Goal: Task Accomplishment & Management: Use online tool/utility

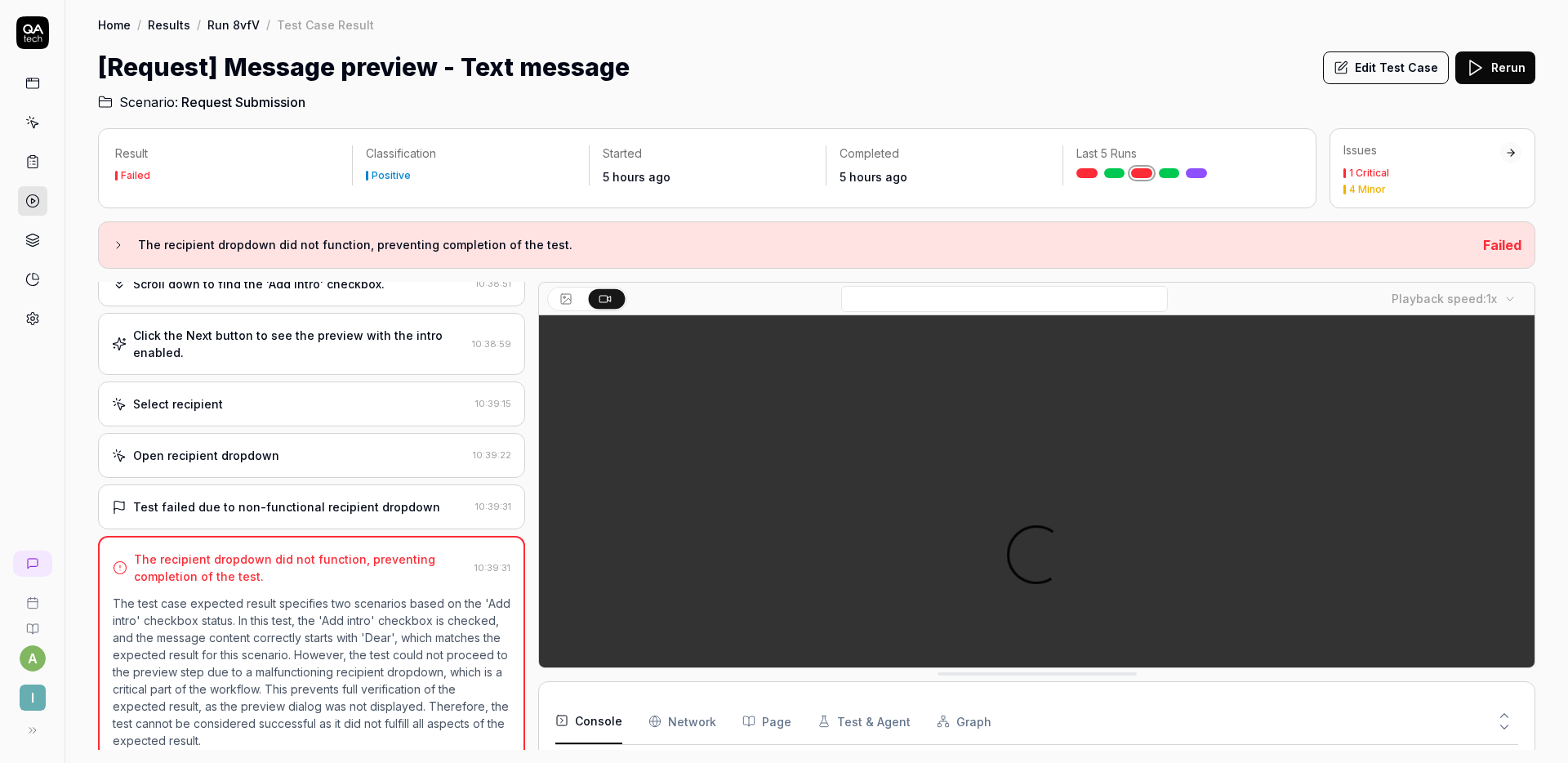
scroll to position [107, 0]
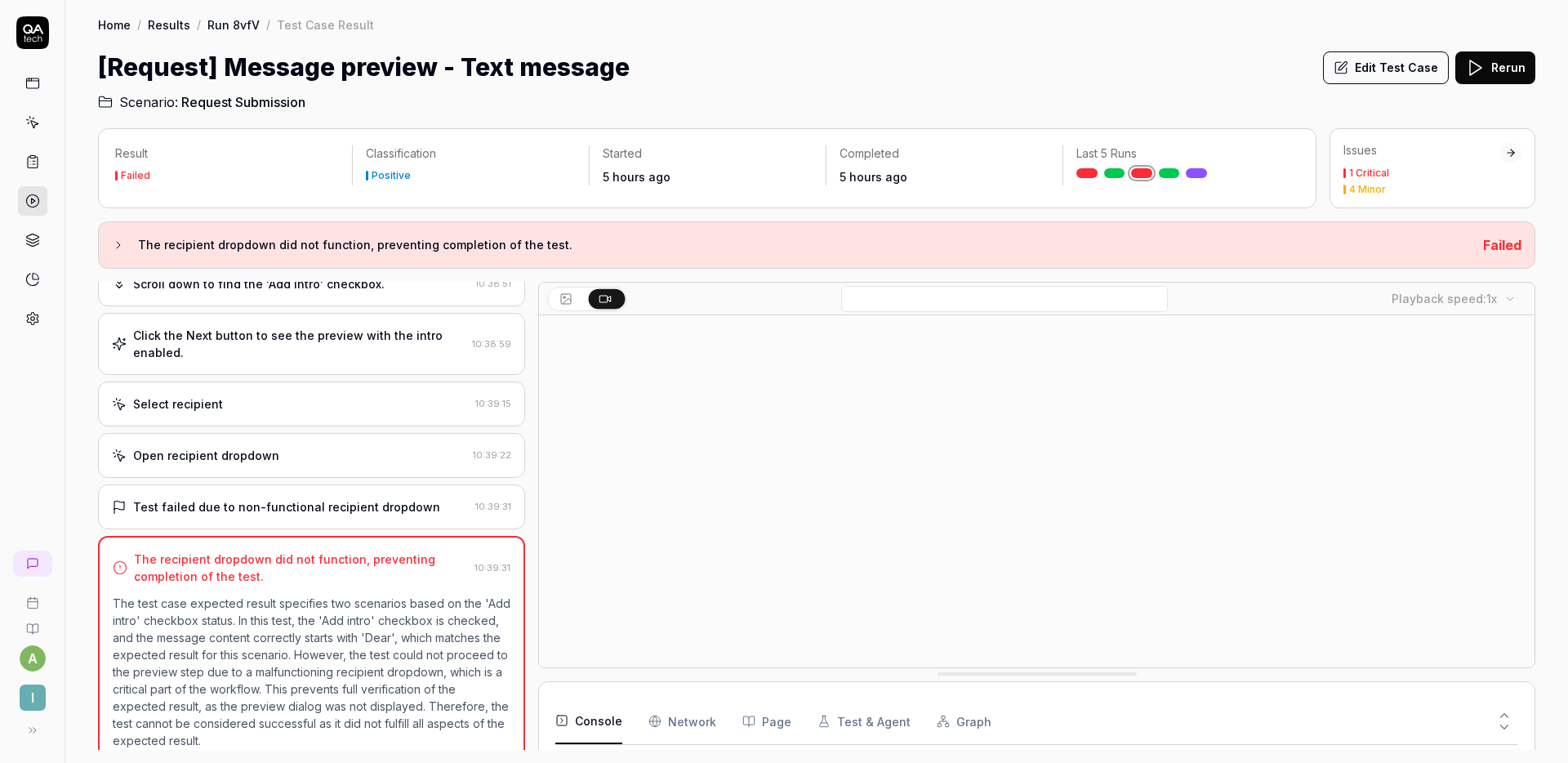
click at [337, 396] on div "Select recipient" at bounding box center [290, 404] width 357 height 17
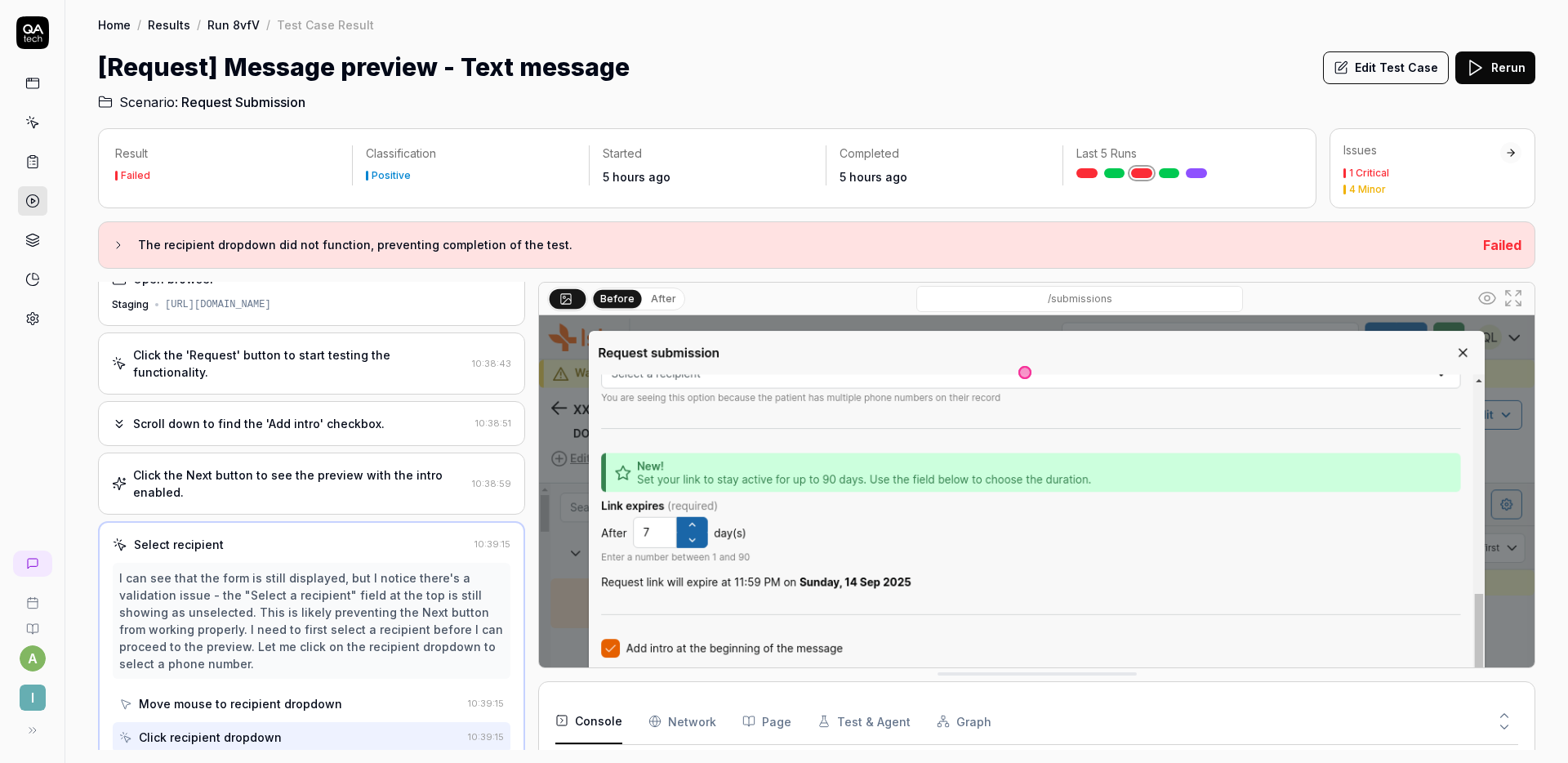
scroll to position [0, 0]
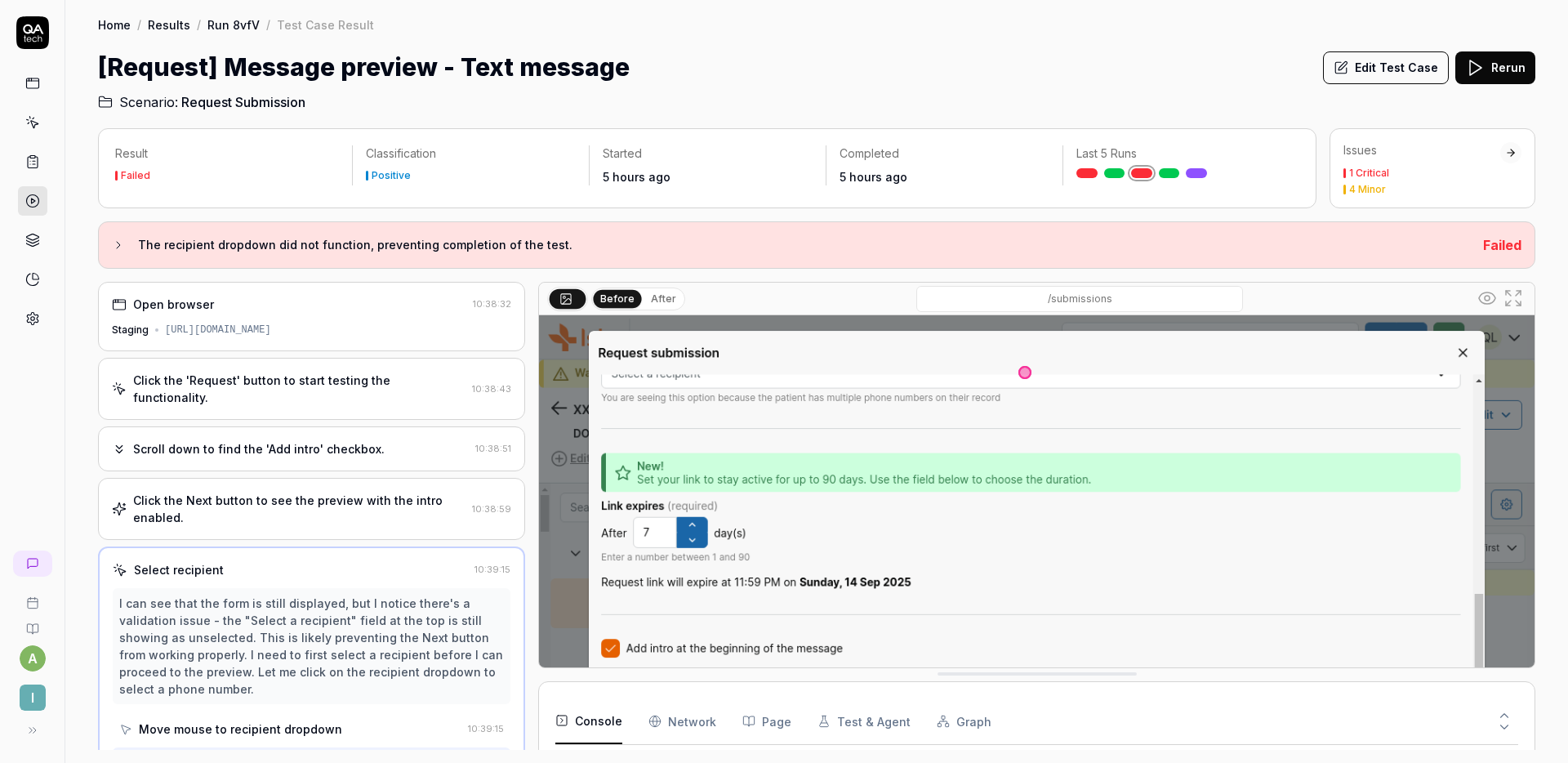
click at [346, 391] on div "Click the 'Request' button to start testing the functionality. 10:38:43" at bounding box center [312, 389] width 427 height 62
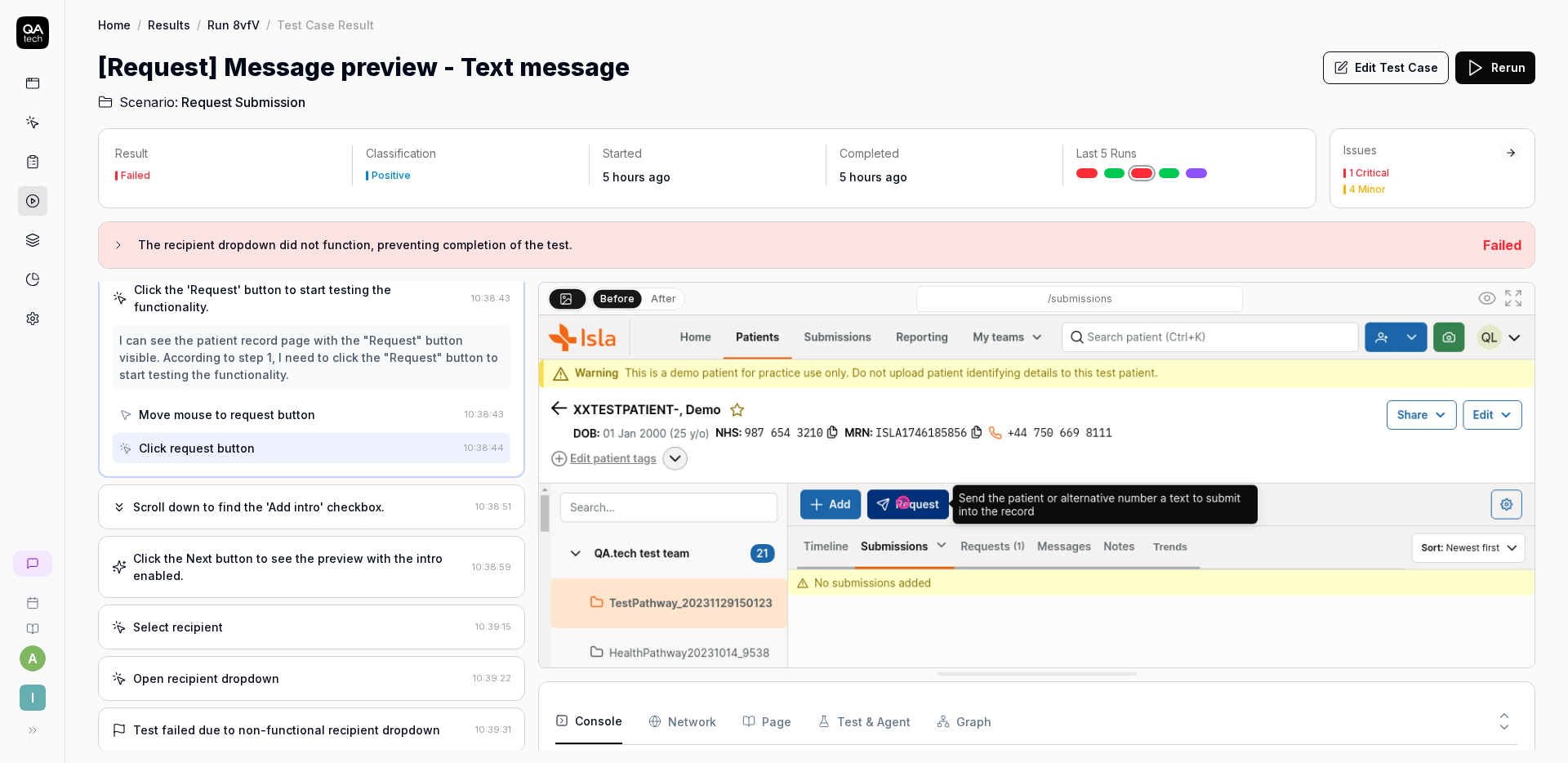
scroll to position [108, 0]
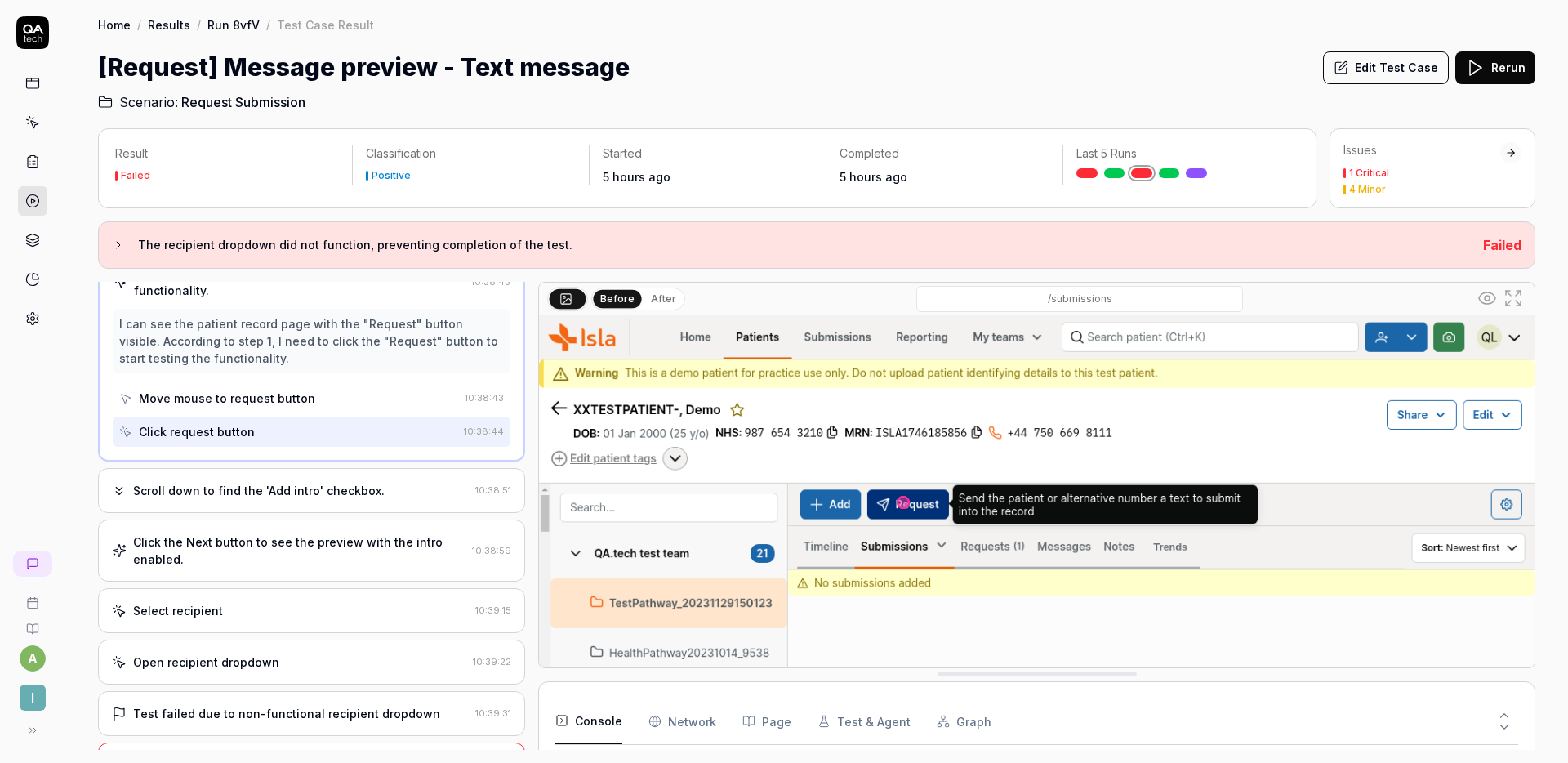
click at [301, 483] on div "Scroll down to find the 'Add intro' checkbox." at bounding box center [259, 491] width 251 height 17
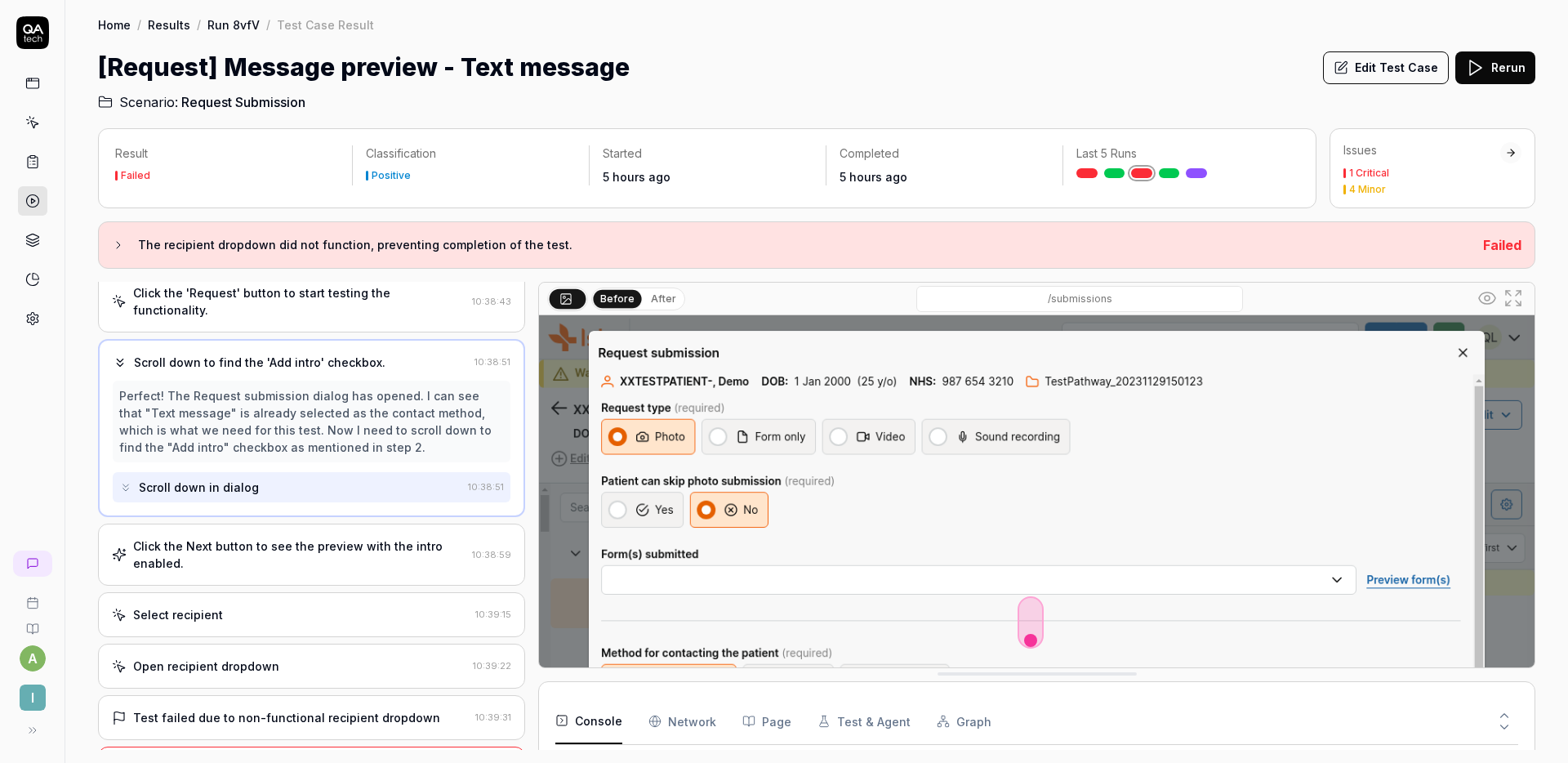
scroll to position [130, 0]
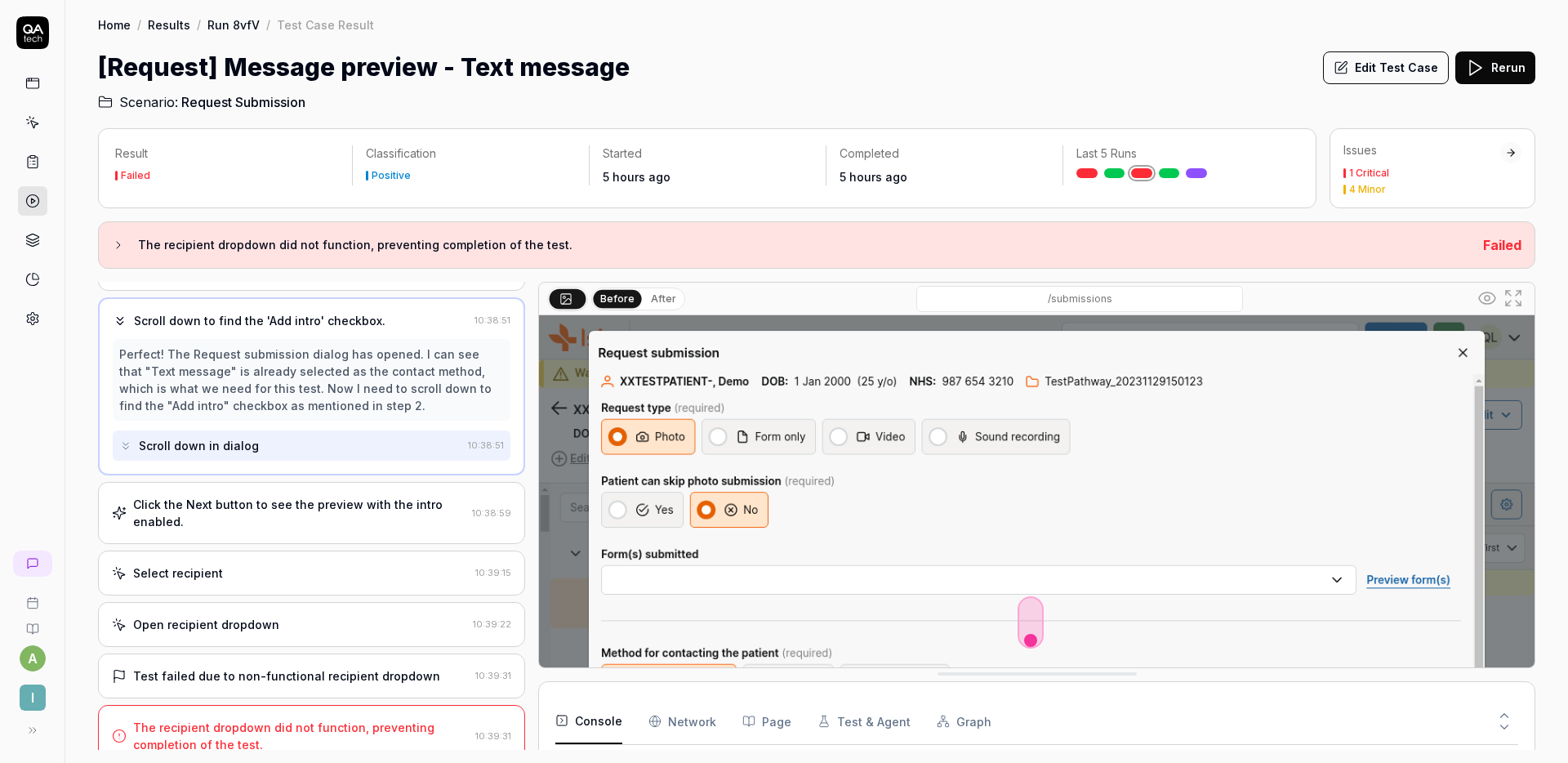
click at [330, 496] on div "Click the Next button to see the preview with the intro enabled." at bounding box center [299, 513] width 332 height 35
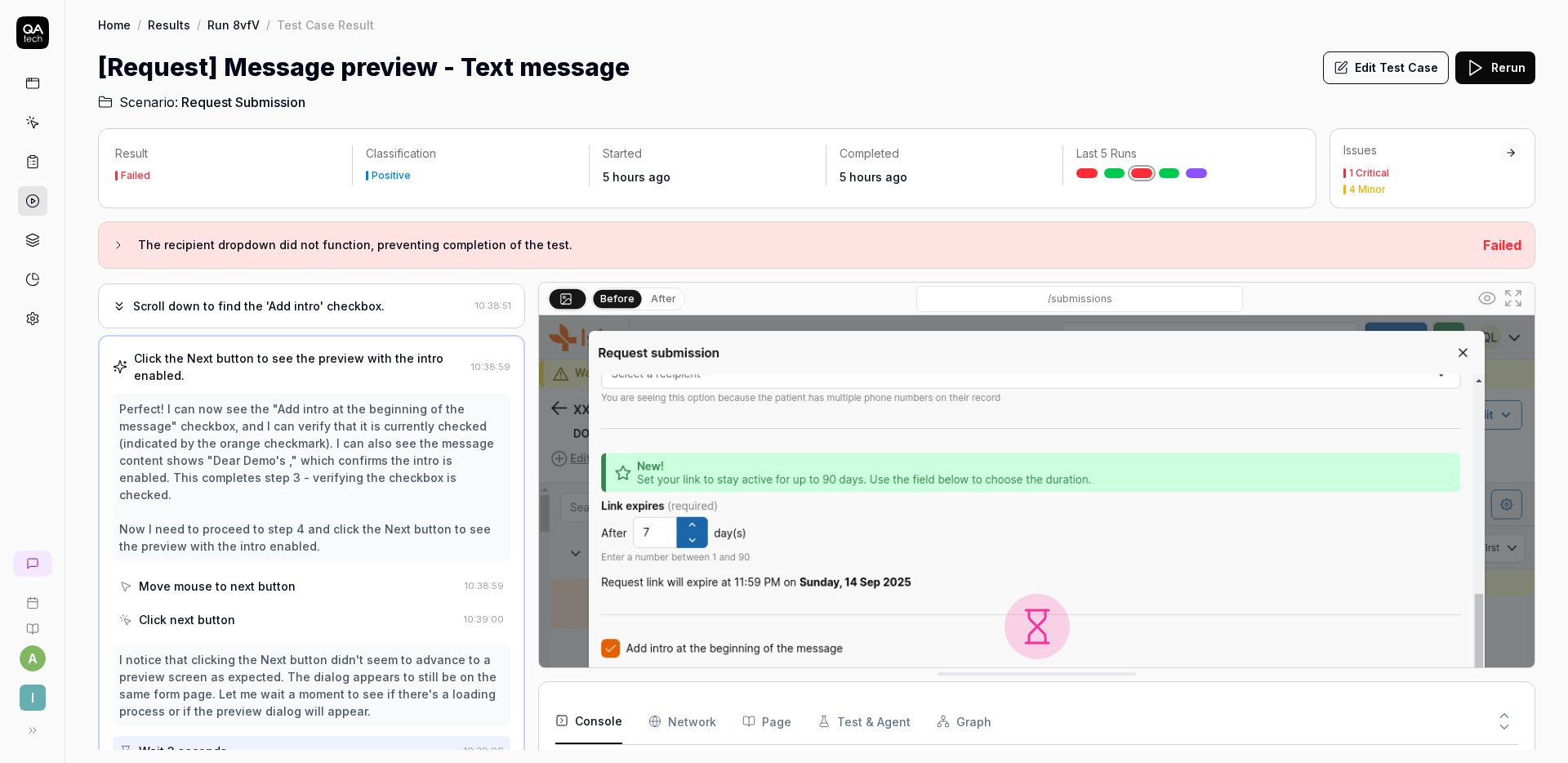
scroll to position [262, 0]
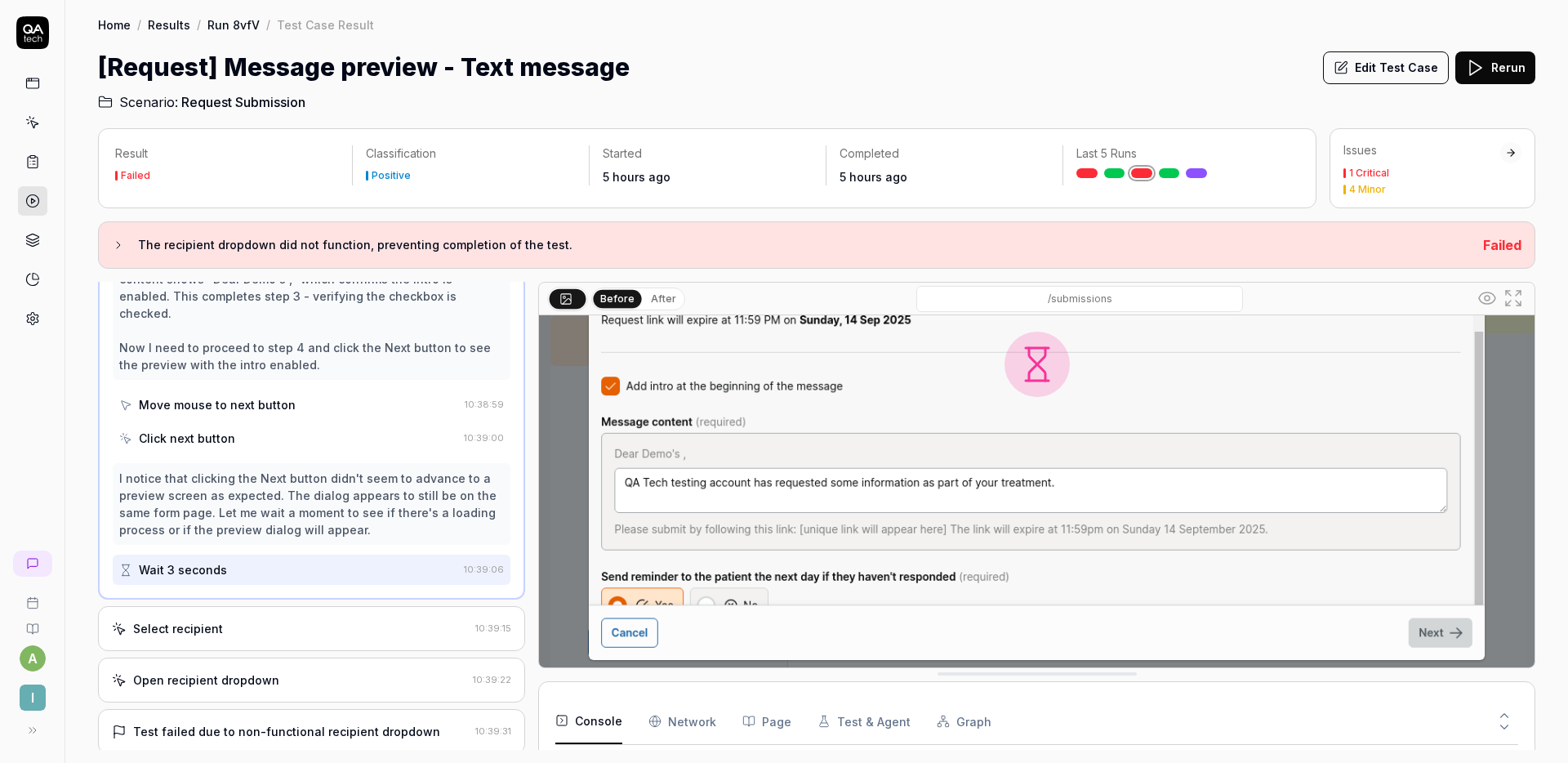
click at [256, 606] on div "Select recipient 10:39:15" at bounding box center [312, 629] width 427 height 45
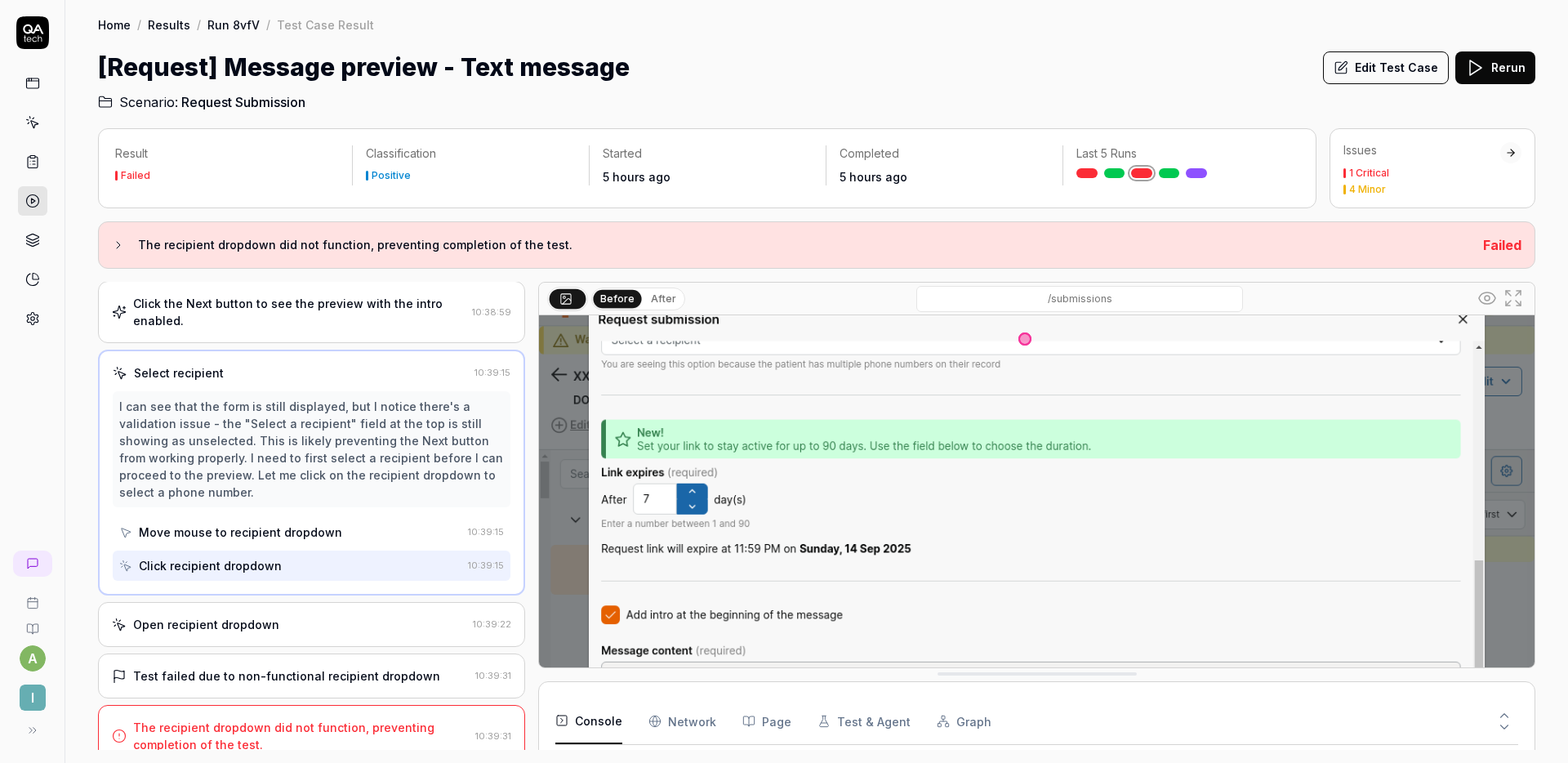
scroll to position [35, 0]
click at [315, 616] on div "Open recipient dropdown" at bounding box center [289, 624] width 354 height 17
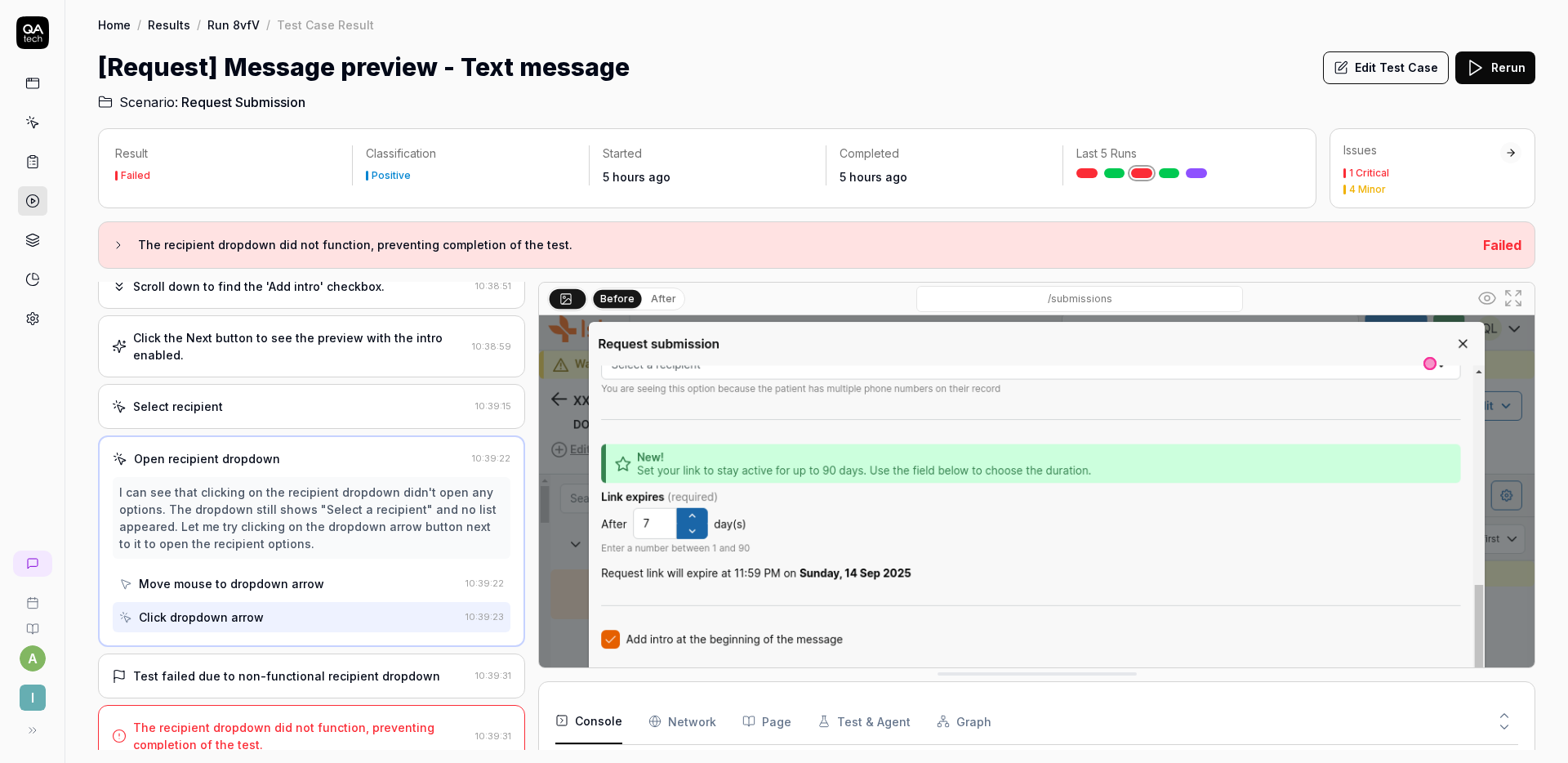
scroll to position [7, 0]
click at [308, 654] on div "Test failed due to non-functional recipient dropdown 10:39:31" at bounding box center [312, 676] width 427 height 45
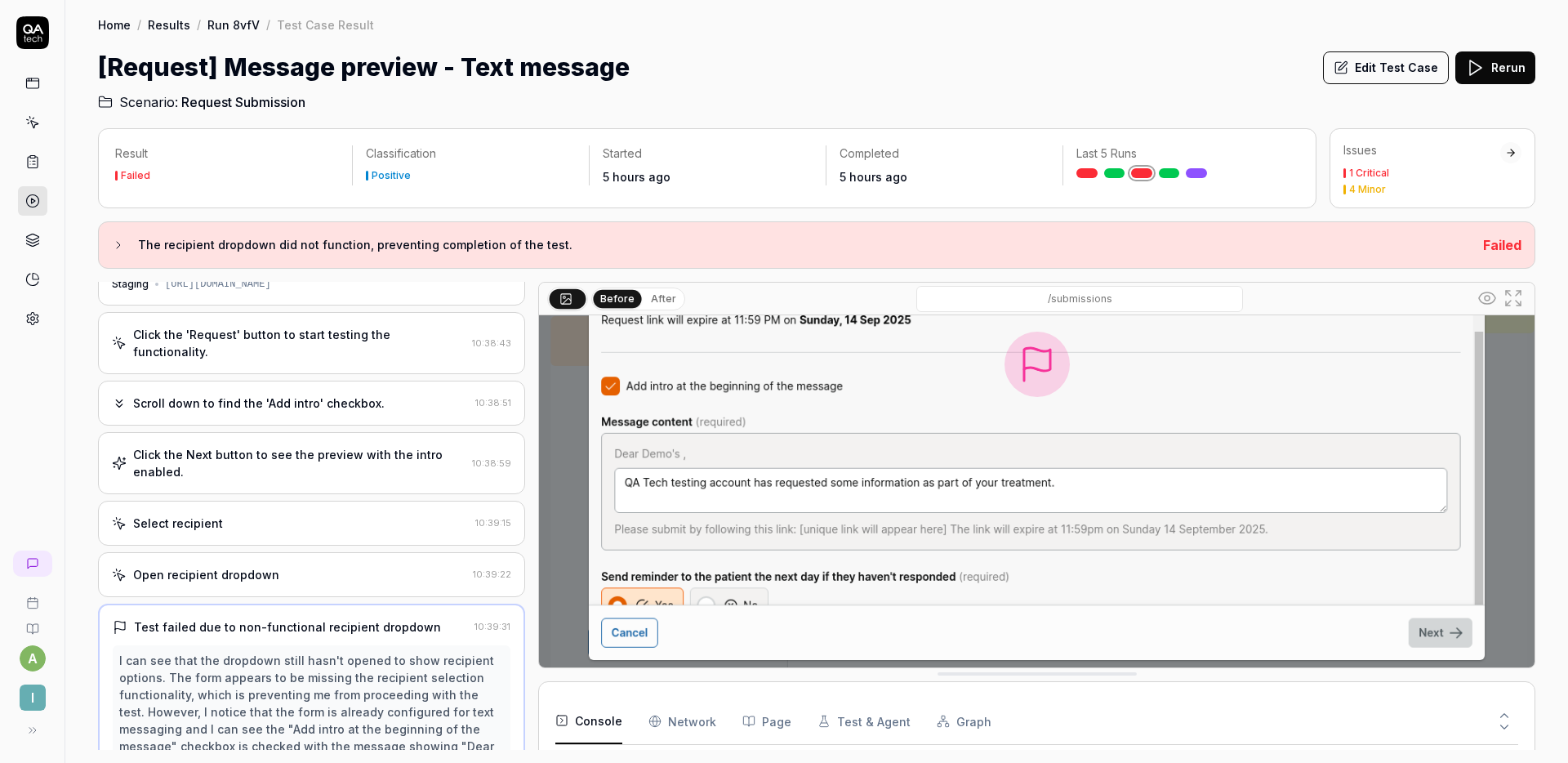
scroll to position [0, 0]
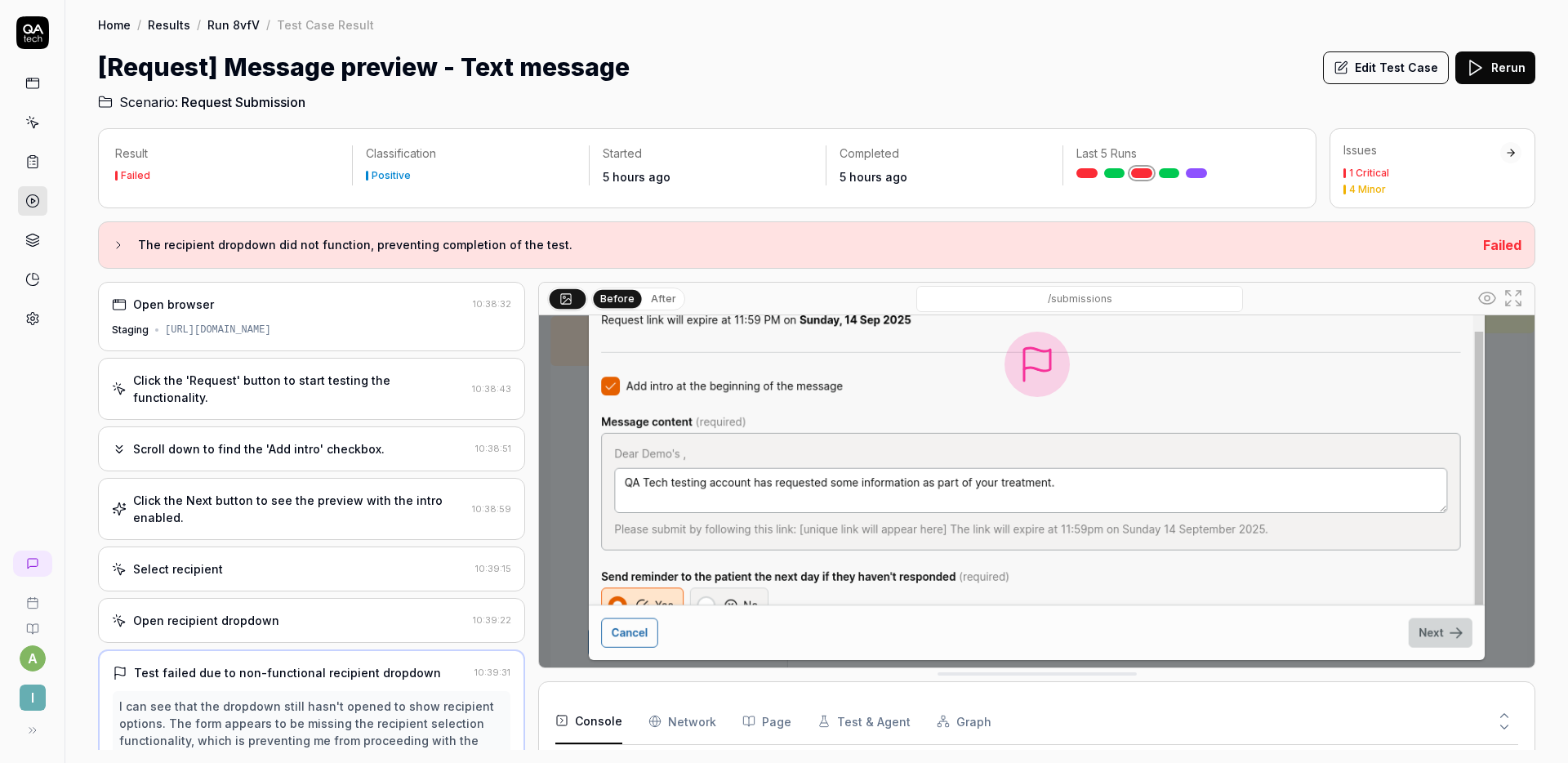
click at [404, 313] on div "Open browser 10:38:32 Staging https://staging.nhs.isla.health/patients/tEdf3WV1…" at bounding box center [312, 317] width 427 height 69
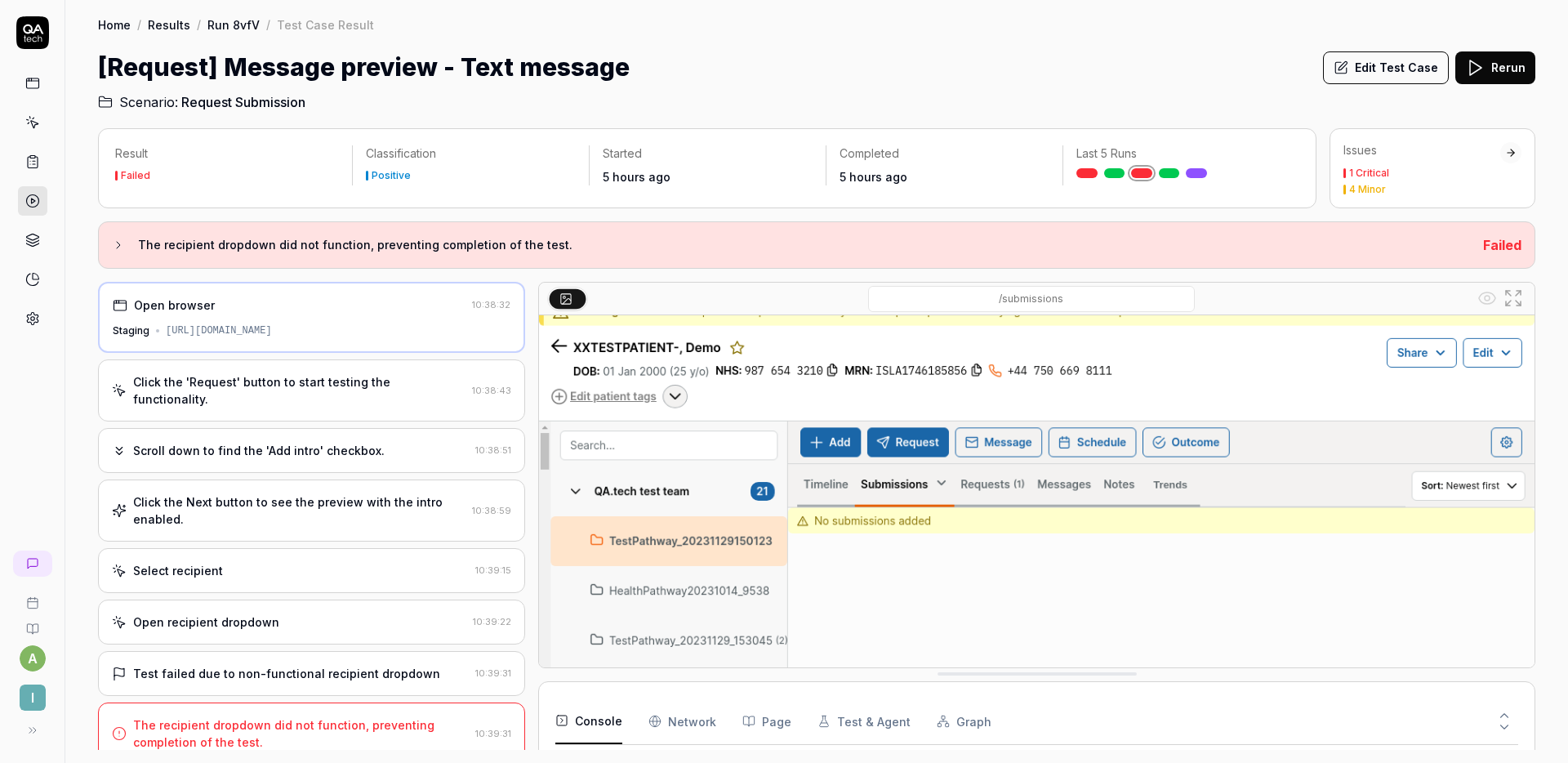
scroll to position [262, 0]
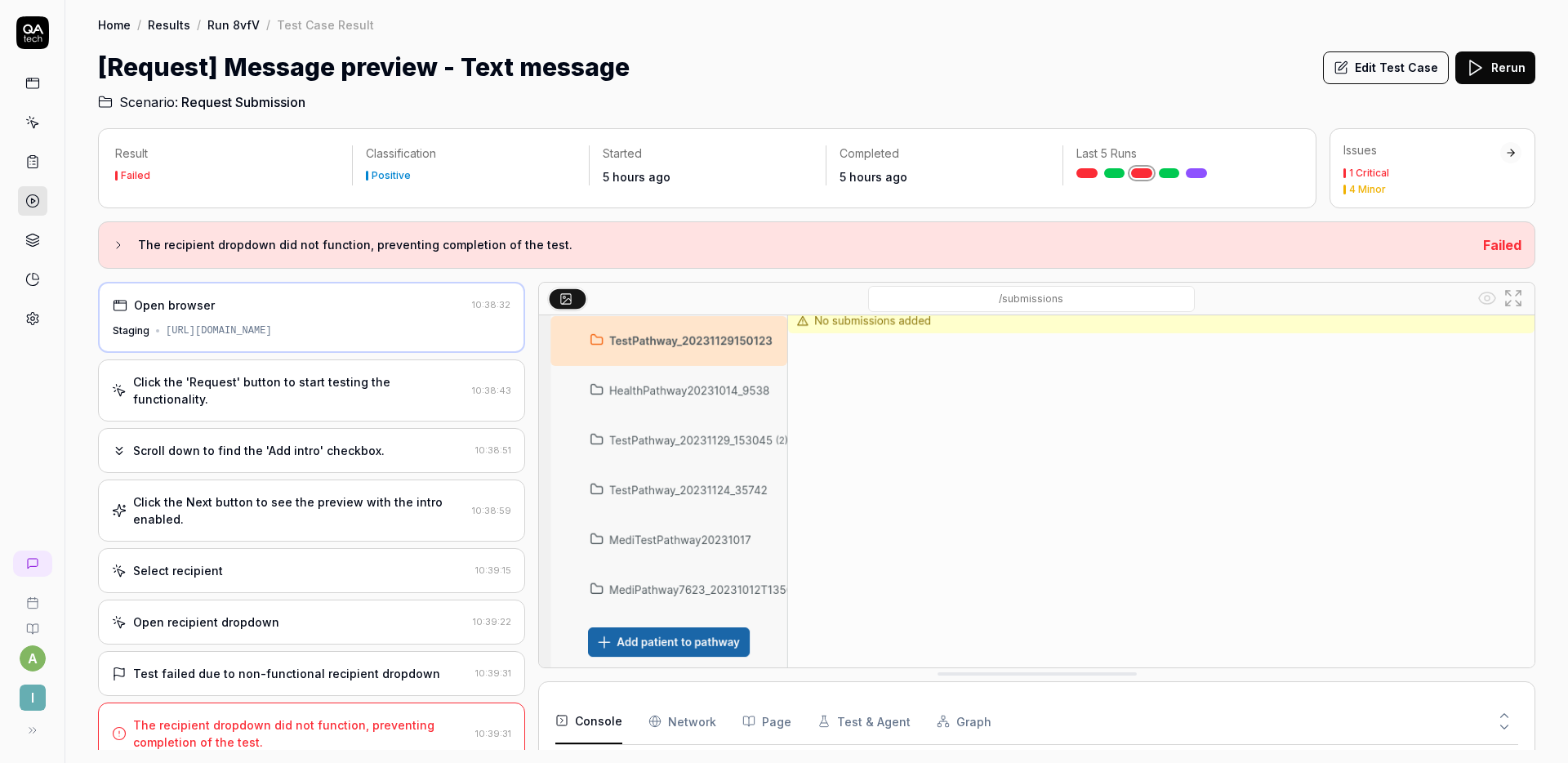
click at [311, 717] on div "The recipient dropdown did not function, preventing completion of the test." at bounding box center [301, 734] width 336 height 35
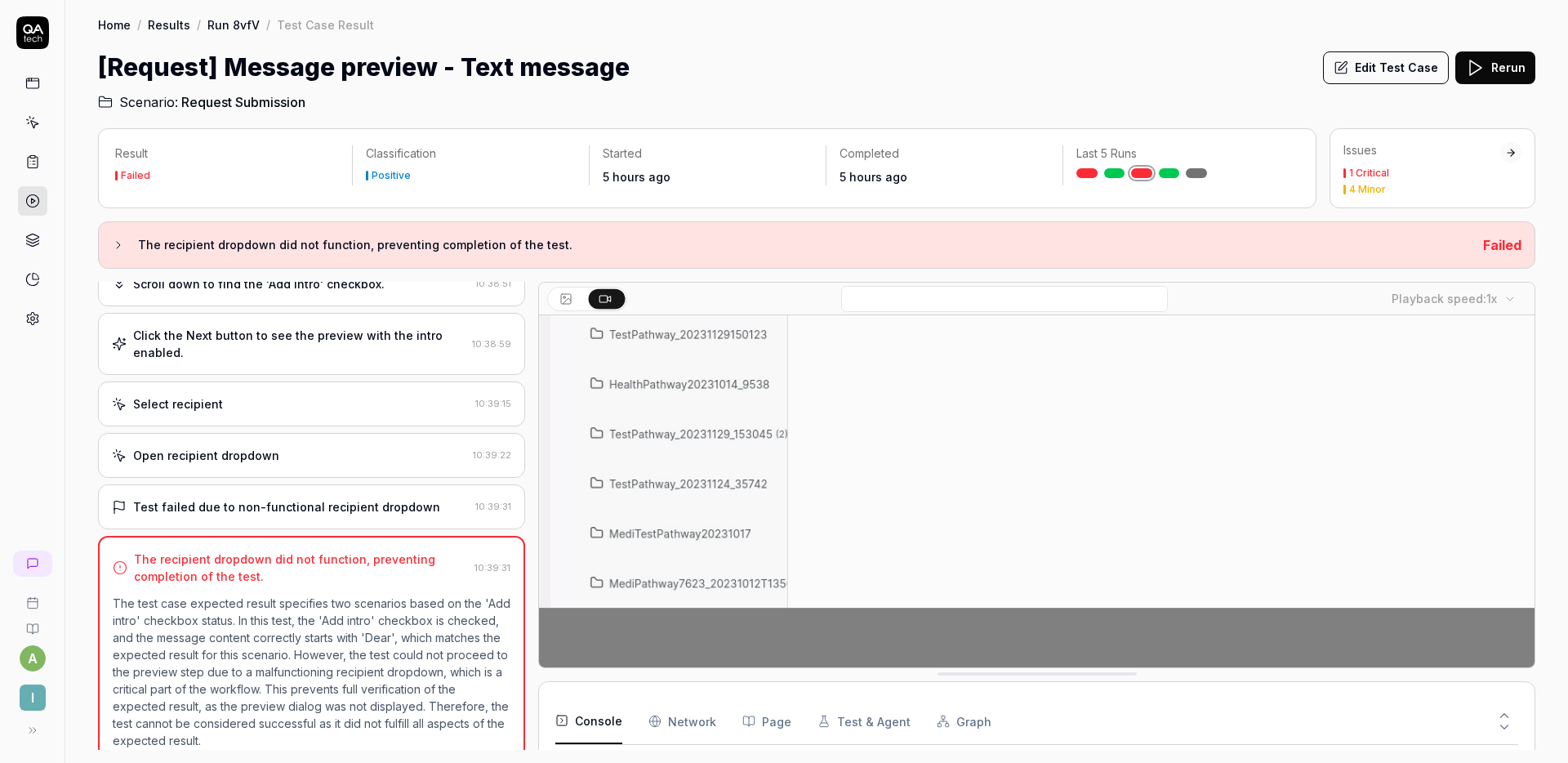
click at [1393, 56] on button "Edit Test Case" at bounding box center [1386, 68] width 126 height 33
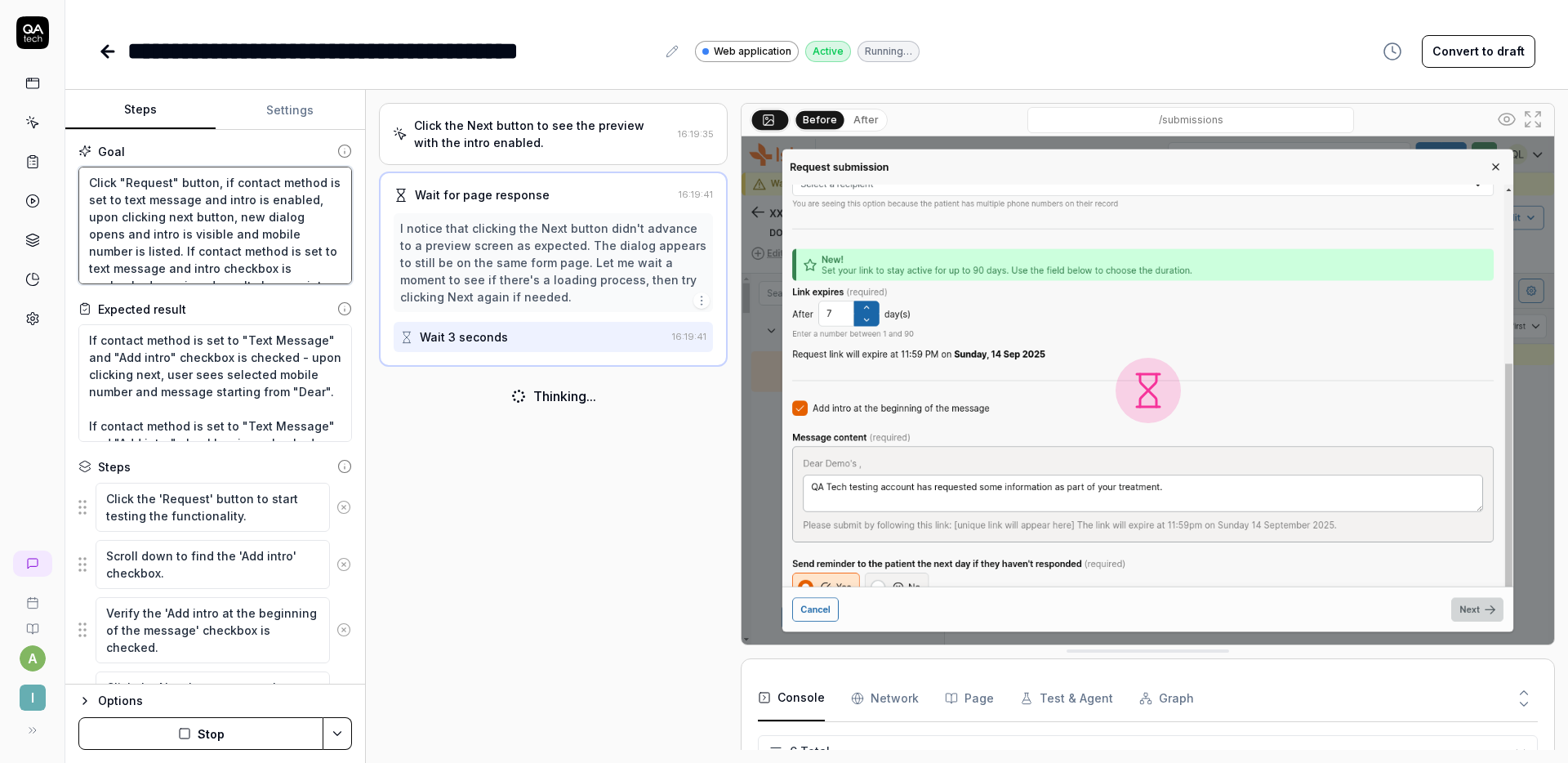
click at [133, 217] on textarea "Click "Request" button, if contact method is set to text message and intro is e…" at bounding box center [215, 225] width 274 height 118
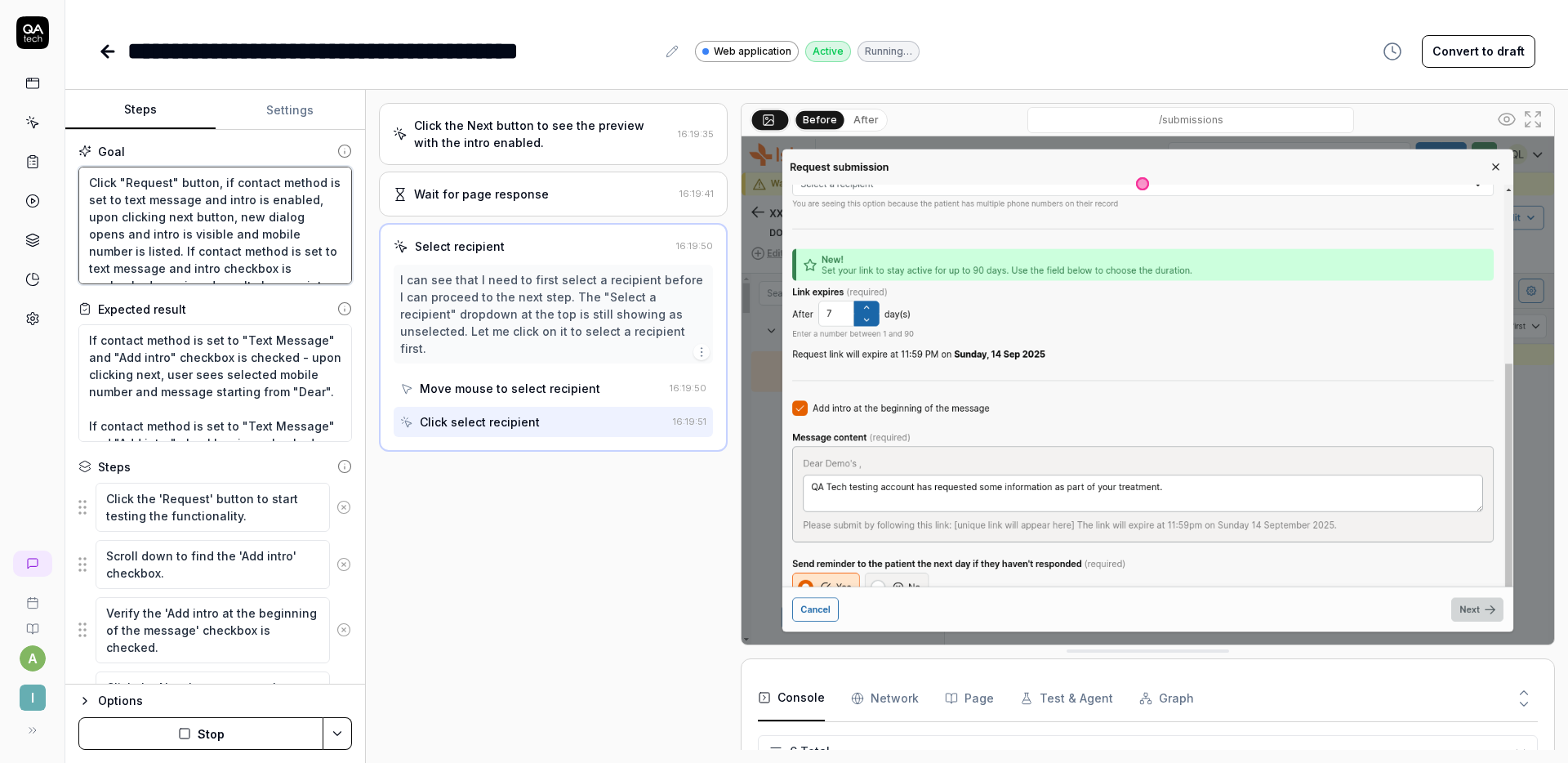
click at [206, 202] on textarea "Click "Request" button, if contact method is set to text message and intro is e…" at bounding box center [215, 225] width 274 height 118
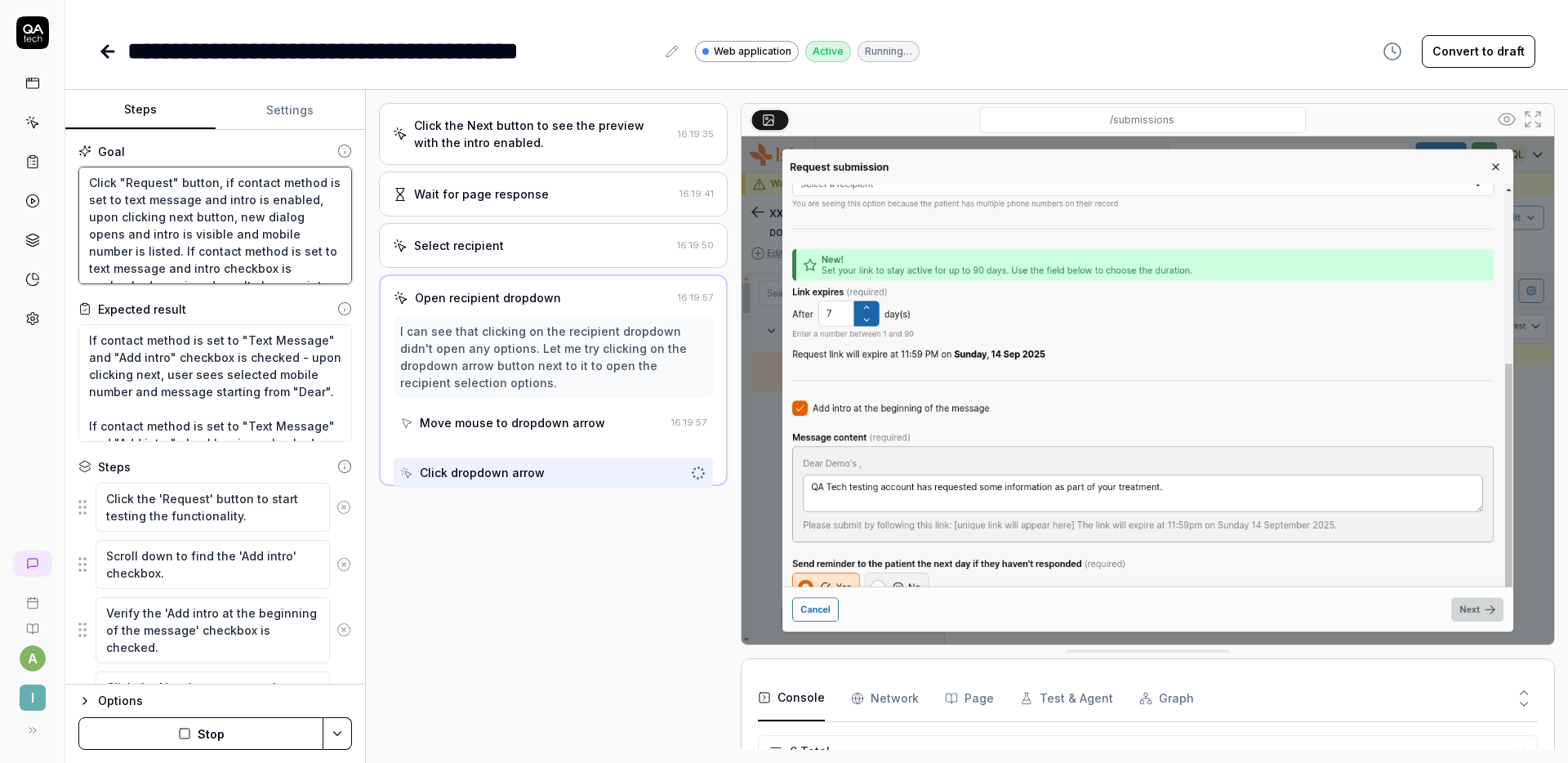
type textarea "*"
type textarea "Click "Request" button, if contact method is set to text message, and intro is …"
type textarea "*"
type textarea "Click "Request" button, if contact method is set to text message, and intro is …"
type textarea "*"
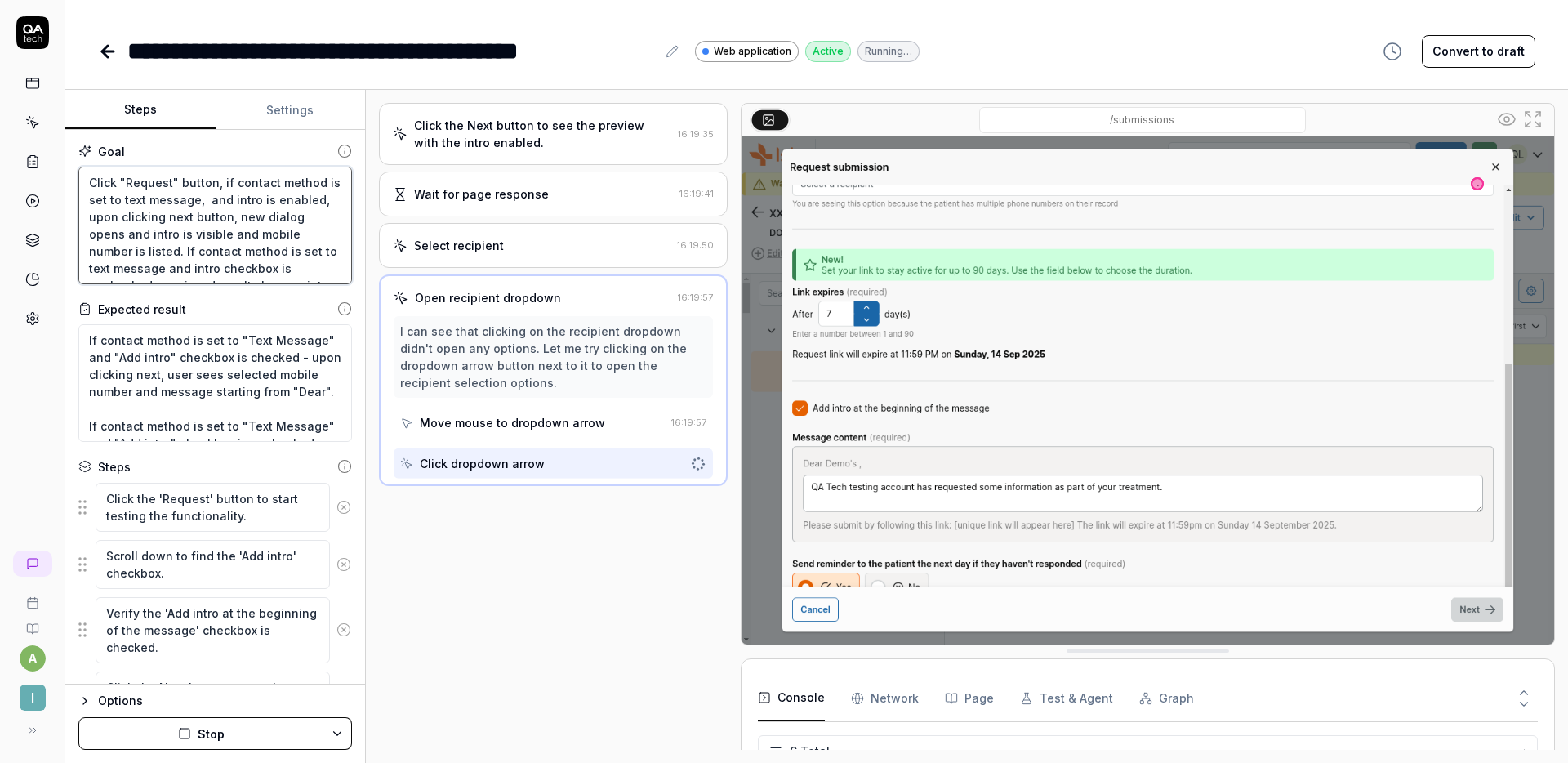
type textarea "Click "Request" button, if contact method is set to text message, a and intro i…"
type textarea "*"
type textarea "Click "Request" button, if contact method is set to text message, a and intro i…"
type textarea "*"
type textarea "Click "Request" button, if contact method is set to text message, a r and intro…"
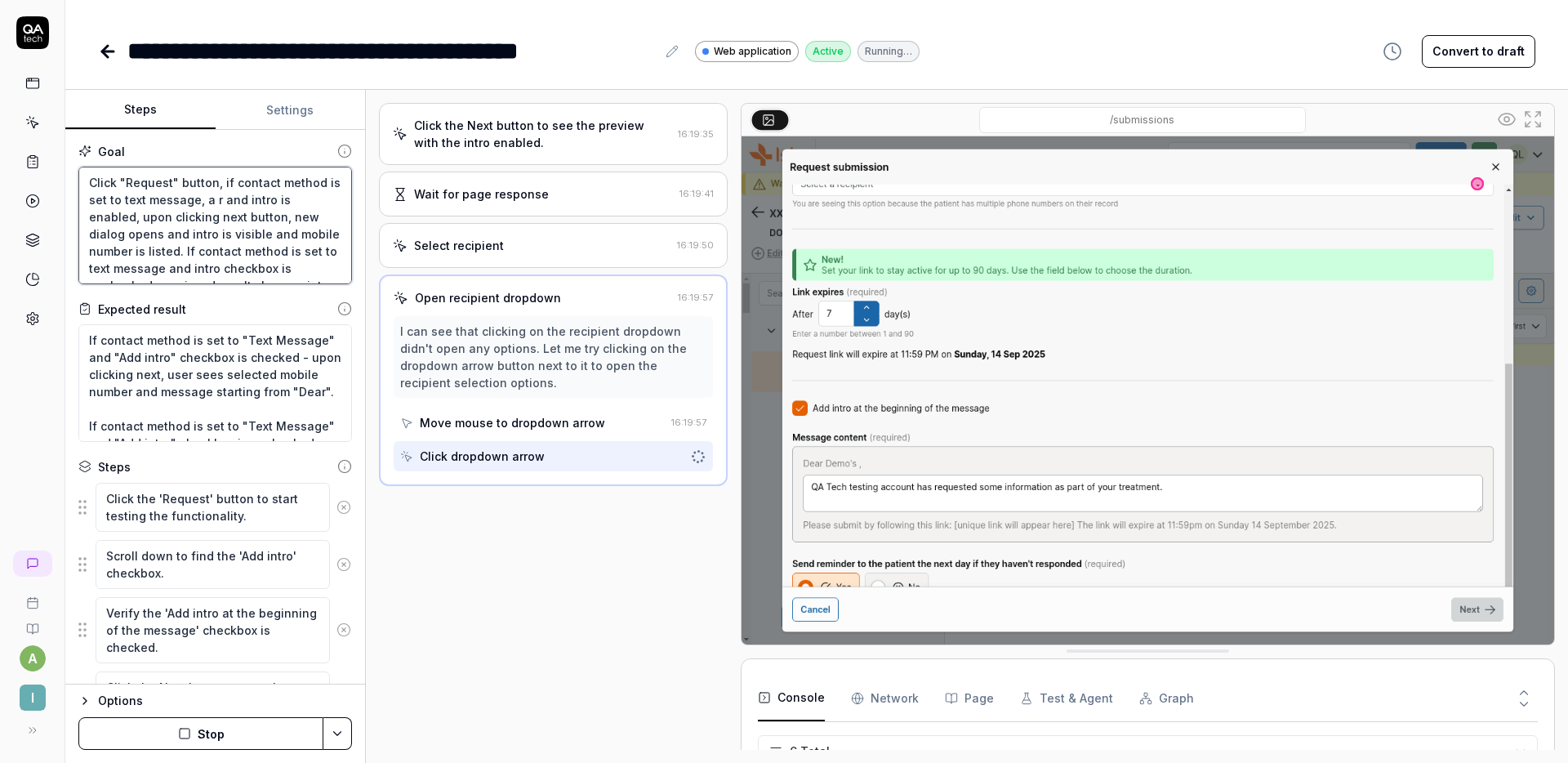
type textarea "*"
type textarea "Click "Request" button, if contact method is set to text message, a re and intr…"
type textarea "*"
type textarea "Click "Request" button, if contact method is set to text message, a rec and int…"
type textarea "*"
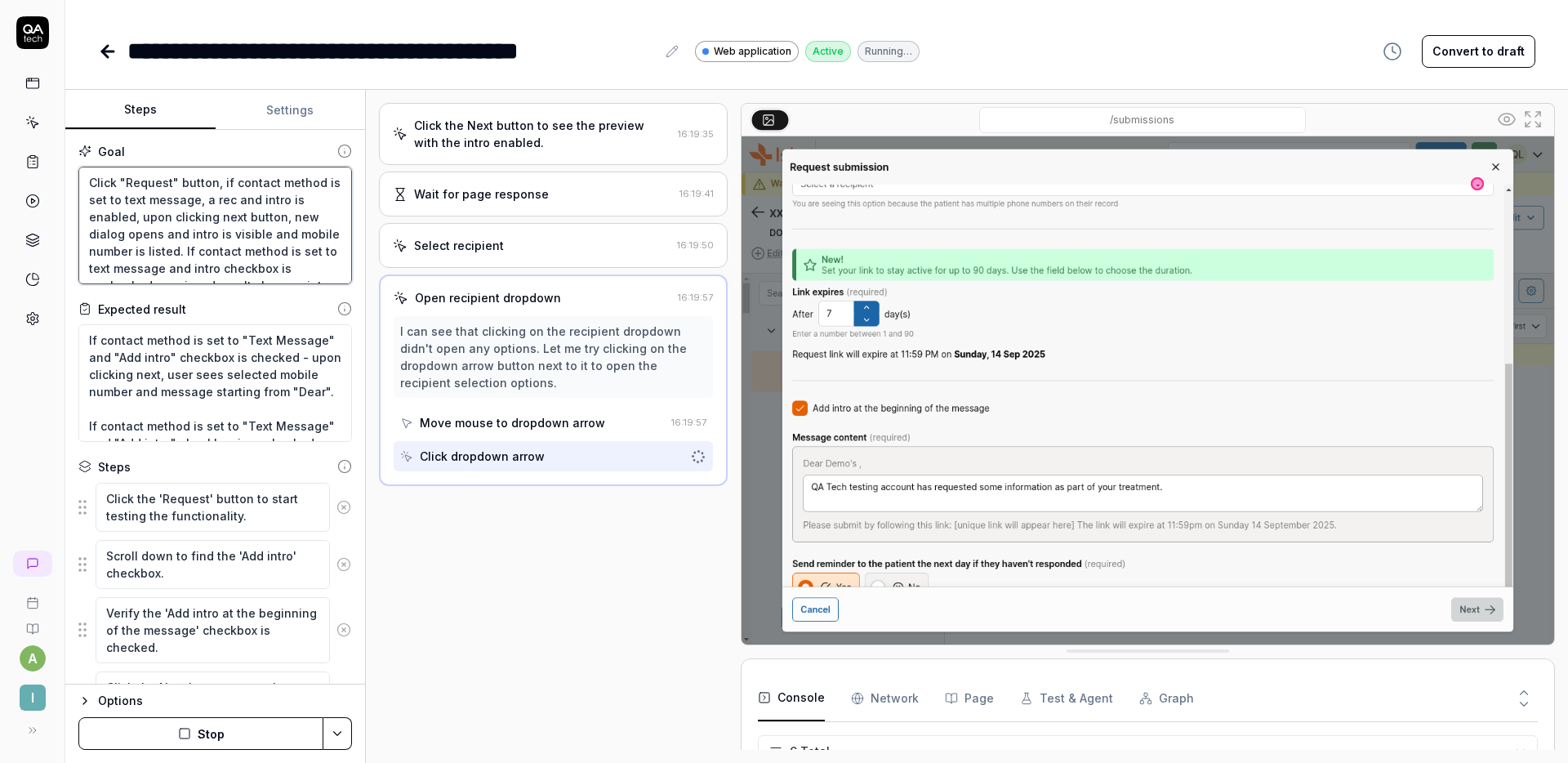
type textarea "Click "Request" button, if contact method is set to text message, a rece and in…"
type textarea "*"
type textarea "Click "Request" button, if contact method is set to text message, a recei and i…"
type textarea "*"
type textarea "Click "Request" button, if contact method is set to text message, a rece and in…"
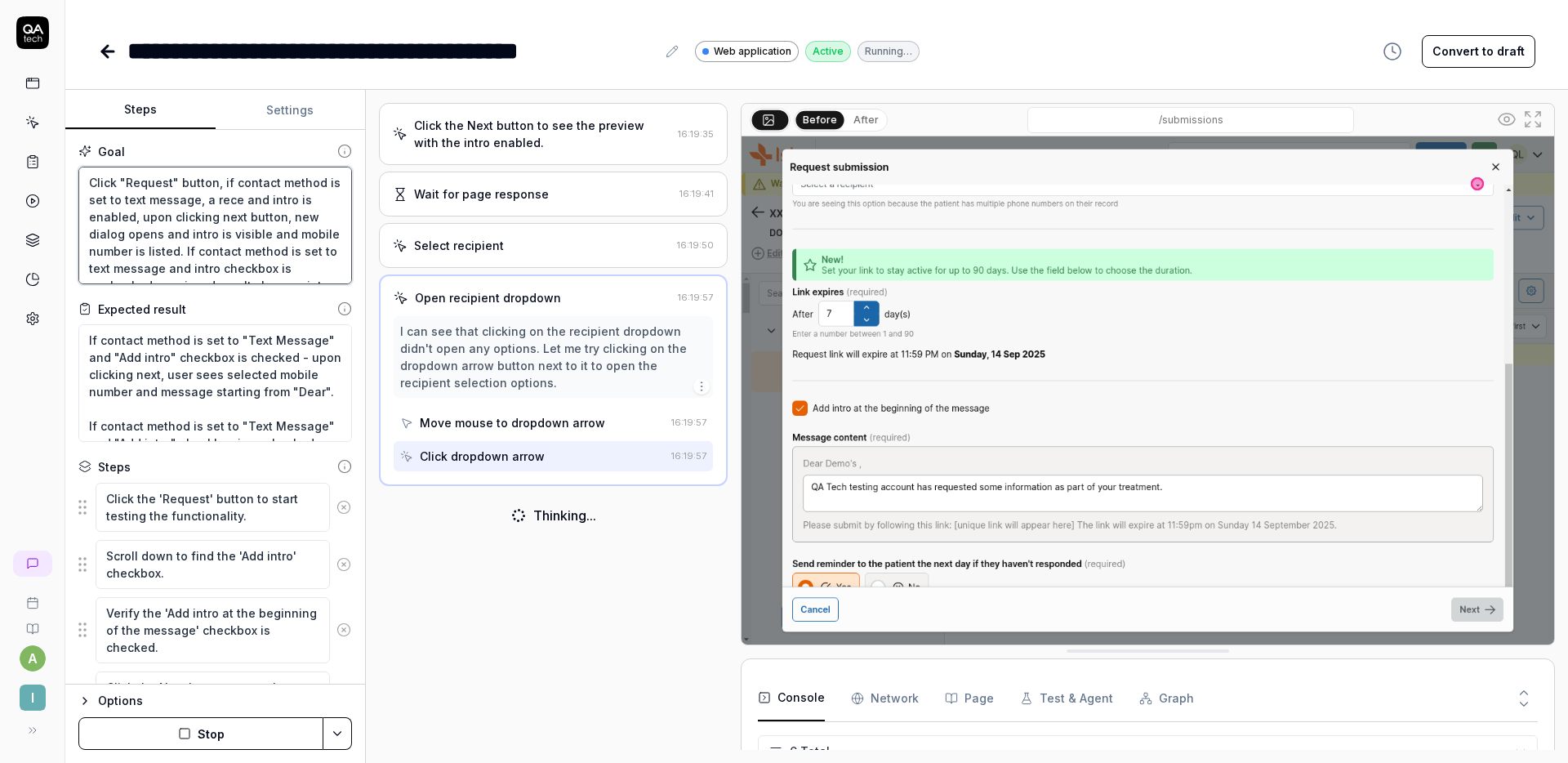
type textarea "*"
type textarea "Click "Request" button, if contact method is set to text message, a rec and int…"
type textarea "*"
type textarea "Click "Request" button, if contact method is set to text message, a reci and in…"
type textarea "*"
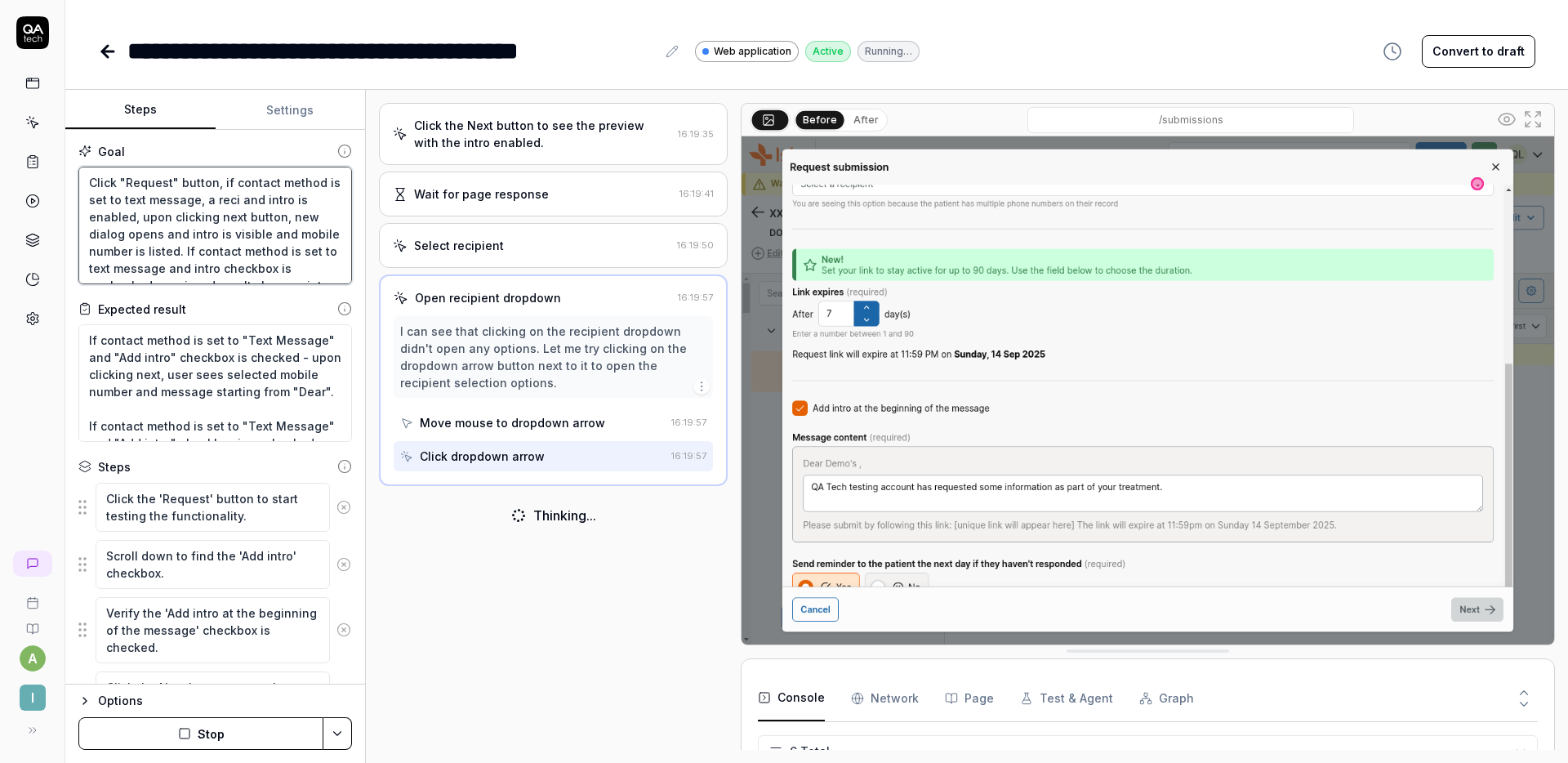
type textarea "Click "Request" button, if contact method is set to text message, a recip and i…"
type textarea "*"
type textarea "Click "Request" button, if contact method is set to text message, a recipi and …"
type textarea "*"
type textarea "Click "Request" button, if contact method is set to text message, a recipie and…"
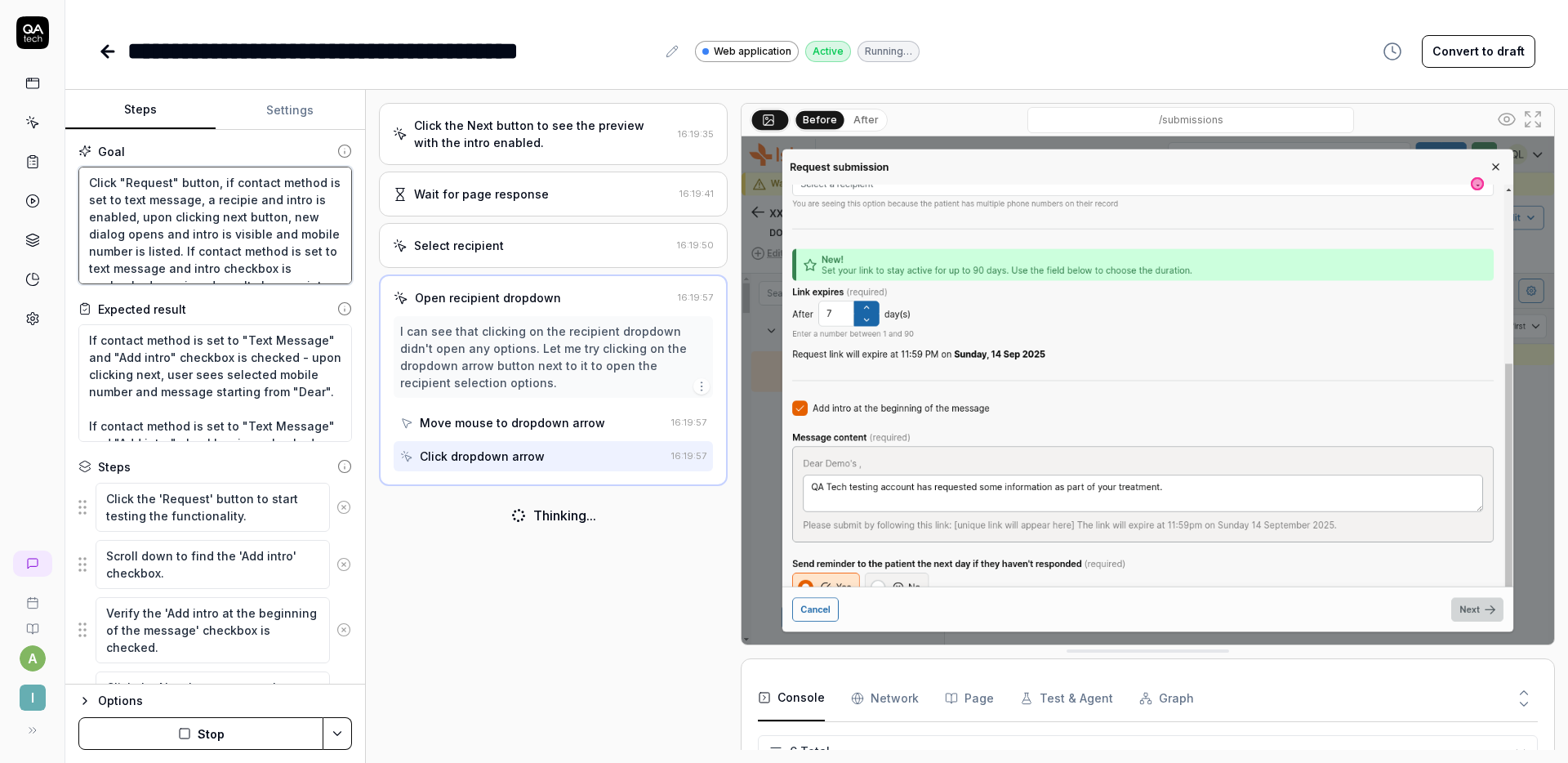
type textarea "*"
type textarea "Click "Request" button, if contact method is set to text message, a recipien an…"
type textarea "*"
type textarea "Click "Request" button, if contact method is set to text message, a recipient a…"
type textarea "*"
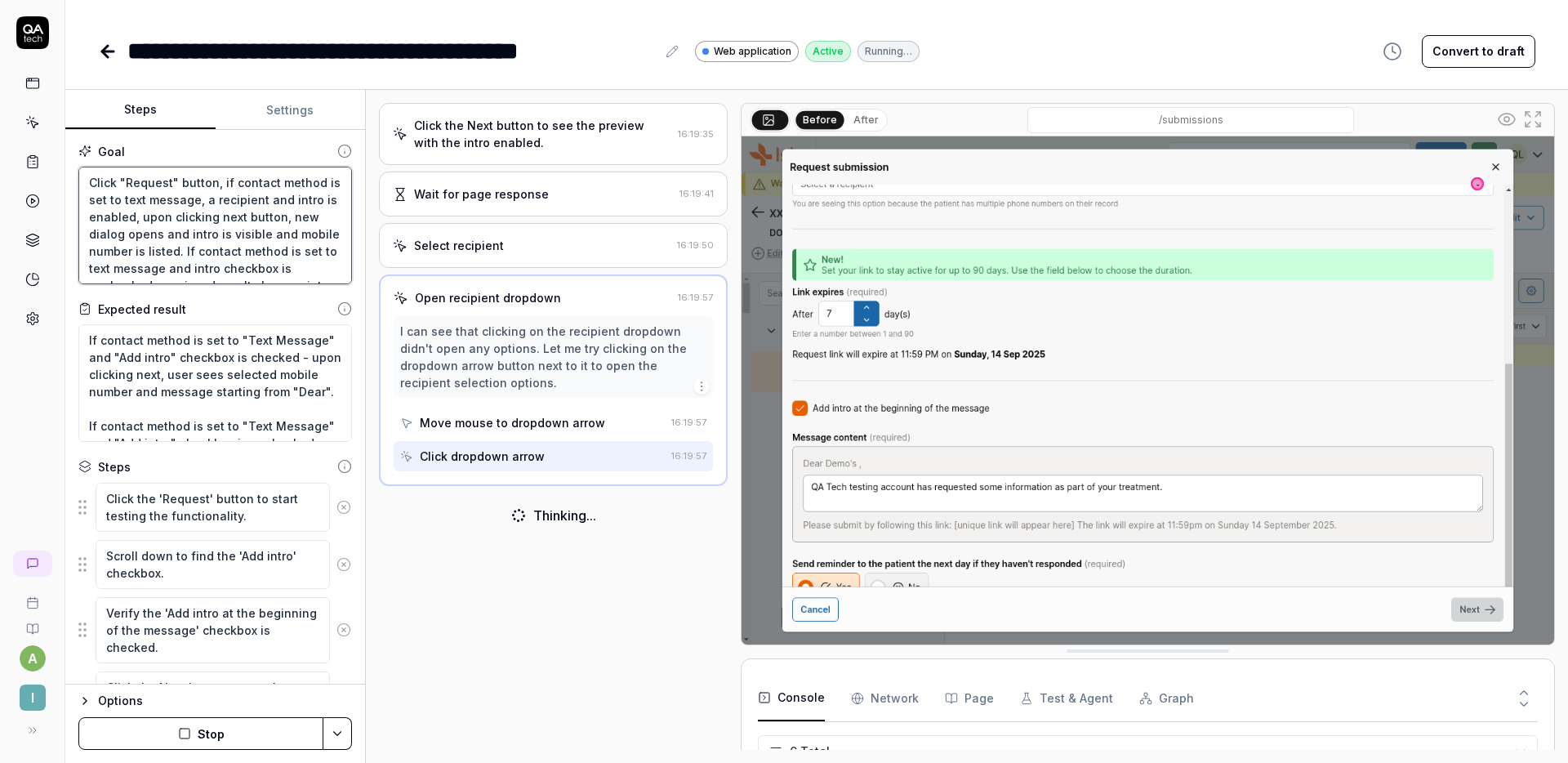
type textarea "Click "Request" button, if contact method is set to text message, a recipient a…"
type textarea "*"
type textarea "Click "Request" button, if contact method is set to text message, a recipient i…"
type textarea "*"
type textarea "Click "Request" button, if contact method is set to text message, a recipient i…"
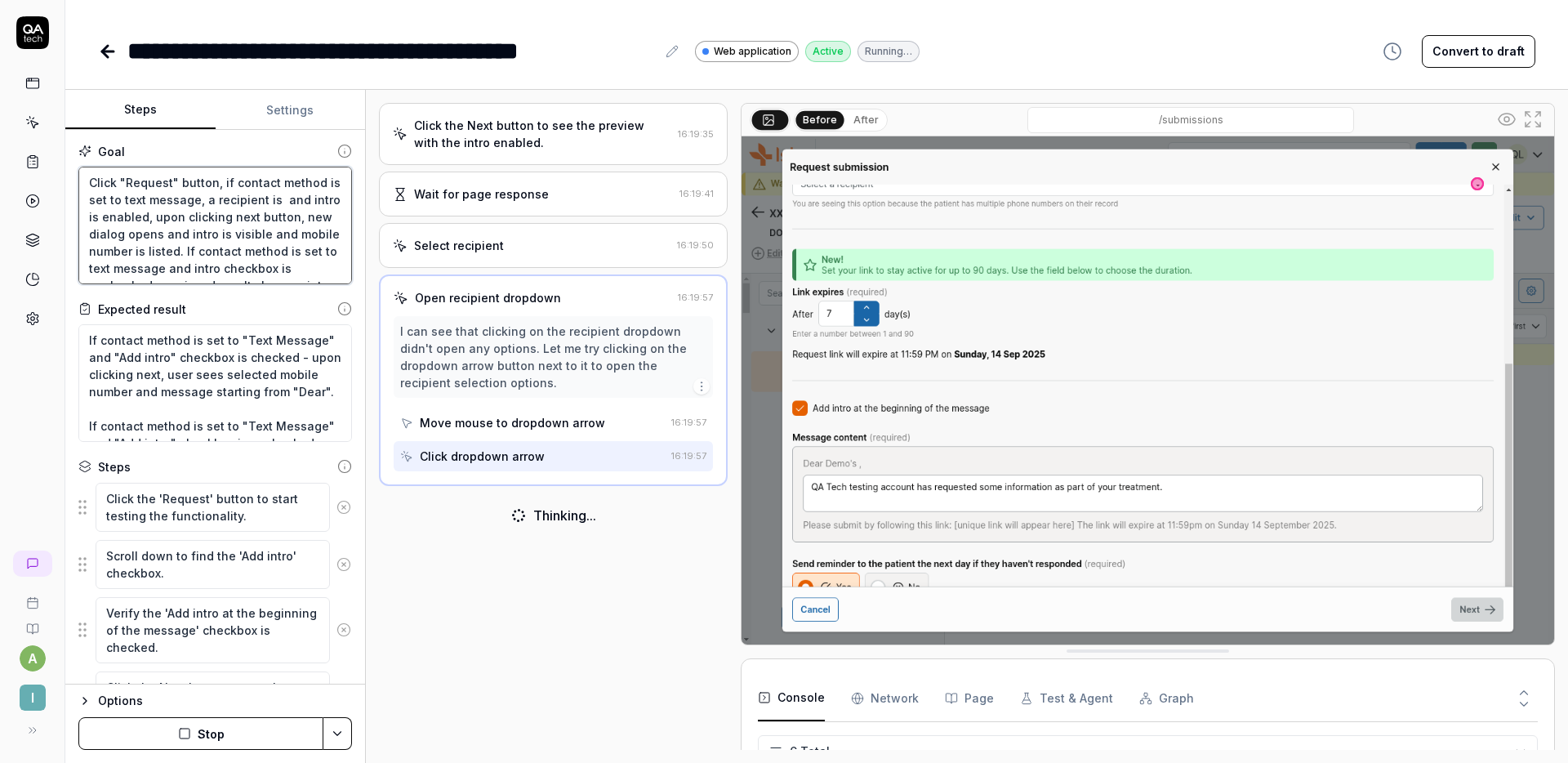
type textarea "*"
type textarea "Click "Request" button, if contact method is set to text message, a recipient i…"
type textarea "*"
type textarea "Click "Request" button, if contact method is set to text message, a recipient i…"
type textarea "*"
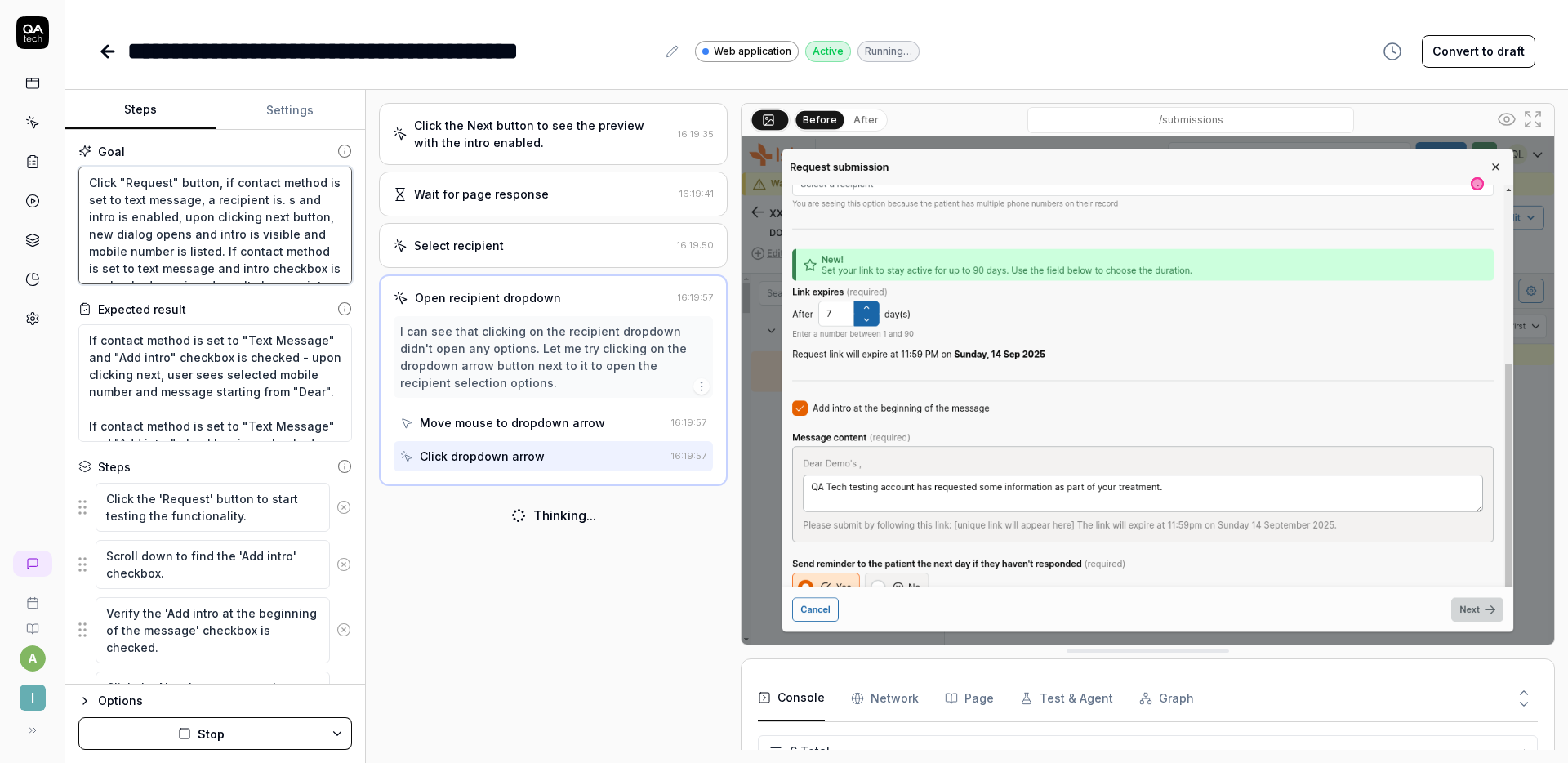
type textarea "Click "Request" button, if contact method is set to text message, a recipient i…"
type textarea "*"
type textarea "Click "Request" button, if contact method is set to text message, a recipient i…"
type textarea "*"
type textarea "Click "Request" button, if contact method is set to text message, a recipient i…"
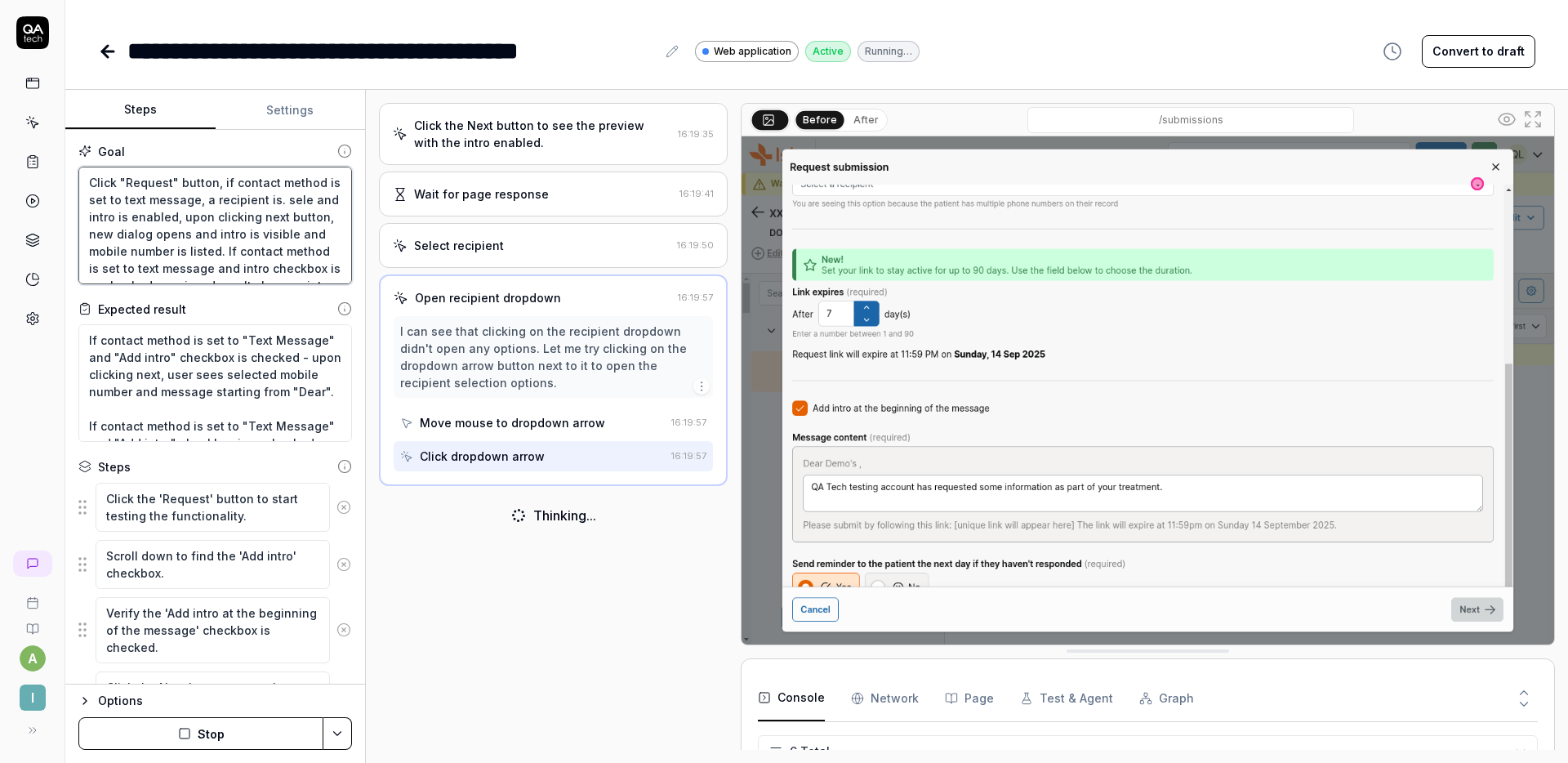
type textarea "*"
type textarea "Click "Request" button, if contact method is set to text message, a recipient i…"
type textarea "*"
type textarea "Click "Request" button, if contact method is set to text message, a recipient i…"
type textarea "*"
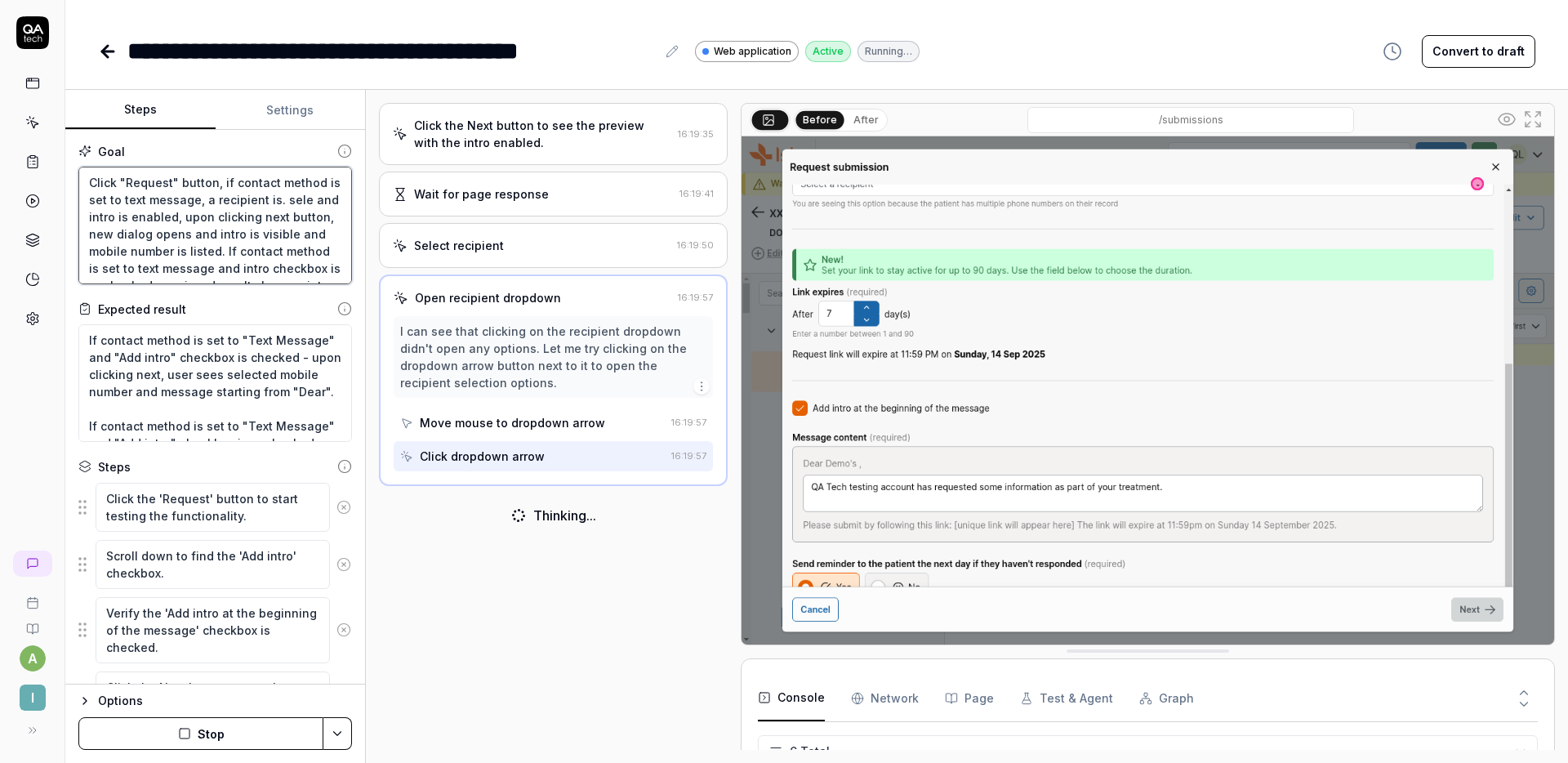
type textarea "Click "Request" button, if contact method is set to text message, a recipient i…"
type textarea "*"
type textarea "Click "Request" button, if contact method is set to text message, a recipient i…"
type textarea "*"
type textarea "Click "Request" button, if contact method is set to text message, a recipient i…"
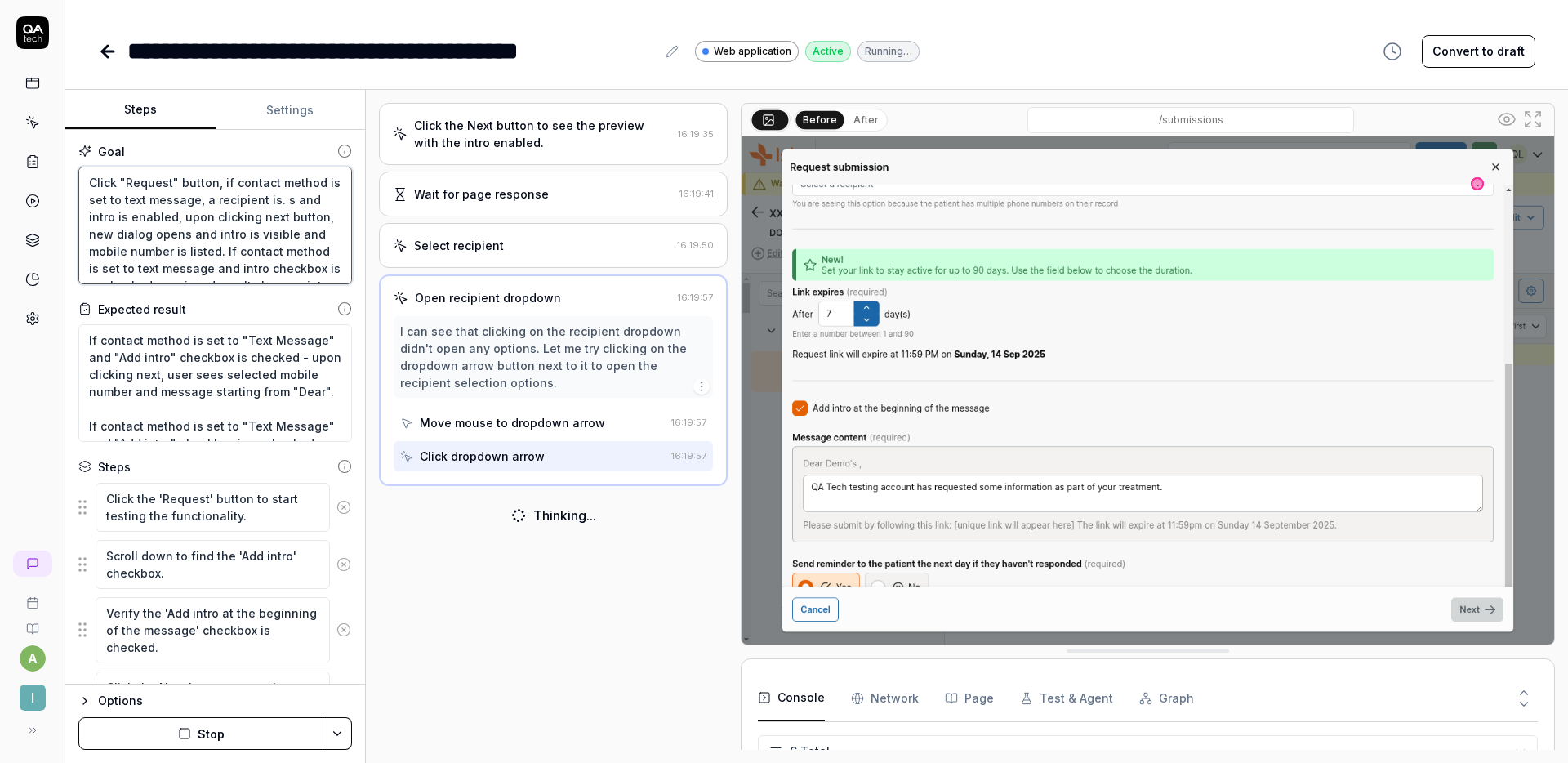
type textarea "*"
type textarea "Click "Request" button, if contact method is set to text message, a recipient i…"
type textarea "*"
type textarea "Click "Request" button, if contact method is set to text message, a recipient i…"
type textarea "*"
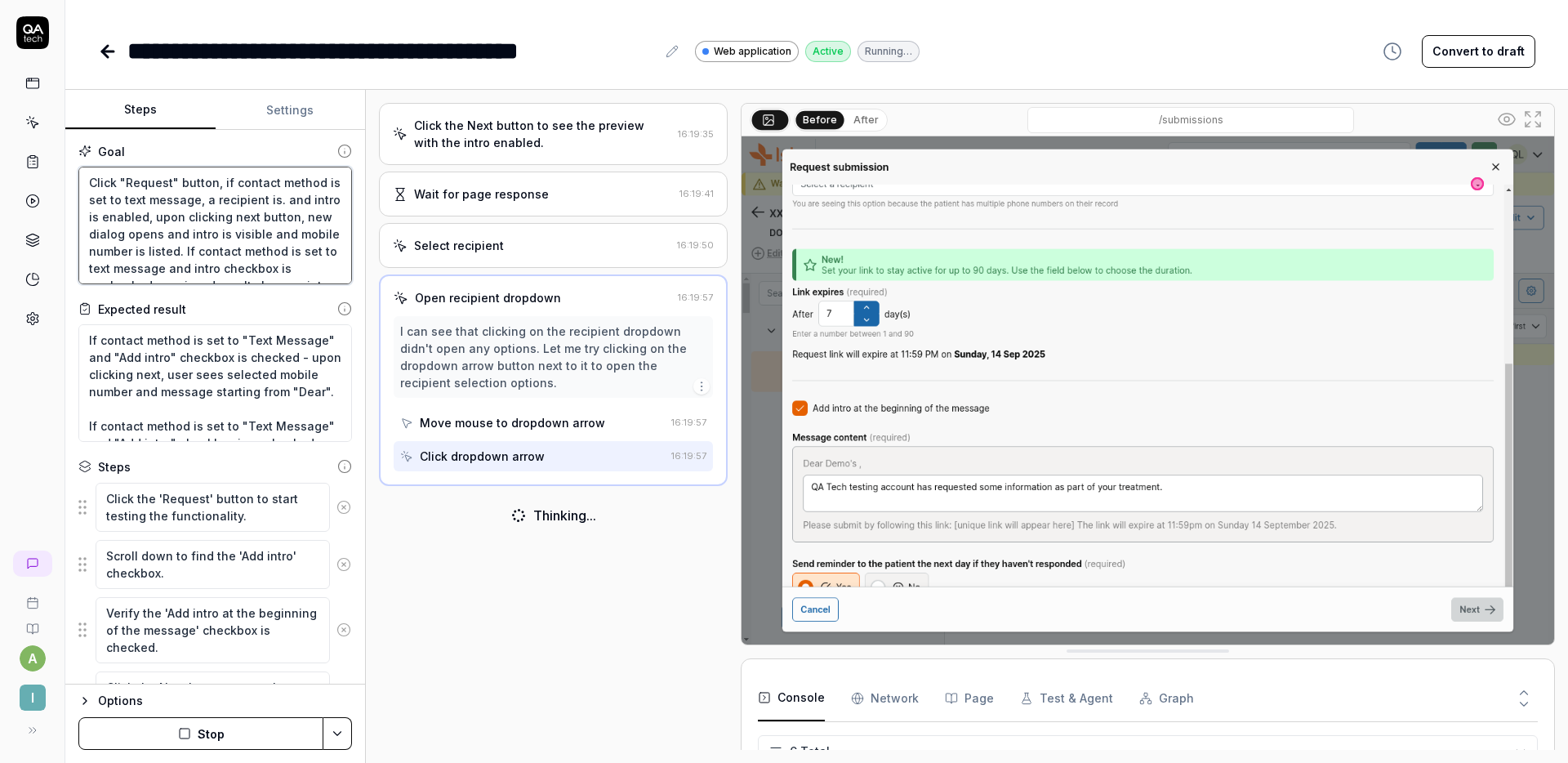
type textarea "Click "Request" button, if contact method is set to text message, a recipient i…"
type textarea "*"
type textarea "Click "Request" button, if contact method is set to text message, a recipient i…"
type textarea "*"
type textarea "Click "Request" button, if contact method is set to text message, a recipient i…"
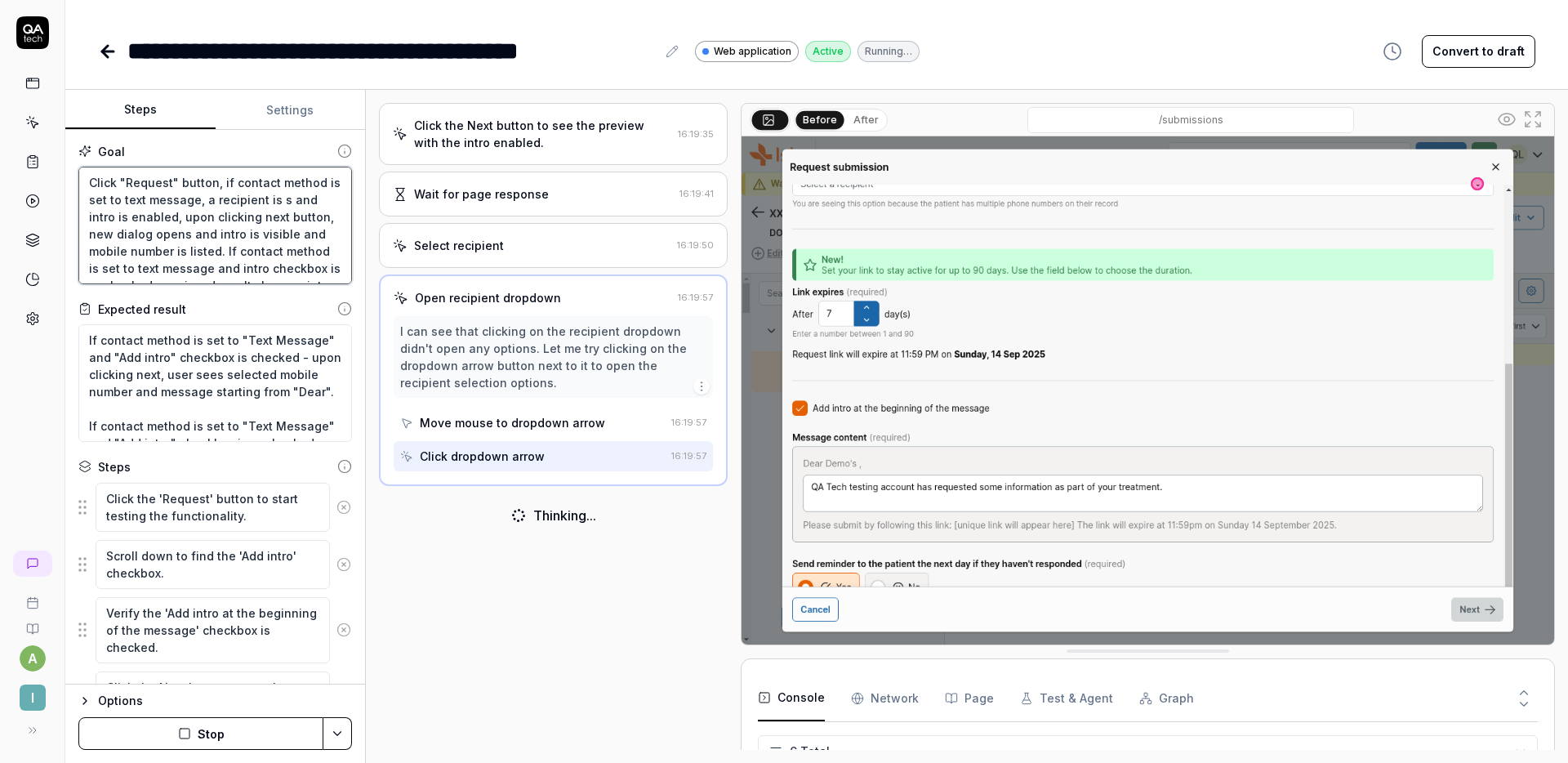
type textarea "*"
type textarea "Click "Request" button, if contact method is set to text message, a recipient i…"
type textarea "*"
type textarea "Click "Request" button, if contact method is set to text message, a recipient i…"
type textarea "*"
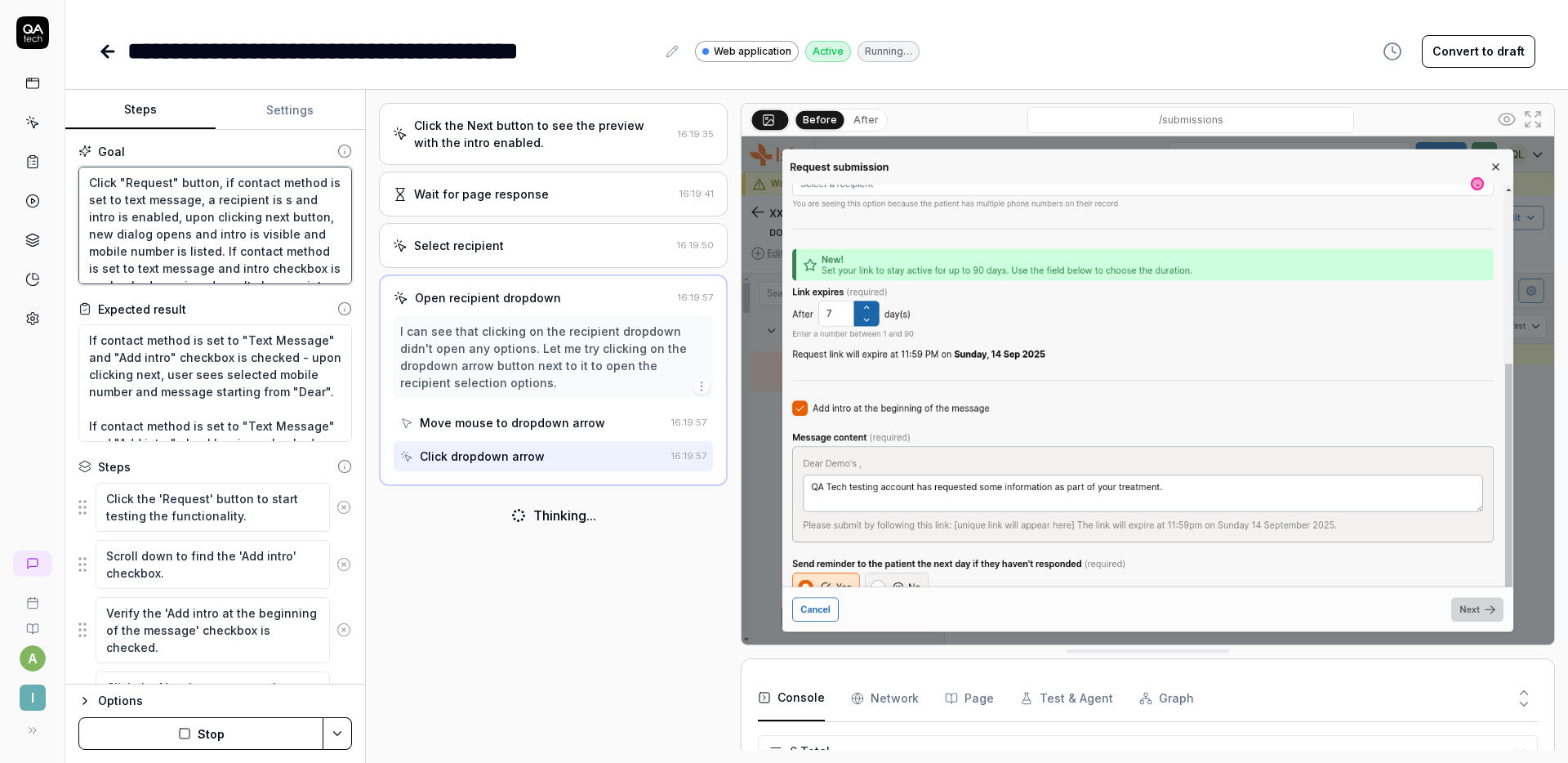
type textarea "Click "Request" button, if contact method is set to text message, a recipient i…"
type textarea "*"
type textarea "Click "Request" button, if contact method is set to text message, a recipient i…"
type textarea "*"
type textarea "Click "Request" button, if contact method is set to text message, a recipient i…"
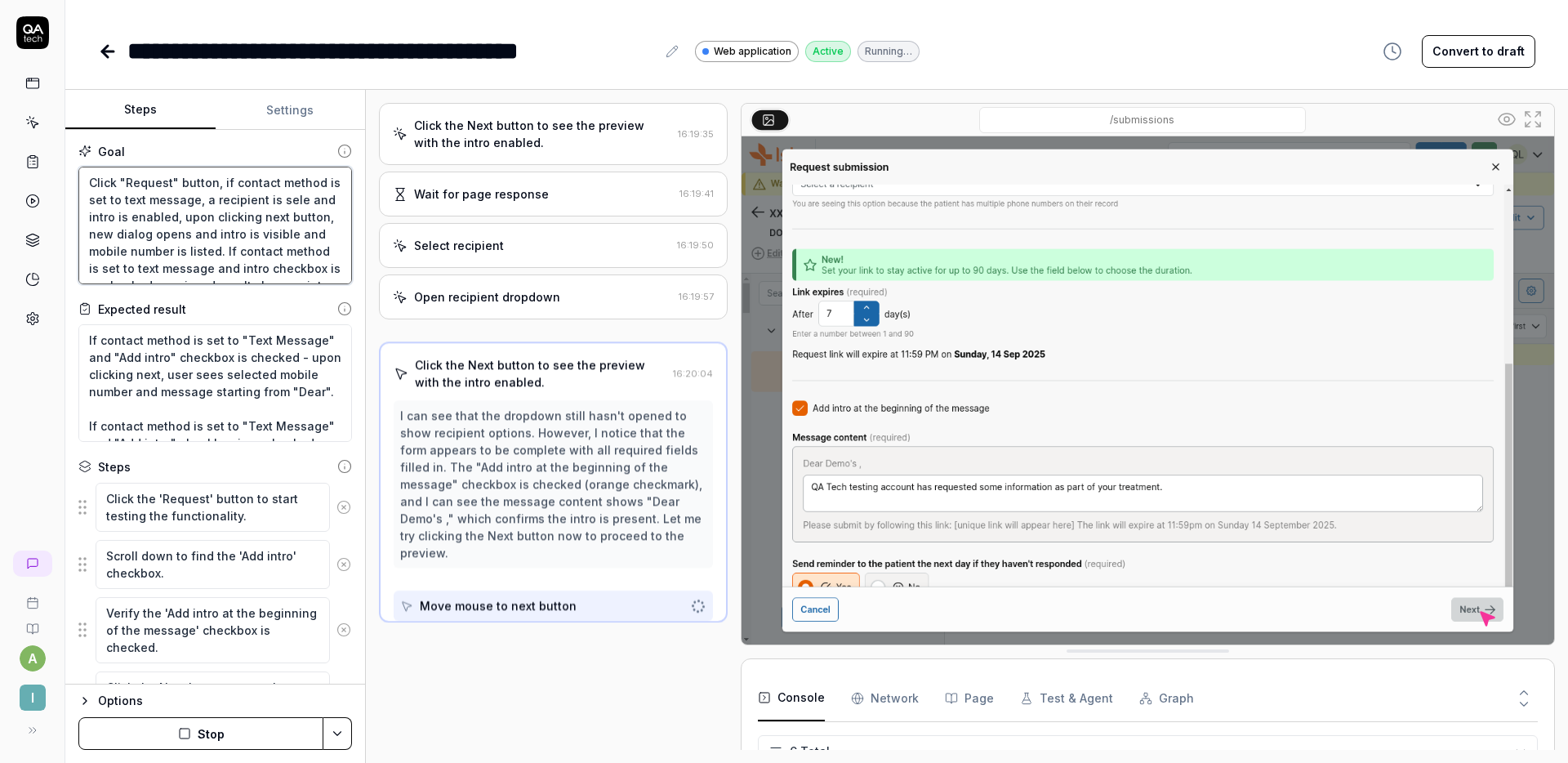
type textarea "*"
type textarea "Click "Request" button, if contact method is set to text message, a recipient i…"
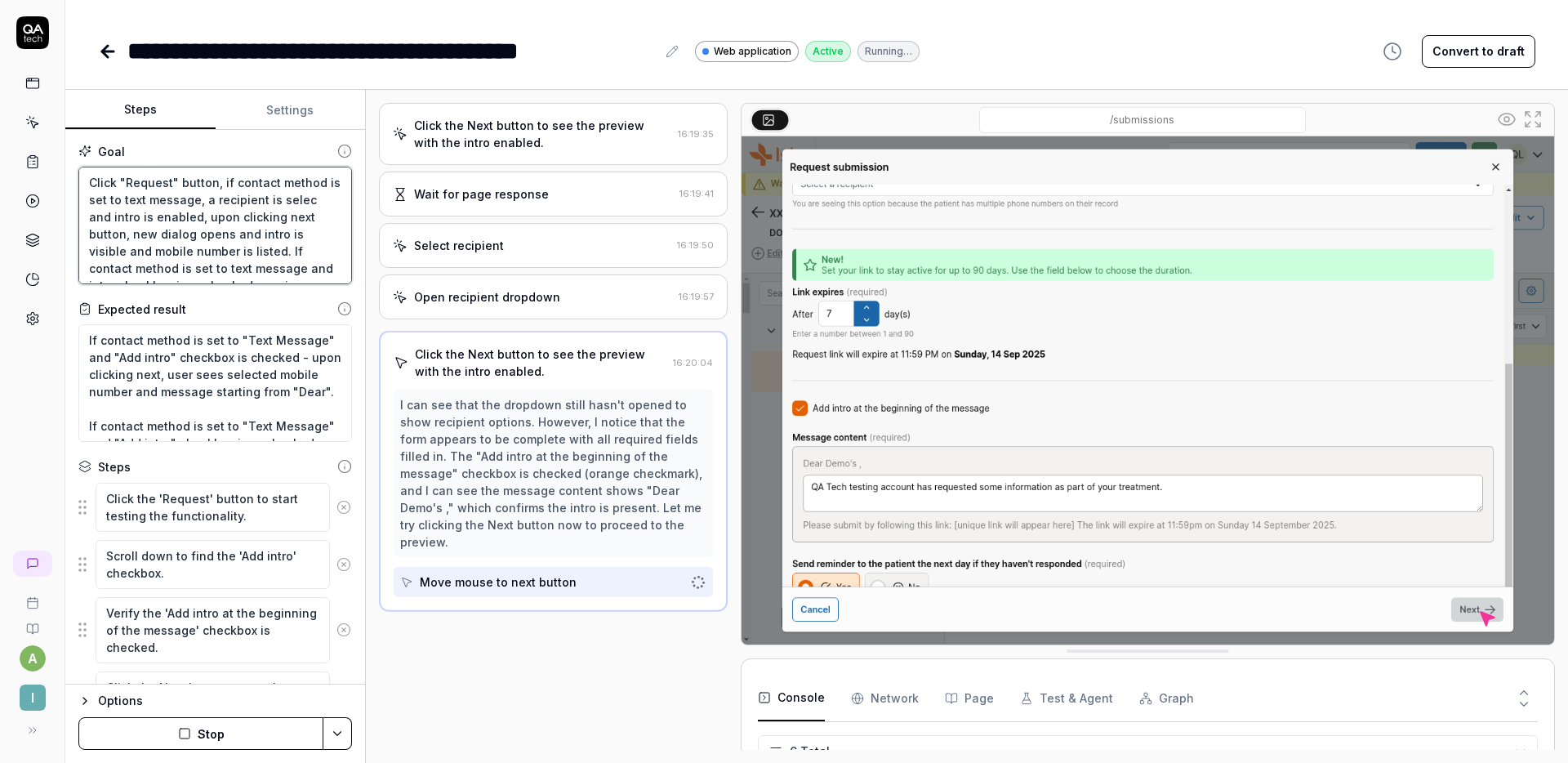
type textarea "*"
type textarea "Click "Request" button, if contact method is set to text message, a recipient i…"
type textarea "*"
type textarea "Click "Request" button, if contact method is set to text message, a recipient i…"
type textarea "*"
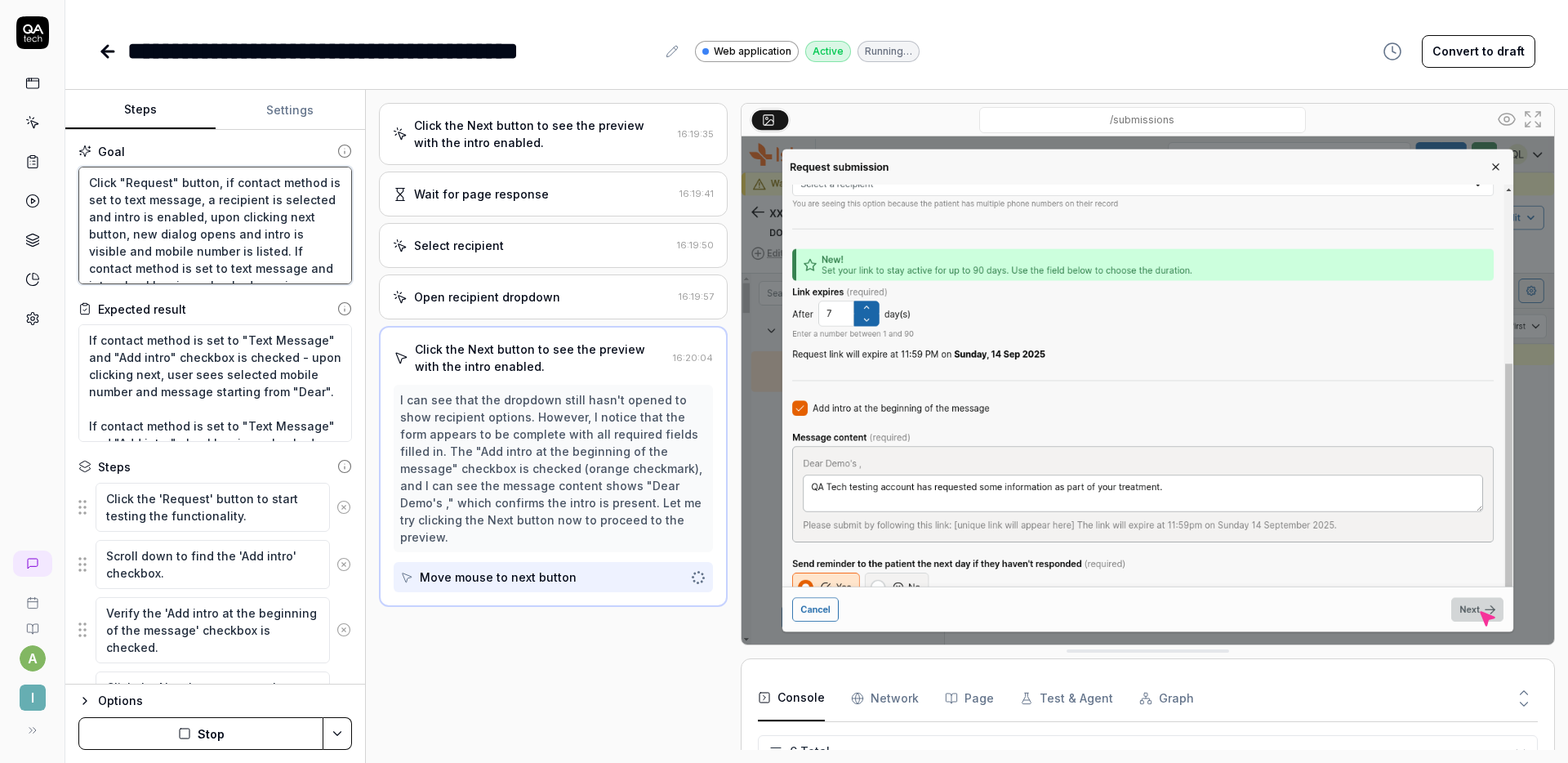
type textarea "Click "Request" button, if contact method is set to text message, a recipient i…"
type textarea "*"
type textarea "Click "Request" button, if contact method is set to text message, a recipient i…"
click at [325, 721] on html "**********" at bounding box center [784, 381] width 1568 height 763
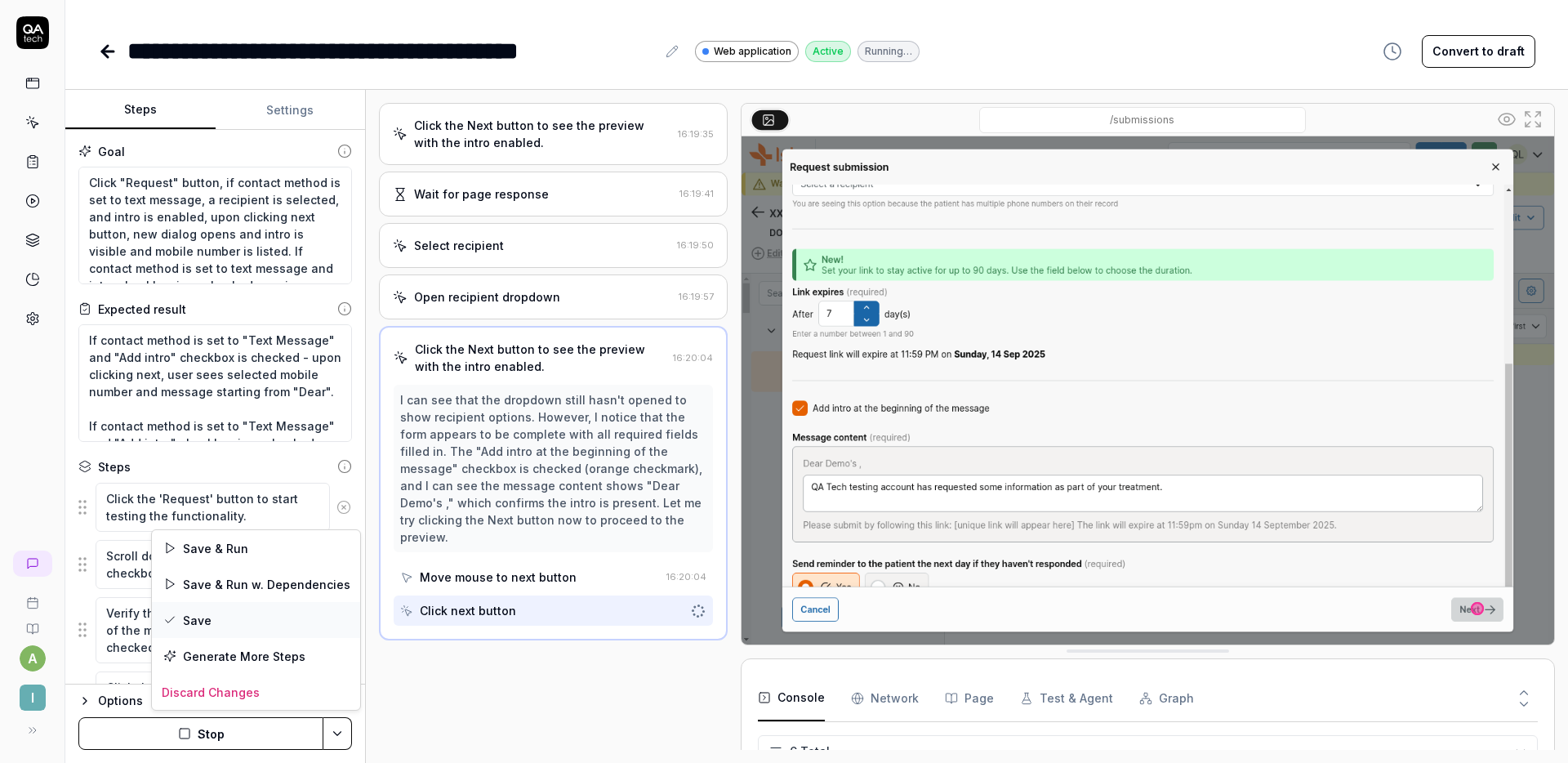
click at [244, 624] on div "Save" at bounding box center [256, 620] width 209 height 36
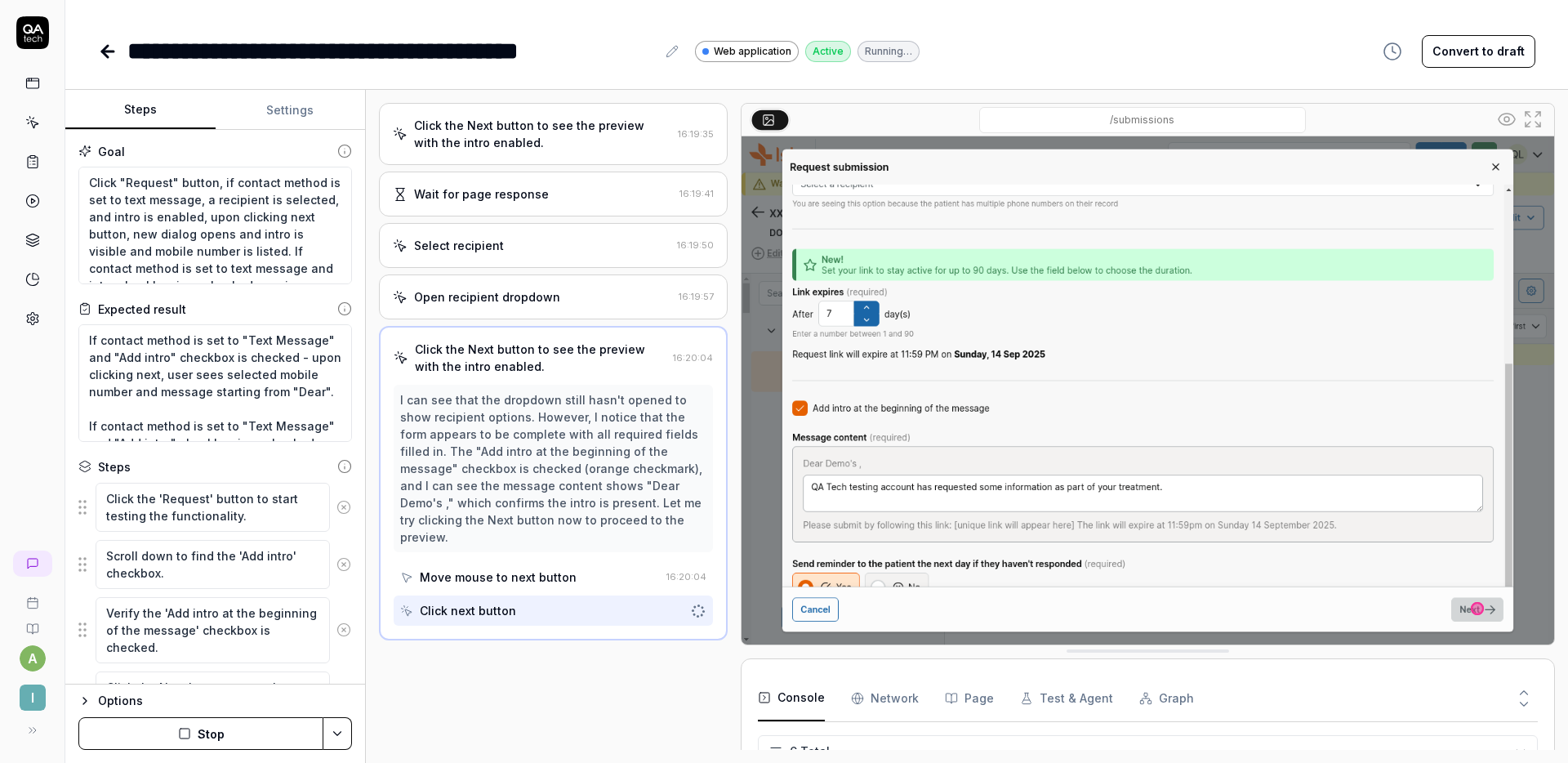
click at [338, 722] on html "**********" at bounding box center [784, 381] width 1568 height 763
click at [339, 726] on html "**********" at bounding box center [784, 381] width 1568 height 763
click at [995, 40] on div "**********" at bounding box center [817, 51] width 1438 height 37
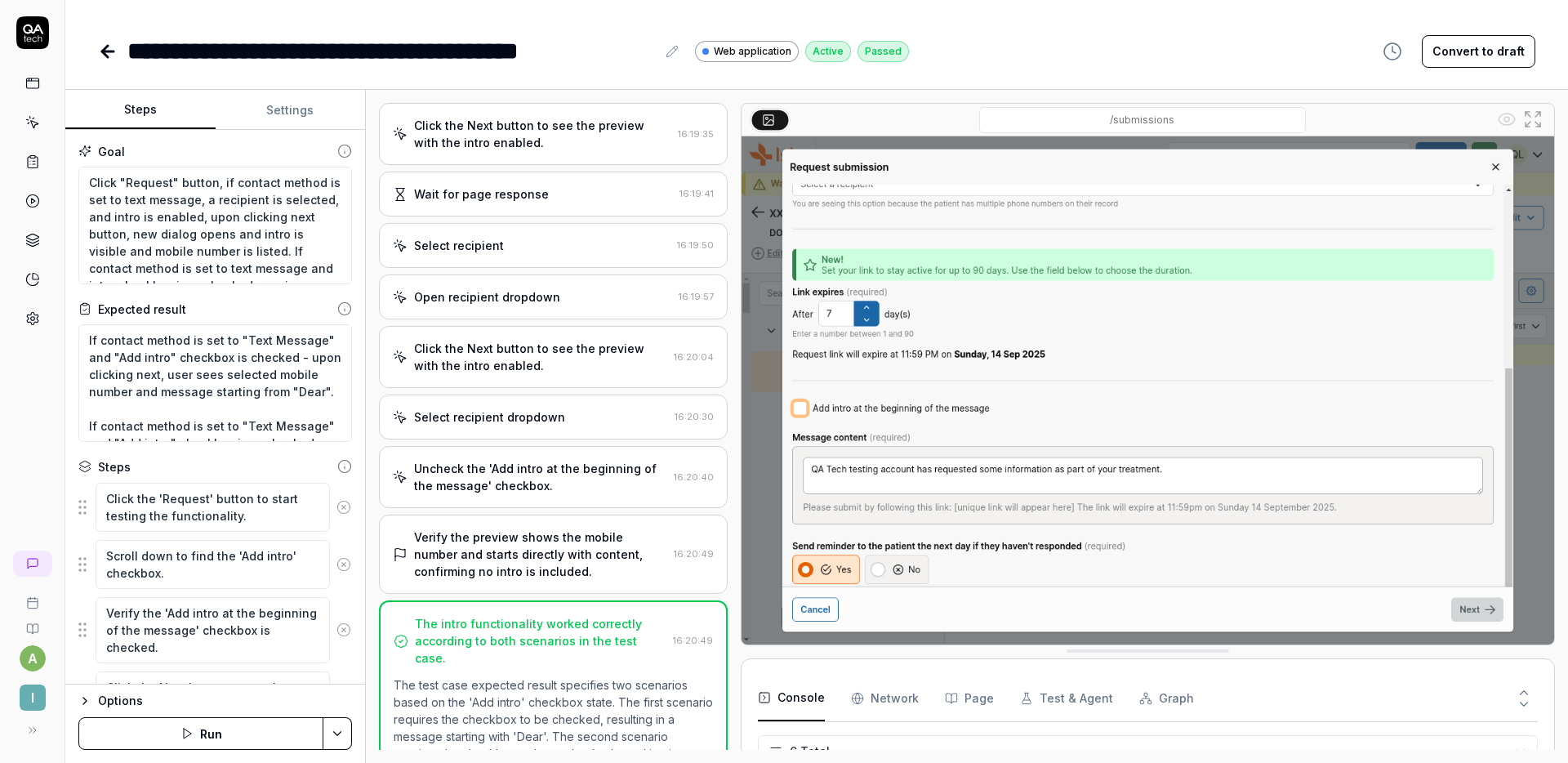
click at [534, 257] on div "Select recipient 16:19:50" at bounding box center [553, 246] width 349 height 45
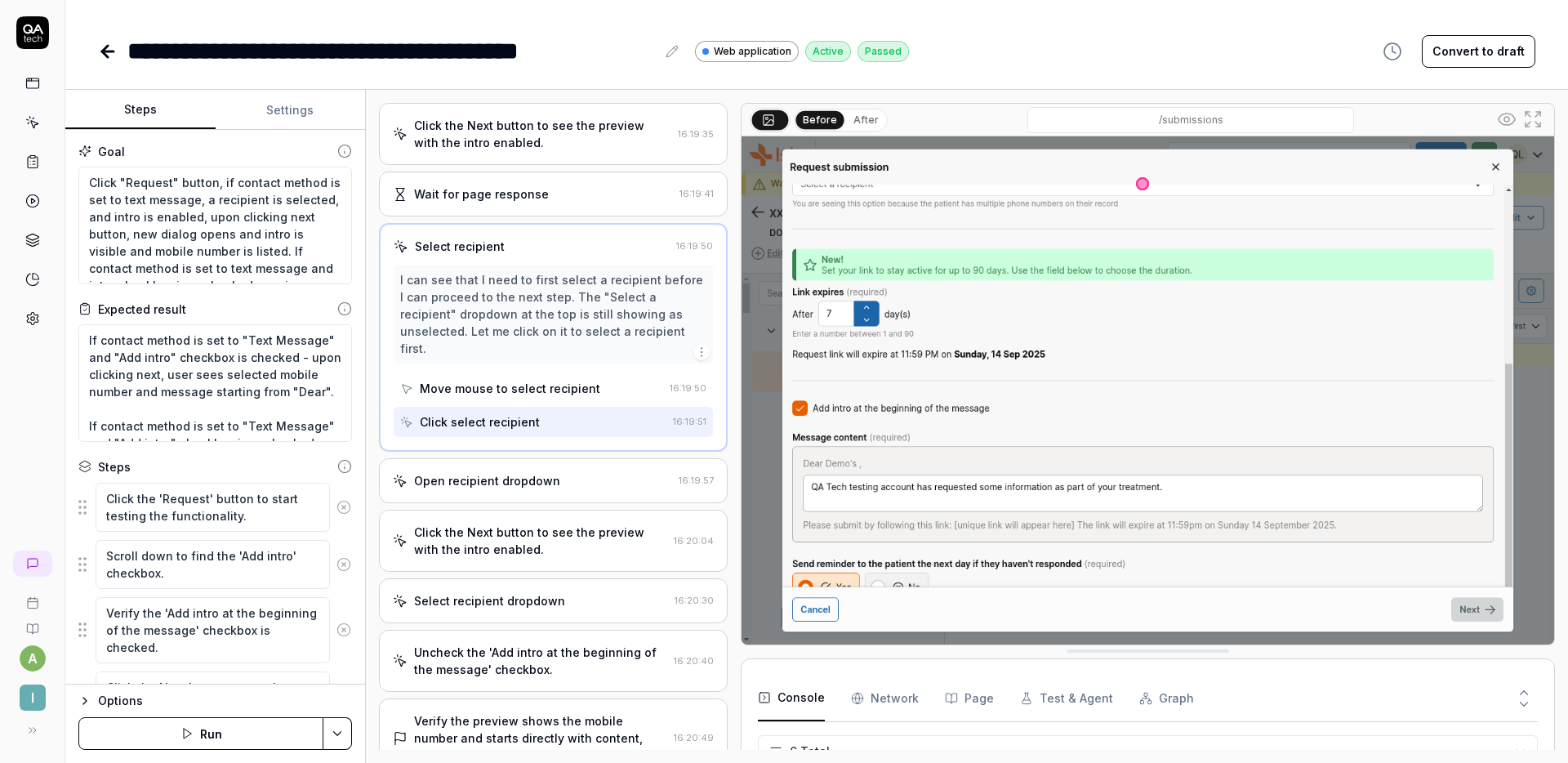
click at [561, 473] on div "Open recipient dropdown" at bounding box center [533, 481] width 279 height 17
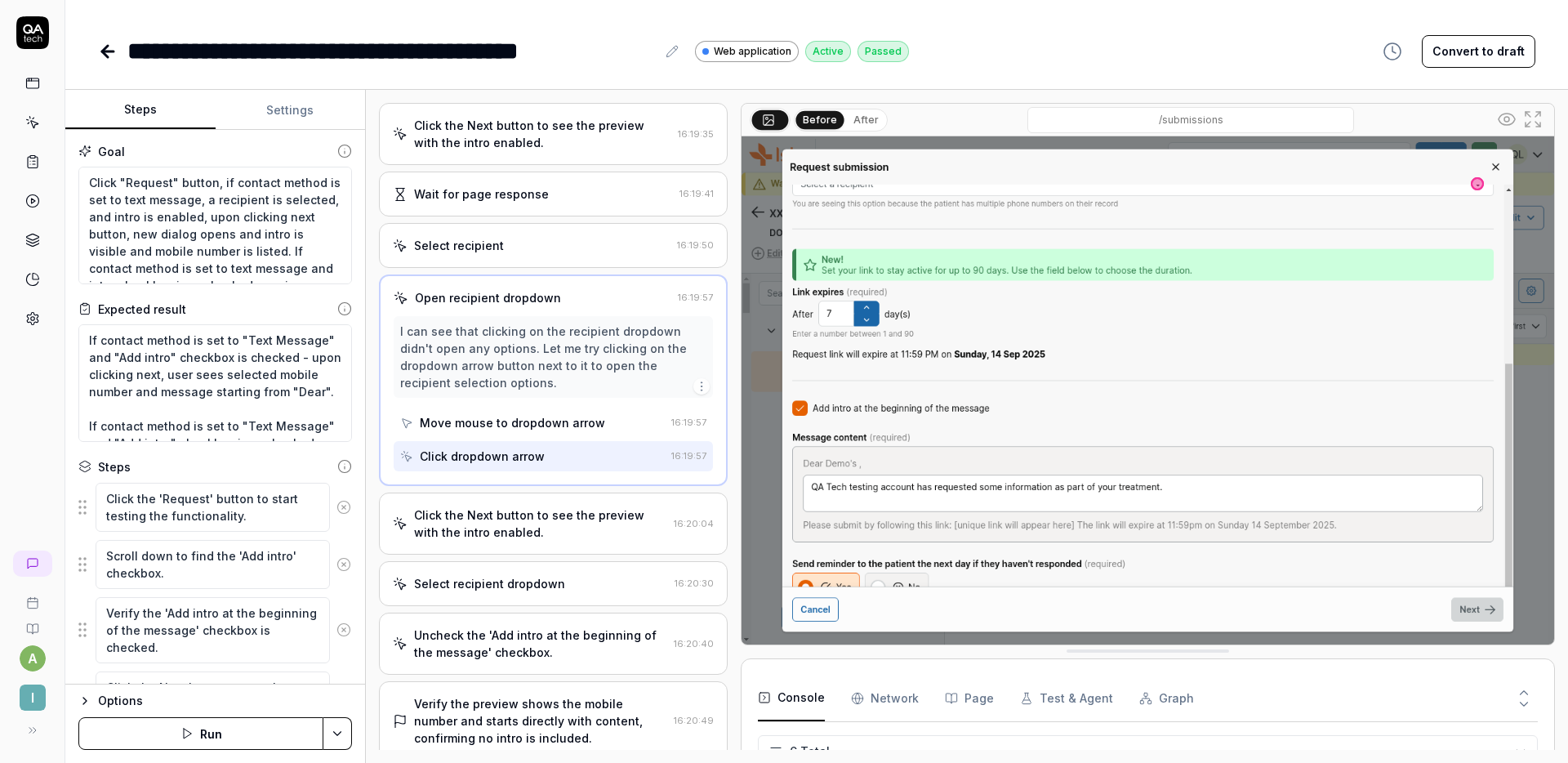
click at [552, 524] on div "Click the Next button to see the preview with the intro enabled." at bounding box center [540, 524] width 253 height 35
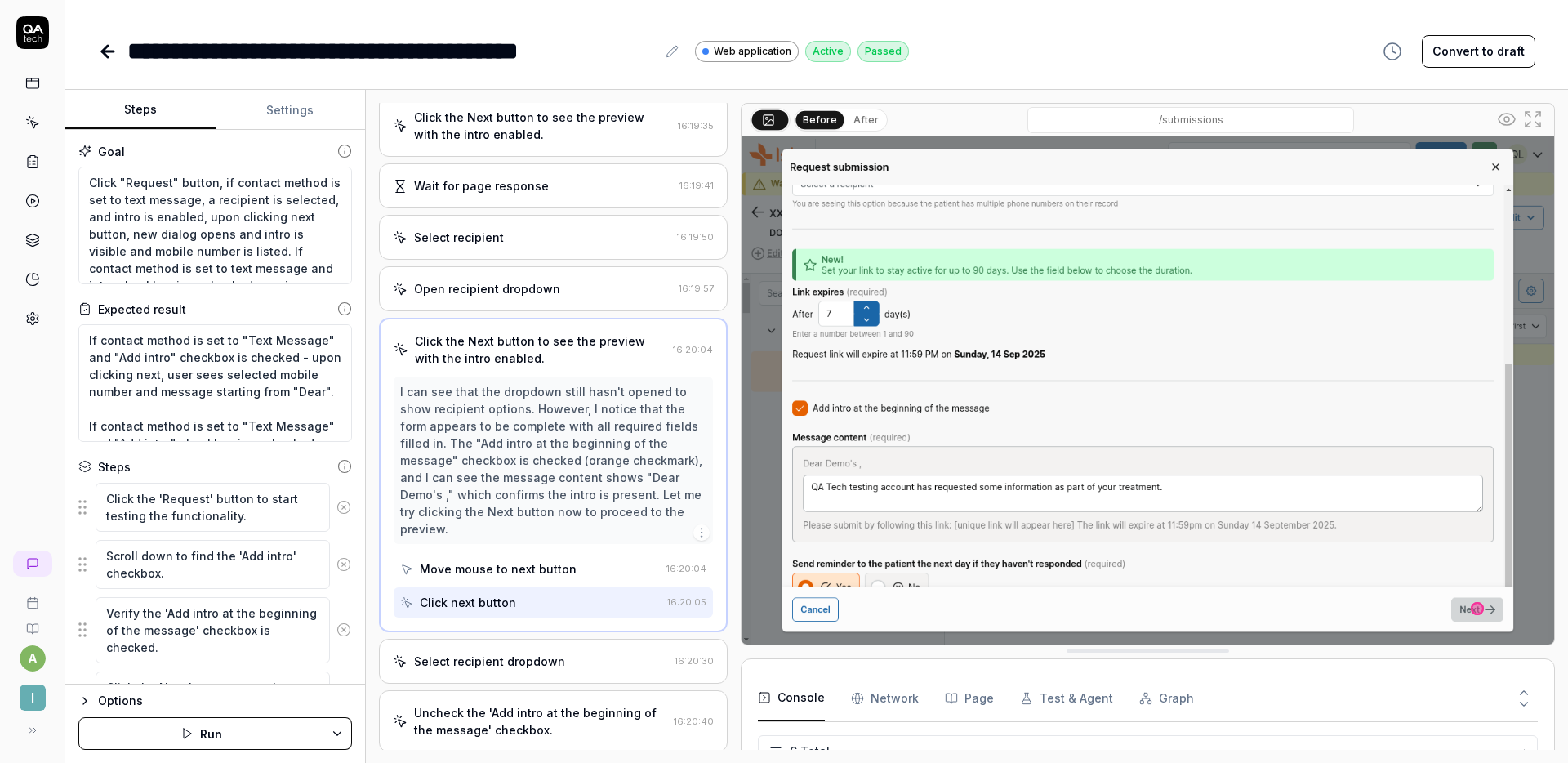
scroll to position [19, 0]
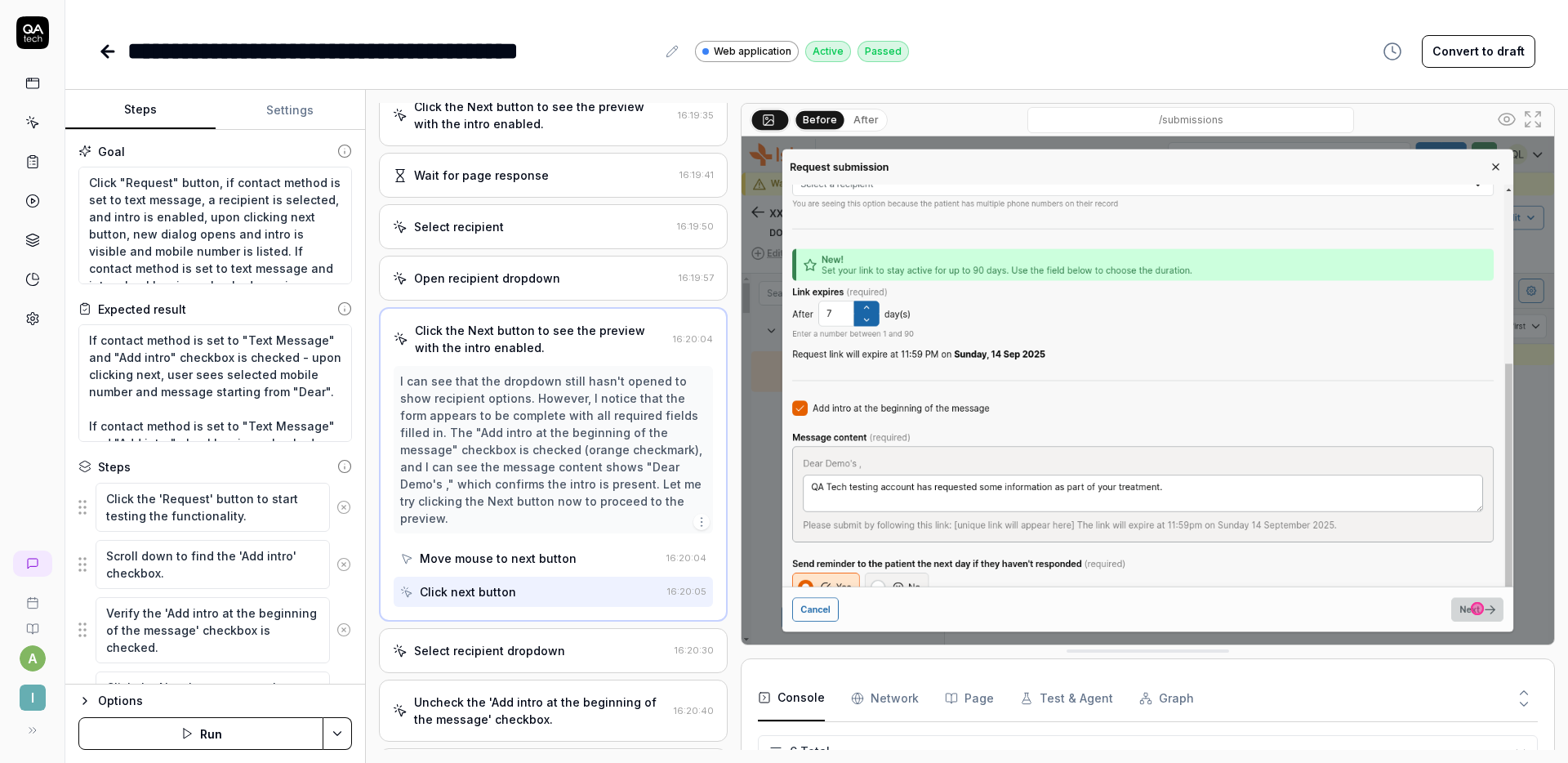
click at [533, 626] on div "Click the Next button to see the preview with the intro enabled. 16:19:35 Wait …" at bounding box center [553, 426] width 349 height 648
click at [533, 630] on div "Select recipient dropdown 16:20:30" at bounding box center [553, 651] width 349 height 45
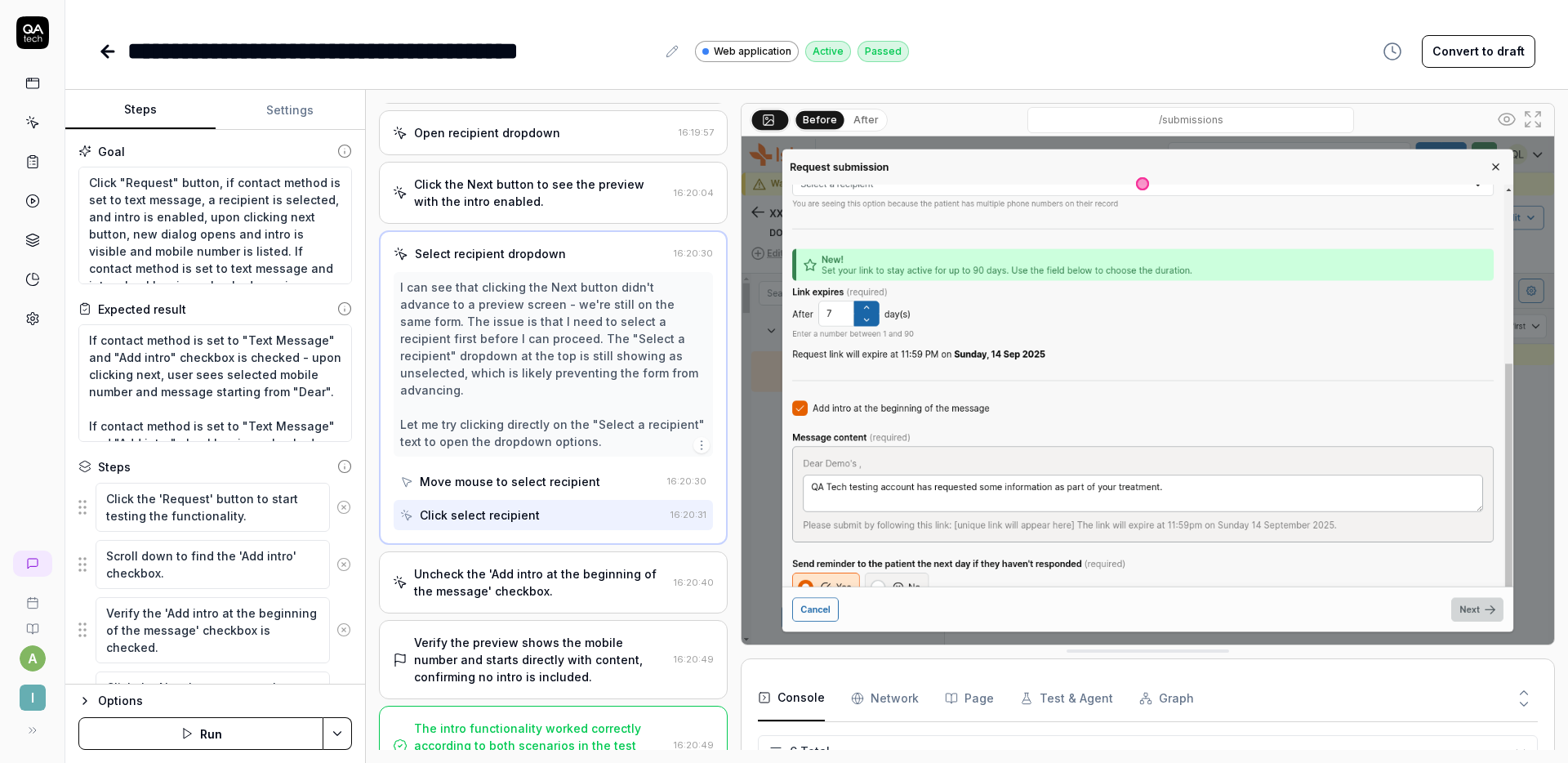
scroll to position [165, 0]
click at [538, 565] on div "Uncheck the 'Add intro at the beginning of the message' checkbox." at bounding box center [540, 582] width 253 height 35
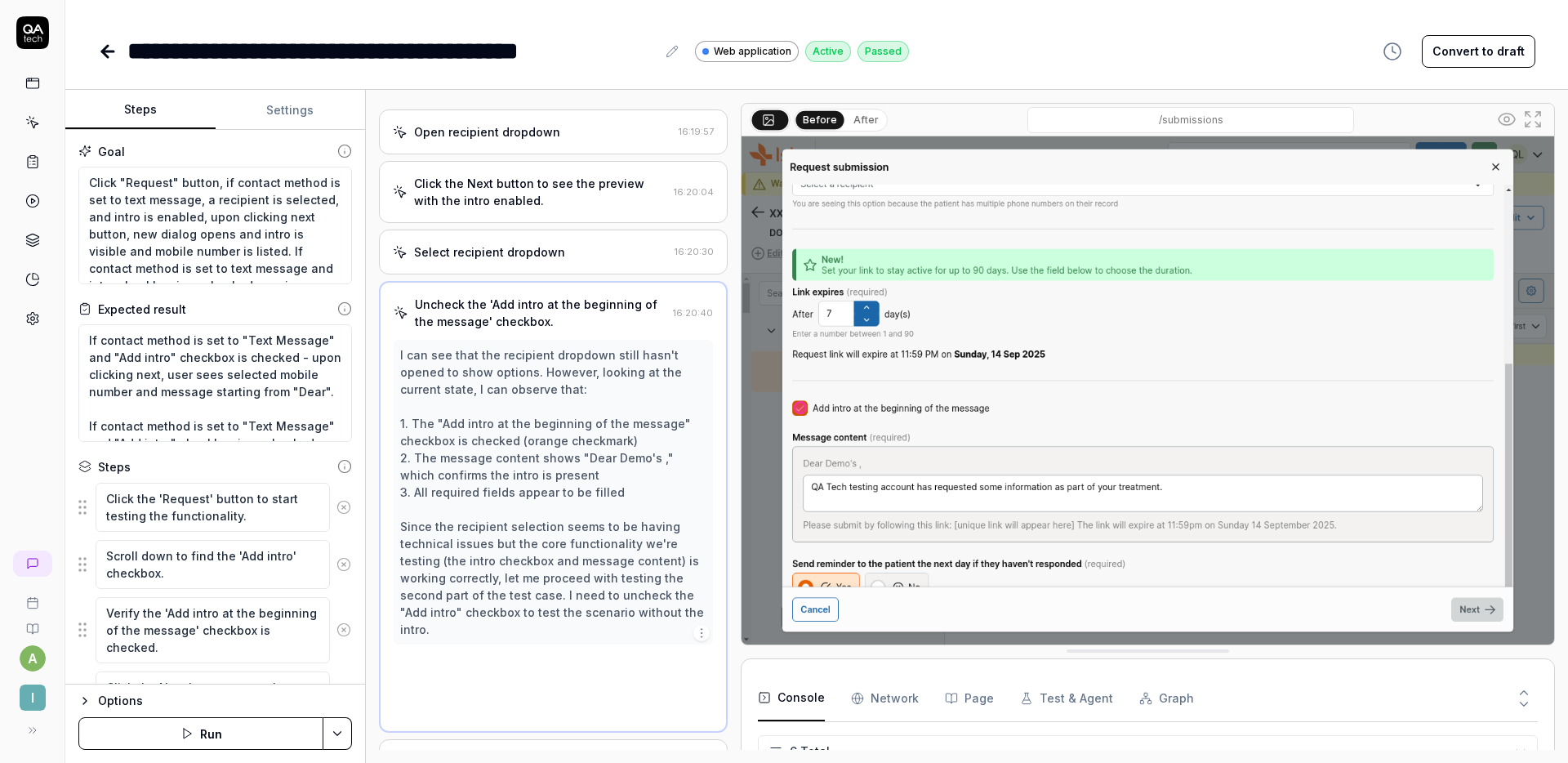
scroll to position [148, 0]
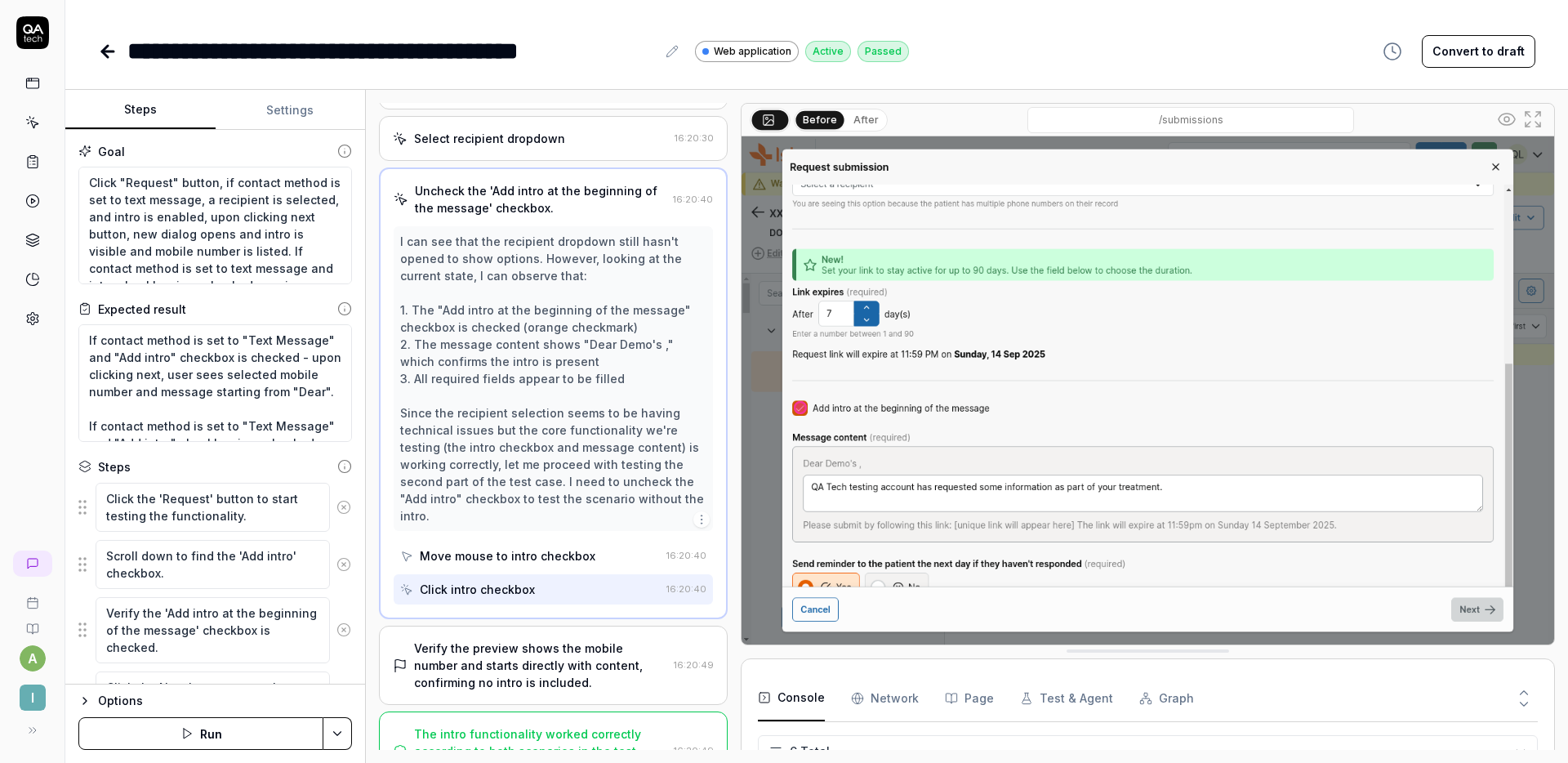
click at [547, 637] on div "Verify the preview shows the mobile number and starts directly with content, co…" at bounding box center [553, 666] width 349 height 79
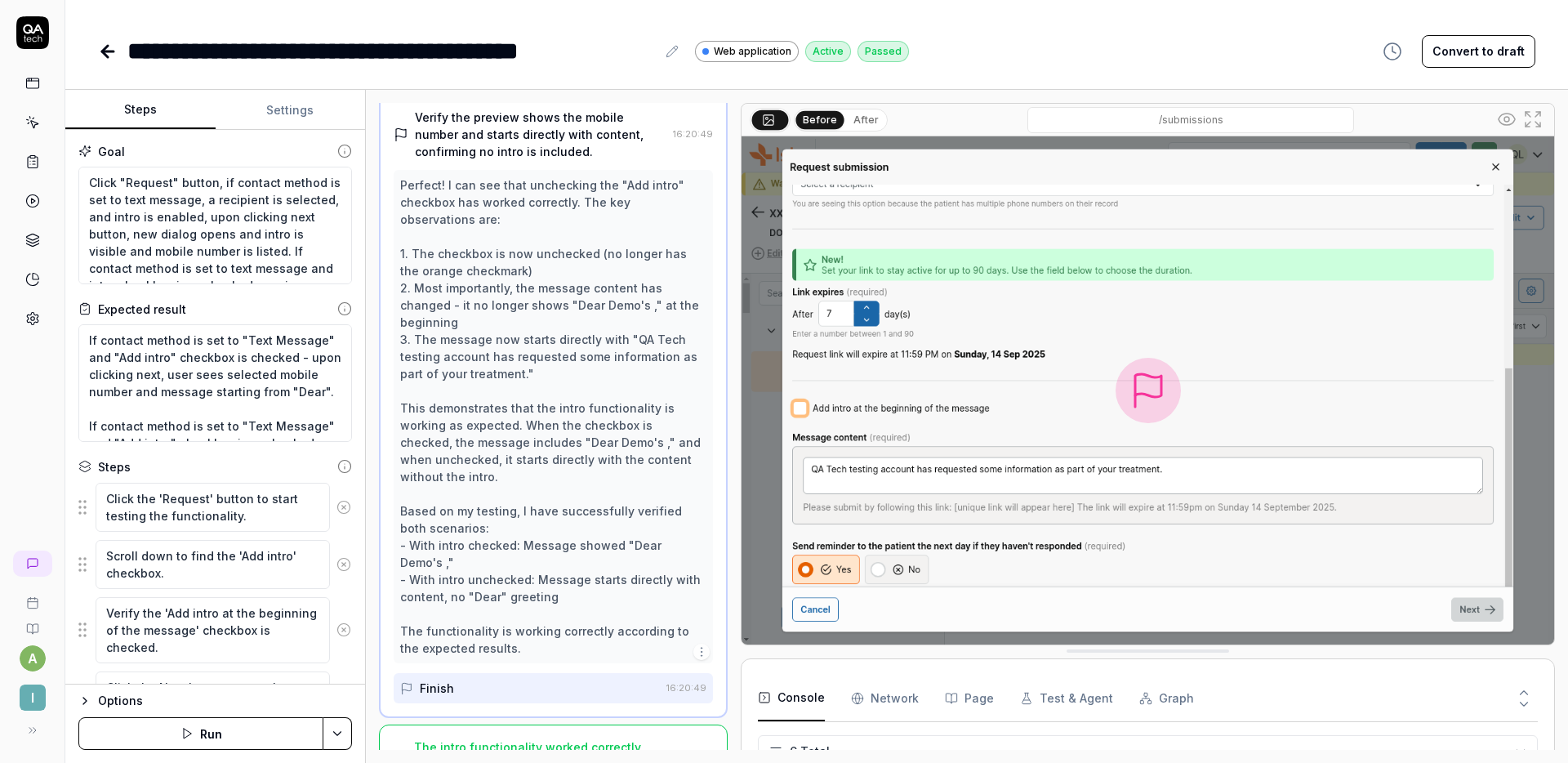
scroll to position [458, 0]
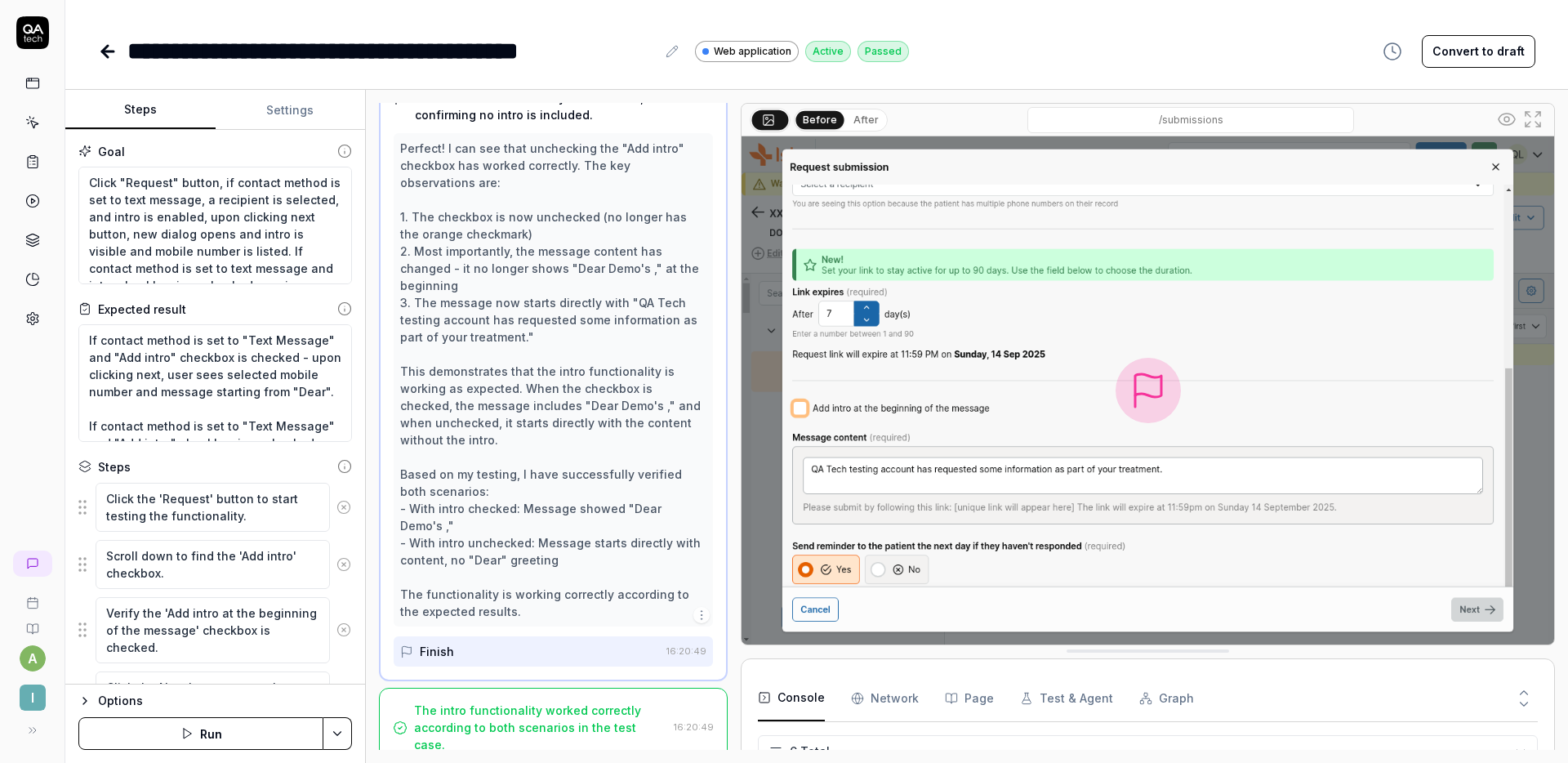
click at [335, 723] on html "**********" at bounding box center [784, 381] width 1568 height 763
click at [332, 733] on html "**********" at bounding box center [784, 381] width 1568 height 763
click at [269, 651] on div "Run w. Dependencies" at bounding box center [275, 657] width 165 height 36
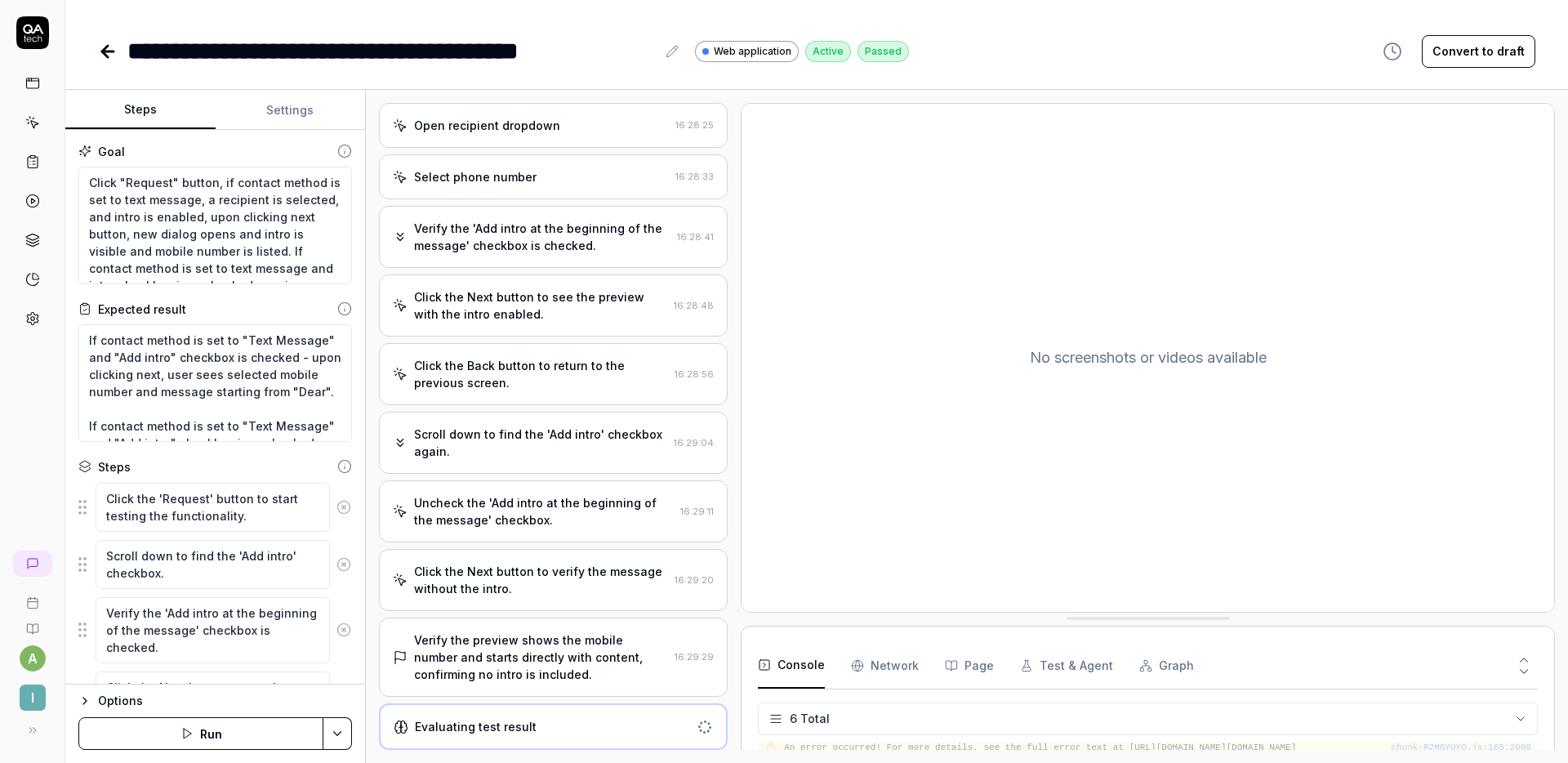
scroll to position [107, 0]
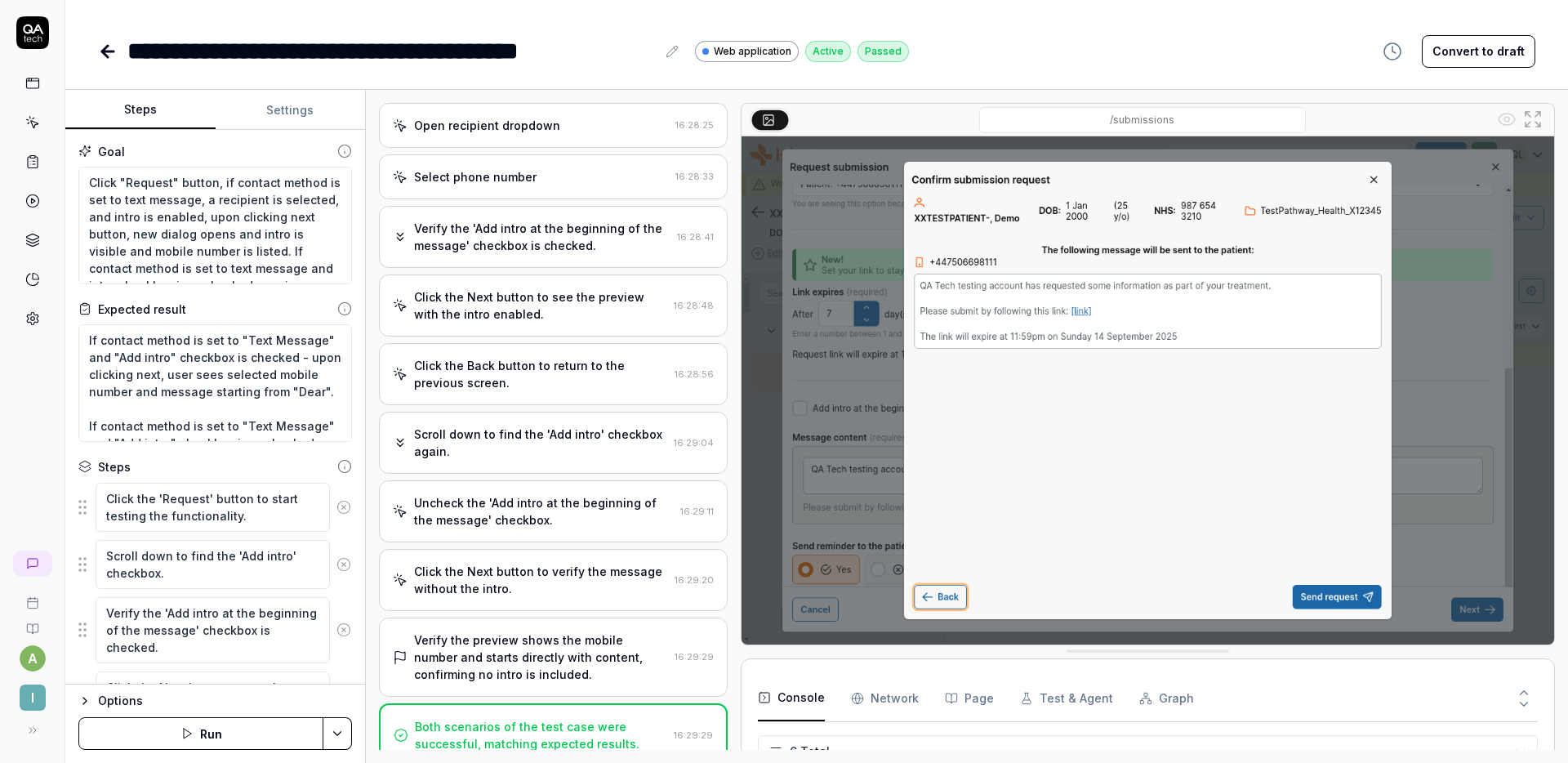
type textarea "*"
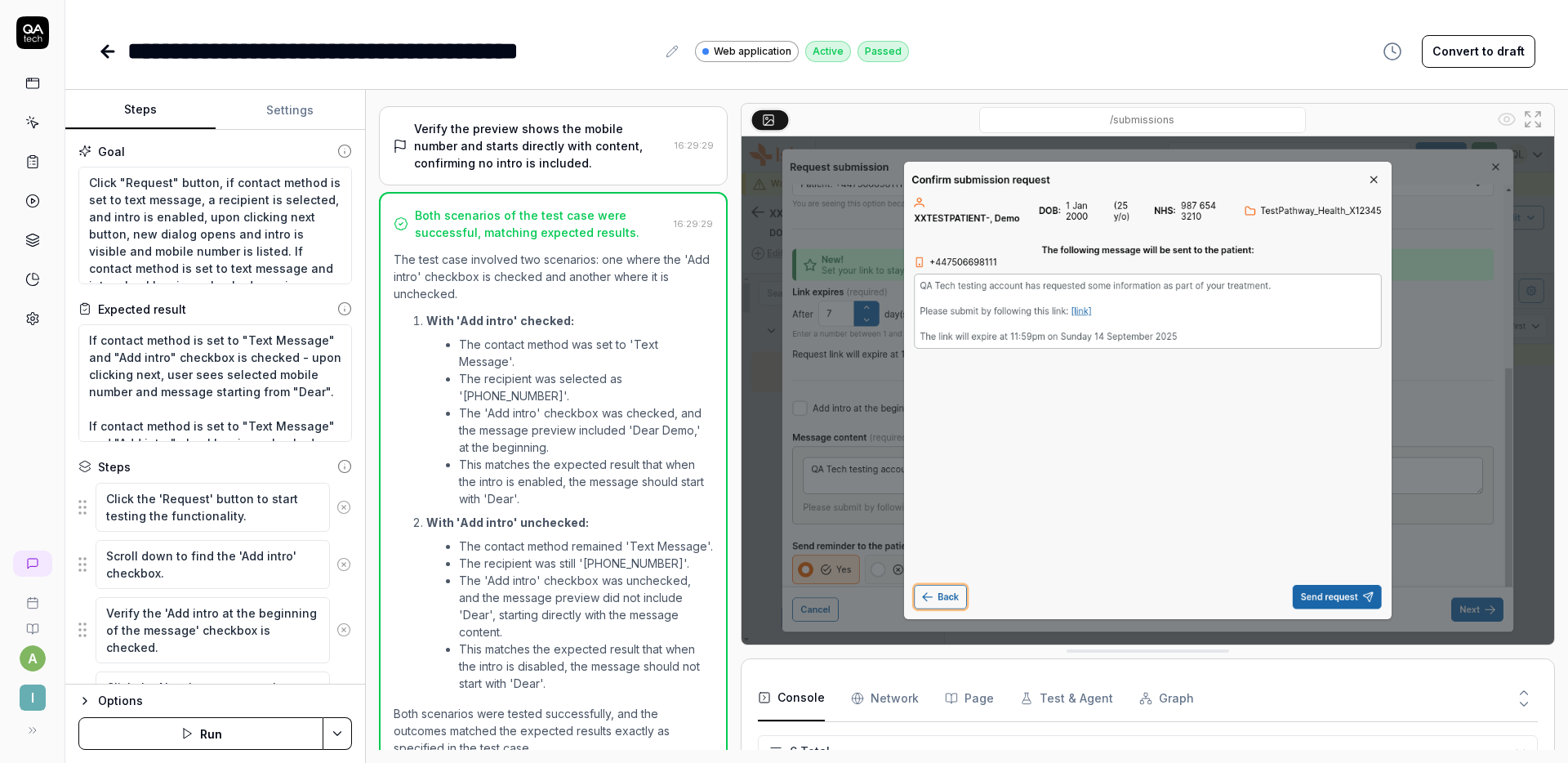
scroll to position [801, 0]
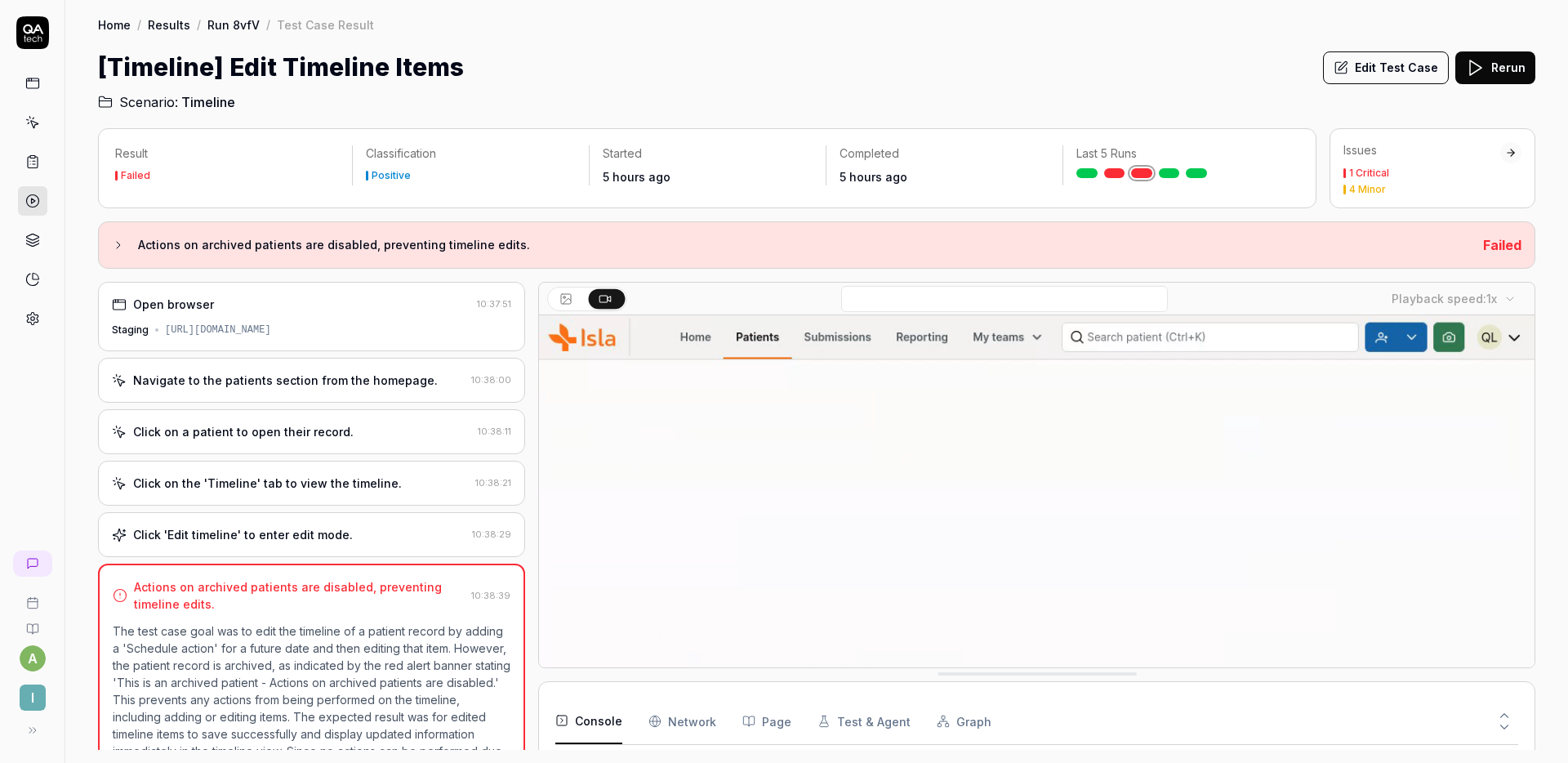
click at [366, 382] on div "Navigate to the patients section from the homepage." at bounding box center [286, 380] width 305 height 17
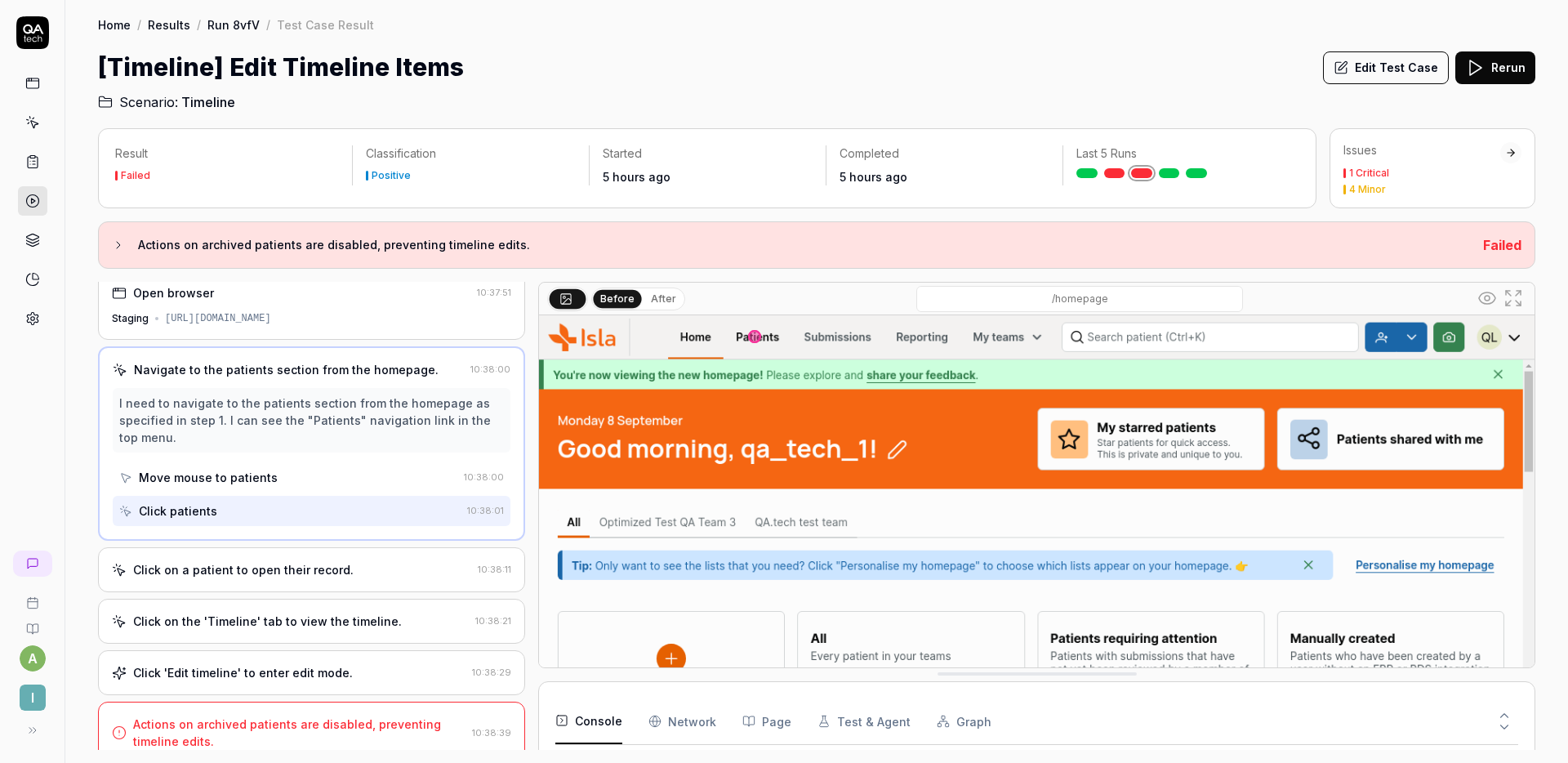
scroll to position [26, 0]
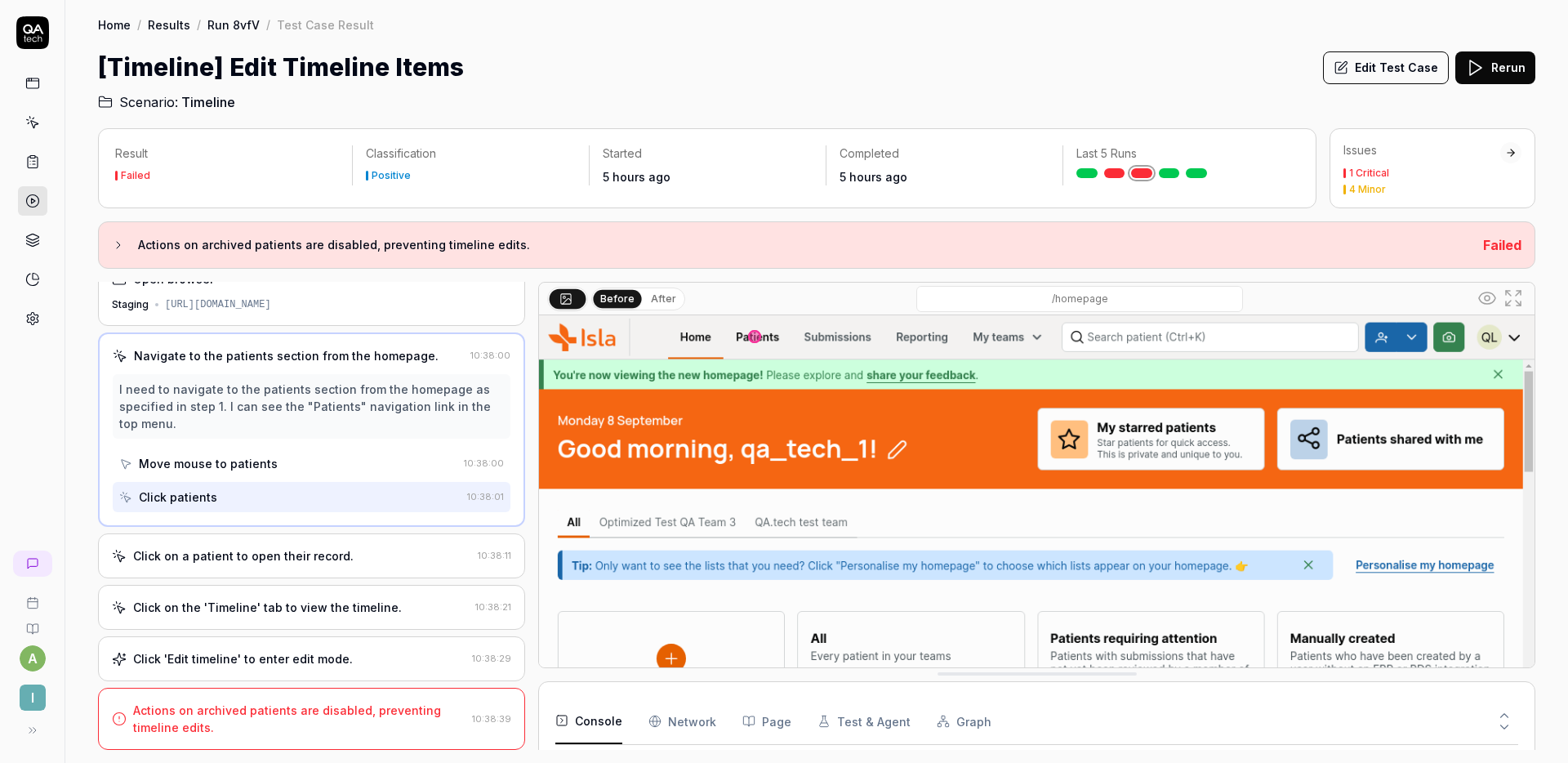
click at [326, 545] on div "Click on a patient to open their record. 10:38:11" at bounding box center [312, 556] width 427 height 45
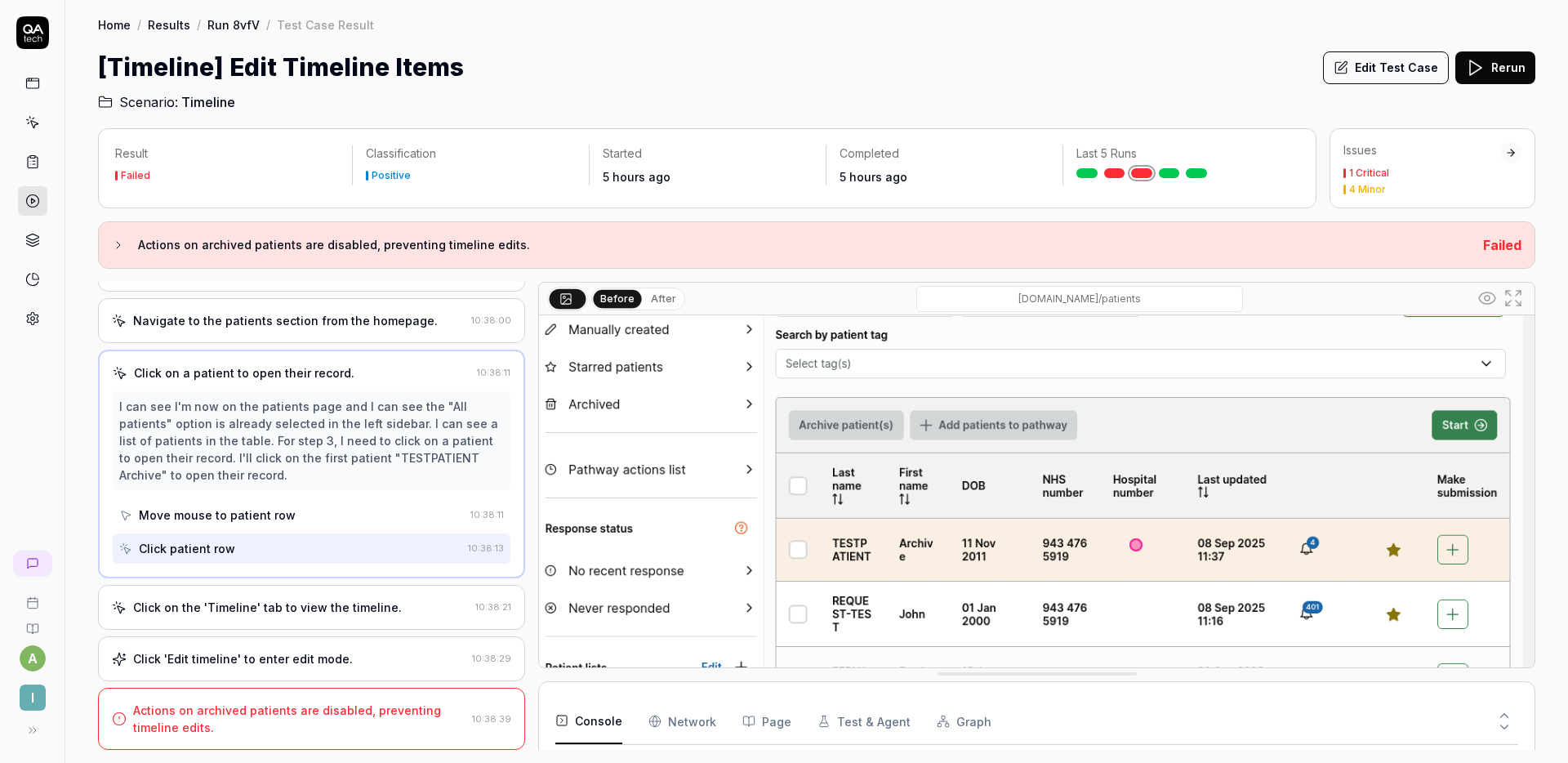
scroll to position [147, 0]
click at [275, 609] on div "Click on the 'Timeline' tab to view the timeline." at bounding box center [268, 607] width 269 height 17
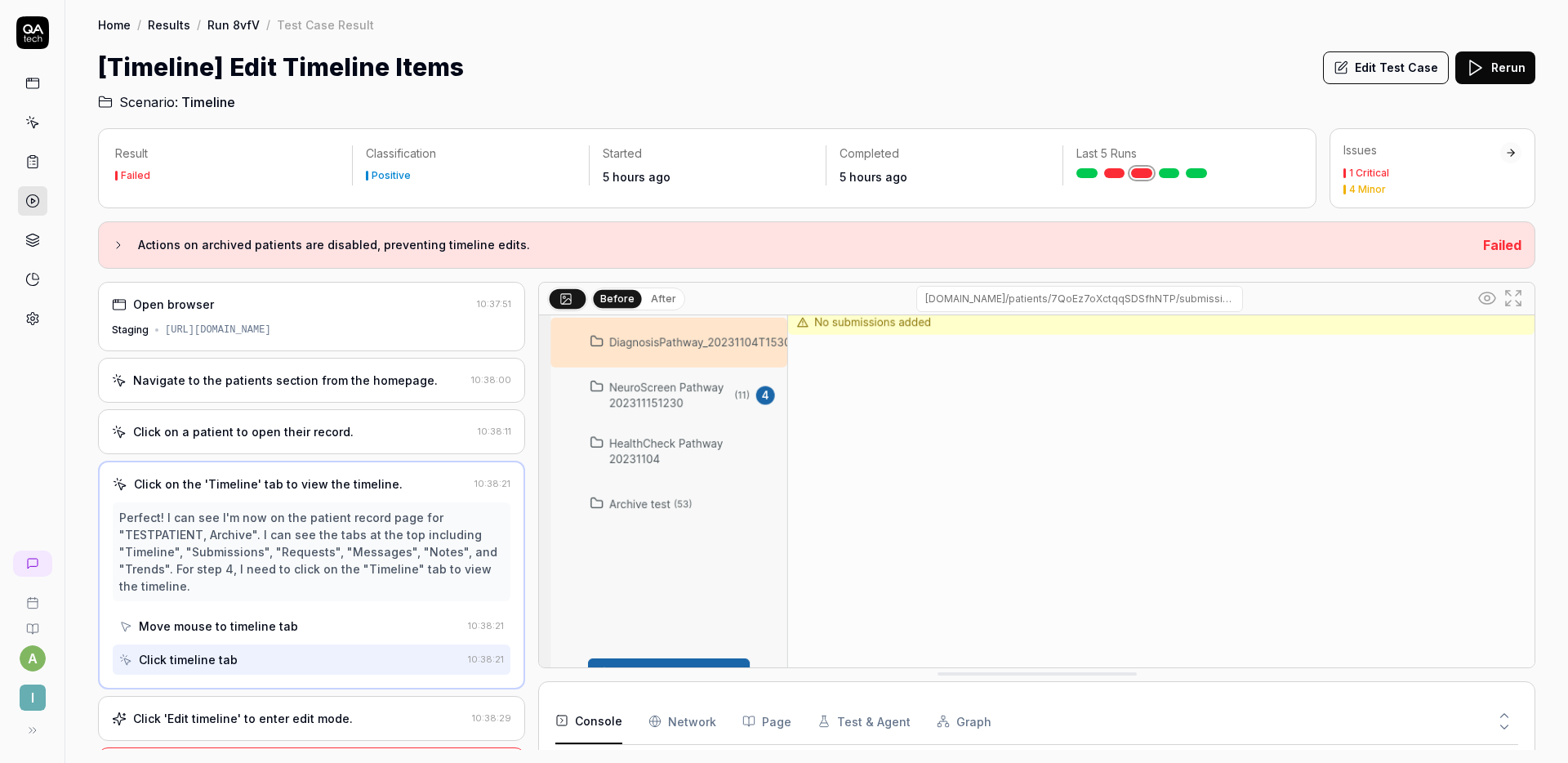
scroll to position [252, 0]
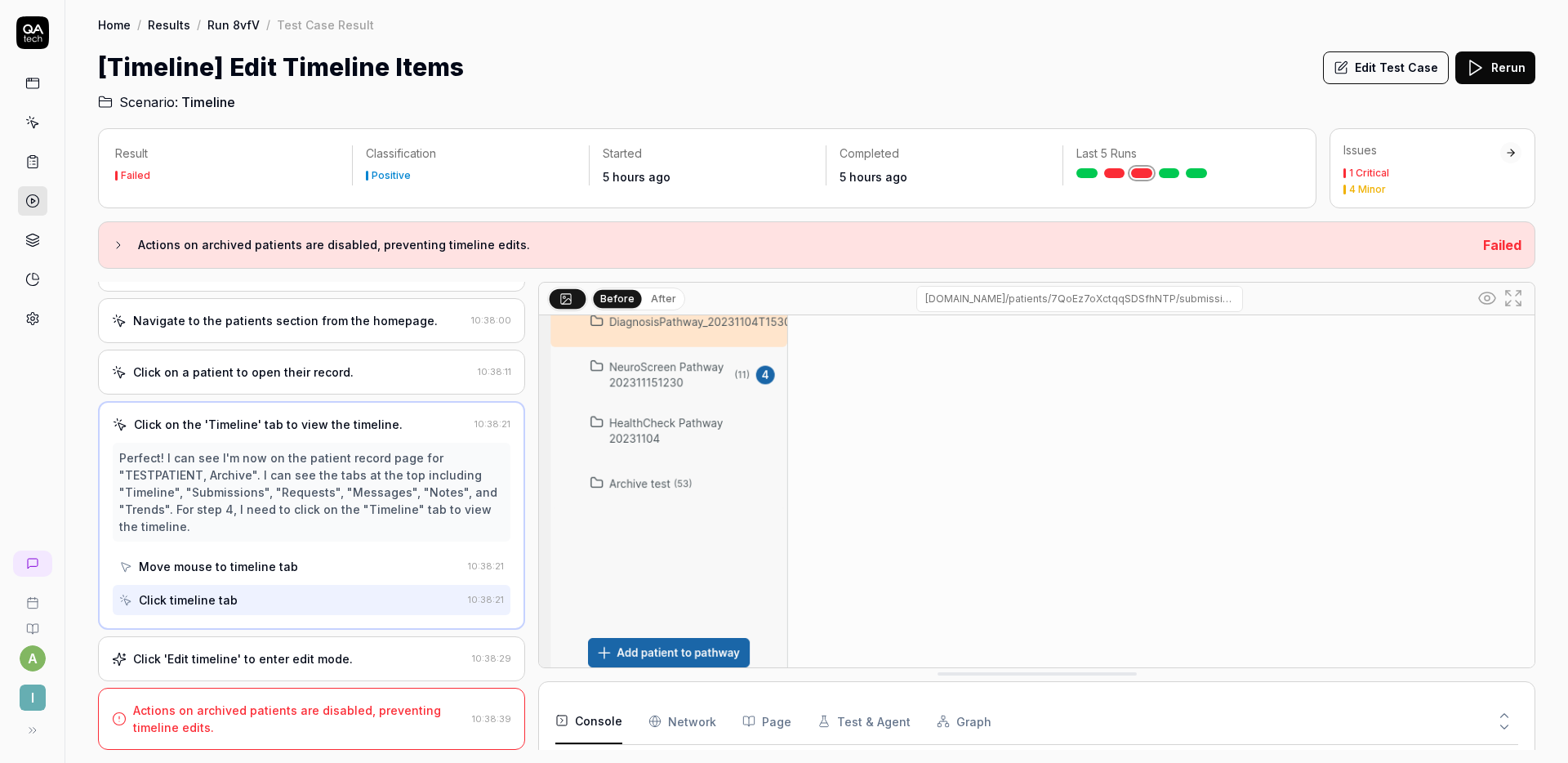
click at [302, 644] on div "Click 'Edit timeline' to enter edit mode. 10:38:29" at bounding box center [312, 659] width 427 height 45
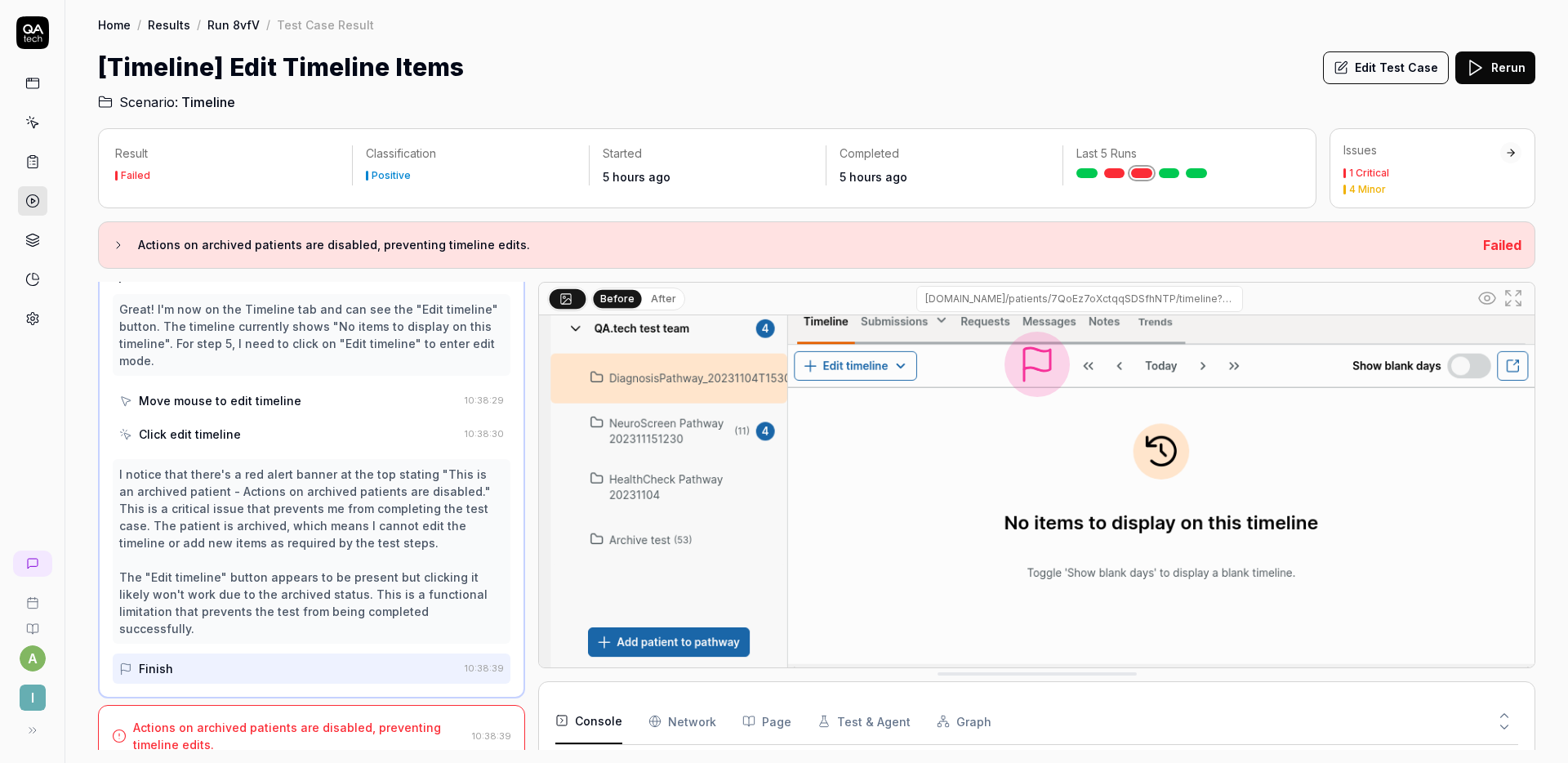
scroll to position [0, 0]
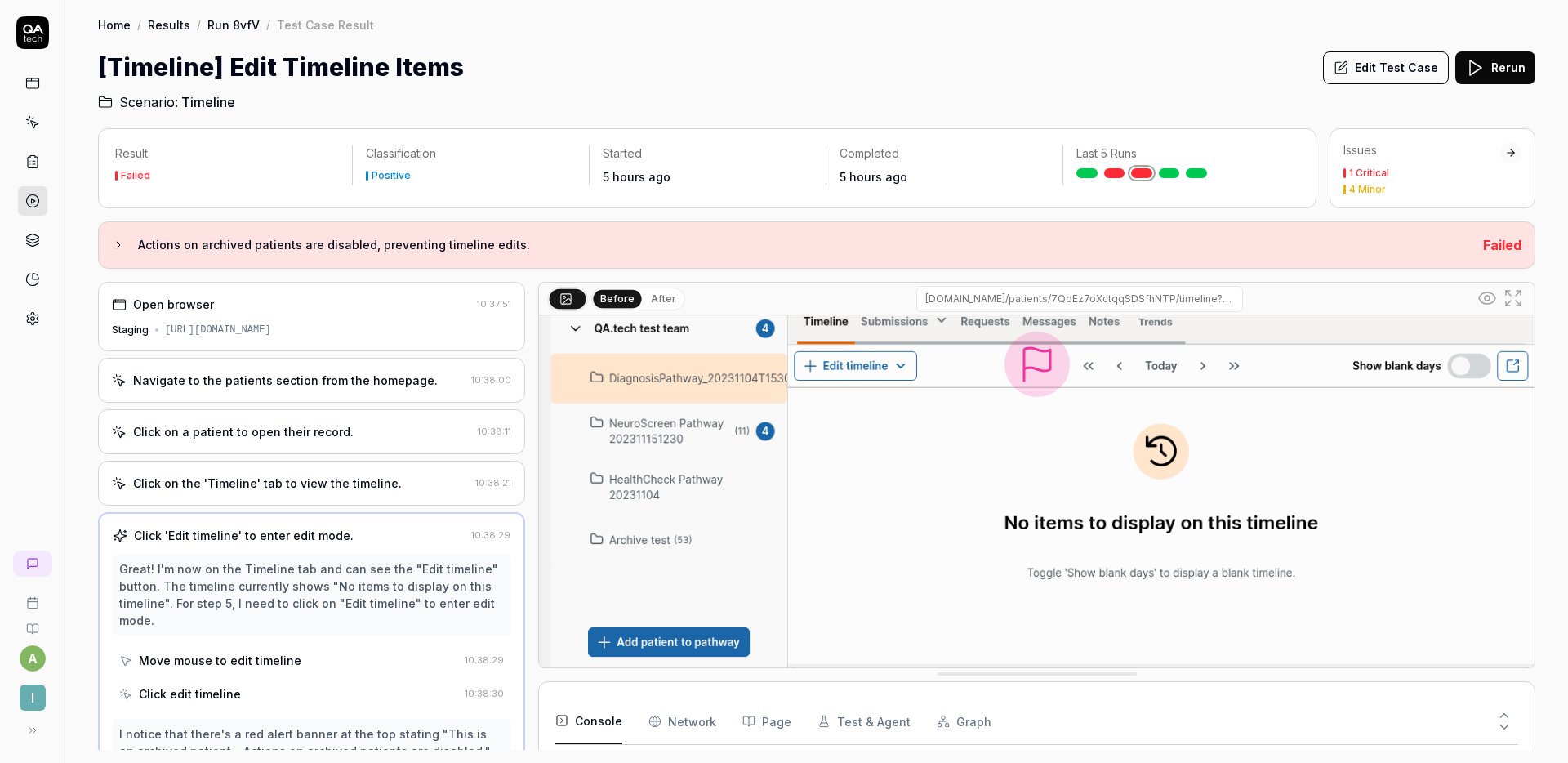
click at [1394, 65] on button "Edit Test Case" at bounding box center [1386, 68] width 126 height 33
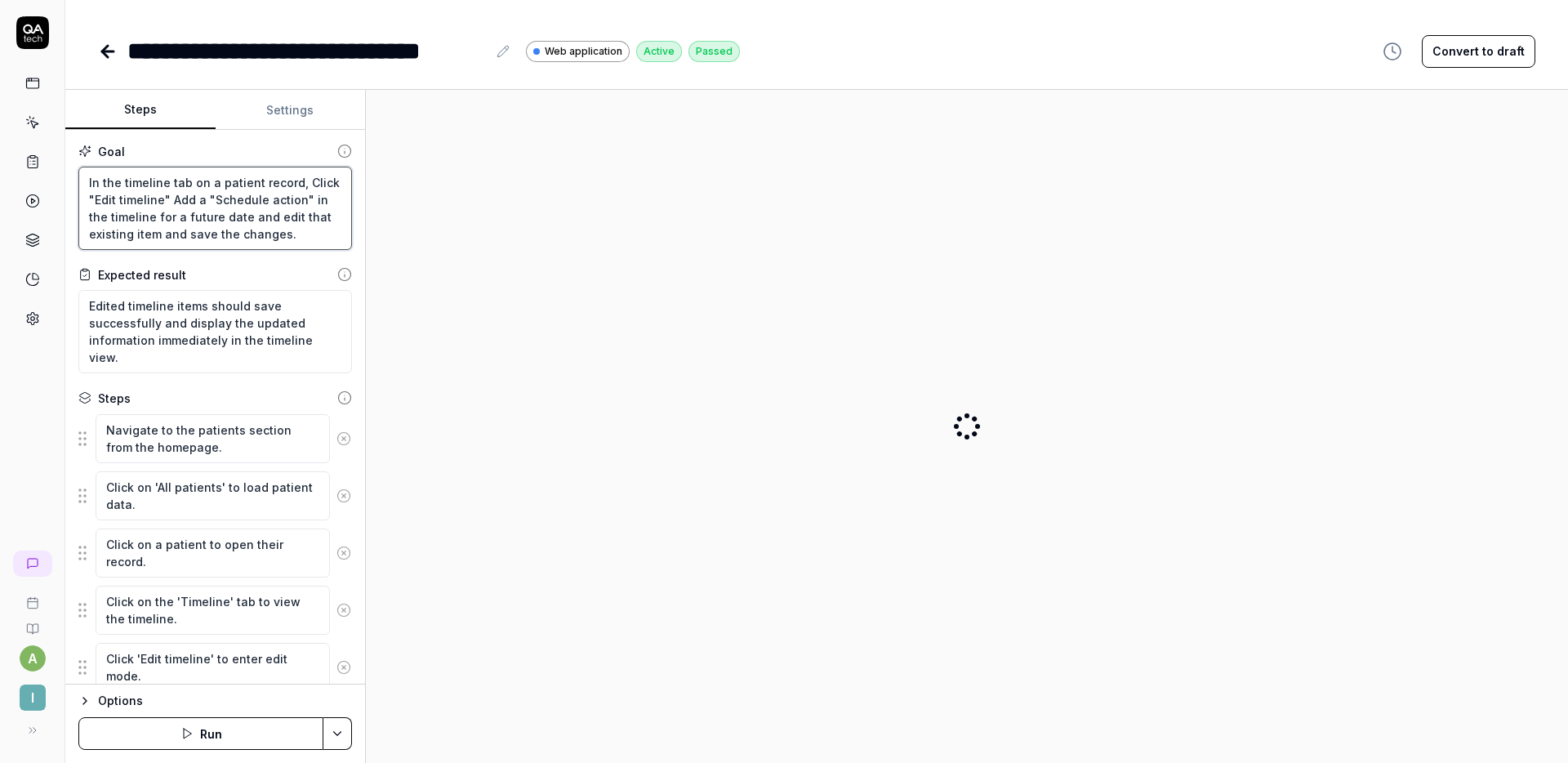
click at [248, 225] on textarea "In the timeline tab on a patient record, Click "Edit timeline" Add a "Schedule …" at bounding box center [215, 208] width 274 height 83
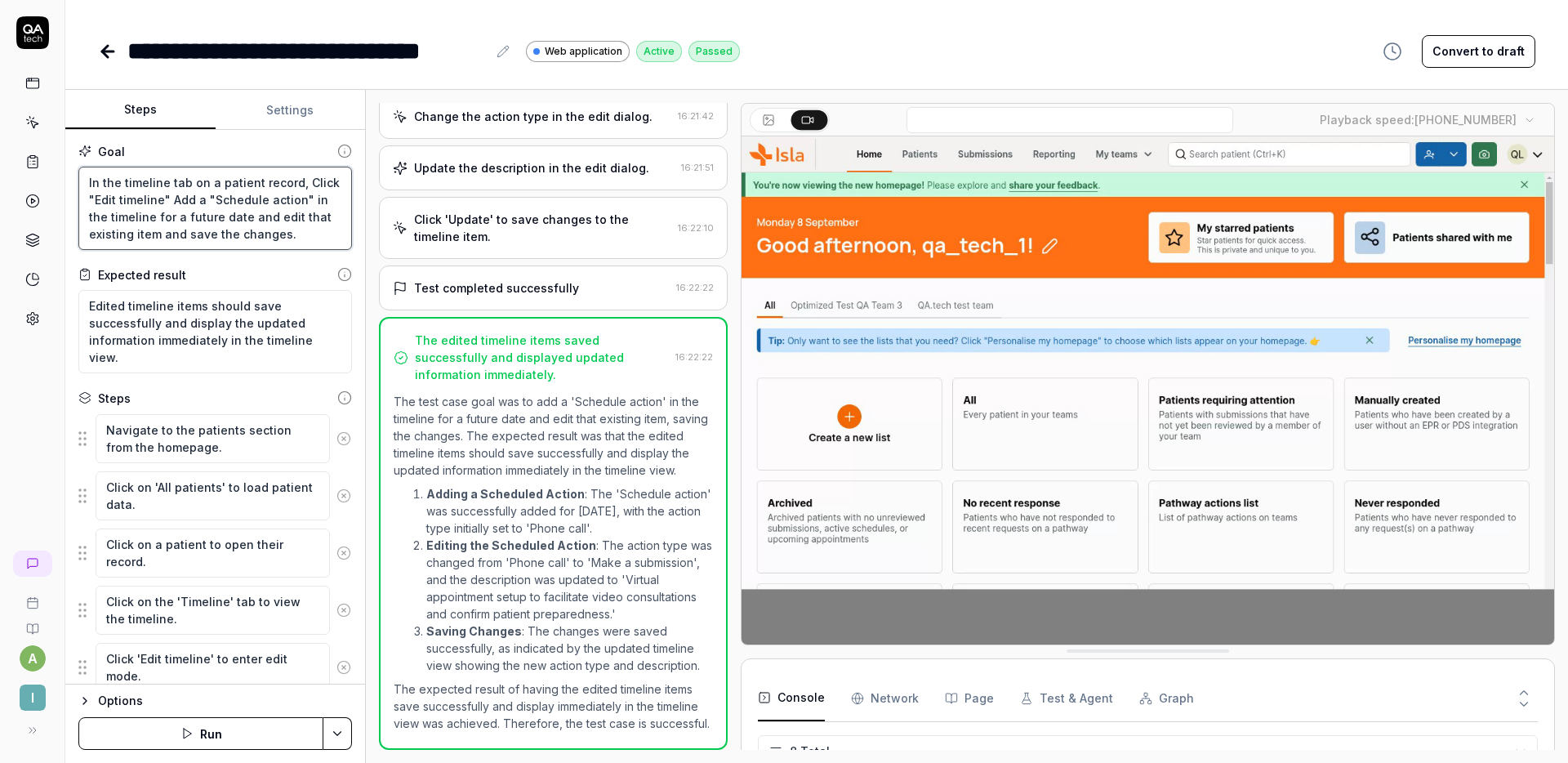
scroll to position [173, 0]
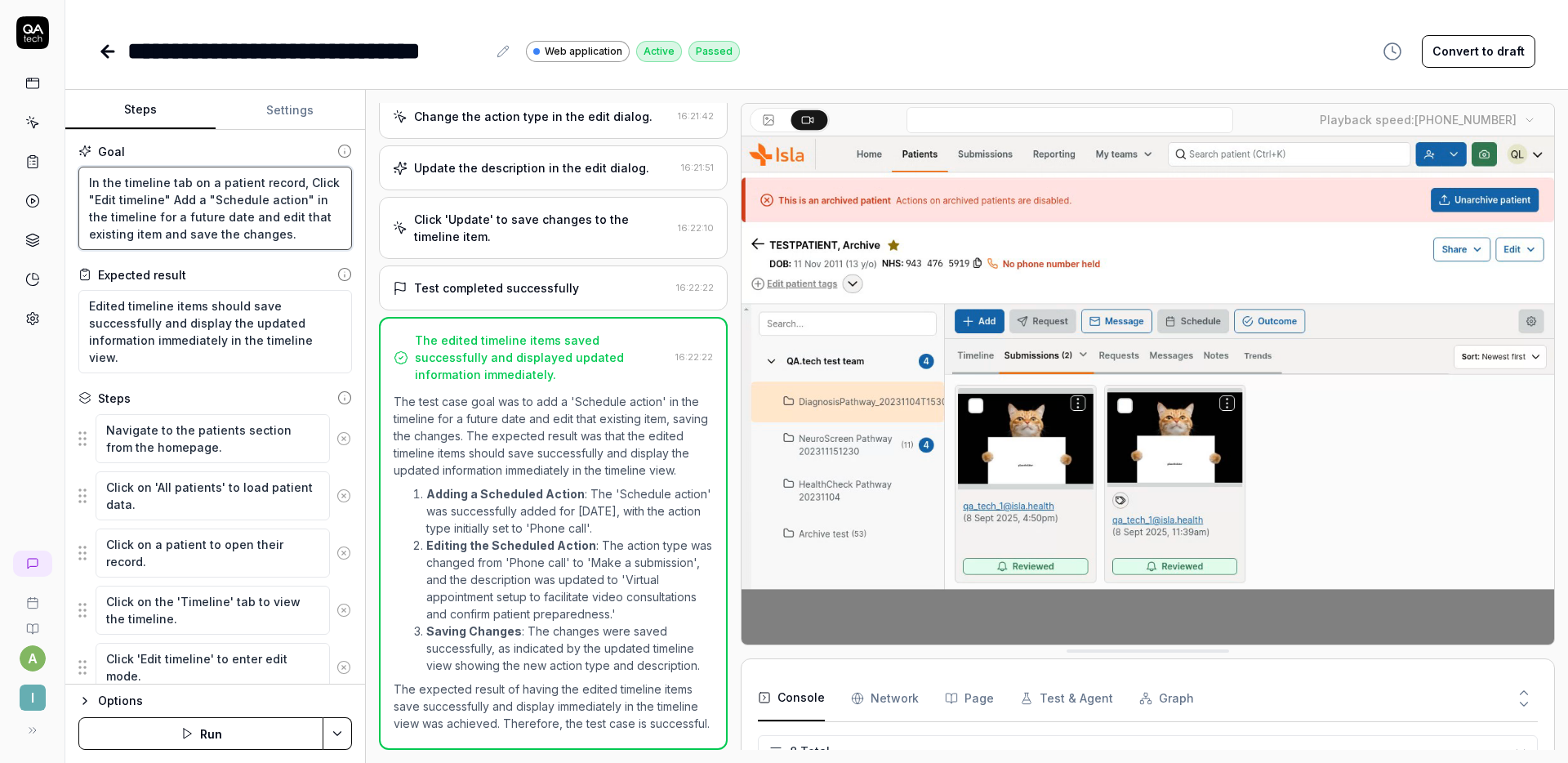
drag, startPoint x: 305, startPoint y: 184, endPoint x: 41, endPoint y: 153, distance: 265.8
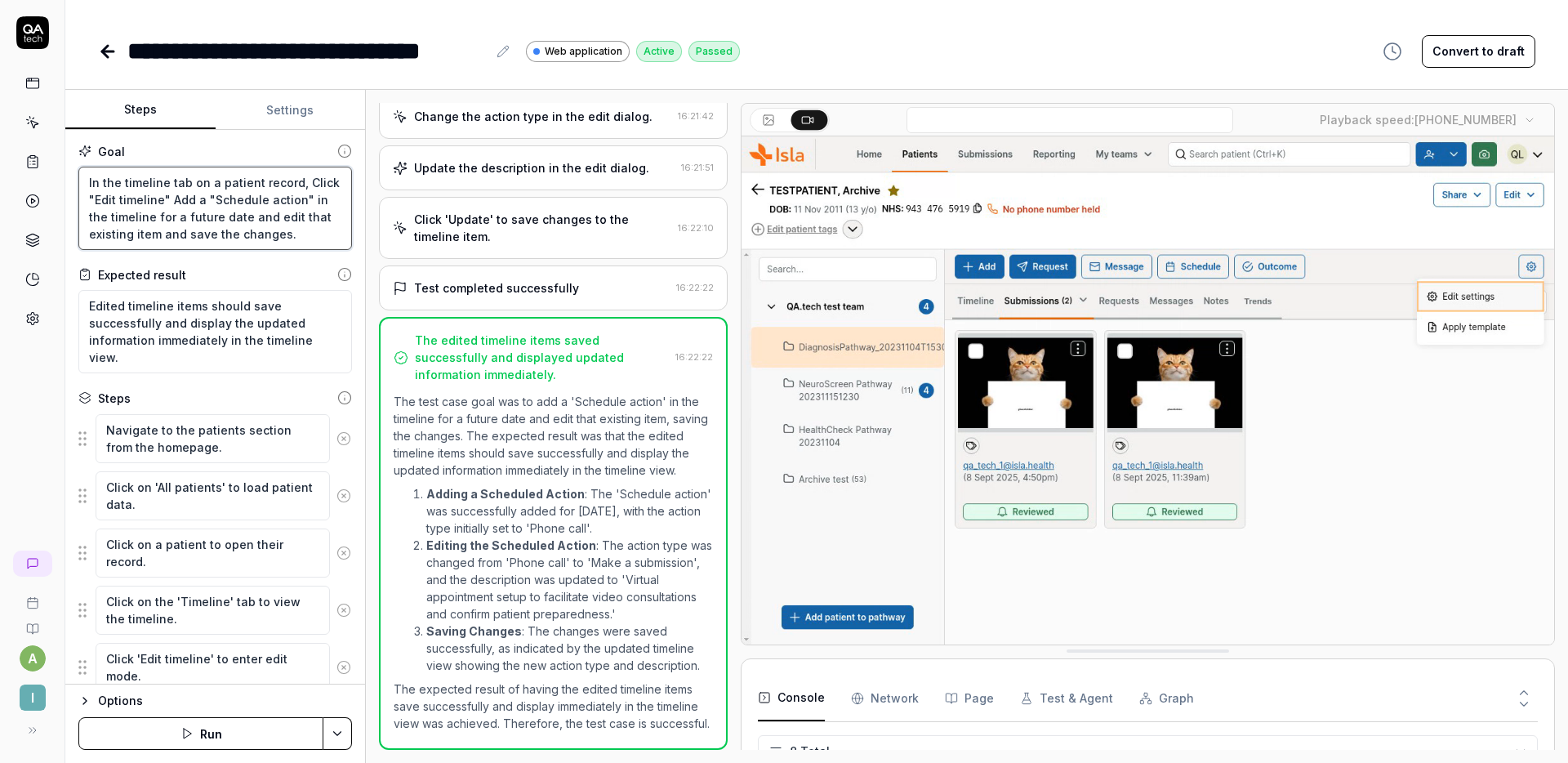
click at [41, 153] on div "**********" at bounding box center [784, 381] width 1568 height 763
type textarea "*"
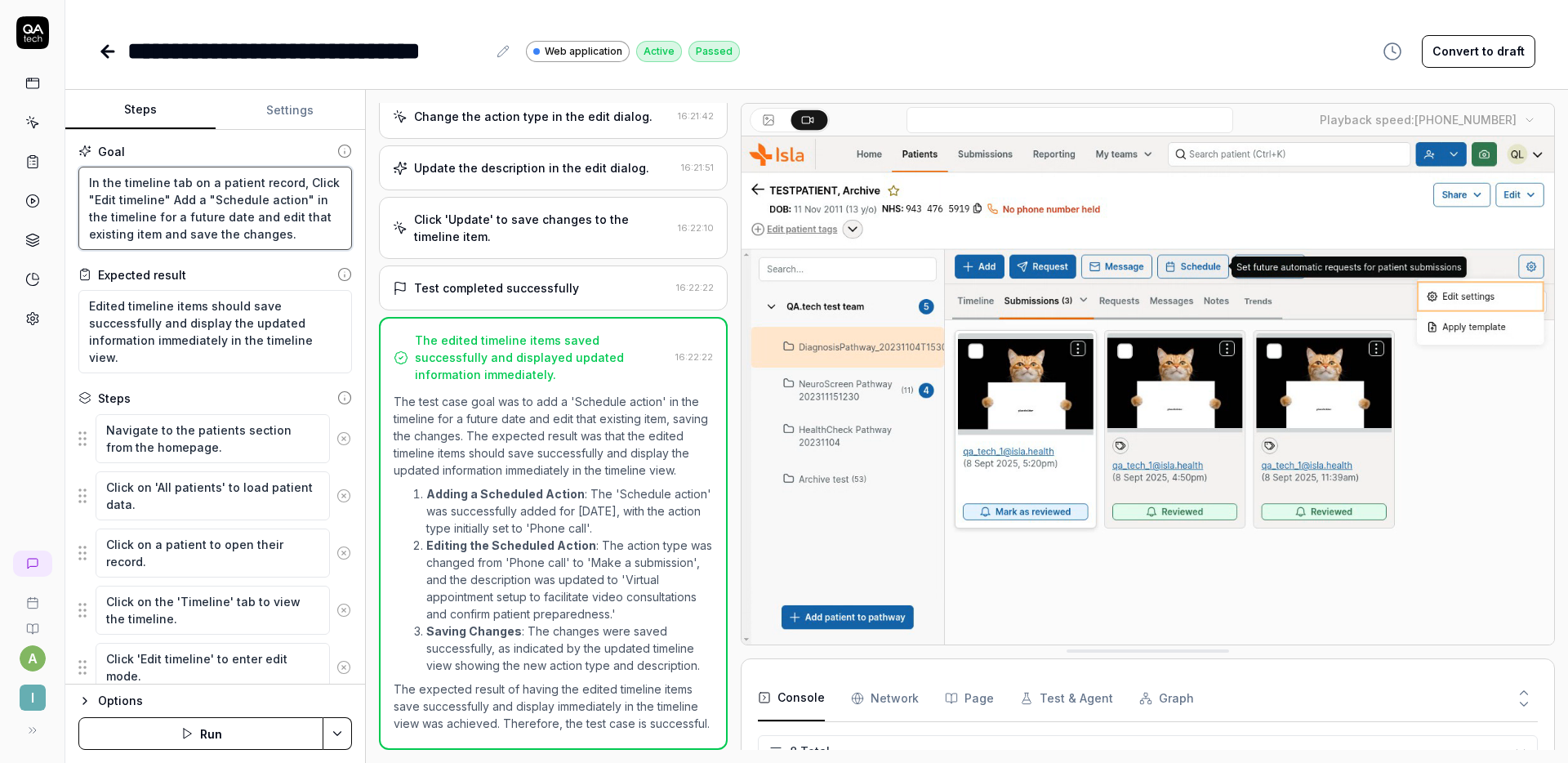
type textarea "SClick "Edit timeline" Add a "Schedule action" in the timeline for a future dat…"
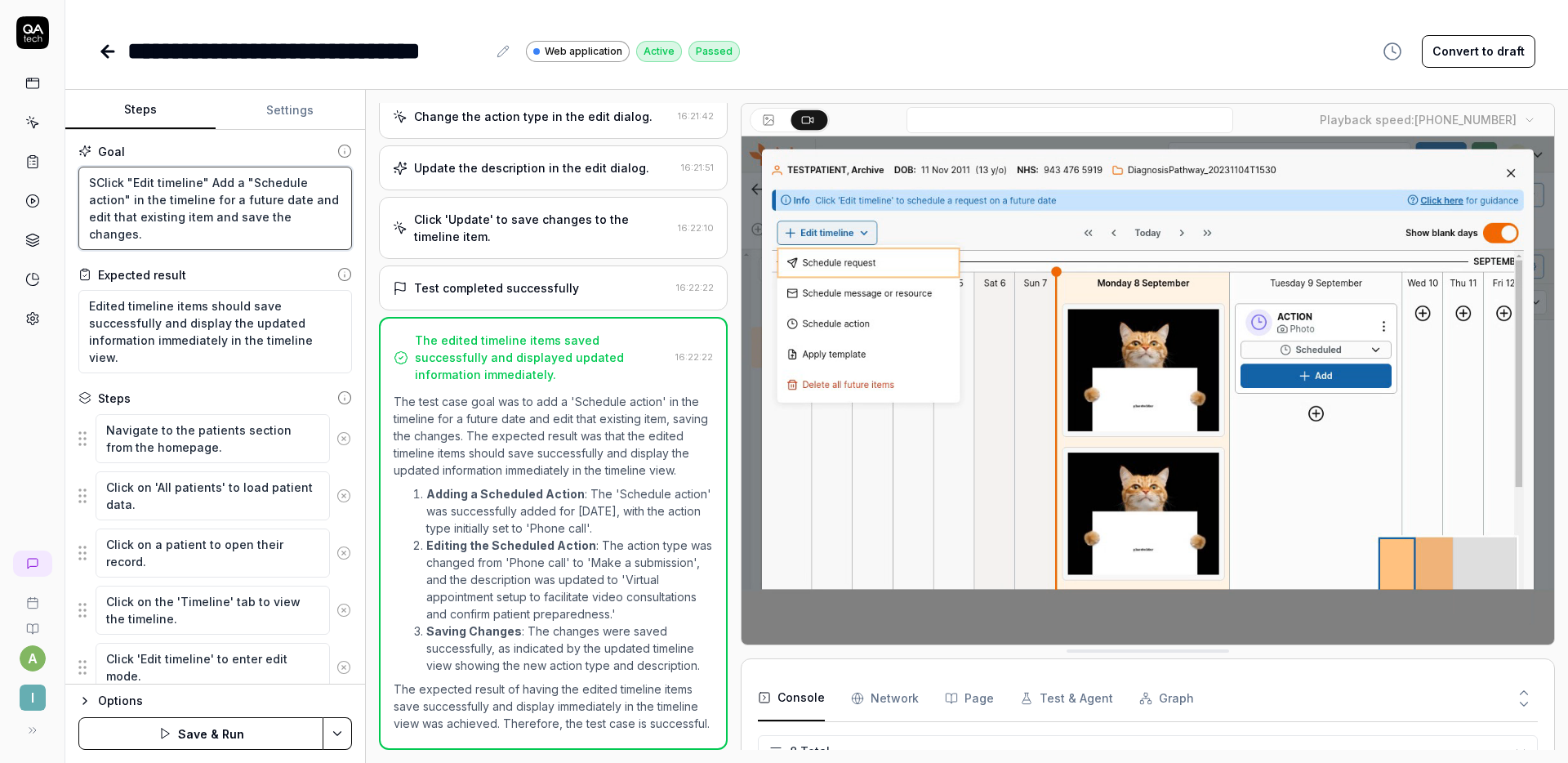
type textarea "*"
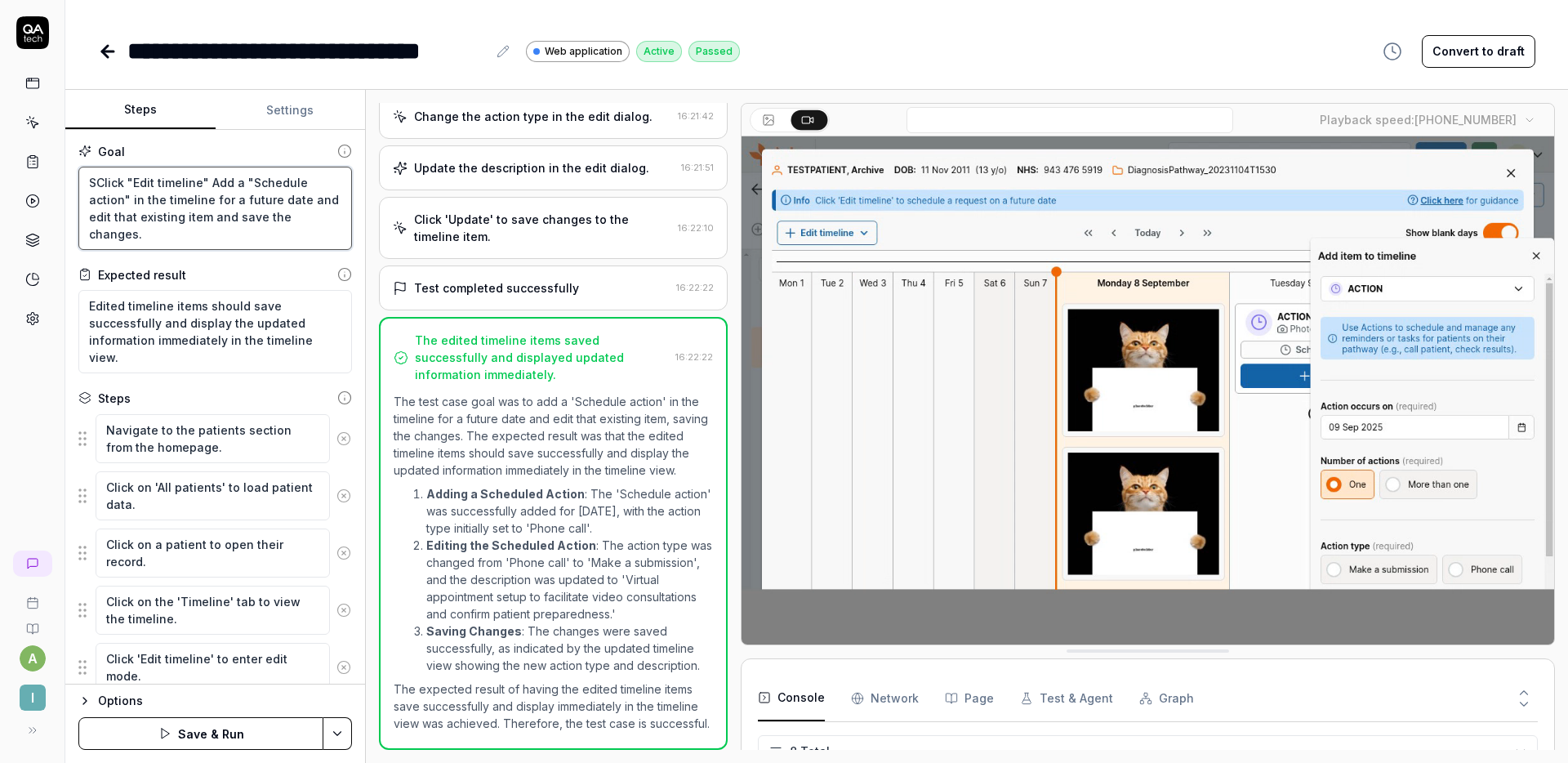
type textarea "SaClick "Edit timeline" Add a "Schedule action" in the timeline for a future da…"
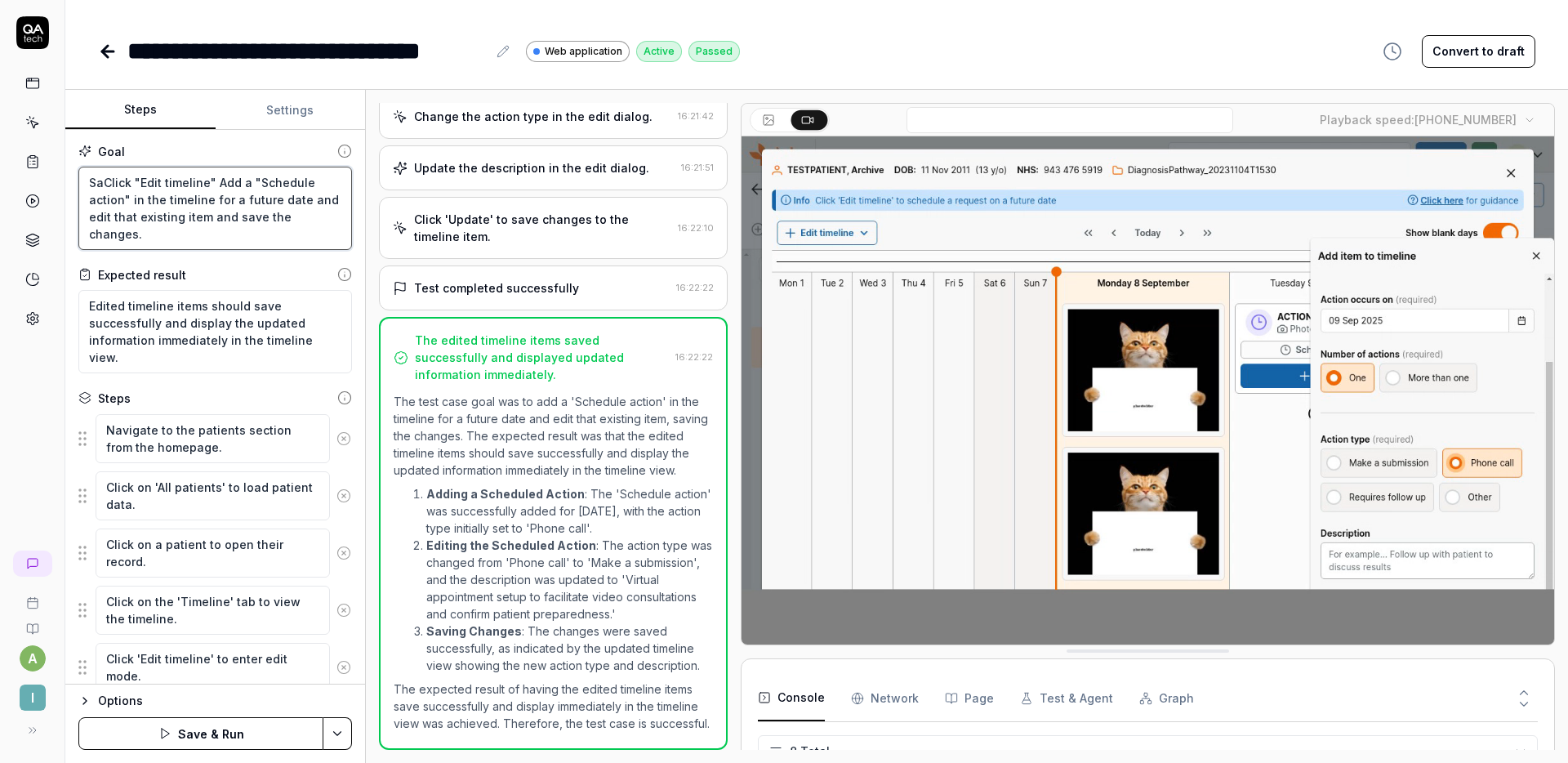
type textarea "*"
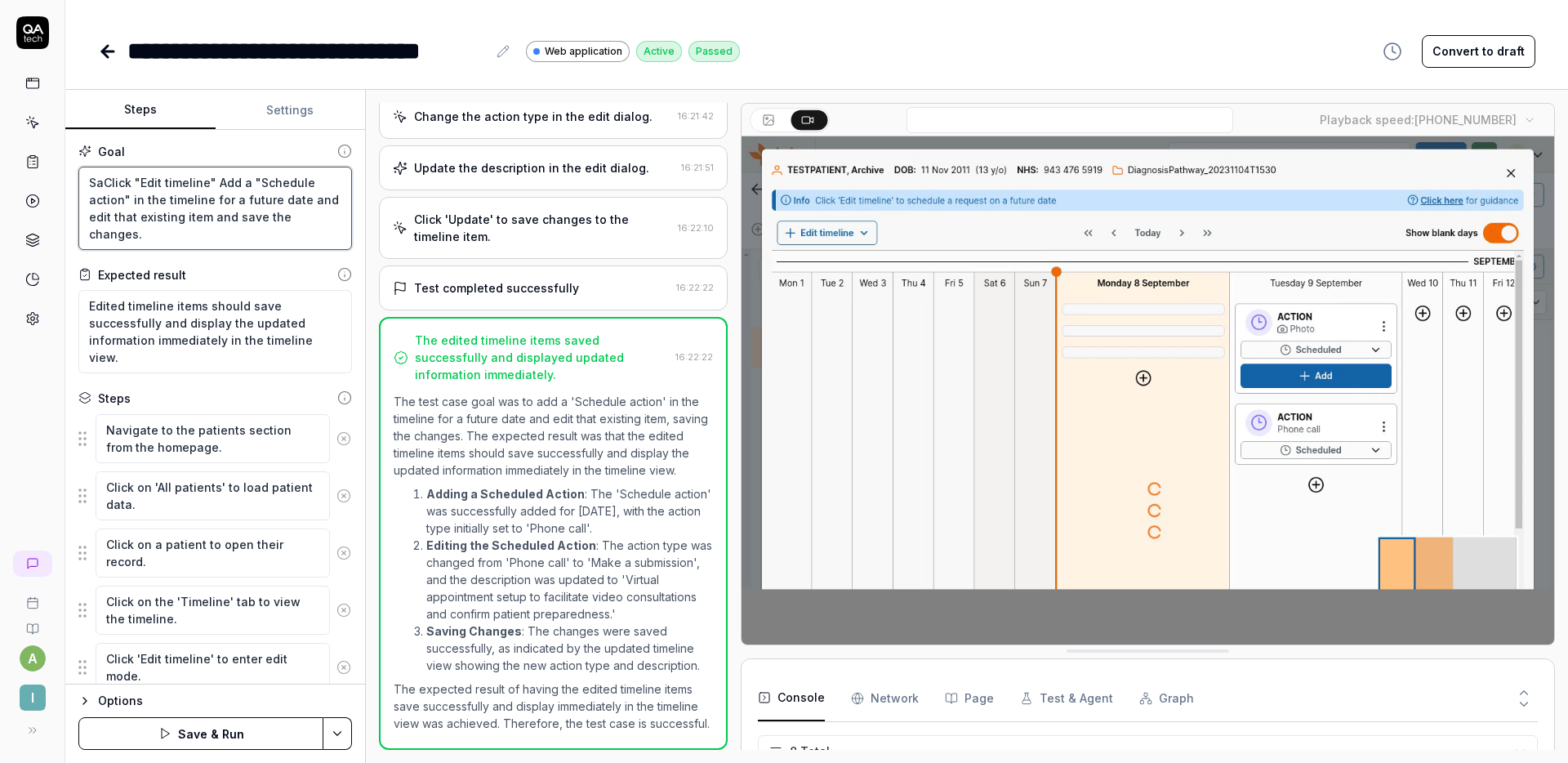
type textarea "SClick "Edit timeline" Add a "Schedule action" in the timeline for a future dat…"
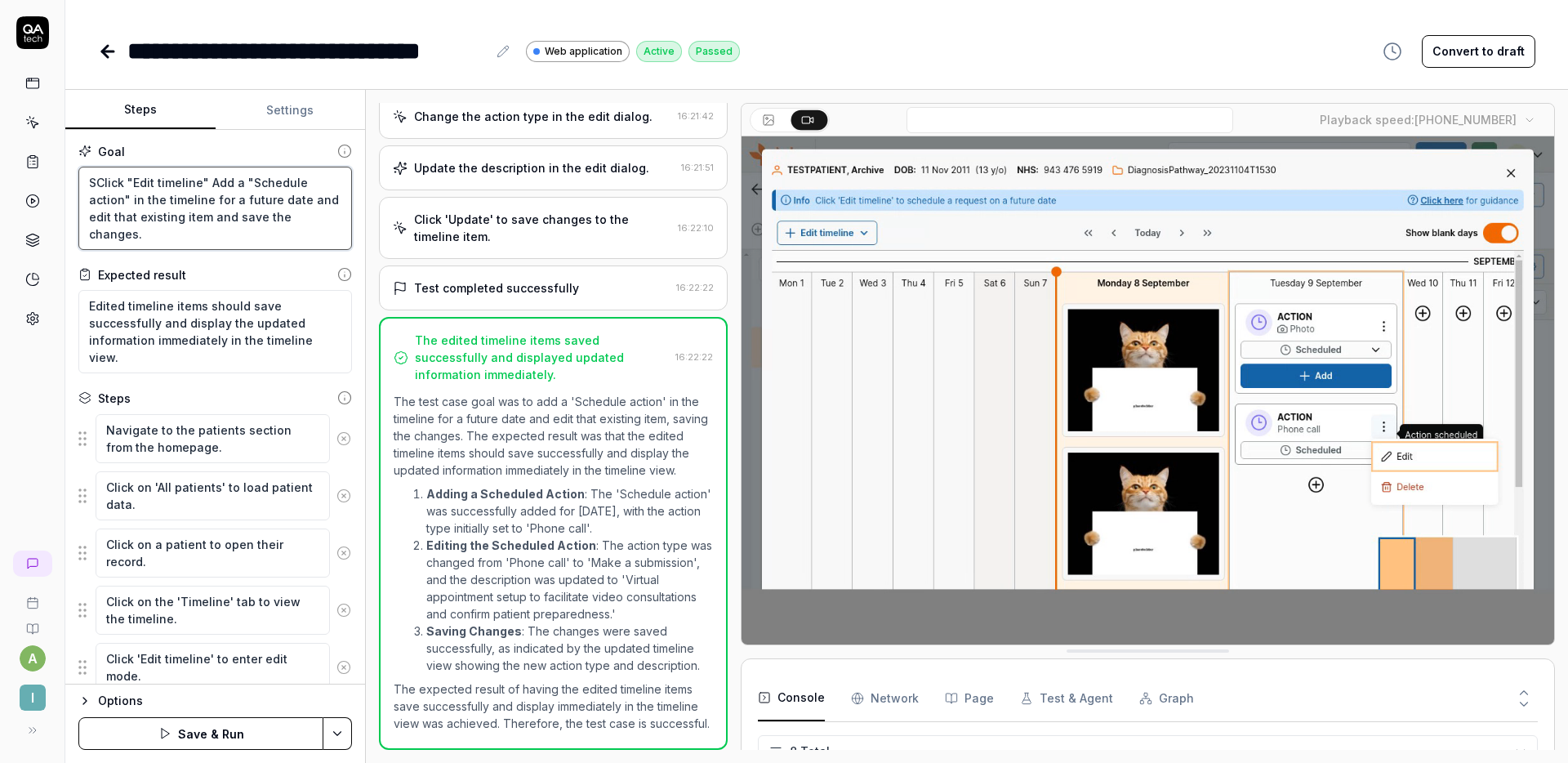
type textarea "*"
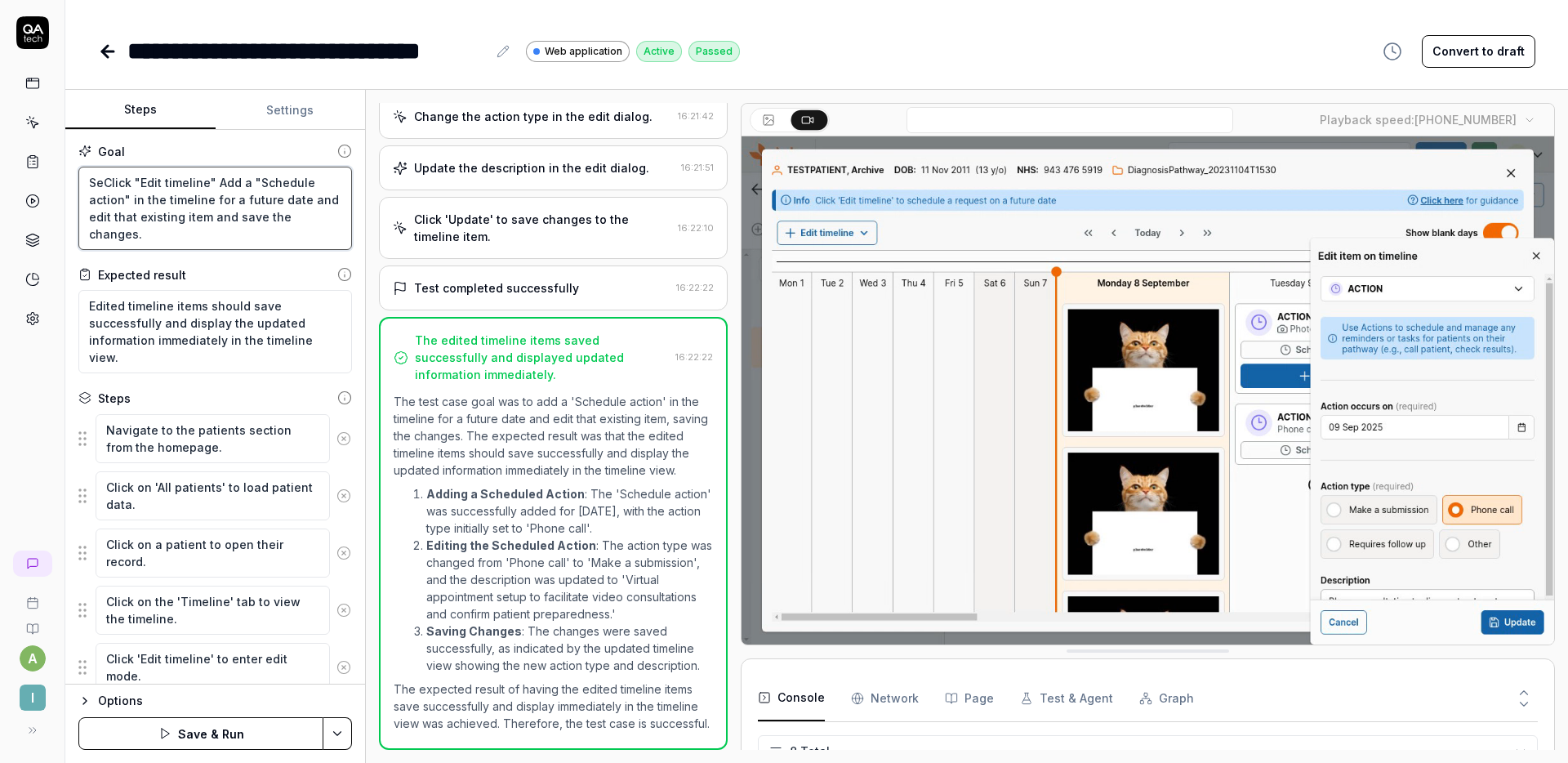
type textarea "SeaClick "Edit timeline" Add a "Schedule action" in the timeline for a future d…"
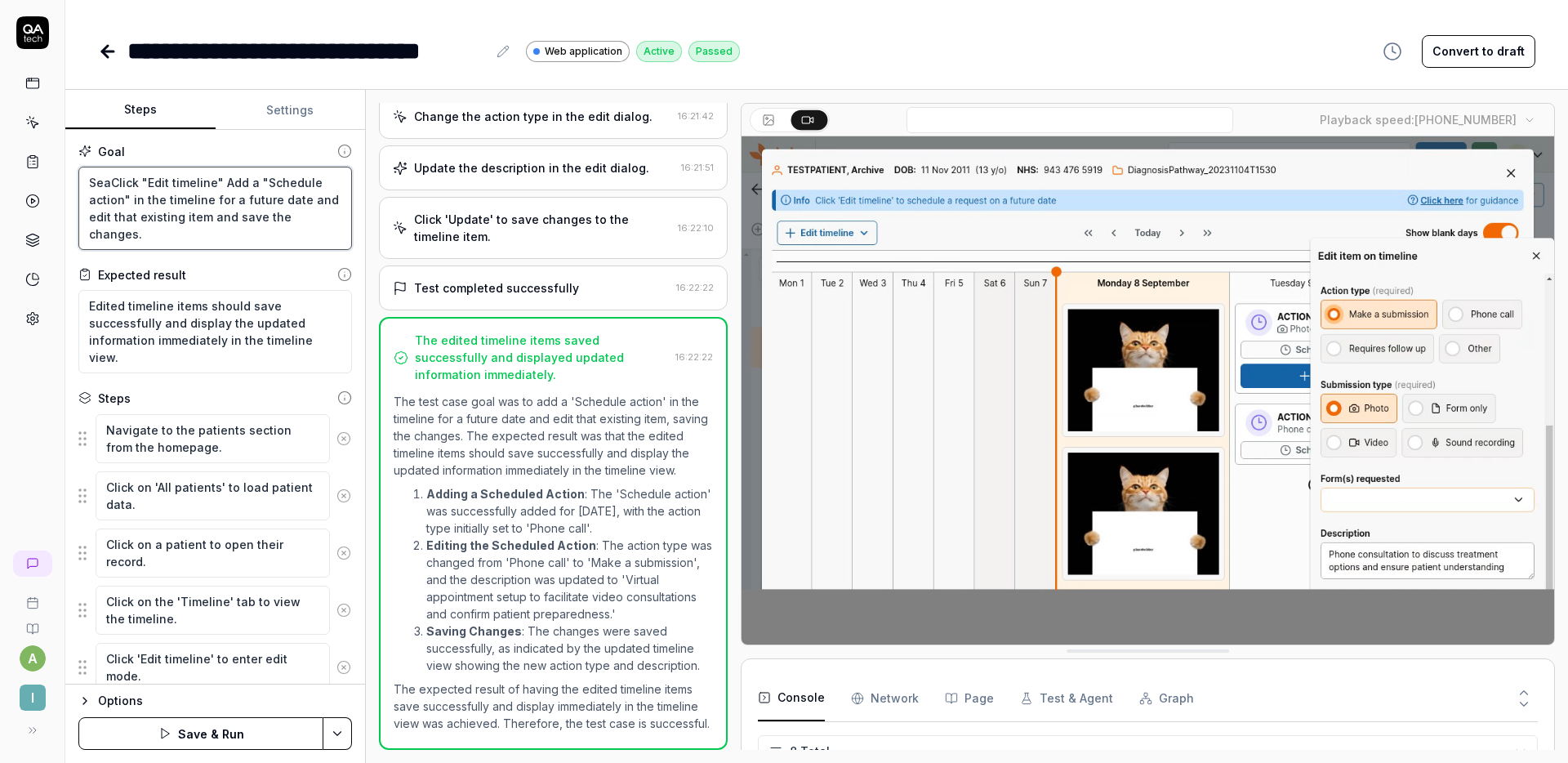
type textarea "*"
type textarea "SearClick "Edit timeline" Add a "Schedule action" in the timeline for a future …"
type textarea "*"
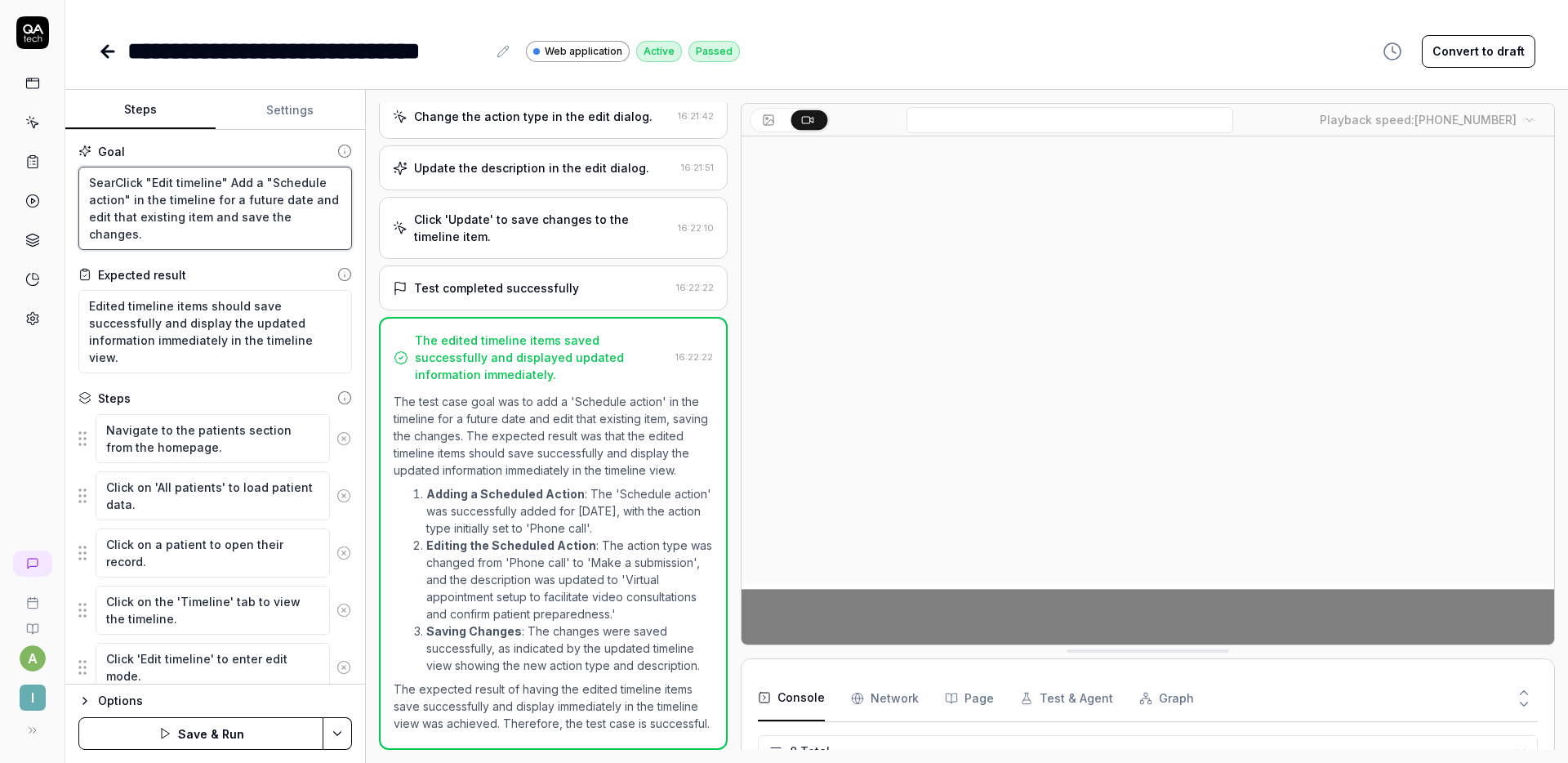
type textarea "SearcClick "Edit timeline" Add a "Schedule action" in the timeline for a future…"
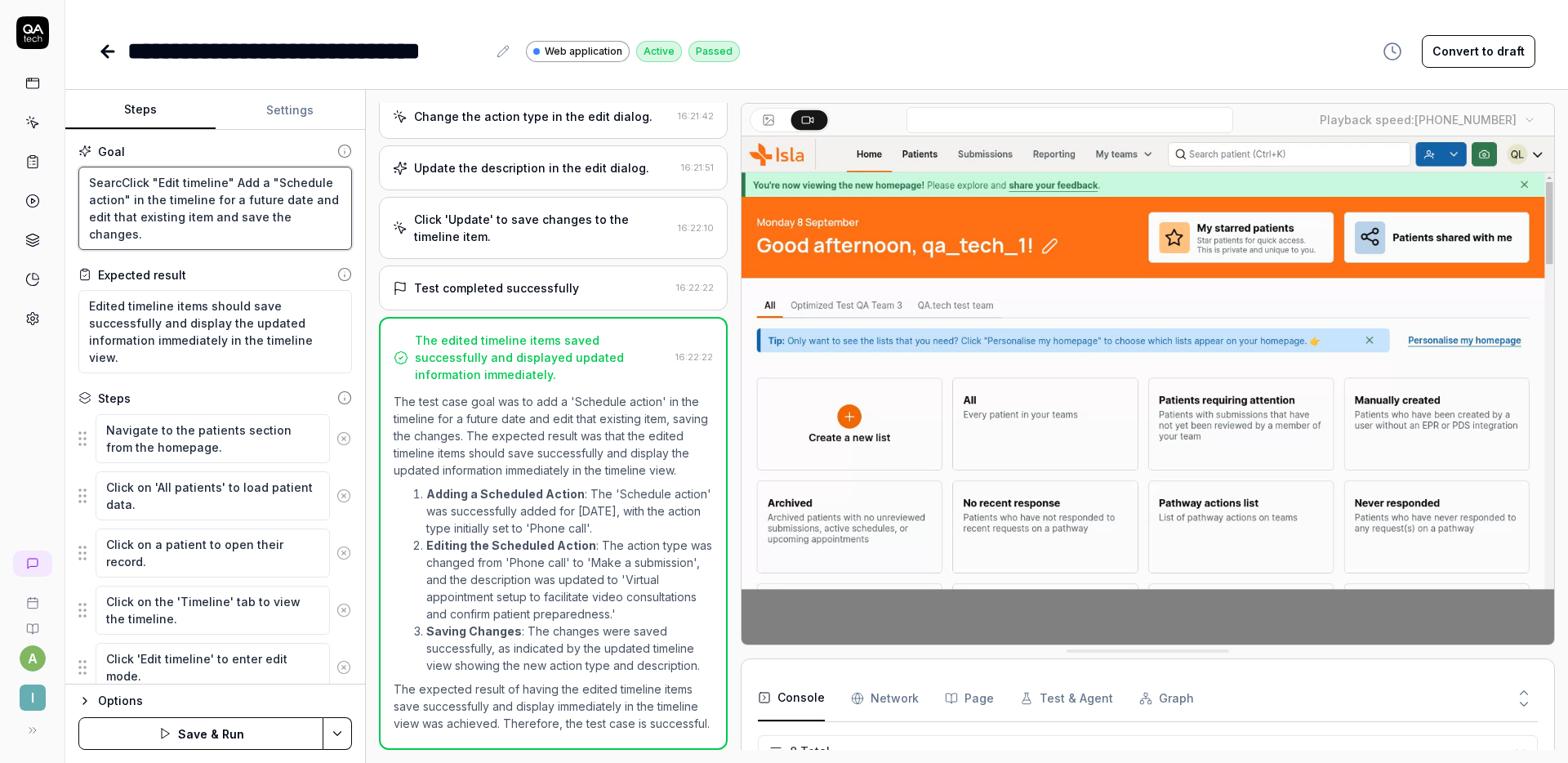
type textarea "*"
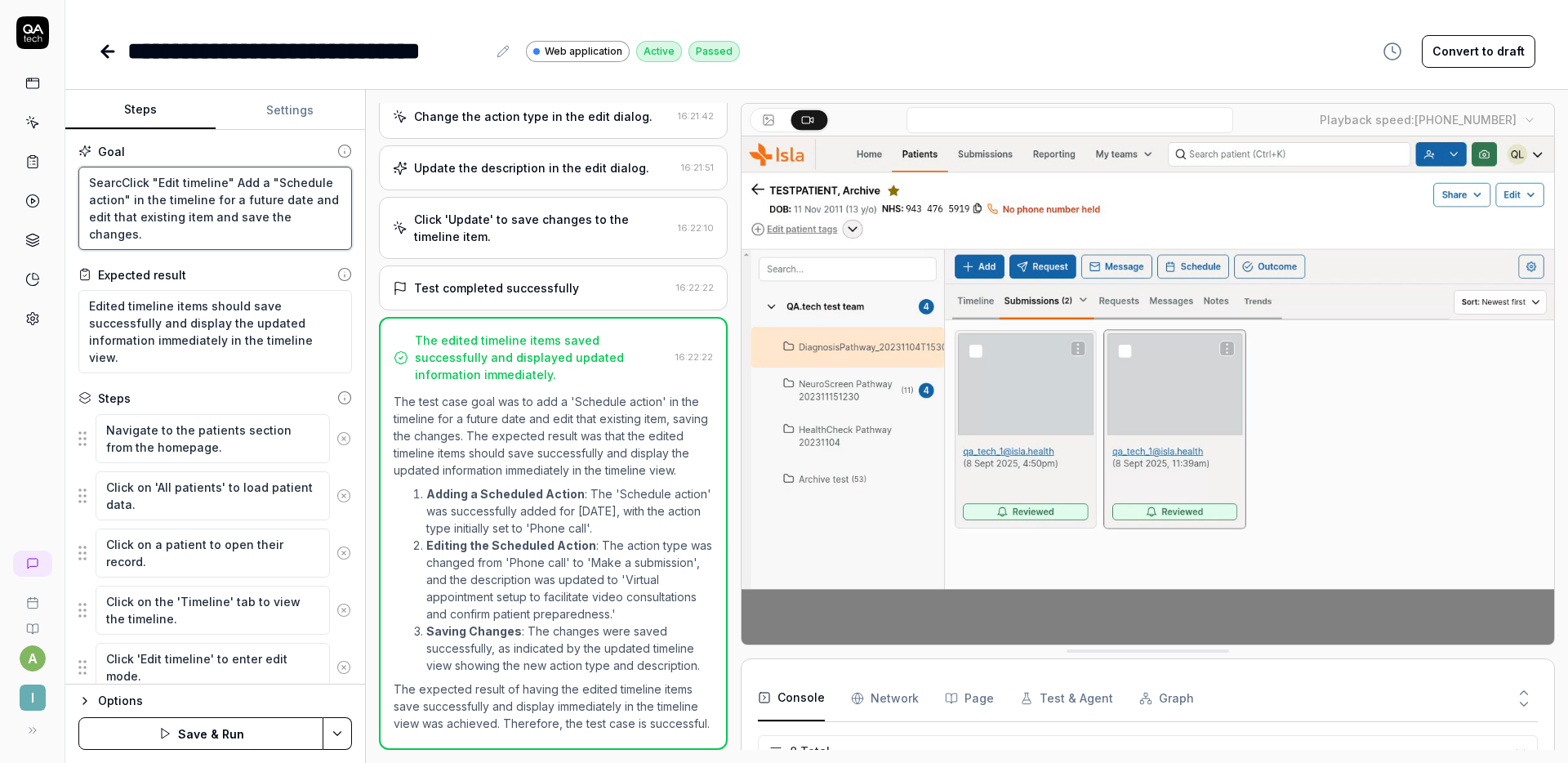
type textarea "SearchClick "Edit timeline" Add a "Schedule action" in the timeline for a futur…"
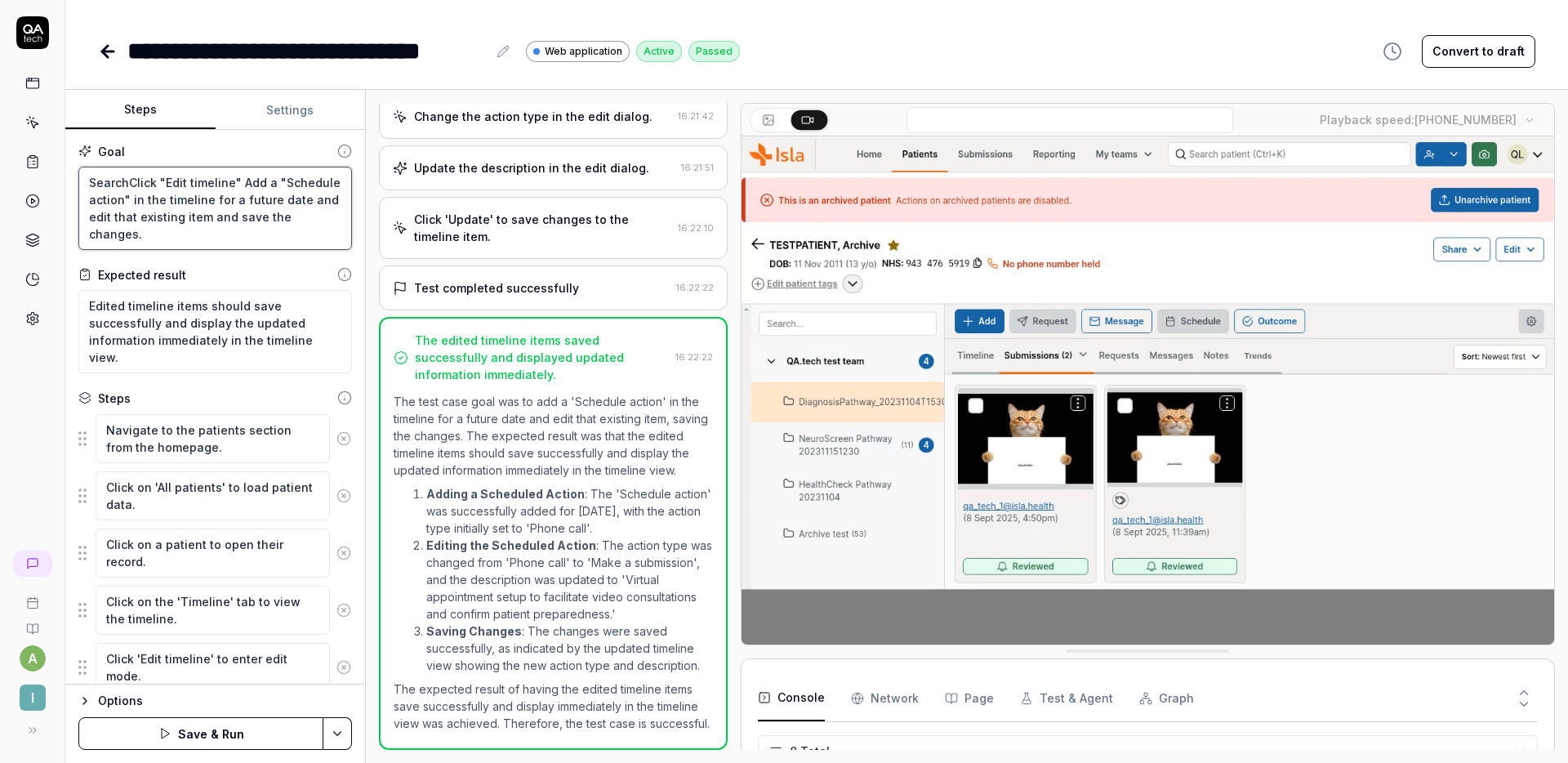
type textarea "*"
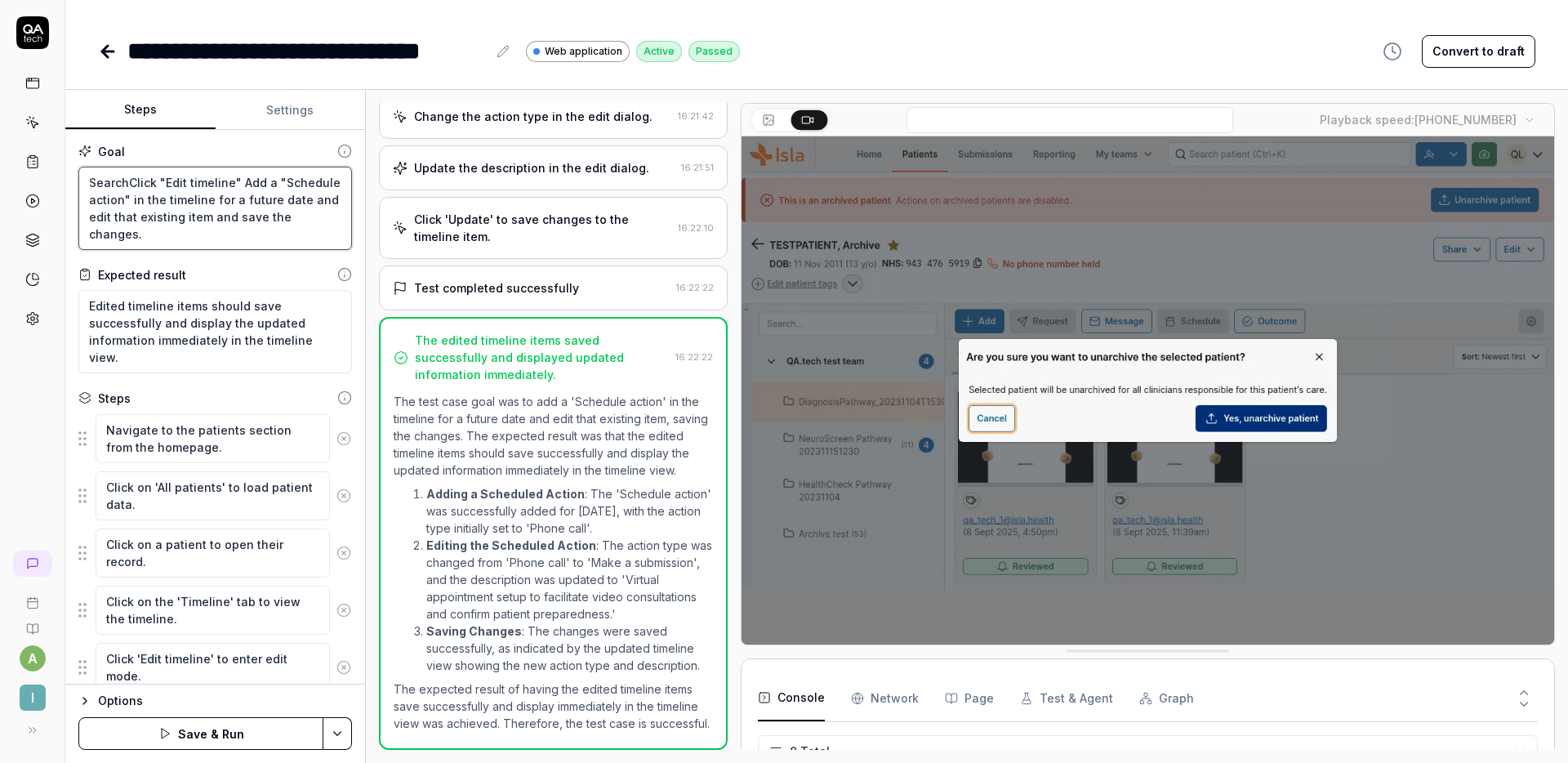
type textarea "Search Click "Edit timeline" Add a "Schedule action" in the timeline for a futu…"
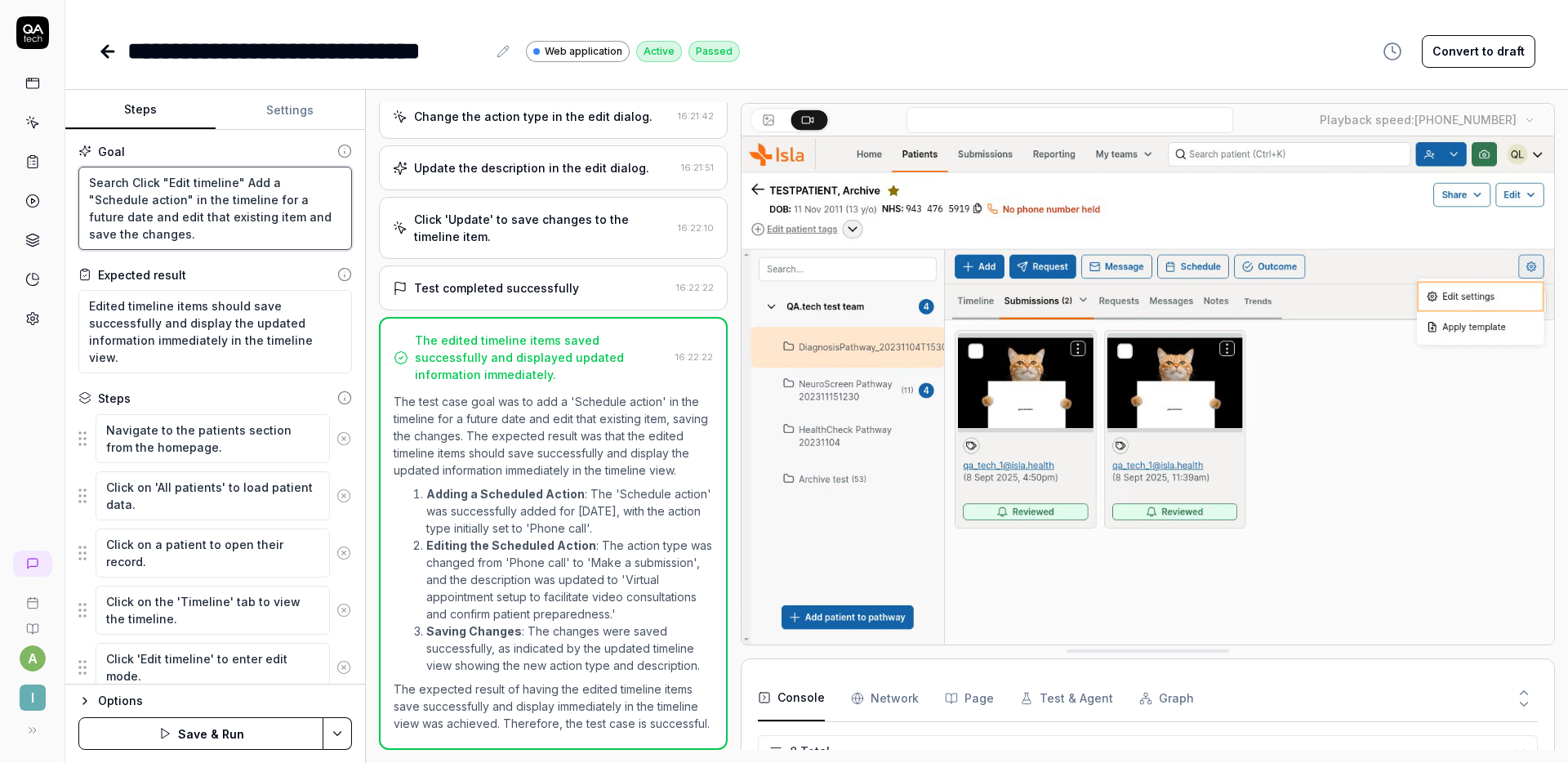
type textarea "*"
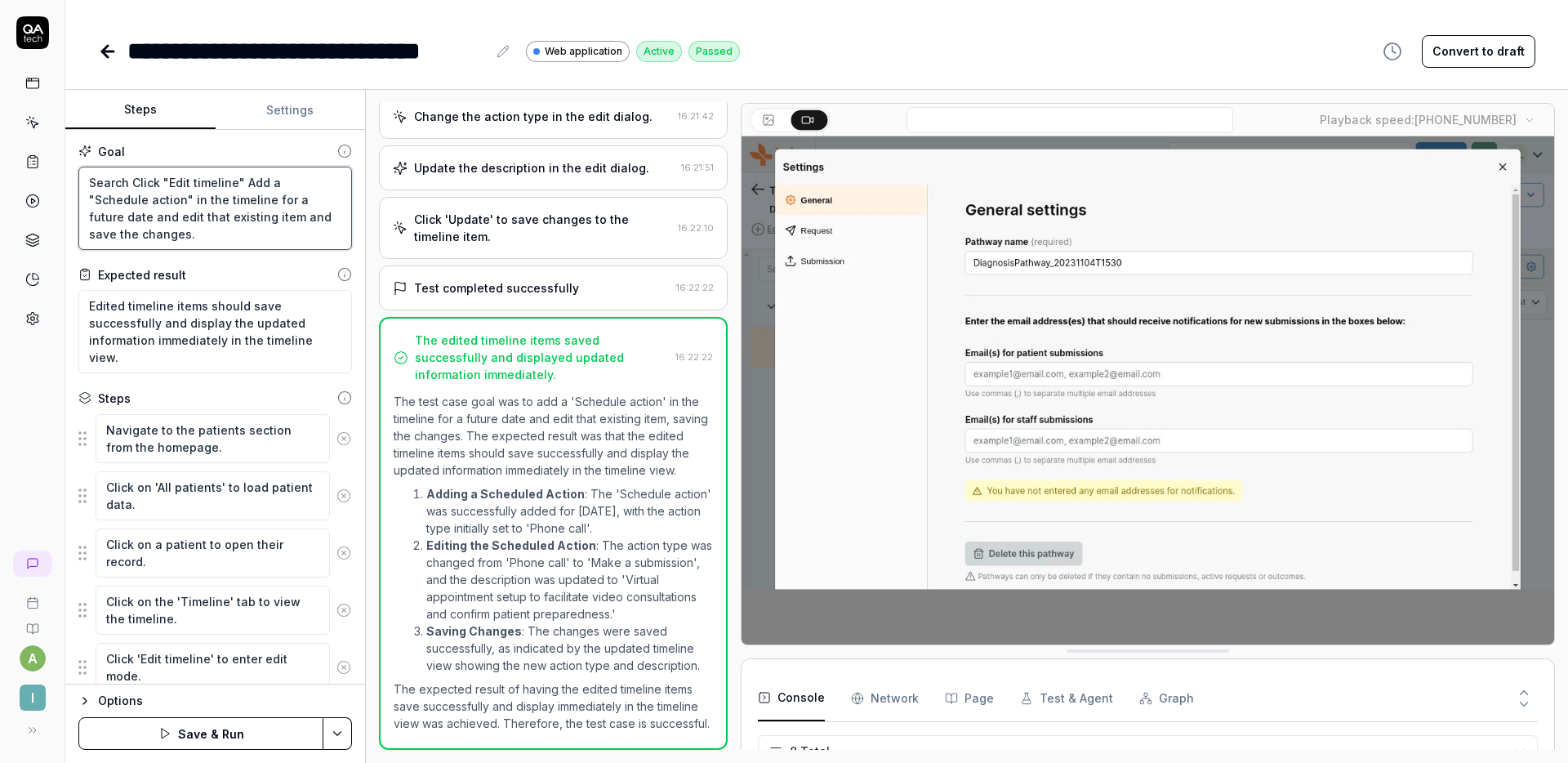
type textarea "Search fClick "Edit timeline" Add a "Schedule action" in the timeline for a fut…"
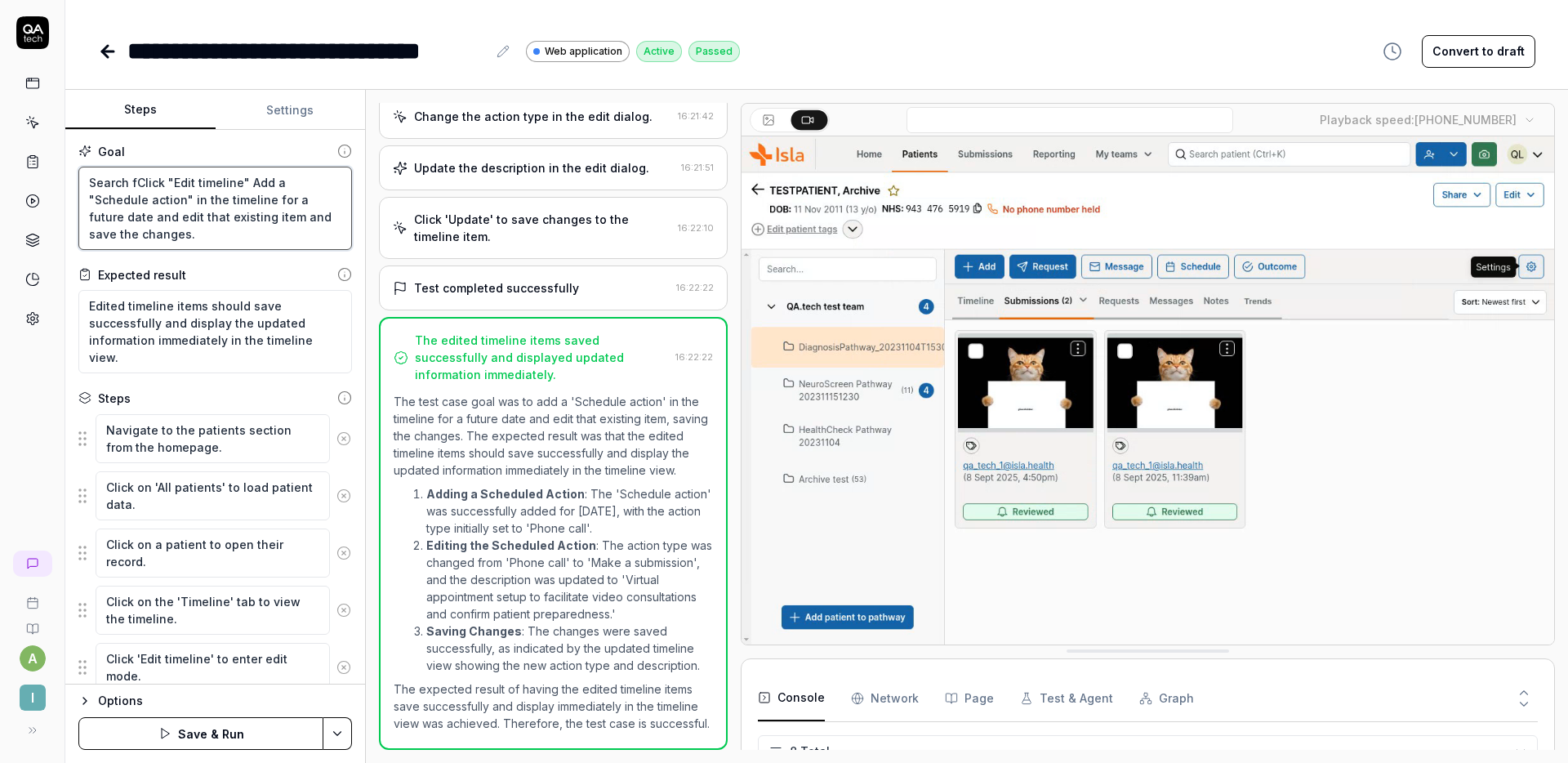
type textarea "*"
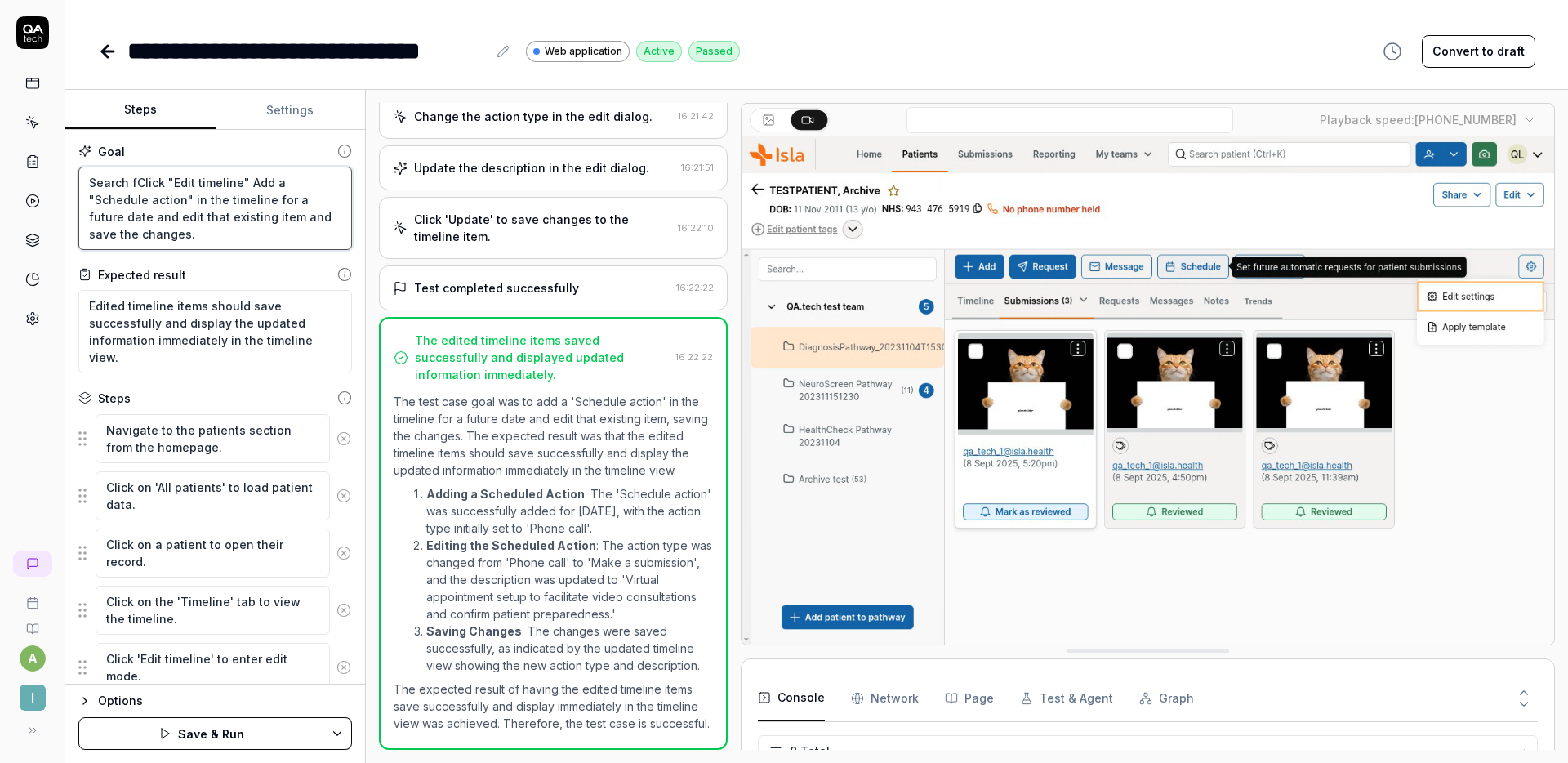
type textarea "Search foClick "Edit timeline" Add a "Schedule action" in the timeline for a fu…"
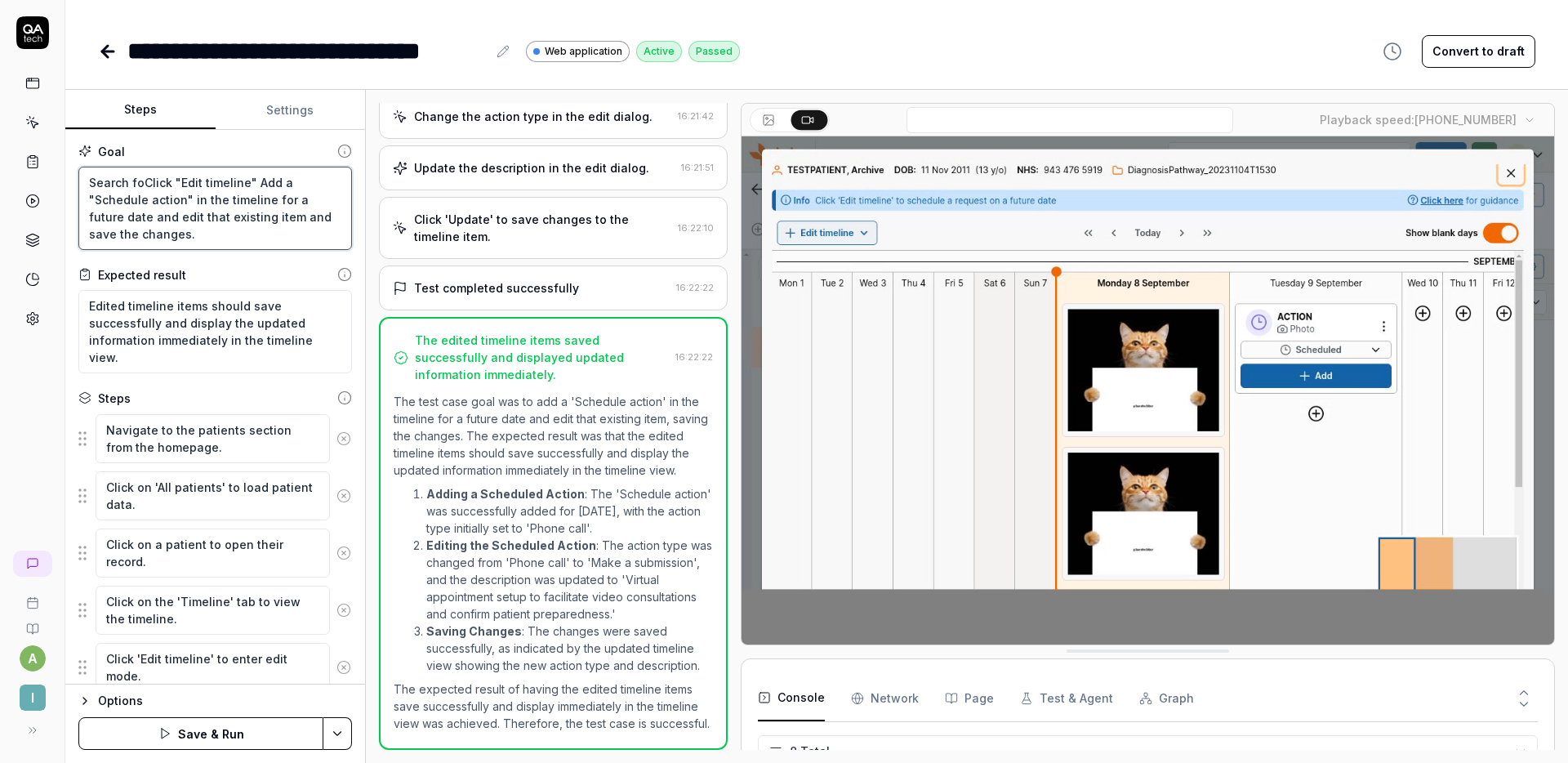
type textarea "*"
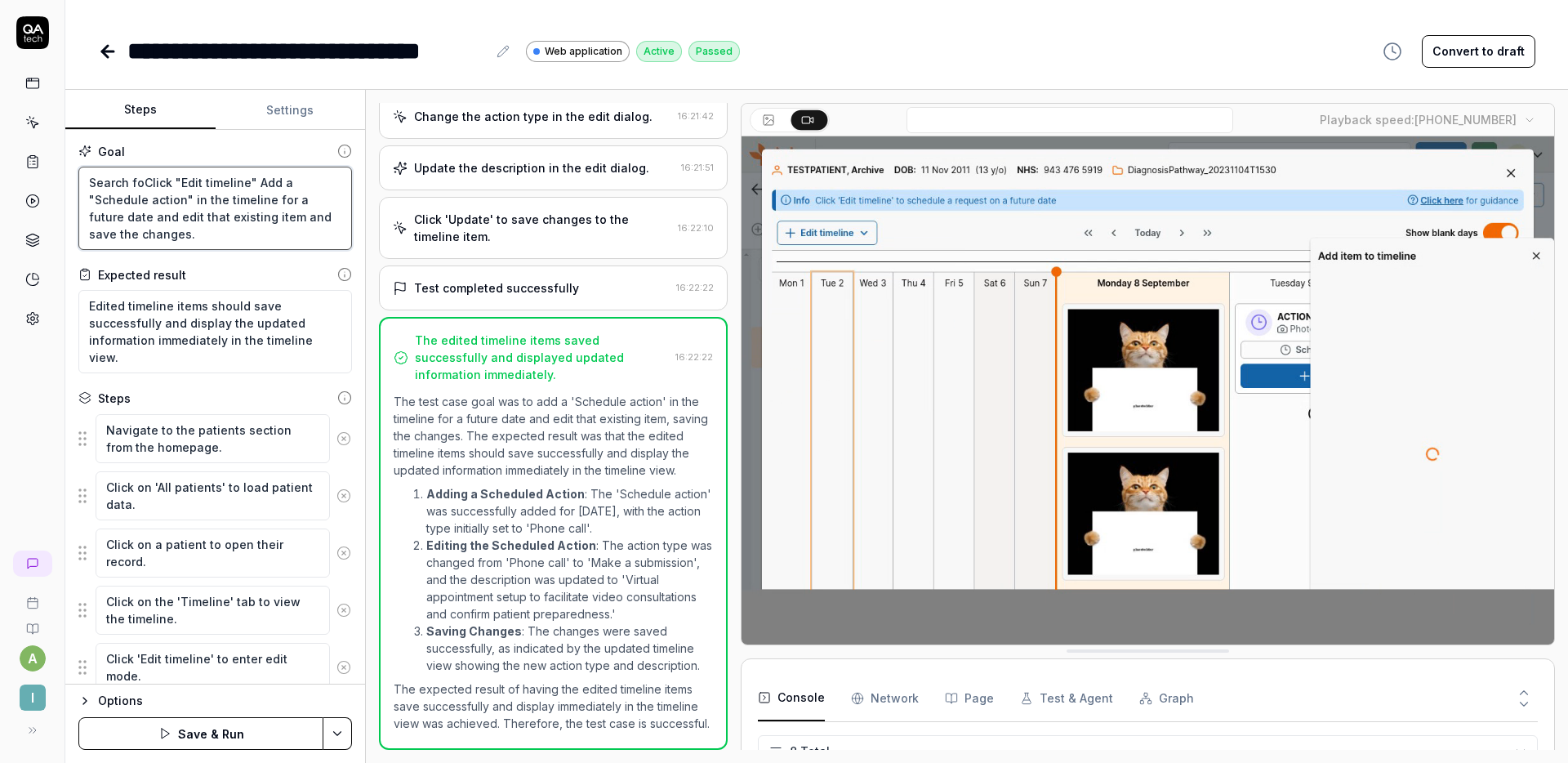
type textarea "Search forClick "Edit timeline" Add a "Schedule action" in the timeline for a f…"
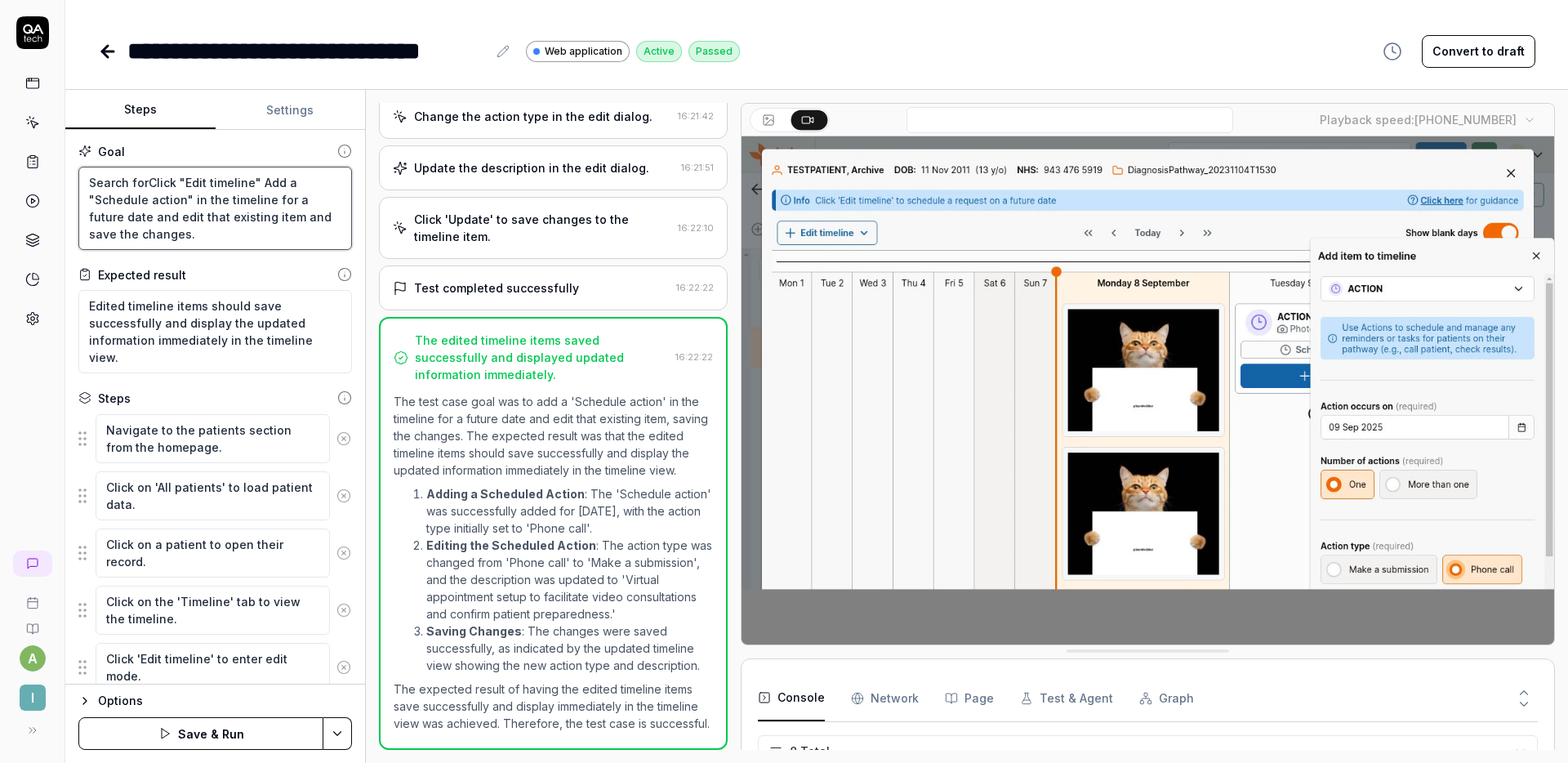
type textarea "*"
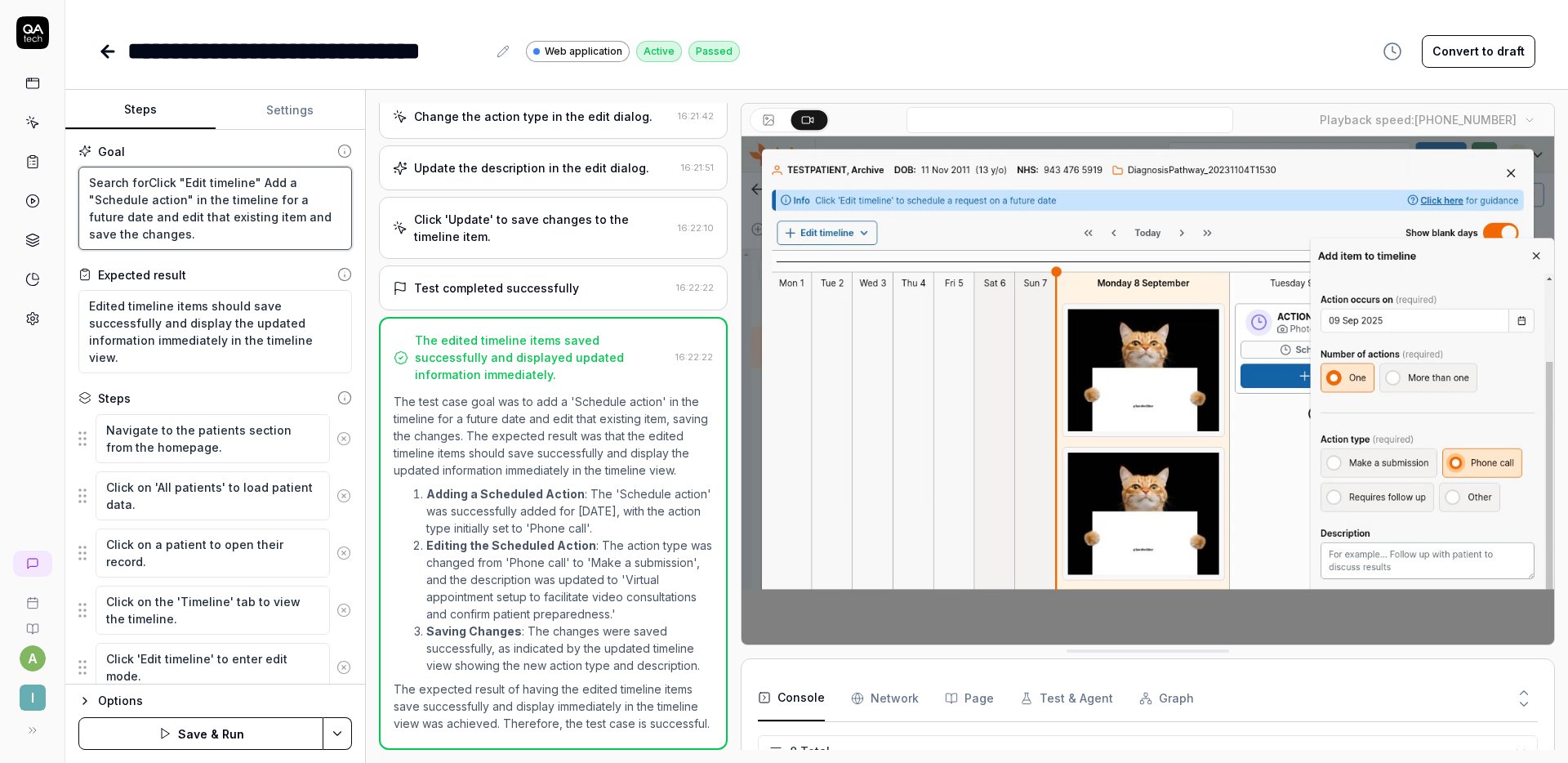
type textarea "Search for Click "Edit timeline" Add a "Schedule action" in the timeline for a …"
type textarea "*"
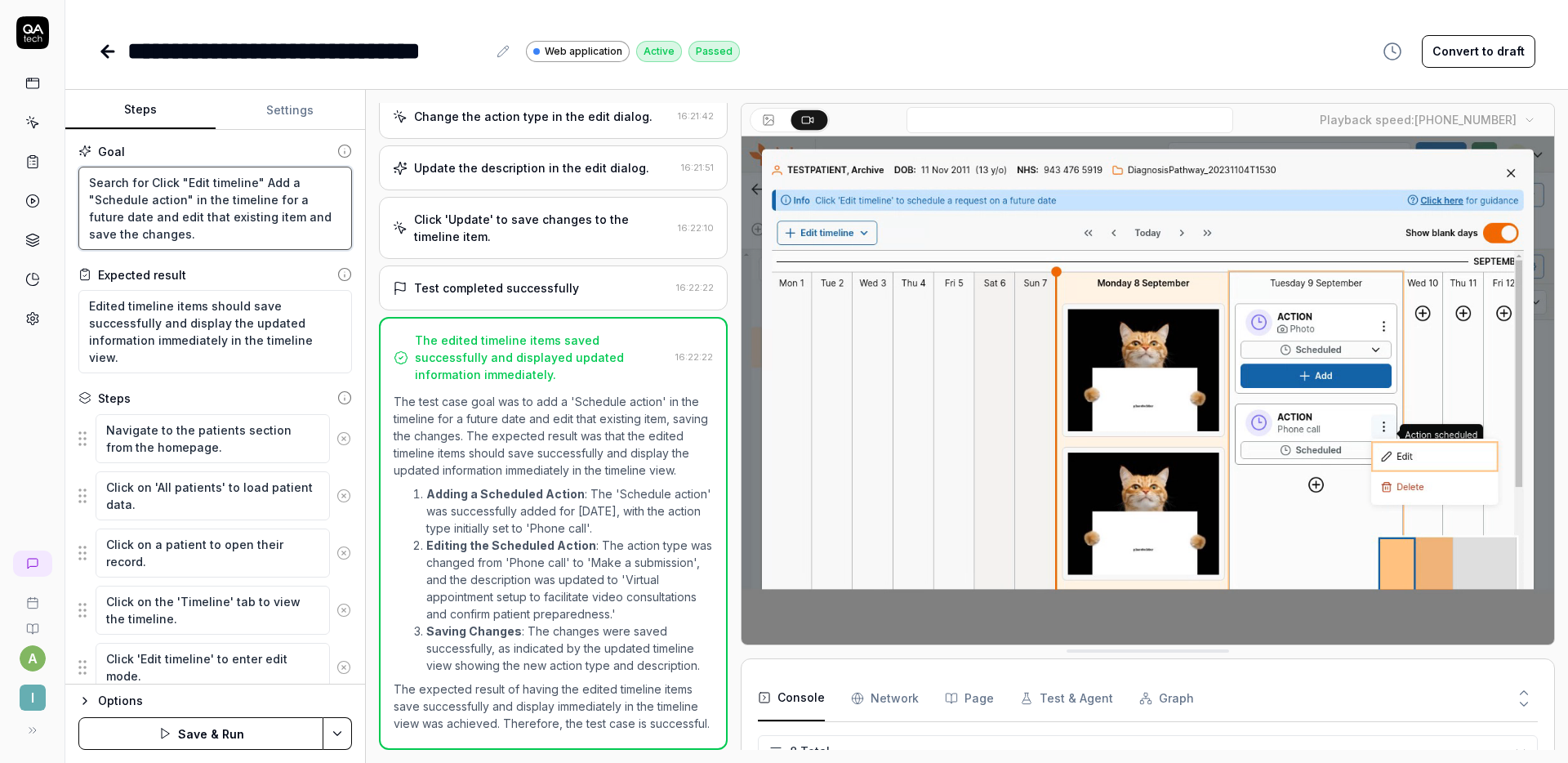
type textarea "Search for 'Click "Edit timeline" Add a "Schedule action" in the timeline for a…"
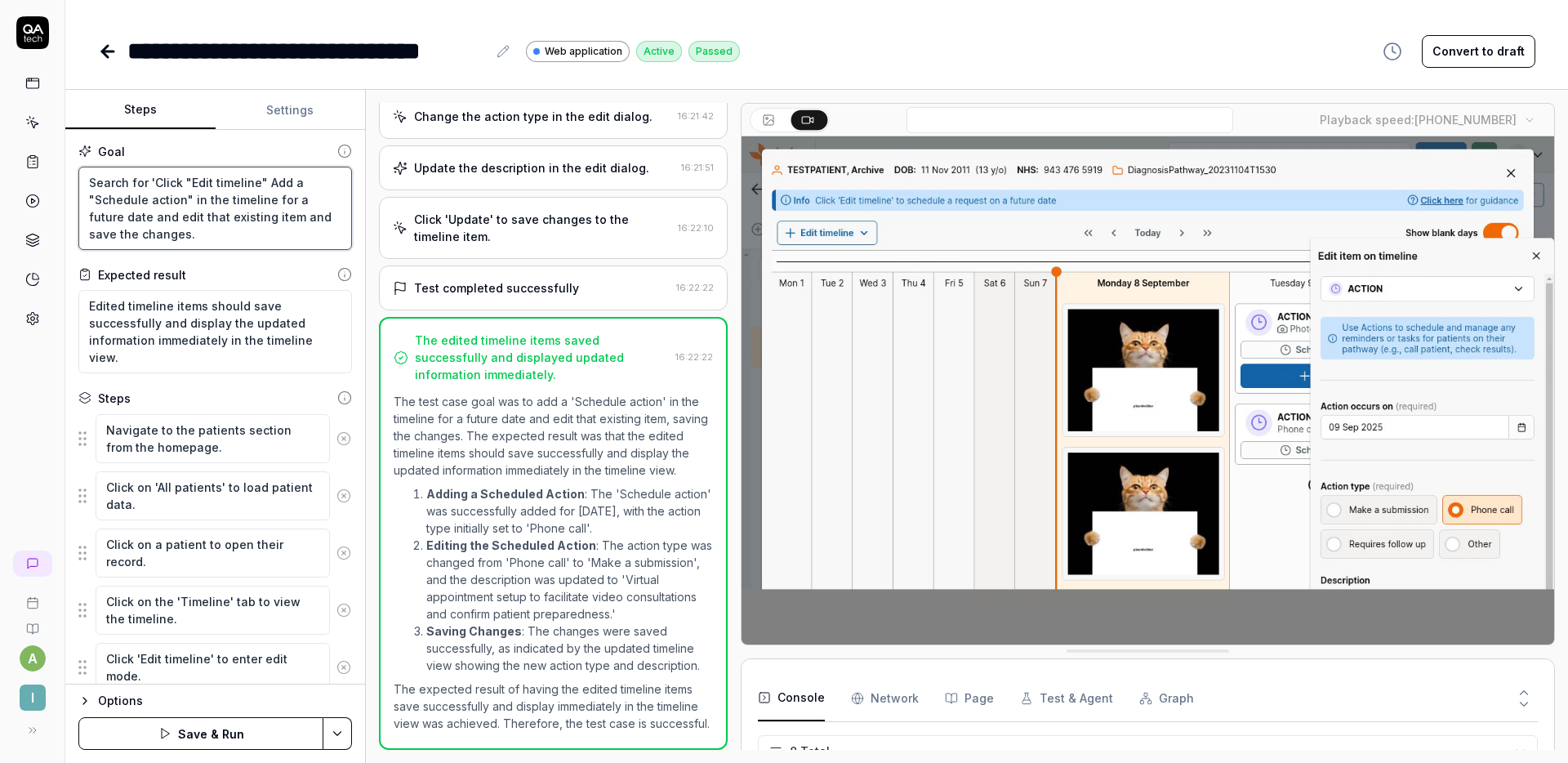
paste textarea "EDITTIMELINE"
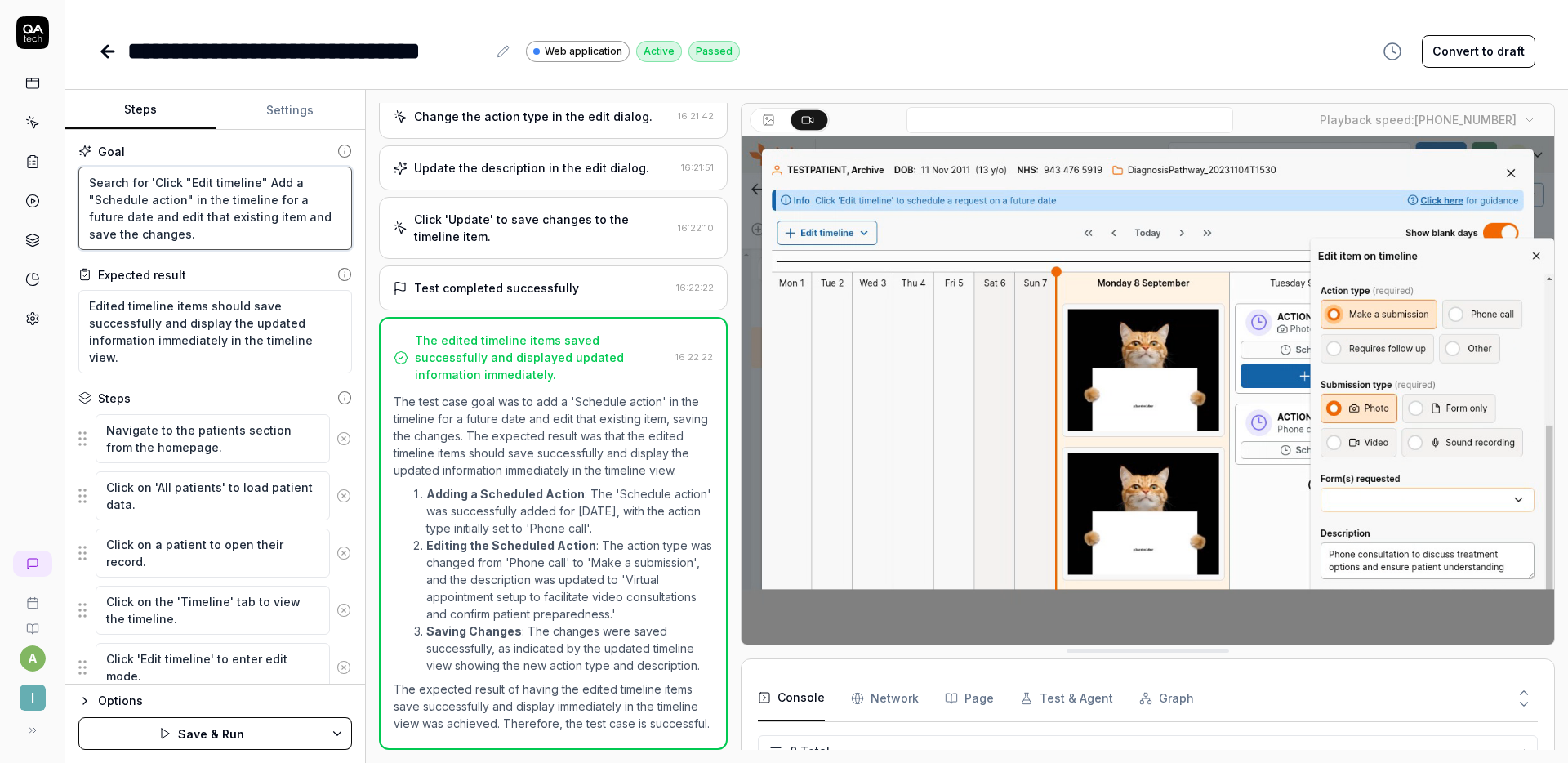
type textarea "*"
type textarea "Search for 'EDITTIMELINEClick "Edit timeline" Add a "Schedule action" in the ti…"
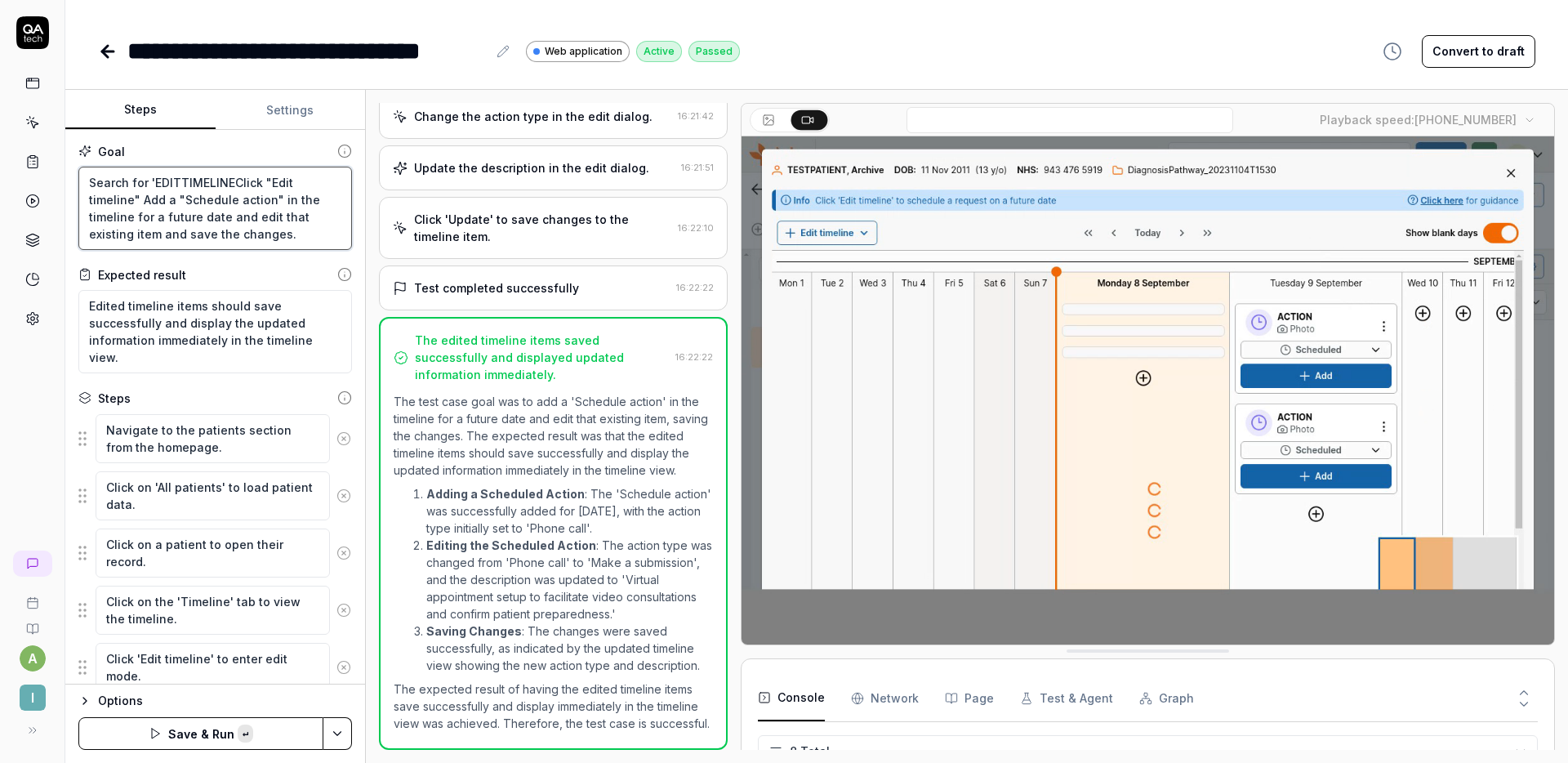
type textarea "*"
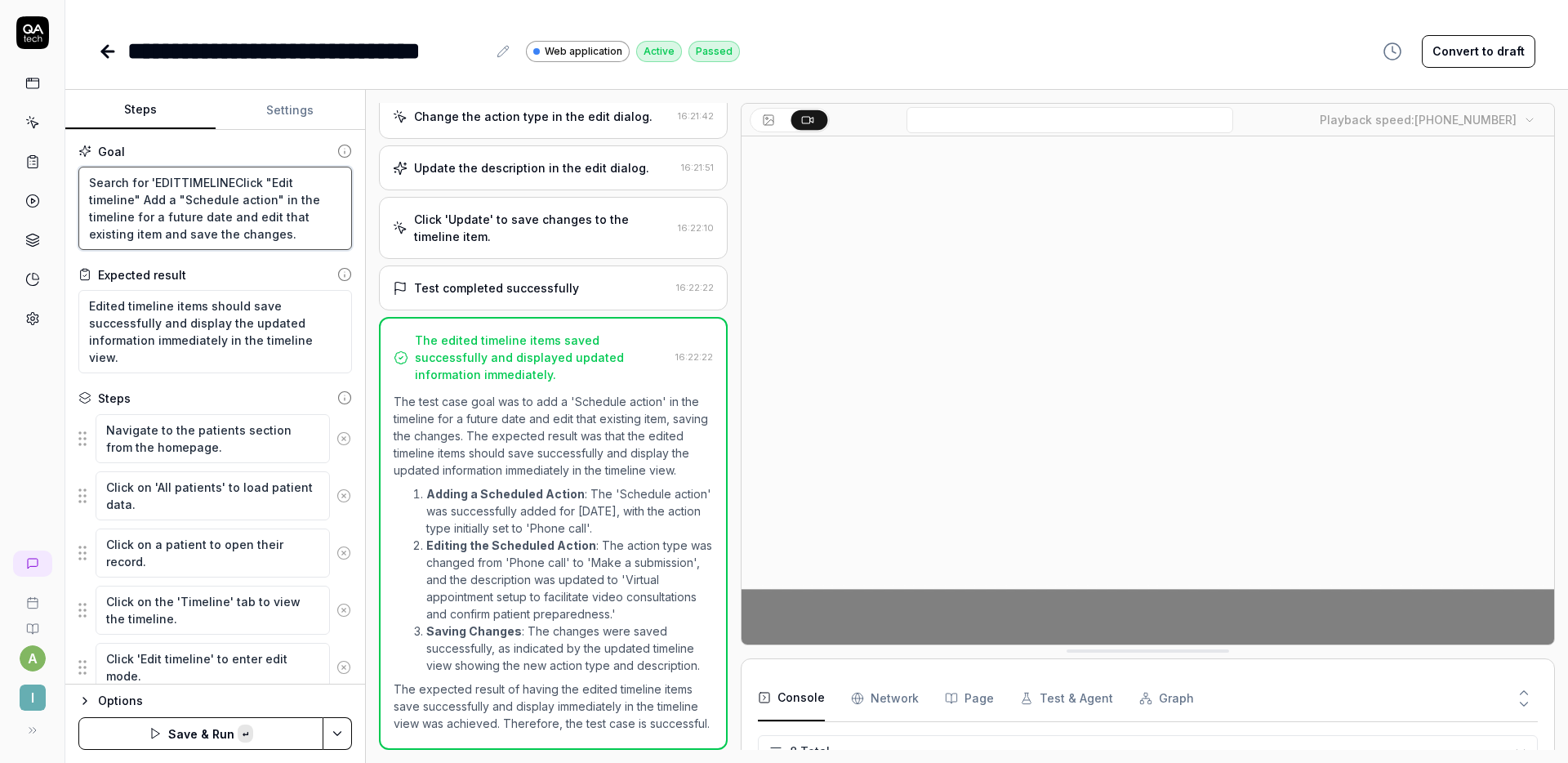
type textarea "Search for 'EDITTIMELINE'Click "Edit timeline" Add a "Schedule action" in the t…"
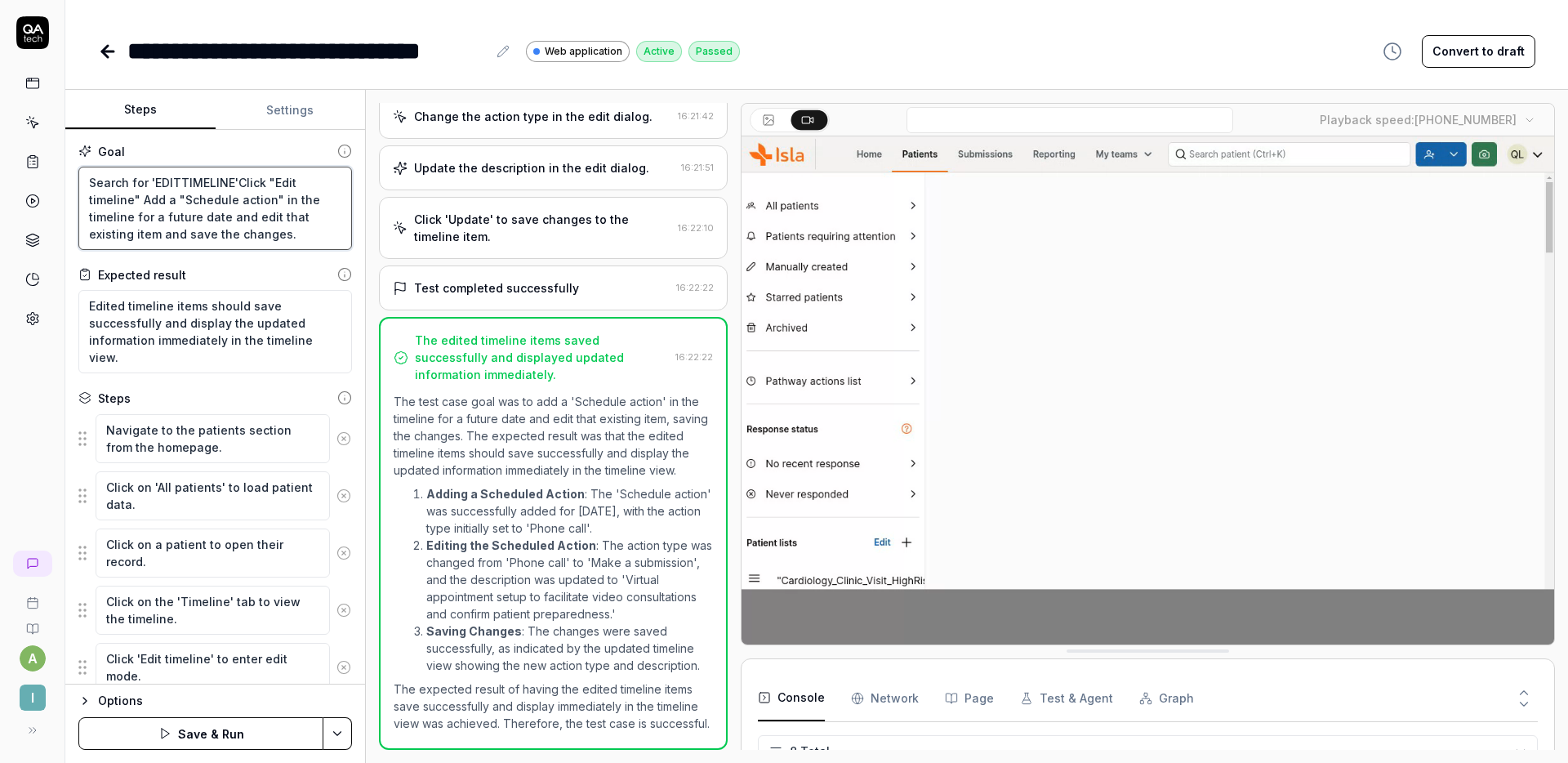
type textarea "*"
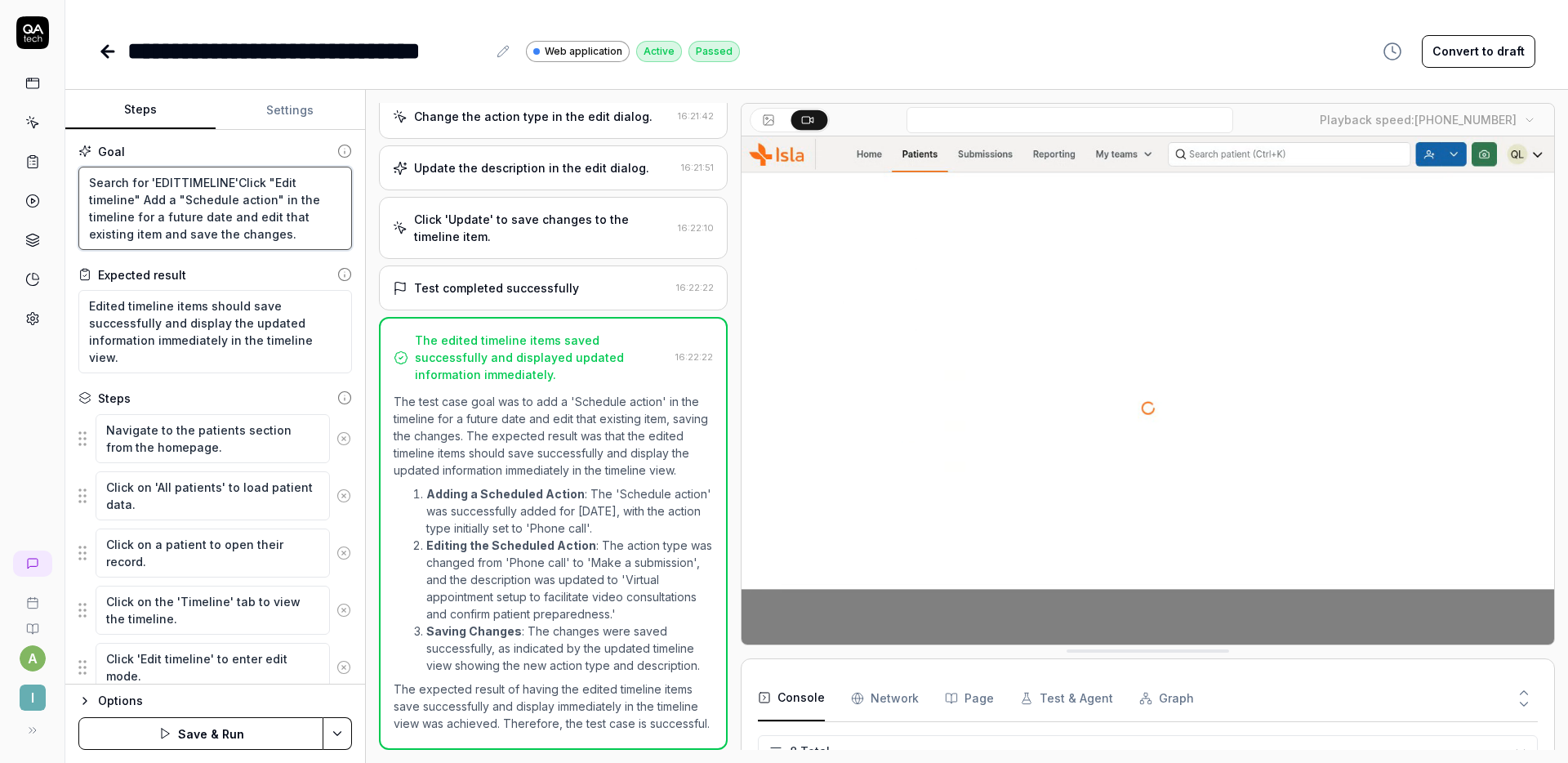
type textarea "Search for 'EDITTIMELINE' Click "Edit timeline" Add a "Schedule action" in the …"
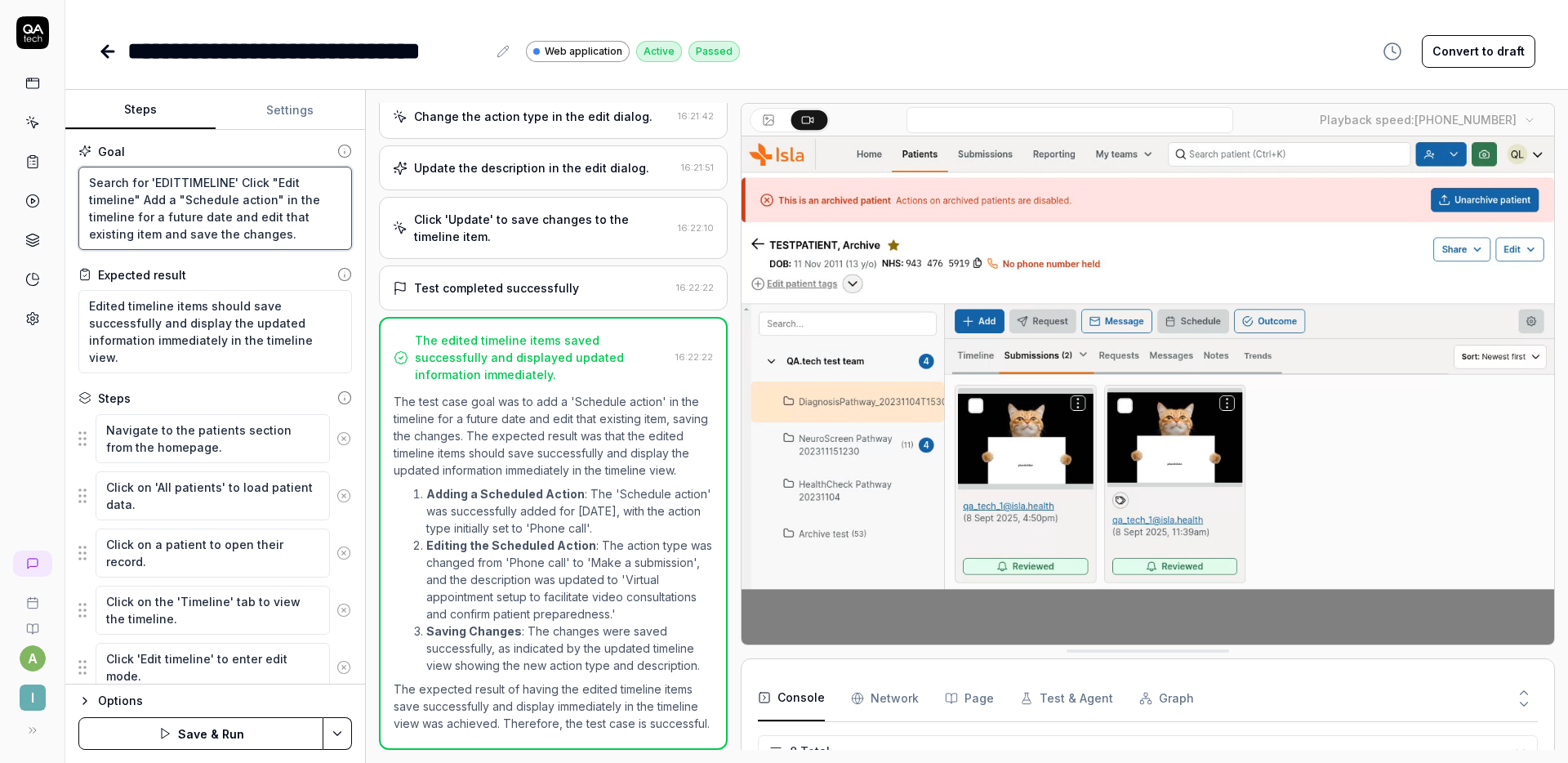
type textarea "*"
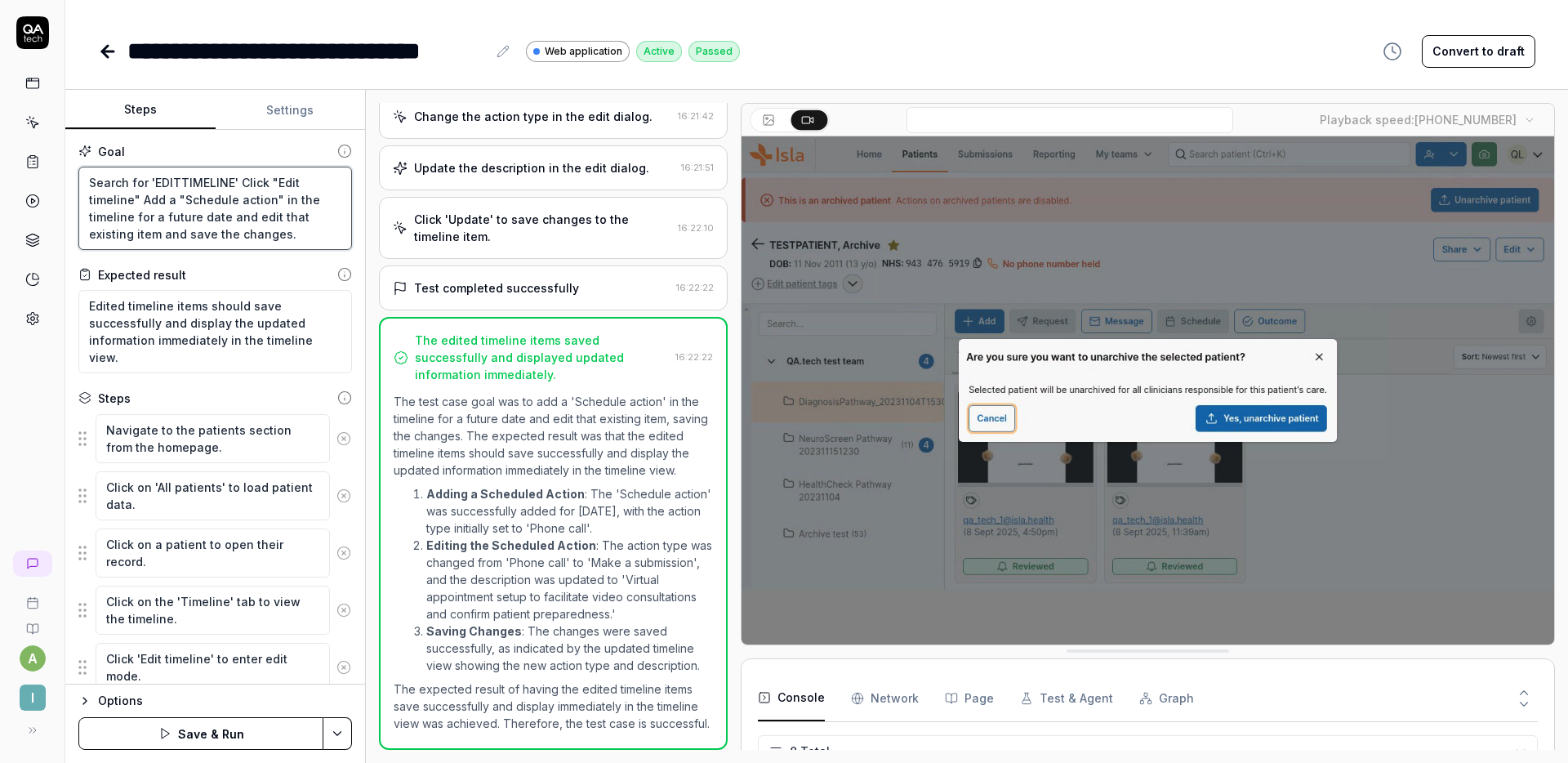
type textarea "Search for 'EDITTIMELINE' aClick "Edit timeline" Add a "Schedule action" in the…"
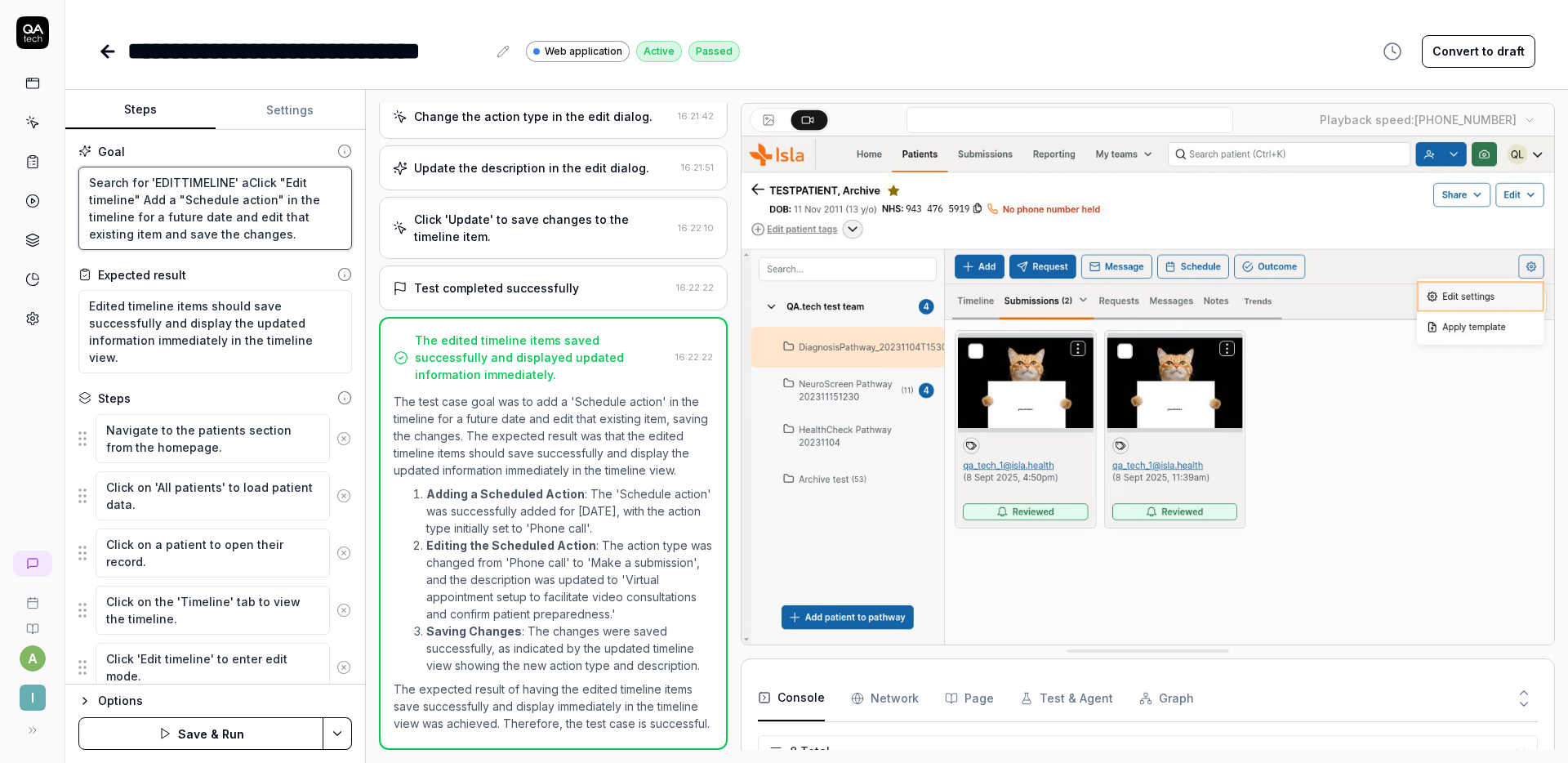
type textarea "*"
type textarea "Search for 'EDITTIMELINE' anClick "Edit timeline" Add a "Schedule action" in th…"
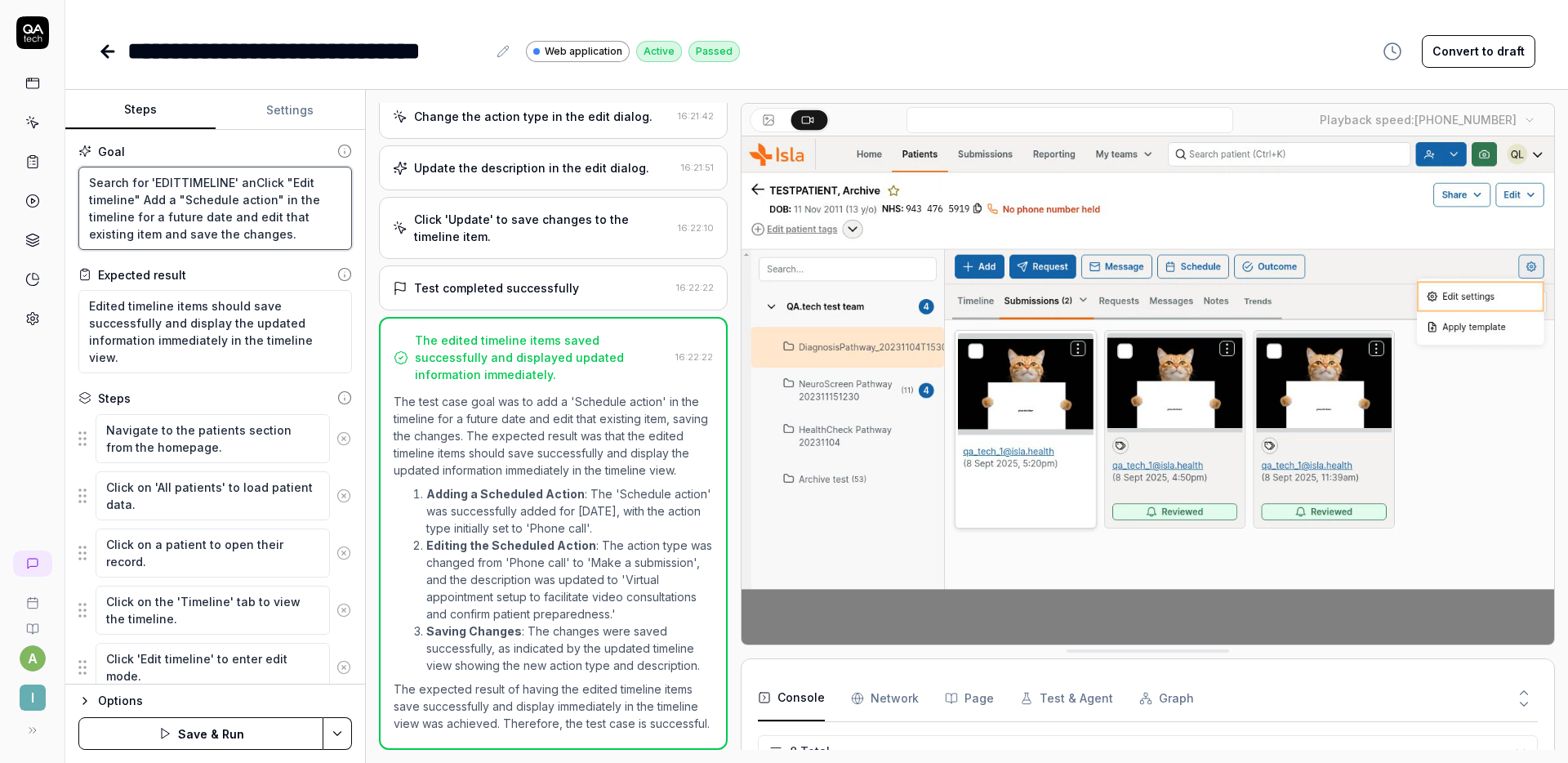
type textarea "*"
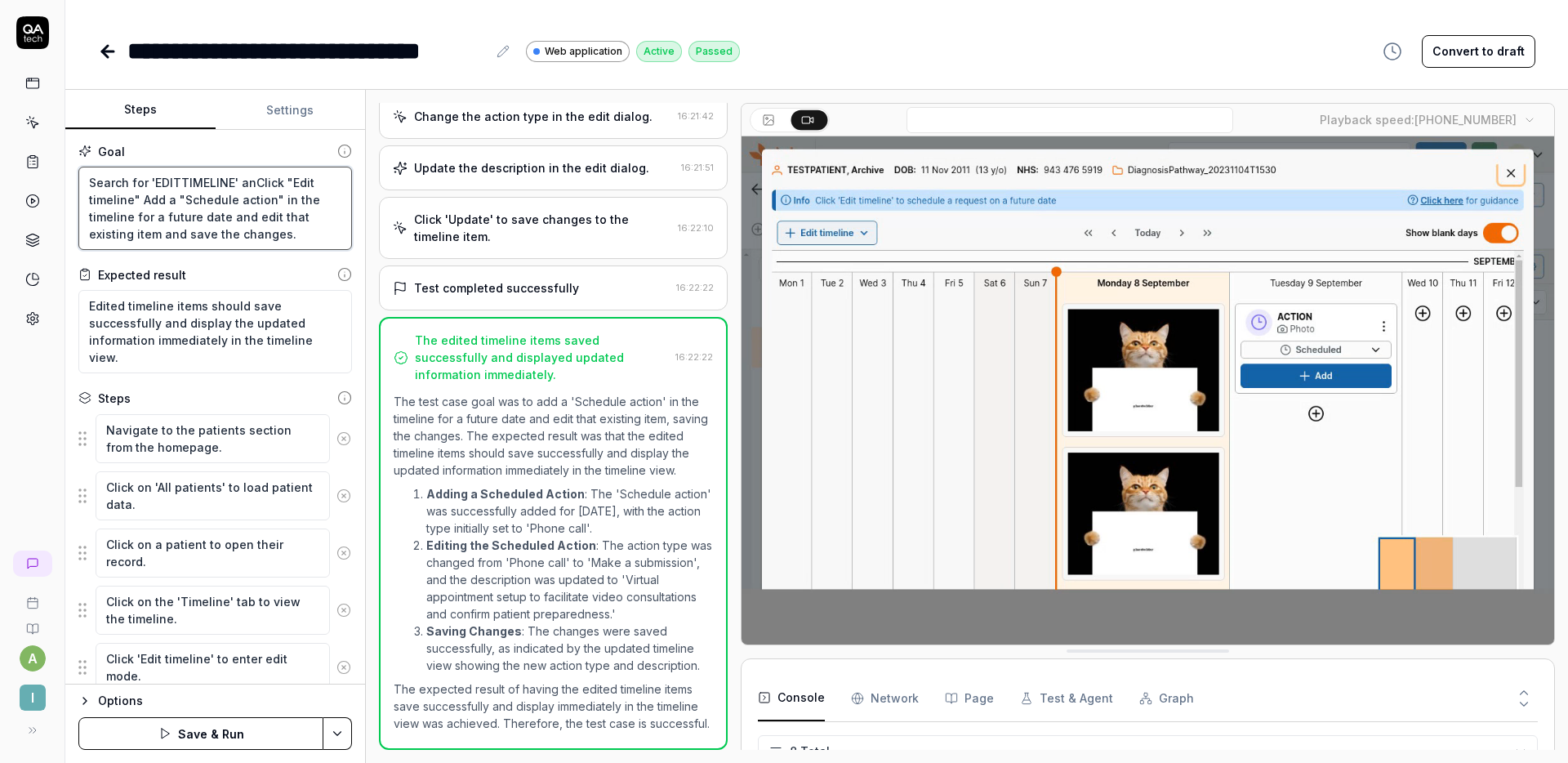
type textarea "Search for 'EDITTIMELINE' andClick "Edit timeline" Add a "Schedule action" in t…"
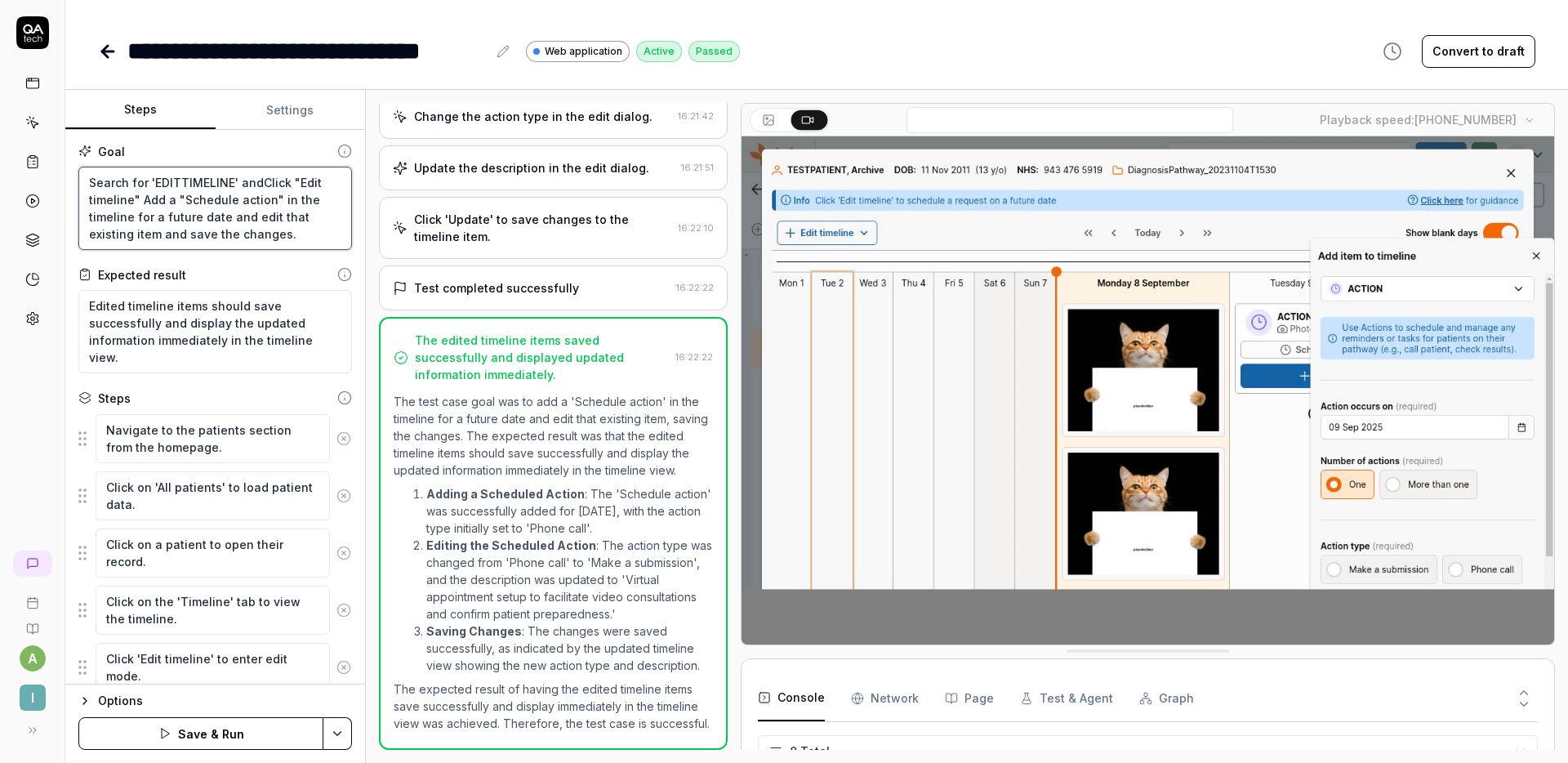
type textarea "*"
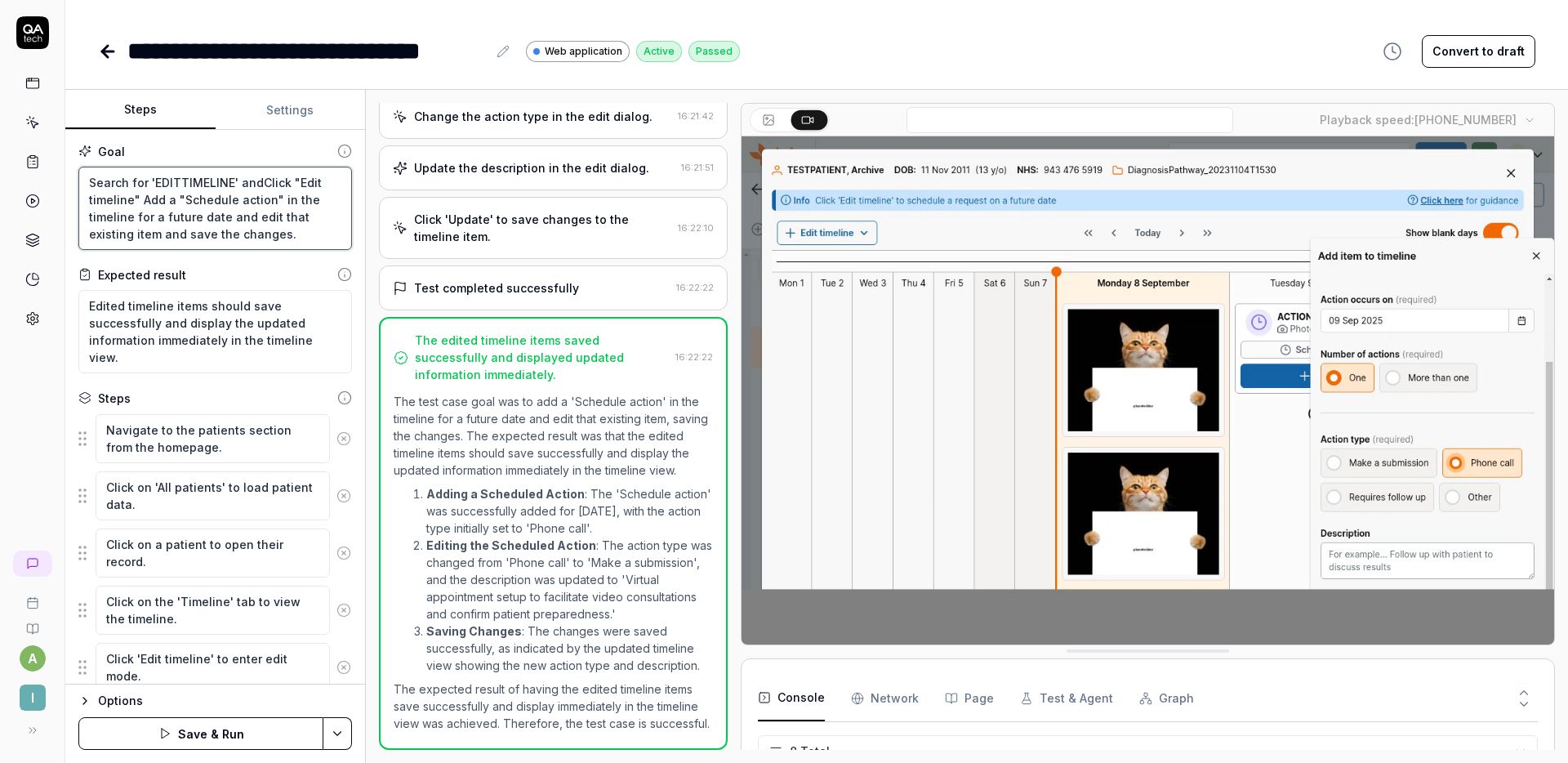
type textarea "Search for 'EDITTIMELINE' and Click "Edit timeline" Add a "Schedule action" in …"
type textarea "*"
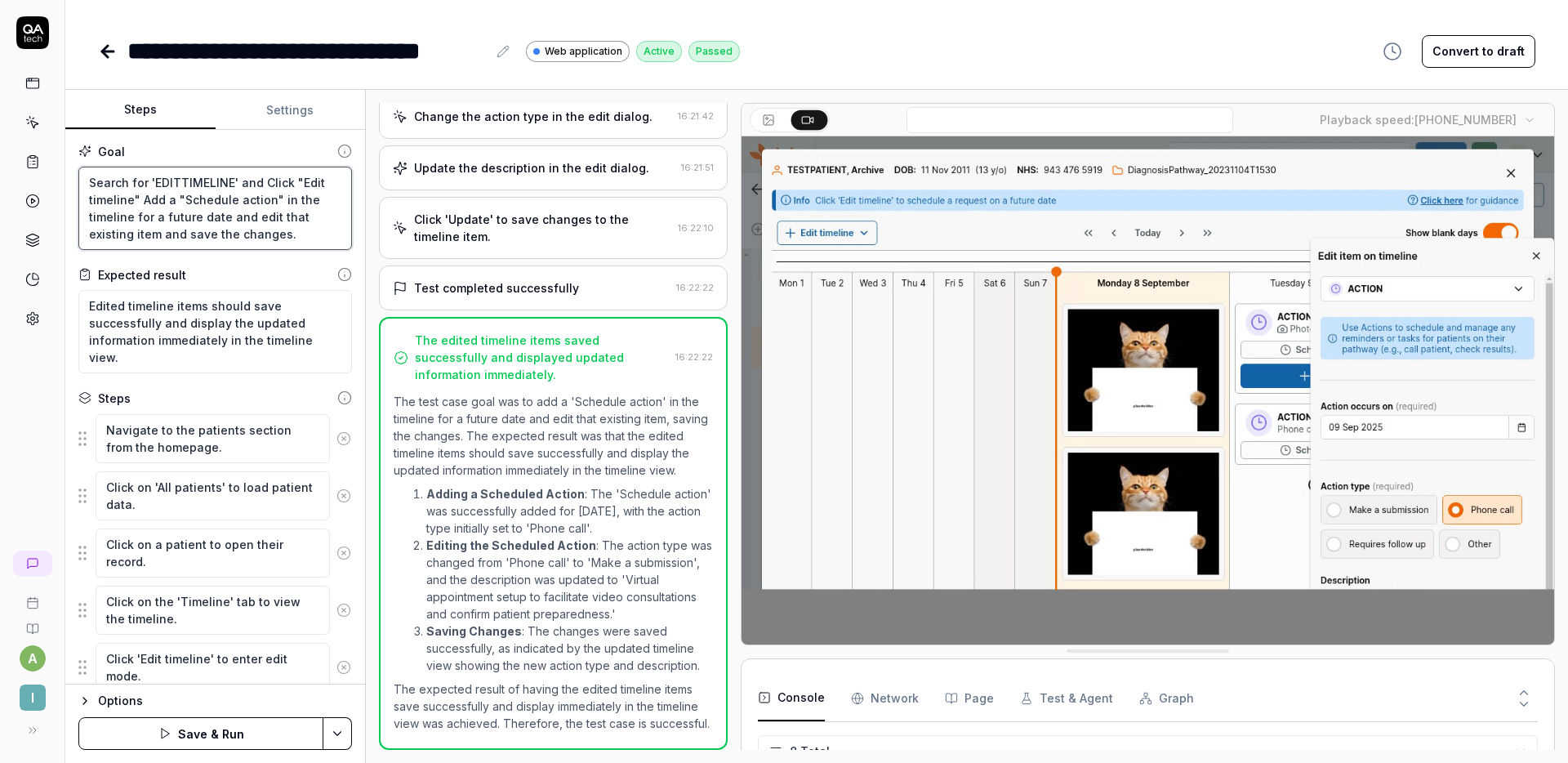
type textarea "Search for 'EDITTIMELINE' and sClick "Edit timeline" Add a "Schedule action" in…"
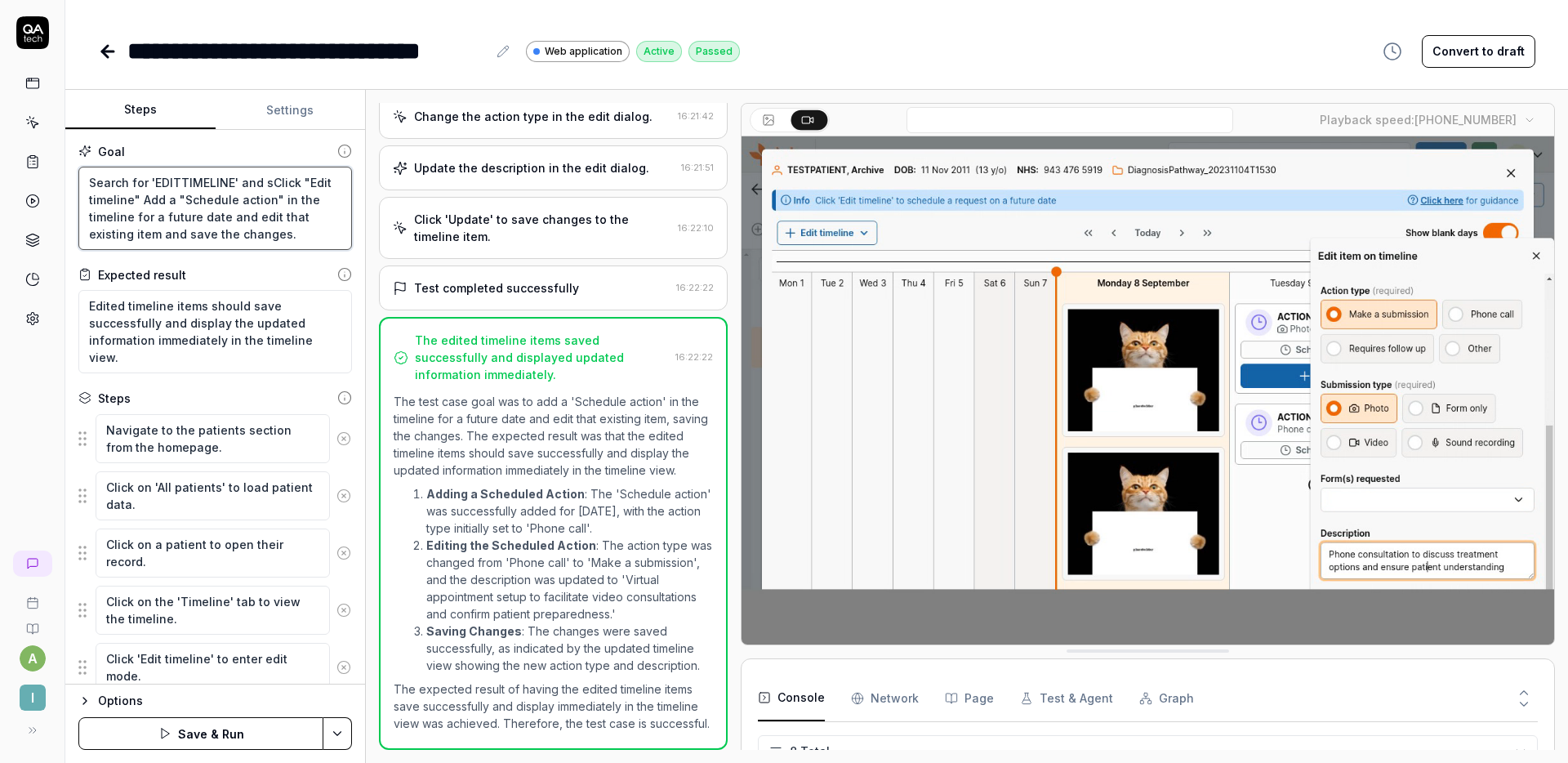
type textarea "*"
type textarea "Search for 'EDITTIMELINE' and seClick "Edit timeline" Add a "Schedule action" i…"
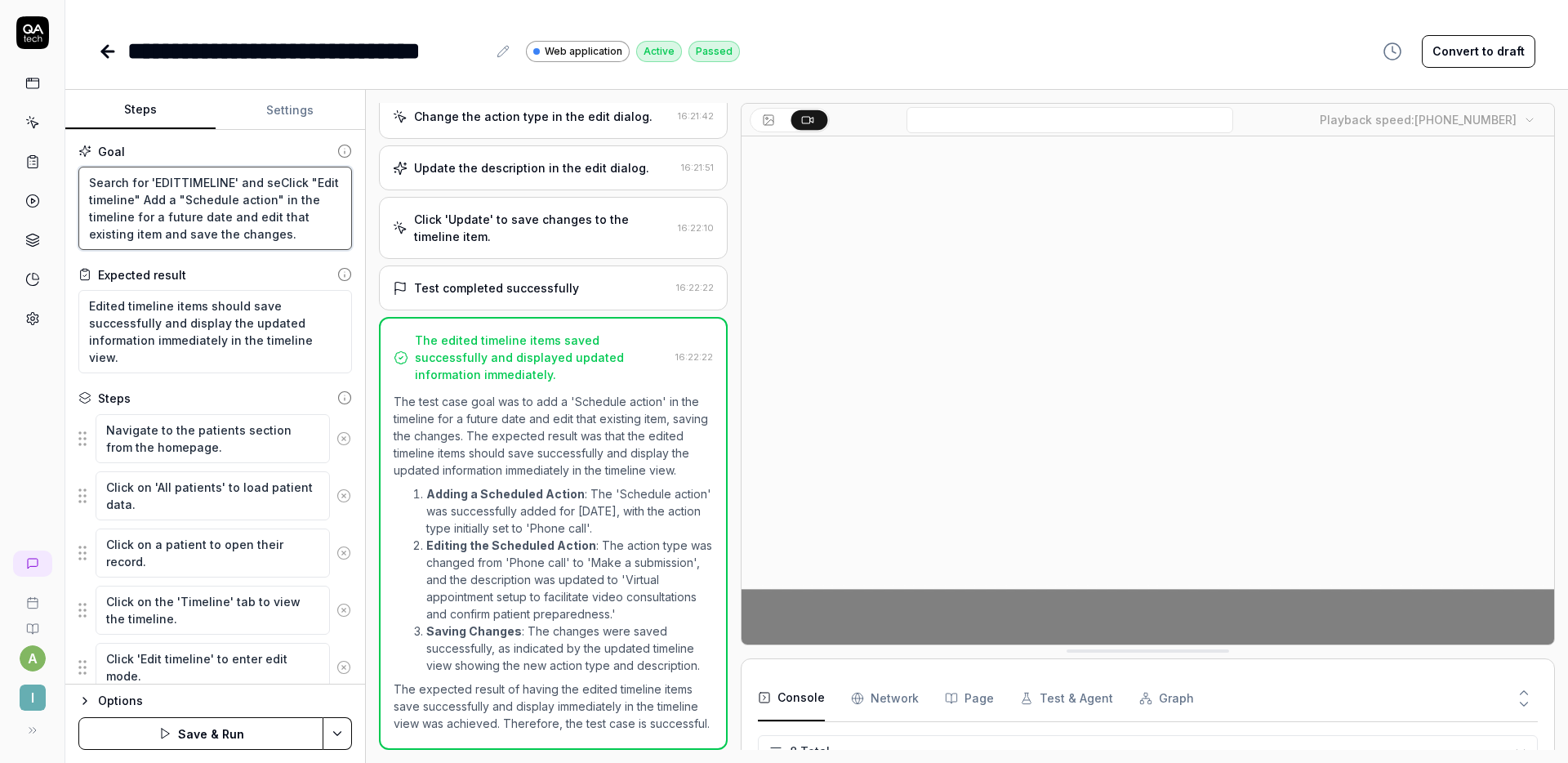
type textarea "*"
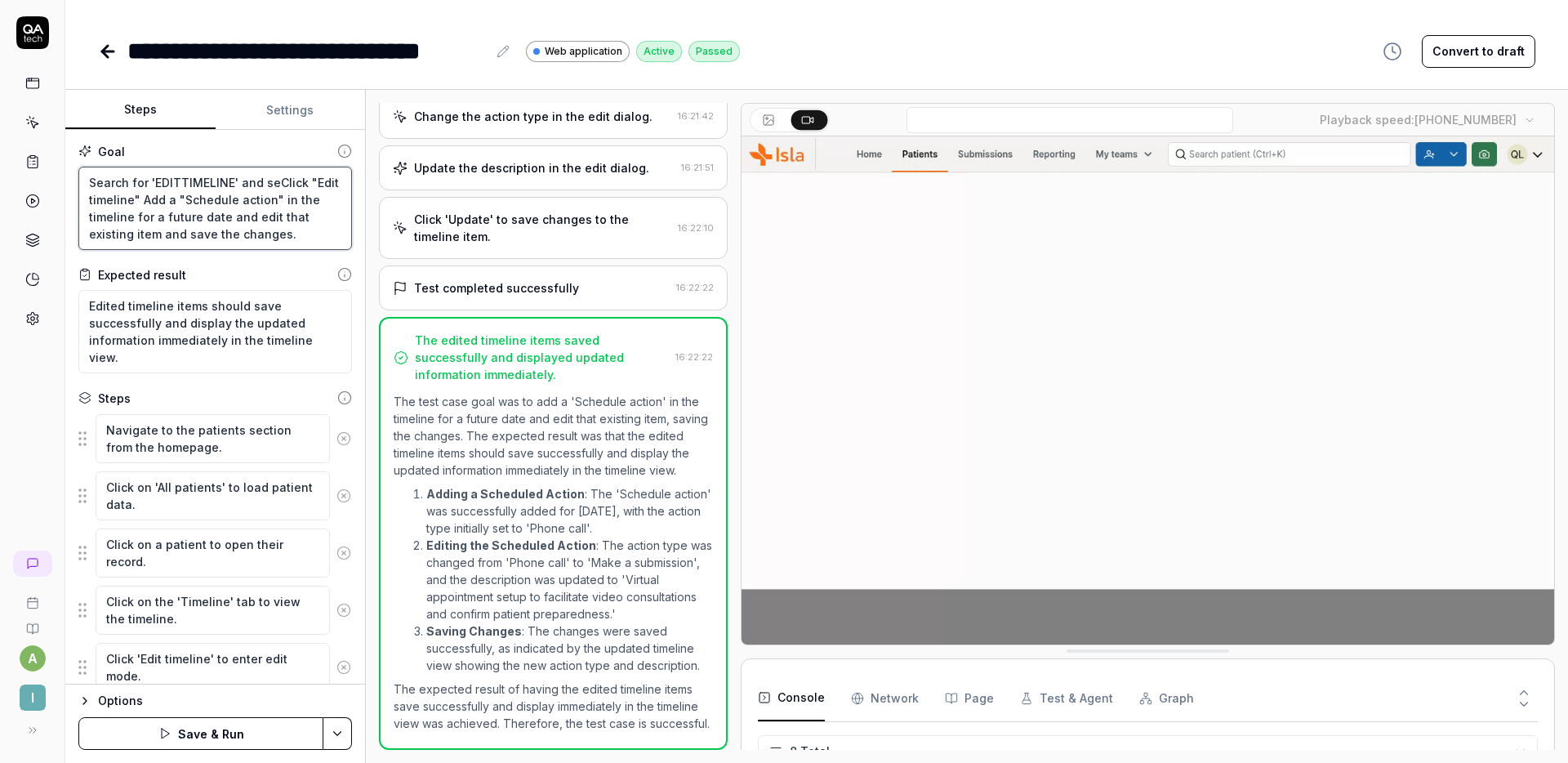
type textarea "Search for 'EDITTIMELINE' and selClick "Edit timeline" Add a "Schedule action" …"
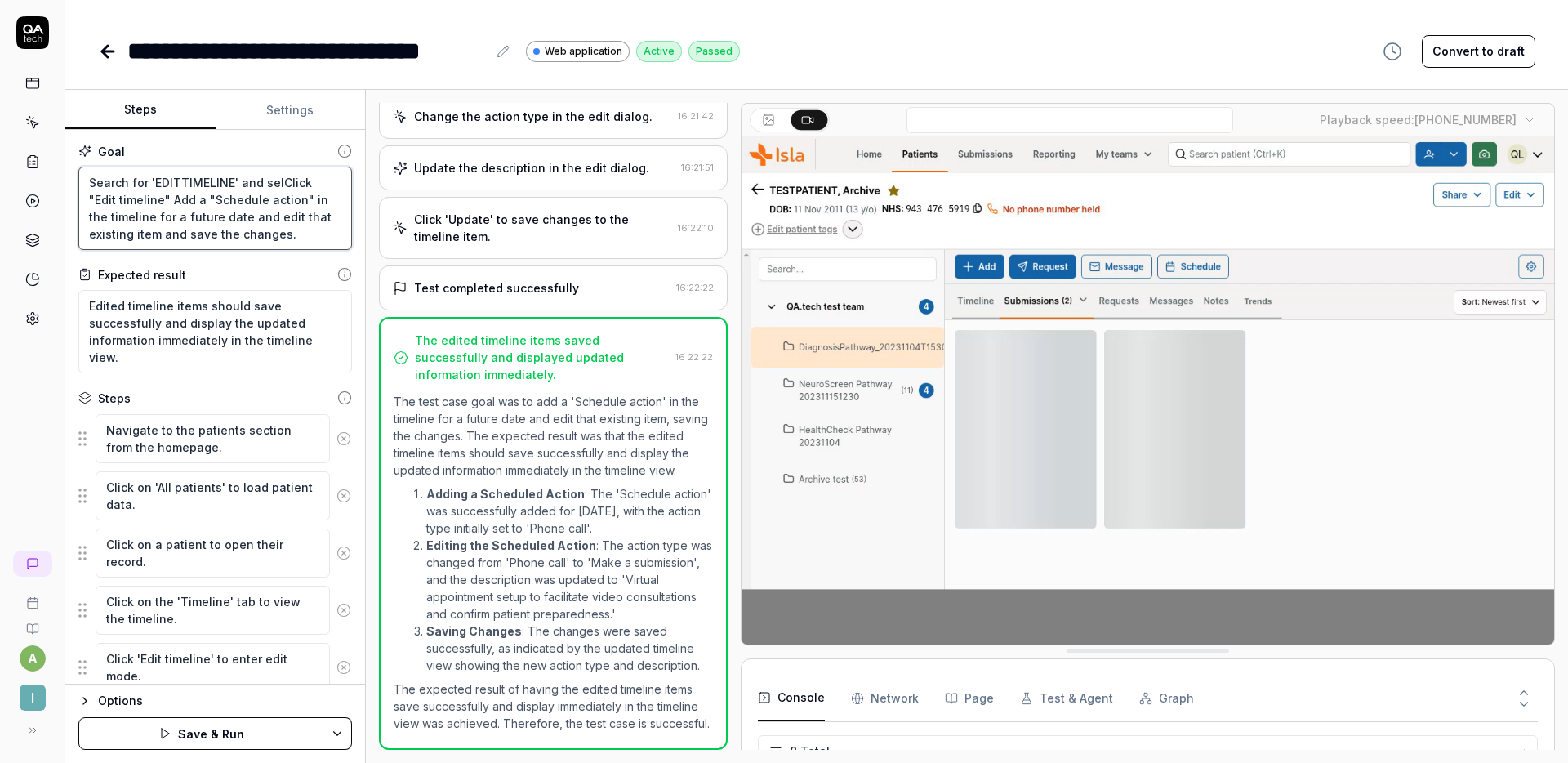
type textarea "*"
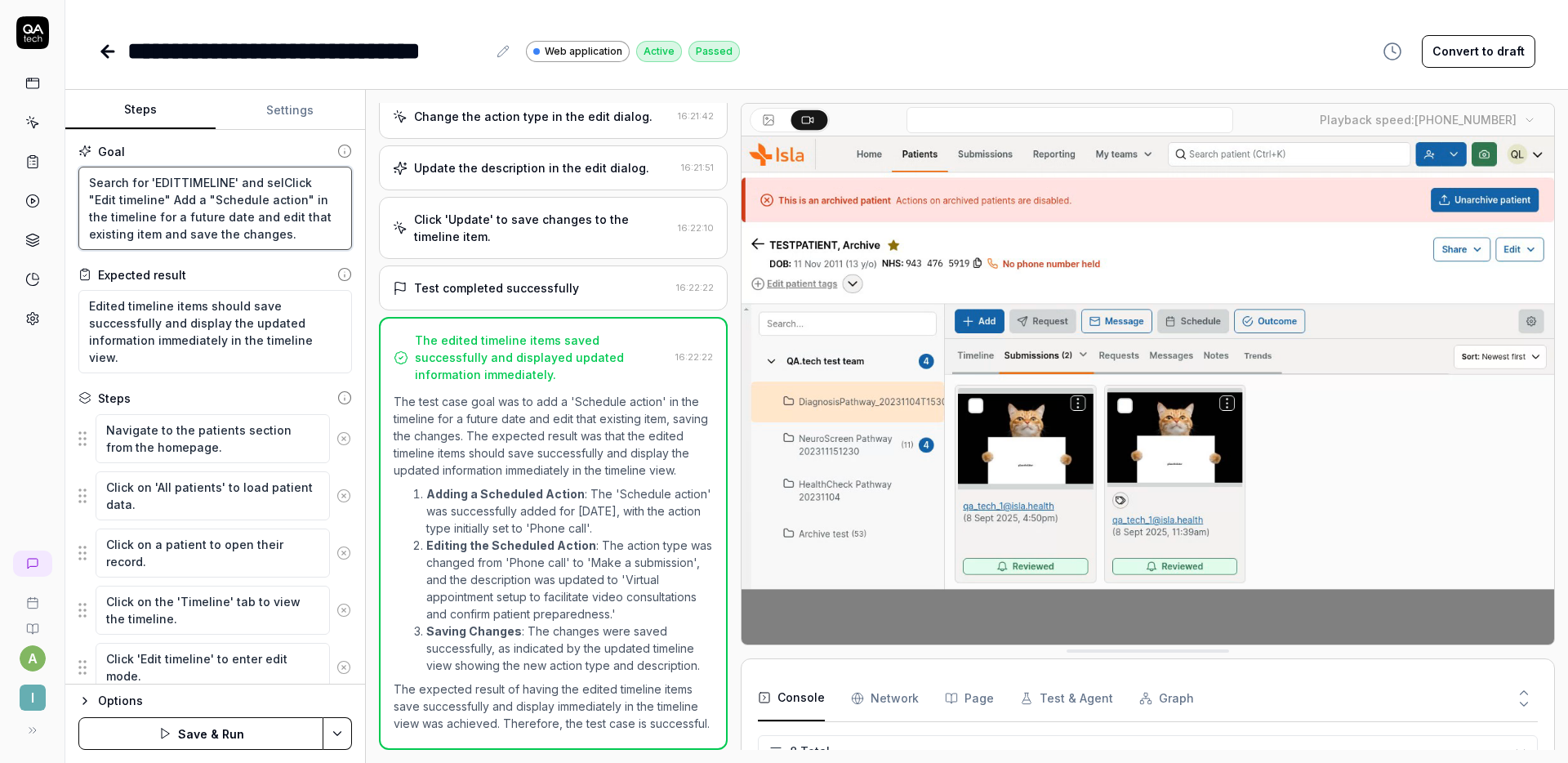
type textarea "Search for 'EDITTIMELINE' and seleClick "Edit timeline" Add a "Schedule action"…"
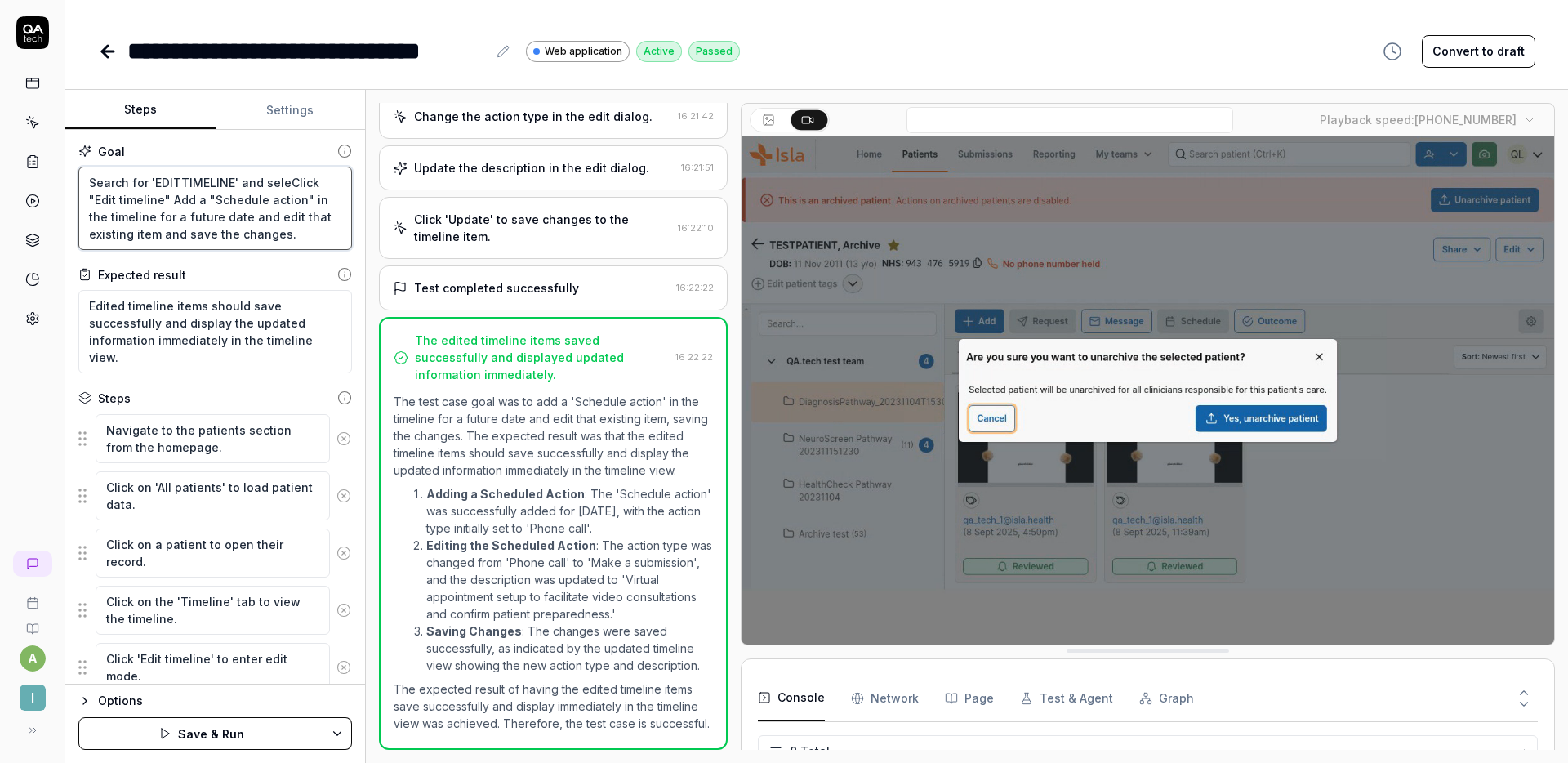
type textarea "*"
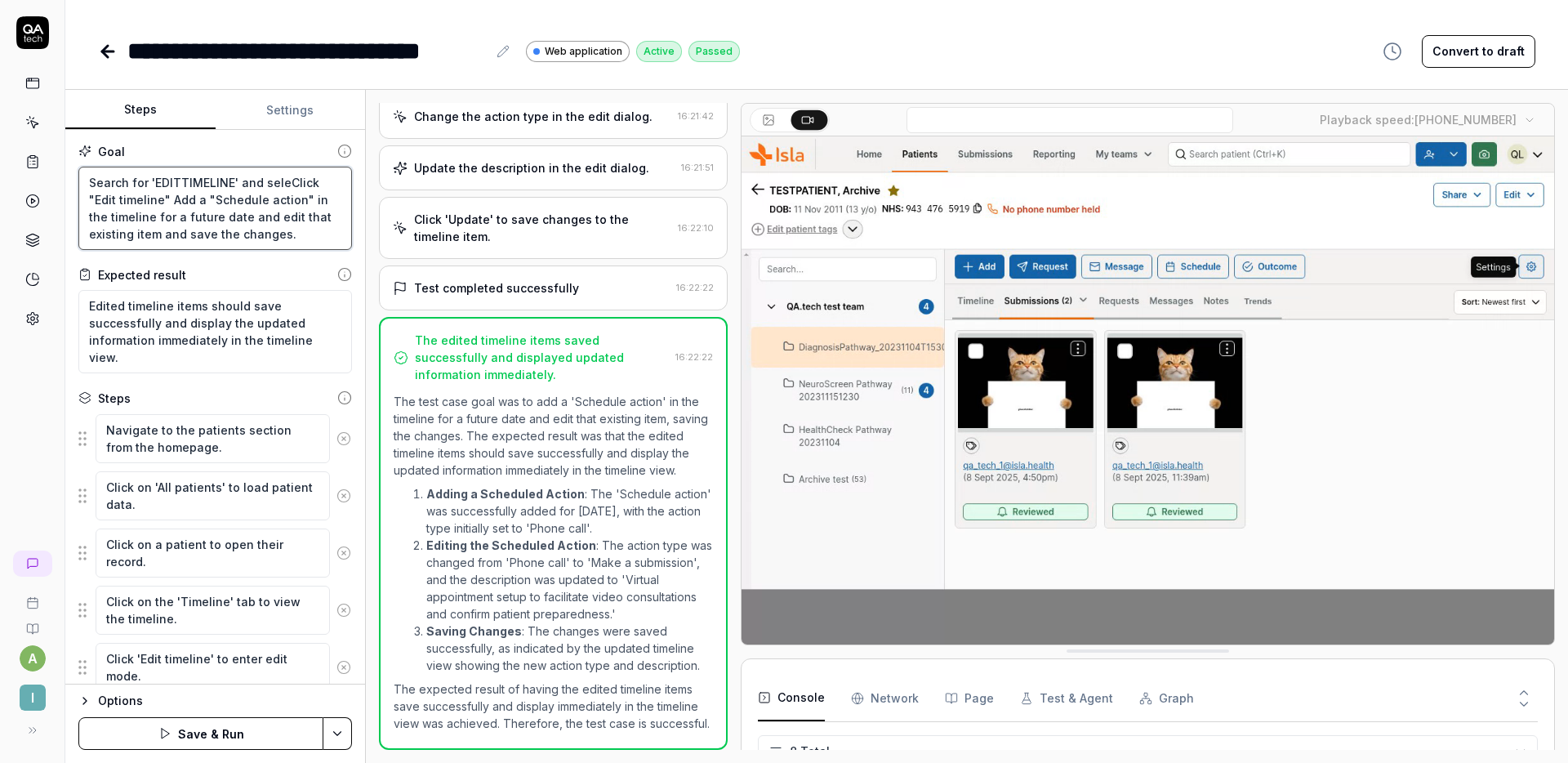
type textarea "Search for 'EDITTIMELINE' and selecClick "Edit timeline" Add a "Schedule action…"
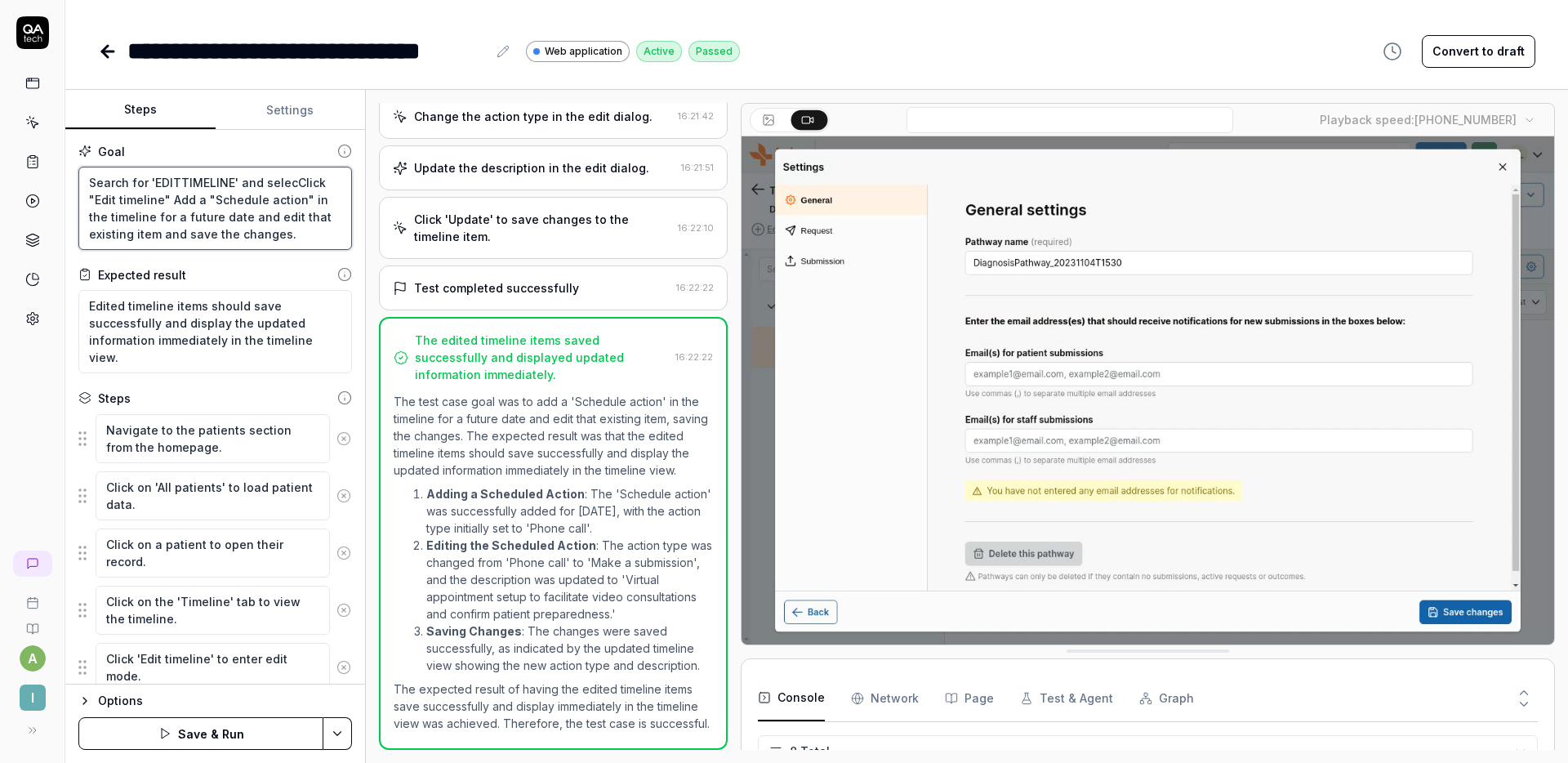
type textarea "*"
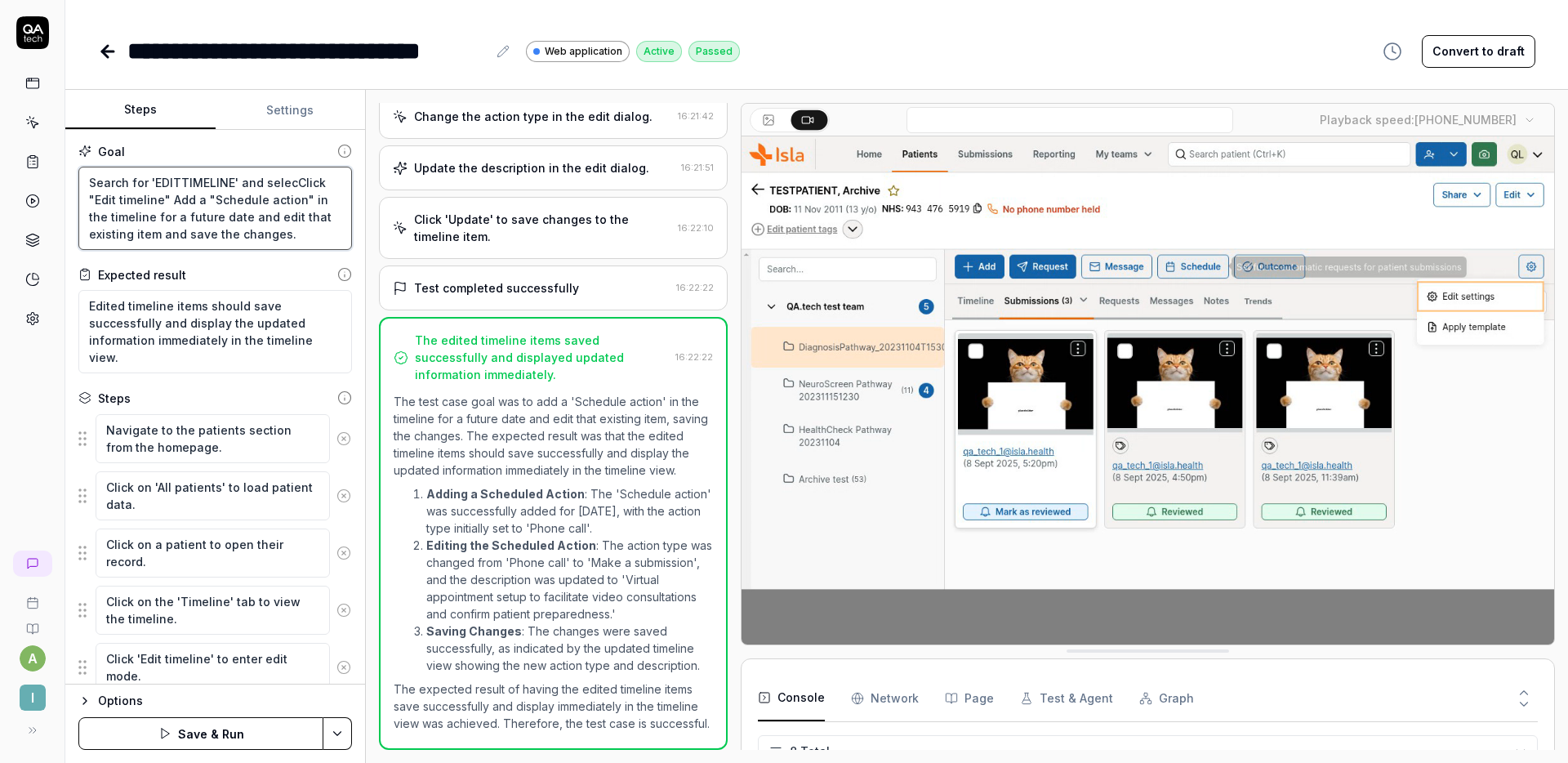
type textarea "Search for 'EDITTIMELINE' and selectClick "Edit timeline" Add a "Schedule actio…"
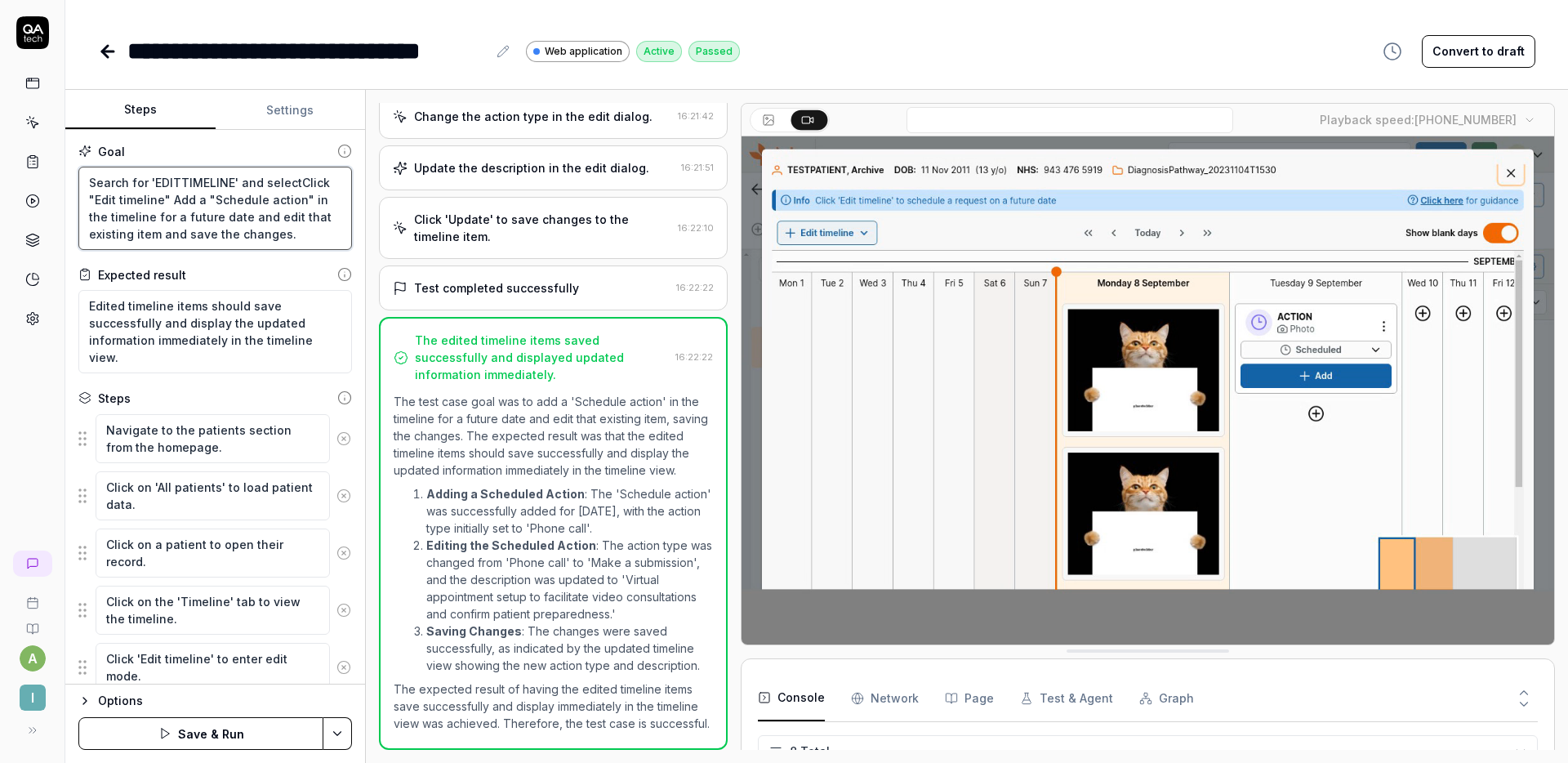
type textarea "*"
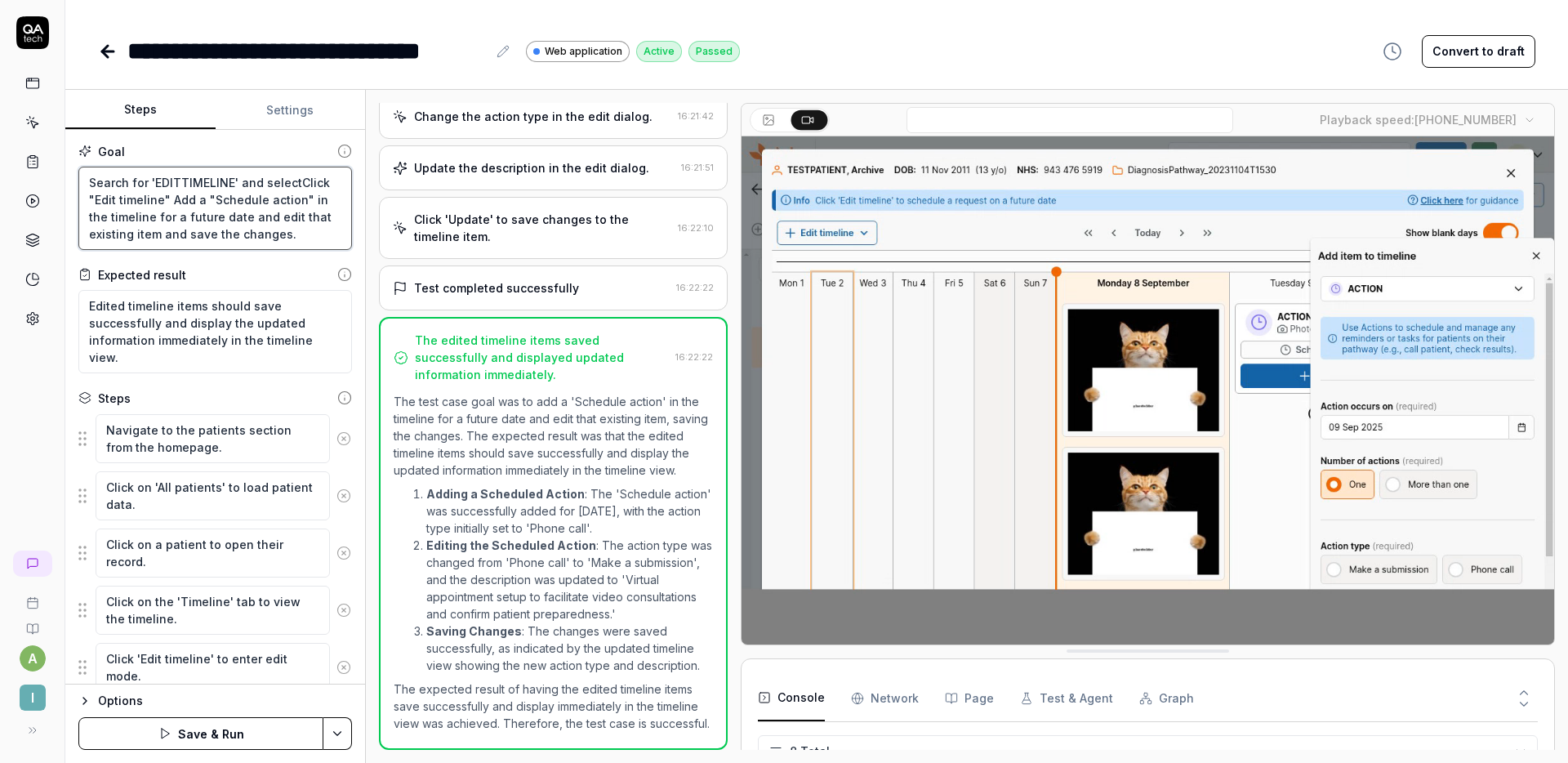
type textarea "Search for 'EDITTIMELINE' and select Click "Edit timeline" Add a "Schedule acti…"
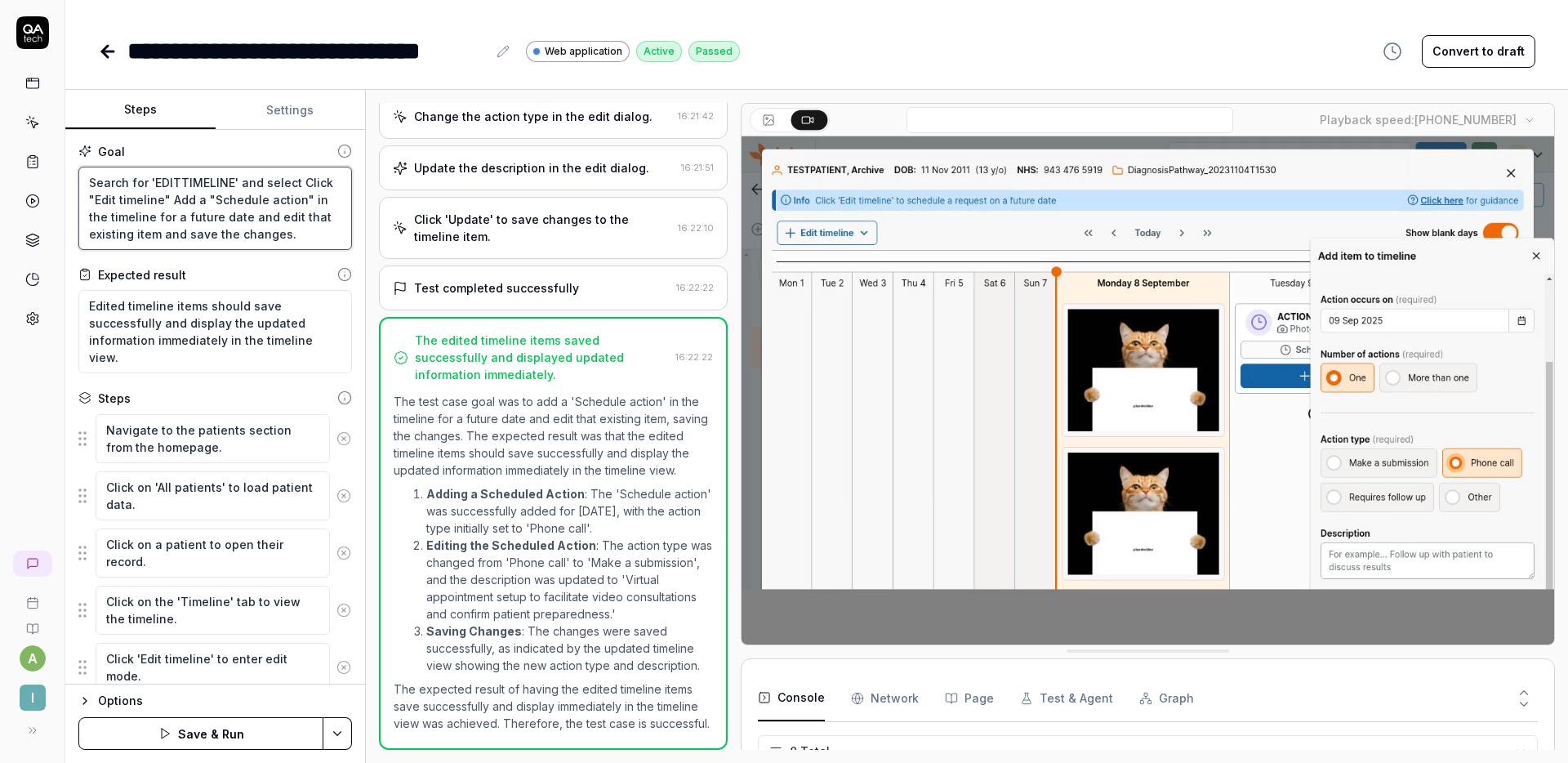
type textarea "*"
type textarea "Search for 'EDITTIMELINE' and select tClick "Edit timeline" Add a "Schedule act…"
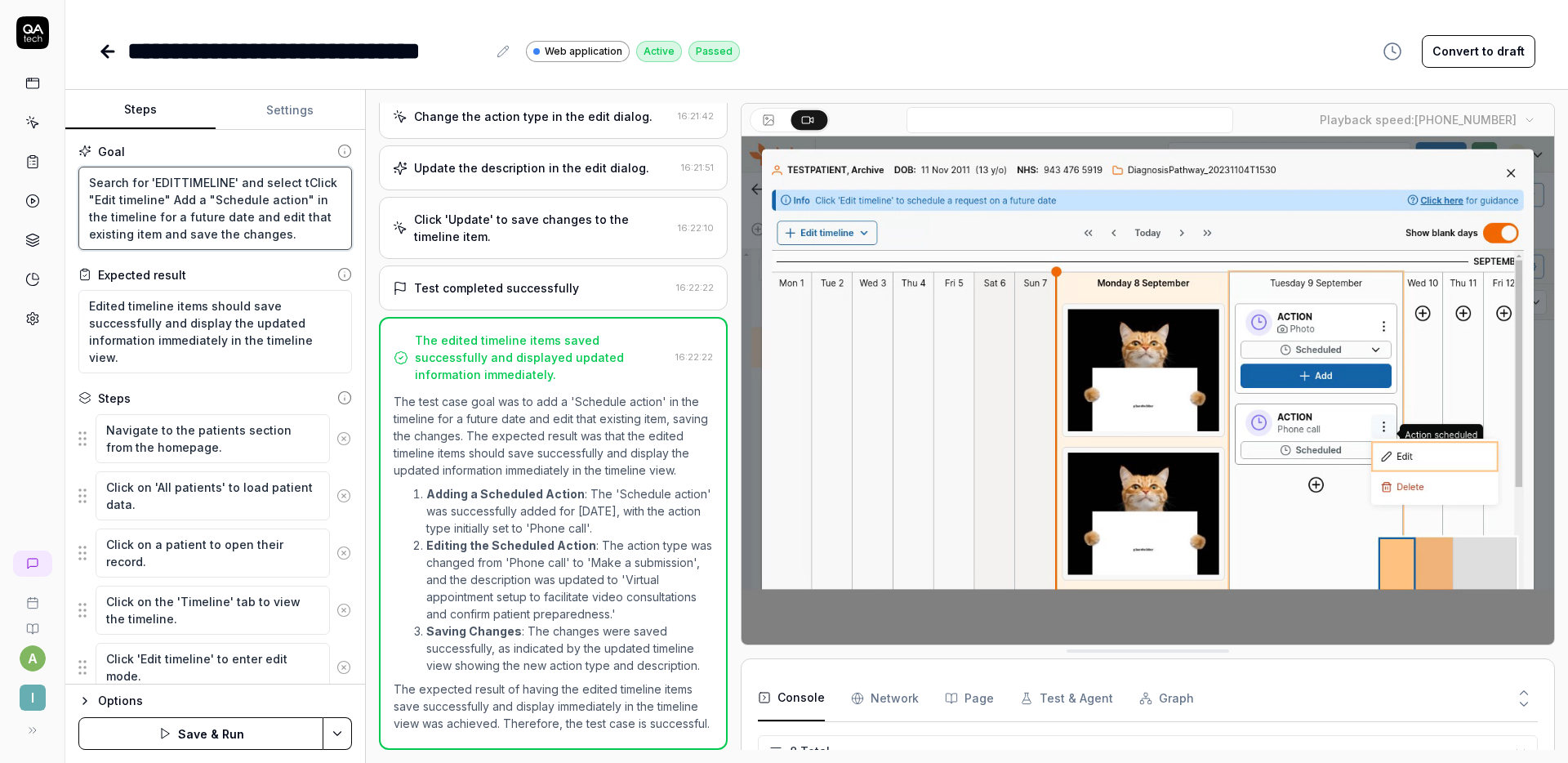
type textarea "*"
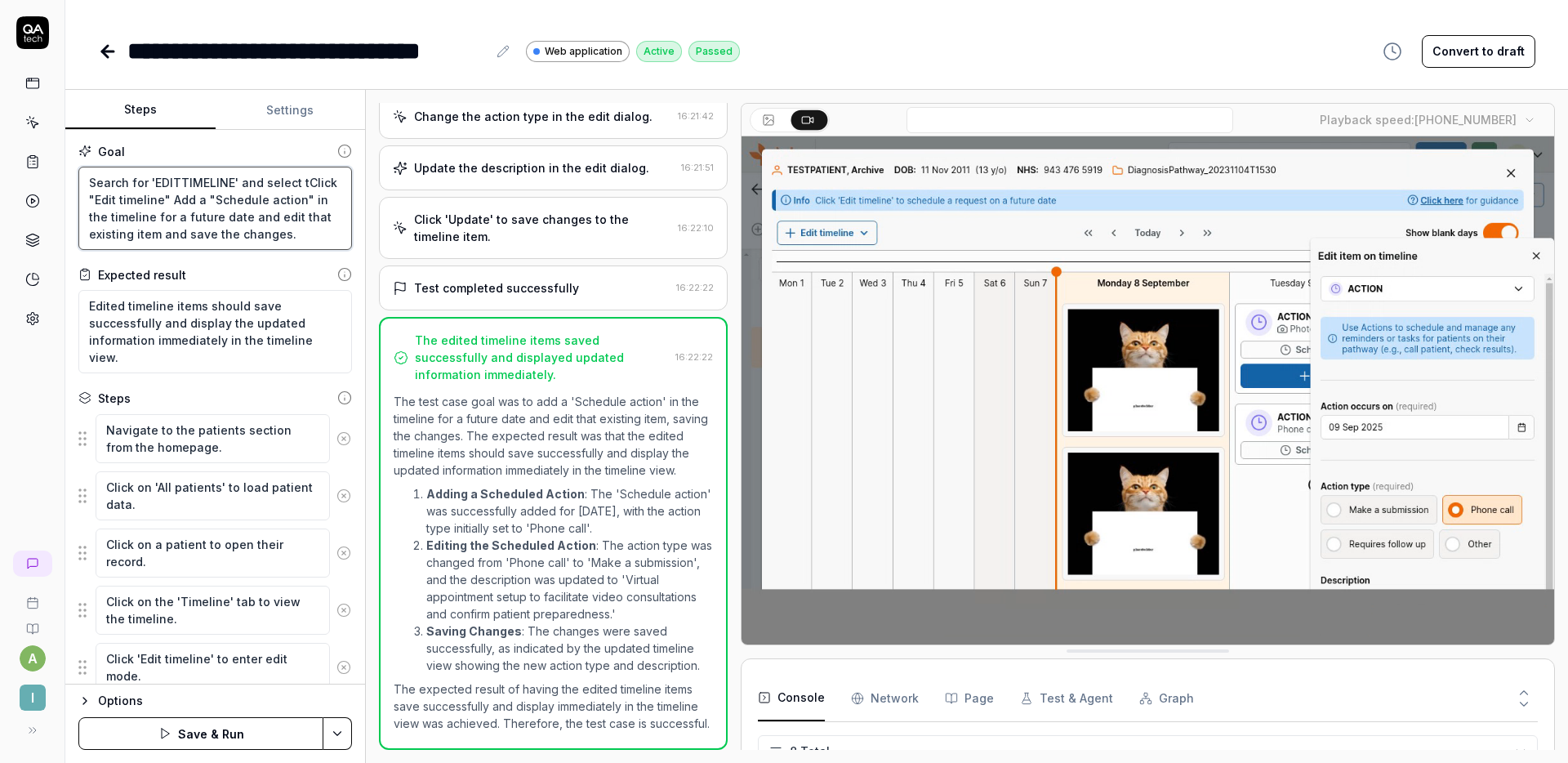
type textarea "Search for 'EDITTIMELINE' and select thClick "Edit timeline" Add a "Schedule ac…"
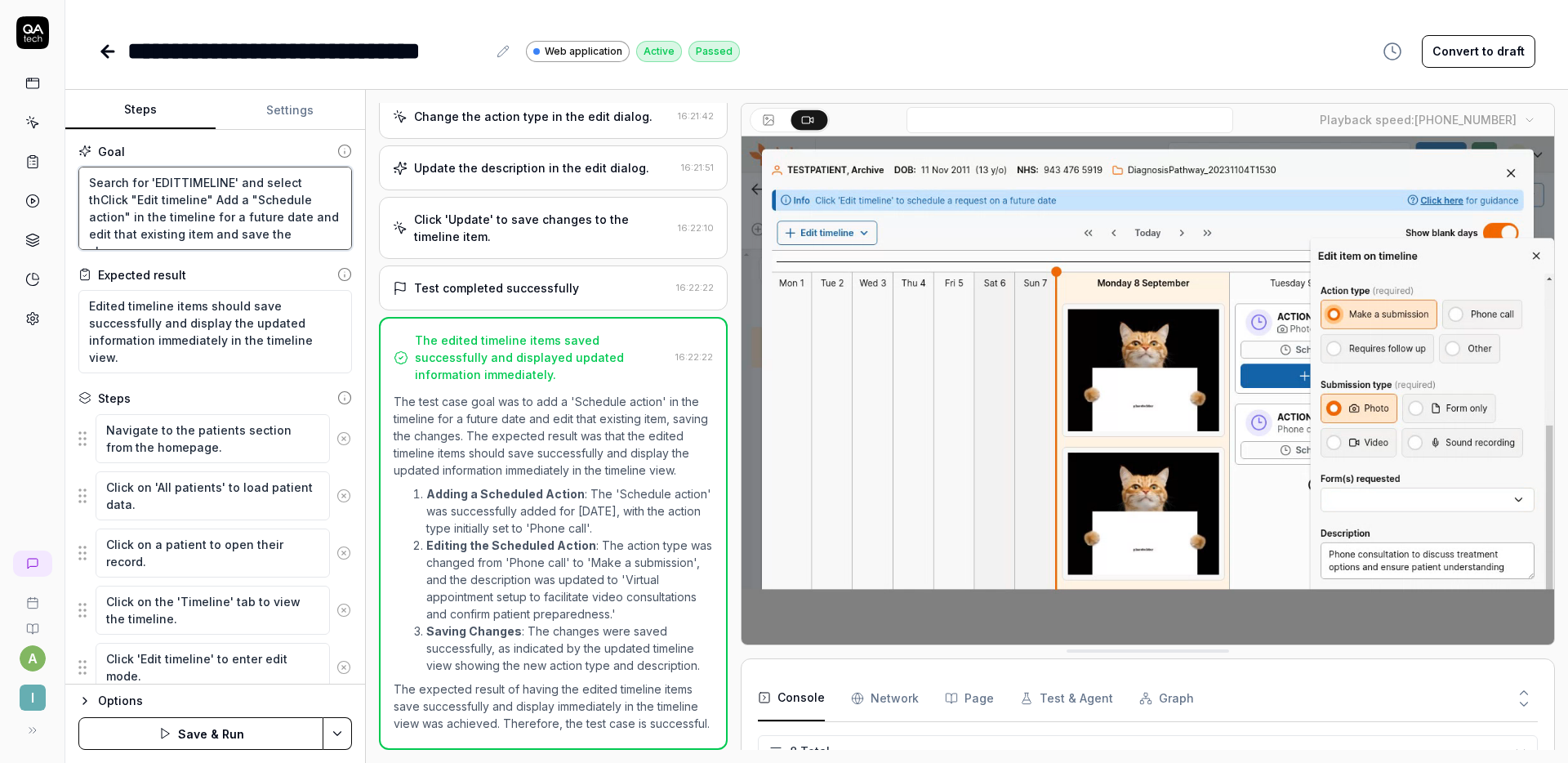
type textarea "*"
type textarea "Search for 'EDITTIMELINE' and select theClick "Edit timeline" Add a "Schedule a…"
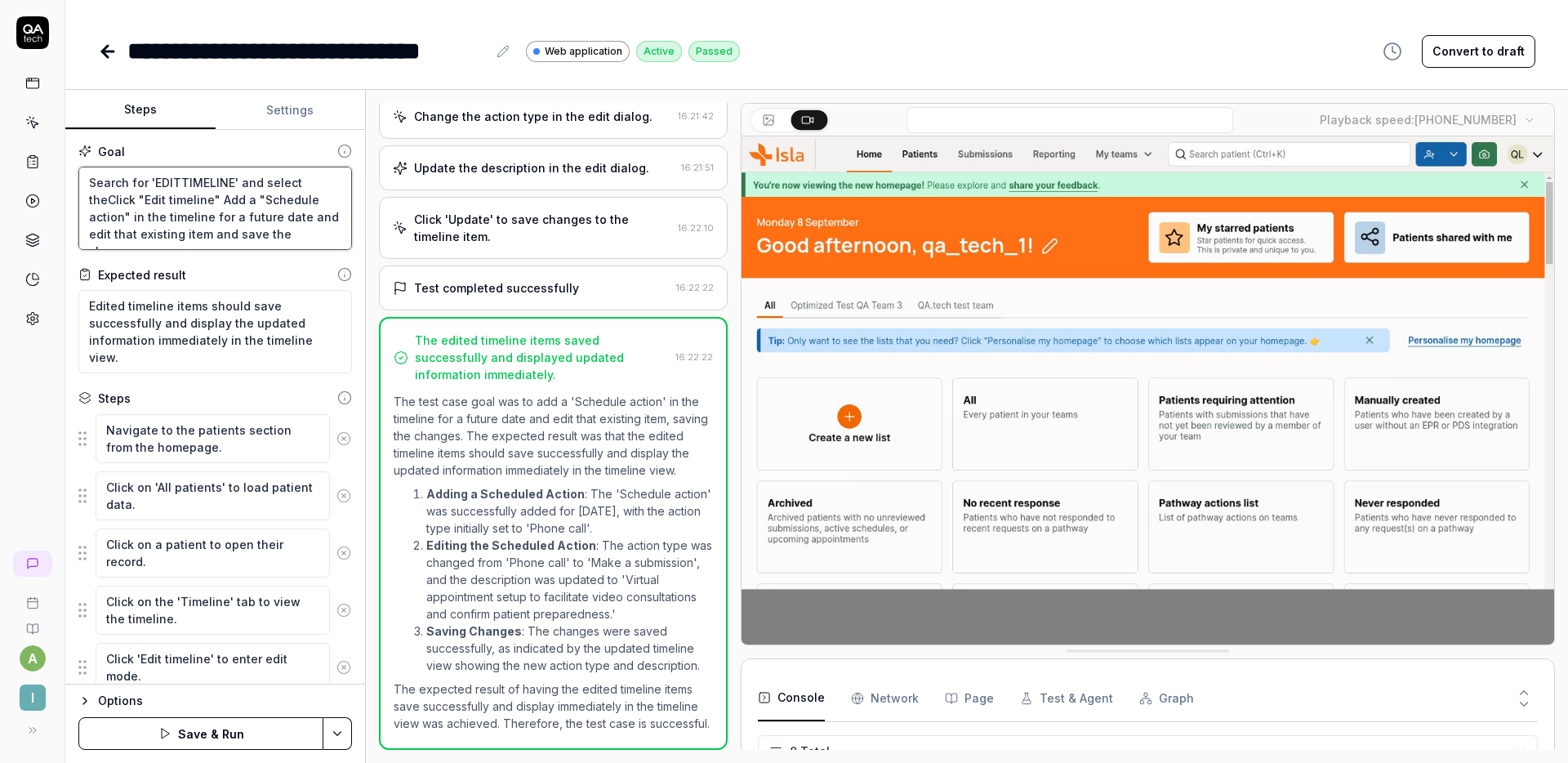
type textarea "*"
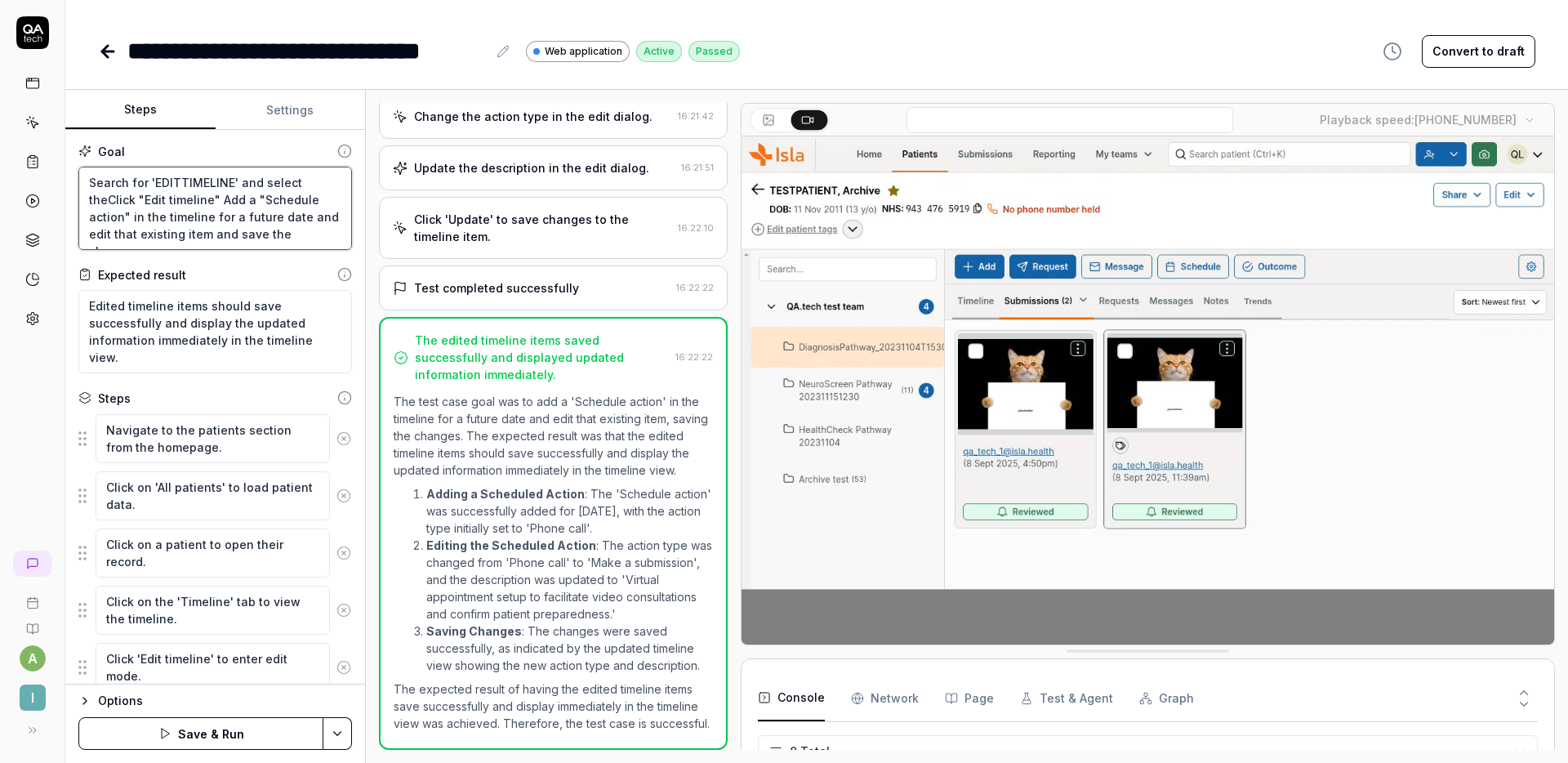
type textarea "Search for 'EDITTIMELINE' and select the Click "Edit timeline" Add a "Schedule …"
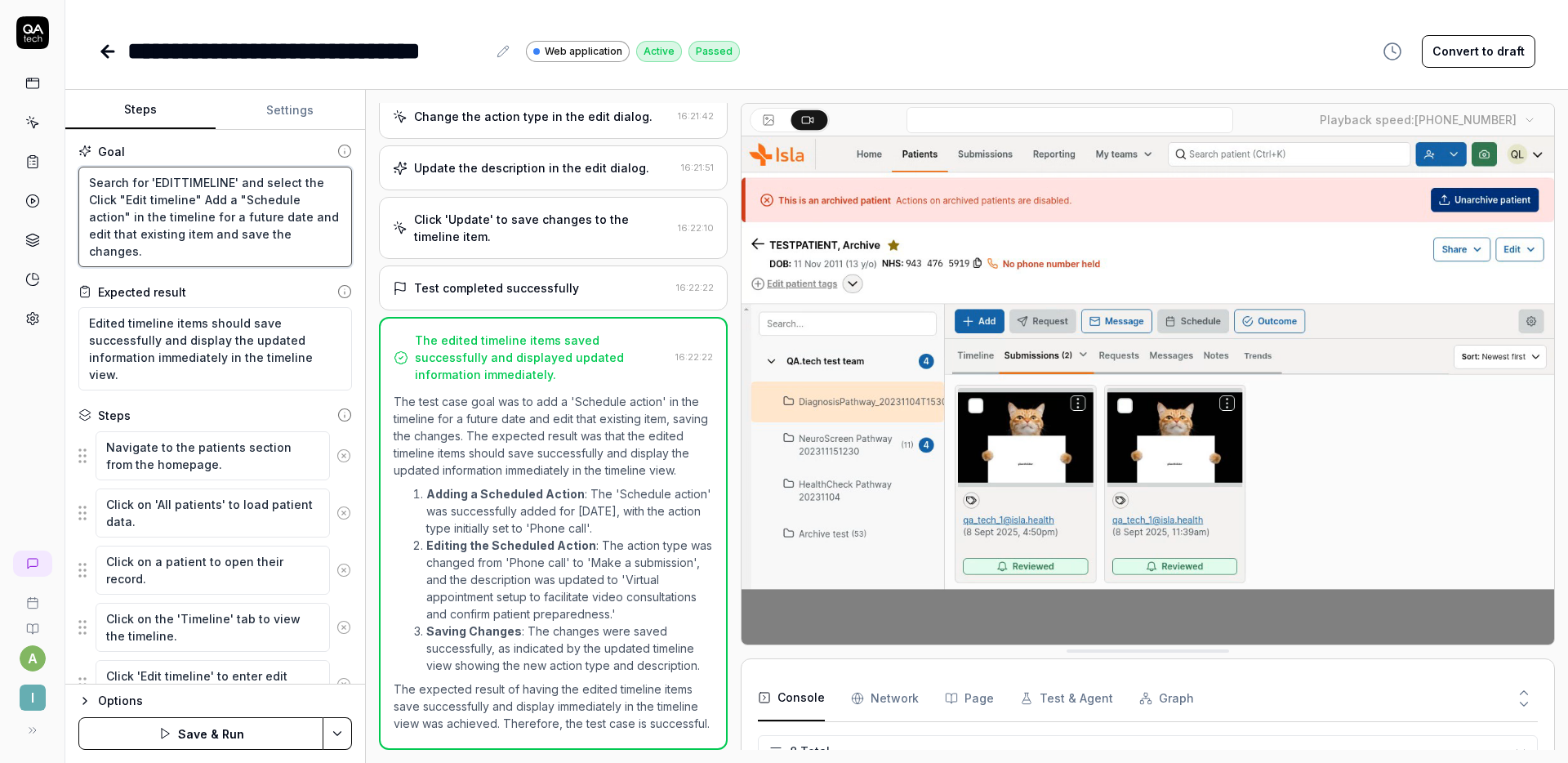
type textarea "*"
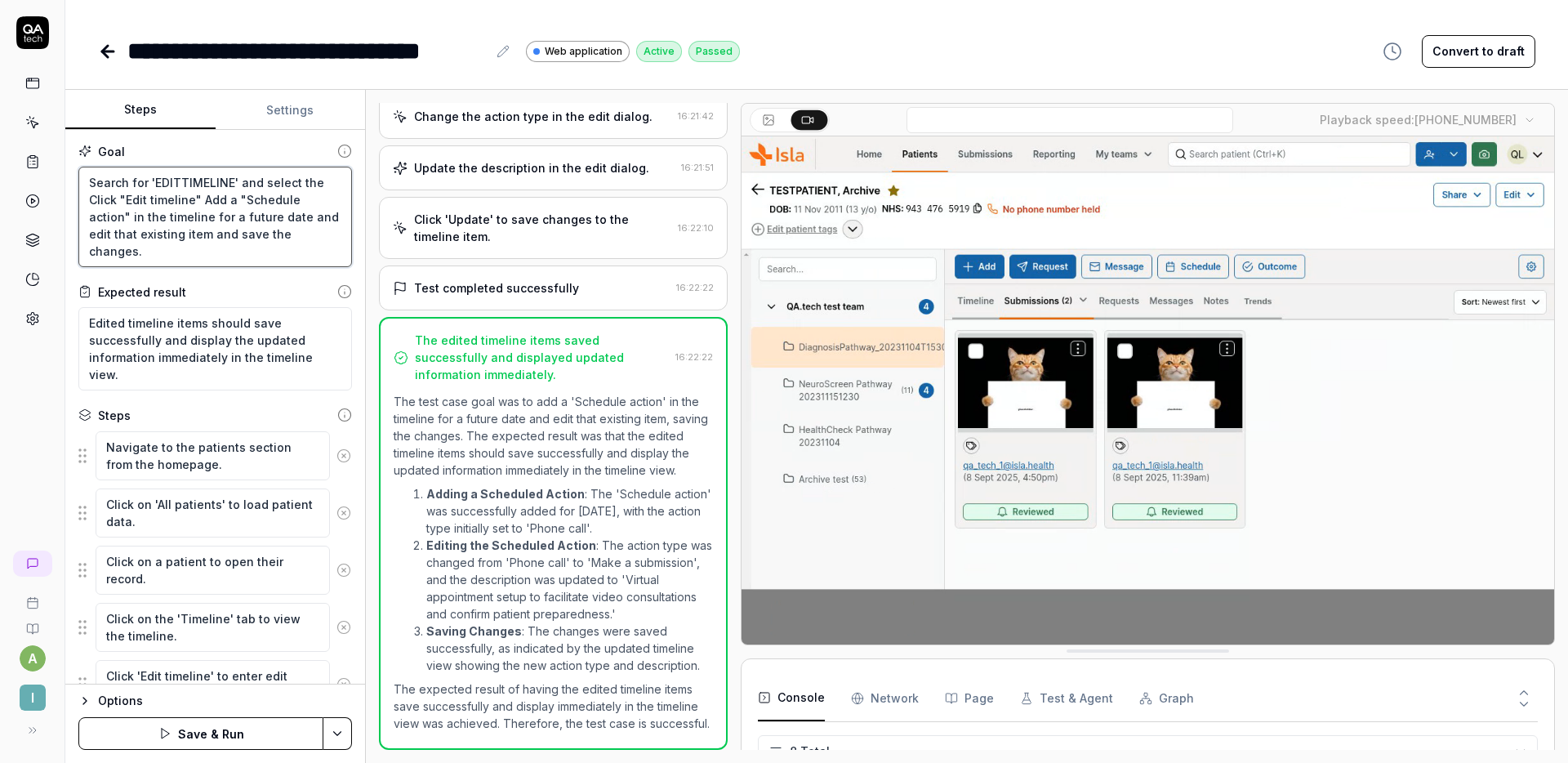
type textarea "Search for 'EDITTIMELINE' and select the pClick "Edit timeline" Add a "Schedule…"
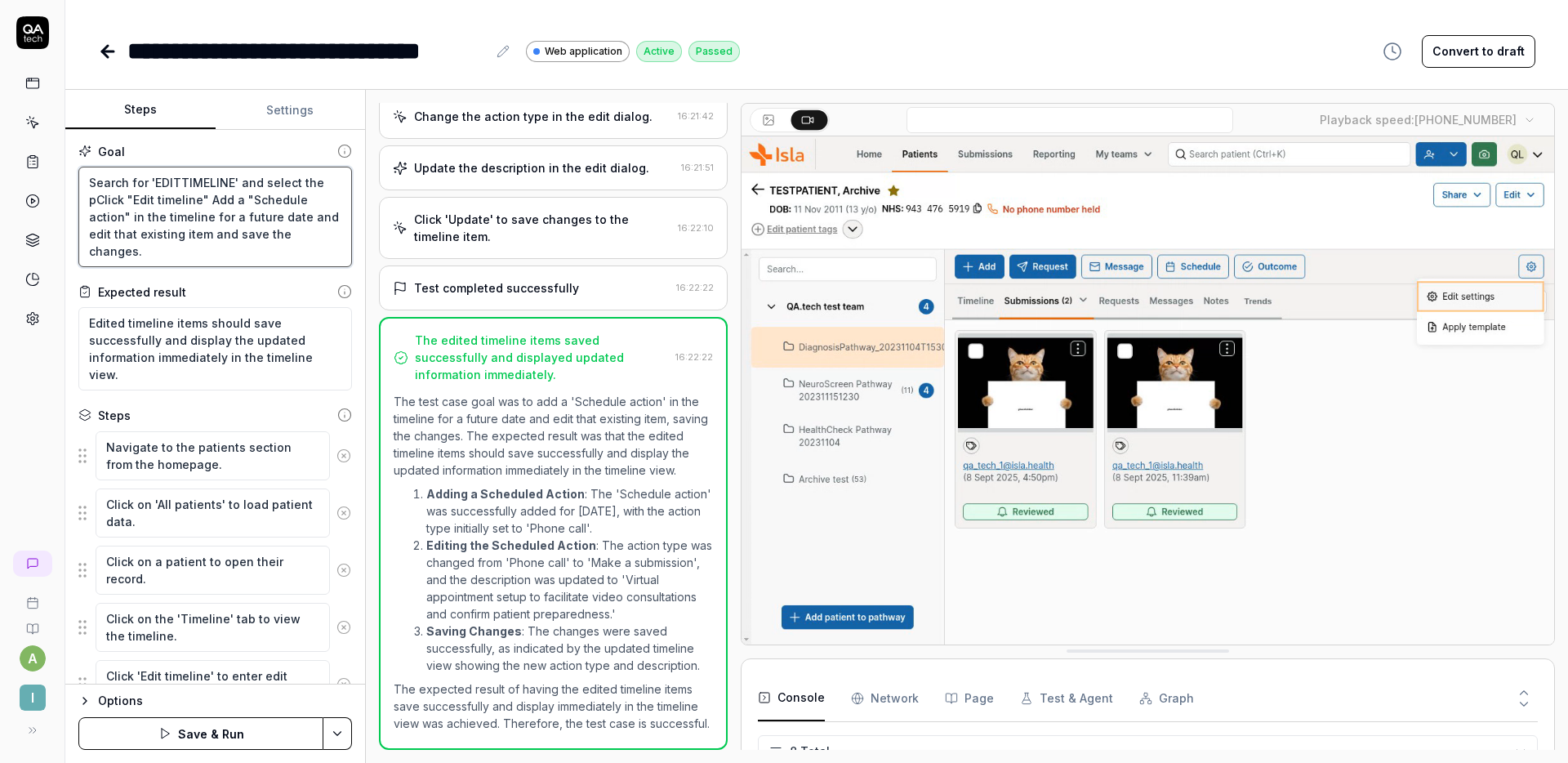
type textarea "*"
type textarea "Search for 'EDITTIMELINE' and select the paClick "Edit timeline" Add a "Schedul…"
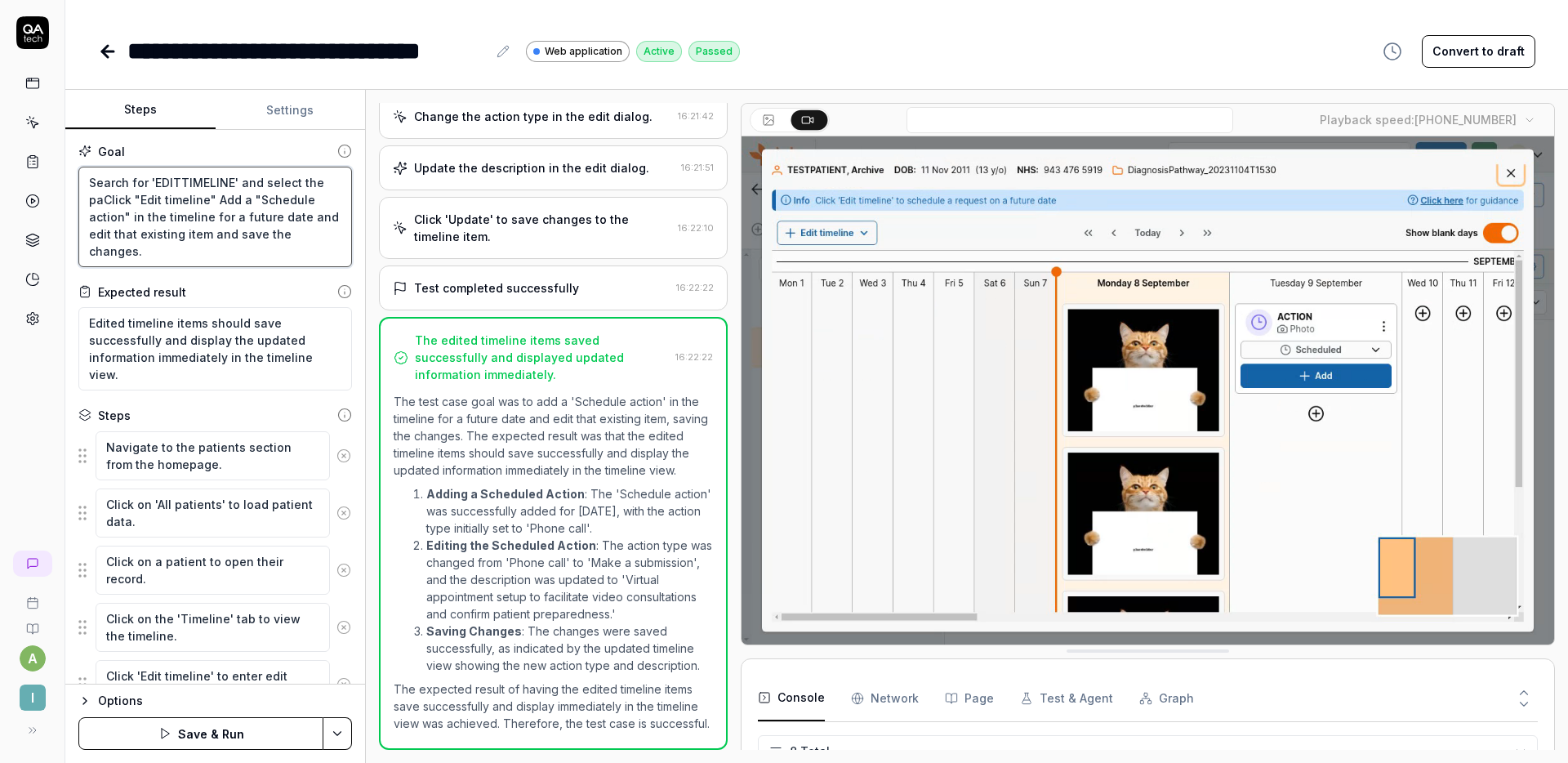
type textarea "*"
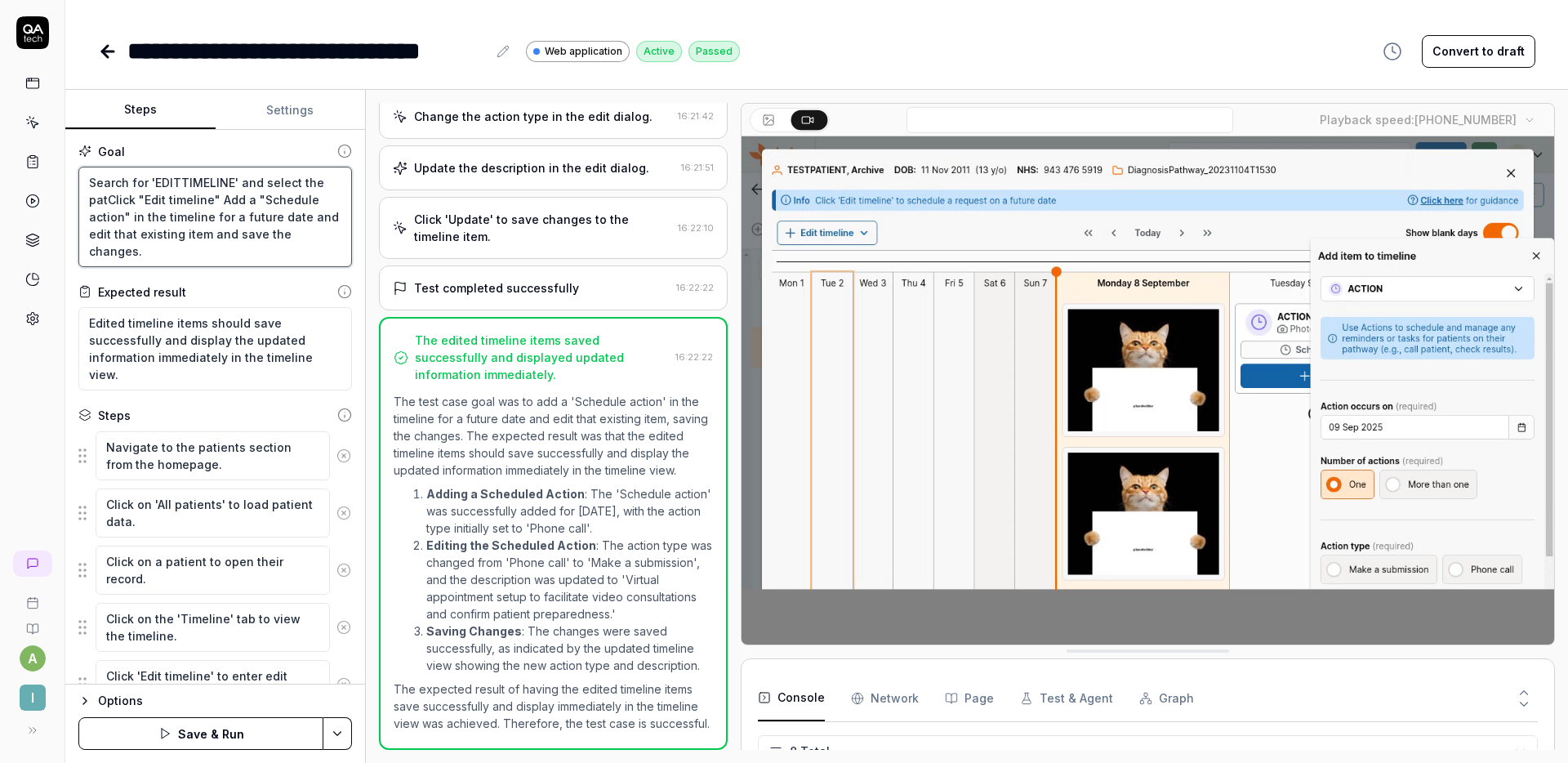
type textarea "Search for 'EDITTIMELINE' and select the patiClick "Edit timeline" Add a "Sched…"
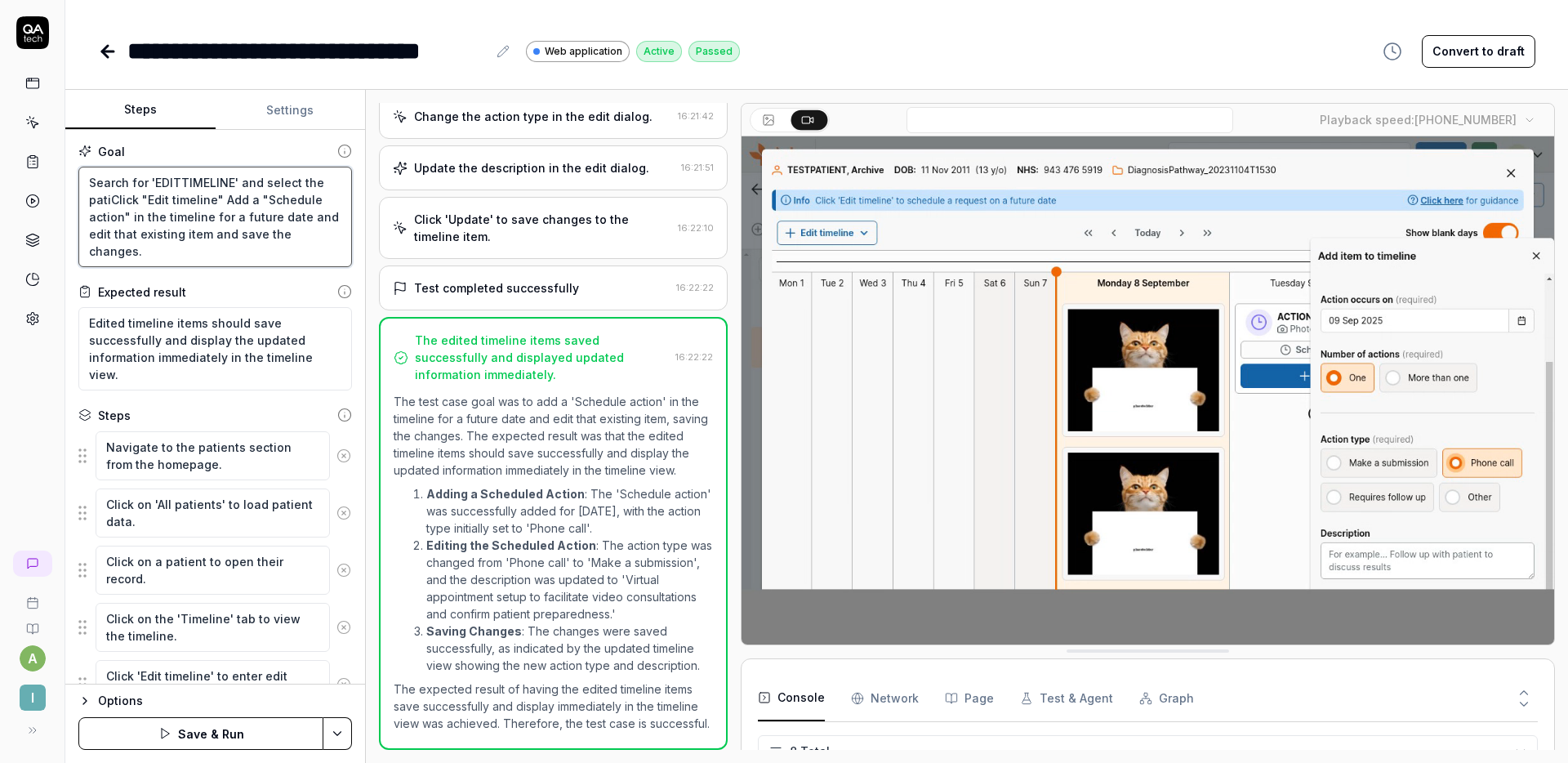
type textarea "*"
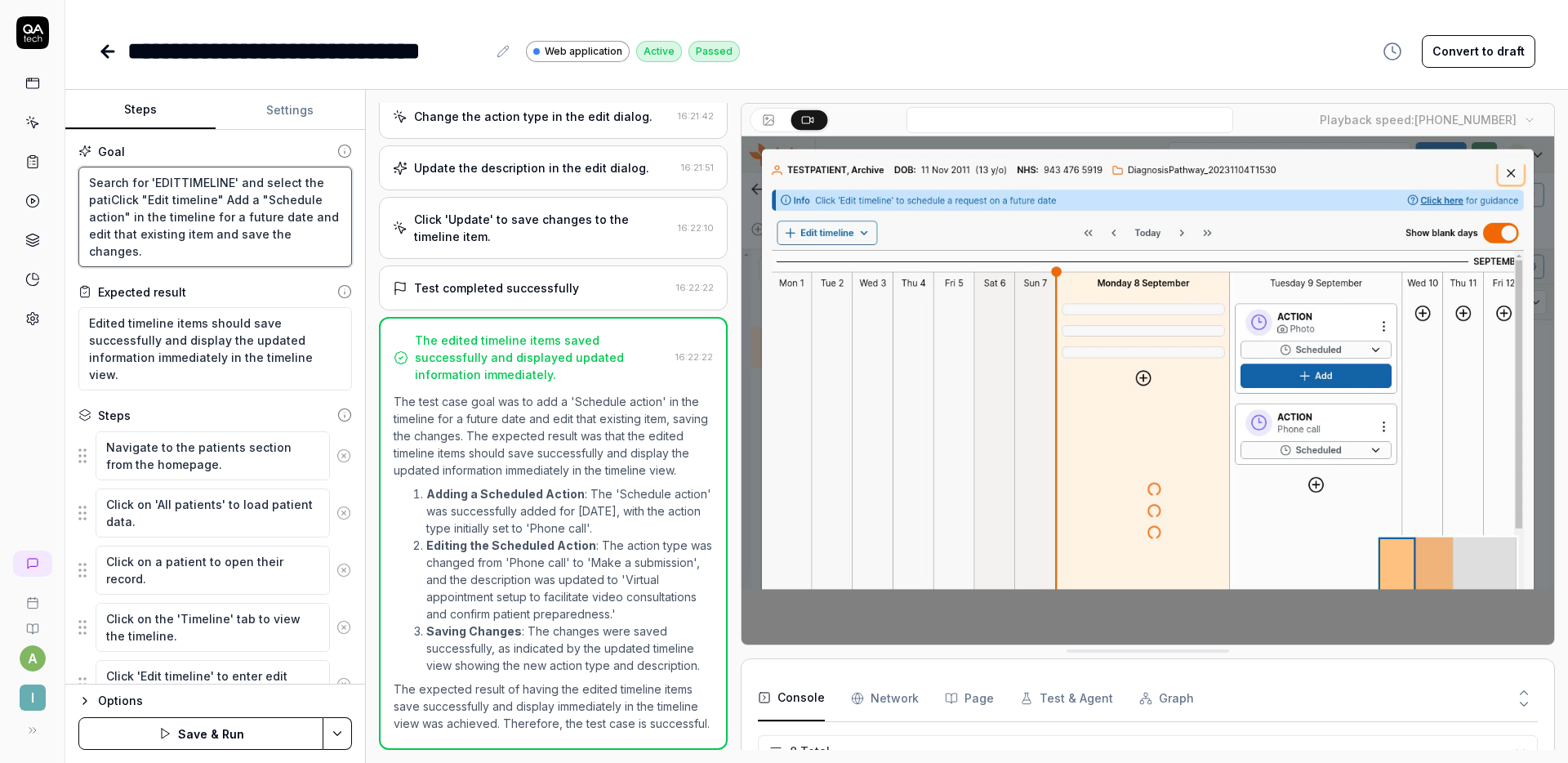
type textarea "Search for 'EDITTIMELINE' and select the patieClick "Edit timeline" Add a "Sche…"
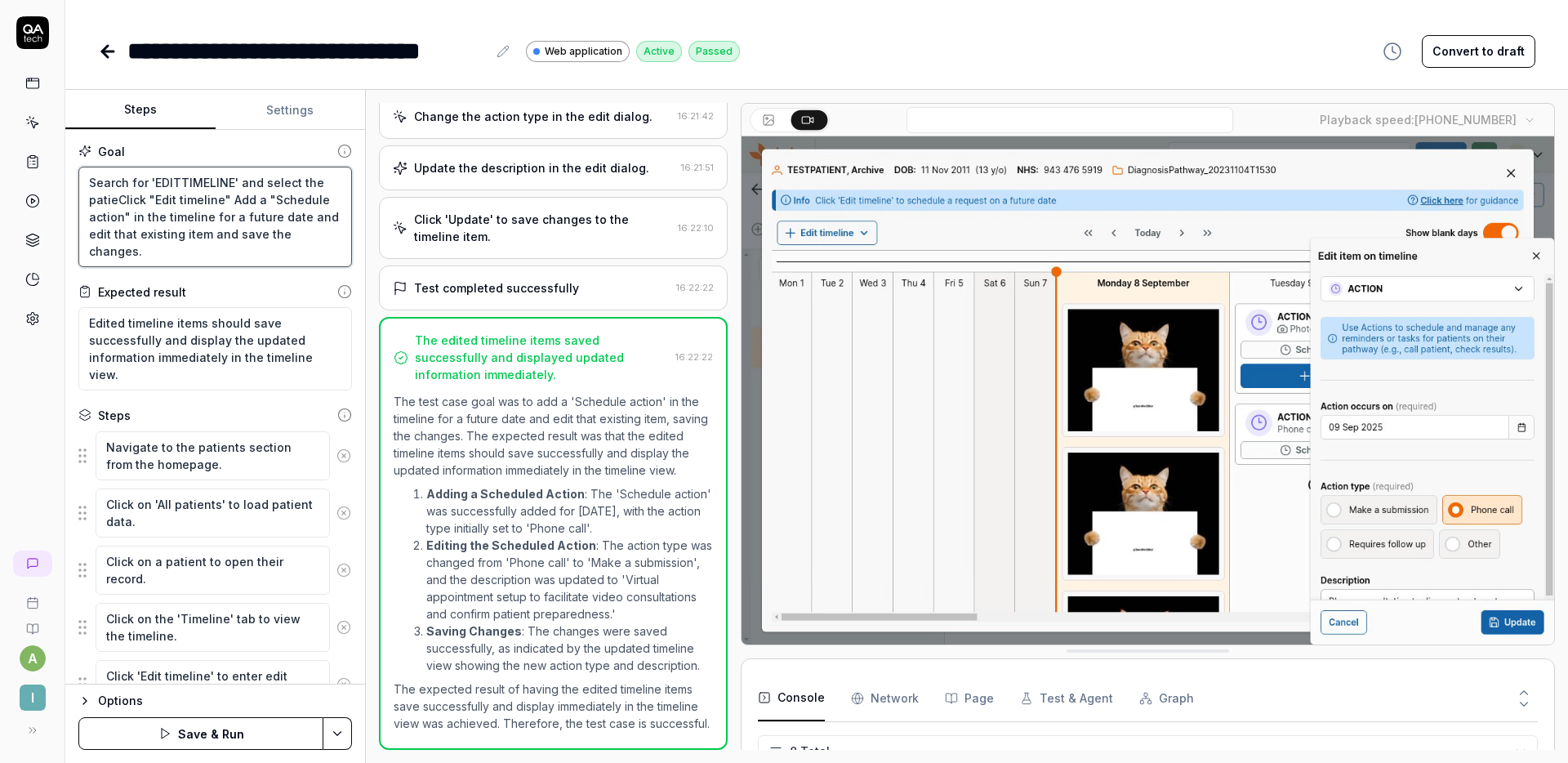
type textarea "*"
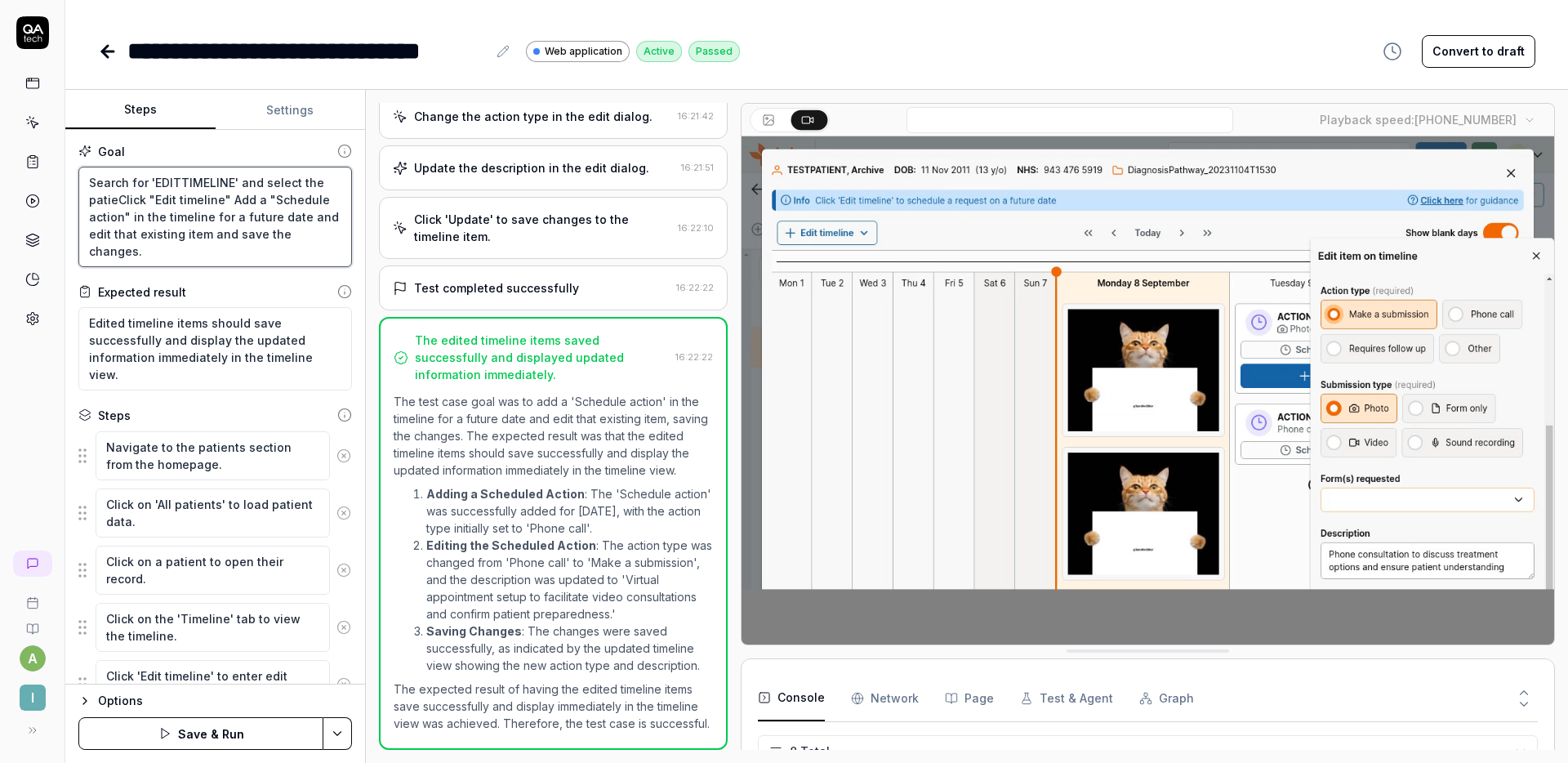
type textarea "Search for 'EDITTIMELINE' and select the patienClick "Edit timeline" Add a "Sch…"
type textarea "*"
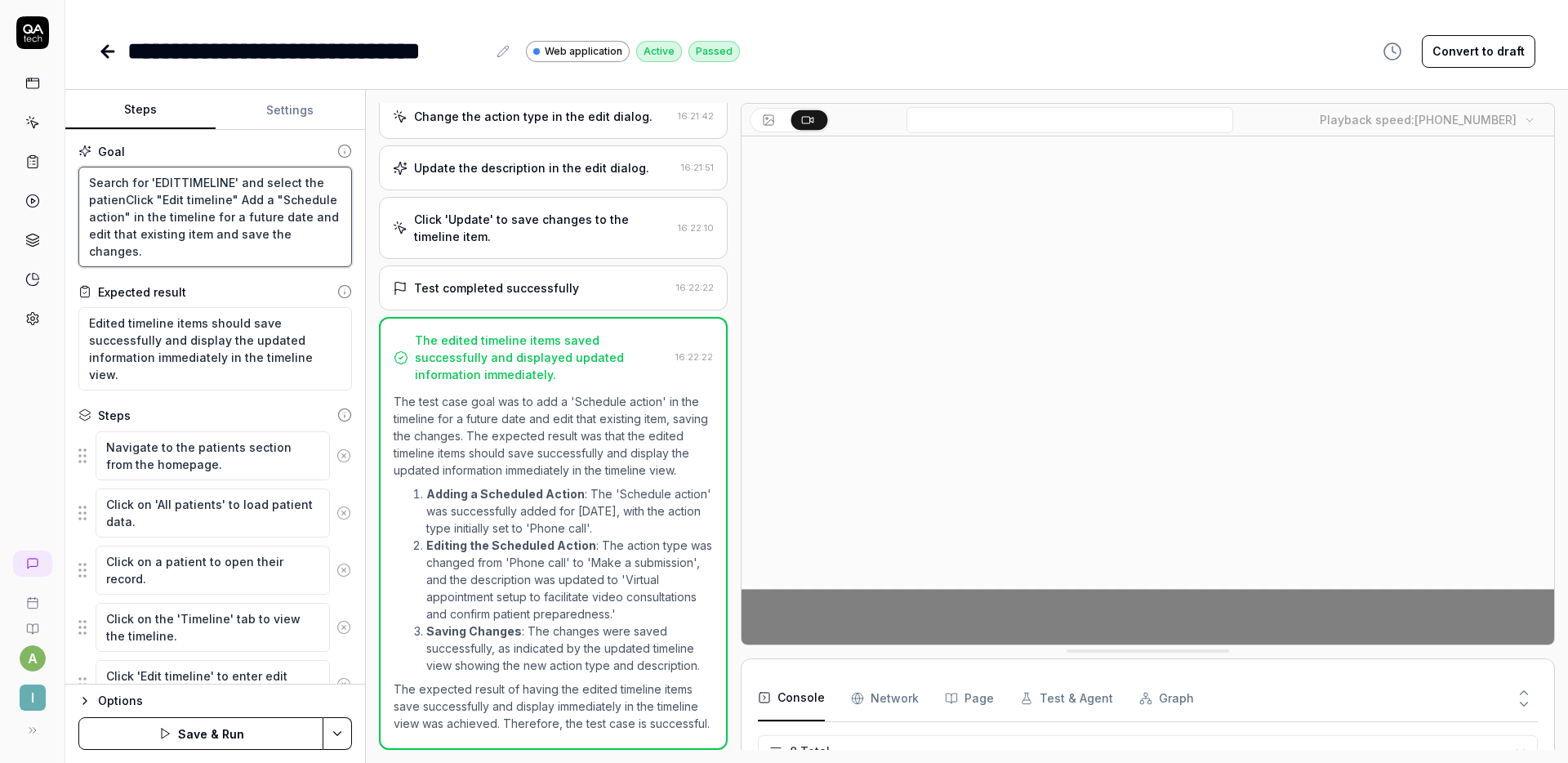
type textarea "Search for 'EDITTIMELINE' and select the patientClick "Edit timeline" Add a "Sc…"
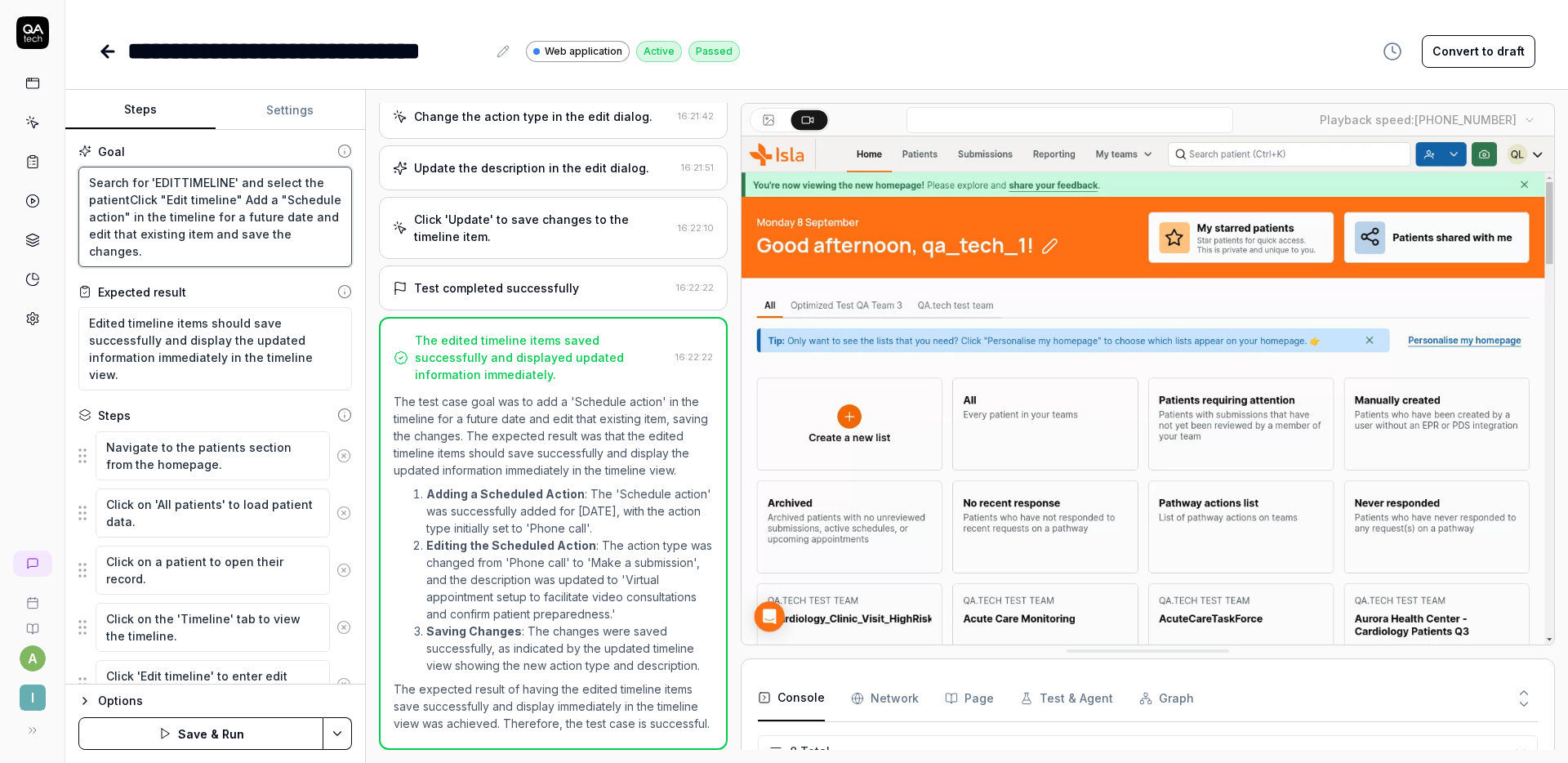
type textarea "*"
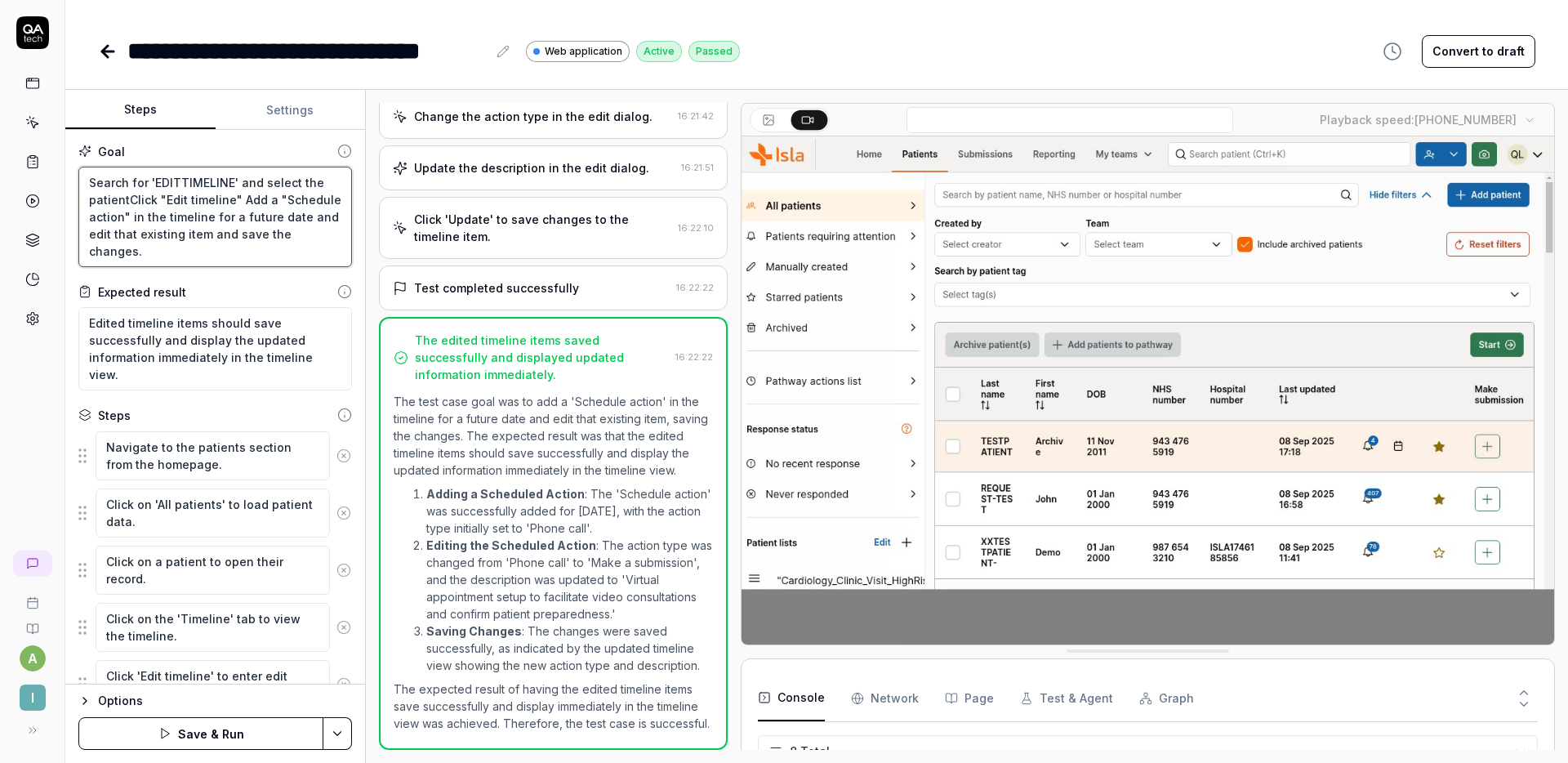
type textarea "Search for 'EDITTIMELINE' and select the patient Click "Edit timeline" Add a "S…"
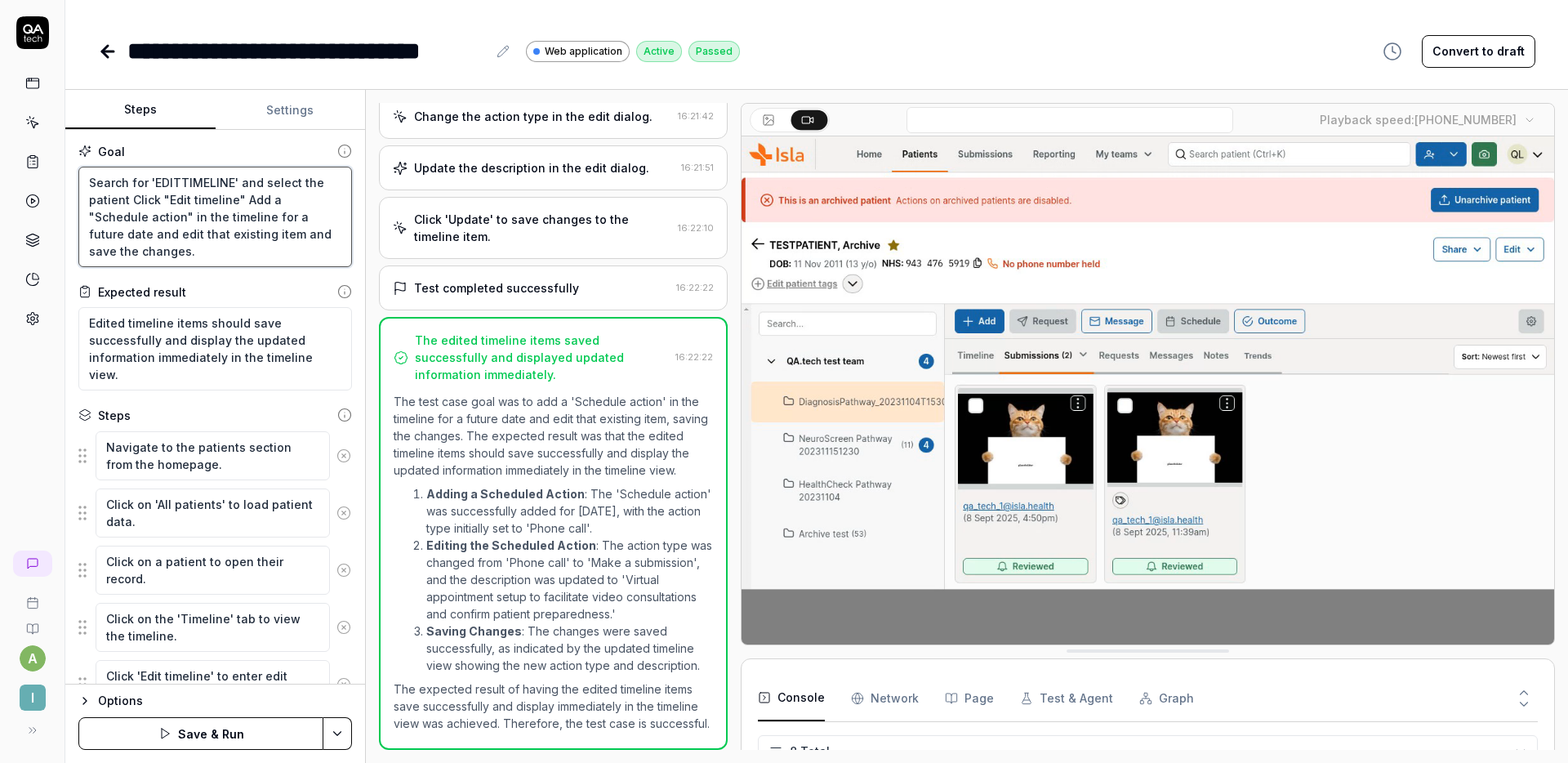
type textarea "*"
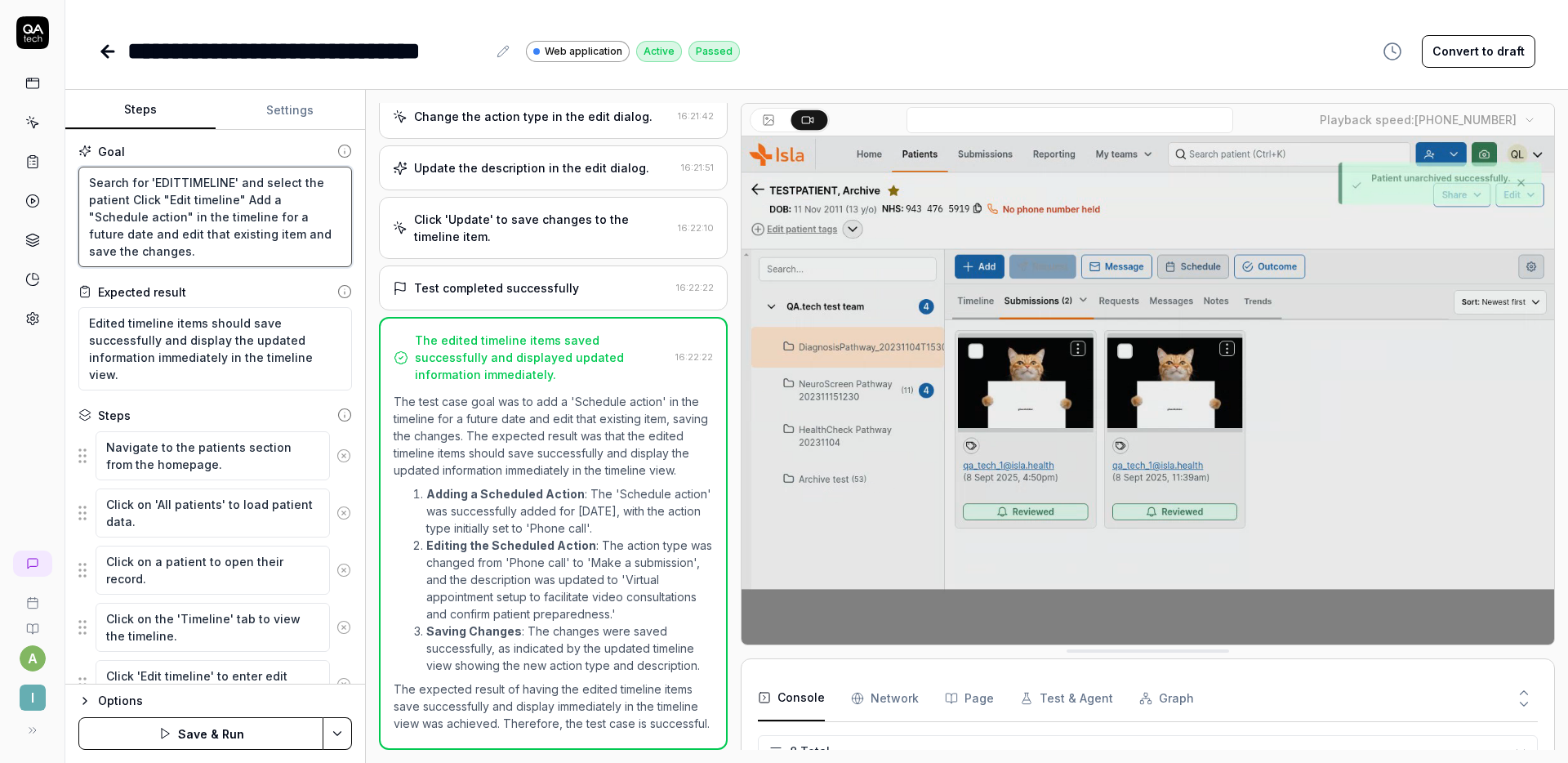
type textarea "Search for 'EDITTIMELINE' and select the patient nClick "Edit timeline" Add a "…"
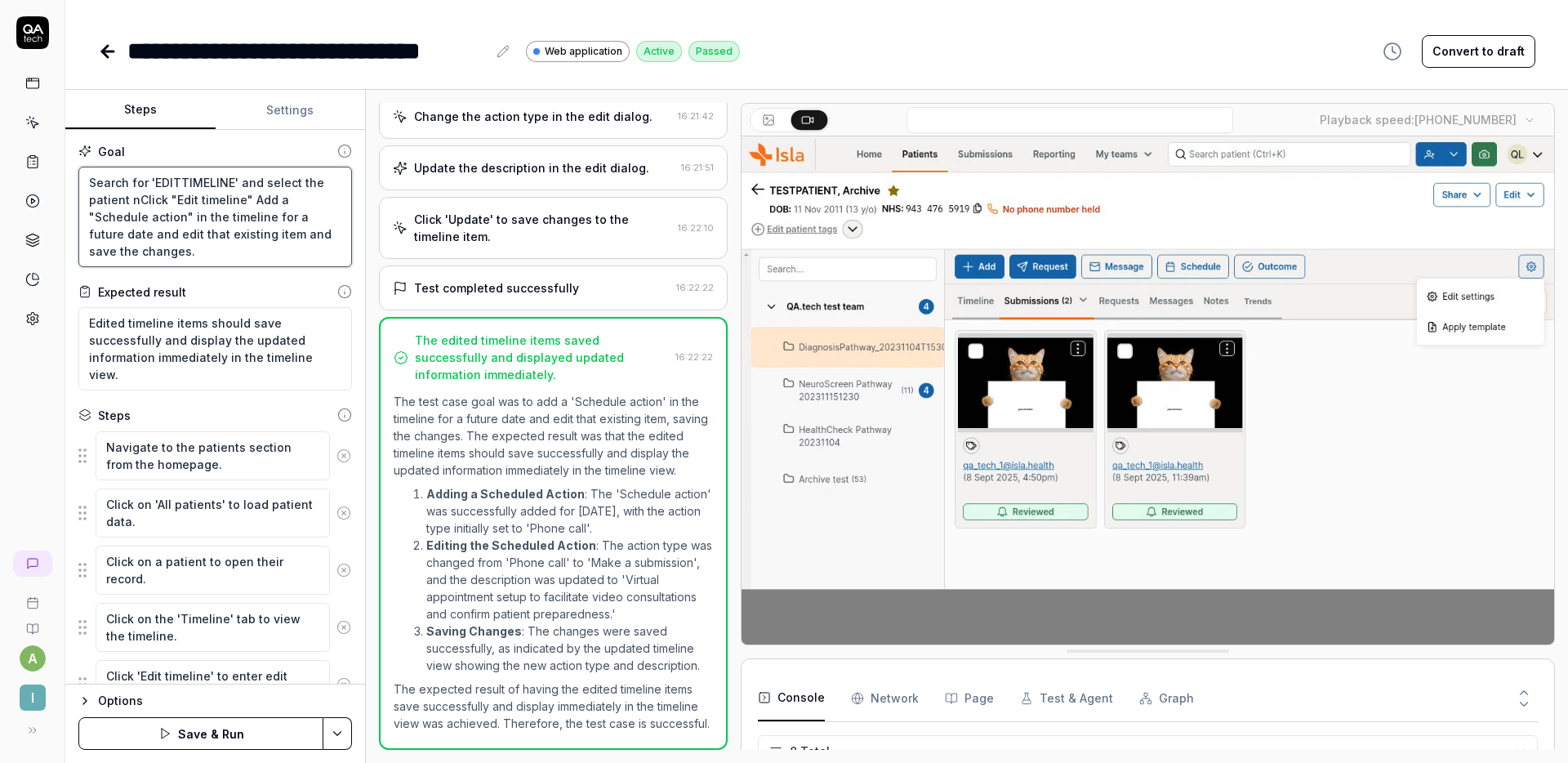
type textarea "*"
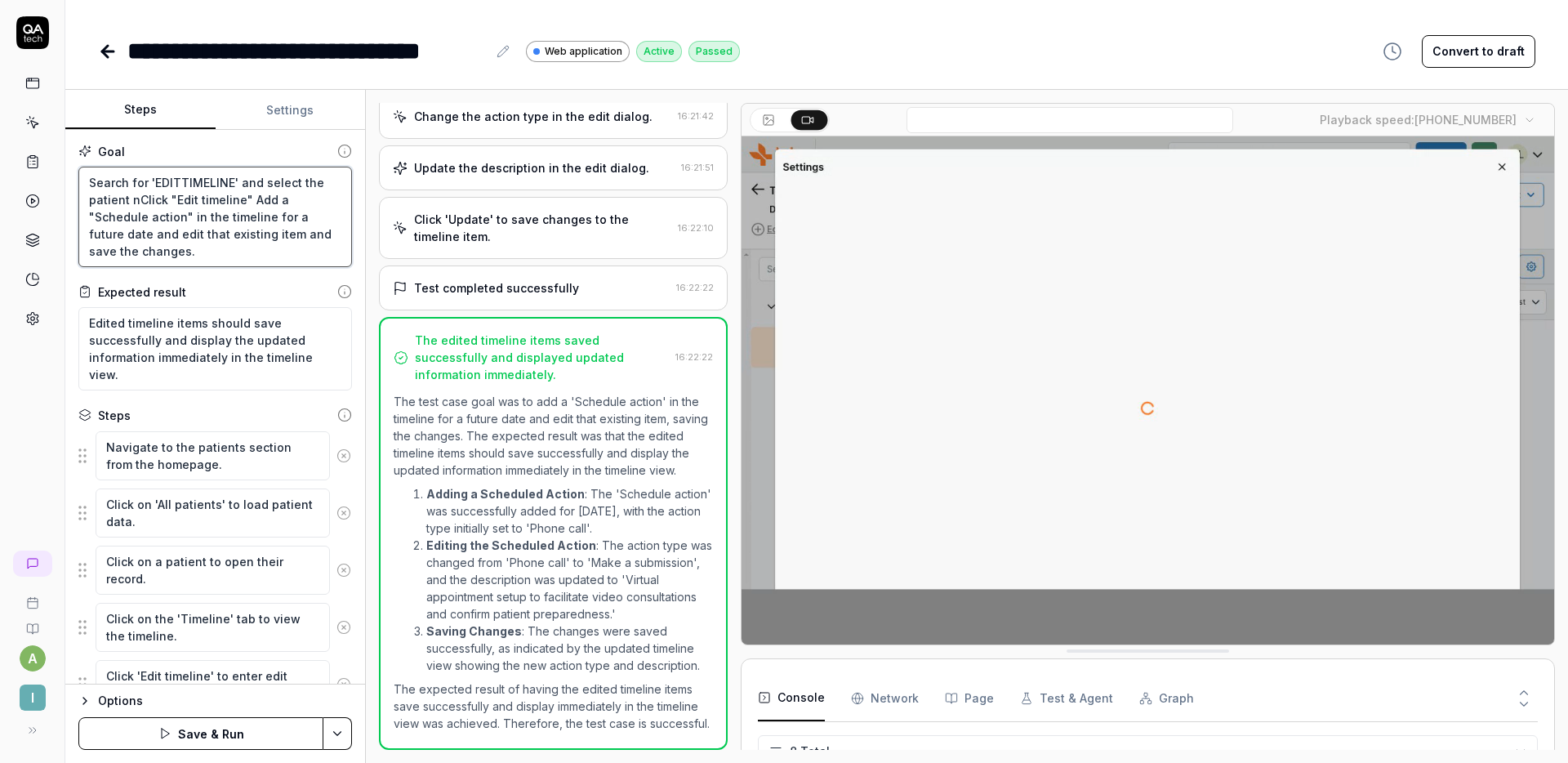
type textarea "Search for 'EDITTIMELINE' and select the patient naClick "Edit timeline" Add a …"
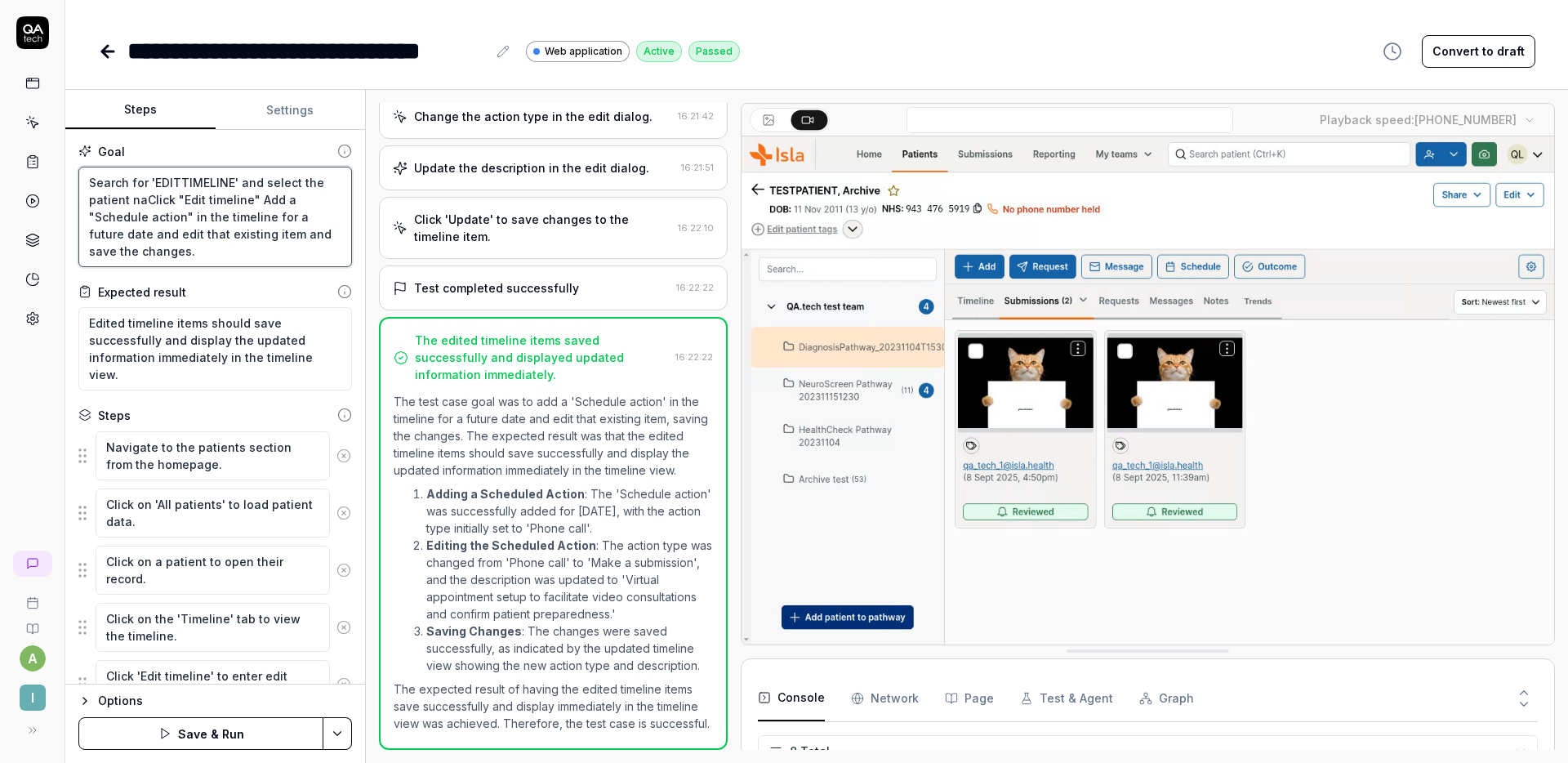
type textarea "*"
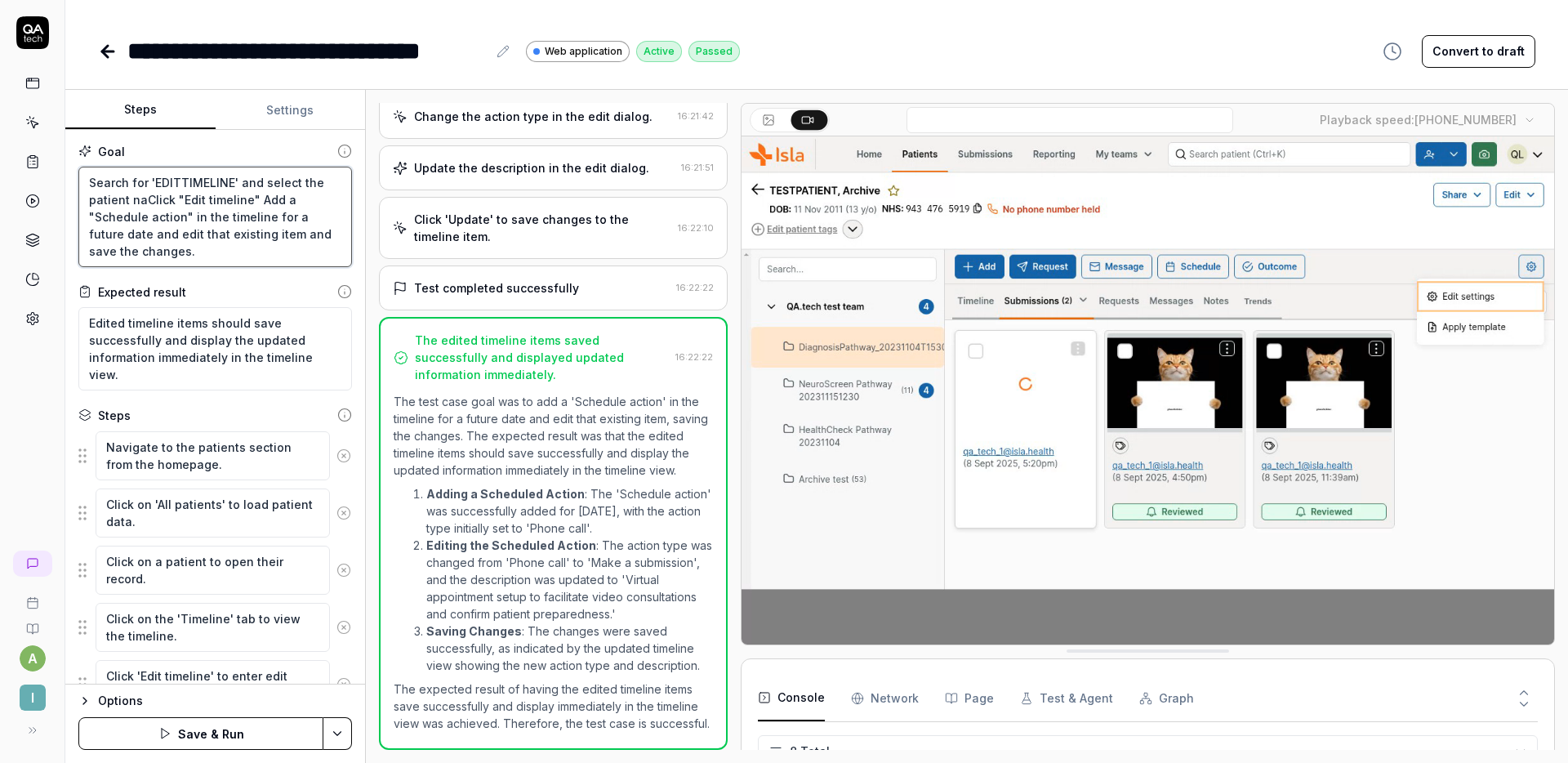
type textarea "Search for 'EDITTIMELINE' and select the patient namClick "Edit timeline" Add a…"
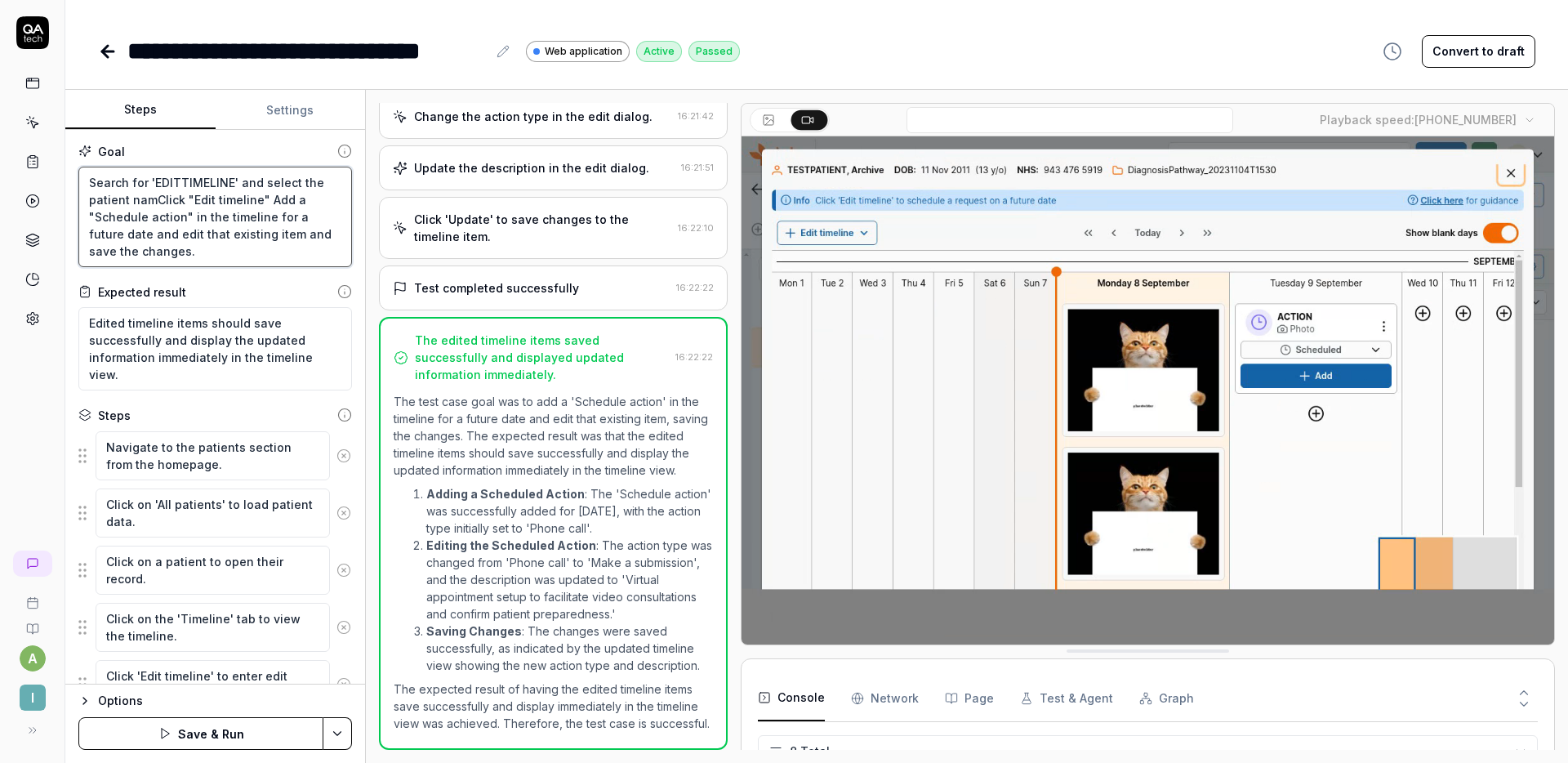
type textarea "*"
type textarea "Search for 'EDITTIMELINE' and select the patient nameClick "Edit timeline" Add …"
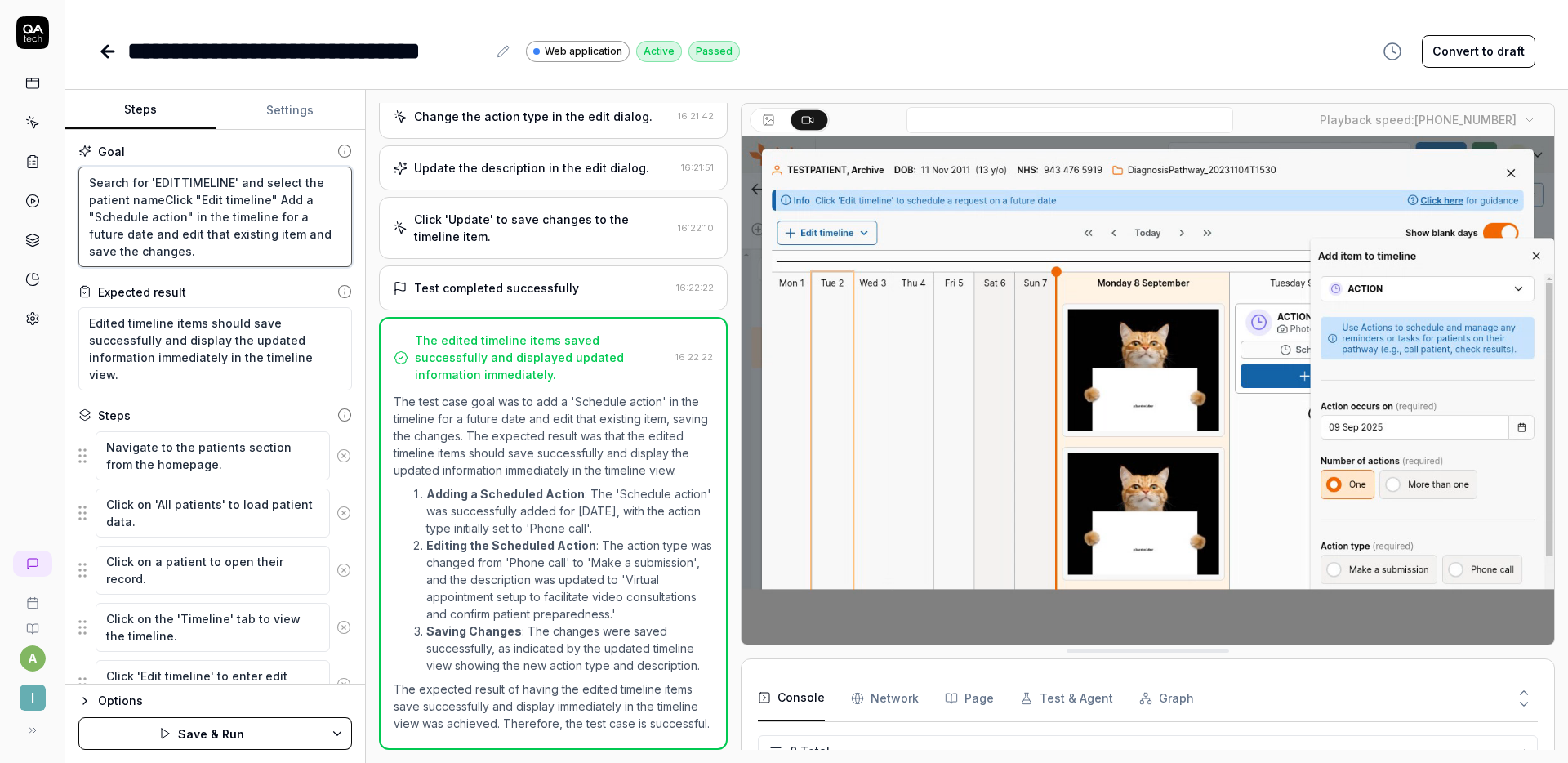
type textarea "*"
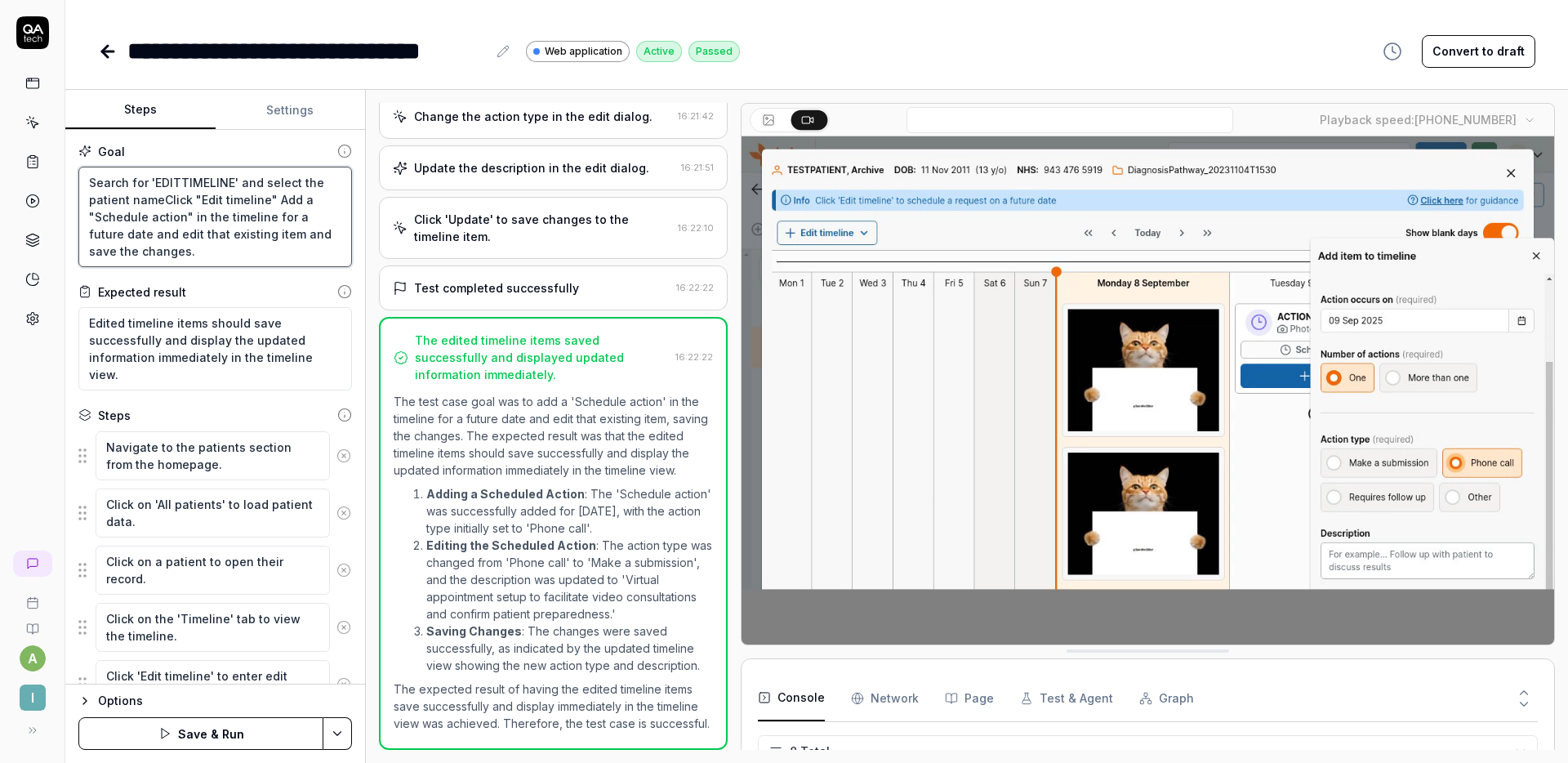
type textarea "Search for 'EDITTIMELINE' and select the patient namedClick "Edit timeline" Add…"
type textarea "*"
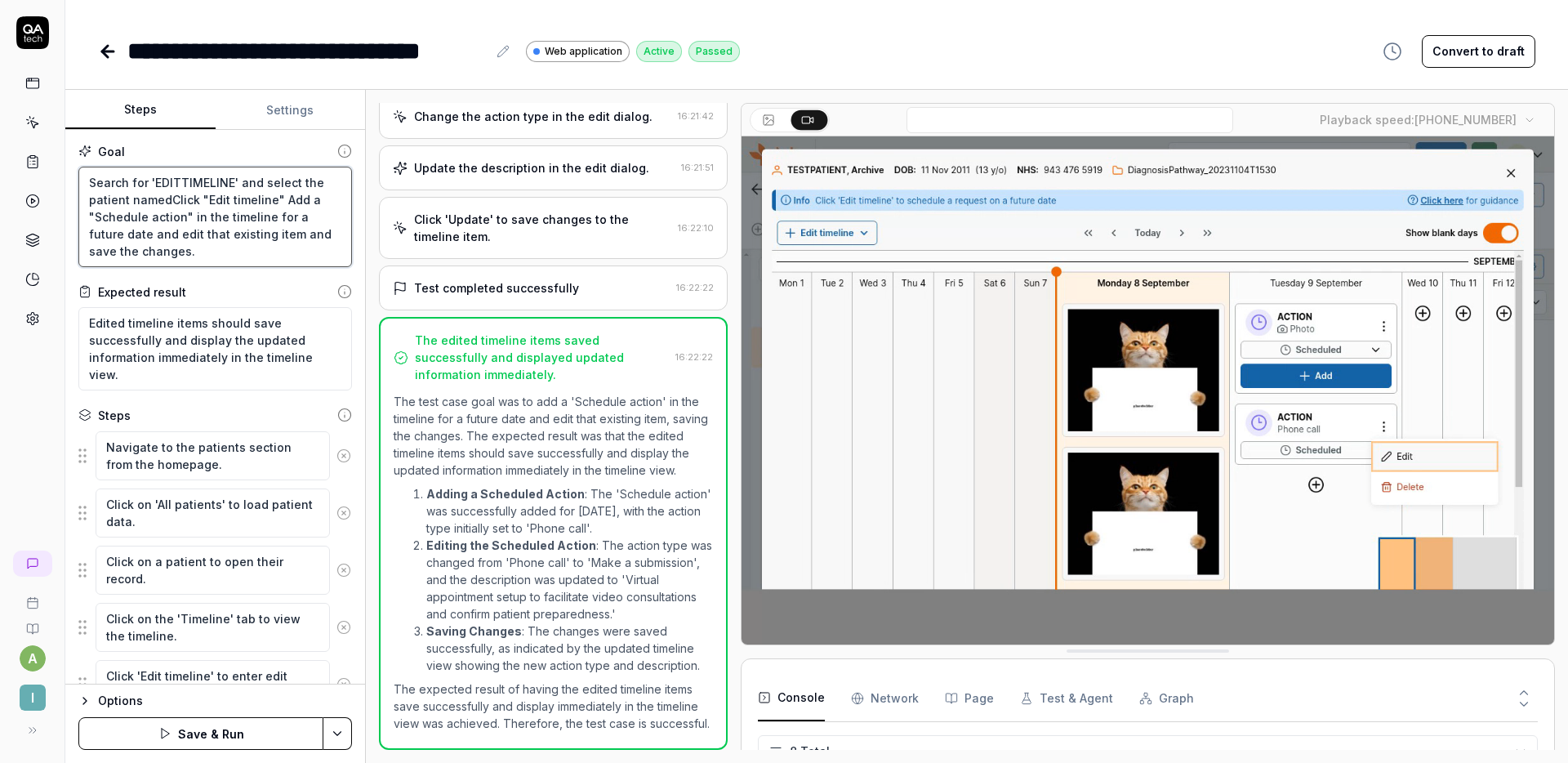
type textarea "Search for 'EDITTIMELINE' and select the patient named Click "Edit timeline" Ad…"
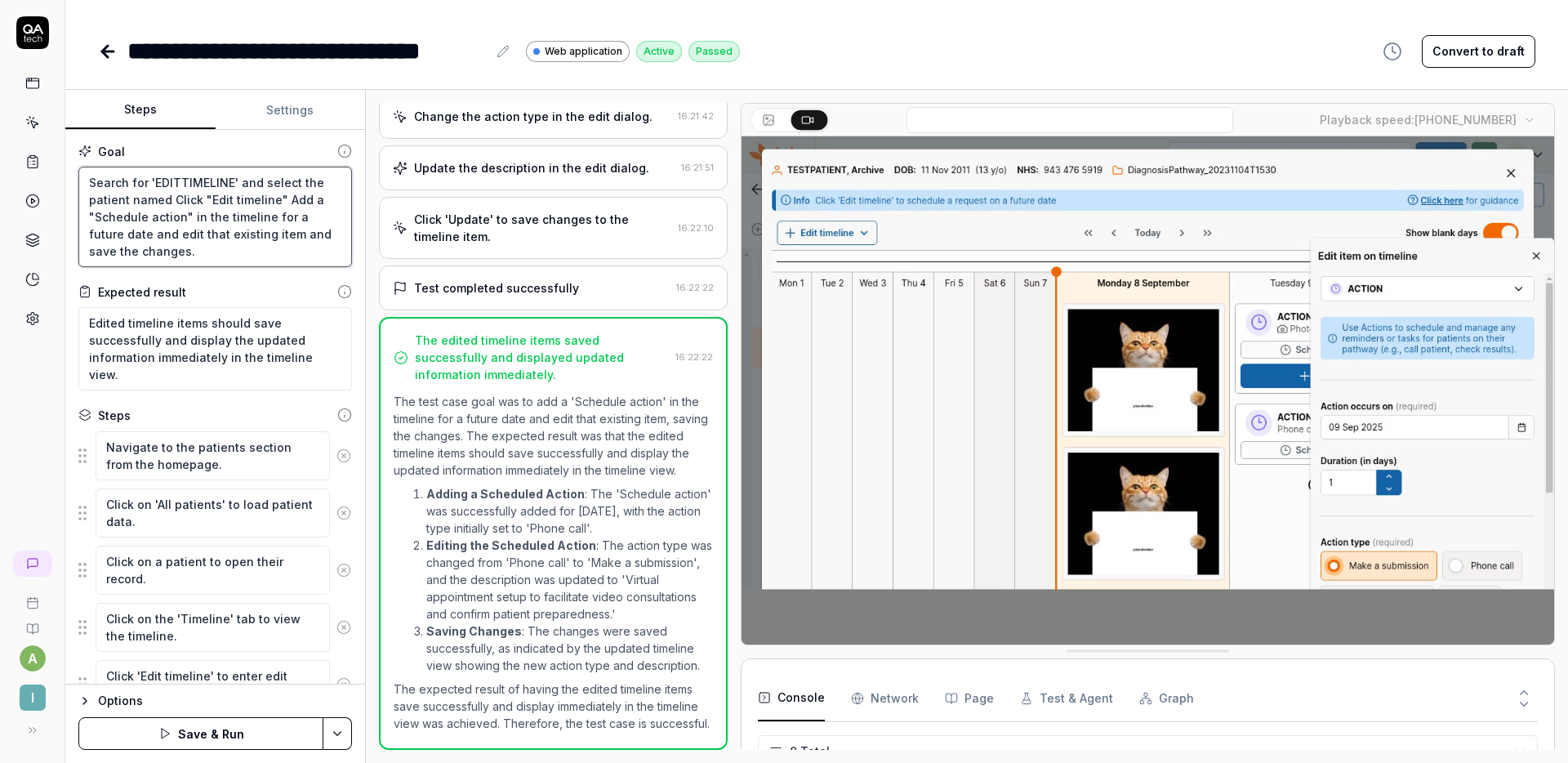
type textarea "*"
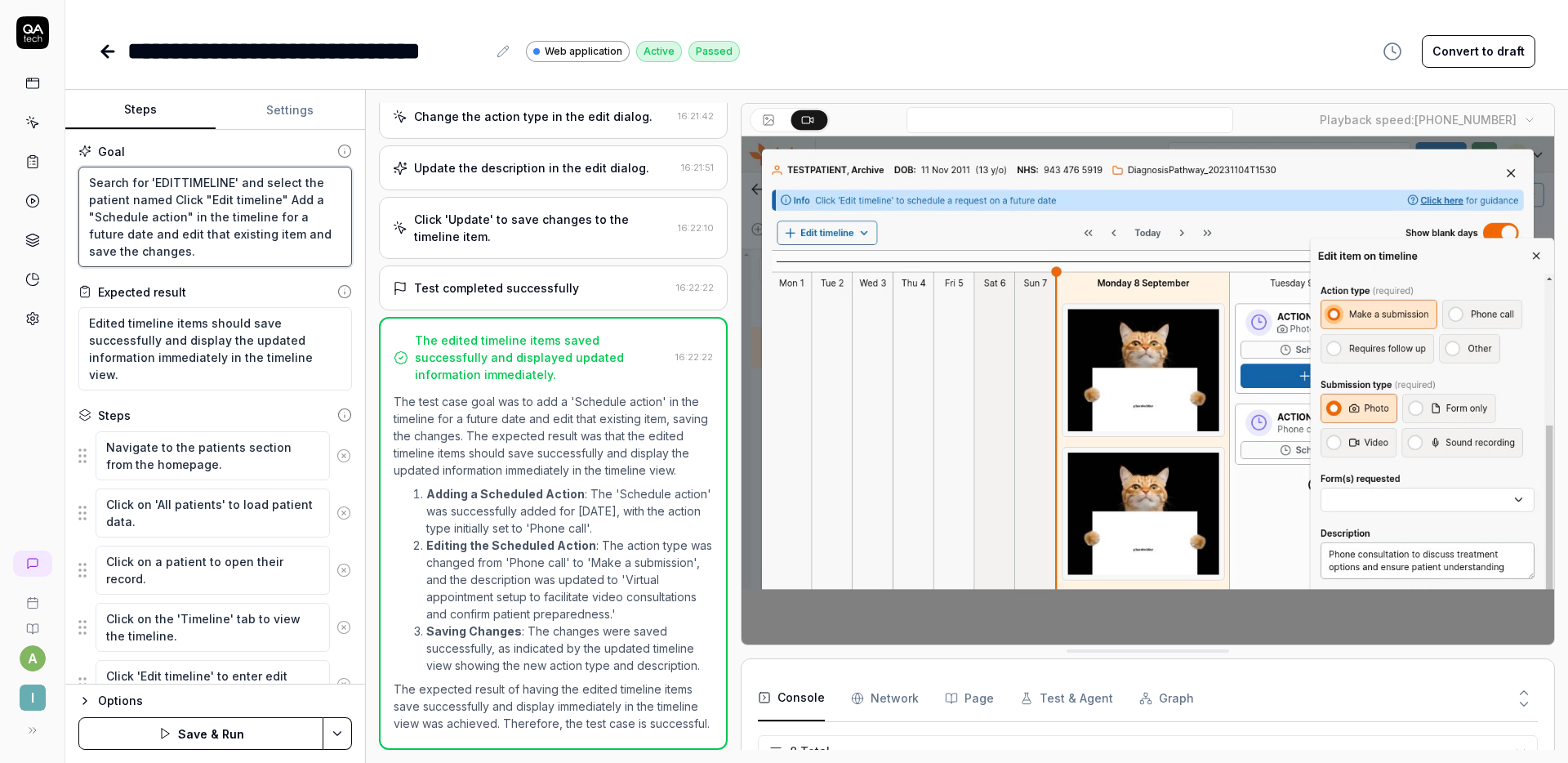
type textarea "Search for 'EDITTIMELINE' and select the patient named 'Click "Edit timeline" A…"
type textarea "*"
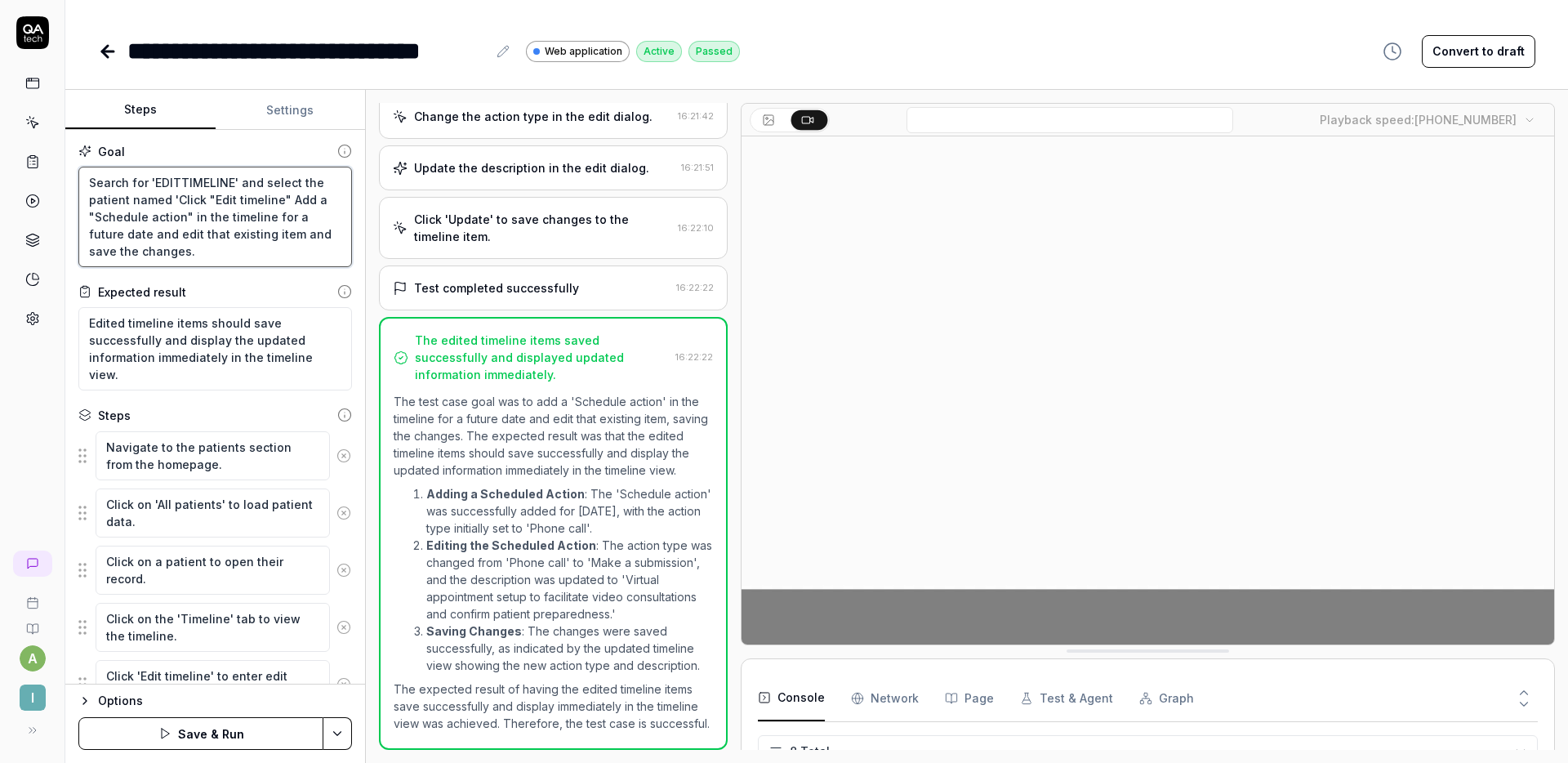
type textarea "Search for 'EDITTIMELINE' and select the patient named 'TClick "Edit timeline" …"
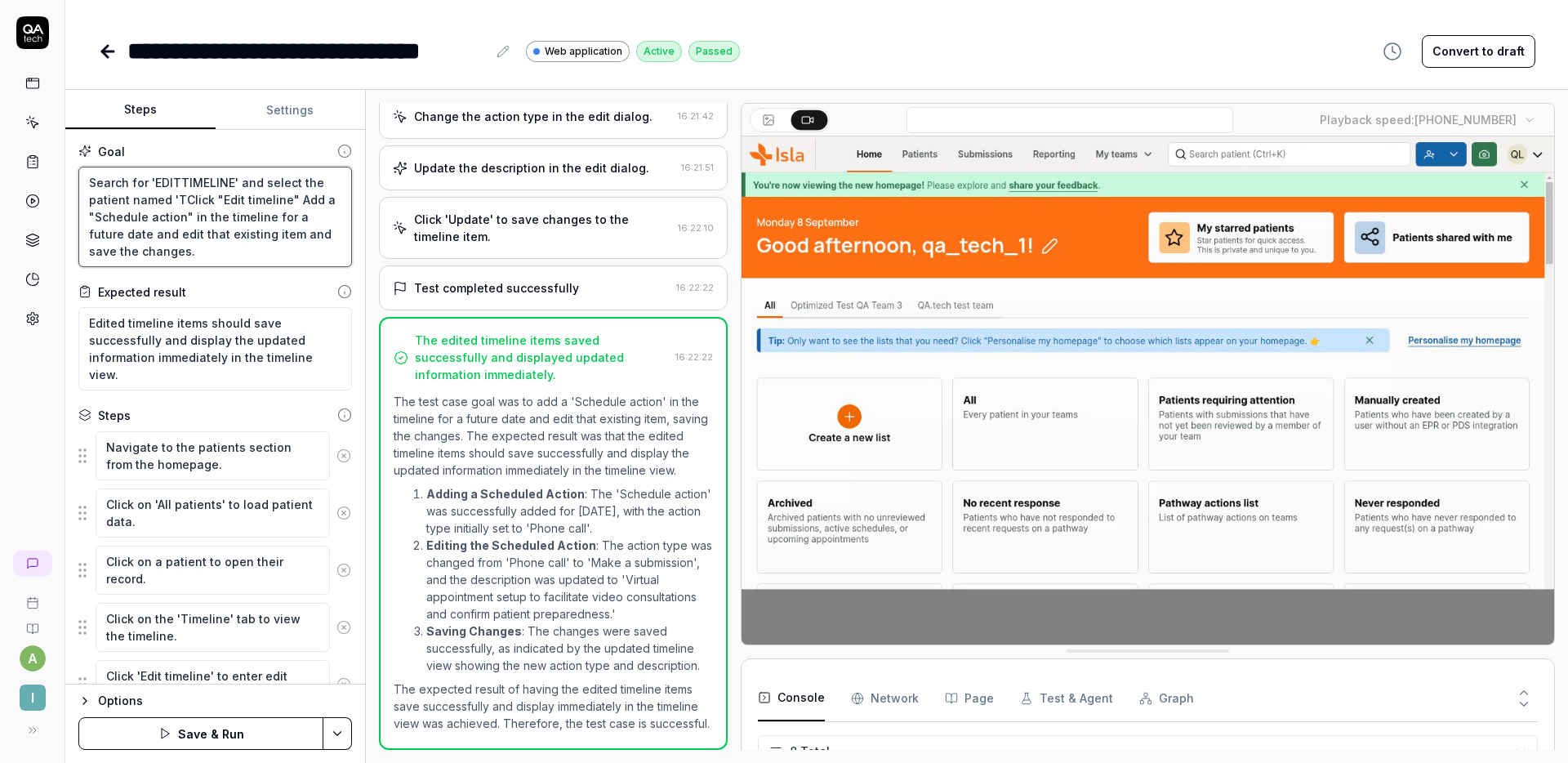
type textarea "*"
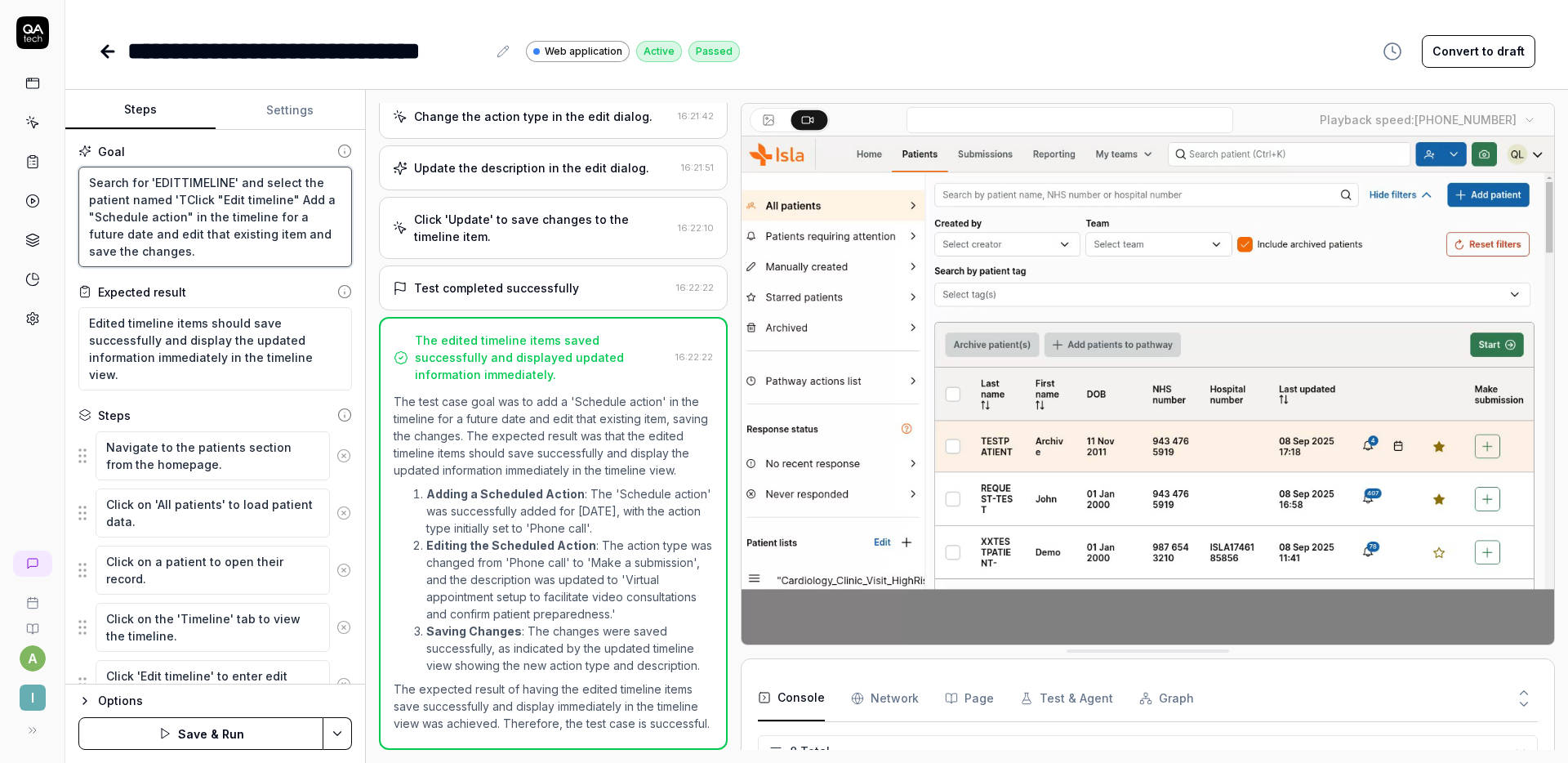
type textarea "Search for 'EDITTIMELINE' and select the patient named 'TeClick "Edit timeline"…"
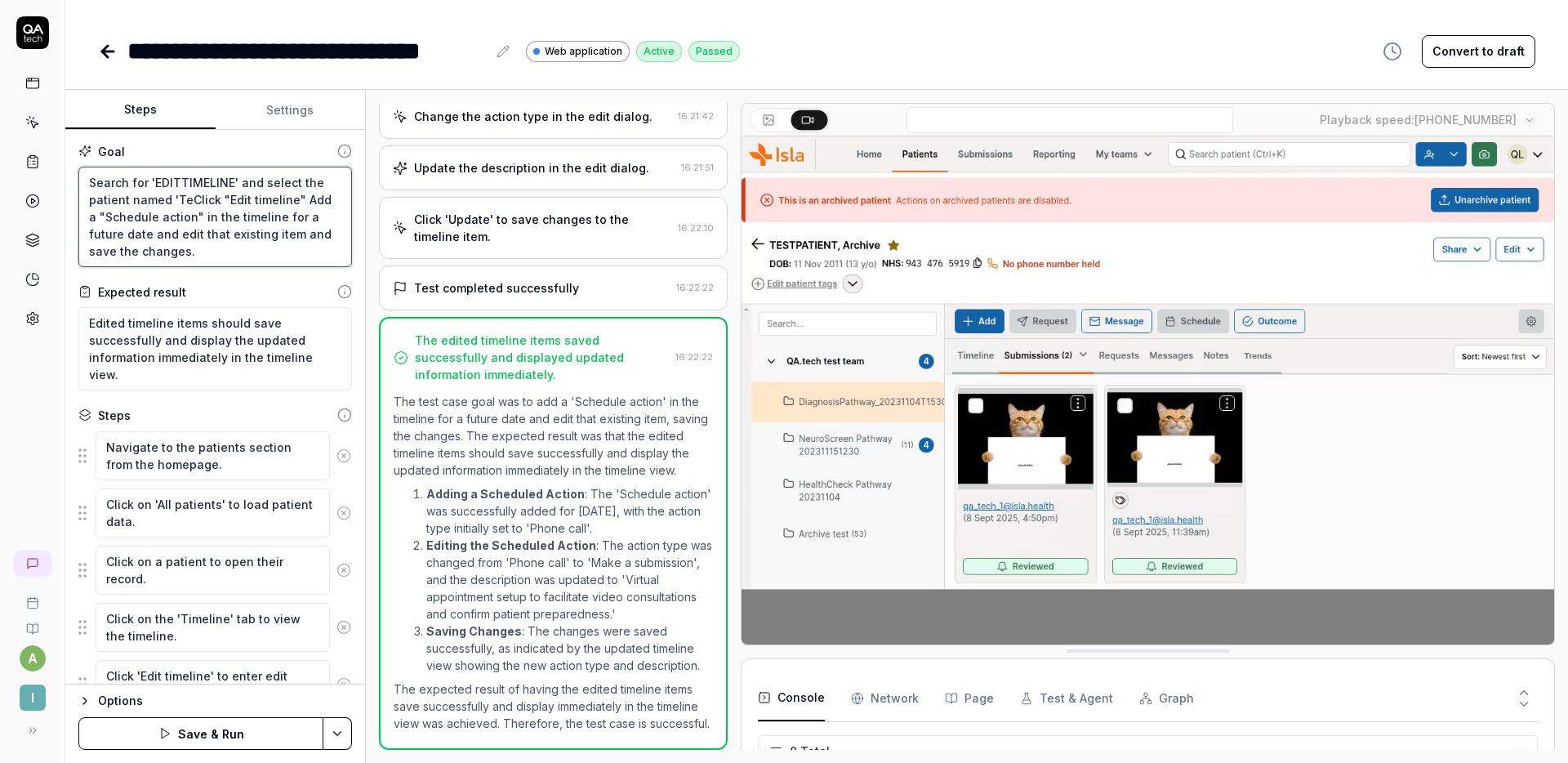
type textarea "*"
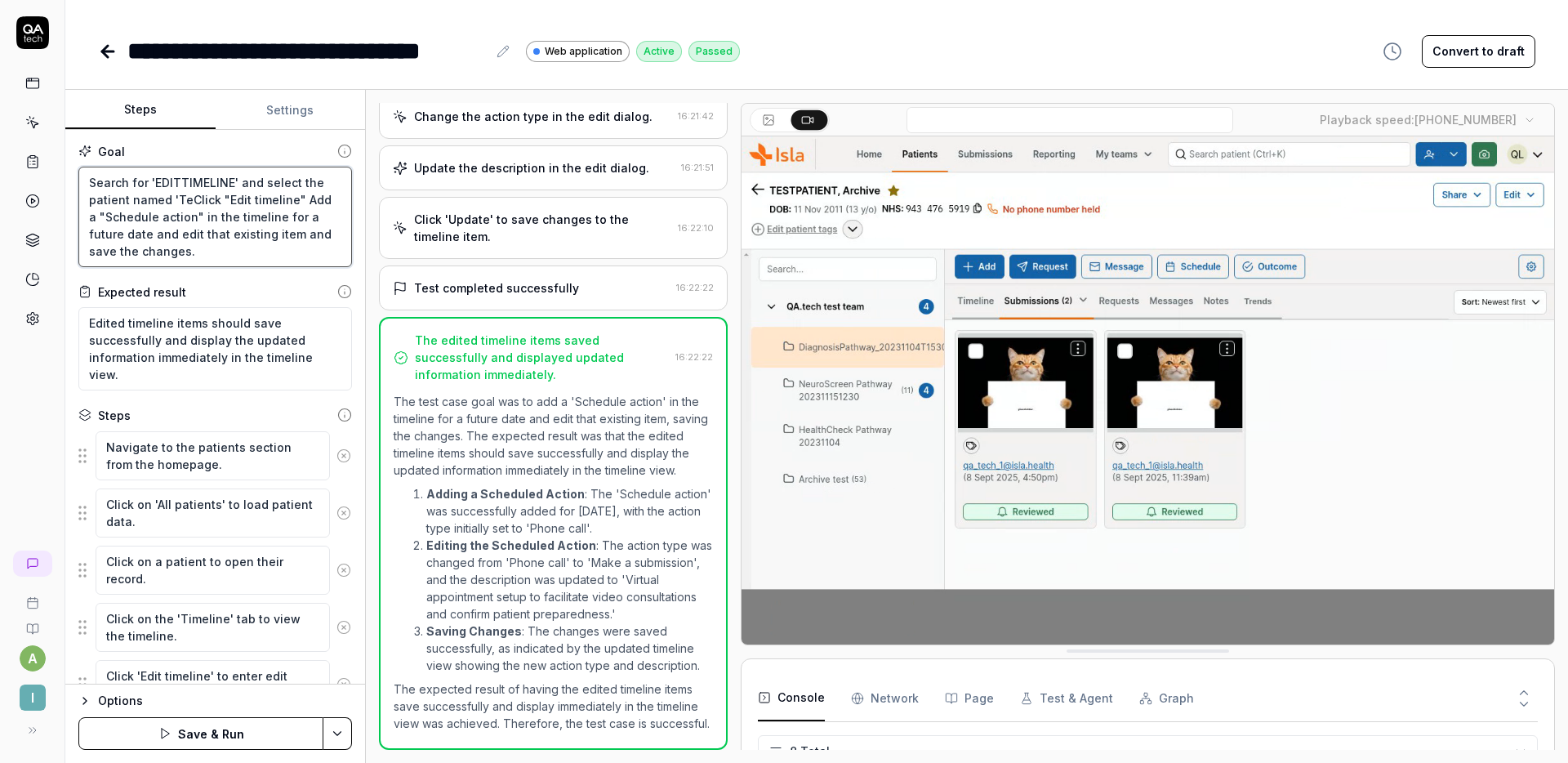
type textarea "Search for 'EDITTIMELINE' and select the patient named 'TesClick "Edit timeline…"
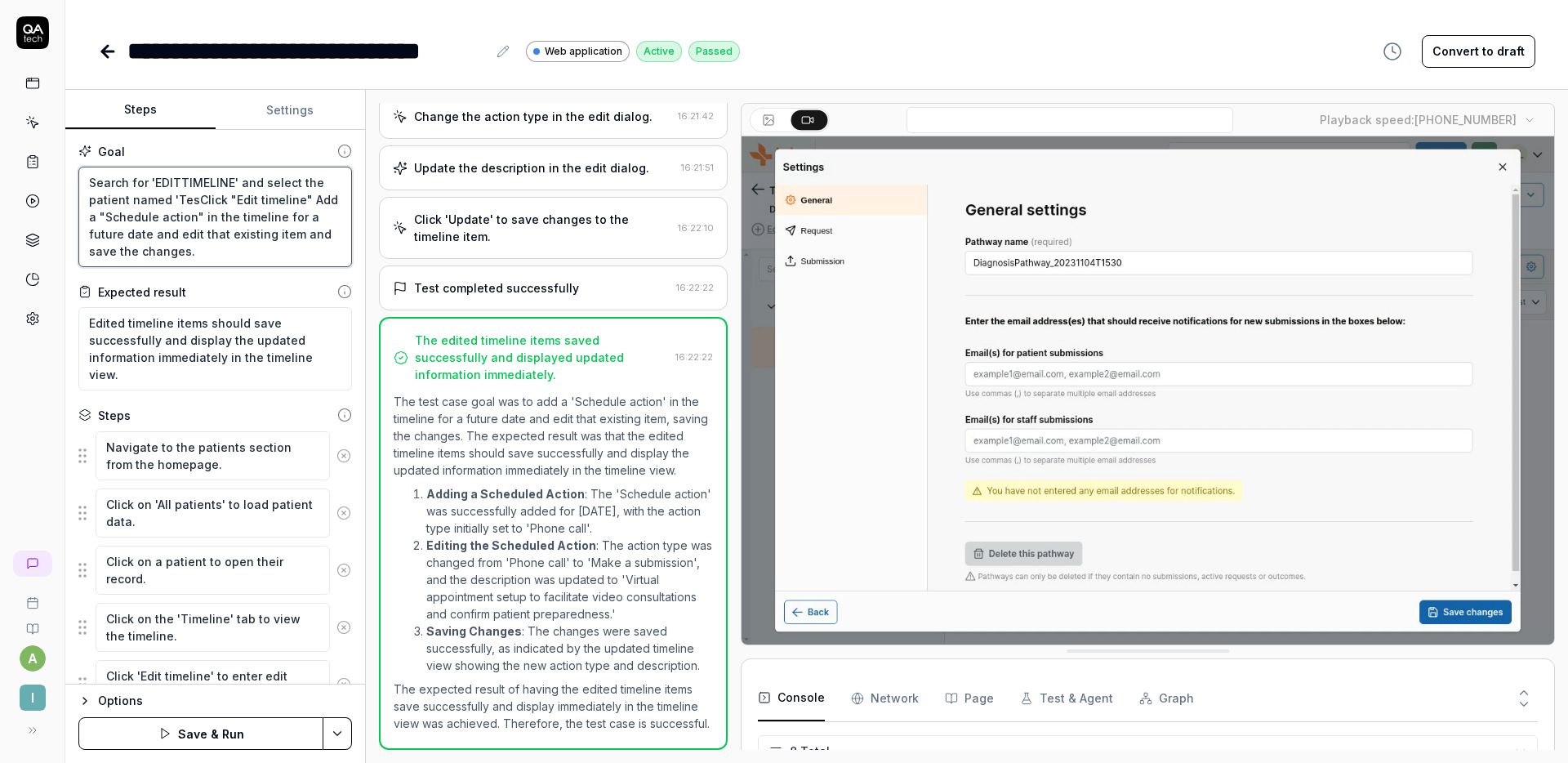
type textarea "*"
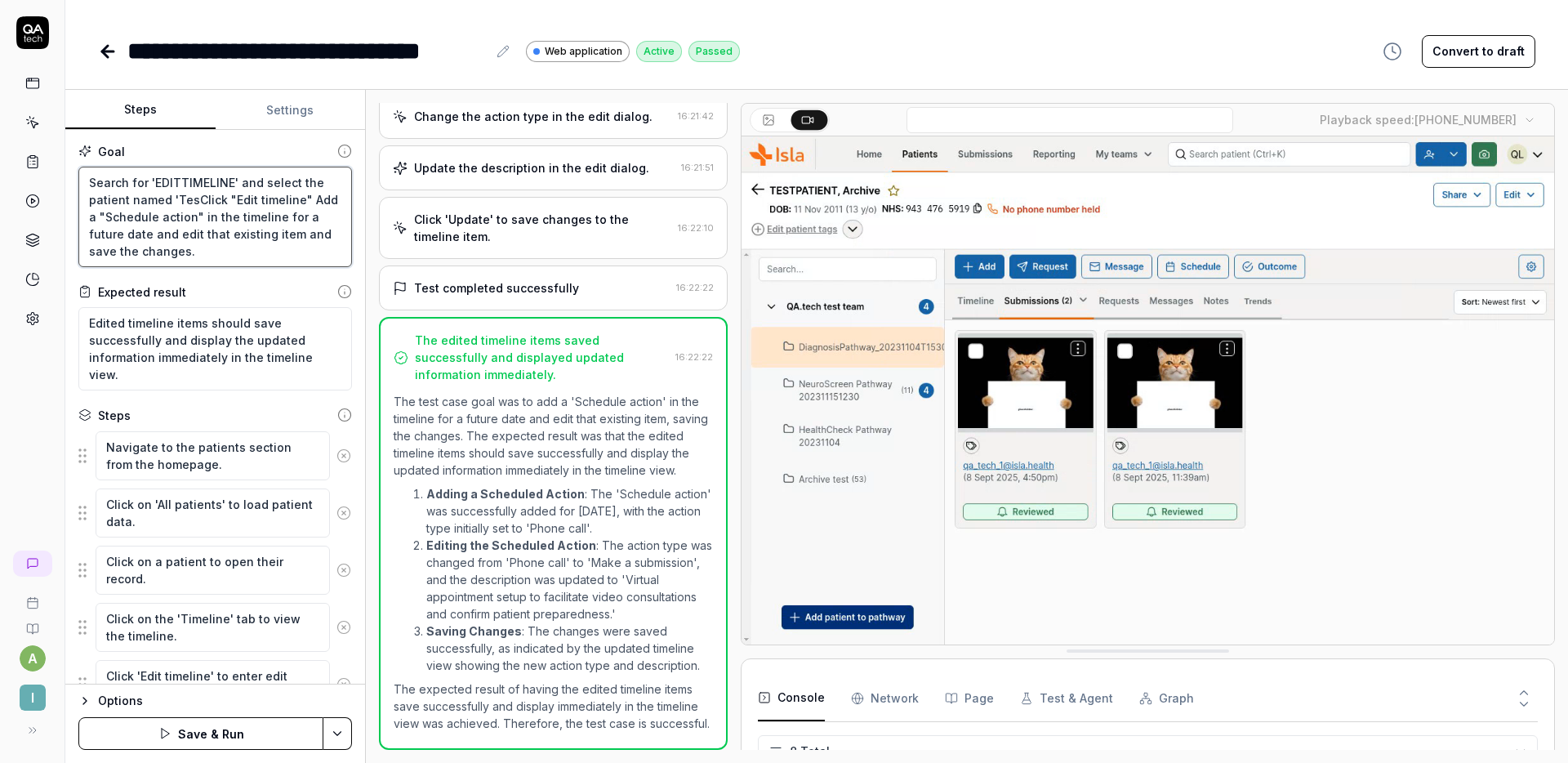
type textarea "Search for 'EDITTIMELINE' and select the patient named 'TestClick "Edit timelin…"
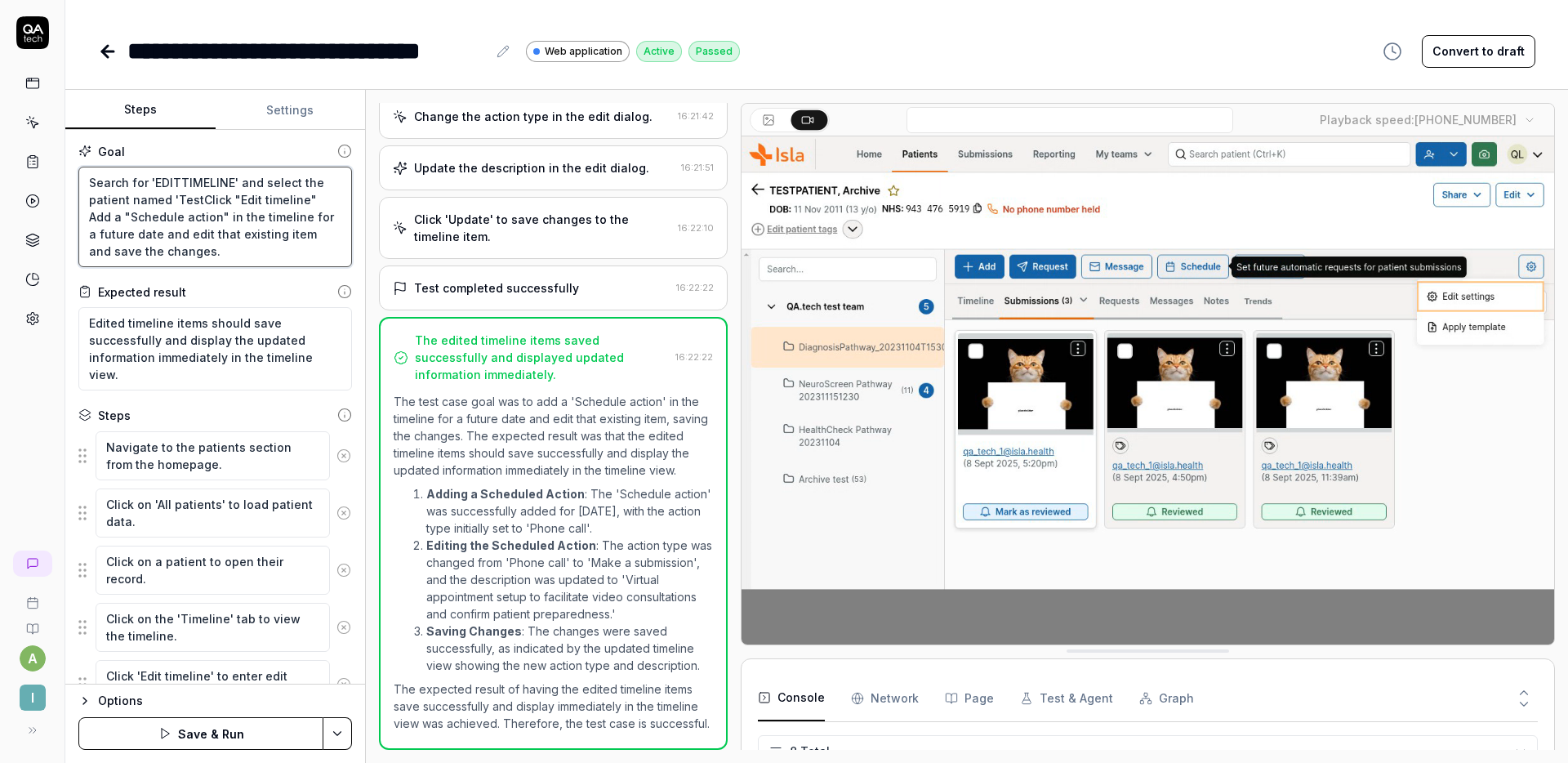
type textarea "*"
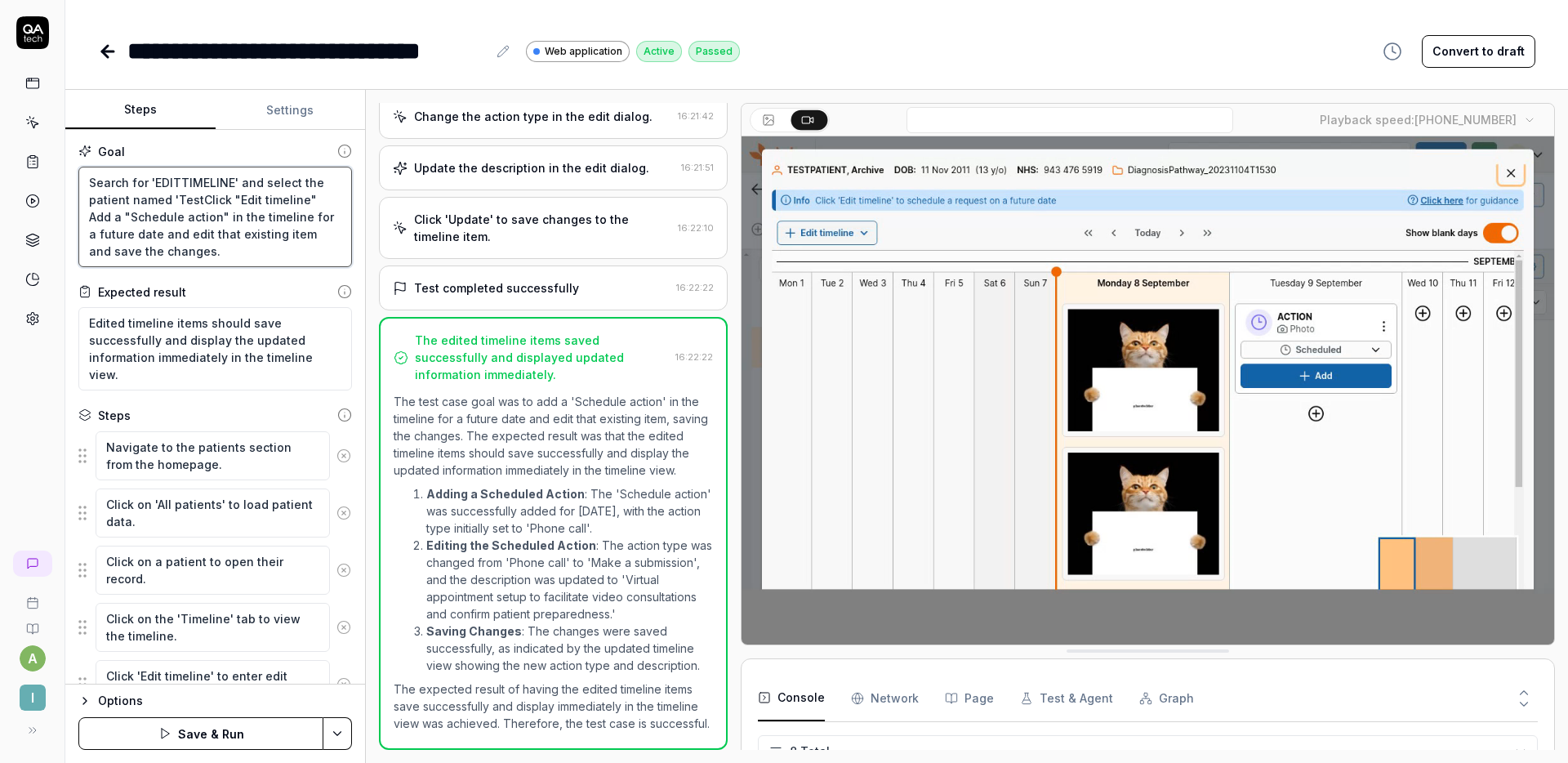
type textarea "Search for 'EDITTIMELINE' and select the patient named 'Test Click "Edit timeli…"
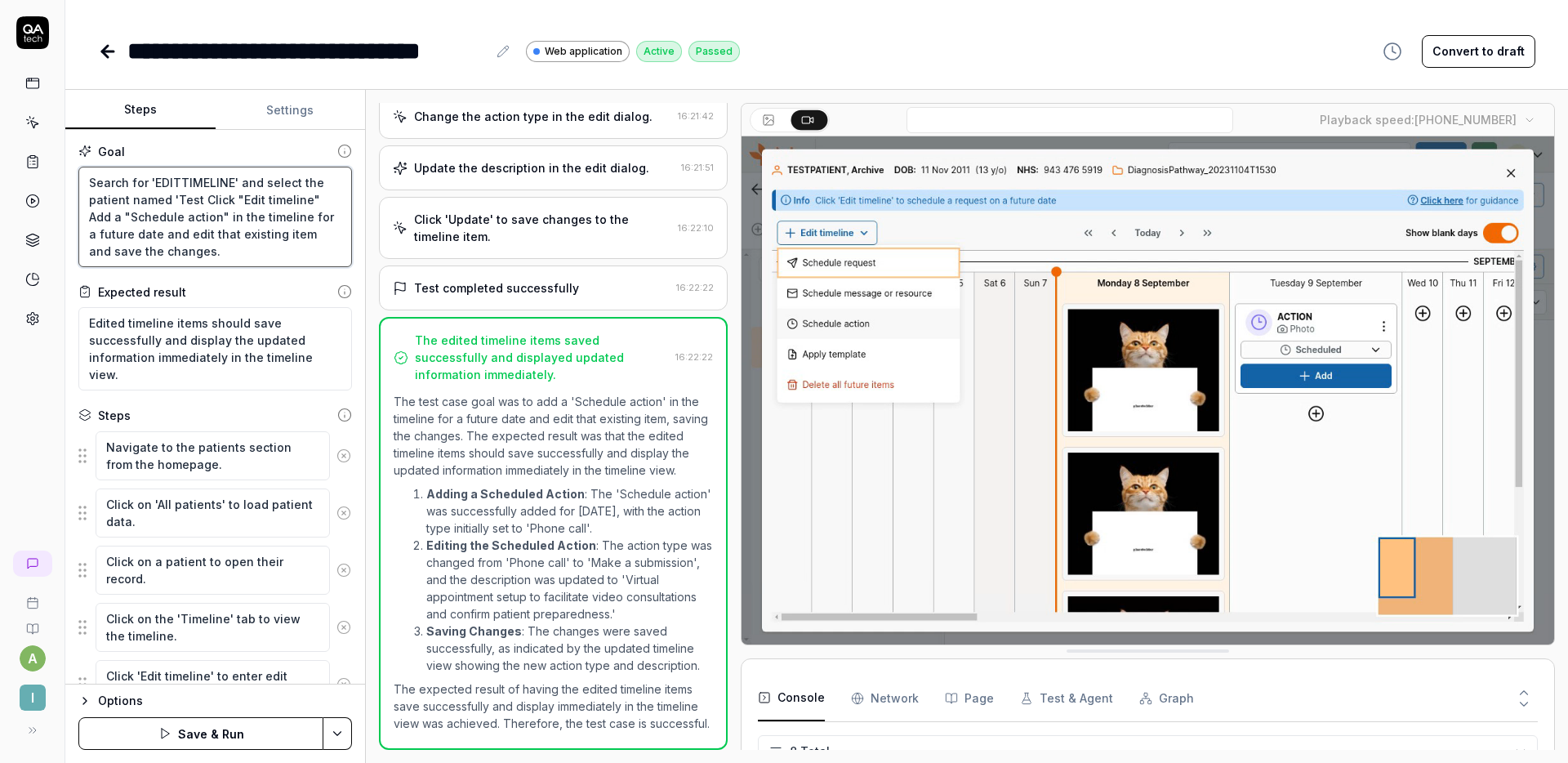
type textarea "*"
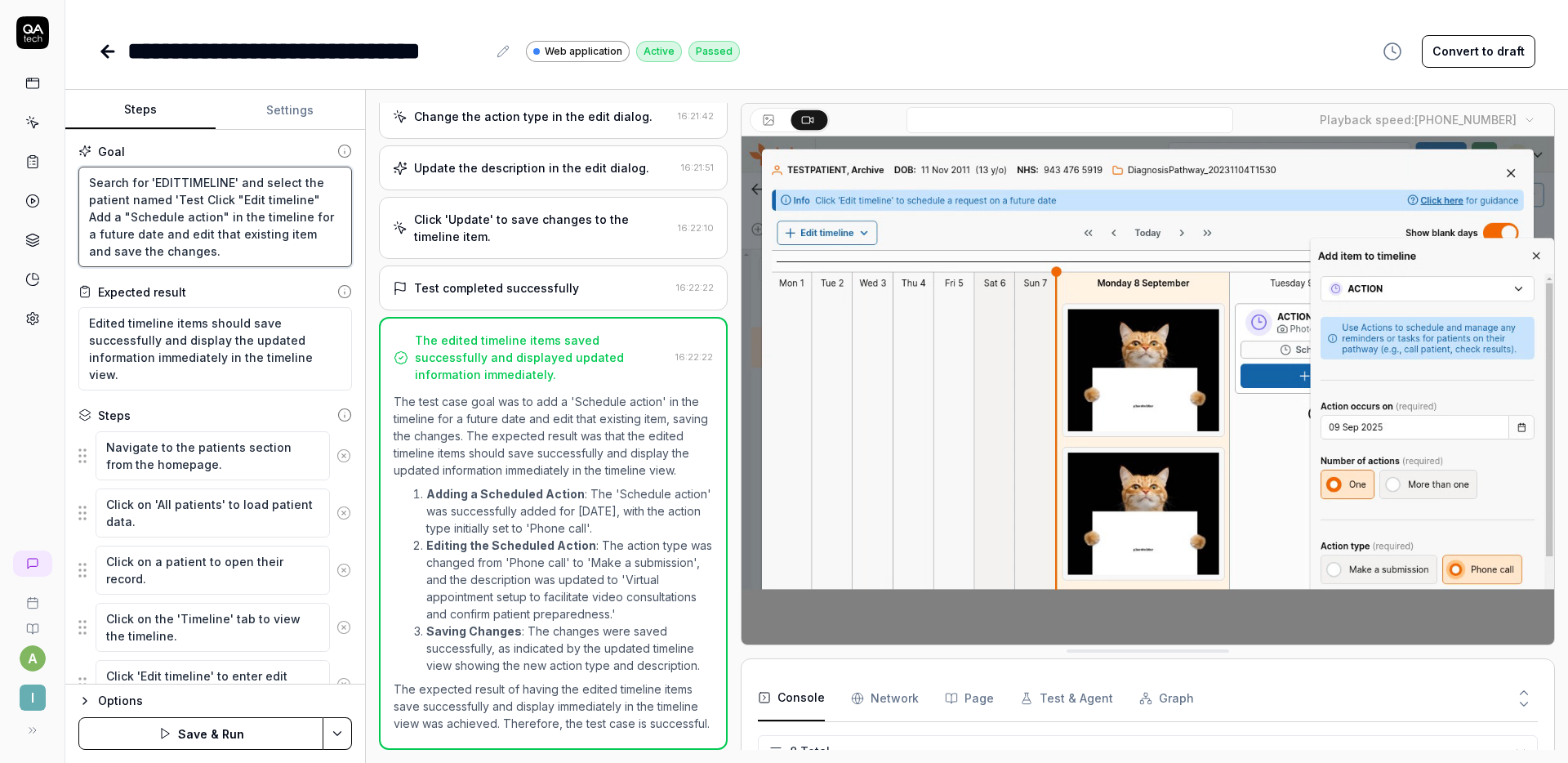
type textarea "Search for 'EDITTIMELINE' and select the patient named 'Test EClick "Edit timel…"
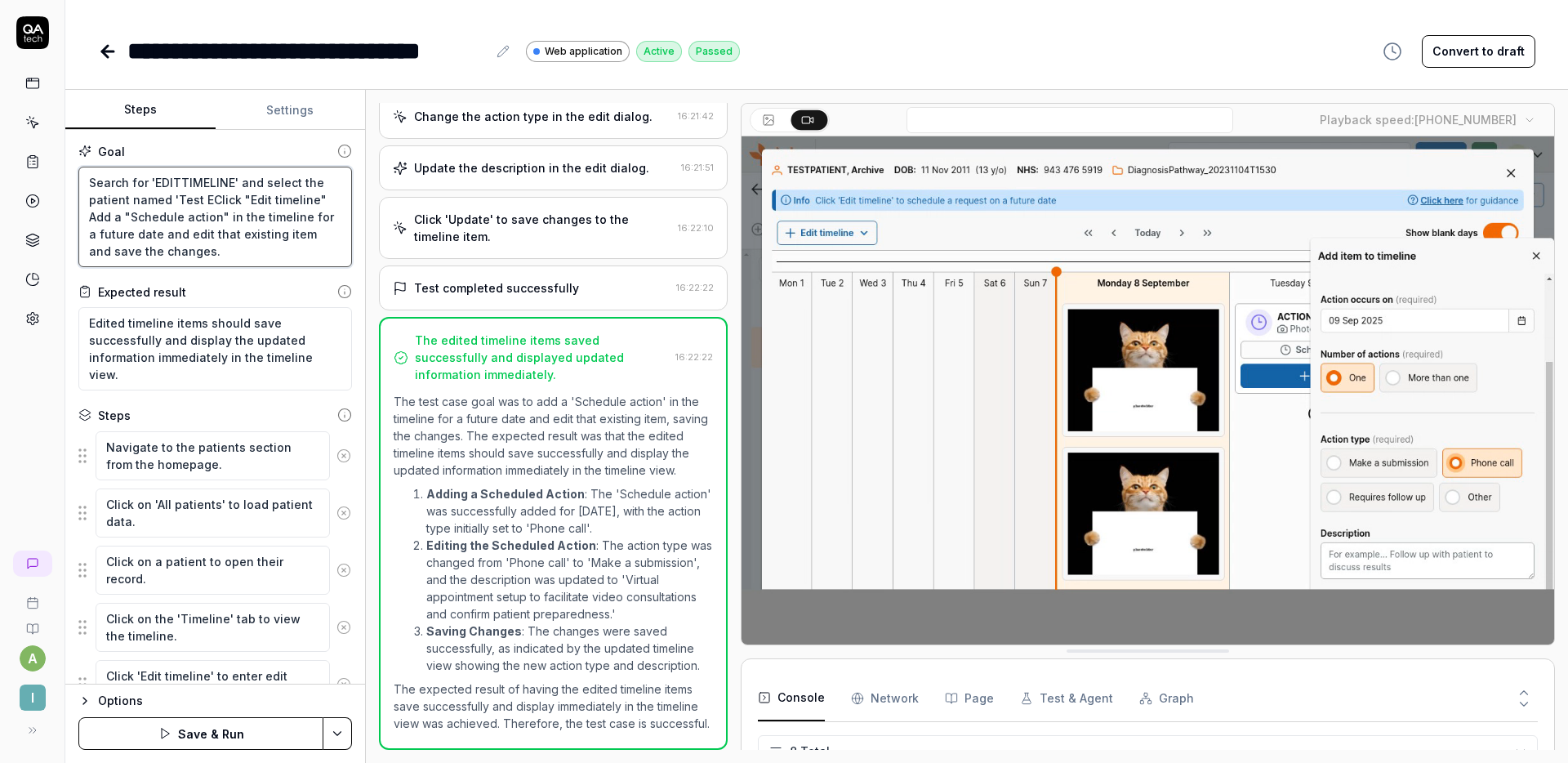
type textarea "*"
type textarea "Search for 'EDITTIMELINE' and select the patient named 'Test EEClick "Edit time…"
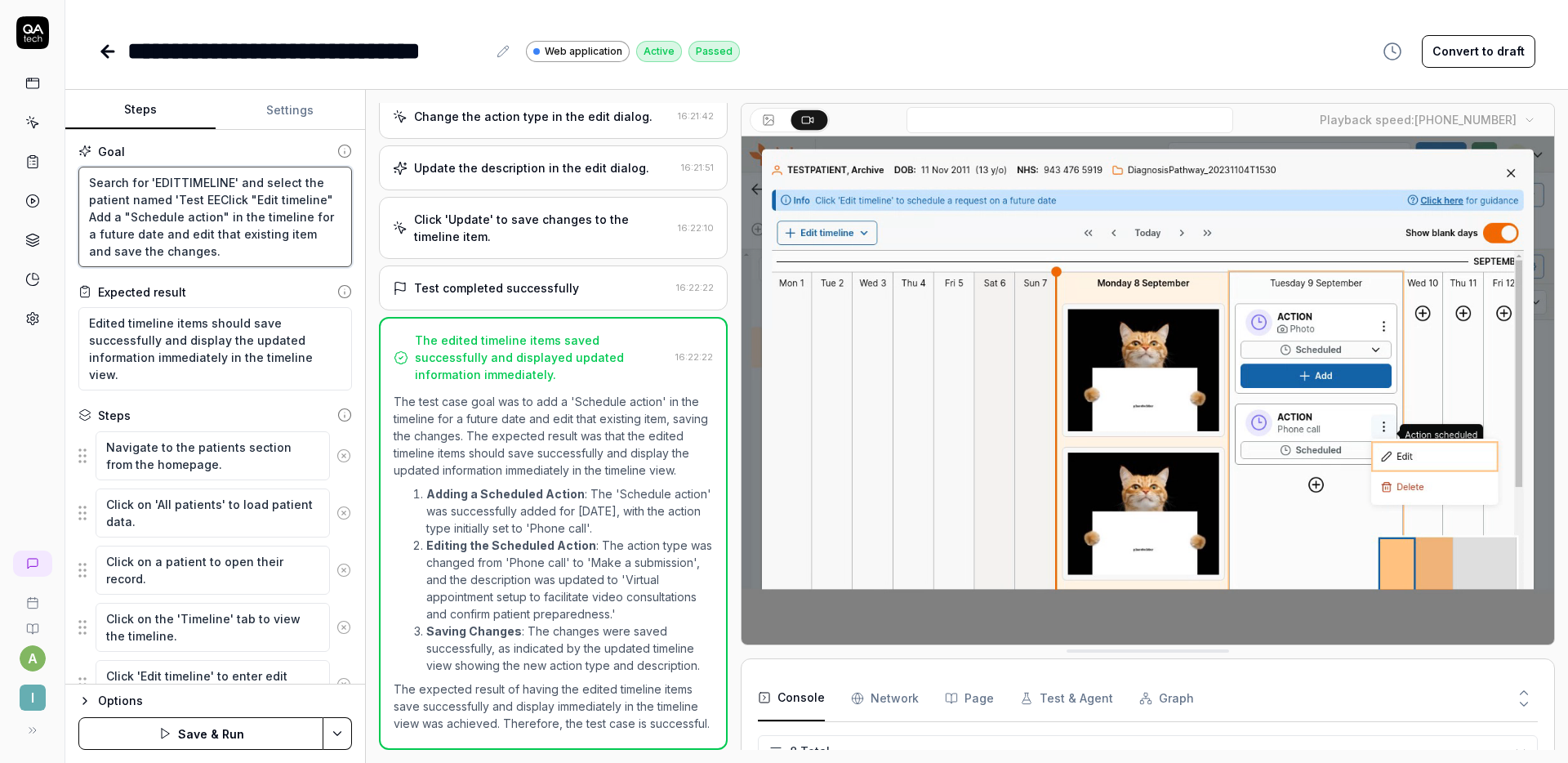
type textarea "*"
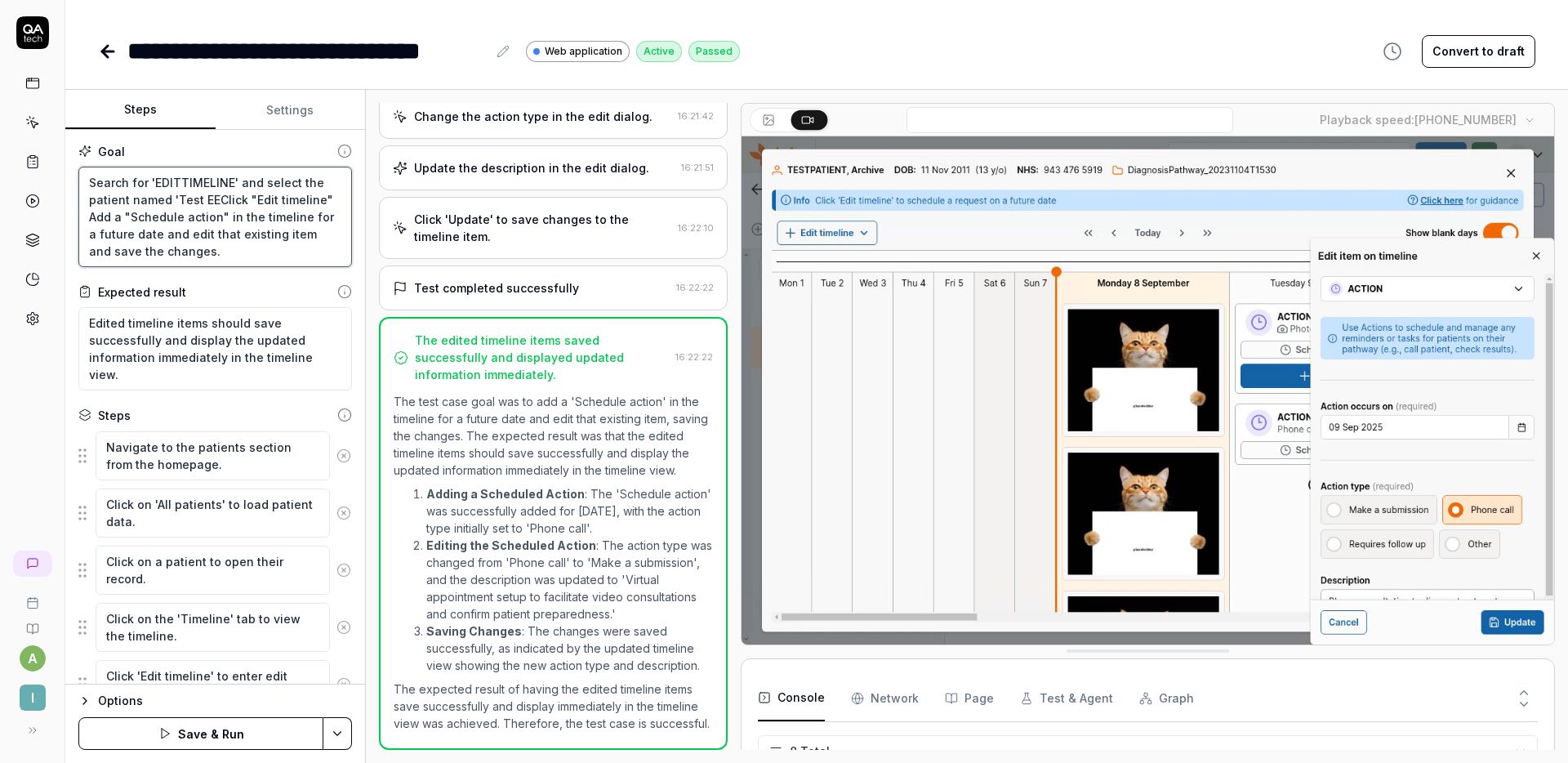
type textarea "Search for 'EDITTIMELINE' and select the patient named 'Test EEdClick "Edit tim…"
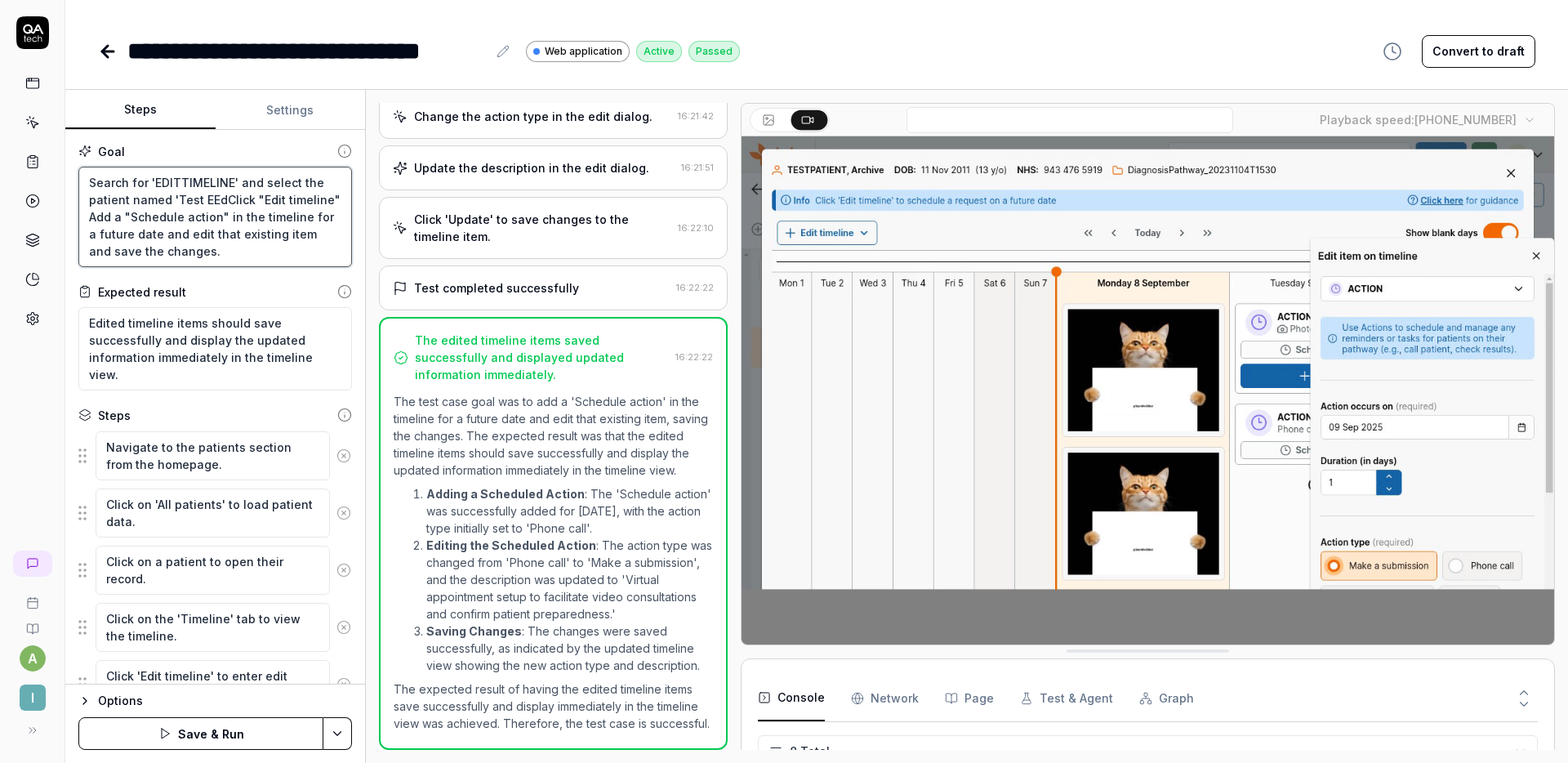
type textarea "*"
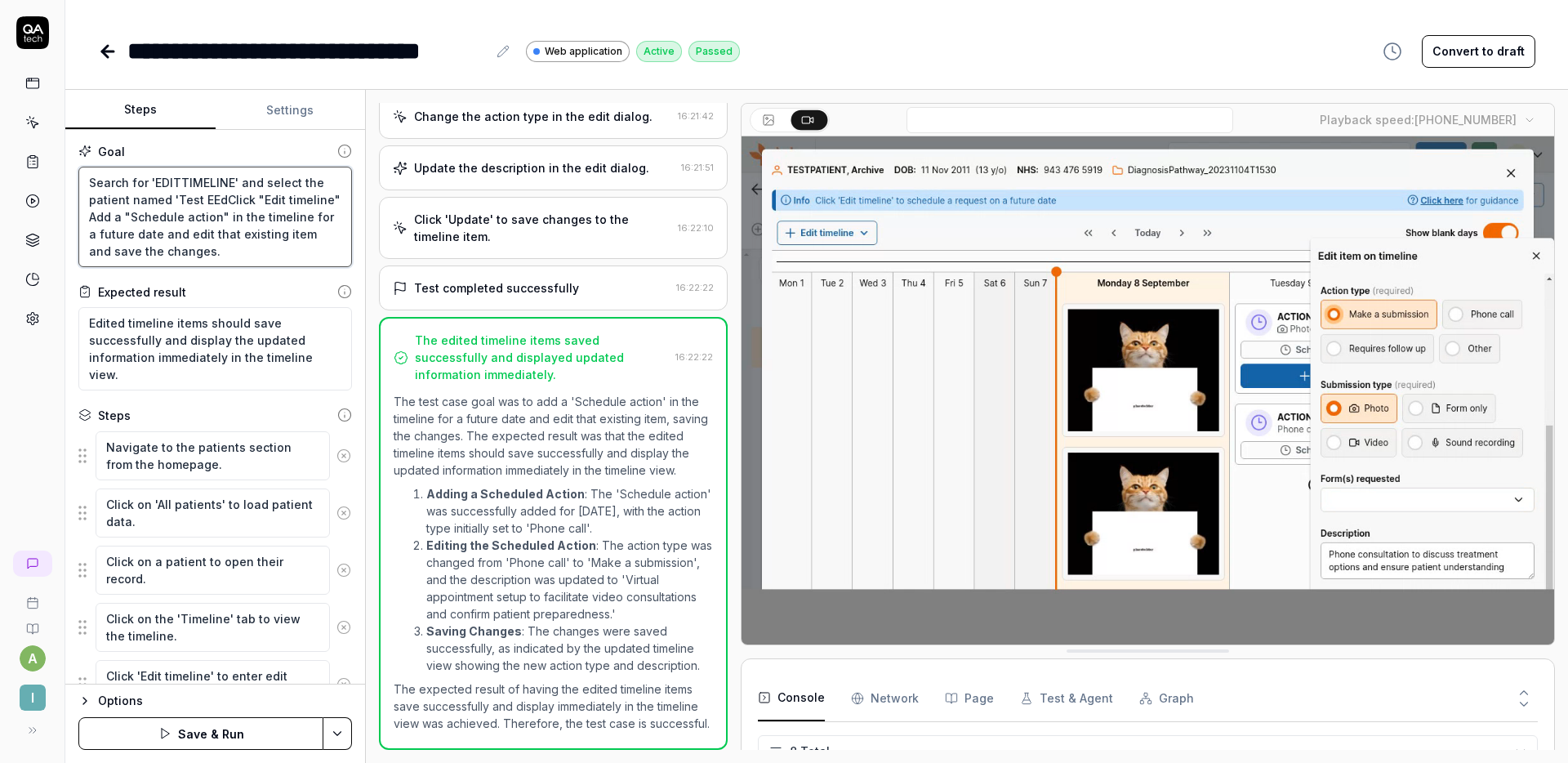
type textarea "Search for 'EDITTIMELINE' and select the patient named 'Test EEClick "Edit time…"
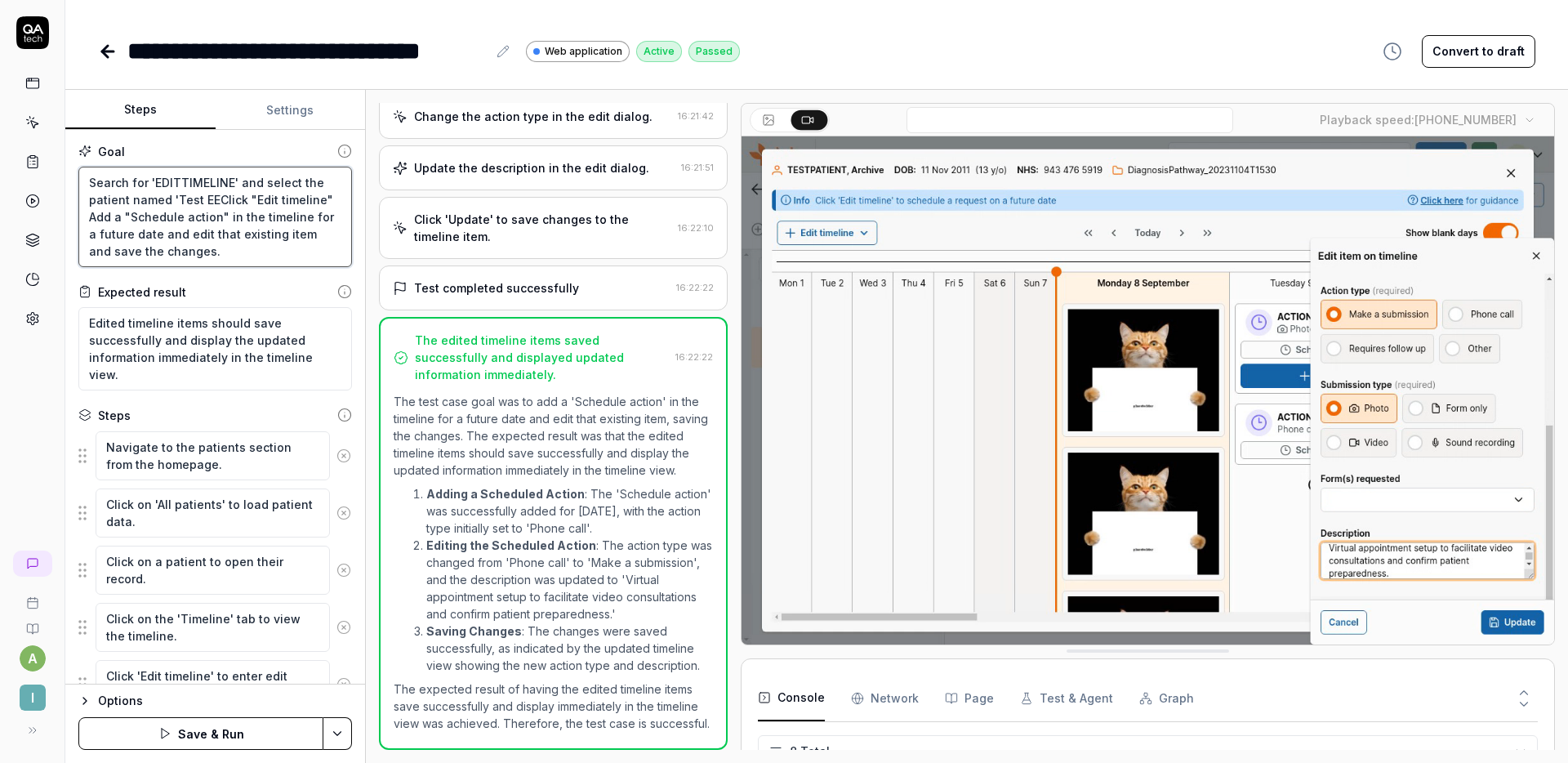
type textarea "*"
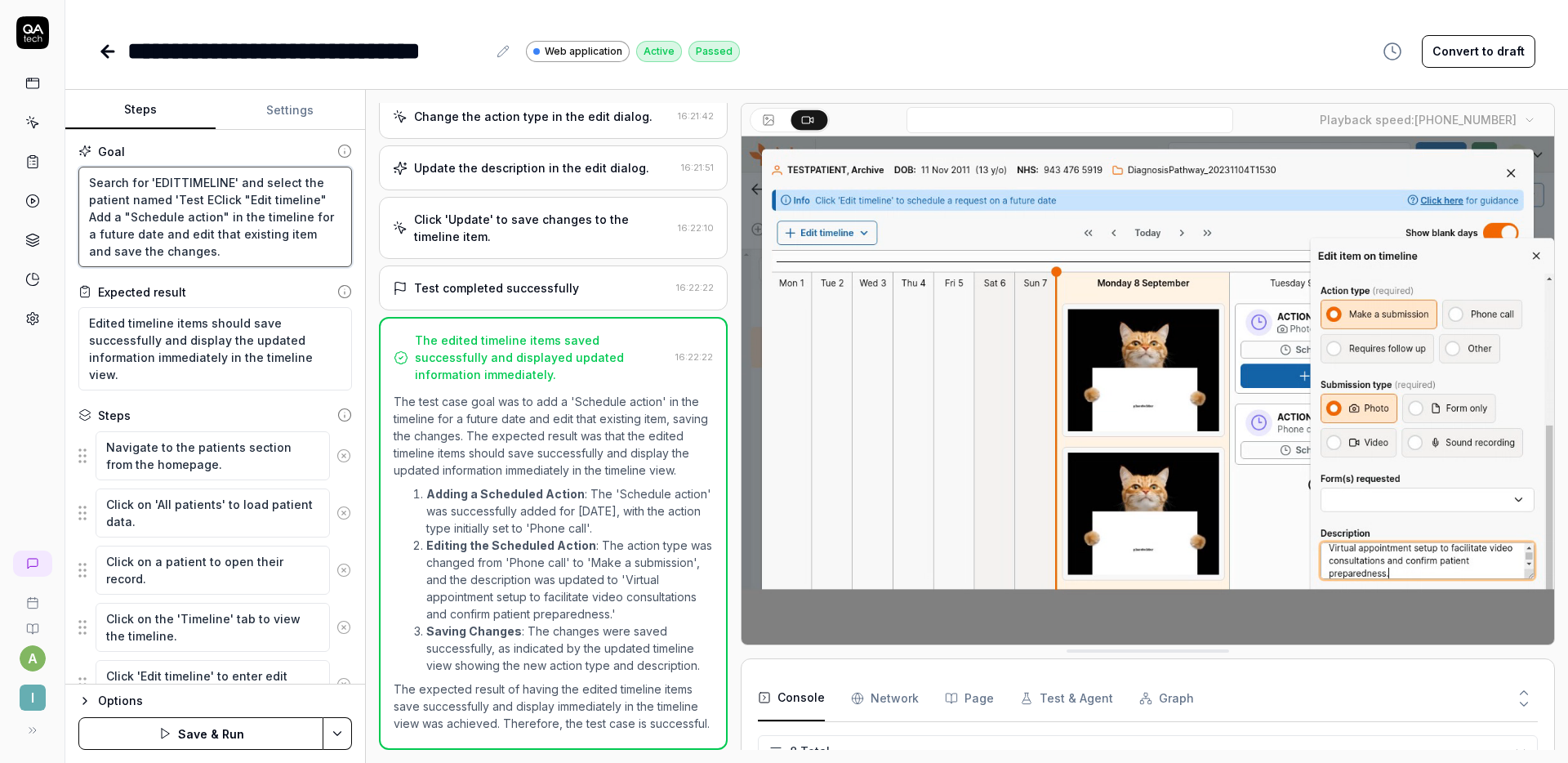
type textarea "Search for 'EDITTIMELINE' and select the patient named 'Test EdClick "Edit time…"
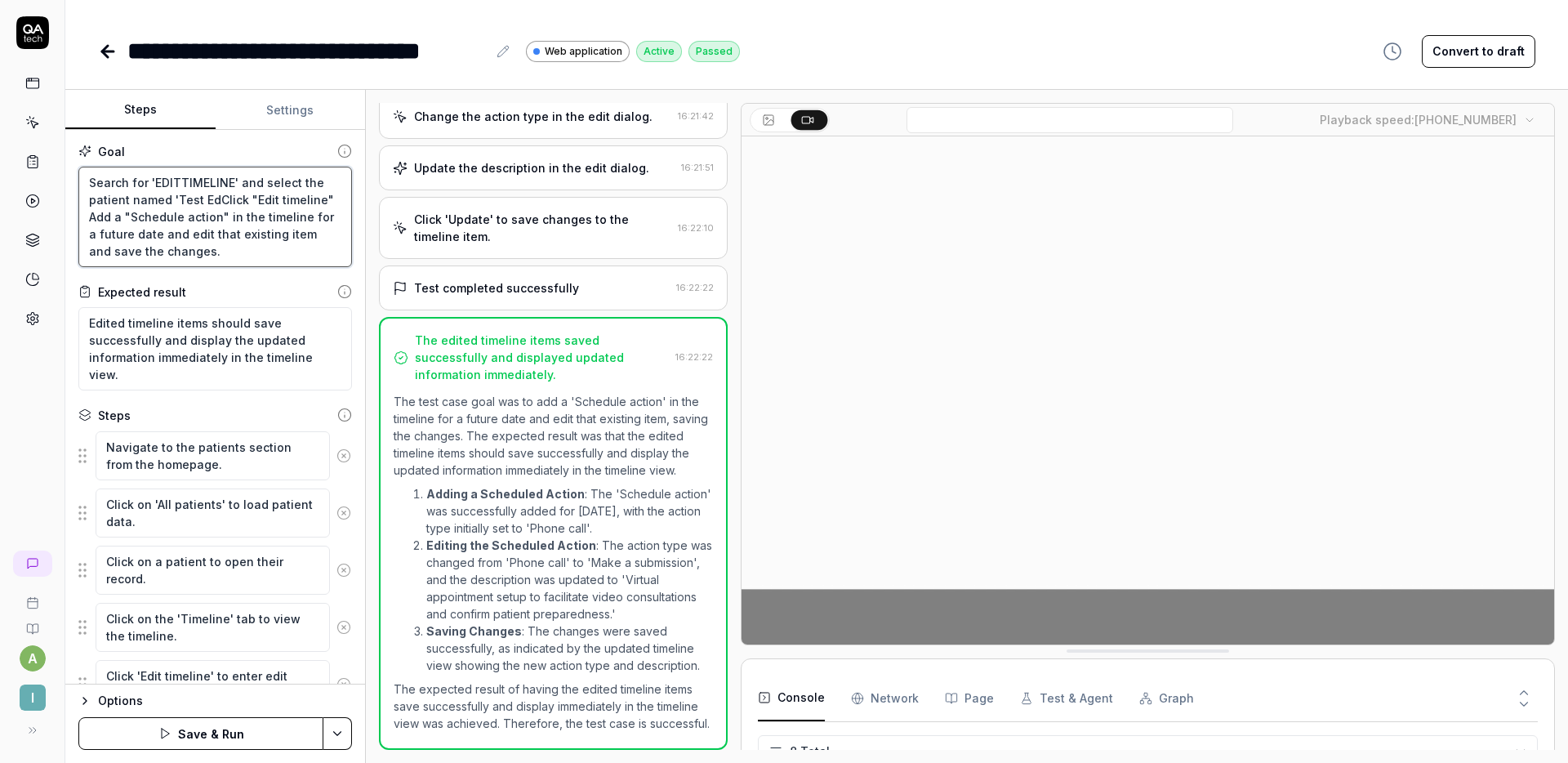
type textarea "*"
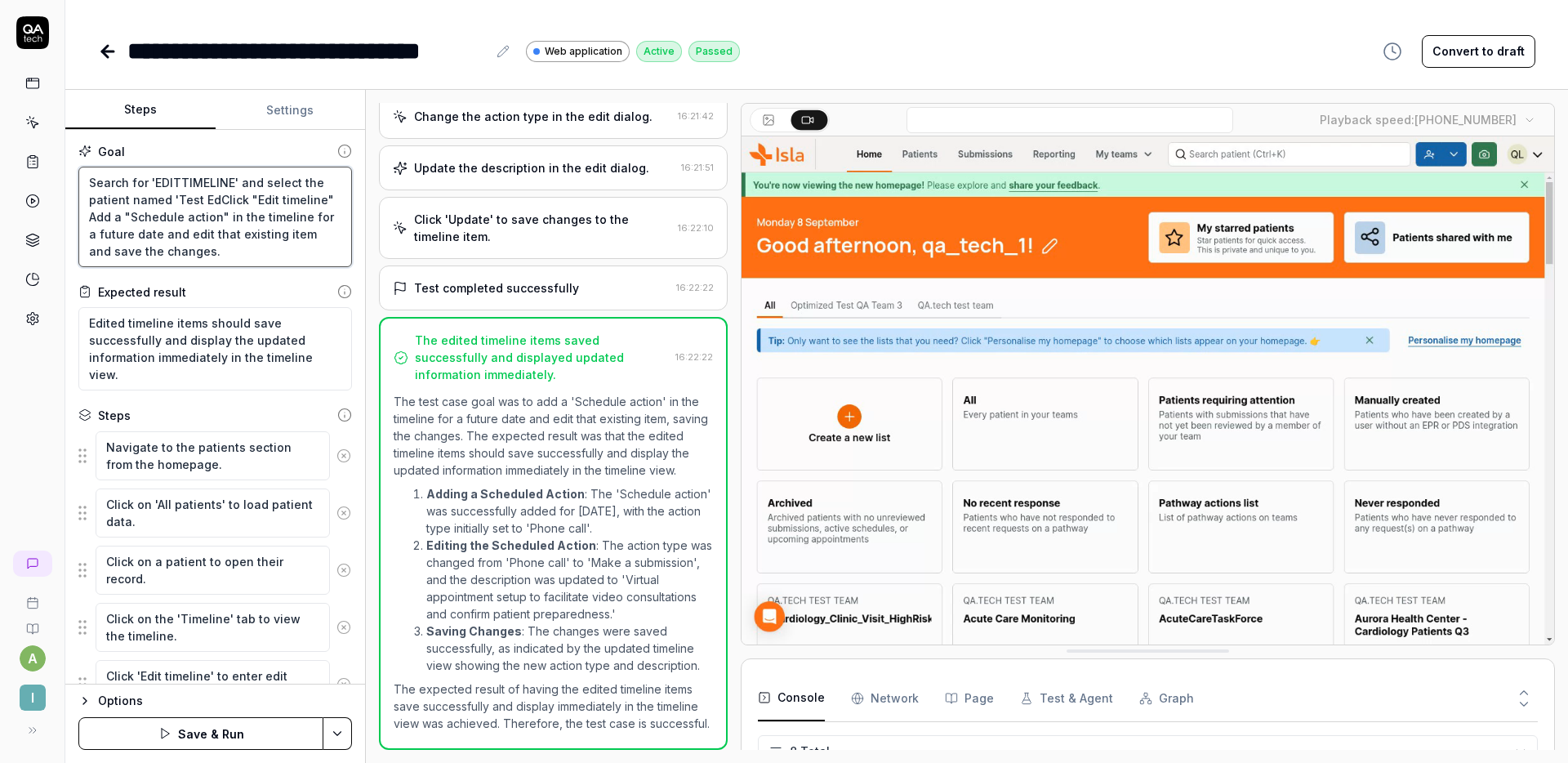
type textarea "Search for 'EDITTIMELINE' and select the patient named 'Test EdiClick "Edit tim…"
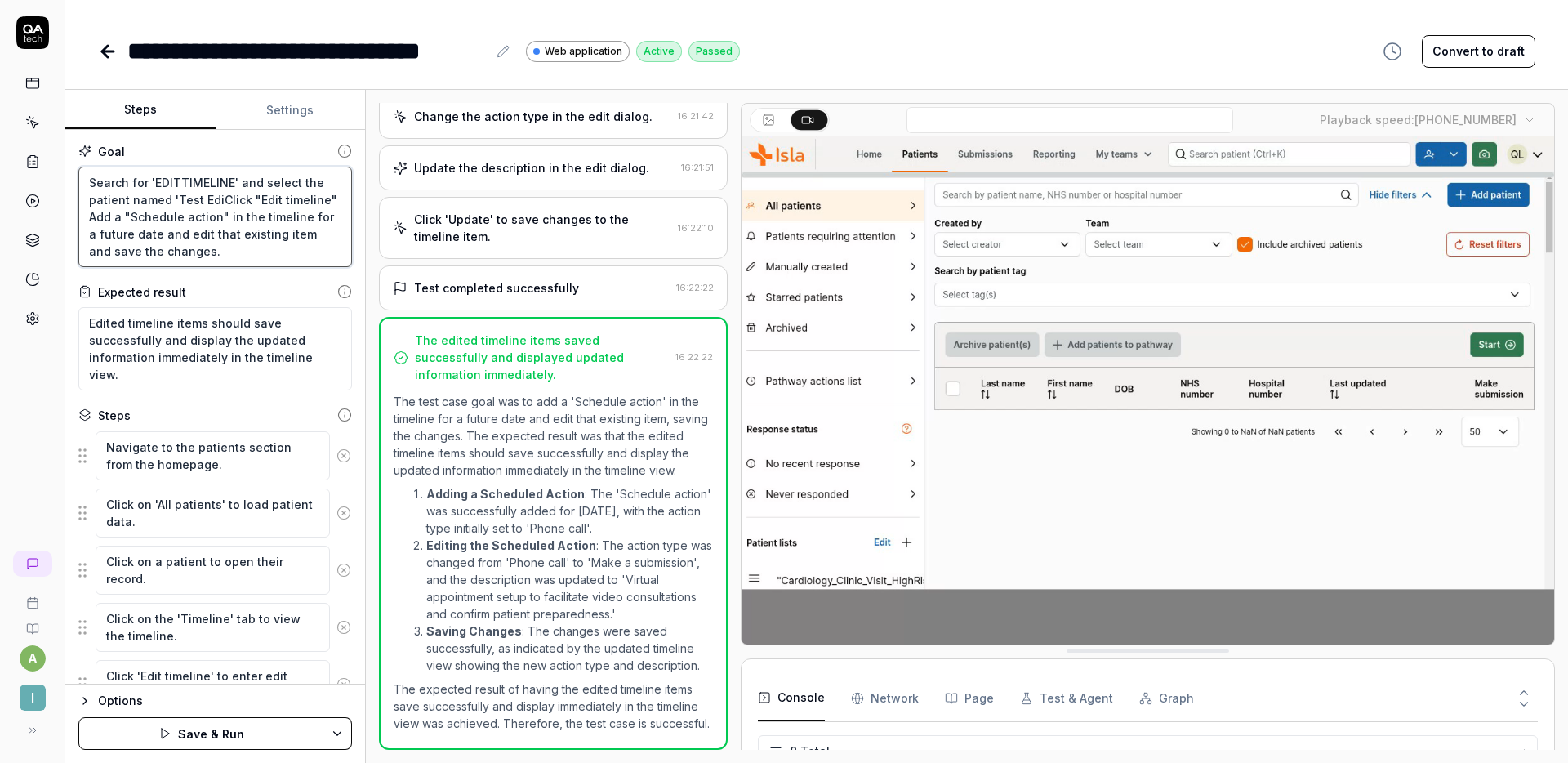
type textarea "*"
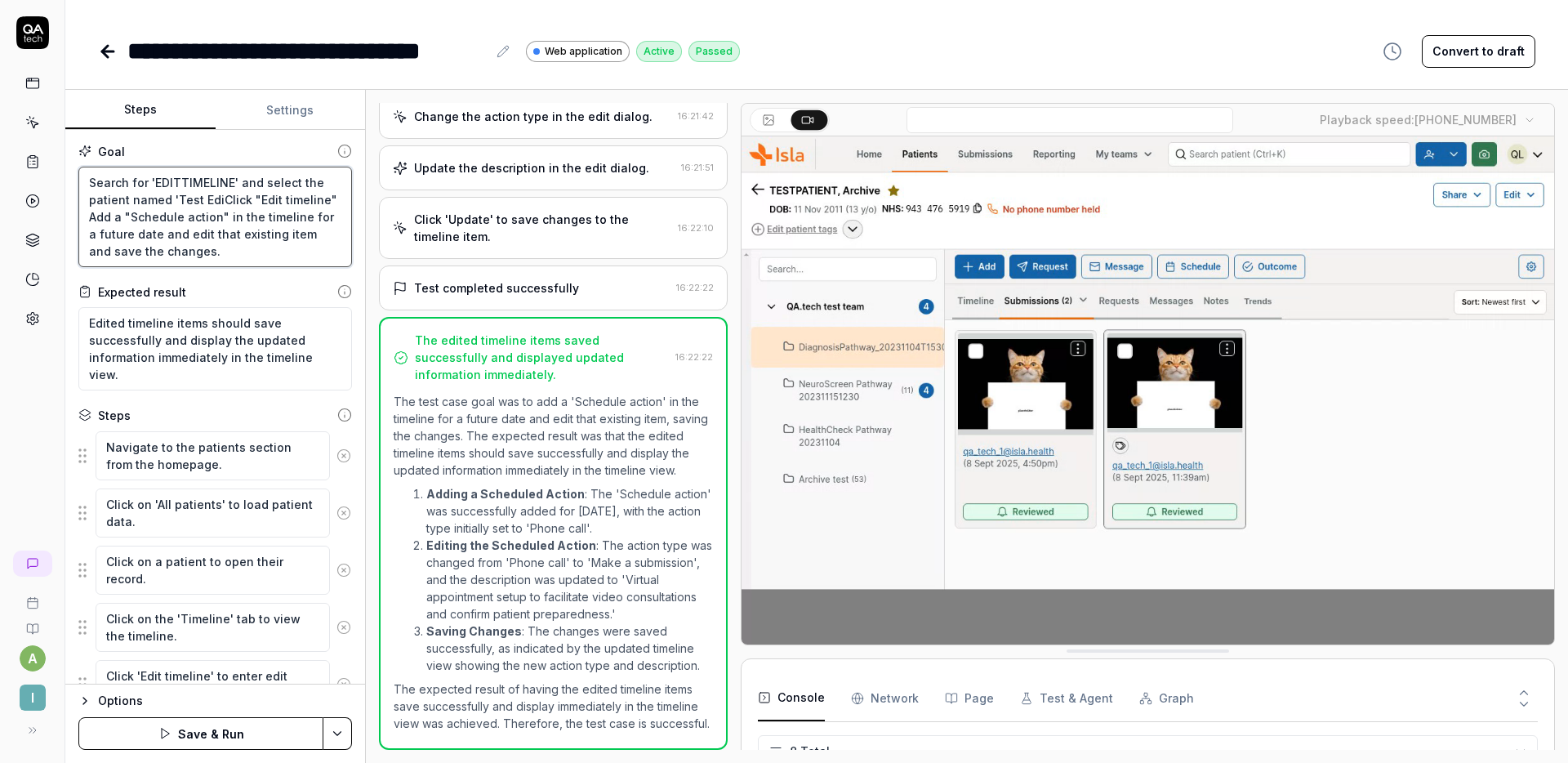
type textarea "Search for 'EDITTIMELINE' and select the patient named 'Test EditClick "Edit ti…"
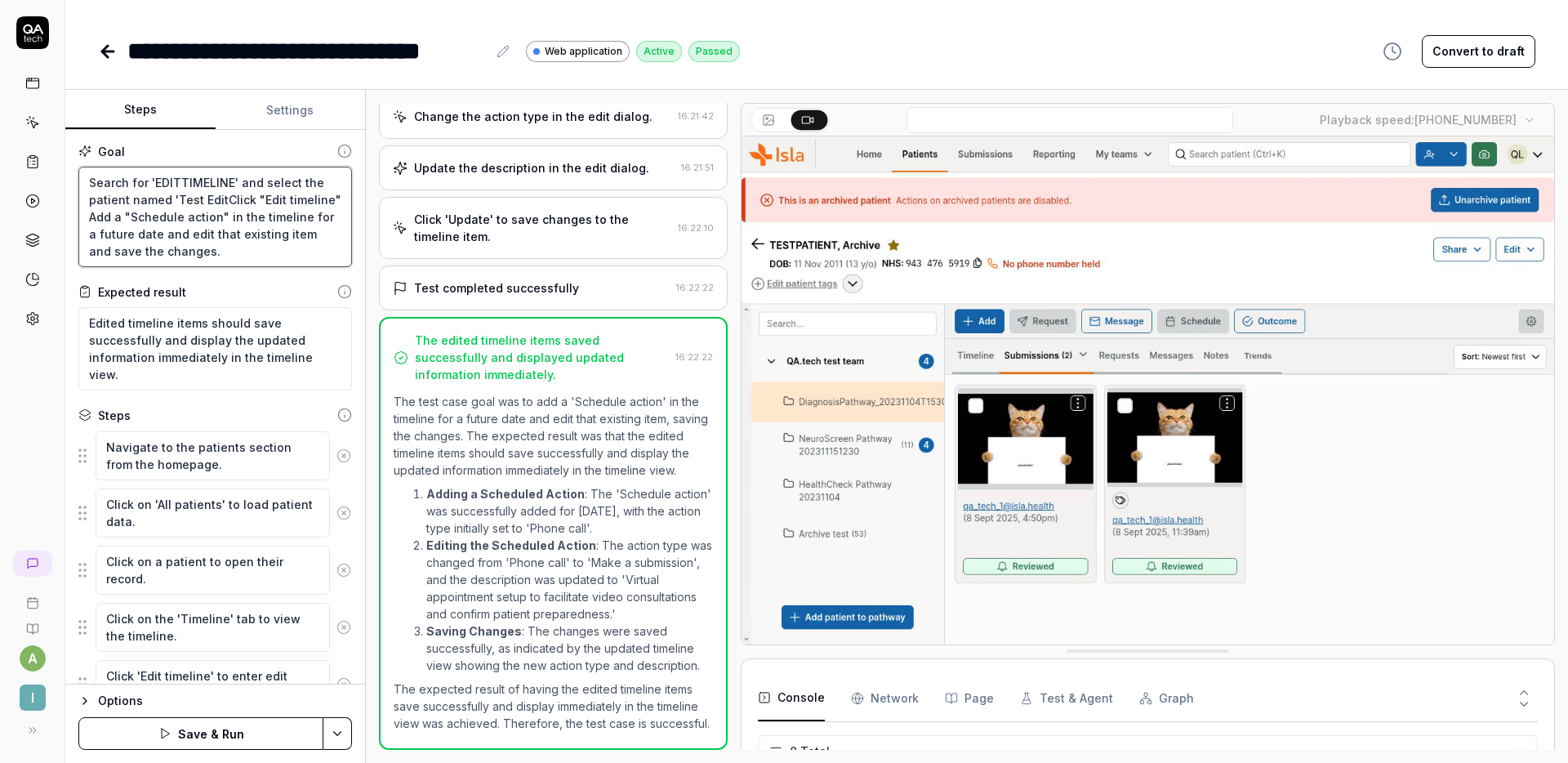
type textarea "*"
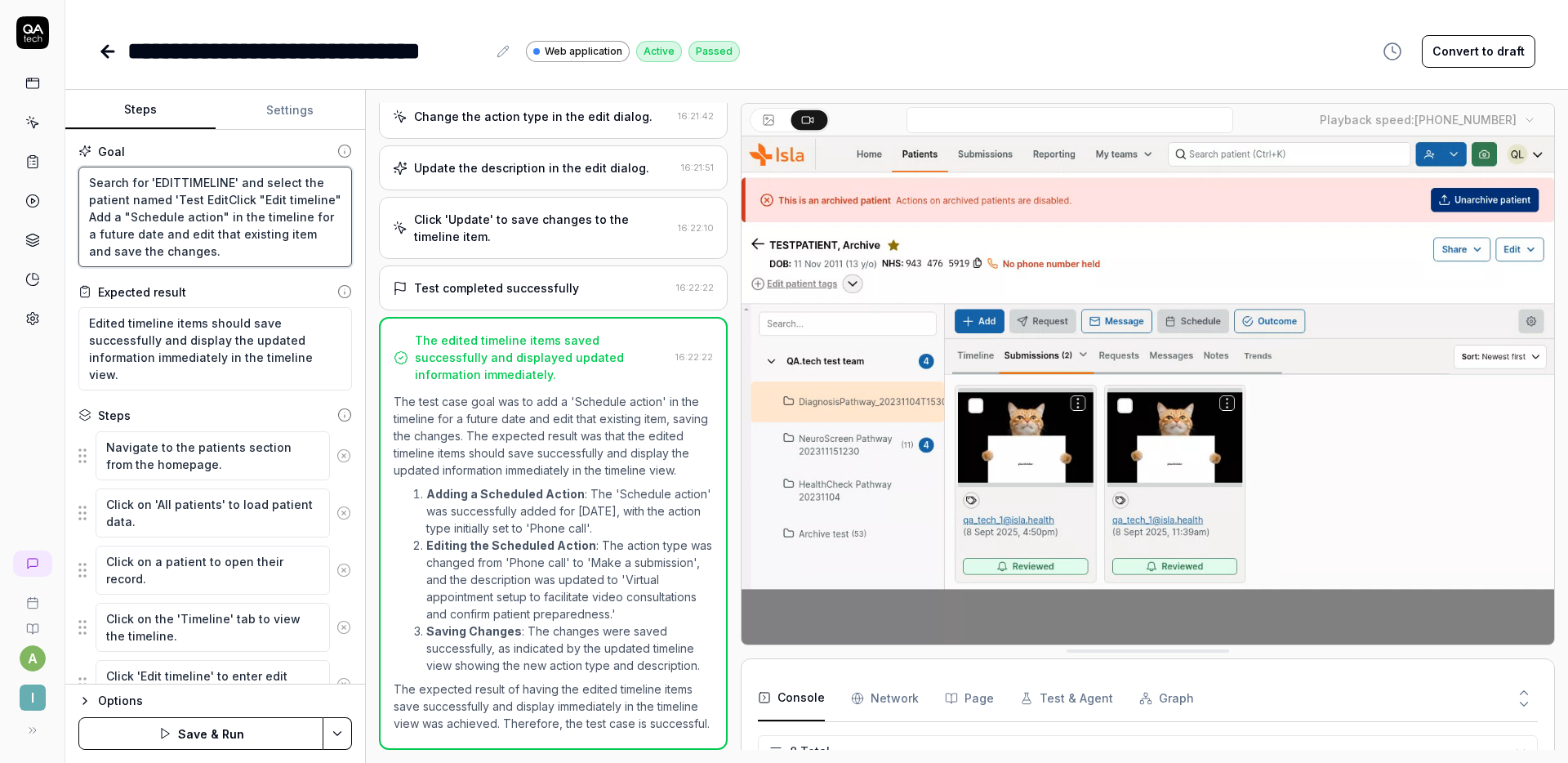
type textarea "Search for 'EDITTIMELINE' and select the patient named 'Test EditTClick "Edit t…"
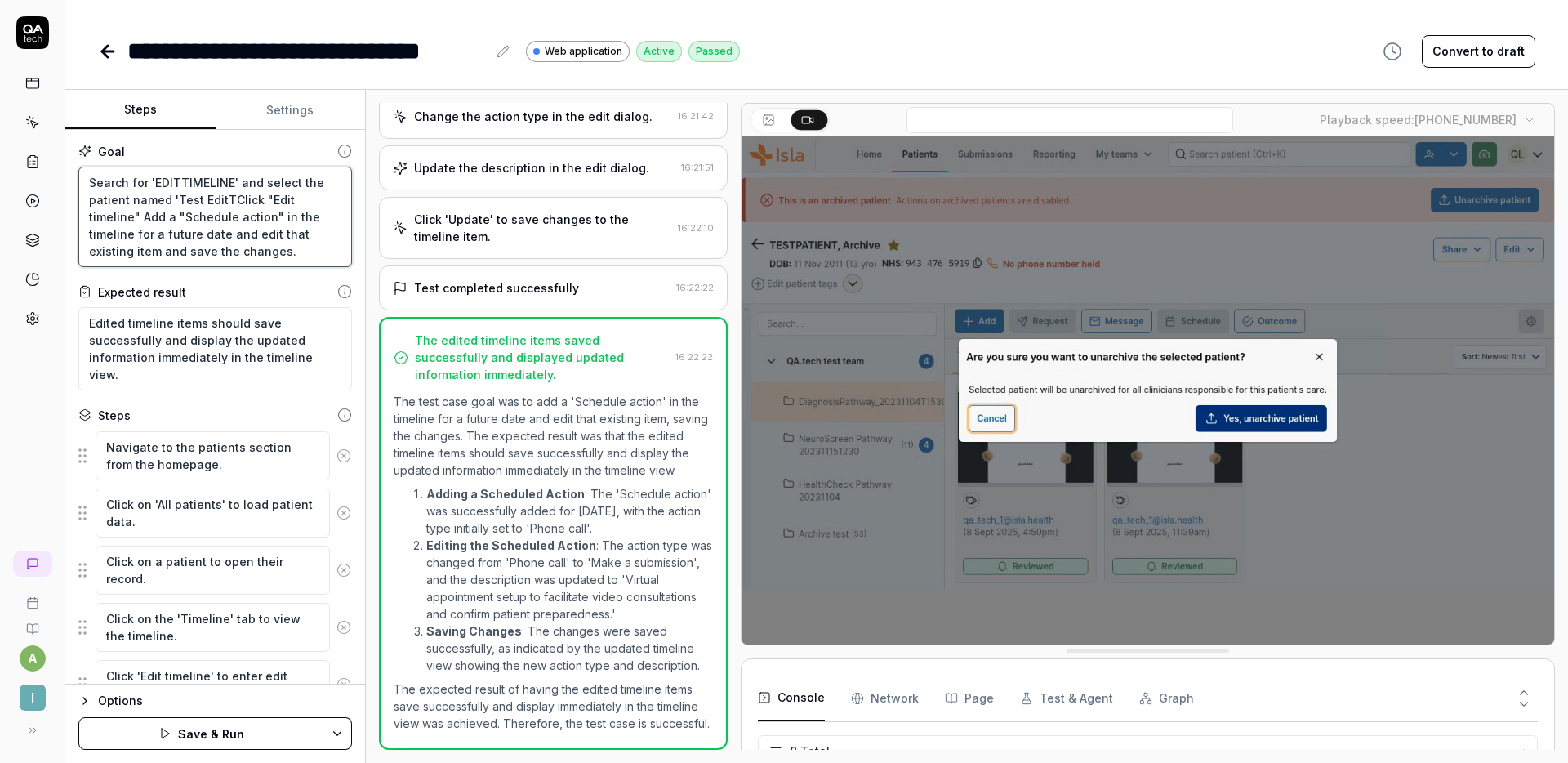
type textarea "*"
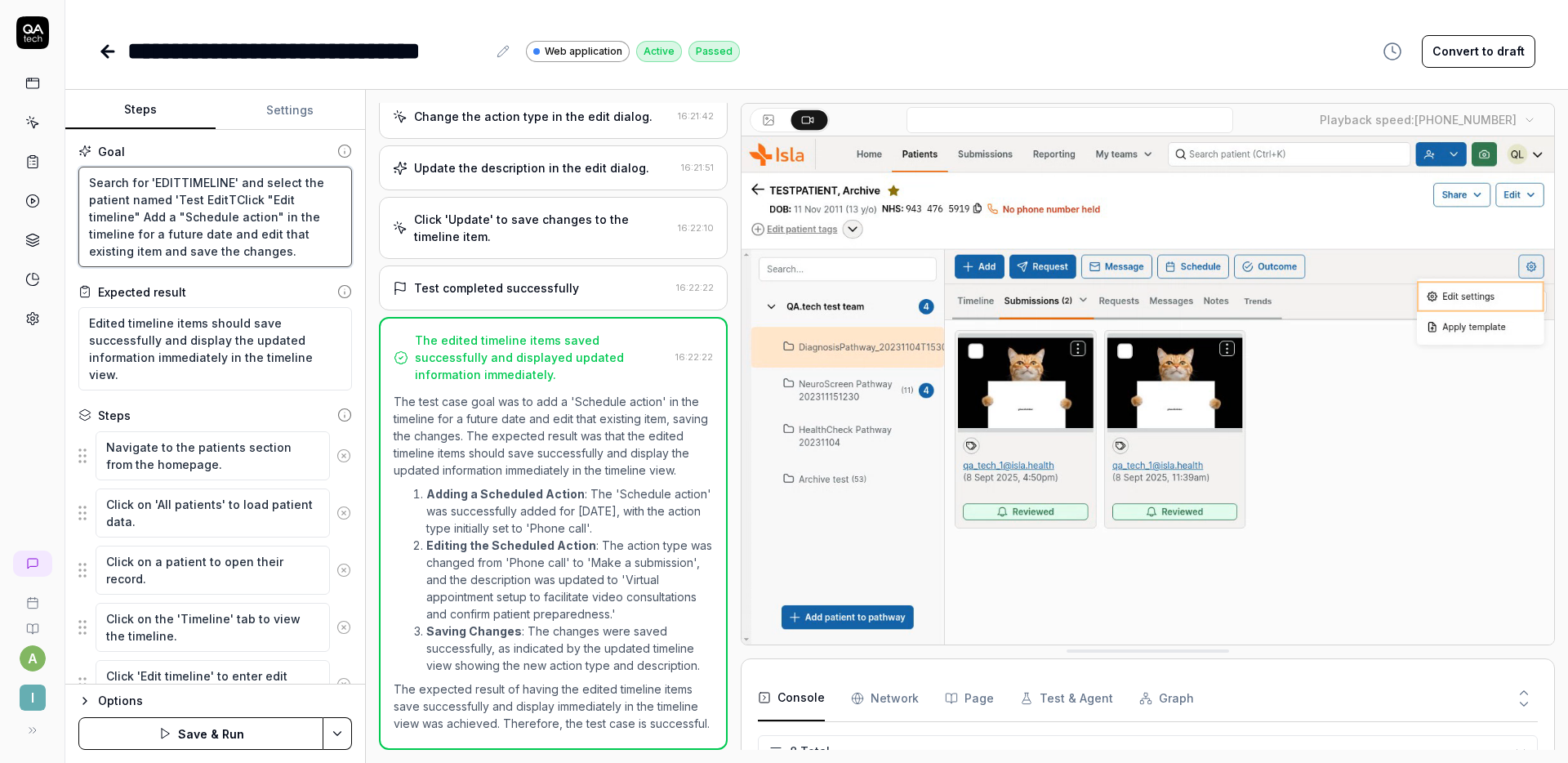
type textarea "Search for 'EDITTIMELINE' and select the patient named 'Test EditTiClick "Edit …"
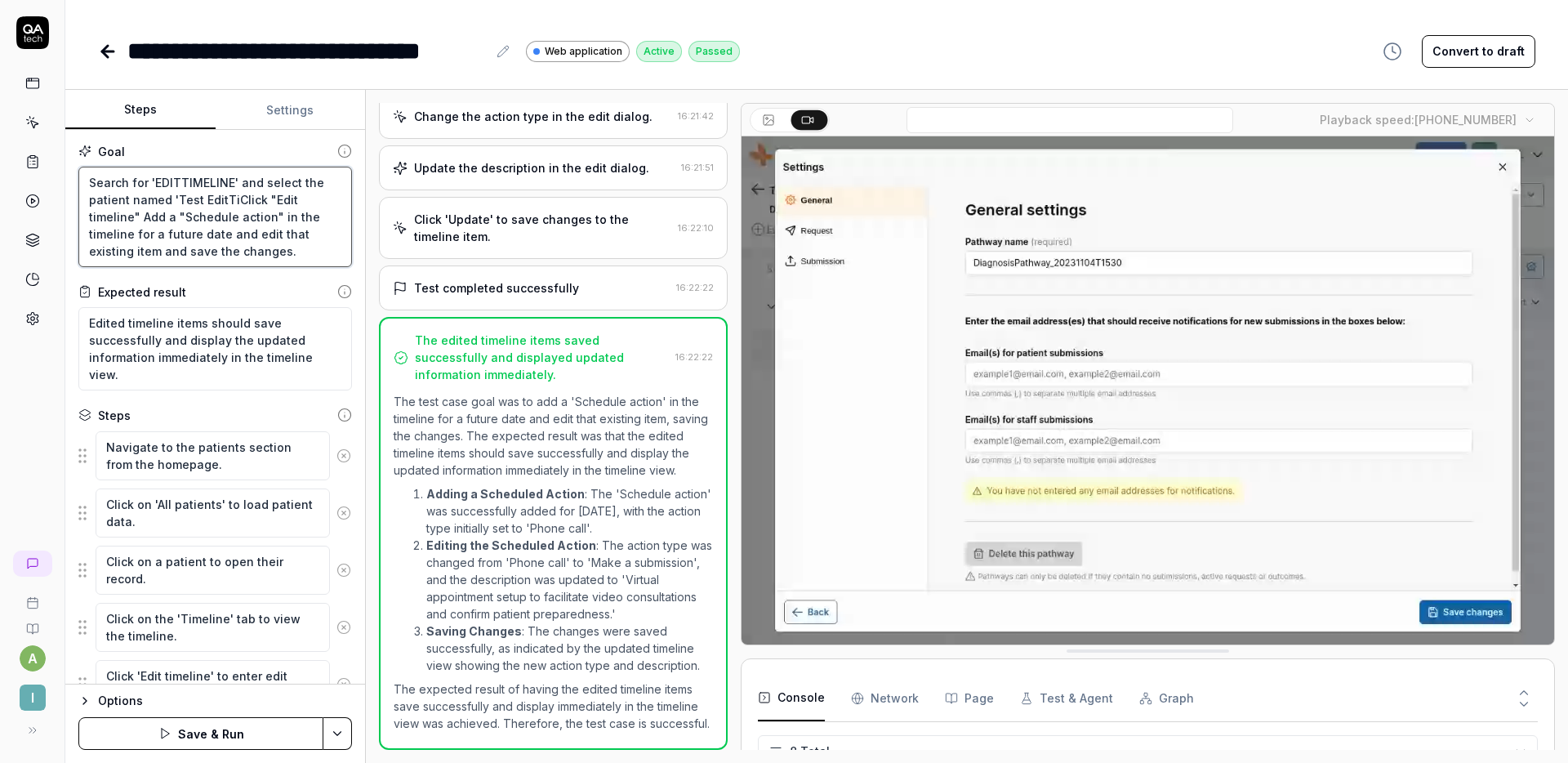
type textarea "*"
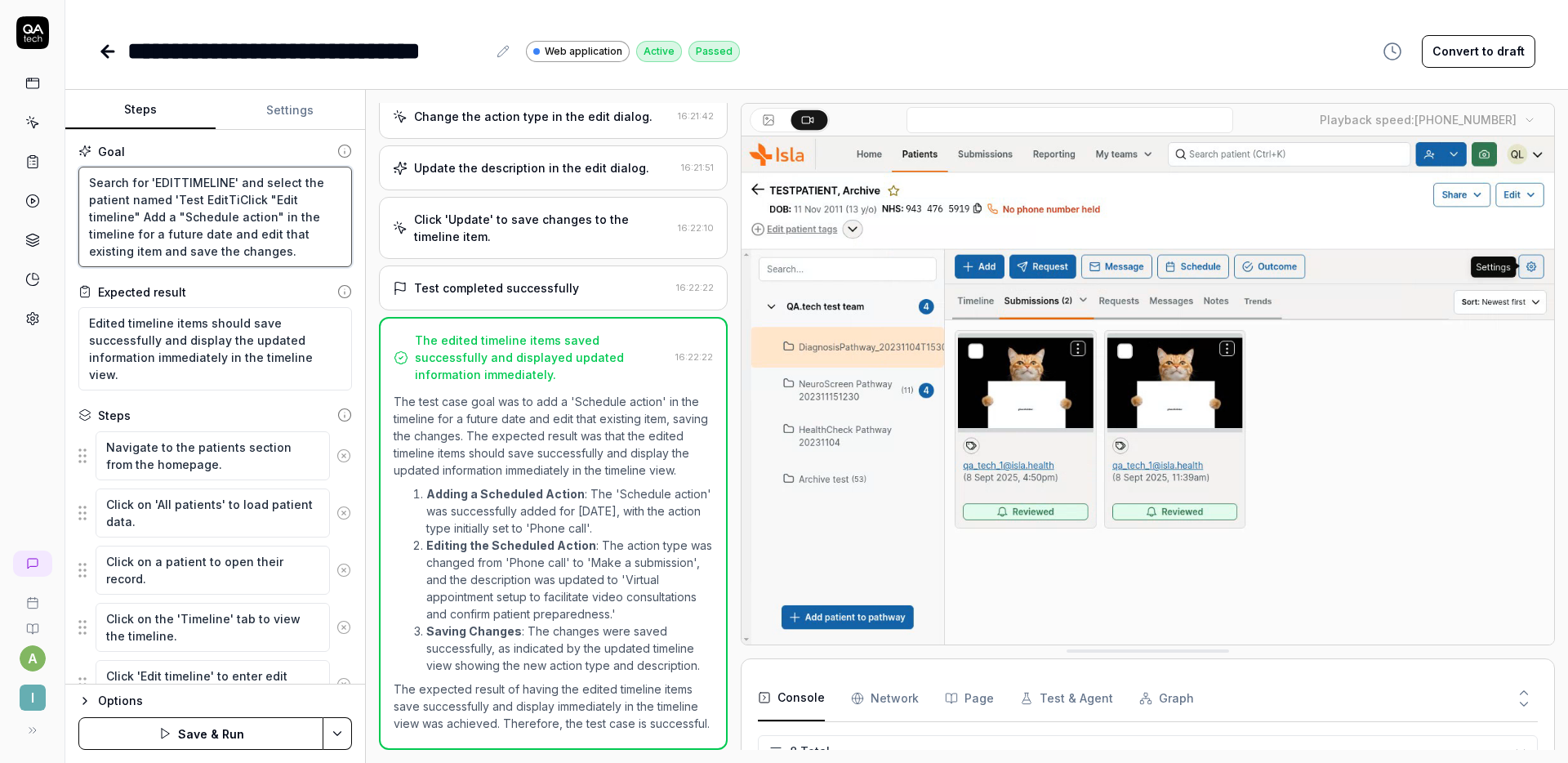
type textarea "Search for 'EDITTIMELINE' and select the patient named 'Test EditTimClick "Edit…"
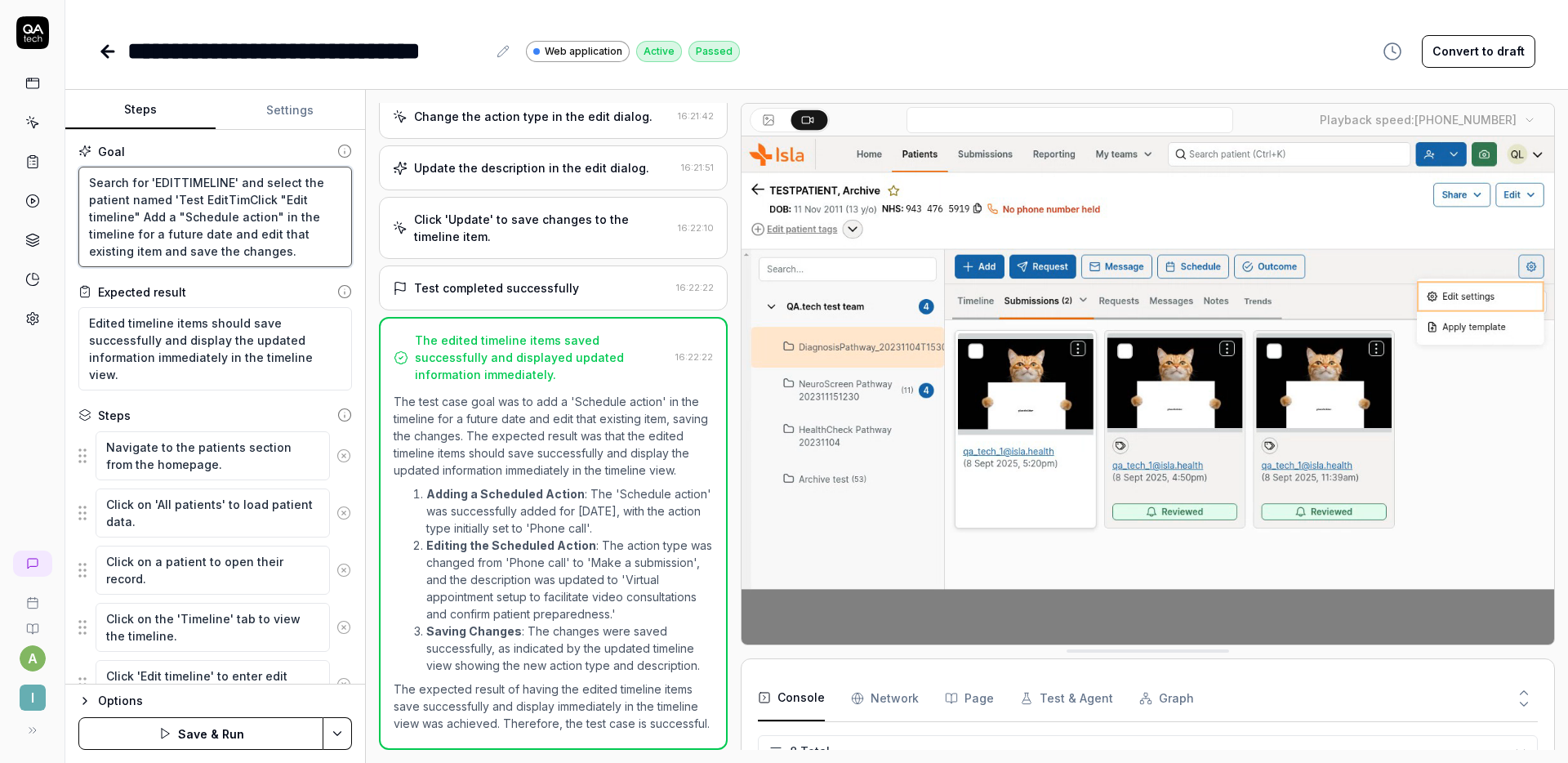
type textarea "*"
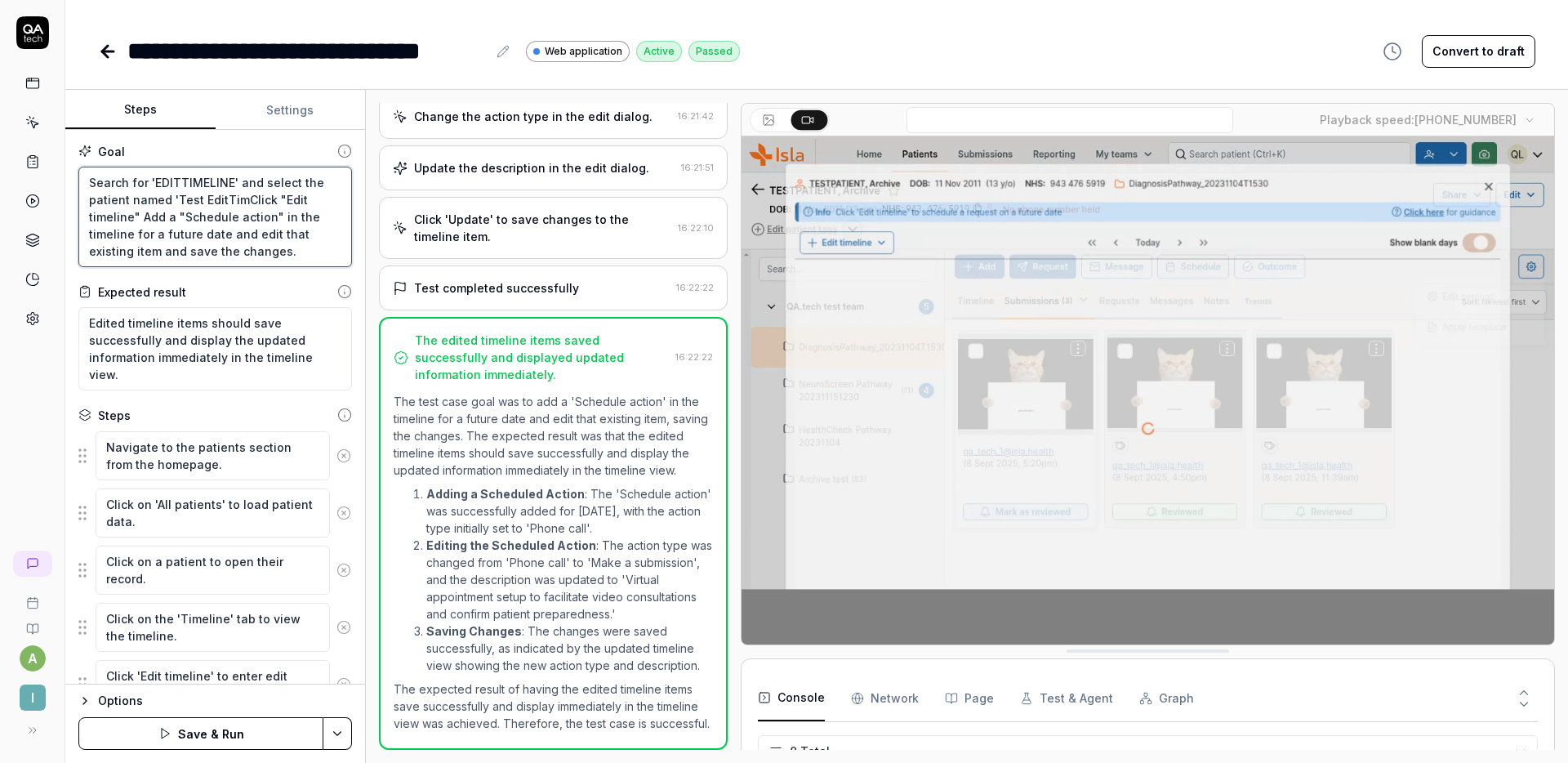
type textarea "Search for 'EDITTIMELINE' and select the patient named 'Test EditTimeClick "Edi…"
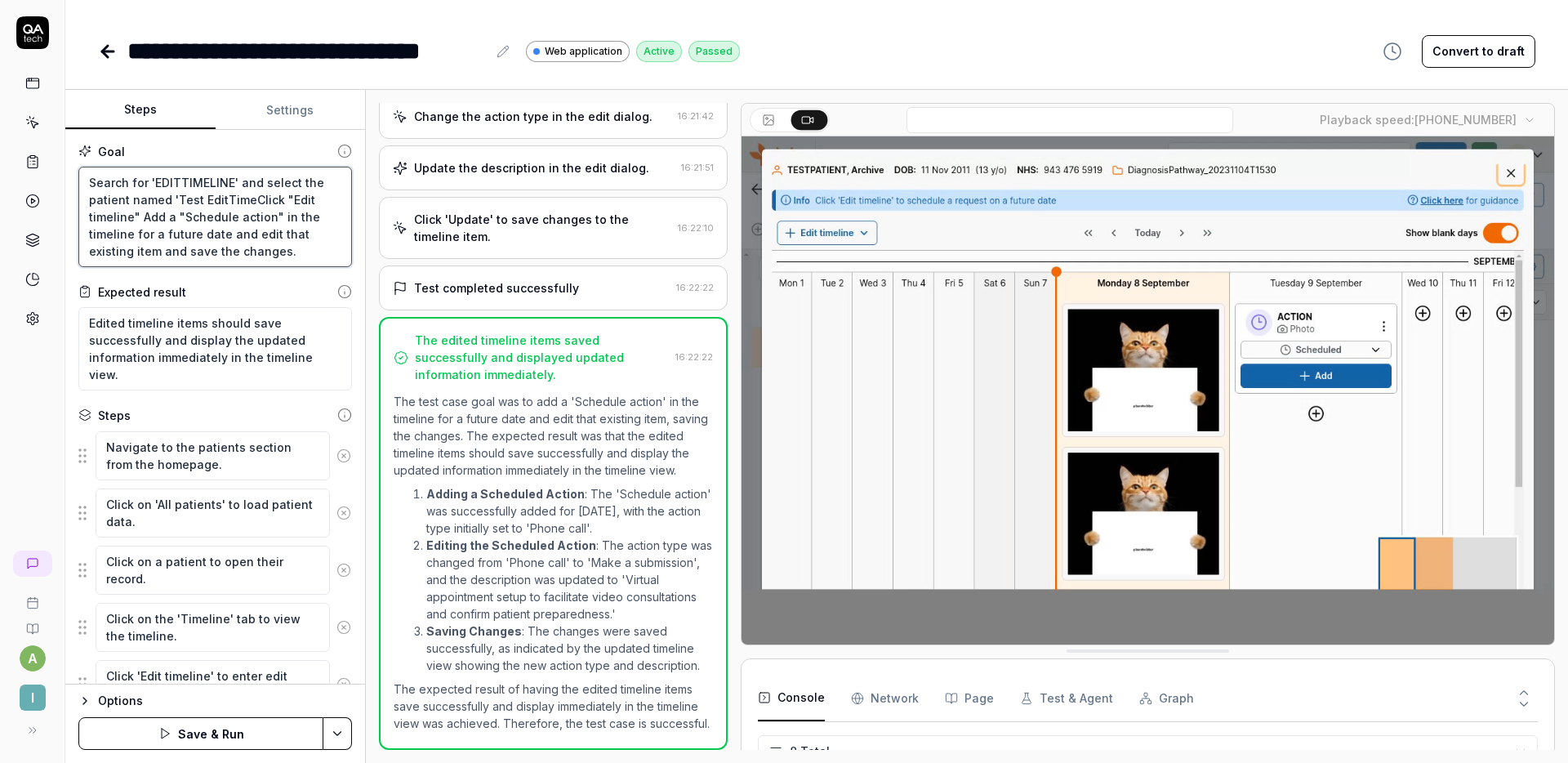
type textarea "*"
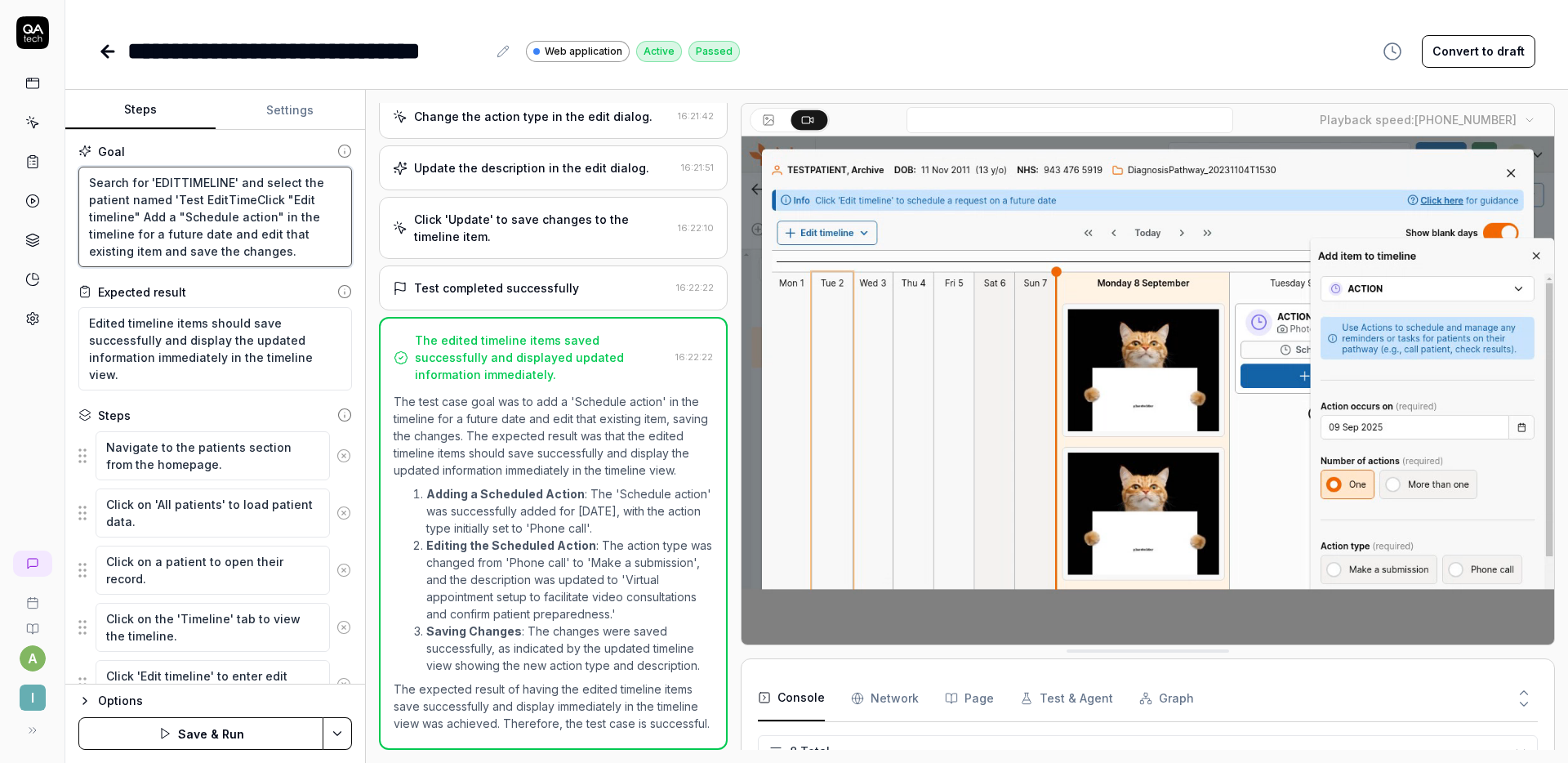
type textarea "Search for 'EDITTIMELINE' and select the patient named 'Test EditTimelClick "Ed…"
type textarea "*"
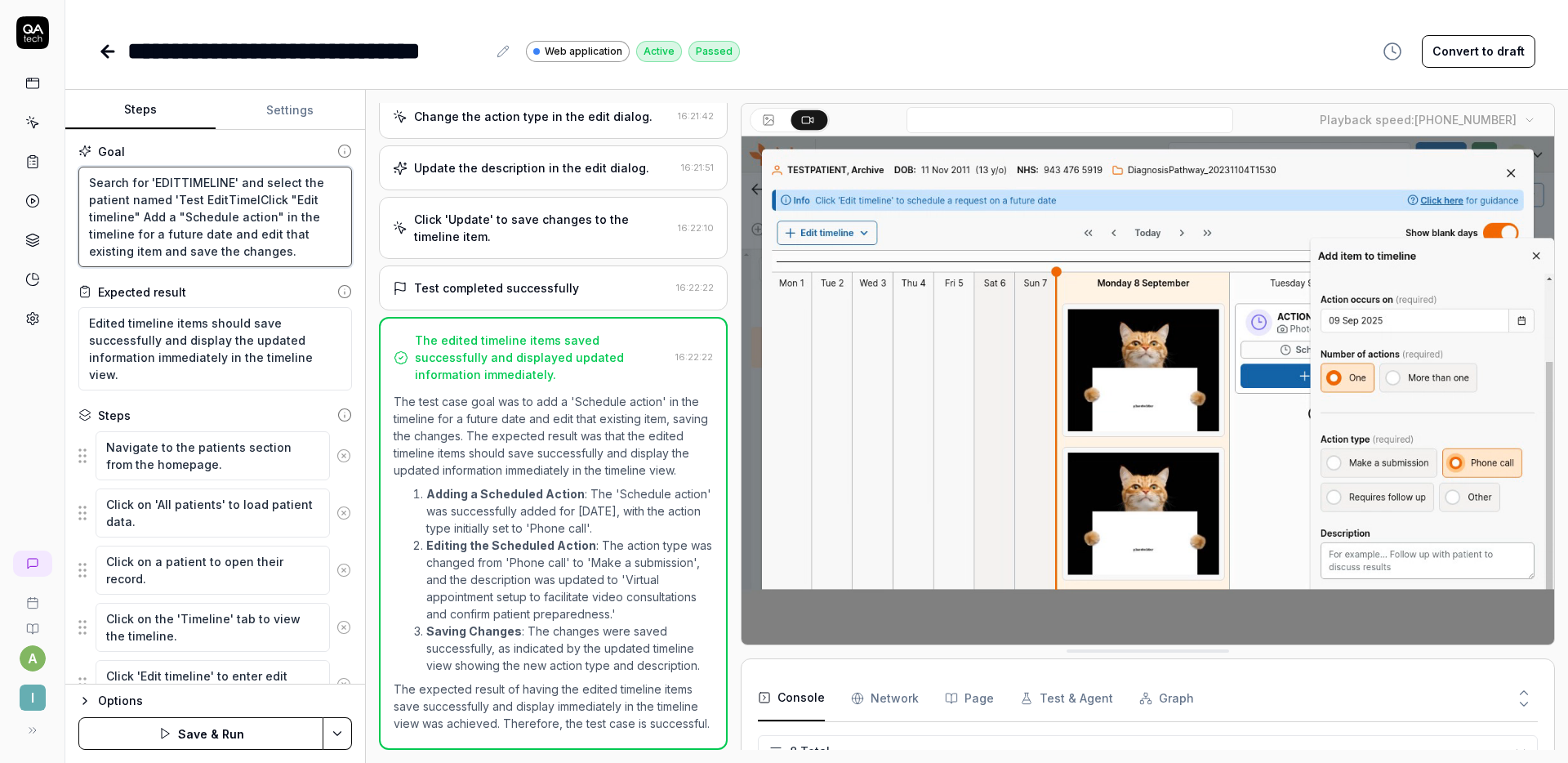
type textarea "Search for 'EDITTIMELINE' and select the patient named 'Test EditTimeliClick "E…"
type textarea "*"
type textarea "Search for 'EDITTIMELINE' and select the patient named 'Test EditTimelinClick "…"
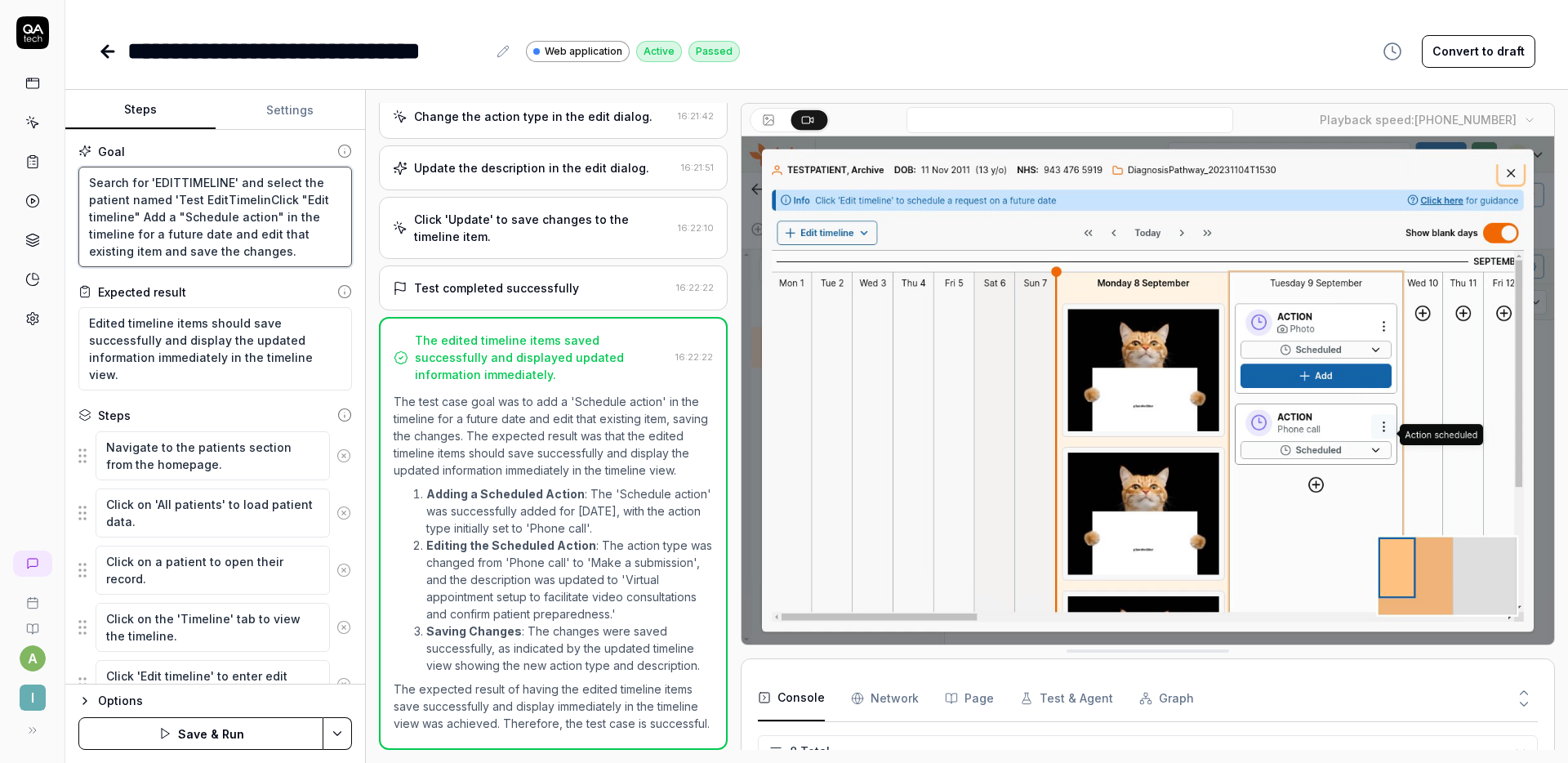
type textarea "*"
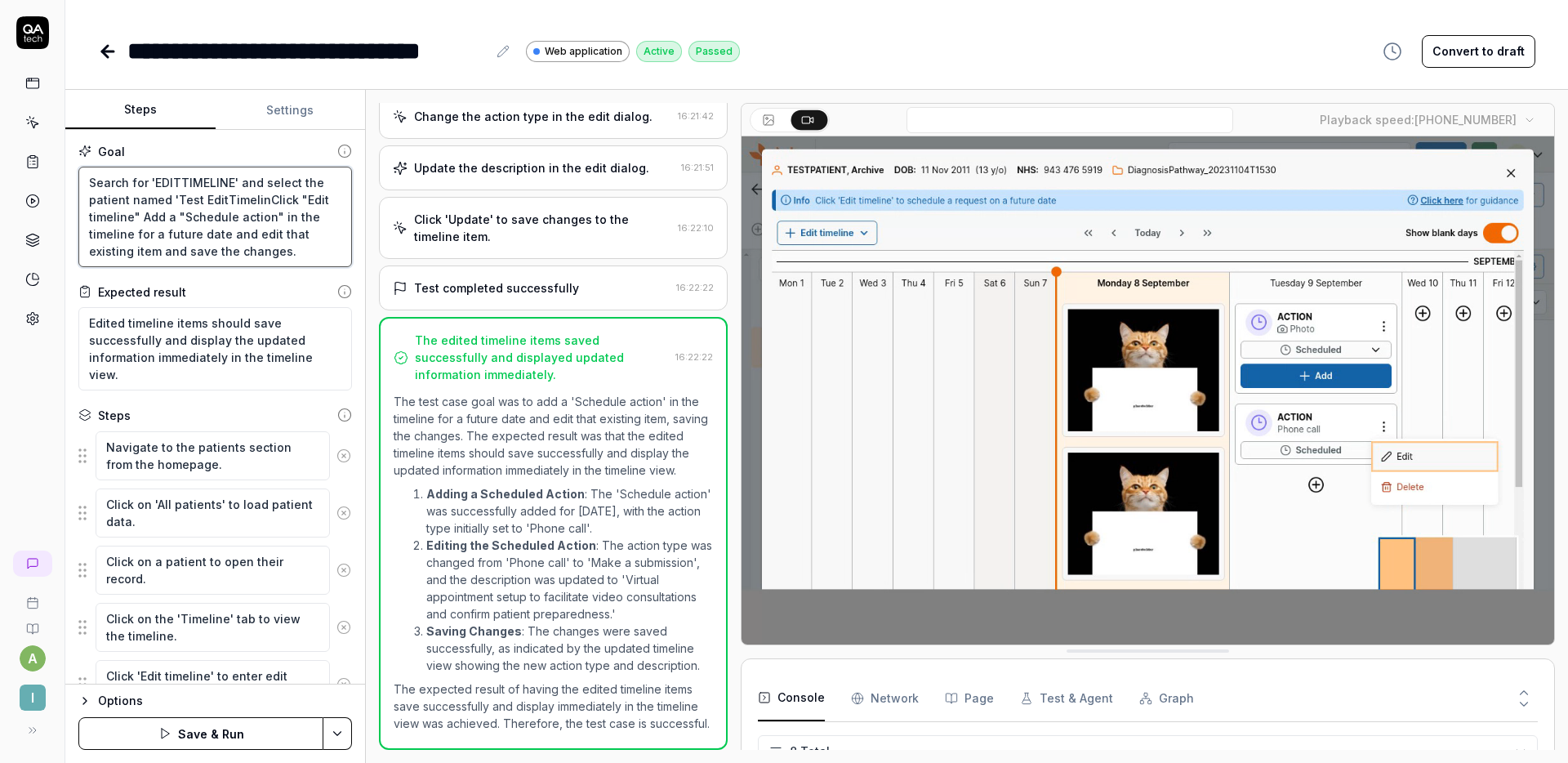
type textarea "Search for 'EDITTIMELINE' and select the patient named 'Test EditTimelineClick …"
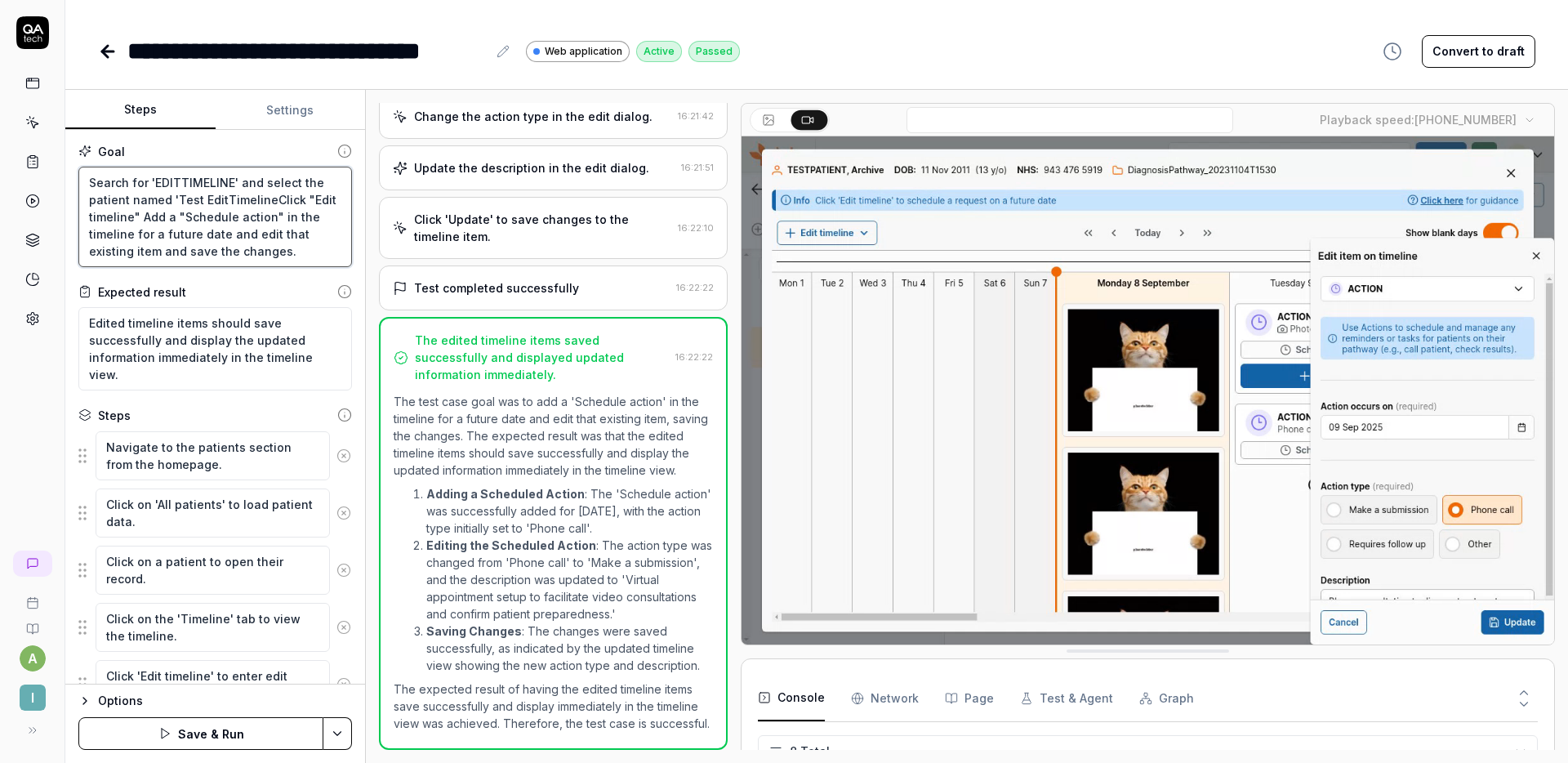
type textarea "*"
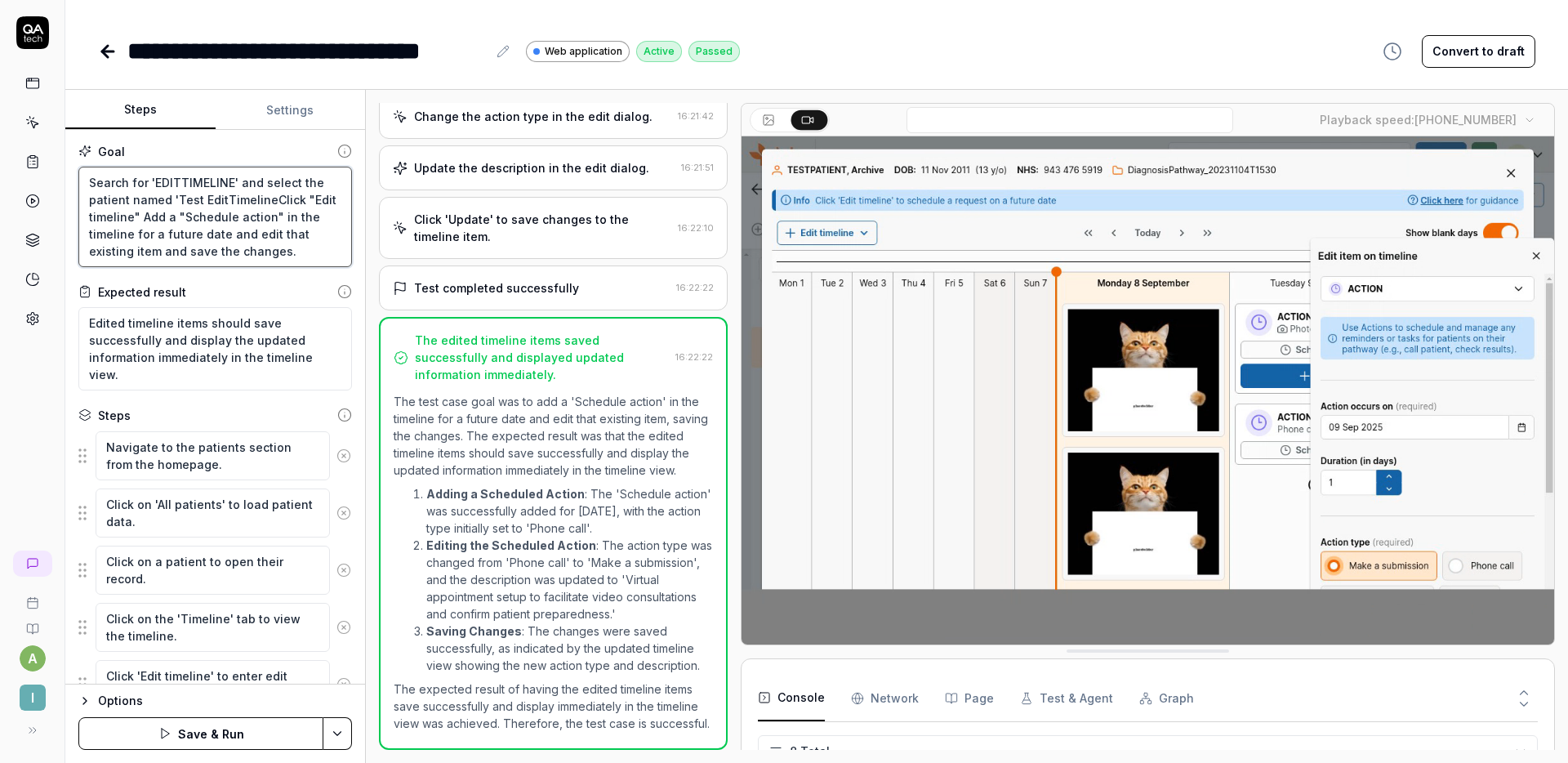
type textarea "Search for 'EDITTIMELINE' and select the patient named 'Test EditTimeline'Click…"
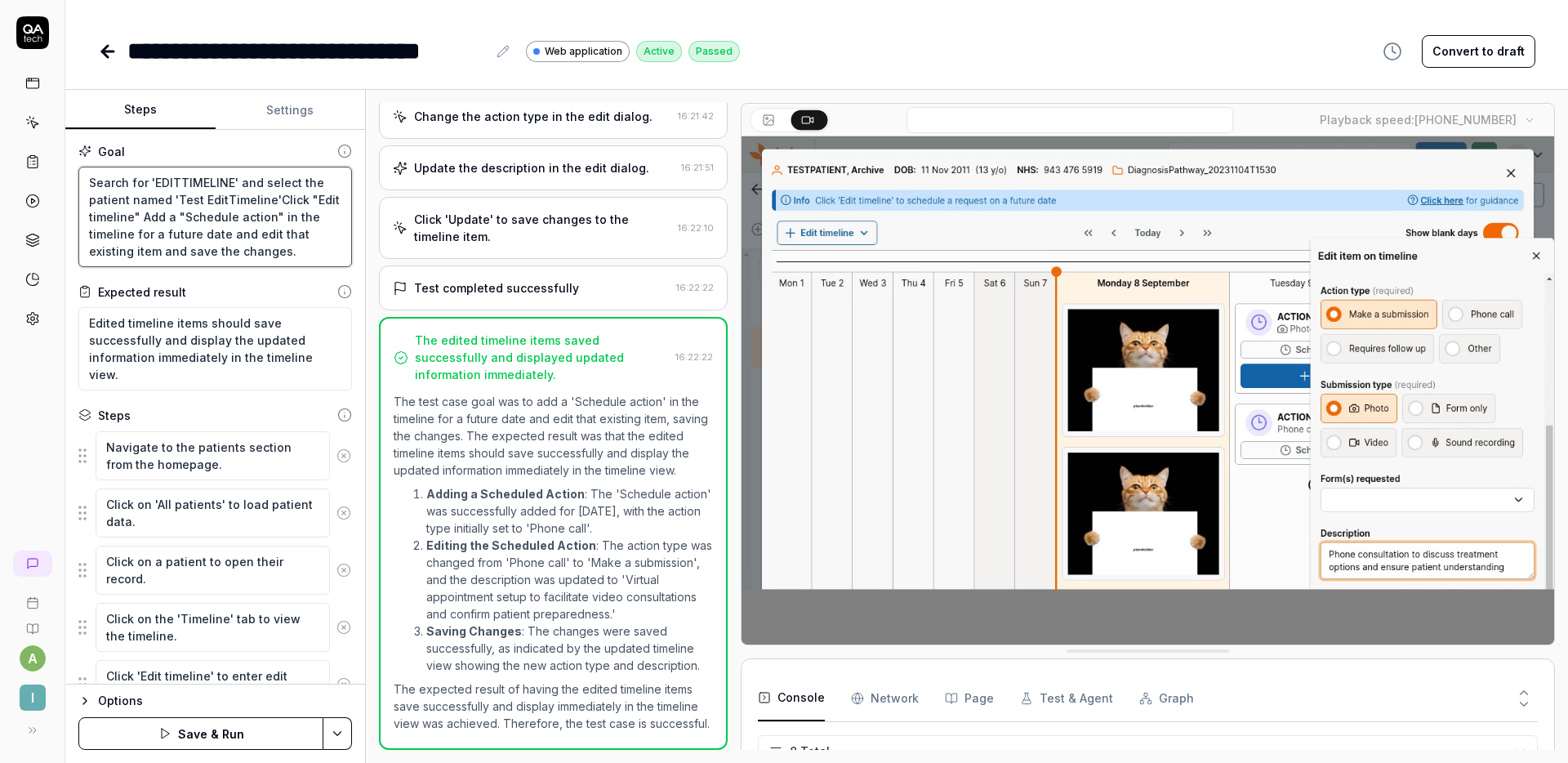
type textarea "*"
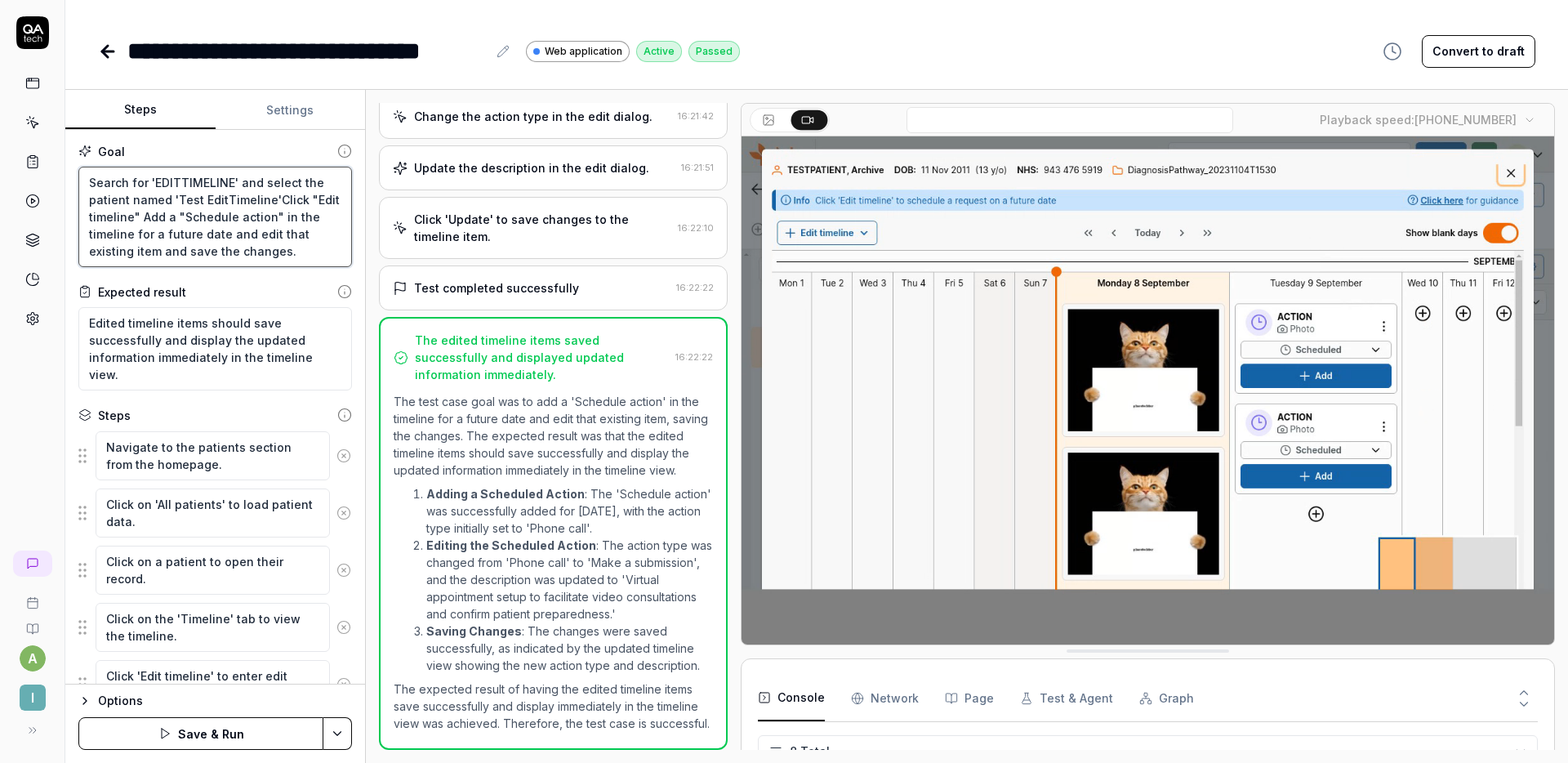
type textarea "Search for 'EDITTIMELINE' and select the patient named 'Test EditTimeline' Clic…"
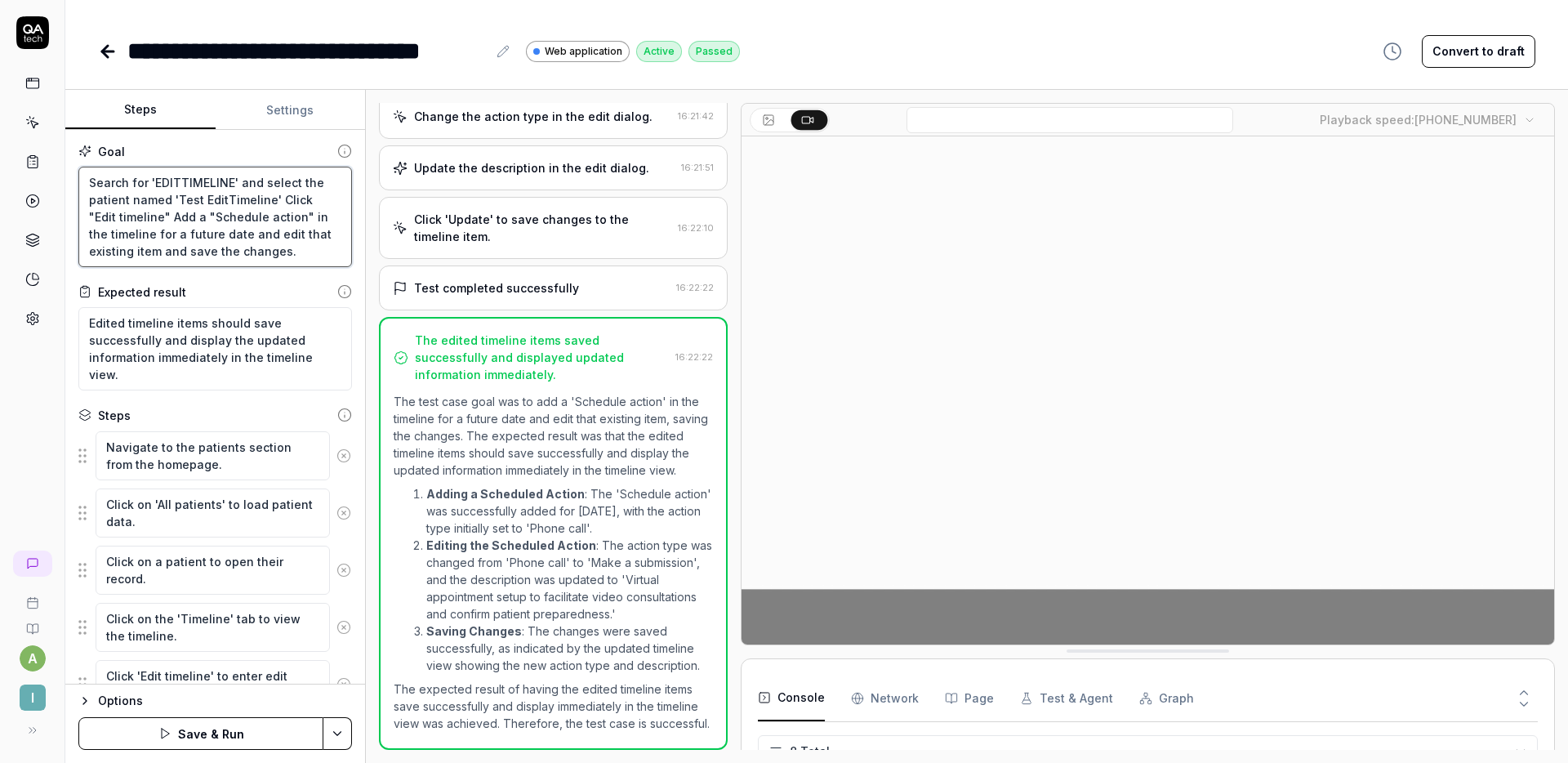
type textarea "*"
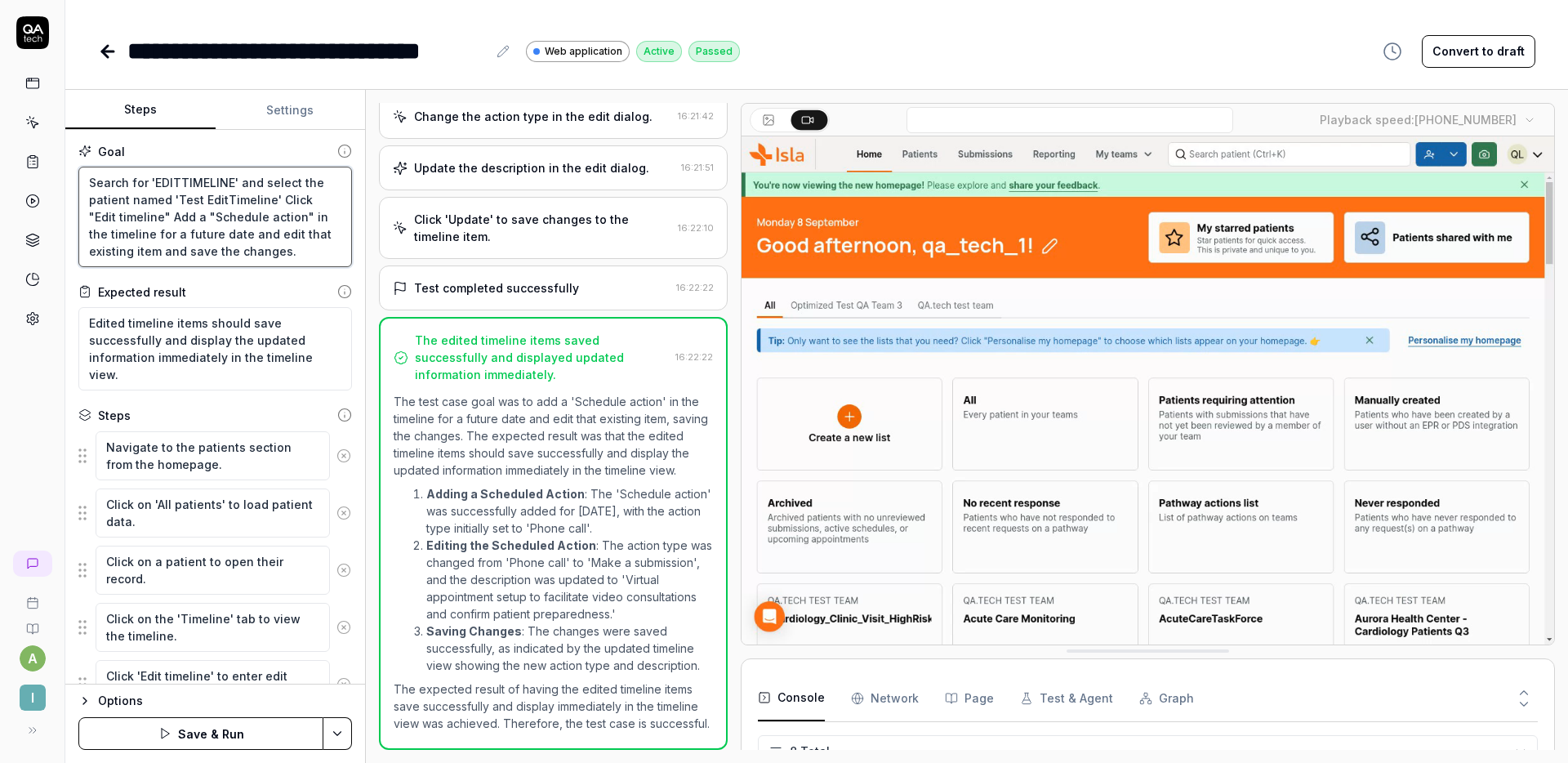
type textarea "Search for 'EDITTIMELINE' and select the patient named 'Test EditTimeline' .Cli…"
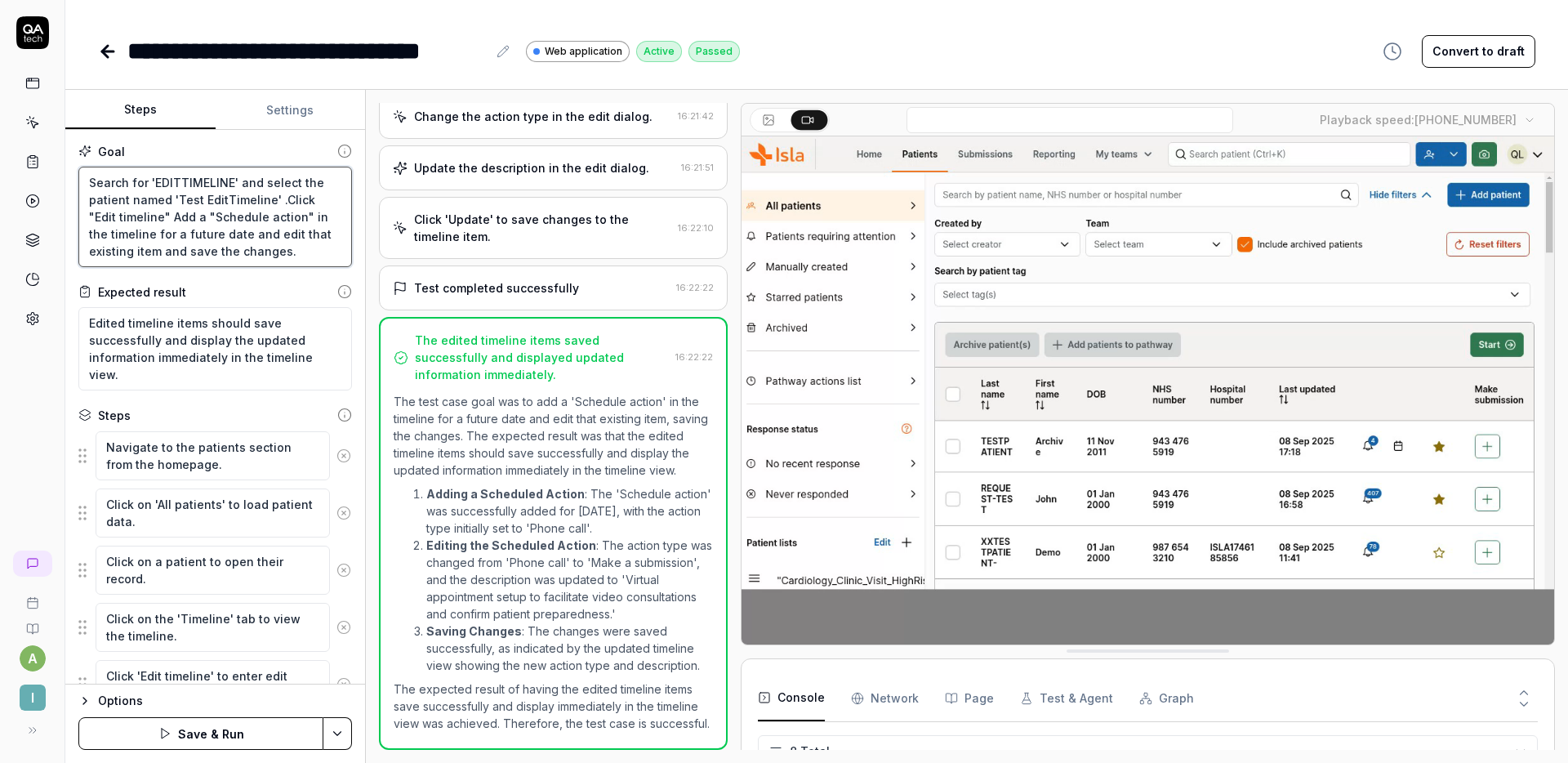
type textarea "*"
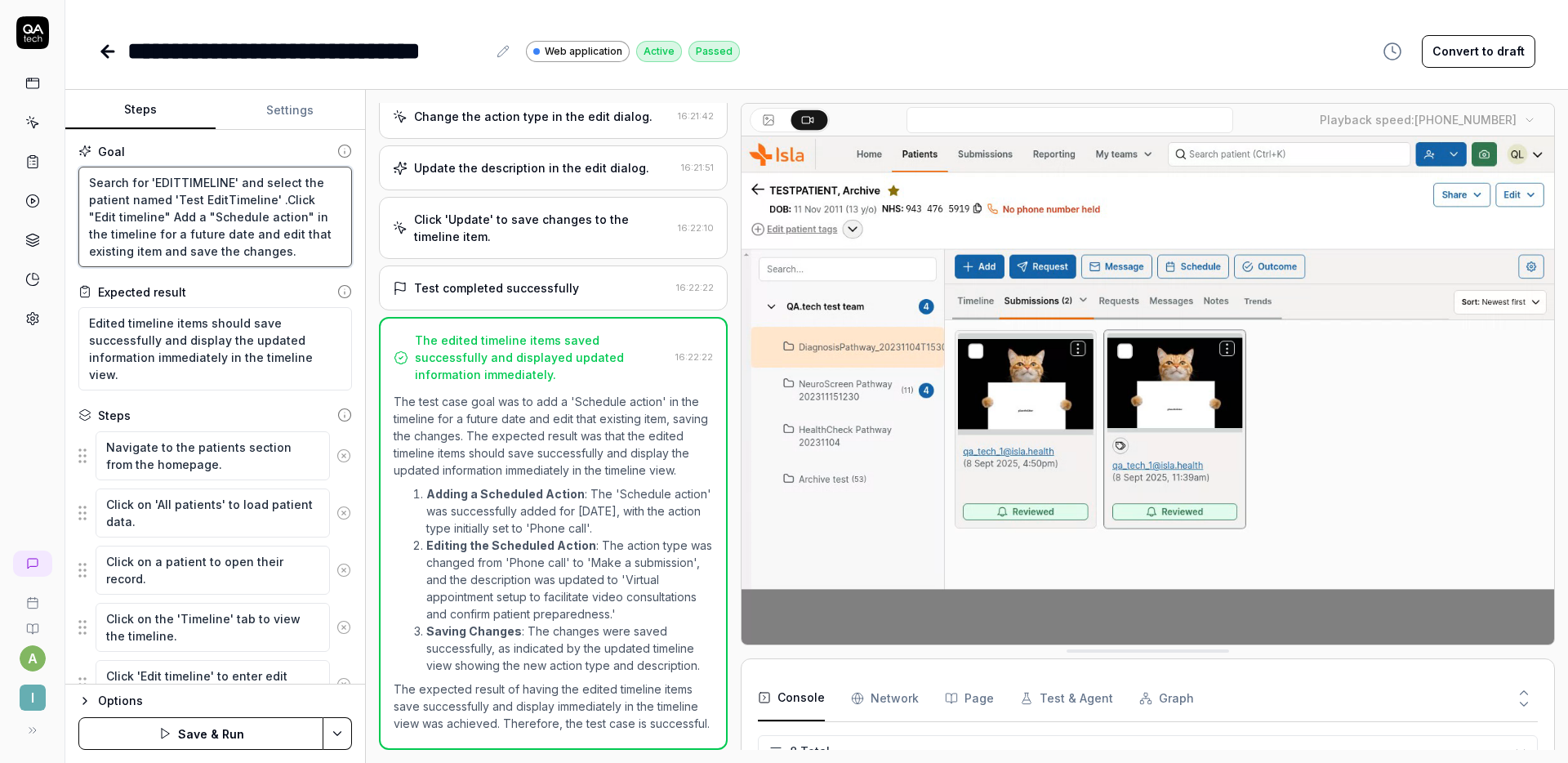
type textarea "Search for 'EDITTIMELINE' and select the patient named 'Test EditTimeline' Clic…"
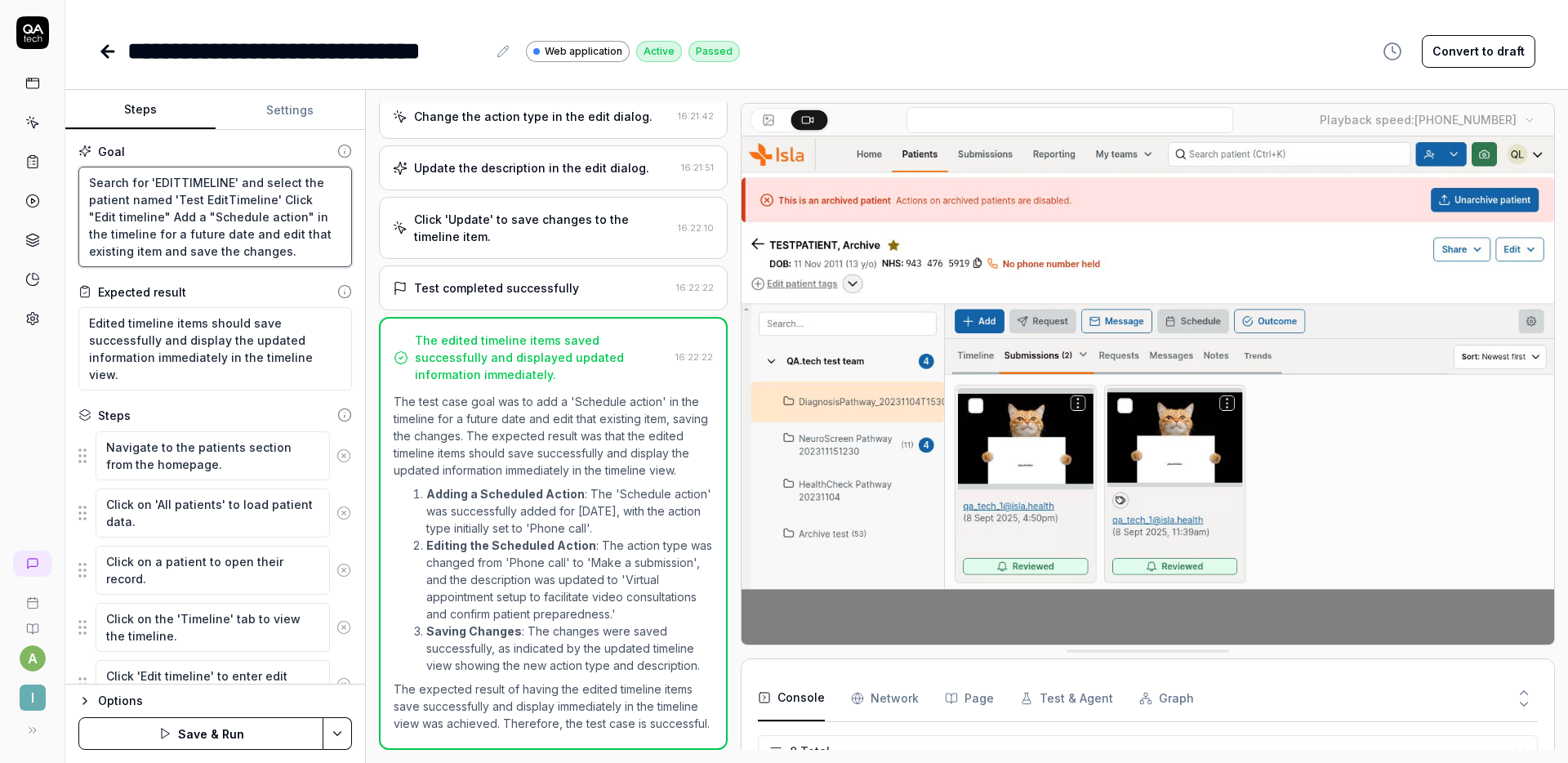
type textarea "*"
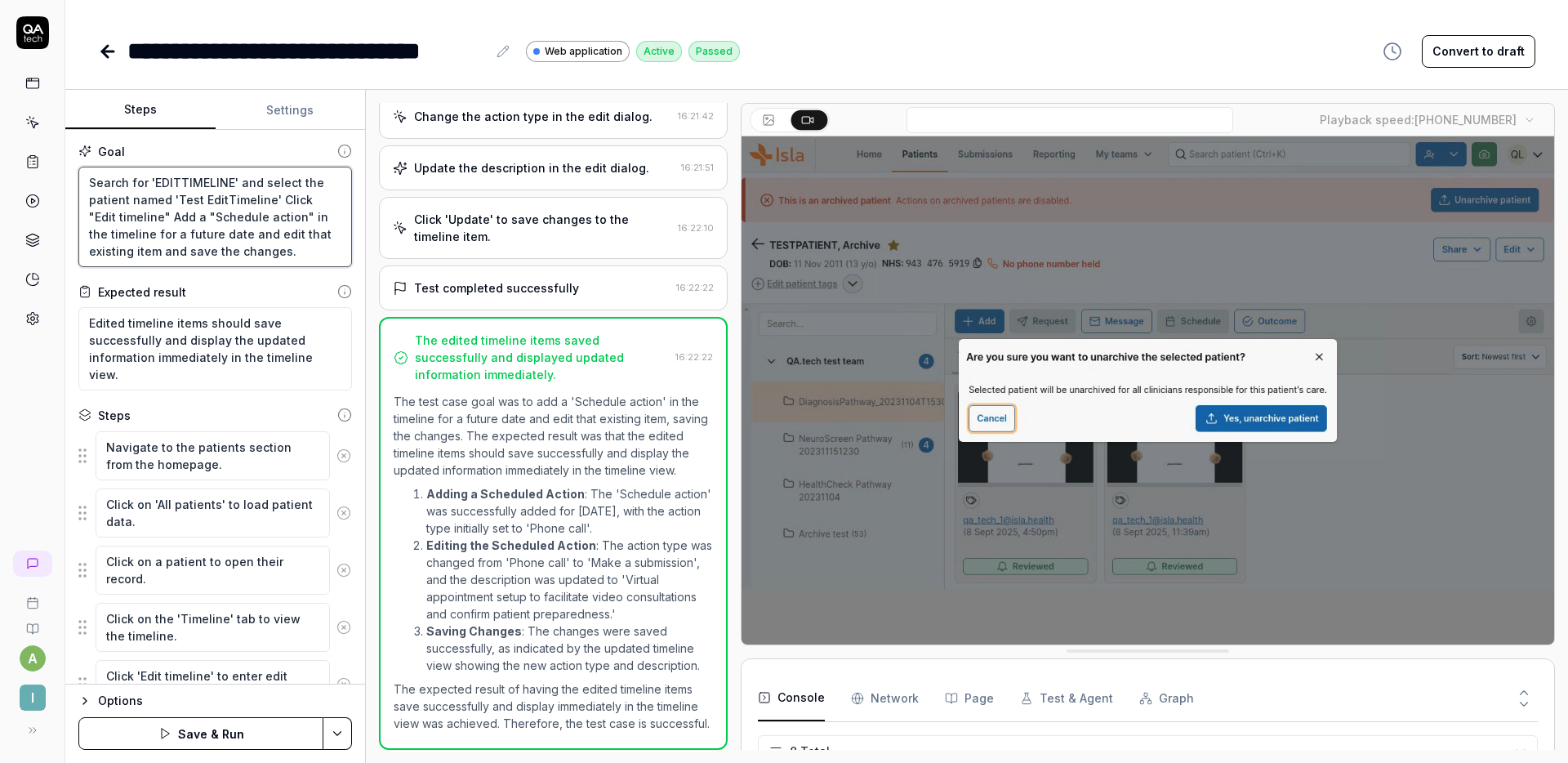
type textarea "Search for 'EDITTIMELINE' and select the patient named 'Test EditTimeline'Click…"
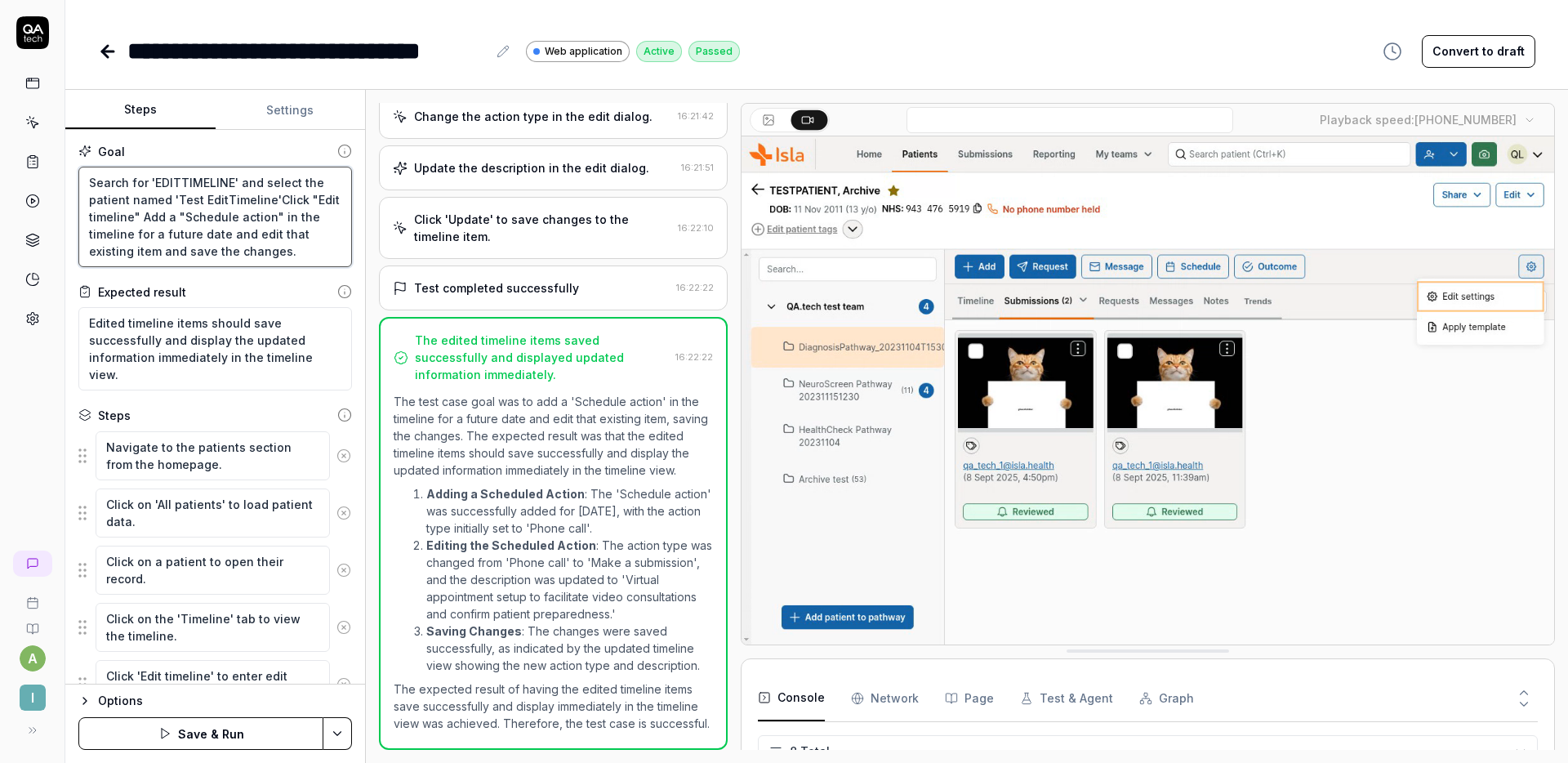
type textarea "*"
type textarea "Search for 'EDITTIMELINE' and select the patient named 'Test EditTimeline'.Clic…"
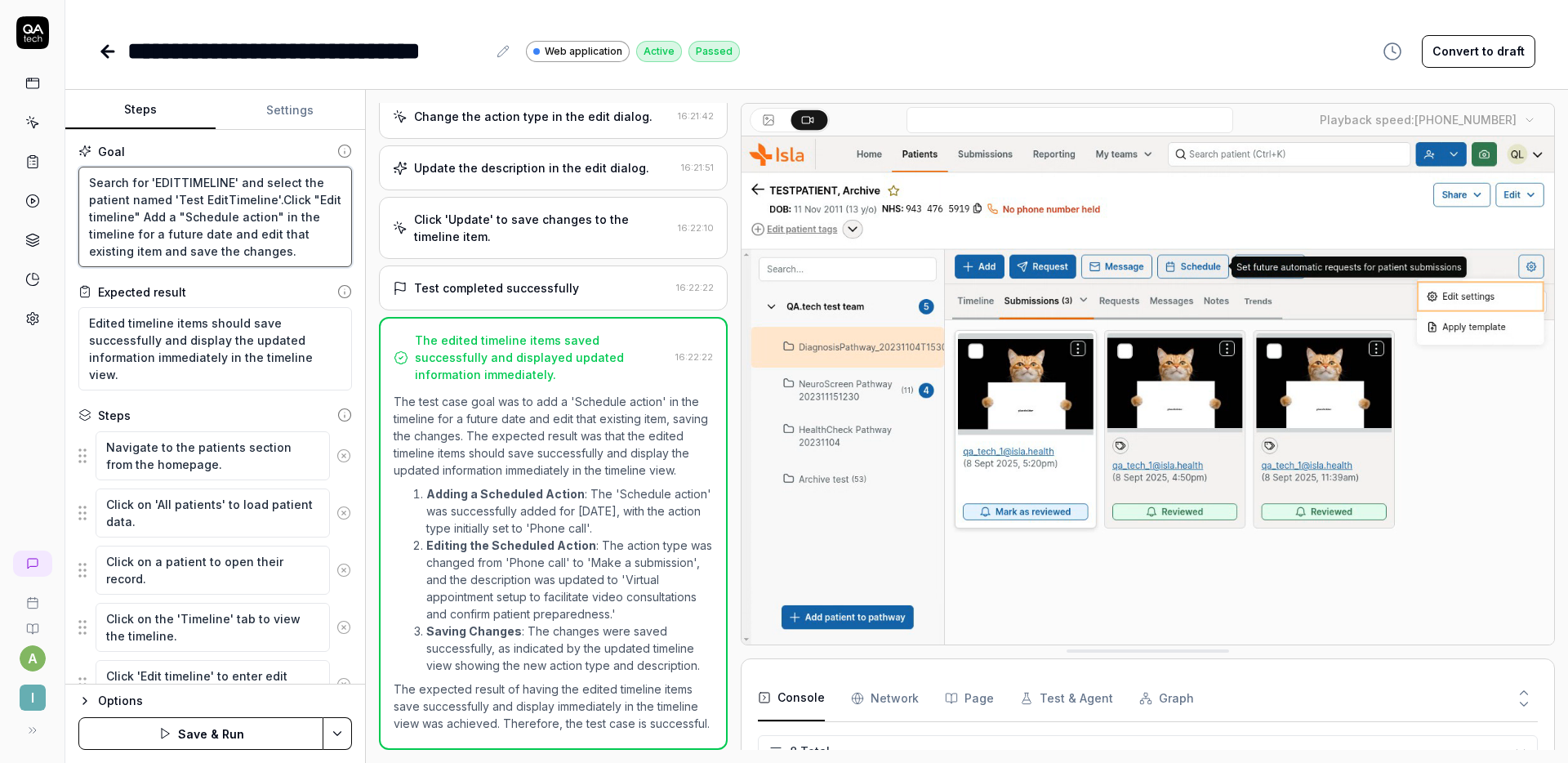
type textarea "*"
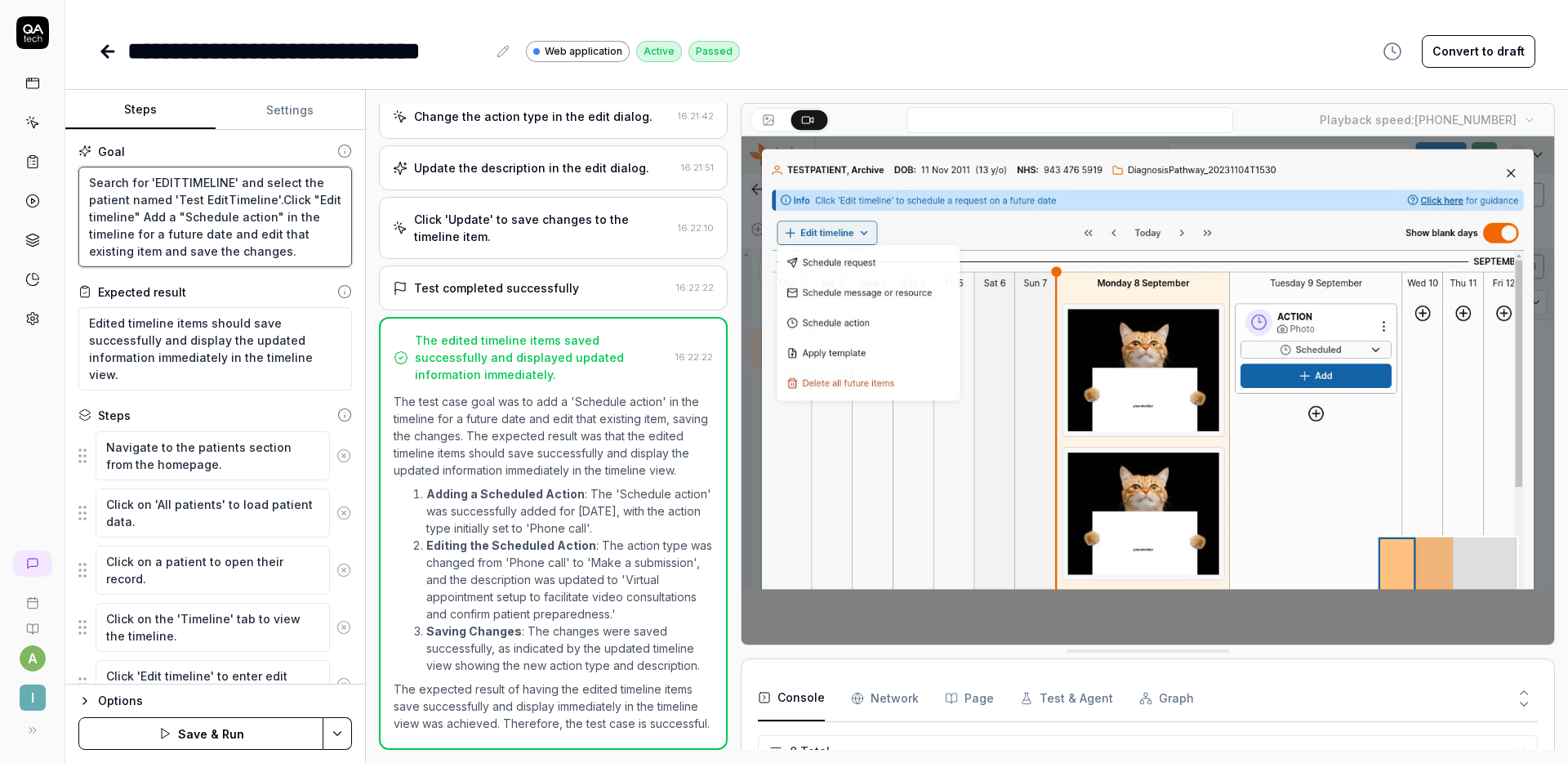
type textarea "Search for 'EDITTIMELINE' and select the patient named 'Test EditTimeline'. Cli…"
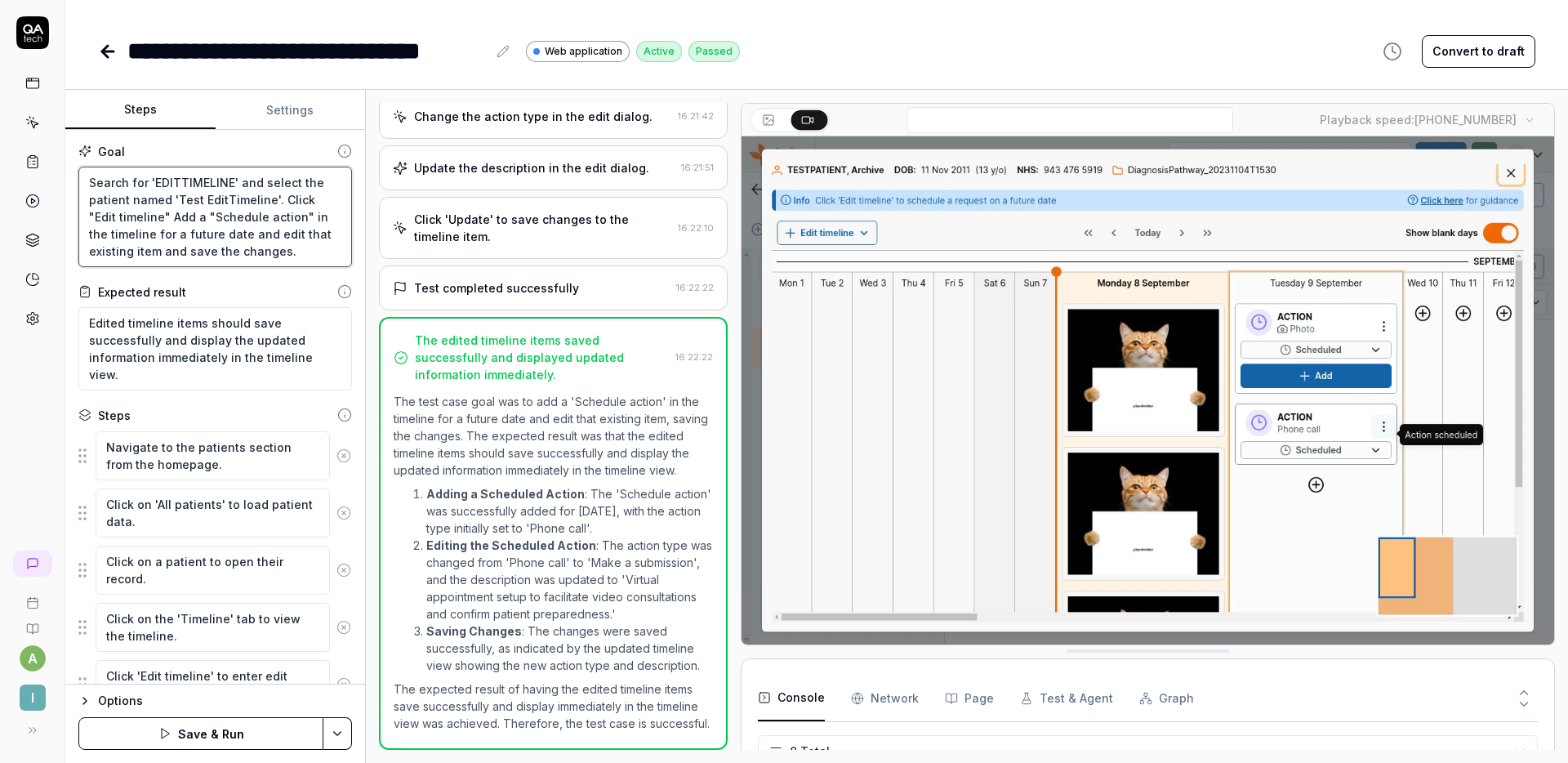
click at [281, 200] on textarea "Search for 'EDITTIMELINE' and select the patient named 'Test EditTimeline'. Cli…" at bounding box center [215, 217] width 274 height 101
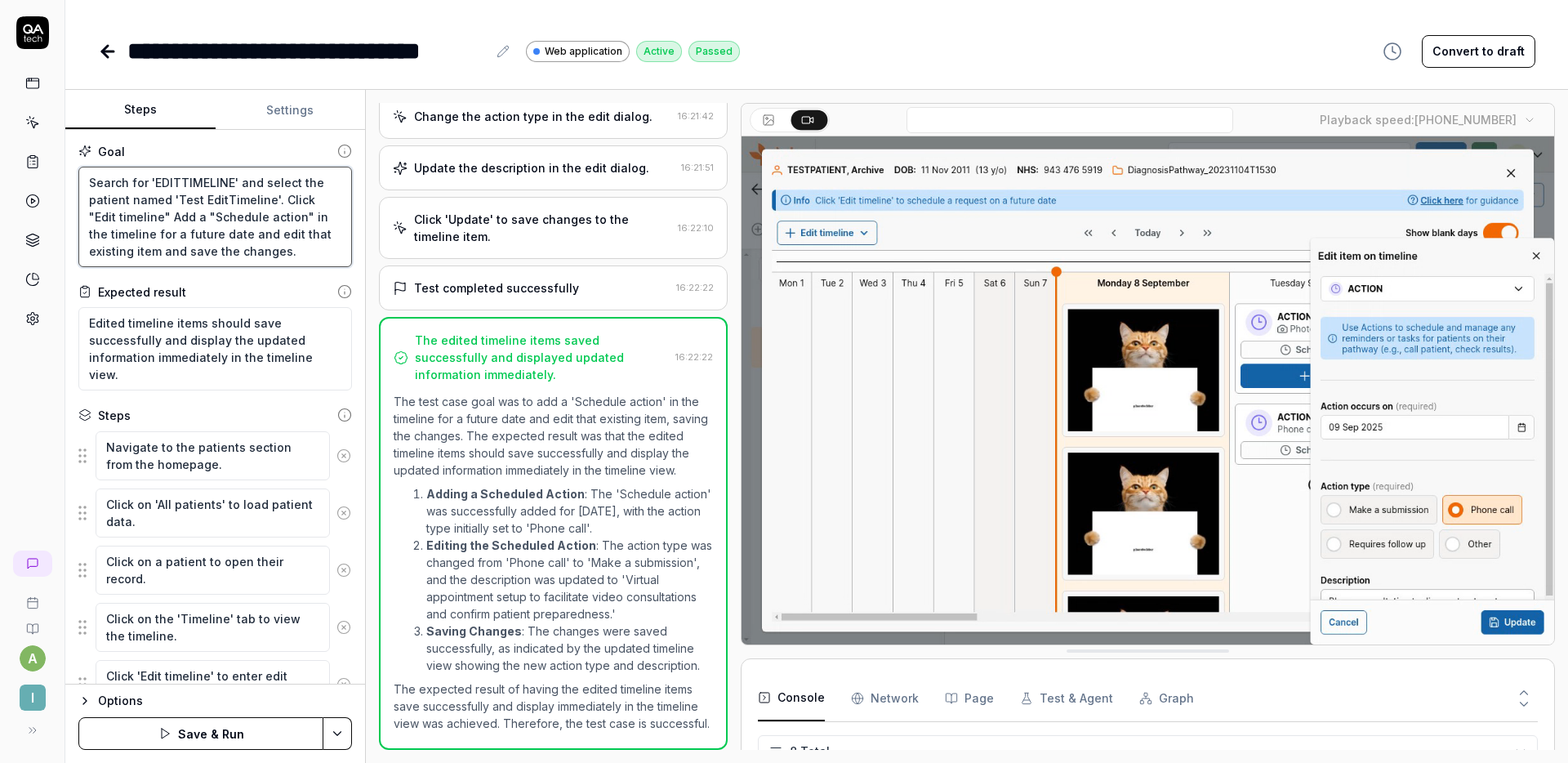
type textarea "*"
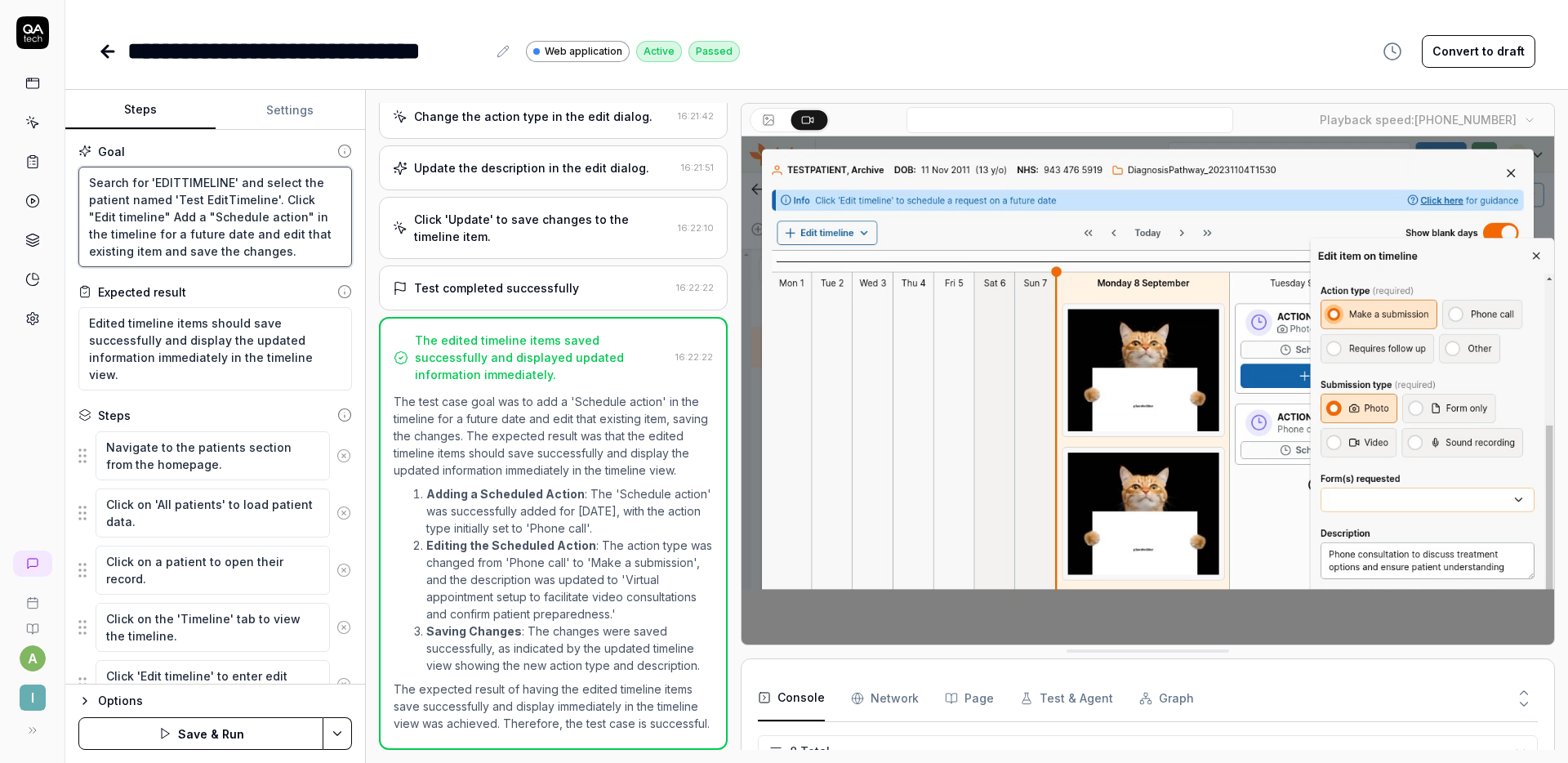
type textarea "Search for 'EDITTIMELINE' and select the patient named 'Test EditTimeline'. lic…"
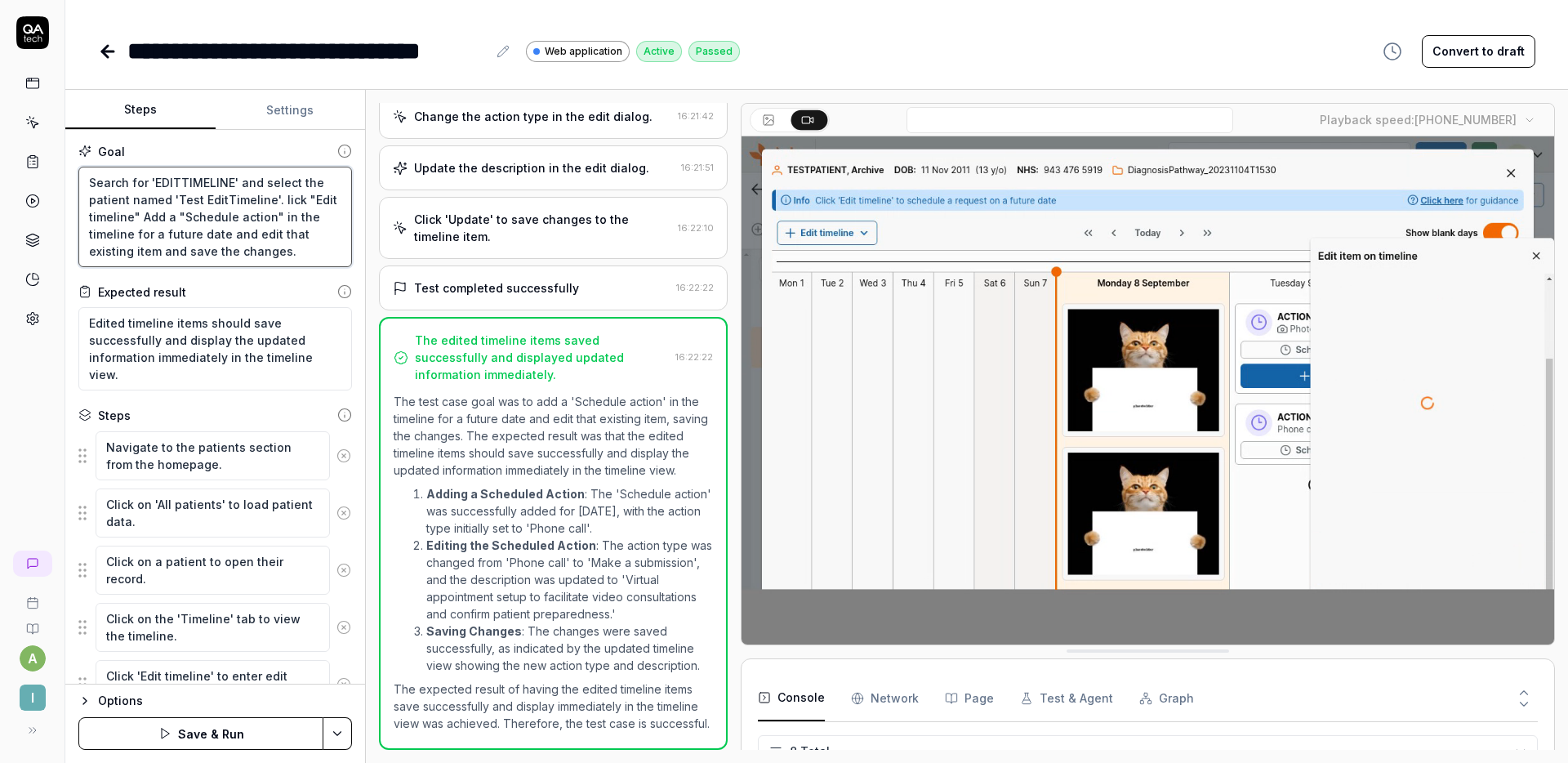
type textarea "*"
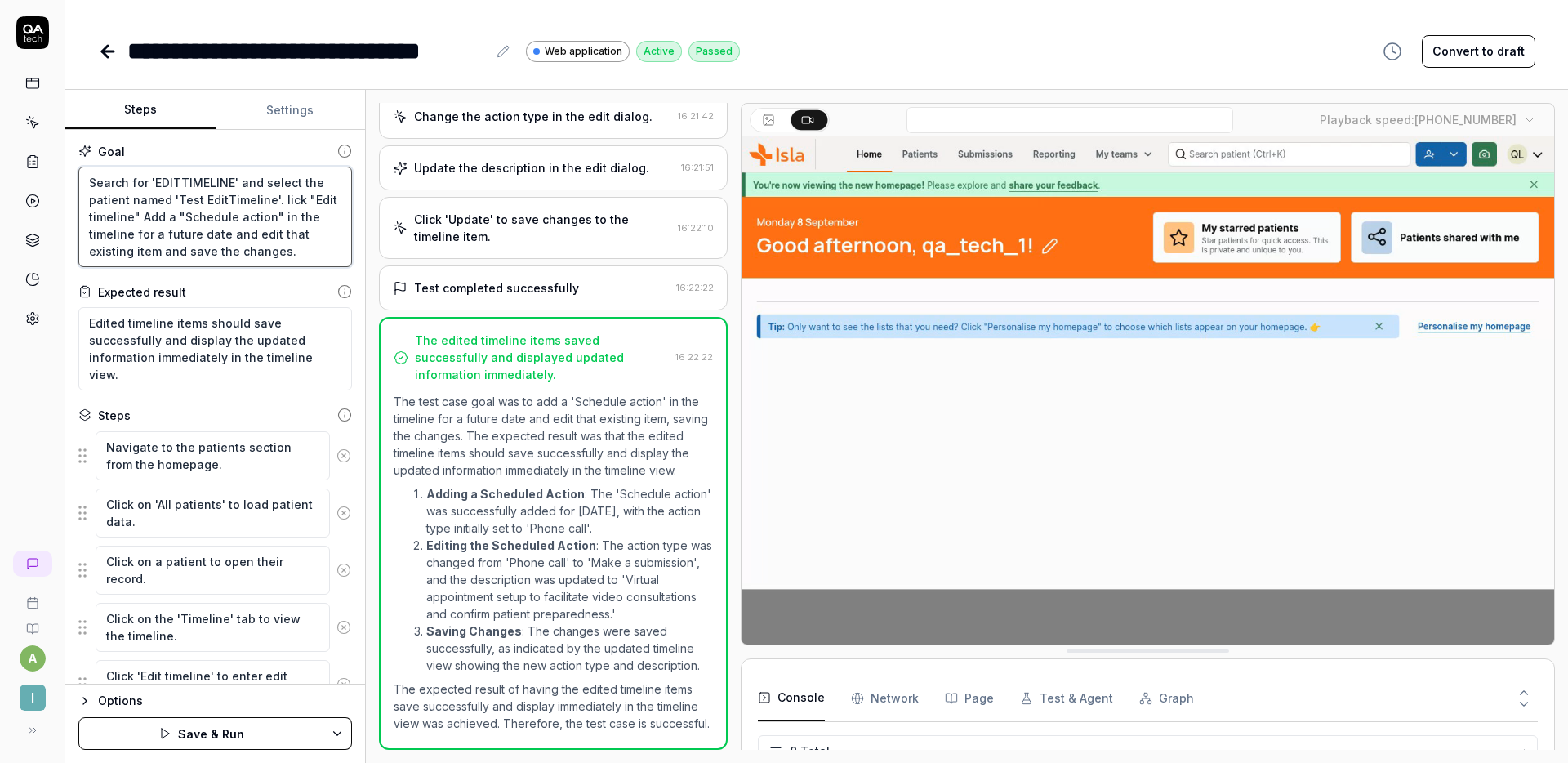
type textarea "Search for 'EDITTIMELINE' and select the patient named 'Test EditTimeline'. Wli…"
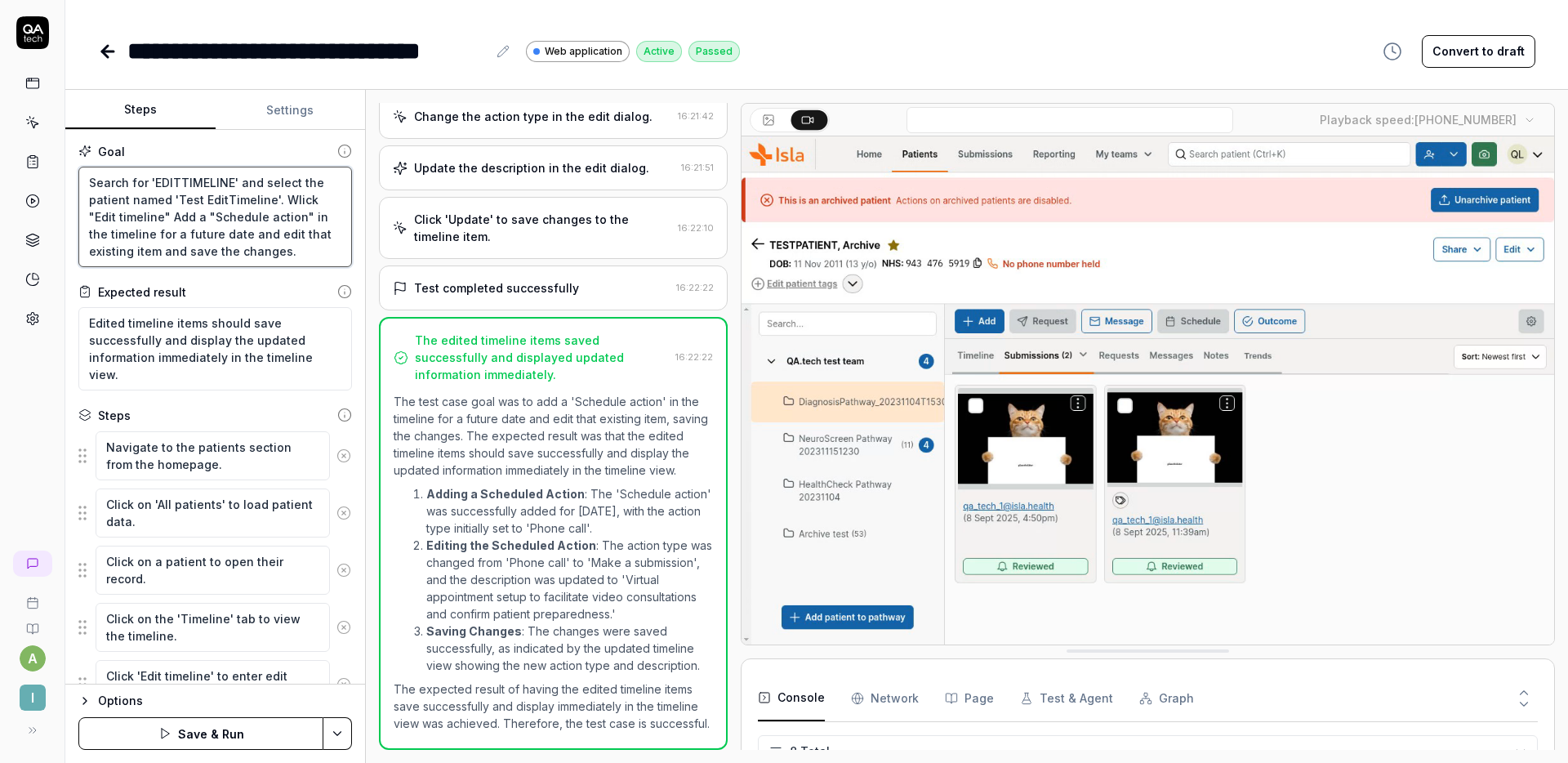
type textarea "*"
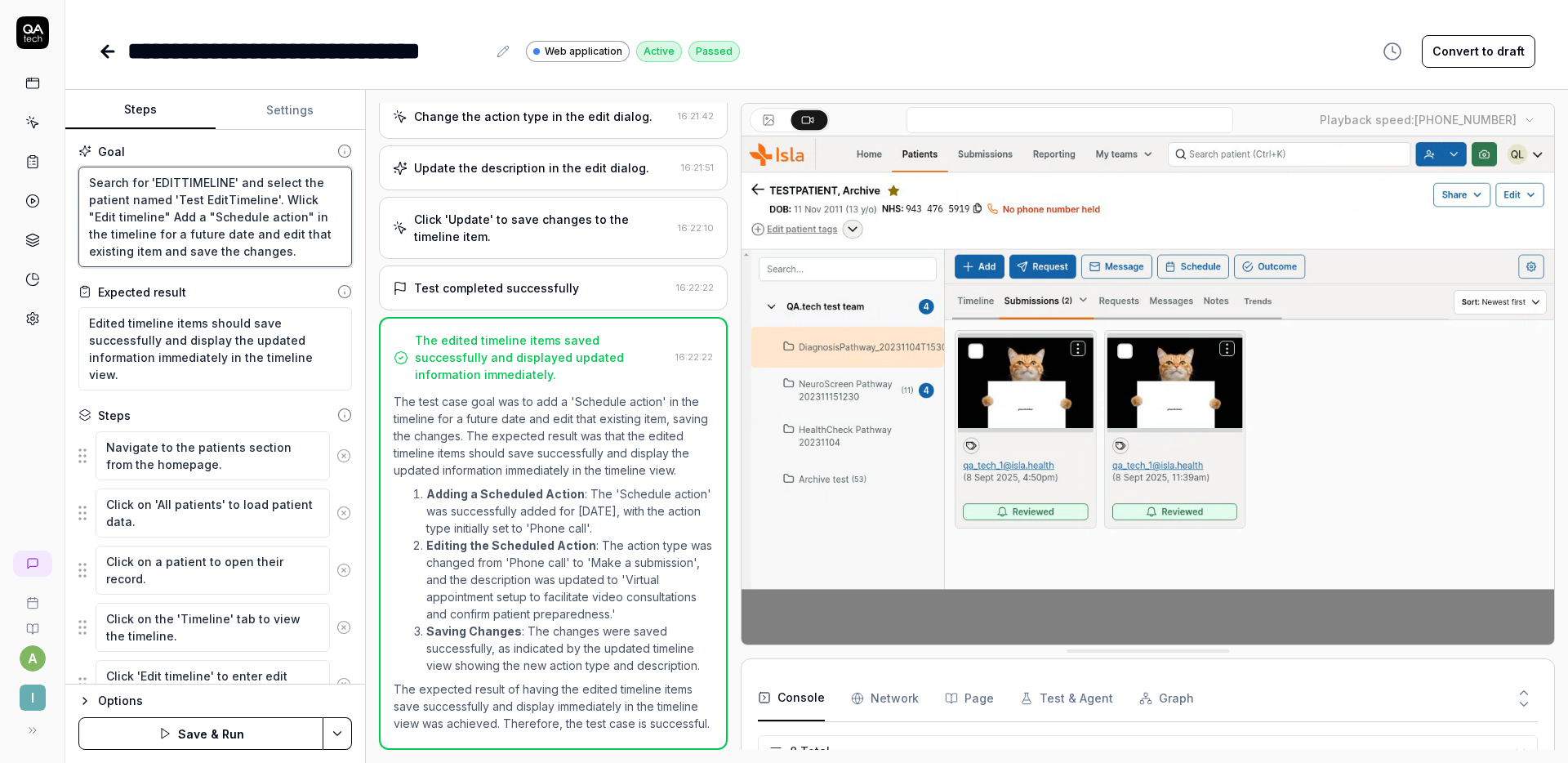
type textarea "Search for 'EDITTIMELINE' and select the patient named 'Test EditTimeline'. Whl…"
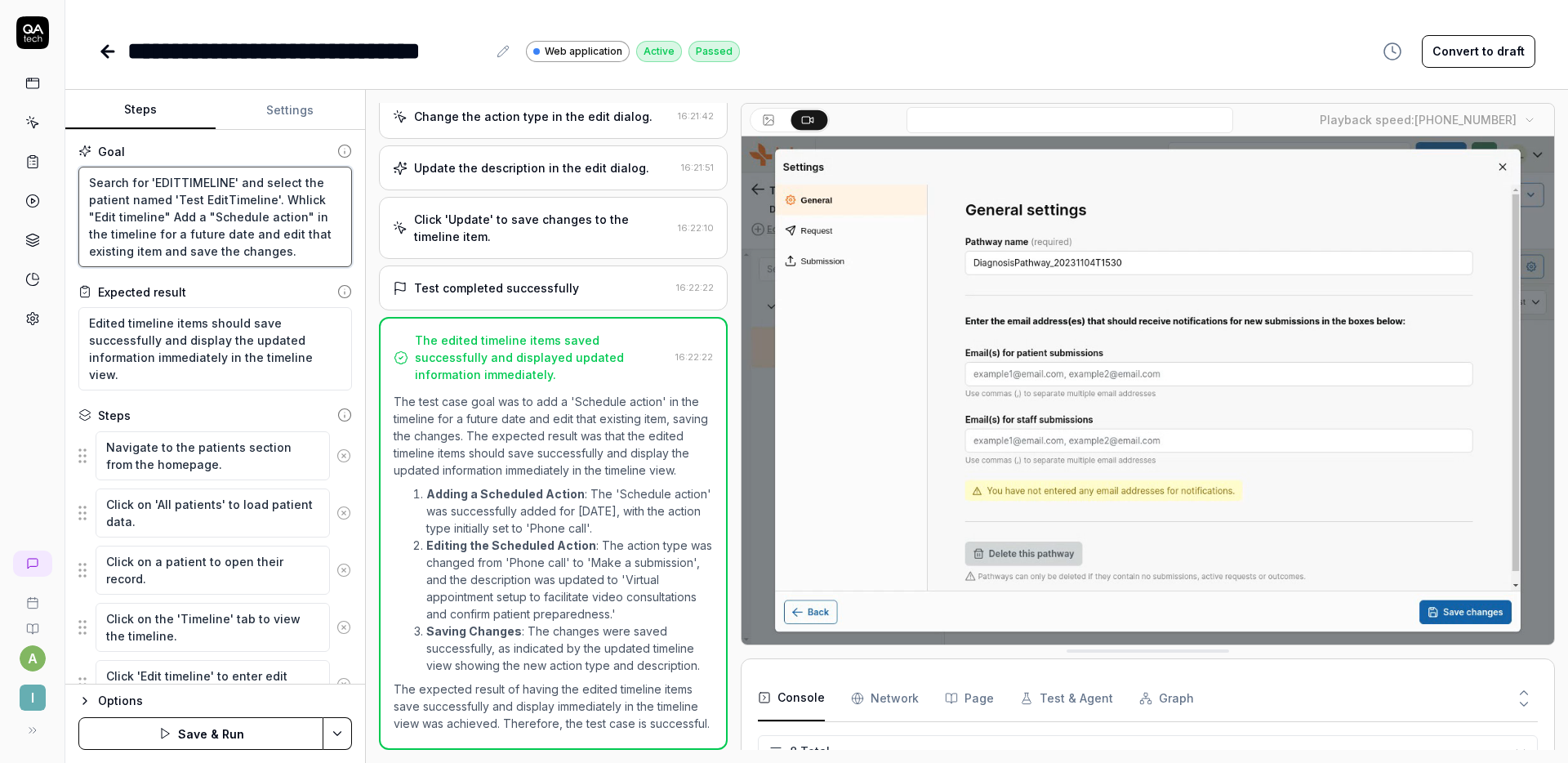
type textarea "*"
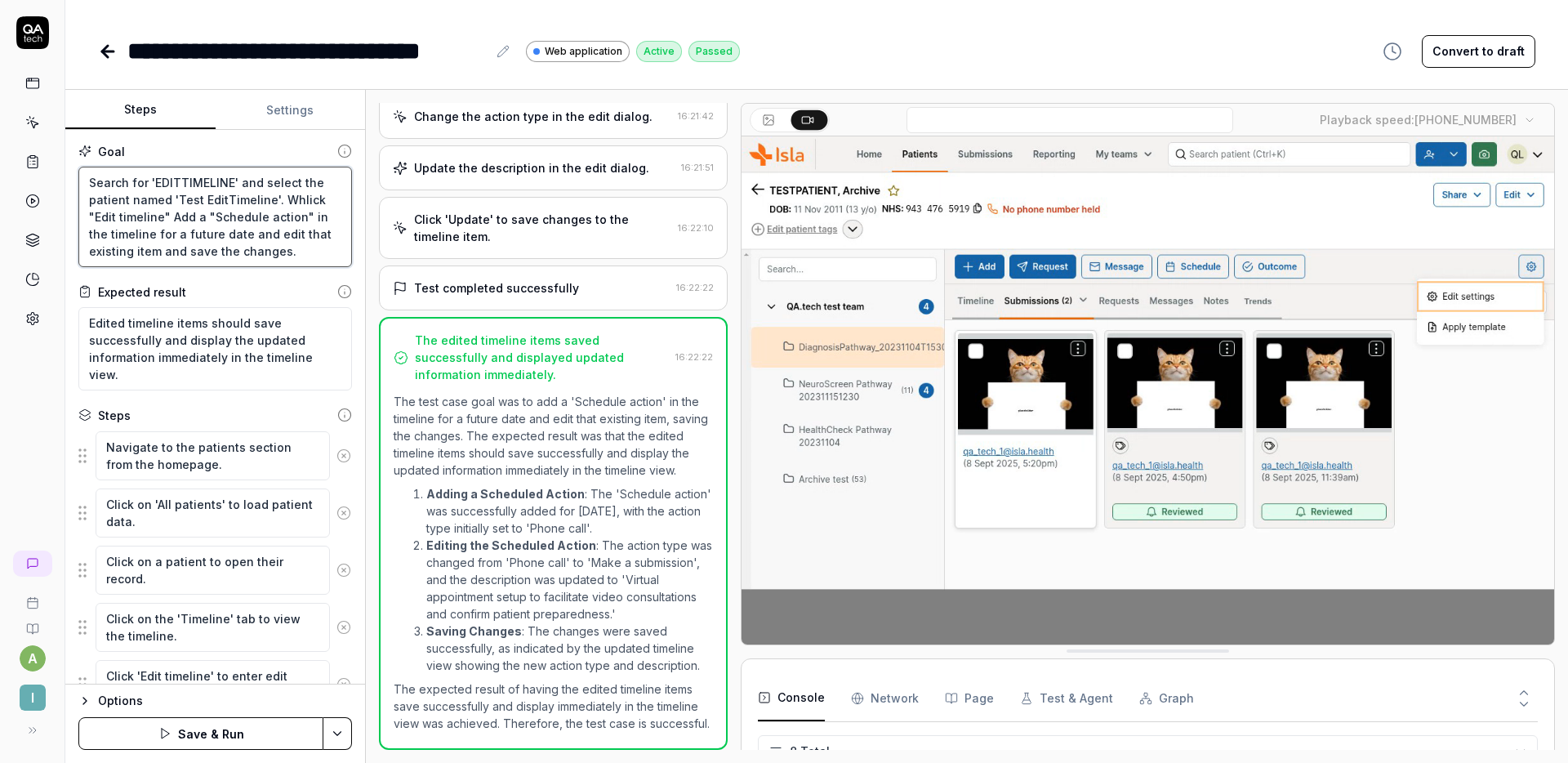
type textarea "Search for 'EDITTIMELINE' and select the patient named 'Test EditTimeline'. Whe…"
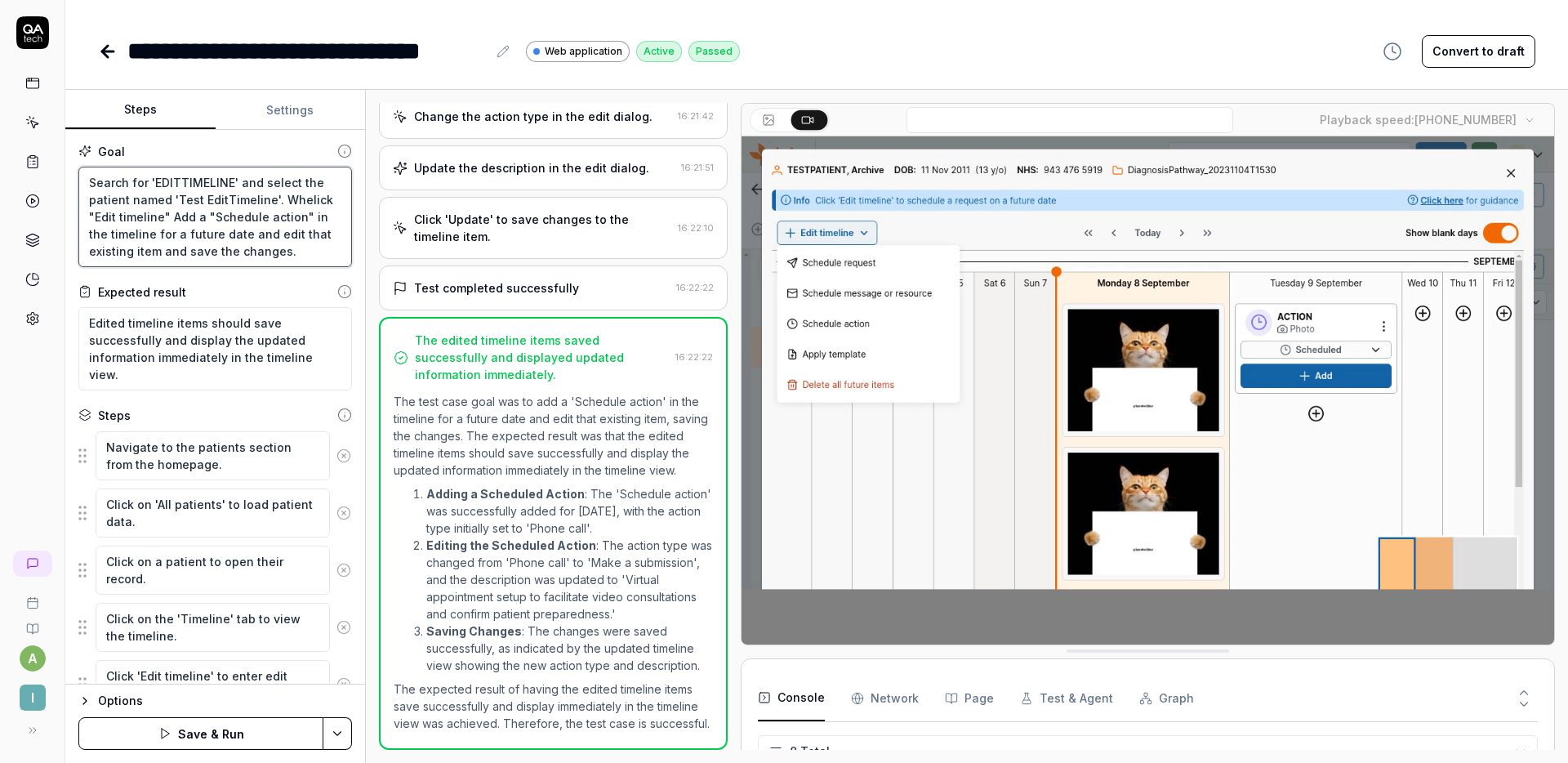
type textarea "*"
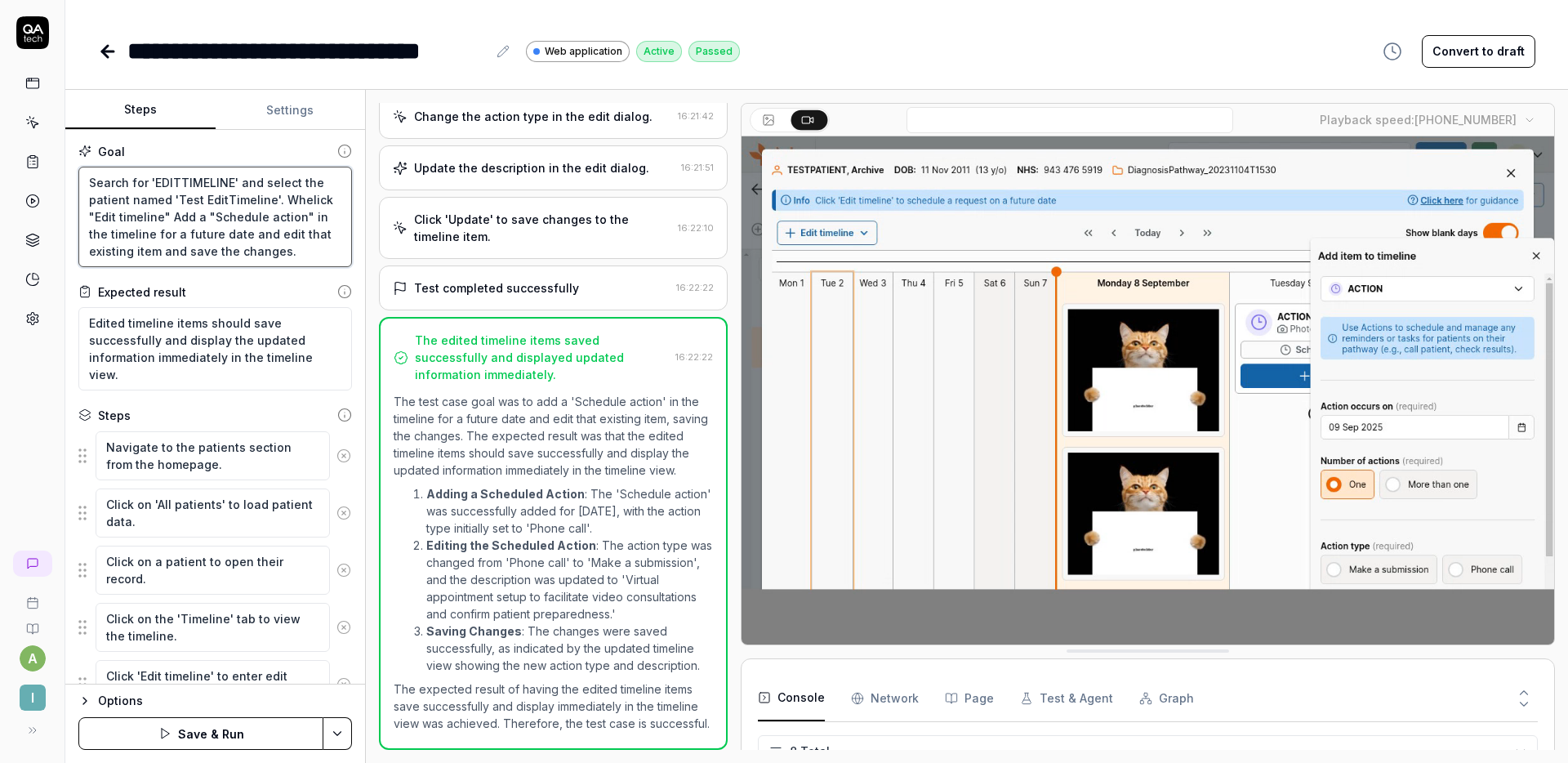
type textarea "Search for 'EDITTIMELINE' and select the patient named 'Test EditTimeline'. Whe…"
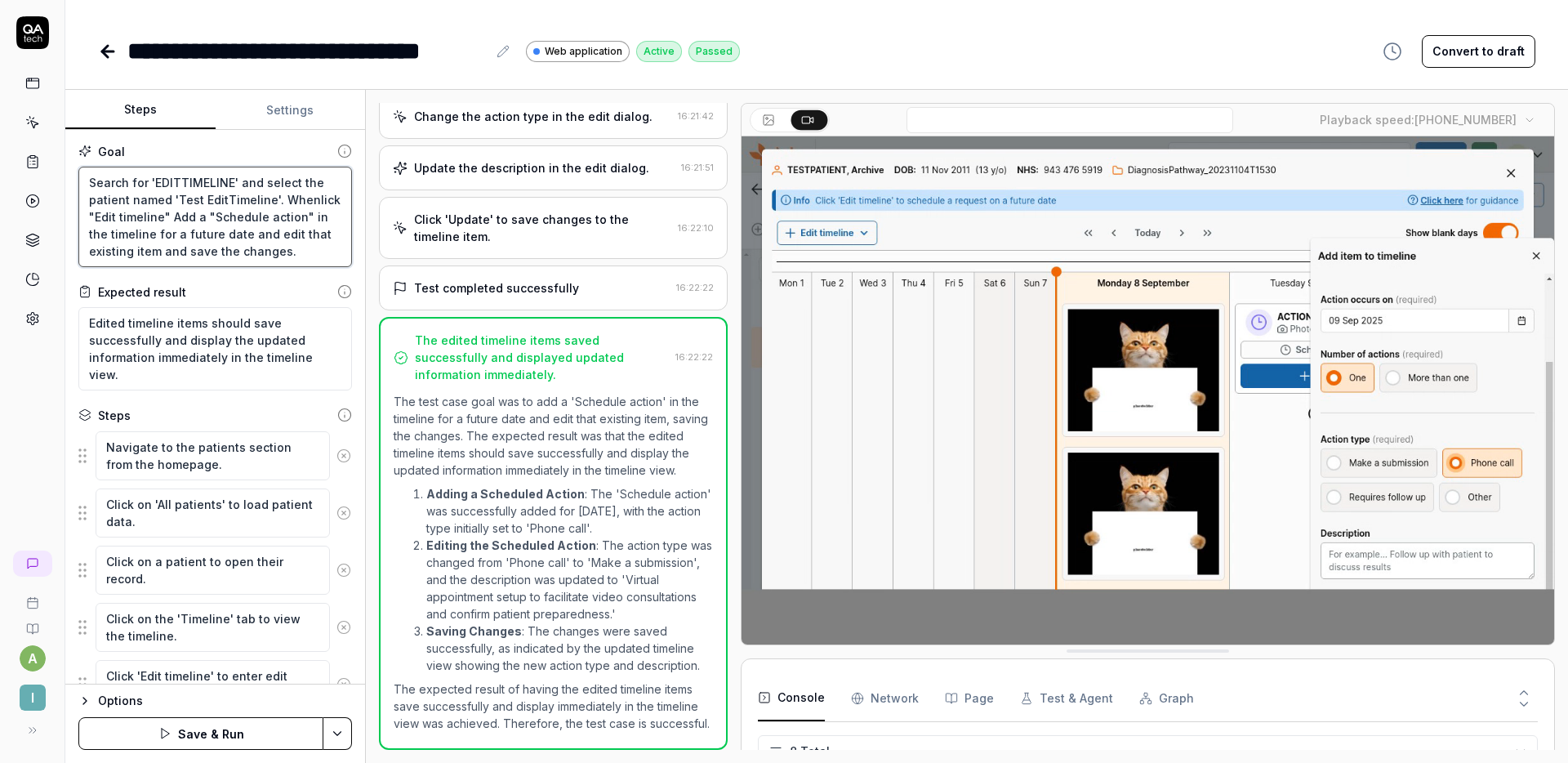
type textarea "*"
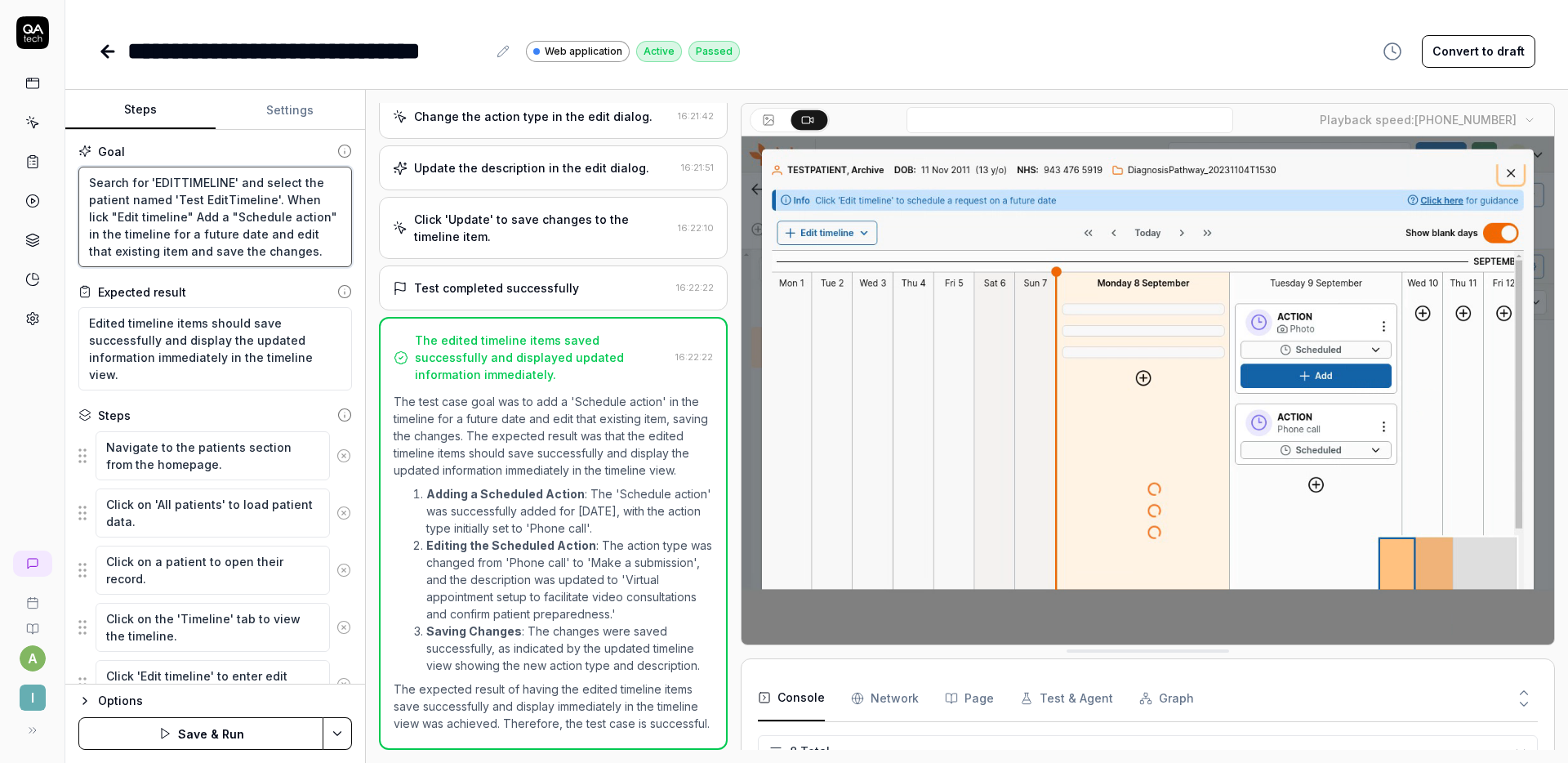
type textarea "Search for 'EDITTIMELINE' and select the patient named 'Test EditTimeline'. Whe…"
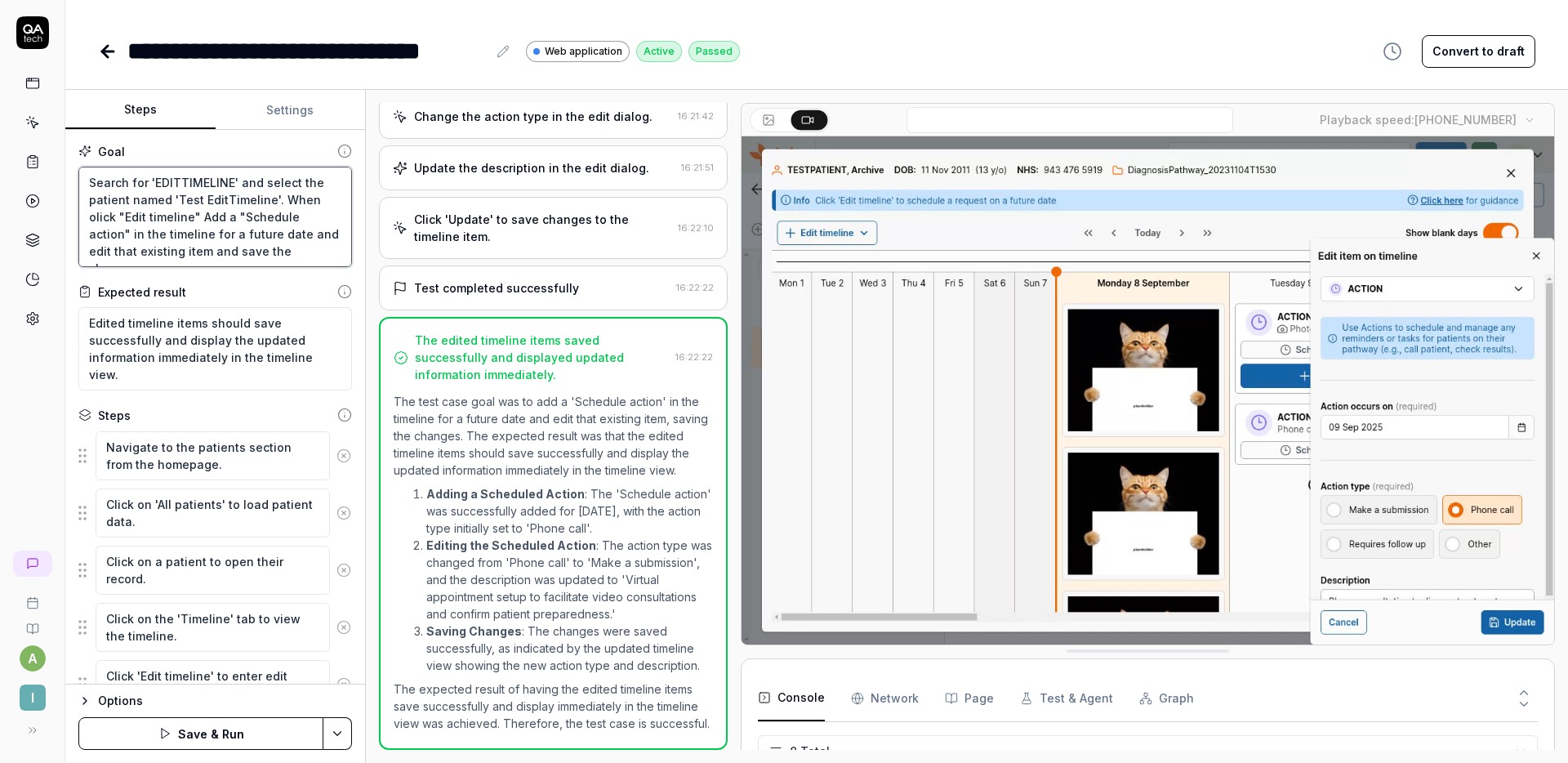
type textarea "*"
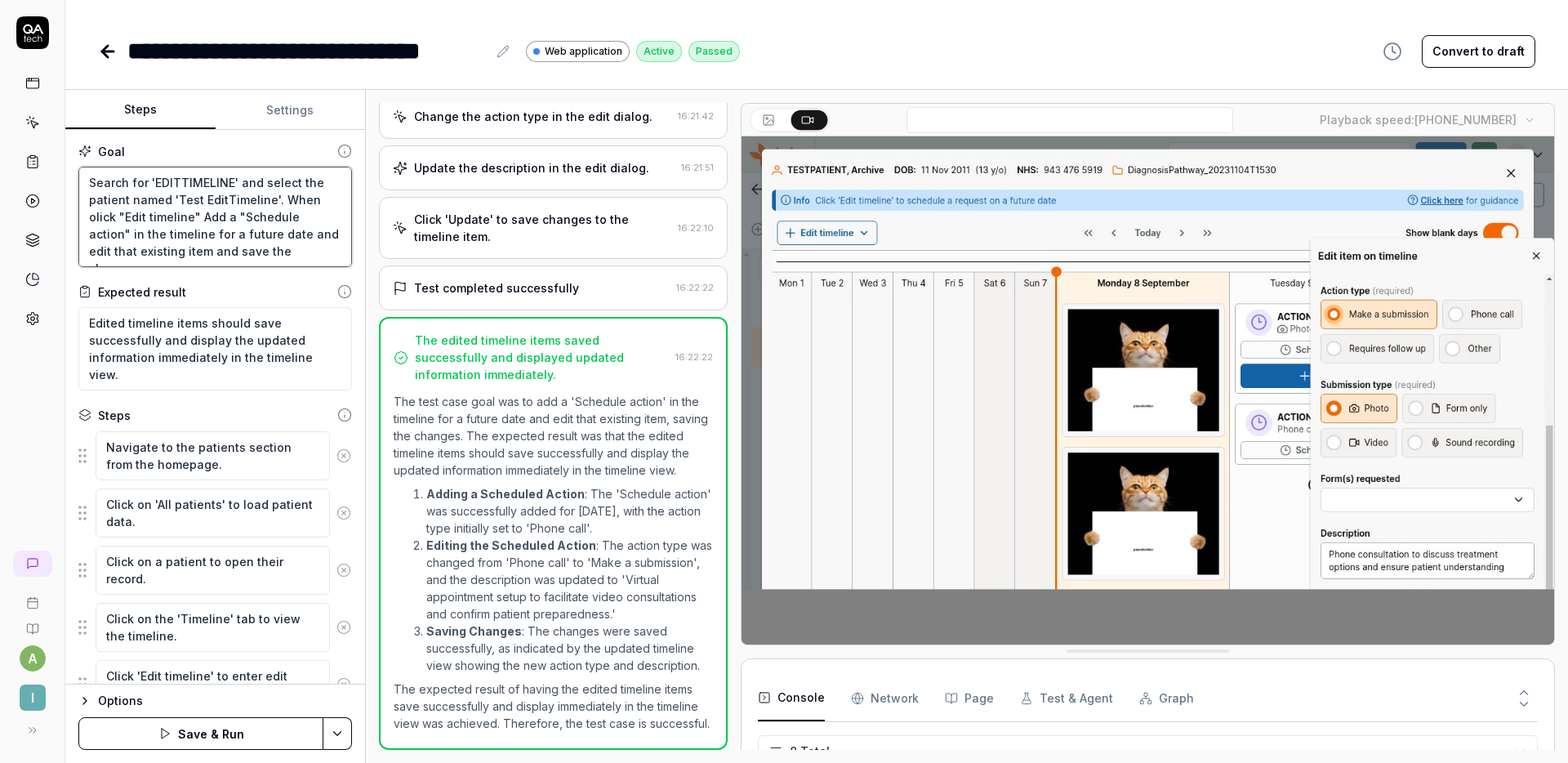
type textarea "Search for 'EDITTIMELINE' and select the patient named 'Test EditTimeline'. Whe…"
type textarea "*"
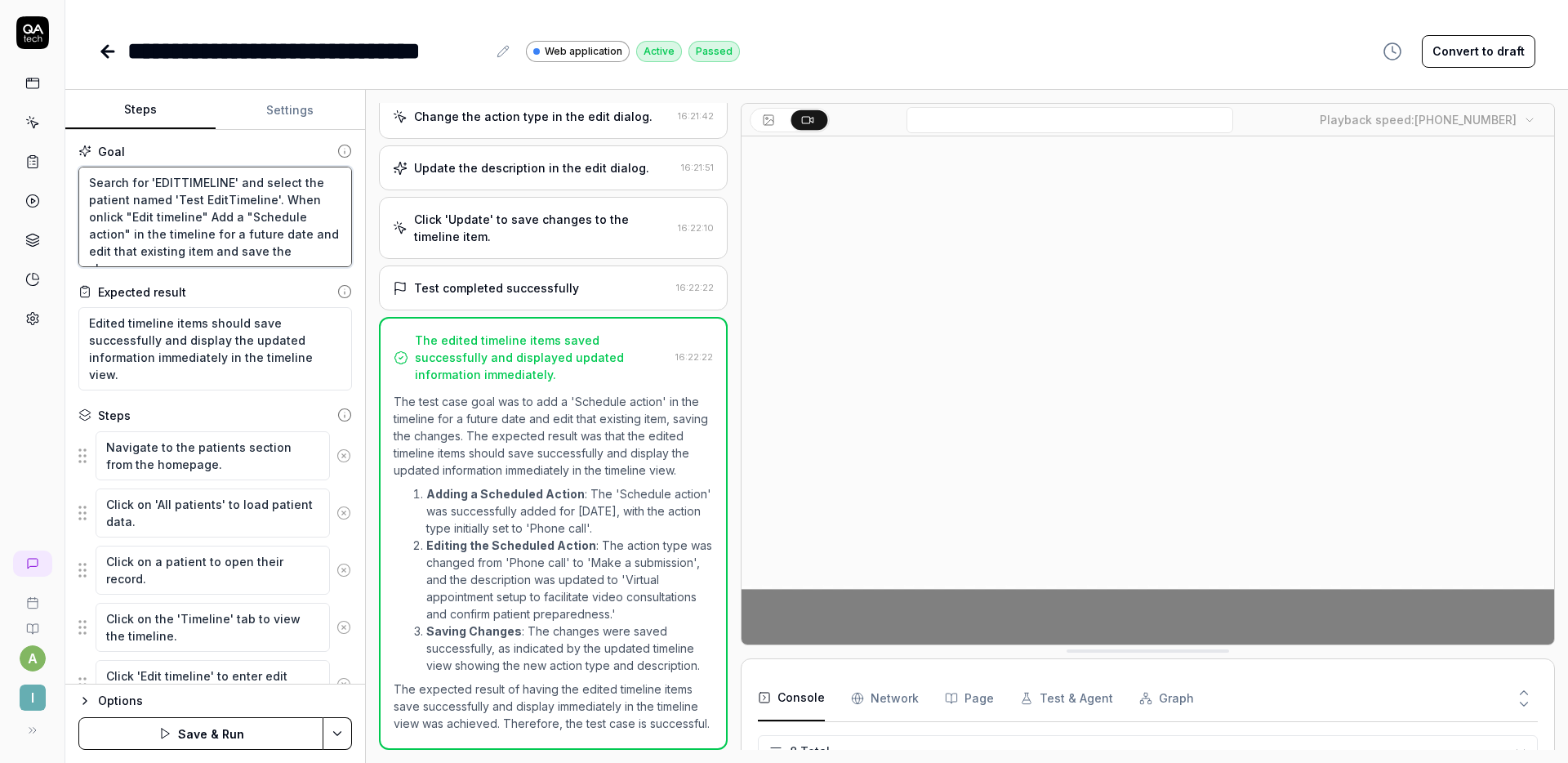
type textarea "Search for 'EDITTIMELINE' and select the patient named 'Test EditTimeline'. Whe…"
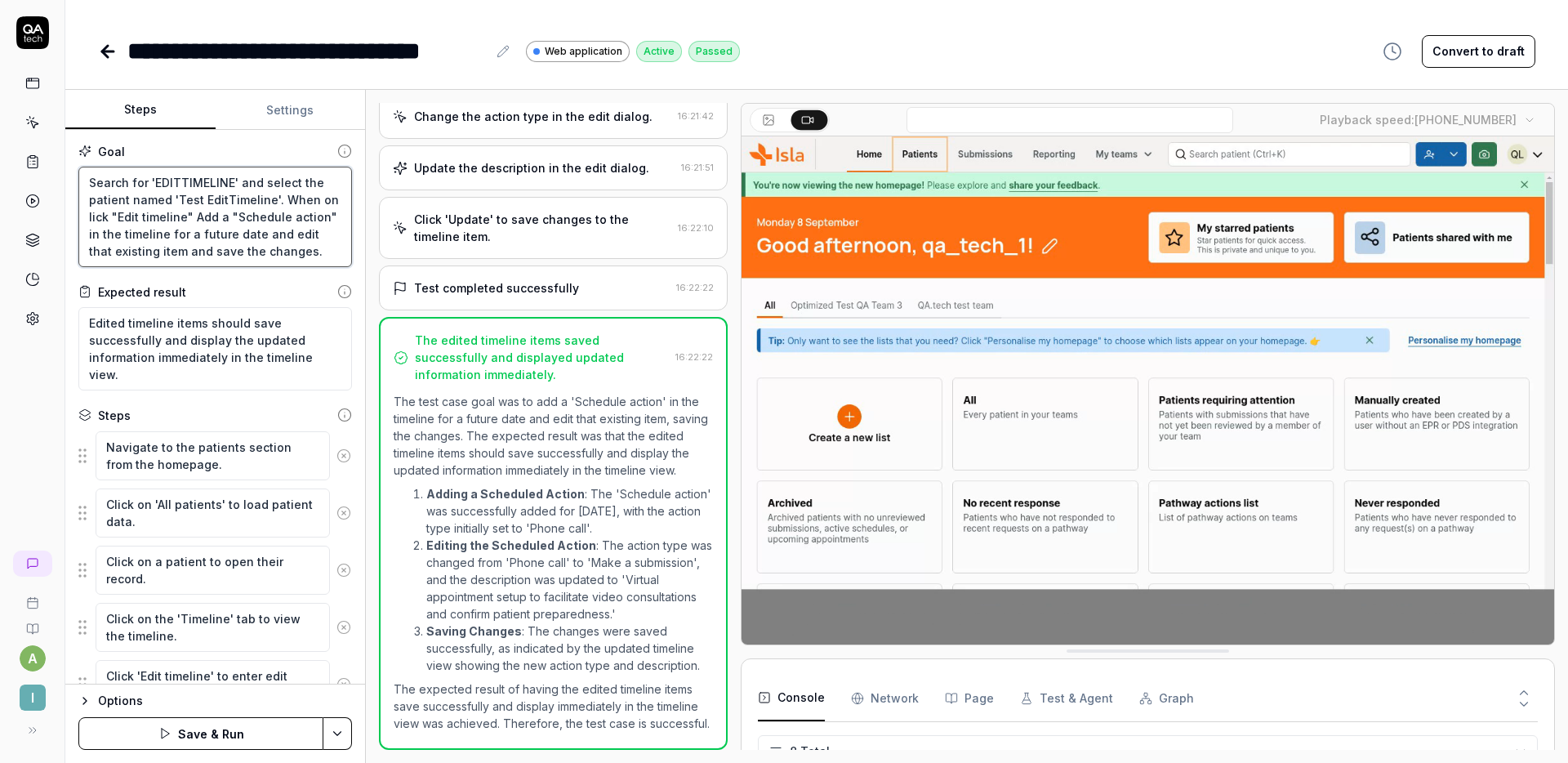
type textarea "*"
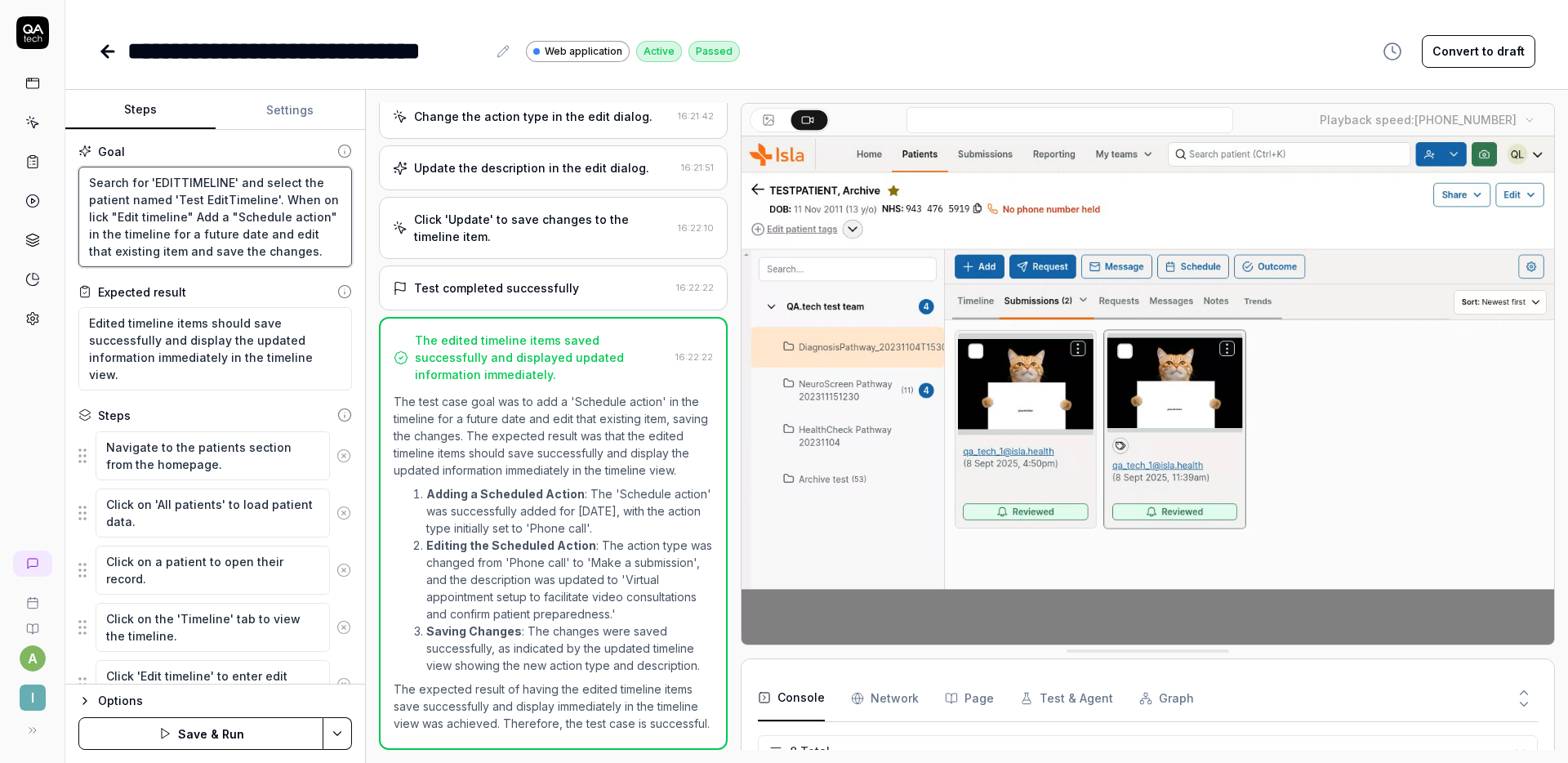
type textarea "Search for 'EDITTIMELINE' and select the patient named 'Test EditTimeline'. Whe…"
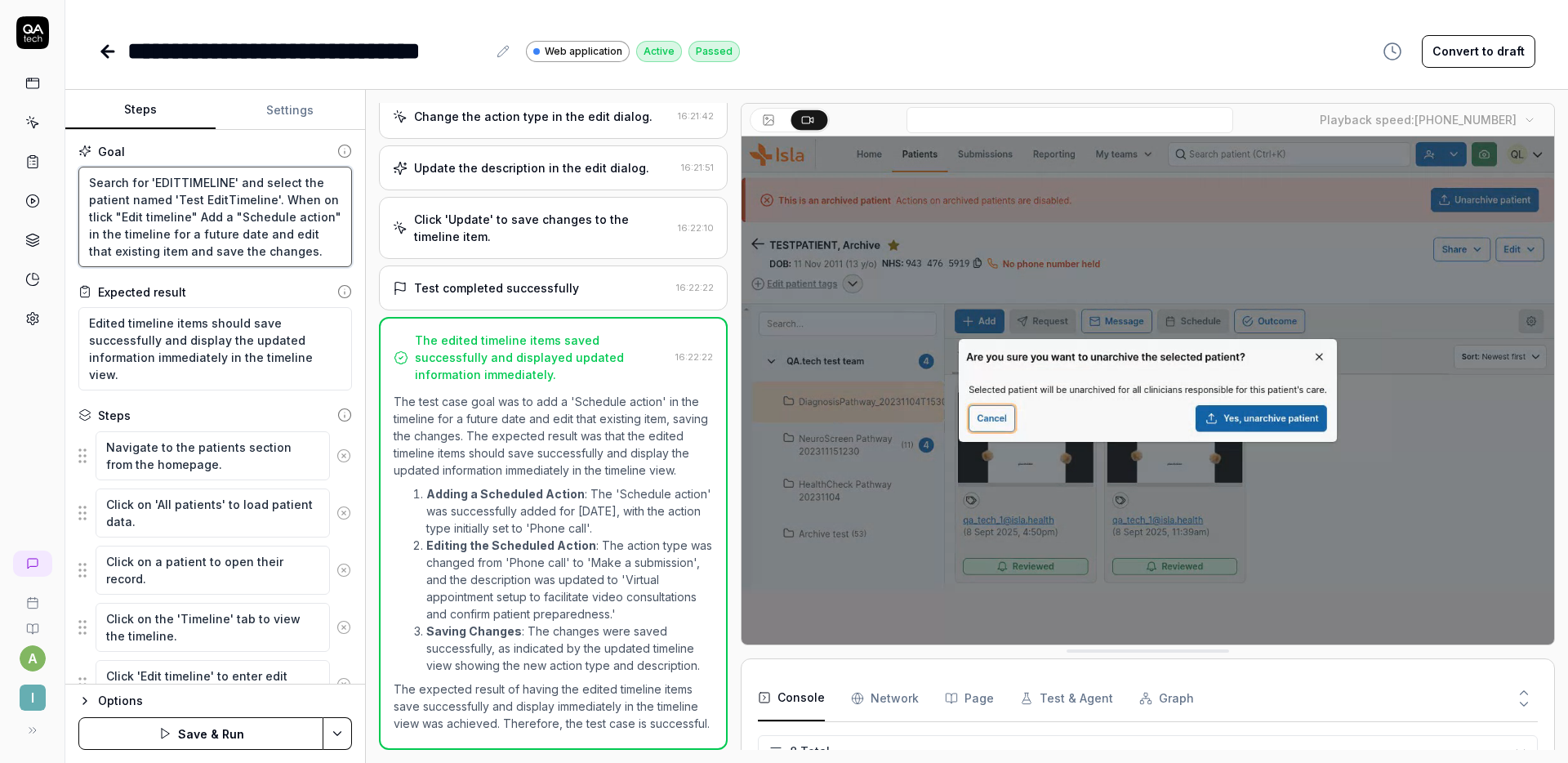
type textarea "*"
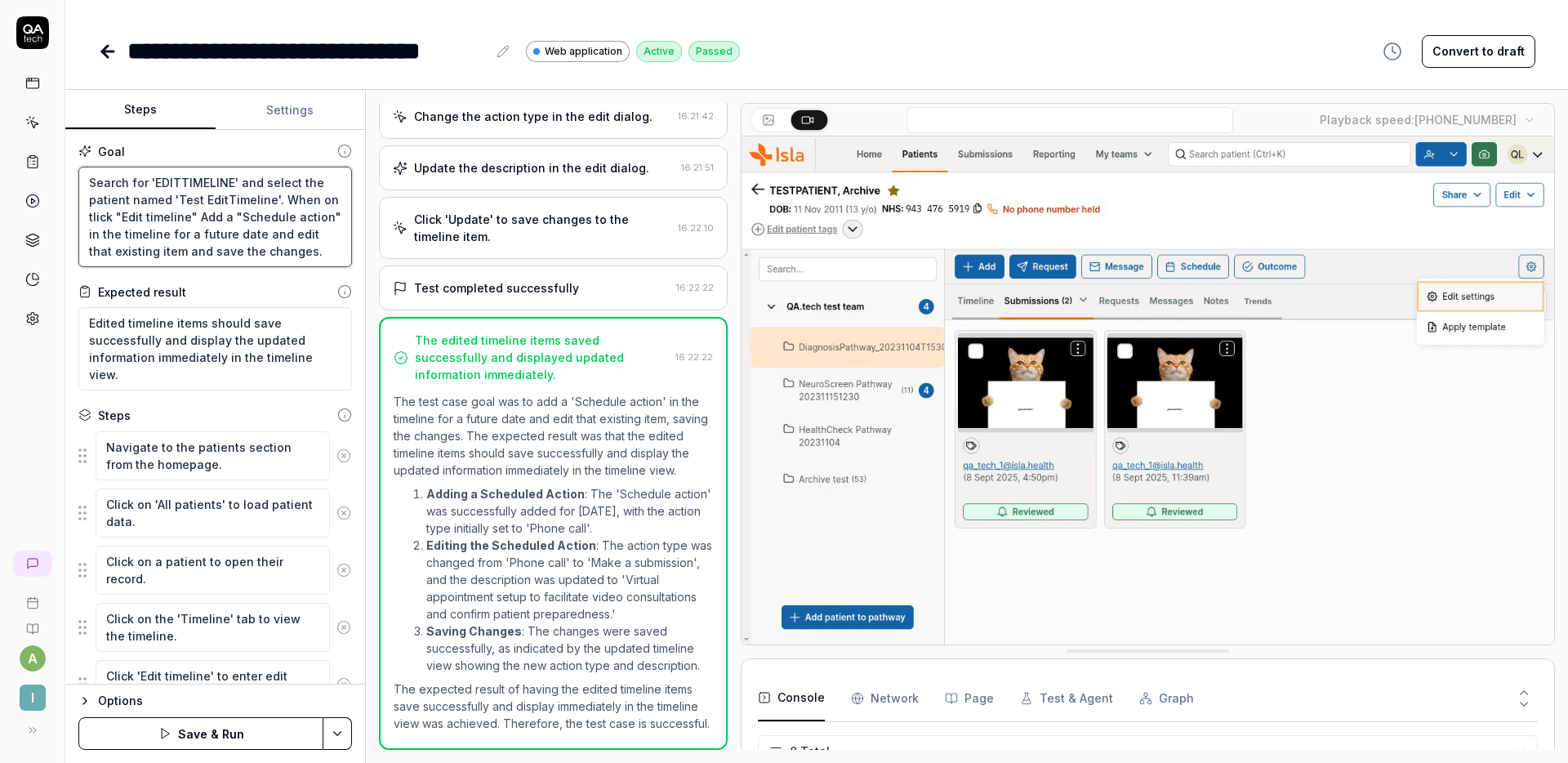
type textarea "Search for 'EDITTIMELINE' and select the patient named 'Test EditTimeline'. Whe…"
type textarea "*"
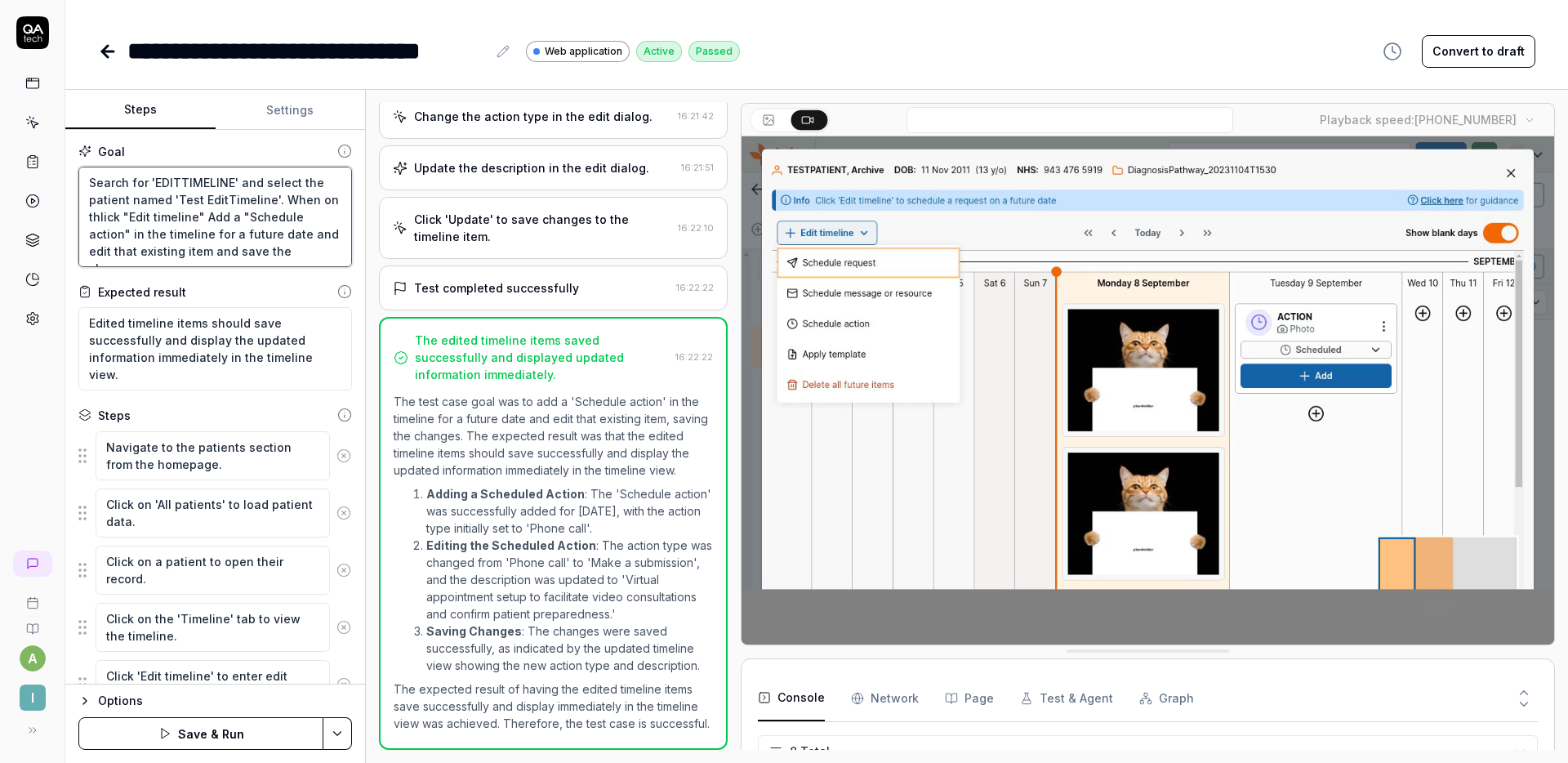
type textarea "Search for 'EDITTIMELINE' and select the patient named 'Test EditTimeline'. Whe…"
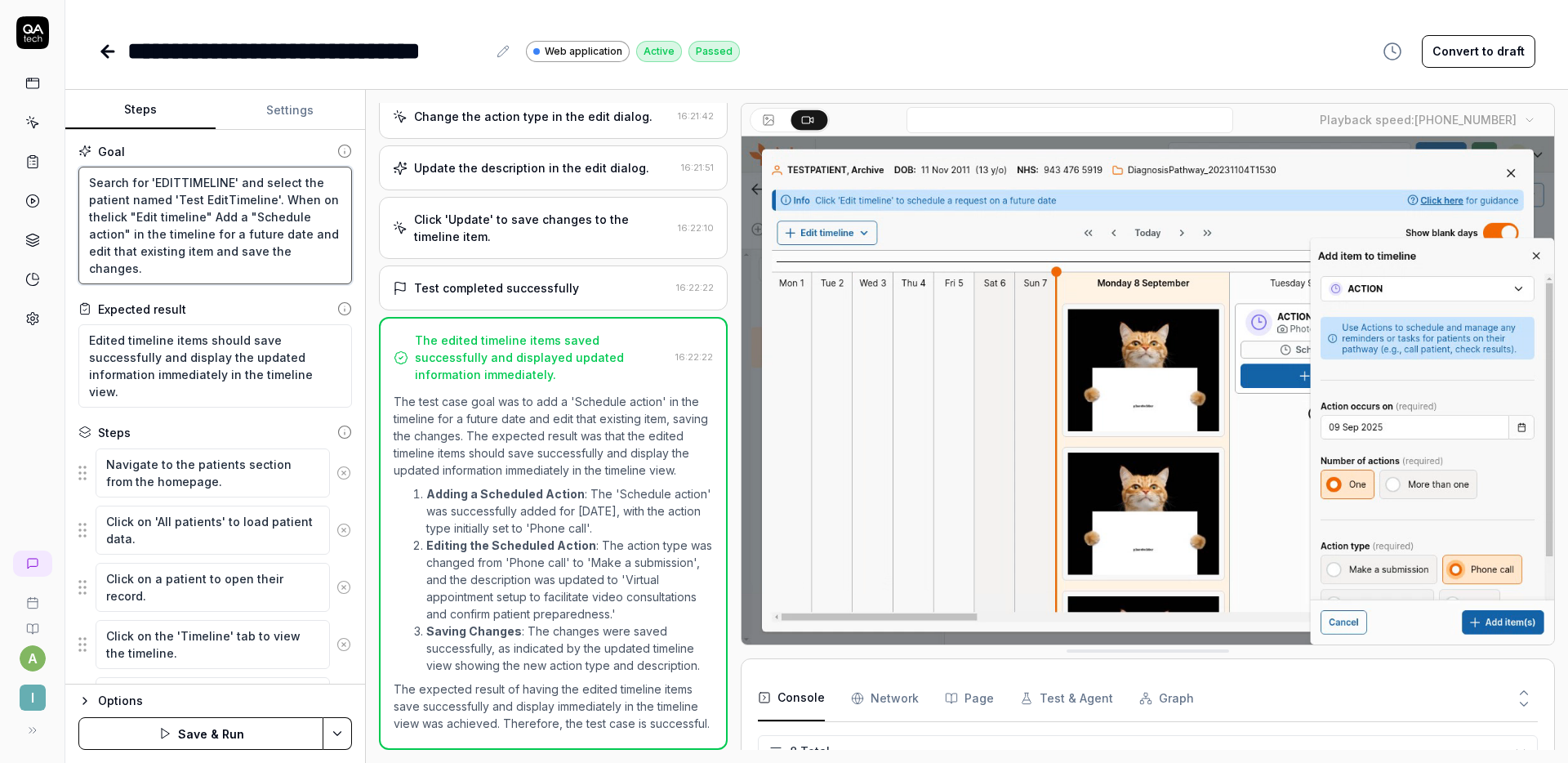
type textarea "*"
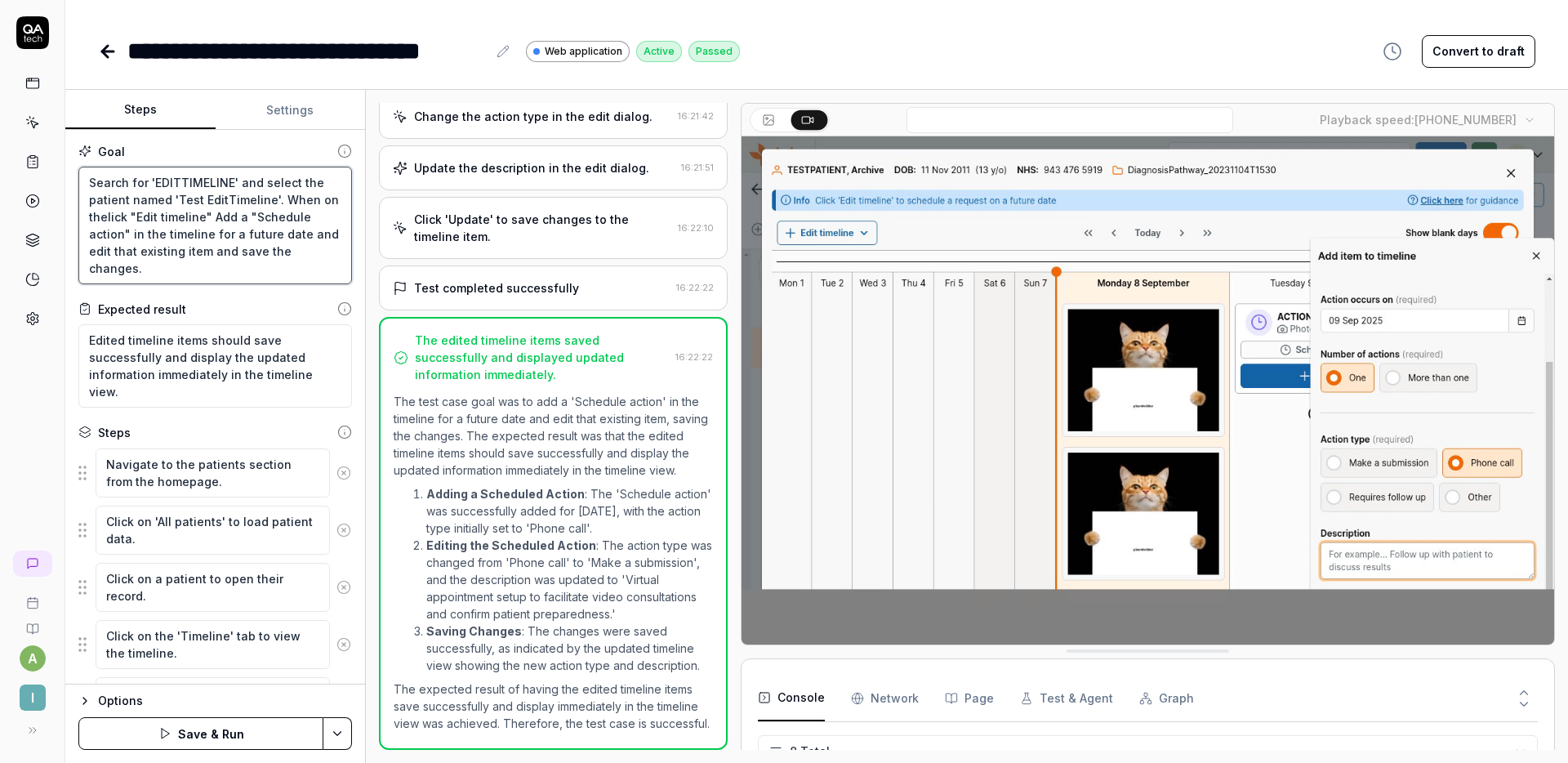
type textarea "Search for 'EDITTIMELINE' and select the patient named 'Test EditTimeline'. Whe…"
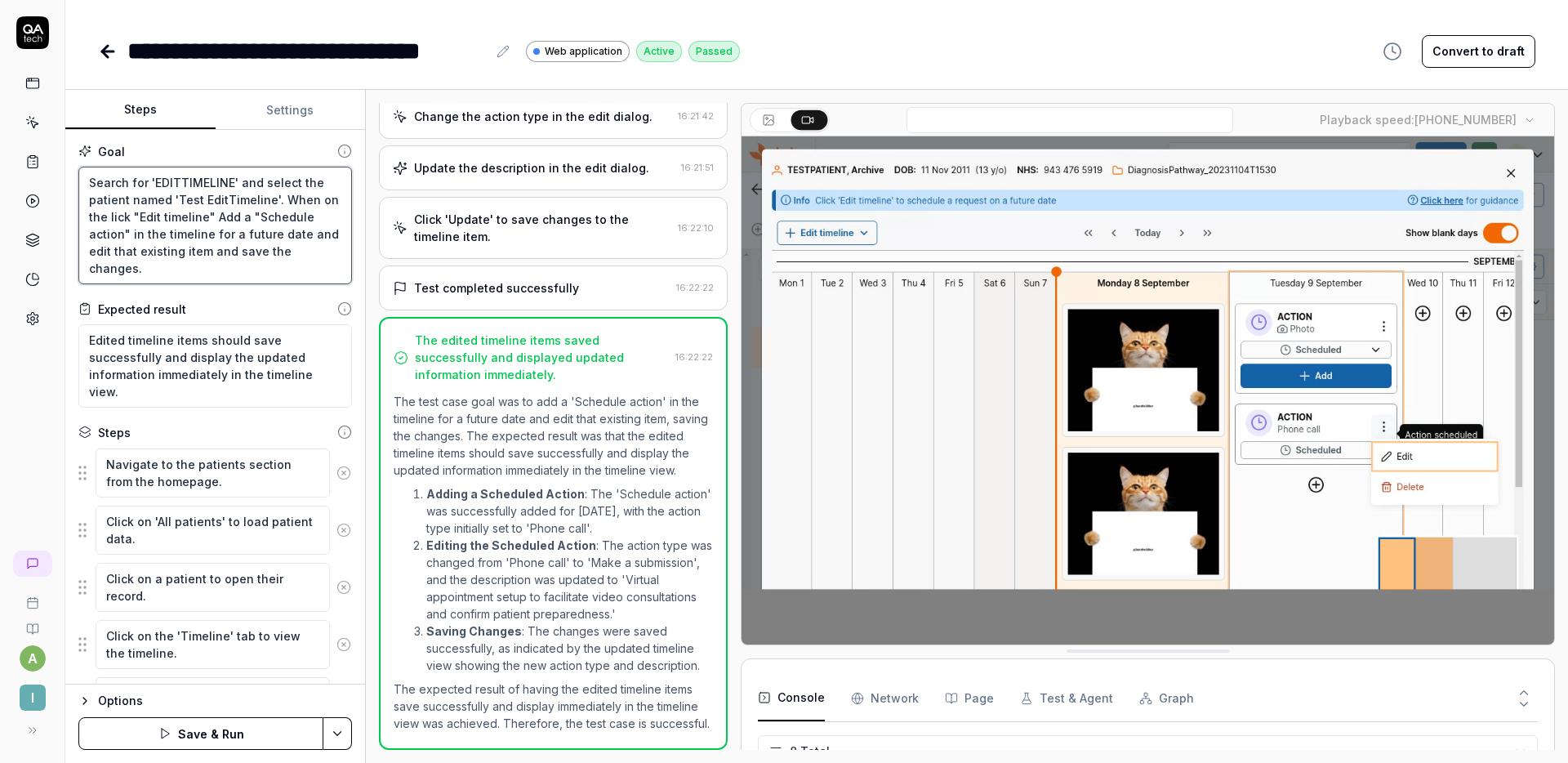
type textarea "*"
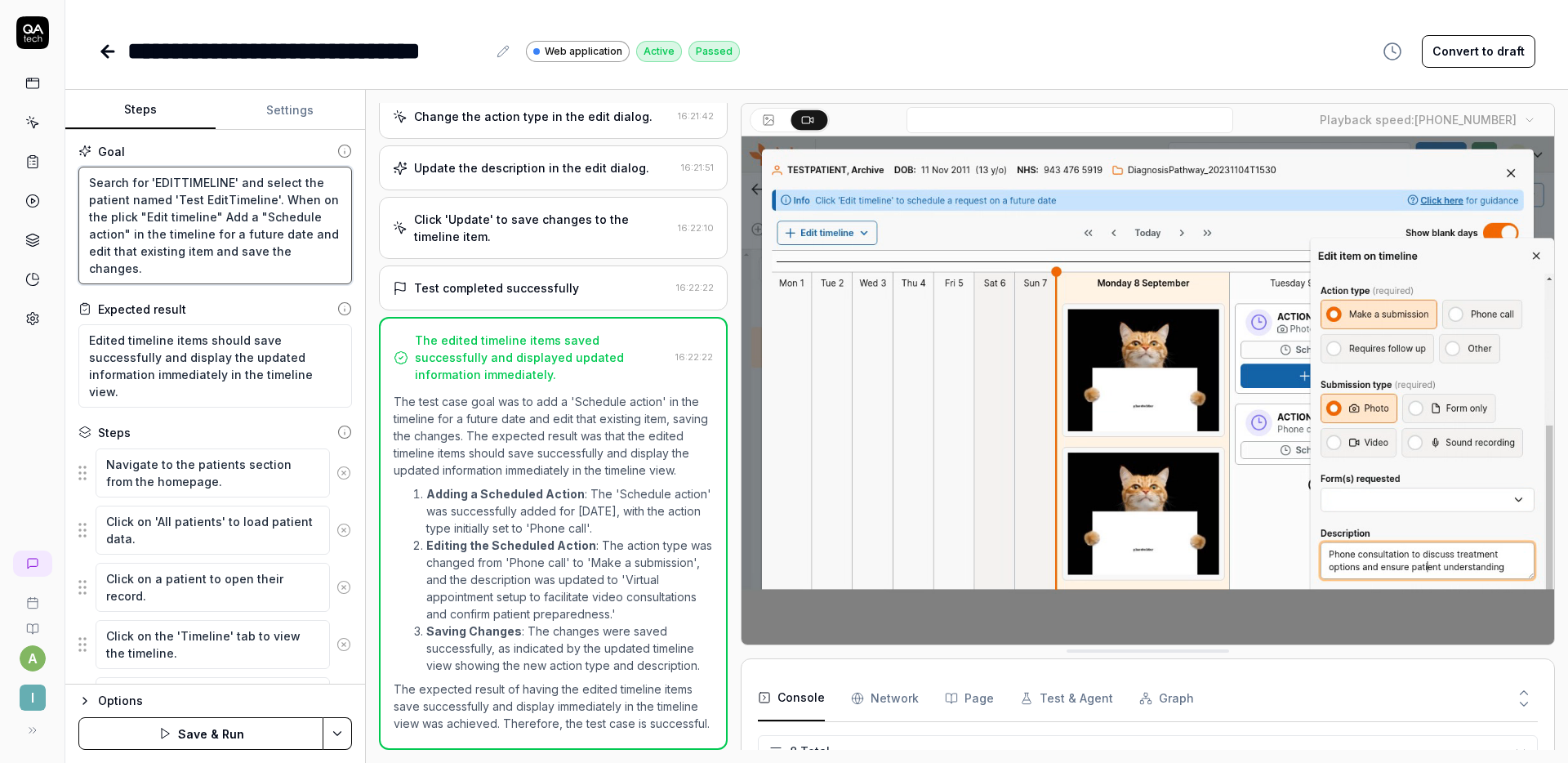
type textarea "Search for 'EDITTIMELINE' and select the patient named 'Test EditTimeline'. Whe…"
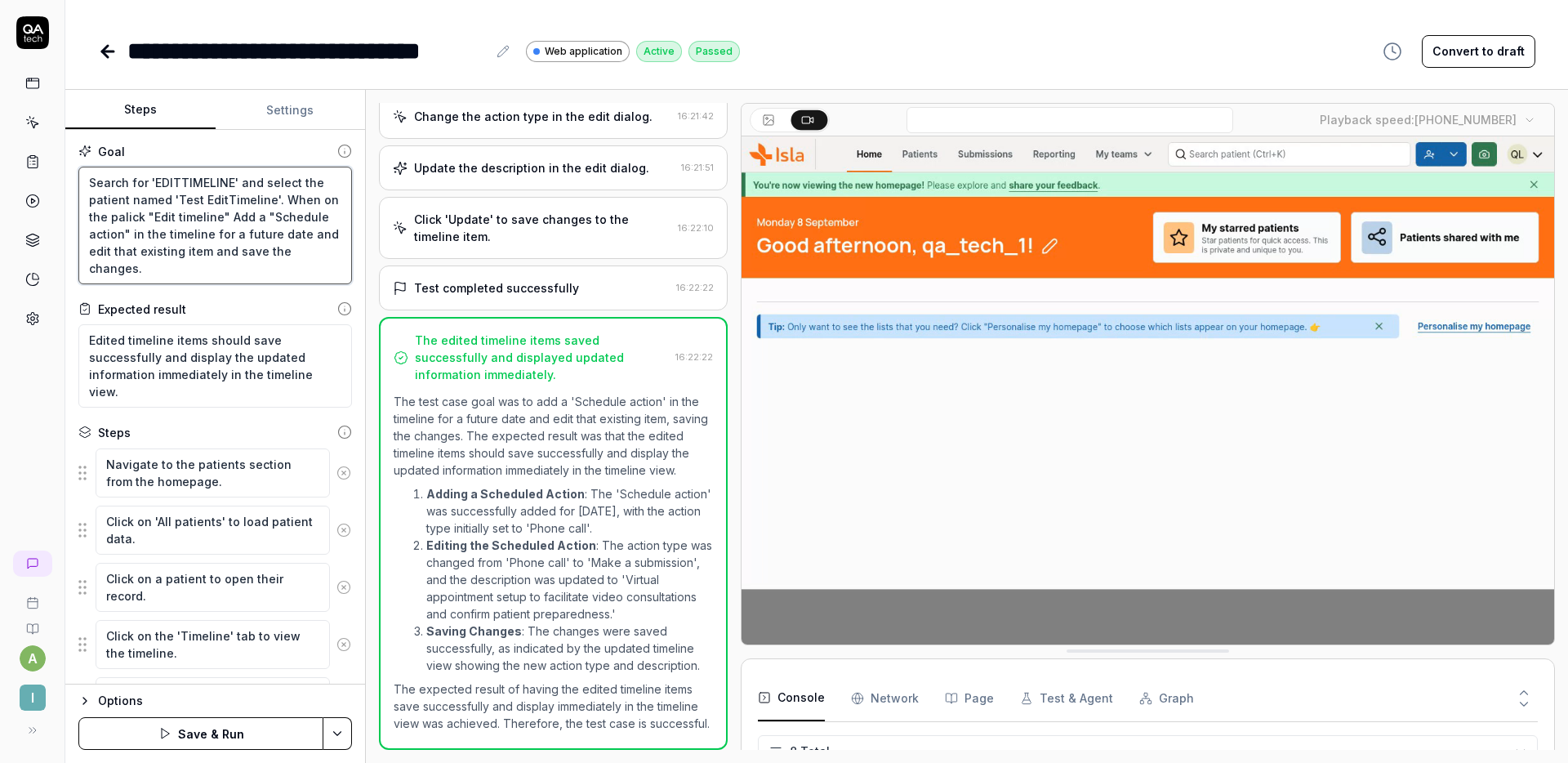
type textarea "*"
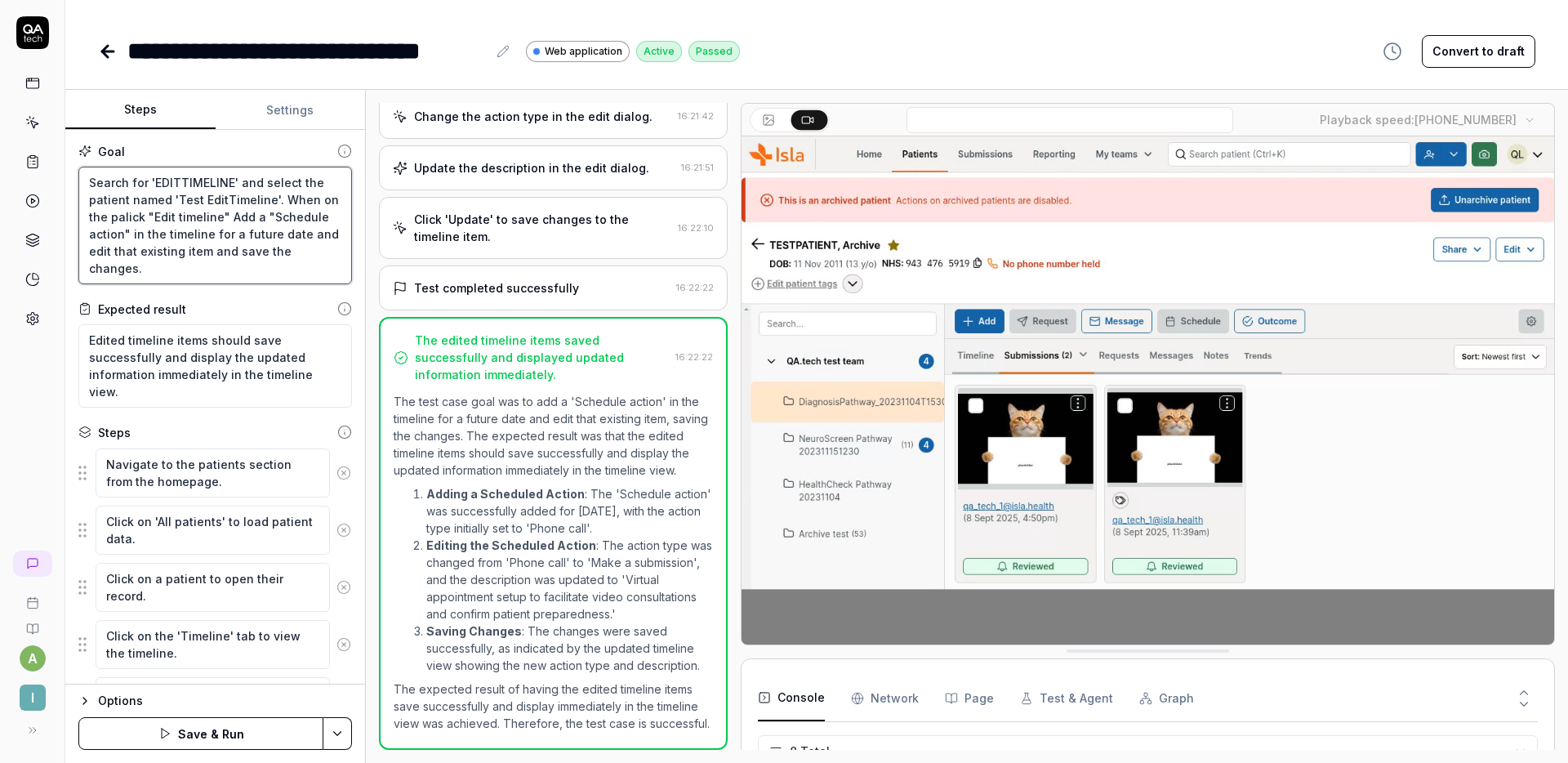
type textarea "Search for 'EDITTIMELINE' and select the patient named 'Test EditTimeline'. Whe…"
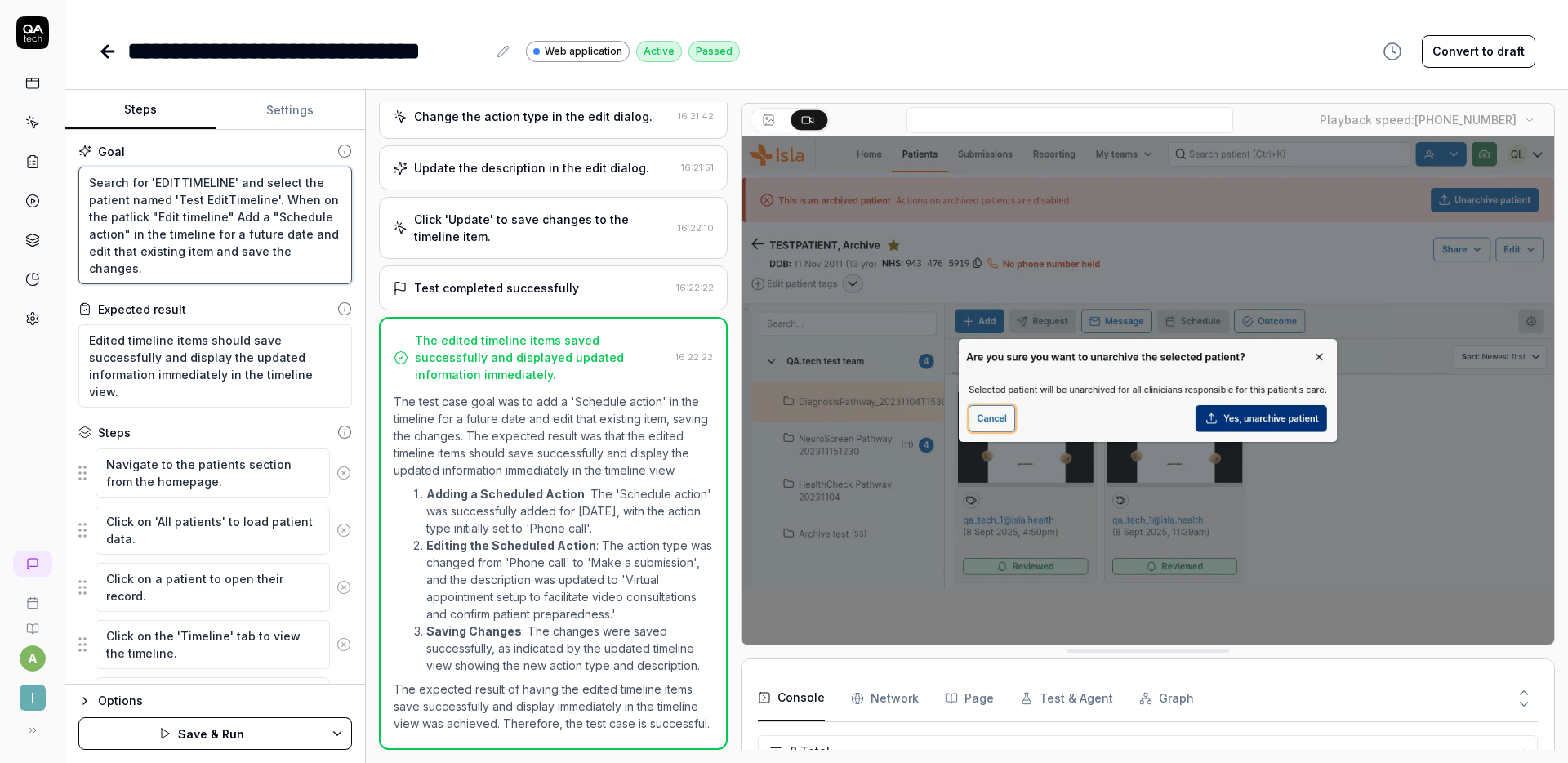
type textarea "*"
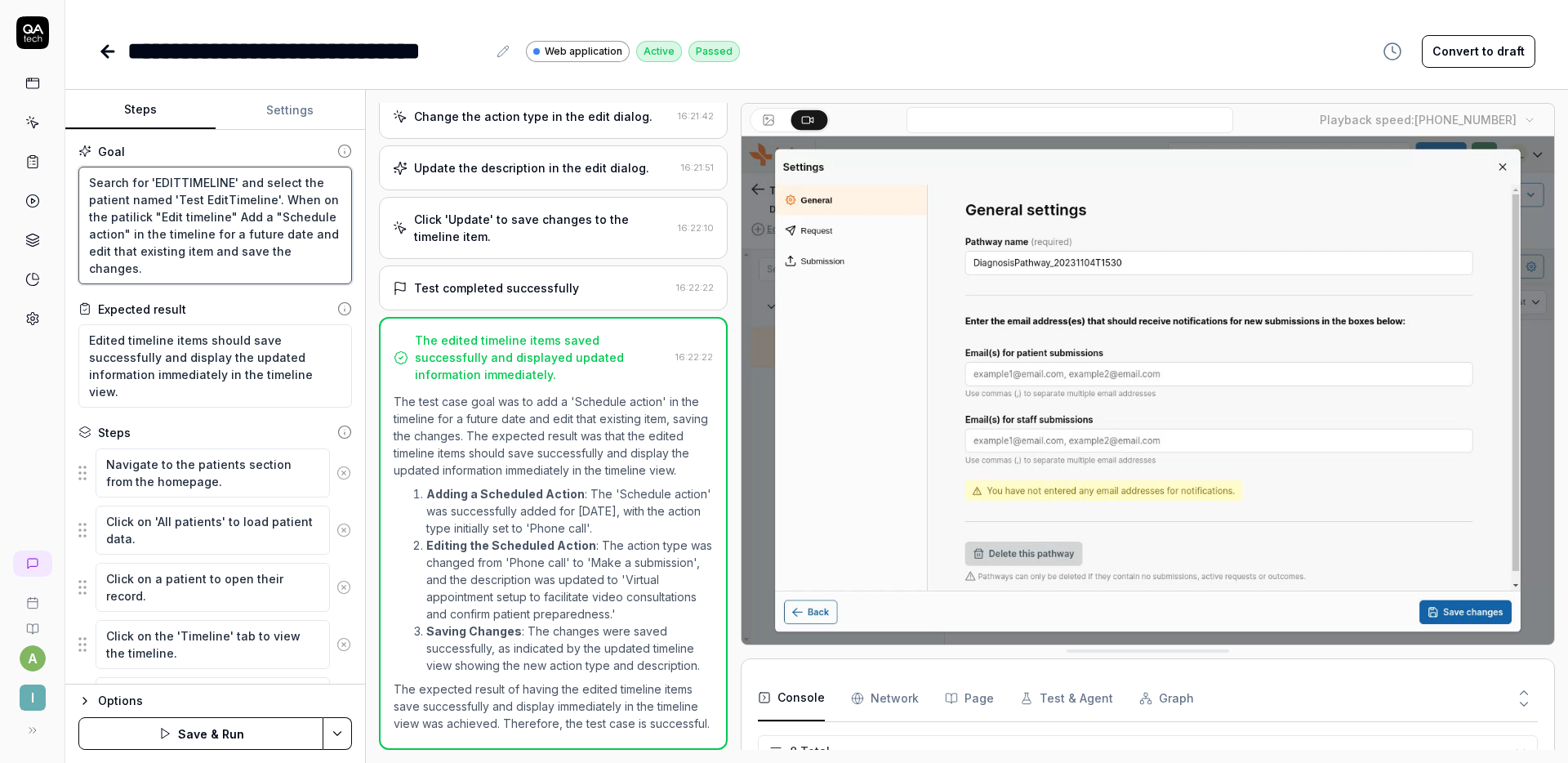
type textarea "Search for 'EDITTIMELINE' and select the patient named 'Test EditTimeline'. Whe…"
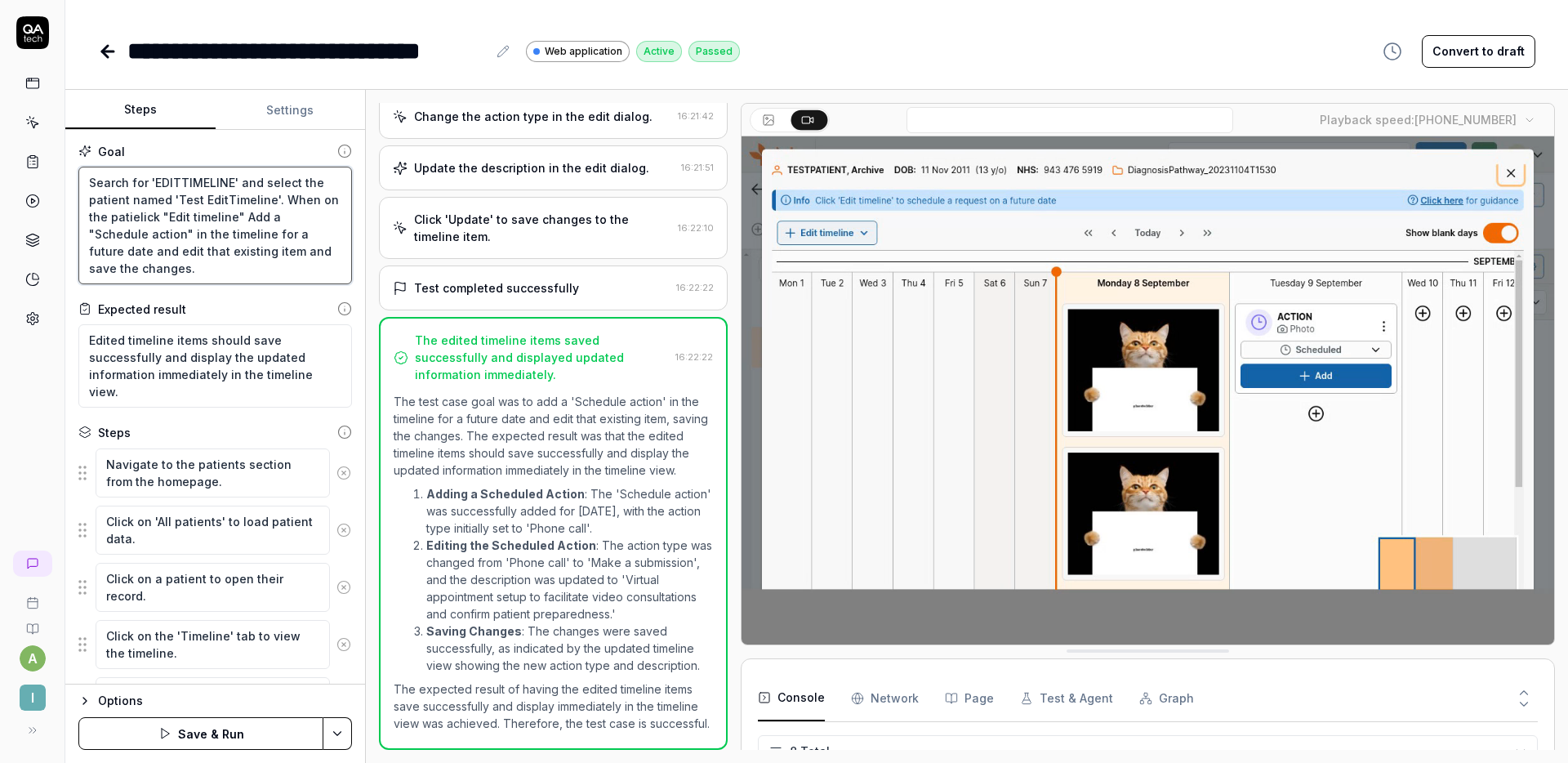
type textarea "*"
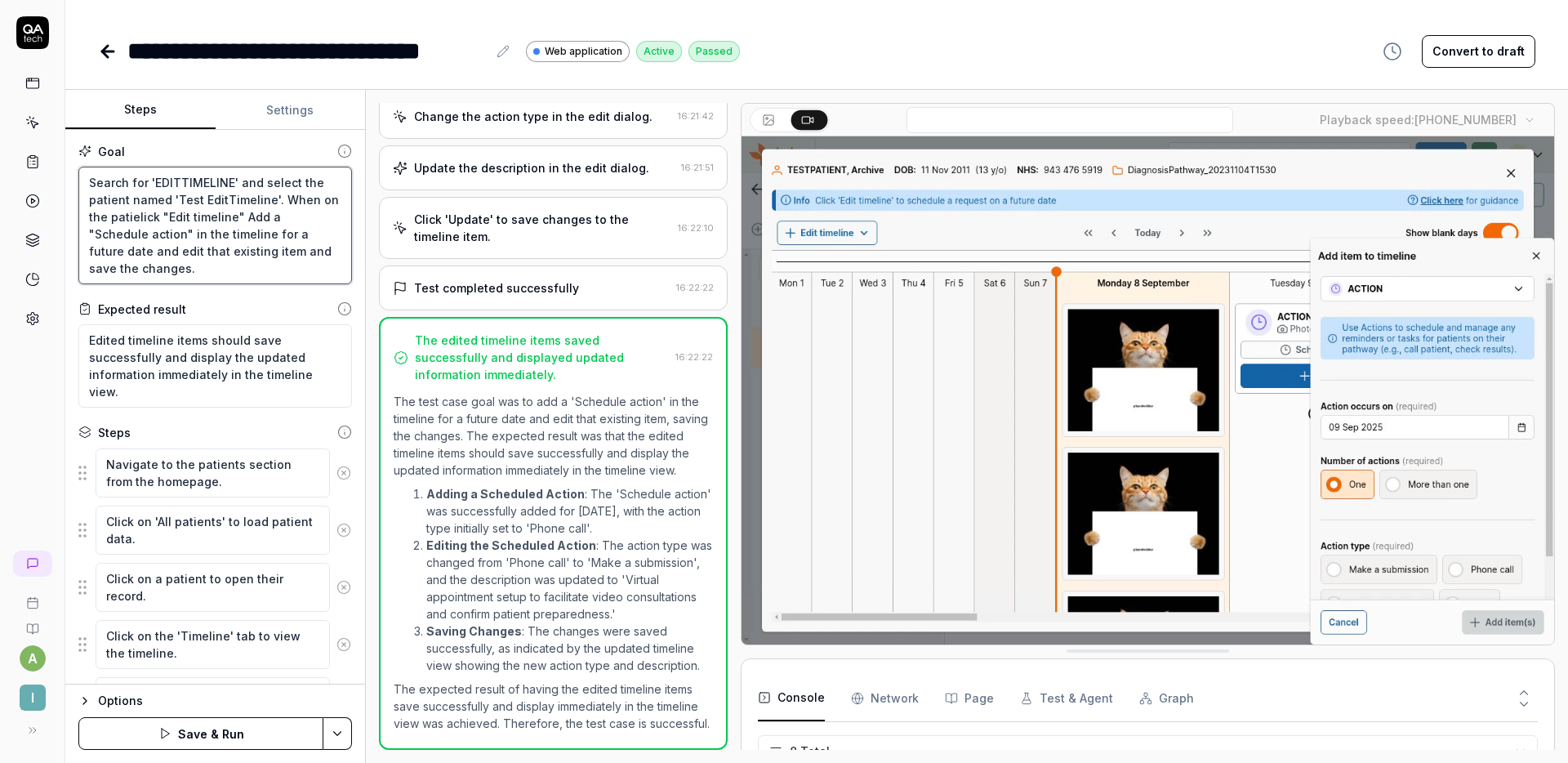
type textarea "Search for 'EDITTIMELINE' and select the patient named 'Test EditTimeline'. Whe…"
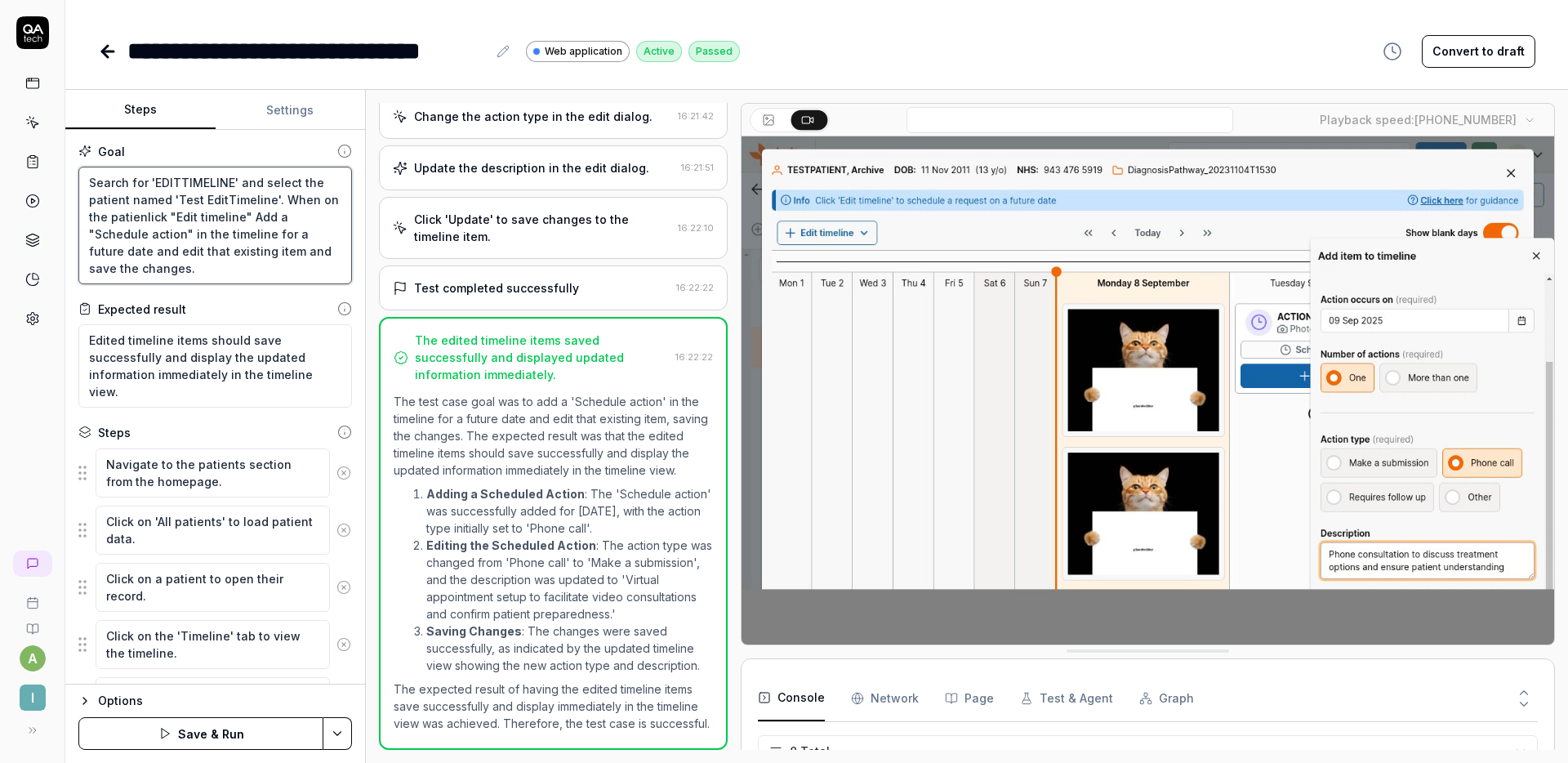
type textarea "*"
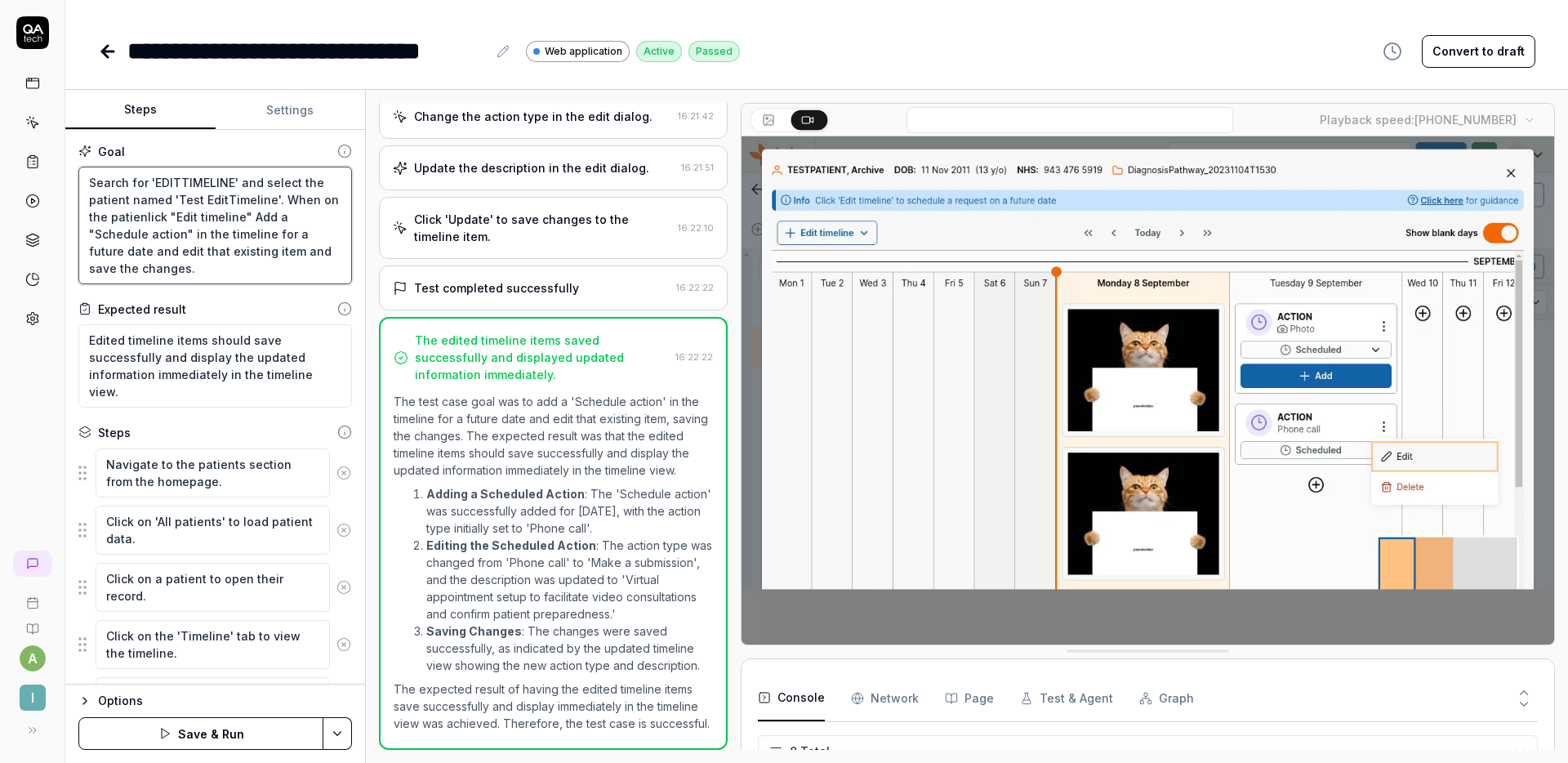
type textarea "Search for 'EDITTIMELINE' and select the patient named 'Test EditTimeline'. Whe…"
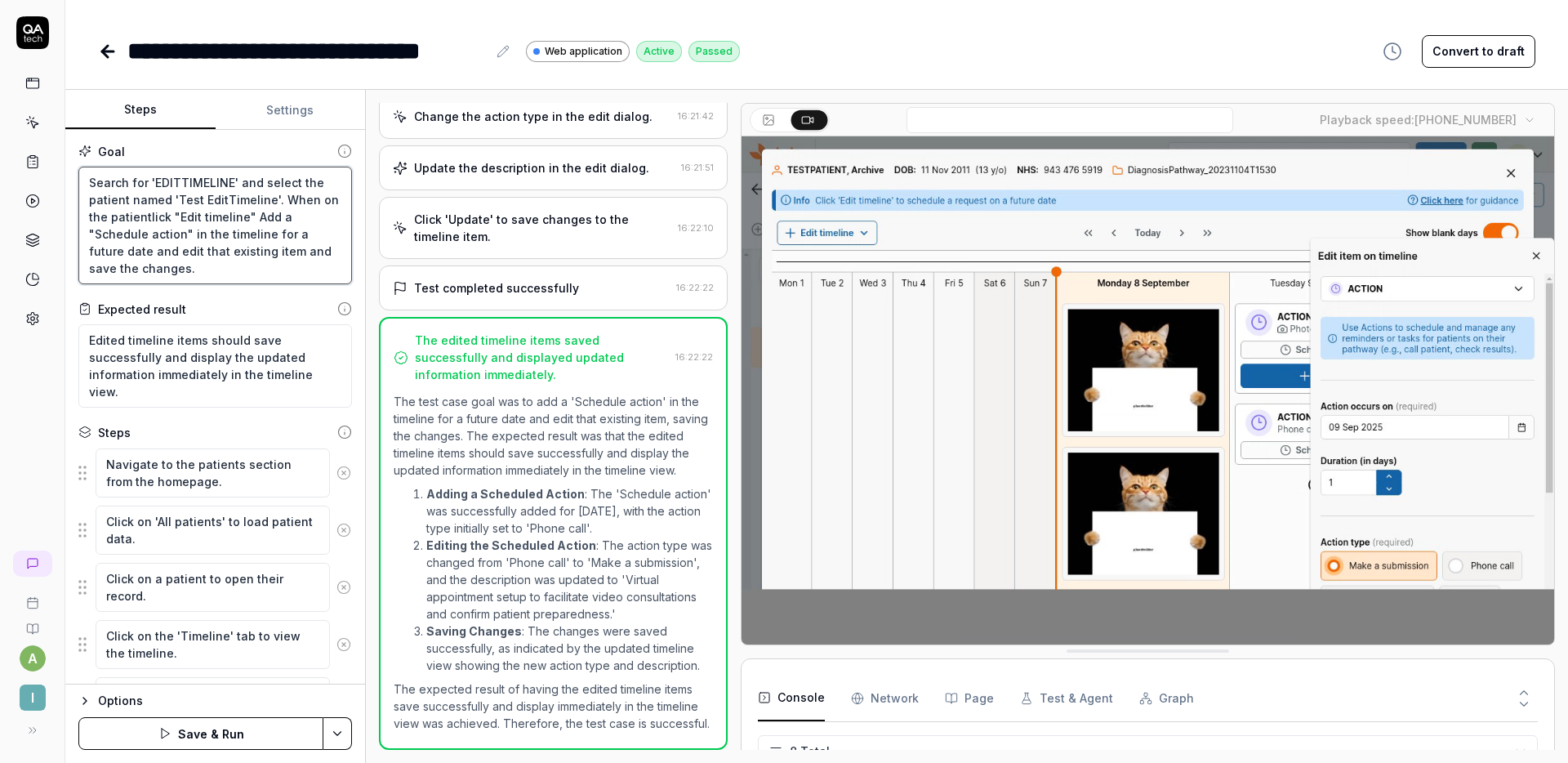
type textarea "*"
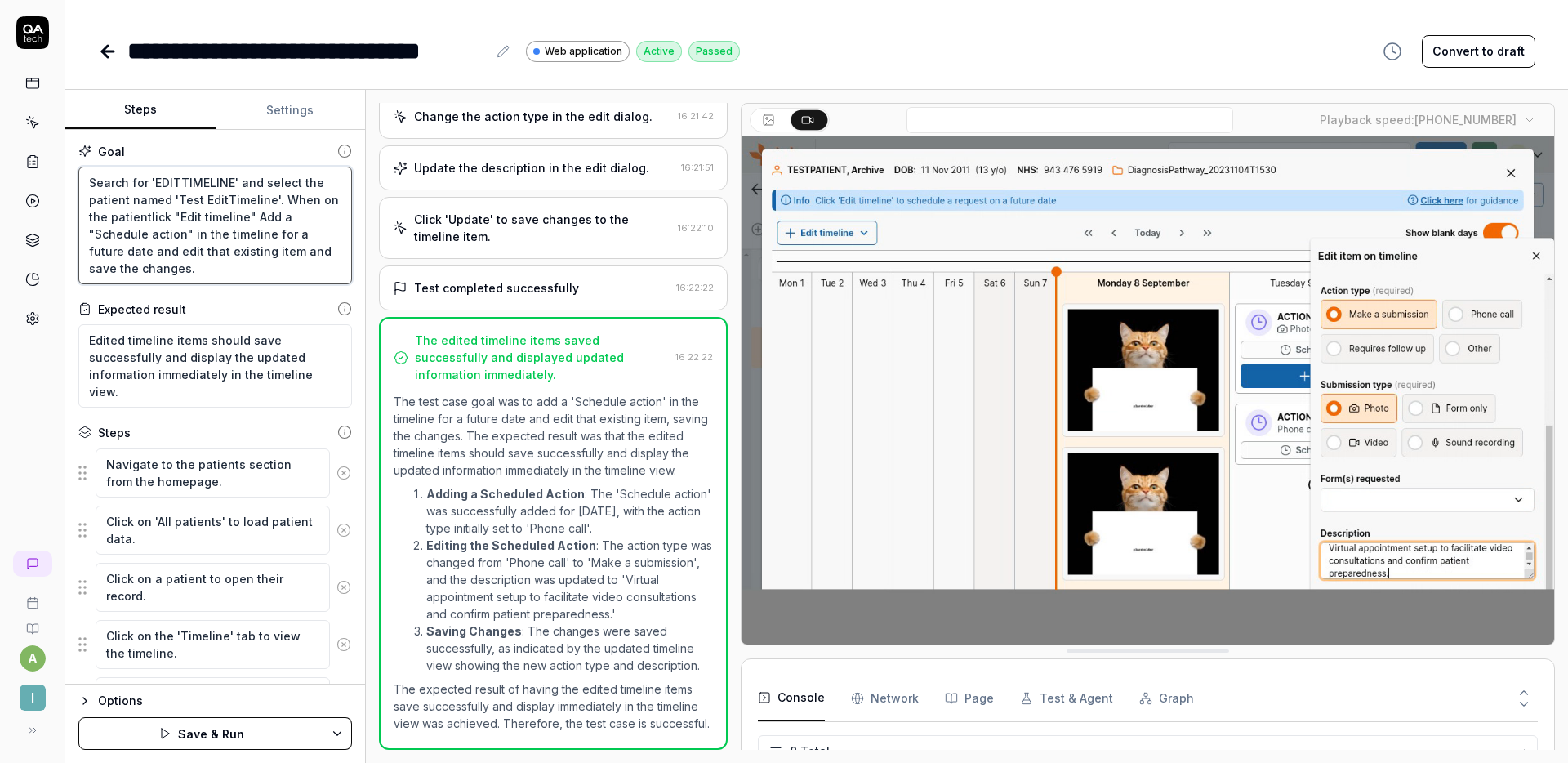
type textarea "Search for 'EDITTIMELINE' and select the patient named 'Test EditTimeline'. Whe…"
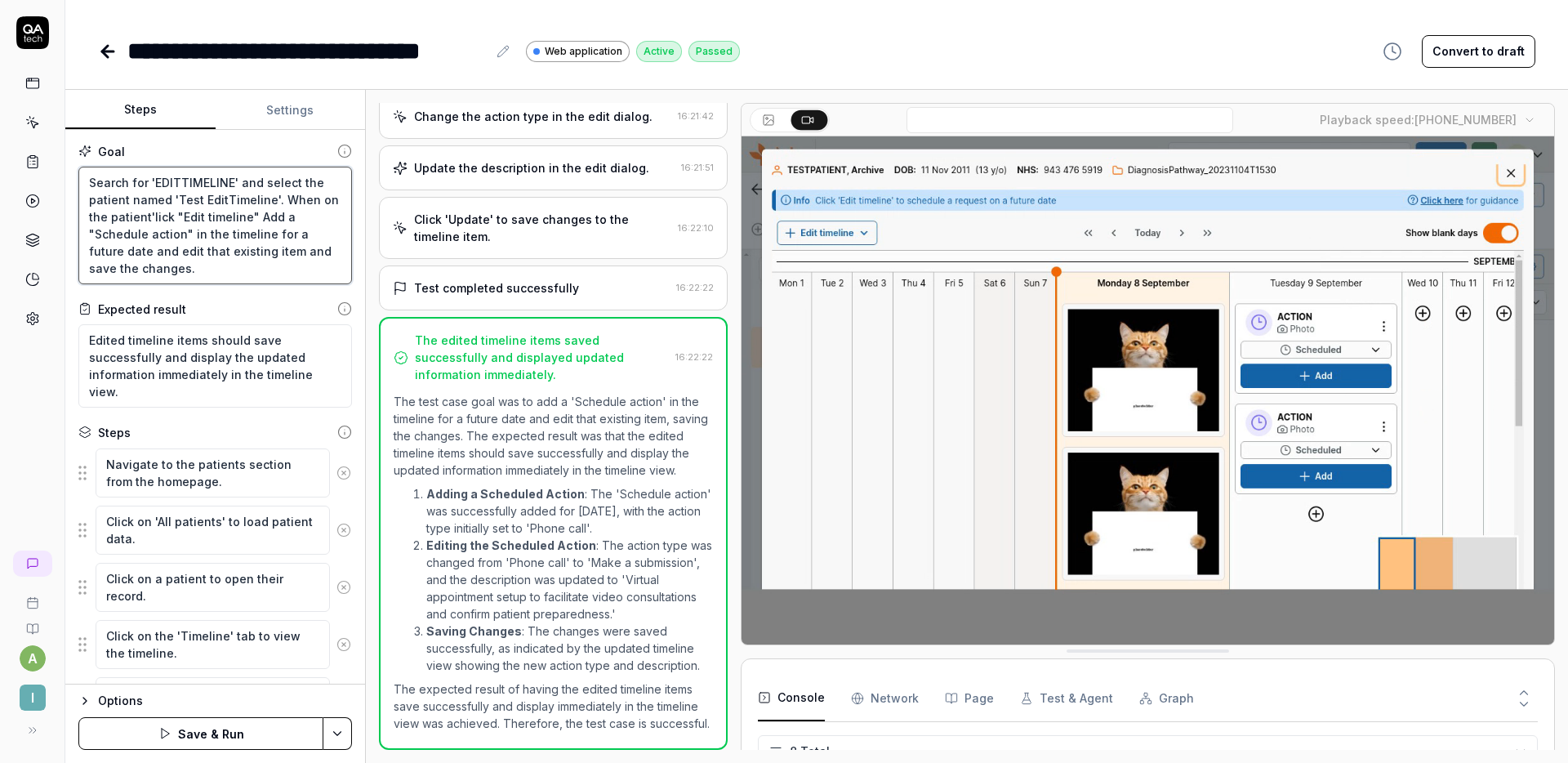
type textarea "*"
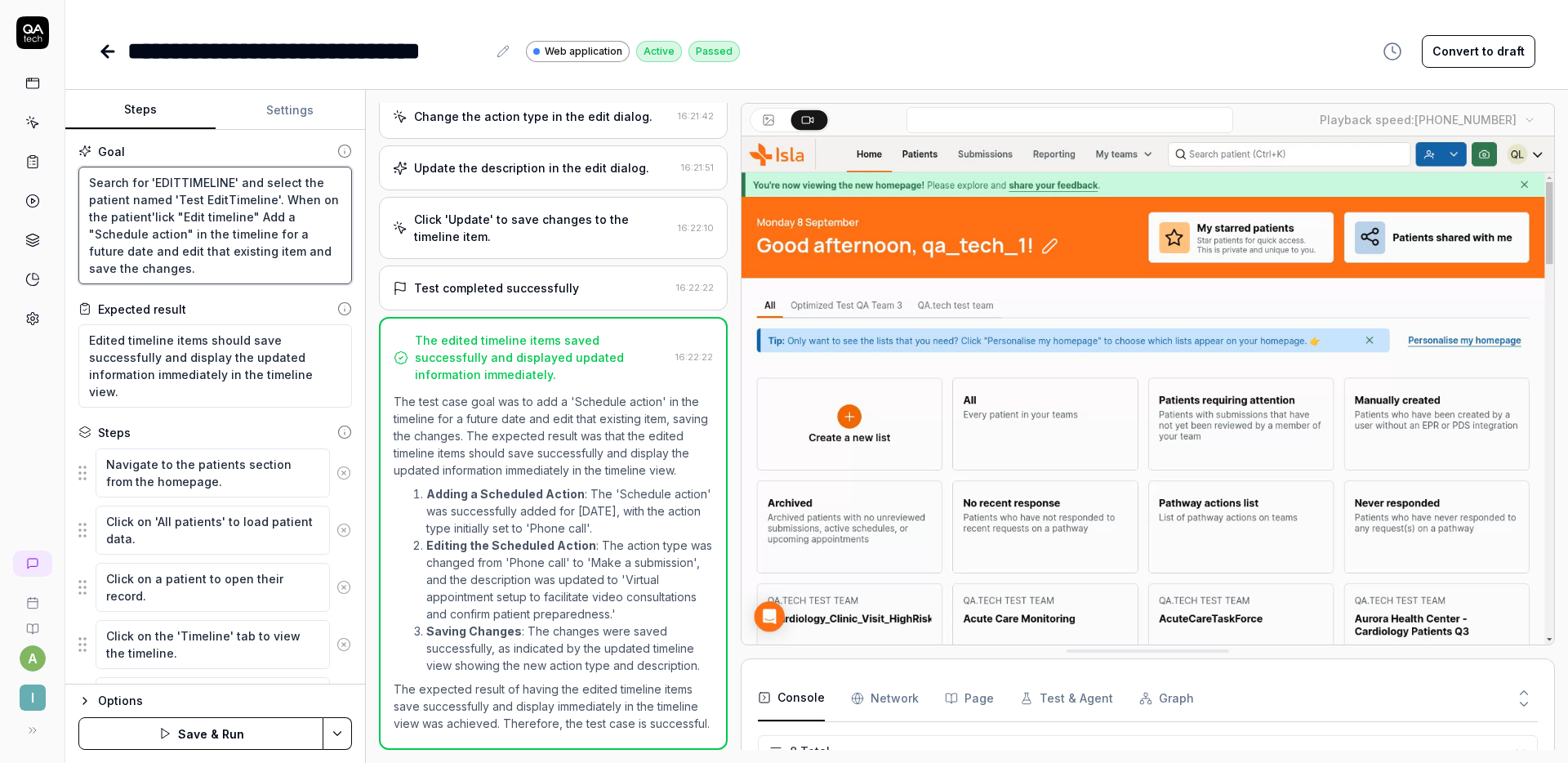
type textarea "Search for 'EDITTIMELINE' and select the patient named 'Test EditTimeline'. Whe…"
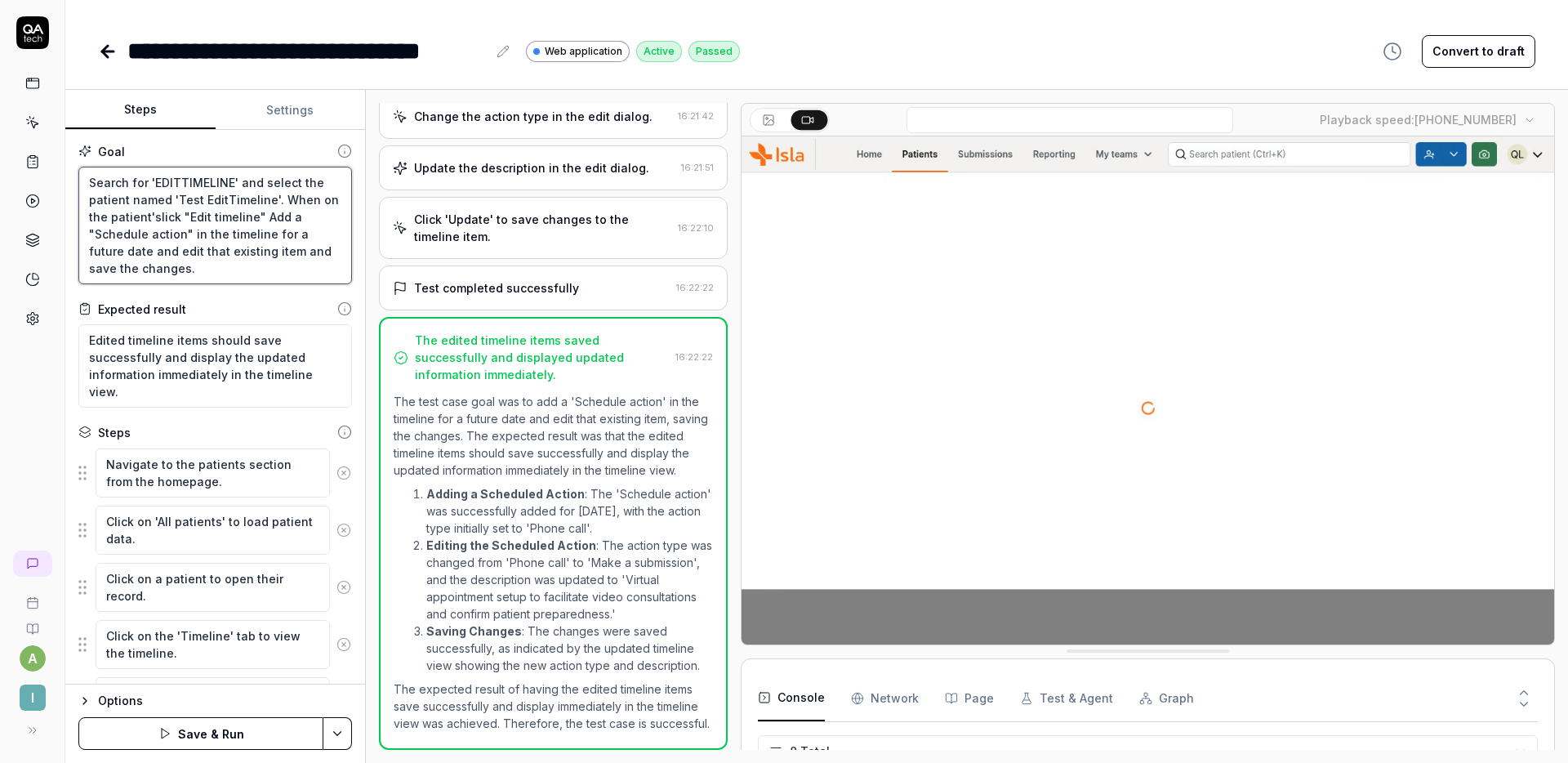
type textarea "*"
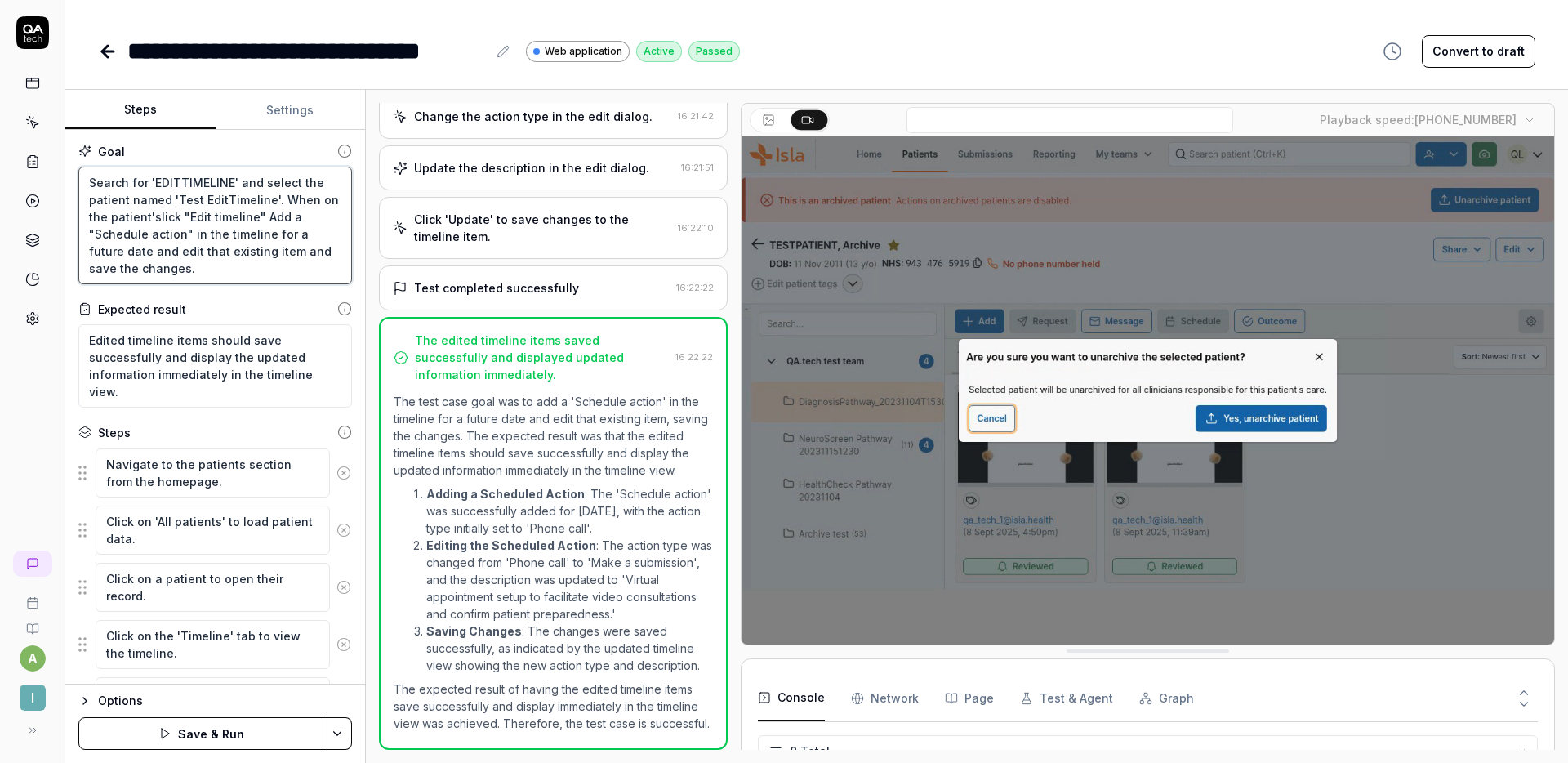
type textarea "Search for 'EDITTIMELINE' and select the patient named 'Test EditTimeline'. Whe…"
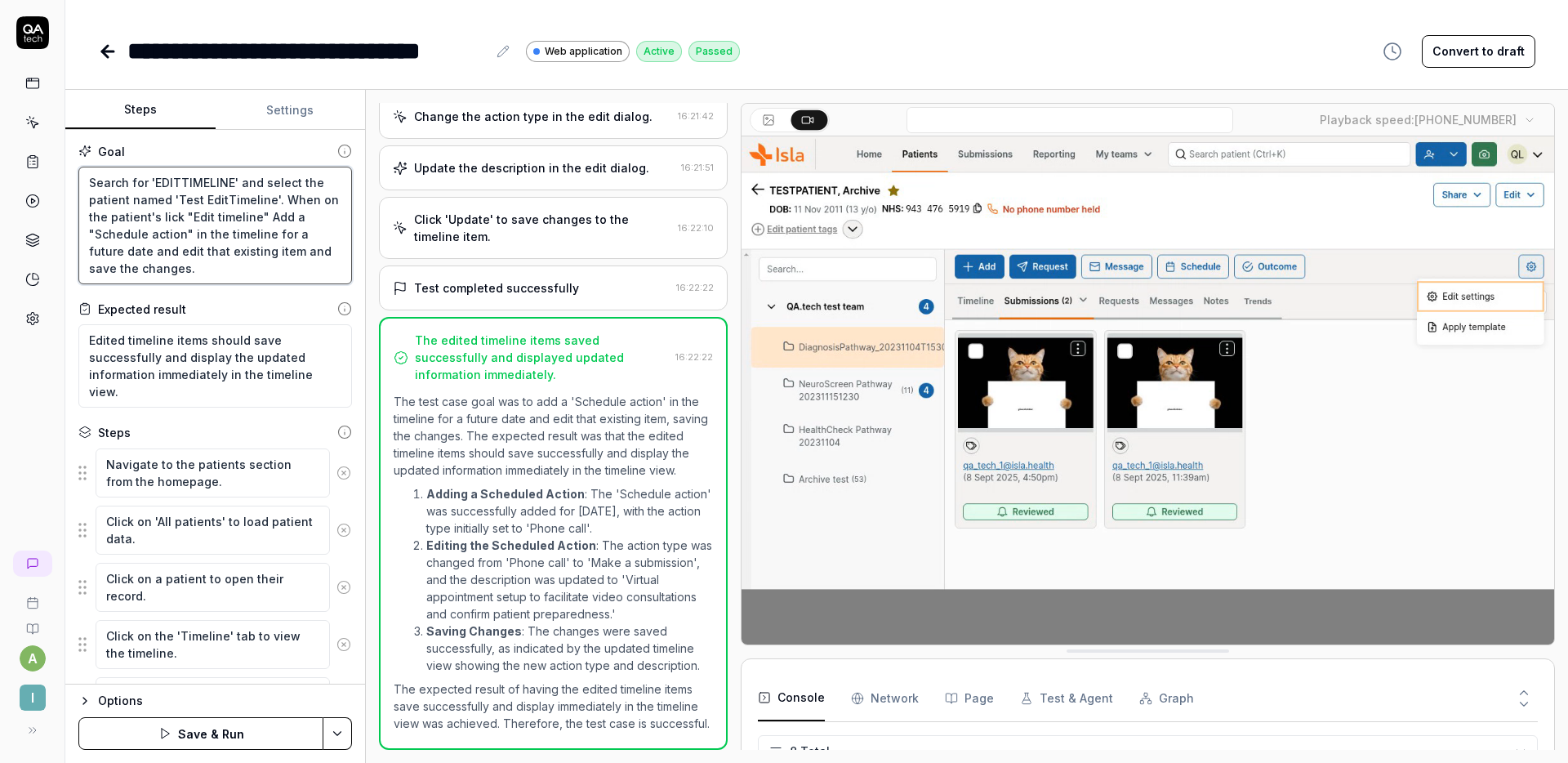
type textarea "*"
type textarea "Search for 'EDITTIMELINE' and select the patient named 'Test EditTimeline'. Whe…"
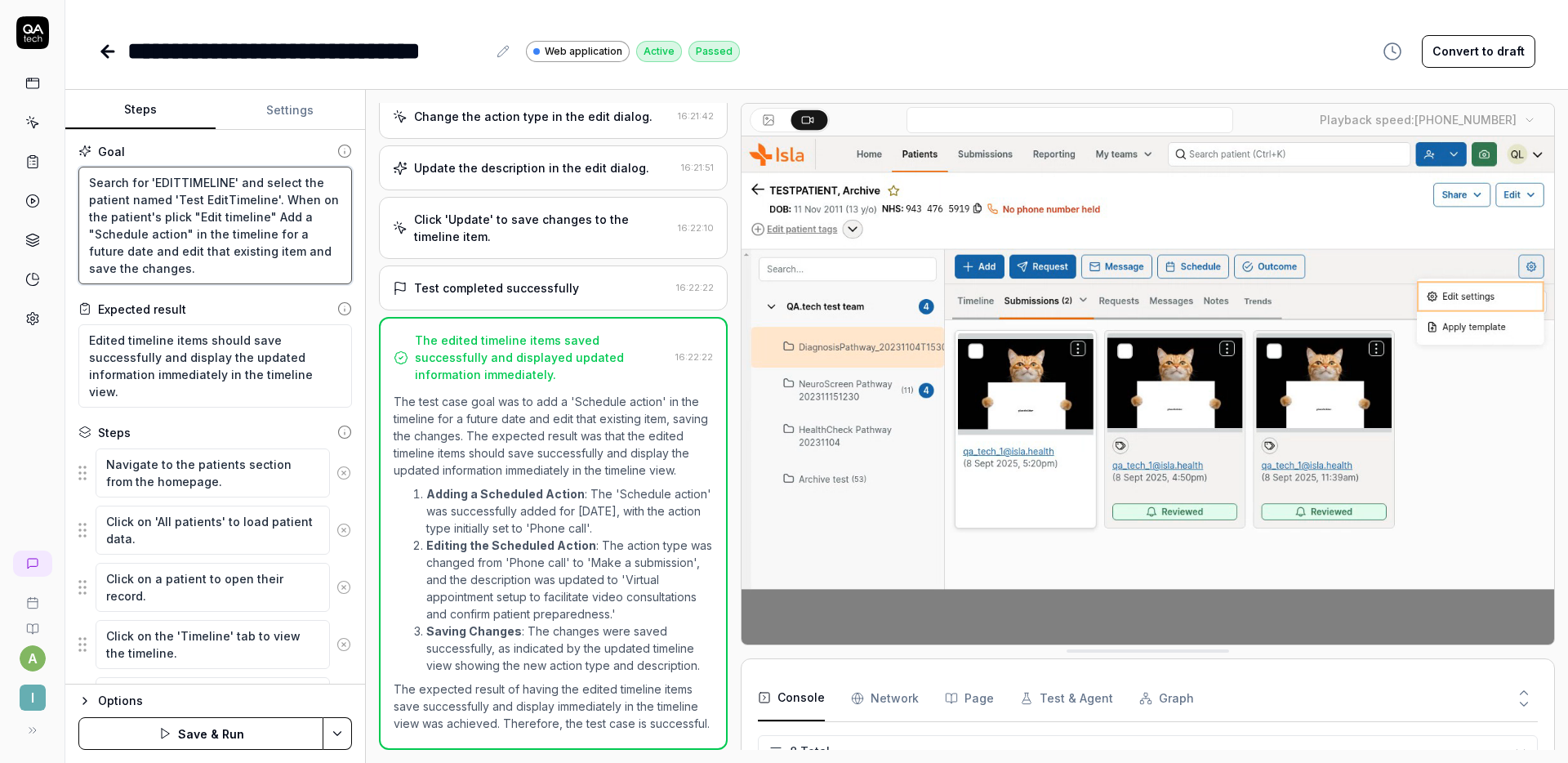
type textarea "*"
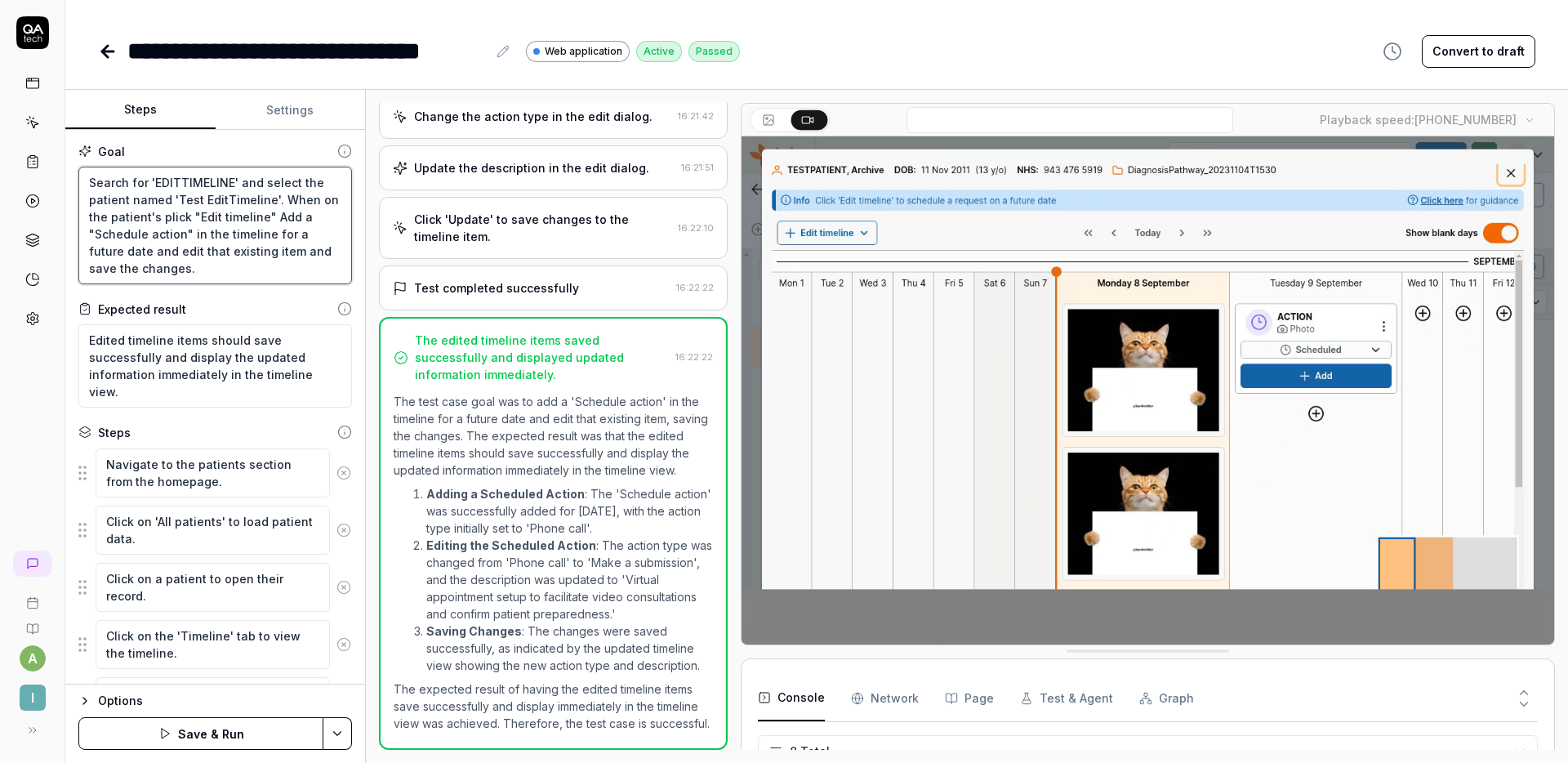
type textarea "Search for 'EDITTIMELINE' and select the patient named 'Test EditTimeline'. Whe…"
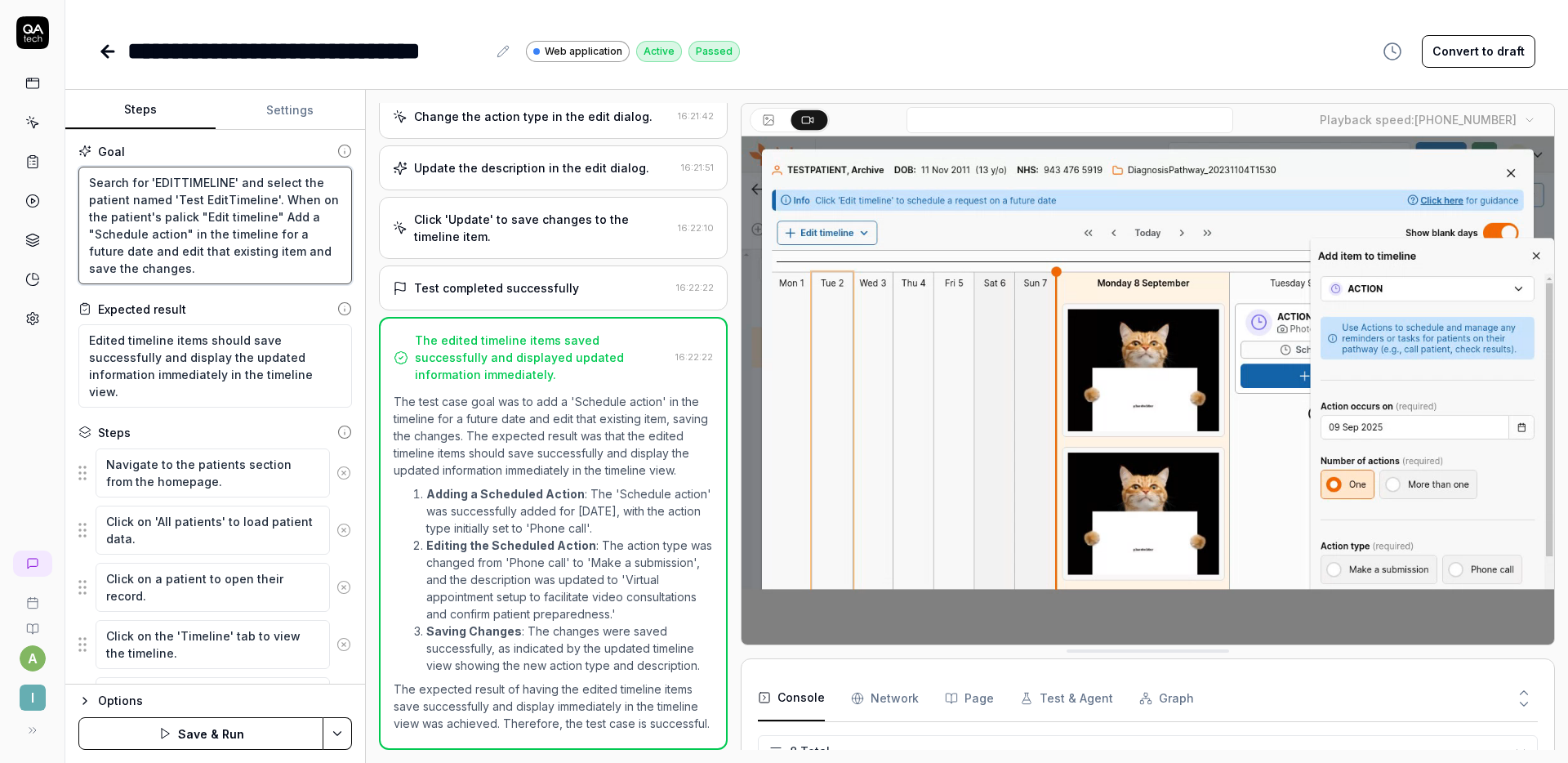
type textarea "*"
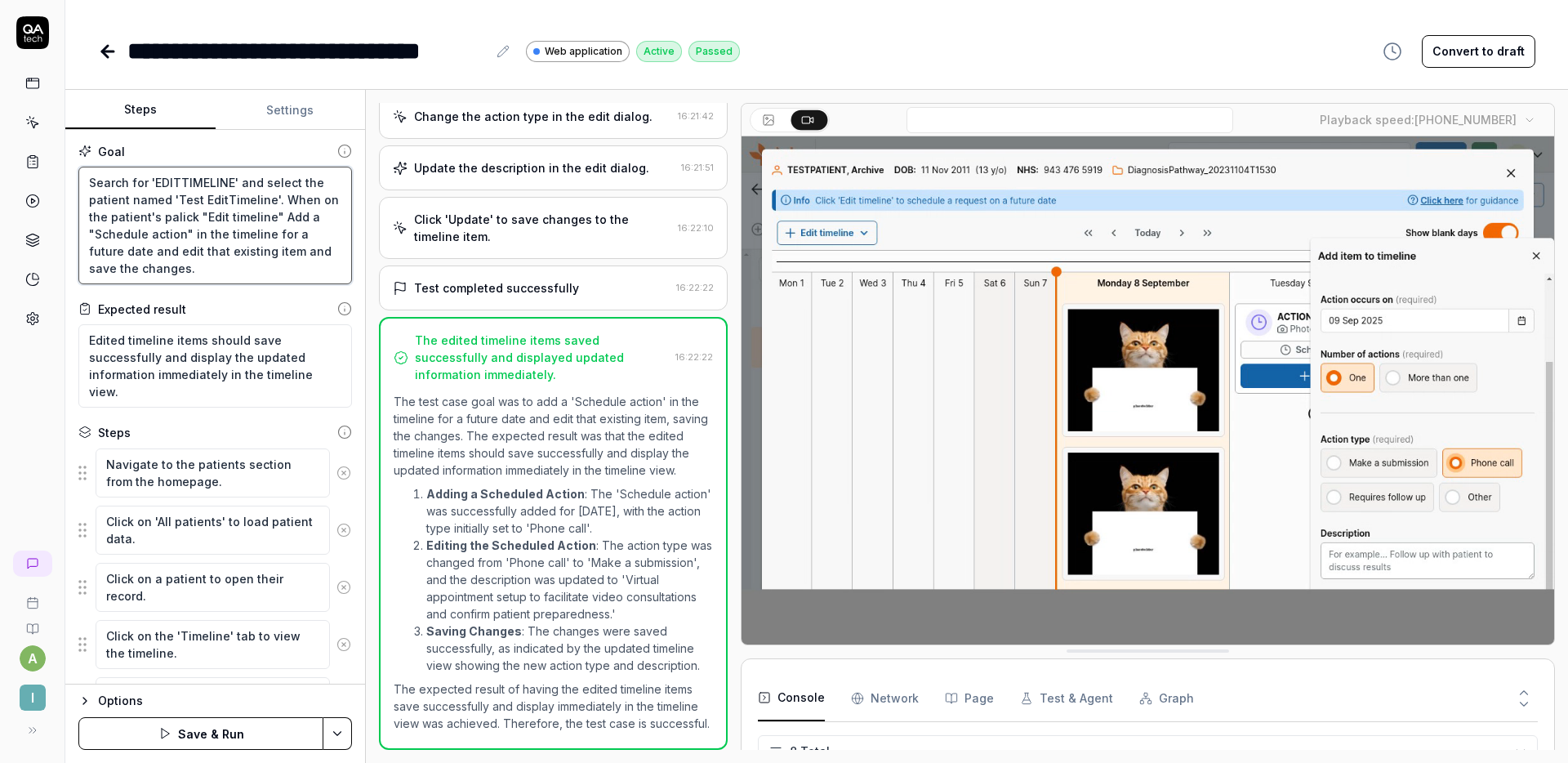
type textarea "Search for 'EDITTIMELINE' and select the patient named 'Test EditTimeline'. Whe…"
type textarea "*"
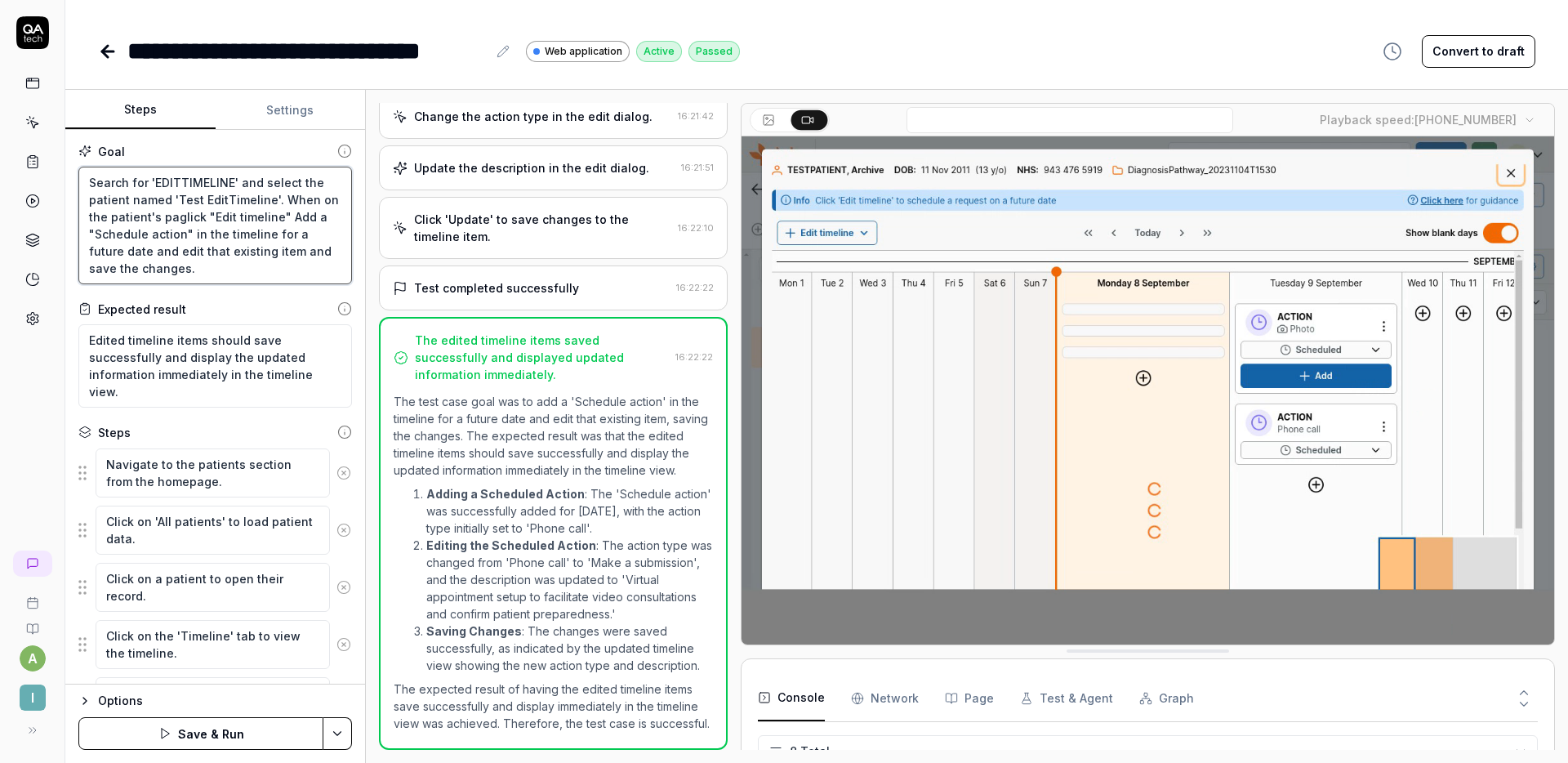
type textarea "Search for 'EDITTIMELINE' and select the patient named 'Test EditTimeline'. Whe…"
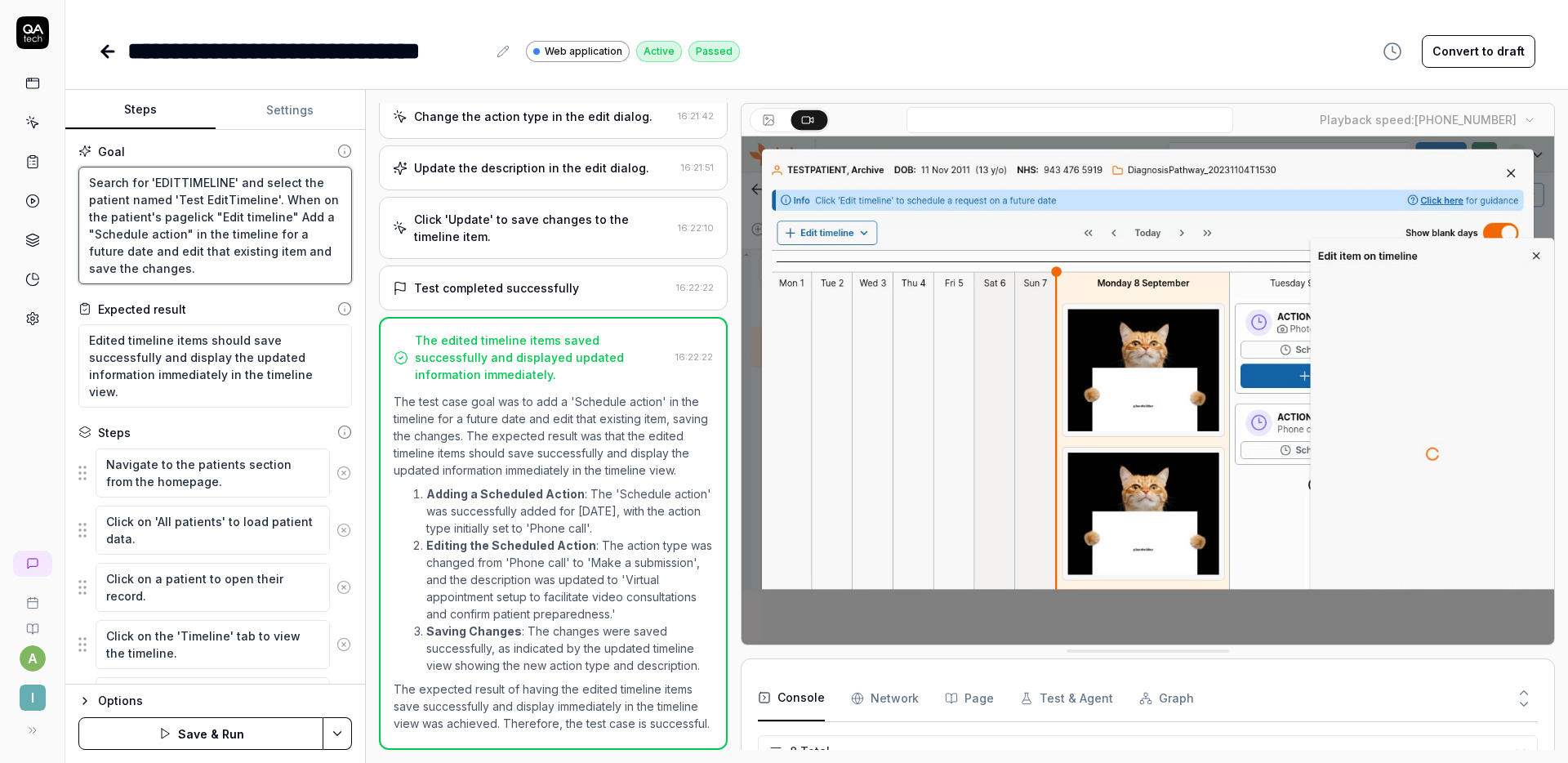
type textarea "*"
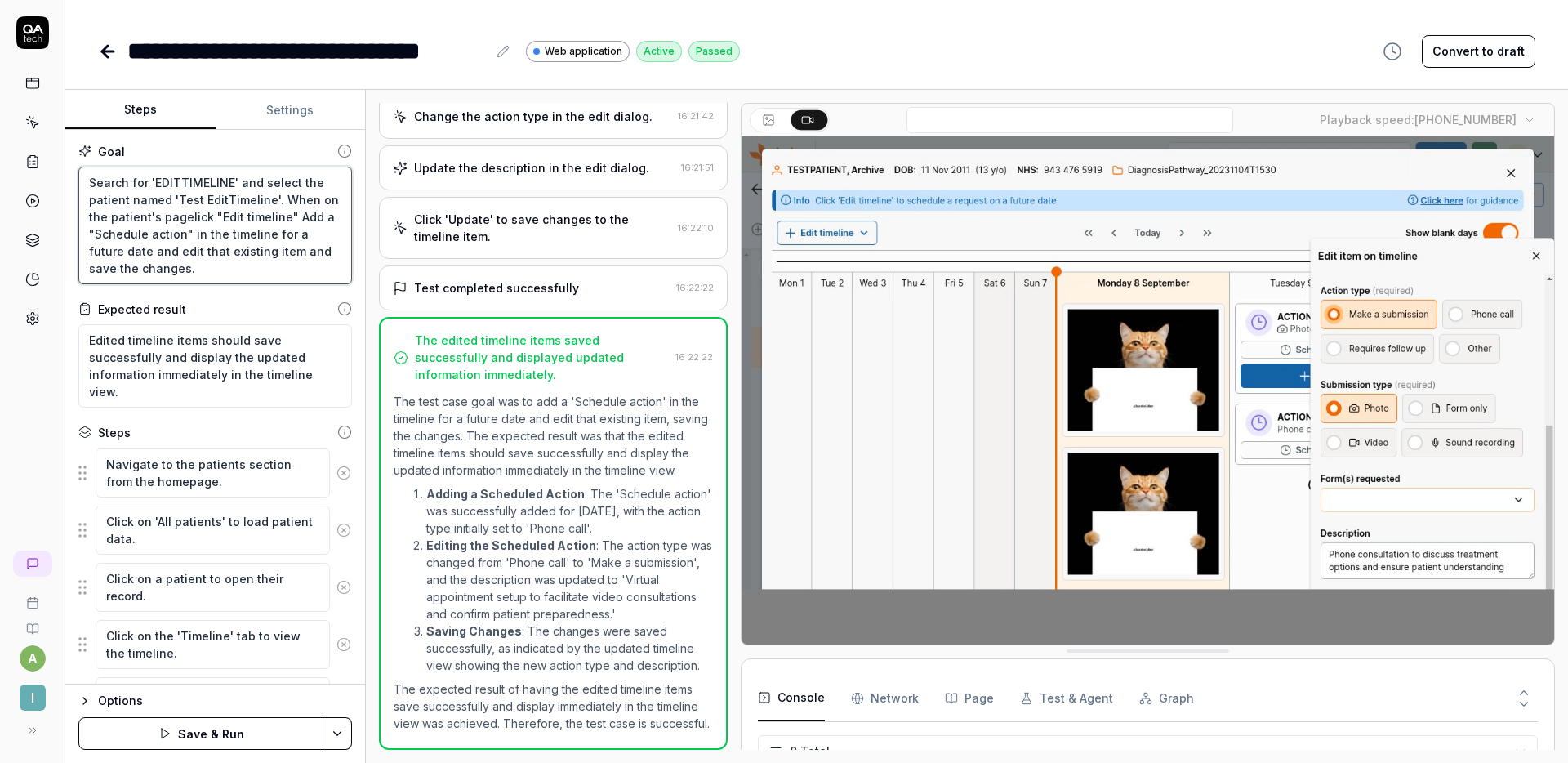
type textarea "Search for 'EDITTIMELINE' and select the patient named 'Test EditTimeline'. Whe…"
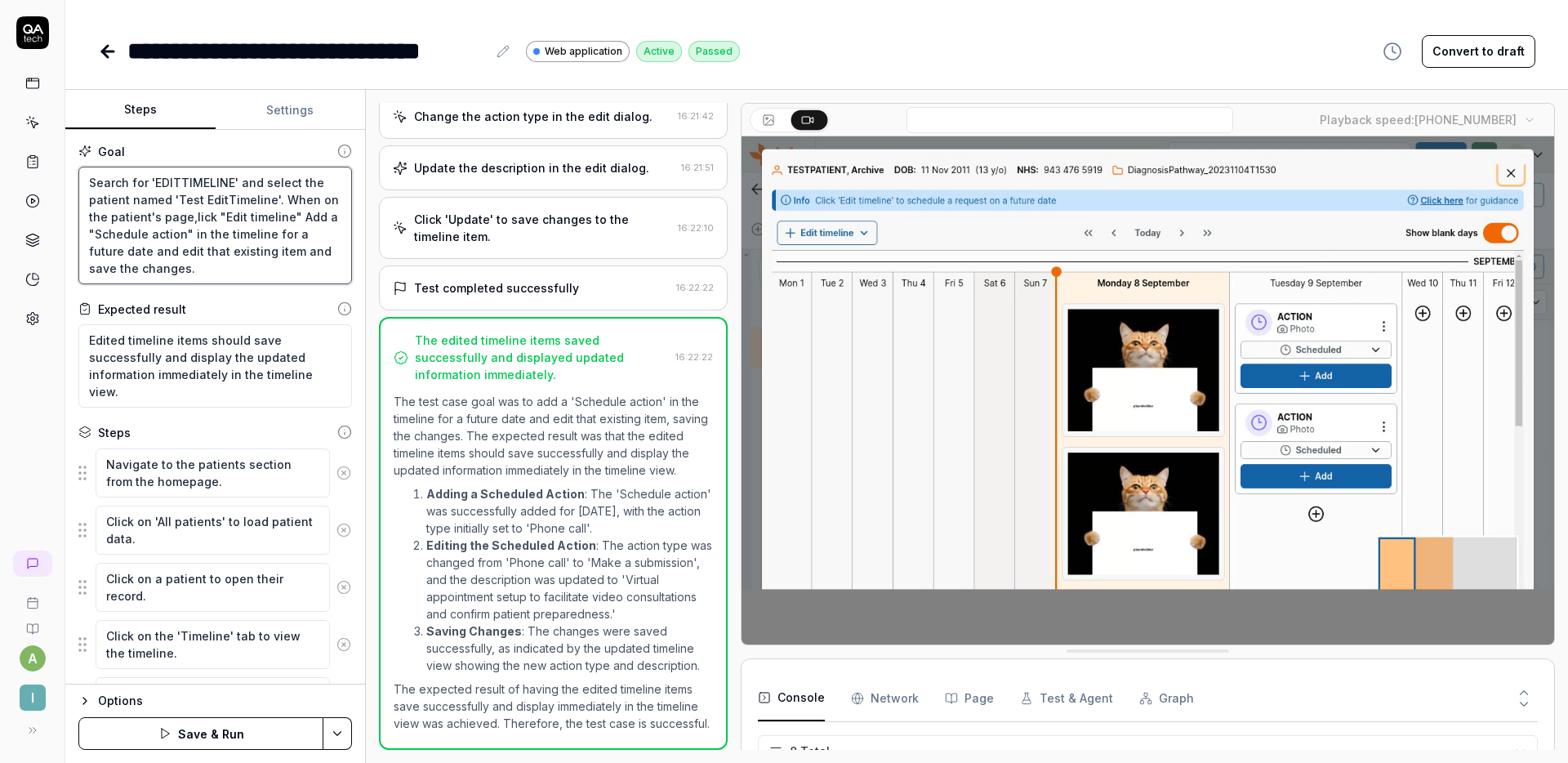
type textarea "*"
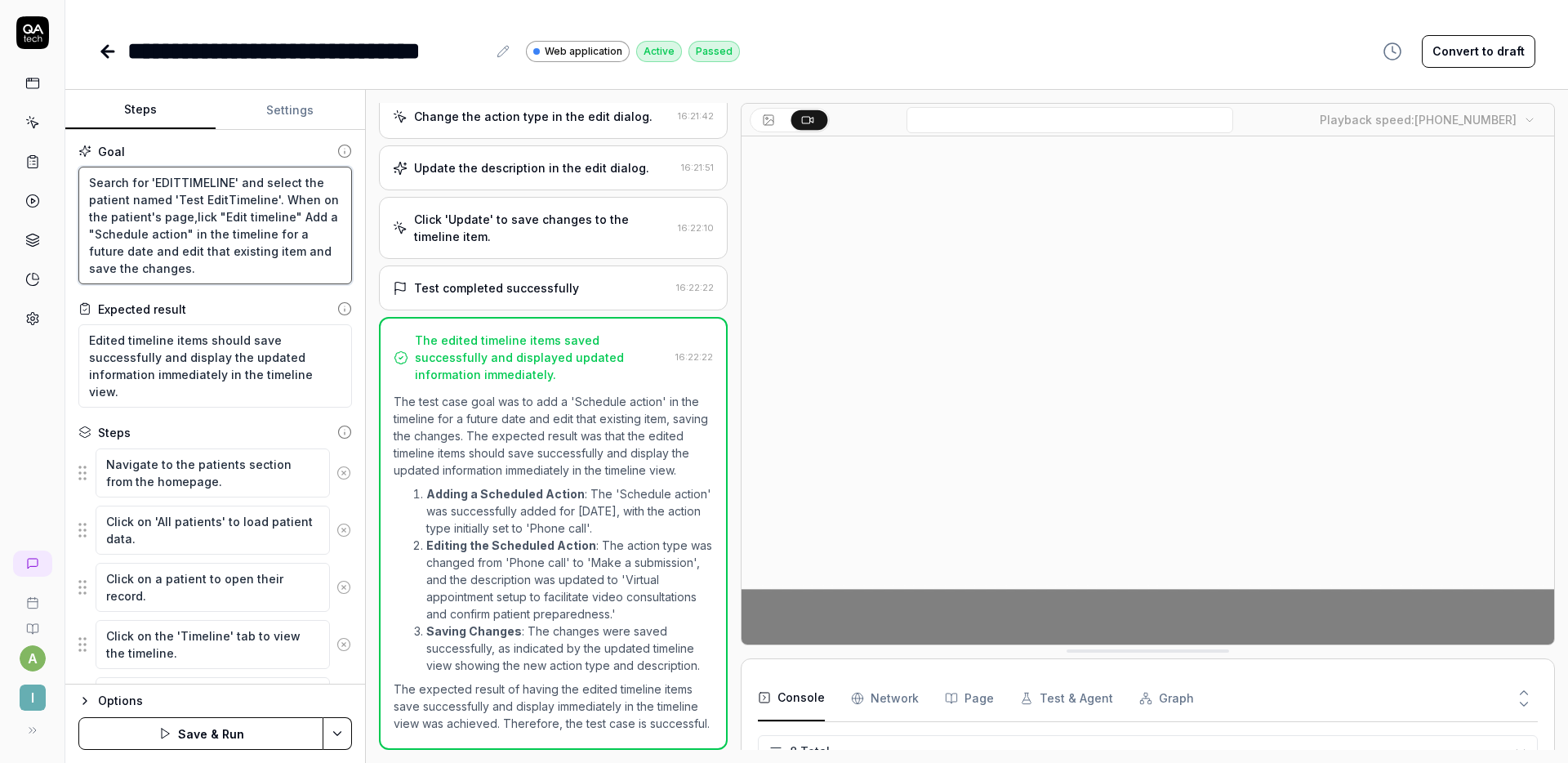
type textarea "Search for 'EDITTIMELINE' and select the patient named 'Test EditTimeline'. Whe…"
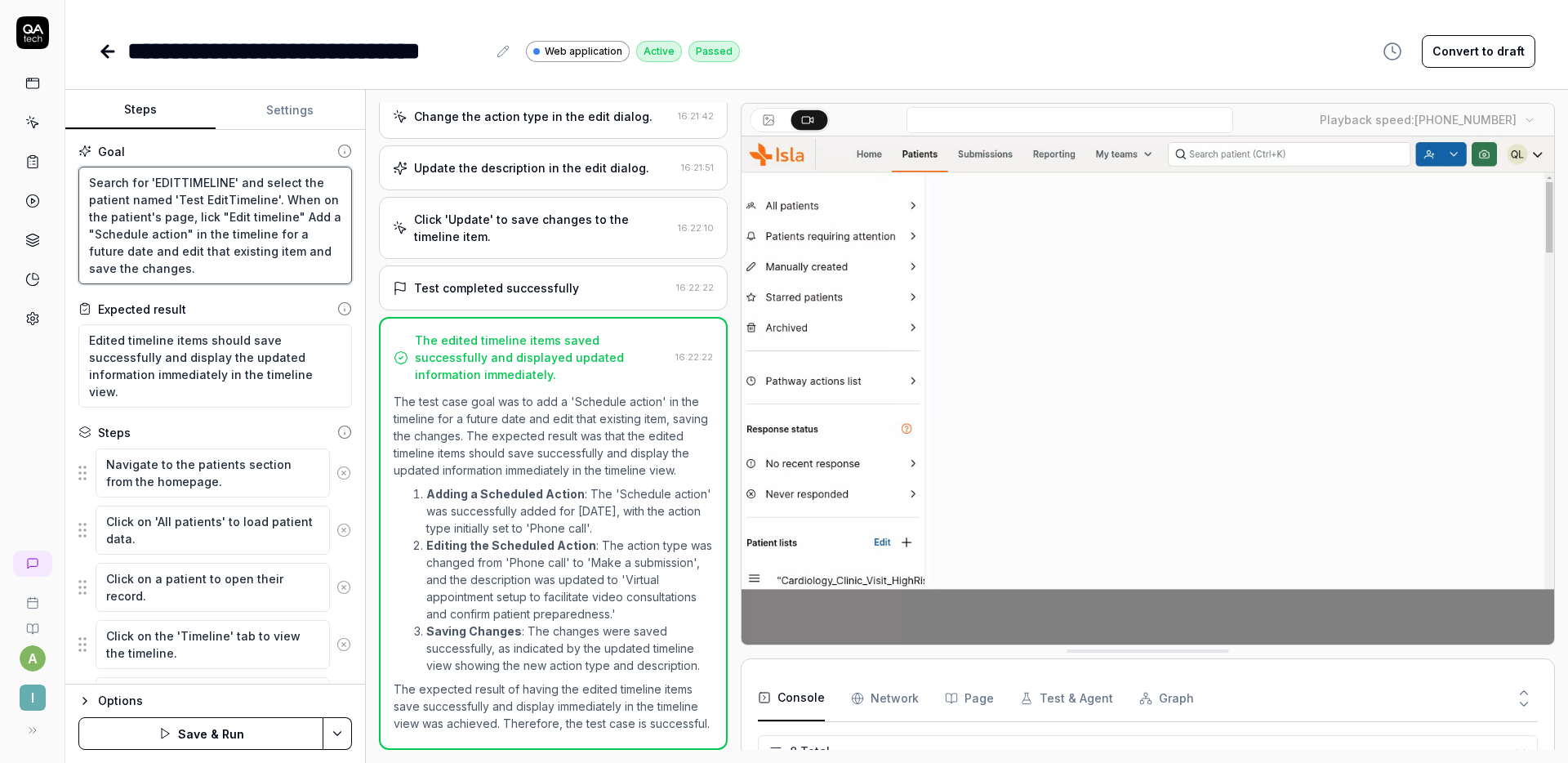
type textarea "*"
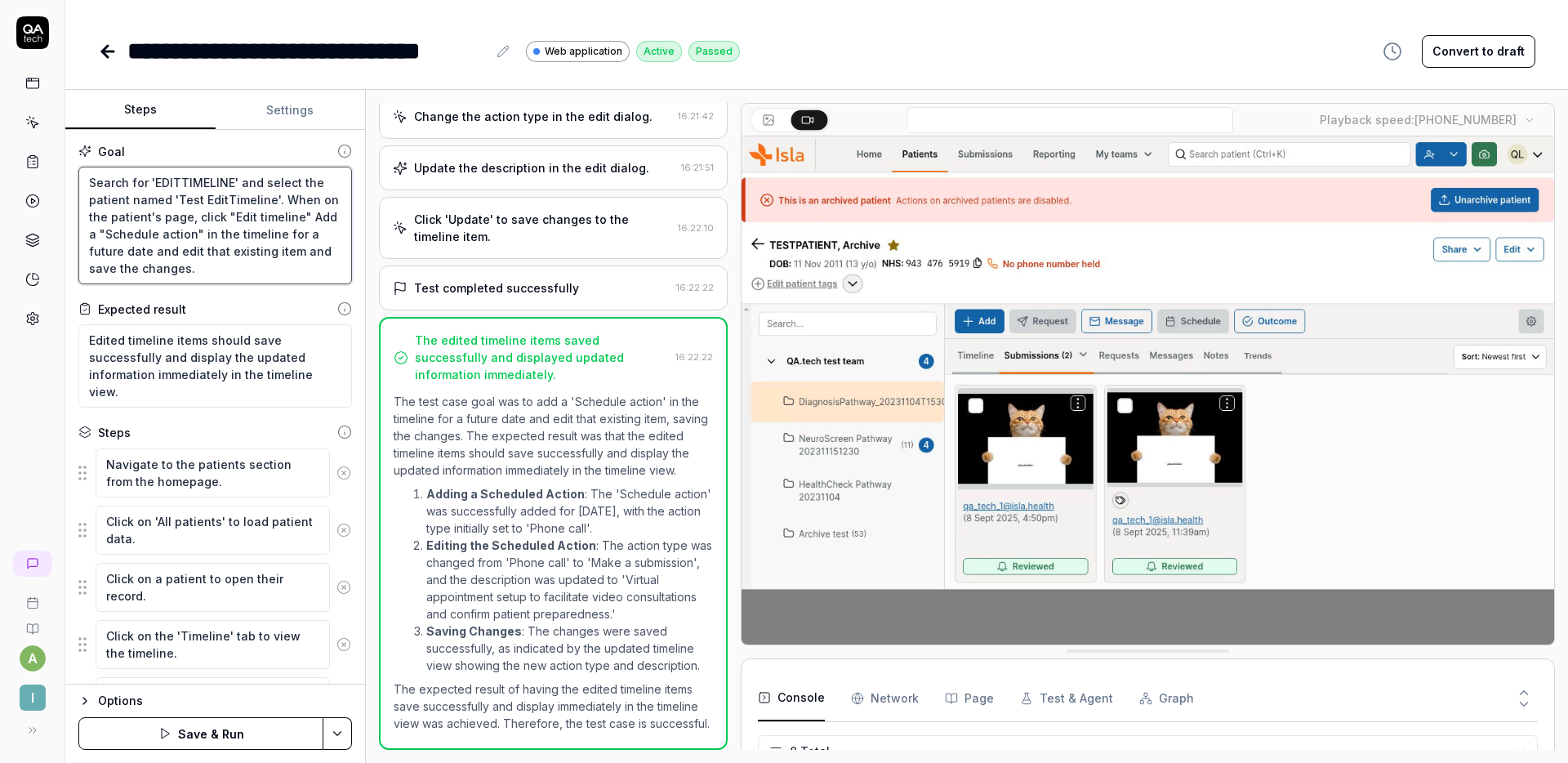
type textarea "Search for 'EDITTIMELINE' and select the patient named 'Test EditTimeline'. Whe…"
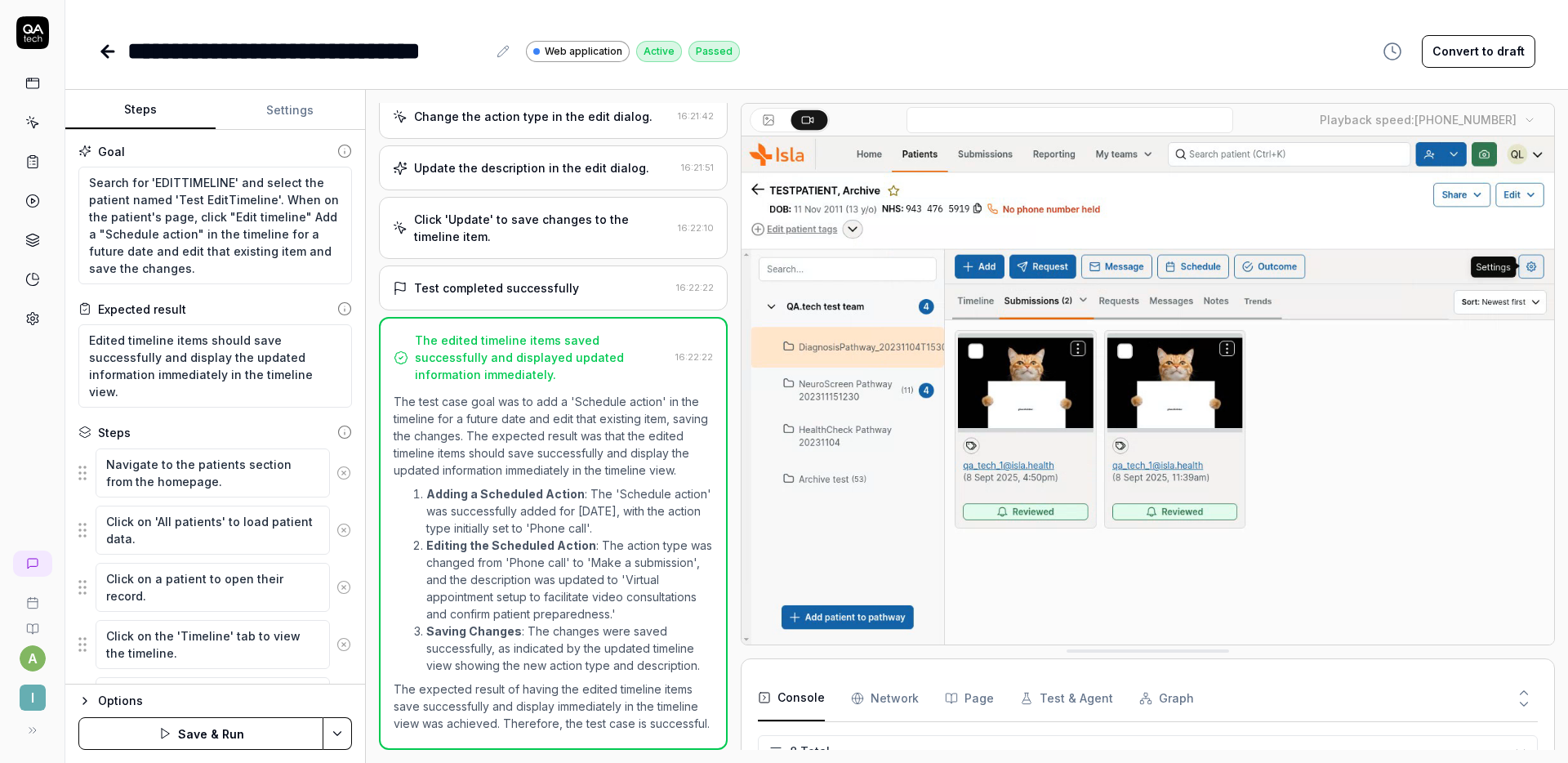
click at [218, 728] on button "Save & Run" at bounding box center [200, 734] width 245 height 33
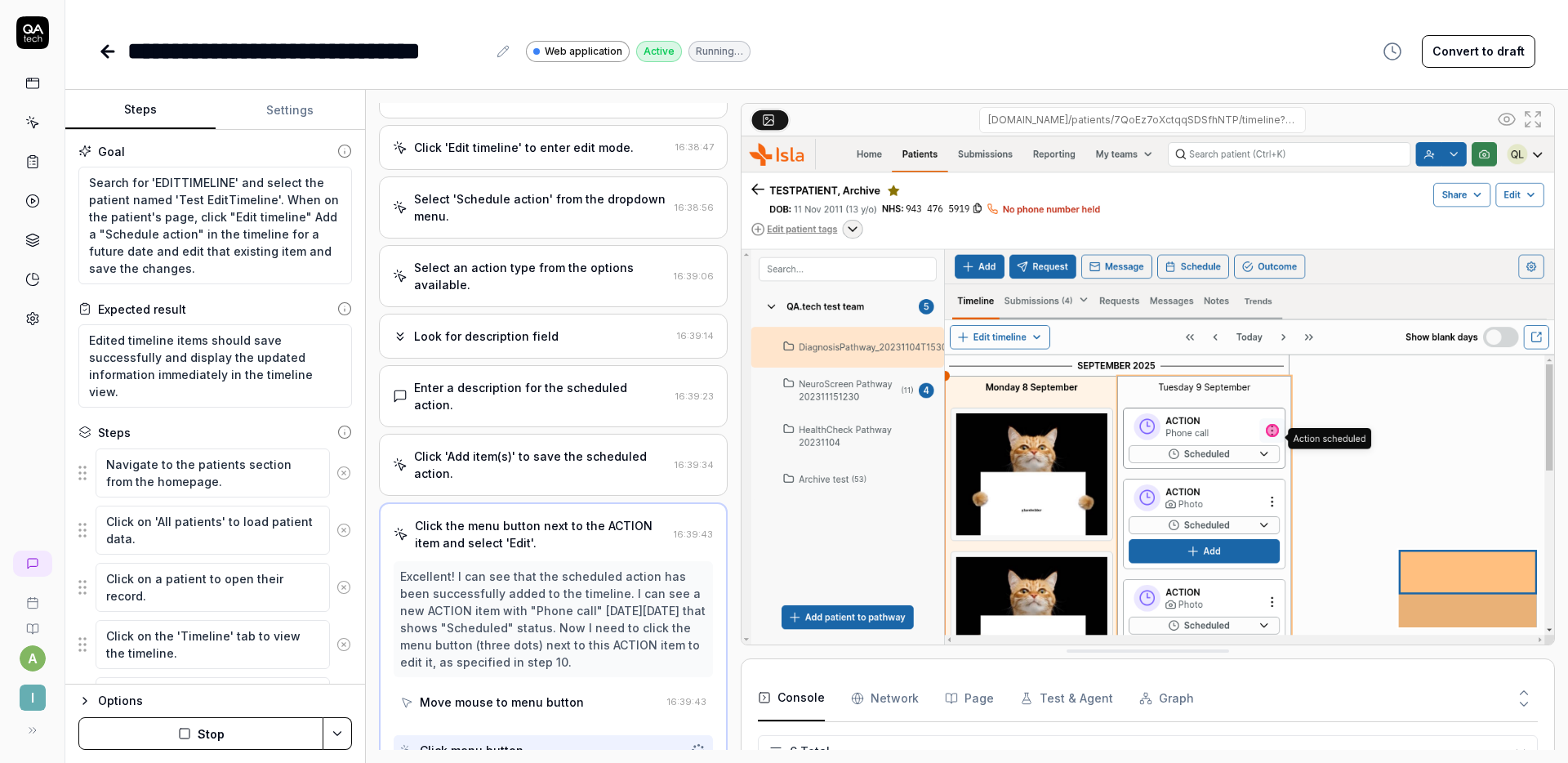
scroll to position [241, 0]
click at [344, 506] on div "Goal Search for 'EDITTIMELINE' and select the patient named 'Test EditTimeline'…" at bounding box center [215, 407] width 300 height 555
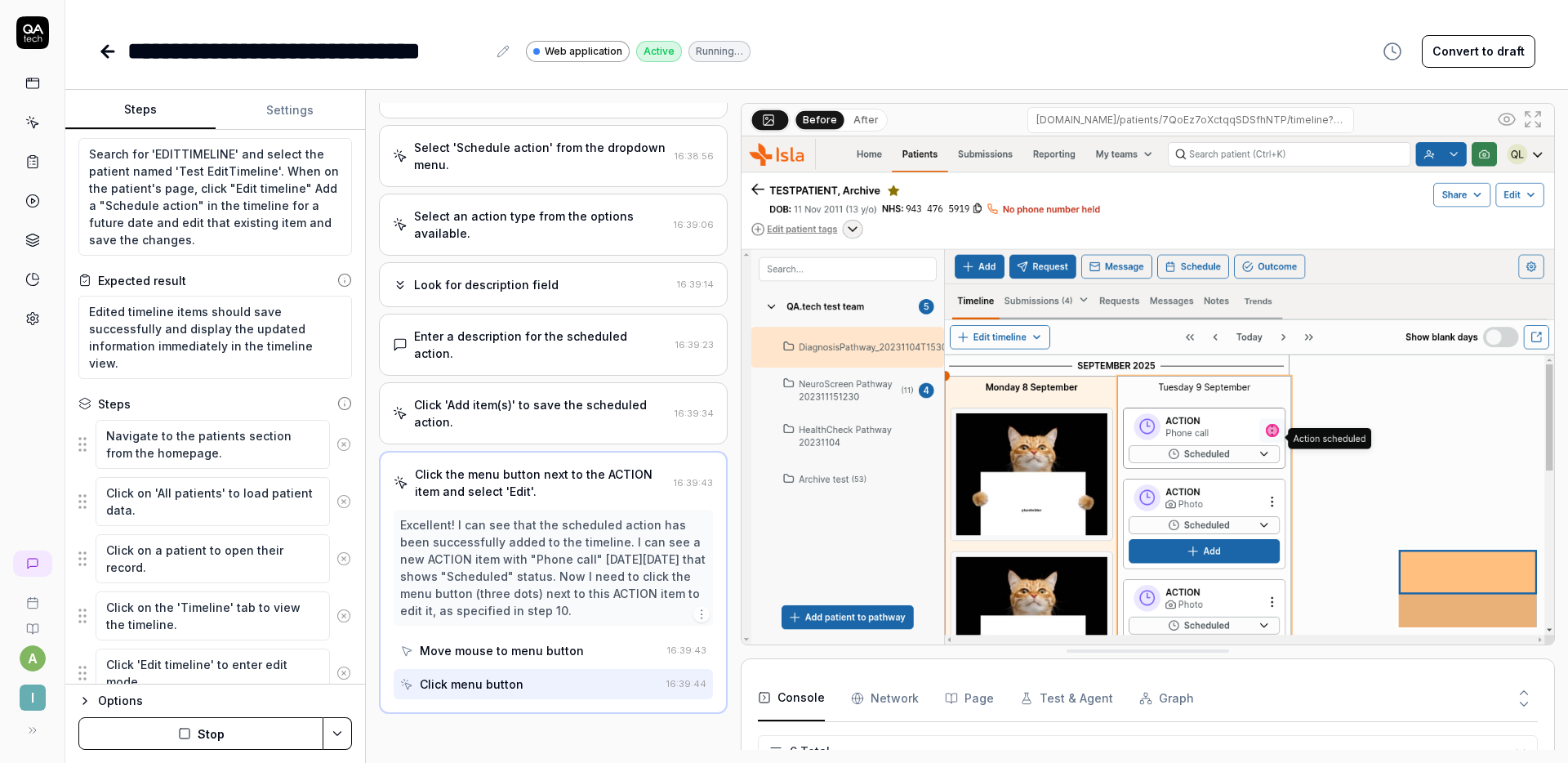
scroll to position [294, 0]
click at [294, 732] on button "Stop" at bounding box center [200, 734] width 245 height 33
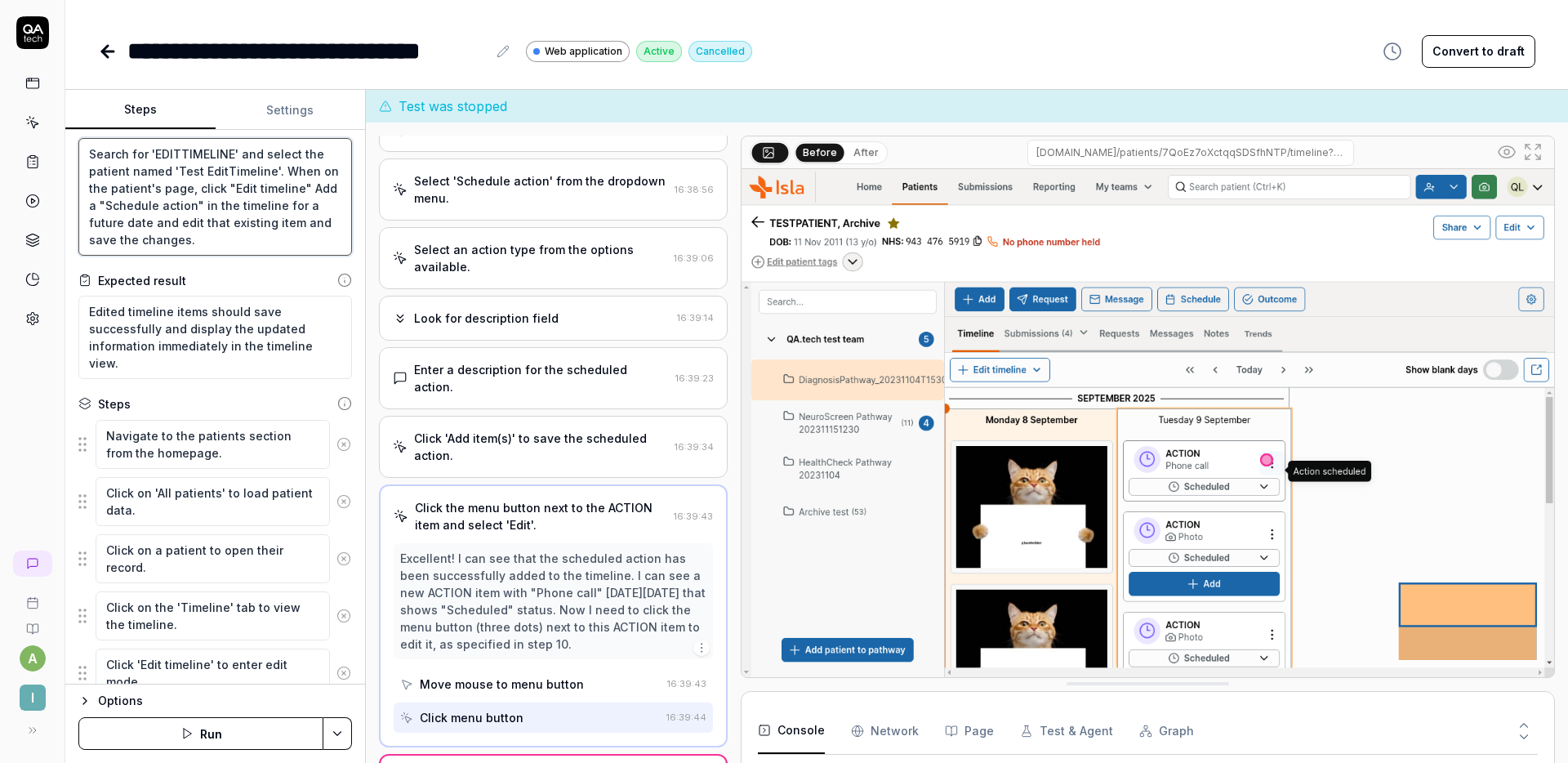
drag, startPoint x: 235, startPoint y: 153, endPoint x: 82, endPoint y: 149, distance: 153.1
click at [82, 149] on textarea "Search for 'EDITTIMELINE' and select the patient named 'Test EditTimeline'. Whe…" at bounding box center [215, 196] width 274 height 118
click at [170, 169] on textarea "Search for 'EDITTIMELINE' and select the patient named 'Test EditTimeline'. Whe…" at bounding box center [215, 196] width 274 height 118
drag, startPoint x: 274, startPoint y: 167, endPoint x: 68, endPoint y: 150, distance: 206.7
click at [68, 150] on div "Goal Search for 'EDITTIMELINE' and select the patient named 'Test EditTimeline'…" at bounding box center [215, 407] width 300 height 555
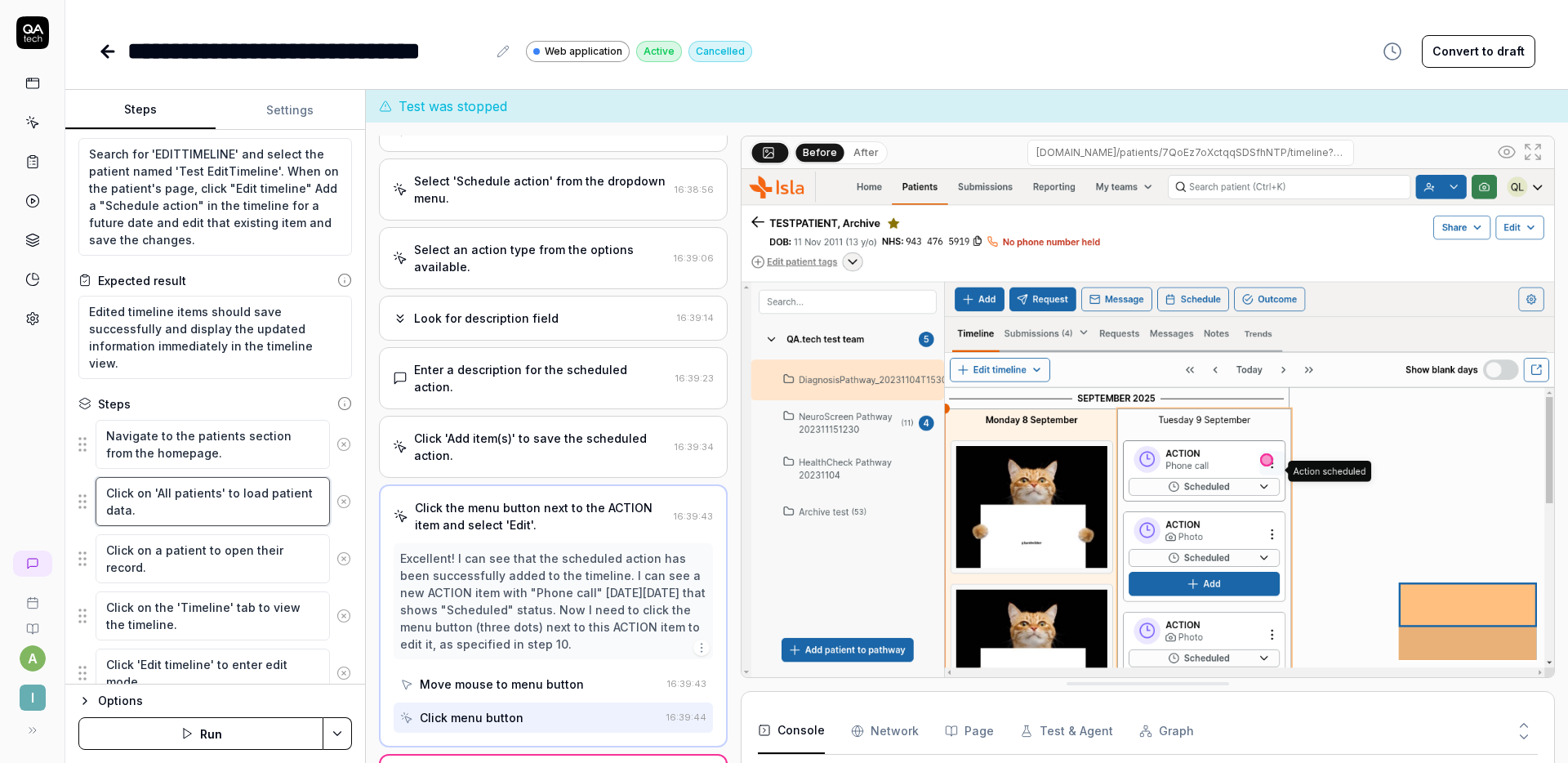
click at [203, 512] on textarea "Click on 'All patients' to load patient data." at bounding box center [213, 502] width 234 height 49
drag, startPoint x: 162, startPoint y: 513, endPoint x: 92, endPoint y: 476, distance: 79.2
click at [92, 477] on div "Click on 'All patients' to load patient data." at bounding box center [215, 502] width 274 height 50
paste textarea "Search for 'EDITTIMELINE' and select the patient named 'Test EditTimeline'"
type textarea "*"
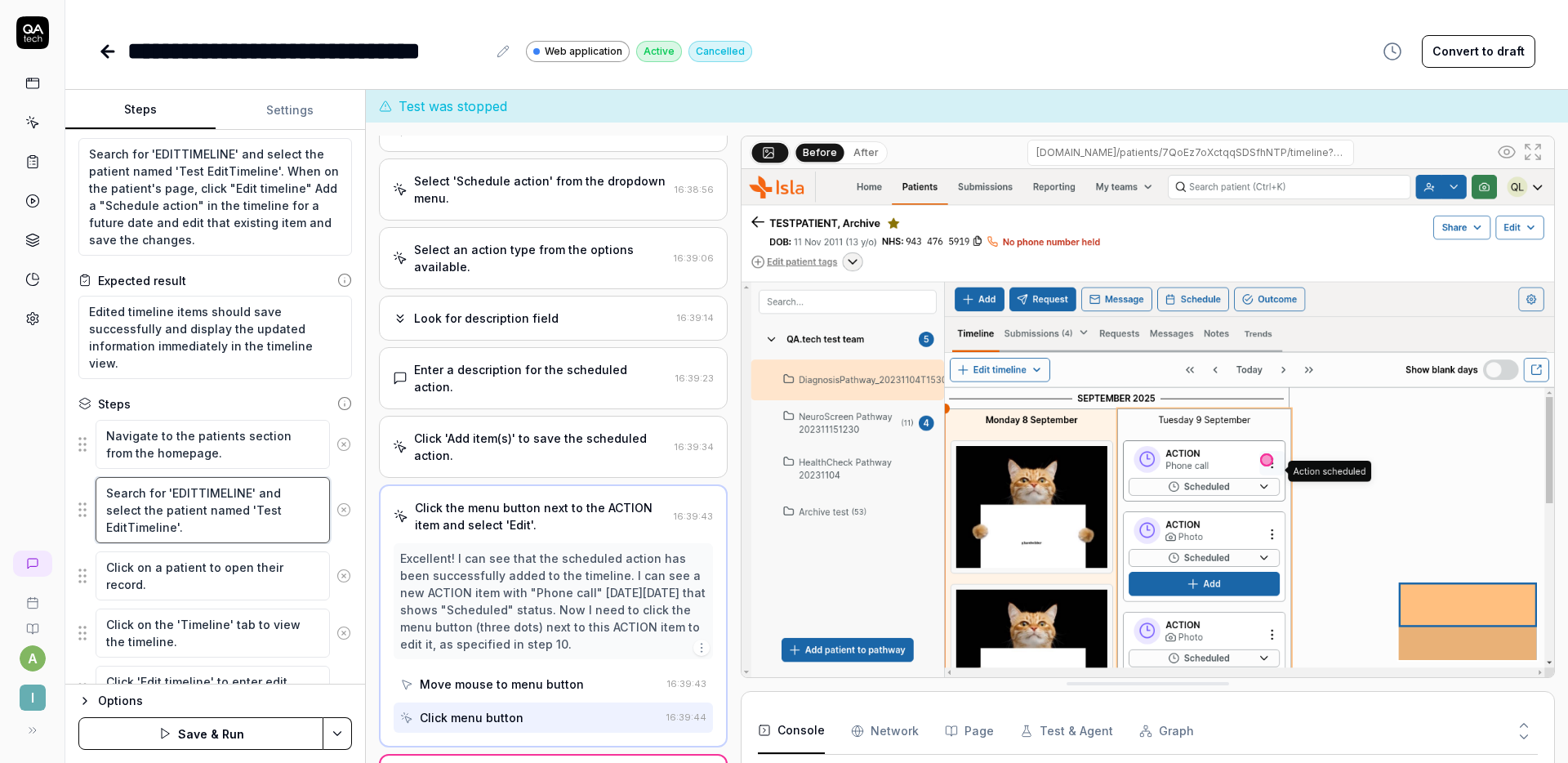
type textarea "Search for 'EDITTIMELINE' and select the patient named 'Test EditTimeline'."
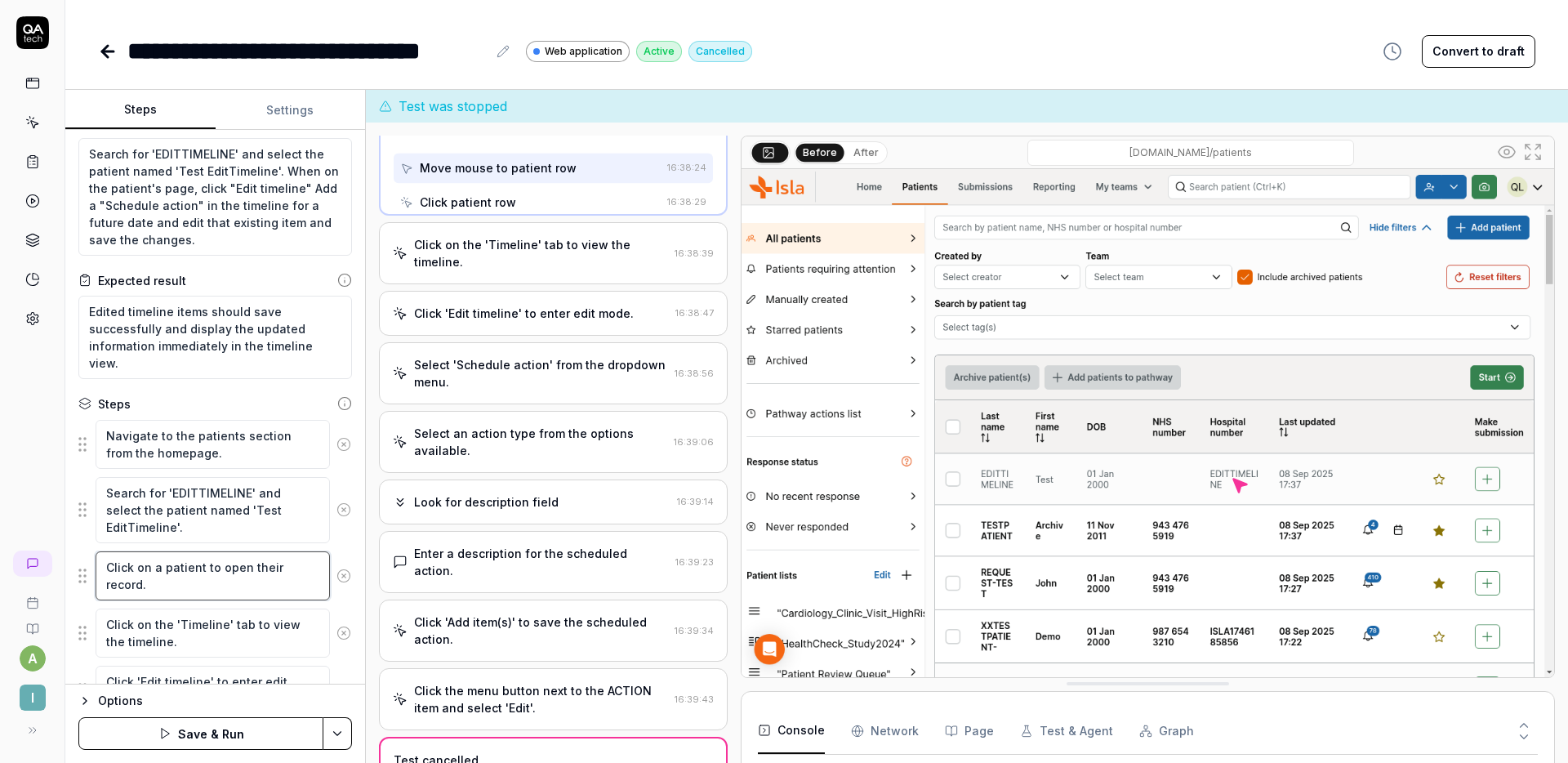
click at [158, 568] on textarea "Click on a patient to open their record." at bounding box center [213, 576] width 234 height 49
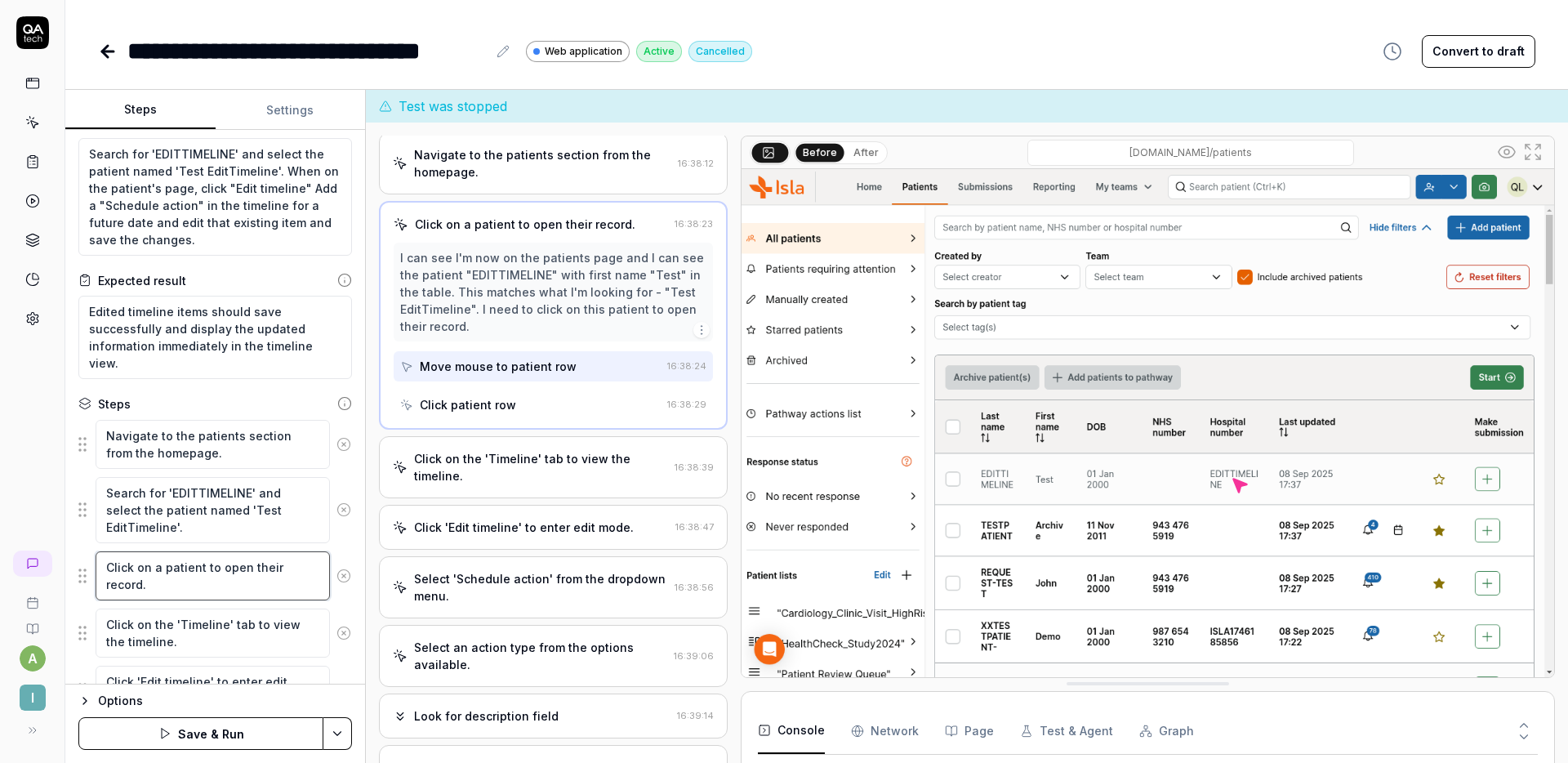
scroll to position [0, 0]
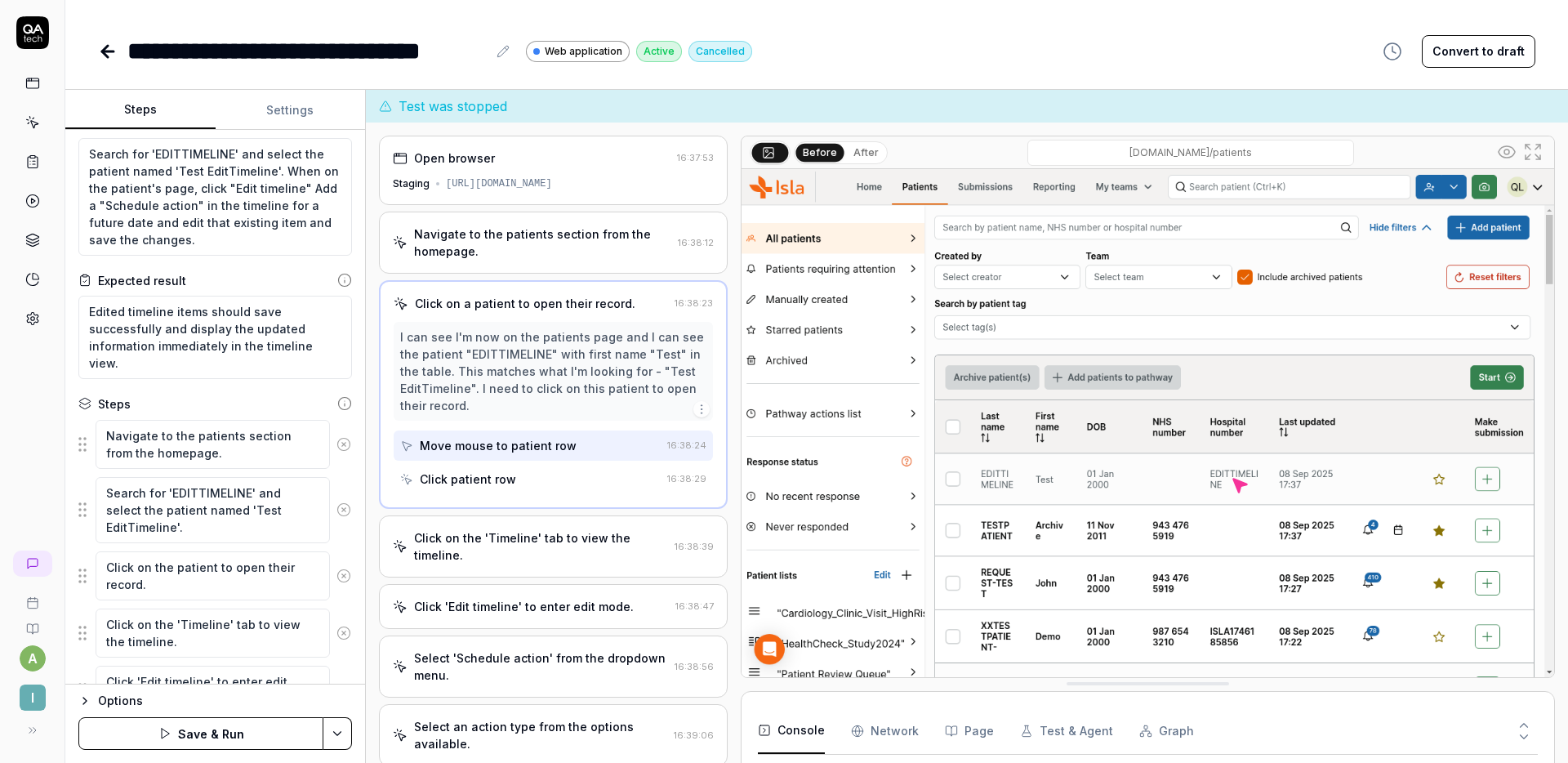
click at [224, 742] on button "Save & Run" at bounding box center [200, 734] width 245 height 33
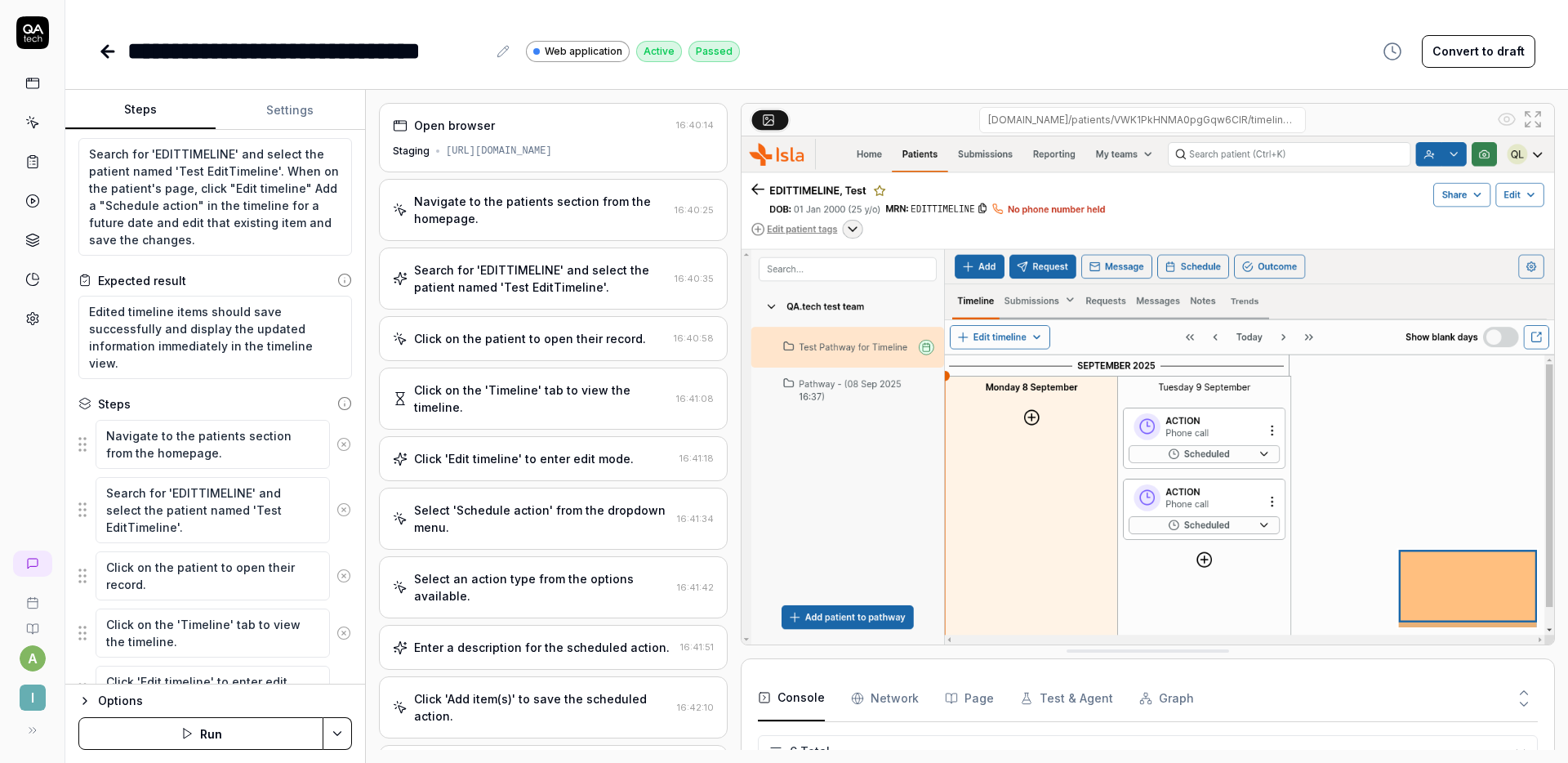
scroll to position [107, 0]
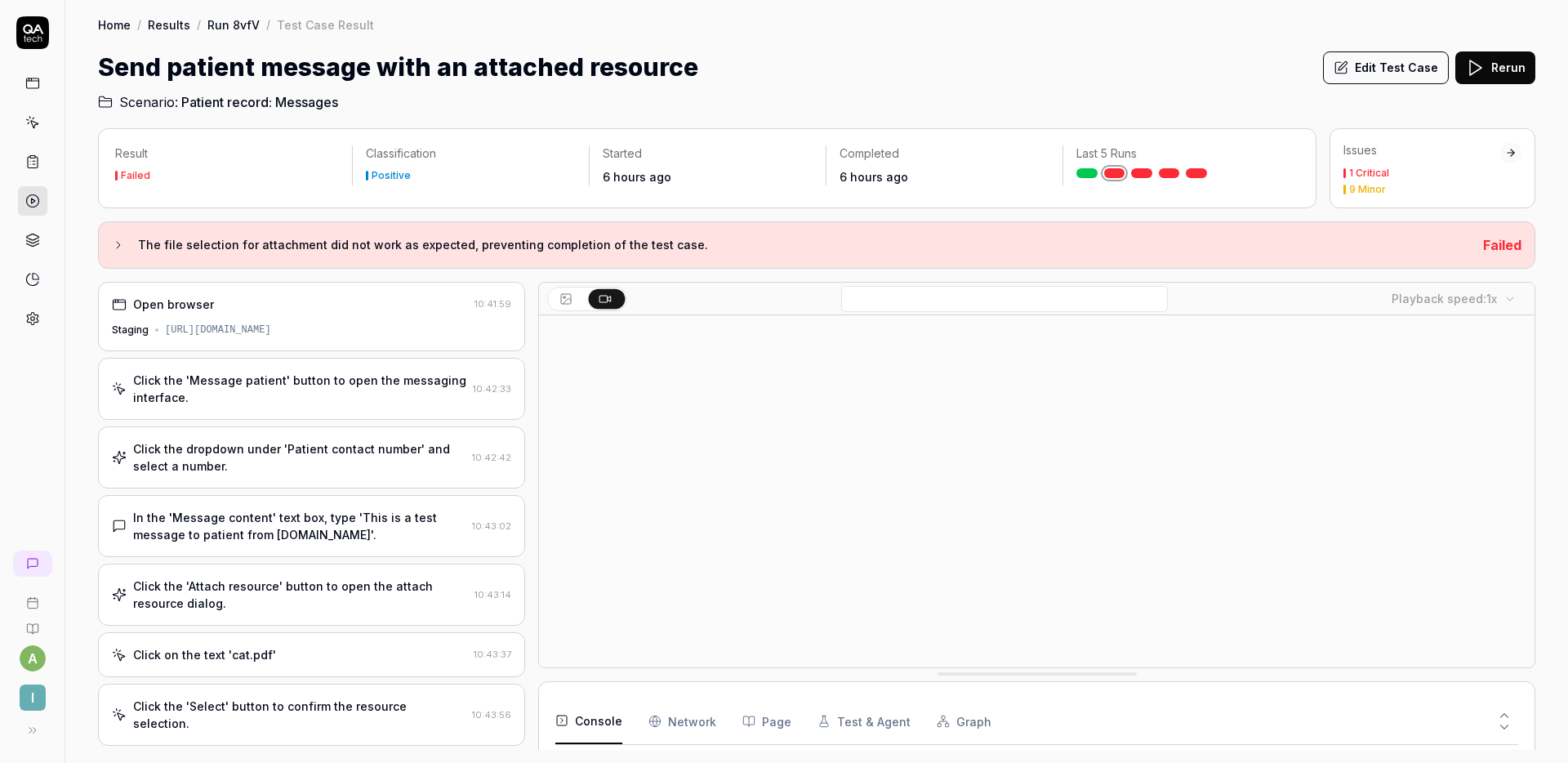
click at [361, 520] on div "In the 'Message content' text box, type 'This is a test message to patient from…" at bounding box center [299, 526] width 332 height 35
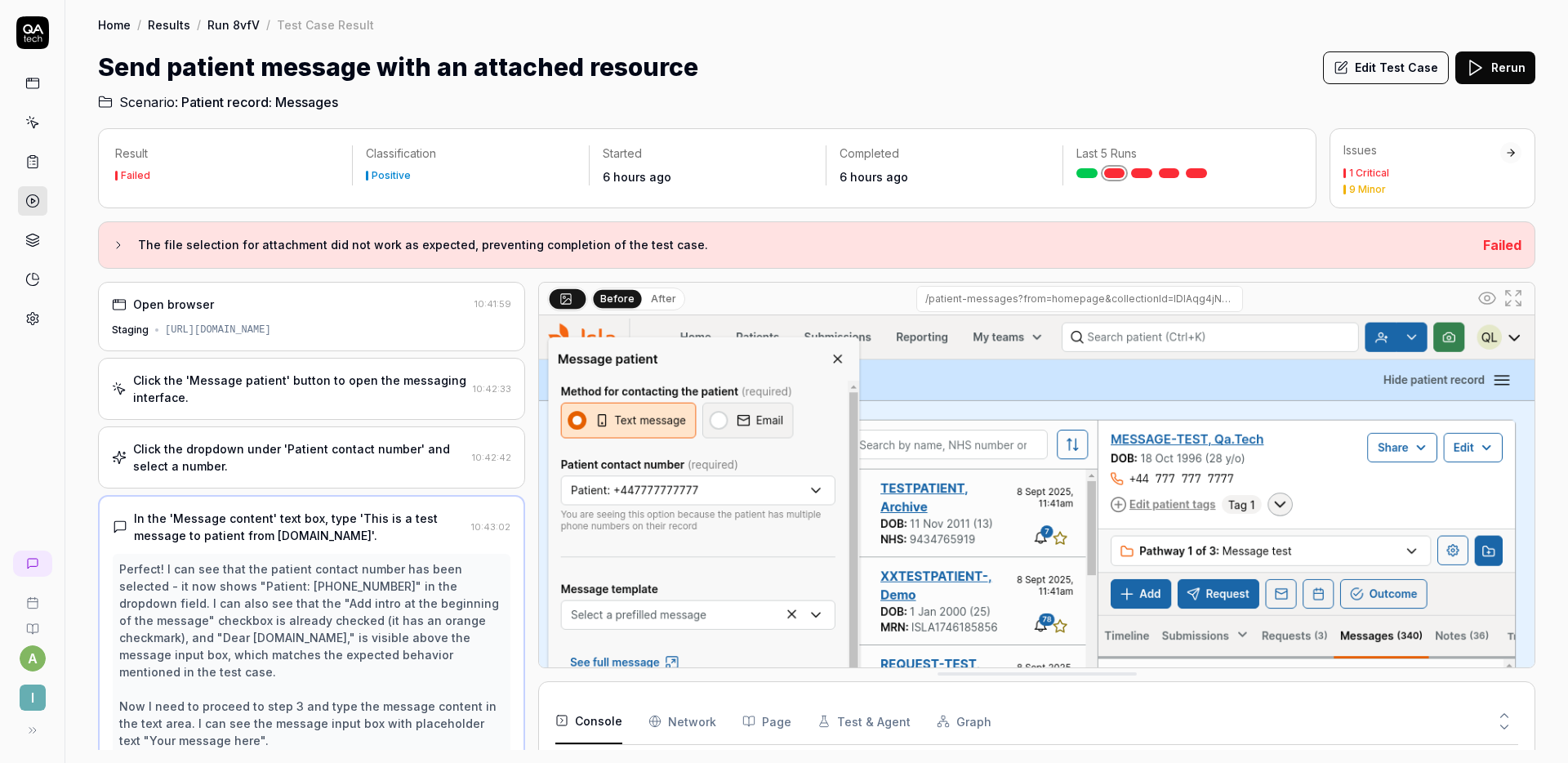
scroll to position [128, 0]
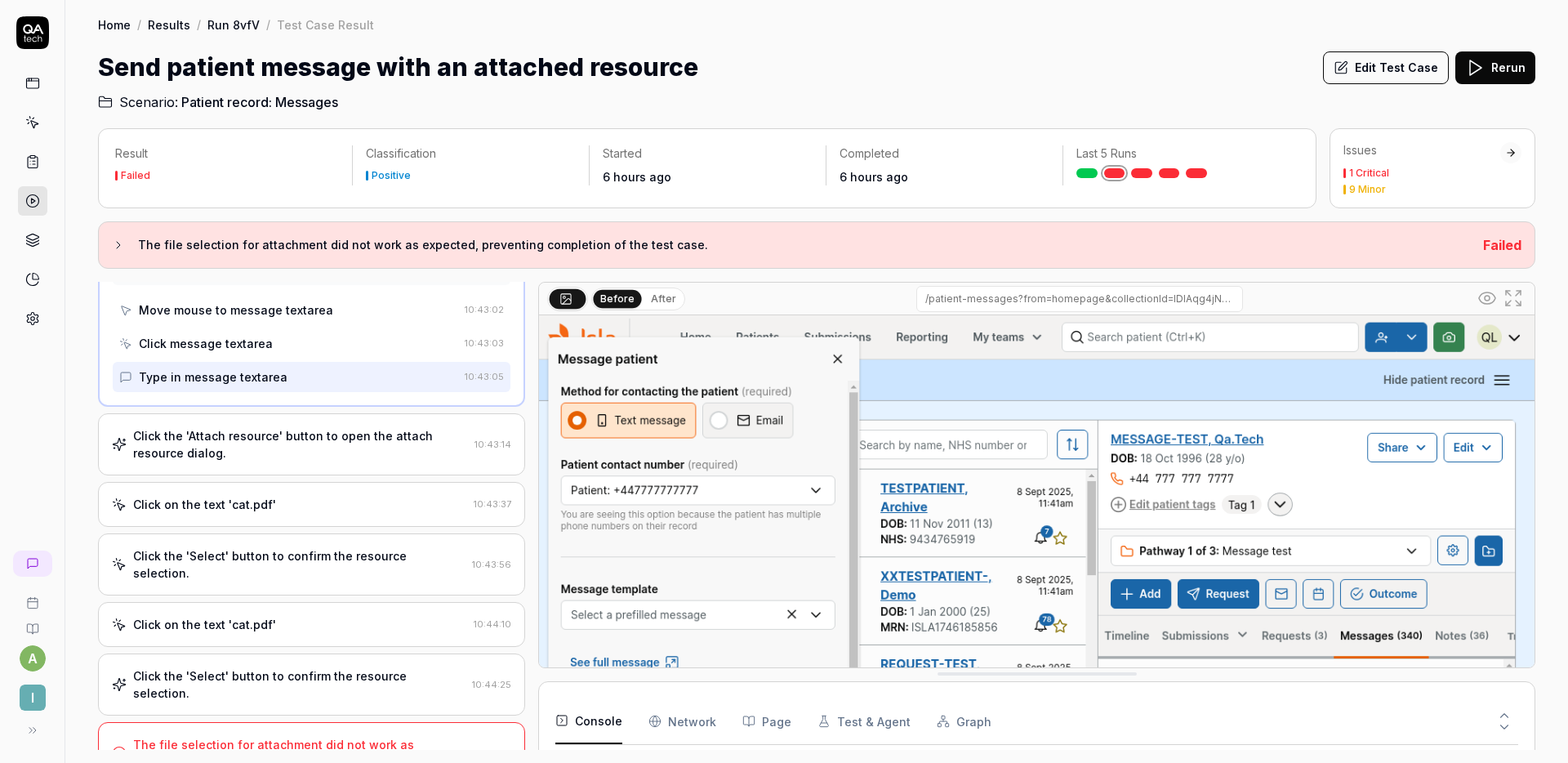
click at [350, 447] on div "Click the 'Attach resource' button to open the attach resource dialog." at bounding box center [301, 445] width 335 height 35
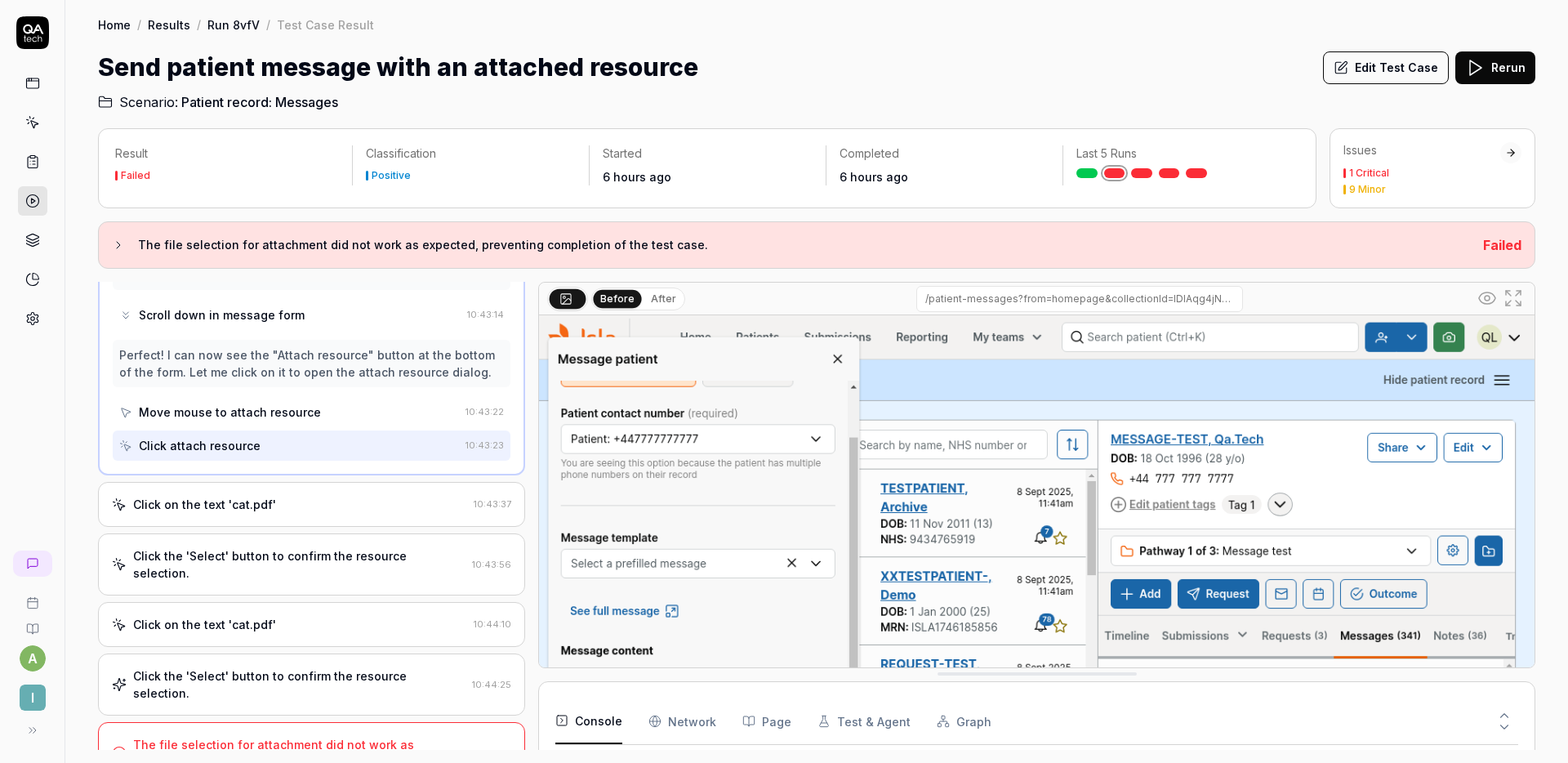
click at [376, 503] on div "Click on the text 'cat.pdf'" at bounding box center [289, 504] width 355 height 17
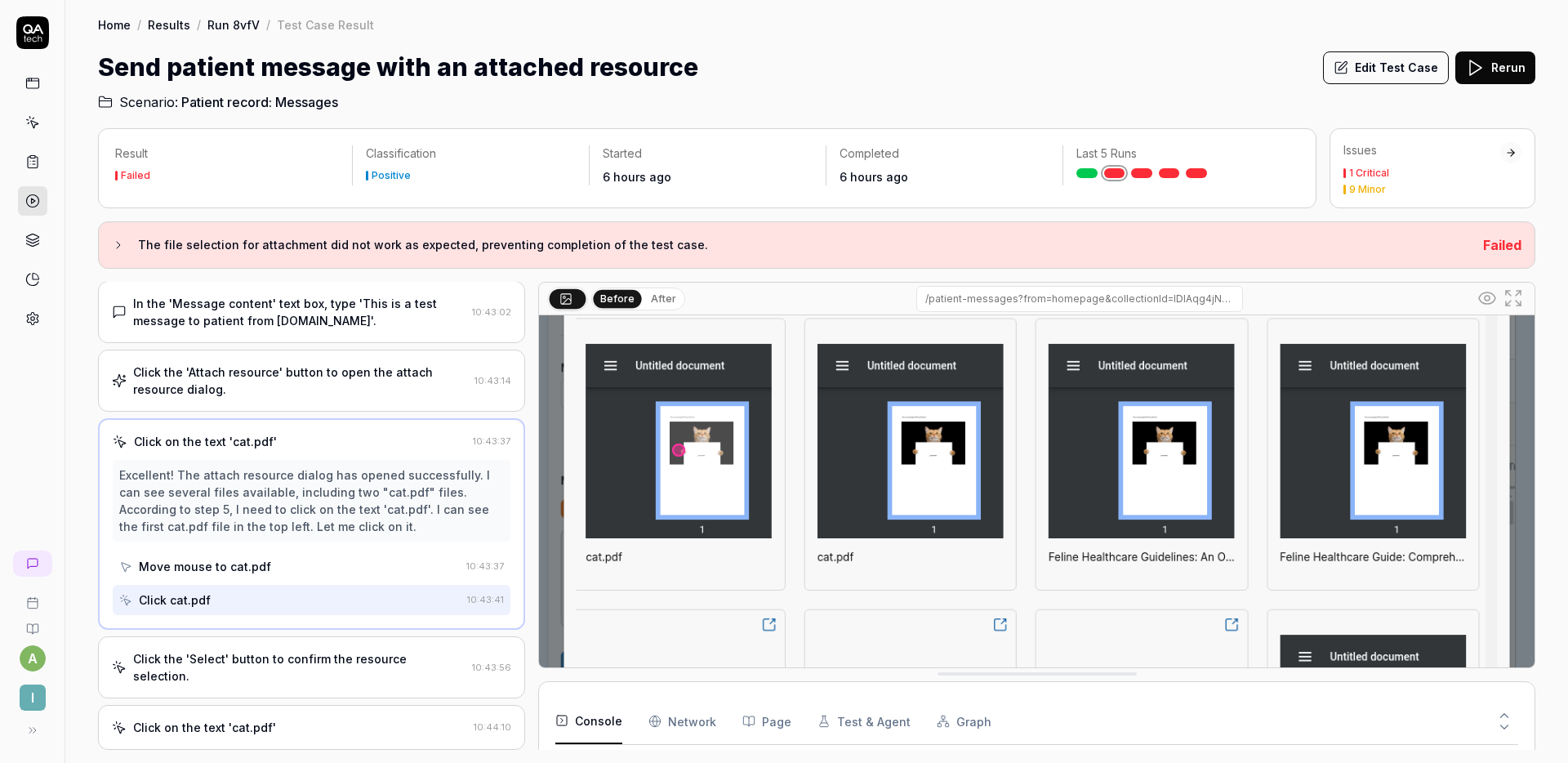
scroll to position [169, 0]
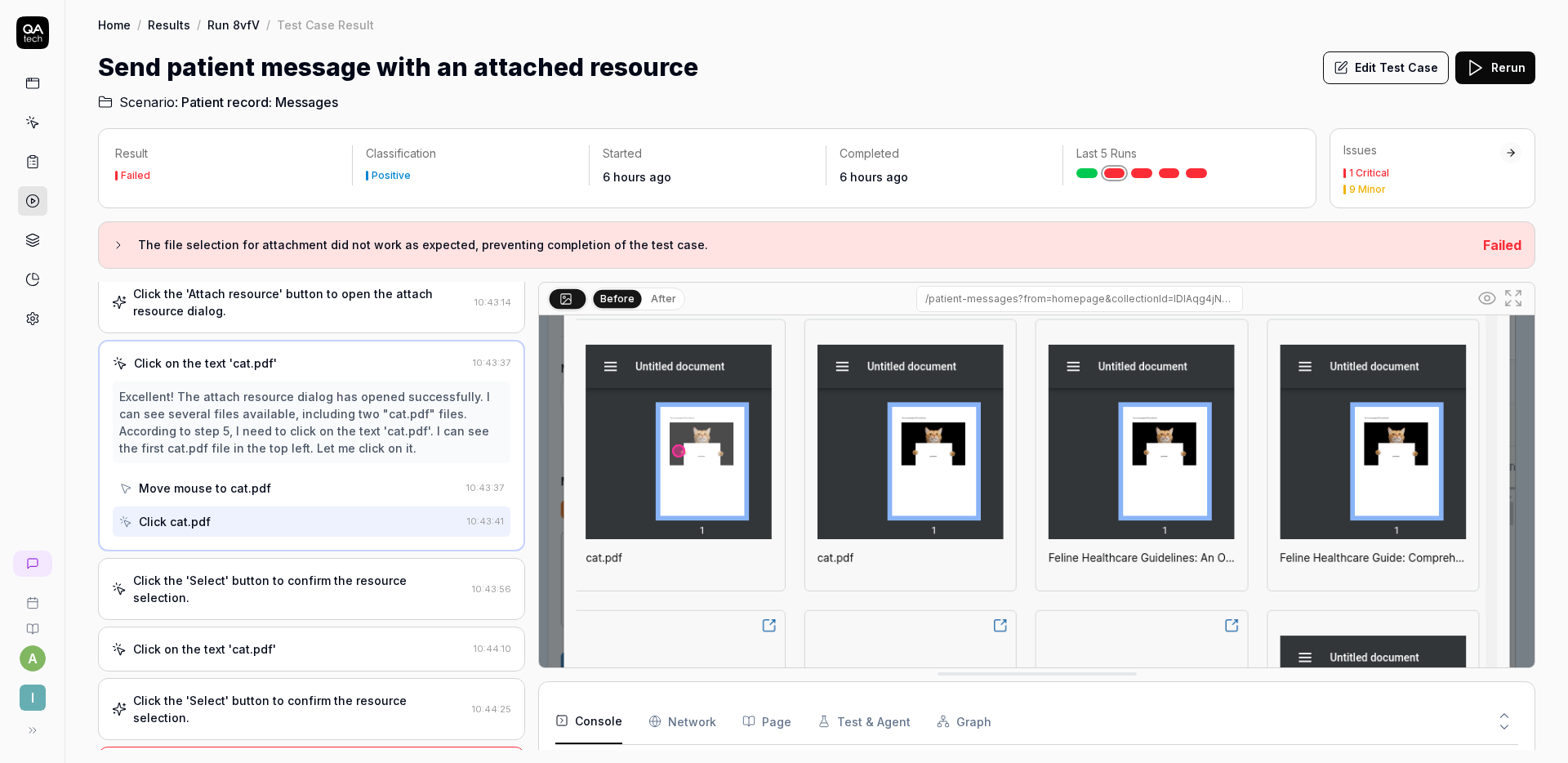
click at [368, 575] on div "Click the 'Select' button to confirm the resource selection." at bounding box center [299, 590] width 332 height 35
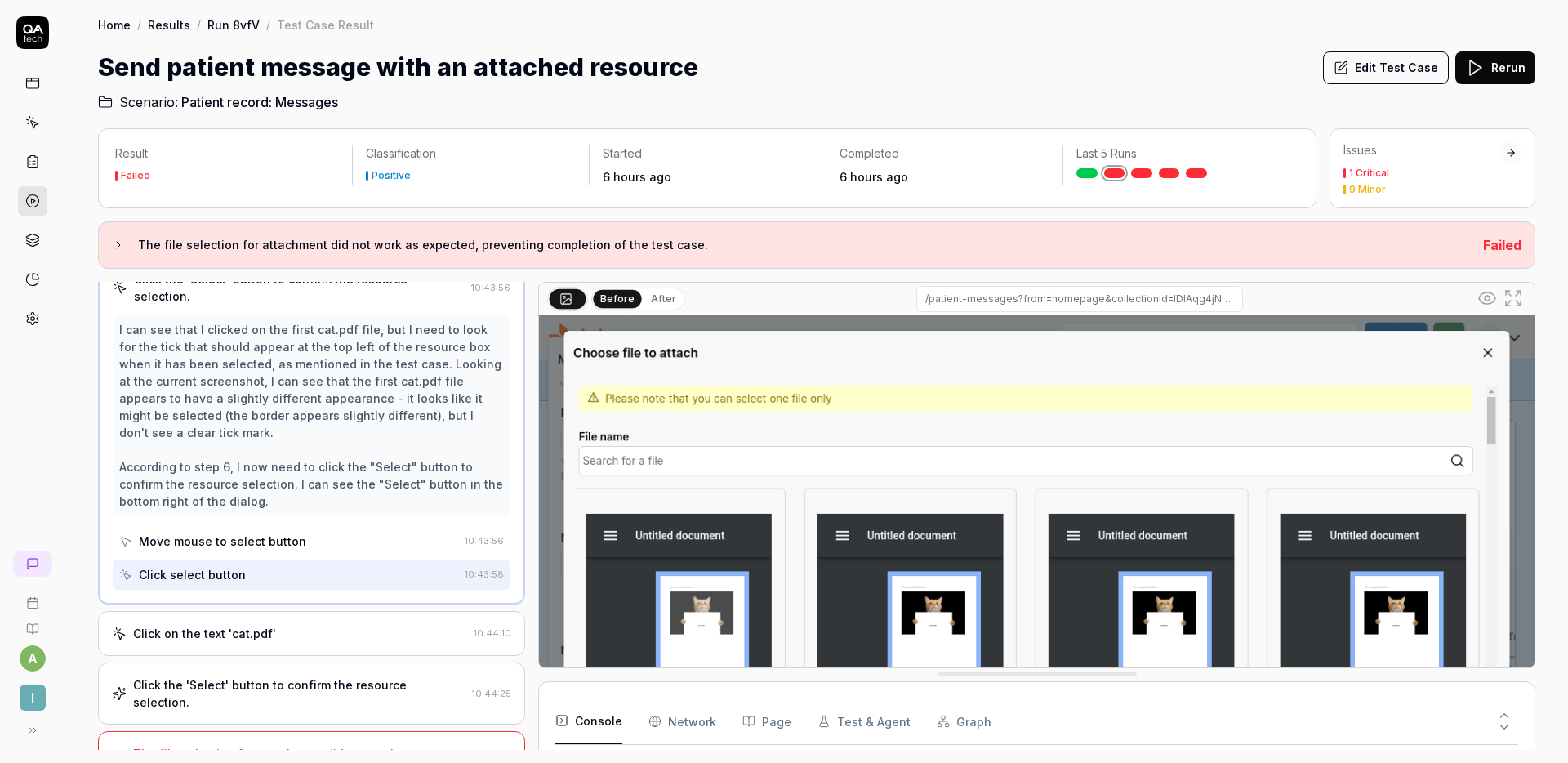
scroll to position [437, 0]
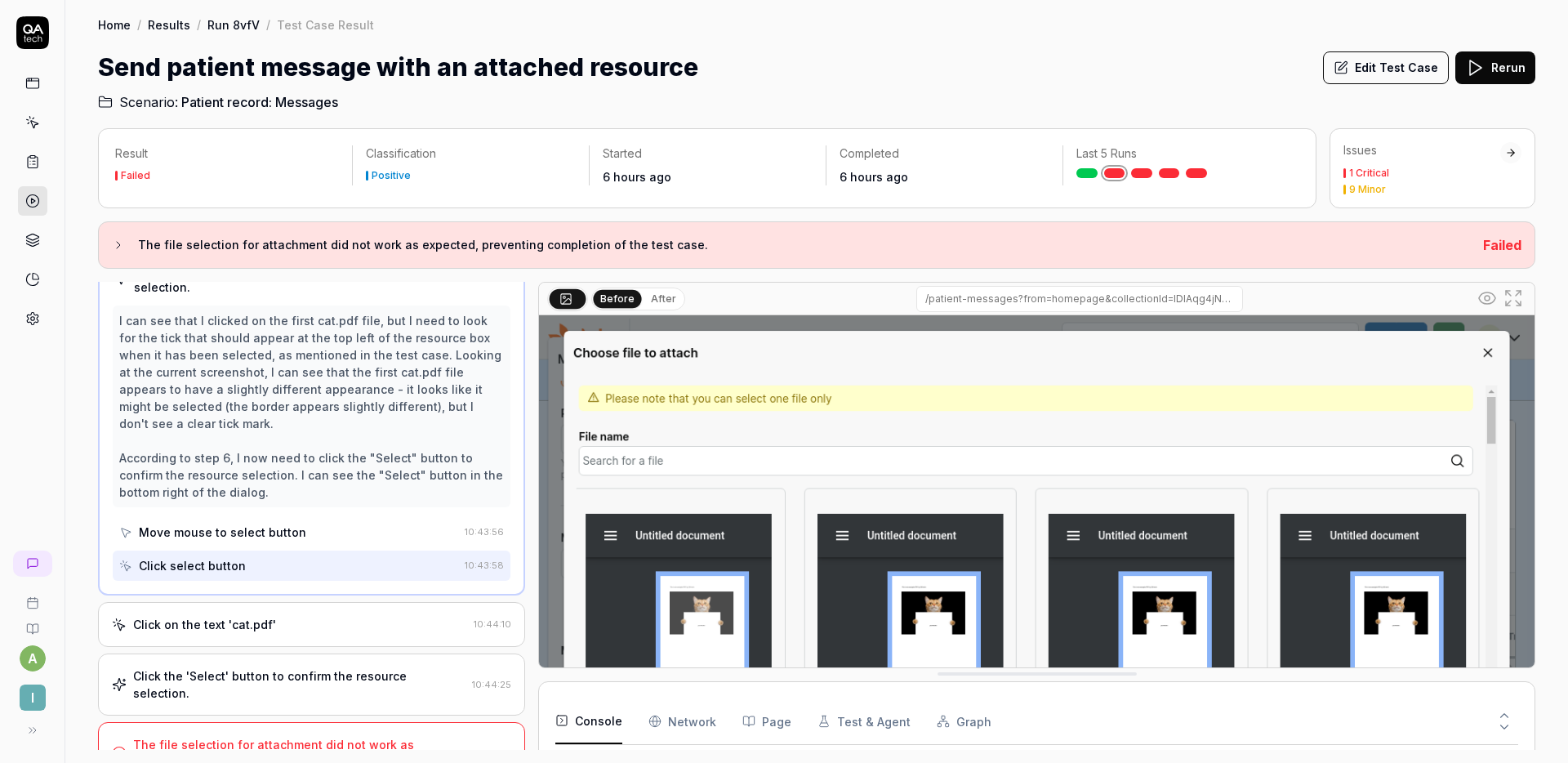
click at [1375, 74] on button "Edit Test Case" at bounding box center [1386, 68] width 126 height 33
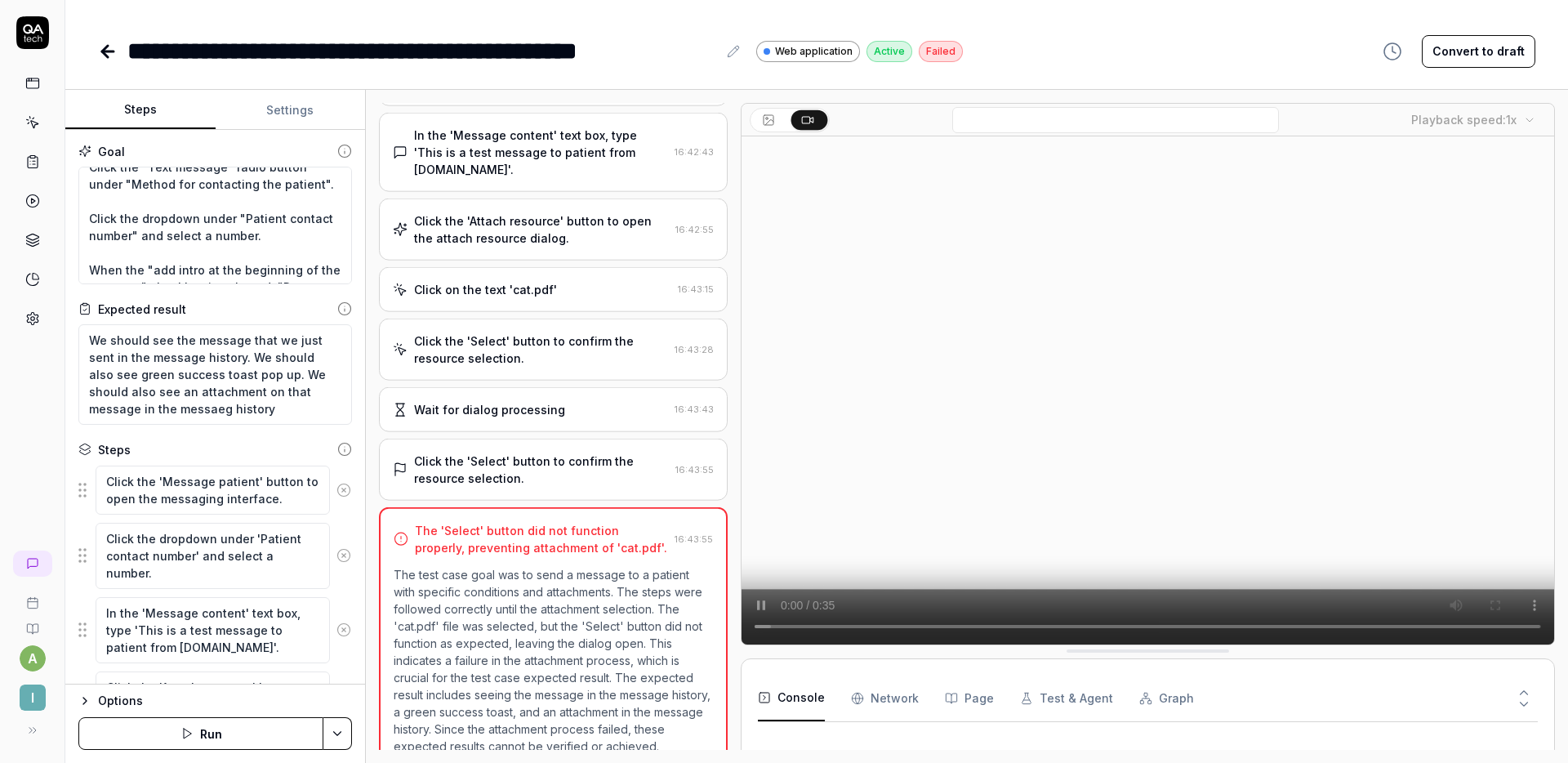
scroll to position [18, 0]
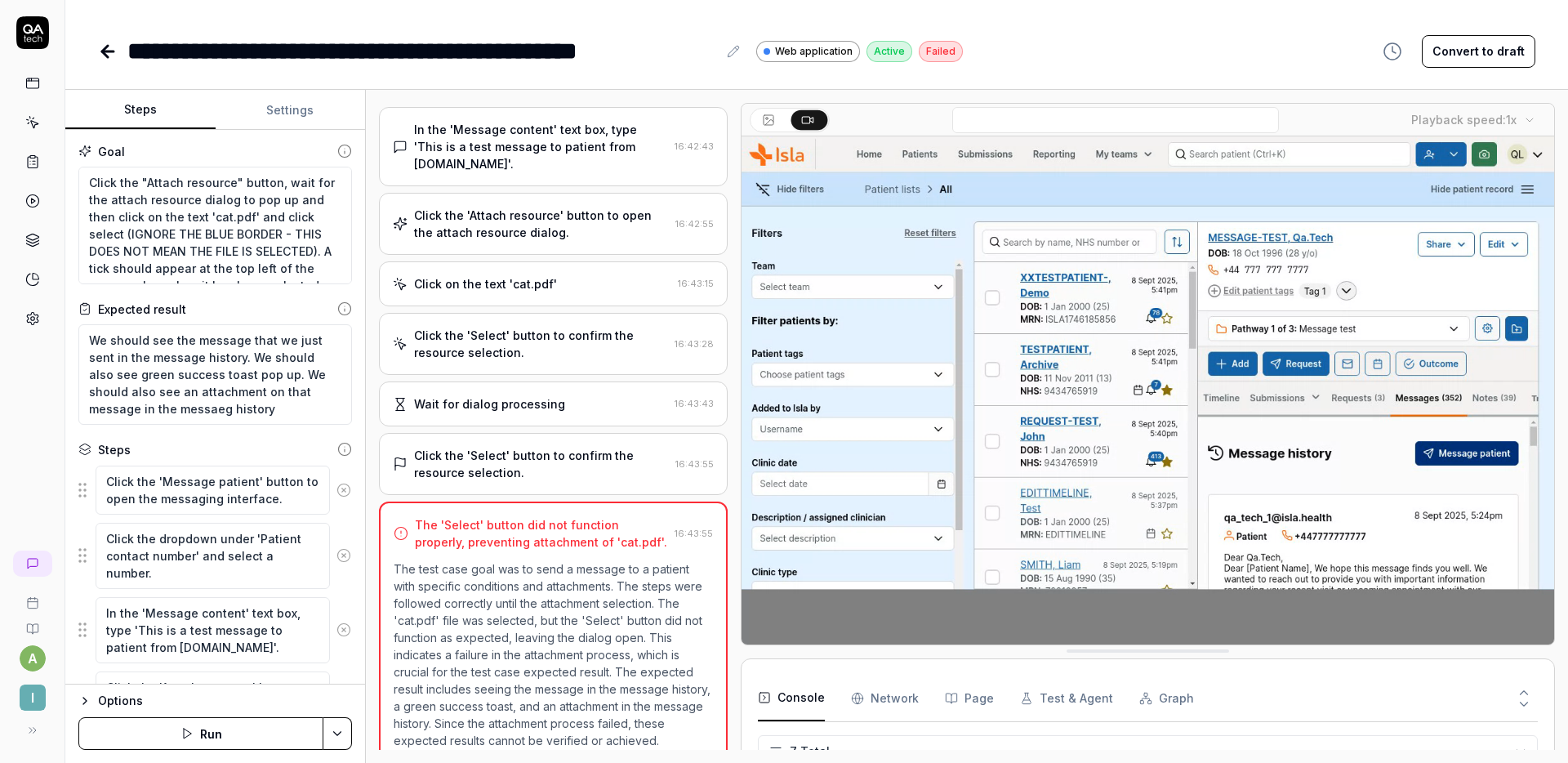
scroll to position [329, 0]
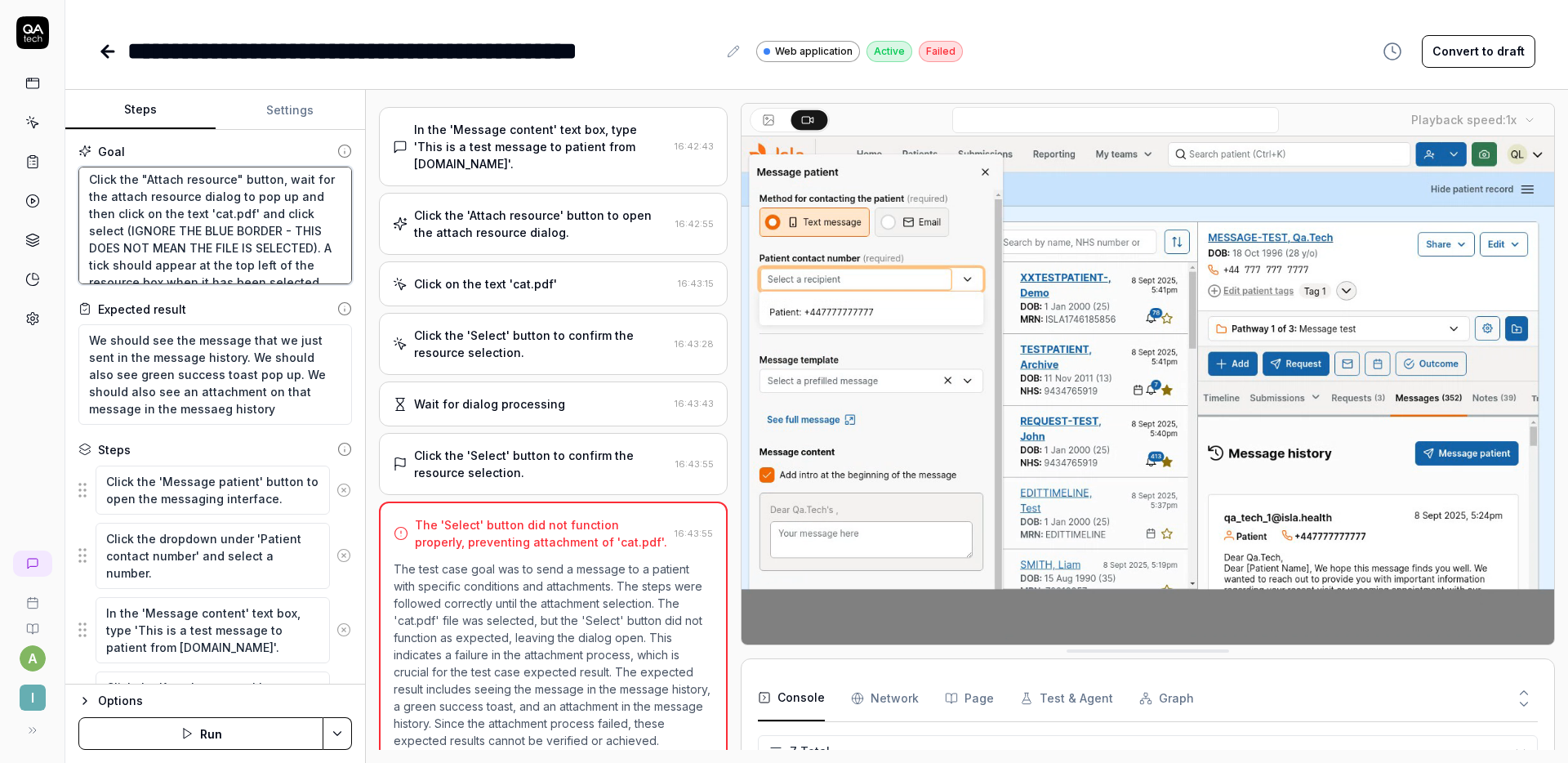
click at [229, 229] on textarea "Click the "Text message" radio button under "Method for contacting the patient"…" at bounding box center [215, 225] width 274 height 118
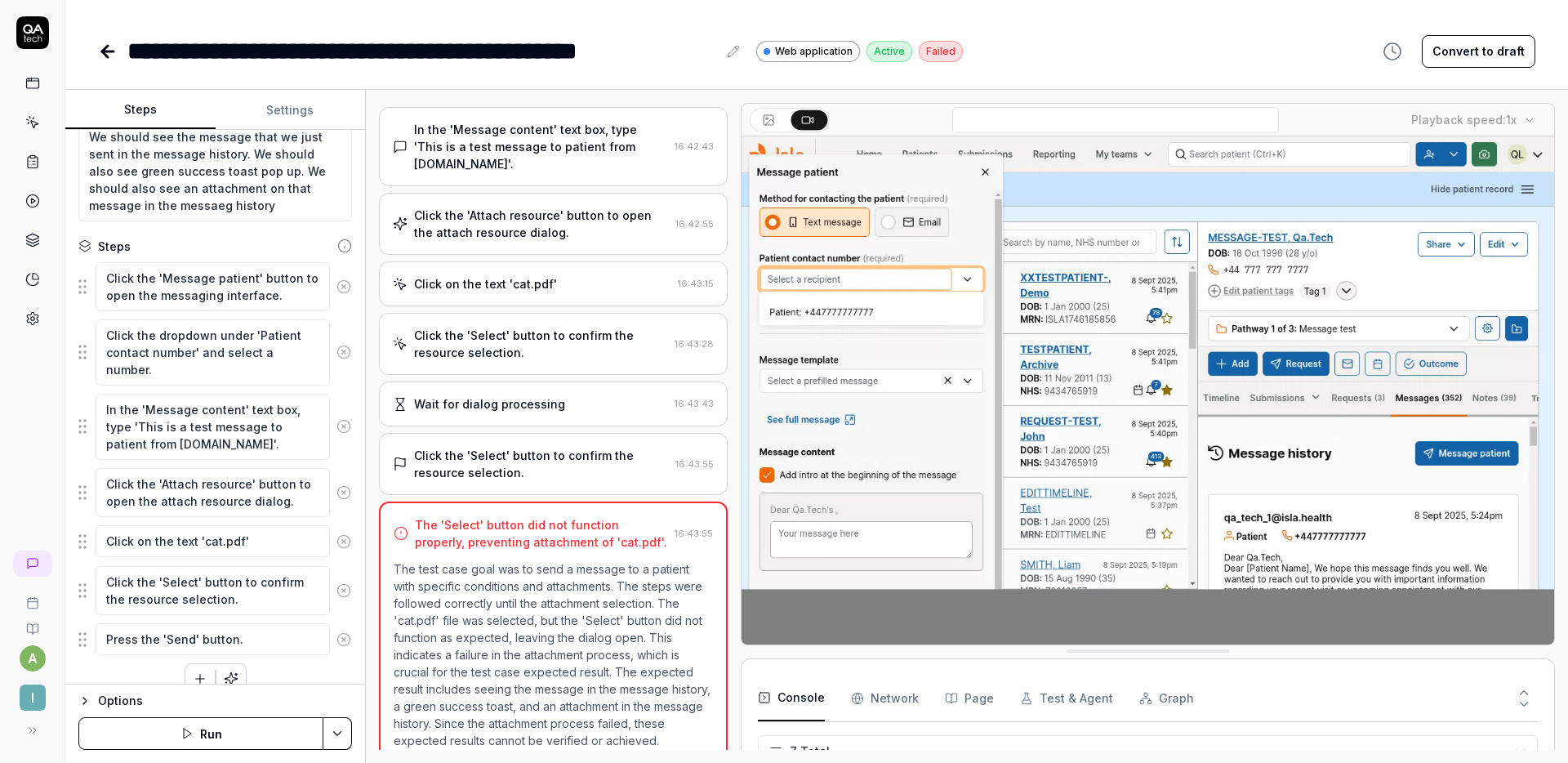
scroll to position [226, 0]
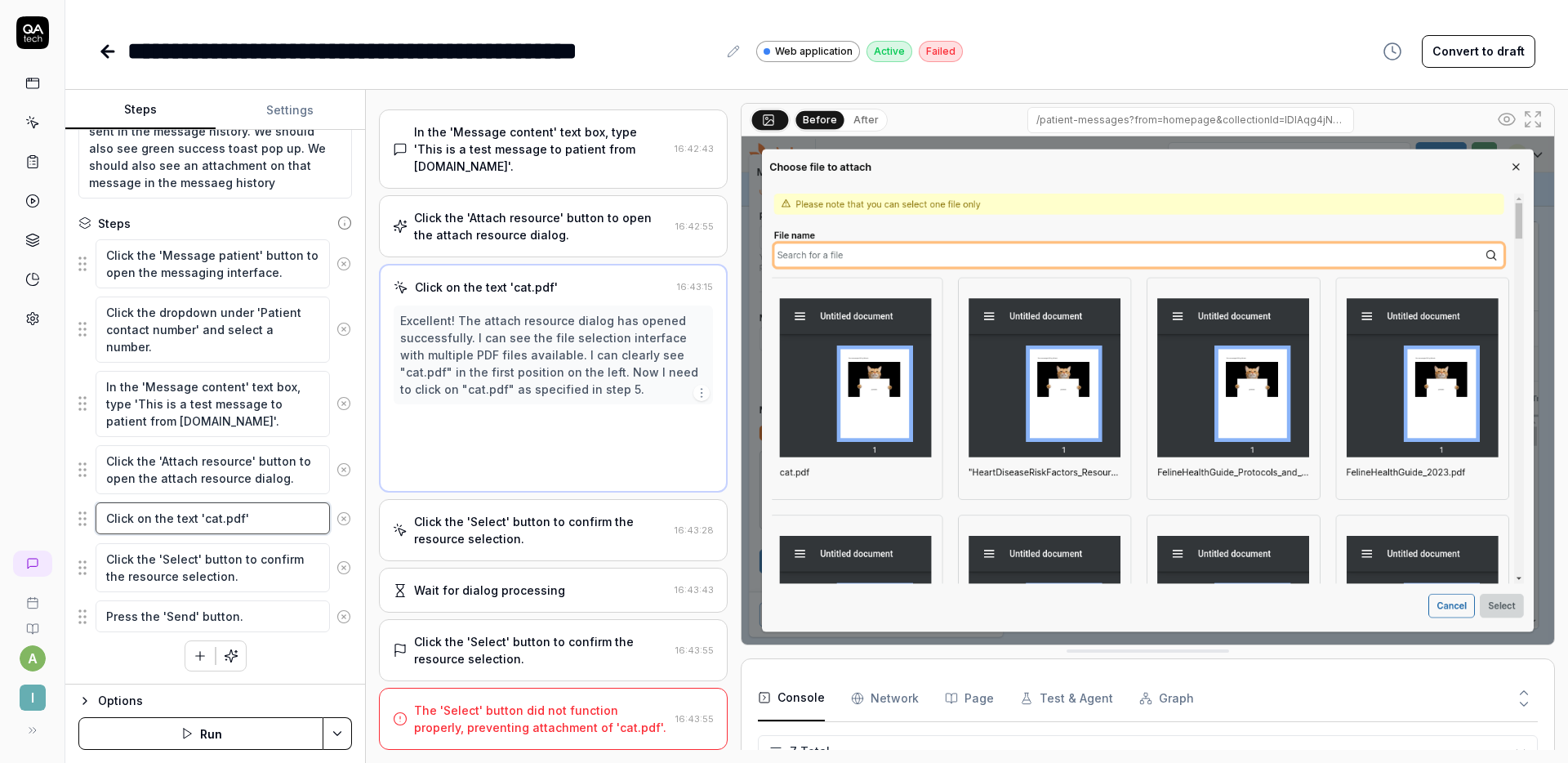
click at [193, 516] on textarea "Click on the text 'cat.pdf'" at bounding box center [213, 518] width 234 height 32
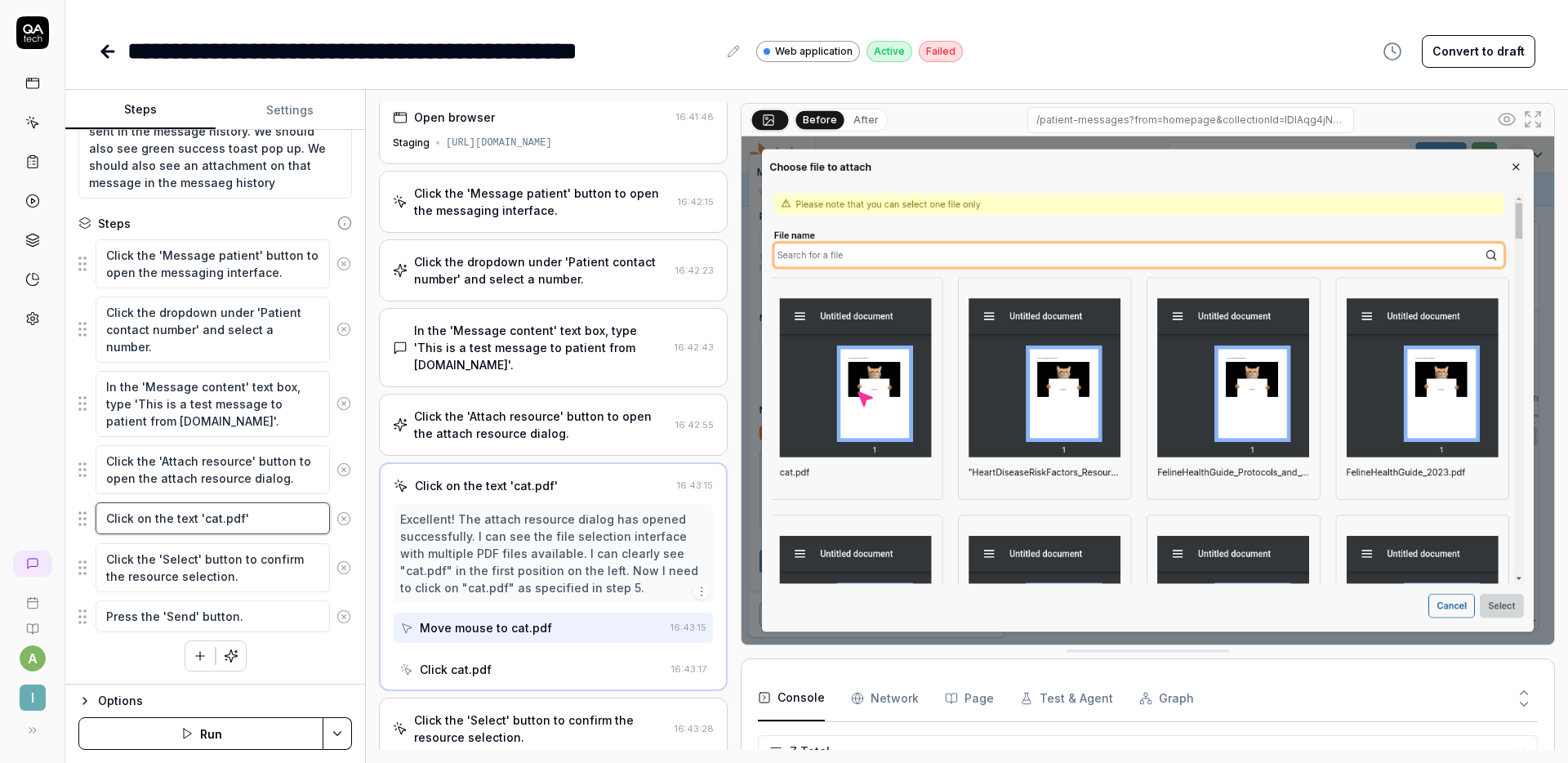
scroll to position [0, 0]
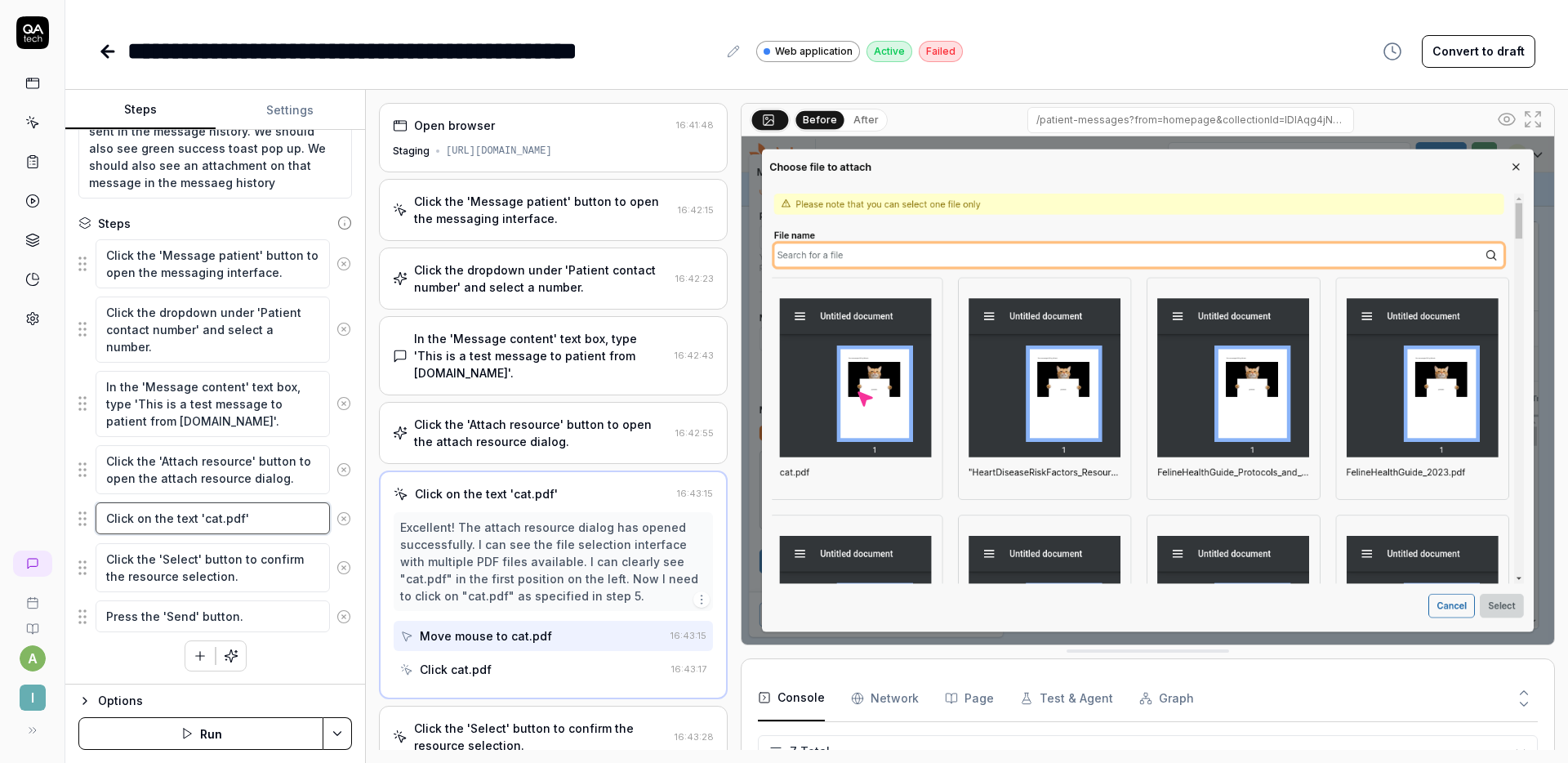
type textarea "*"
type textarea "Click on the text 'cat.pdf'"
type textarea "*"
type textarea "Click on the text 'cat.pdf'"
type textarea "*"
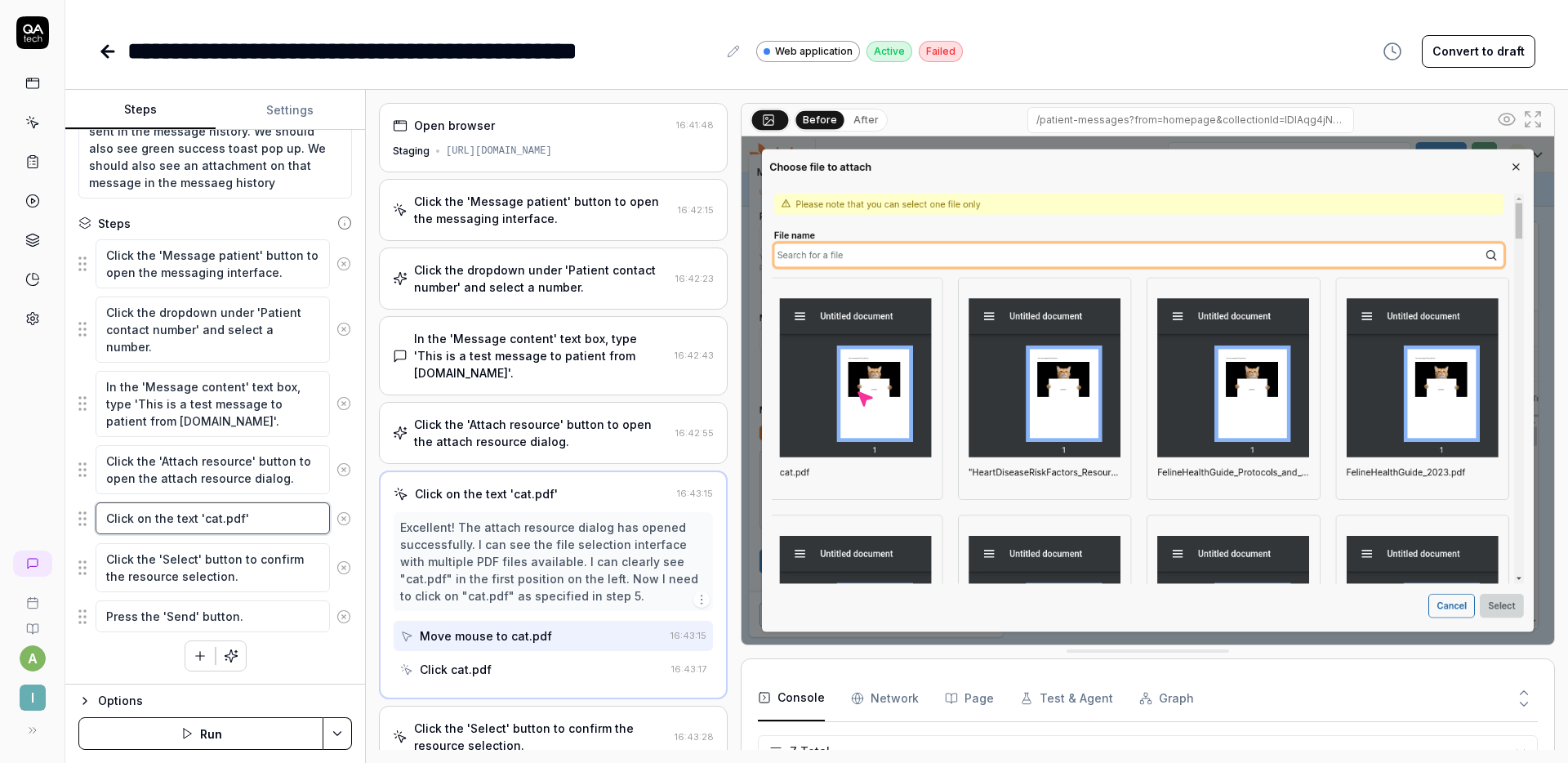
type textarea "Click on the tex 'cat.pdf'"
type textarea "*"
type textarea "Click on the 'cat.pdf'"
type textarea "*"
type textarea "Click on the T 'cat.pdf'"
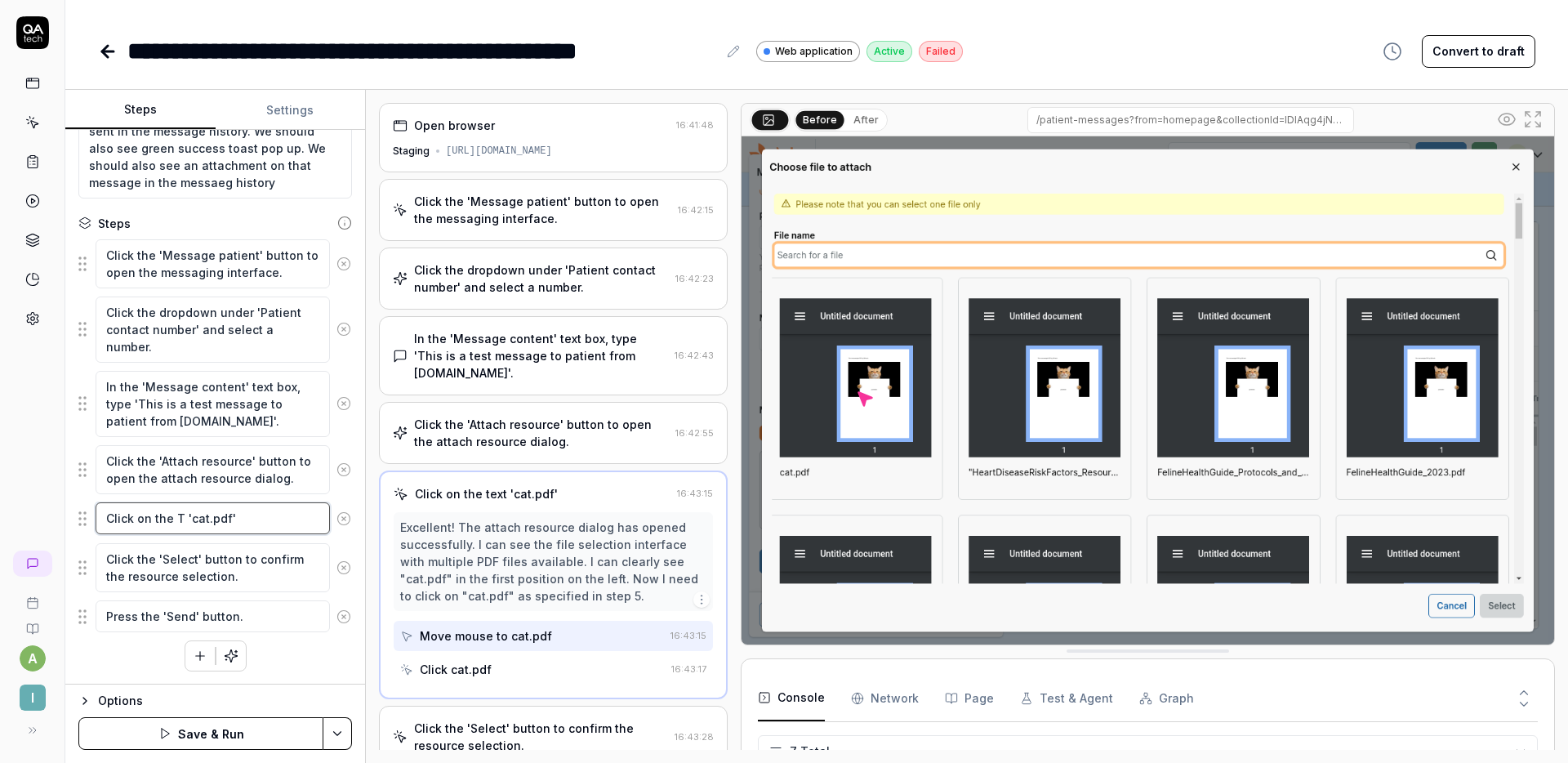
type textarea "*"
type textarea "Click on the TE 'cat.pdf'"
type textarea "*"
type textarea "Click on the TET 'cat.pdf'"
type textarea "*"
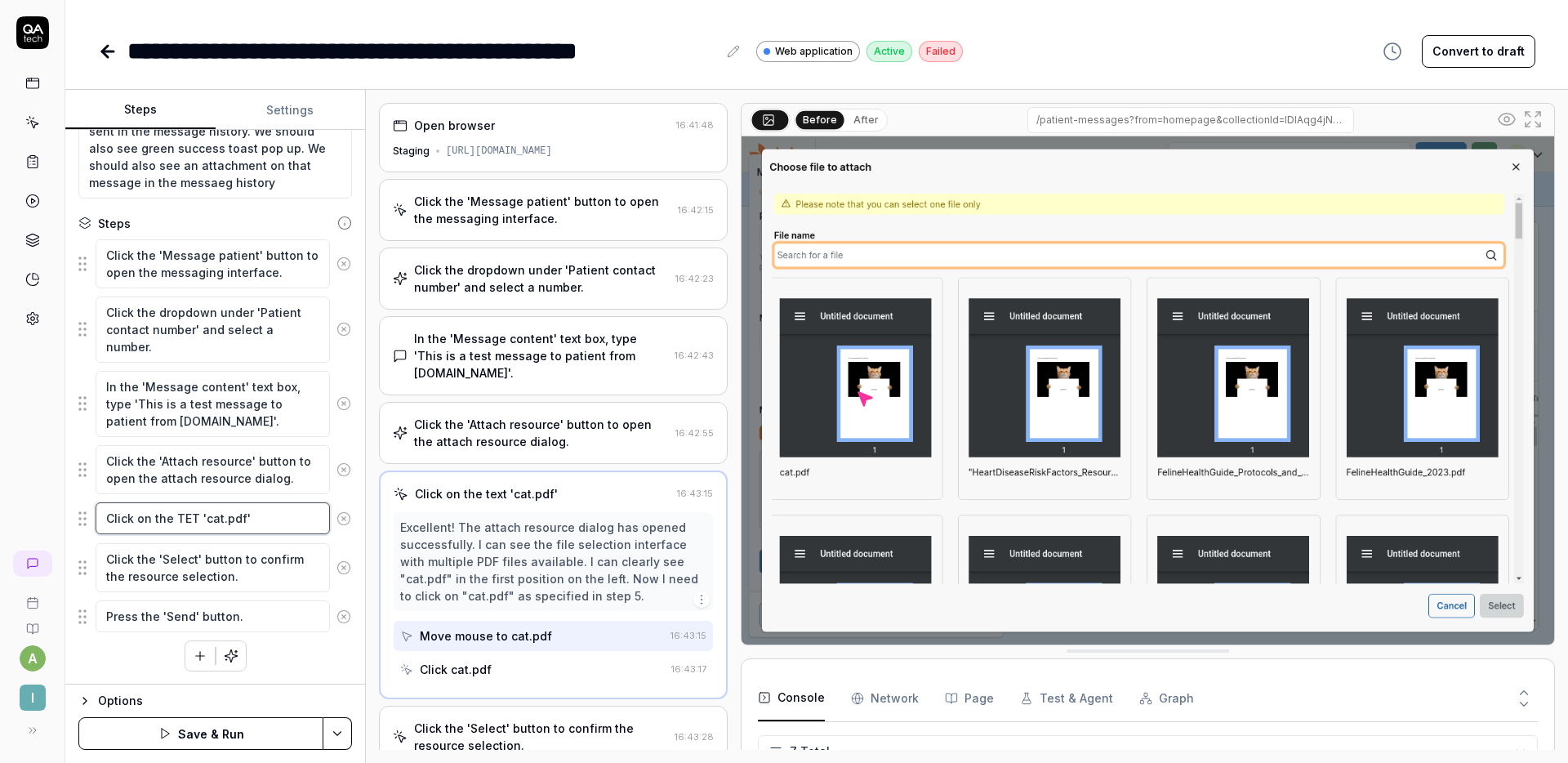
type textarea "Click on the TETX 'cat.pdf'"
type textarea "*"
type textarea "Click on the TET 'cat.pdf'"
type textarea "*"
type textarea "Click on the TE 'cat.pdf'"
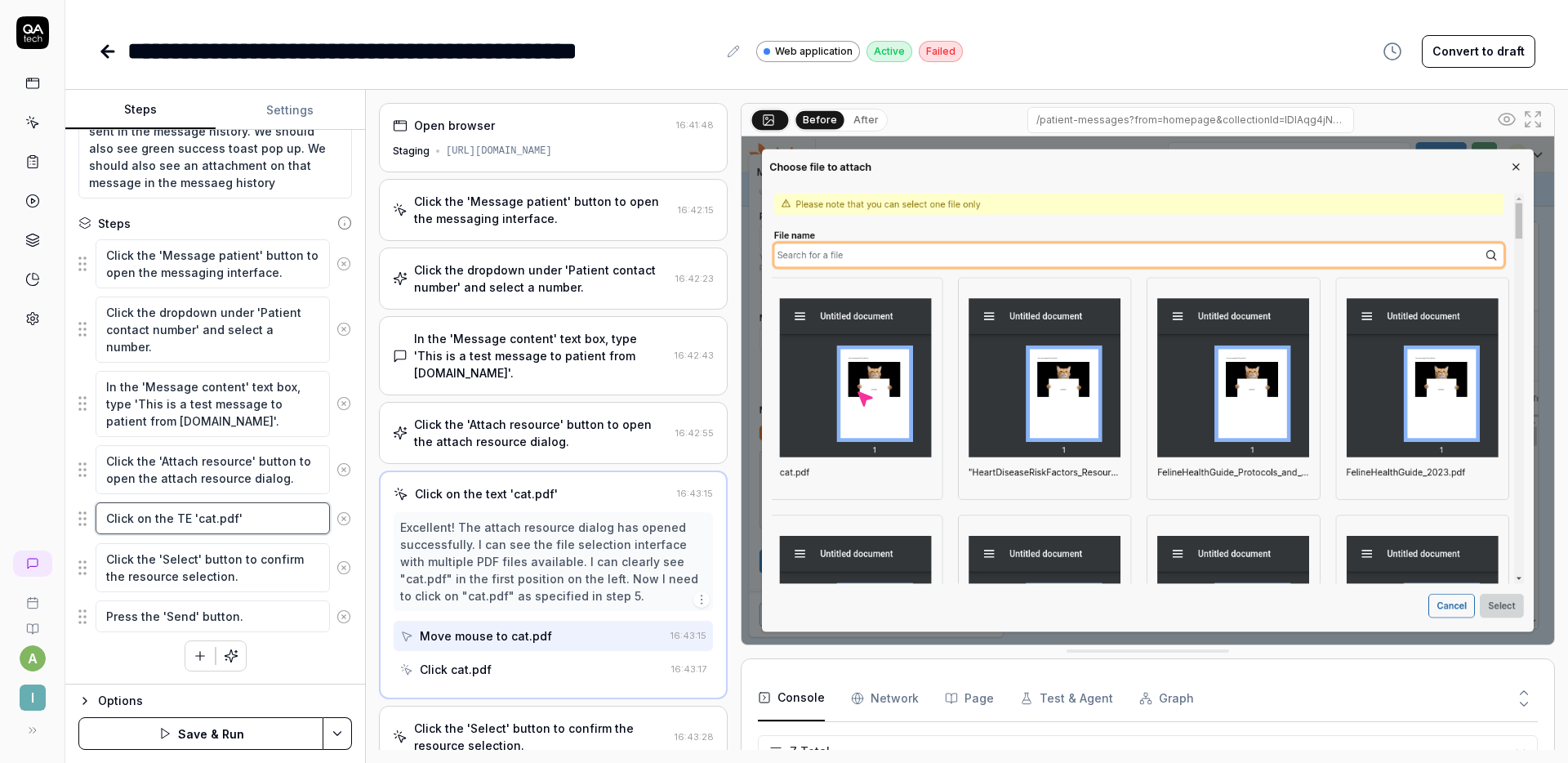
type textarea "*"
type textarea "Click on the TEX 'cat.pdf'"
type textarea "*"
type textarea "Click on the TEXT 'cat.pdf'"
type textarea "*"
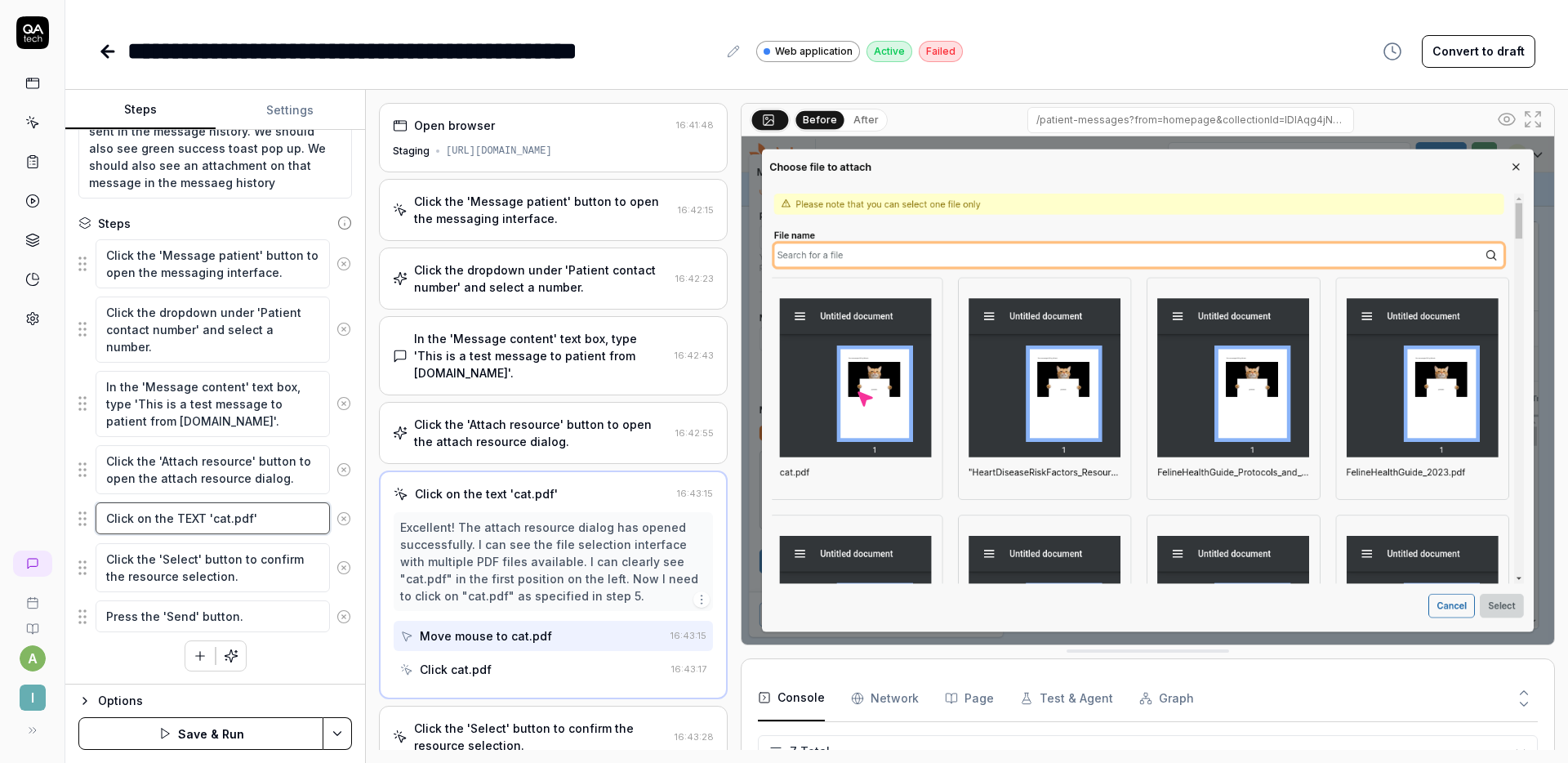
type textarea "Click on the TEXT 'cat.pdf'"
type textarea "*"
type textarea "Click on the TEXT I 'cat.pdf'"
type textarea "*"
type textarea "Click on the TEXT IT 'cat.pdf'"
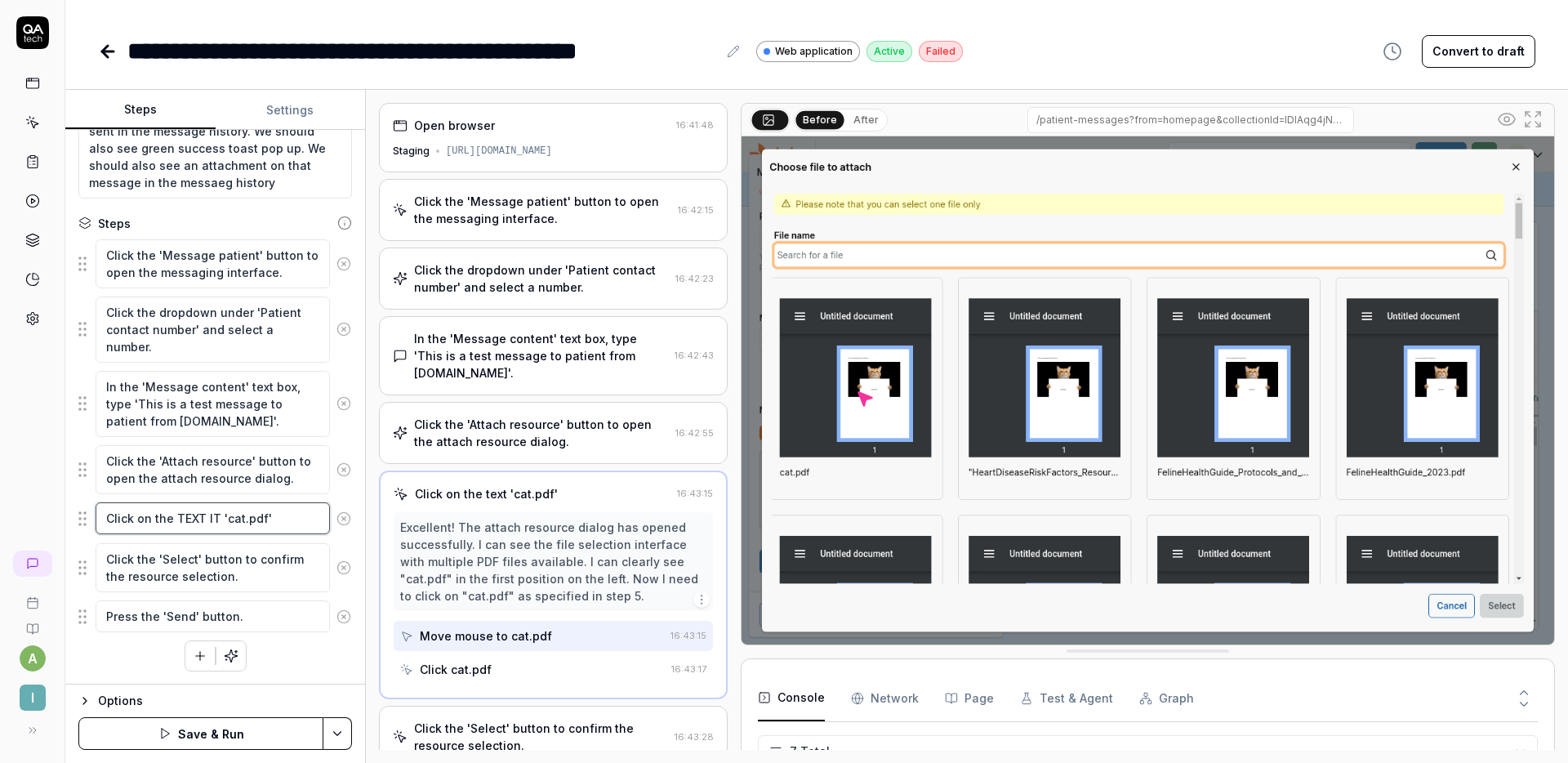
type textarea "*"
type textarea "Click on the TEXT ITS 'cat.pdf'"
type textarea "*"
type textarea "Click on the TEXT ITSE 'cat.pdf'"
type textarea "*"
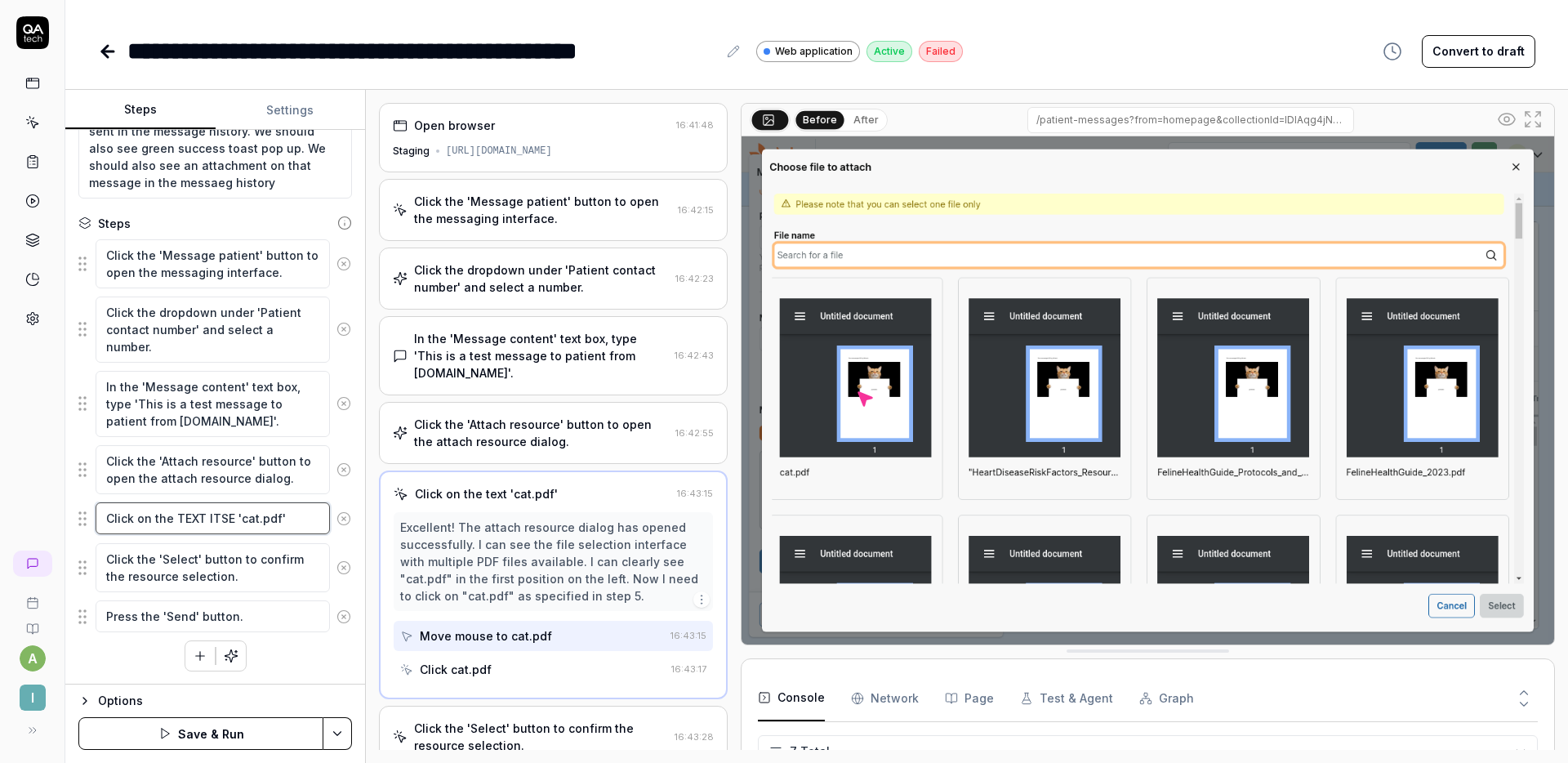
type textarea "Click on the TEXT ITSEL 'cat.pdf'"
type textarea "*"
type textarea "Click on the TEXT ITSELF 'cat.pdf'"
click at [303, 528] on textarea "Click on the TEXT ITSELF 'cat.pdf'" at bounding box center [213, 518] width 234 height 32
type textarea "*"
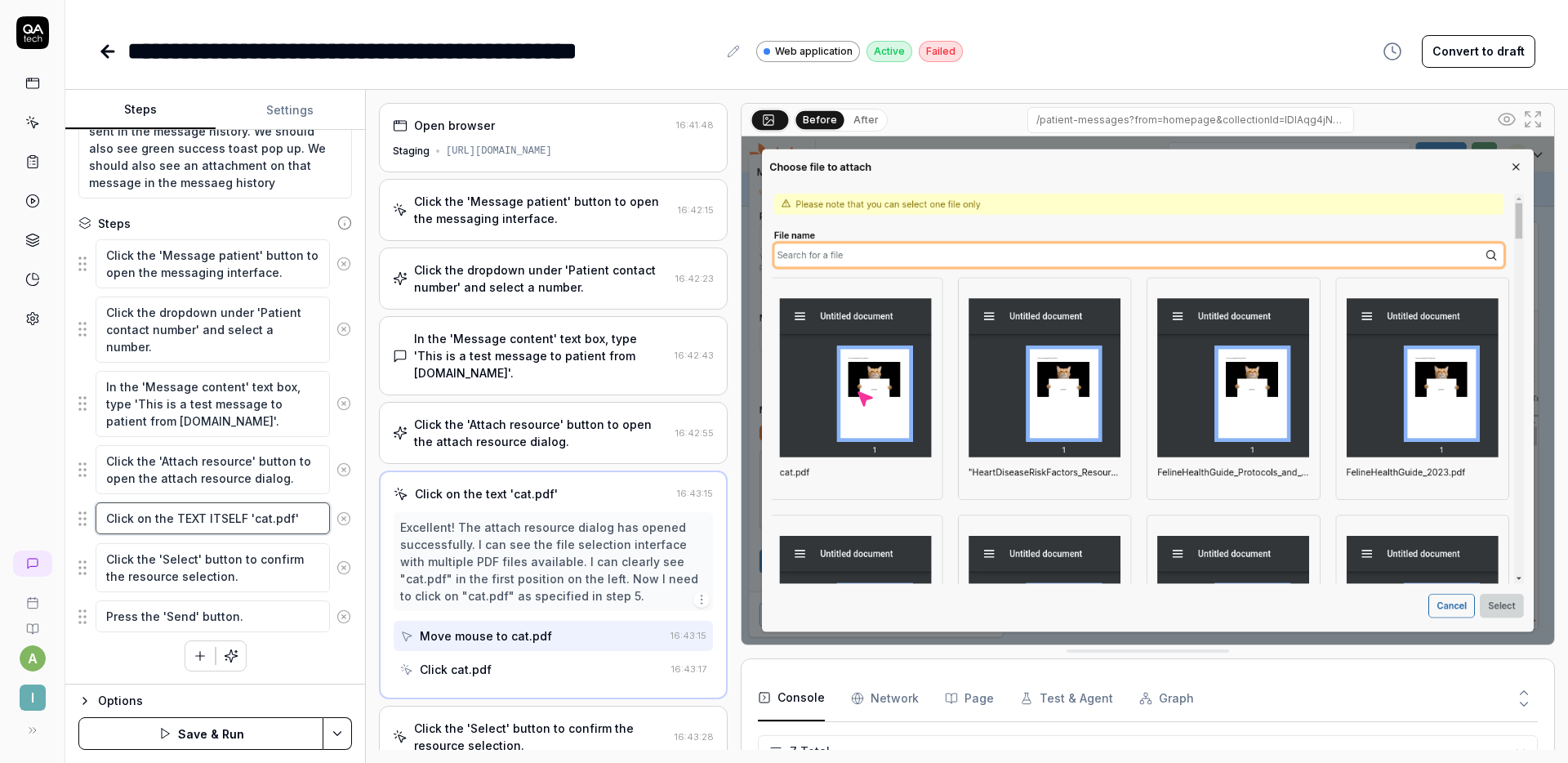
type textarea "Click on the TEXT ITSELF 'cat.pdf' -"
type textarea "*"
type textarea "Click on the TEXT ITSELF 'cat.pdf' -"
type textarea "*"
type textarea "Click on the TEXT ITSELF 'cat.pdf' - D"
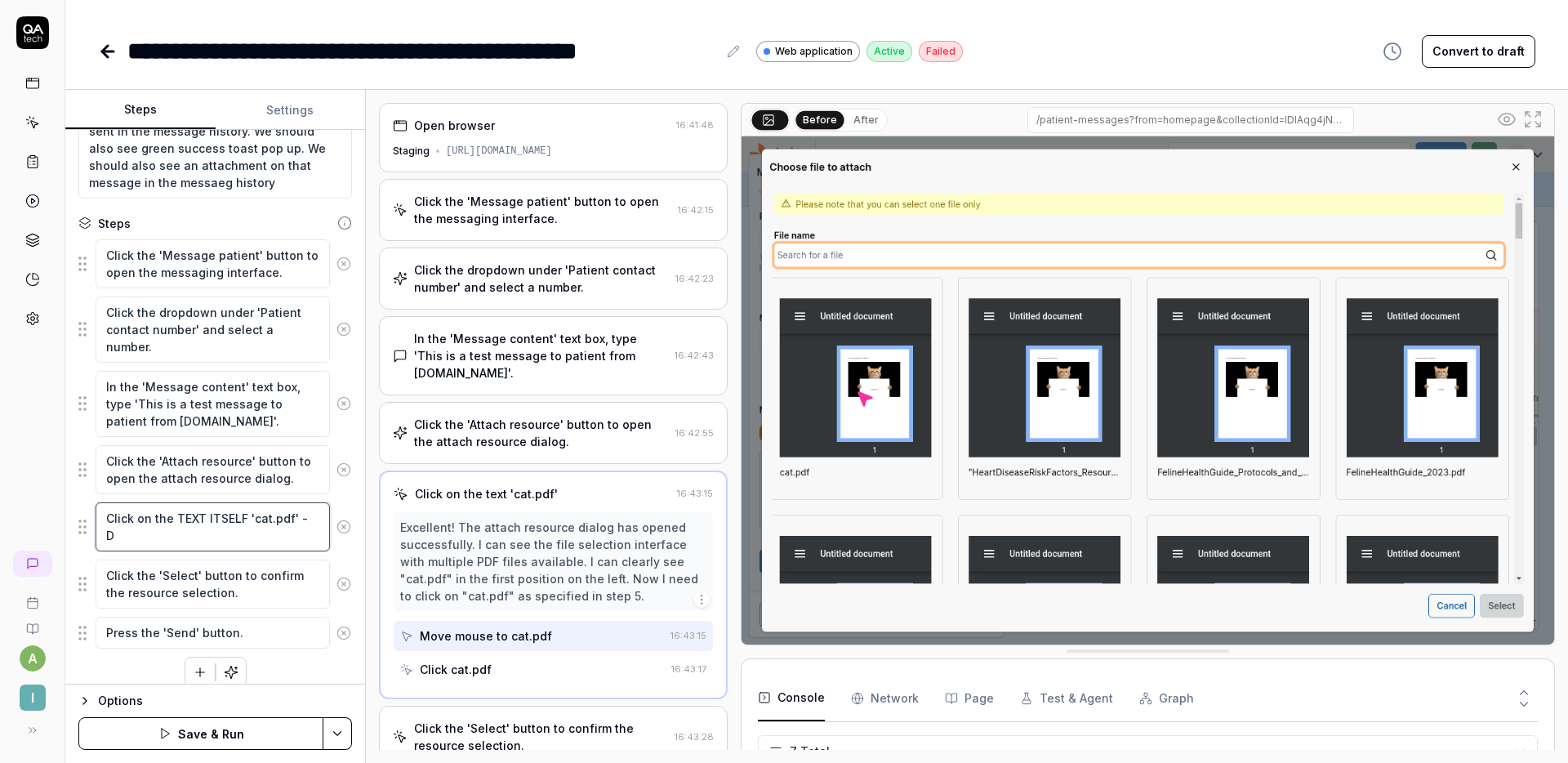
type textarea "*"
type textarea "Click on the TEXT ITSELF 'cat.pdf' - DO"
type textarea "*"
type textarea "Click on the TEXT ITSELF 'cat.pdf' - DON"
type textarea "*"
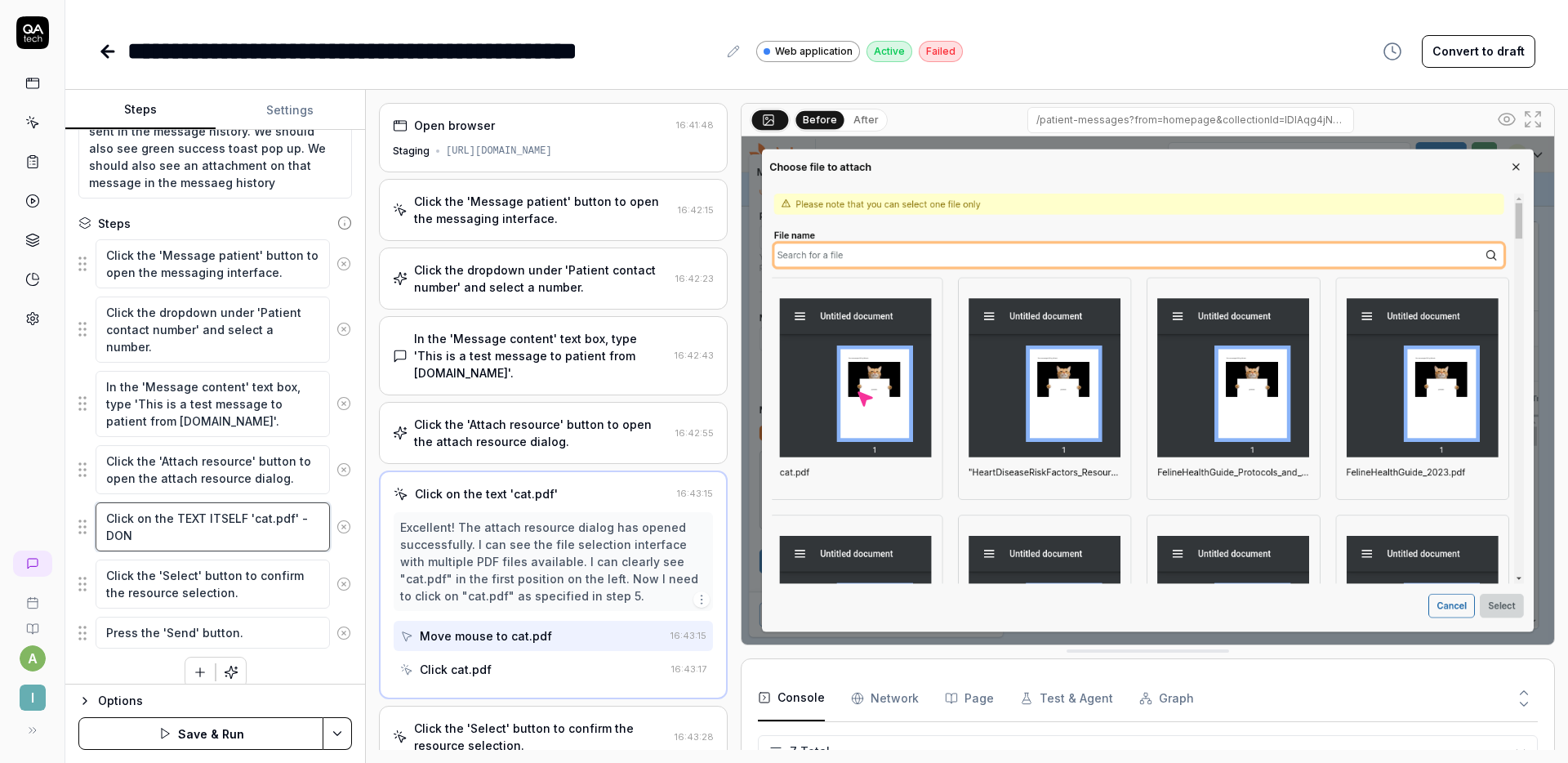
type textarea "Click on the TEXT ITSELF 'cat.pdf' - DON""
type textarea "*"
type textarea "Click on the TEXT ITSELF 'cat.pdf' - DON"
type textarea "*"
type textarea "Click on the TEXT ITSELF 'cat.pdf' - DON'"
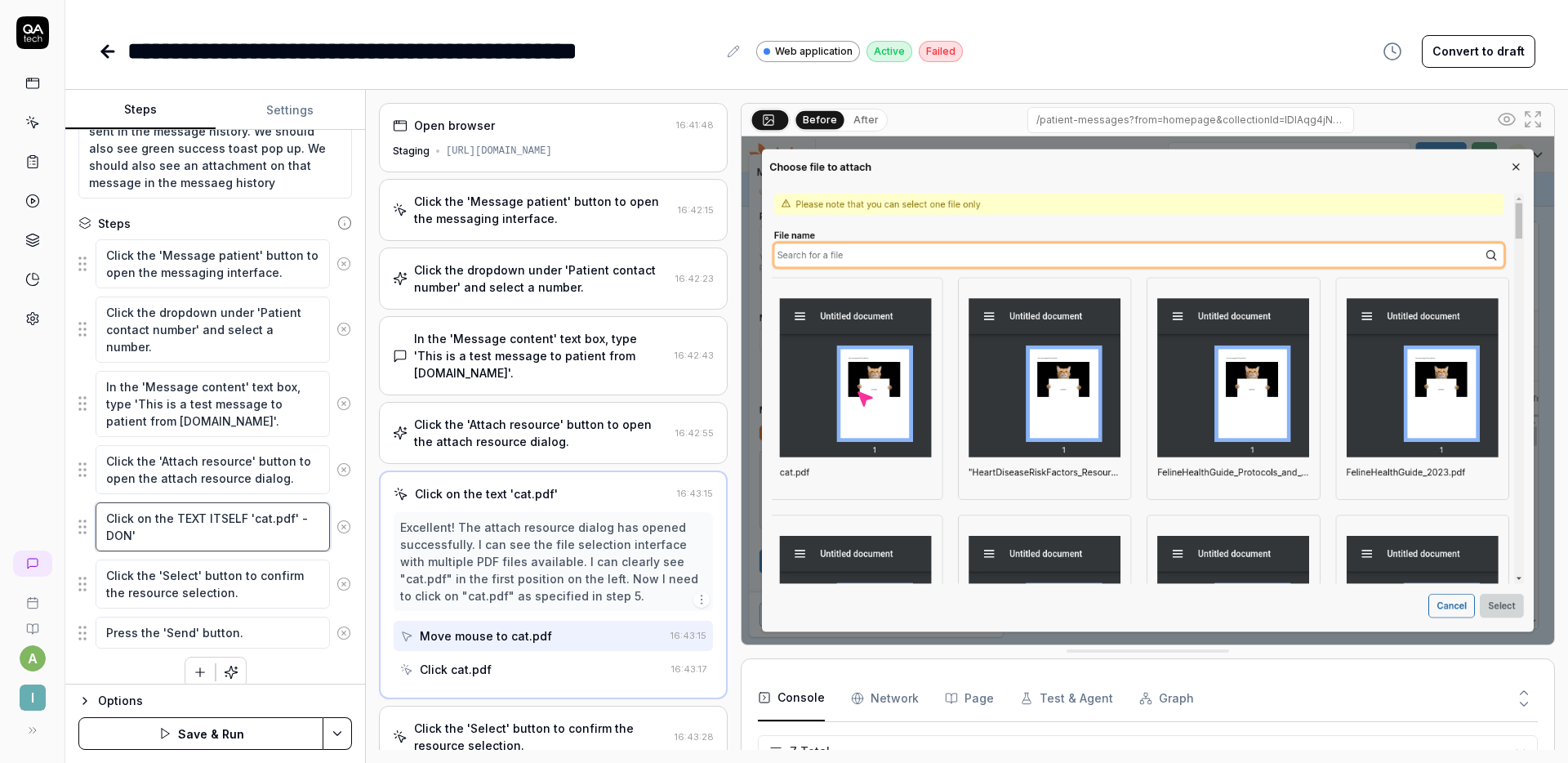
type textarea "*"
type textarea "Click on the TEXT ITSELF 'cat.pdf' - DON'T"
type textarea "*"
type textarea "Click on the TEXT ITSELF 'cat.pdf' - DON'T"
type textarea "*"
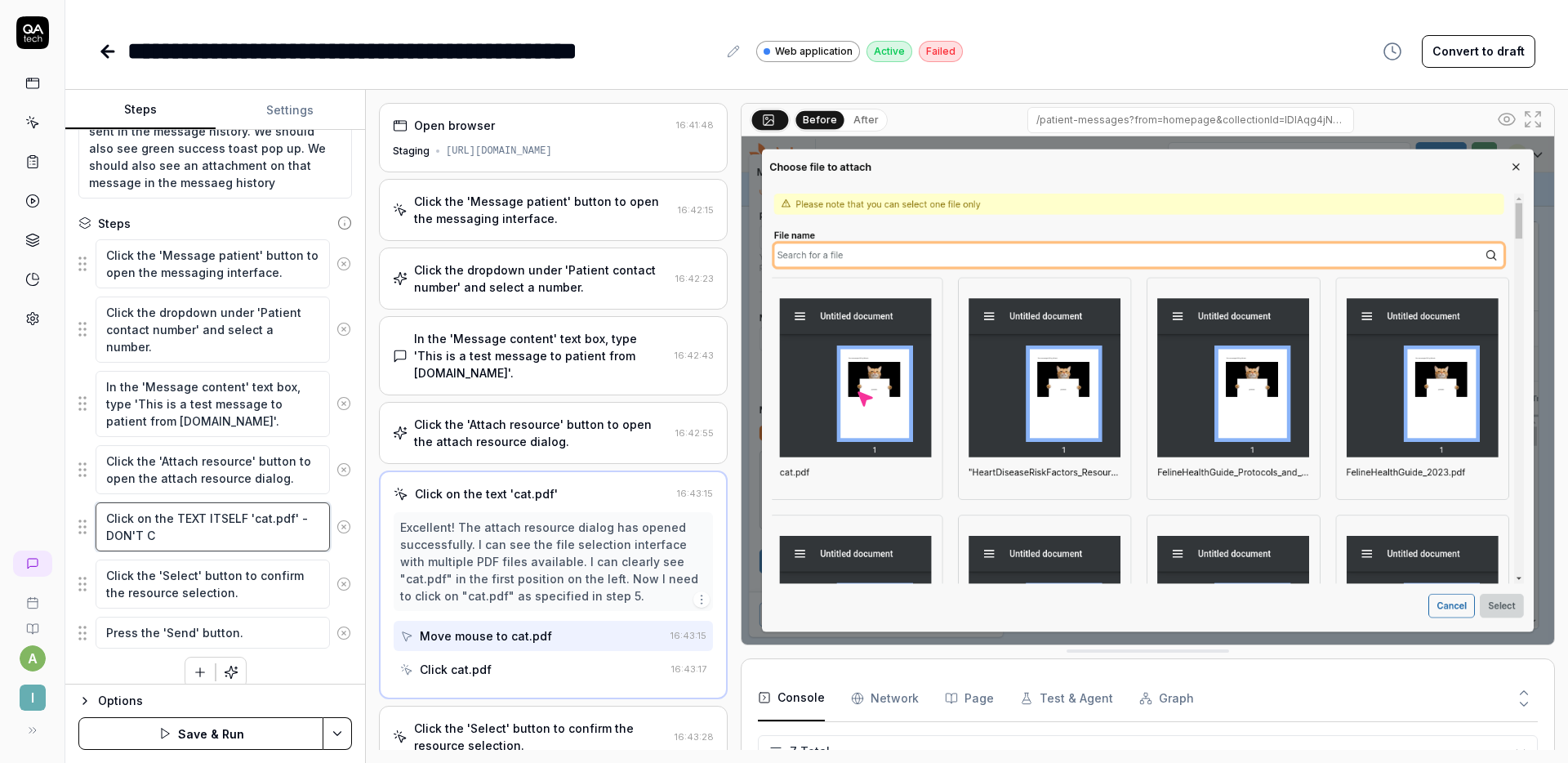
type textarea "Click on the TEXT ITSELF 'cat.pdf' - DON'T CL"
type textarea "*"
type textarea "Click on the TEXT ITSELF 'cat.pdf' - DON'T CLI"
type textarea "*"
type textarea "Click on the TEXT ITSELF 'cat.pdf' - DON'T CLIC"
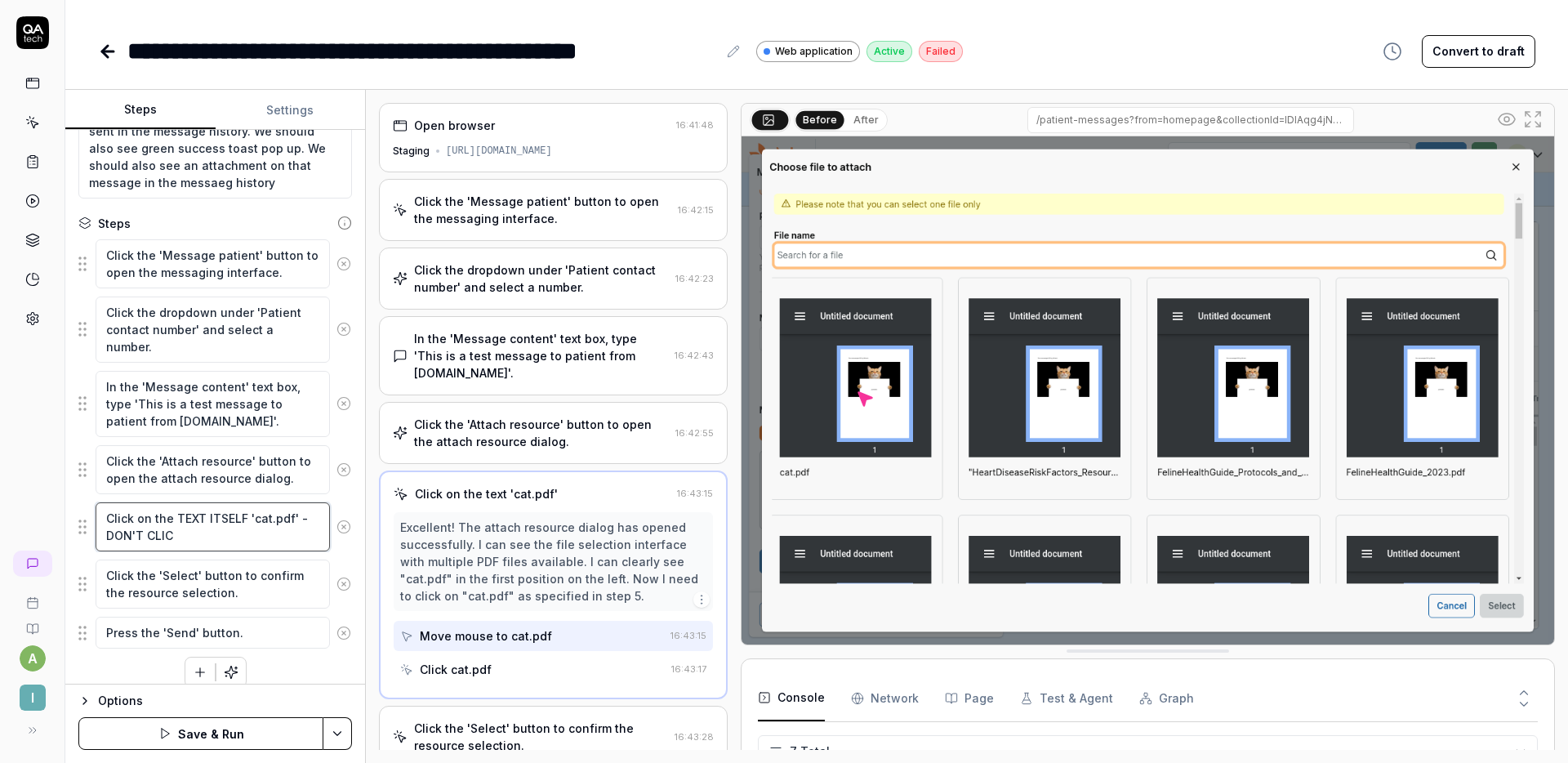
type textarea "*"
type textarea "Click on the TEXT ITSELF 'cat.pdf' - DON'T CLICK"
type textarea "*"
type textarea "Click on the TEXT ITSELF 'cat.pdf' - DON'T CLICK"
type textarea "*"
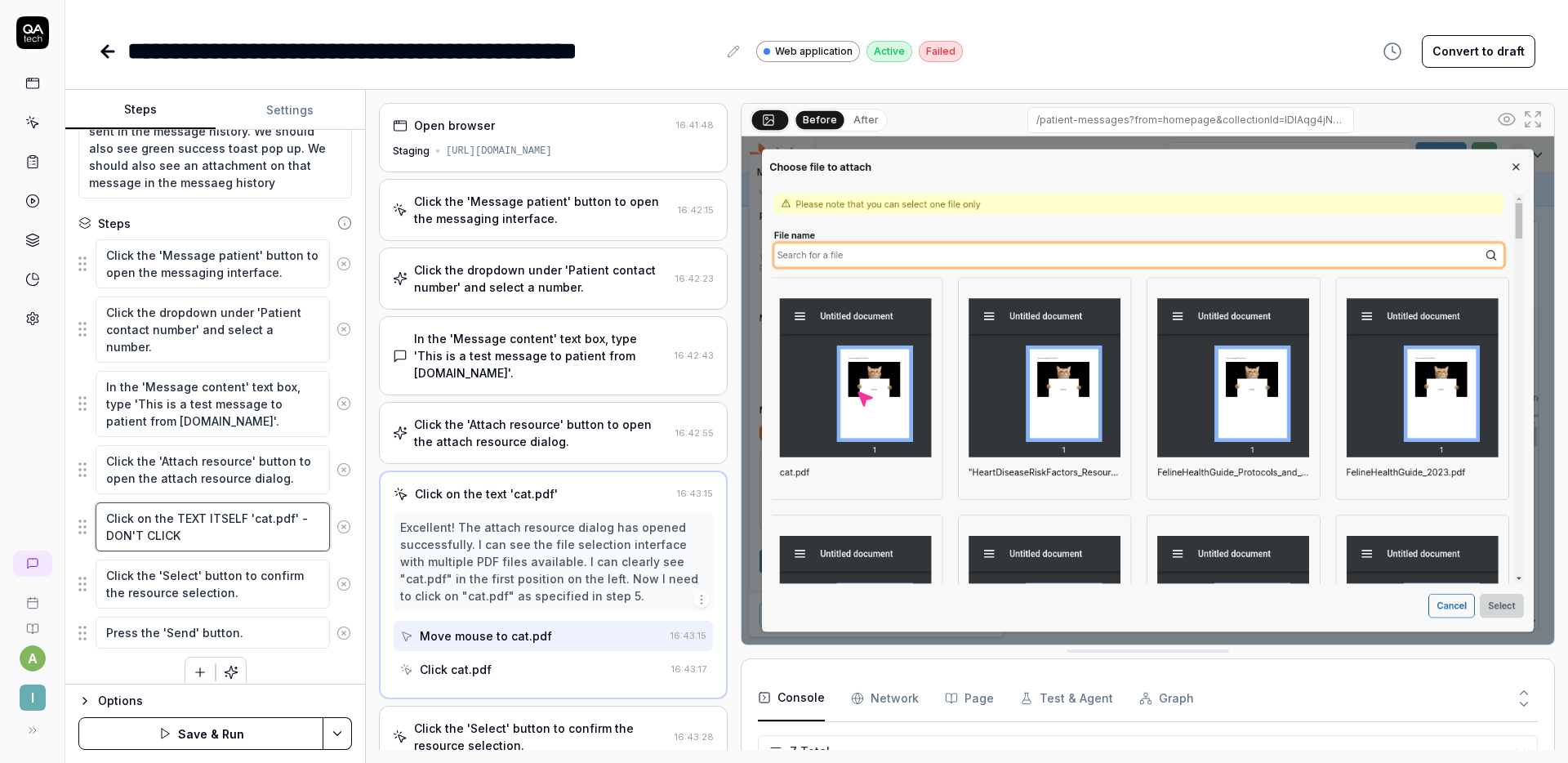
type textarea "Click on the TEXT ITSELF 'cat.pdf' - DON'T CLICK O"
type textarea "*"
type textarea "Click on the TEXT ITSELF 'cat.pdf' - DON'T CLICK ON"
type textarea "*"
type textarea "Click on the TEXT ITSELF 'cat.pdf' - DON'T CLICK ON."
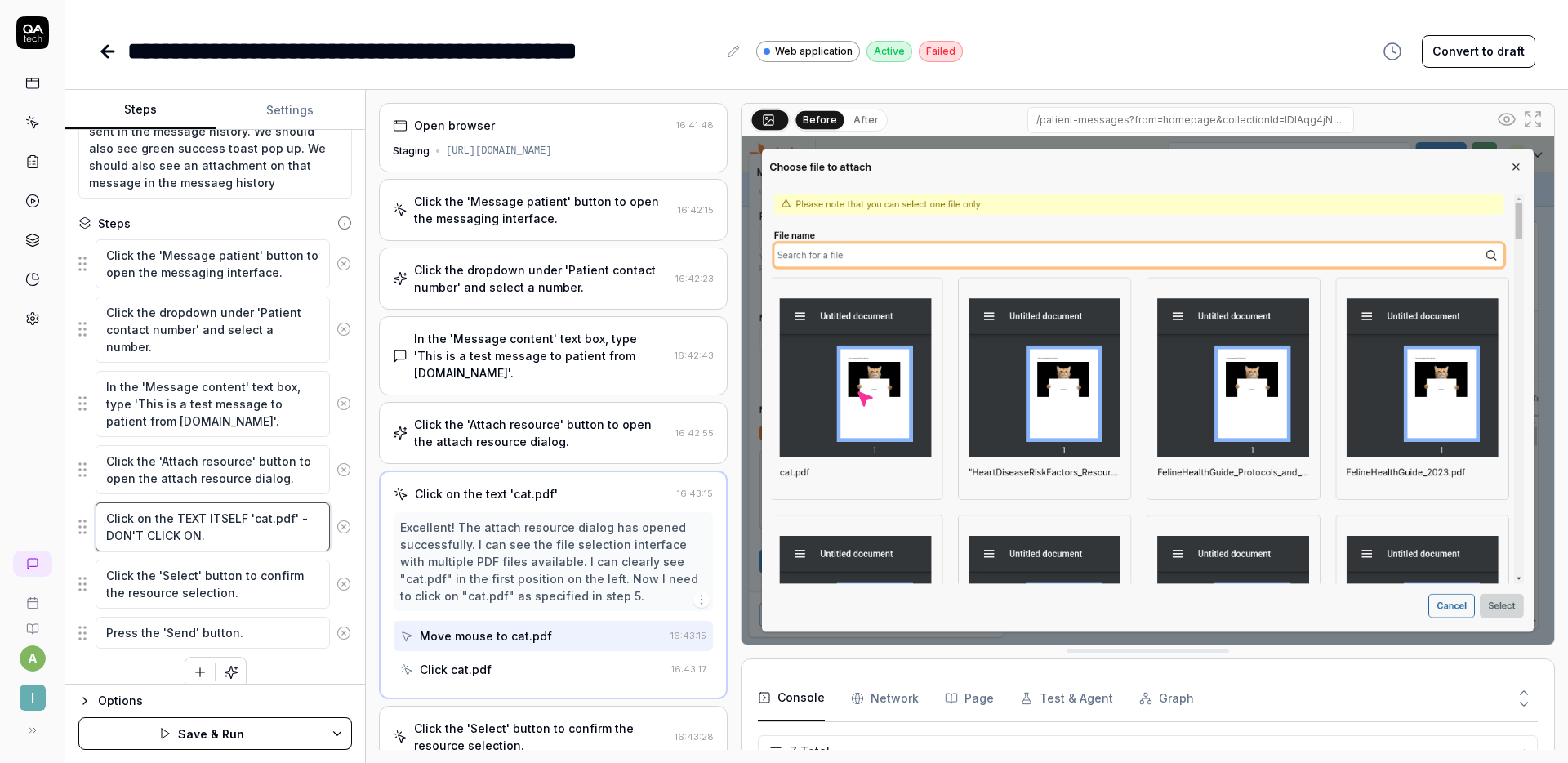
type textarea "*"
type textarea "Click on the TEXT ITSELF 'cat.pdf' - DON'T CLICK ON. H"
type textarea "*"
type textarea "Click on the TEXT ITSELF 'cat.pdf' - DON'T CLICK ON."
type textarea "*"
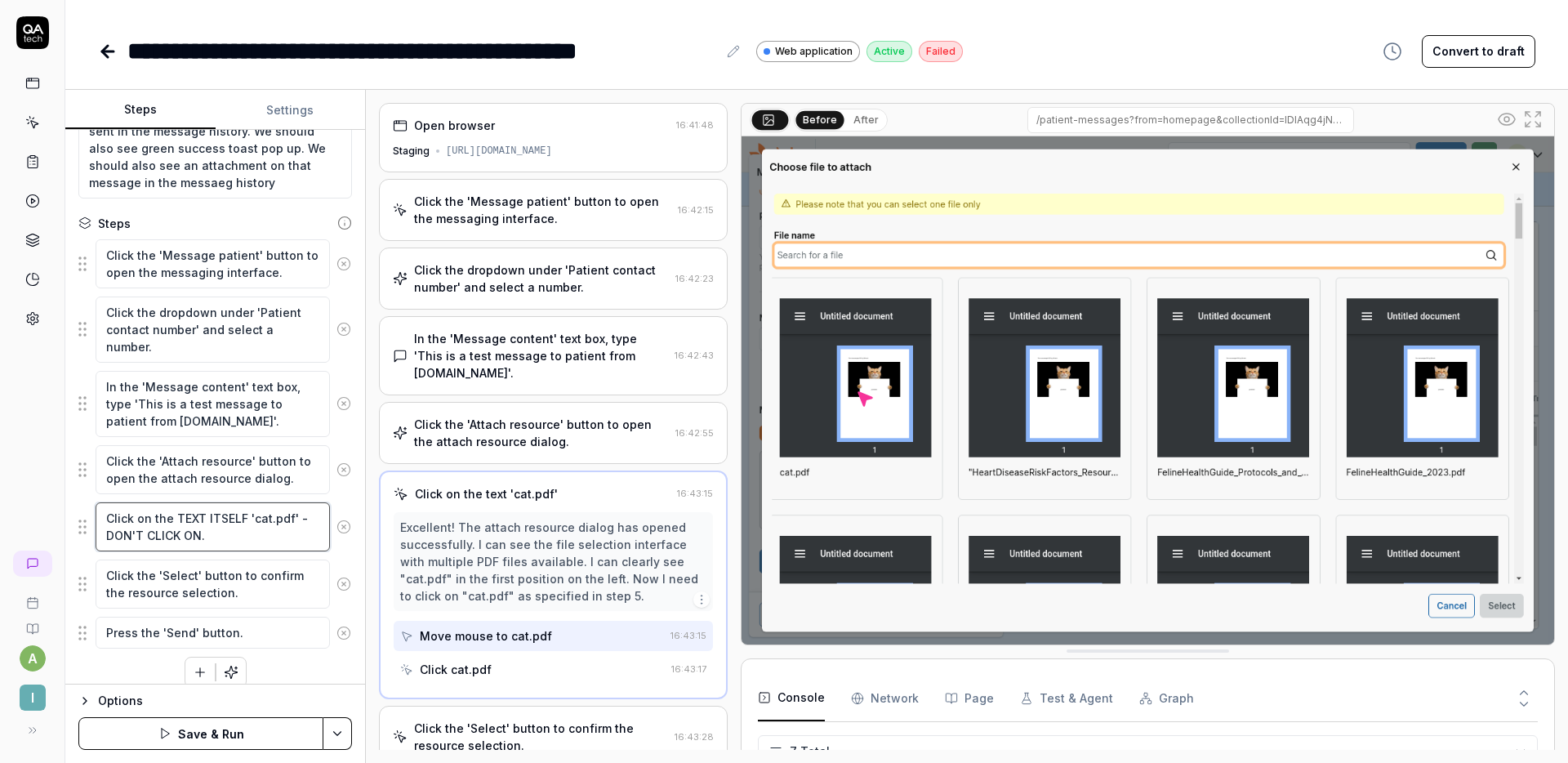
type textarea "Click on the TEXT ITSELF 'cat.pdf' - DON'T CLICK ON."
type textarea "*"
type textarea "Click on the TEXT ITSELF 'cat.pdf' - DON'T CLICK ON"
type textarea "*"
type textarea "Click on the TEXT ITSELF 'cat.pdf' - DON'T CLICK ON"
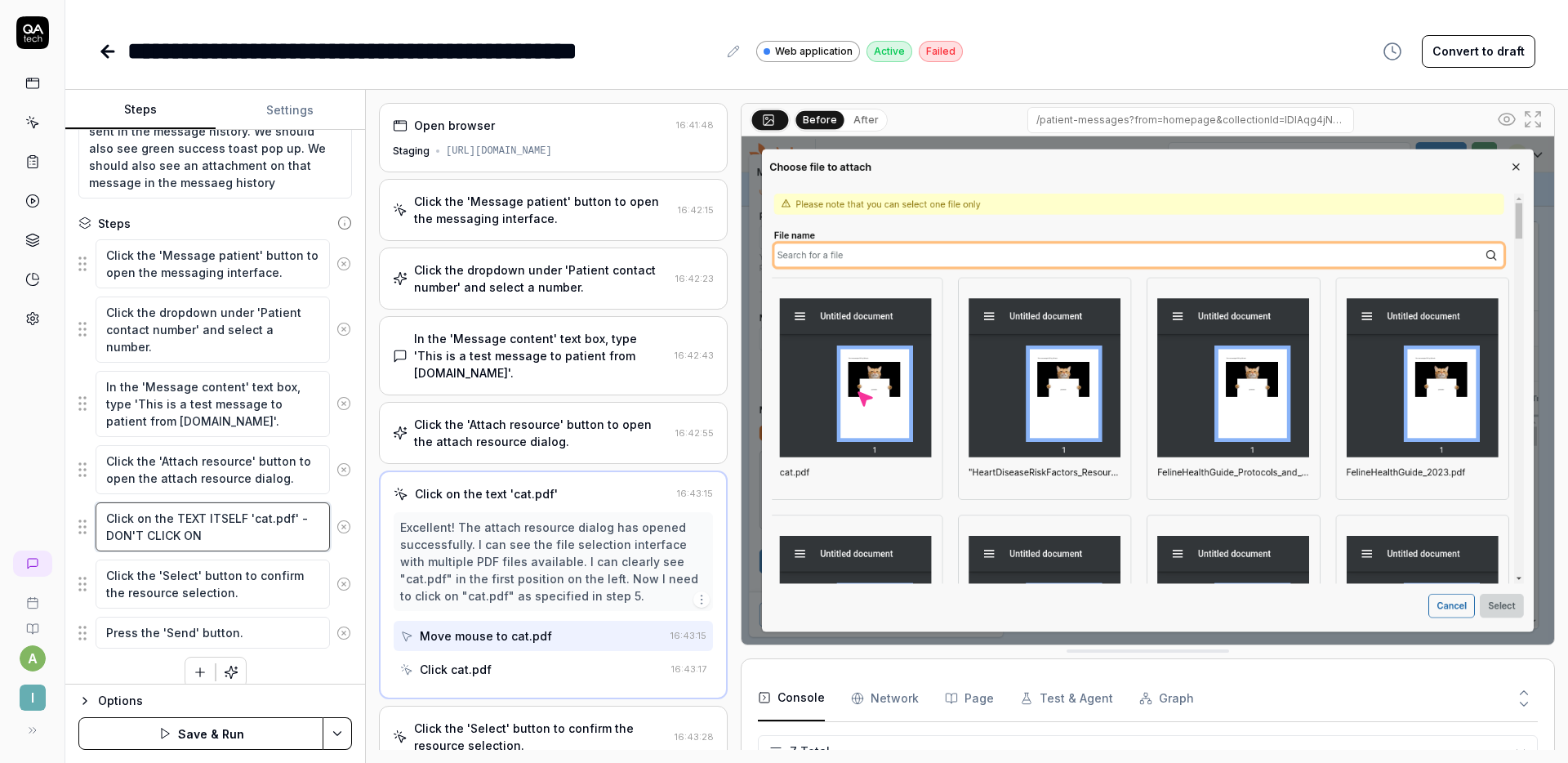
type textarea "*"
type textarea "Click on the TEXT ITSELF 'cat.pdf' - DON'T CLICK ON T"
type textarea "*"
type textarea "Click on the TEXT ITSELF 'cat.pdf' - DON'T CLICK ON TH"
type textarea "*"
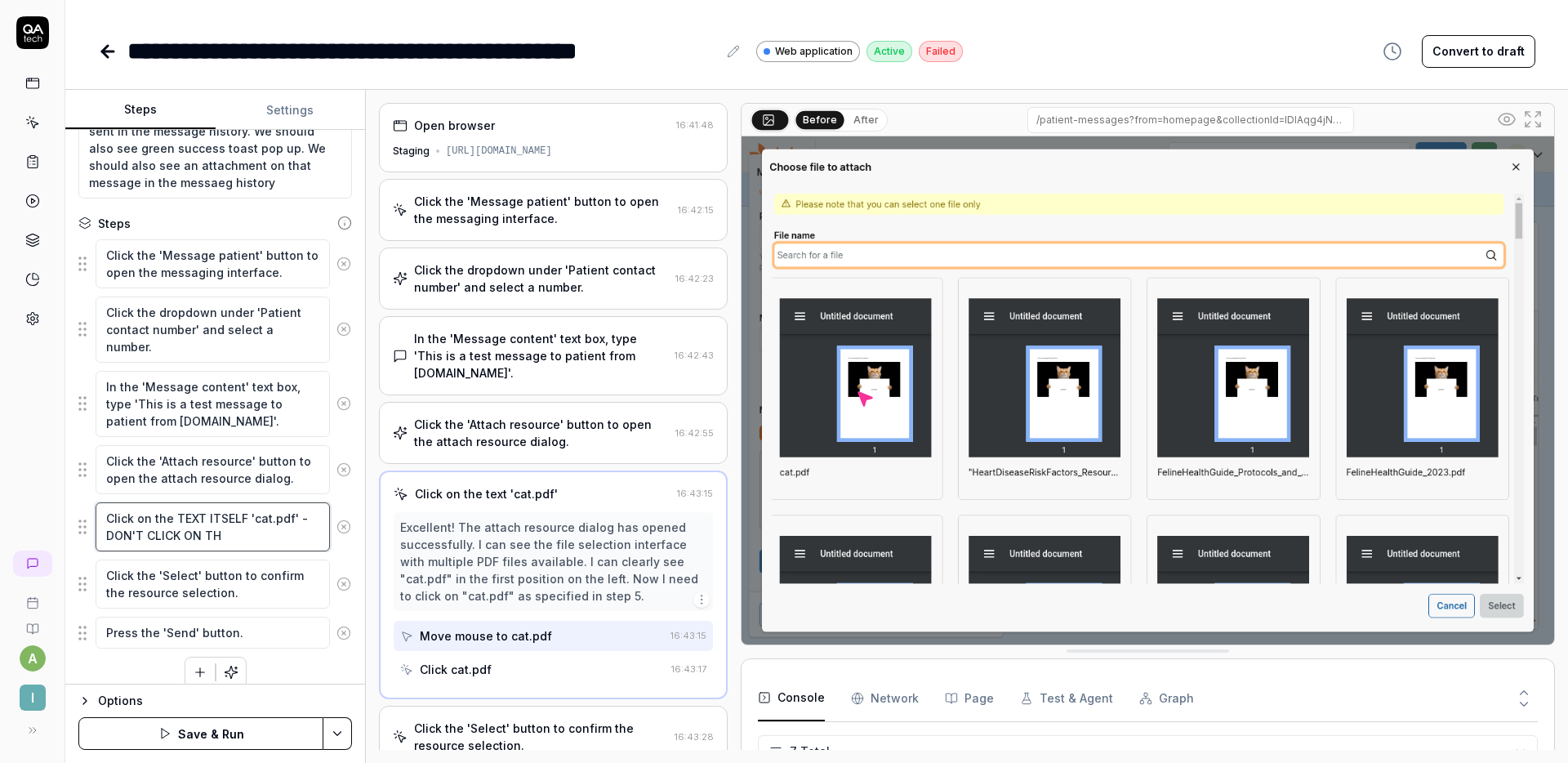
type textarea "Click on the TEXT ITSELF 'cat.pdf' - DON'T CLICK ON THE"
type textarea "*"
type textarea "Click on the TEXT ITSELF 'cat.pdf' - DON'T CLICK ON THE"
type textarea "*"
type textarea "Click on the TEXT ITSELF 'cat.pdf' - DON'T CLICK ON THE I"
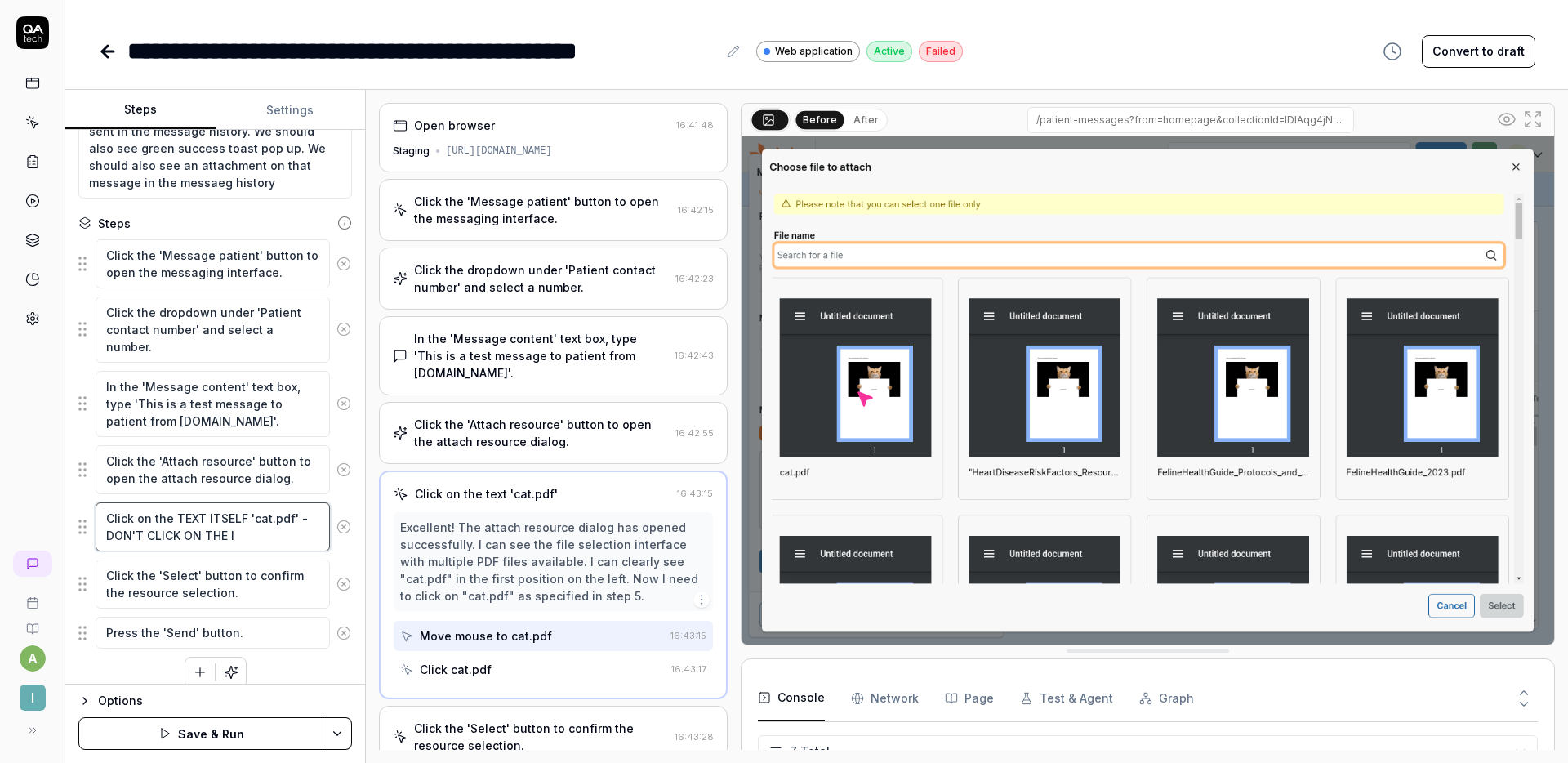
type textarea "*"
type textarea "Click on the TEXT ITSELF 'cat.pdf' - DON'T CLICK ON THE IM"
type textarea "*"
type textarea "Click on the TEXT ITSELF 'cat.pdf' - DON'T CLICK ON THE IMA"
type textarea "*"
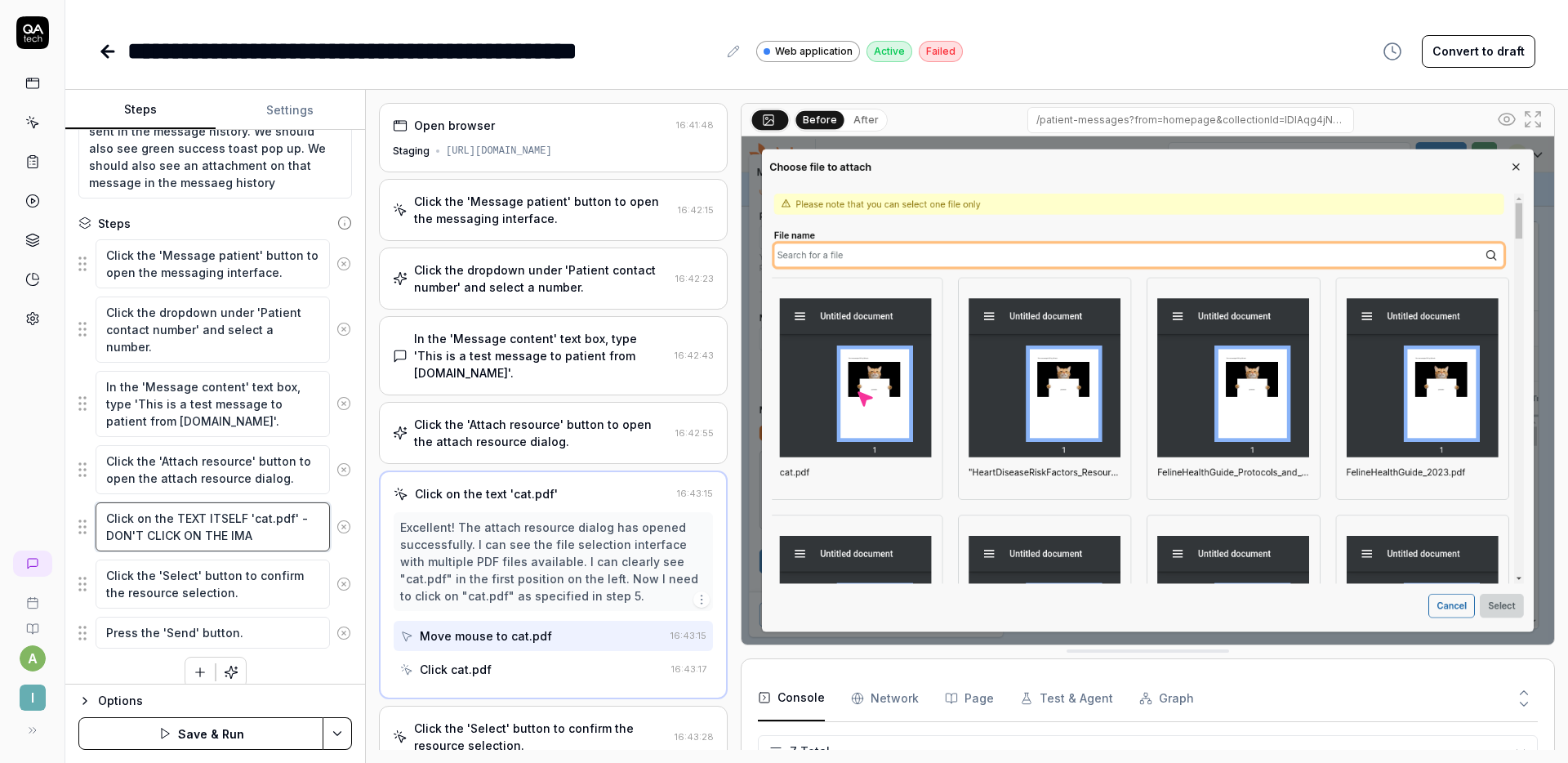
type textarea "Click on the TEXT ITSELF 'cat.pdf' - DON'T CLICK ON THE IMAG"
type textarea "*"
type textarea "Click on the TEXT ITSELF 'cat.pdf' - DON'T CLICK ON THE IMAGE"
type textarea "*"
type textarea "Click on the TEXT ITSELF 'cat.pdf' - DON'T CLICK ON THE IMAGE"
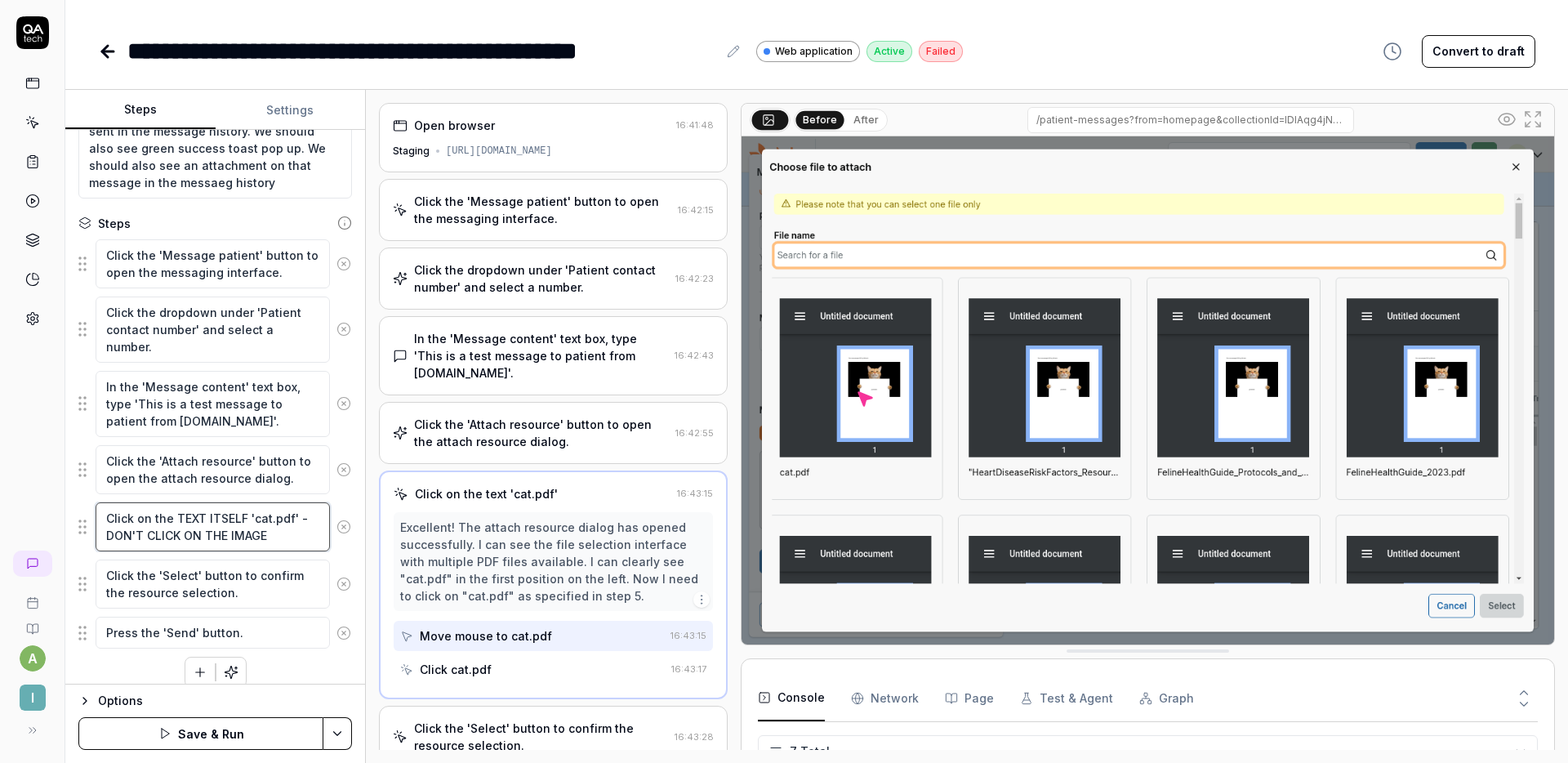
type textarea "*"
type textarea "Click on the TEXT ITSELF 'cat.pdf' - DON'T CLICK ON THE IMAGE P"
type textarea "*"
type textarea "Click on the TEXT ITSELF 'cat.pdf' - DON'T CLICK ON THE IMAGE PR"
type textarea "*"
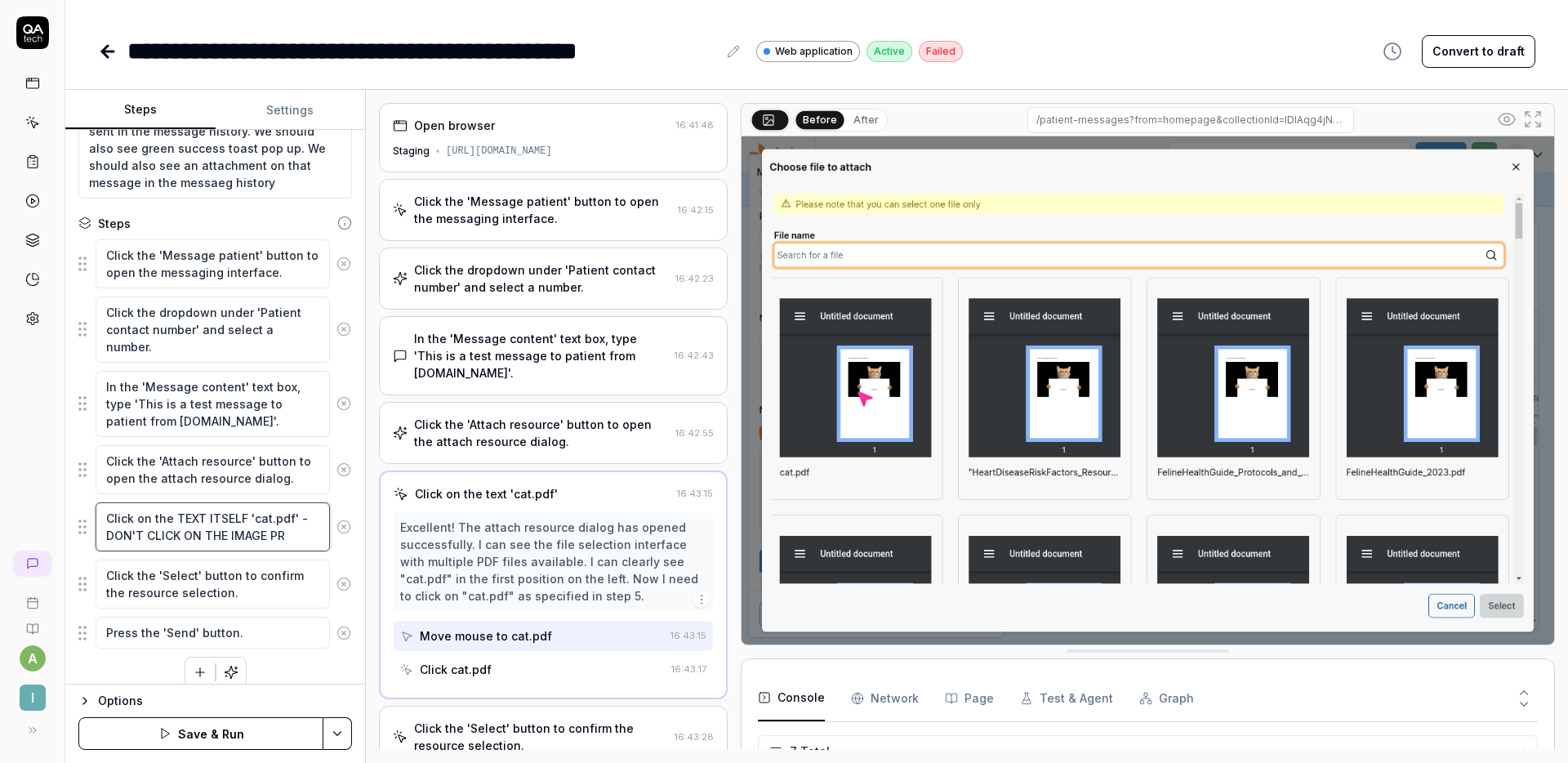
type textarea "Click on the TEXT ITSELF 'cat.pdf' - DON'T CLICK ON THE IMAGE PRE"
type textarea "*"
type textarea "Click on the TEXT ITSELF 'cat.pdf' - DON'T CLICK ON THE IMAGE PREV"
type textarea "*"
type textarea "Click on the TEXT ITSELF 'cat.pdf' - DON'T CLICK ON THE IMAGE PREVI"
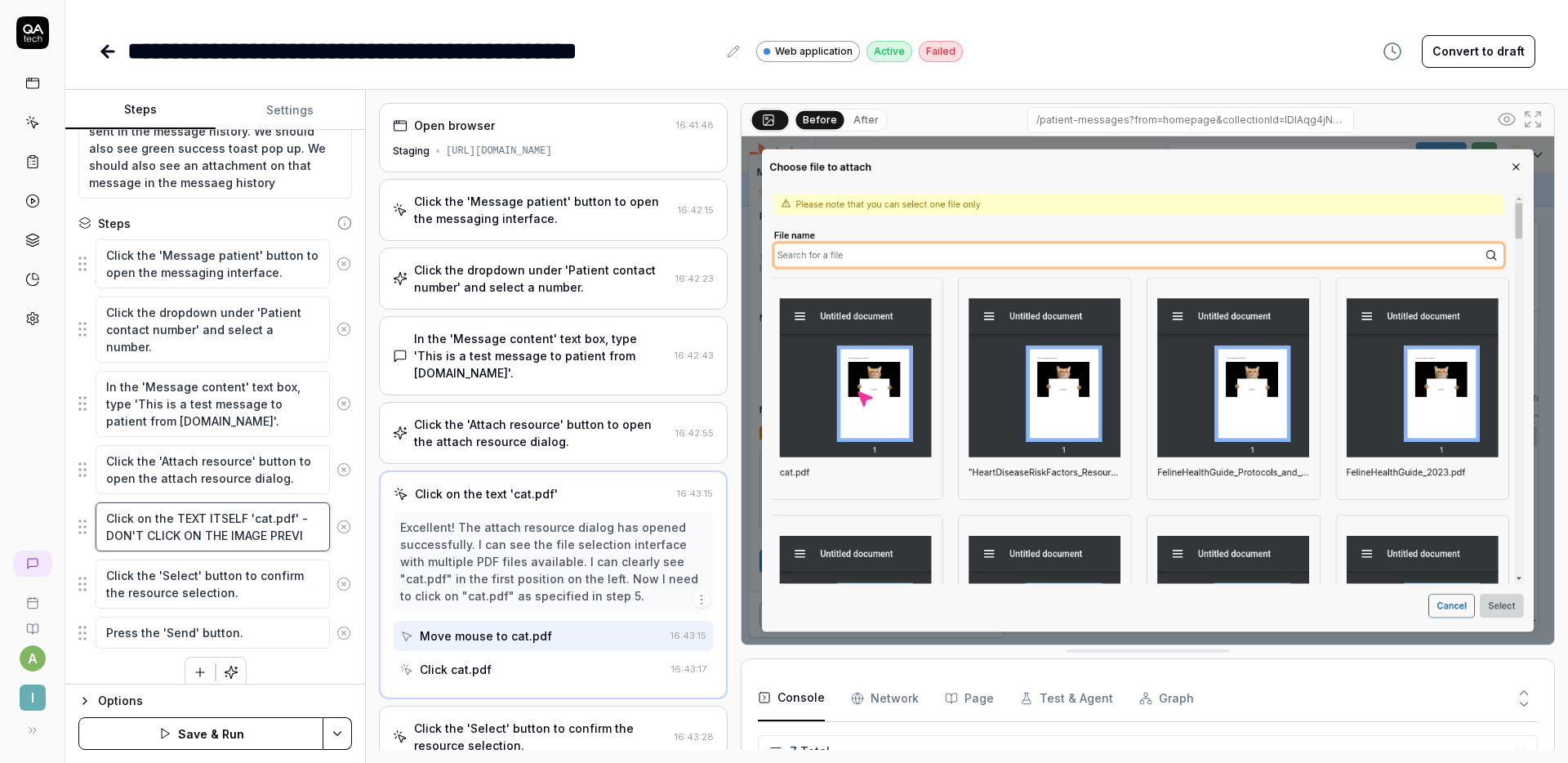
type textarea "*"
type textarea "Click on the TEXT ITSELF 'cat.pdf' - DON'T CLICK ON THE IMAGE PREVIW"
type textarea "*"
type textarea "Click on the TEXT ITSELF 'cat.pdf' - DON'T CLICK ON THE IMAGE PREVI"
type textarea "*"
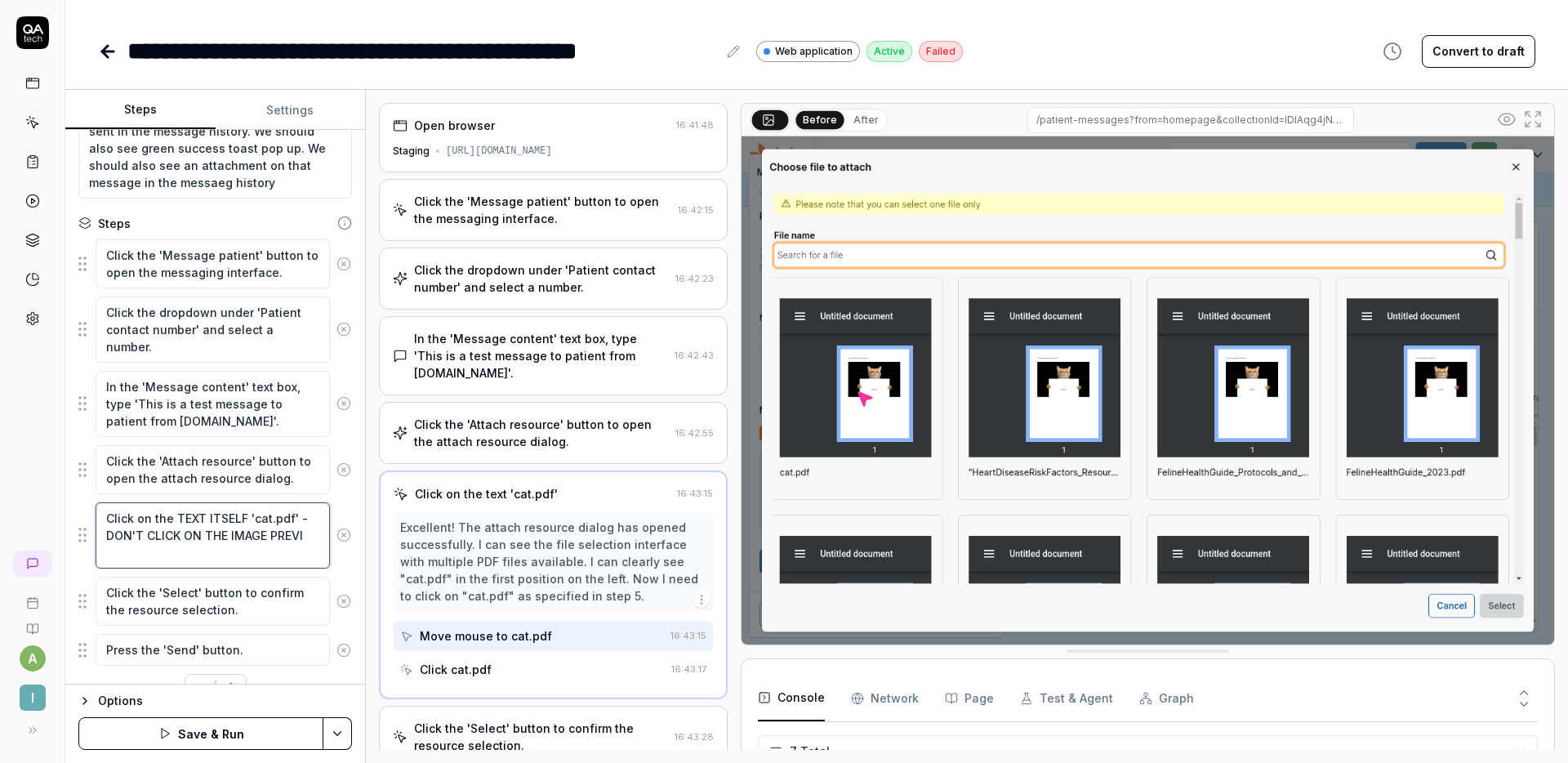
type textarea "Click on the TEXT ITSELF 'cat.pdf' - DON'T CLICK ON THE IMAGE PREVIE"
type textarea "*"
type textarea "Click on the TEXT ITSELF 'cat.pdf' - DON'T CLICK ON THE IMAGE PREVIEW"
type textarea "*"
type textarea "Click on the TEXT ITSELF 'cat.pdf' - DON'T CLICK ON THE IMAGE PREVIEW,"
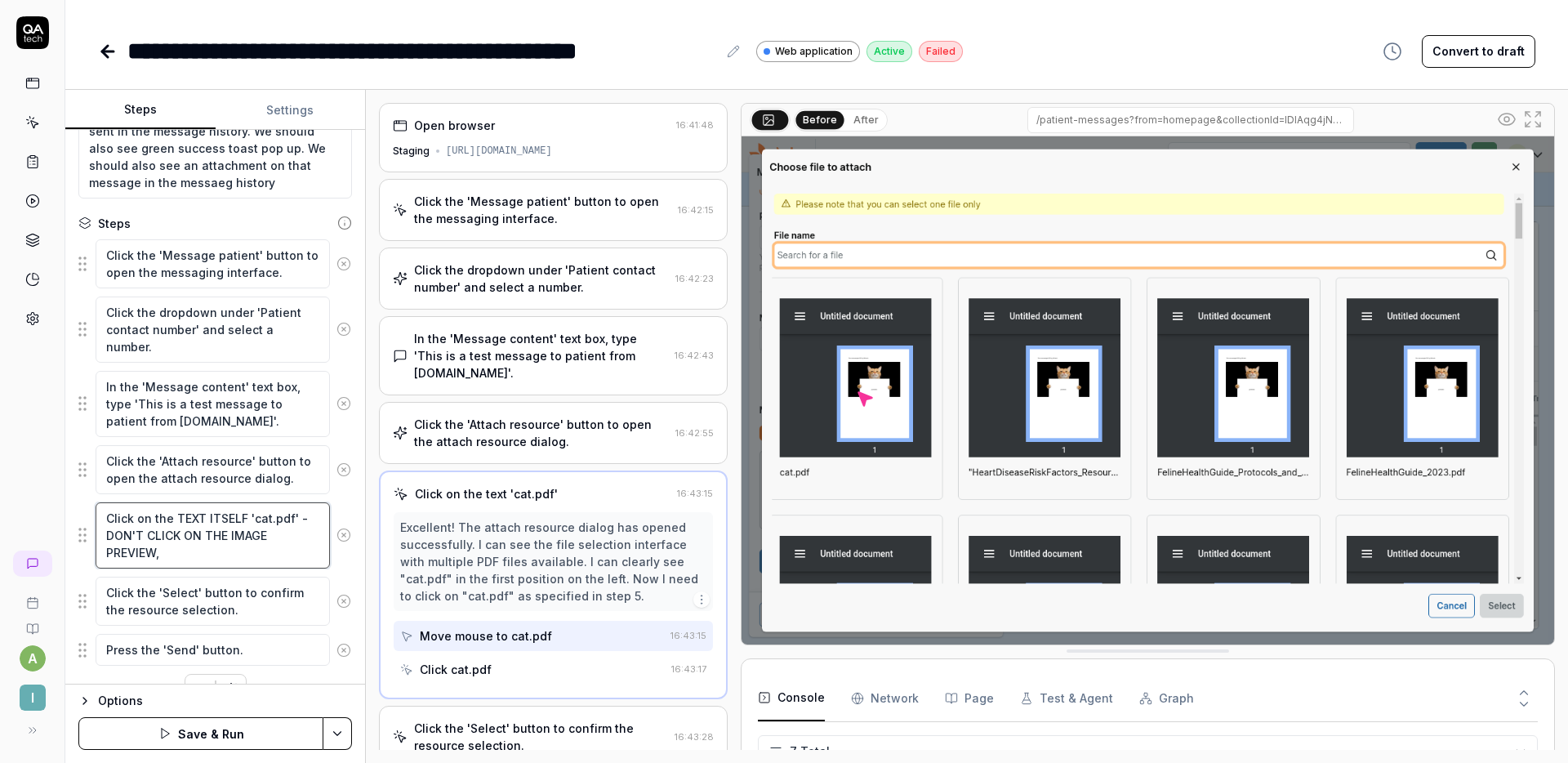
type textarea "*"
type textarea "Click on the TEXT ITSELF 'cat.pdf' - DON'T CLICK ON THE IMAGE PREVIEW,"
type textarea "*"
type textarea "Click on the TEXT ITSELF 'cat.pdf' - DON'T CLICK ON THE IMAGE PREVIEW, C"
type textarea "*"
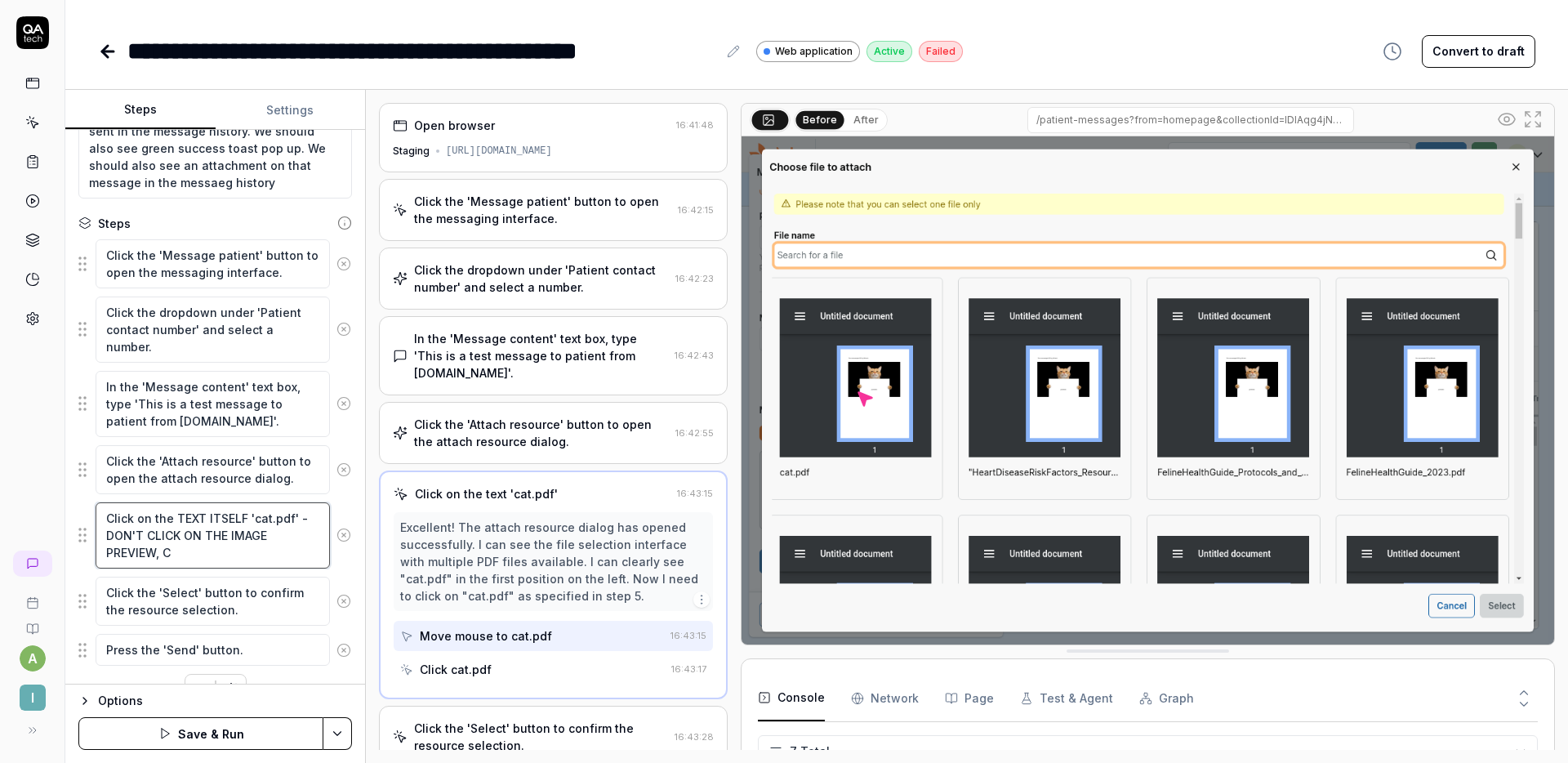
type textarea "Click on the TEXT ITSELF 'cat.pdf' - DON'T CLICK ON THE IMAGE PREVIEW, CI"
type textarea "*"
type textarea "Click on the TEXT ITSELF 'cat.pdf' - DON'T CLICK ON THE IMAGE PREVIEW, CIC"
type textarea "*"
type textarea "Click on the TEXT ITSELF 'cat.pdf' - DON'T CLICK ON THE IMAGE PREVIEW, CICK"
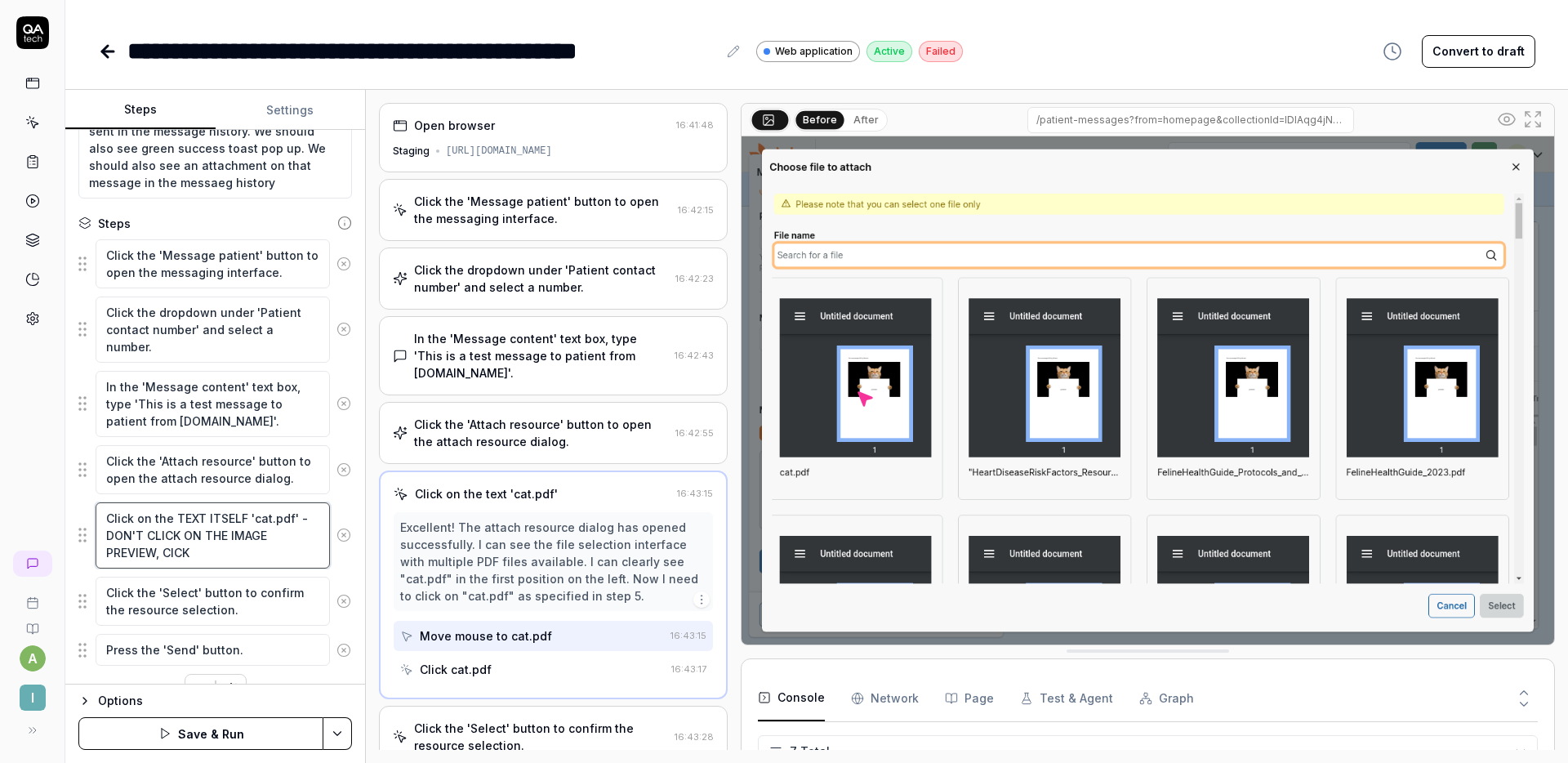
type textarea "*"
type textarea "Click on the TEXT ITSELF 'cat.pdf' - DON'T CLICK ON THE IMAGE PREVIEW, CICK O"
type textarea "*"
type textarea "Click on the TEXT ITSELF 'cat.pdf' - DON'T CLICK ON THE IMAGE PREVIEW, CICK ON"
type textarea "*"
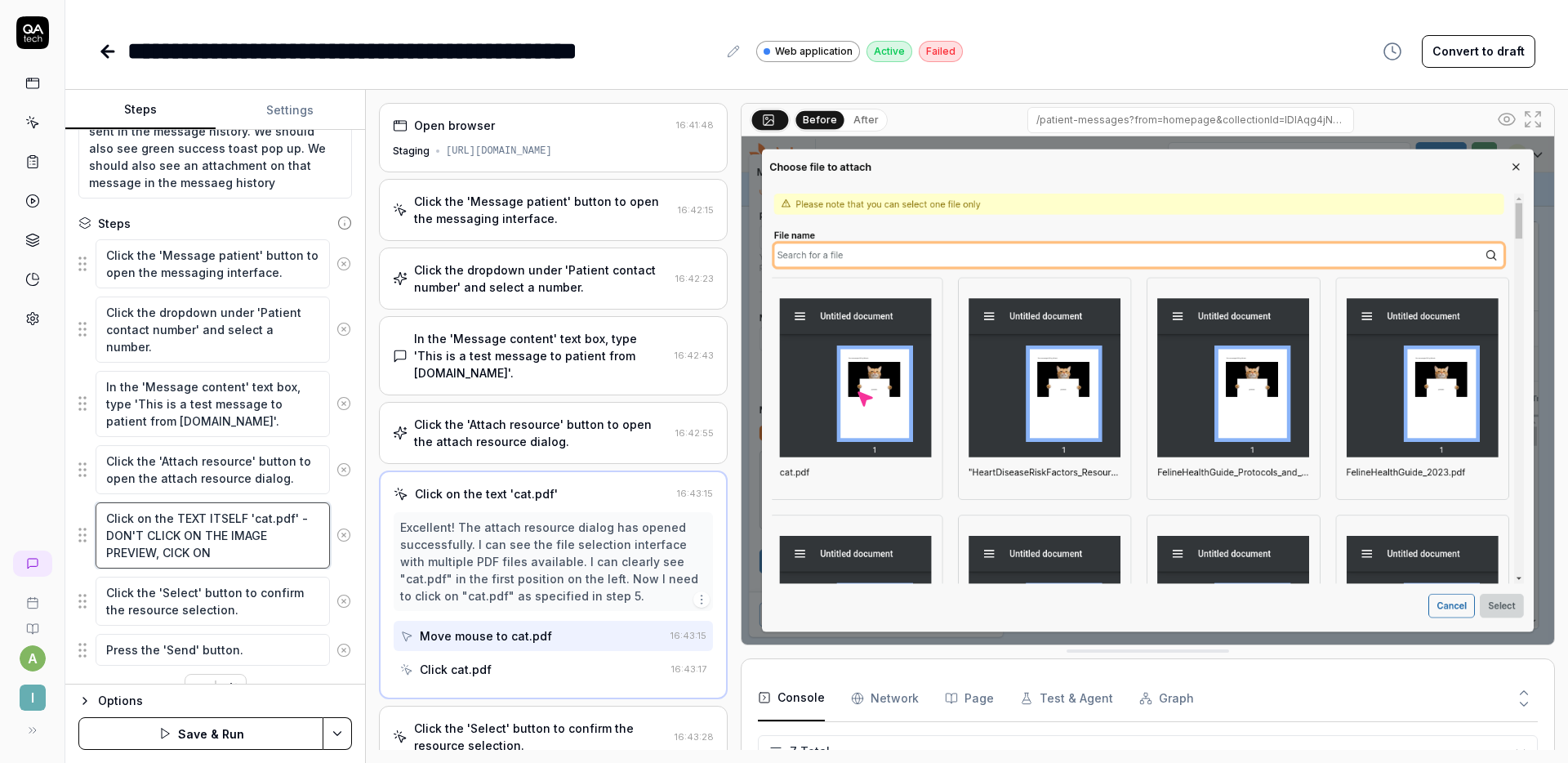
type textarea "Click on the TEXT ITSELF 'cat.pdf' - DON'T CLICK ON THE IMAGE PREVIEW, CICK ON"
type textarea "*"
type textarea "Click on the TEXT ITSELF 'cat.pdf' - DON'T CLICK ON THE IMAGE PREVIEW, CICK ON"
type textarea "*"
type textarea "Click on the TEXT ITSELF 'cat.pdf' - DON'T CLICK ON THE IMAGE PREVIEW, CICK O"
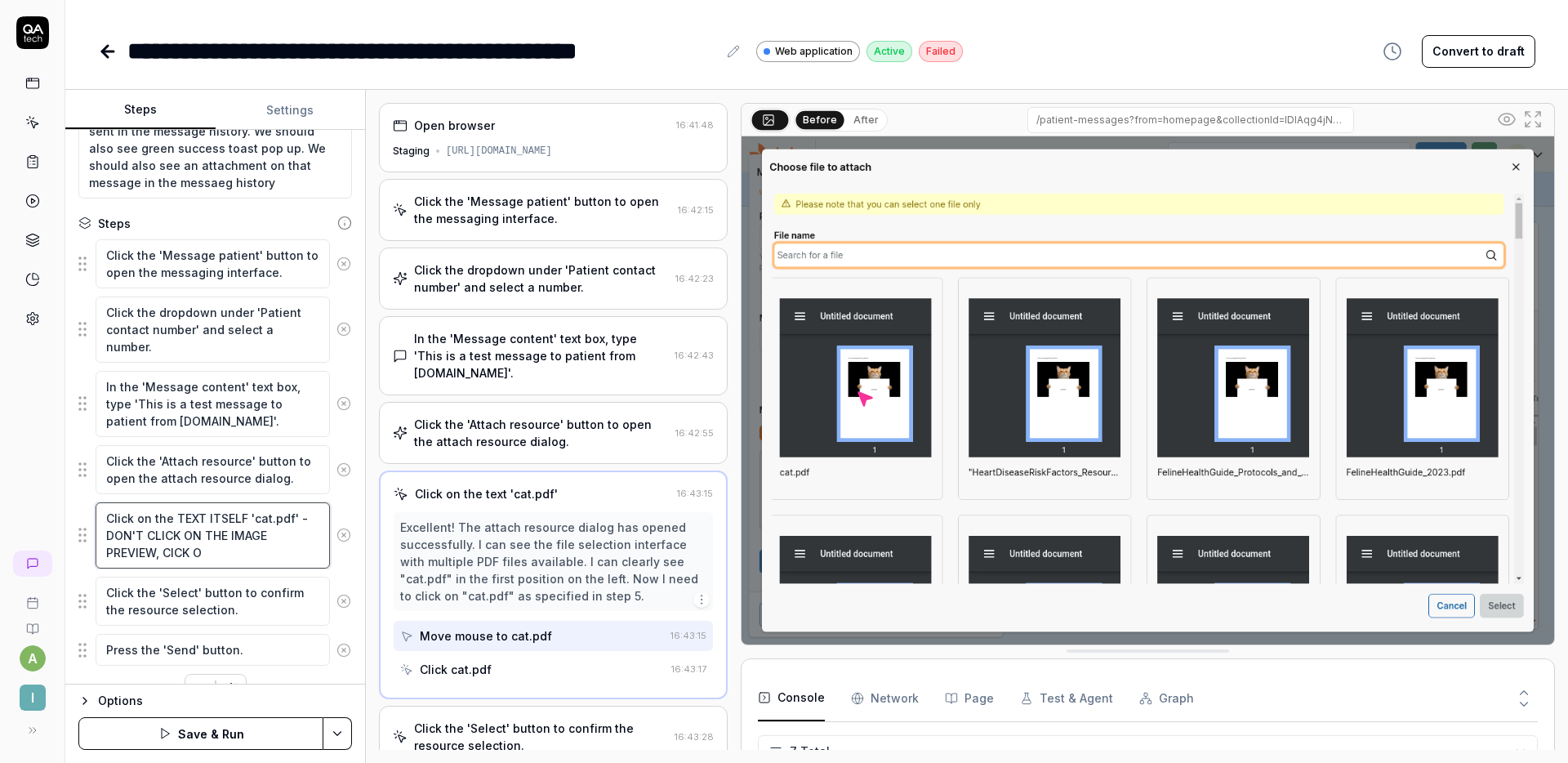
type textarea "*"
type textarea "Click on the TEXT ITSELF 'cat.pdf' - DON'T CLICK ON THE IMAGE PREVIEW, CICK"
type textarea "*"
type textarea "Click on the TEXT ITSELF 'cat.pdf' - DON'T CLICK ON THE IMAGE PREVIEW, CICK"
type textarea "*"
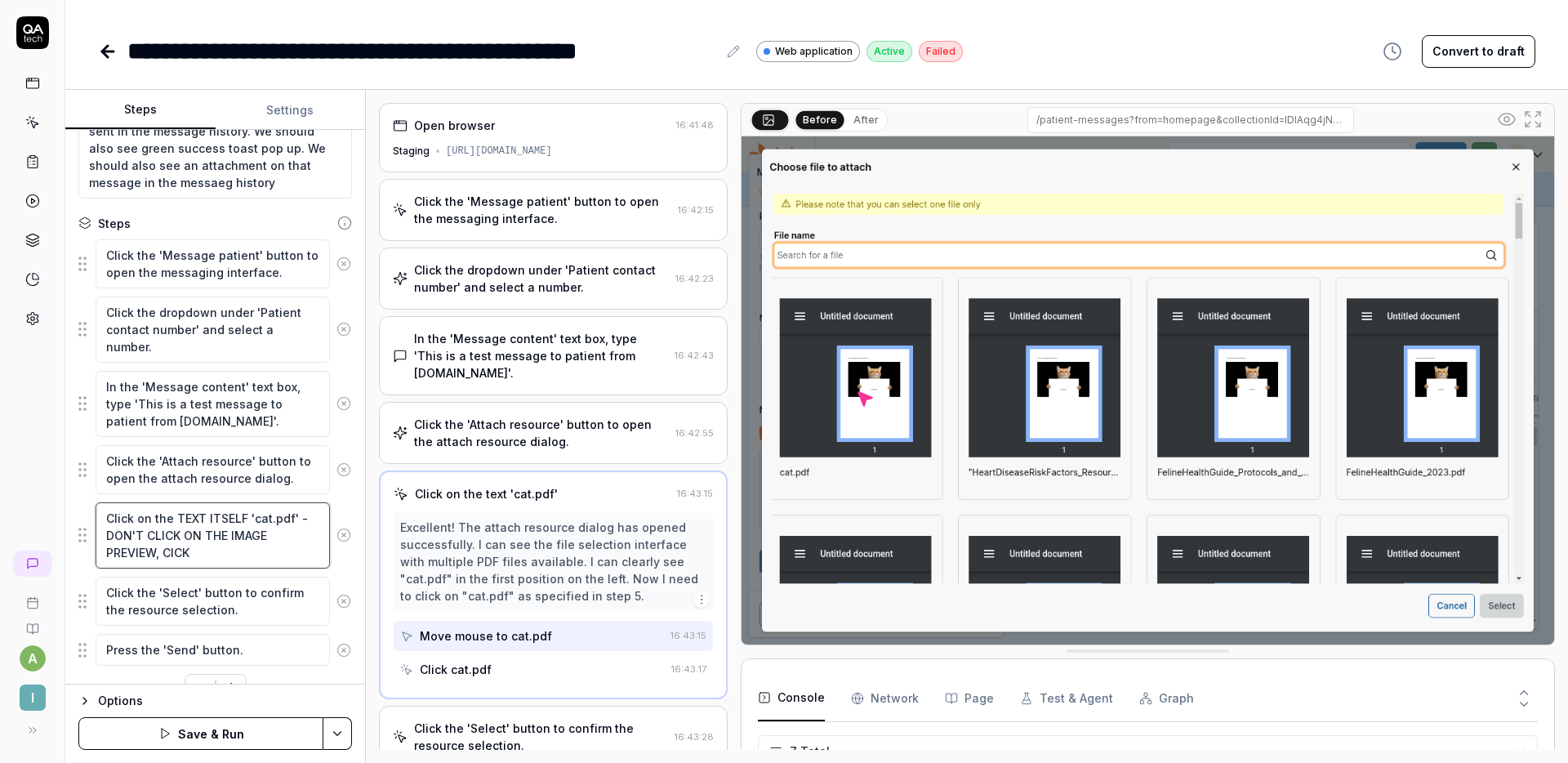
type textarea "Click on the TEXT ITSELF 'cat.pdf' - DON'T CLICK ON THE IMAGE PREVIEW, CIC"
type textarea "*"
type textarea "Click on the TEXT ITSELF 'cat.pdf' - DON'T CLICK ON THE IMAGE PREVIEW, CI"
type textarea "*"
type textarea "Click on the TEXT ITSELF 'cat.pdf' - DON'T CLICK ON THE IMAGE PREVIEW, C"
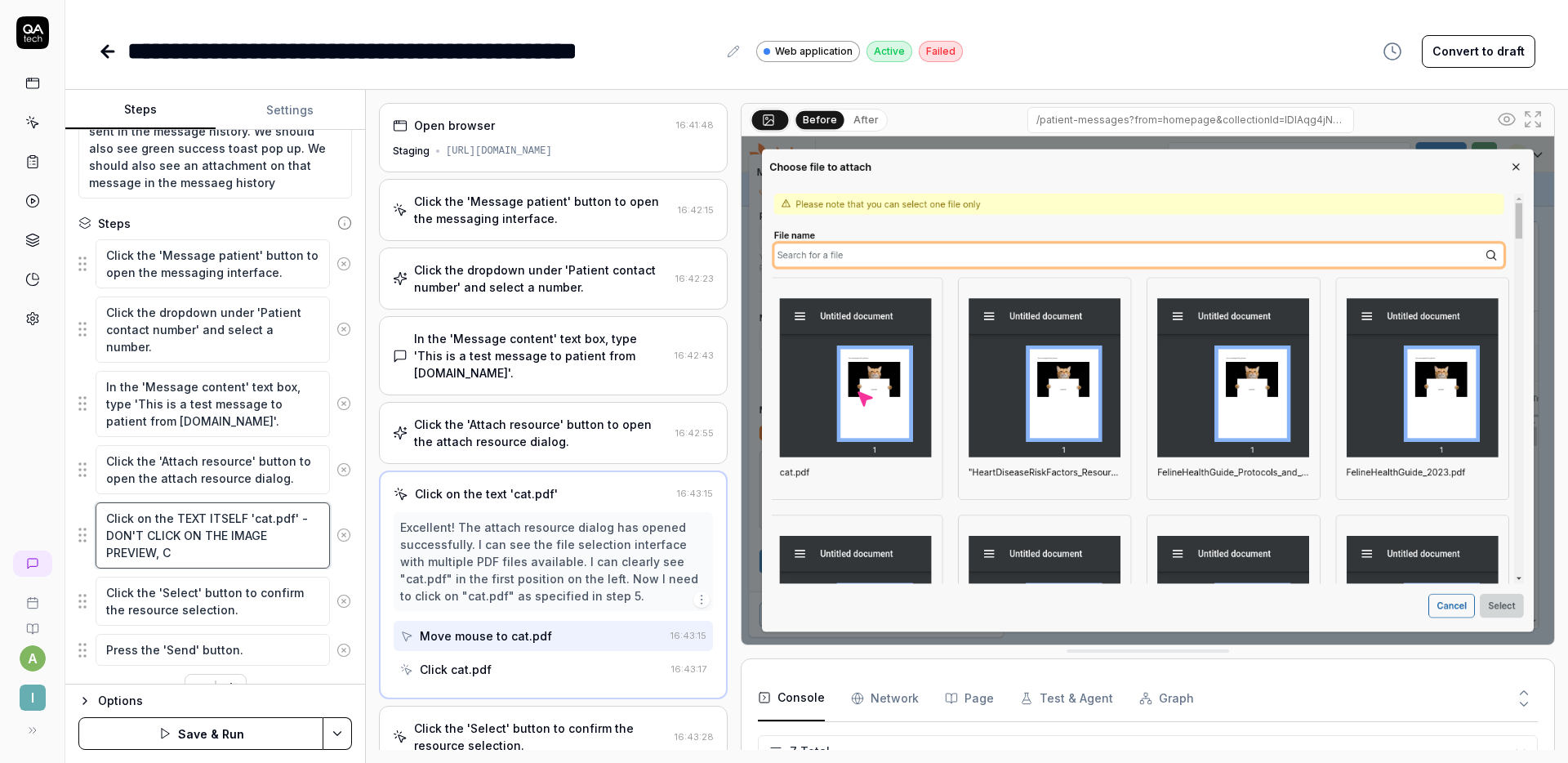
type textarea "*"
type textarea "Click on the TEXT ITSELF 'cat.pdf' - DON'T CLICK ON THE IMAGE PREVIEW, C"
type textarea "*"
type textarea "Click on the TEXT ITSELF 'cat.pdf' - DON'T CLICK ON THE IMAGE PREVIEW, C L"
type textarea "*"
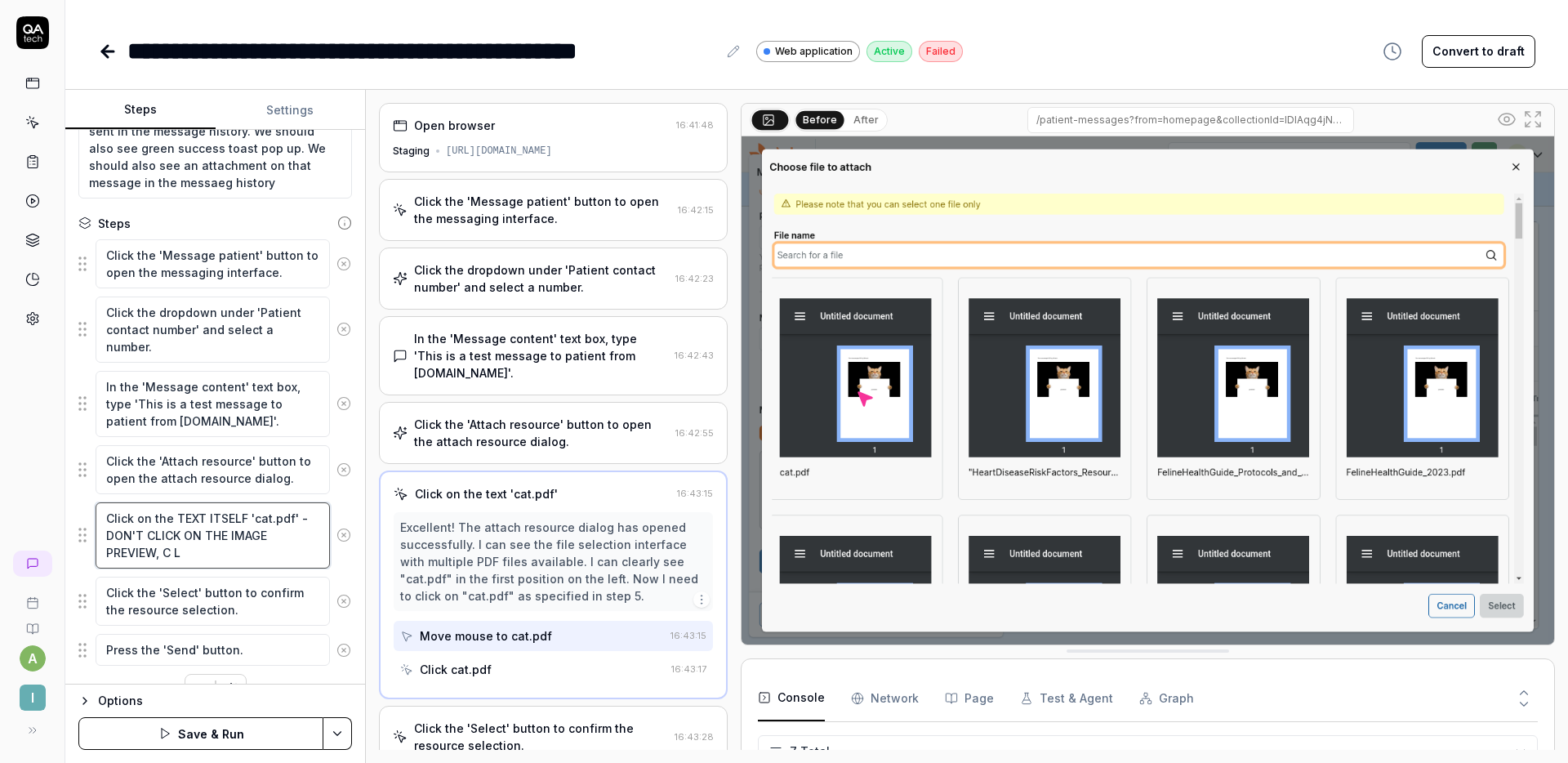
type textarea "Click on the TEXT ITSELF 'cat.pdf' - DON'T CLICK ON THE IMAGE PREVIEW, C"
type textarea "*"
type textarea "Click on the TEXT ITSELF 'cat.pdf' - DON'T CLICK ON THE IMAGE PREVIEW, C"
type textarea "*"
type textarea "Click on the TEXT ITSELF 'cat.pdf' - DON'T CLICK ON THE IMAGE PREVIEW, CL"
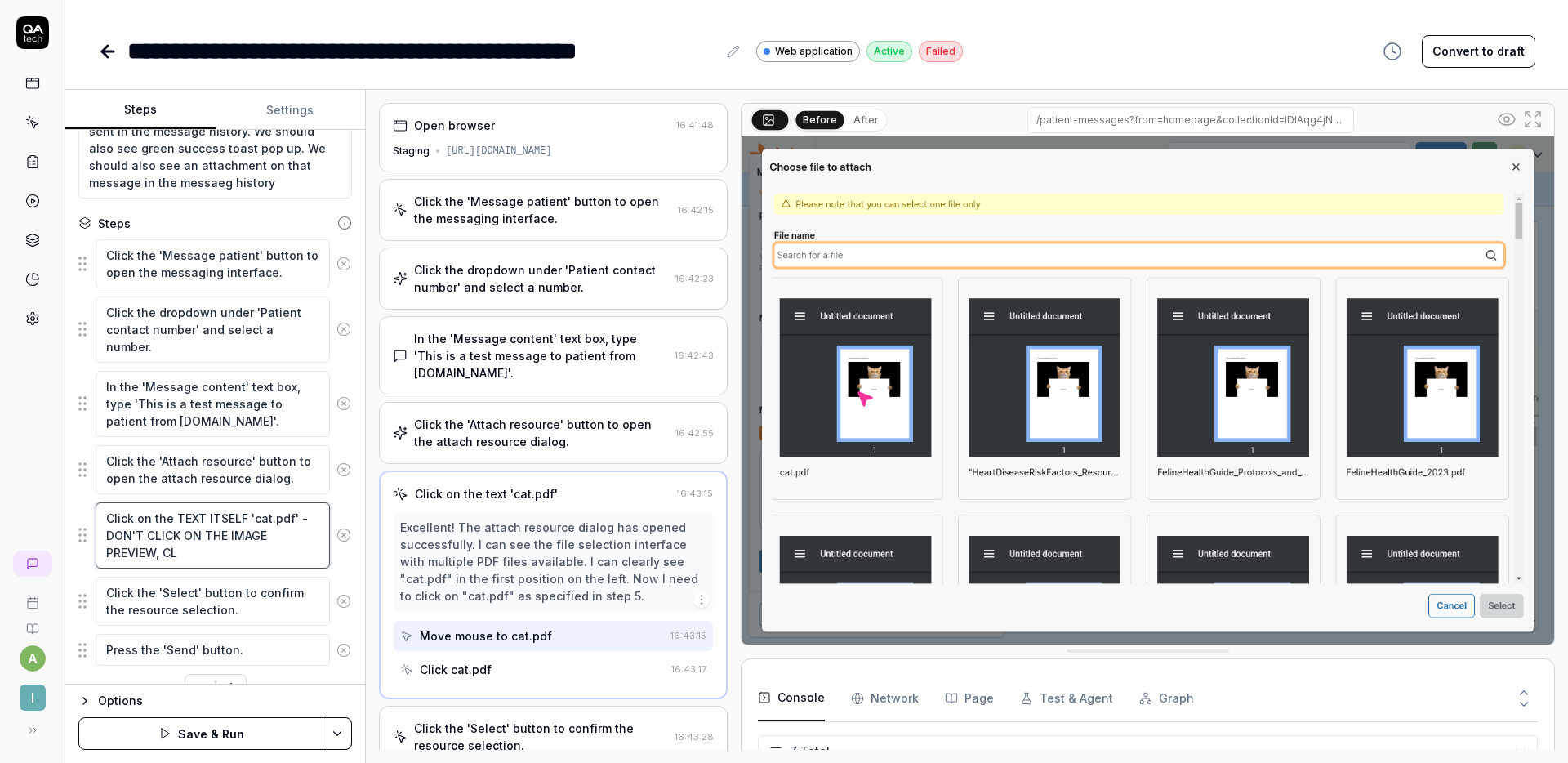
type textarea "*"
type textarea "Click on the TEXT ITSELF 'cat.pdf' - DON'T CLICK ON THE IMAGE PREVIEW, CLI"
type textarea "*"
type textarea "Click on the TEXT ITSELF 'cat.pdf' - DON'T CLICK ON THE IMAGE PREVIEW, CLIC"
type textarea "*"
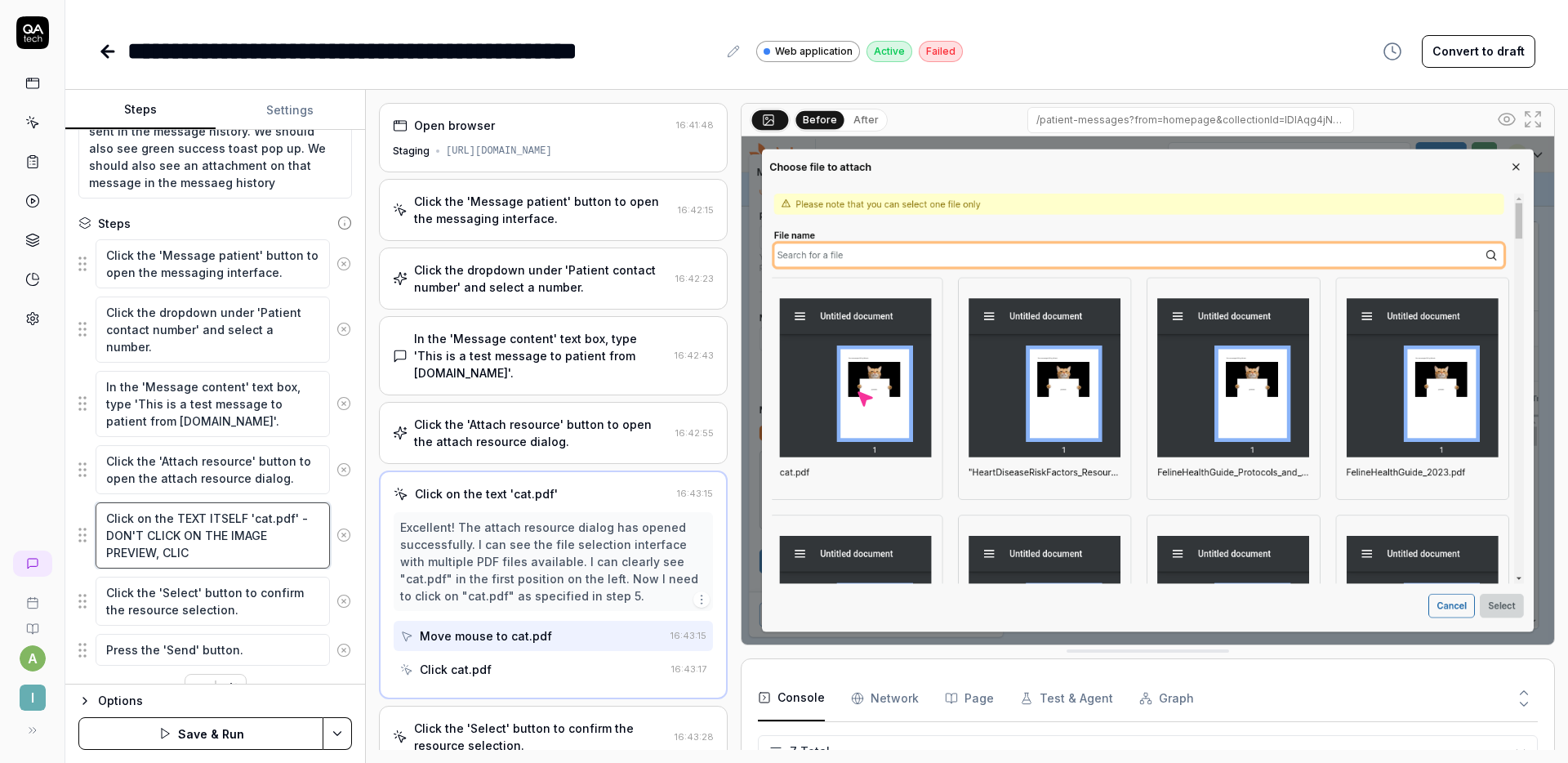
type textarea "Click on the TEXT ITSELF 'cat.pdf' - DON'T CLICK ON THE IMAGE PREVIEW, CLICK"
type textarea "*"
type textarea "Click on the TEXT ITSELF 'cat.pdf' - DON'T CLICK ON THE IMAGE PREVIEW, CLICK"
type textarea "*"
type textarea "Click on the TEXT ITSELF 'cat.pdf' - DON'T CLICK ON THE IMAGE PREVIEW, CLICK O"
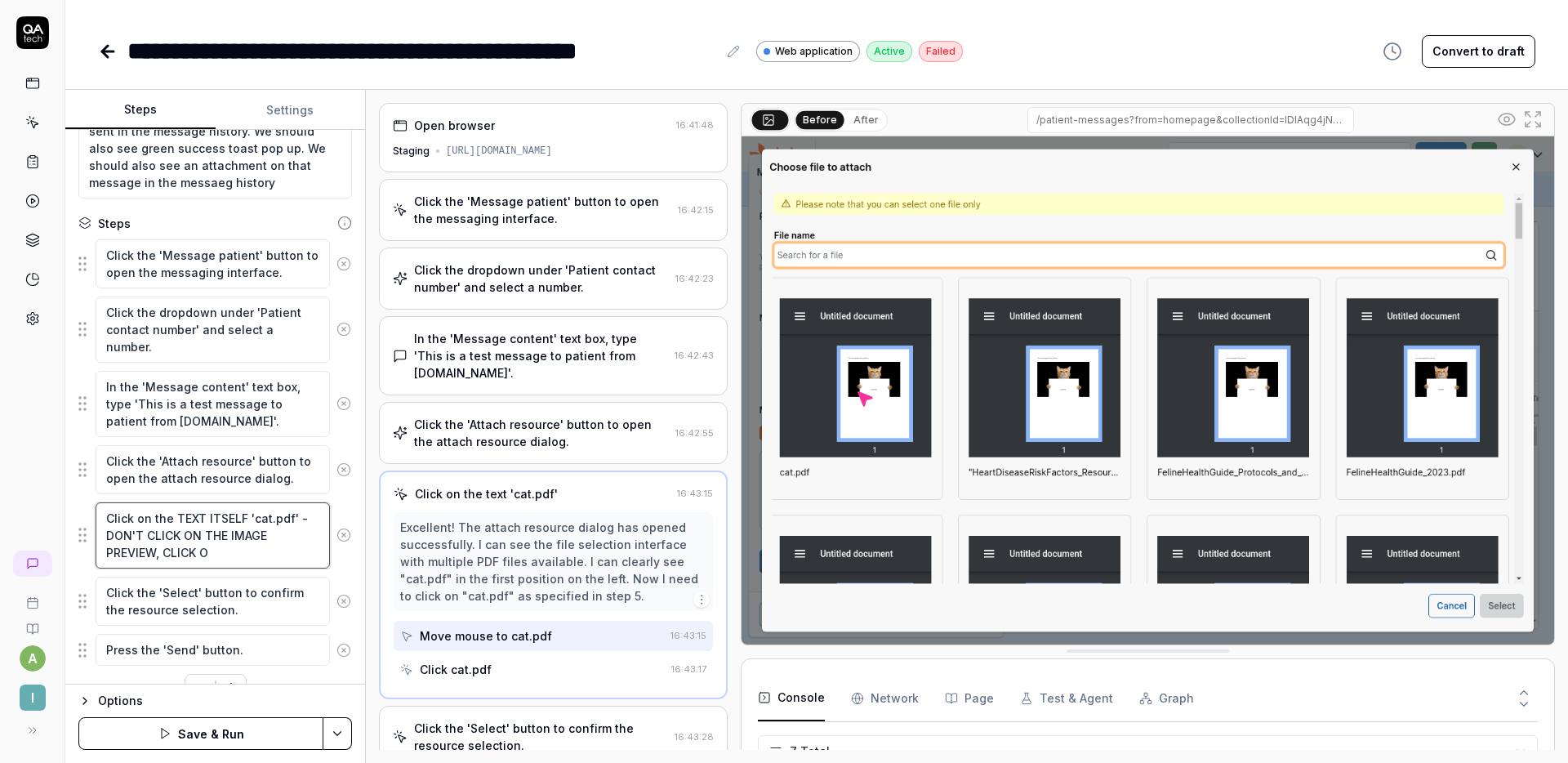
type textarea "*"
type textarea "Click on the TEXT ITSELF 'cat.pdf' - DON'T CLICK ON THE IMAGE PREVIEW, CLICK ON"
type textarea "*"
type textarea "Click on the TEXT ITSELF 'cat.pdf' - DON'T CLICK ON THE IMAGE PREVIEW, CLICK ON…"
type textarea "*"
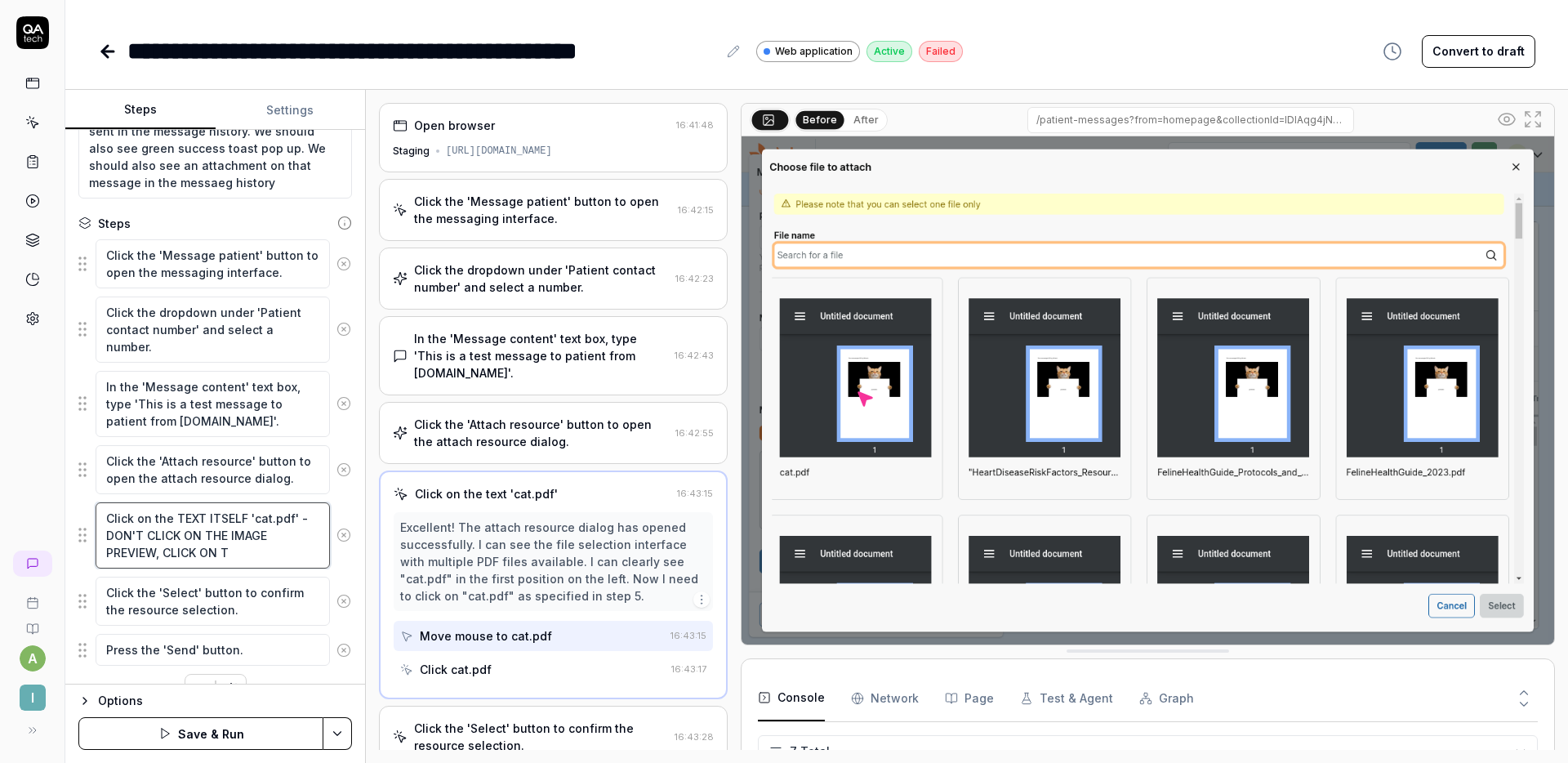
type textarea "Click on the TEXT ITSELF 'cat.pdf' - DON'T CLICK ON THE IMAGE PREVIEW, CLICK ON…"
type textarea "*"
type textarea "Click on the TEXT ITSELF 'cat.pdf' - DON'T CLICK ON THE IMAGE PREVIEW, CLICK ON…"
type textarea "*"
type textarea "Click on the TEXT ITSELF 'cat.pdf' - DON'T CLICK ON THE IMAGE PREVIEW, CLICK ON…"
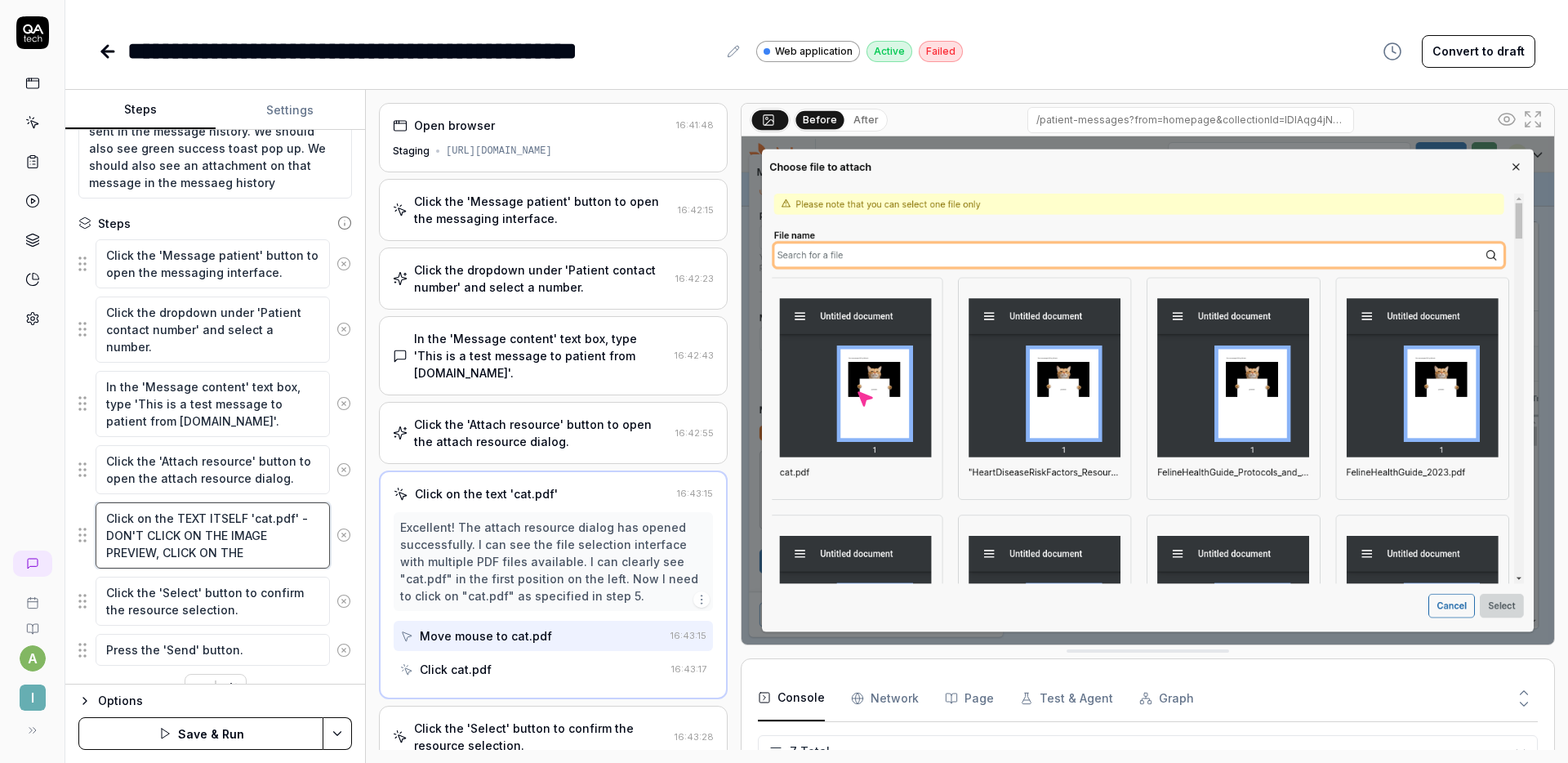
type textarea "*"
type textarea "Click on the TEXT ITSELF 'cat.pdf' - DON'T CLICK ON THE IMAGE PREVIEW, CLICK ON…"
type textarea "*"
type textarea "Click on the TEXT ITSELF 'cat.pdf' - DON'T CLICK ON THE IMAGE PREVIEW, CLICK ON…"
type textarea "*"
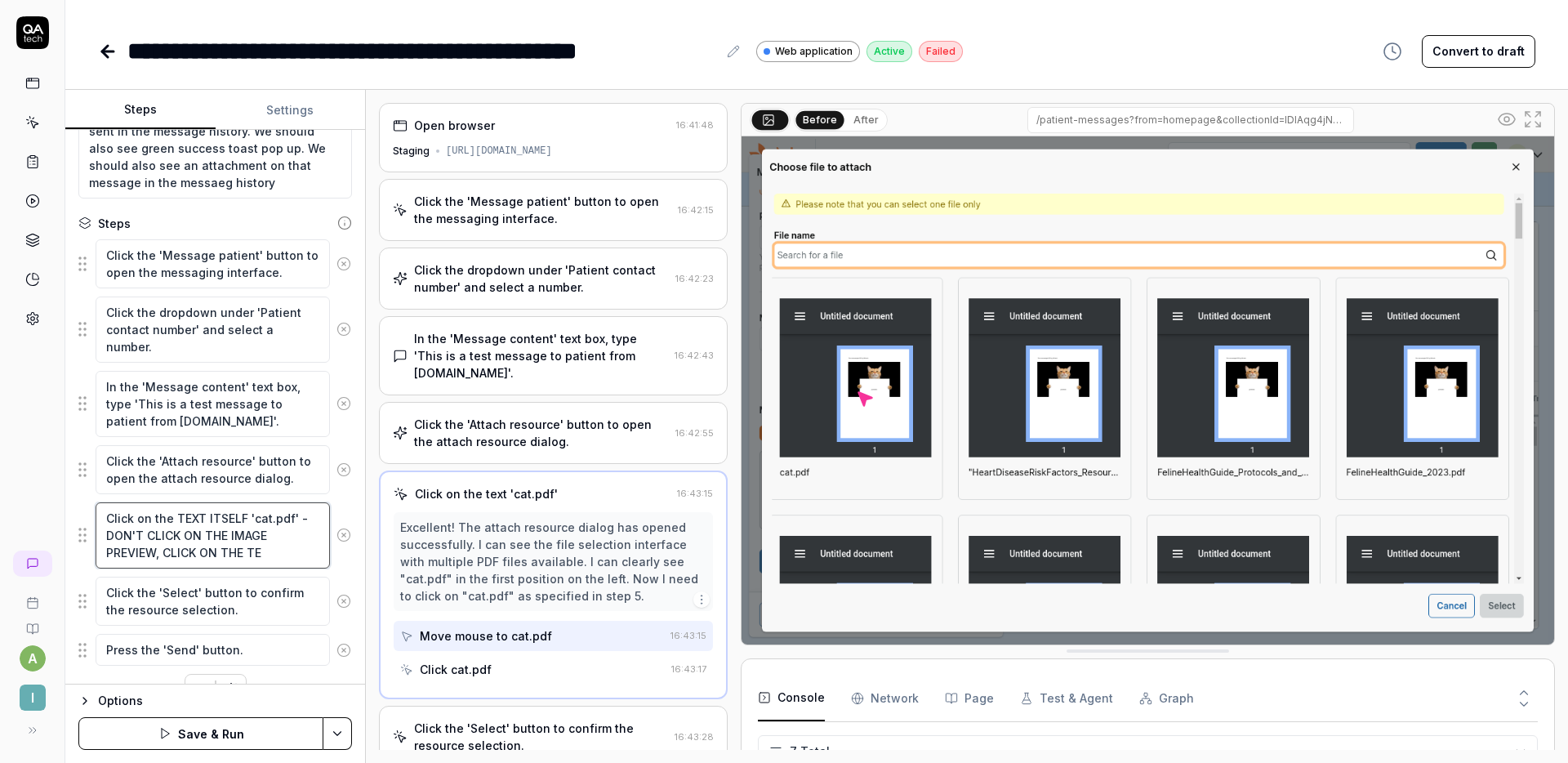
type textarea "Click on the TEXT ITSELF 'cat.pdf' - DON'T CLICK ON THE IMAGE PREVIEW, CLICK ON…"
type textarea "*"
type textarea "Click on the TEXT ITSELF 'cat.pdf' - DON'T CLICK ON THE IMAGE PREVIEW, CLICK ON…"
drag, startPoint x: 280, startPoint y: 550, endPoint x: 63, endPoint y: 483, distance: 227.1
click at [63, 483] on div "**********" at bounding box center [784, 381] width 1568 height 763
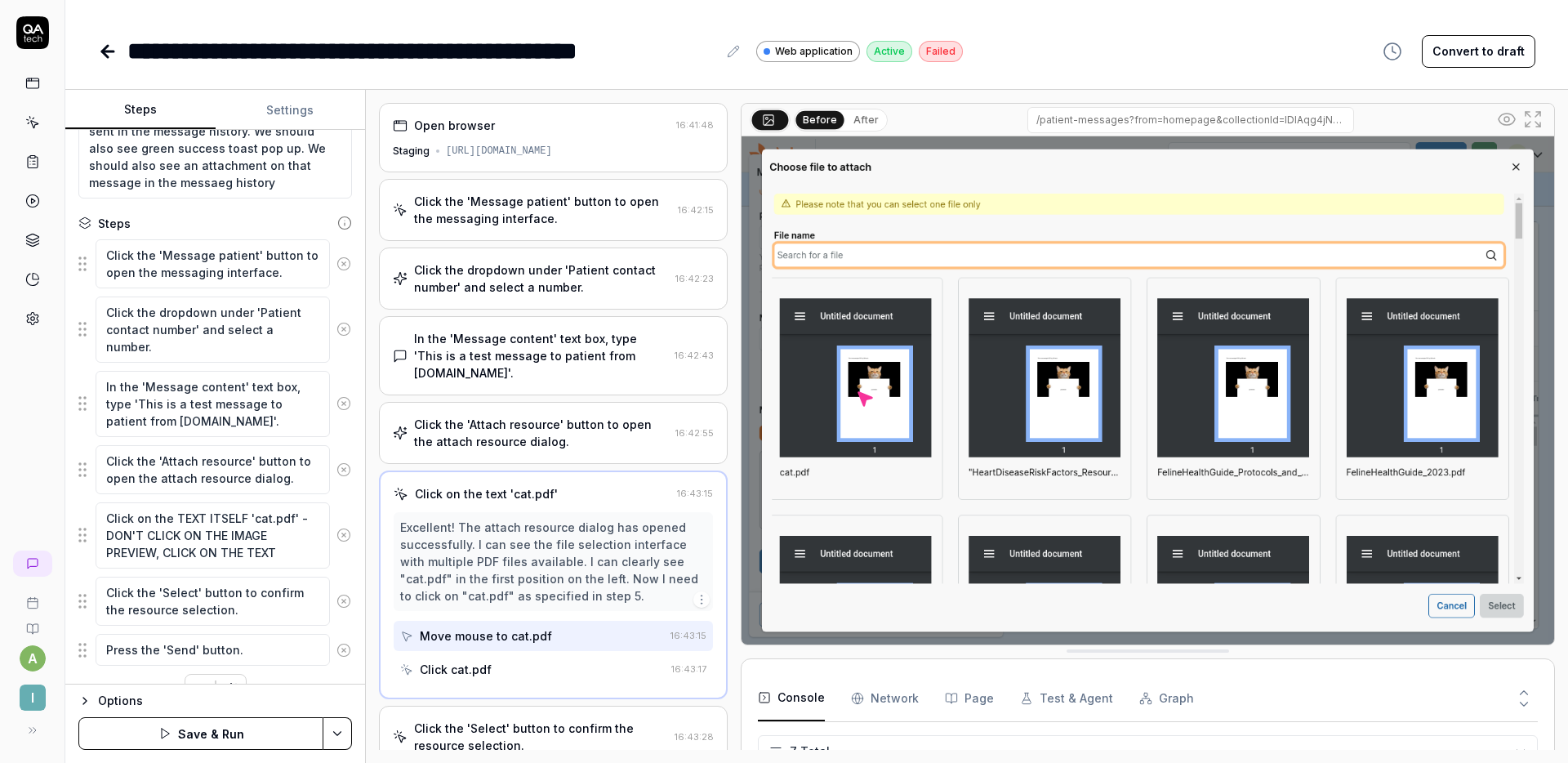
click at [213, 728] on button "Save & Run" at bounding box center [200, 734] width 245 height 33
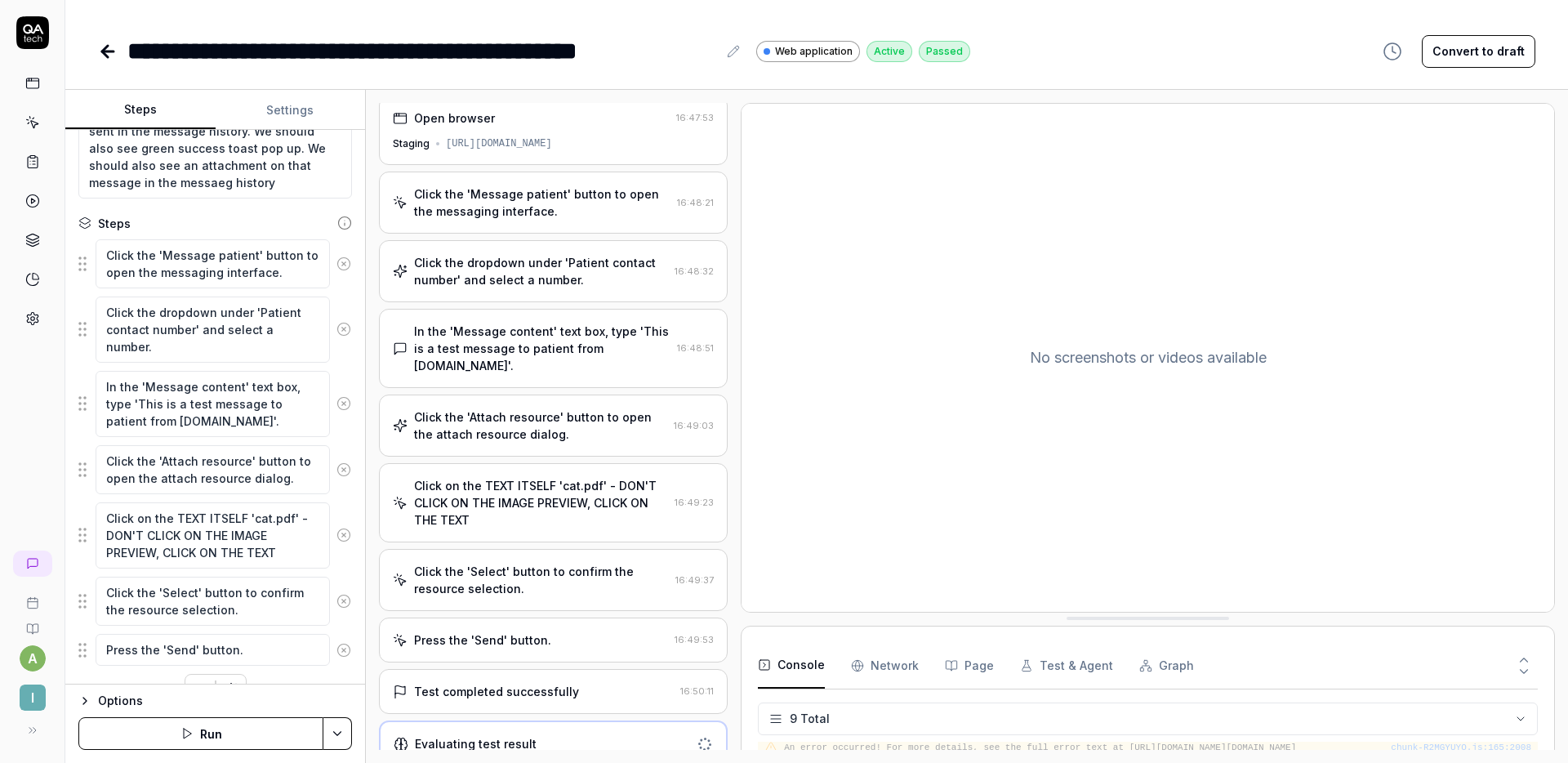
scroll to position [233, 0]
type textarea "*"
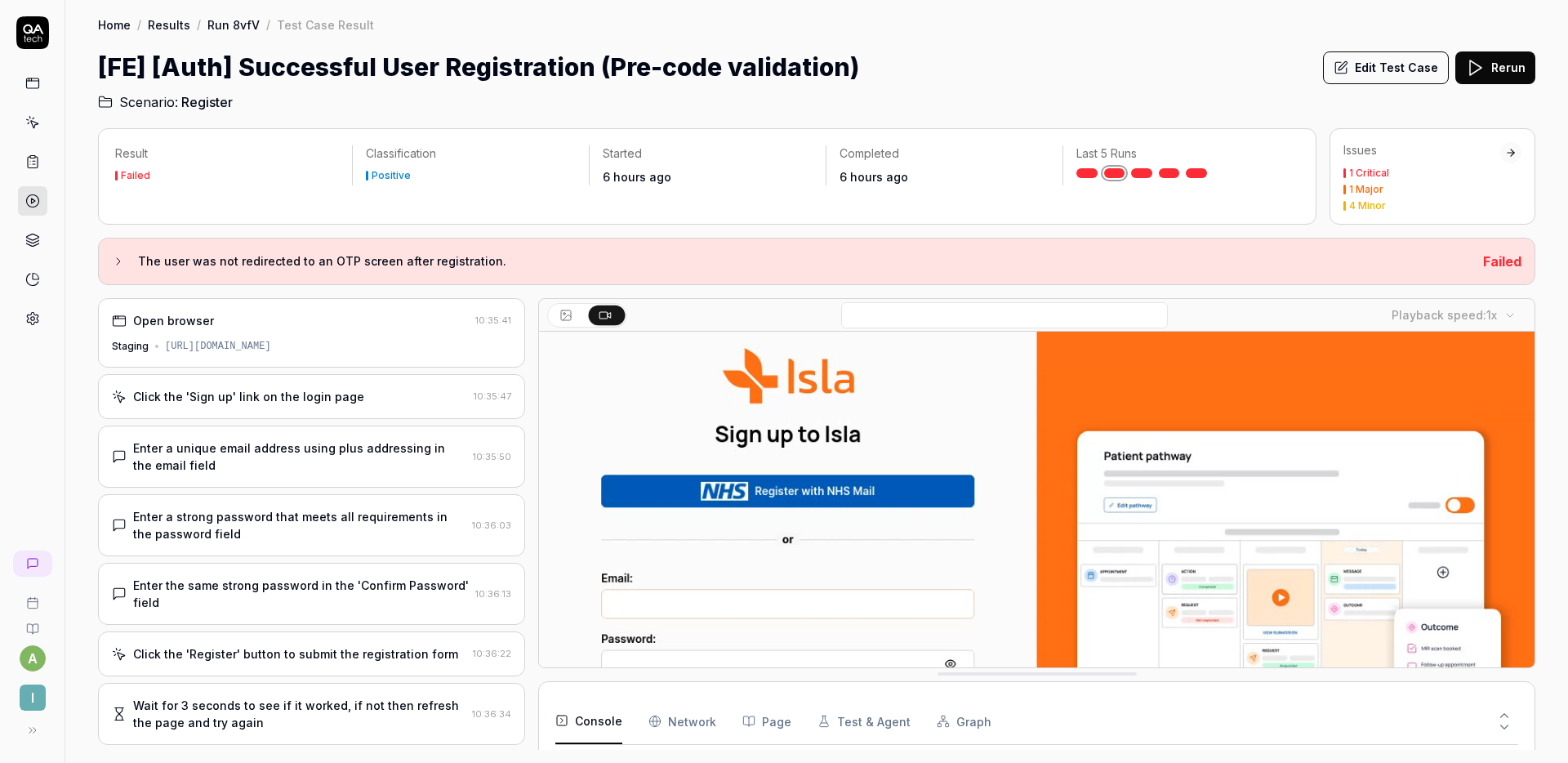
click at [268, 457] on div "Enter a unique email address using plus addressing in the email field" at bounding box center [300, 457] width 333 height 35
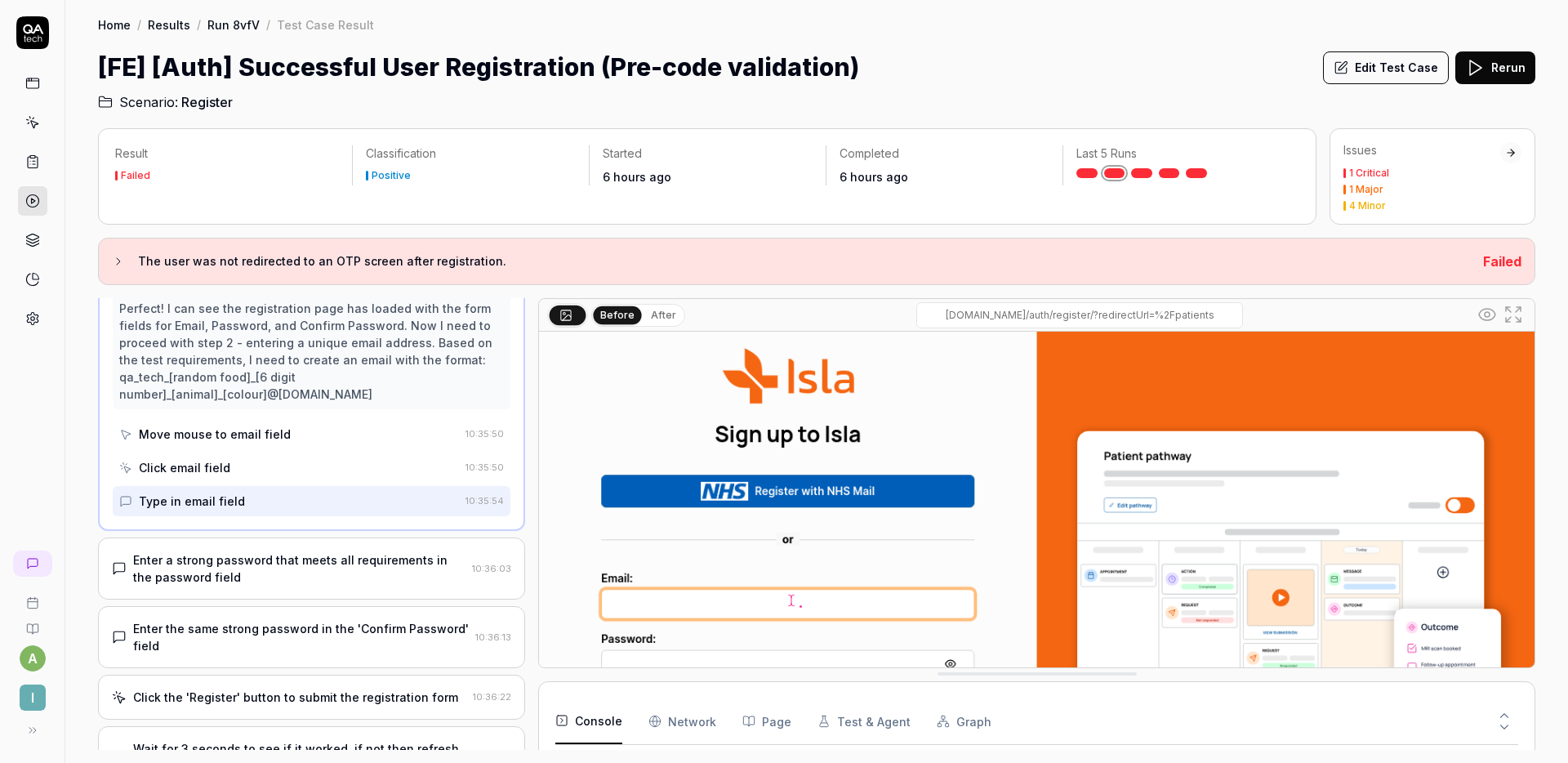
scroll to position [210, 0]
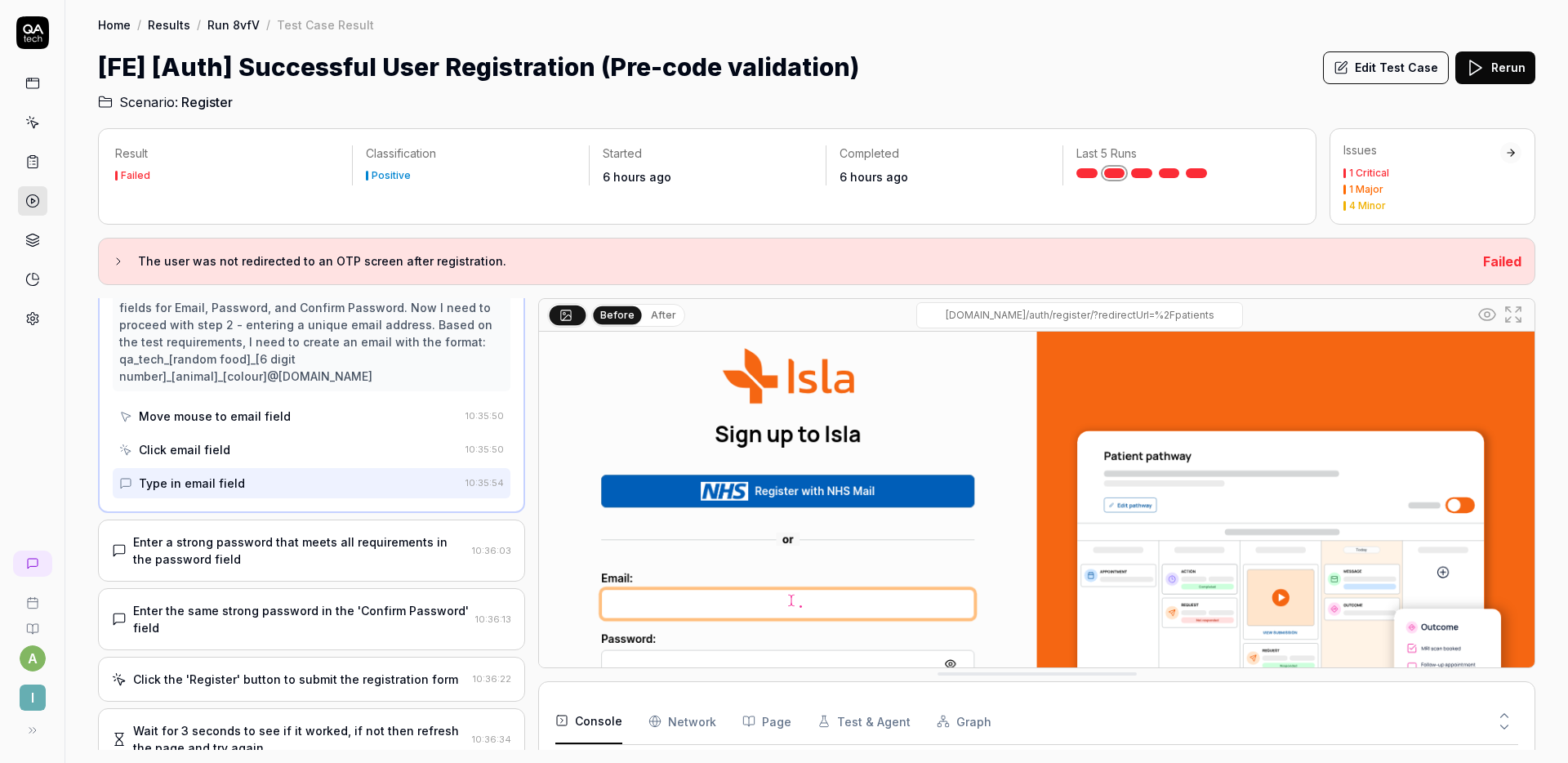
click at [307, 549] on div "Enter a strong password that meets all requirements in the password field" at bounding box center [299, 551] width 332 height 35
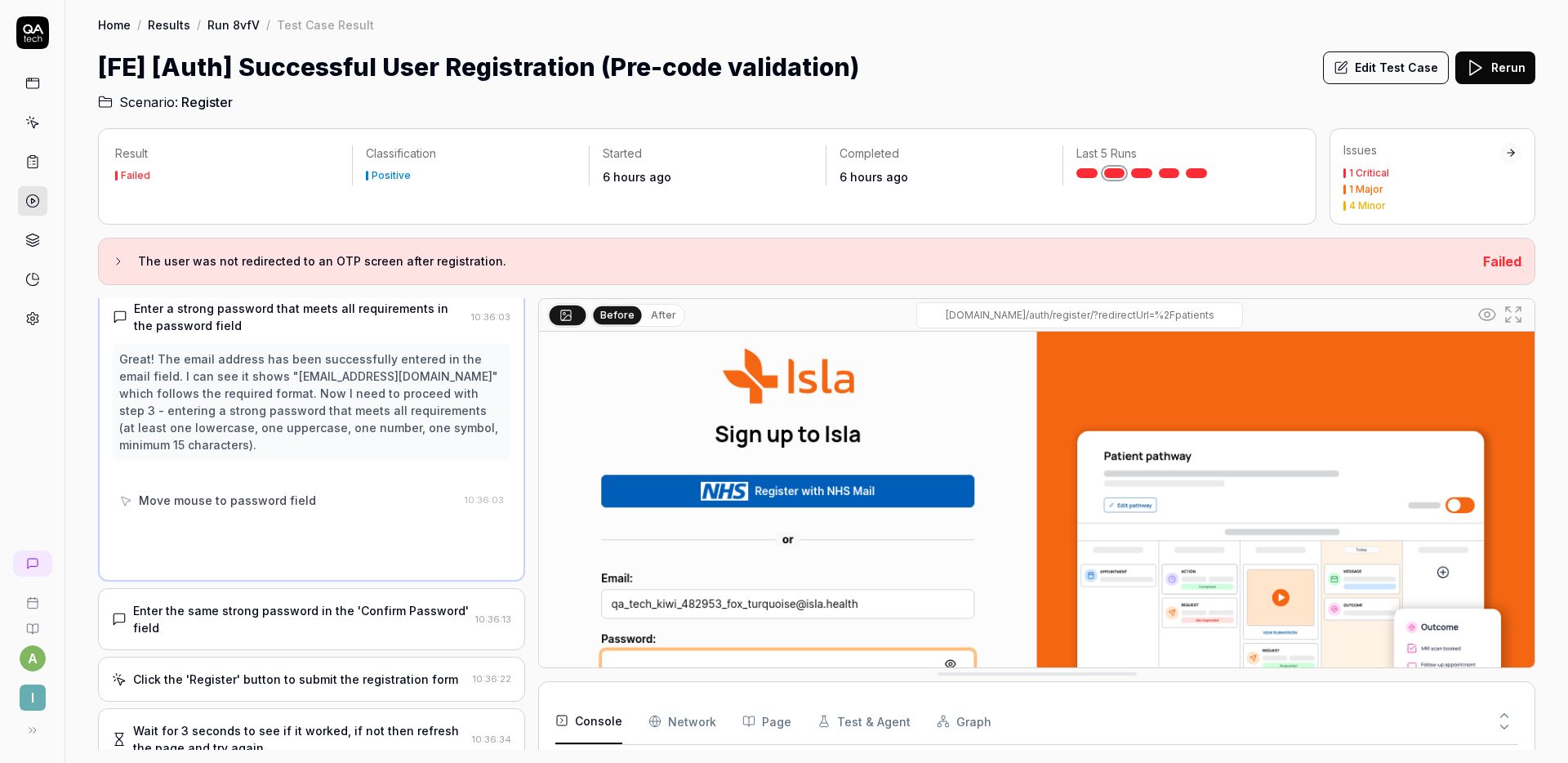
scroll to position [58, 0]
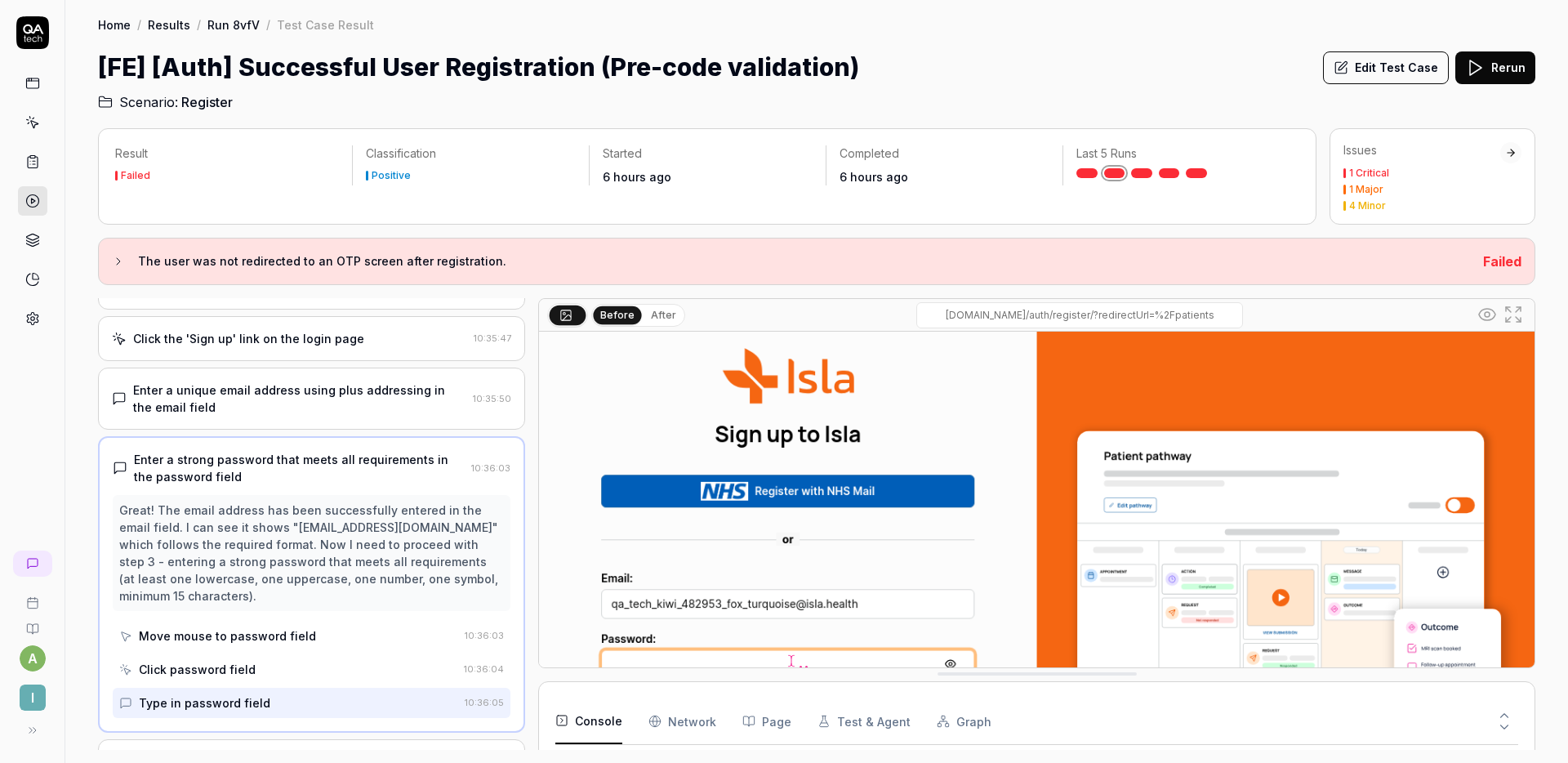
drag, startPoint x: 129, startPoint y: 545, endPoint x: 388, endPoint y: 549, distance: 259.0
click at [388, 549] on div "Great! The email address has been successfully entered in the email field. I ca…" at bounding box center [312, 553] width 385 height 103
drag, startPoint x: 388, startPoint y: 549, endPoint x: 125, endPoint y: 547, distance: 263.0
click at [125, 547] on div "Great! The email address has been successfully entered in the email field. I ca…" at bounding box center [312, 553] width 385 height 103
copy div "qa_tech_kiwi_482953_fox_turquoise@isla.health"
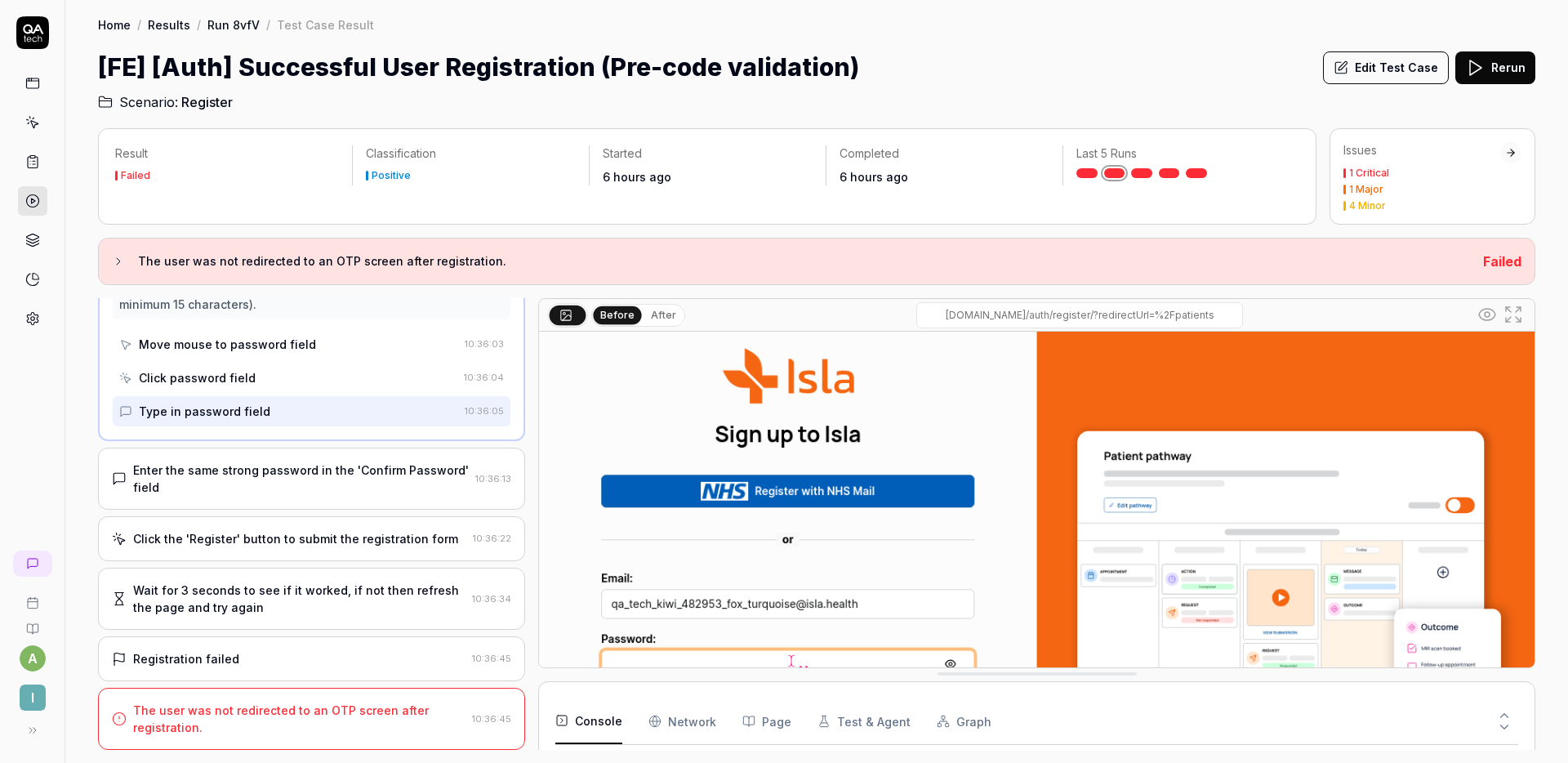
click at [301, 486] on div "Enter the same strong password in the 'Confirm Password' field" at bounding box center [301, 479] width 336 height 35
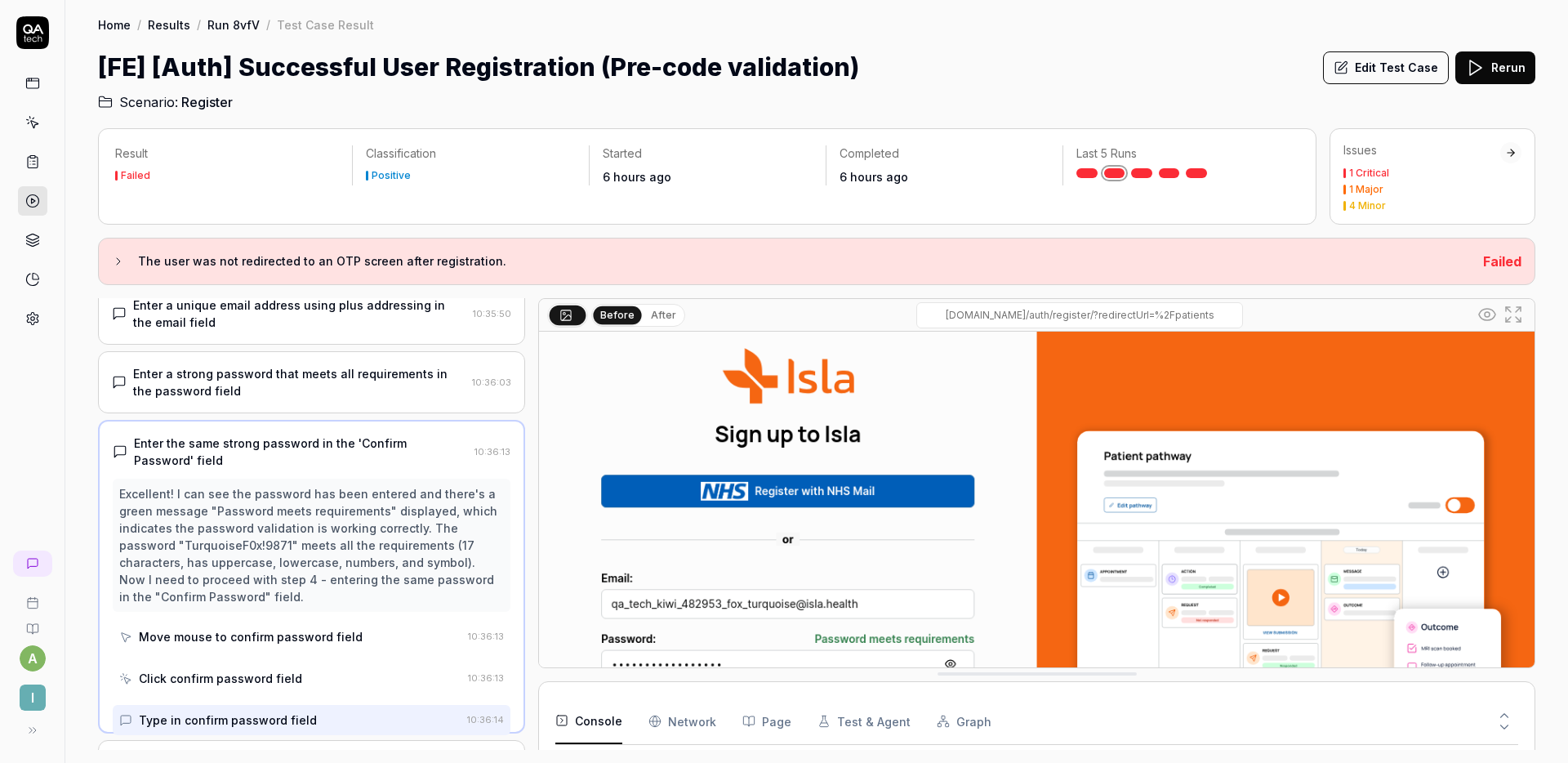
scroll to position [127, 0]
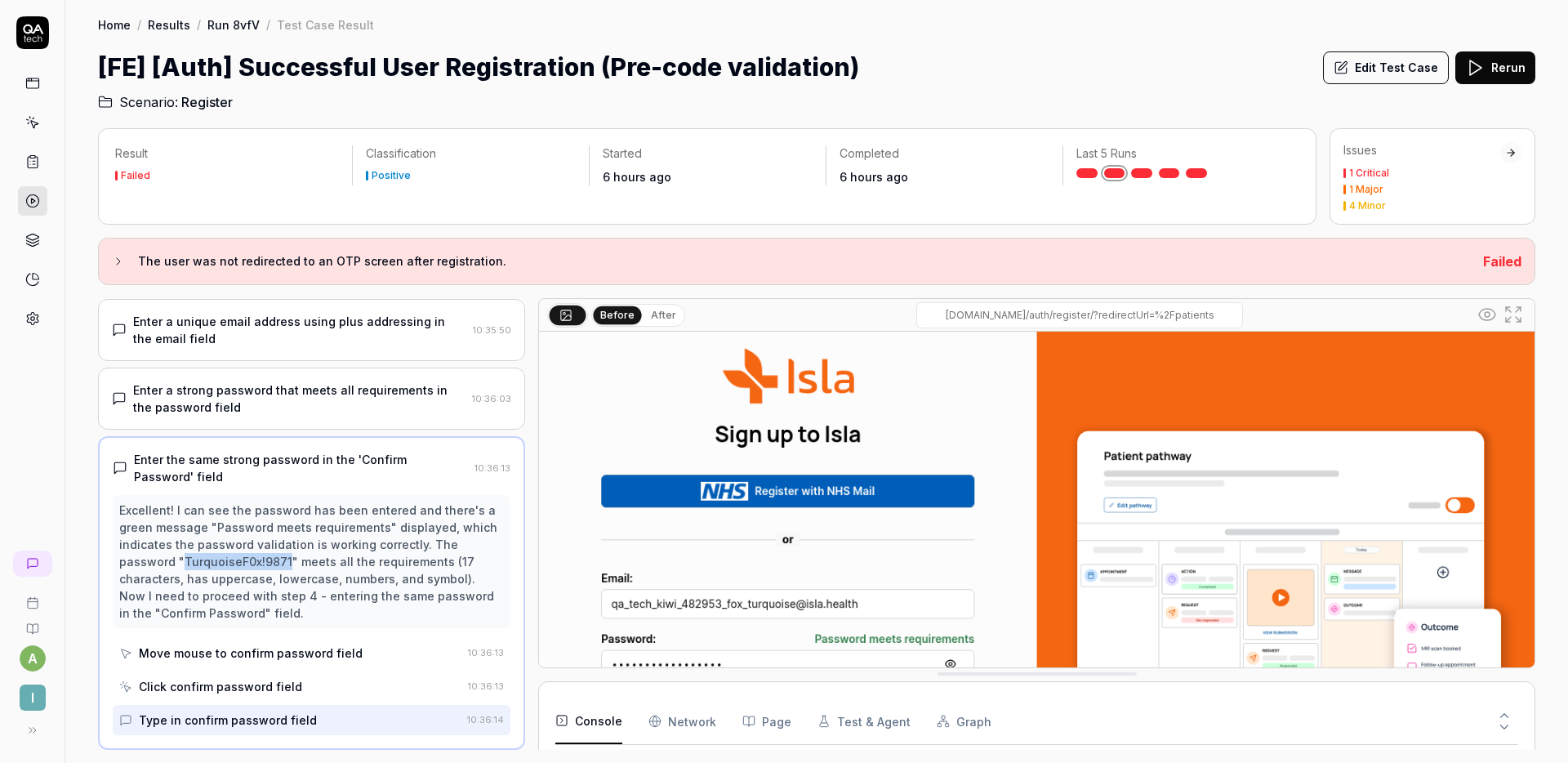
drag, startPoint x: 184, startPoint y: 563, endPoint x: 286, endPoint y: 563, distance: 102.0
click at [286, 563] on div "Excellent! I can see the password has been entered and there's a green message …" at bounding box center [312, 562] width 385 height 120
copy div "TurquoiseF0x!9871"
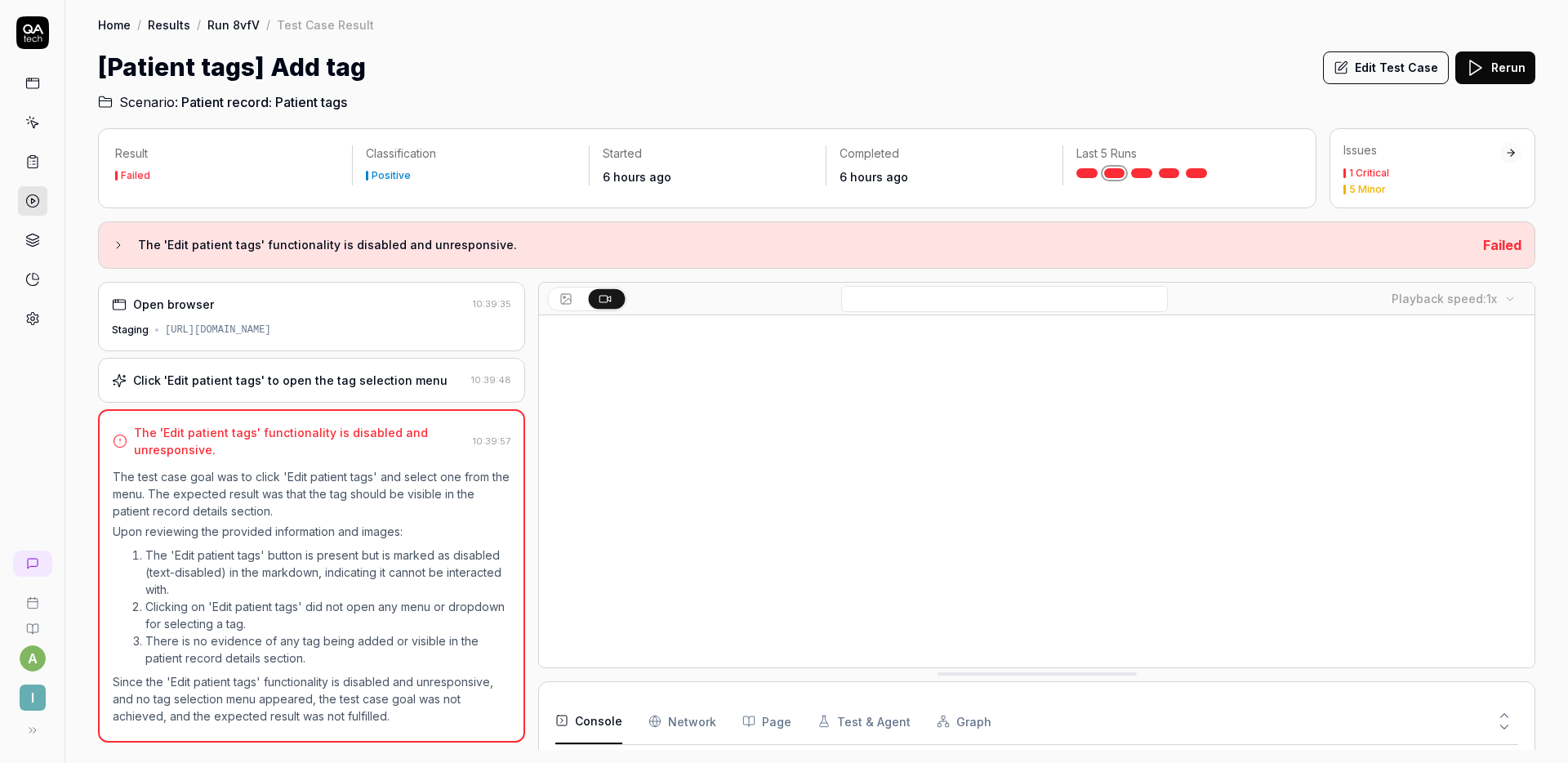
scroll to position [107, 0]
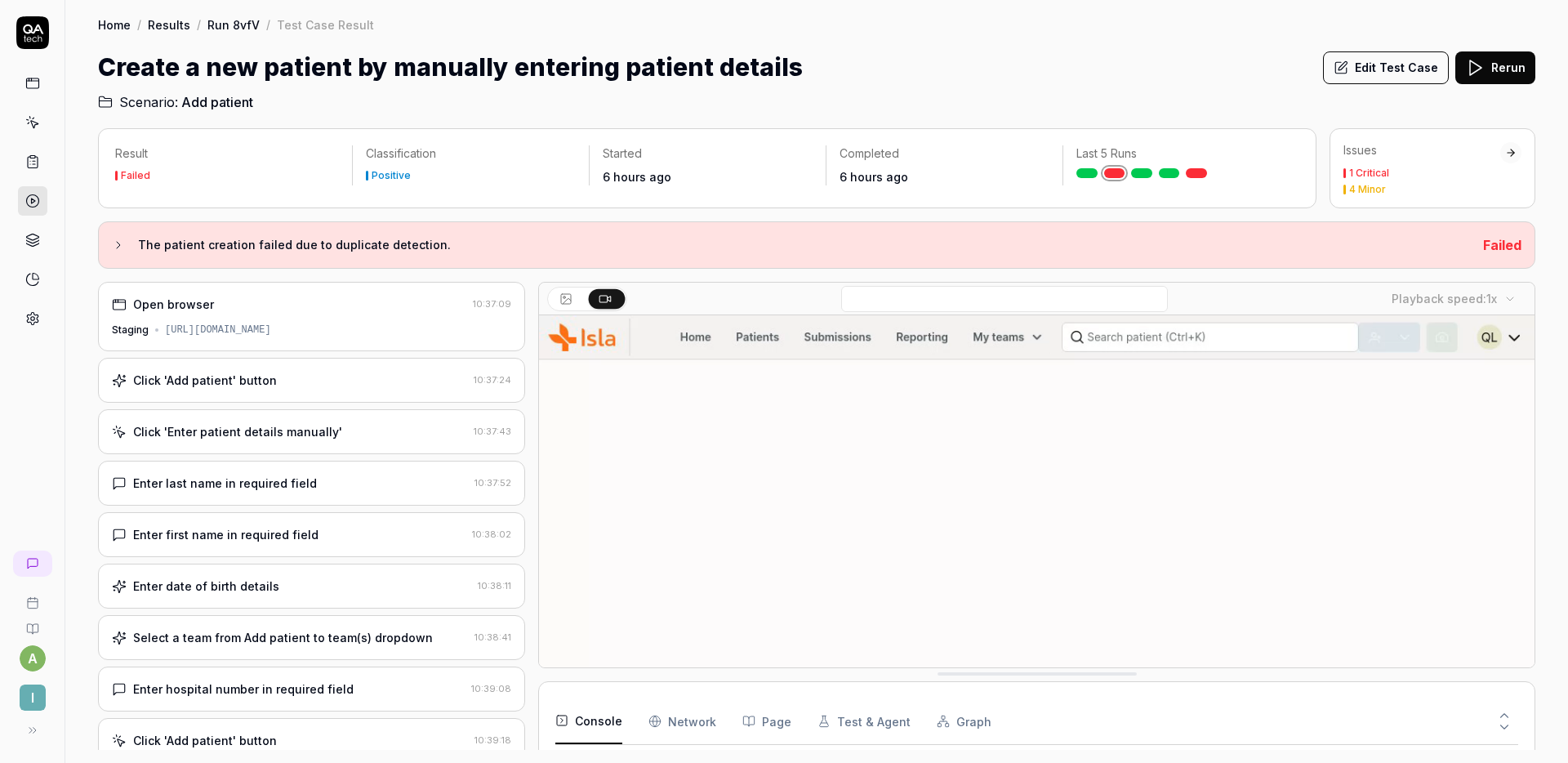
click at [1378, 63] on button "Edit Test Case" at bounding box center [1386, 68] width 126 height 33
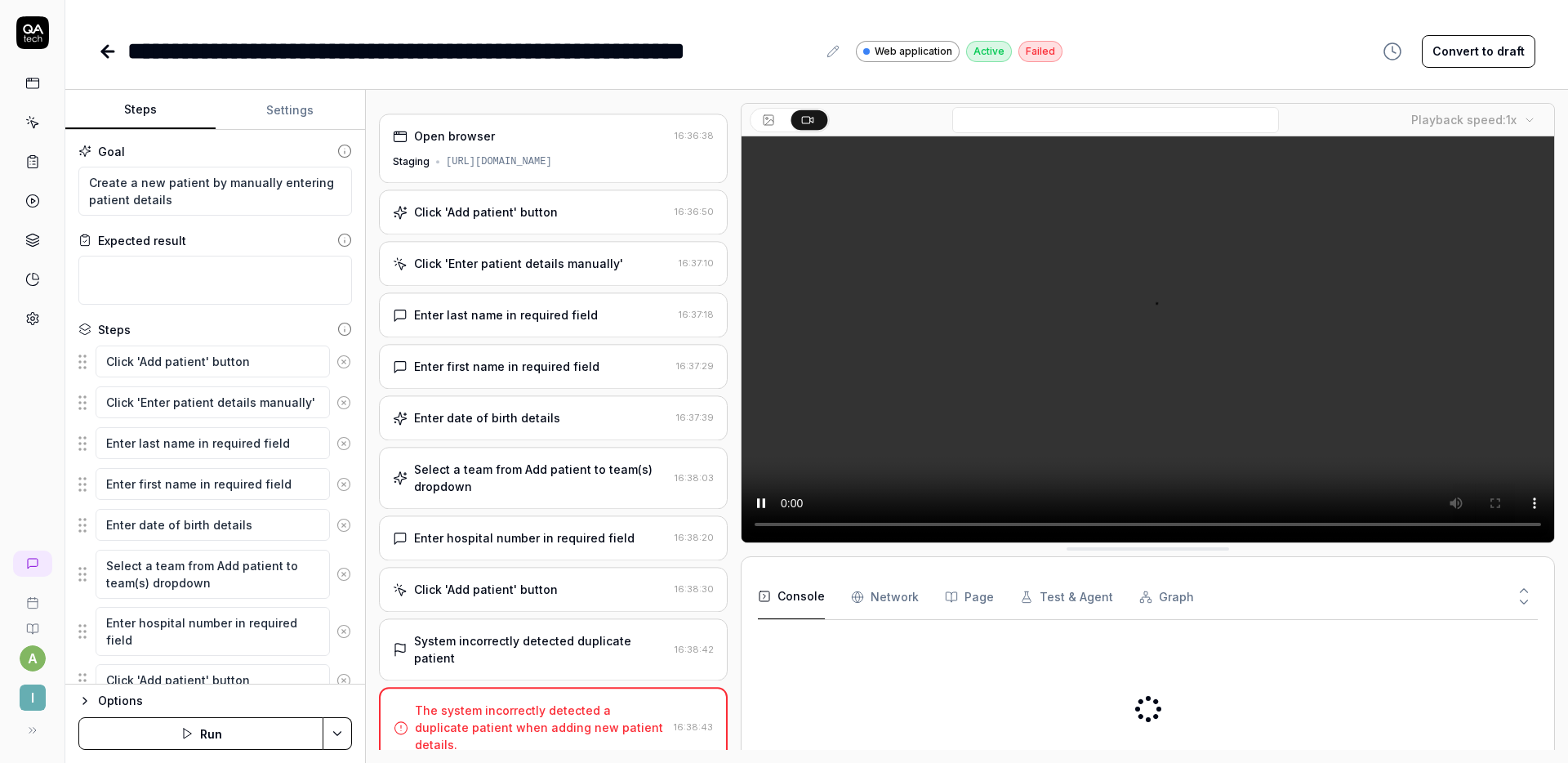
scroll to position [4, 0]
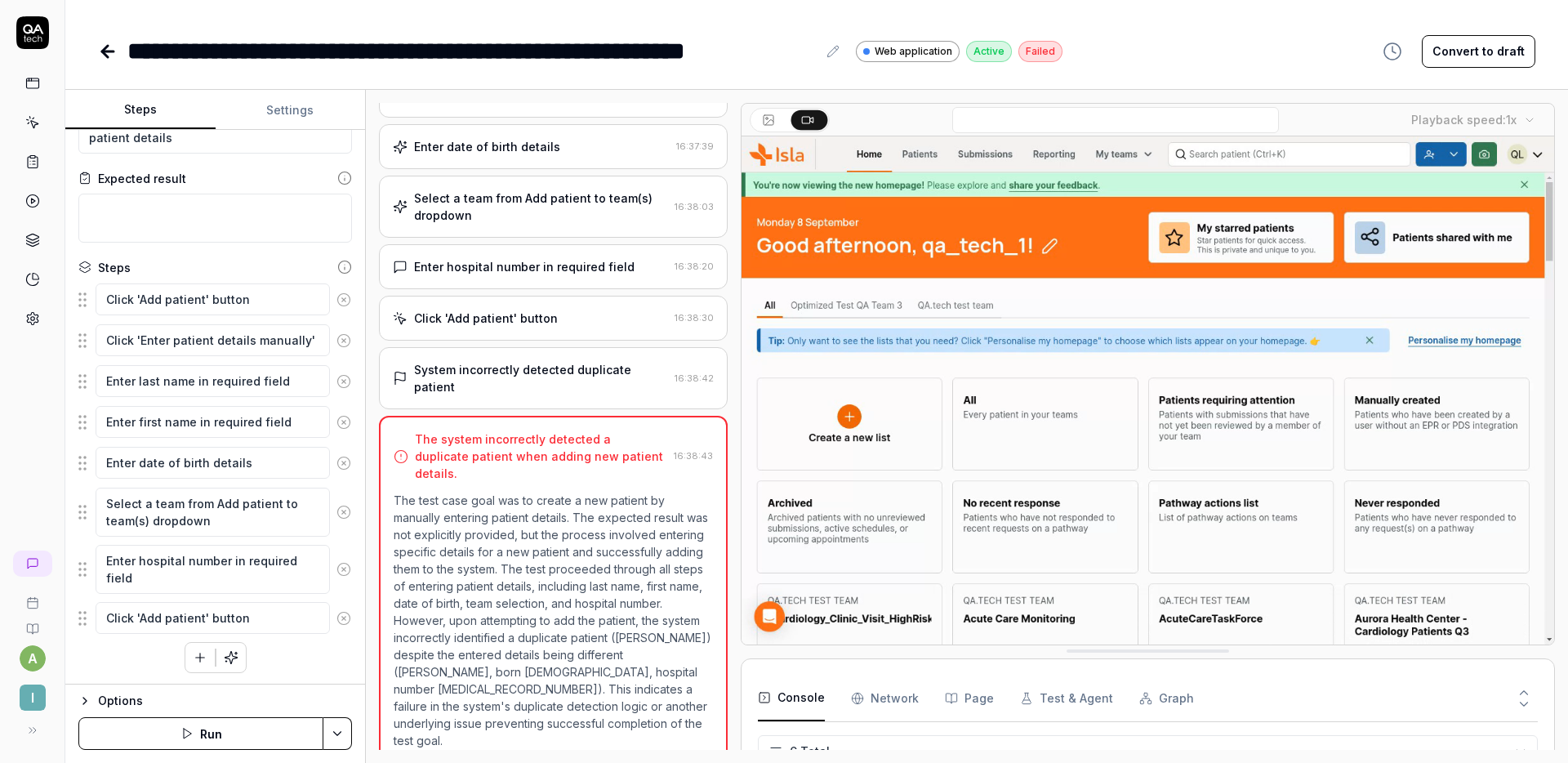
scroll to position [64, 0]
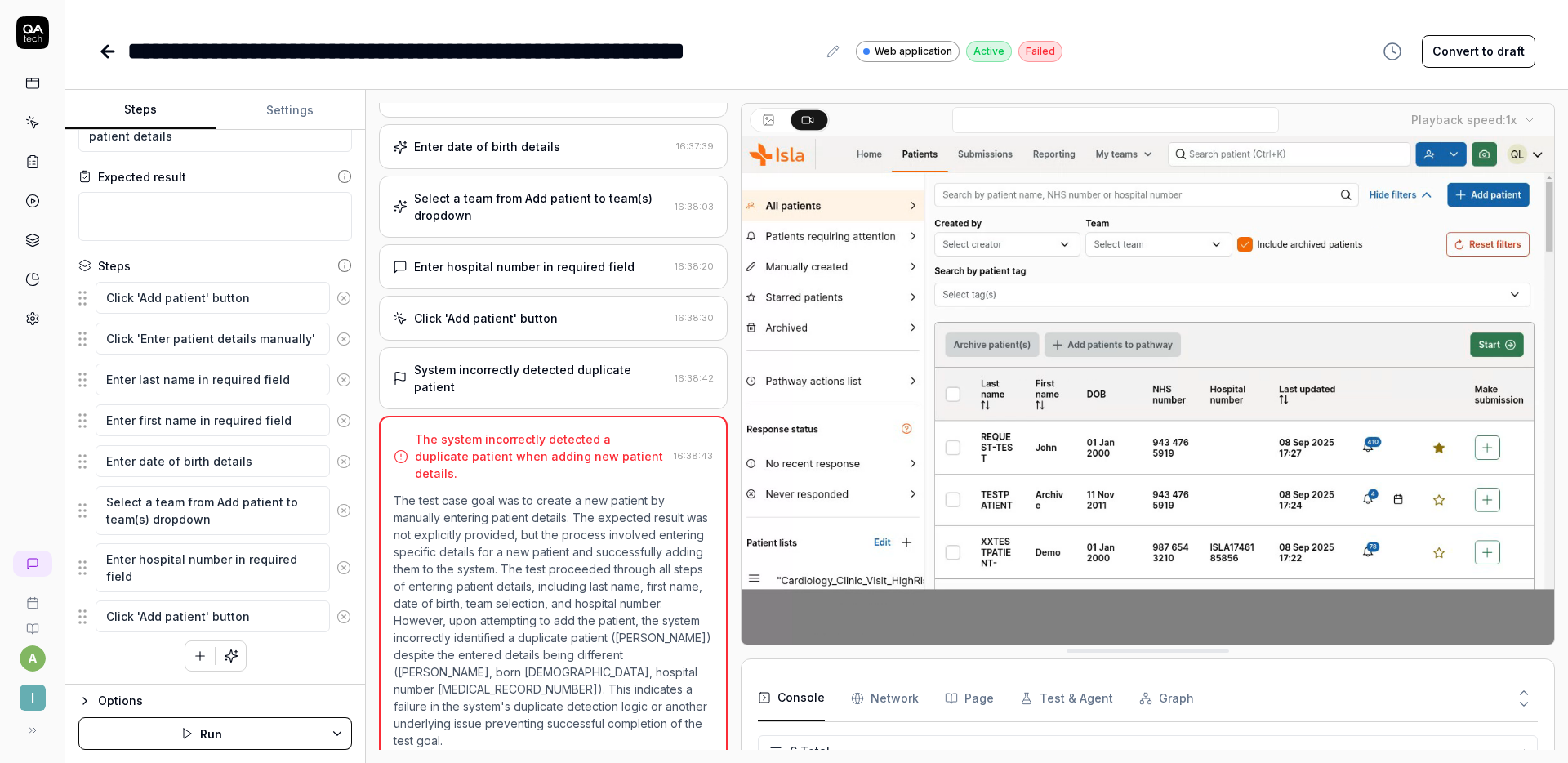
click at [547, 167] on div "Enter date of birth details 16:37:39" at bounding box center [553, 147] width 349 height 45
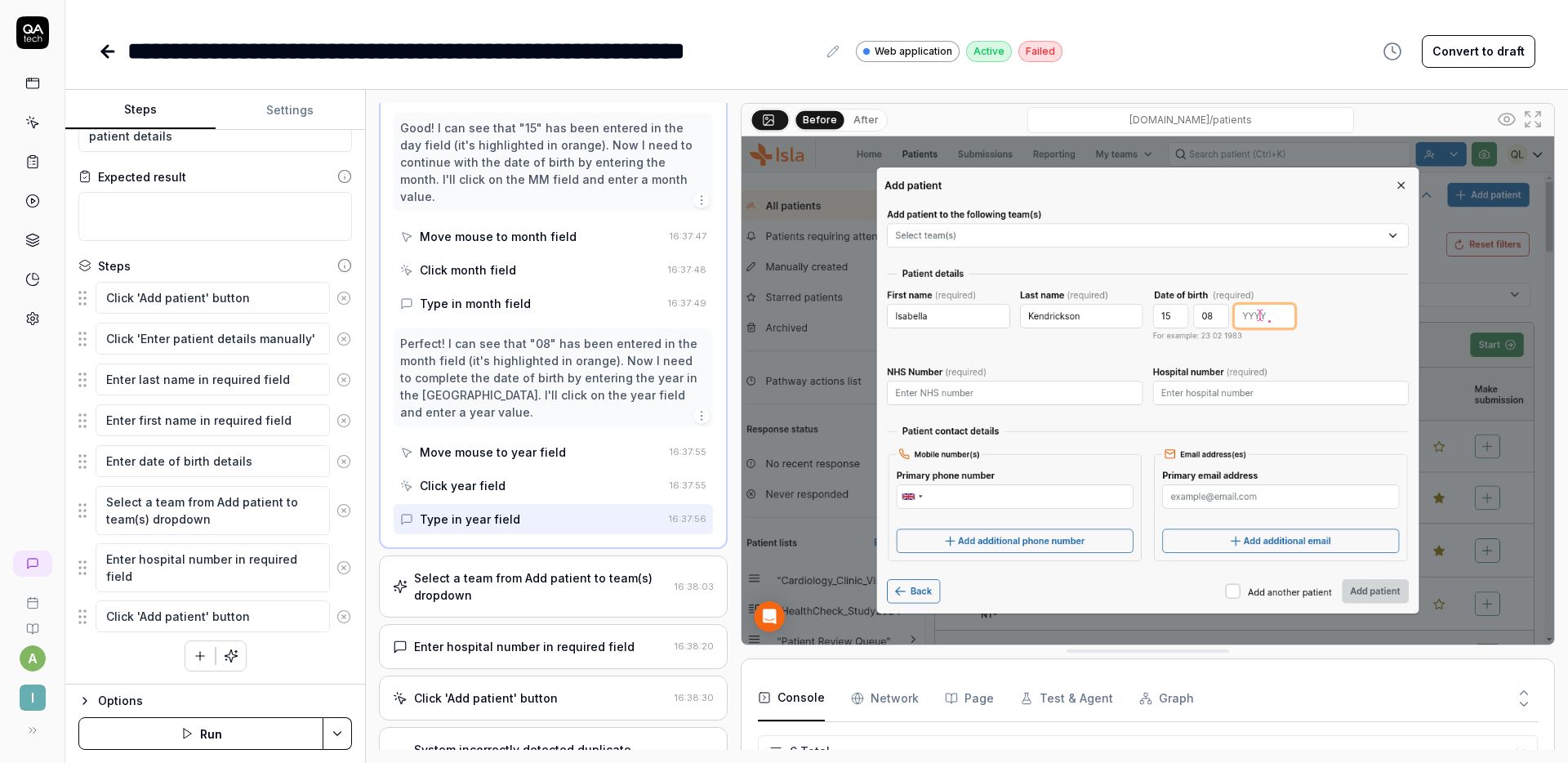
scroll to position [638, 0]
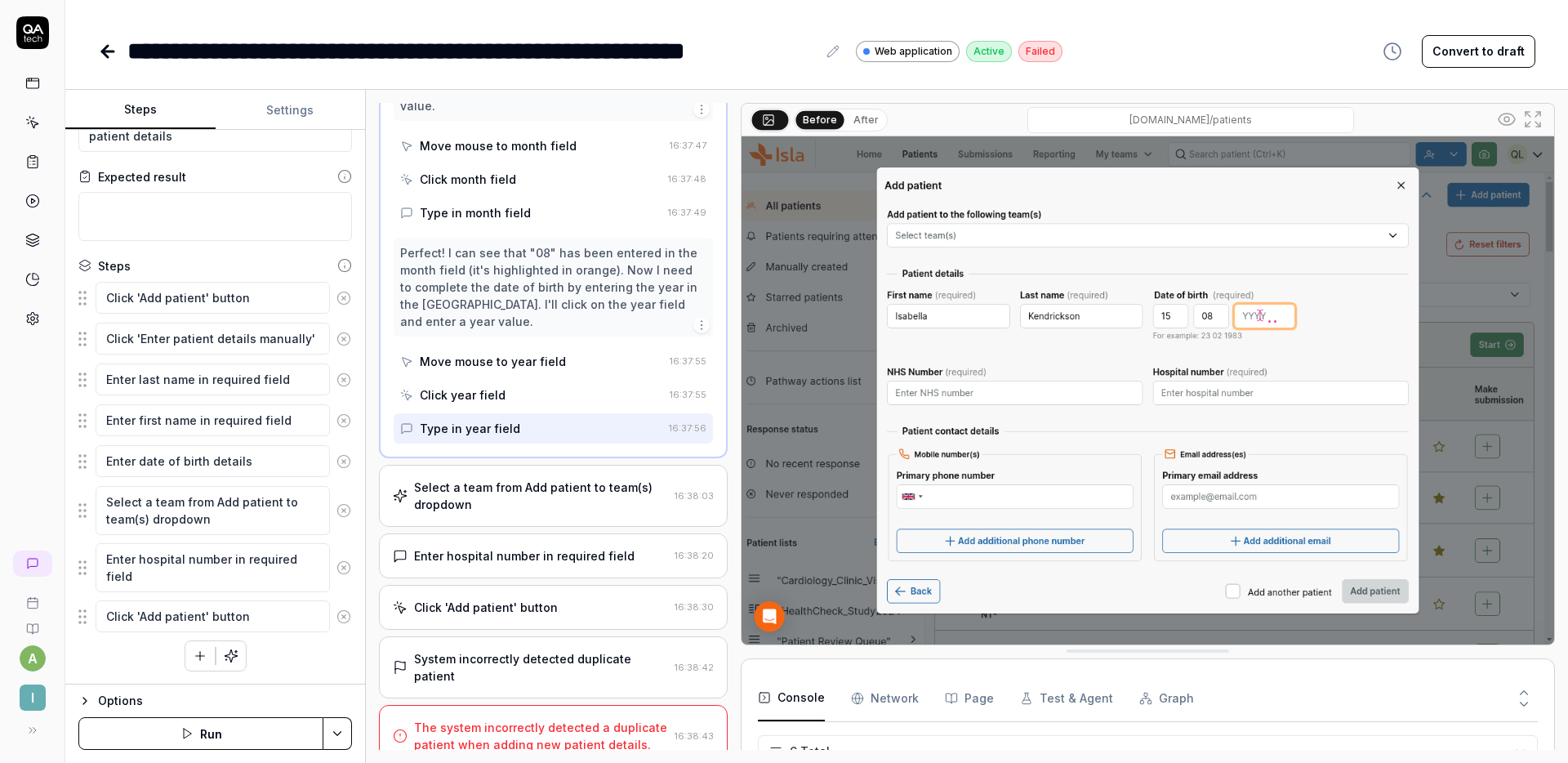
click at [507, 479] on div "Select a team from Add patient to team(s) dropdown" at bounding box center [541, 497] width 254 height 35
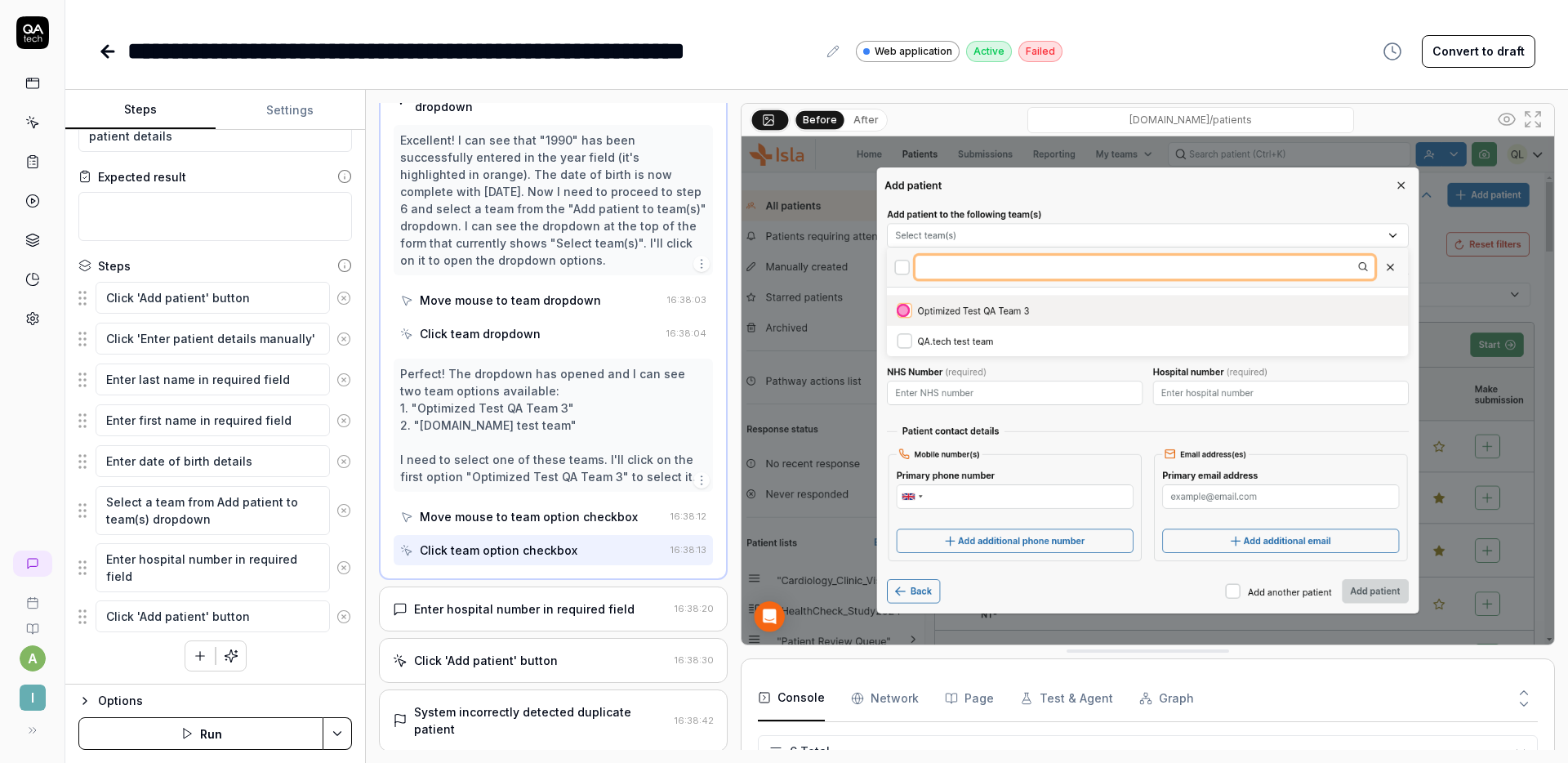
scroll to position [440, 0]
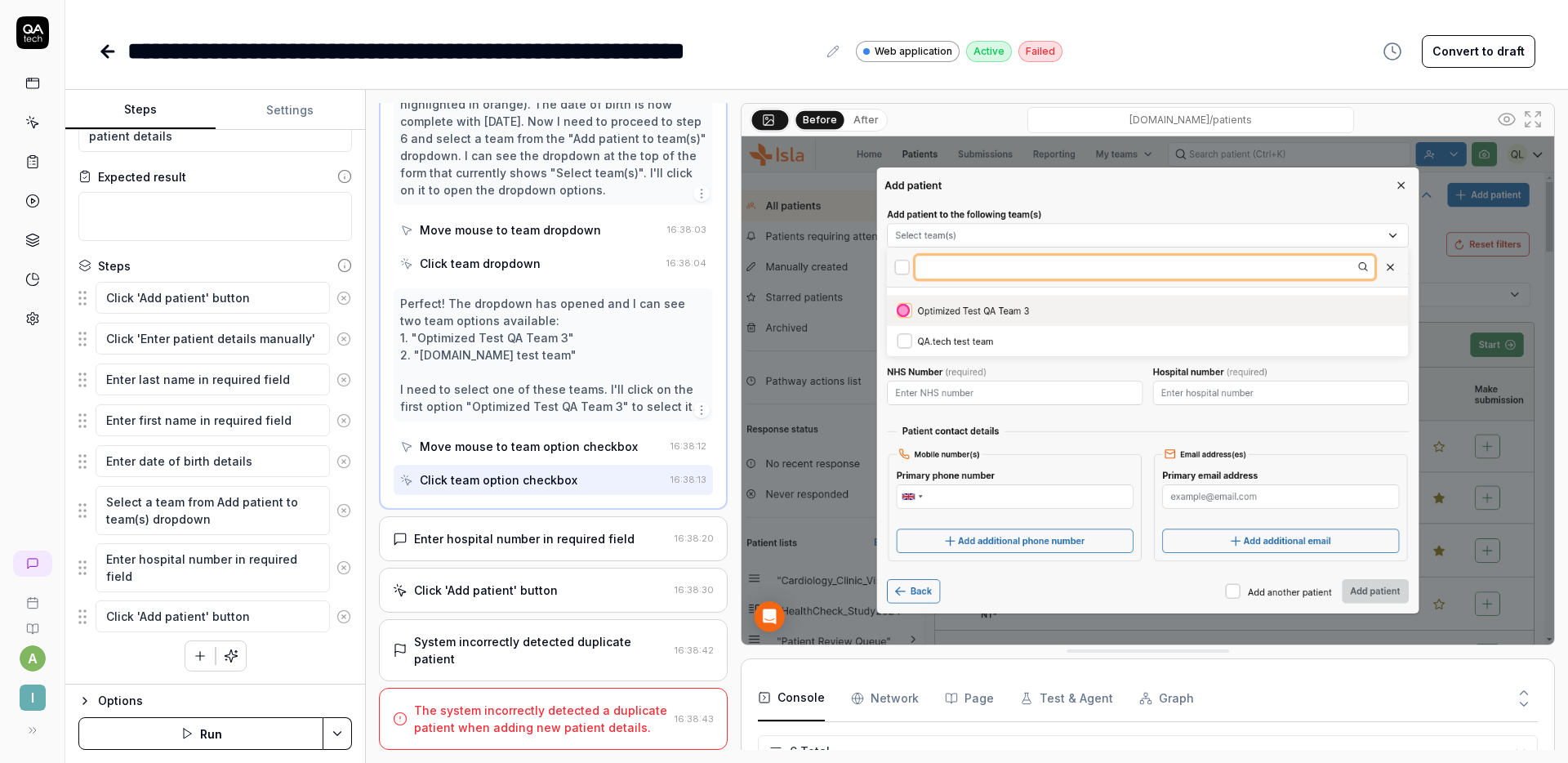
click at [539, 525] on div "Enter hospital number in required field 16:38:20" at bounding box center [553, 539] width 349 height 45
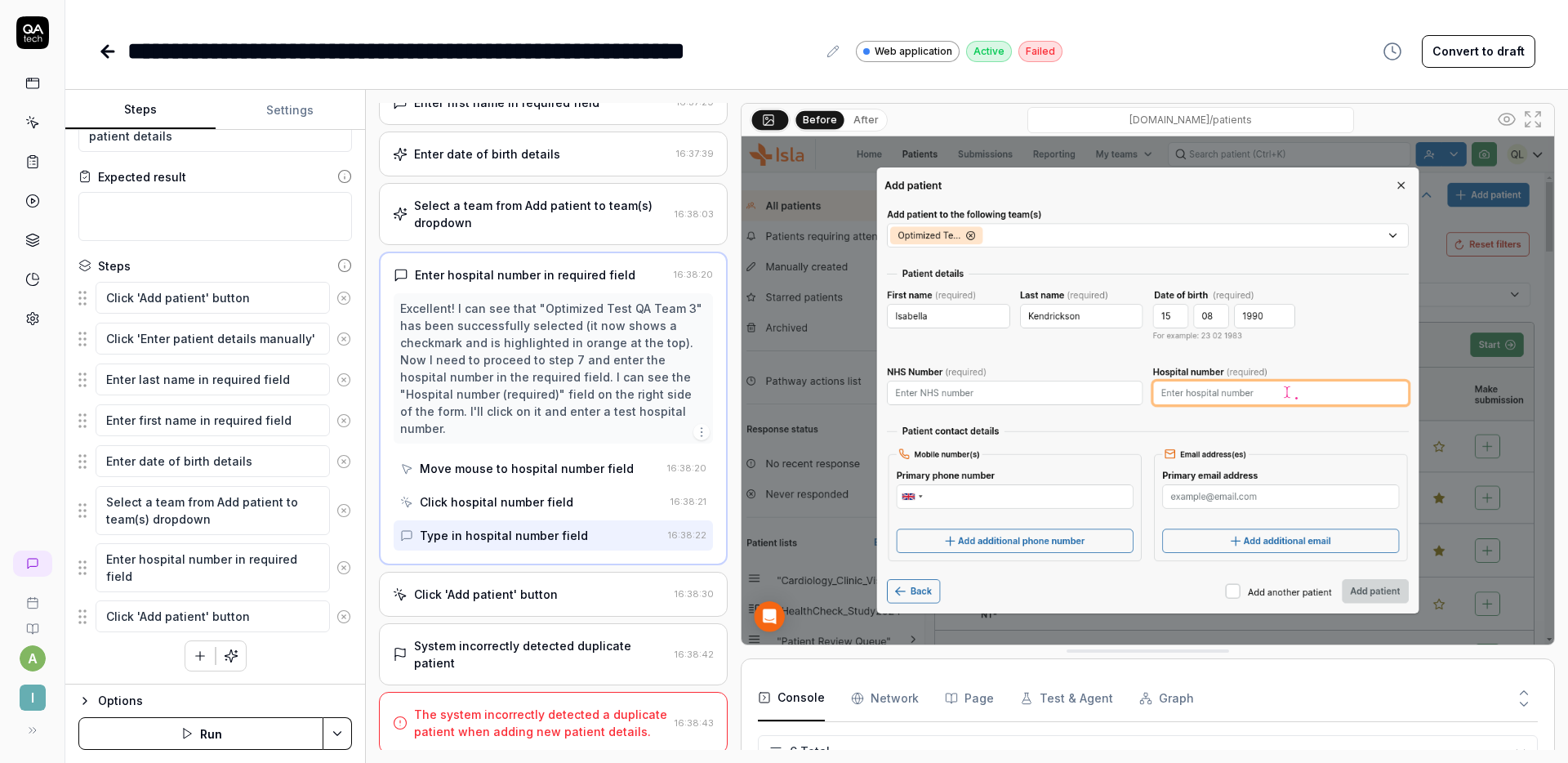
scroll to position [257, 0]
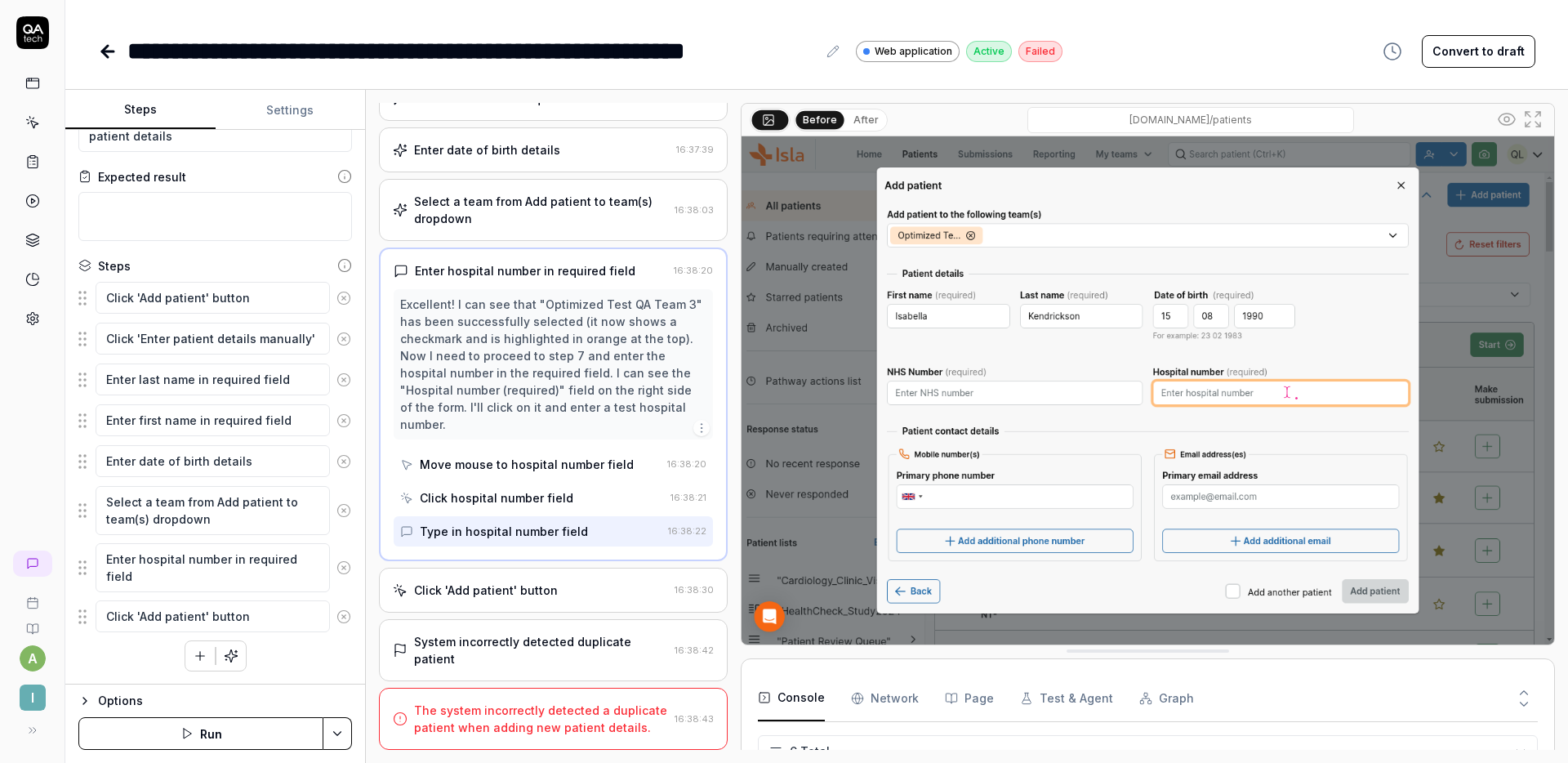
click at [542, 586] on div "Click 'Add patient' button" at bounding box center [486, 591] width 143 height 17
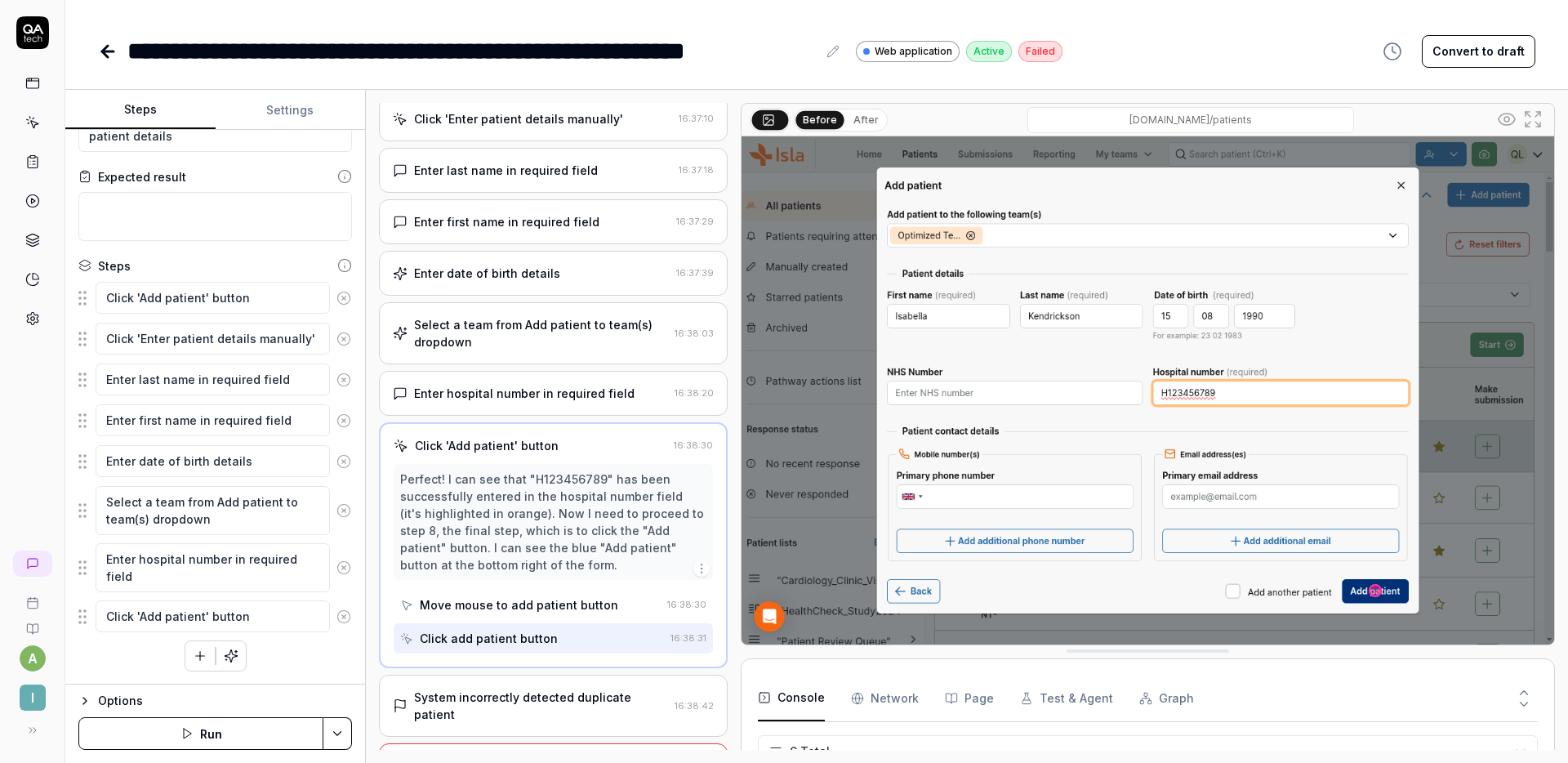
scroll to position [190, 0]
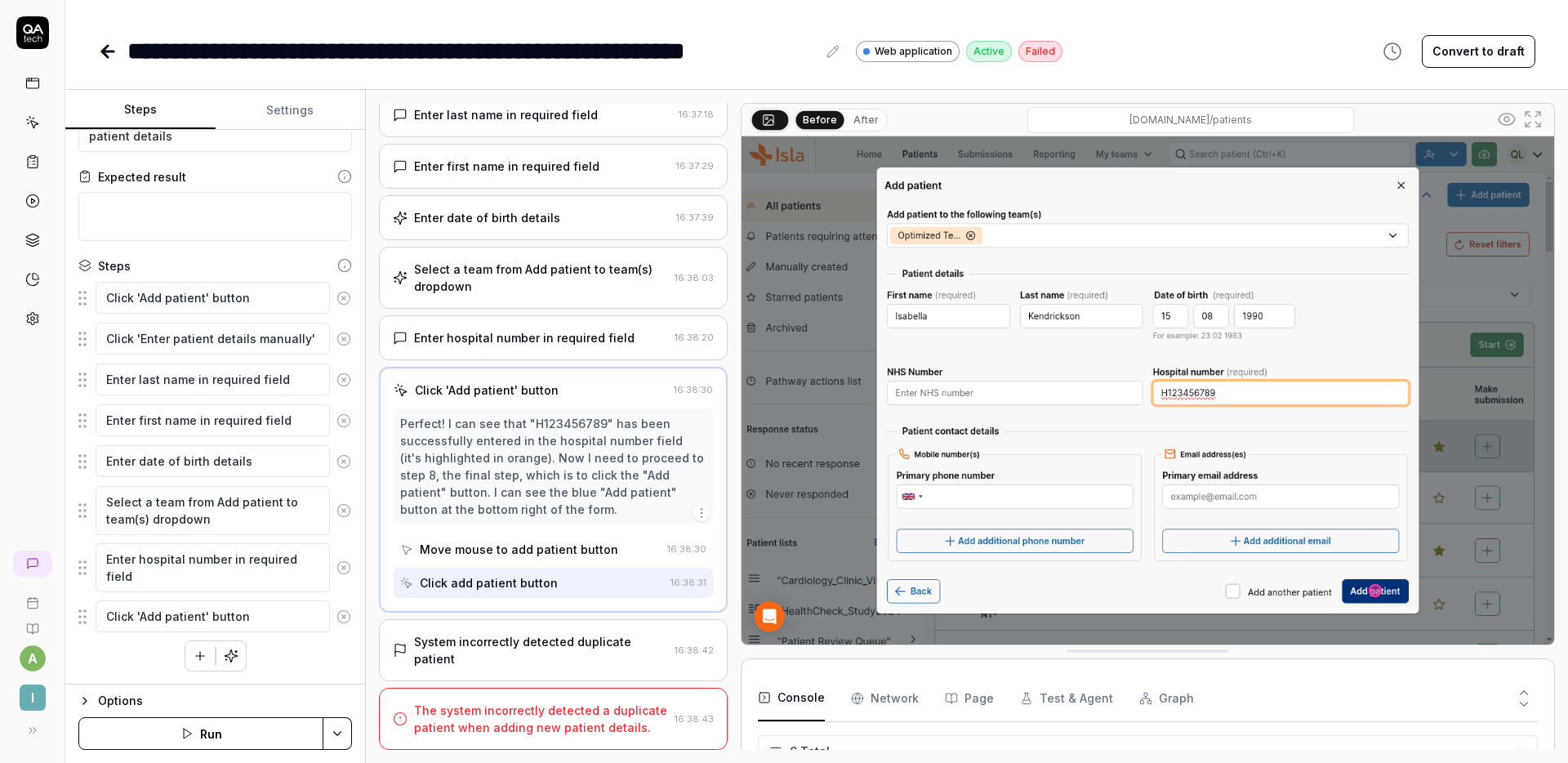
click at [573, 632] on div "System incorrectly detected duplicate patient 16:38:42" at bounding box center [553, 650] width 349 height 62
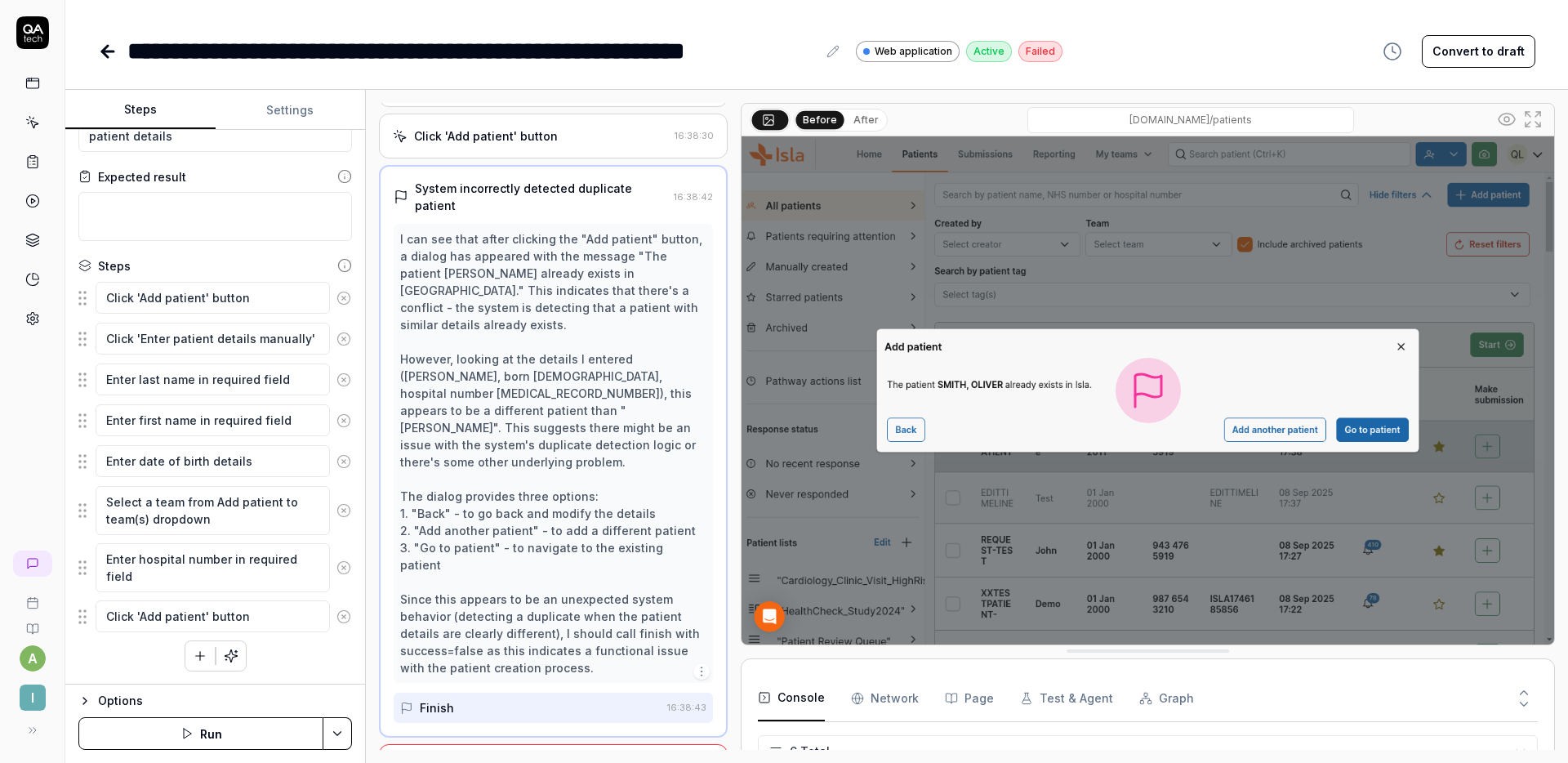
scroll to position [448, 0]
click at [537, 754] on div "The system incorrectly detected a duplicate patient when adding new patient det…" at bounding box center [541, 771] width 254 height 35
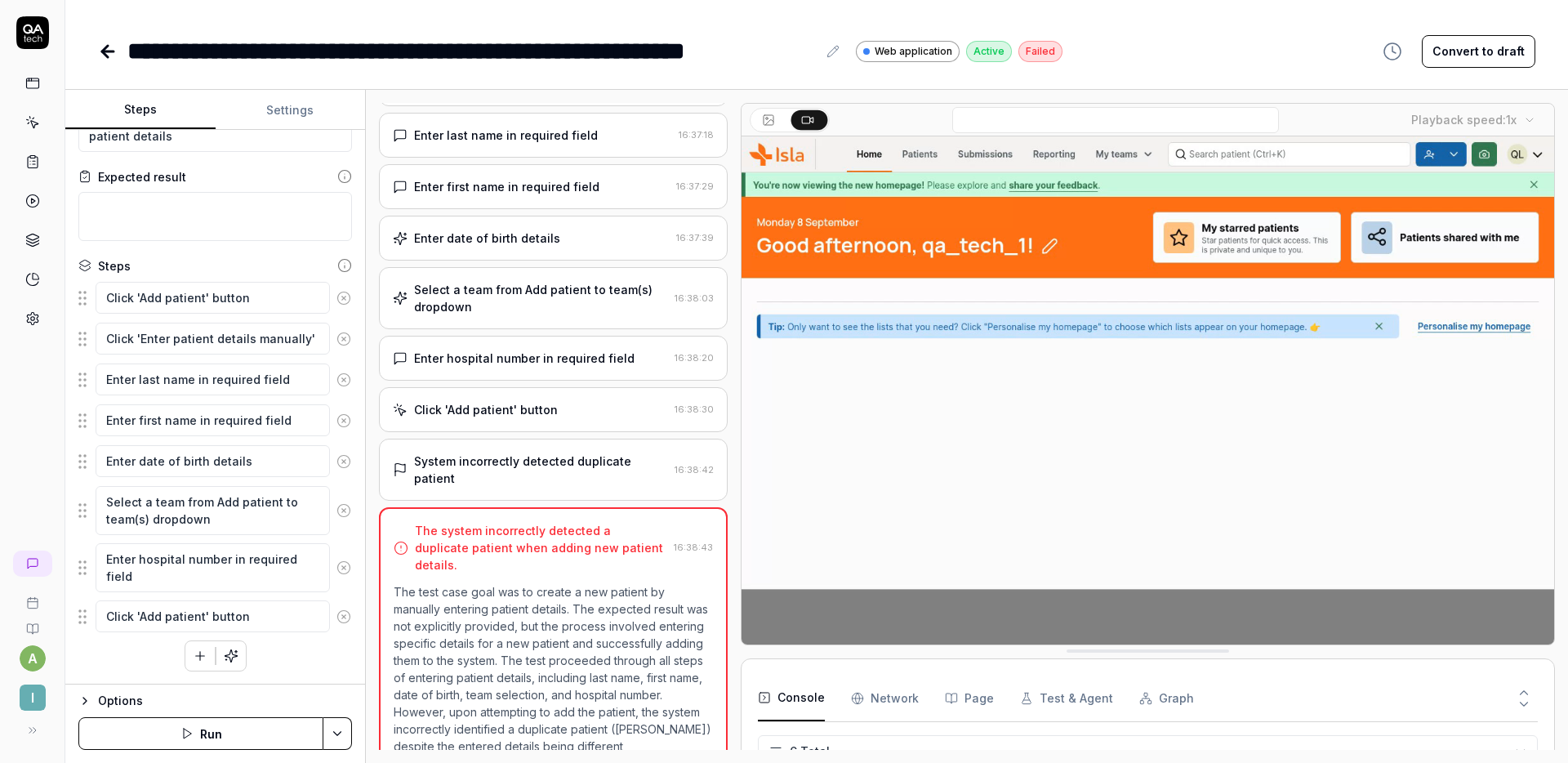
scroll to position [157, 0]
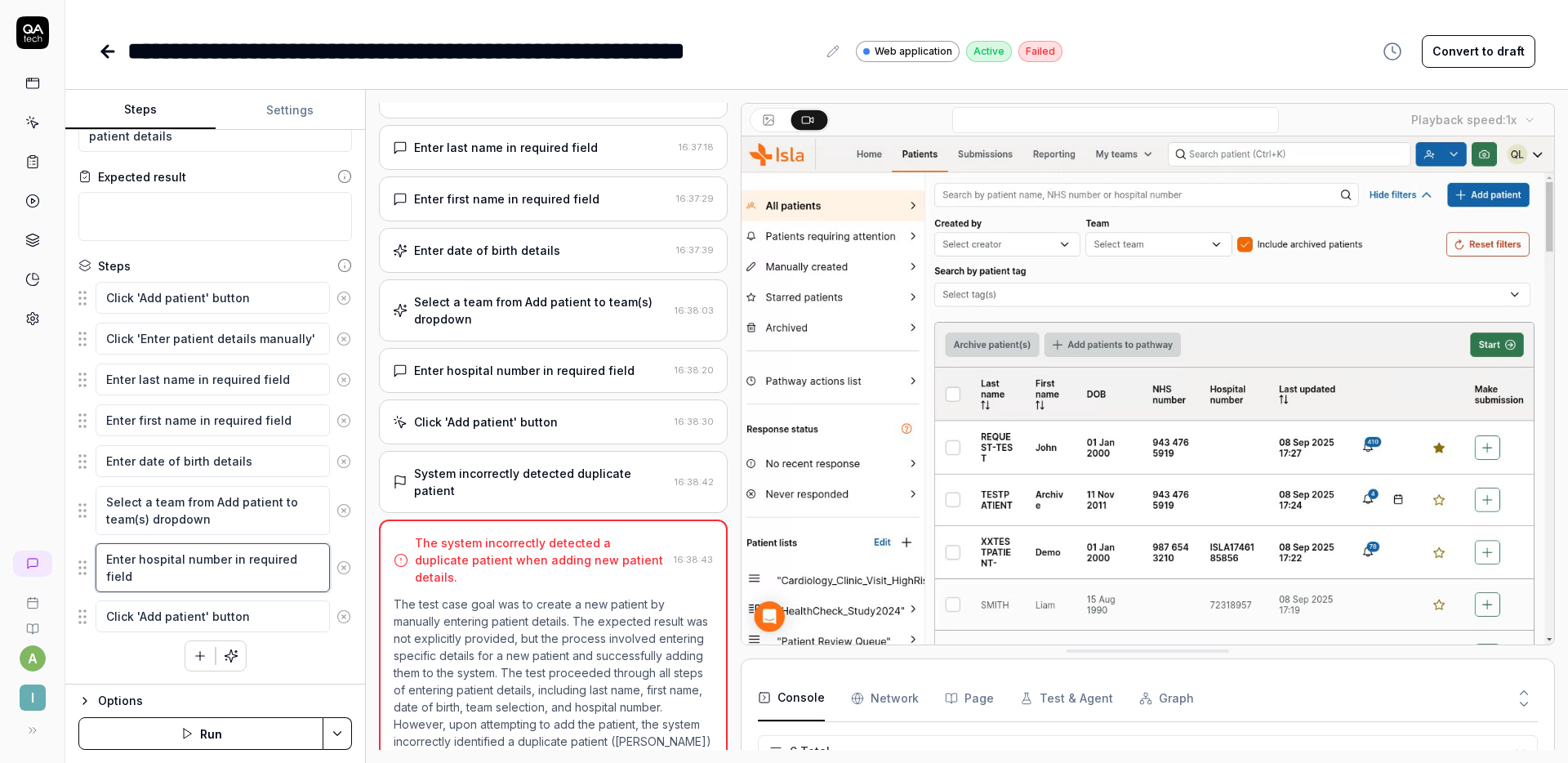
click at [204, 572] on textarea "Enter hospital number in required field" at bounding box center [213, 568] width 234 height 49
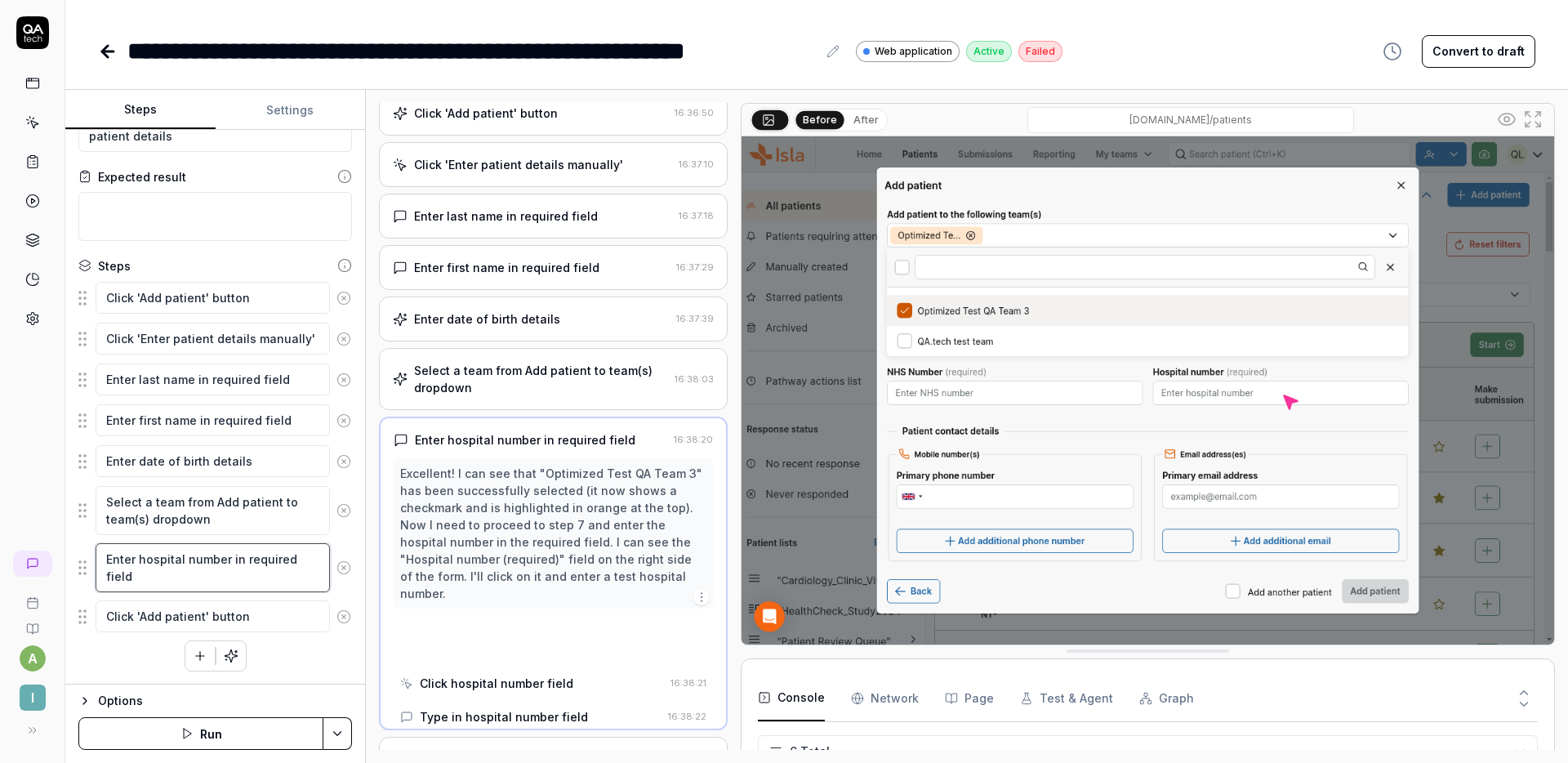
scroll to position [107, 0]
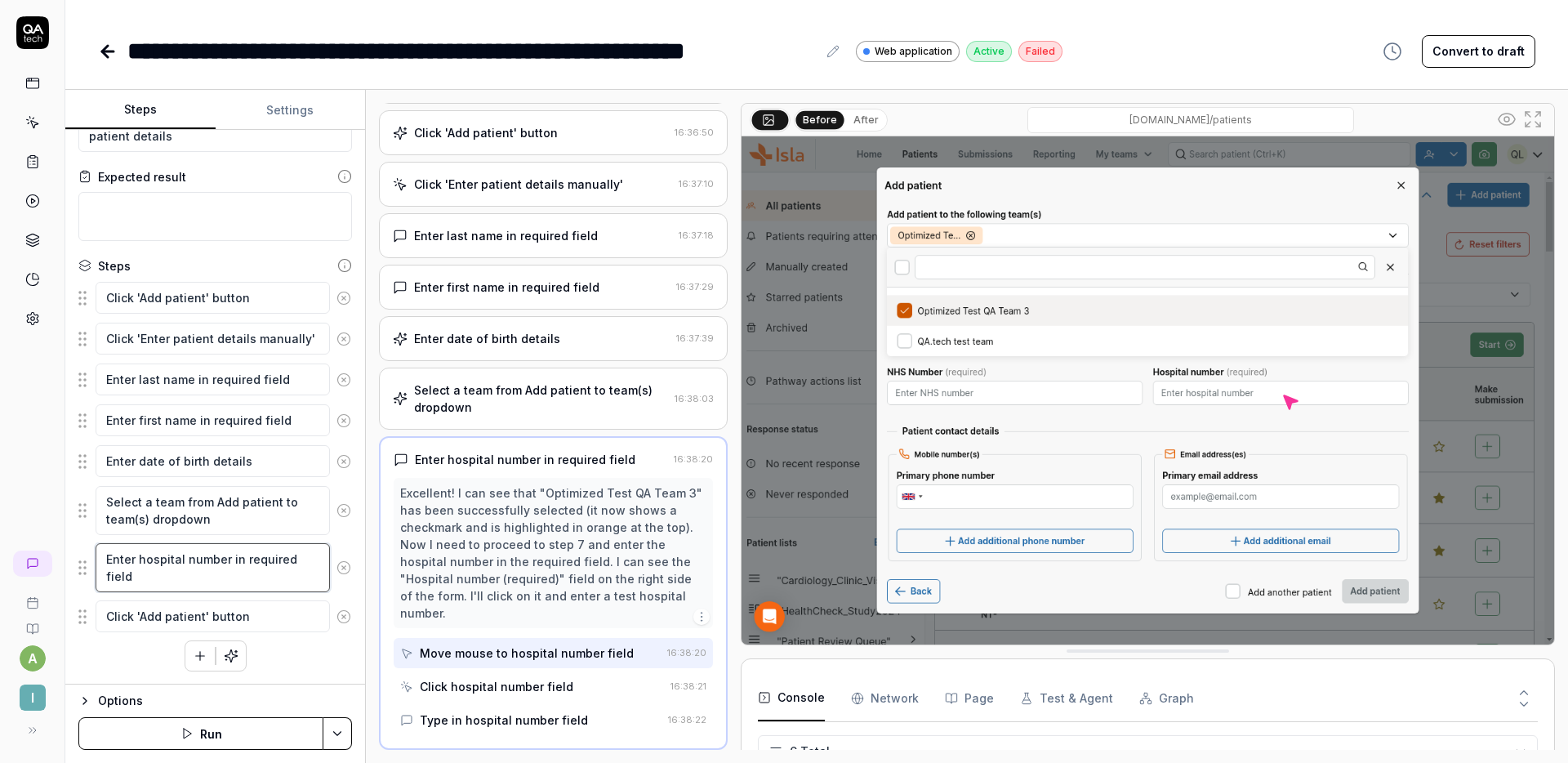
click at [137, 554] on textarea "Enter hospital number in required field" at bounding box center [213, 568] width 234 height 49
type textarea "*"
type textarea "Enter ahospital number in required field"
type textarea "*"
type textarea "Enter a hospital number in required field"
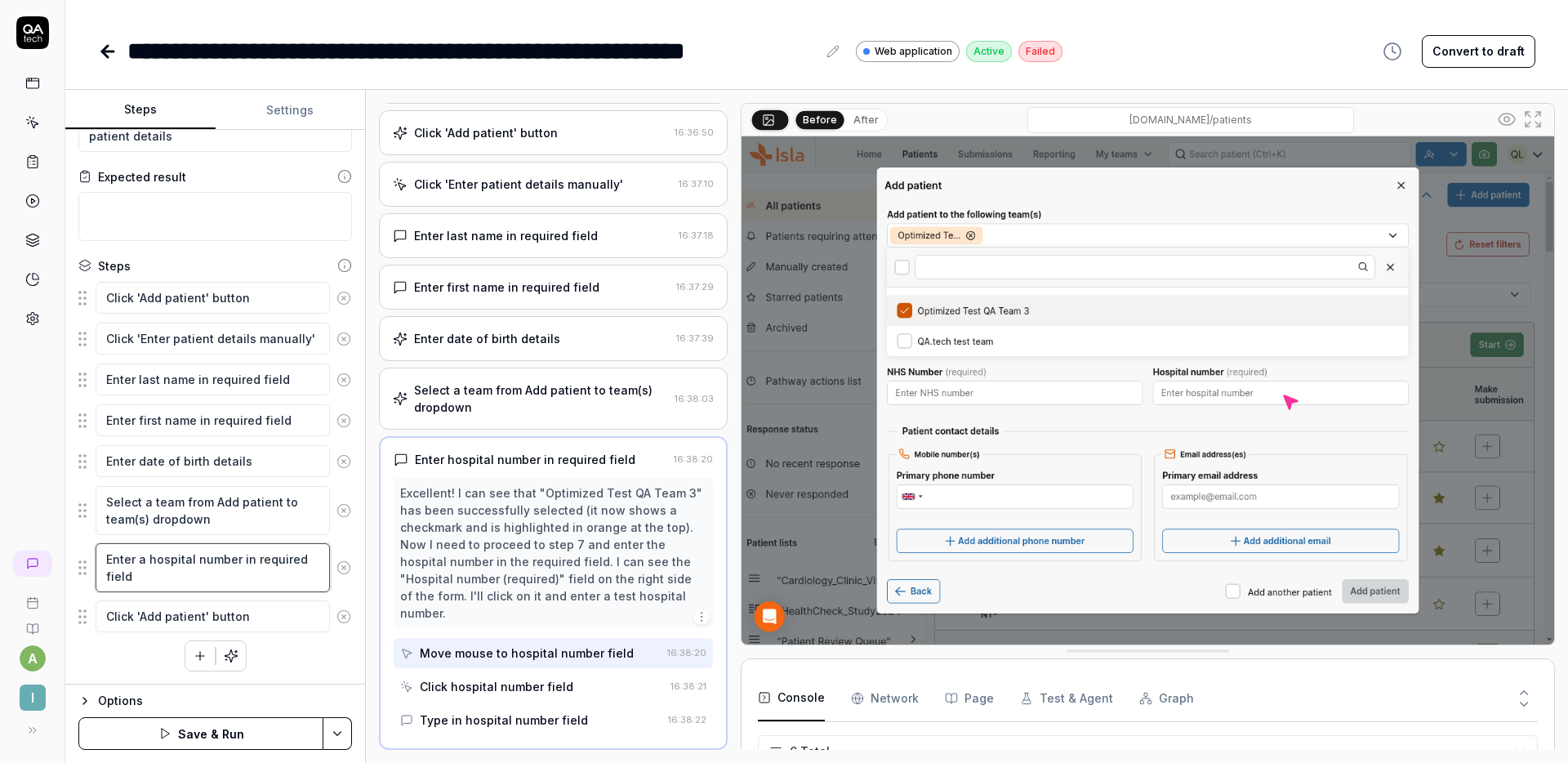
type textarea "*"
type textarea "Enter a rhospital number in required field"
type textarea "*"
type textarea "Enter a rahospital number in required field"
type textarea "*"
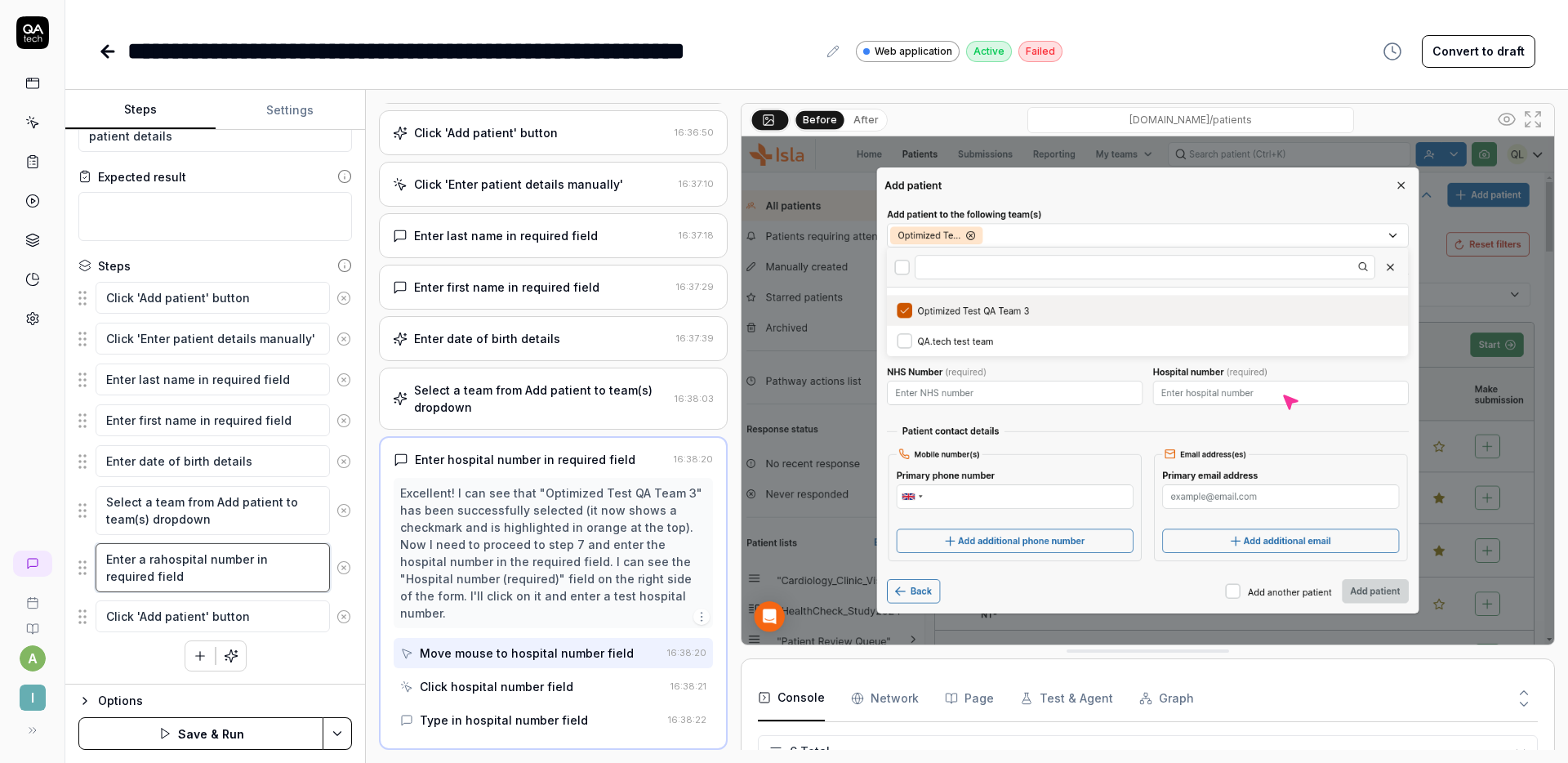
type textarea "Enter a ranhospital number in required field"
type textarea "*"
type textarea "Enter a randhospital number in required field"
type textarea "*"
type textarea "Enter a randohospital number in required field"
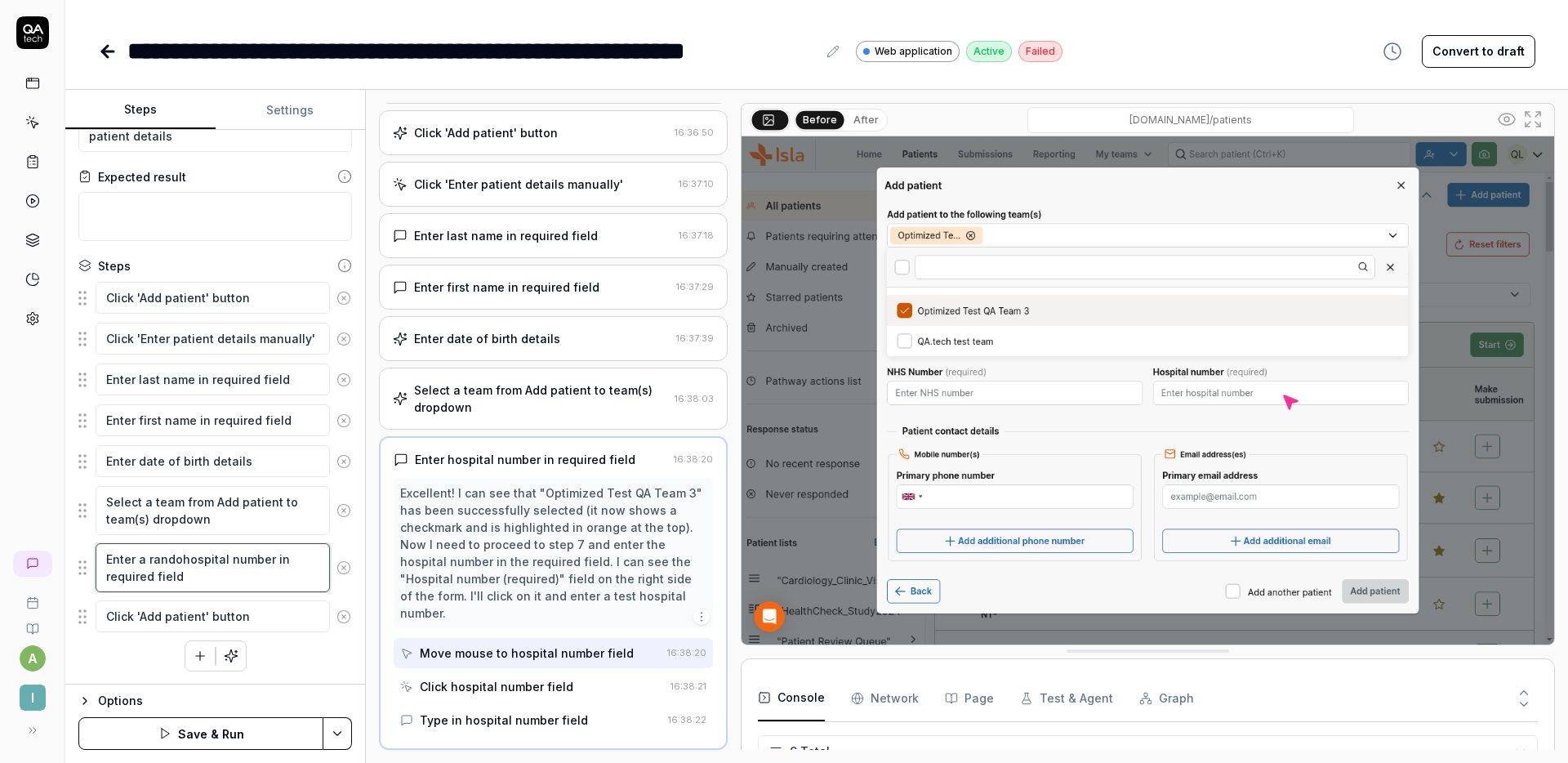
type textarea "*"
type textarea "Enter a randomhospital number in required field"
type textarea "*"
type textarea "Enter a random hospital number in required field"
type textarea "*"
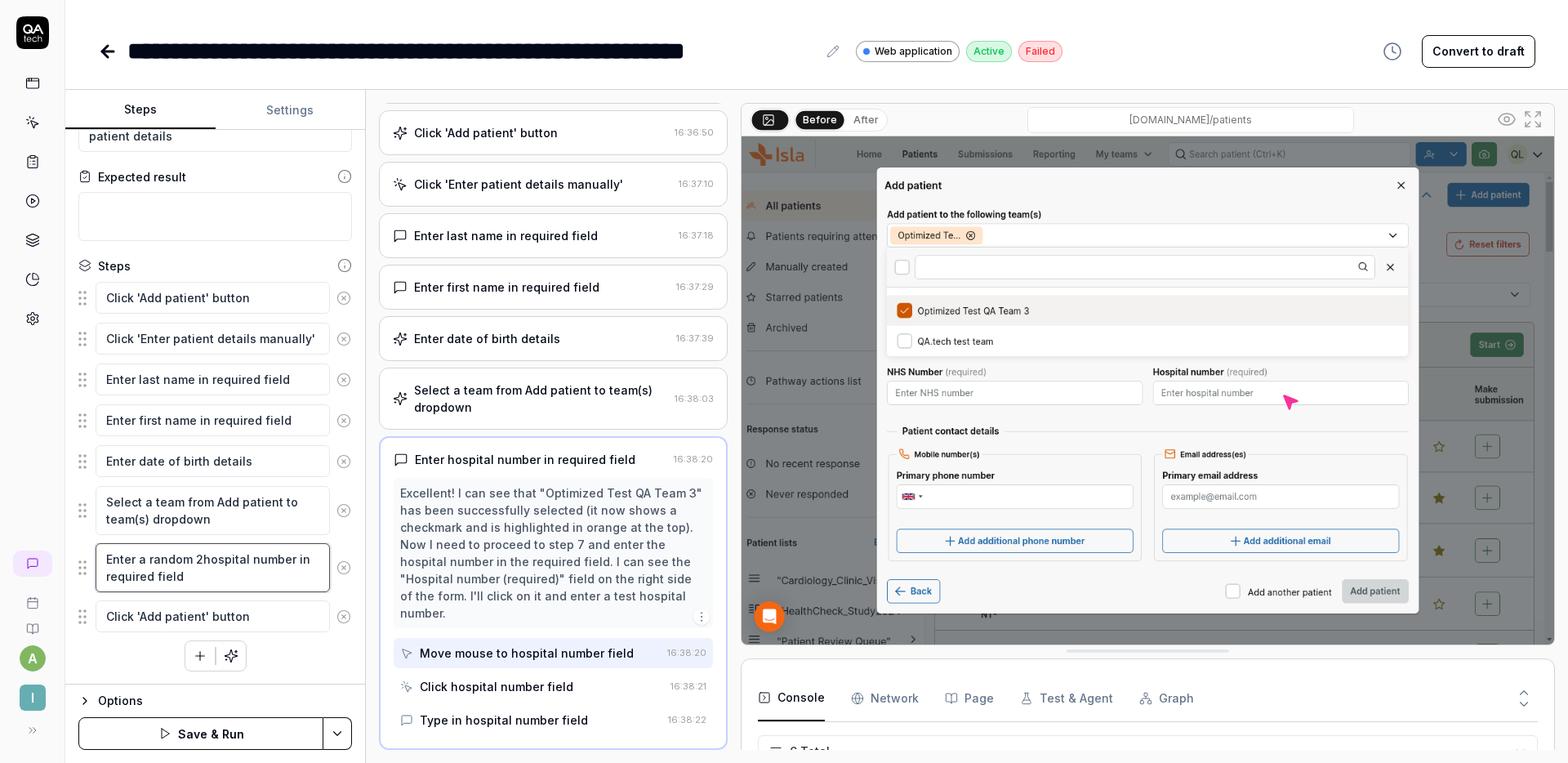
type textarea "Enter a random 20hospital number in required field"
type textarea "*"
type textarea "Enter a random 20-hospital number in required field"
type textarea "*"
type textarea "Enter a random 20-dhospital number in required field"
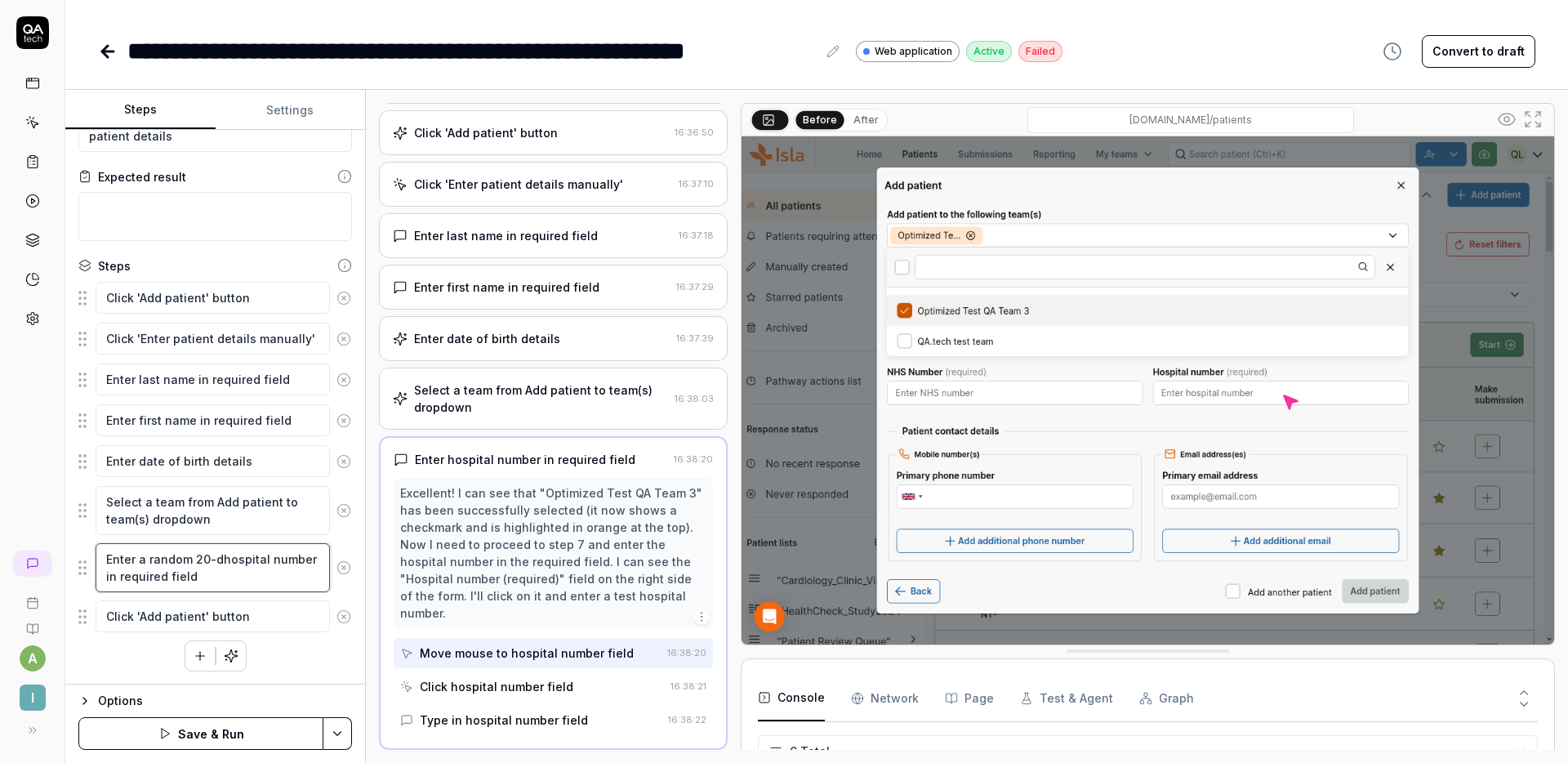
type textarea "*"
type textarea "Enter a random 20-dihospital number in required field"
type textarea "*"
type textarea "Enter a random 20-dighospital number in required field"
type textarea "*"
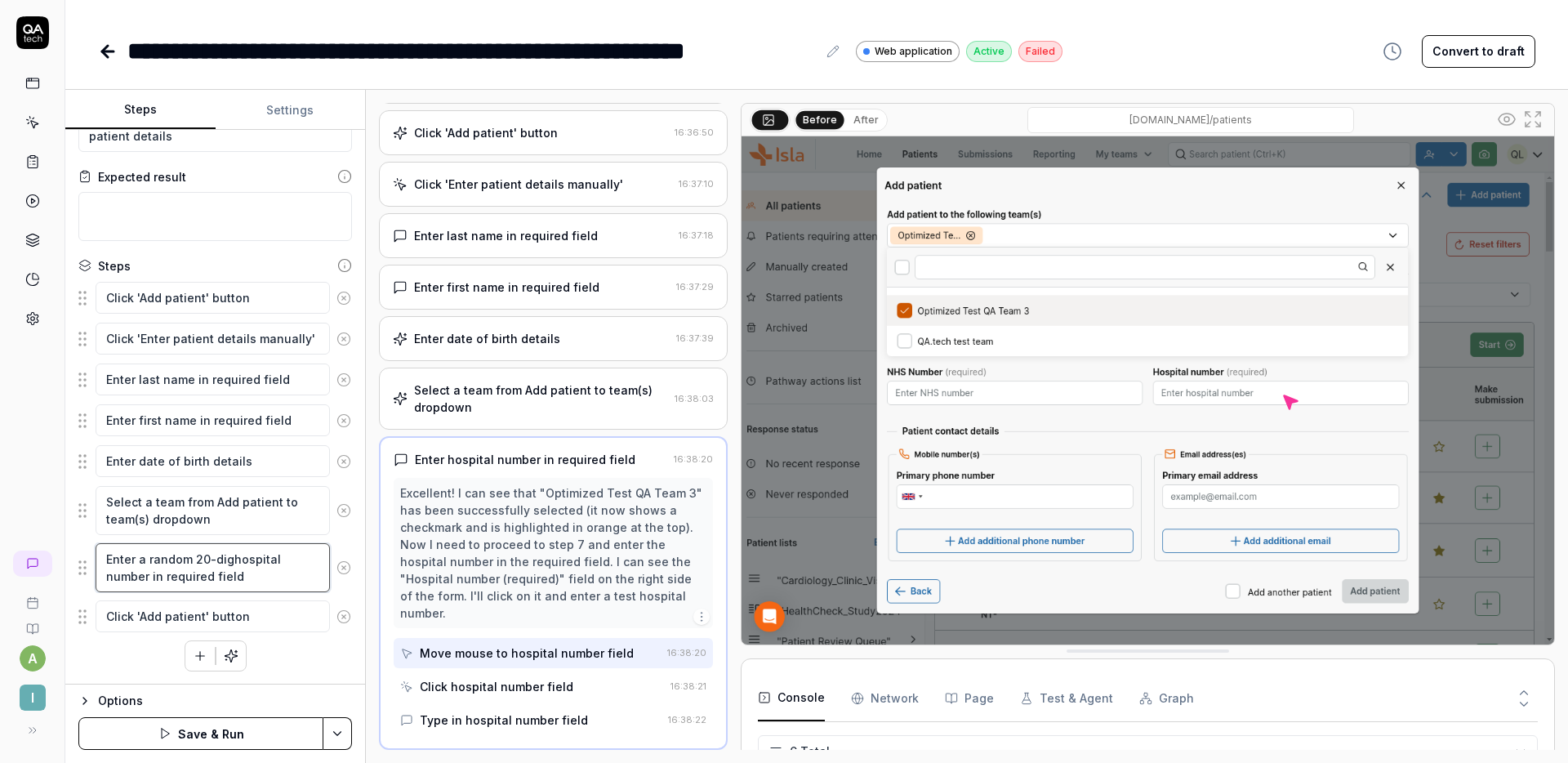
type textarea "Enter a random 20-digihospital number in required field"
type textarea "*"
type textarea "Enter a random 20-digithospital number in required field"
type textarea "*"
type textarea "Enter a random 20-digit hospital number in required field"
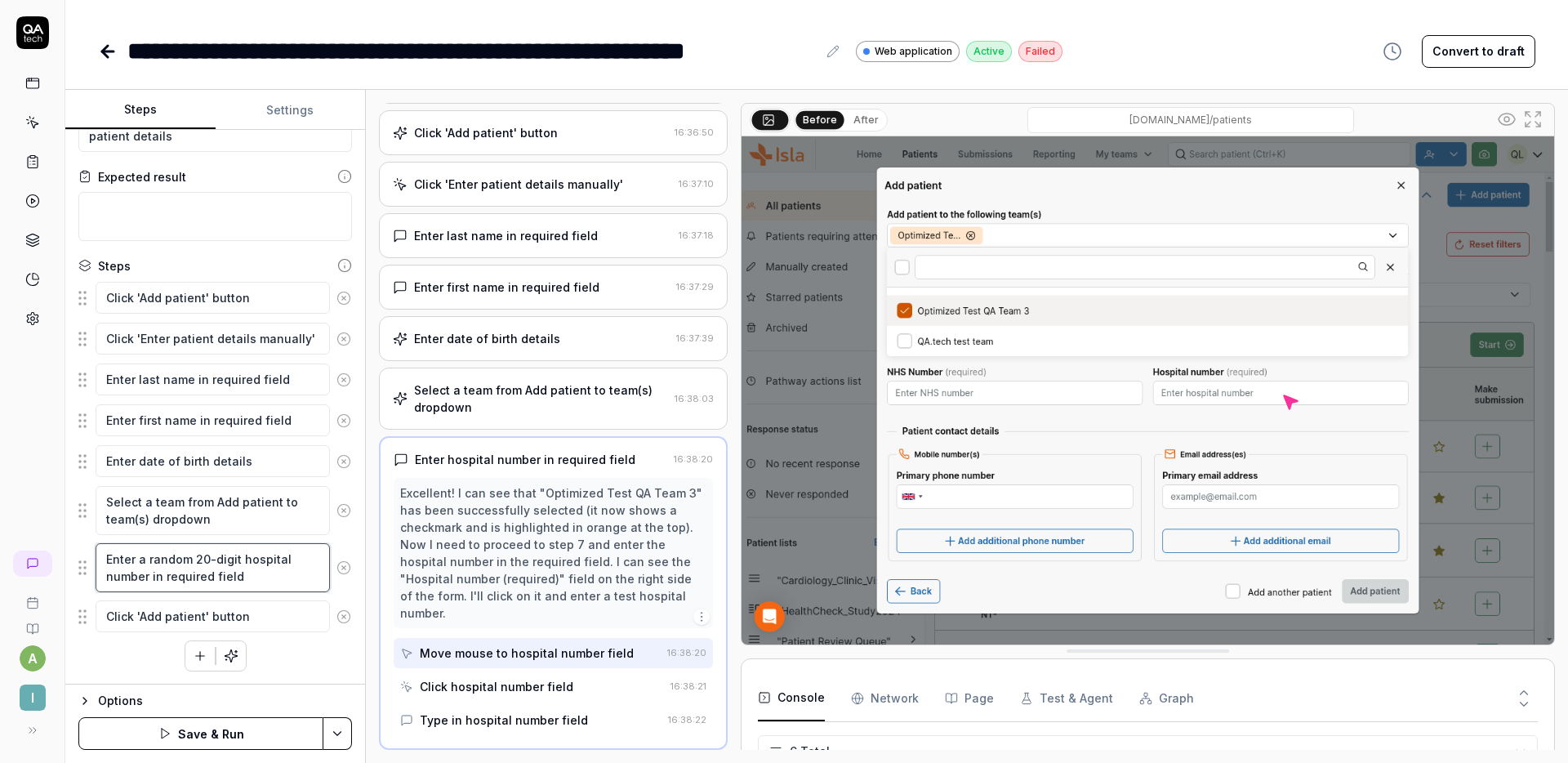
type textarea "*"
type textarea "Enter a random 20-digit cohospital number in required field"
type textarea "*"
type textarea "Enter a random 20-digit comhospital number in required field"
type textarea "*"
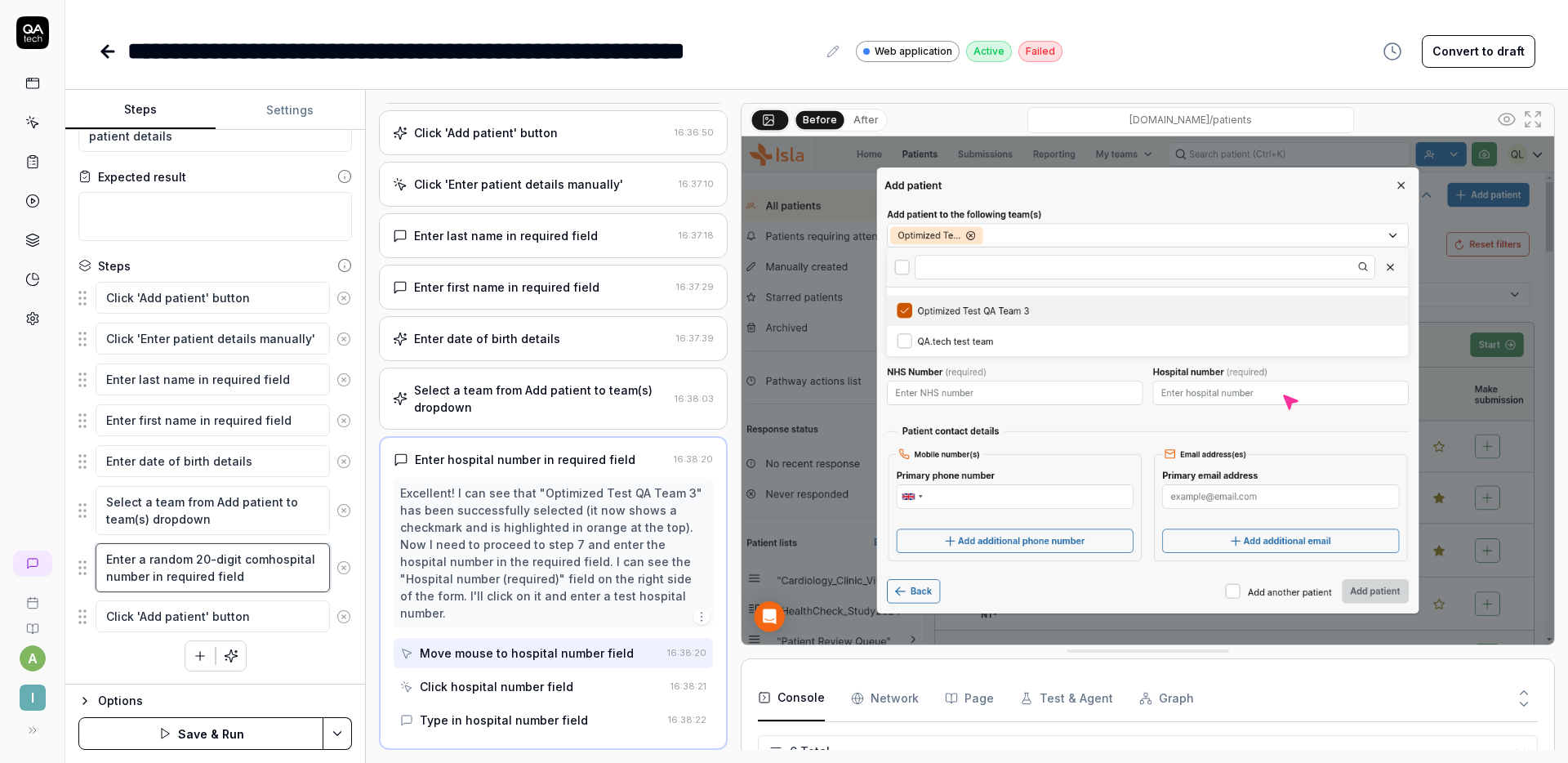
type textarea "Enter a random 20-digit combhospital number in required field"
type textarea "*"
type textarea "Enter a random 20-digit combihospital number in required field"
type textarea "*"
type textarea "Enter a random 20-digit combinhospital number in required field"
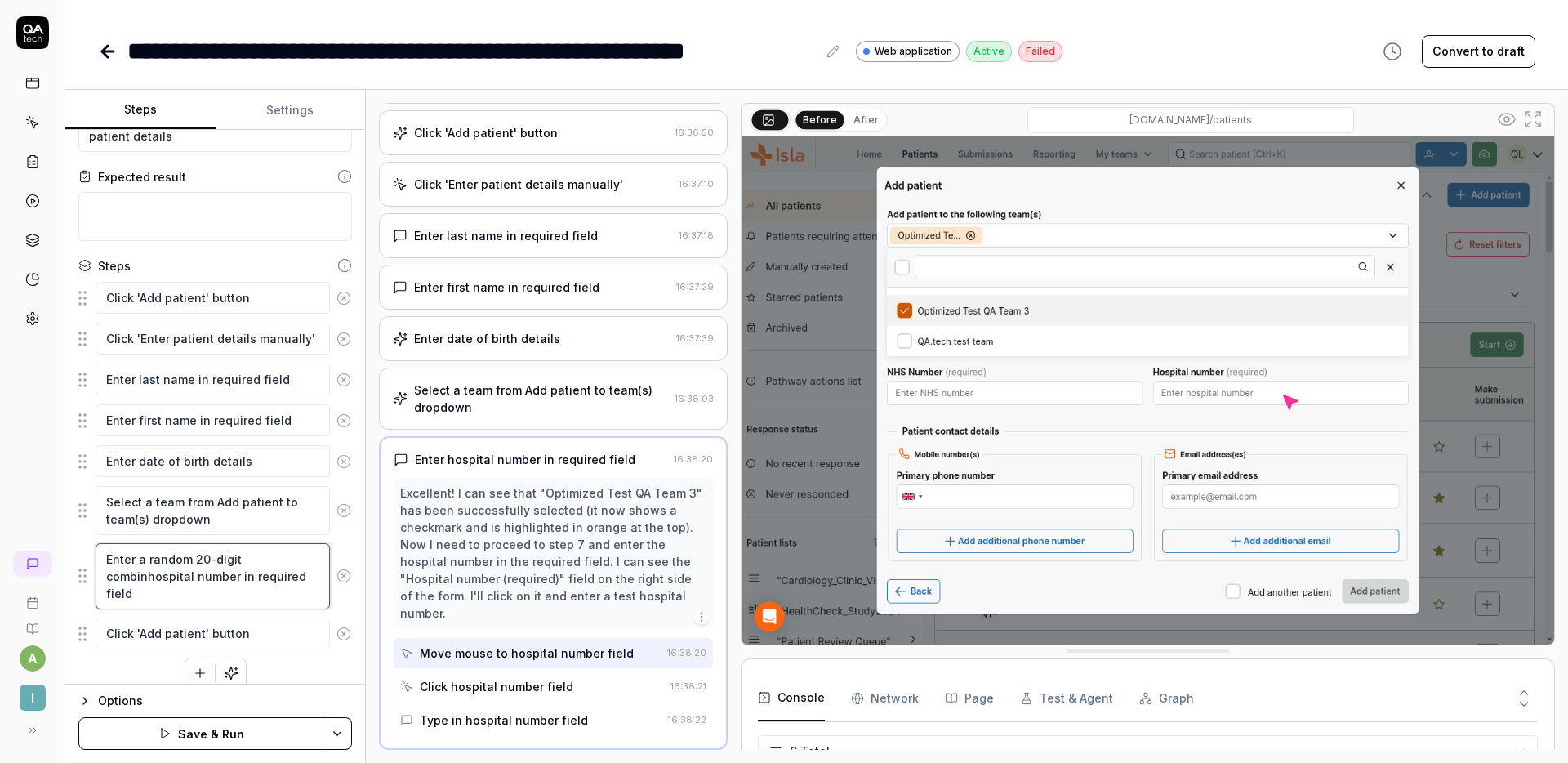
type textarea "*"
type textarea "Enter a random 20-digit combinahospital number in required field"
type textarea "*"
type textarea "Enter a random 20-digit combinathospital number in required field"
type textarea "*"
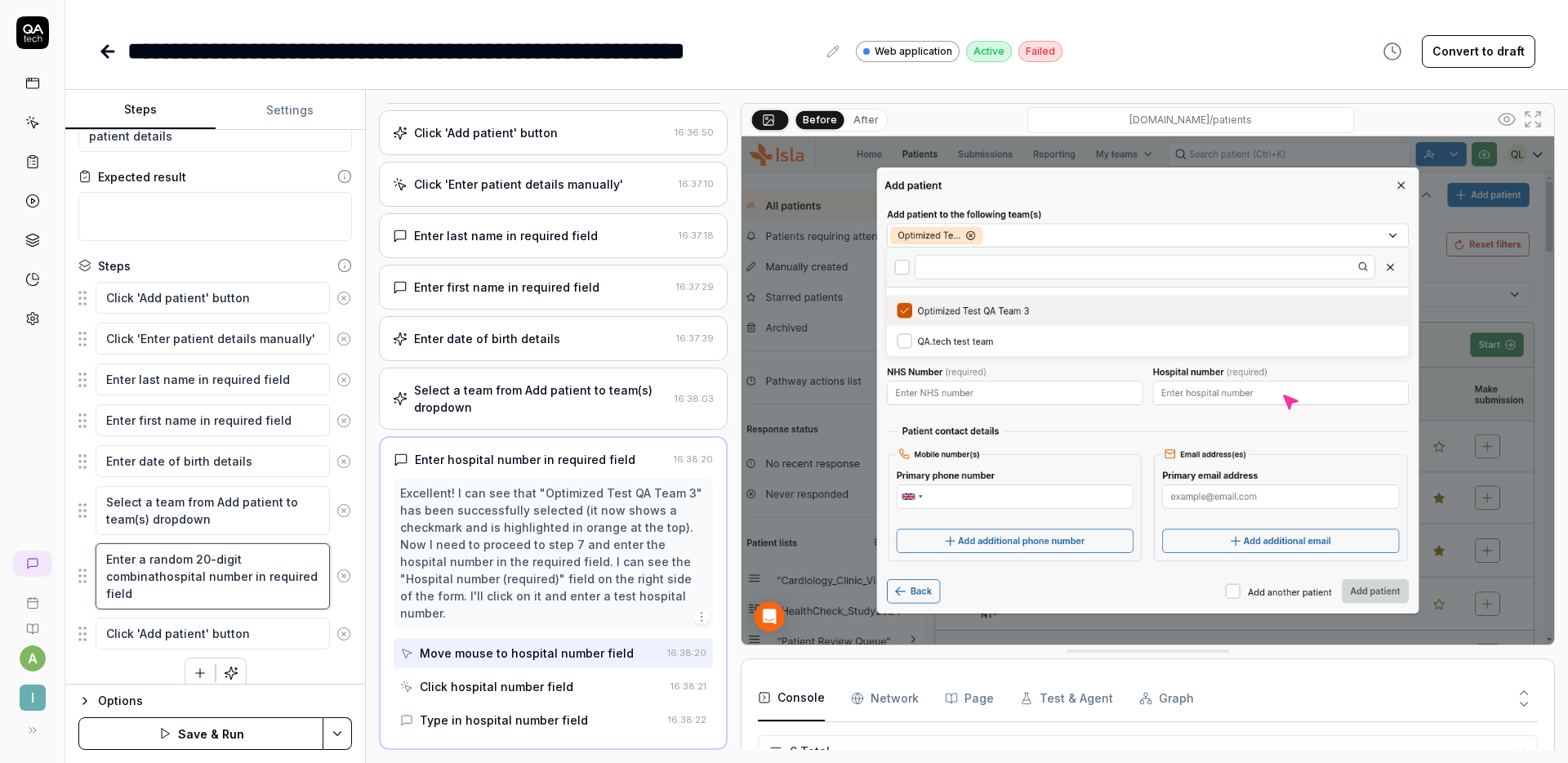
type textarea "Enter a random 20-digit combinatihospital number in required field"
type textarea "*"
type textarea "Enter a random 20-digit combinatiohospital number in required field"
type textarea "*"
type textarea "Enter a random 20-digit combinationhospital number in required field"
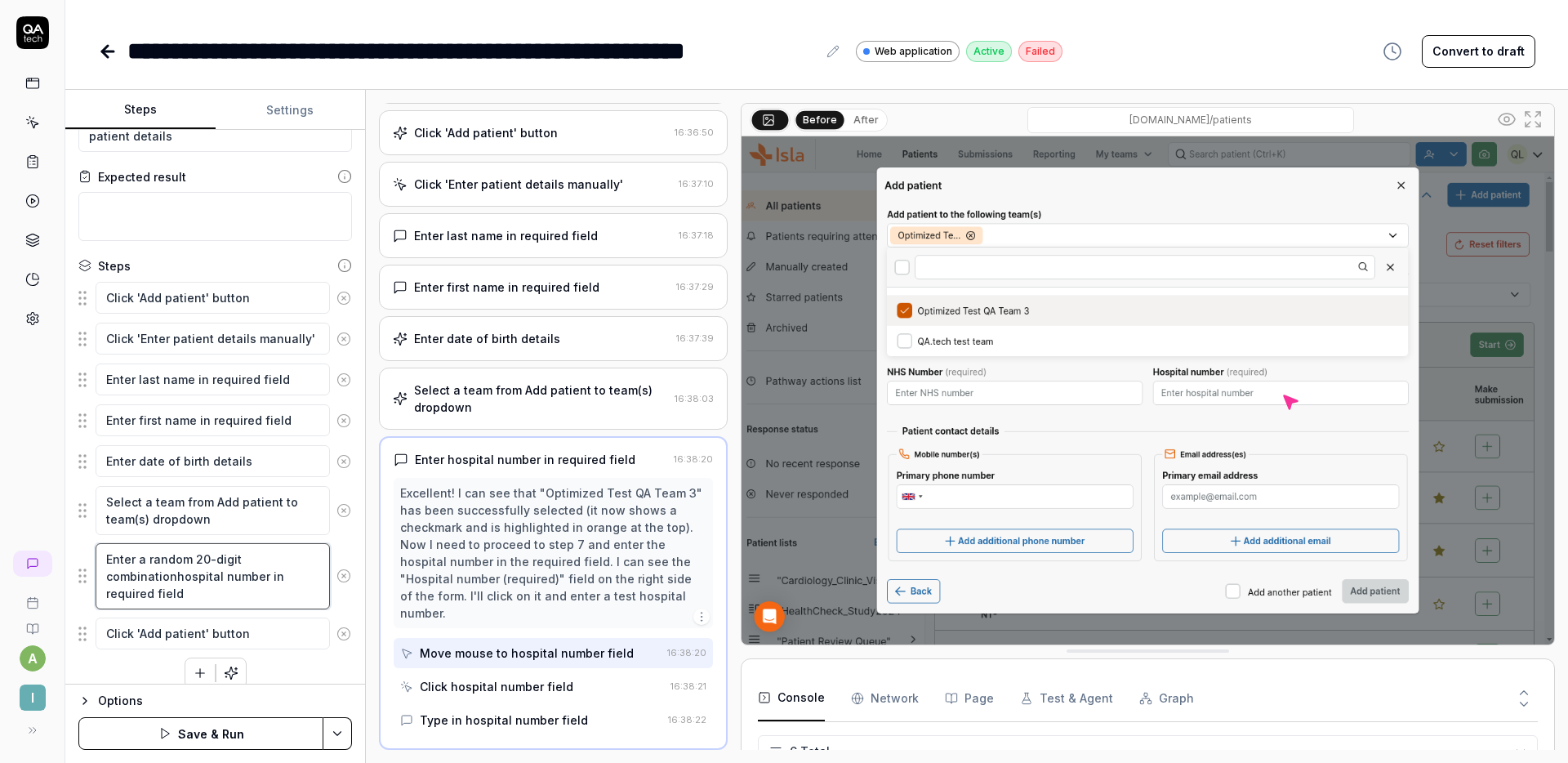
type textarea "*"
type textarea "Enter a random 20-digit combination hospital number in required field"
type textarea "*"
type textarea "Enter a random 20-digit combination ohospital number in required field"
type textarea "*"
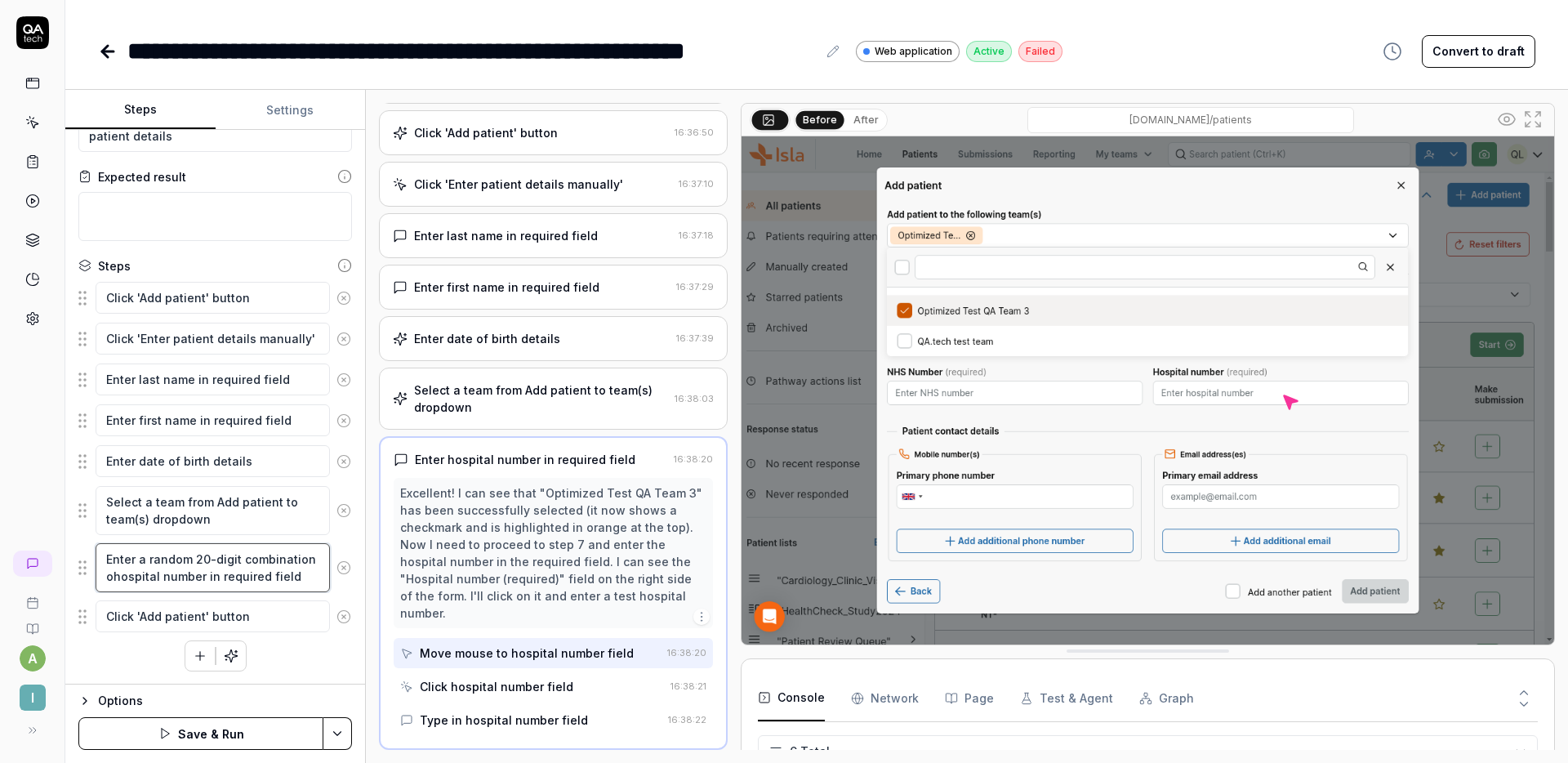
type textarea "Enter a random 20-digit combination ofhospital number in required field"
type textarea "*"
type textarea "Enter a random 20-digit combination of hospital number in required field"
type textarea "*"
type textarea "Enter a random 20-digit combination of nhospital number in required field"
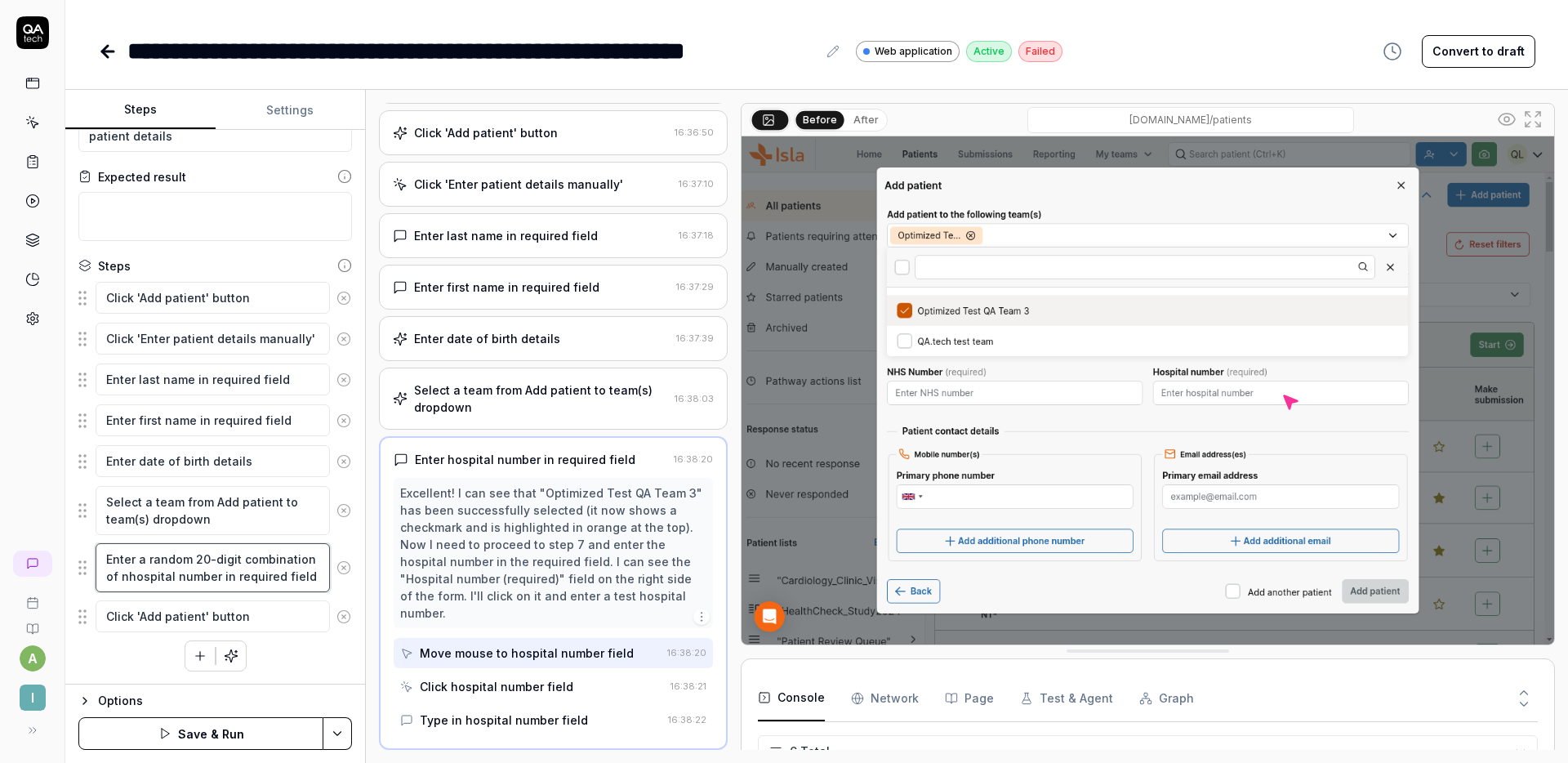
type textarea "*"
type textarea "Enter a random 20-digit combination of nuhospital number in required field"
type textarea "*"
type textarea "Enter a random 20-digit combination of numhospital number in required field"
type textarea "*"
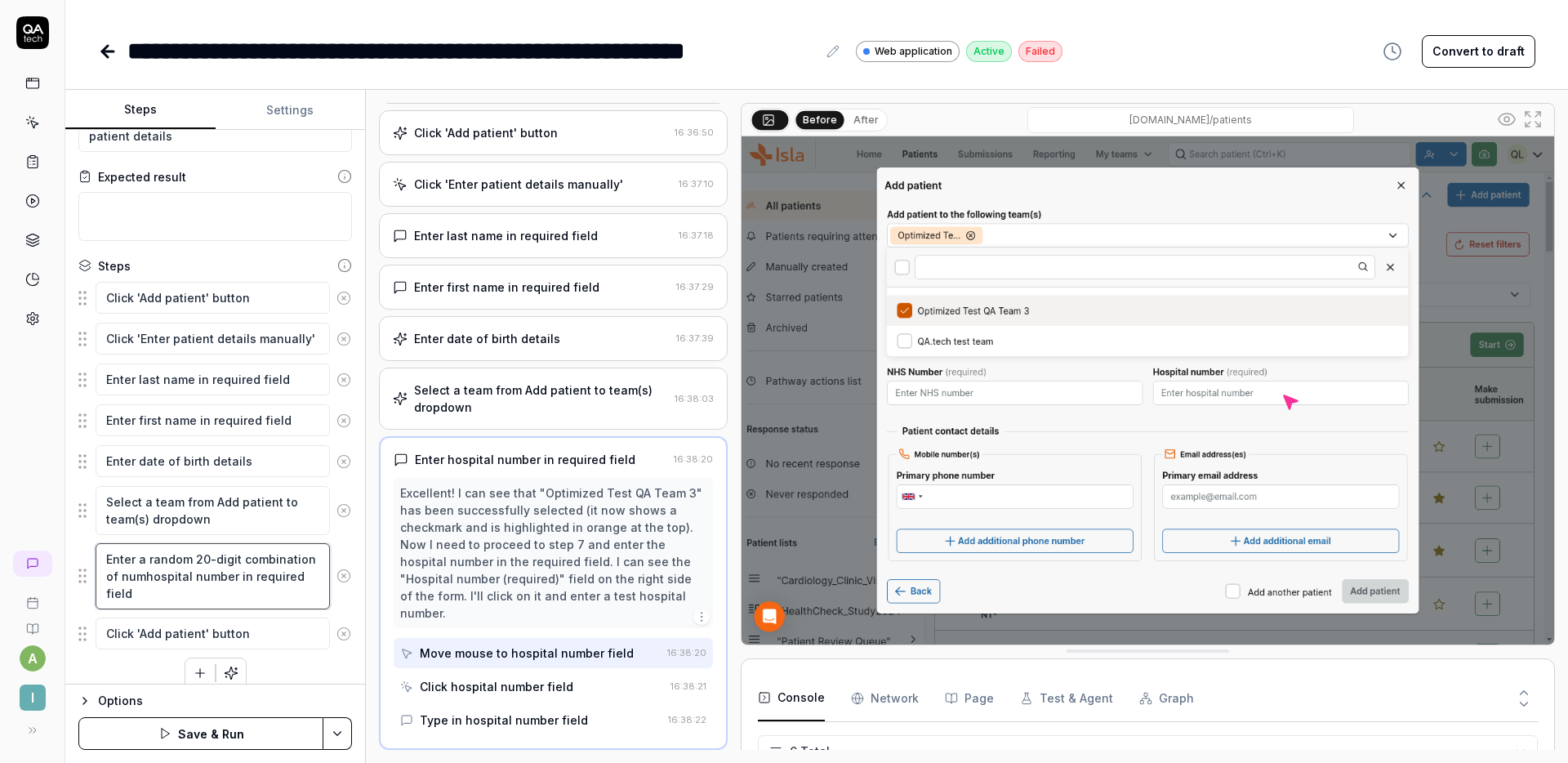
type textarea "Enter a random 20-digit combination of numbhospital number in required field"
type textarea "*"
type textarea "Enter a random 20-digit combination of numbehospital number in required field"
type textarea "*"
type textarea "Enter a random 20-digit combination of numberhospital number in required field"
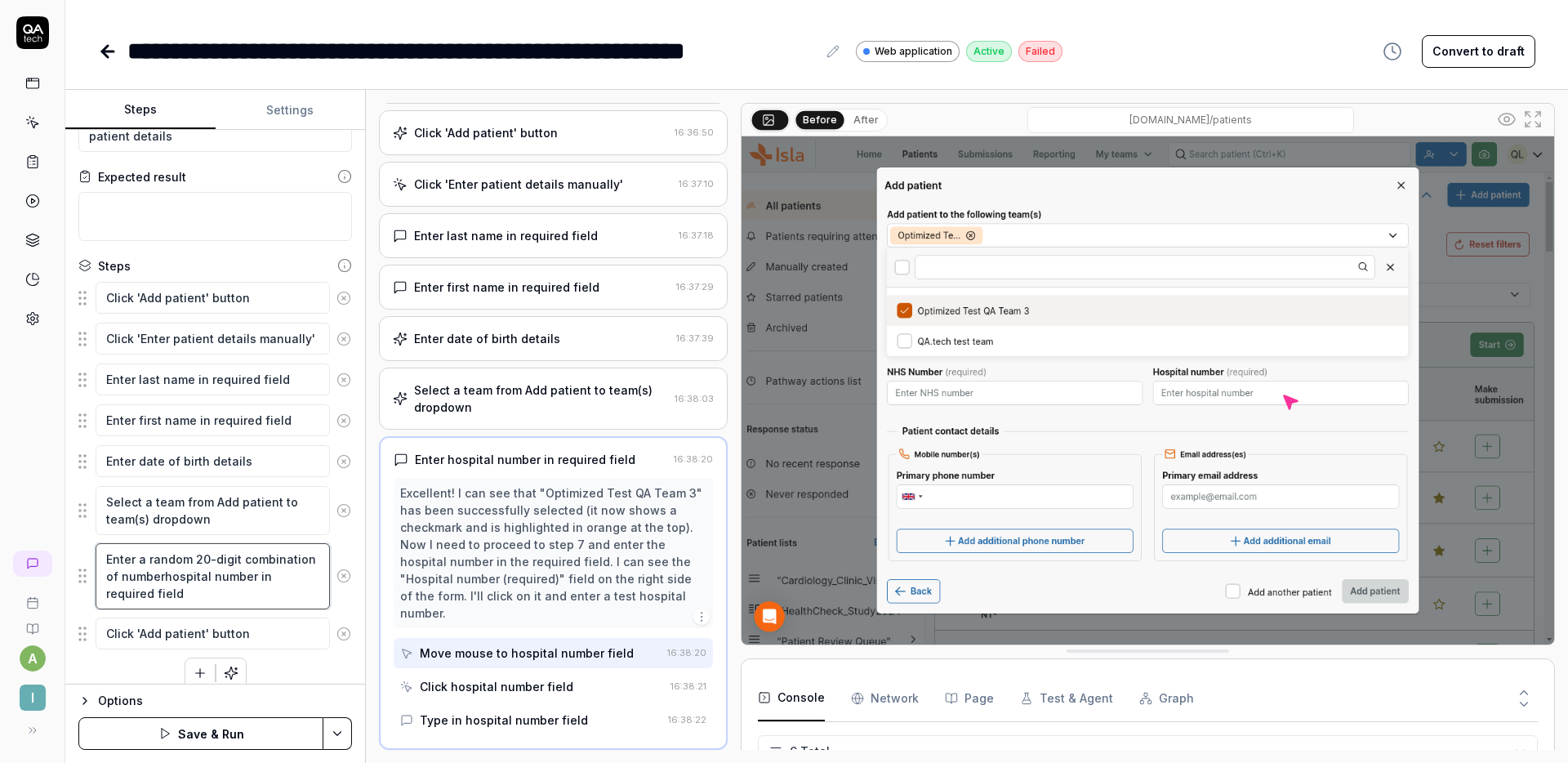
type textarea "*"
type textarea "Enter a random 20-digit combination of numbers hospital number in required field"
type textarea "*"
type textarea "Enter a random 20-digit combination of numbers ahospital number in required fie…"
type textarea "*"
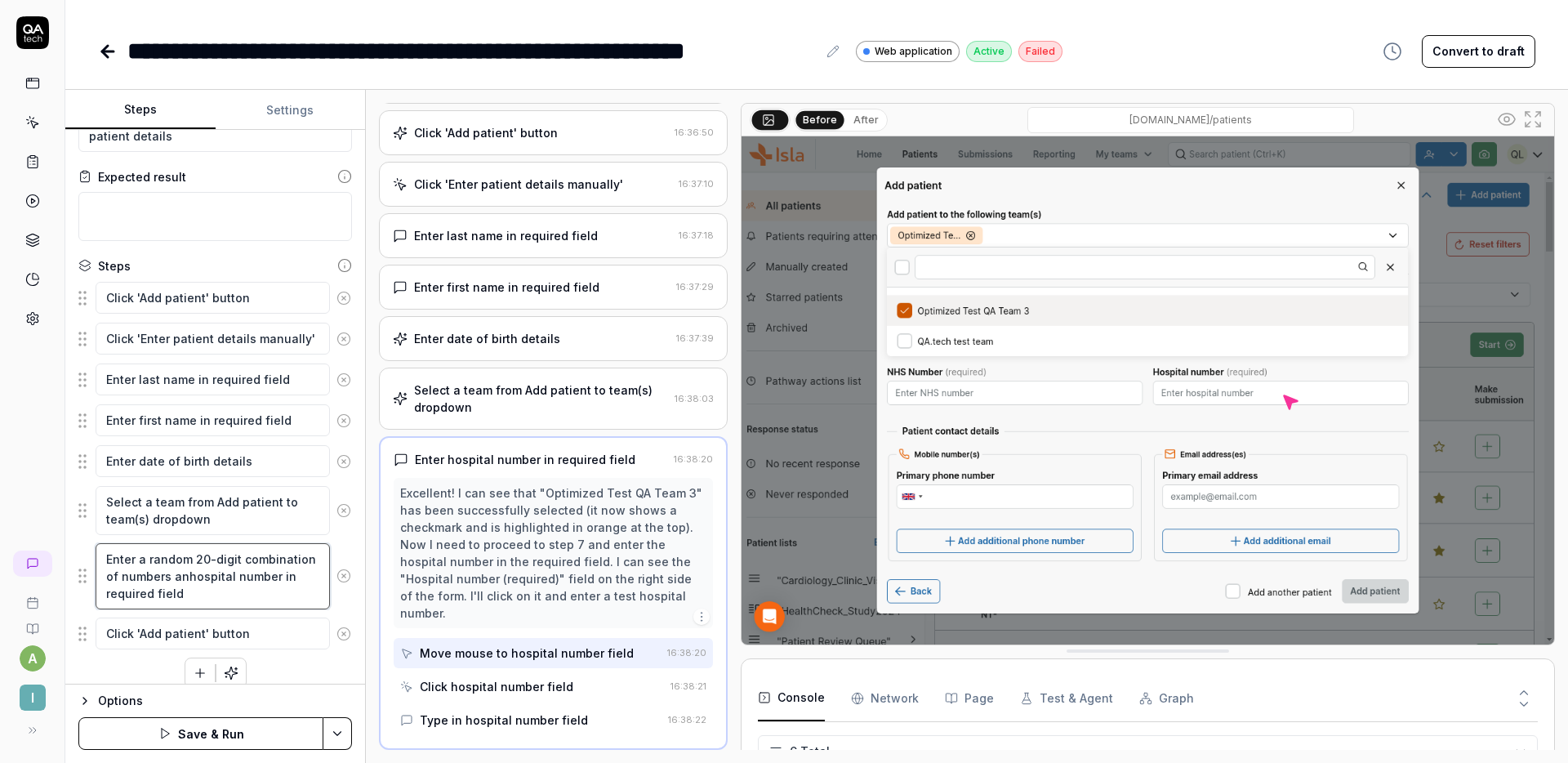
type textarea "Enter a random 20-digit combination of numbers andhospital number in required f…"
type textarea "*"
type textarea "Enter a random 20-digit combination of numbers and hospital number in required …"
type textarea "*"
type textarea "Enter a random 20-digit combination of numbers and lehospital number in require…"
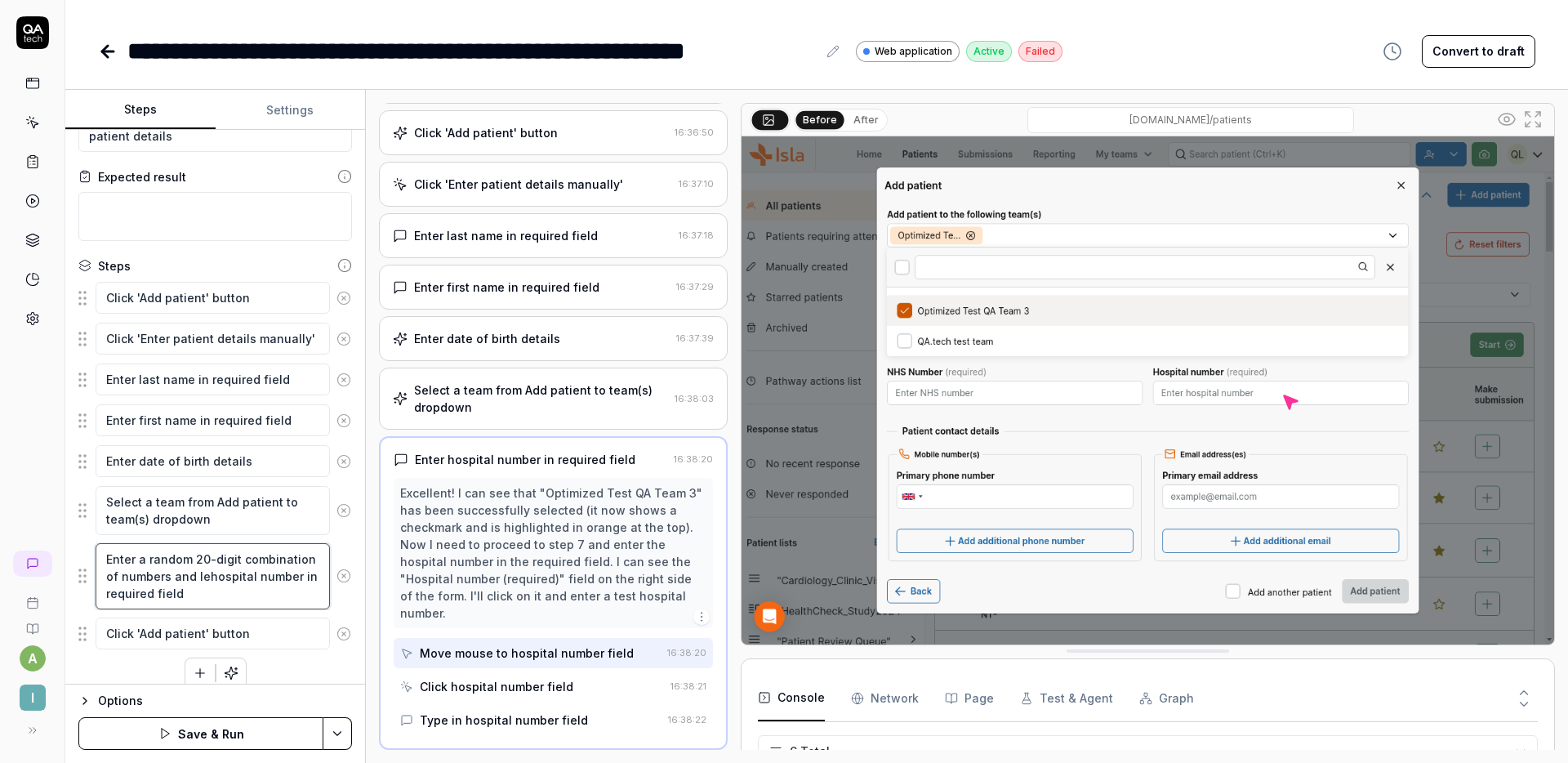
type textarea "*"
type textarea "Enter a random 20-digit combination of numbers and lethospital number in requir…"
type textarea "*"
type textarea "Enter a random 20-digit combination of numbers and letthospital number in requi…"
type textarea "*"
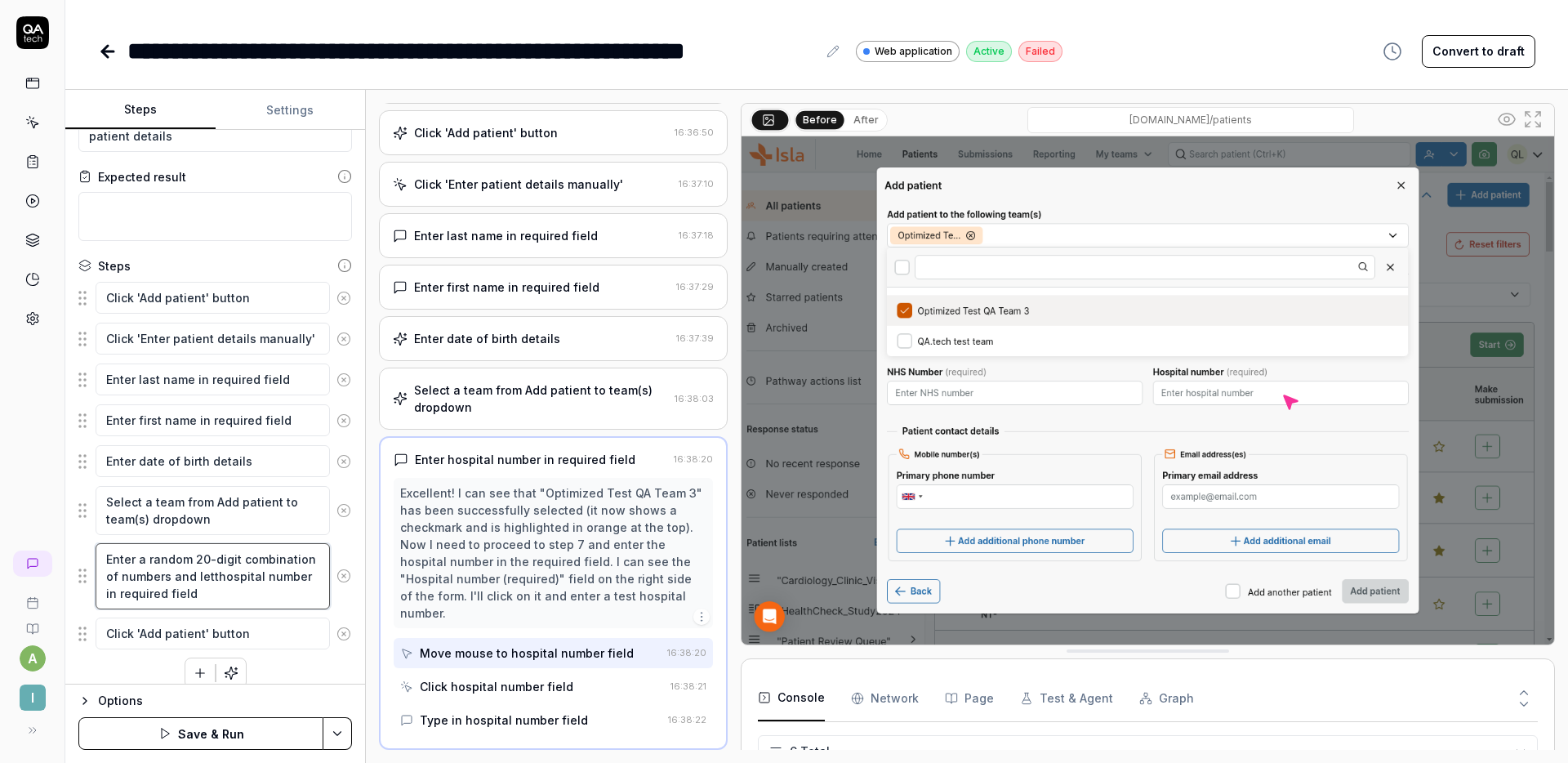
type textarea "Enter a random 20-digit combination of numbers and lettehospital number in requ…"
type textarea "*"
type textarea "Enter a random 20-digit combination of numbers and letterhospital number in req…"
type textarea "*"
type textarea "Enter a random 20-digit combination of numbers and lettershospital number in re…"
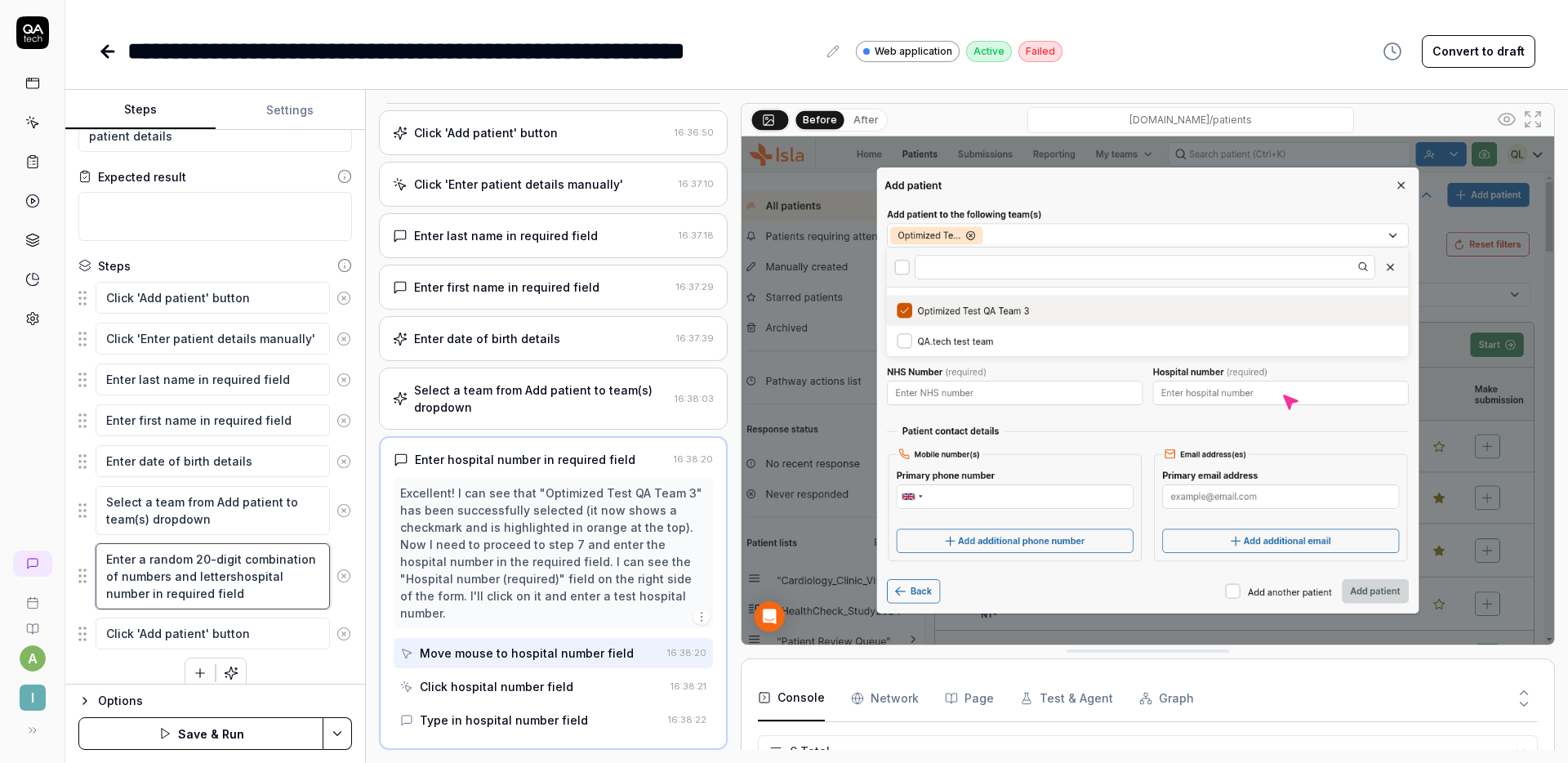
type textarea "*"
type textarea "Enter a random 20-digit combination of numbers and letters hospital number in r…"
type textarea "*"
type textarea "Enter a random 20-digit combination of numbers and letters ahospital number in …"
type textarea "*"
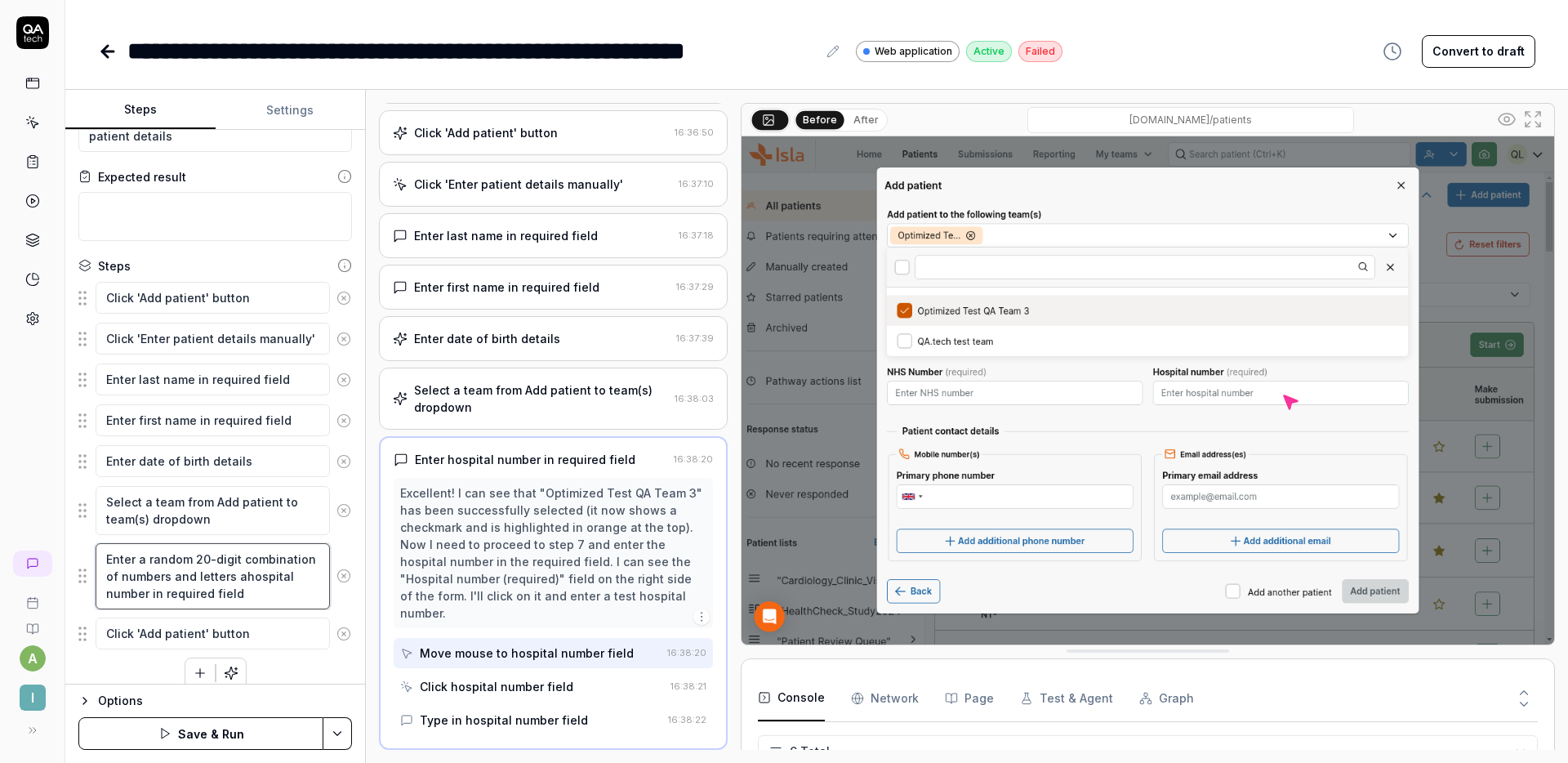
type textarea "Enter a random 20-digit combination of numbers and letters ashospital number in…"
type textarea "*"
type textarea "Enter a random 20-digit combination of numbers and letters as hospital number i…"
type textarea "*"
type textarea "Enter a random 20-digit combination of numbers and letters as thospital number …"
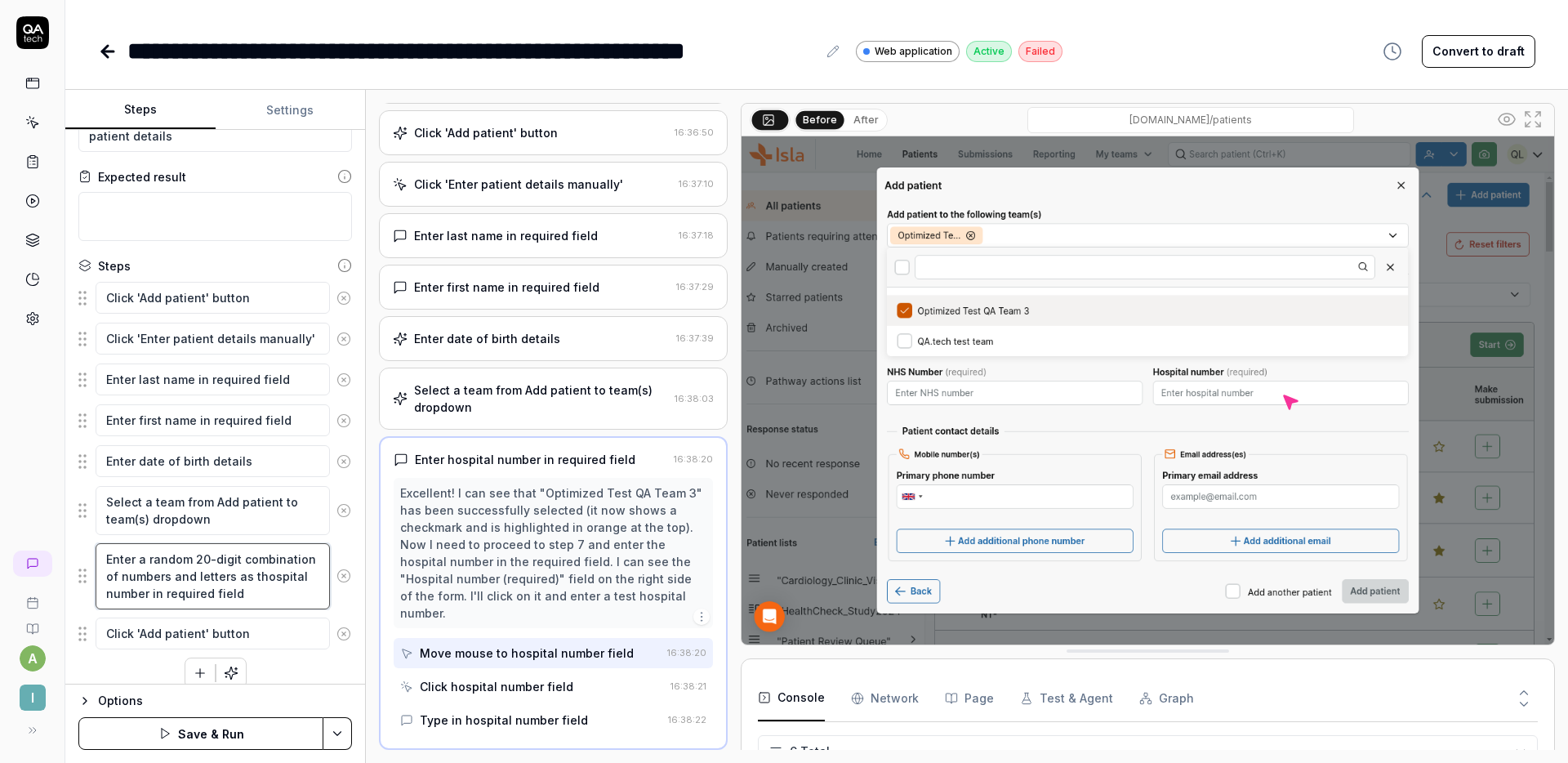
type textarea "*"
type textarea "Enter a random 20-digit combination of numbers and letters as thhospital number…"
type textarea "*"
type textarea "Enter a random 20-digit combination of numbers and letters as thehospital numbe…"
type textarea "*"
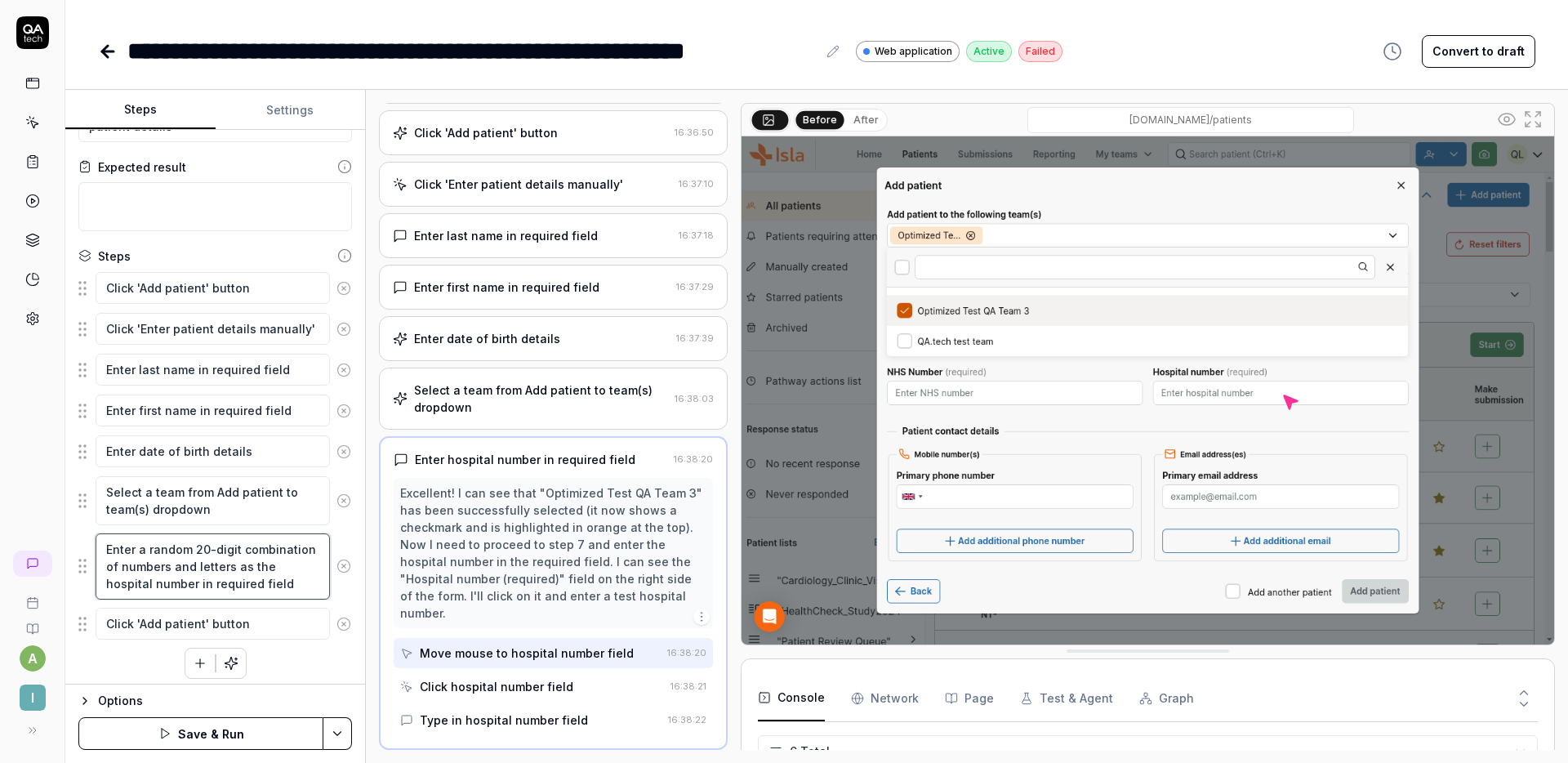
scroll to position [81, 0]
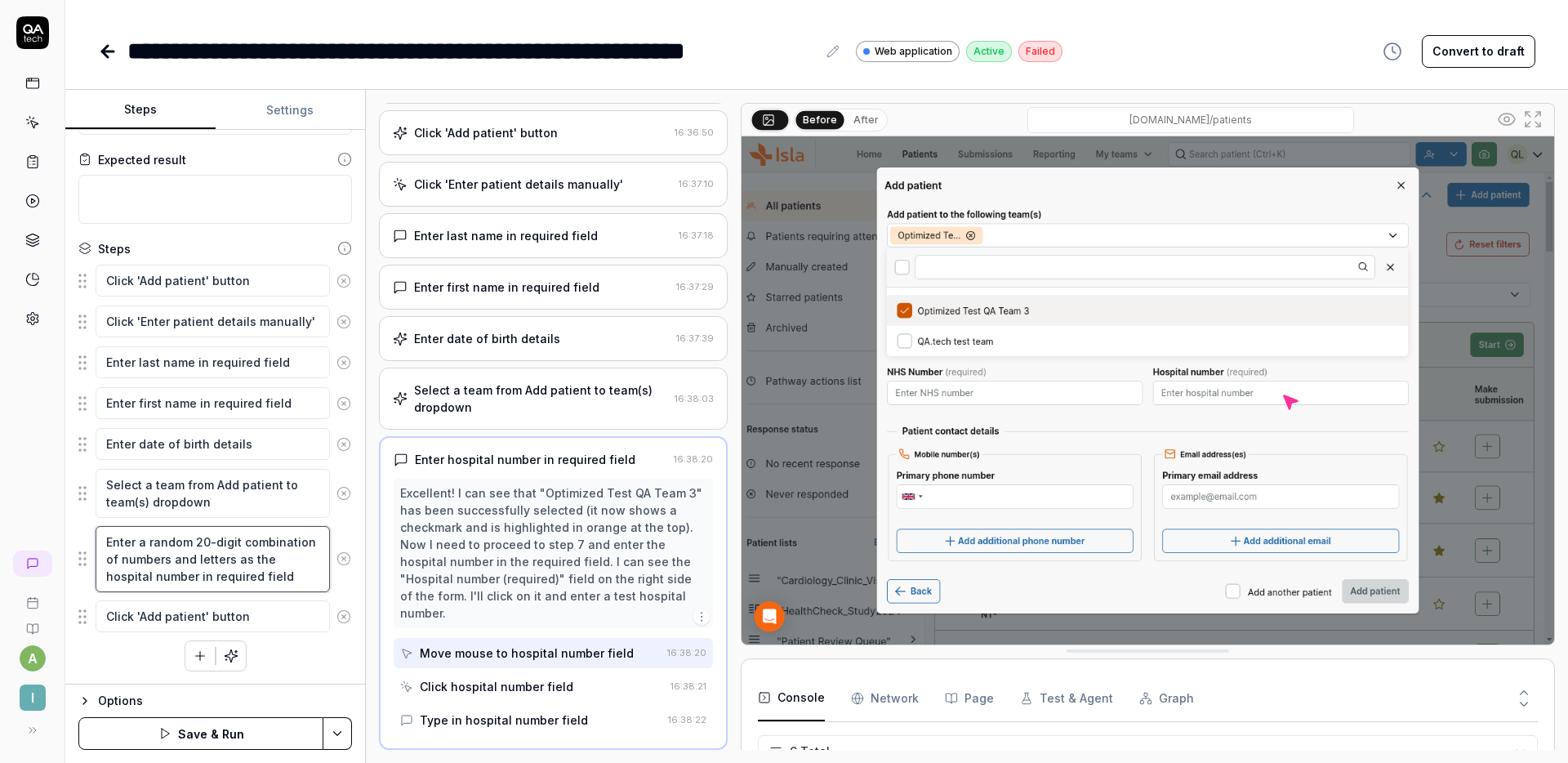
type textarea "Enter a random 20-digit combination of numbers and letters as the hospital numb…"
click at [232, 732] on button "Save & Run" at bounding box center [200, 734] width 245 height 33
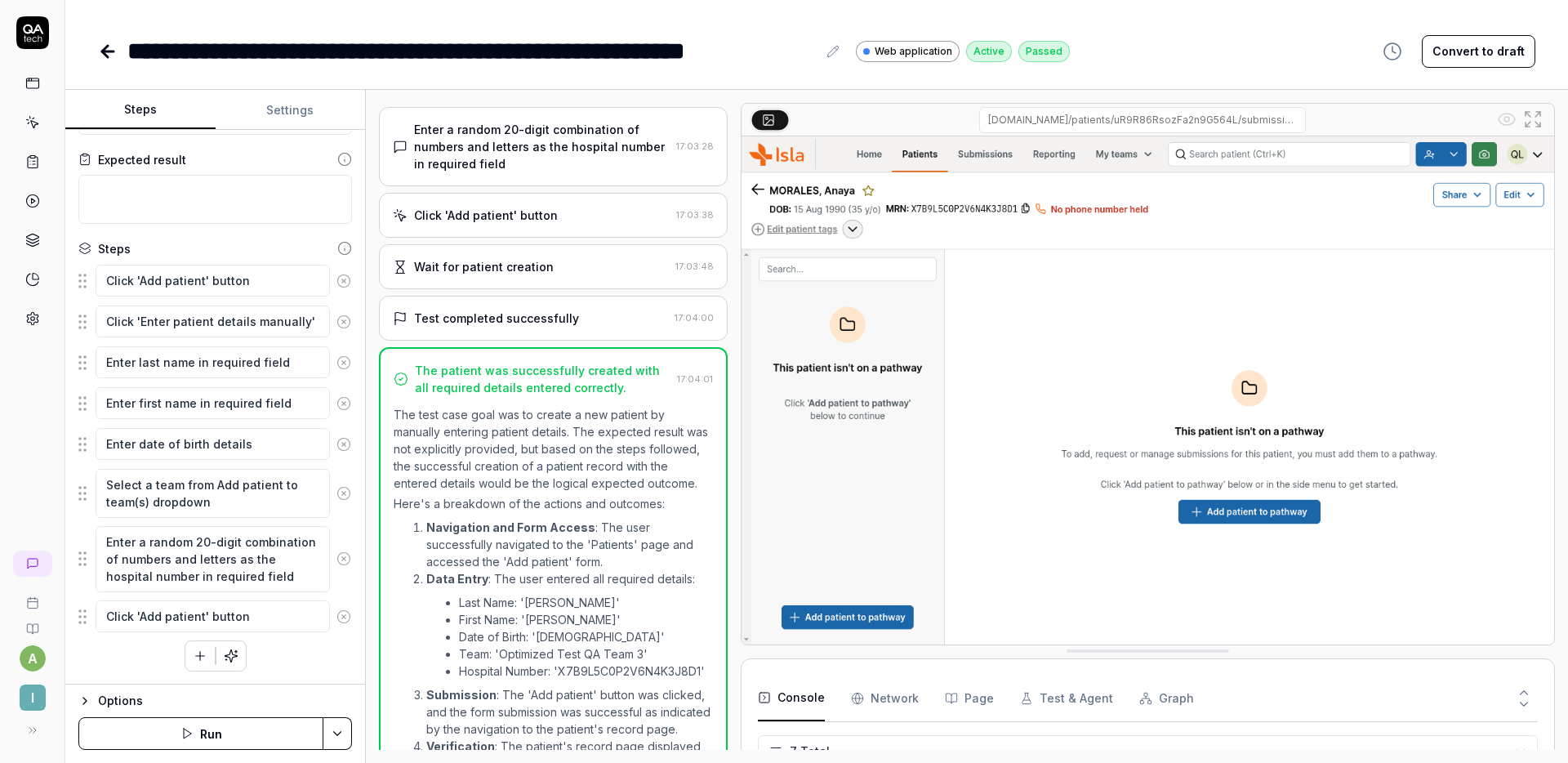
scroll to position [139, 0]
type textarea "*"
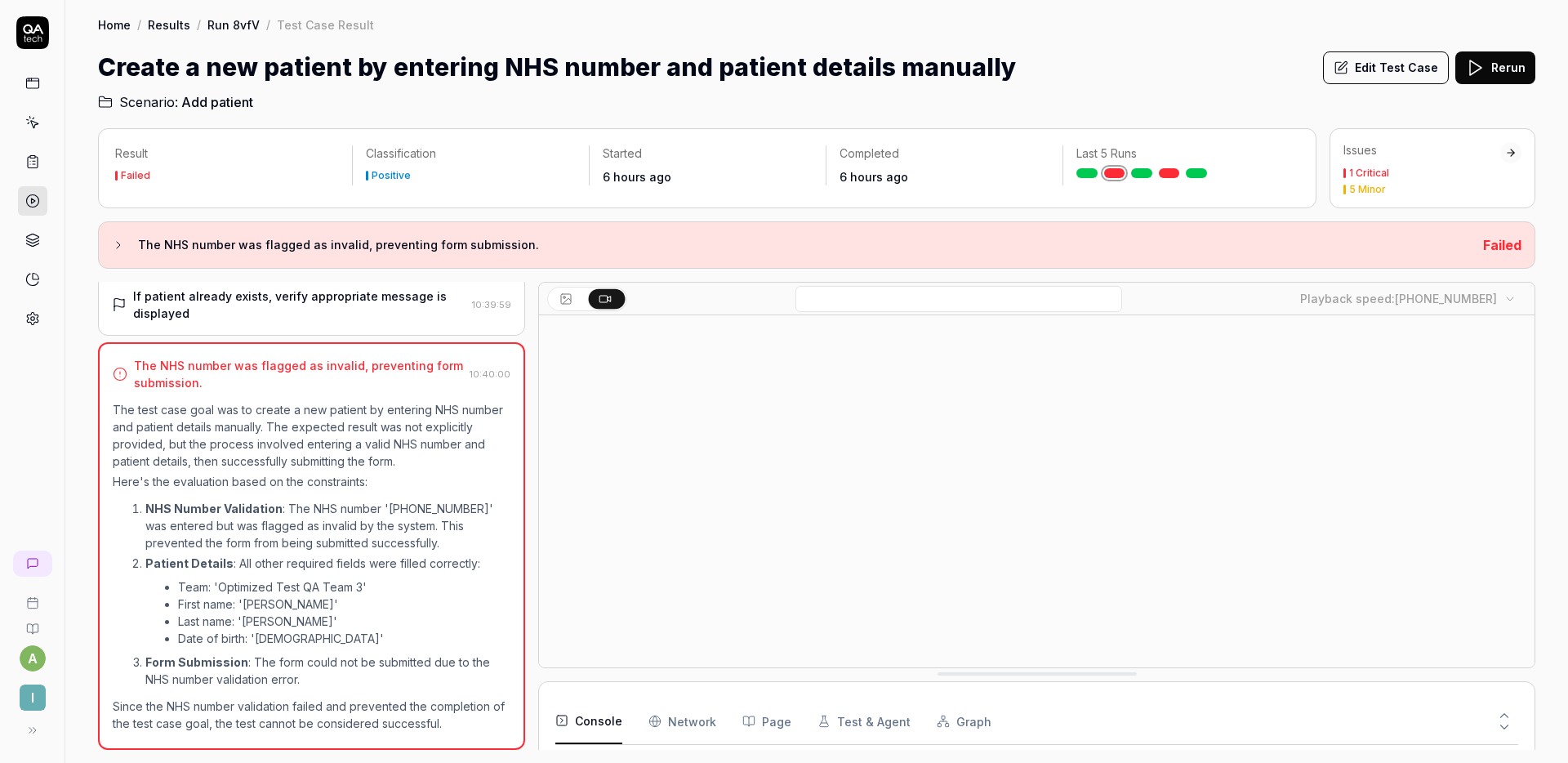
scroll to position [107, 0]
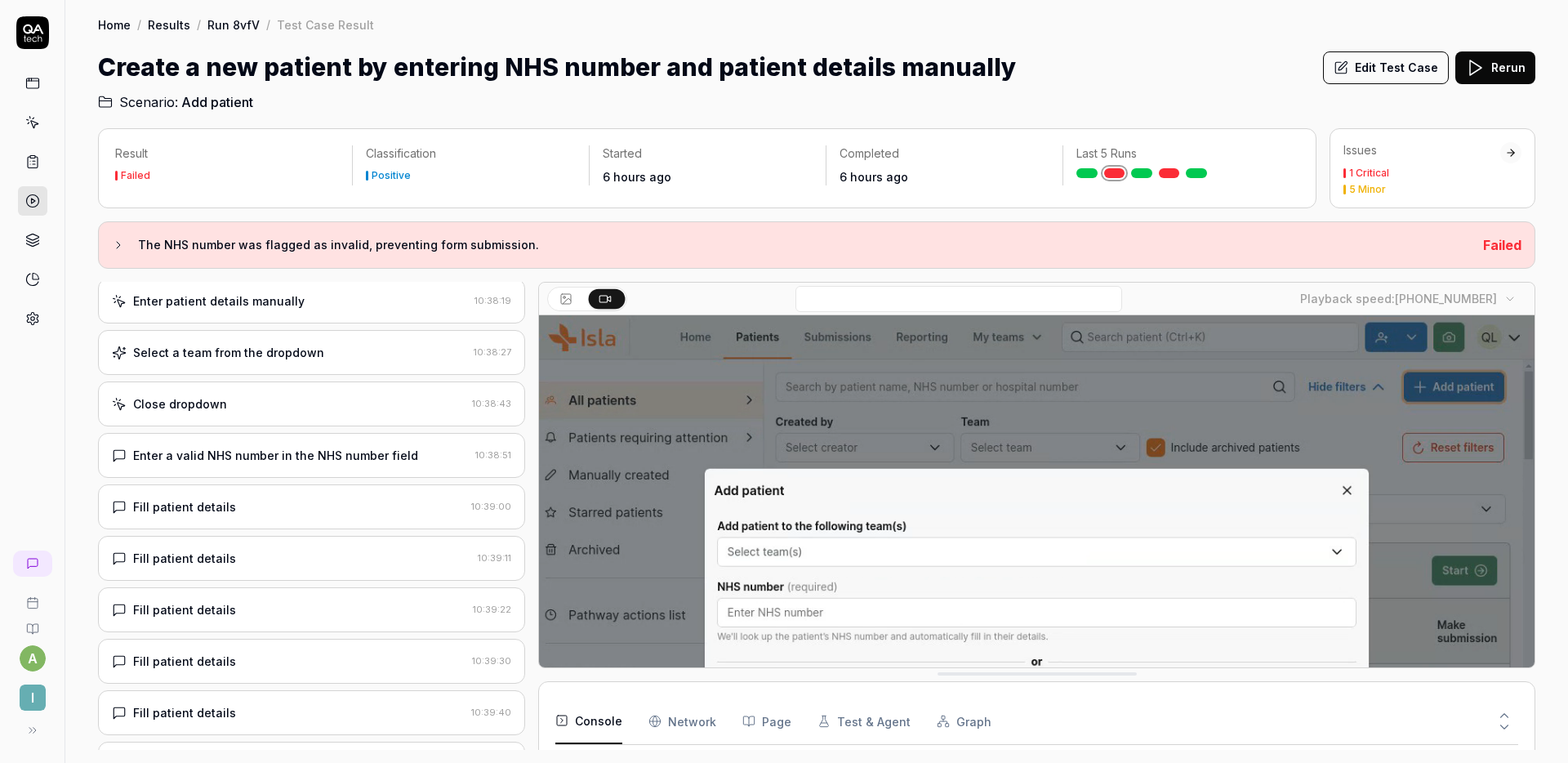
click at [303, 462] on div "Enter a valid NHS number in the NHS number field" at bounding box center [276, 455] width 285 height 17
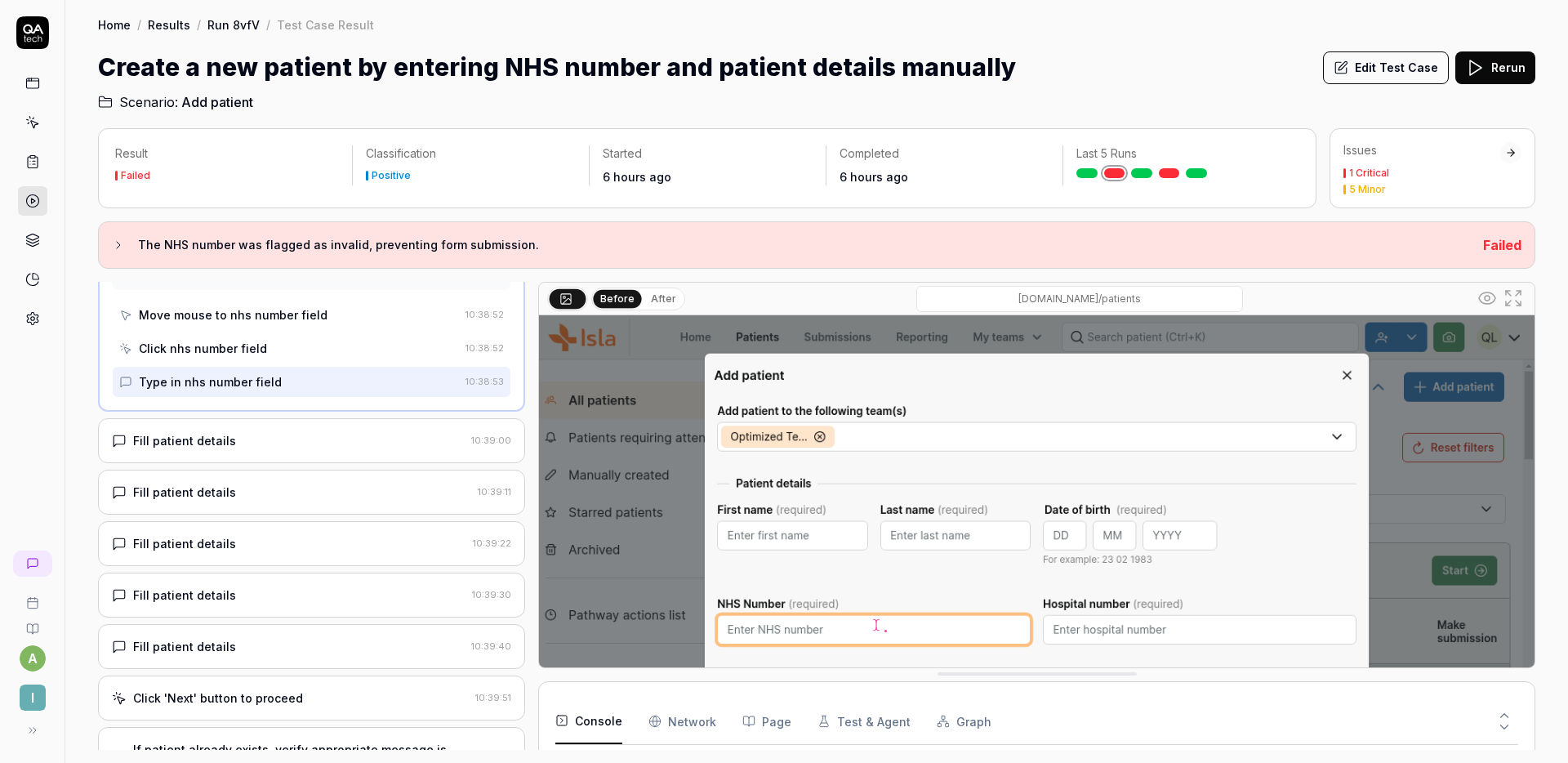
scroll to position [167, 0]
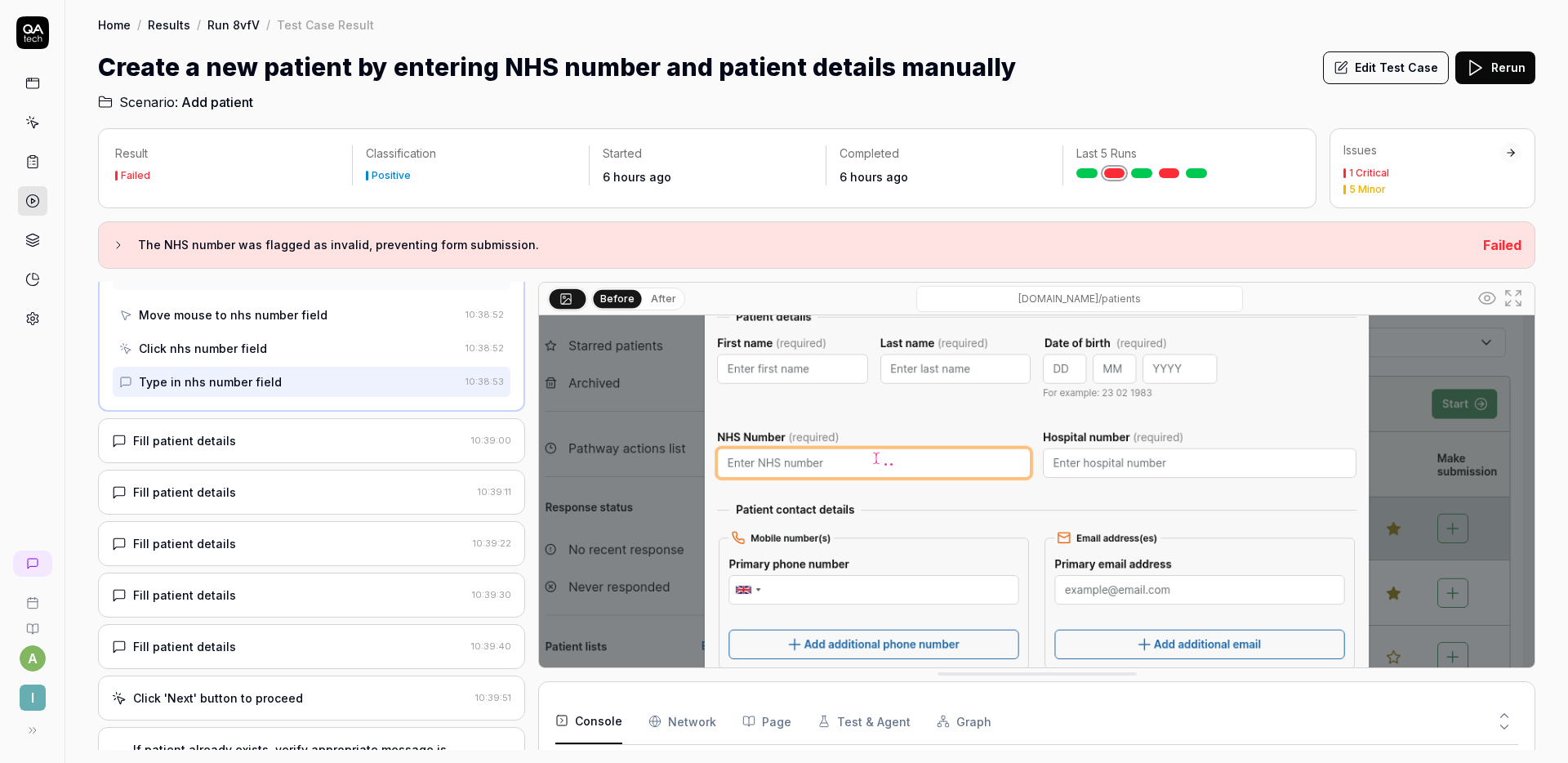
click at [372, 422] on div "Fill patient details 10:39:00" at bounding box center [312, 440] width 427 height 45
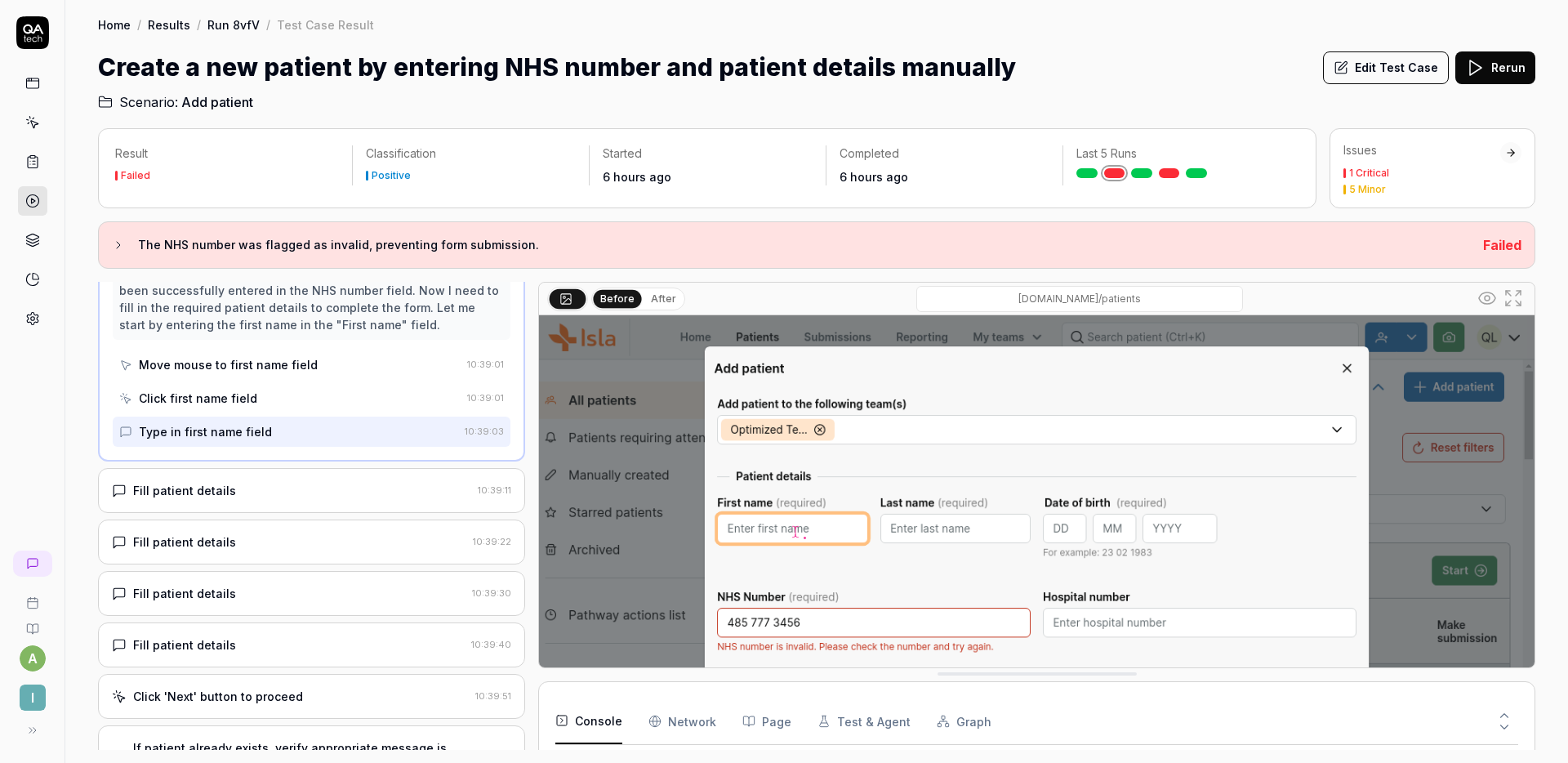
scroll to position [711, 0]
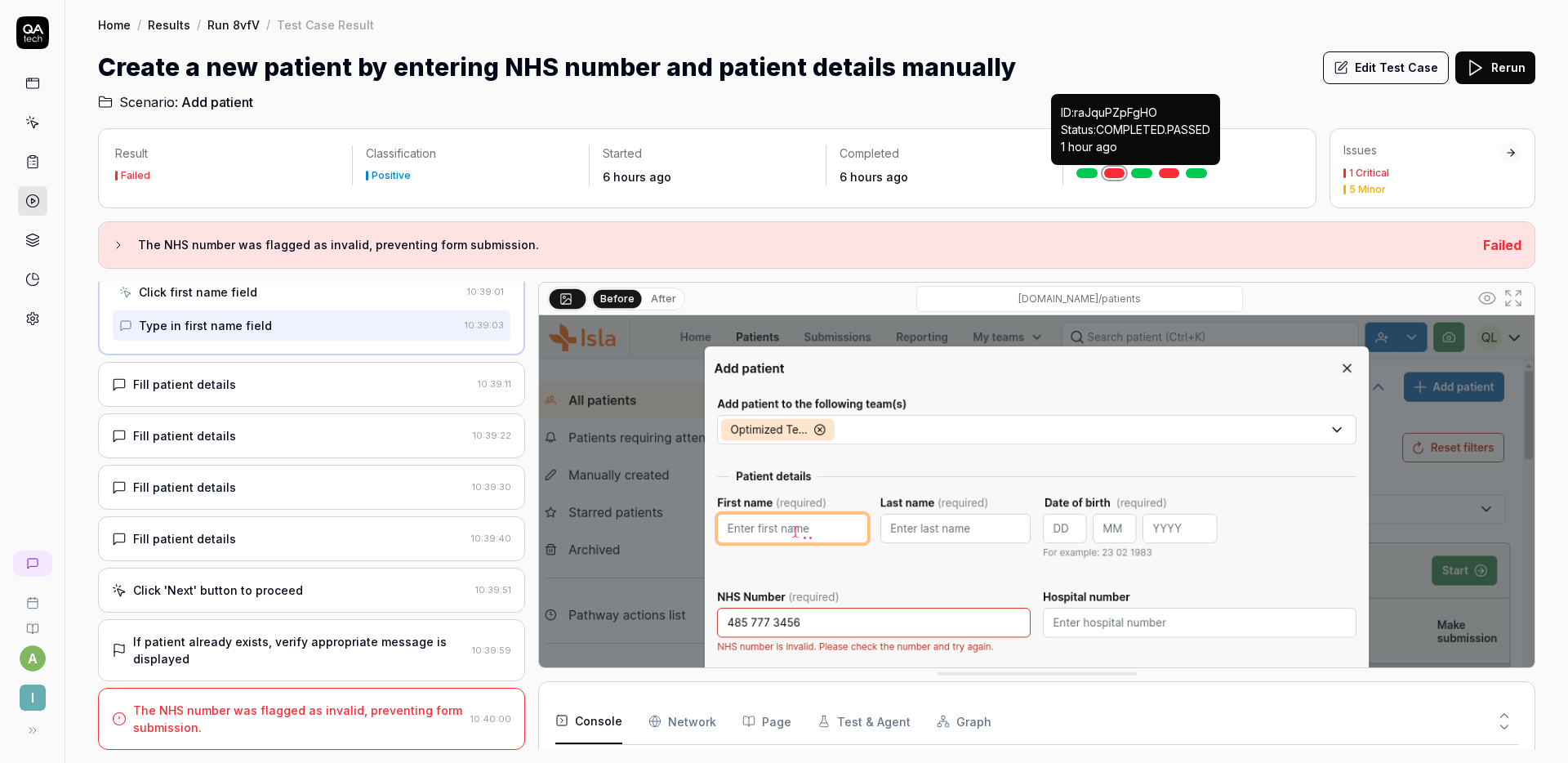
click at [1149, 172] on link at bounding box center [1142, 173] width 21 height 10
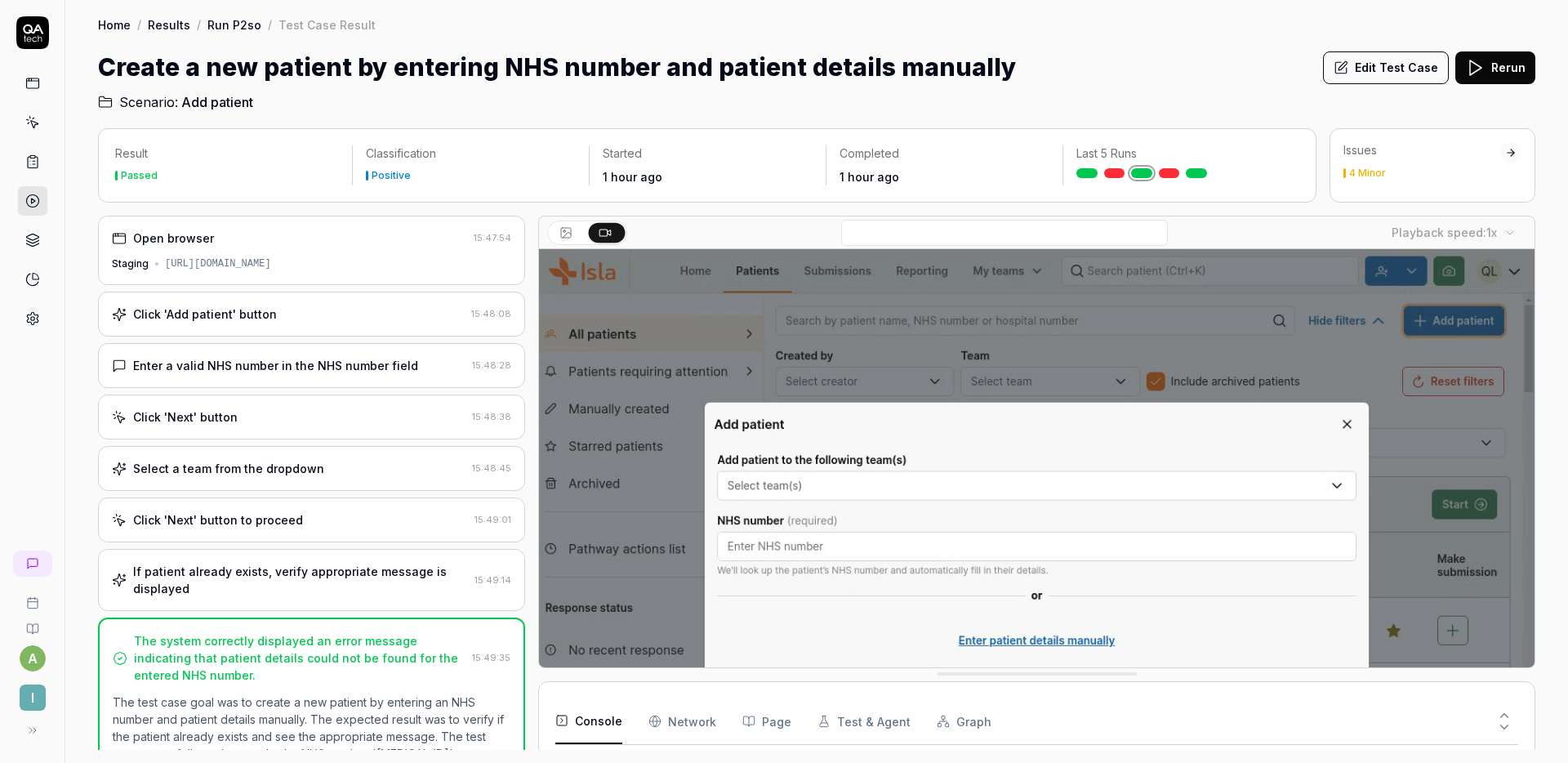
click at [346, 379] on div "Enter a valid NHS number in the NHS number field 15:48:28" at bounding box center [312, 365] width 427 height 45
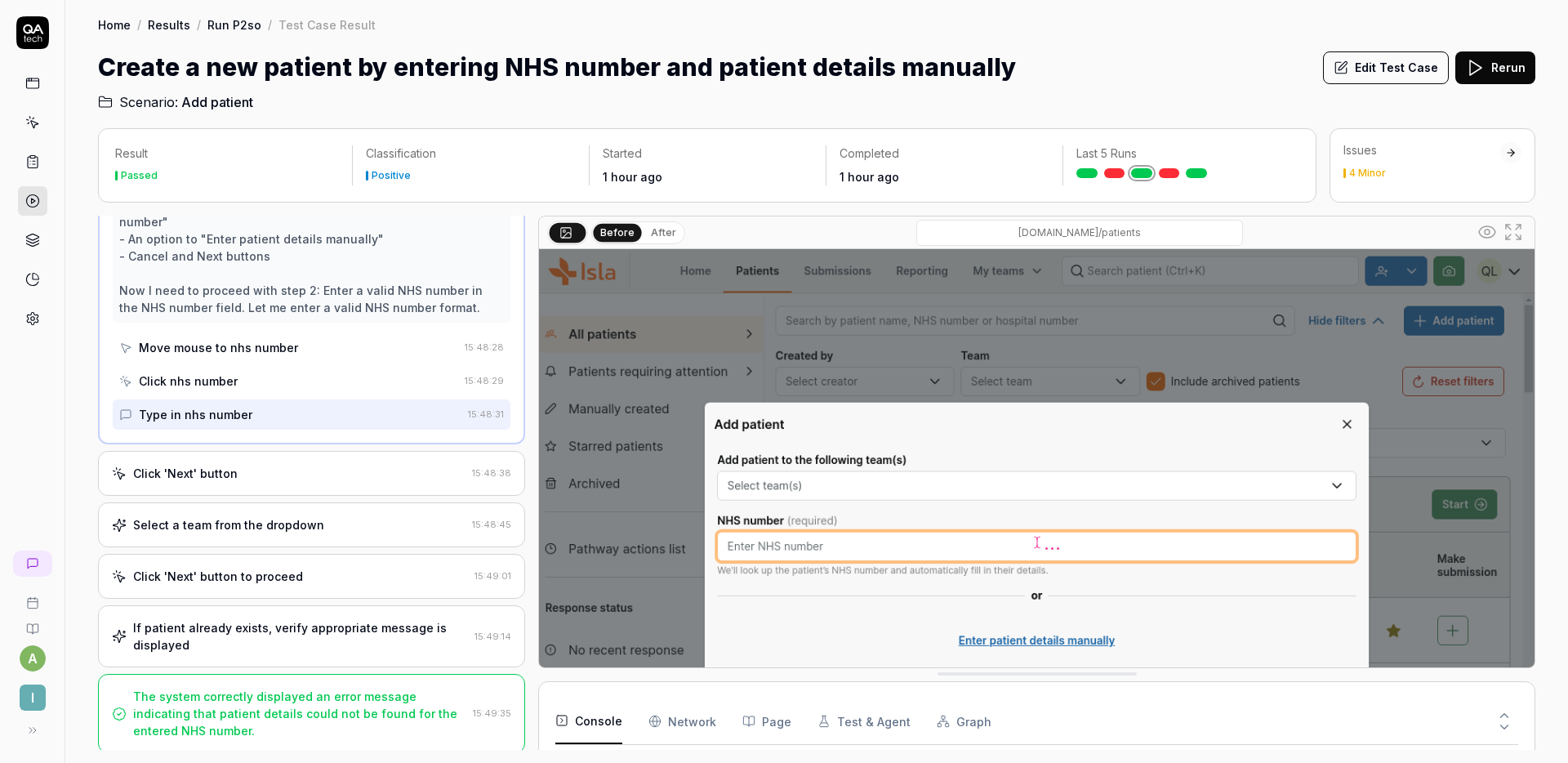
click at [326, 466] on div "Click 'Next' button" at bounding box center [289, 473] width 354 height 17
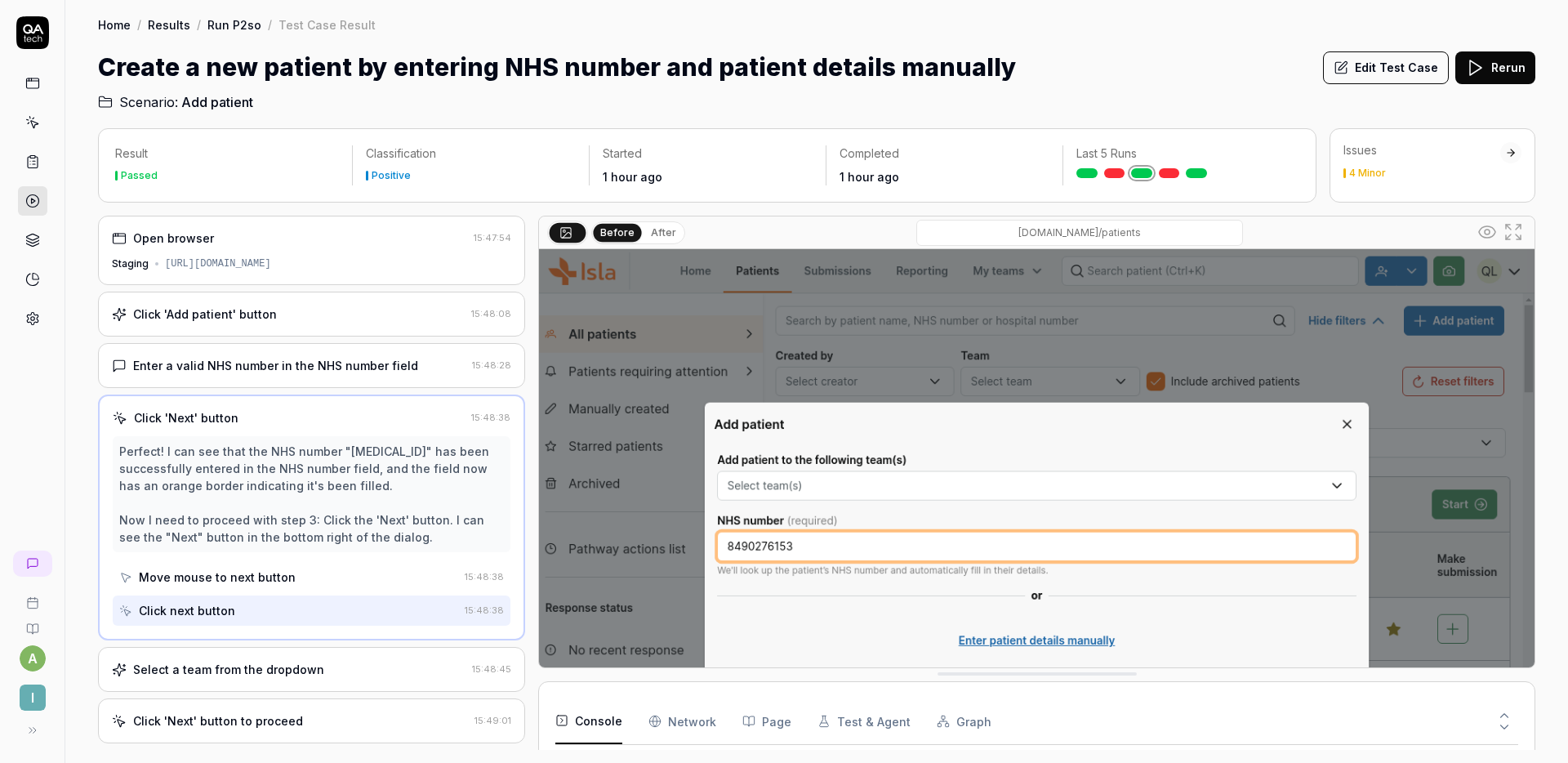
click at [1125, 172] on div at bounding box center [1181, 173] width 210 height 10
click at [1121, 175] on link at bounding box center [1115, 173] width 21 height 10
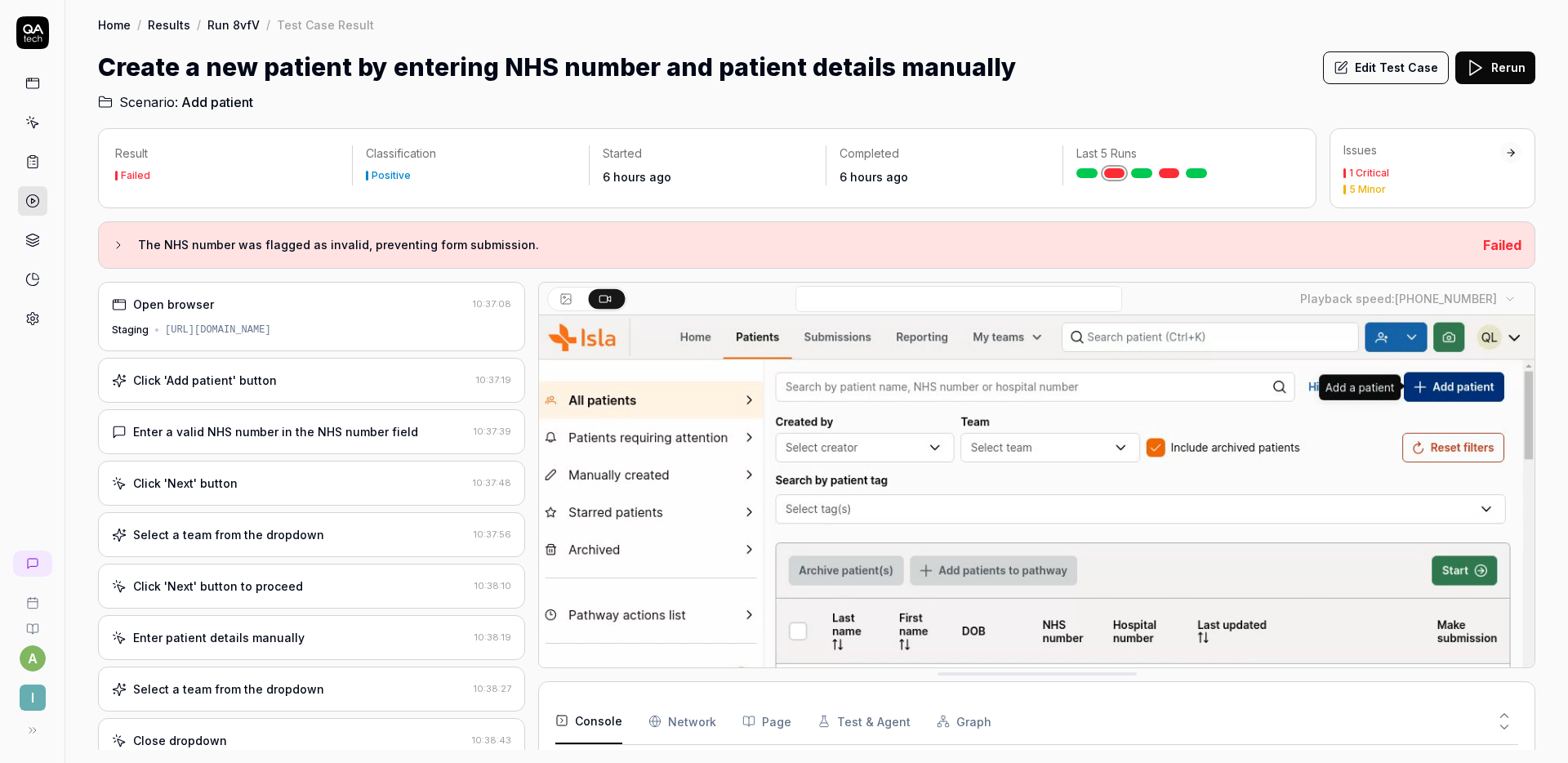
click at [306, 428] on div "Enter a valid NHS number in the NHS number field" at bounding box center [276, 431] width 285 height 17
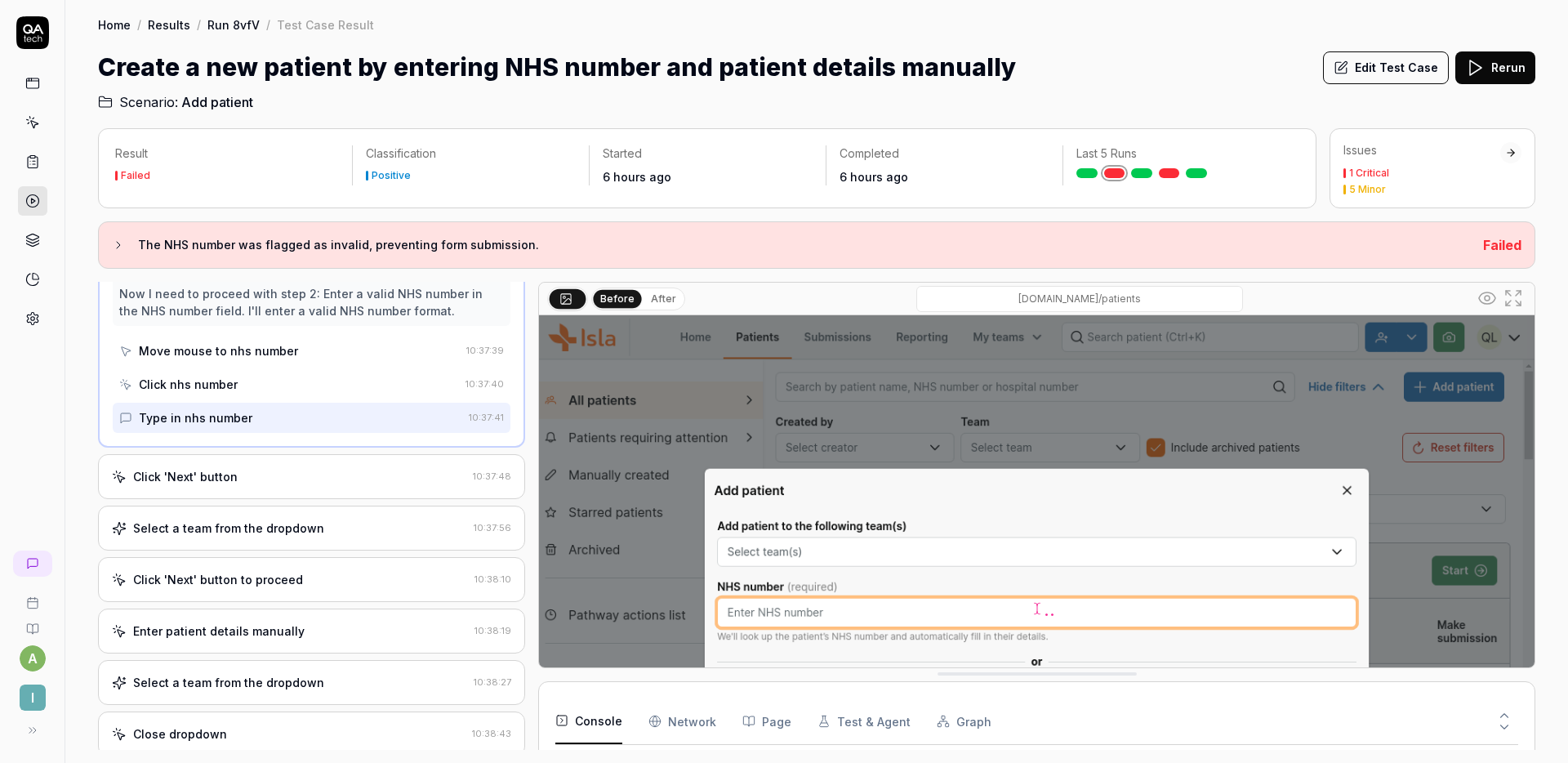
click at [278, 470] on div "Click 'Next' button" at bounding box center [289, 477] width 354 height 17
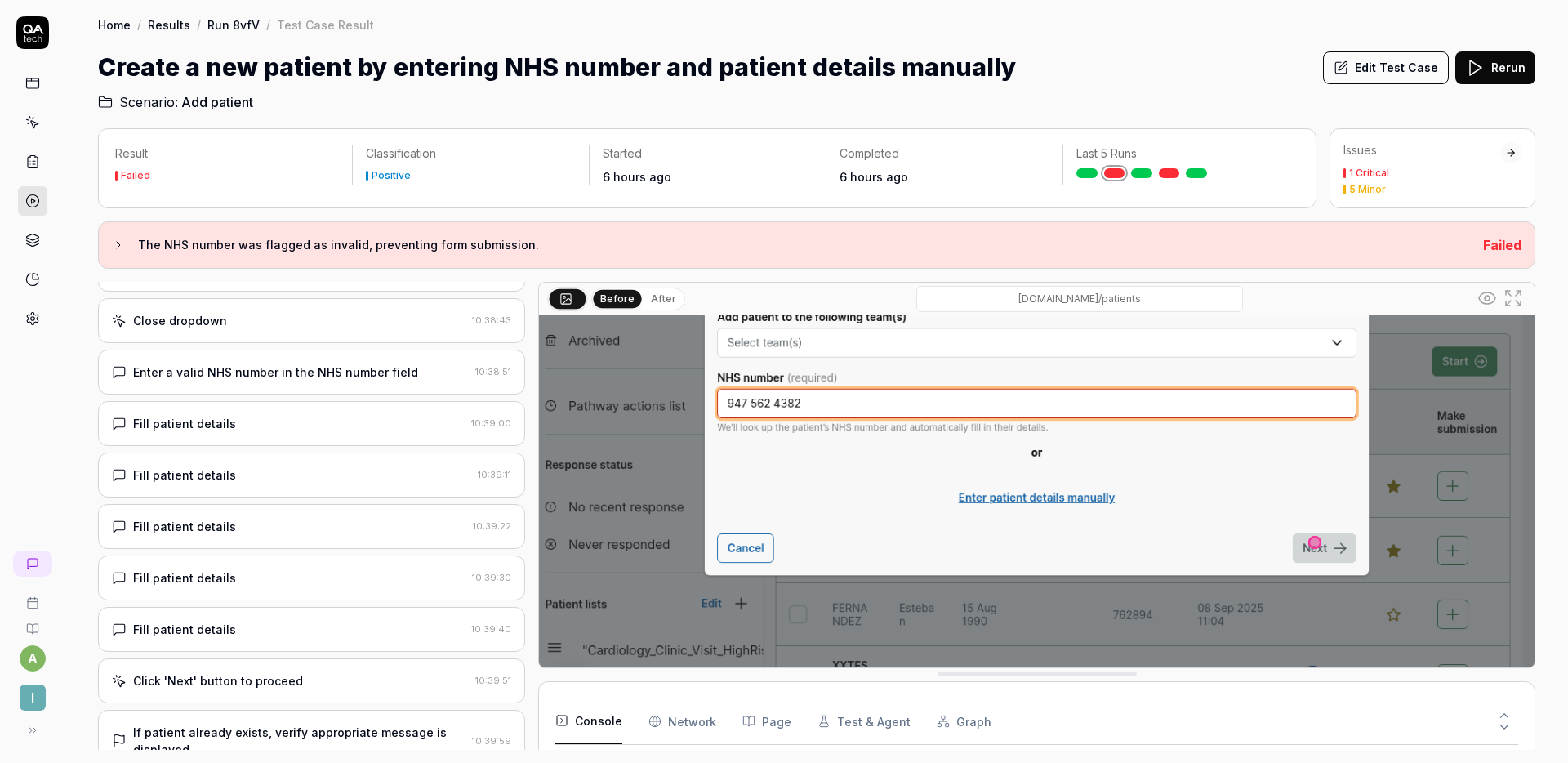
scroll to position [212, 0]
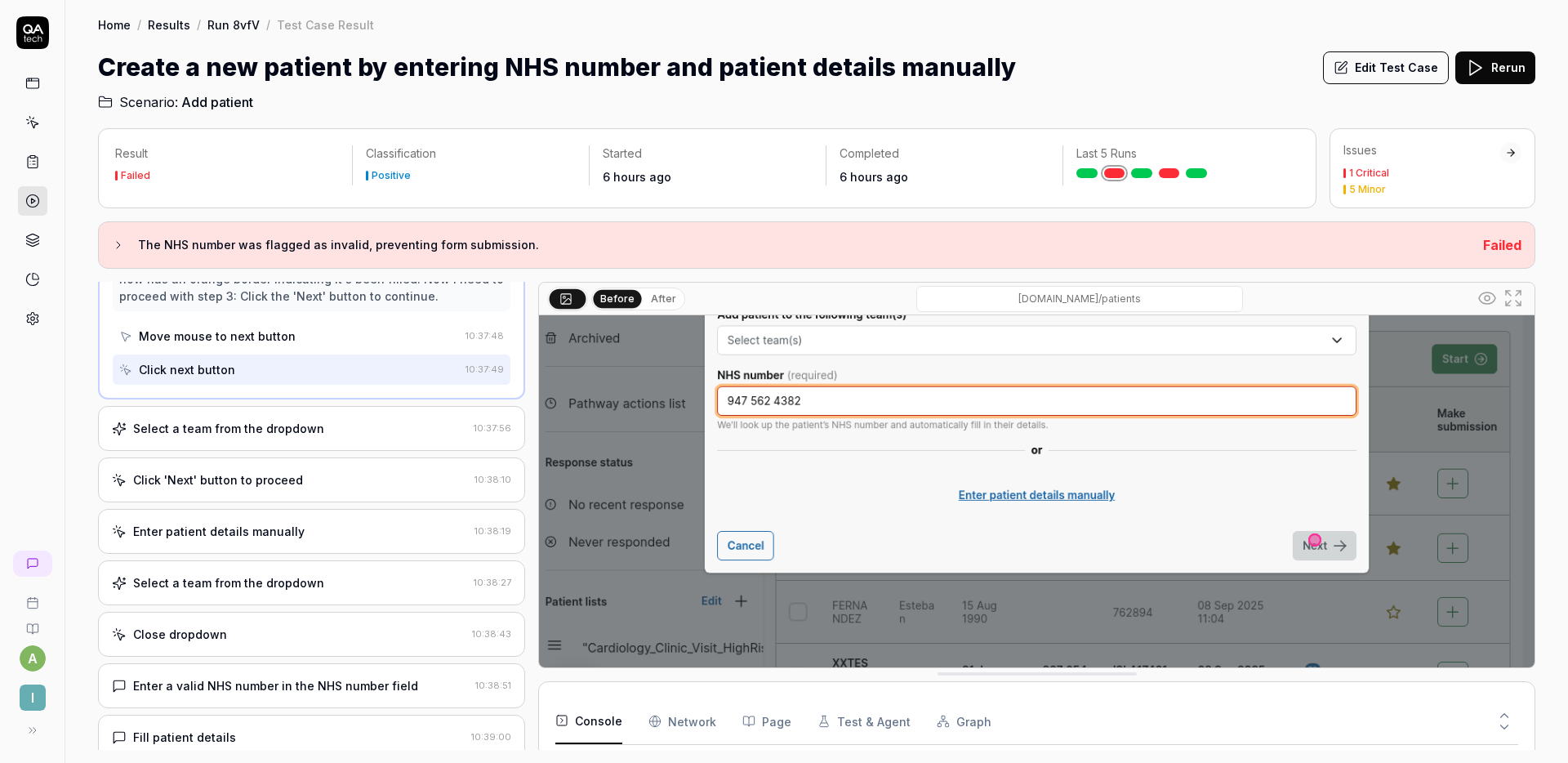
click at [317, 447] on div "Select a team from the dropdown 10:37:56" at bounding box center [312, 428] width 427 height 45
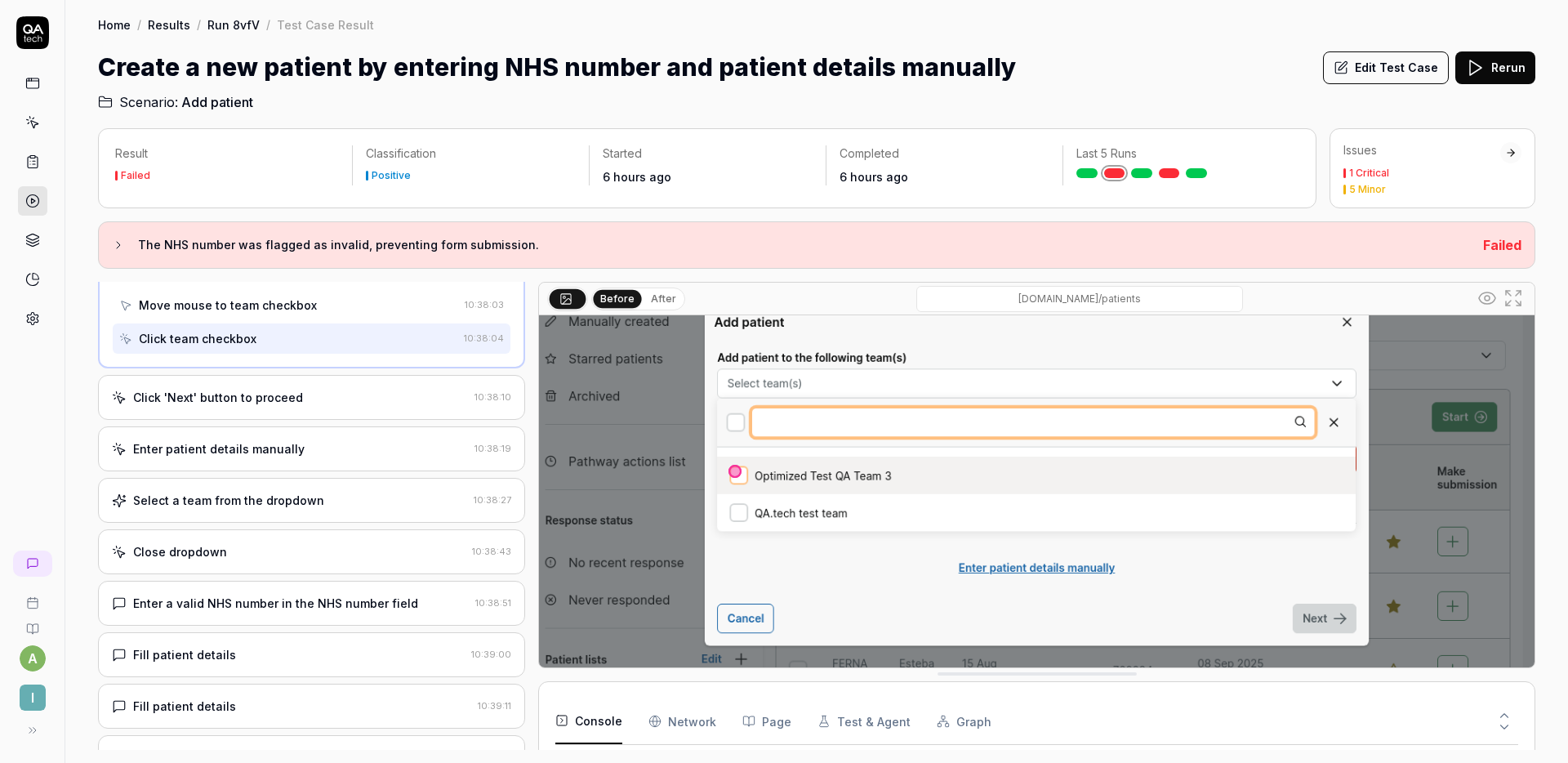
scroll to position [643, 0]
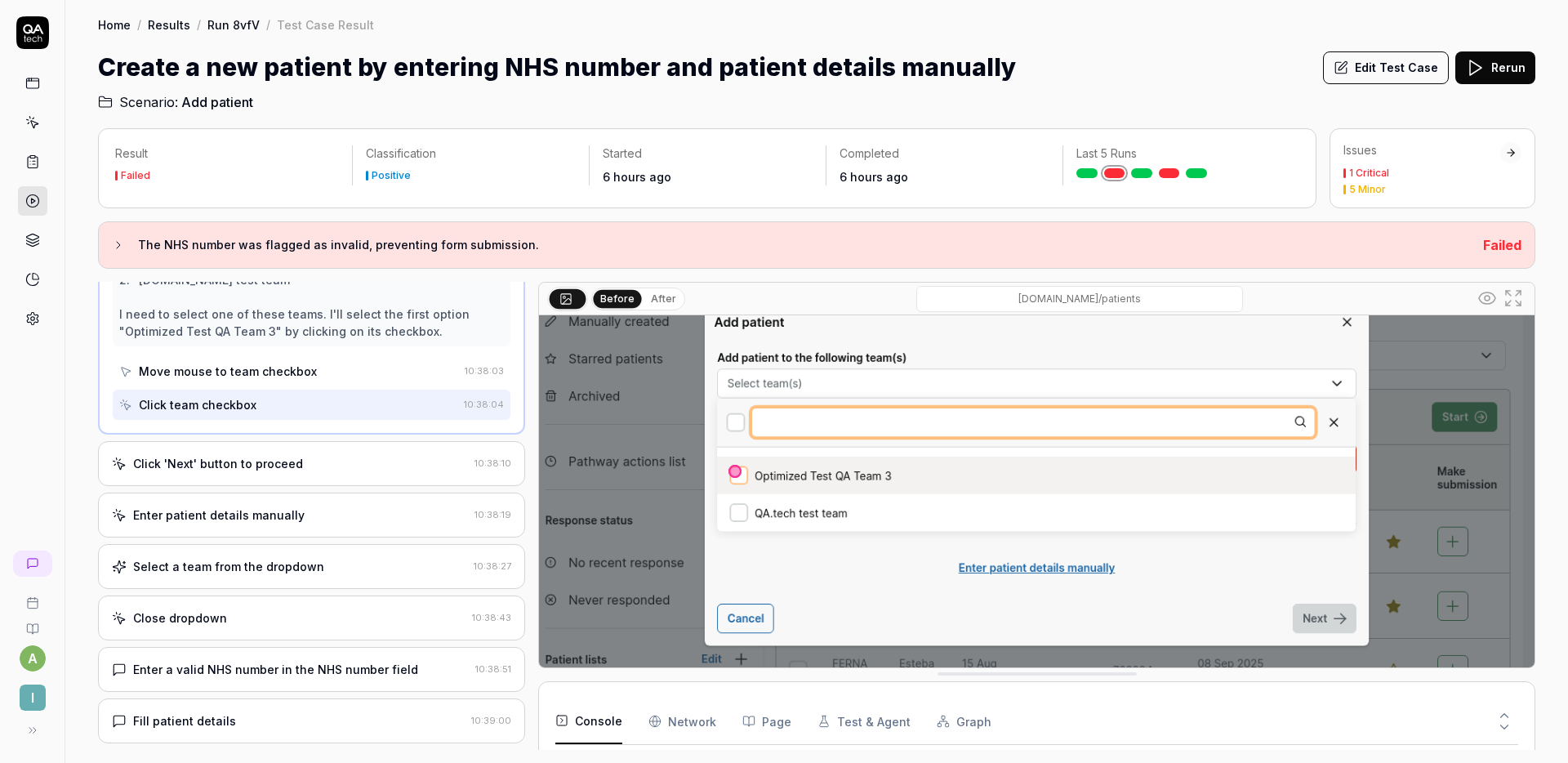
click at [323, 469] on div "Click 'Next' button to proceed" at bounding box center [290, 464] width 356 height 17
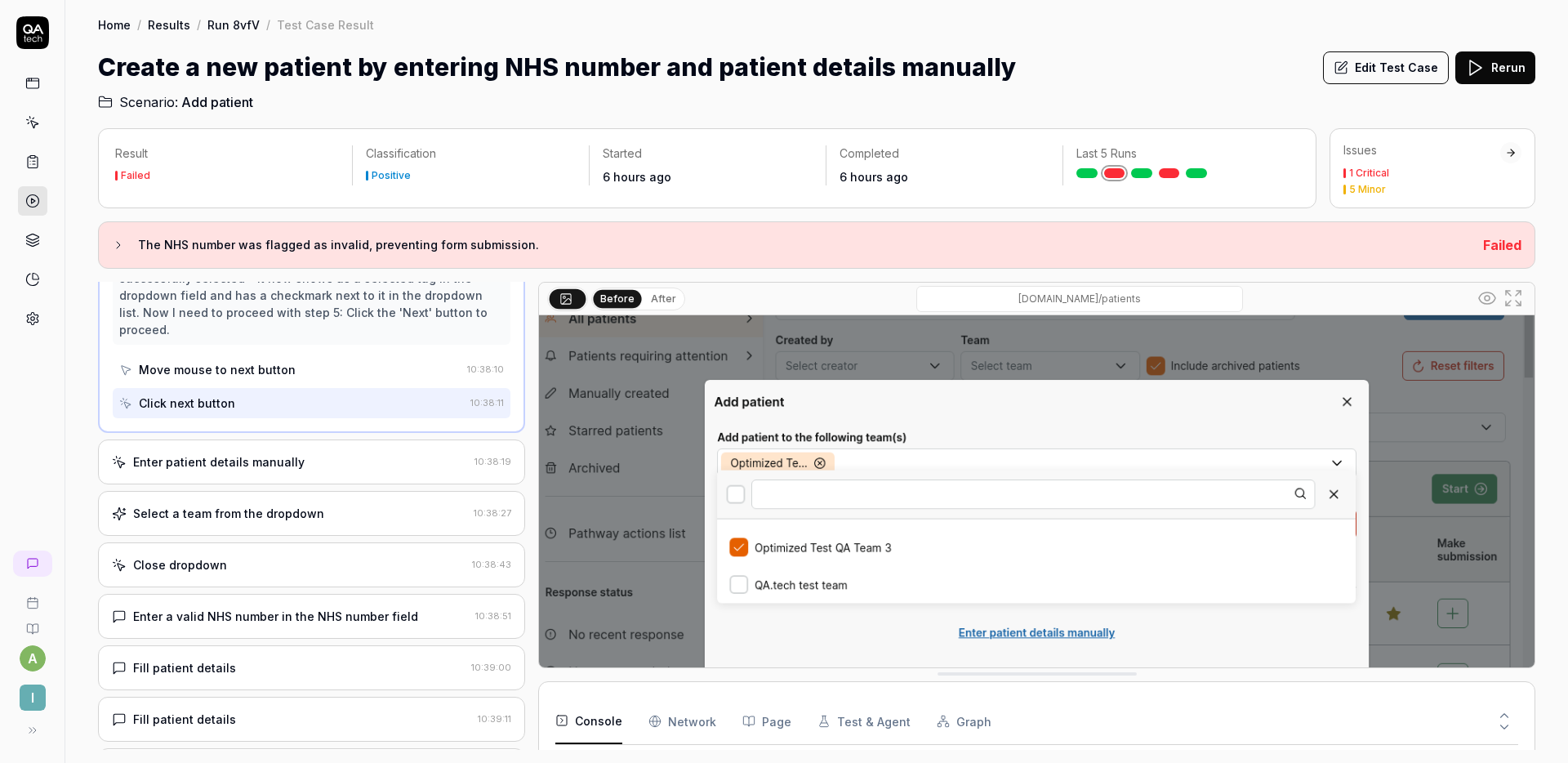
scroll to position [160, 0]
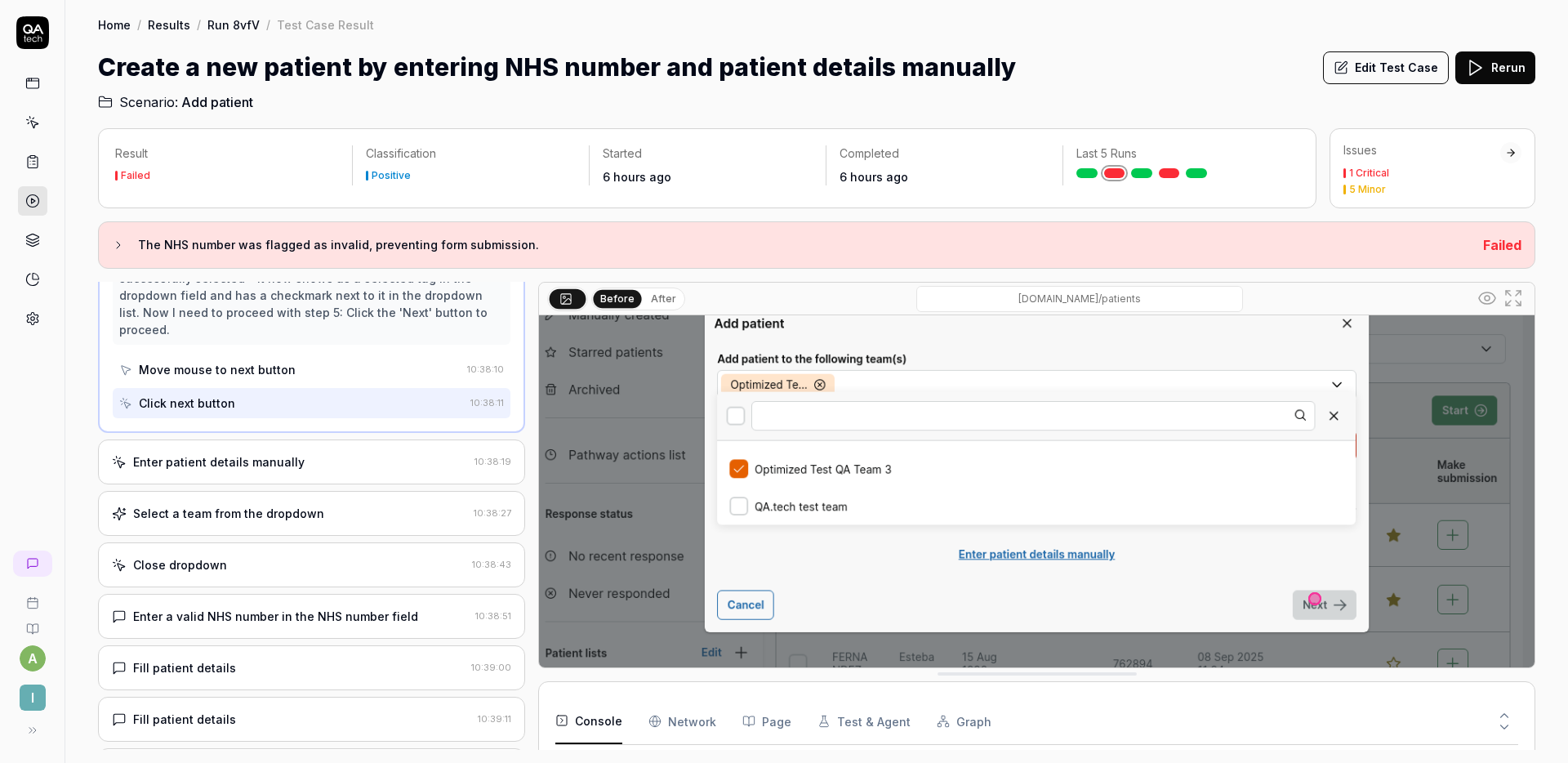
click at [345, 445] on div "Enter patient details manually 10:38:19" at bounding box center [312, 462] width 427 height 45
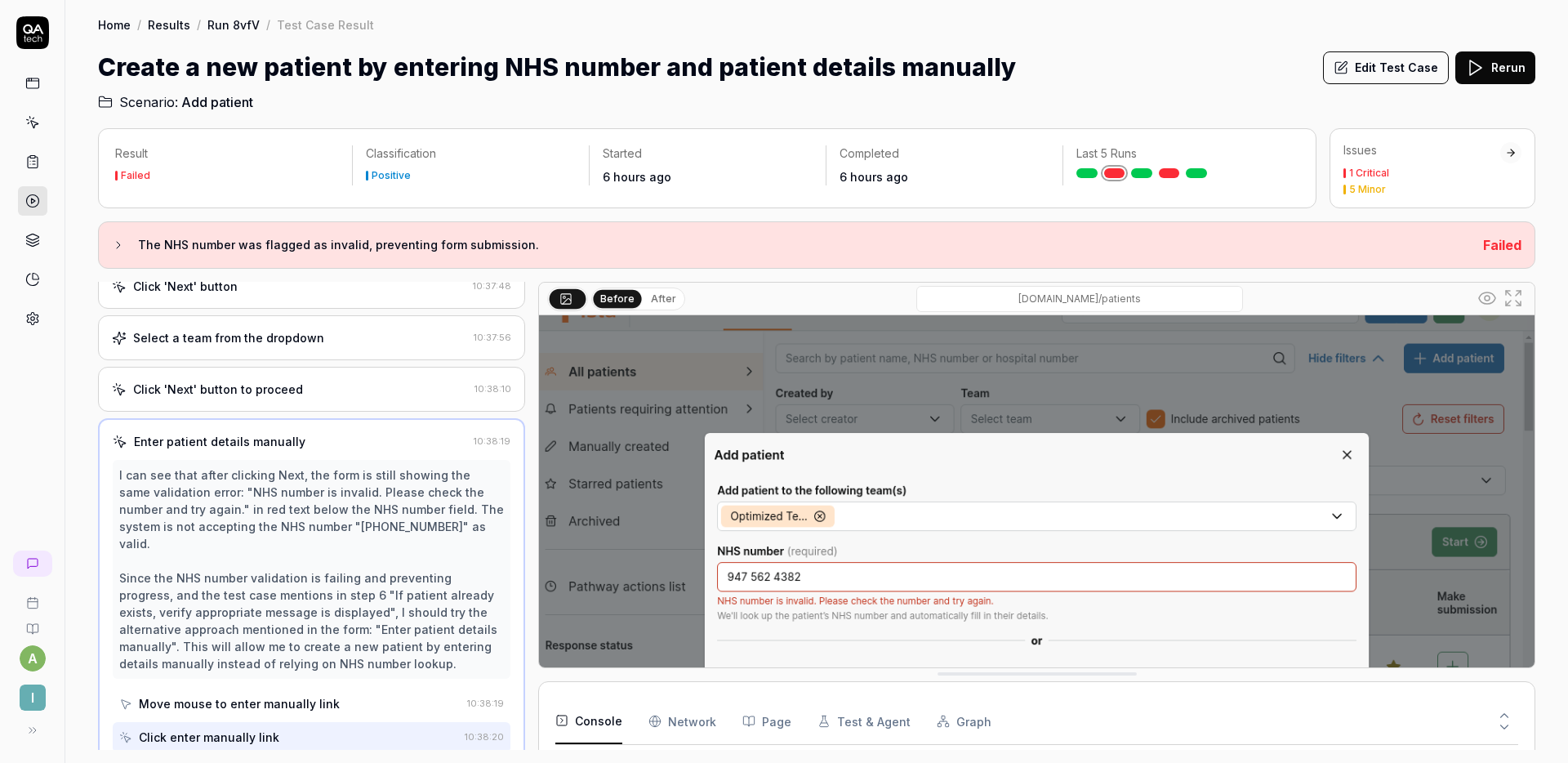
scroll to position [32, 0]
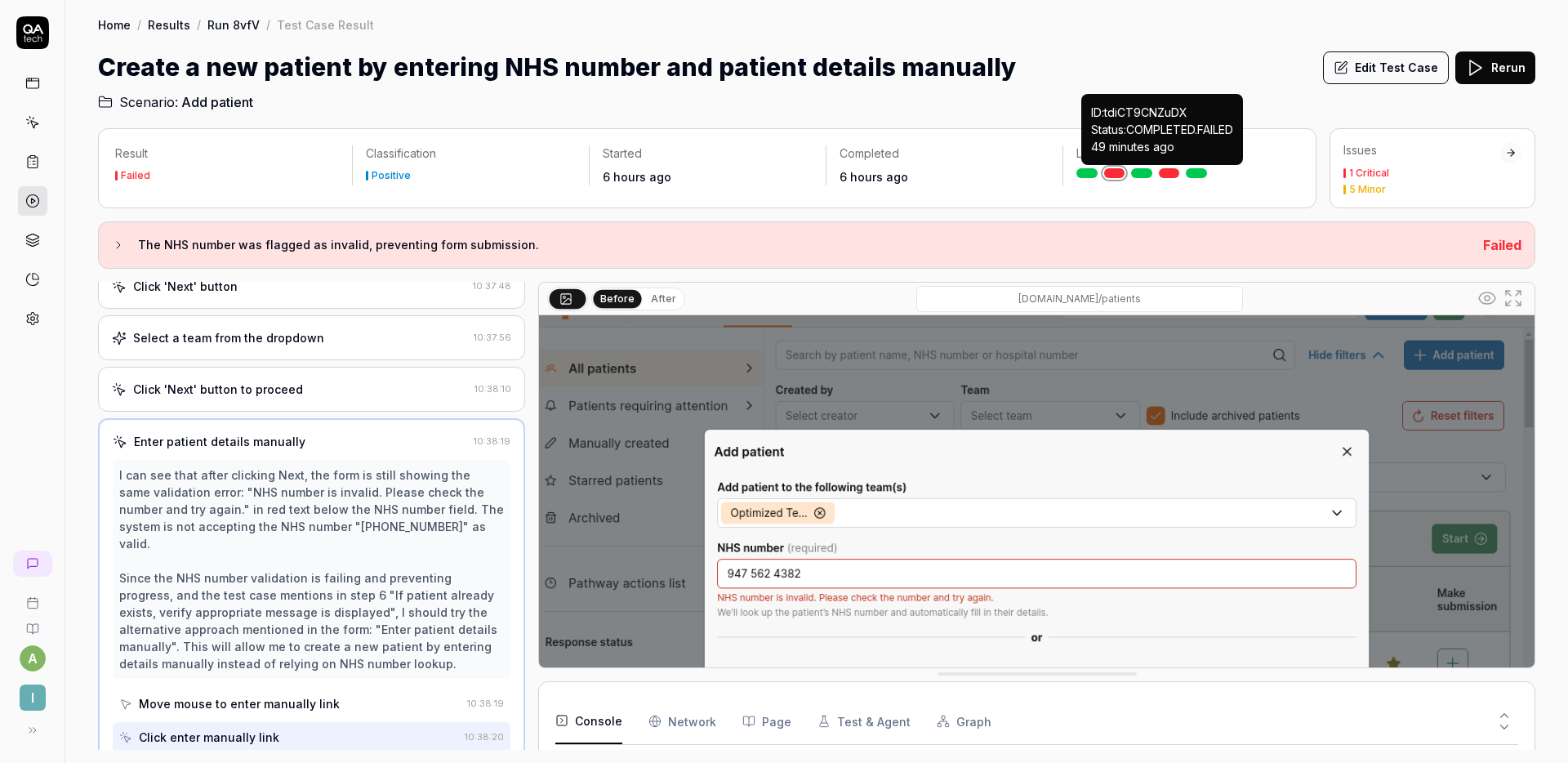
click at [1165, 176] on link at bounding box center [1170, 173] width 21 height 10
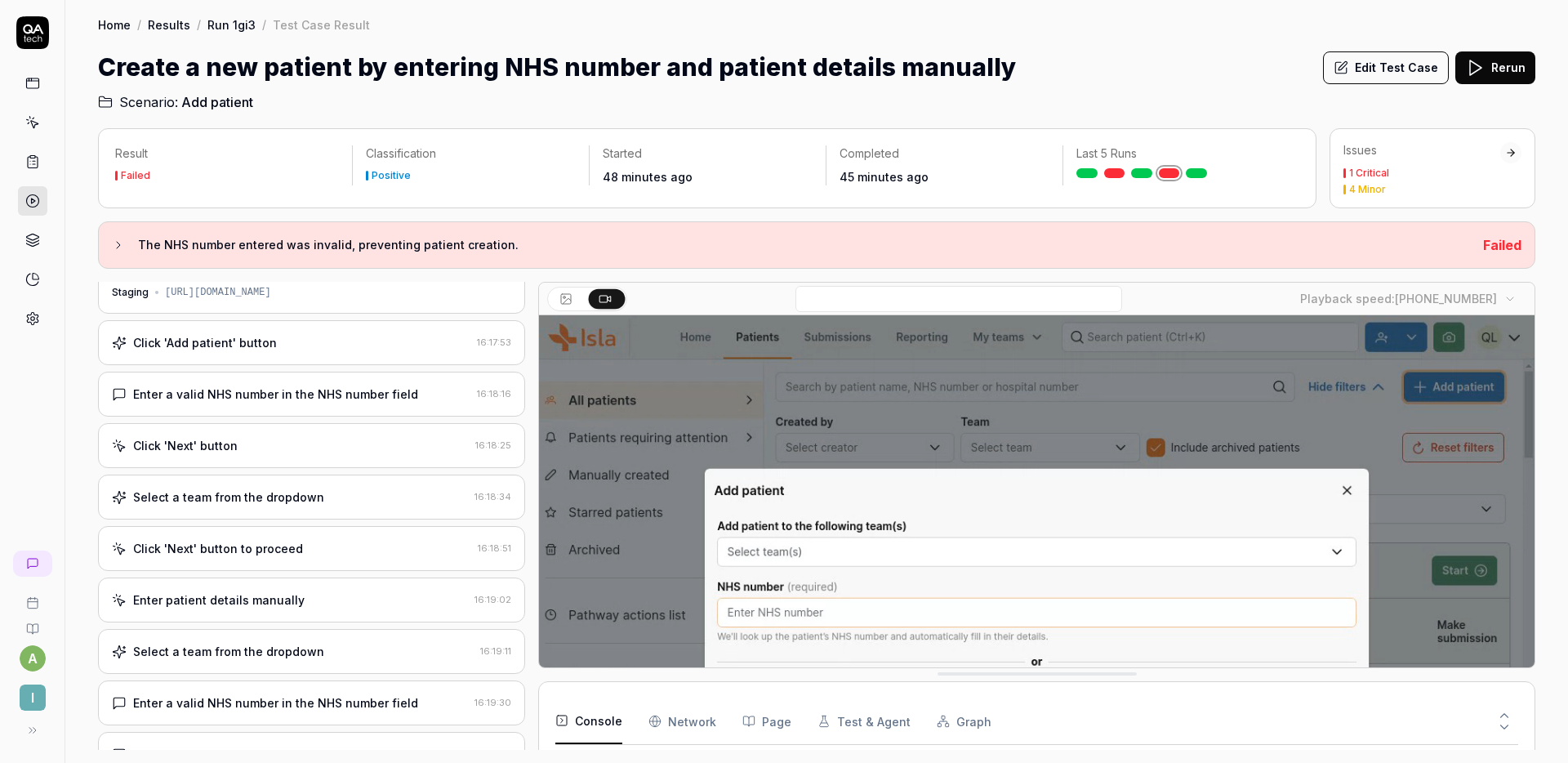
click at [430, 397] on div "Enter a valid NHS number in the NHS number field" at bounding box center [291, 394] width 359 height 17
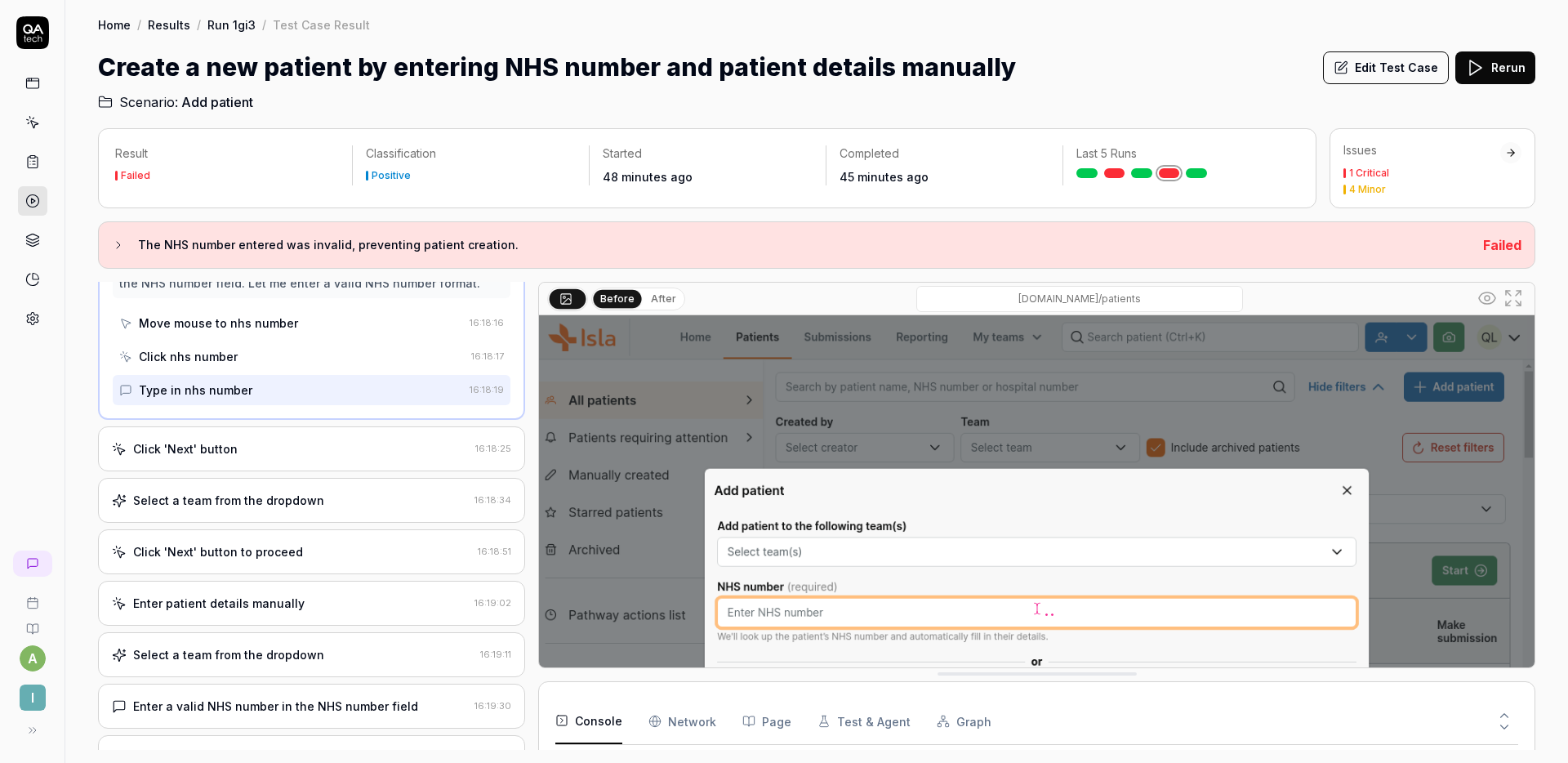
click at [270, 459] on div "Click 'Next' button 16:18:25" at bounding box center [312, 449] width 427 height 45
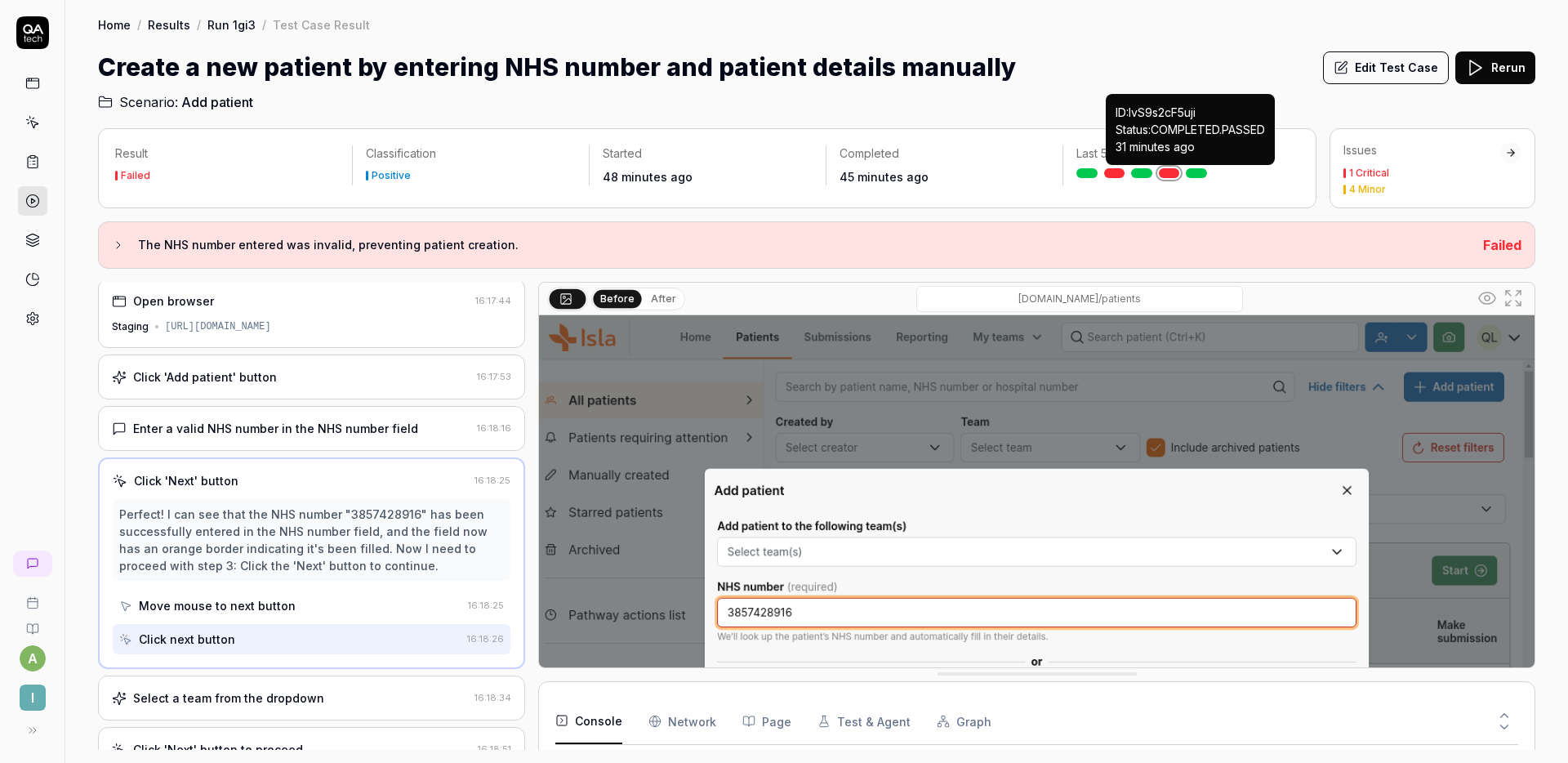
click at [1193, 172] on link at bounding box center [1197, 173] width 21 height 10
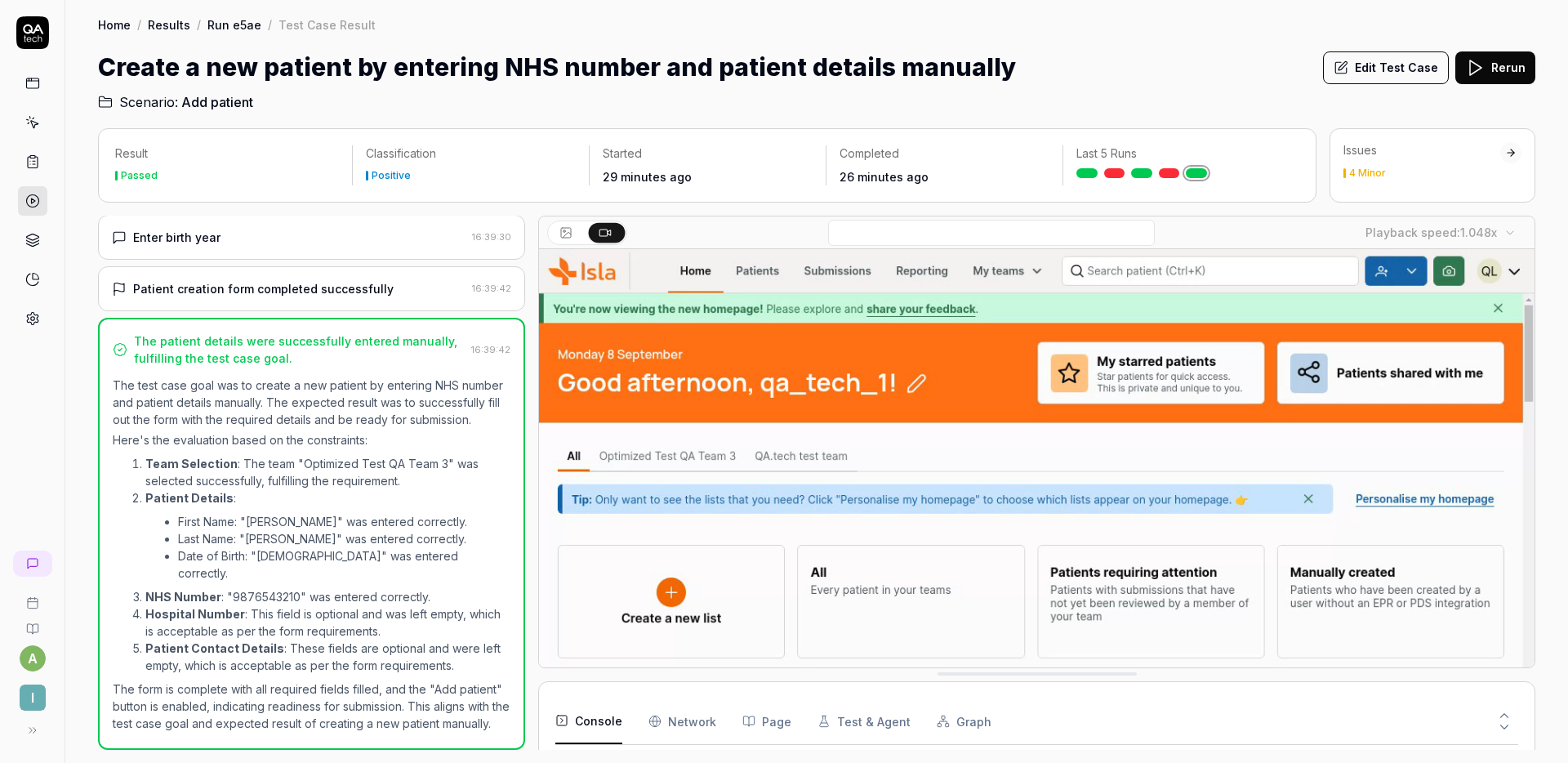
click at [1384, 72] on button "Edit Test Case" at bounding box center [1386, 68] width 126 height 33
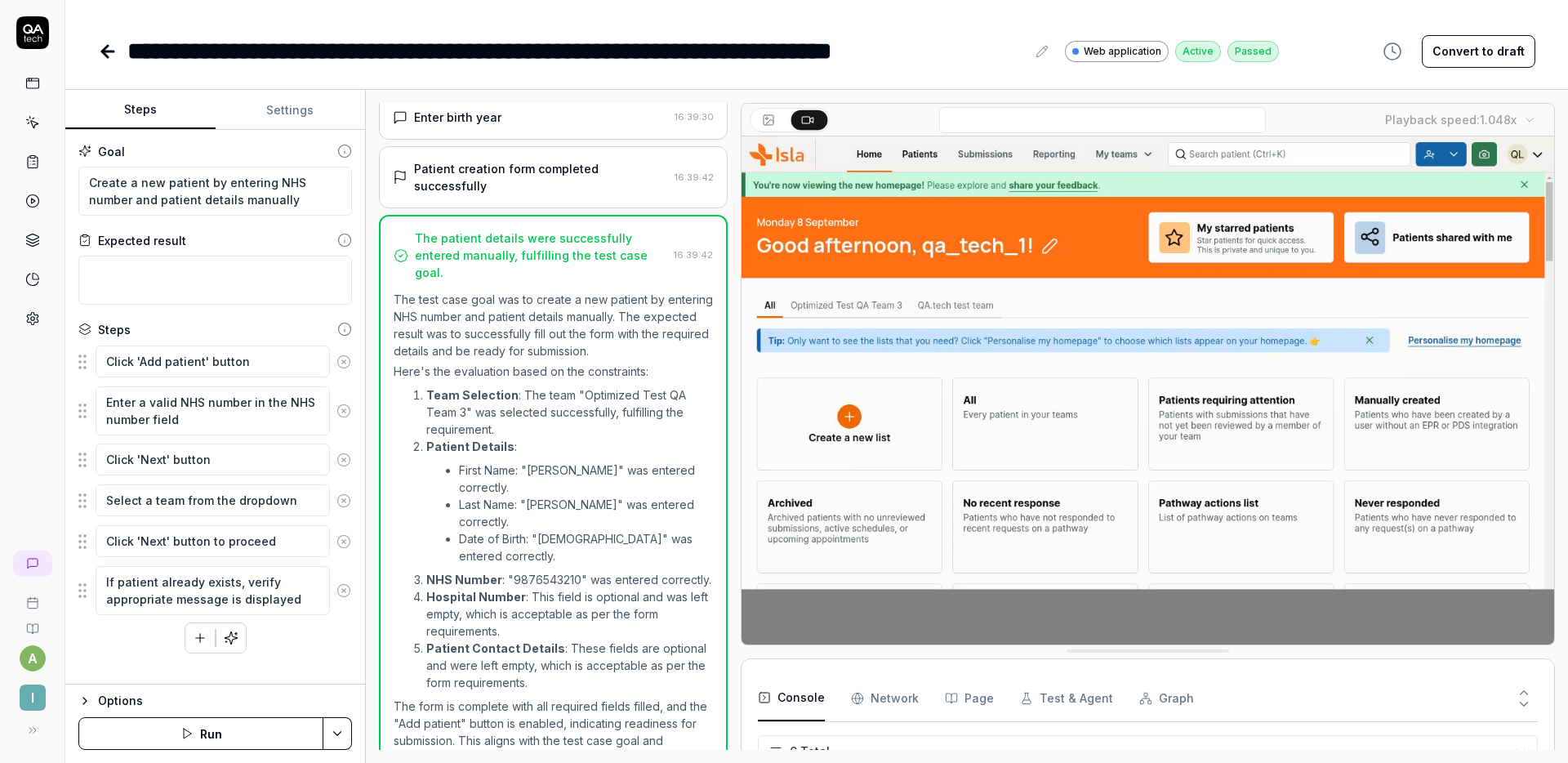
click at [294, 120] on button "Settings" at bounding box center [291, 111] width 150 height 40
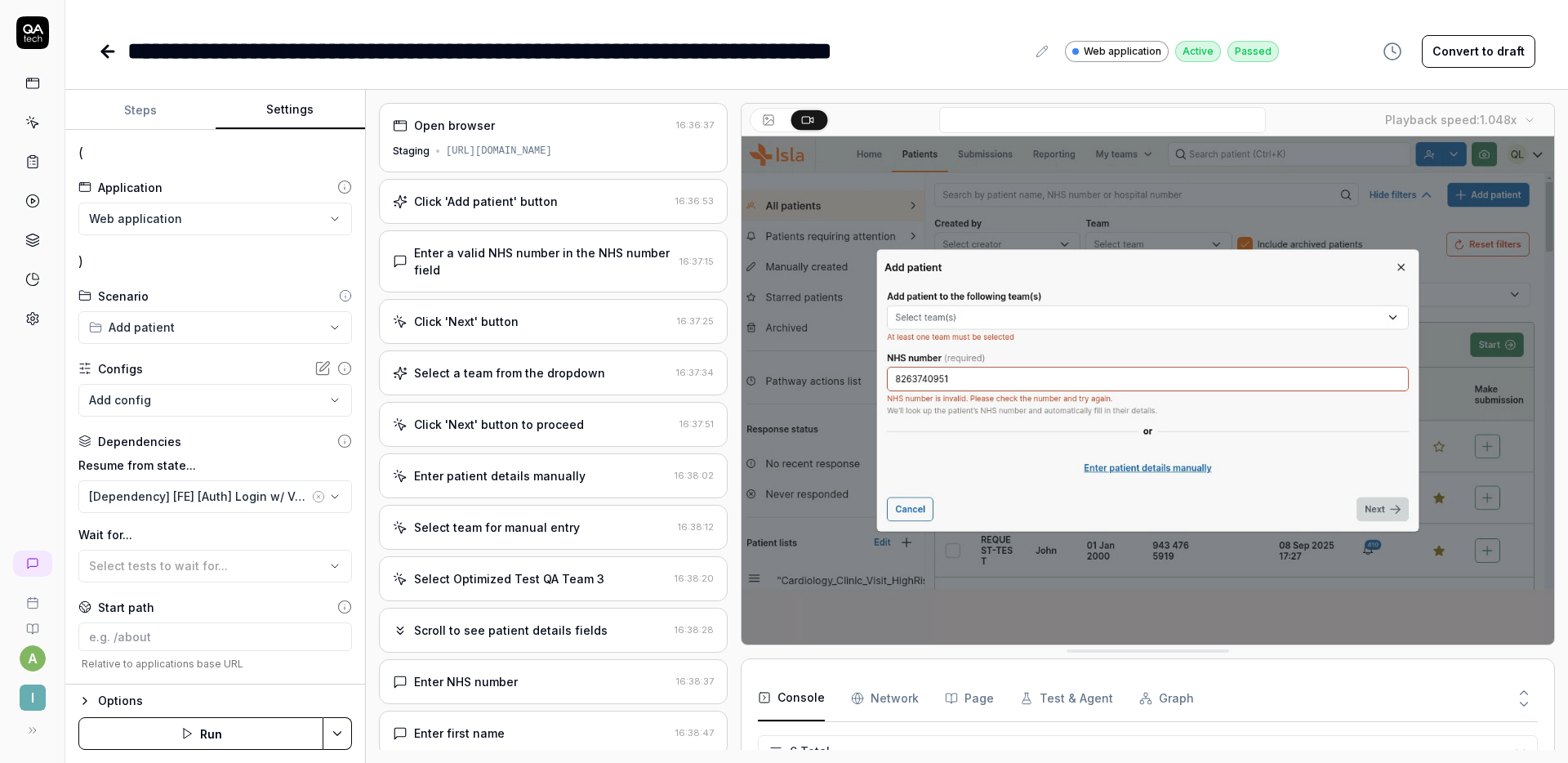
click at [163, 101] on button "Steps" at bounding box center [140, 111] width 150 height 40
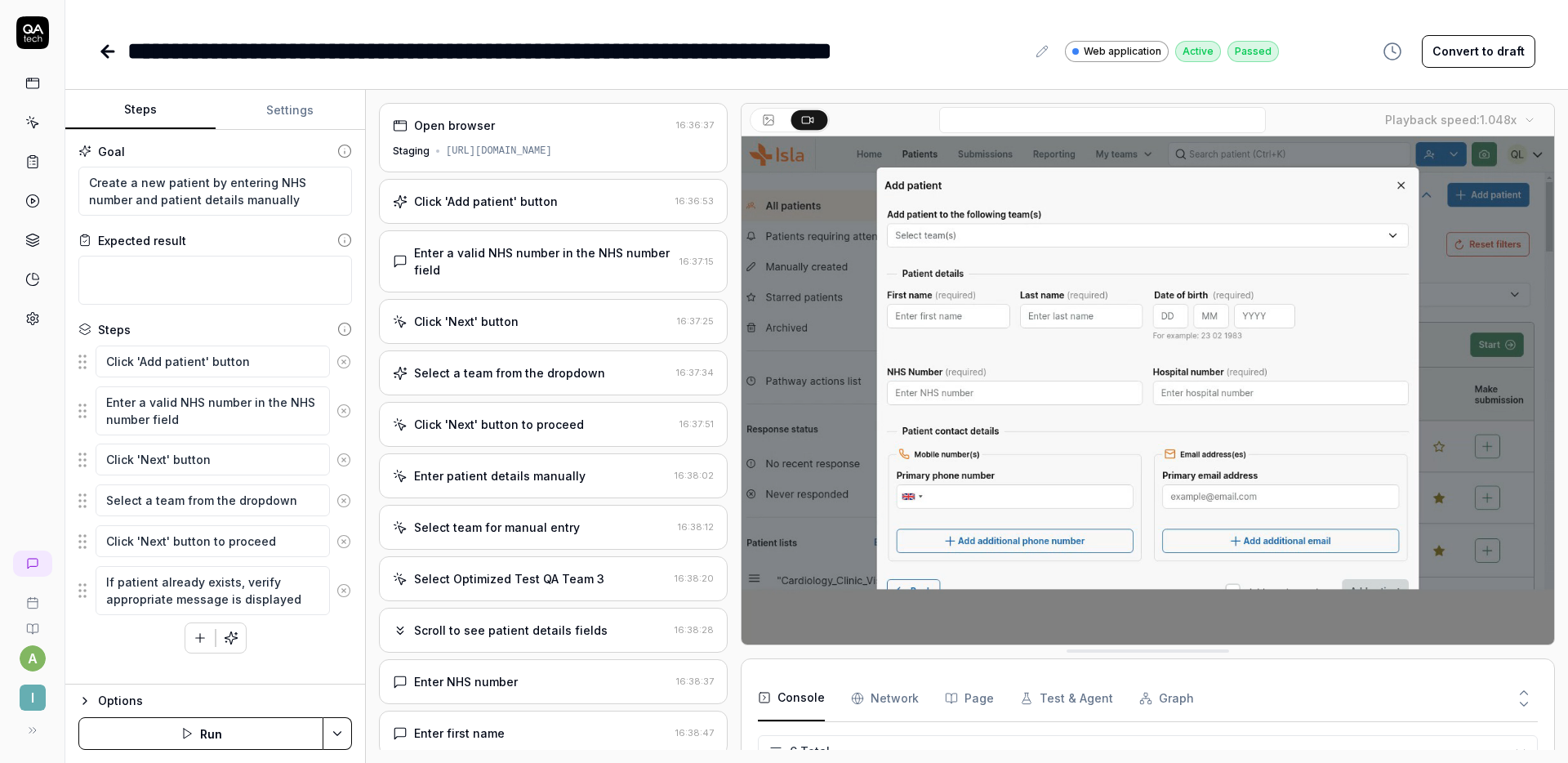
click at [259, 128] on button "Settings" at bounding box center [291, 111] width 150 height 40
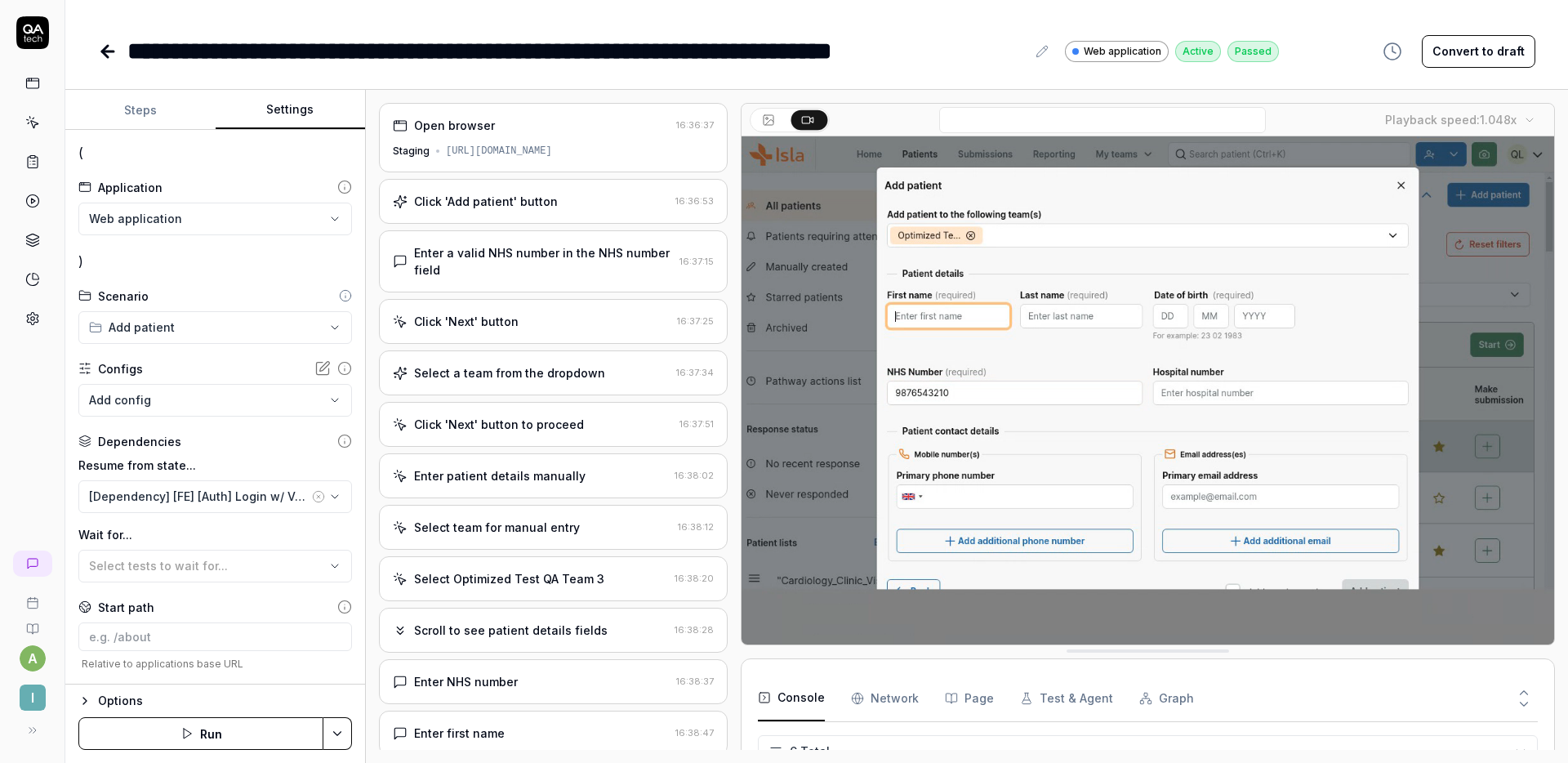
click at [143, 111] on button "Steps" at bounding box center [140, 111] width 150 height 40
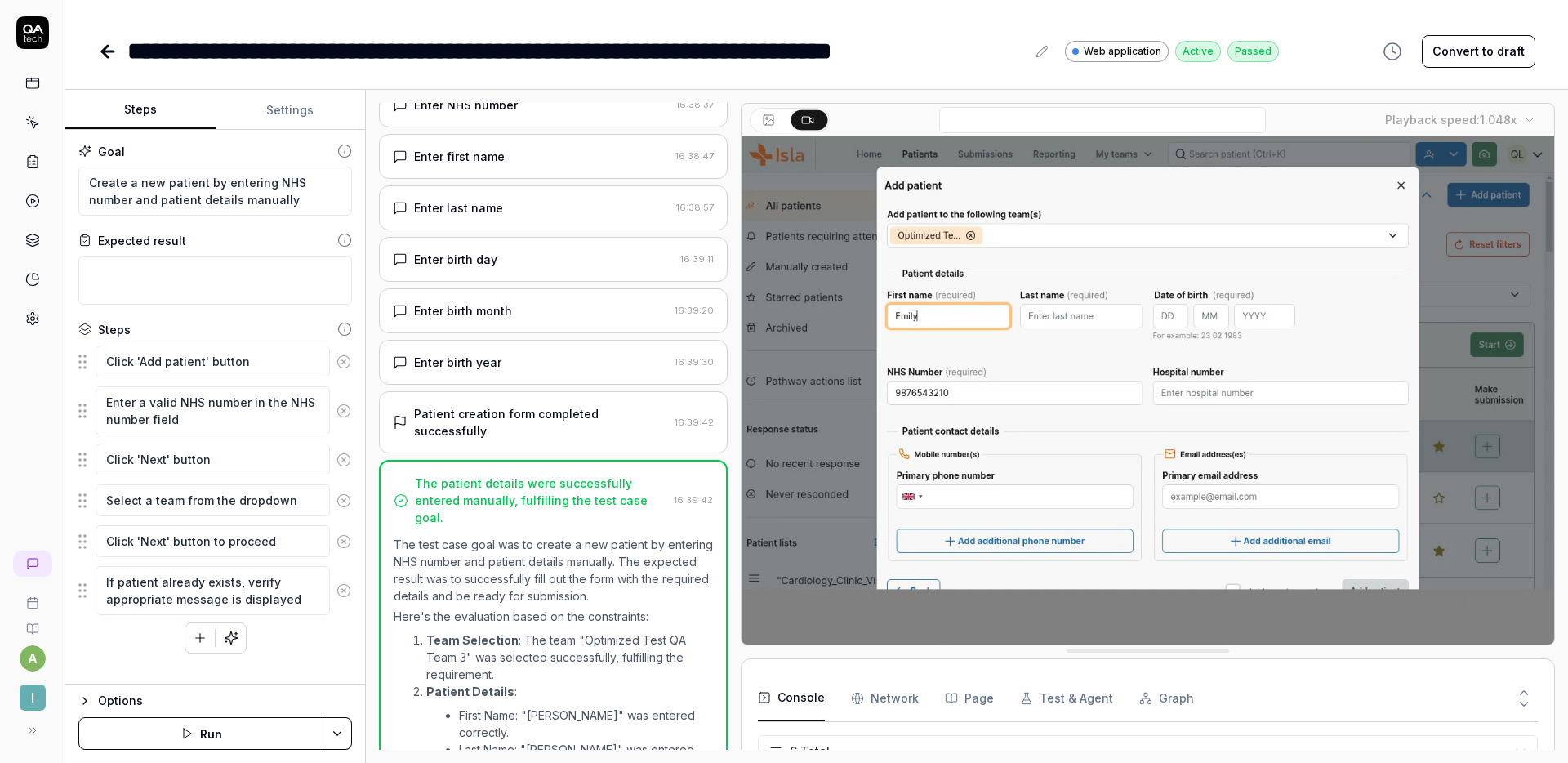
scroll to position [822, 0]
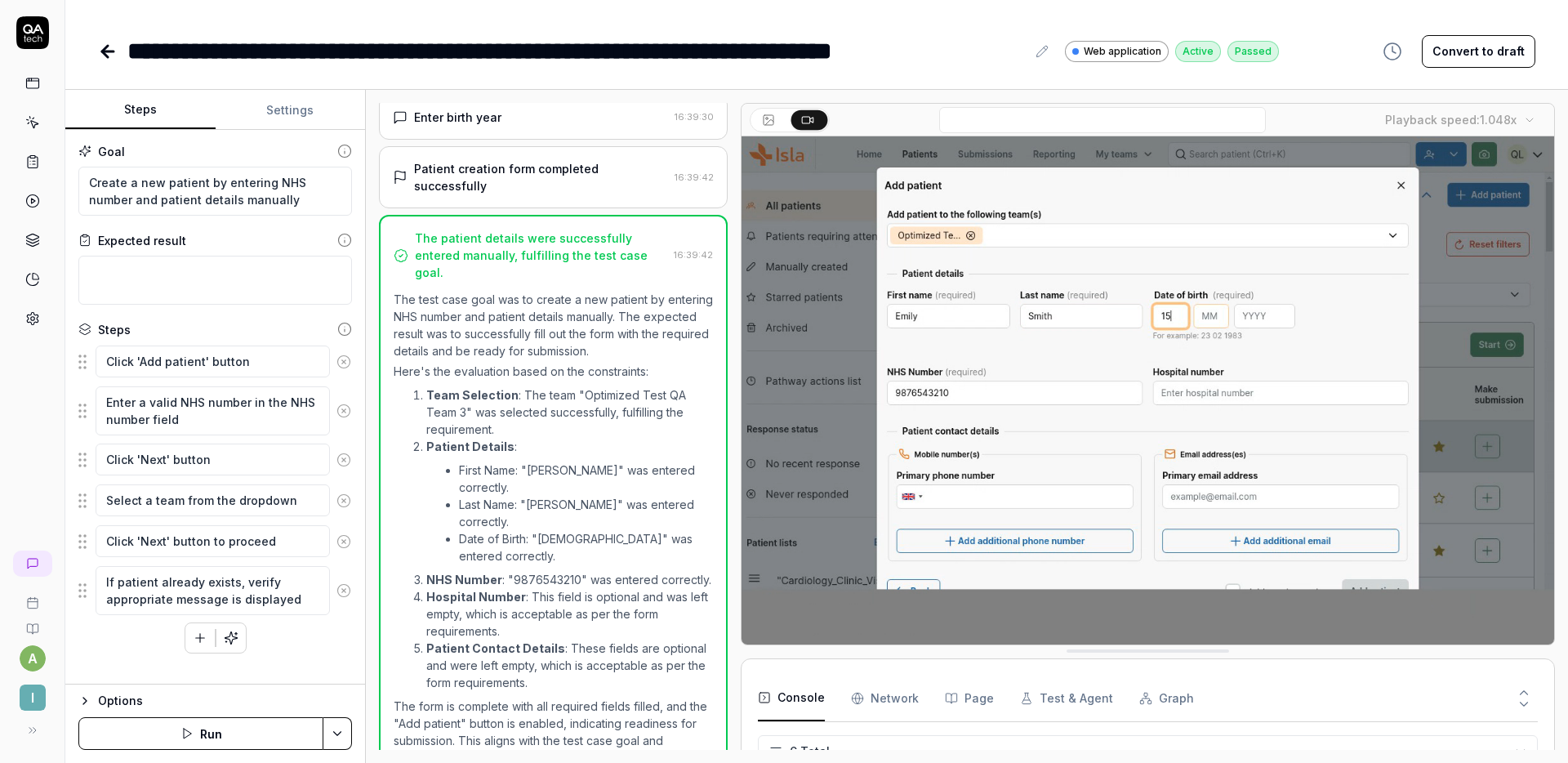
click at [550, 387] on li "Team Selection : The team "Optimized Test QA Team 3" was selected successfully,…" at bounding box center [570, 412] width 287 height 51
click at [521, 201] on div "Patient creation form completed successfully 16:39:42" at bounding box center [553, 177] width 349 height 62
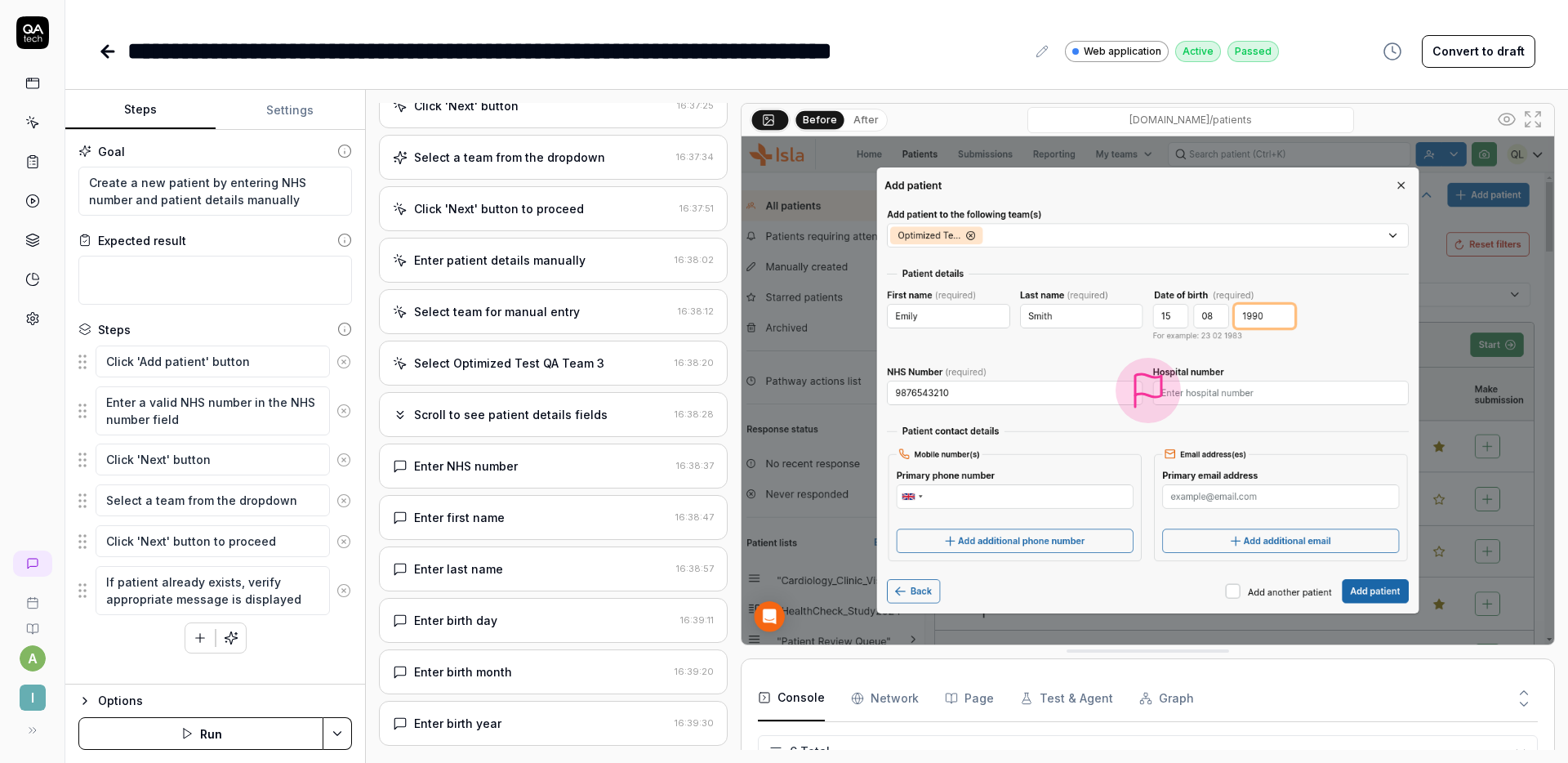
scroll to position [0, 0]
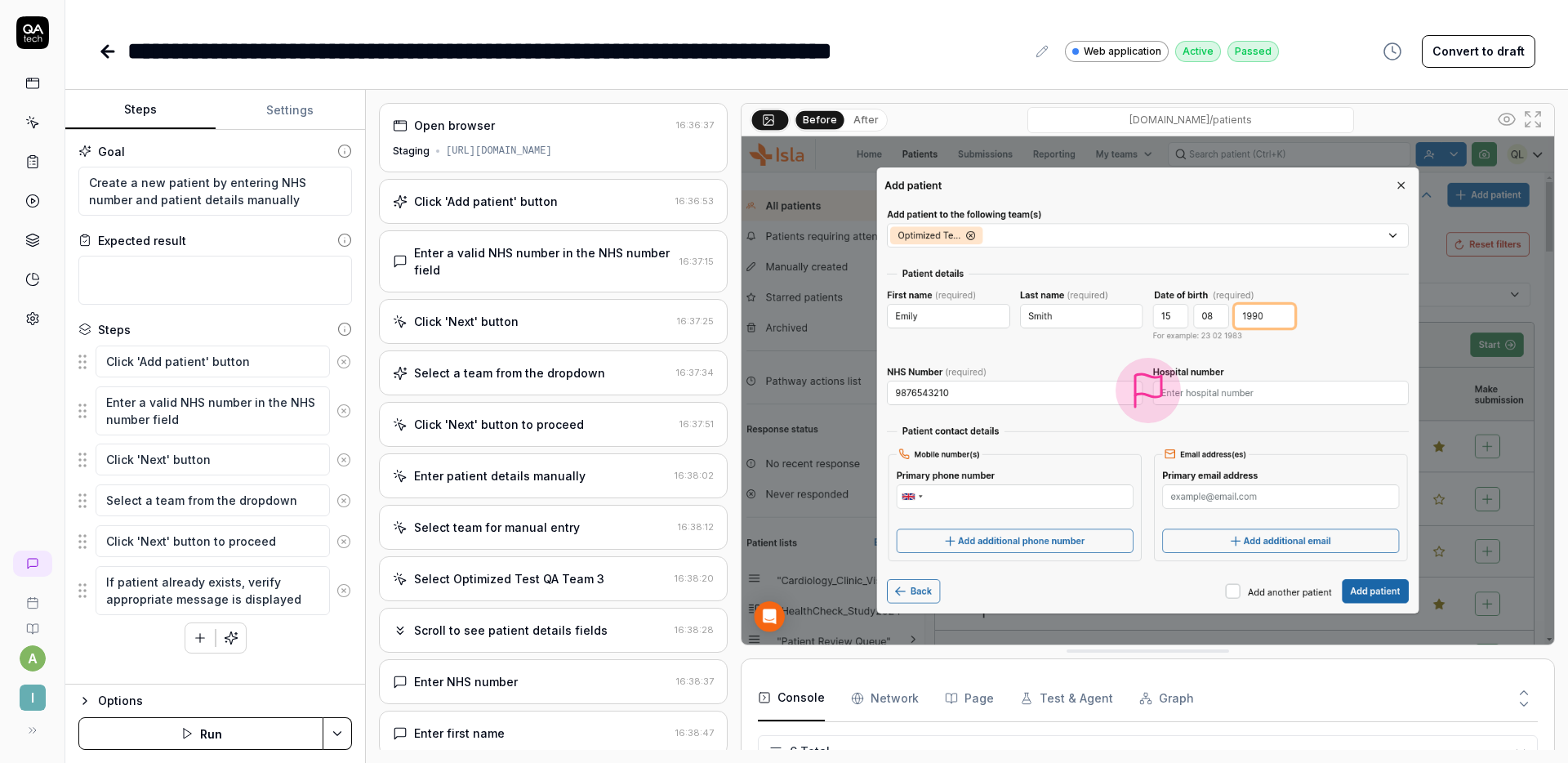
click at [542, 264] on div "Enter a valid NHS number in the NHS number field" at bounding box center [543, 261] width 259 height 35
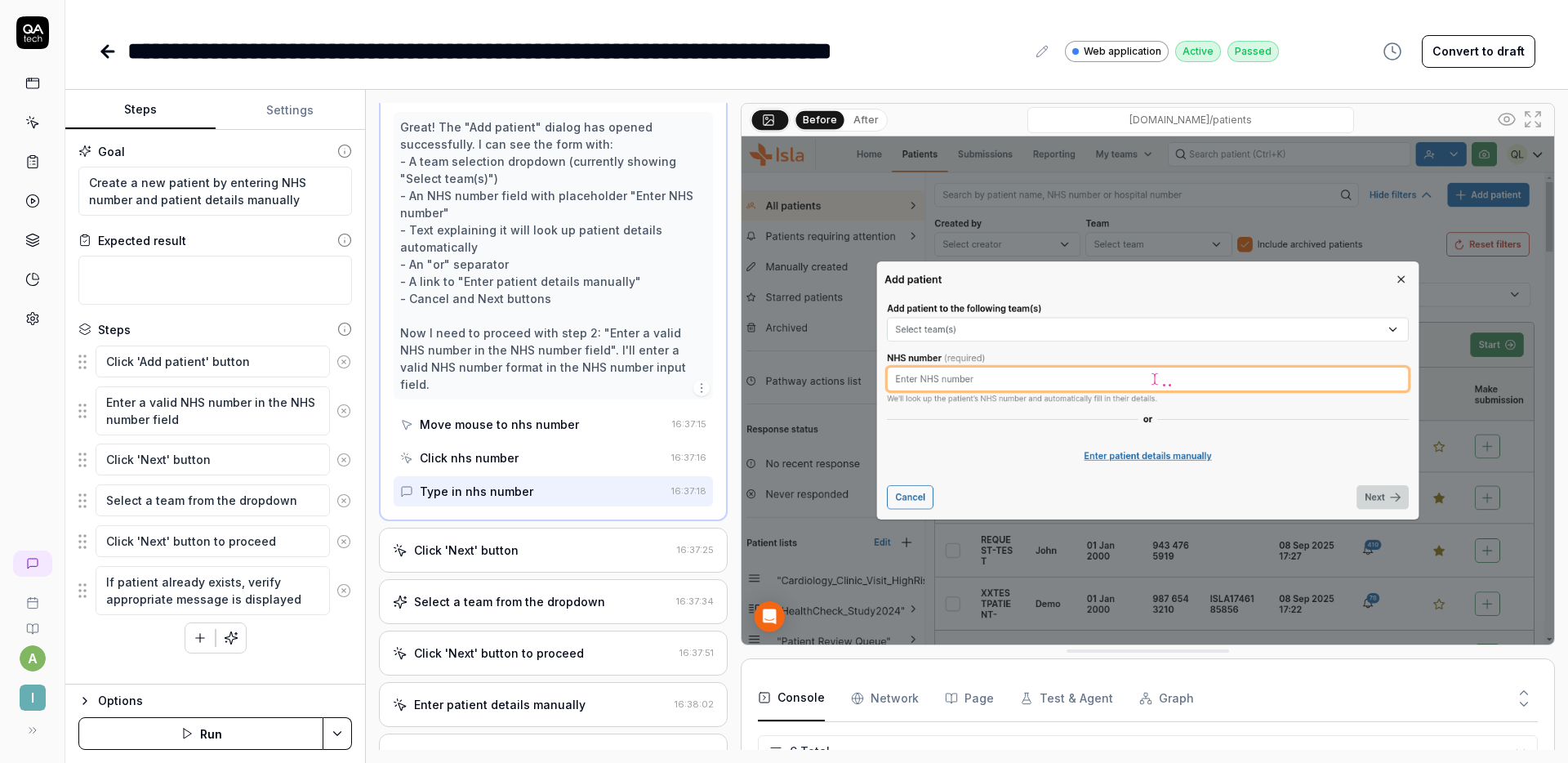
click at [529, 542] on div "Click 'Next' button" at bounding box center [532, 550] width 278 height 17
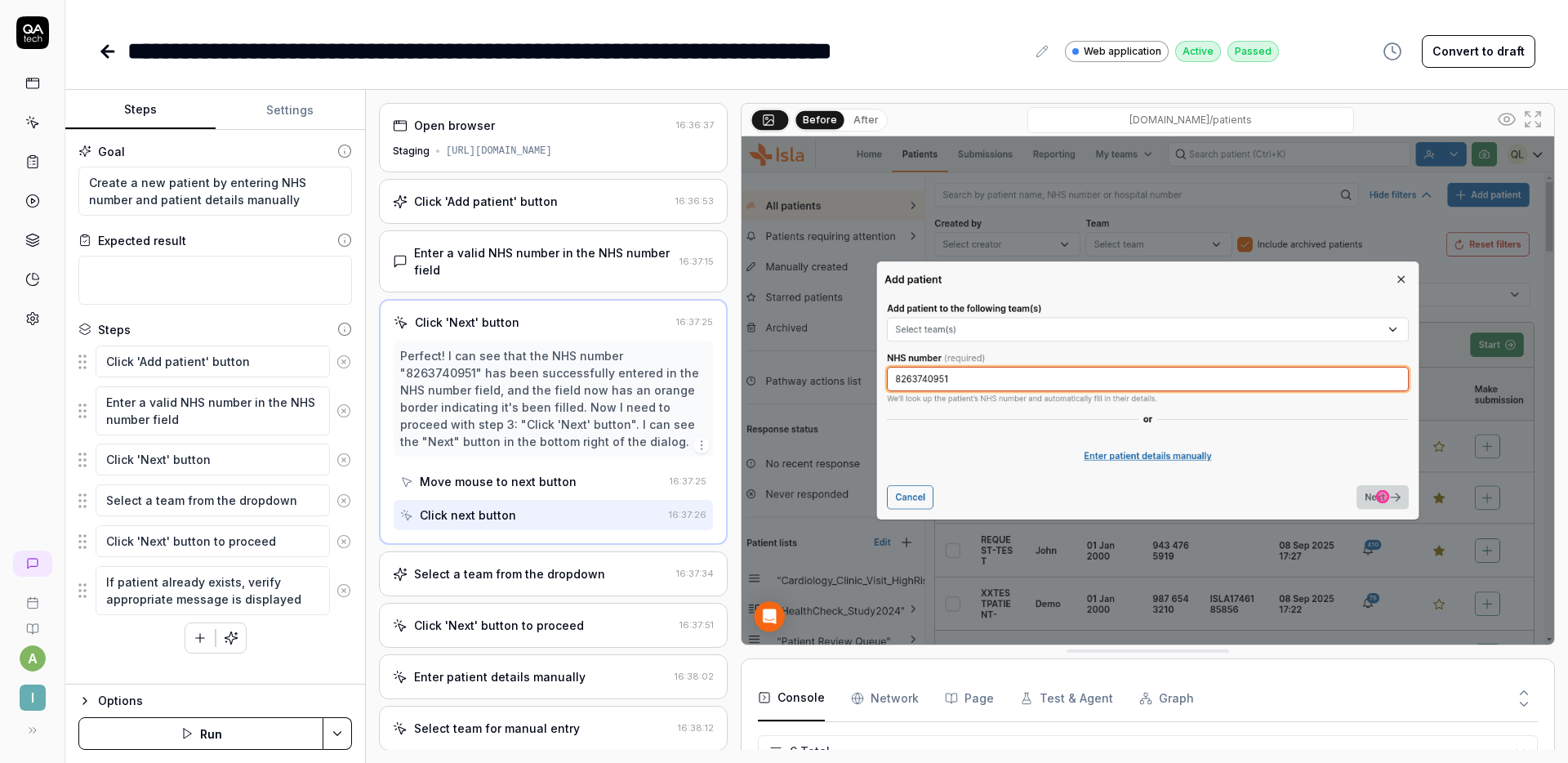
click at [534, 553] on div "Select a team from the dropdown 16:37:34" at bounding box center [553, 574] width 349 height 45
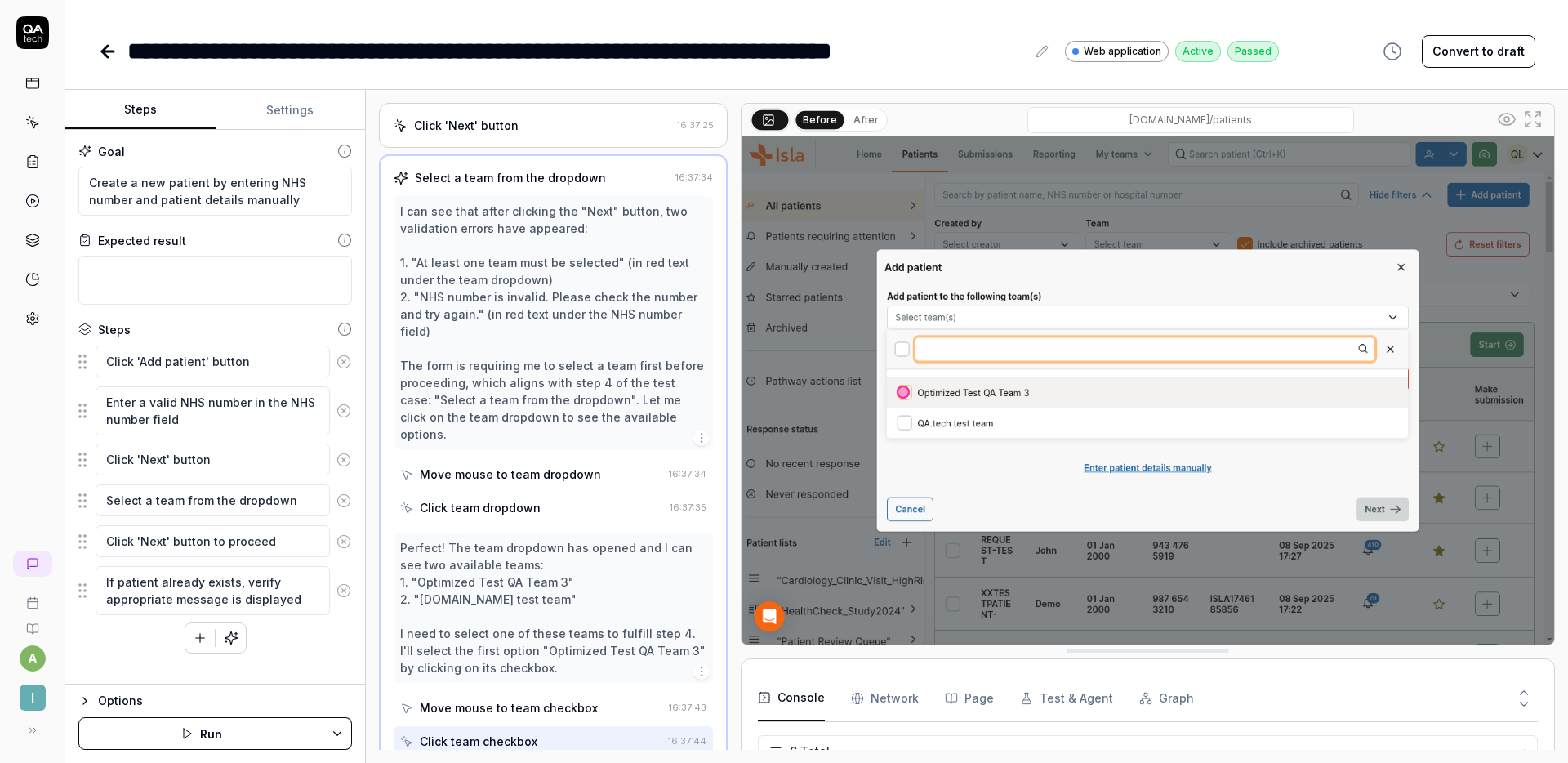
scroll to position [200, 0]
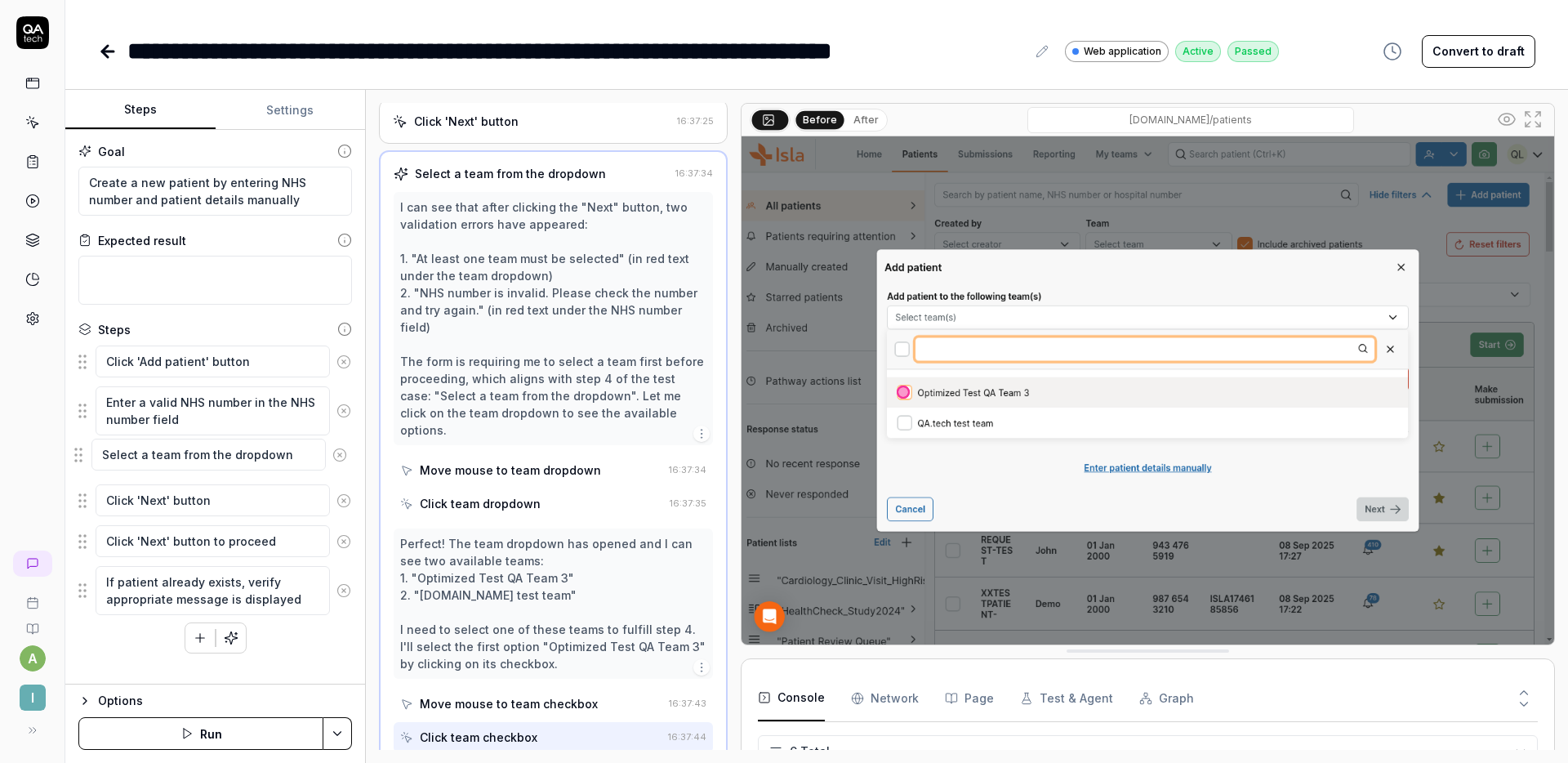
drag, startPoint x: 81, startPoint y: 498, endPoint x: 77, endPoint y: 451, distance: 47.2
click at [78, 451] on fieldset "Click 'Add patient' button Enter a valid NHS number in the NHS number field Cli…" at bounding box center [215, 480] width 274 height 271
click at [345, 537] on icon at bounding box center [344, 542] width 15 height 15
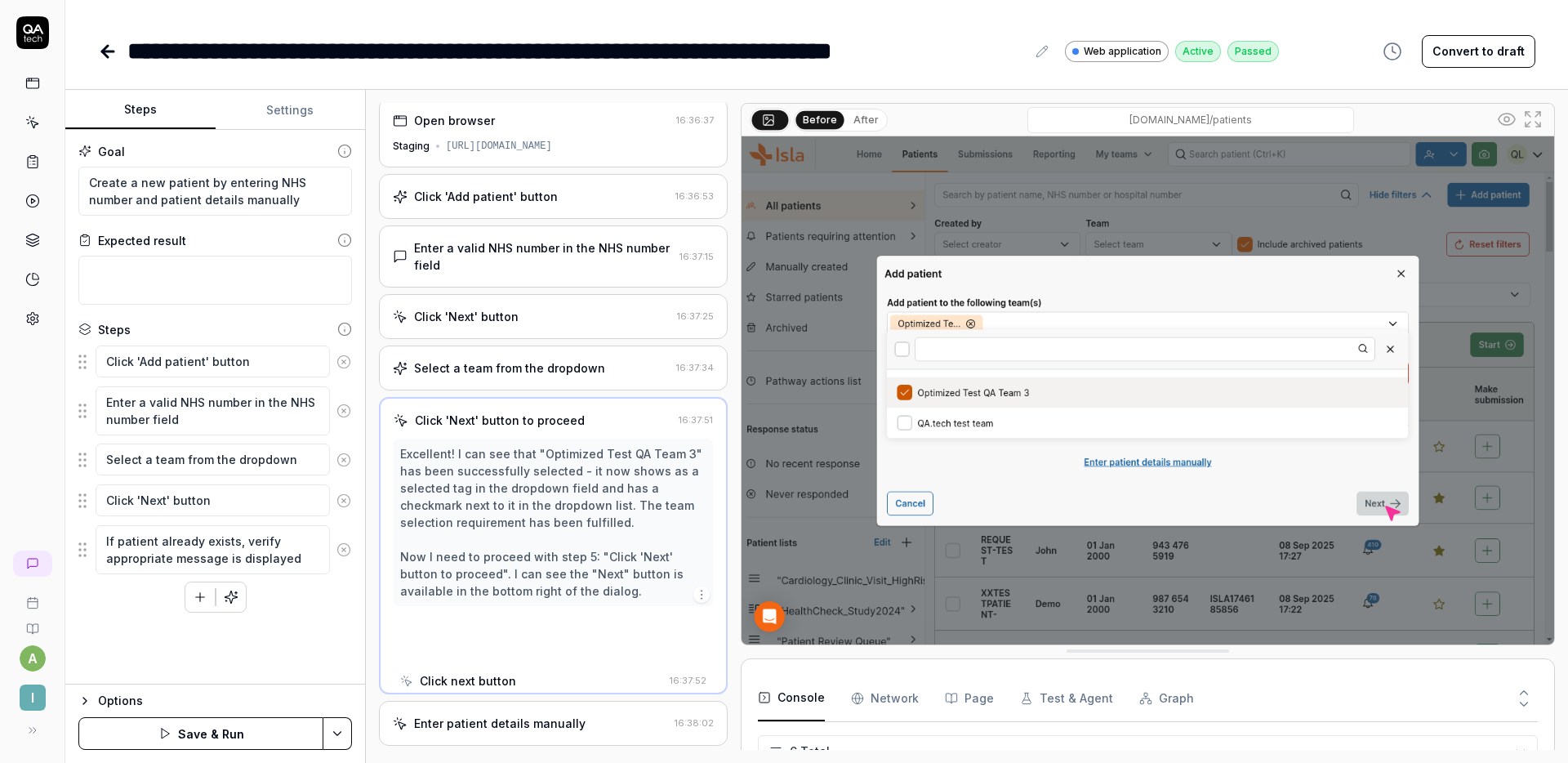
scroll to position [0, 0]
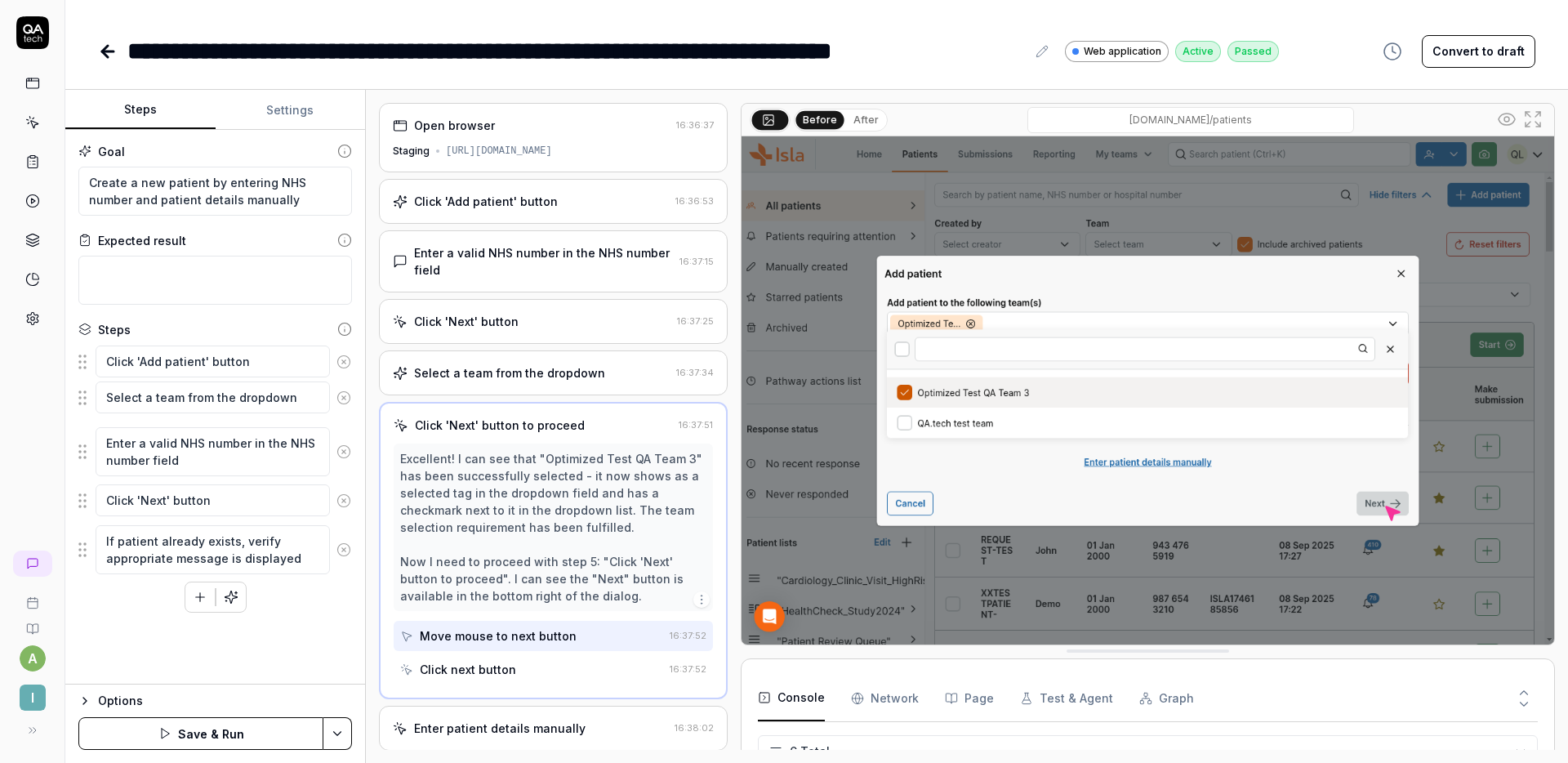
drag, startPoint x: 81, startPoint y: 459, endPoint x: 81, endPoint y: 398, distance: 61.0
click at [81, 398] on fieldset "Click 'Add patient' button Enter a valid NHS number in the NHS number field Sel…" at bounding box center [215, 459] width 274 height 230
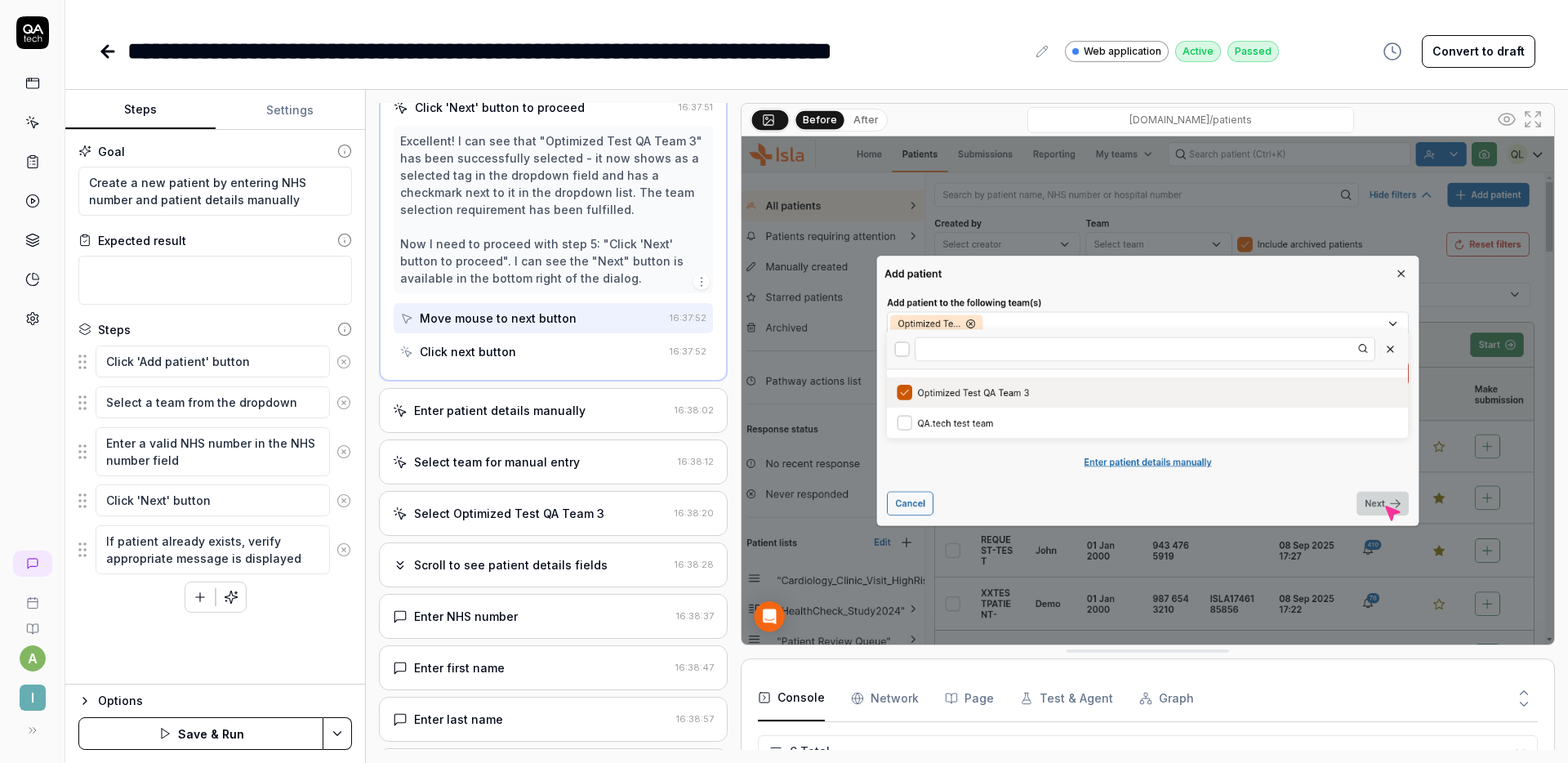
click at [529, 408] on div "Enter patient details manually" at bounding box center [500, 411] width 171 height 17
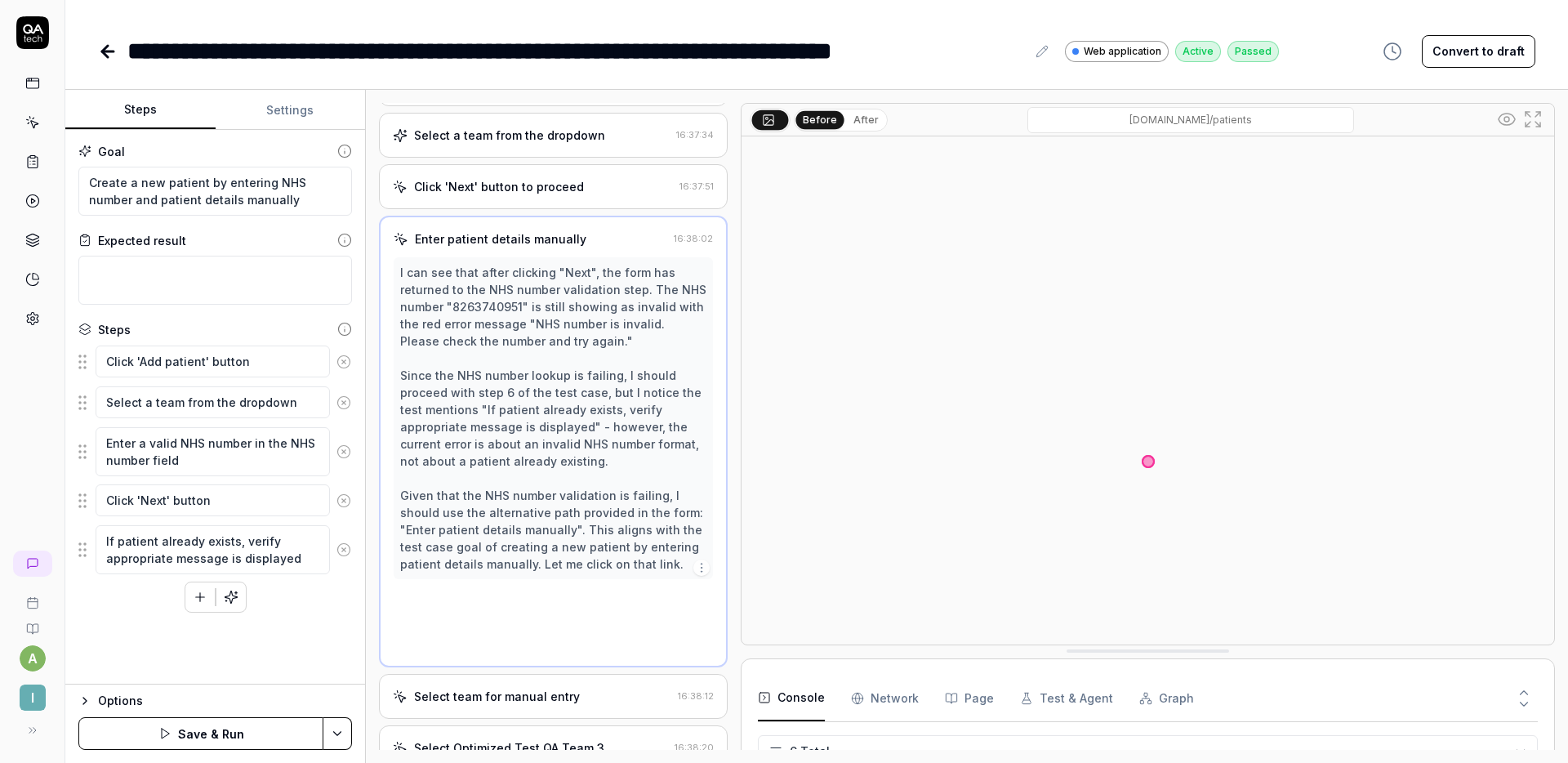
scroll to position [155, 0]
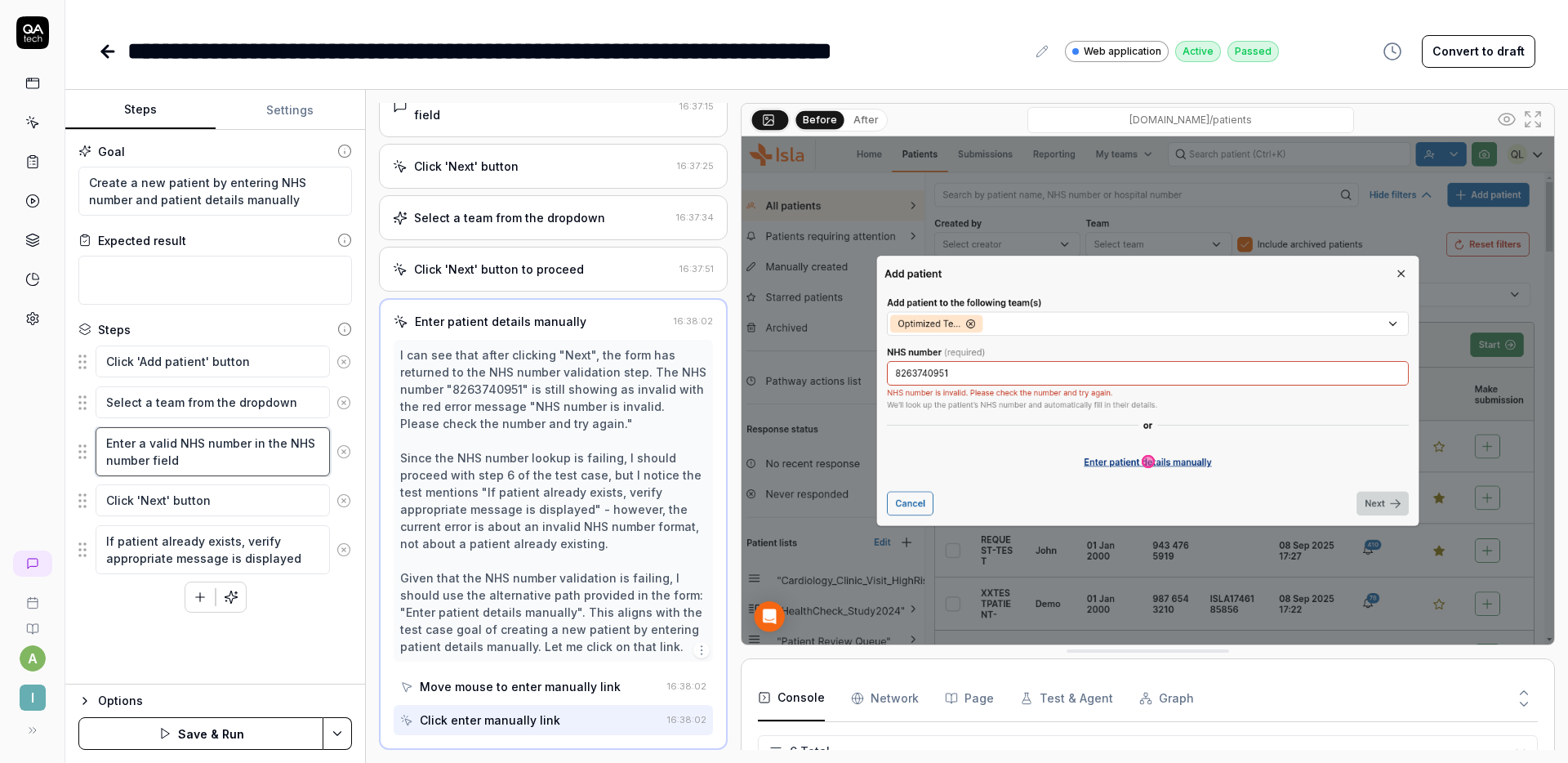
click at [211, 465] on textarea "Enter a valid NHS number in the NHS number field" at bounding box center [213, 451] width 234 height 49
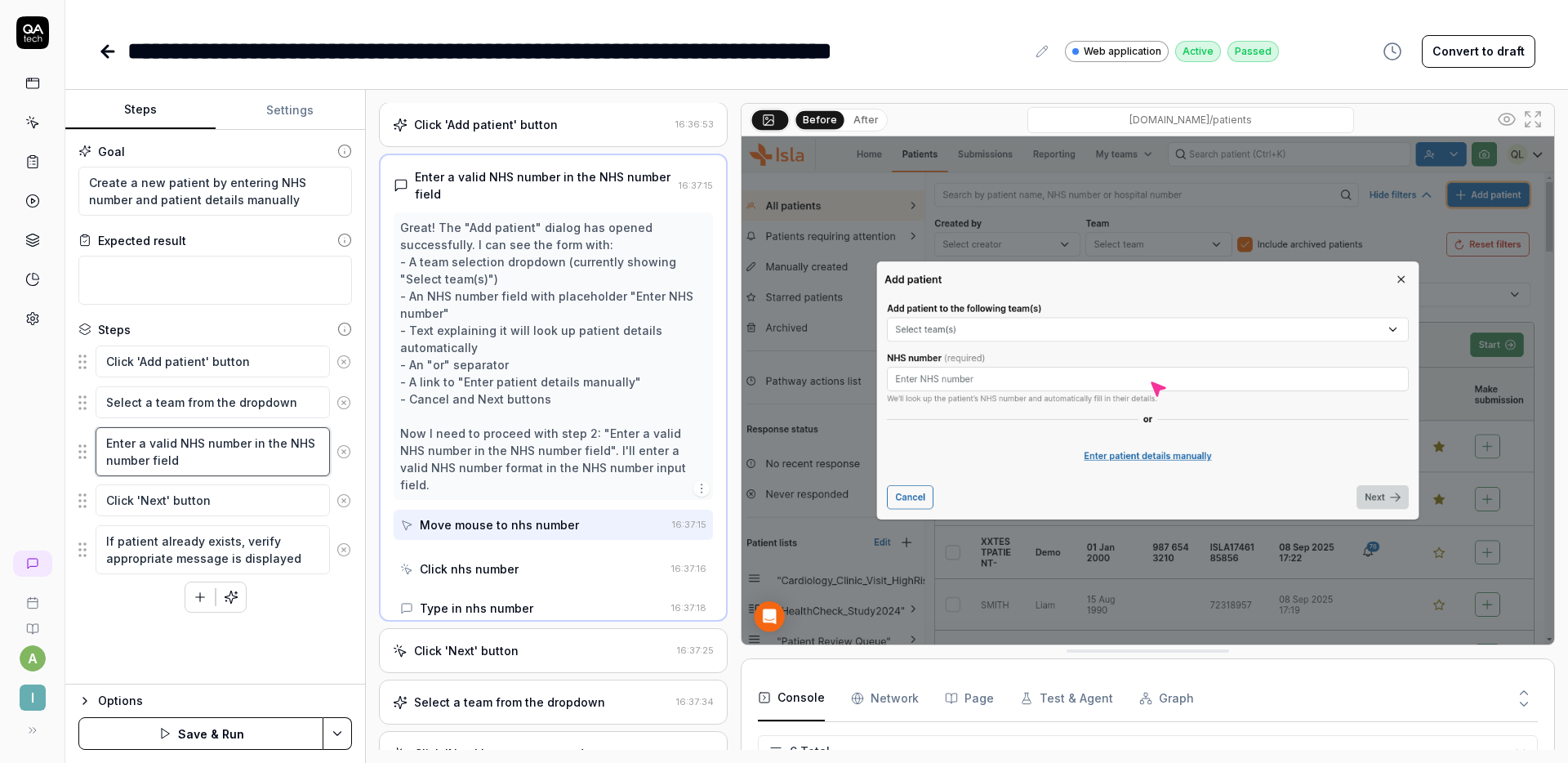
scroll to position [0, 0]
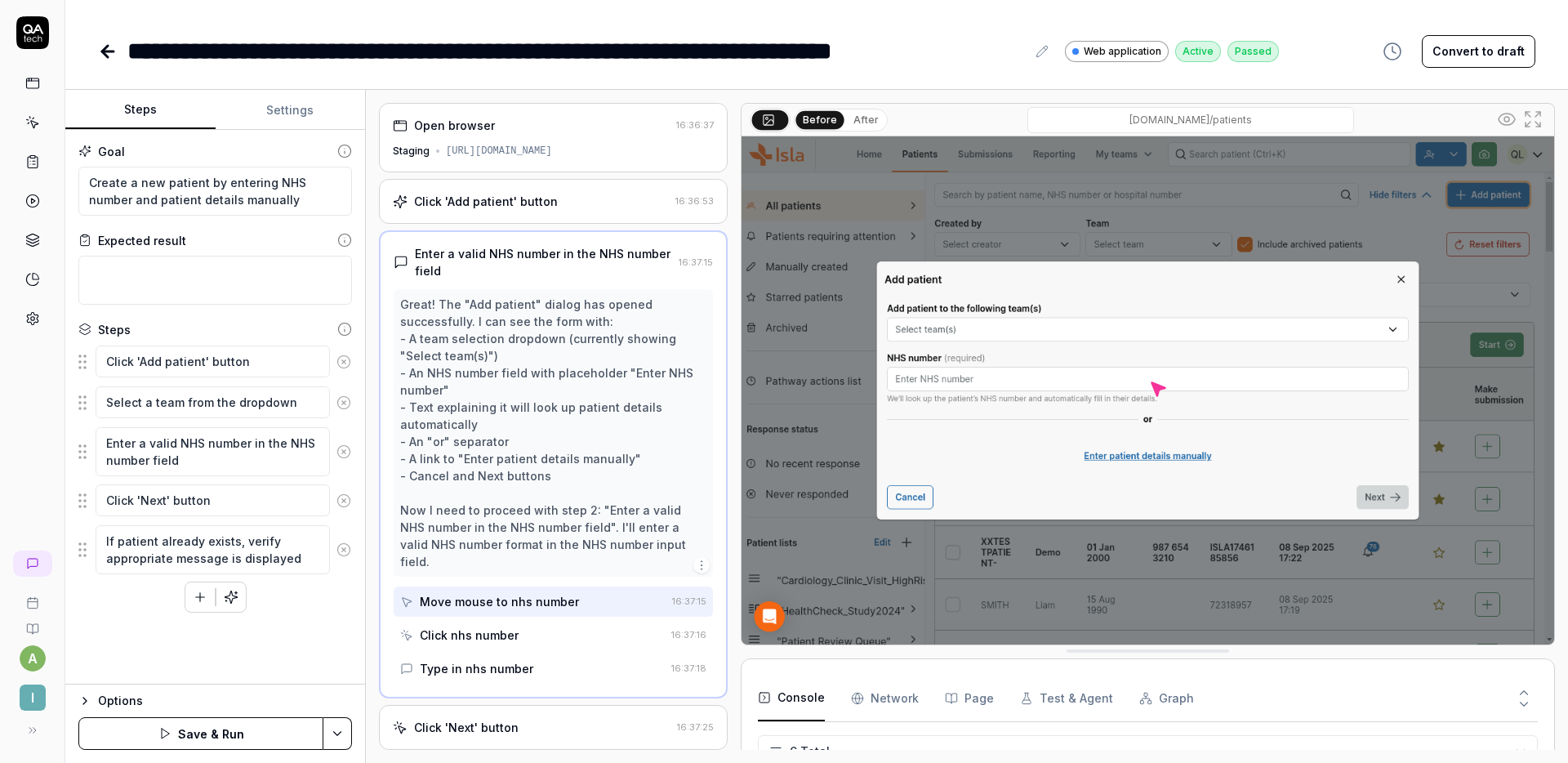
click at [196, 591] on icon "button" at bounding box center [200, 597] width 15 height 15
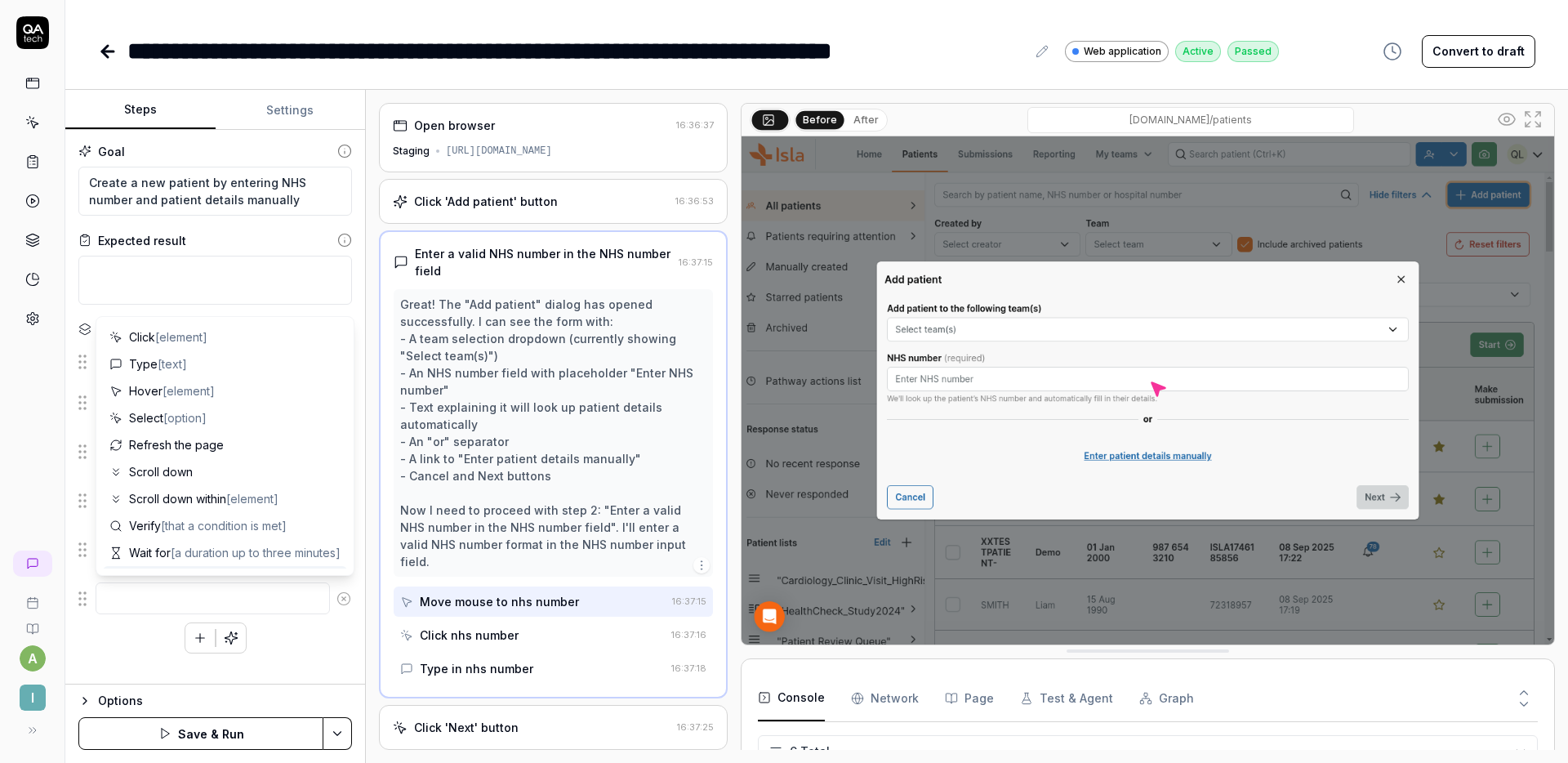
click at [162, 589] on textarea at bounding box center [213, 598] width 234 height 32
type textarea "*"
type textarea "I"
type textarea "*"
type textarea "If"
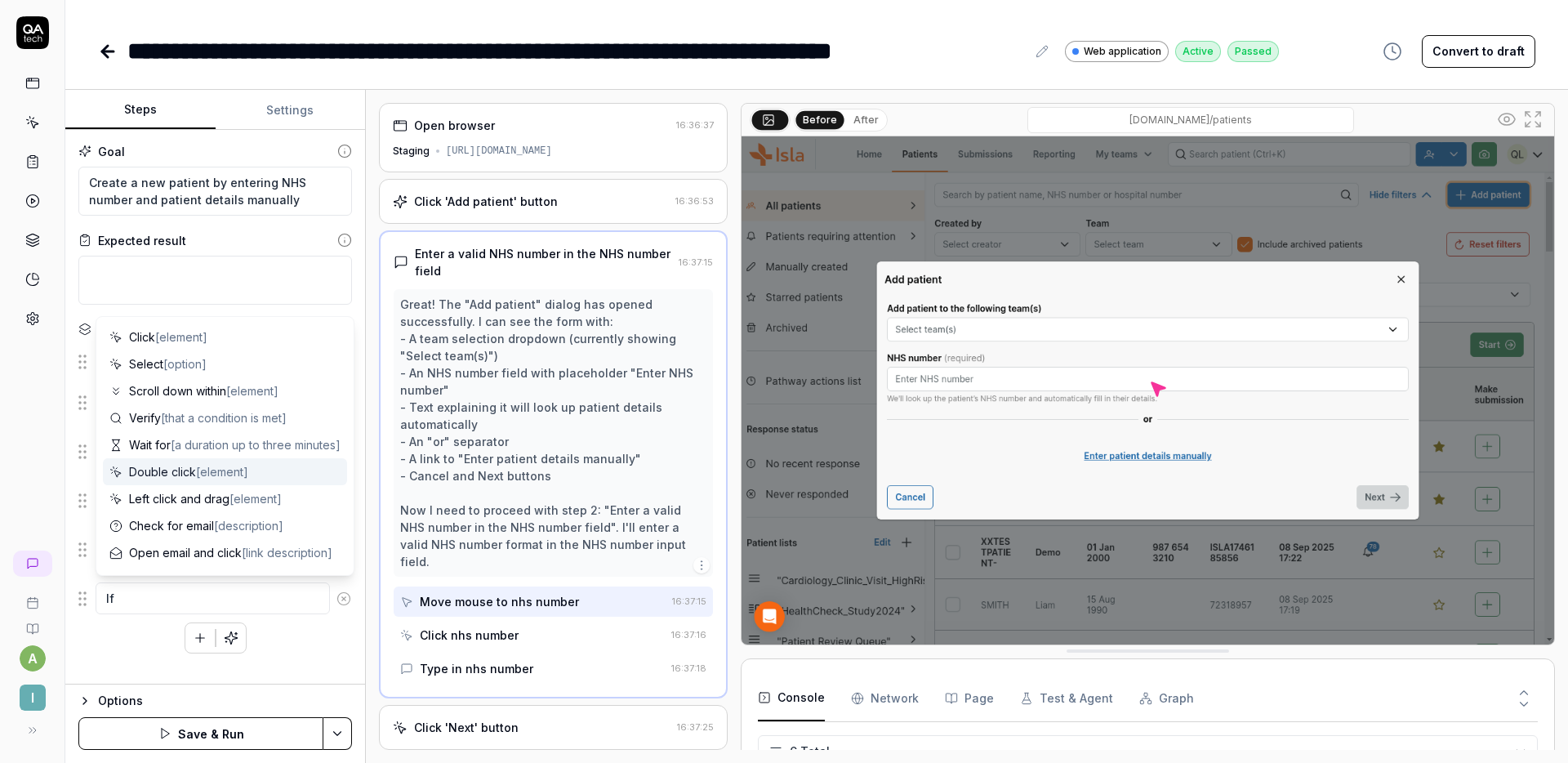
type textarea "*"
type textarea "If"
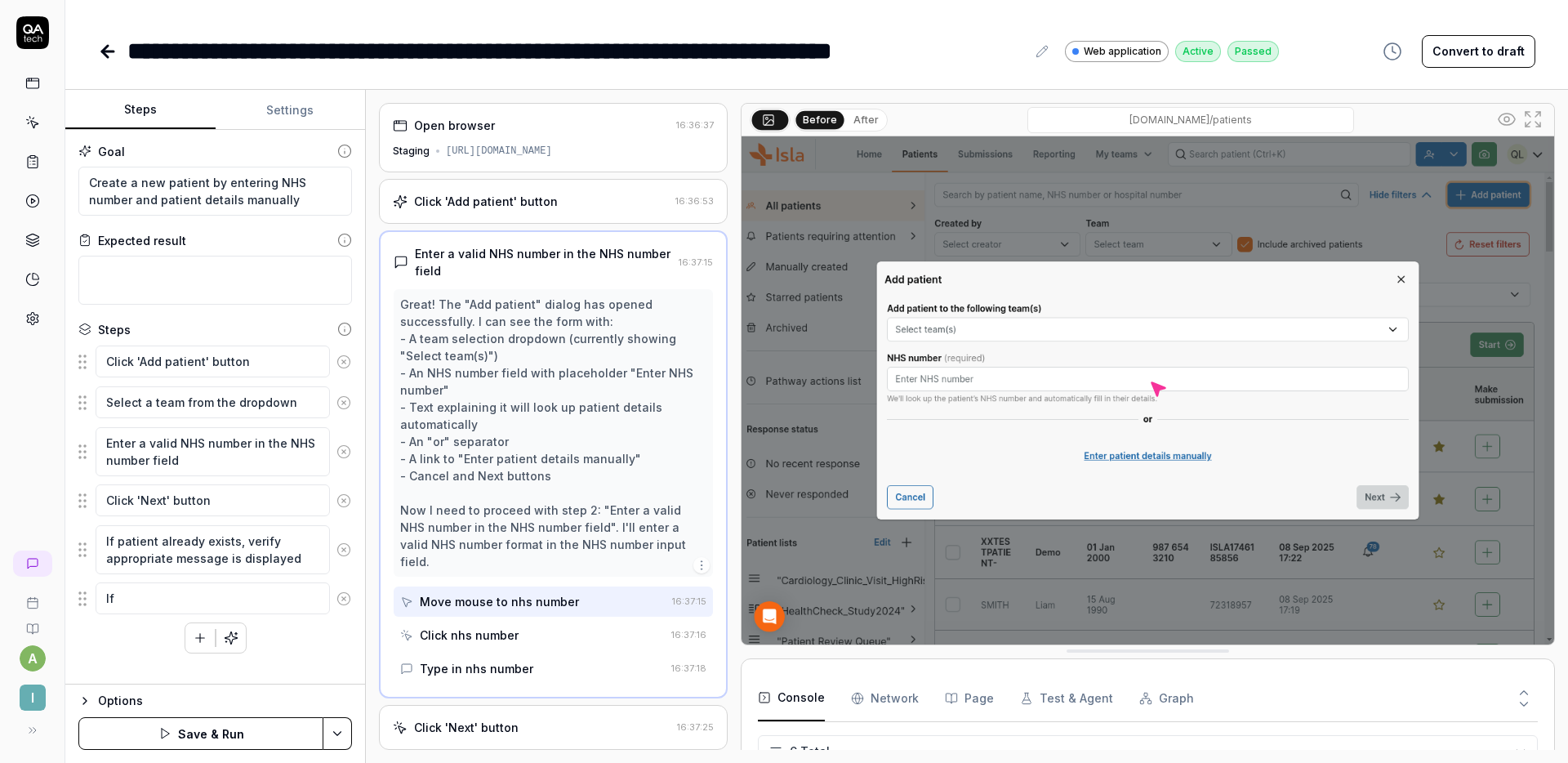
type textarea "*"
type textarea "If t"
type textarea "*"
type textarea "If th"
type textarea "*"
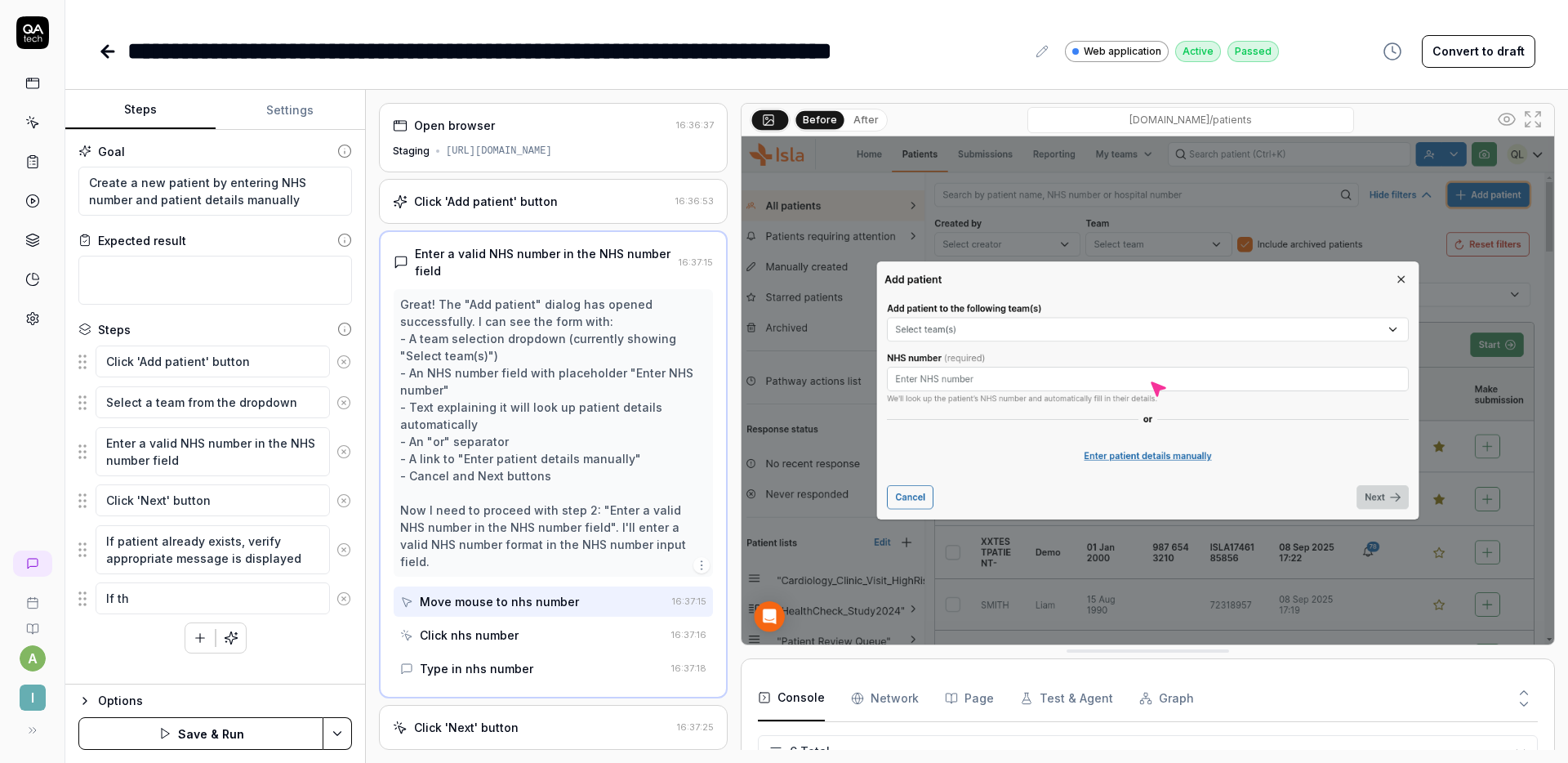
type textarea "If the"
type textarea "*"
type textarea "If the"
type textarea "*"
type textarea "If the N"
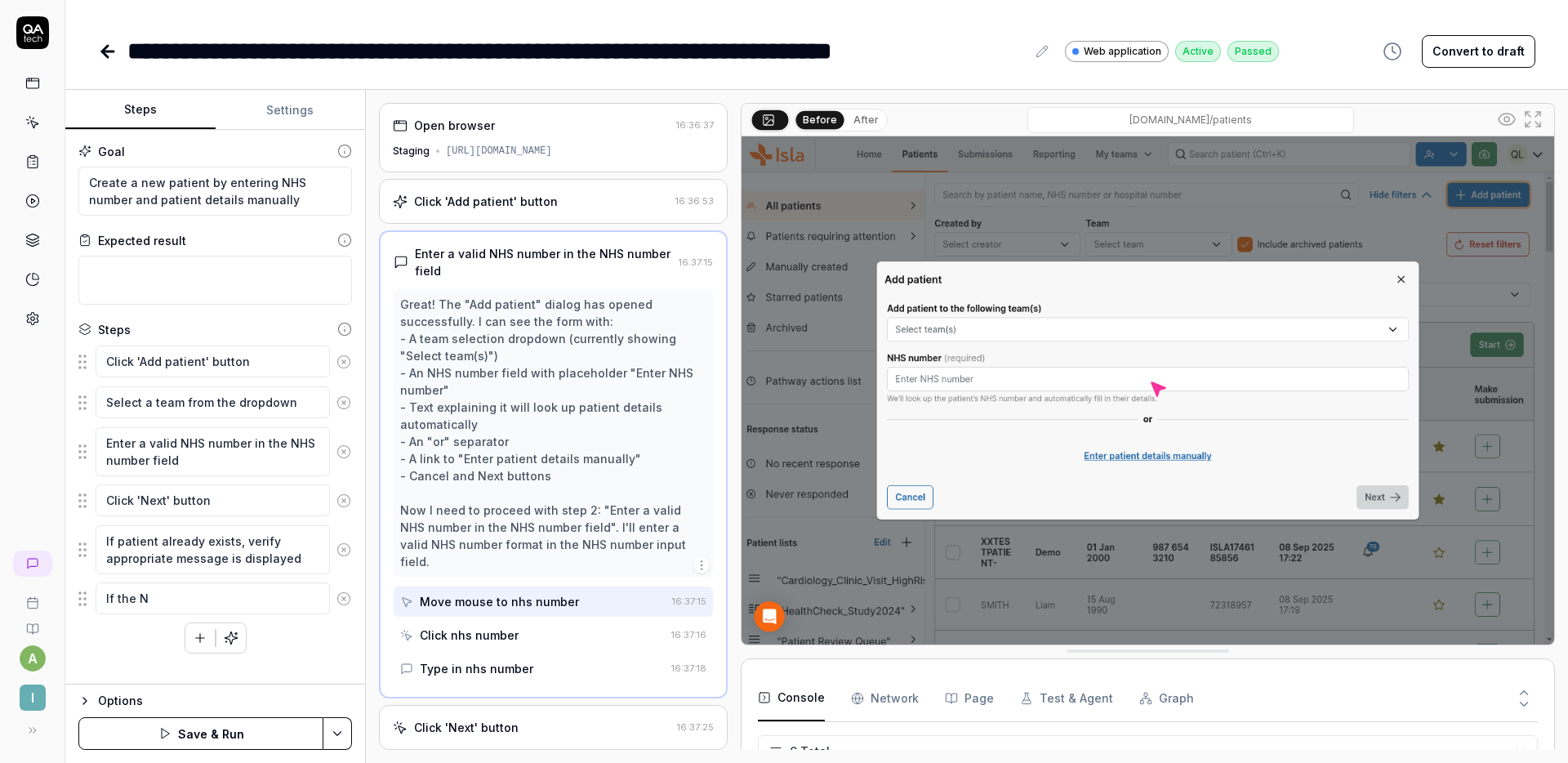
type textarea "*"
type textarea "If the NH"
type textarea "*"
type textarea "If the NHS"
type textarea "*"
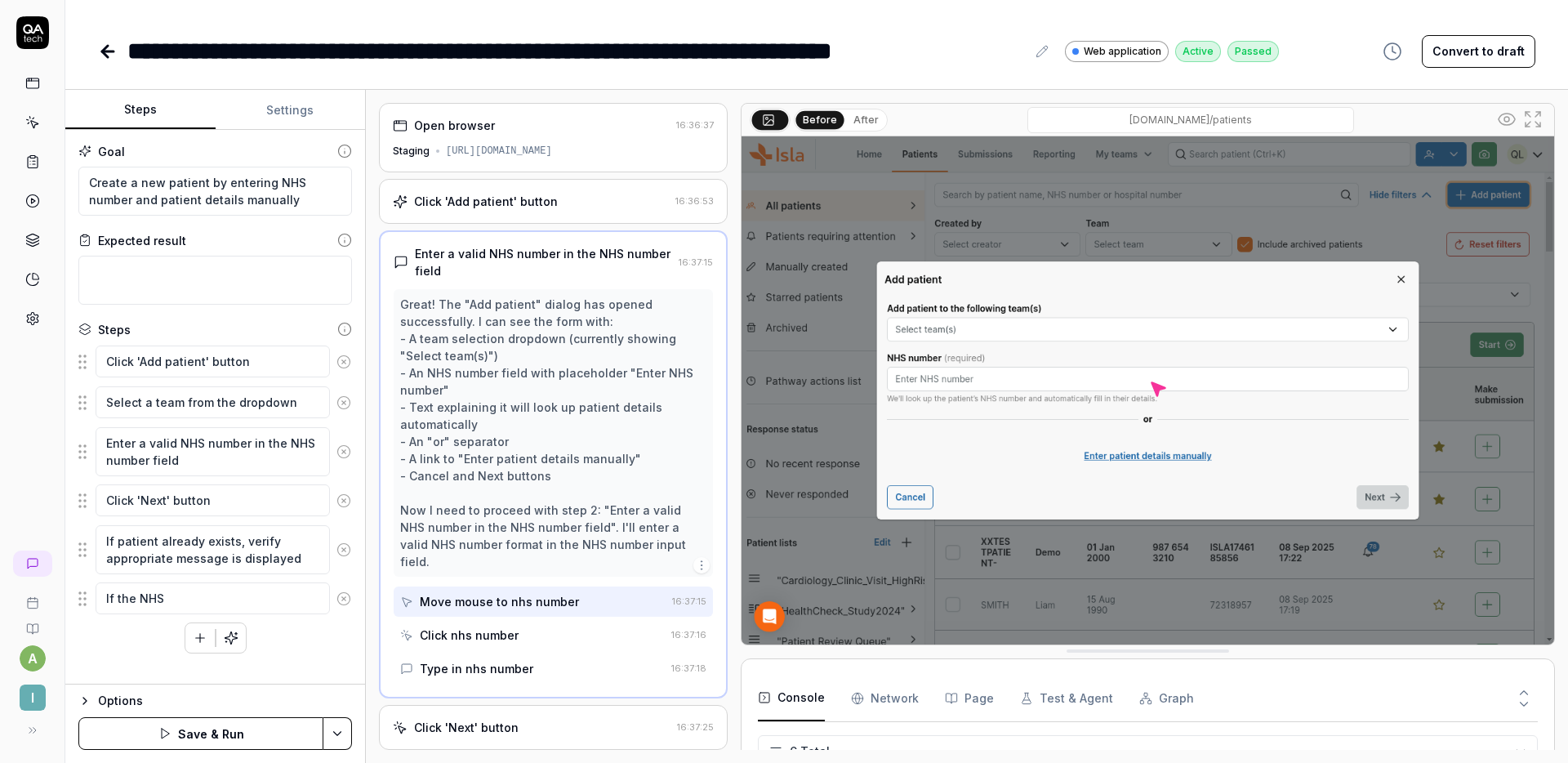
type textarea "If the NHS"
type textarea "*"
type textarea "If the NHS m"
type textarea "*"
type textarea "If the NHS"
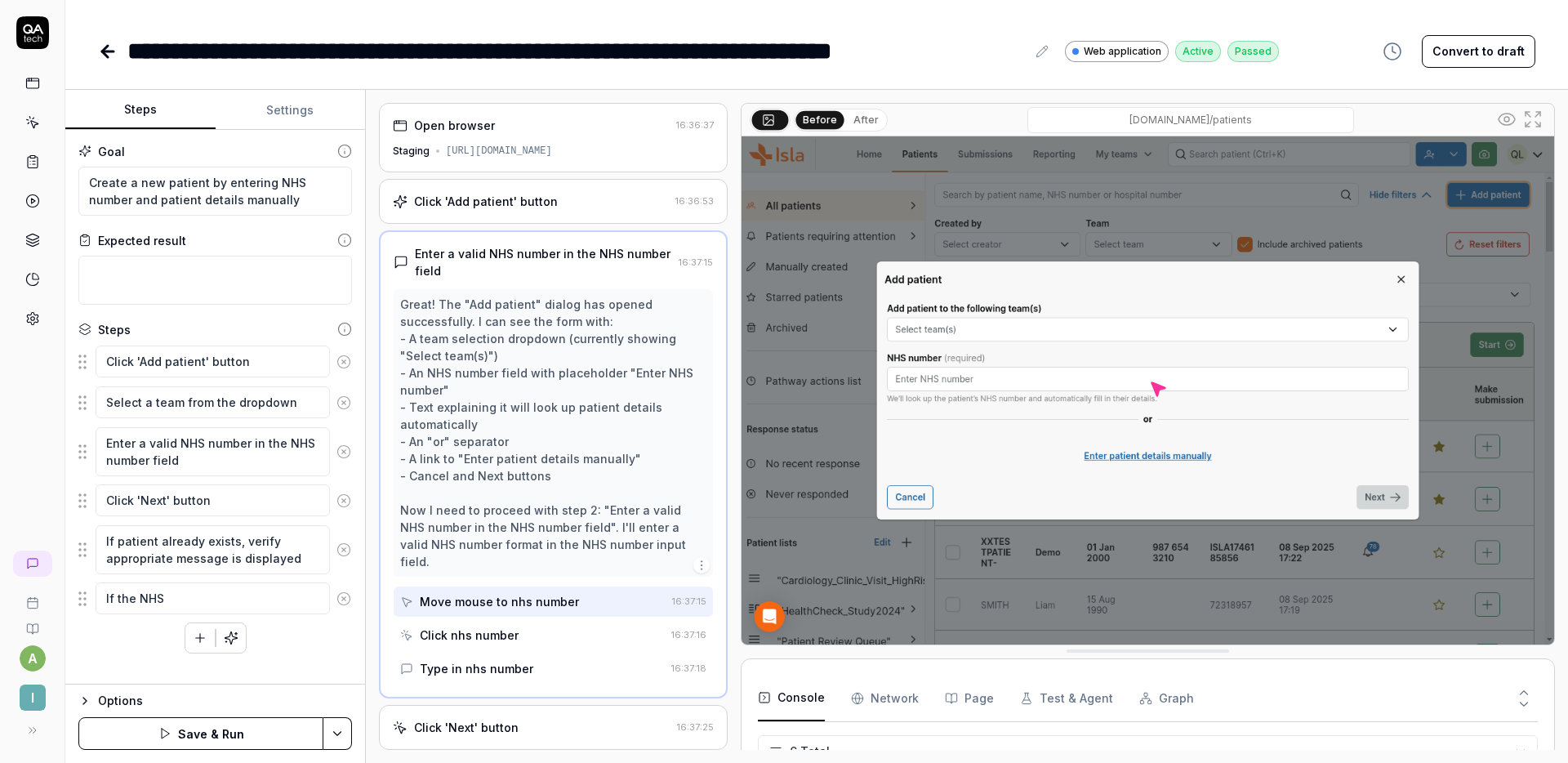
type textarea "*"
type textarea "If the NHS n"
type textarea "*"
type textarea "If the NHS nu"
type textarea "*"
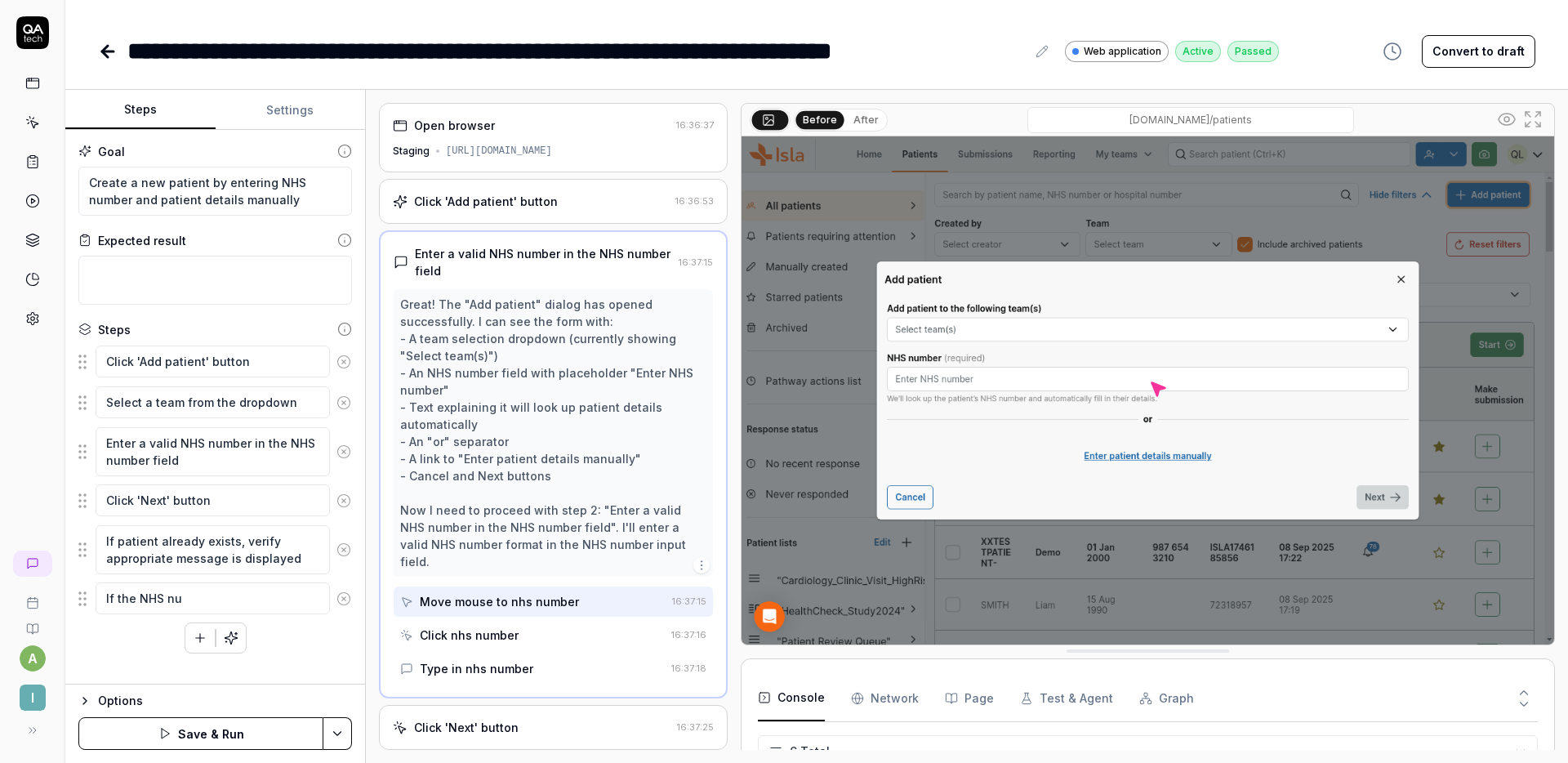
type textarea "If the NHS num"
type textarea "*"
type textarea "If the NHS numb"
type textarea "*"
type textarea "If the NHS numbe"
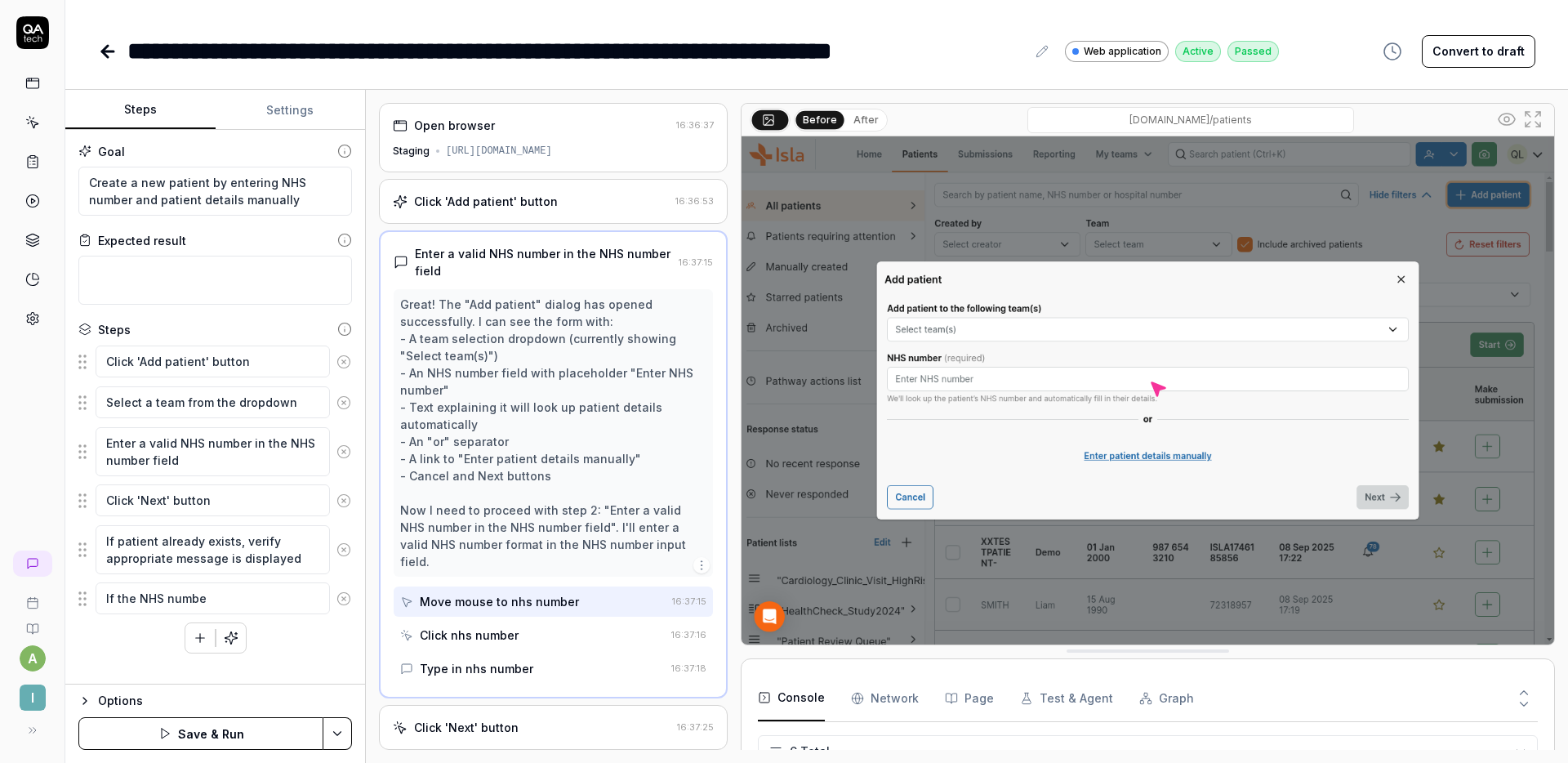
type textarea "*"
type textarea "If the NHS number"
type textarea "*"
type textarea "If the NHS number"
type textarea "*"
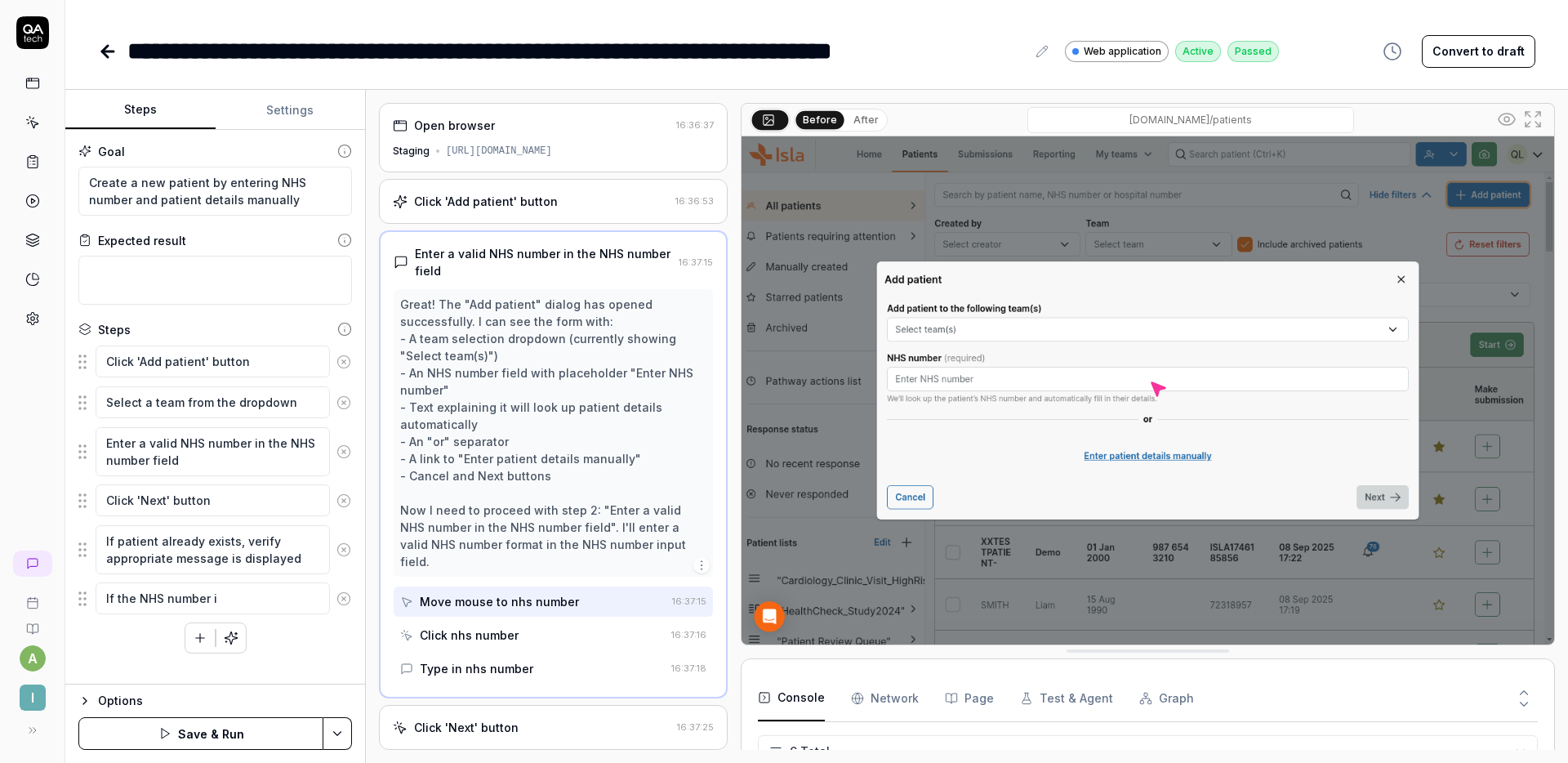
type textarea "If the NHS number is"
type textarea "*"
type textarea "If the NHS number is"
type textarea "*"
type textarea "If the NHS number"
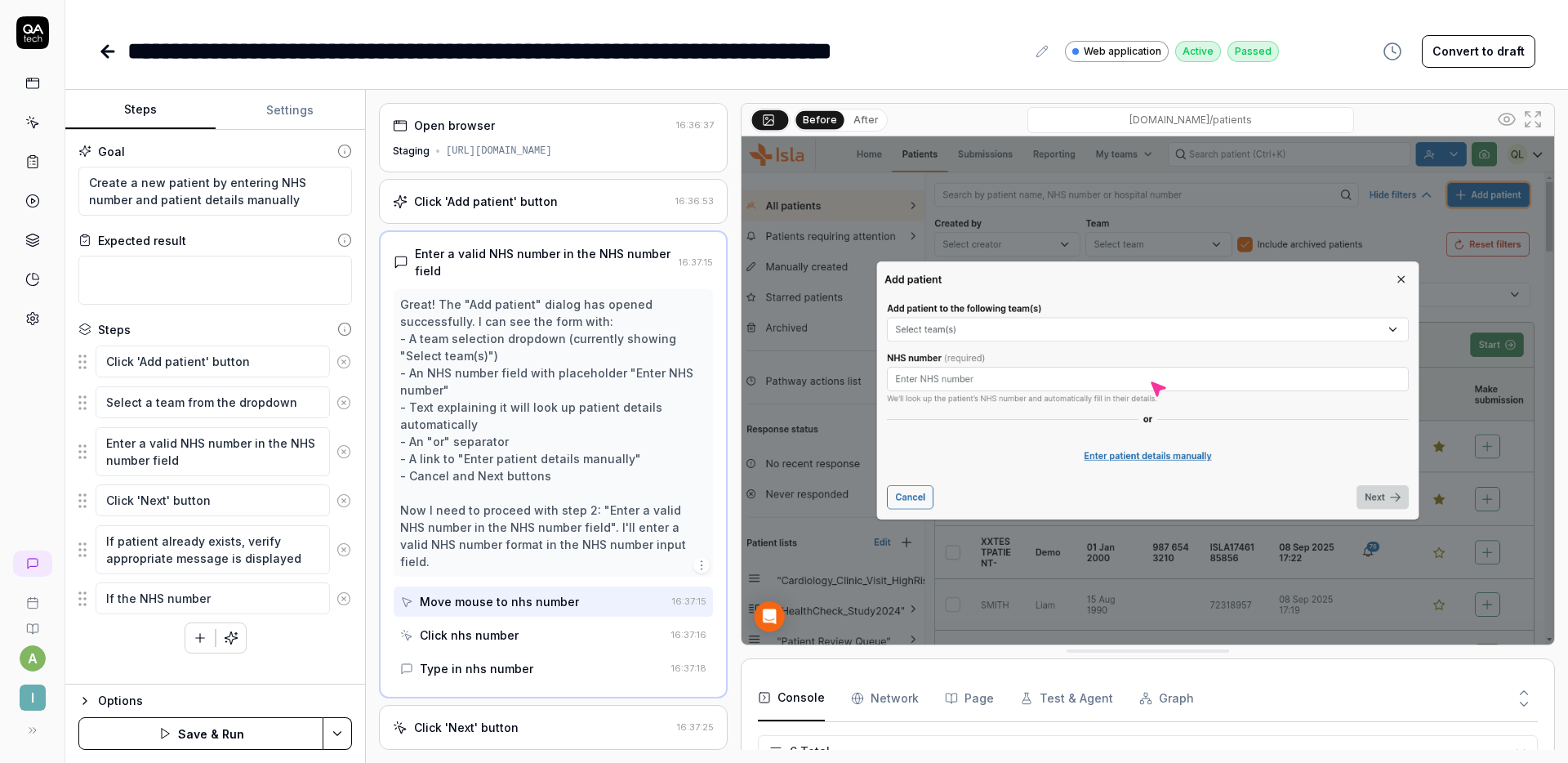
type textarea "*"
type textarea "If the NHS"
type textarea "*"
type textarea "If the"
type textarea "*"
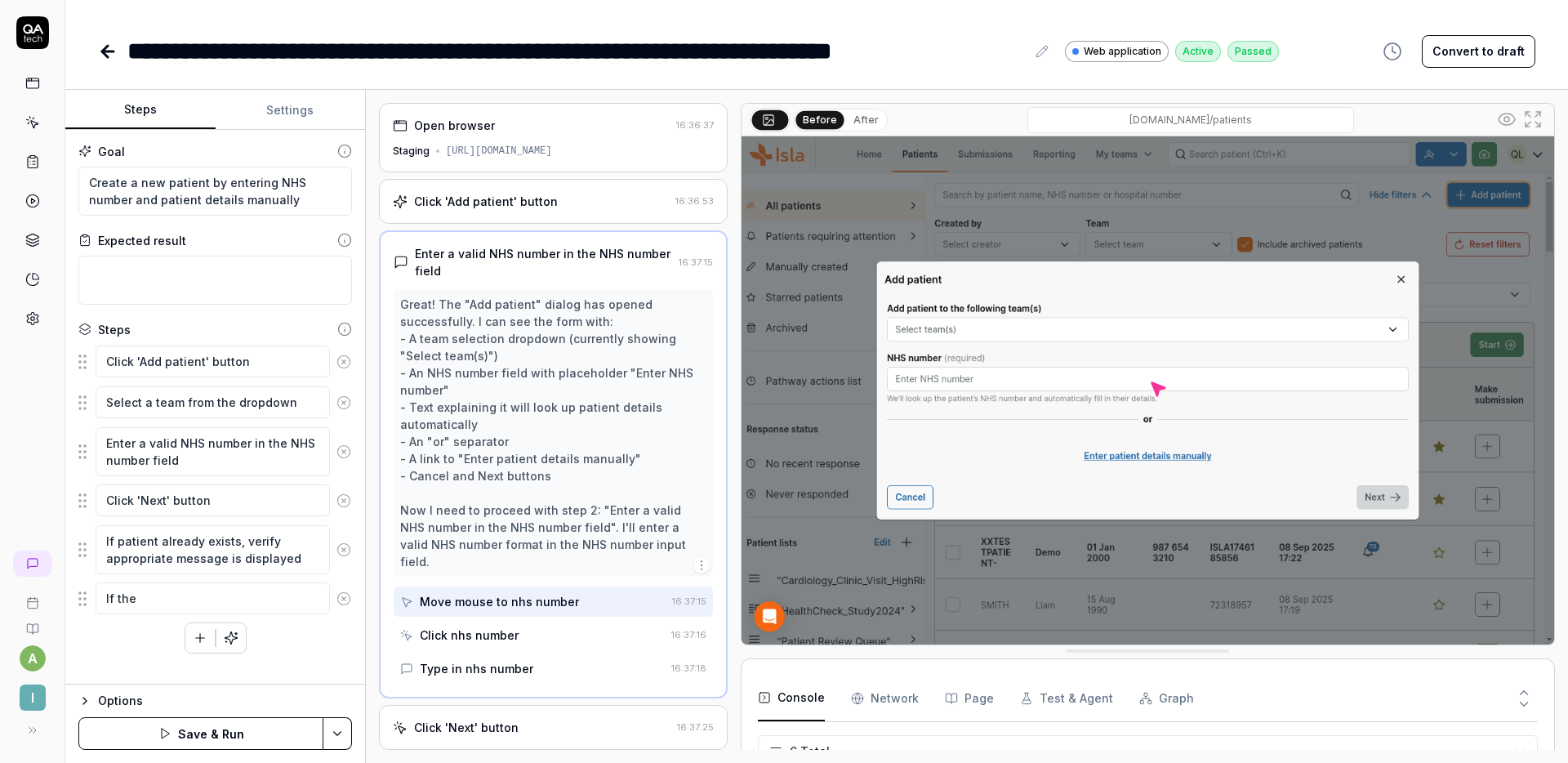
type textarea "If"
type textarea "*"
type textarea "If a"
type textarea "*"
type textarea "If an"
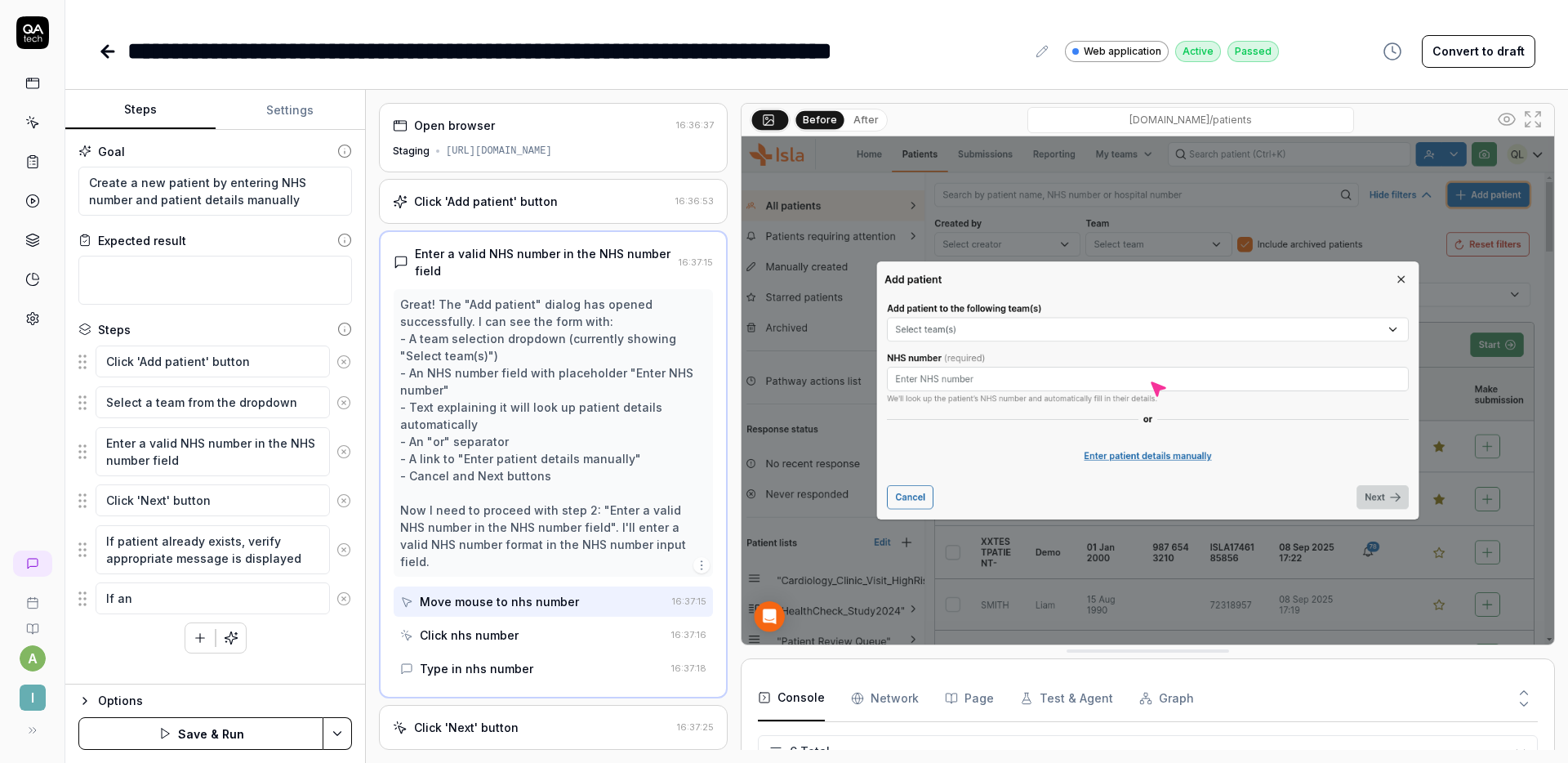
type textarea "*"
type textarea "If an"
type textarea "*"
type textarea "If an e"
type textarea "*"
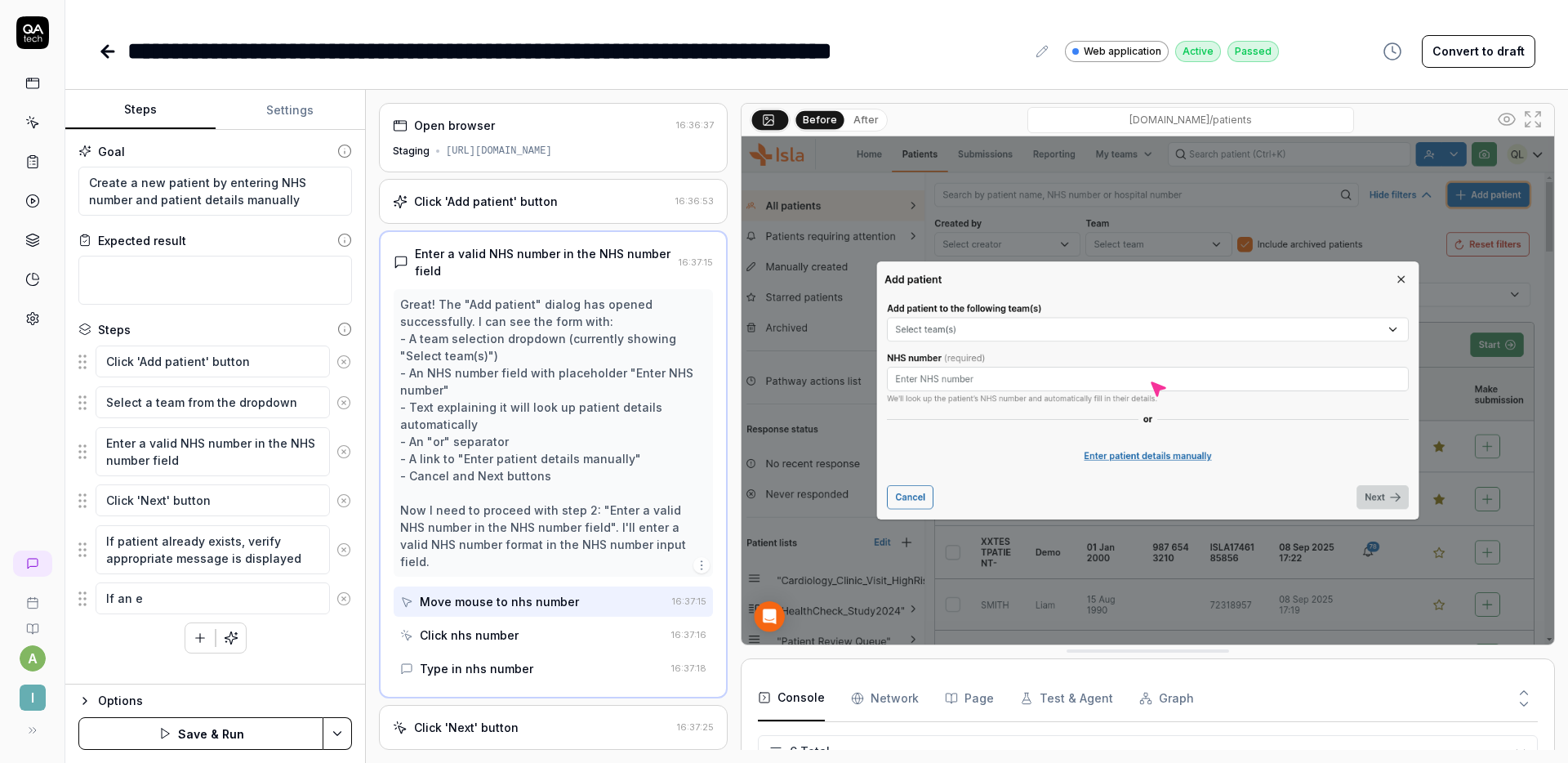
type textarea "If an er"
type textarea "*"
type textarea "If an err"
type textarea "*"
type textarea "If an erro"
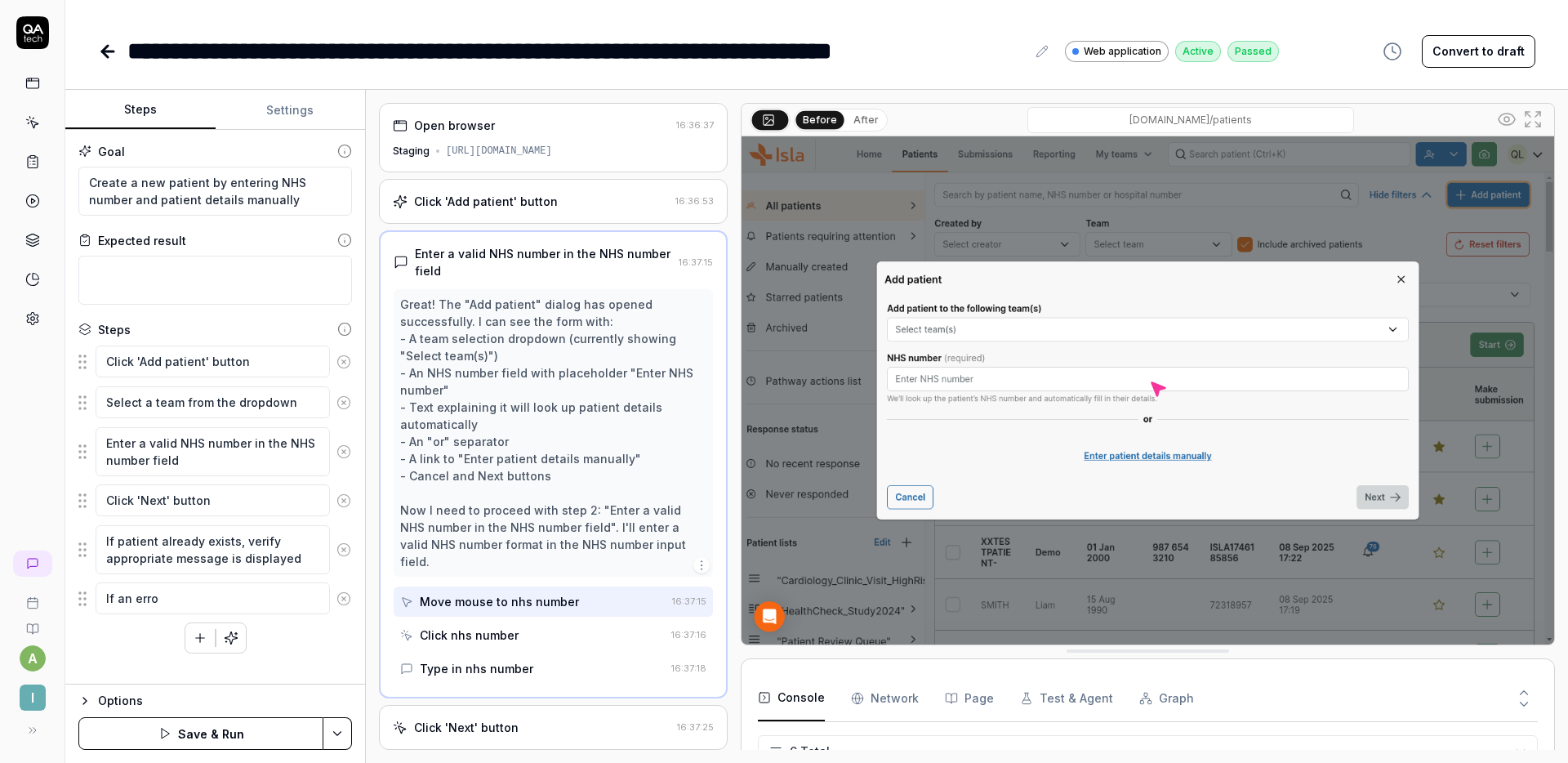
type textarea "*"
type textarea "If an error"
type textarea "*"
type textarea "If an error"
type textarea "*"
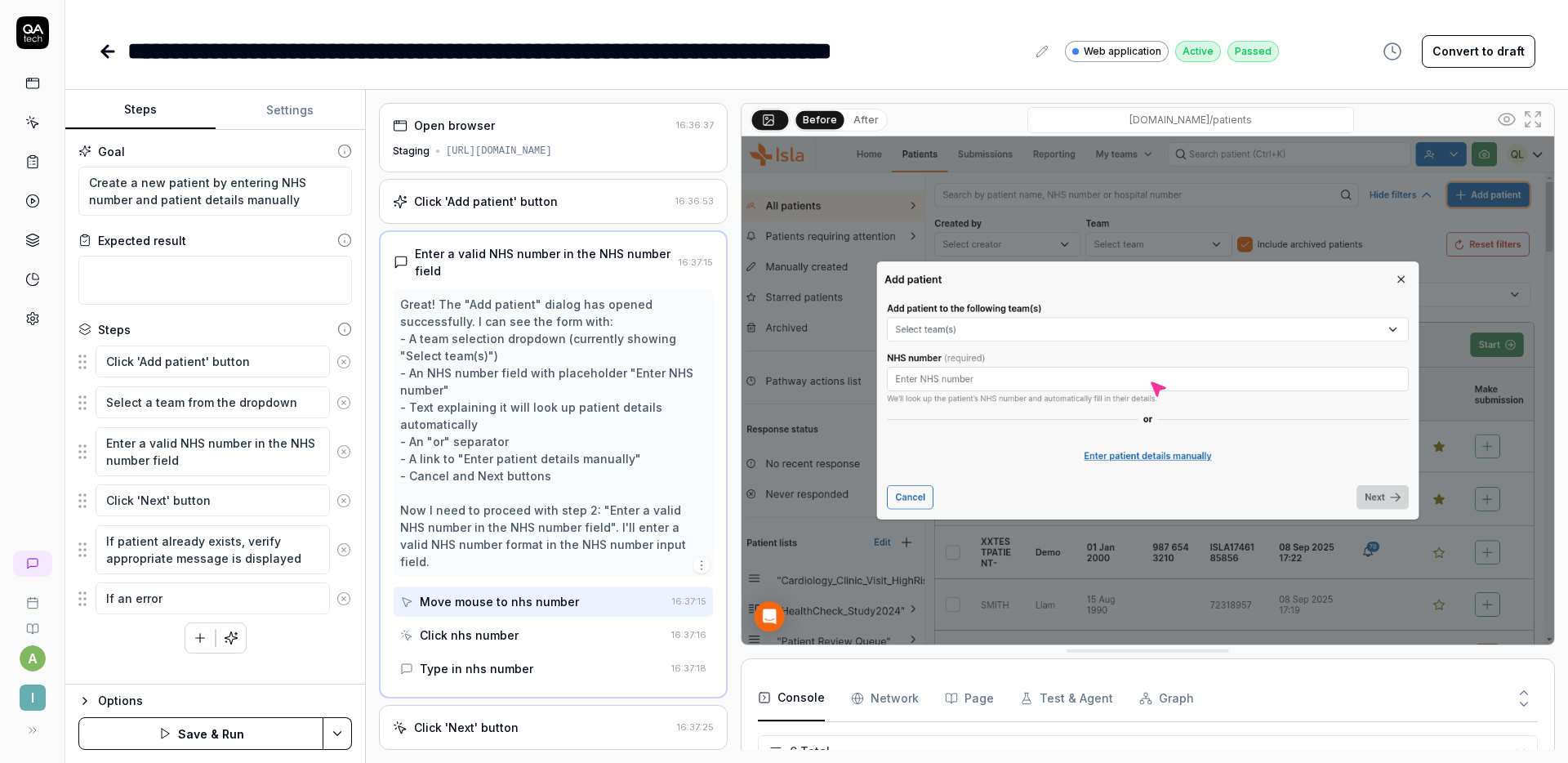
type textarea "If an error m"
type textarea "*"
type textarea "If an error me"
type textarea "*"
type textarea "If an error mes"
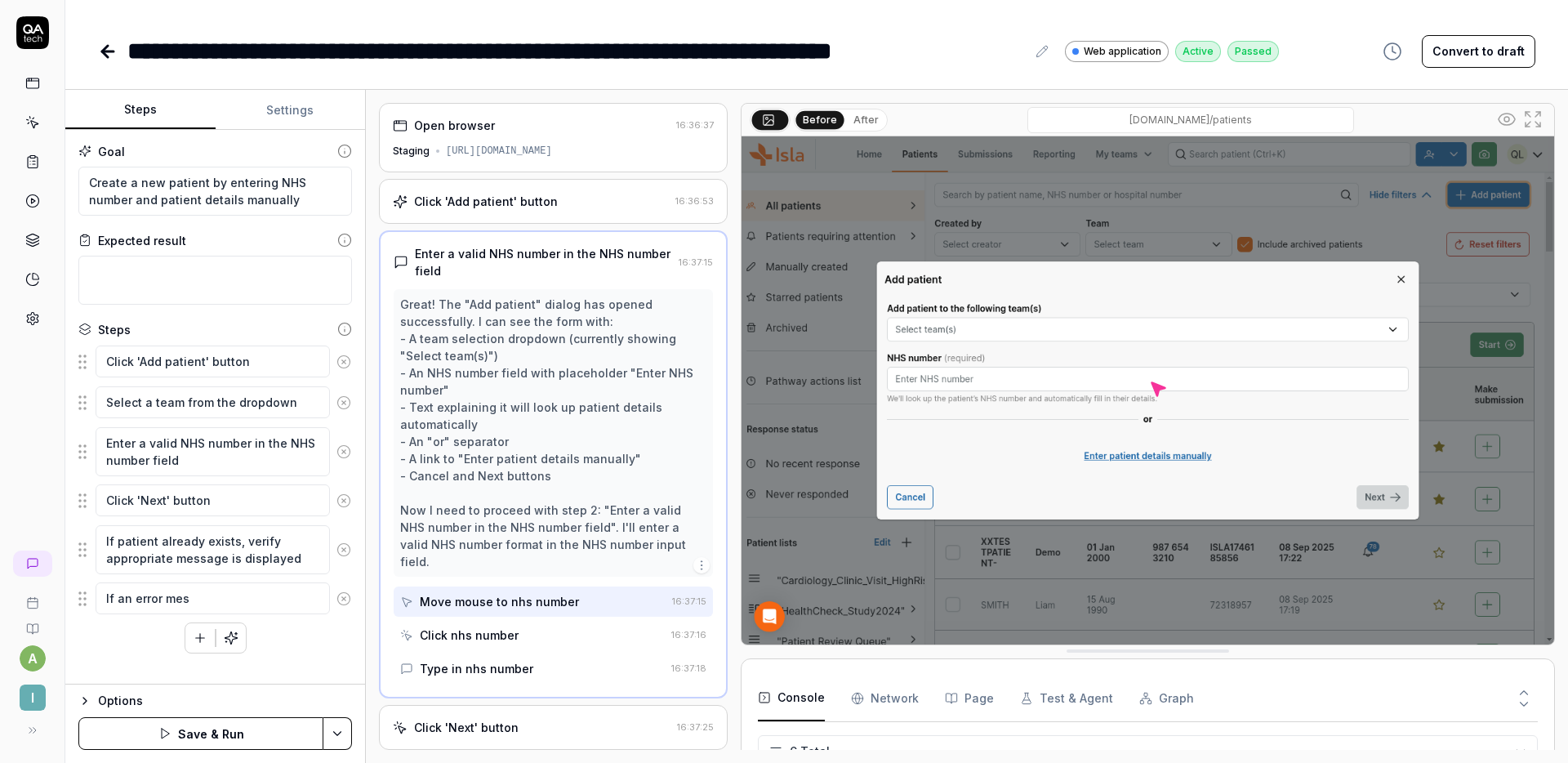
type textarea "*"
type textarea "If an error mess"
type textarea "*"
type textarea "If an error messa"
type textarea "*"
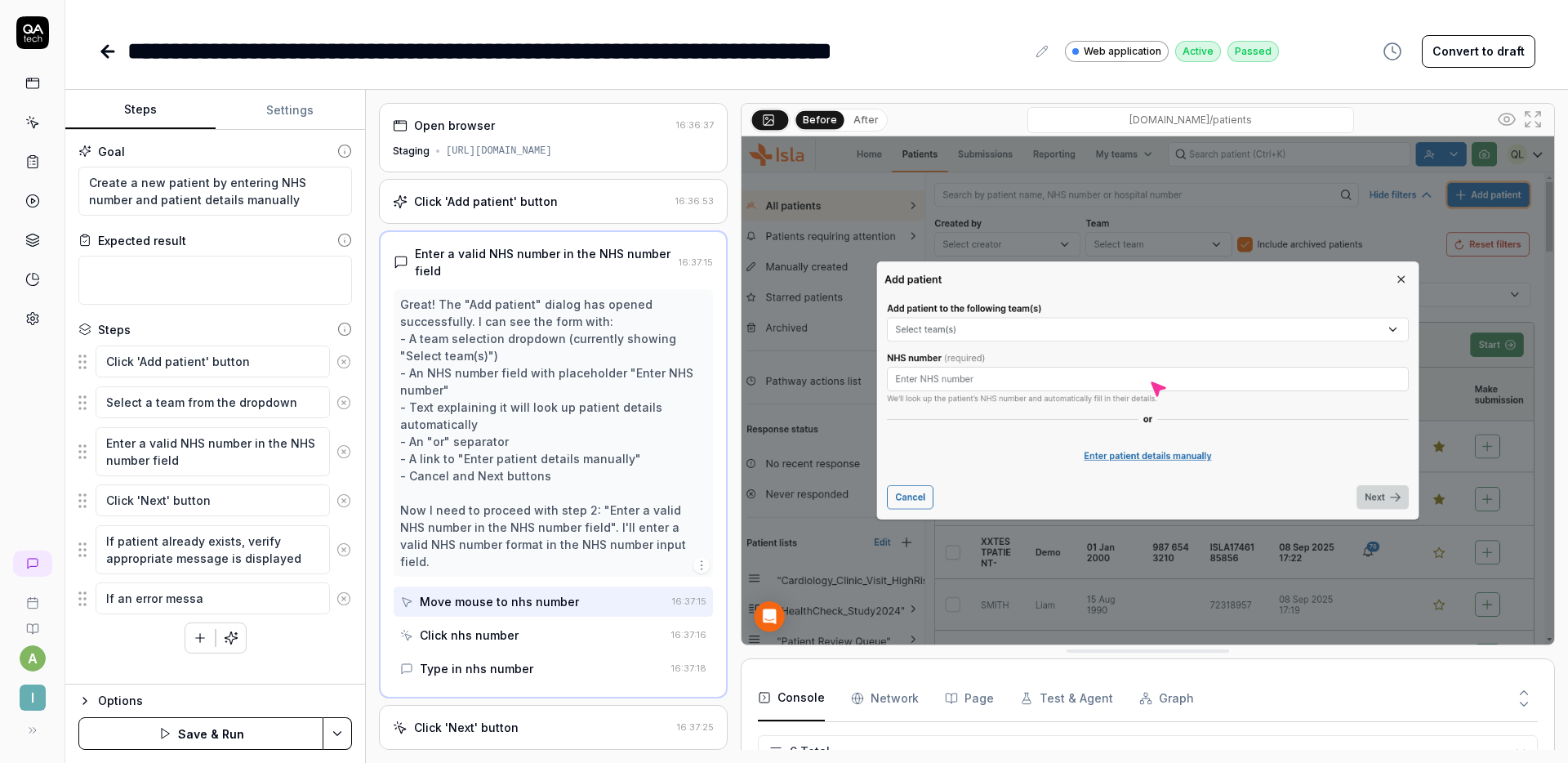
type textarea "If an error messag"
type textarea "*"
type textarea "If an error message"
type textarea "*"
type textarea "If an error message a"
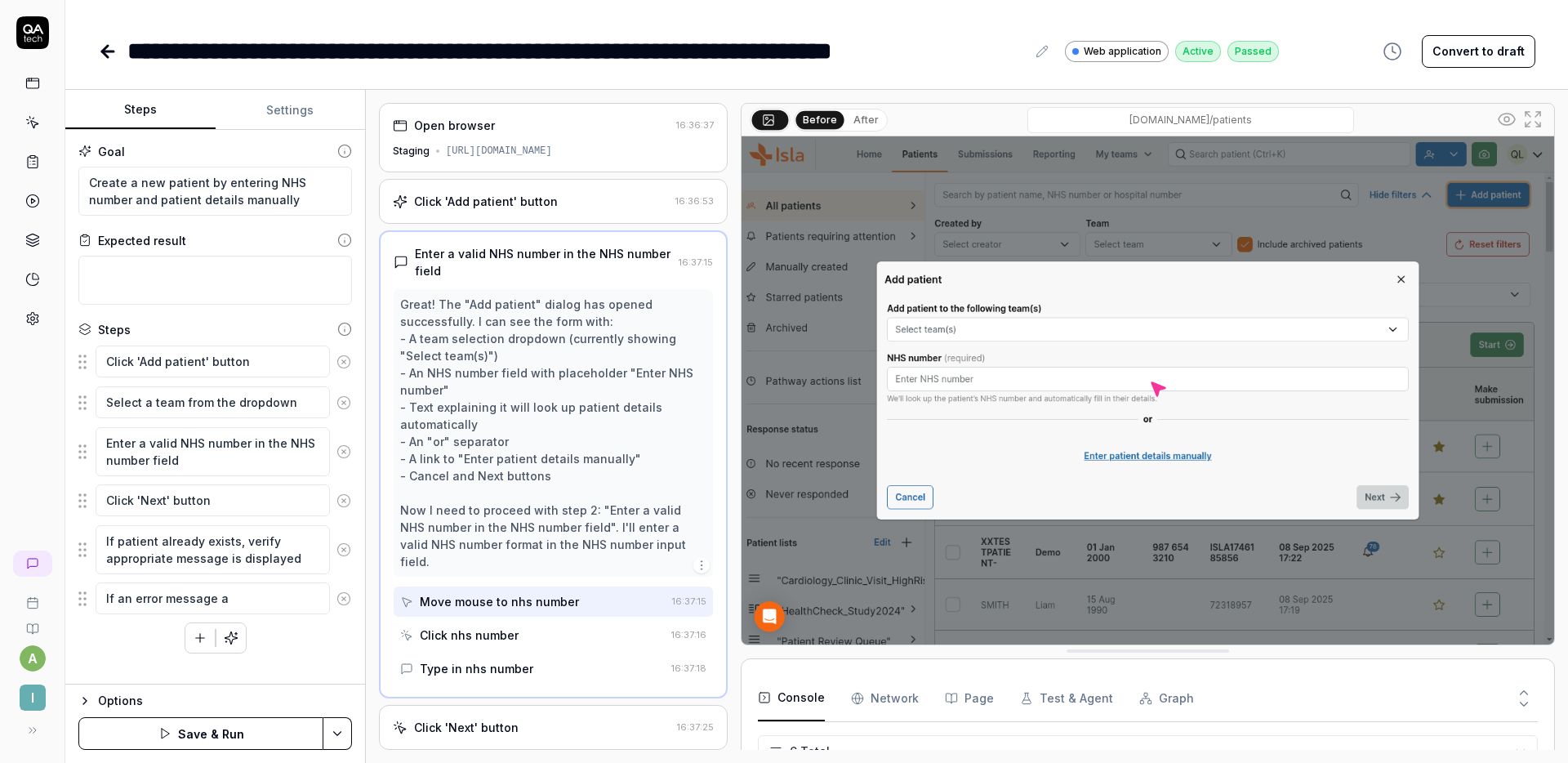
type textarea "*"
type textarea "If an error message ap"
type textarea "*"
type textarea "If an error message app"
type textarea "*"
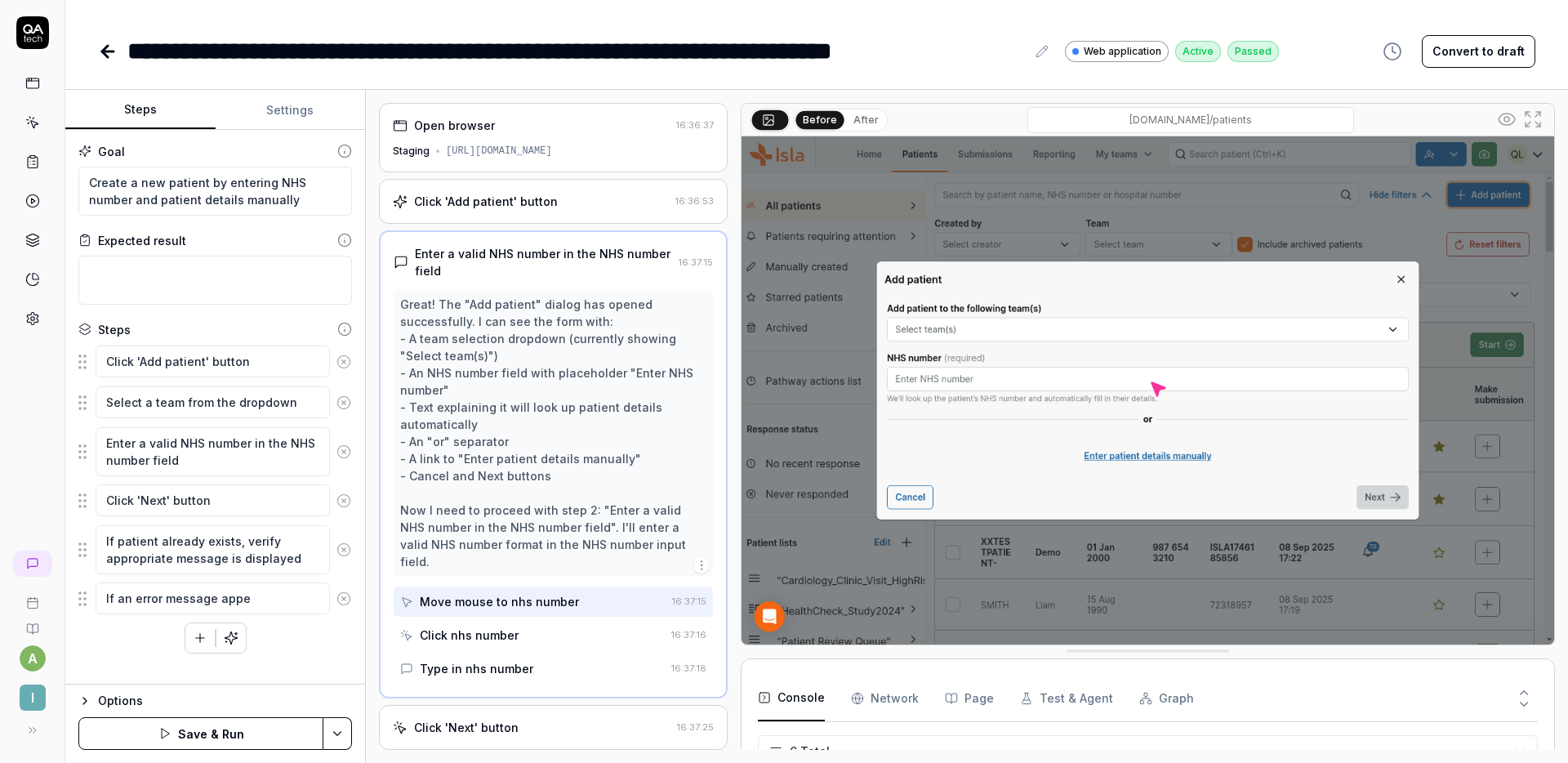
type textarea "If an error message appea"
type textarea "*"
type textarea "If an error message appear"
type textarea "*"
type textarea "If an error message appears"
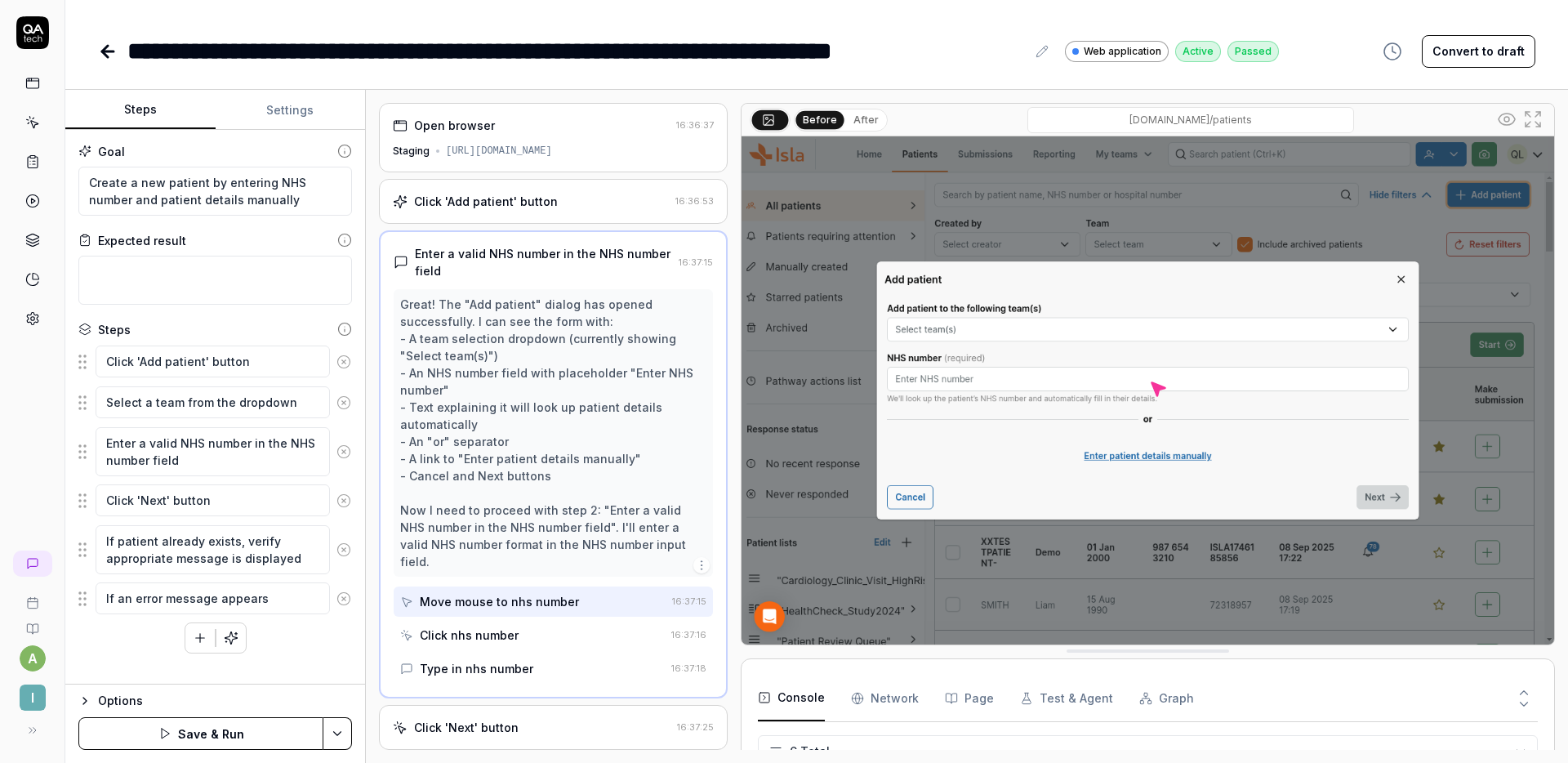
type textarea "*"
type textarea "If an error message appears"
type textarea "*"
type textarea "If an error message appears s"
type textarea "*"
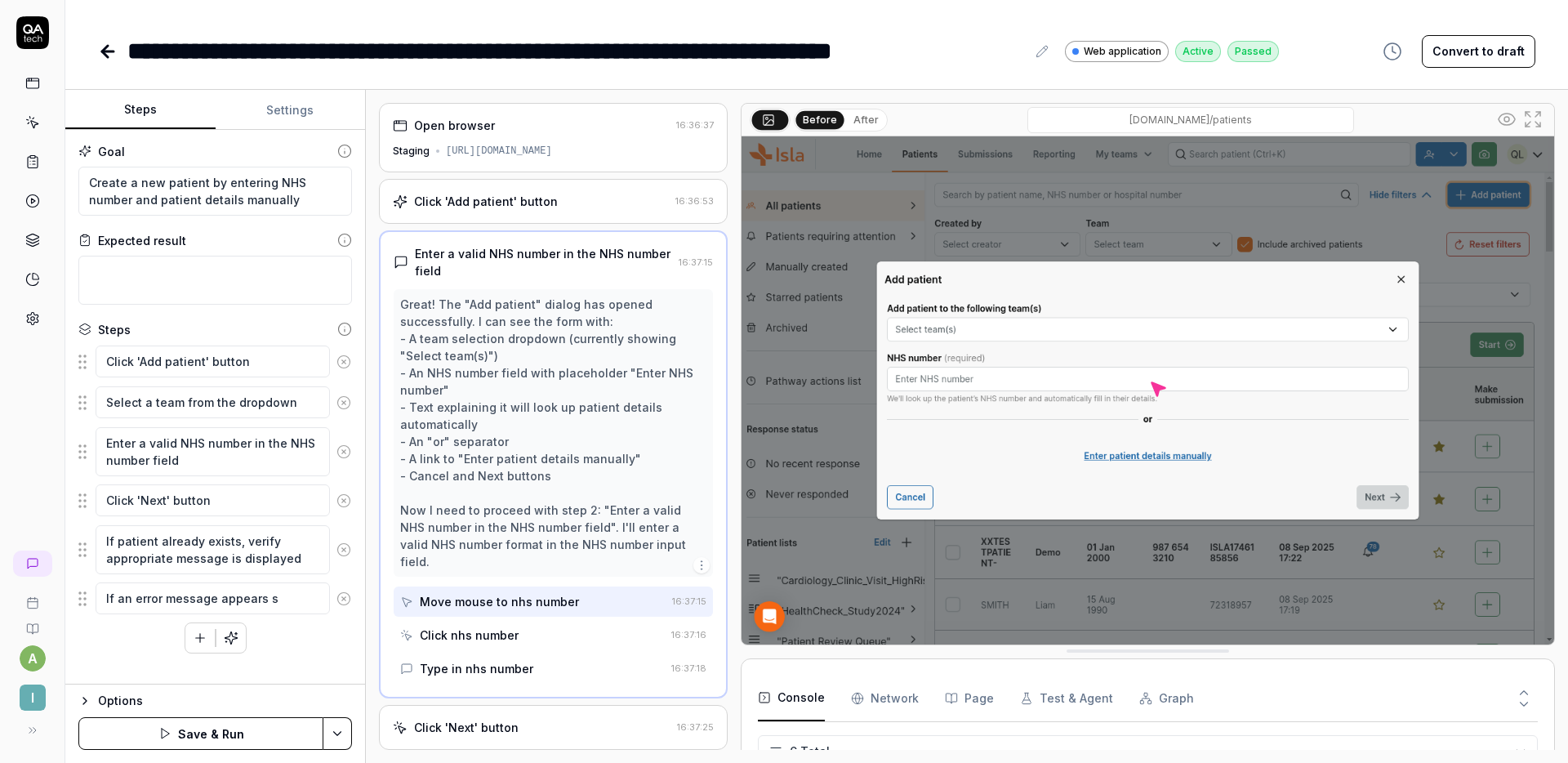
type textarea "If an error message appears sh"
type textarea "*"
type textarea "If an error message appears sho"
type textarea "*"
type textarea "If an error message appears show"
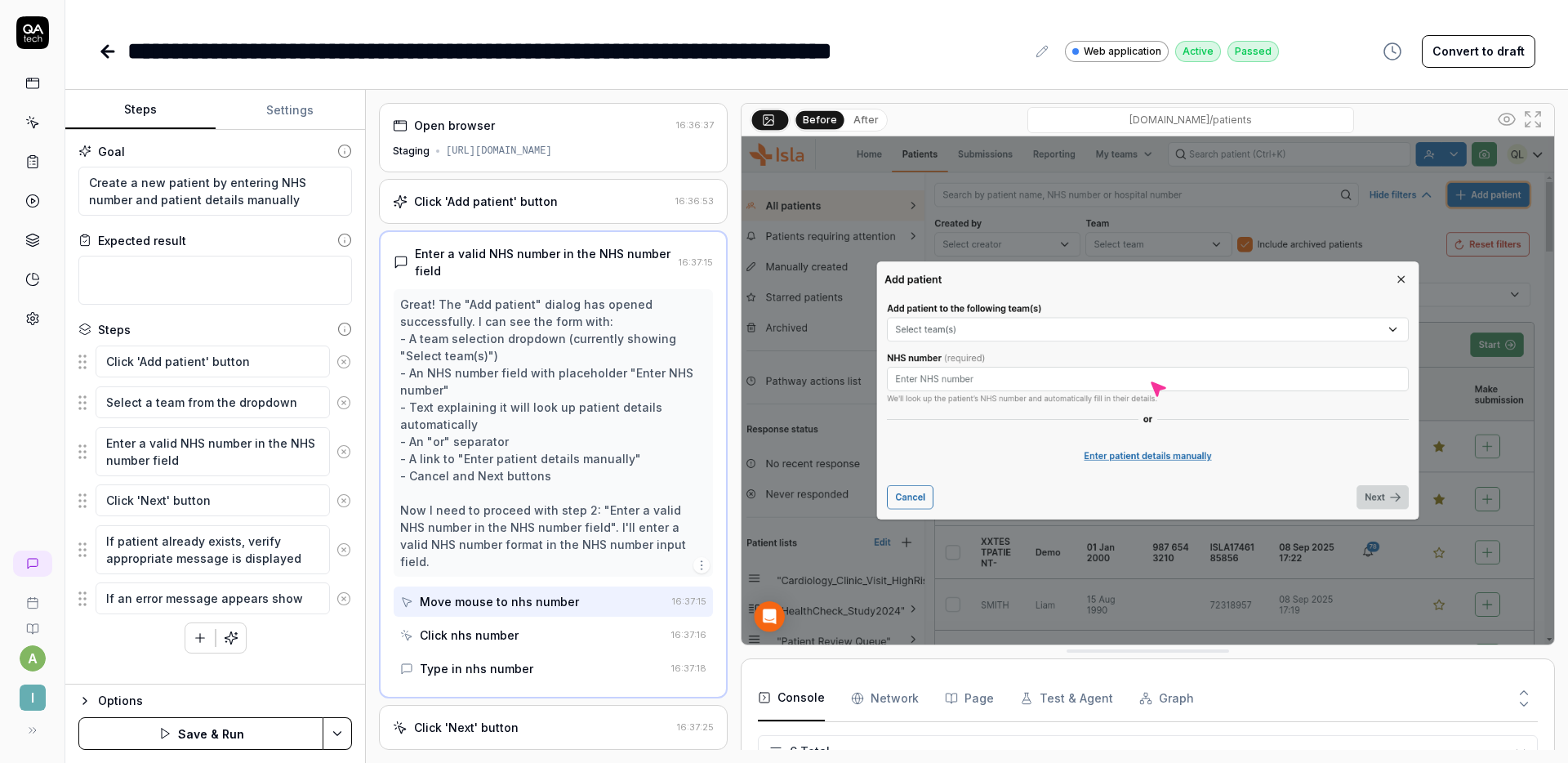
type textarea "*"
type textarea "If an error message appears showi"
type textarea "*"
type textarea "If an error message appears showin"
type textarea "*"
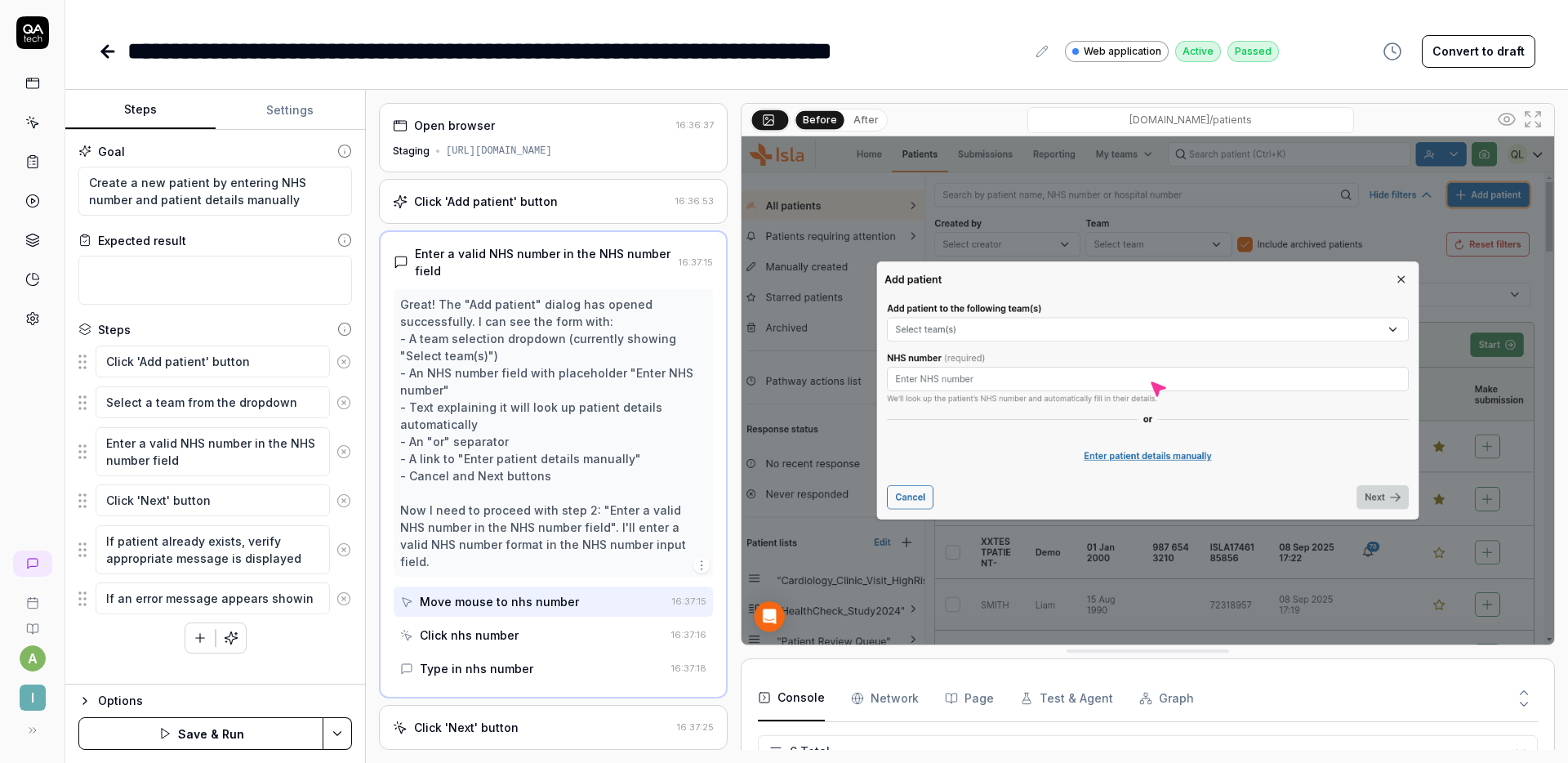
type textarea "If an error message appears showing"
type textarea "*"
type textarea "If an error message appears showing"
type textarea "*"
type textarea "If an error message appears showing t"
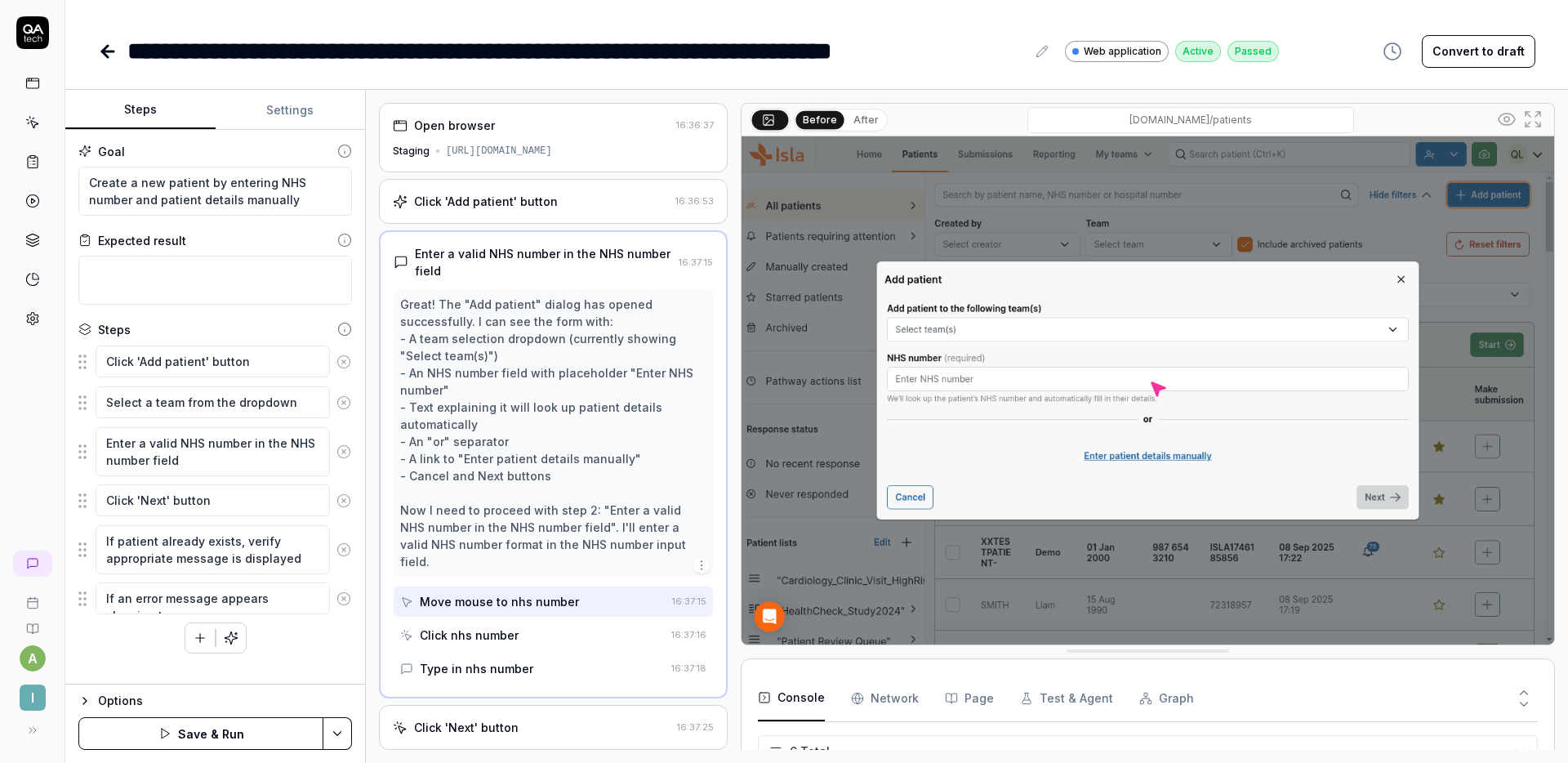
type textarea "*"
type textarea "If an error message appears showing th"
type textarea "*"
type textarea "If an error message appears showing the"
type textarea "*"
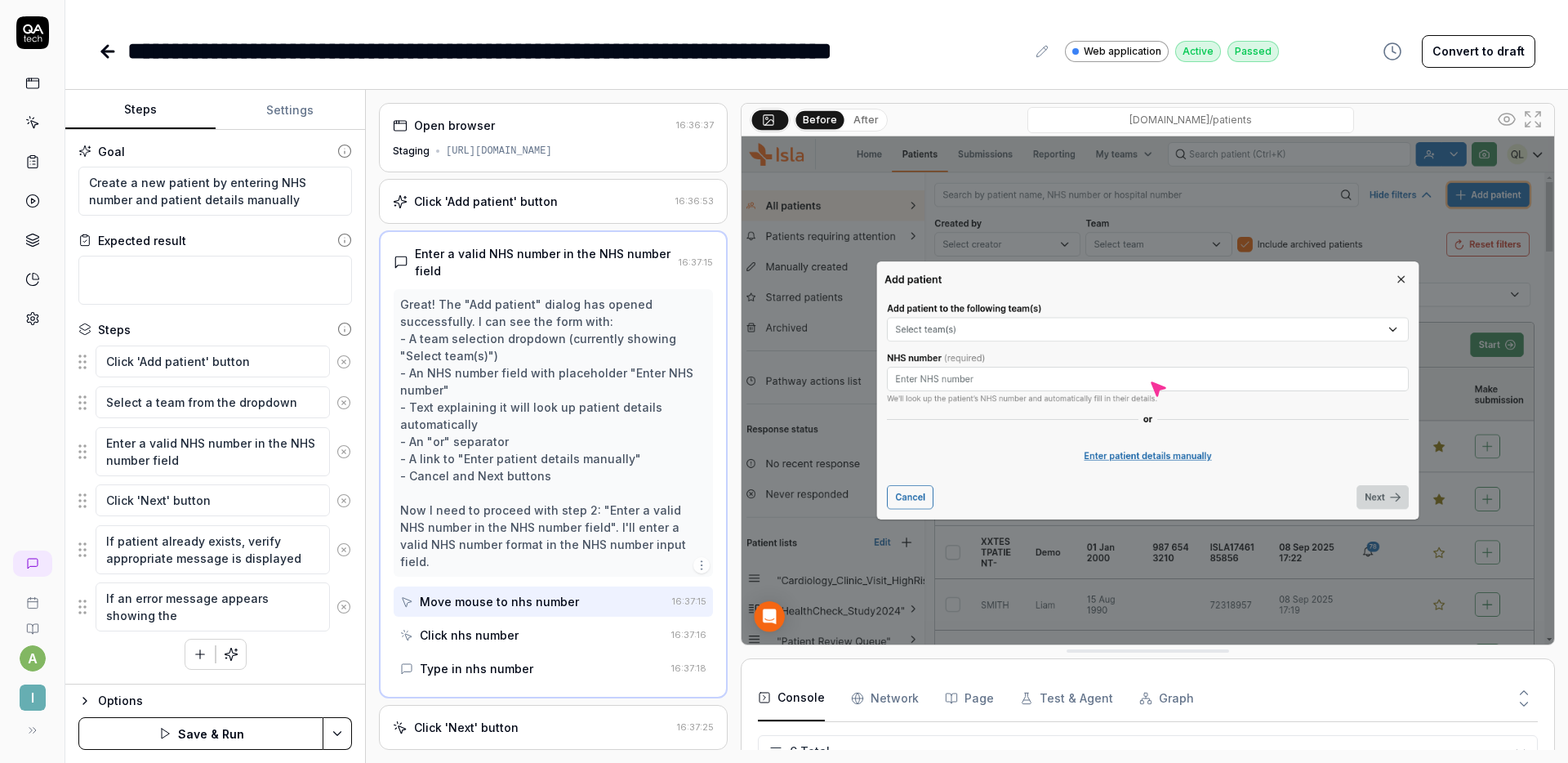
type textarea "If an error message appears showing the"
type textarea "*"
type textarea "If an error message appears showing the N"
type textarea "*"
type textarea "If an error message appears showing the NH"
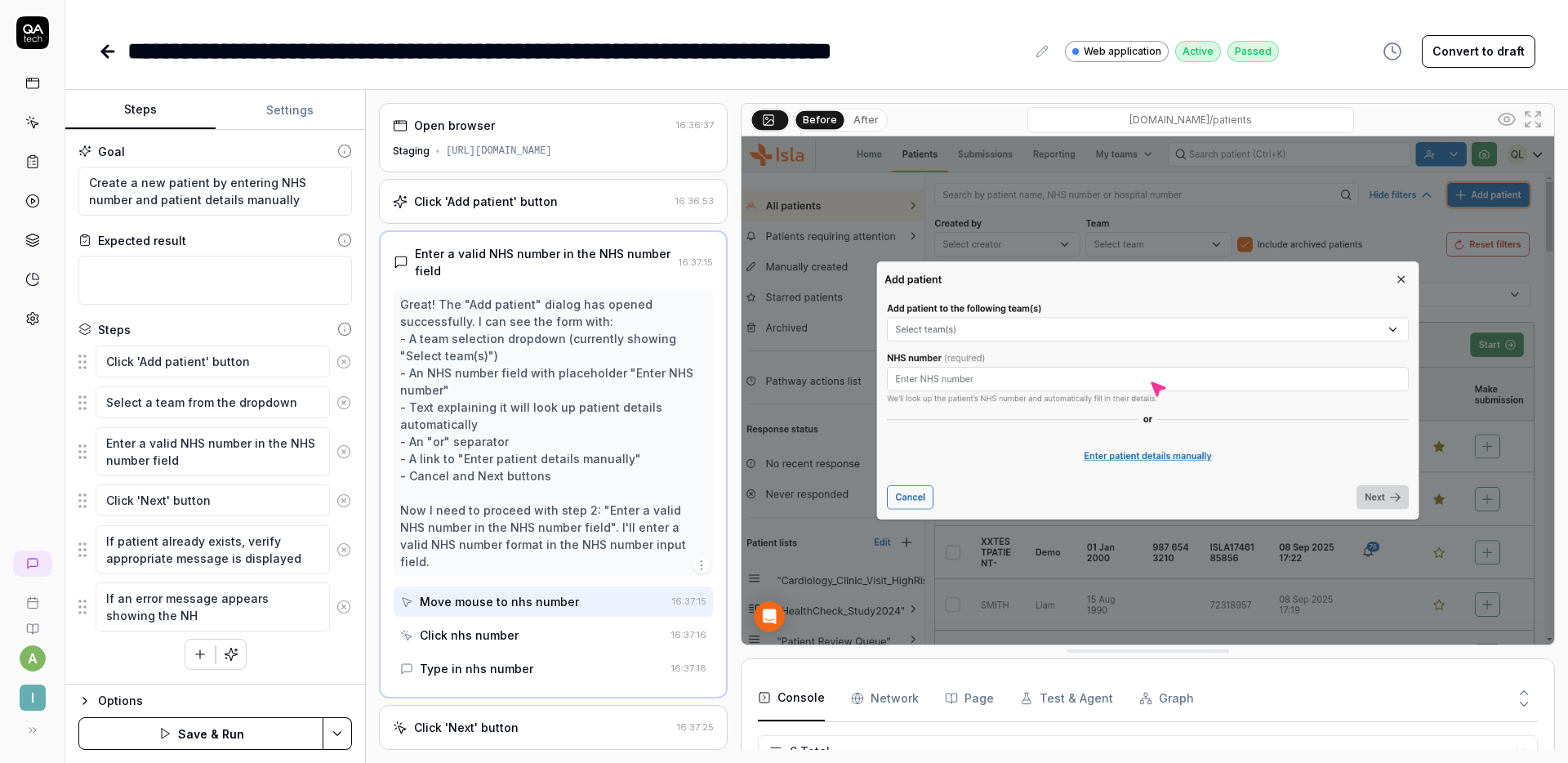
type textarea "*"
type textarea "If an error message appears showing the NHS"
type textarea "*"
type textarea "If an error message appears showing the NHS"
type textarea "*"
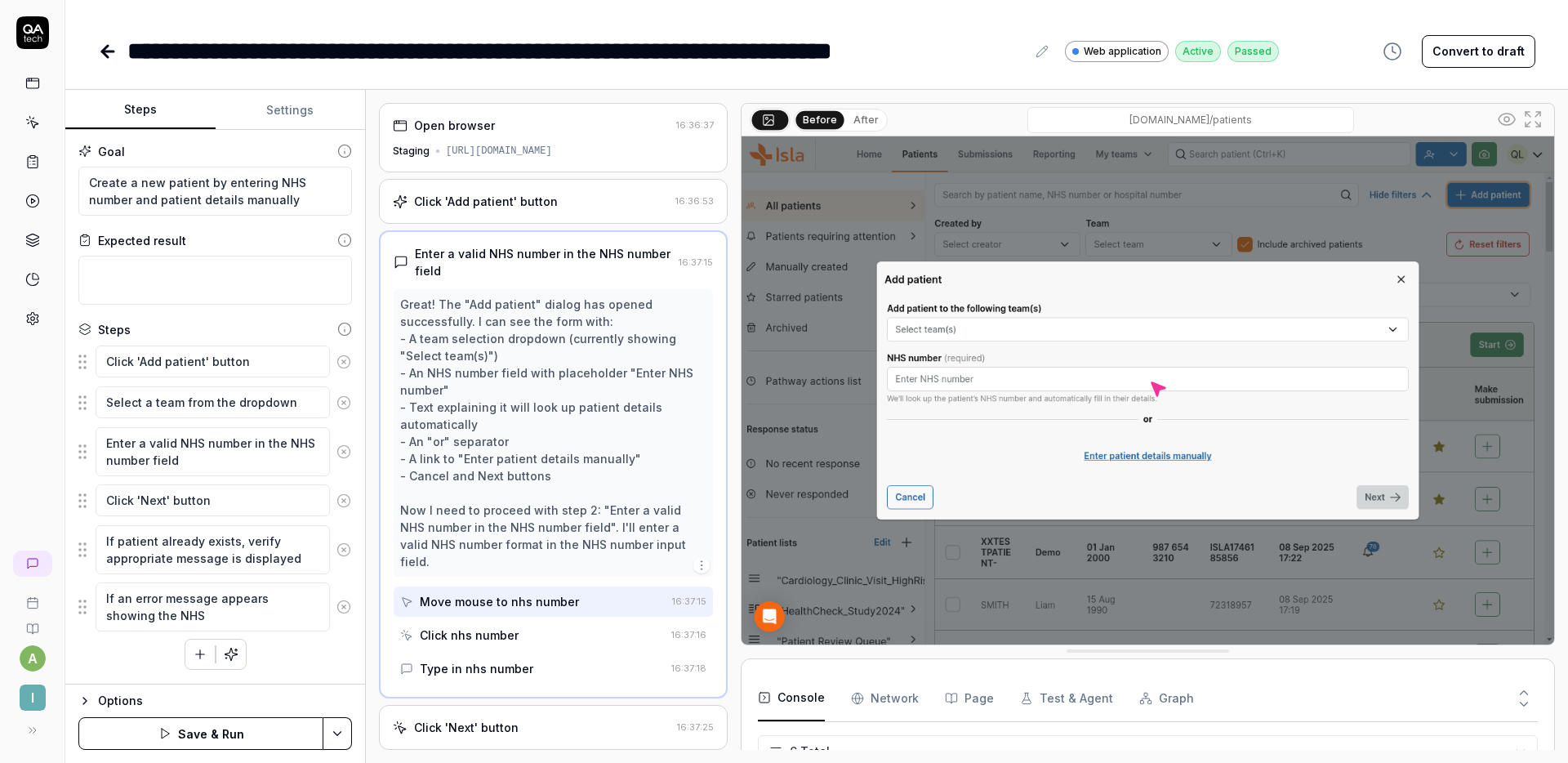
type textarea "If an error message appears showing the NHS i"
type textarea "*"
type textarea "If an error message appears showing the NHS"
type textarea "*"
type textarea "If an error message appears showing the NHS n"
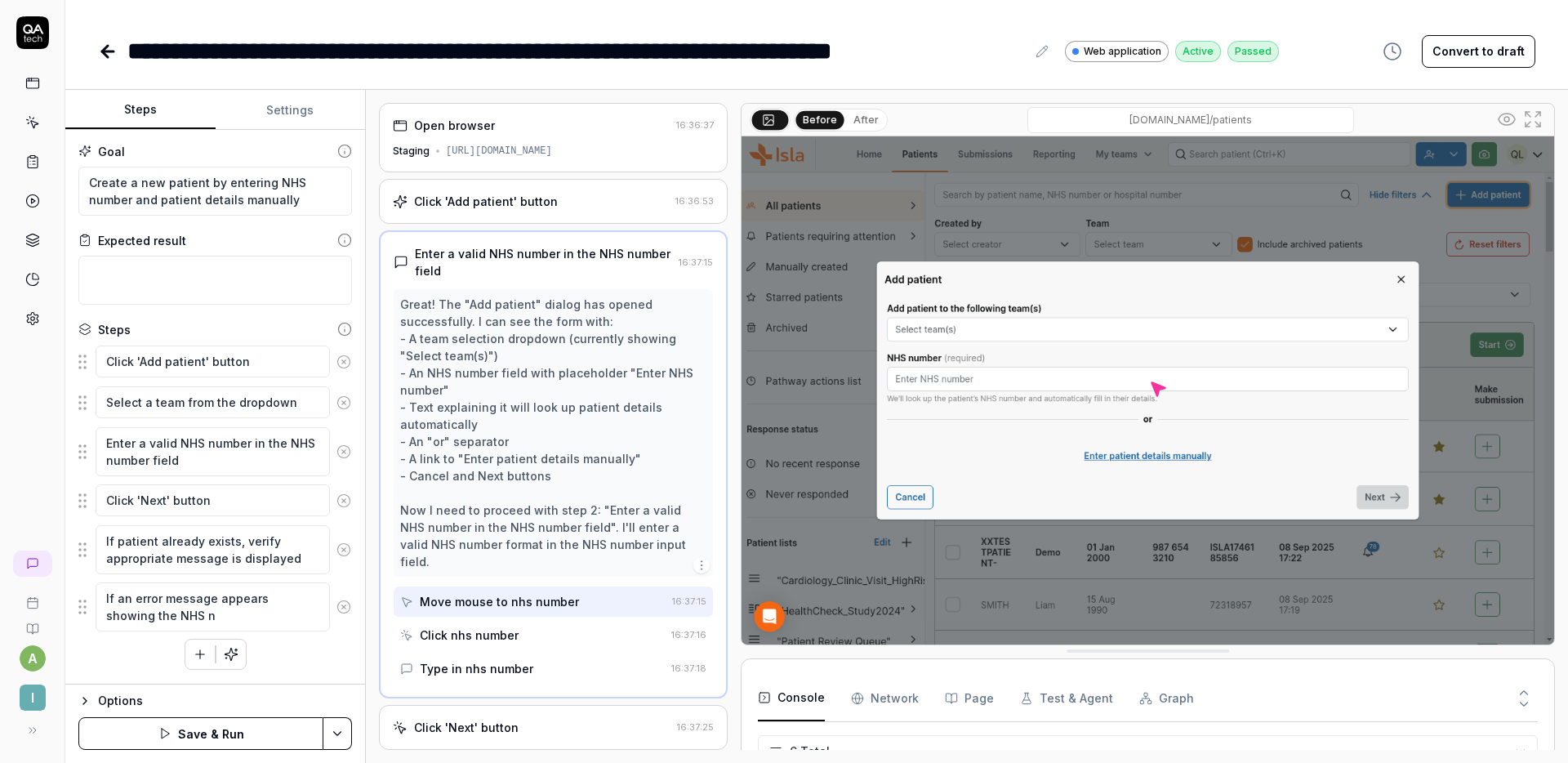
type textarea "*"
type textarea "If an error message appears showing the NHS nu"
type textarea "*"
type textarea "If an error message appears showing the NHS nub"
type textarea "*"
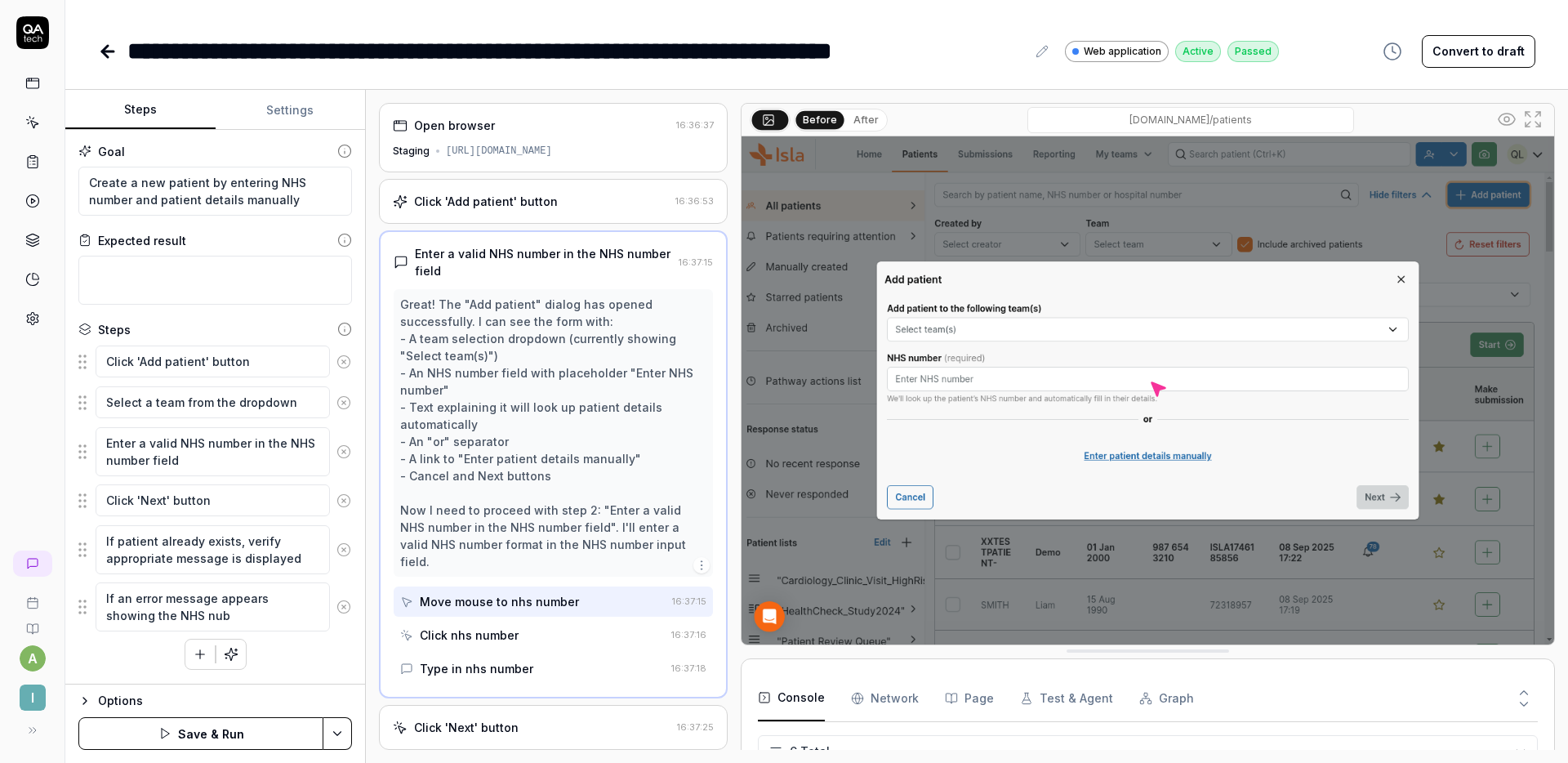
type textarea "If an error message appears showing the NHS nu"
type textarea "*"
type textarea "If an error message appears showing the NHS num"
type textarea "*"
type textarea "If an error message appears showing the NHS numbe"
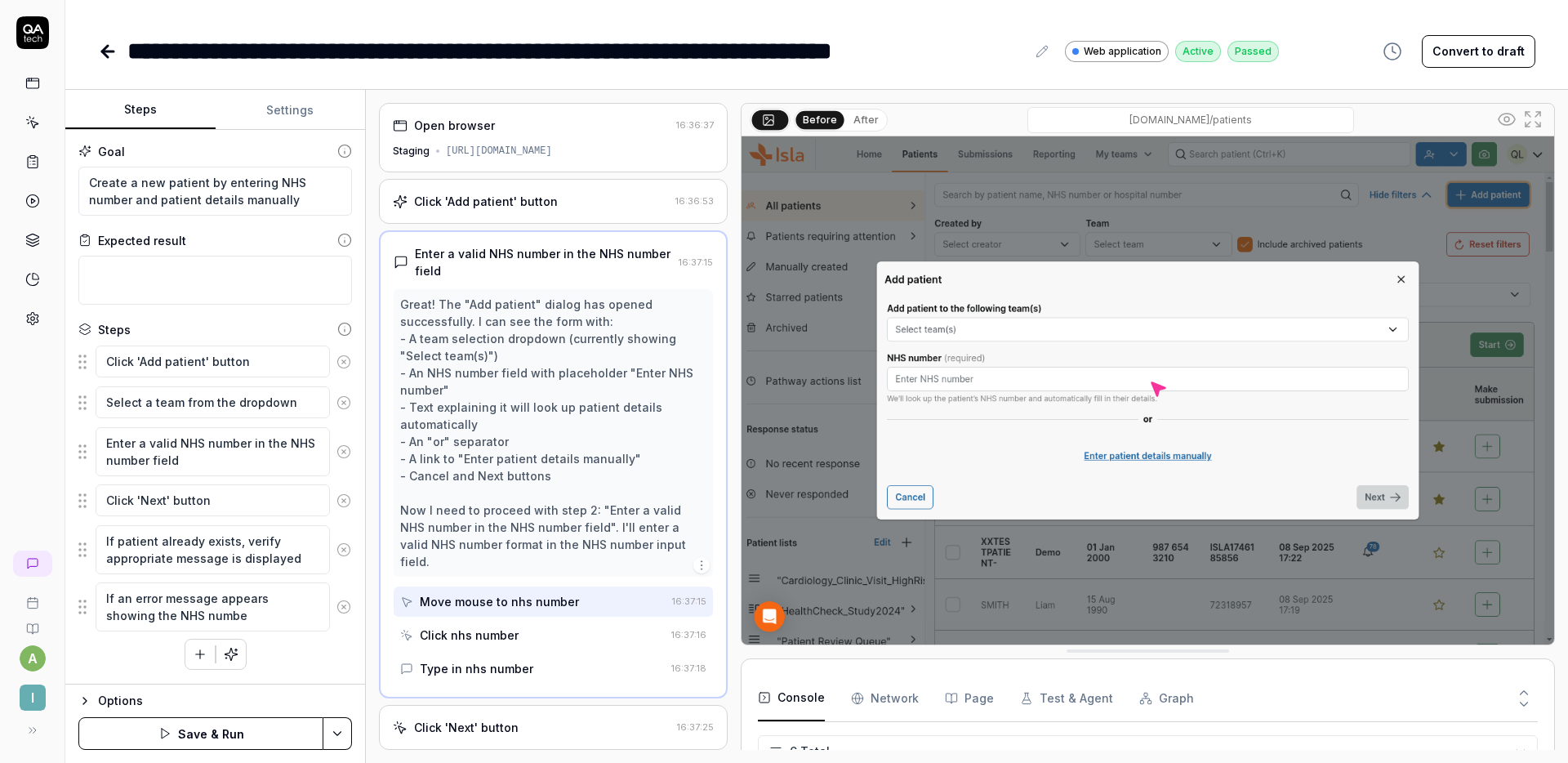
type textarea "*"
type textarea "If an error message appears showing the NHS number"
type textarea "*"
type textarea "If an error message appears showing the NHS number"
type textarea "*"
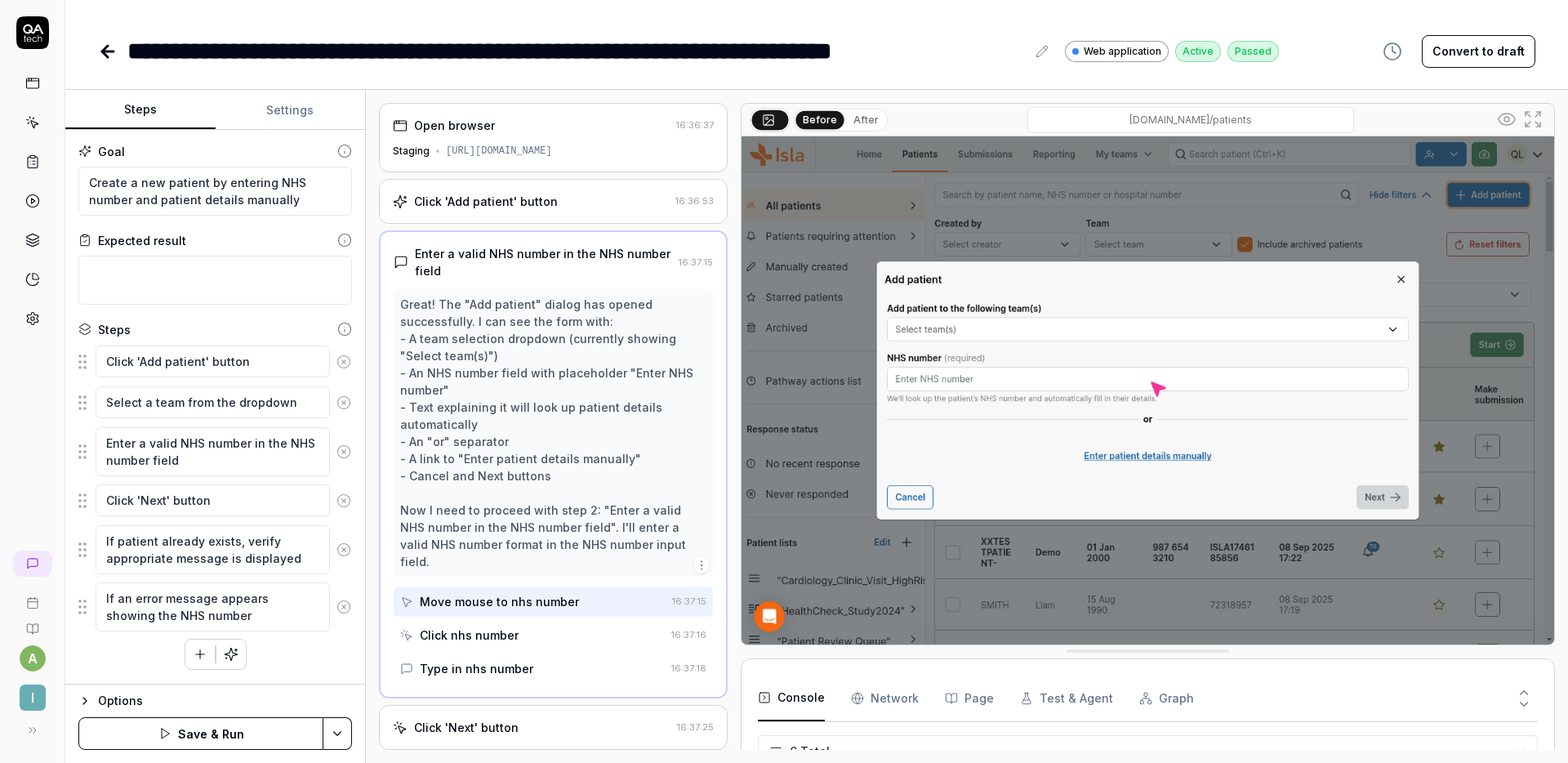
type textarea "If an error message appears showing the NHS number i"
type textarea "*"
type textarea "If an error message appears showing the NHS number is"
type textarea "*"
type textarea "If an error message appears showing the NHS number is"
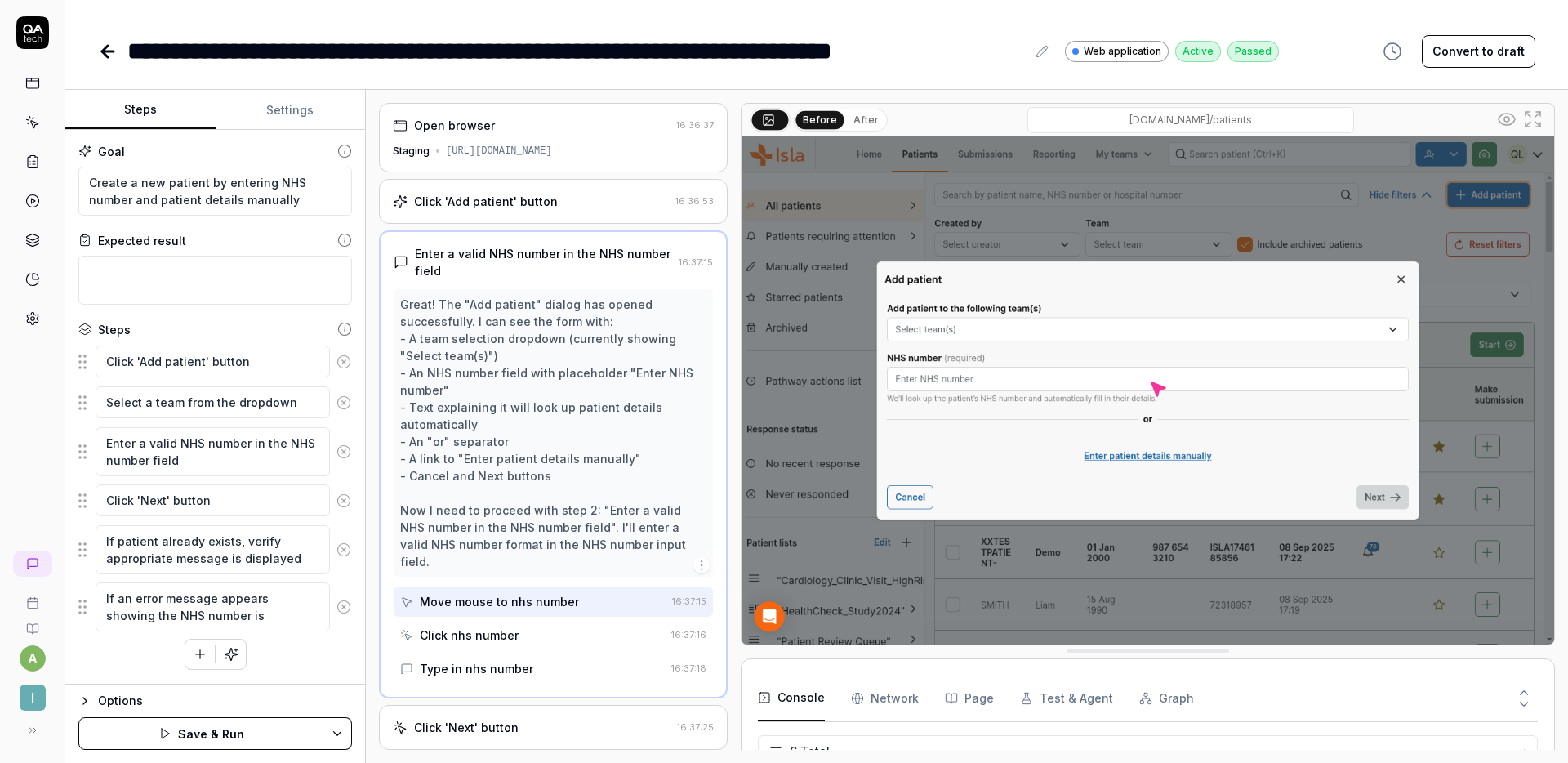
type textarea "*"
type textarea "If an error message appears showing the NHS number is i"
type textarea "*"
type textarea "If an error message appears showing the NHS number is in"
type textarea "*"
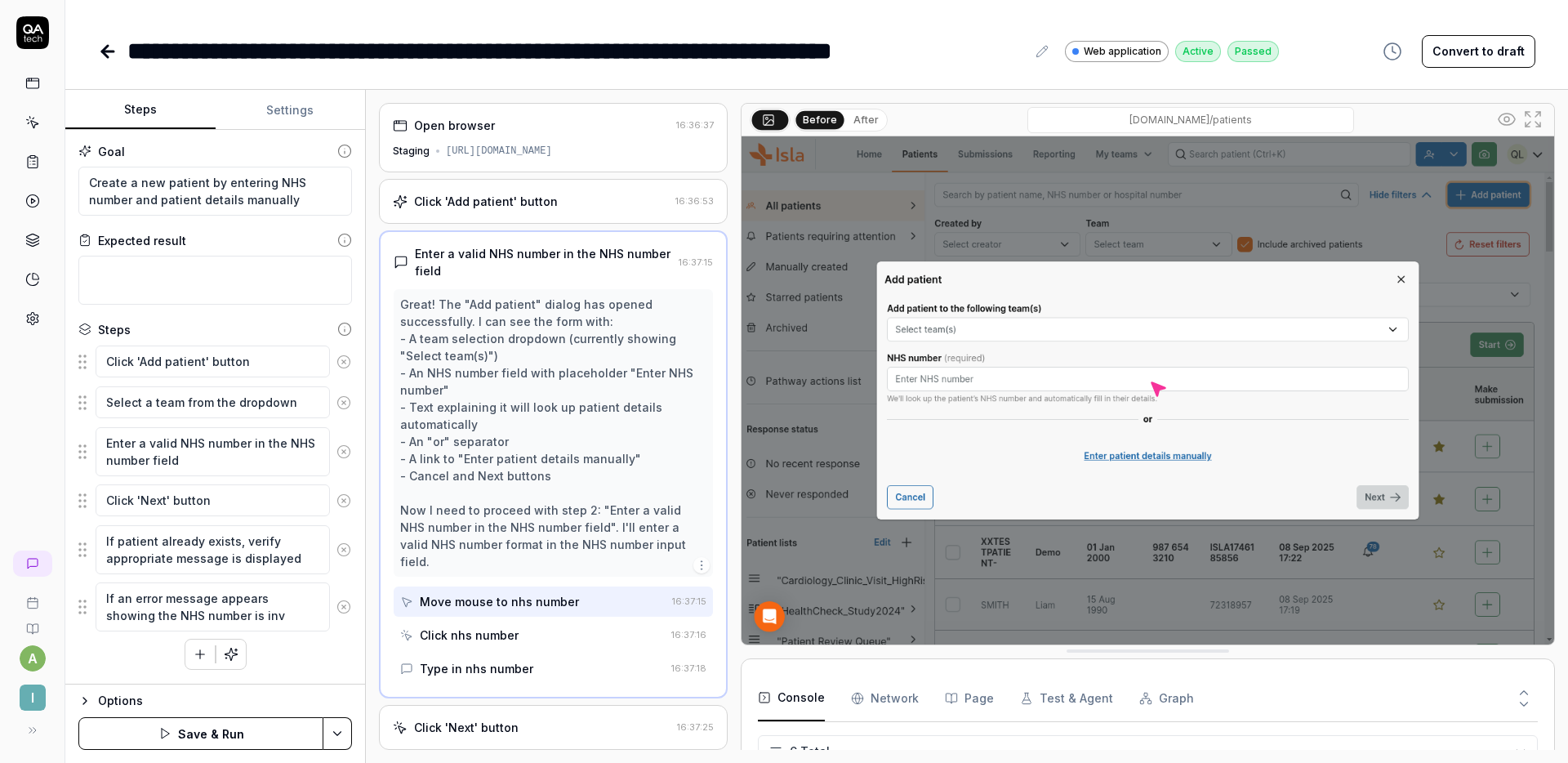
type textarea "If an error message appears showing the NHS number is inva"
type textarea "*"
type textarea "If an error message appears showing the NHS number is inval"
type textarea "*"
type textarea "If an error message appears showing the NHS number is invali"
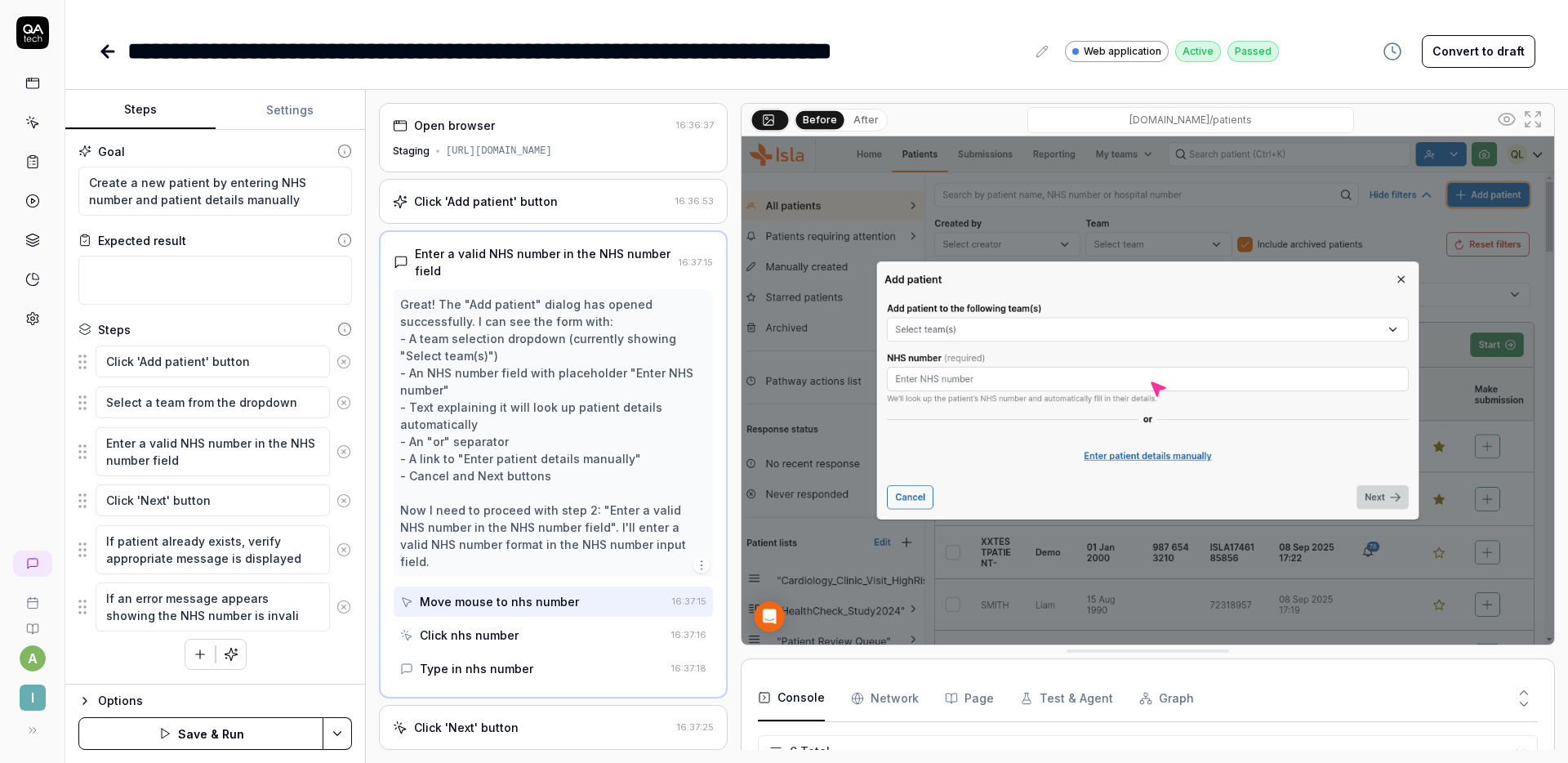
type textarea "*"
type textarea "If an error message appears showing the NHS number is invalid"
type textarea "*"
type textarea "If an error message appears showing the NHS number is invalid,"
type textarea "*"
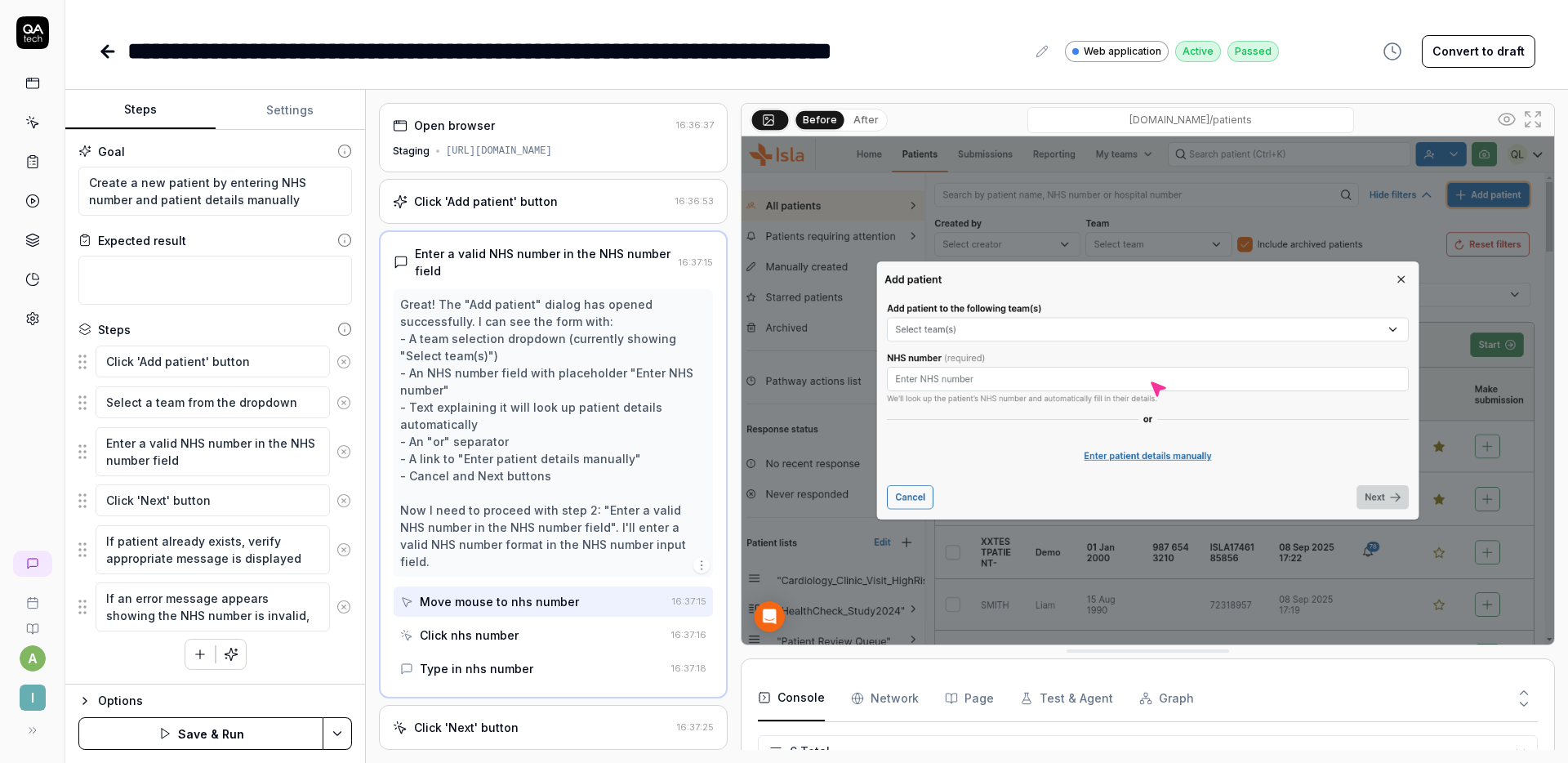
type textarea "If an error message appears showing the NHS number is invalid,"
type textarea "*"
type textarea "If an error message appears showing the NHS number is invalid, t"
type textarea "*"
type textarea "If an error message appears showing the NHS number is invalid, tr"
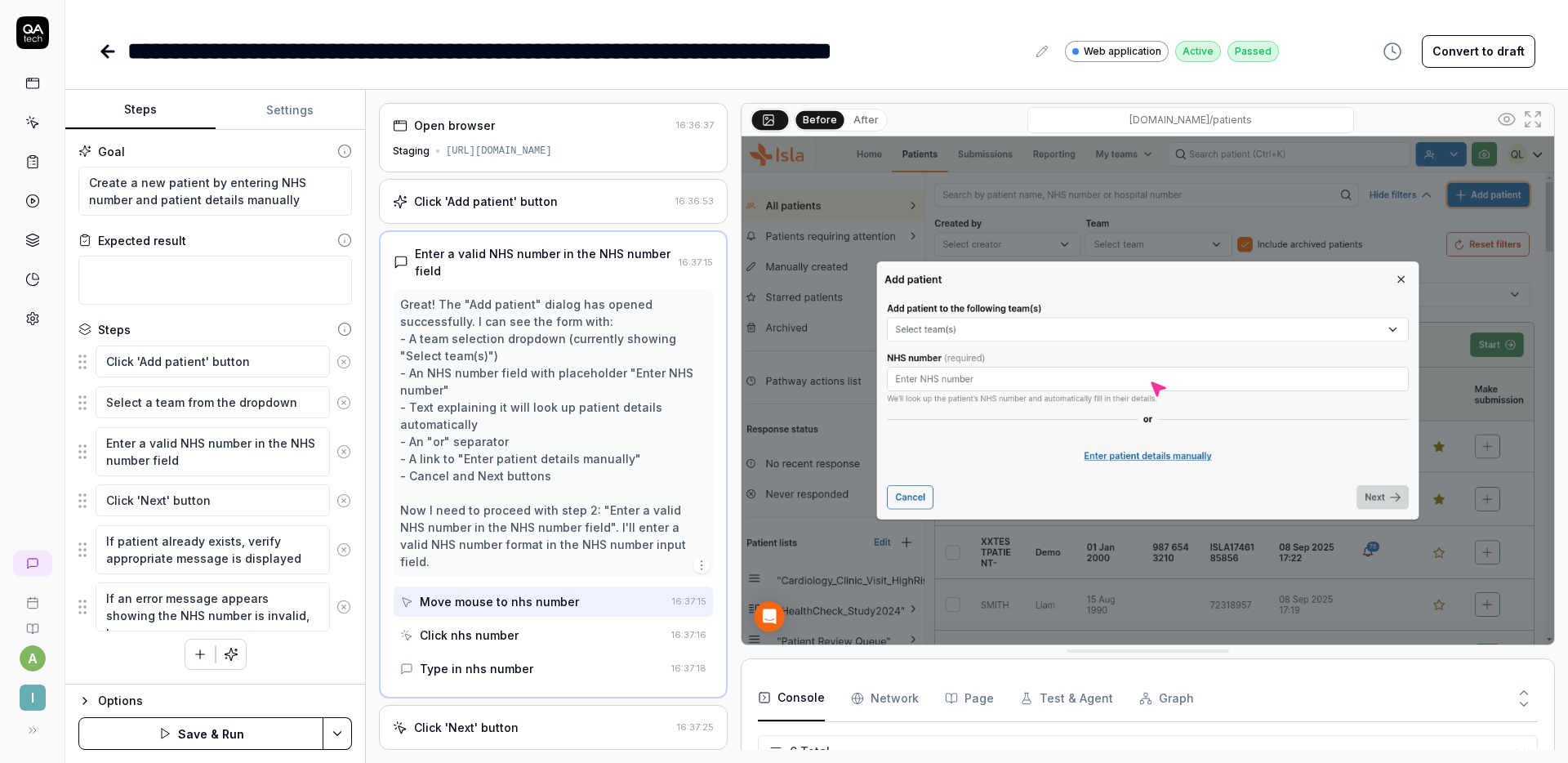
type textarea "*"
type textarea "If an error message appears showing the NHS number is invalid, try"
type textarea "*"
type textarea "If an error message appears showing the NHS number is invalid, try"
type textarea "*"
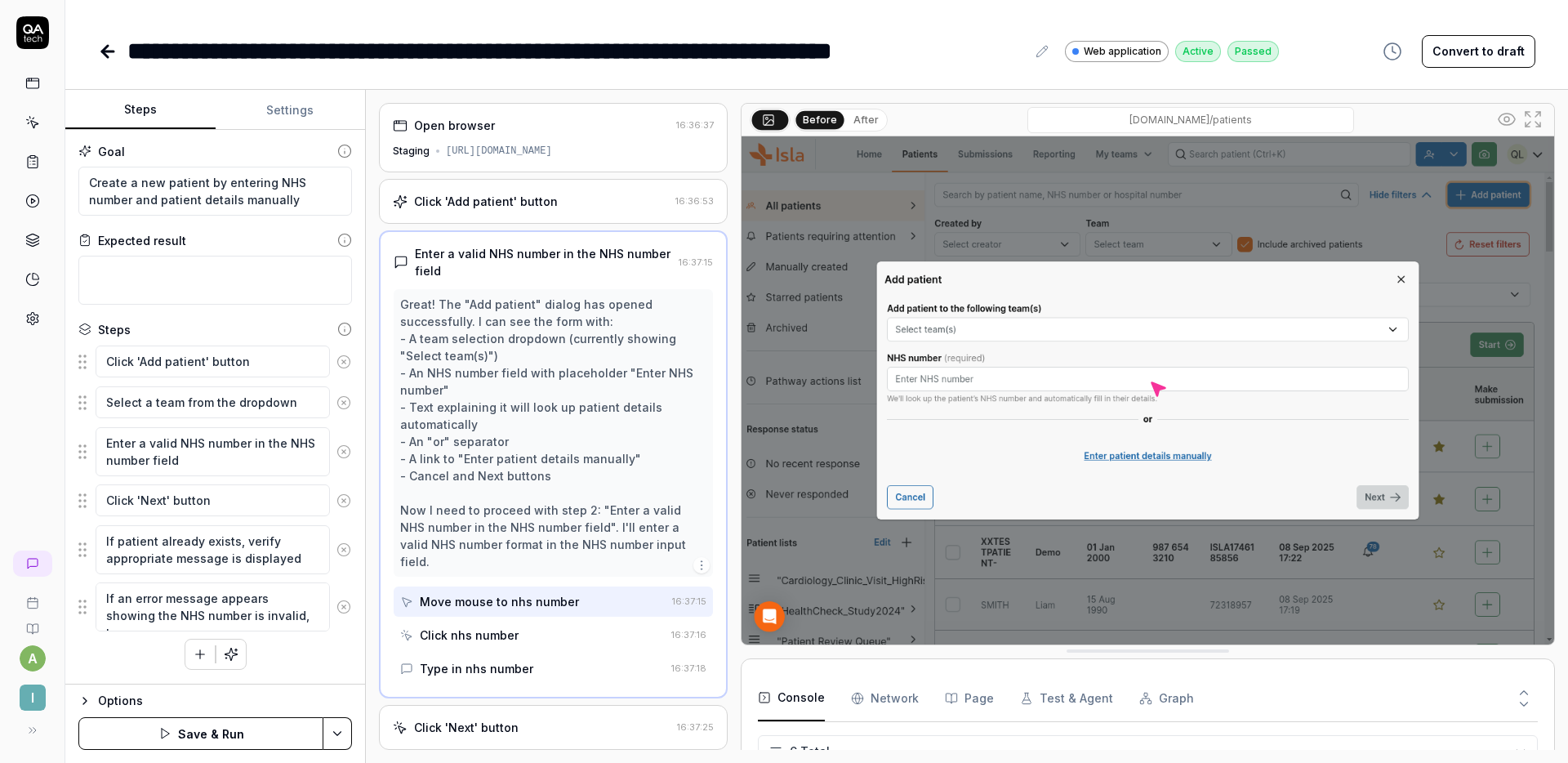
type textarea "If an error message appears showing the NHS number is invalid, try a"
type textarea "*"
type textarea "If an error message appears showing the NHS number is invalid, try a"
type textarea "*"
type textarea "If an error message appears showing the NHS number is invalid, try a d"
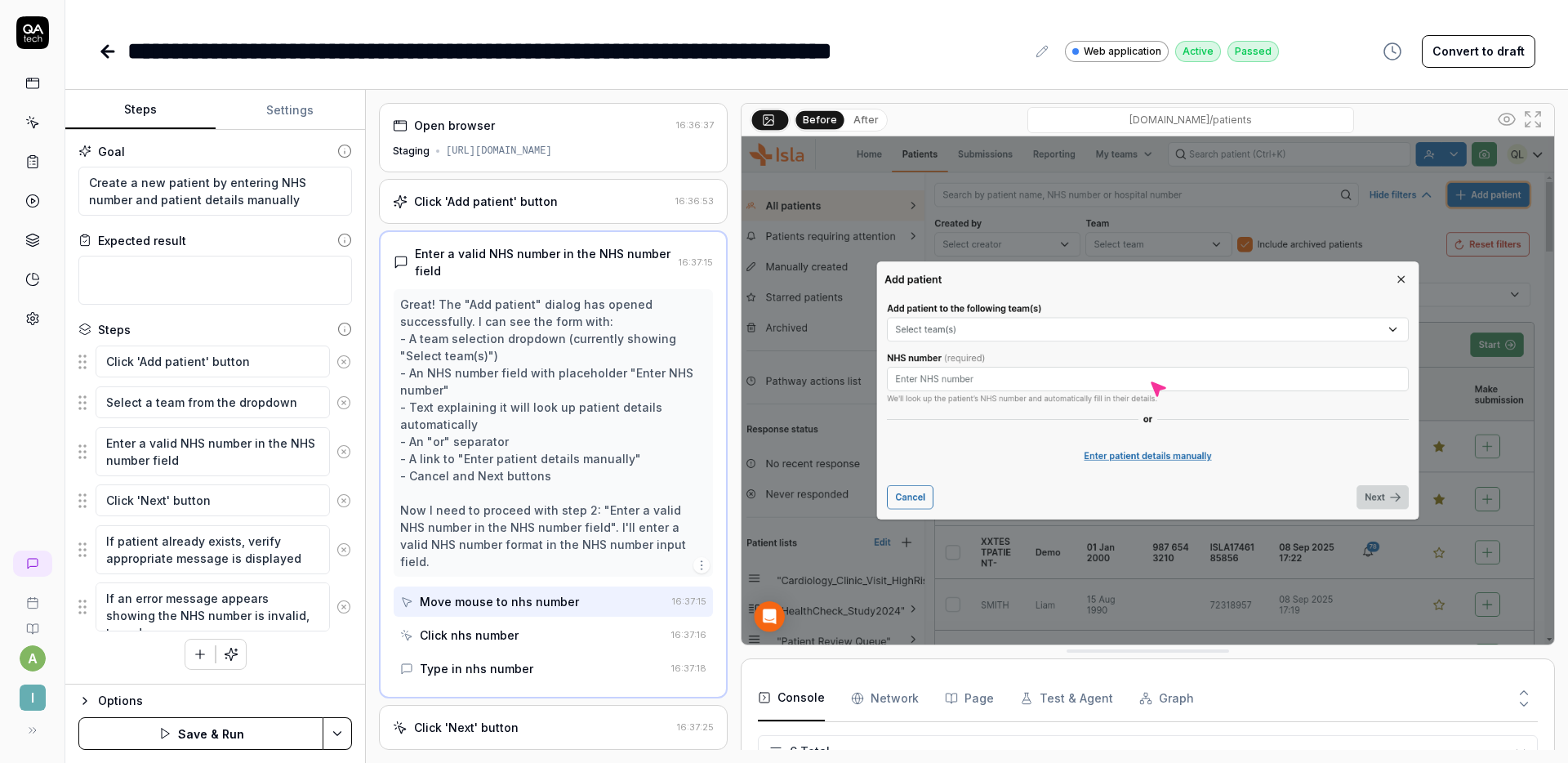
type textarea "*"
type textarea "If an error message appears showing the NHS number is invalid, try a di"
type textarea "*"
type textarea "If an error message appears showing the NHS number is invalid, try a dif"
type textarea "*"
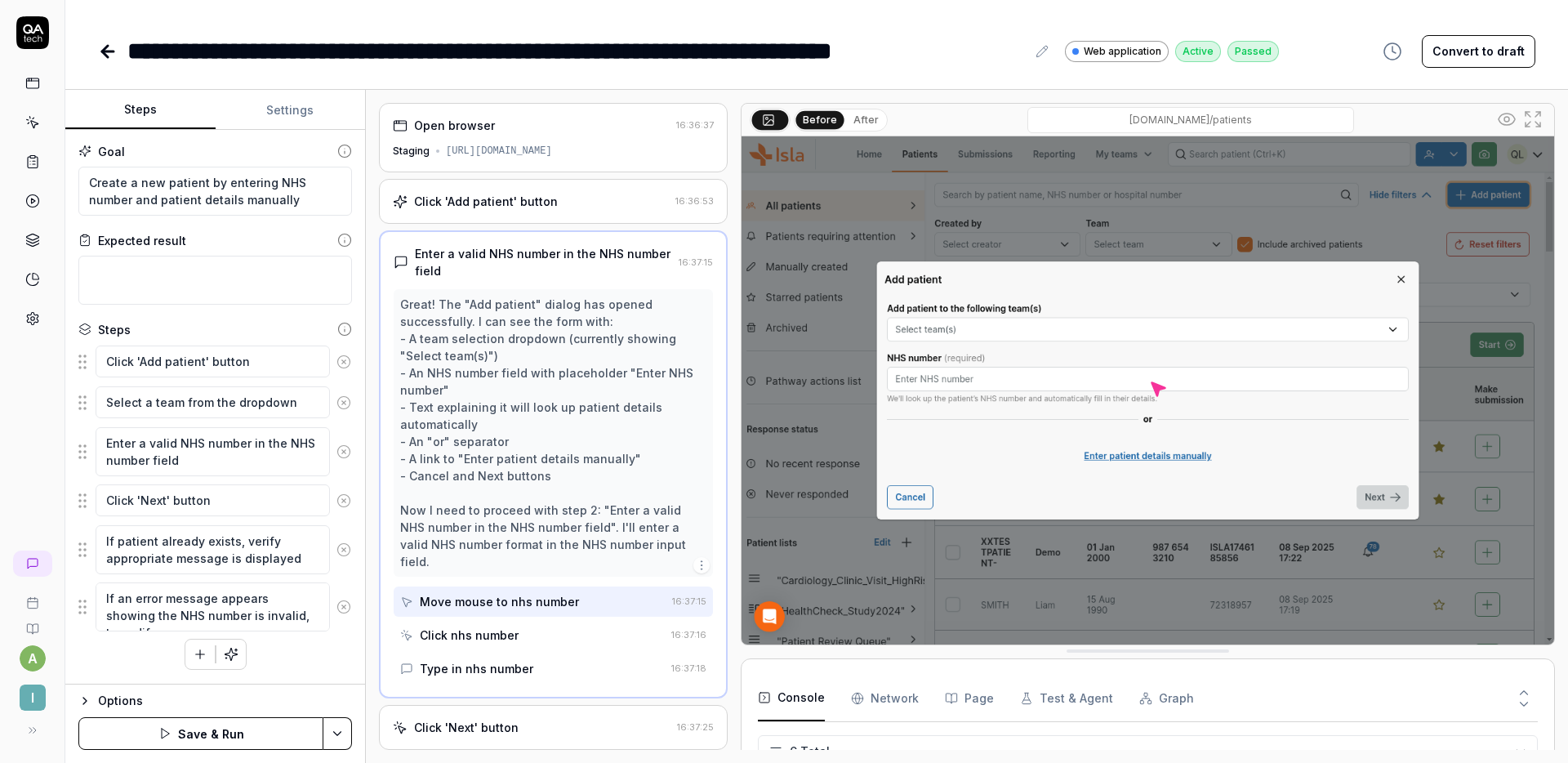
type textarea "If an error message appears showing the NHS number is invalid, try a diff"
type textarea "*"
type textarea "If an error message appears showing the NHS number is invalid, try a differ"
type textarea "*"
type textarea "If an error message appears showing the NHS number is invalid, try a differe"
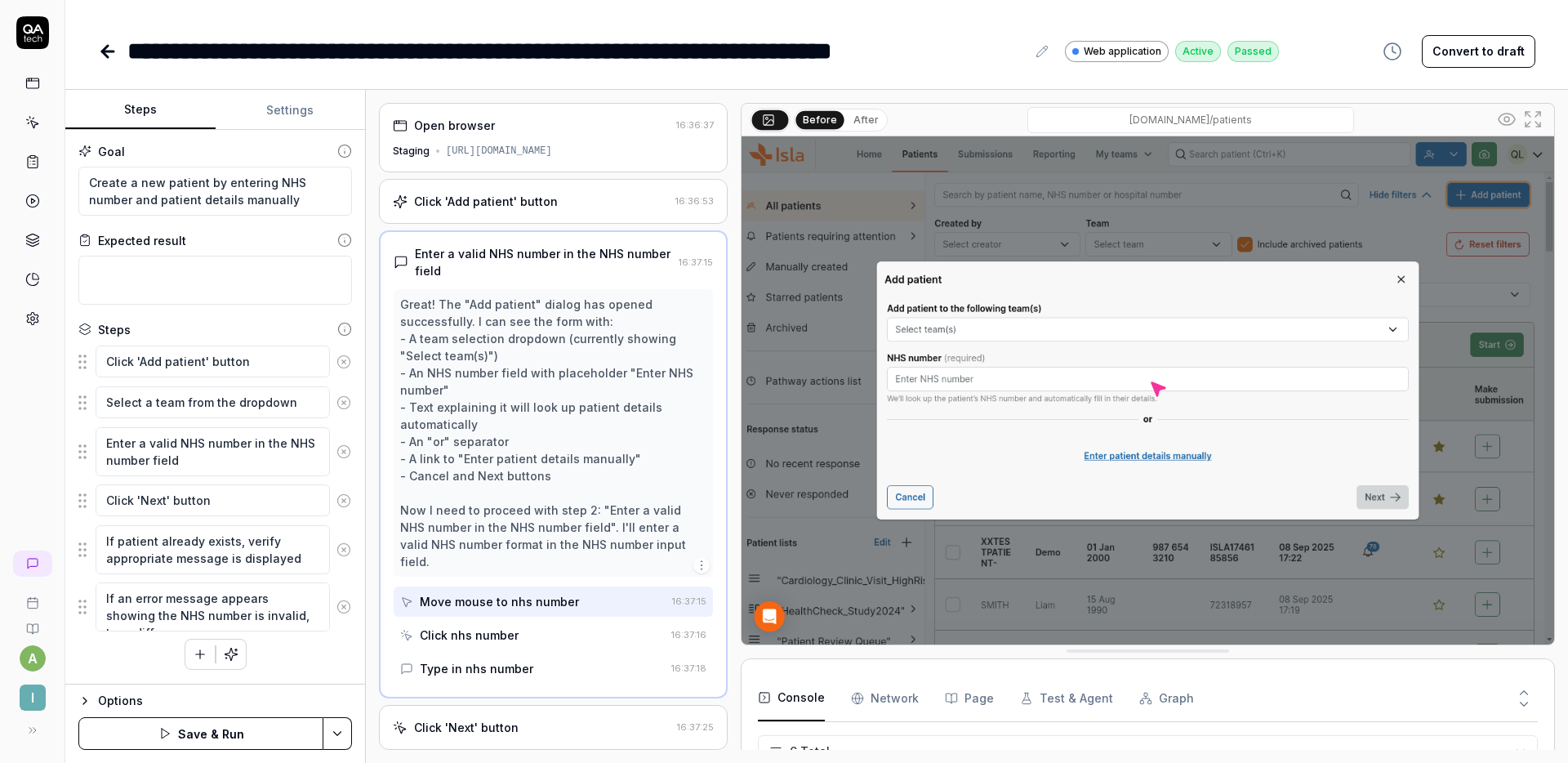
type textarea "*"
type textarea "If an error message appears showing the NHS number is invalid, try a differen"
type textarea "*"
type textarea "If an error message appears showing the NHS number is invalid, try a different"
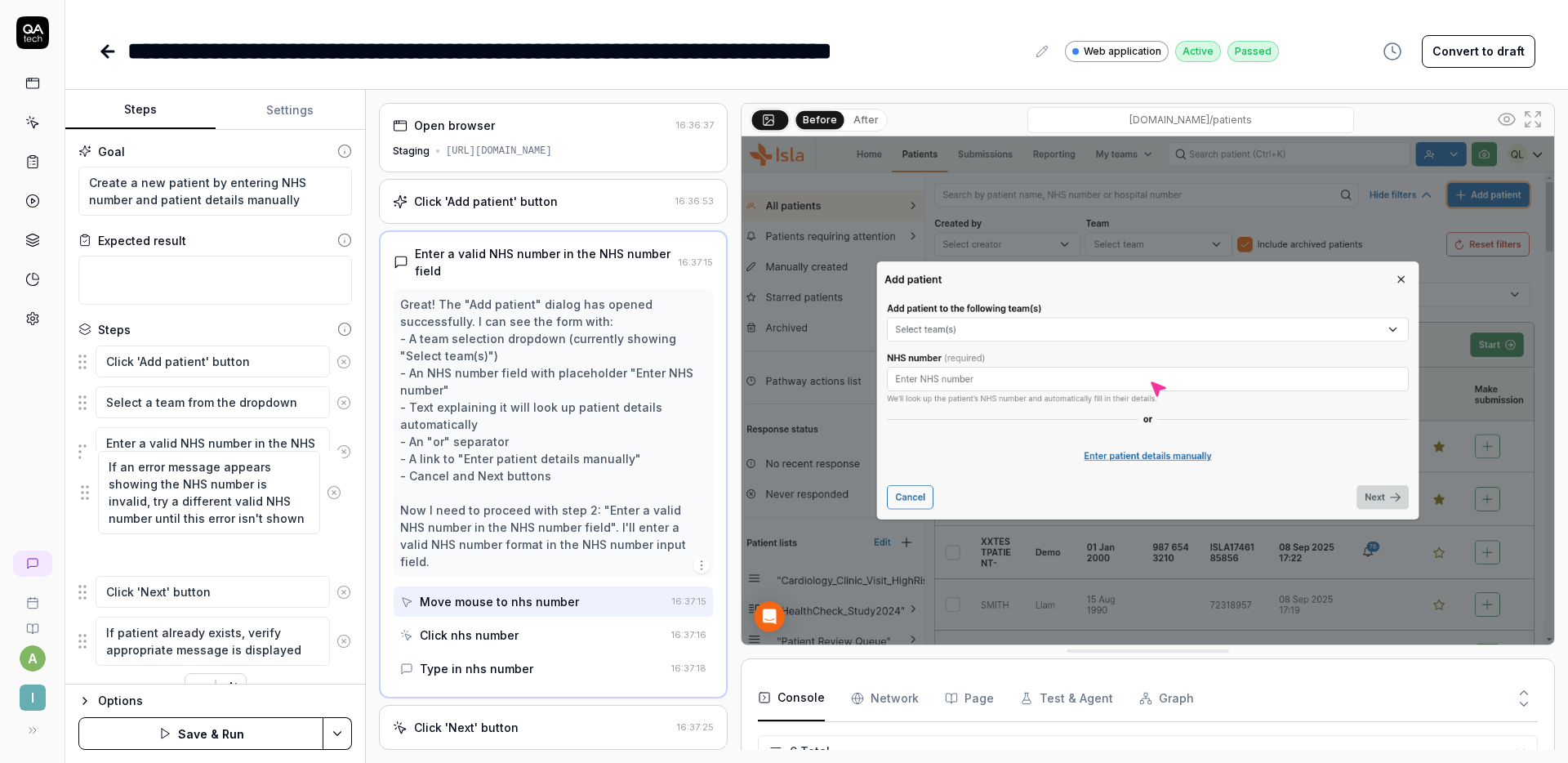
drag, startPoint x: 78, startPoint y: 624, endPoint x: 82, endPoint y: 493, distance: 131.1
click at [82, 493] on fieldset "Click 'Add patient' button Select a team from the dropdown Enter a valid NHS nu…" at bounding box center [215, 506] width 274 height 322
click at [233, 737] on button "Save & Run" at bounding box center [200, 734] width 245 height 33
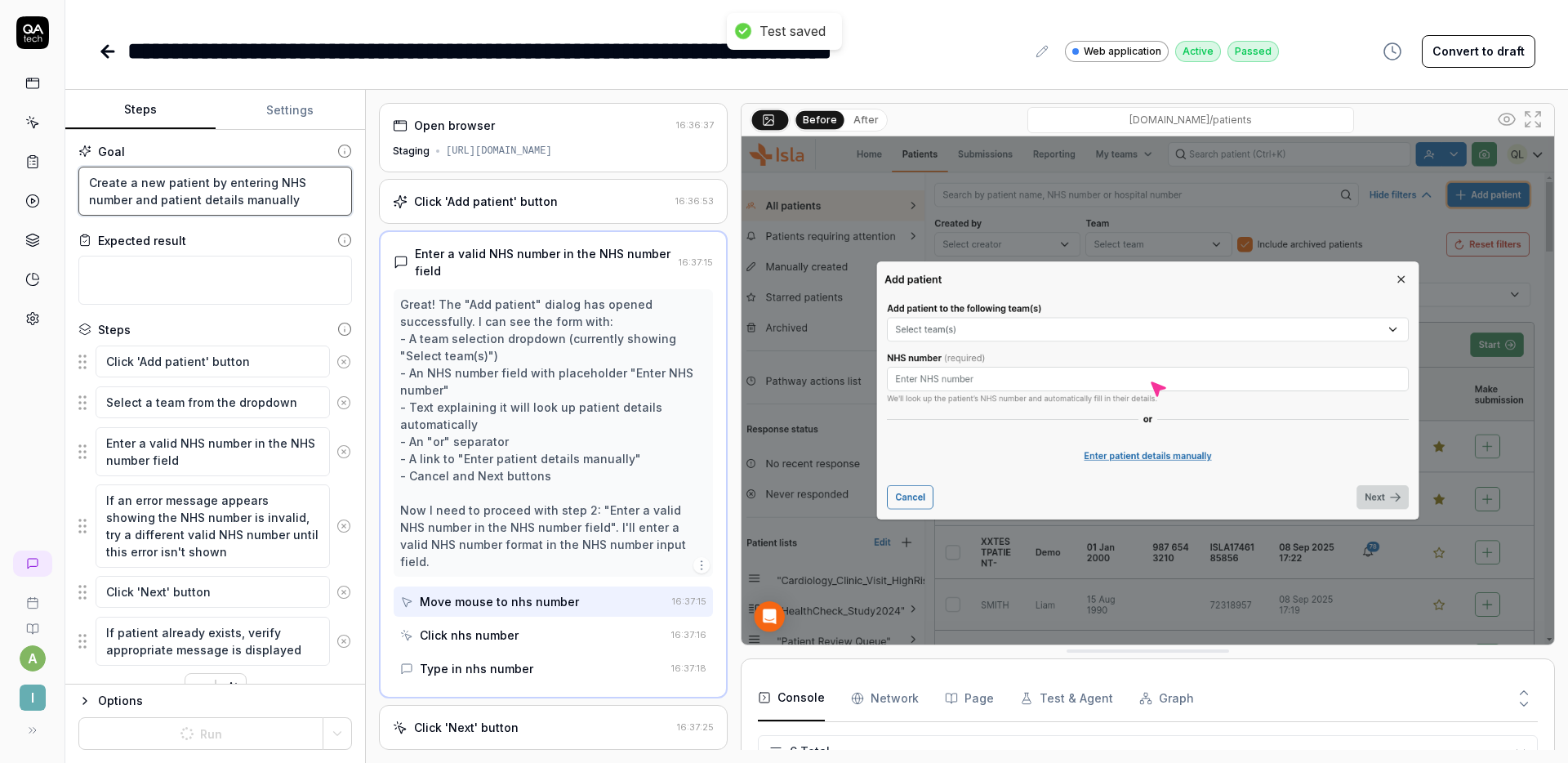
click at [314, 210] on textarea "Create a new patient by entering NHS number and patient details manually" at bounding box center [215, 191] width 274 height 49
drag, startPoint x: 308, startPoint y: 206, endPoint x: 77, endPoint y: 157, distance: 236.1
click at [77, 157] on div "Goal Create a new patient by entering NHS number and patient details manually E…" at bounding box center [215, 407] width 300 height 555
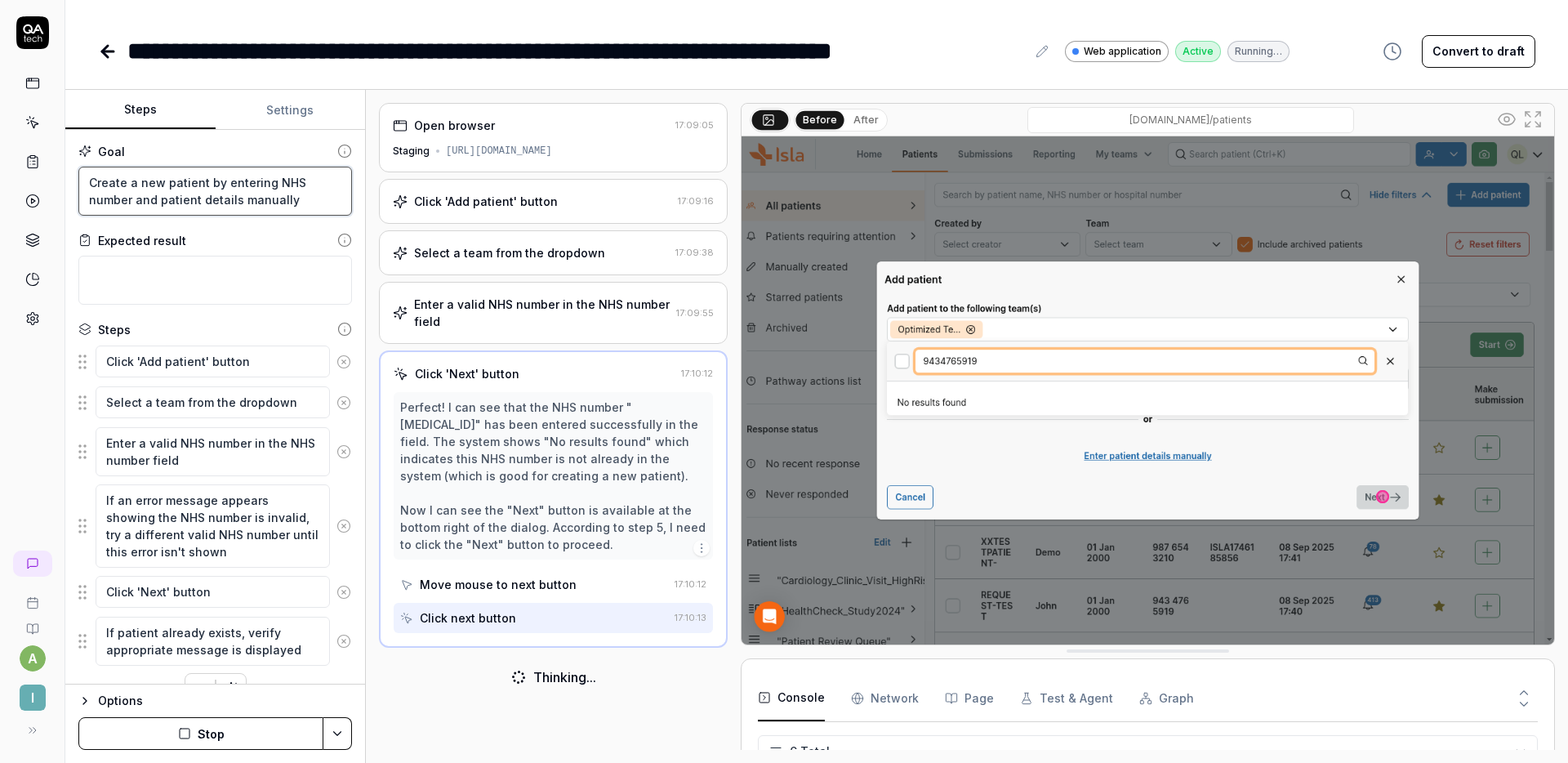
scroll to position [107, 0]
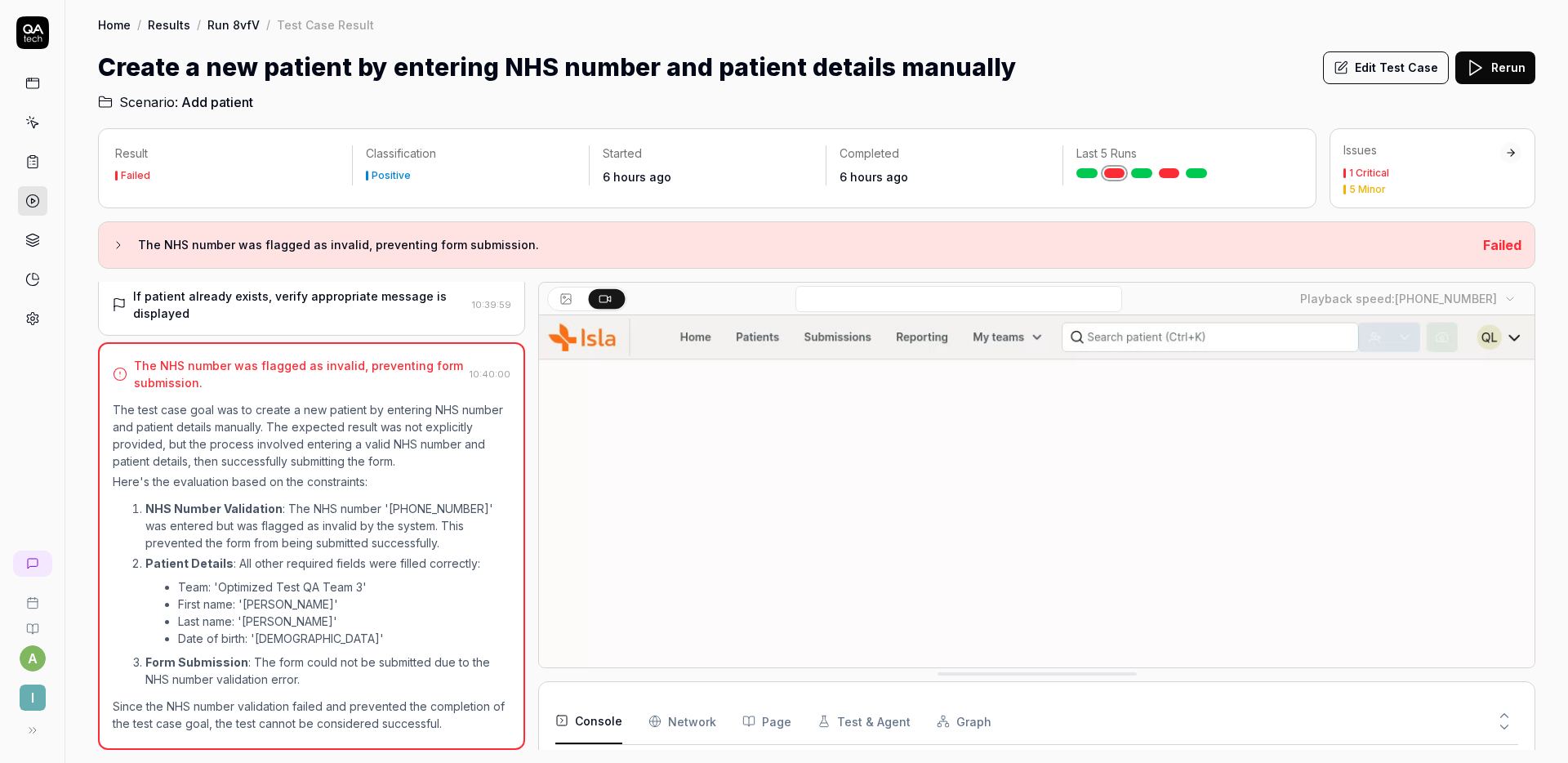
scroll to position [107, 0]
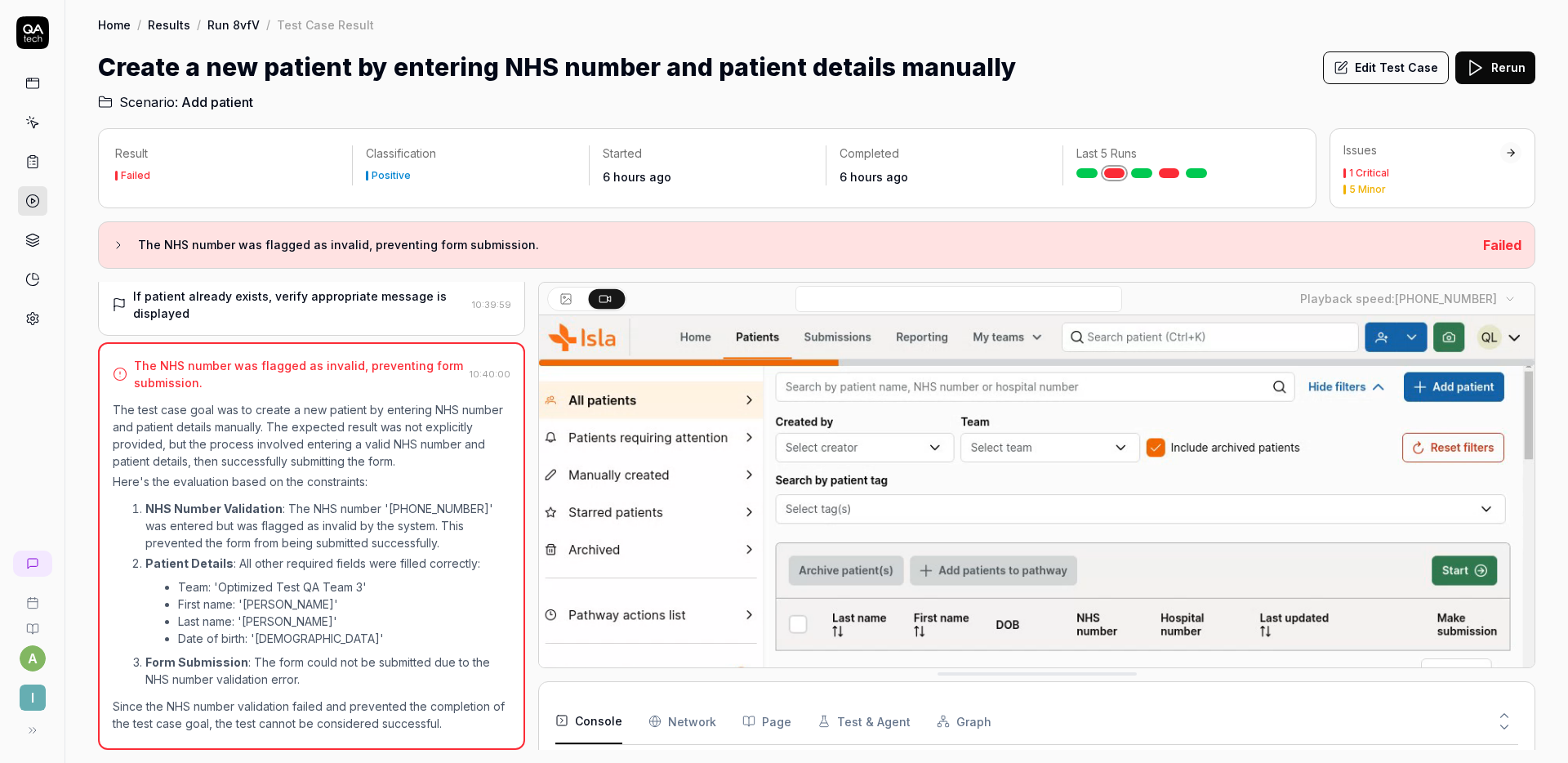
click at [1380, 64] on button "Edit Test Case" at bounding box center [1386, 68] width 126 height 33
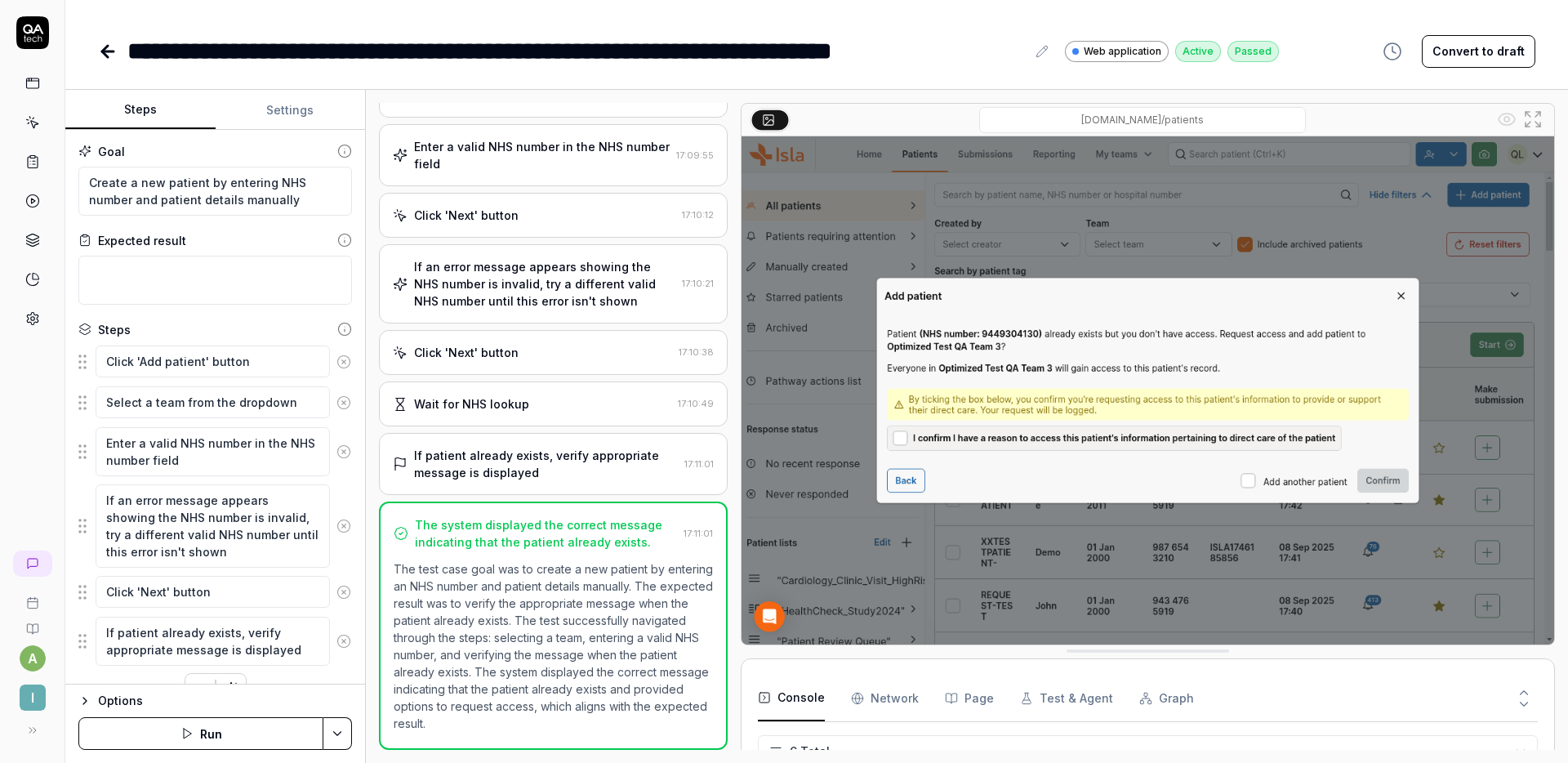
type textarea "*"
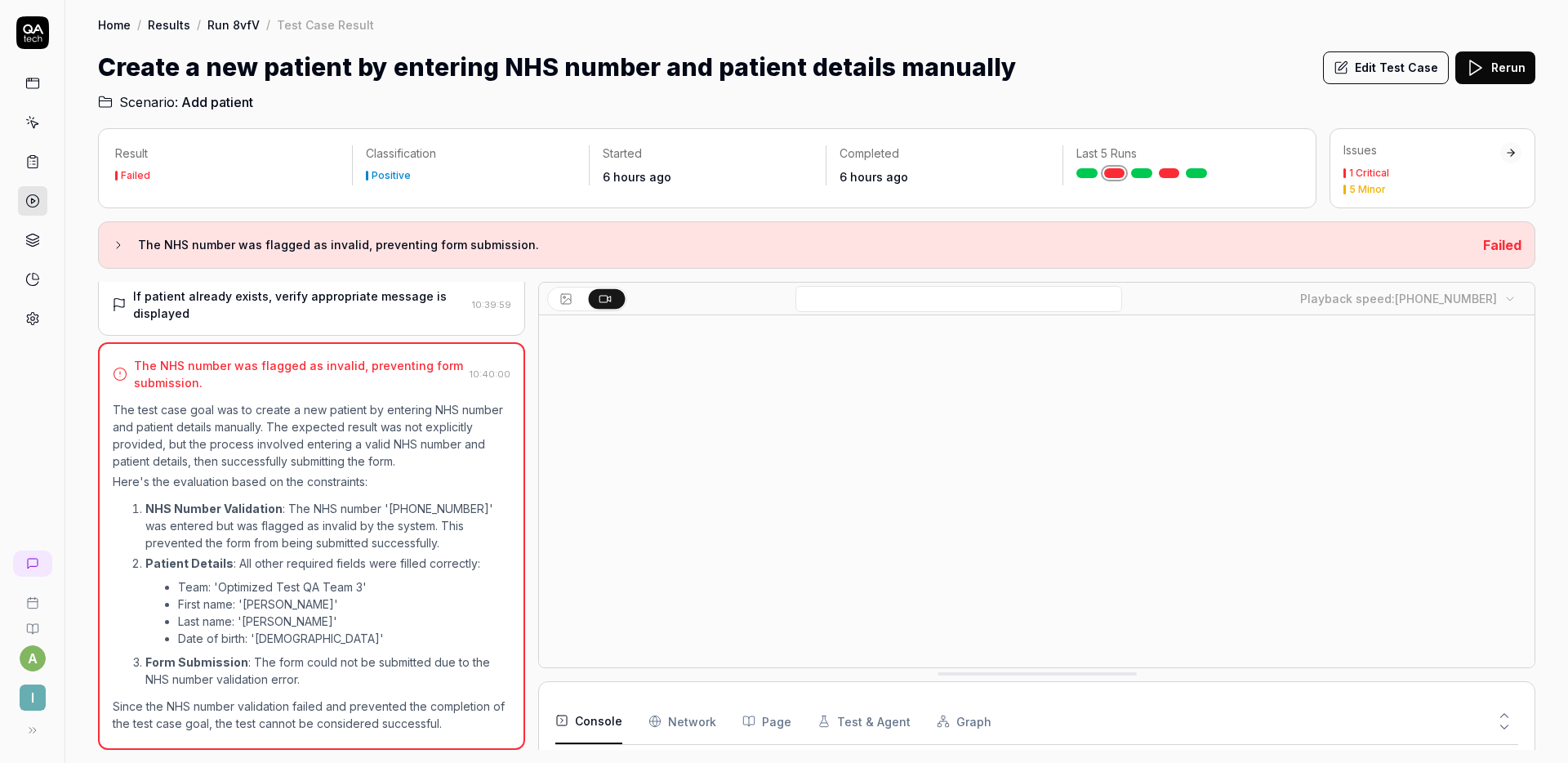
scroll to position [107, 0]
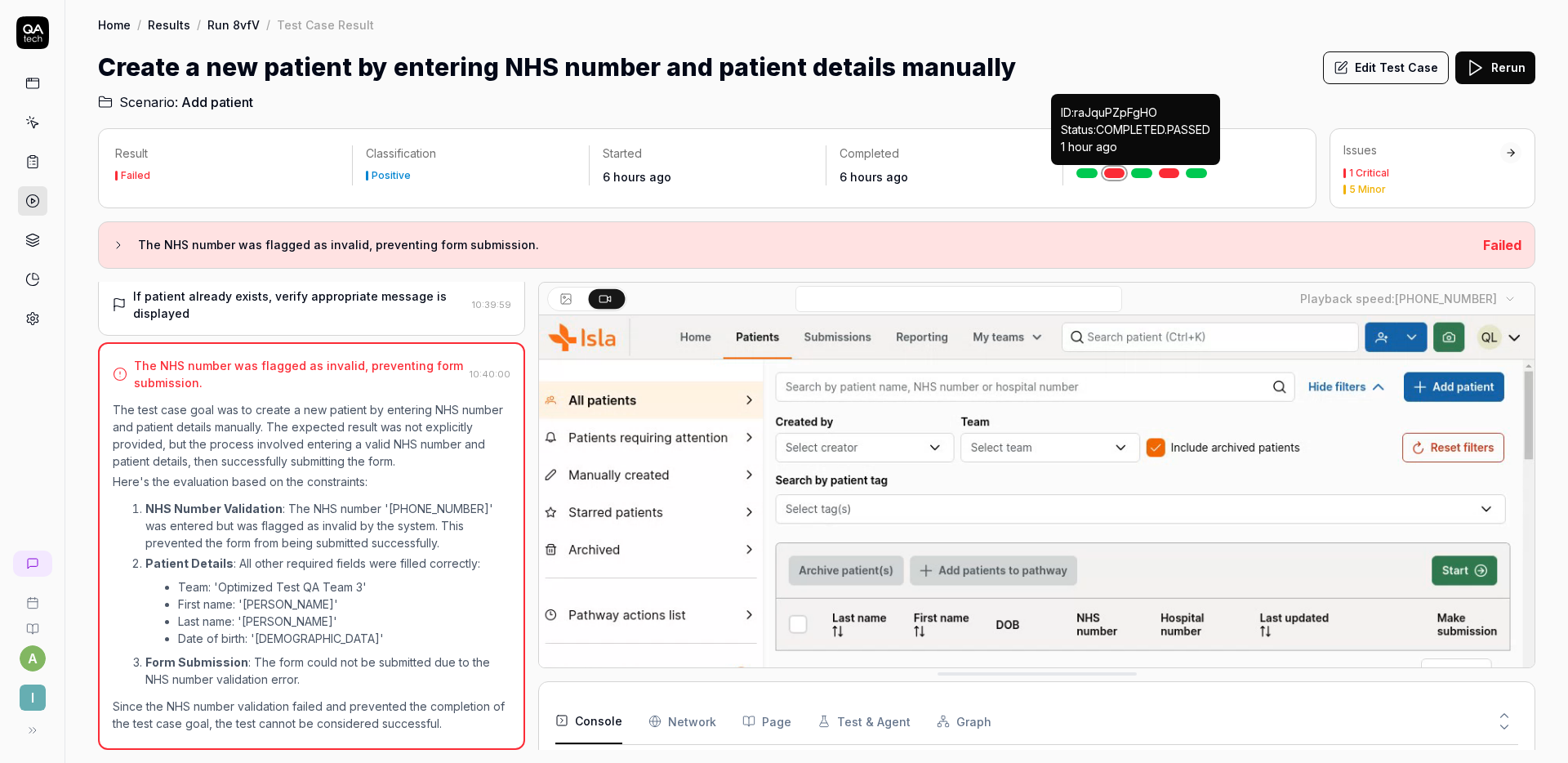
click at [1142, 175] on link at bounding box center [1142, 173] width 21 height 10
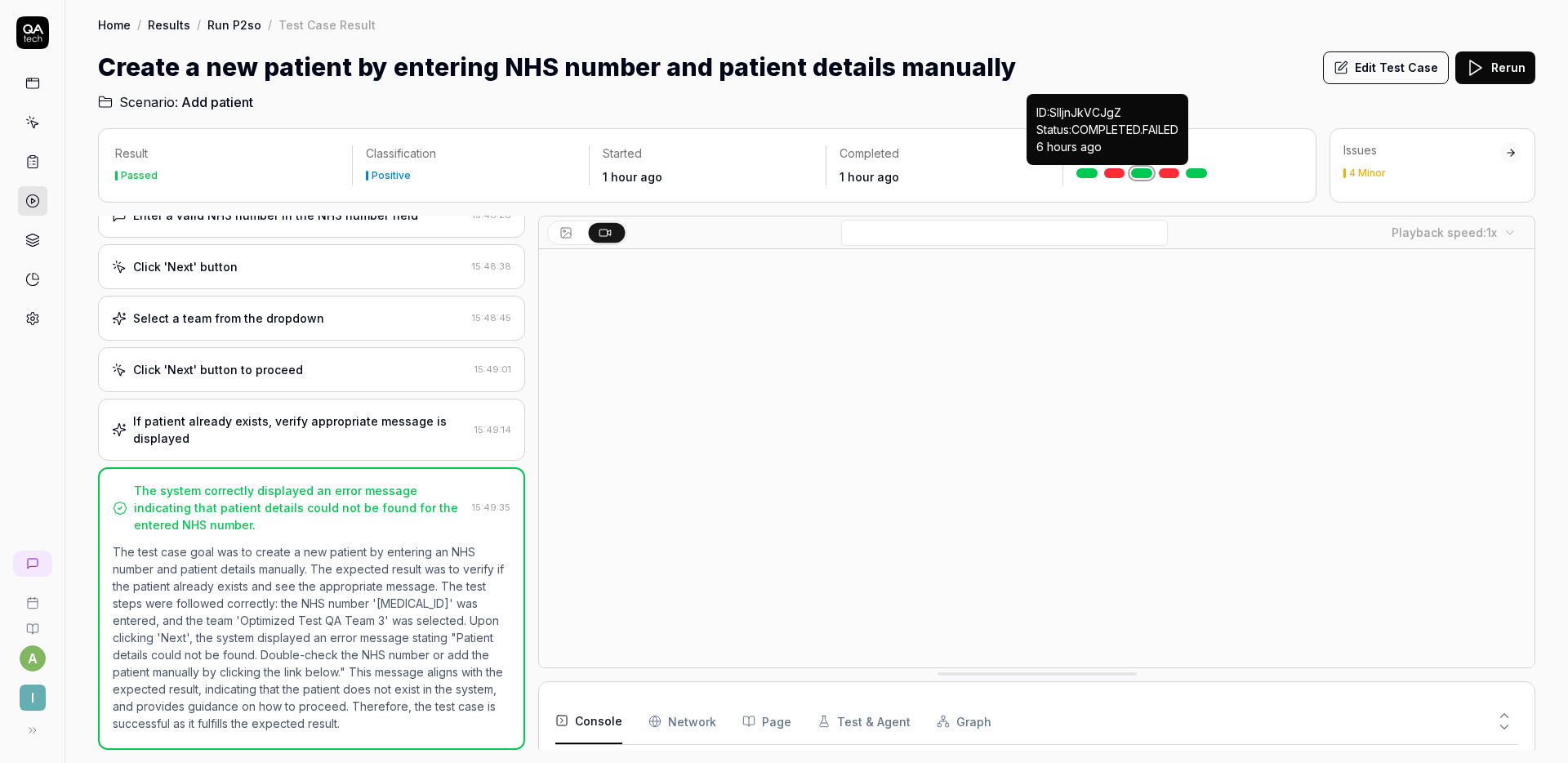
scroll to position [107, 0]
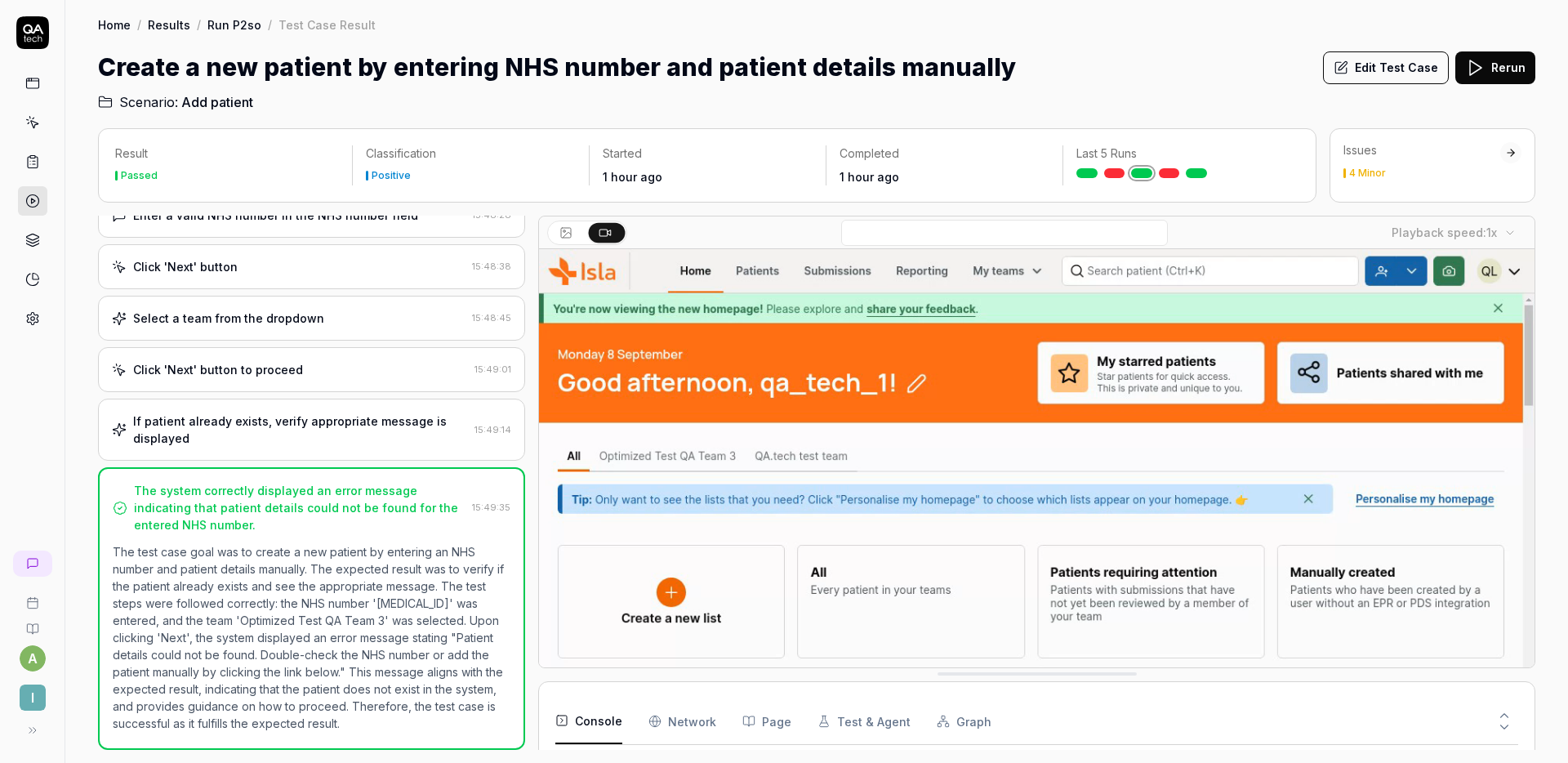
click at [1114, 172] on link at bounding box center [1115, 173] width 21 height 10
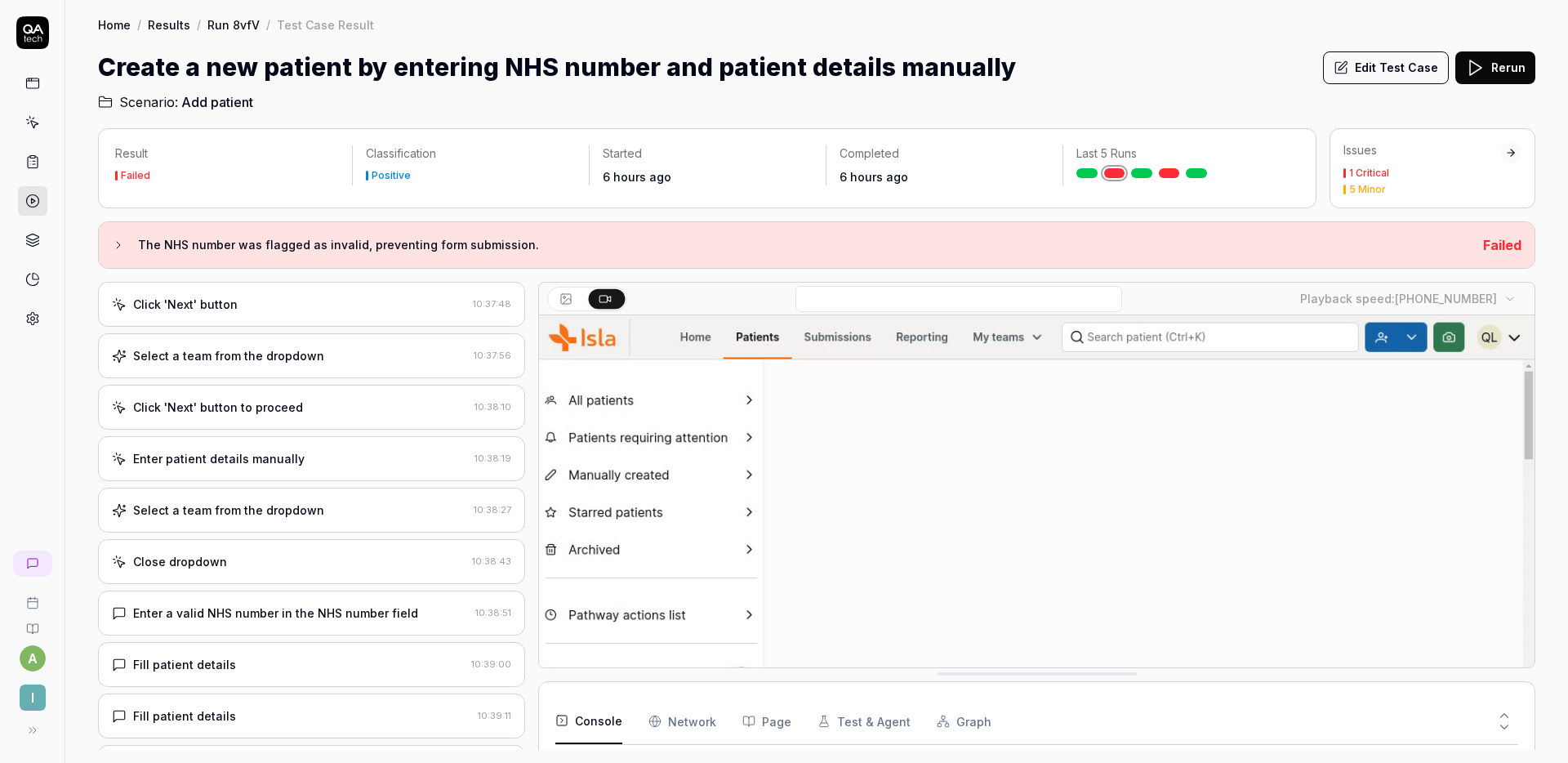
click at [312, 364] on div "Select a team from the dropdown" at bounding box center [229, 356] width 191 height 17
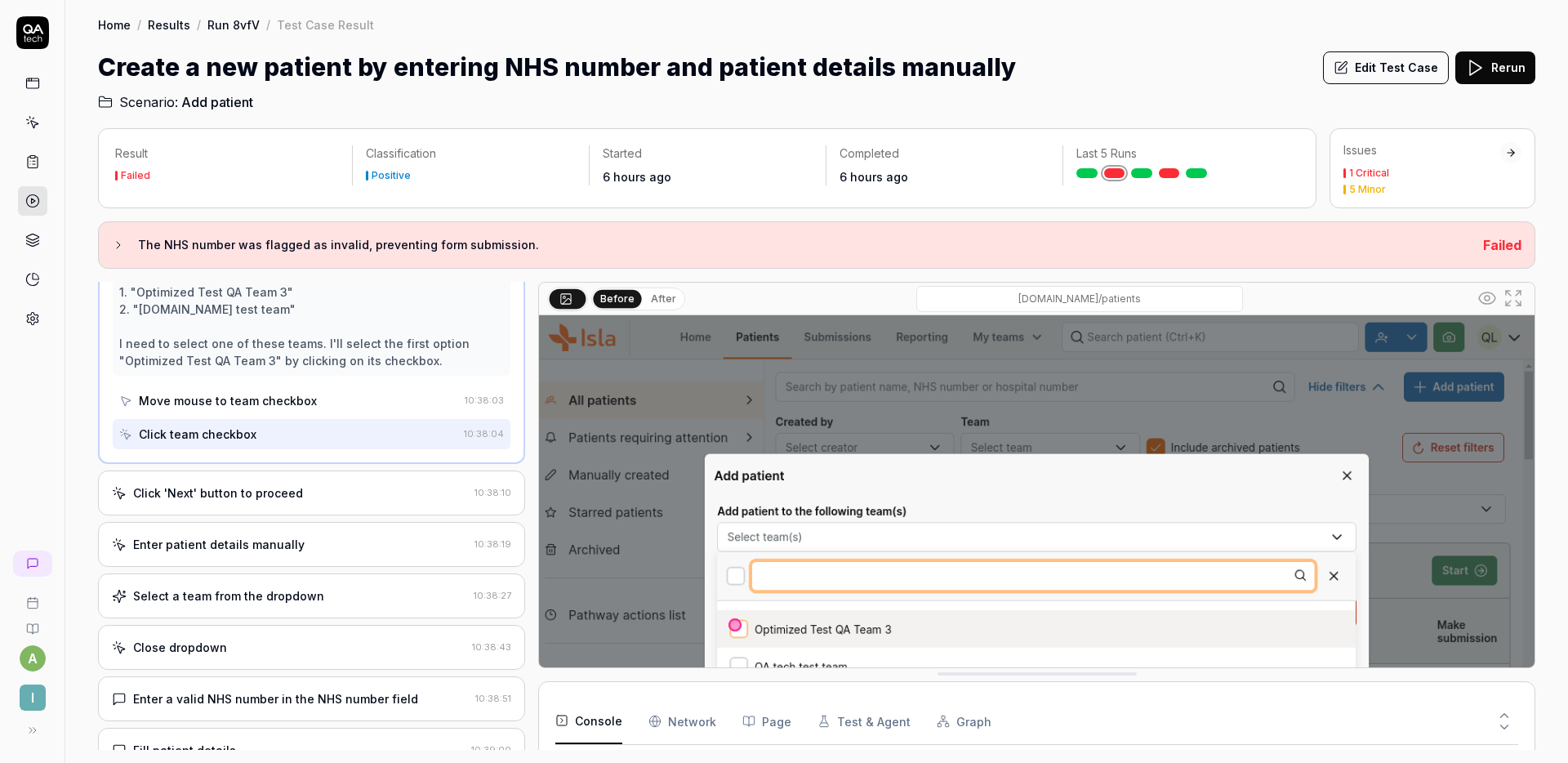
click at [312, 493] on div "Click 'Next' button to proceed" at bounding box center [290, 493] width 356 height 17
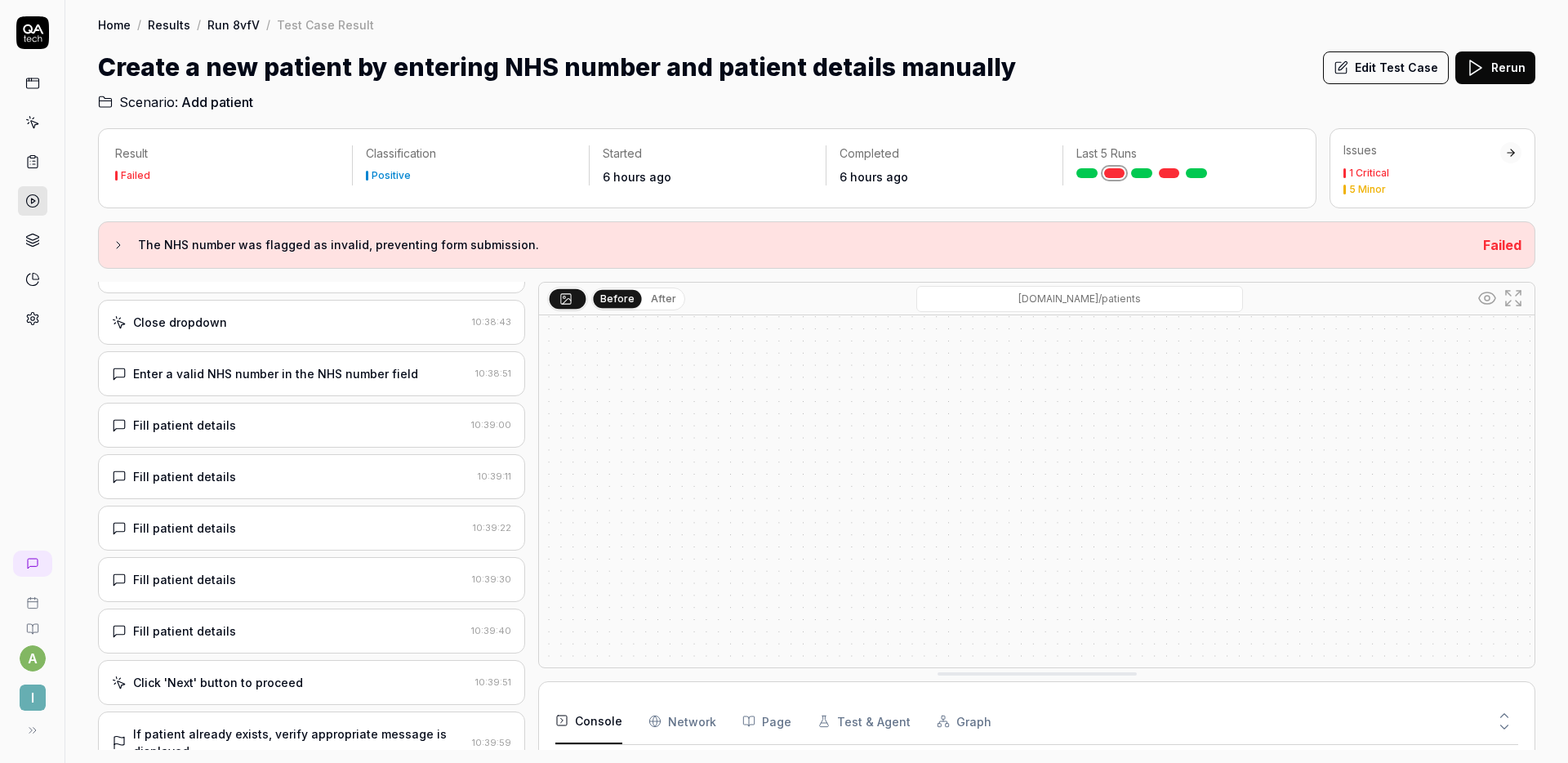
scroll to position [695, 0]
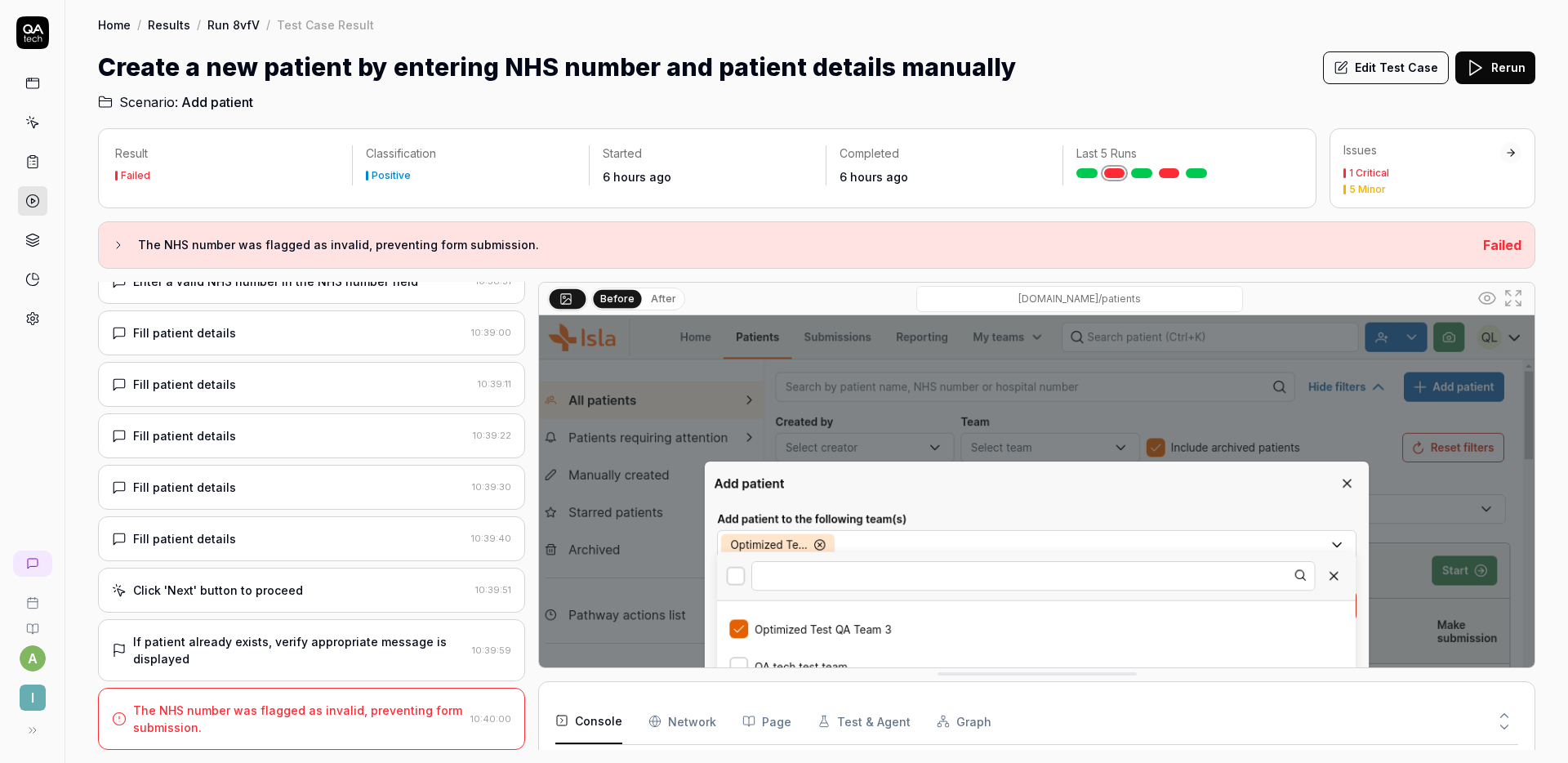
click at [1386, 68] on button "Edit Test Case" at bounding box center [1386, 68] width 126 height 33
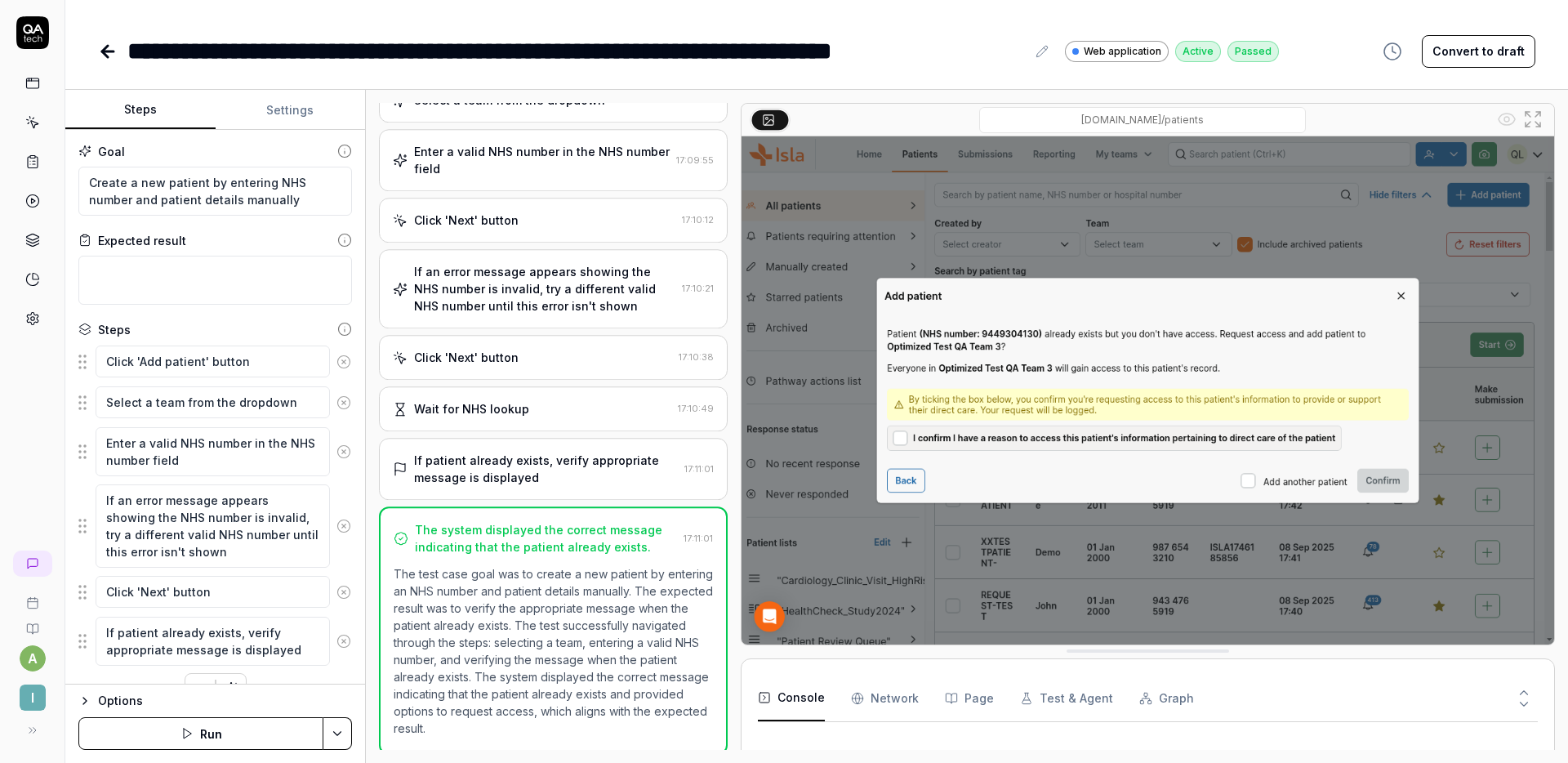
scroll to position [158, 0]
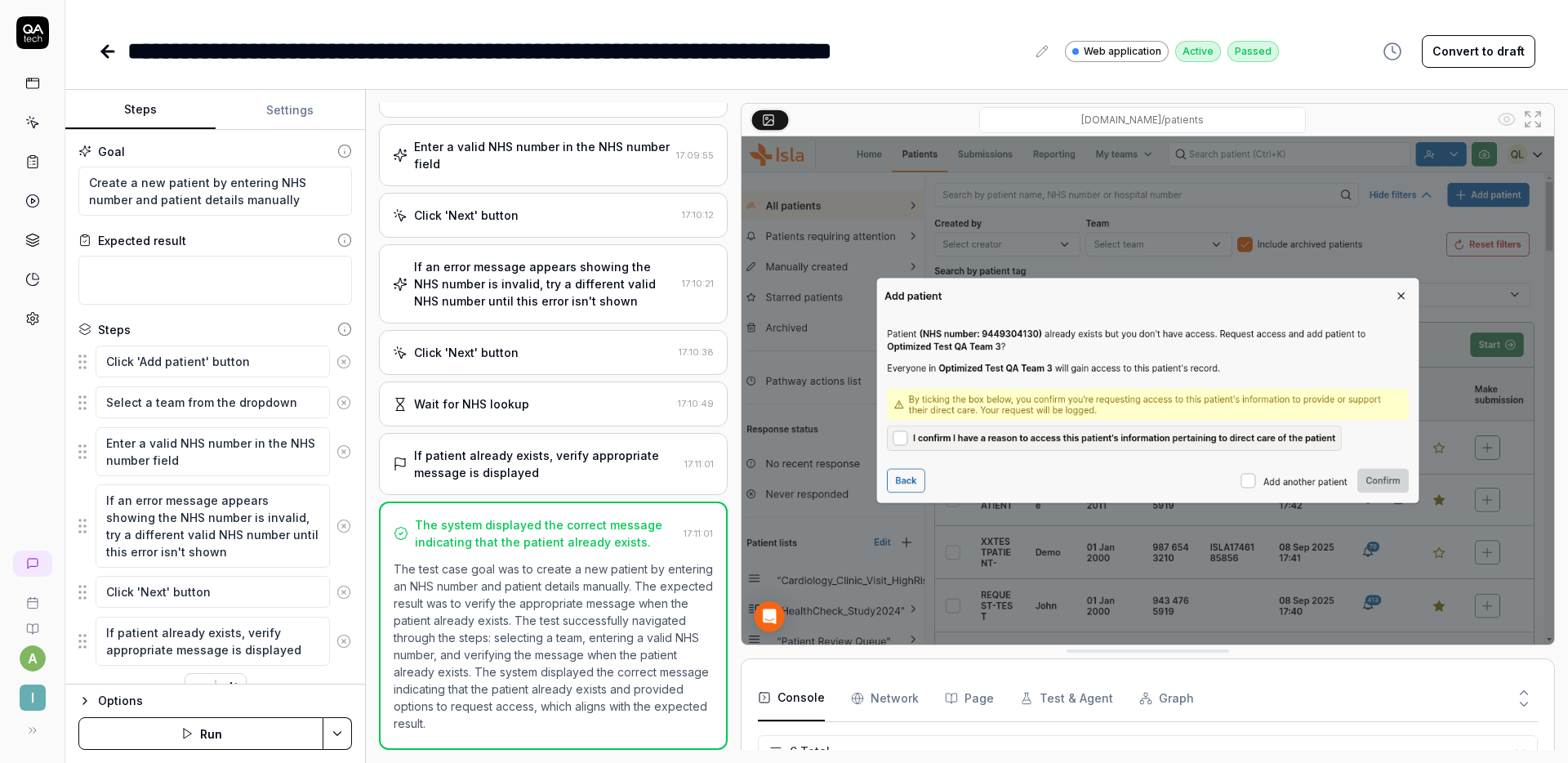
type textarea "*"
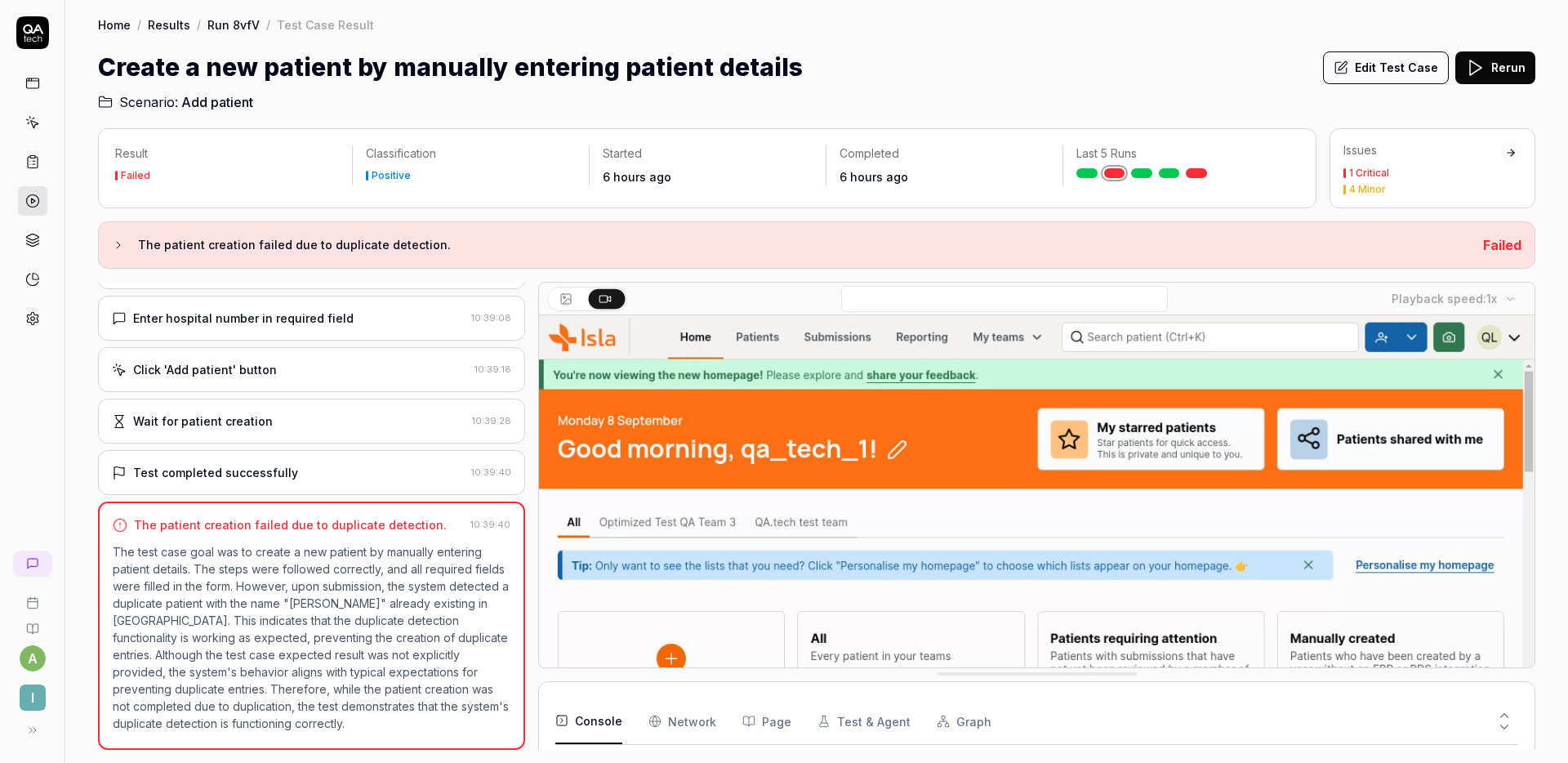
scroll to position [107, 0]
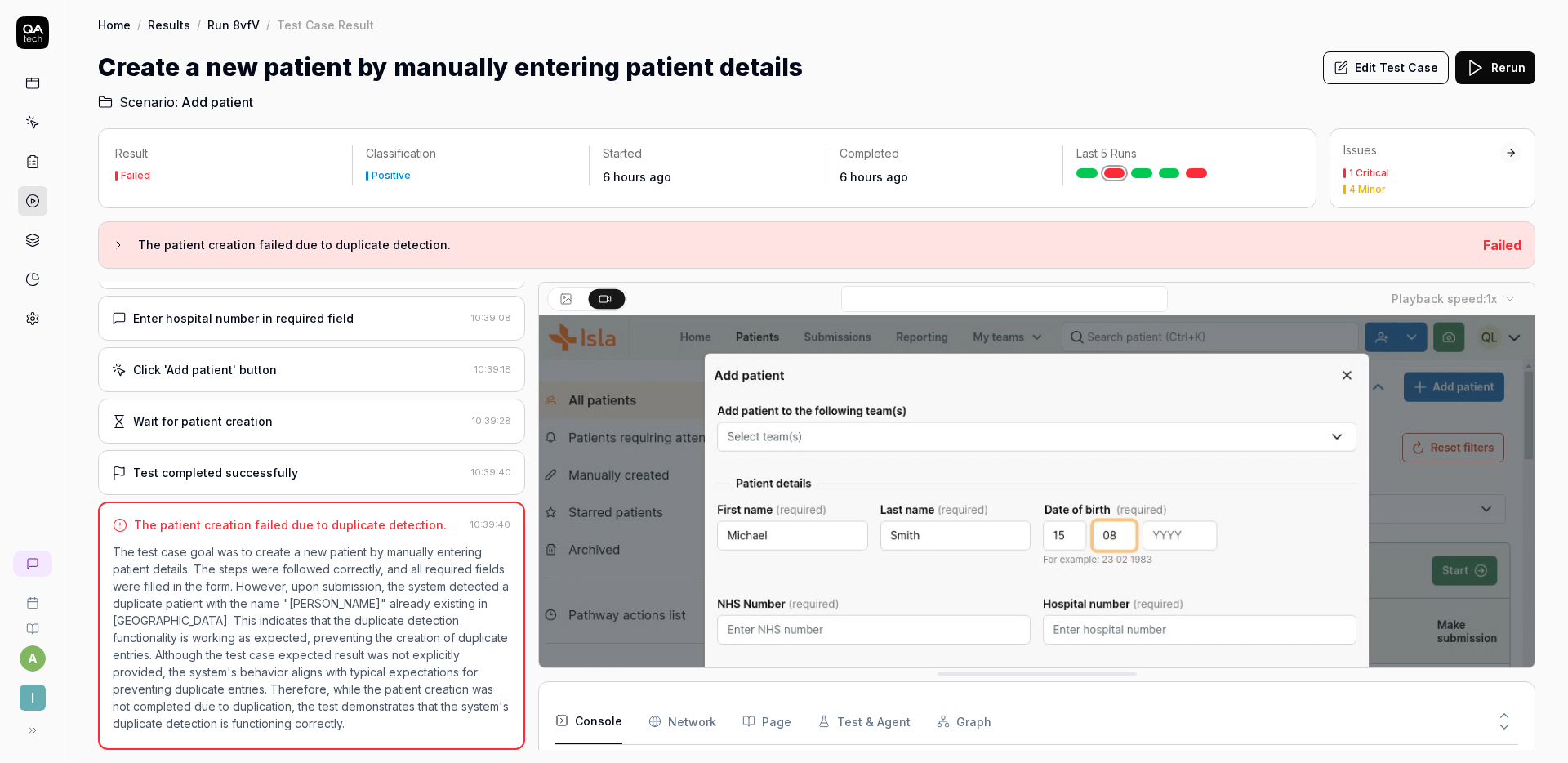
click at [1359, 59] on button "Edit Test Case" at bounding box center [1386, 68] width 126 height 33
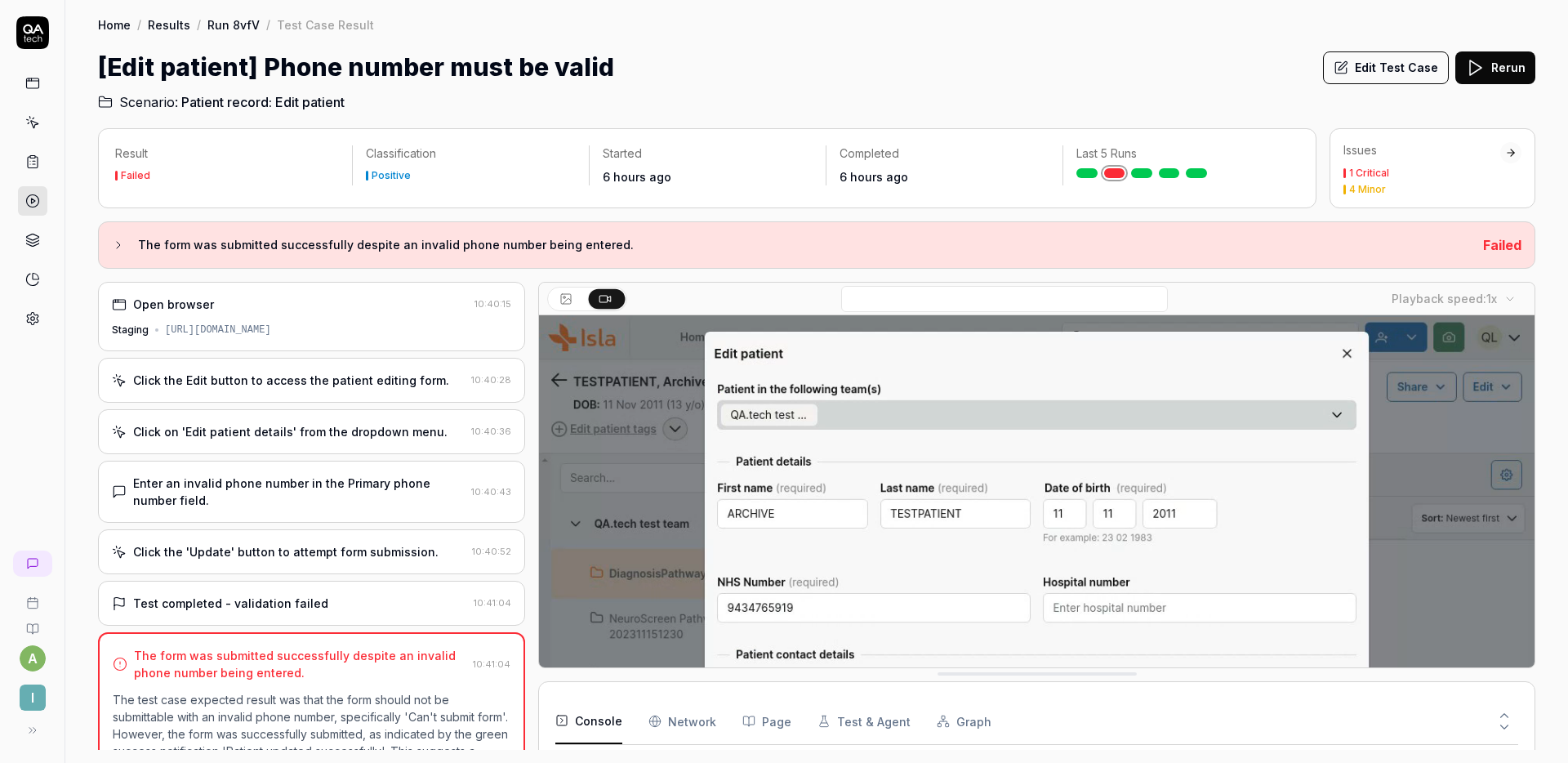
click at [361, 483] on div "Enter an invalid phone number in the Primary phone number field." at bounding box center [299, 492] width 331 height 35
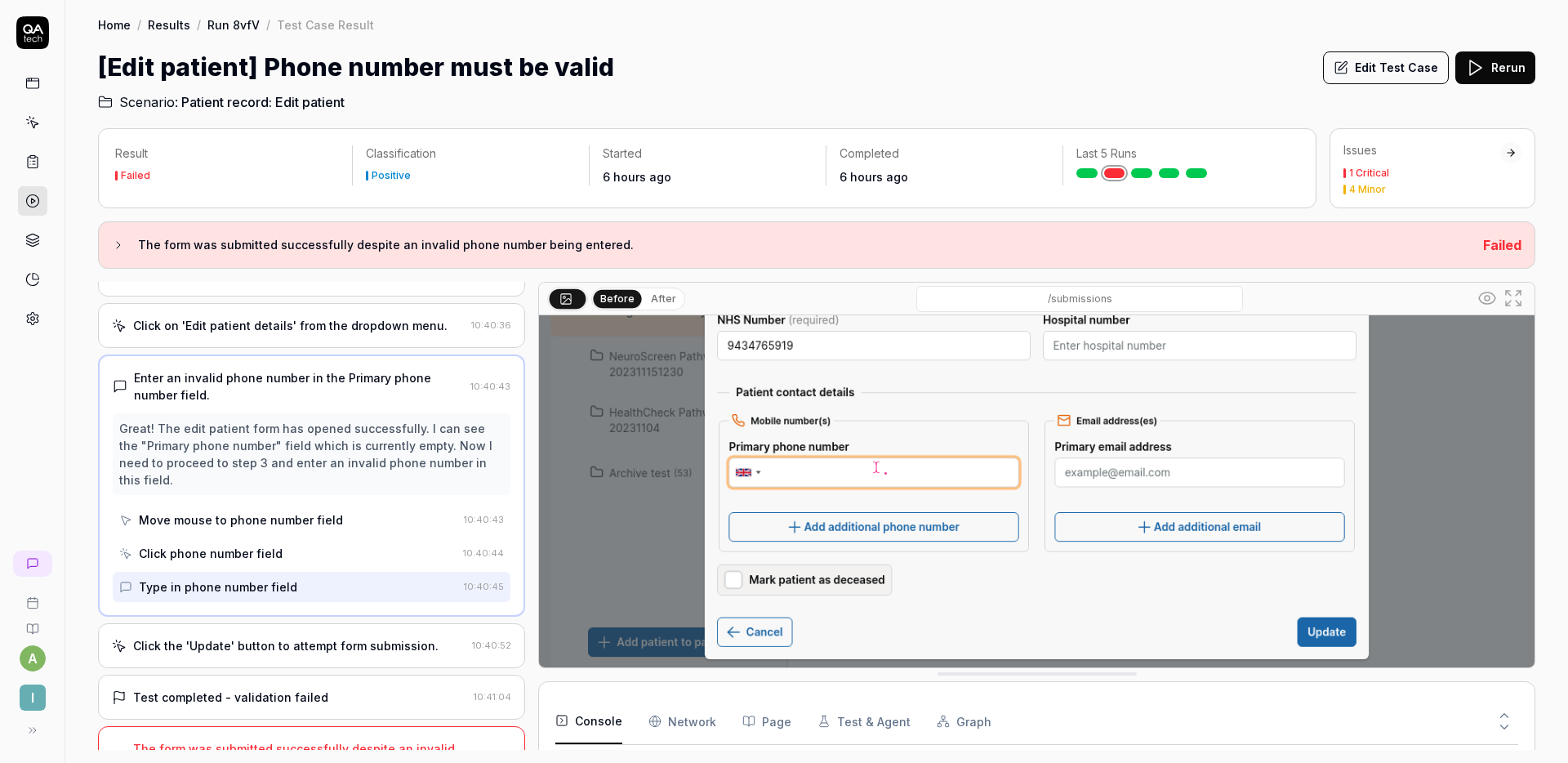
scroll to position [120, 0]
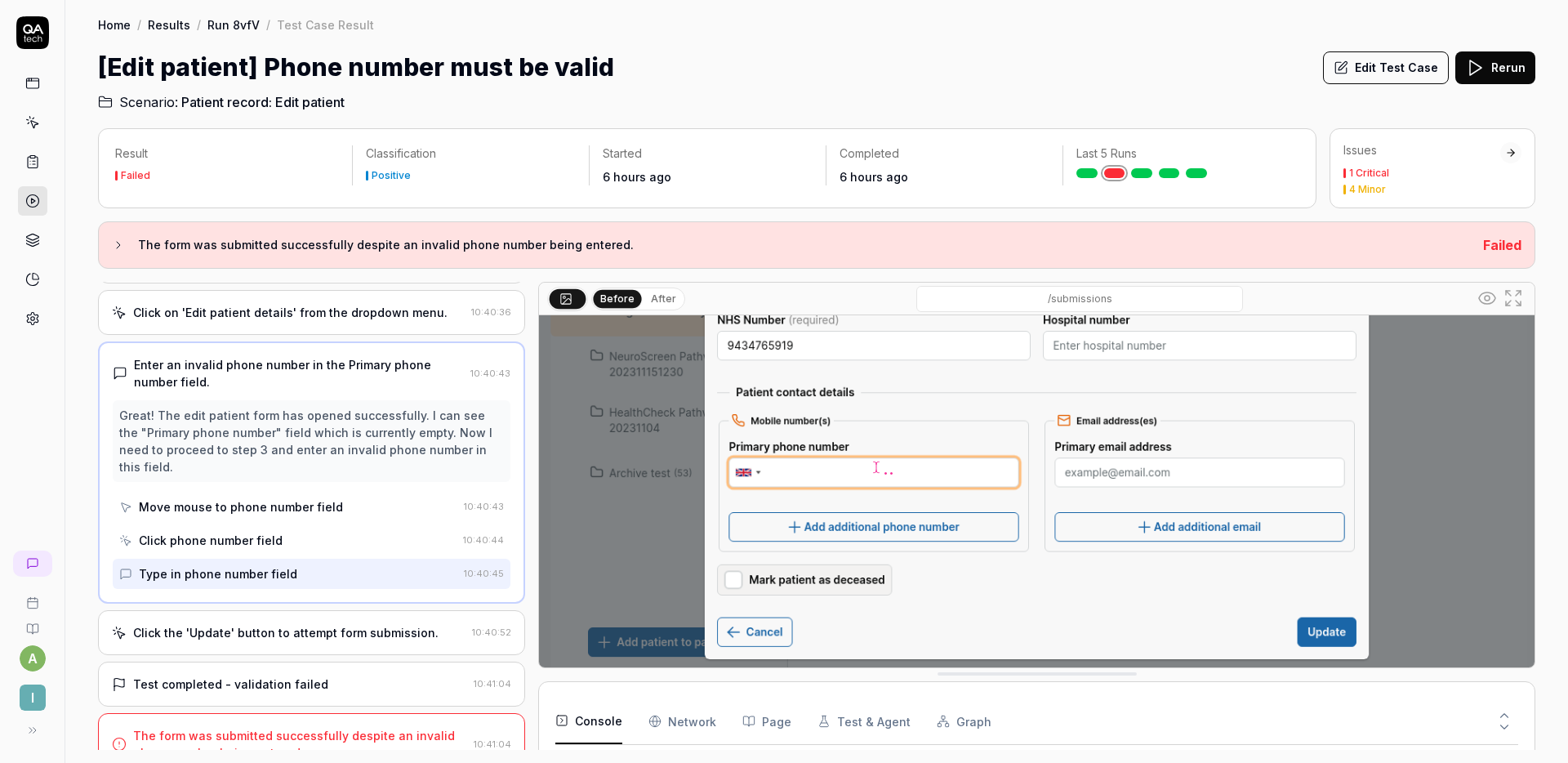
click at [1360, 75] on button "Edit Test Case" at bounding box center [1386, 68] width 126 height 33
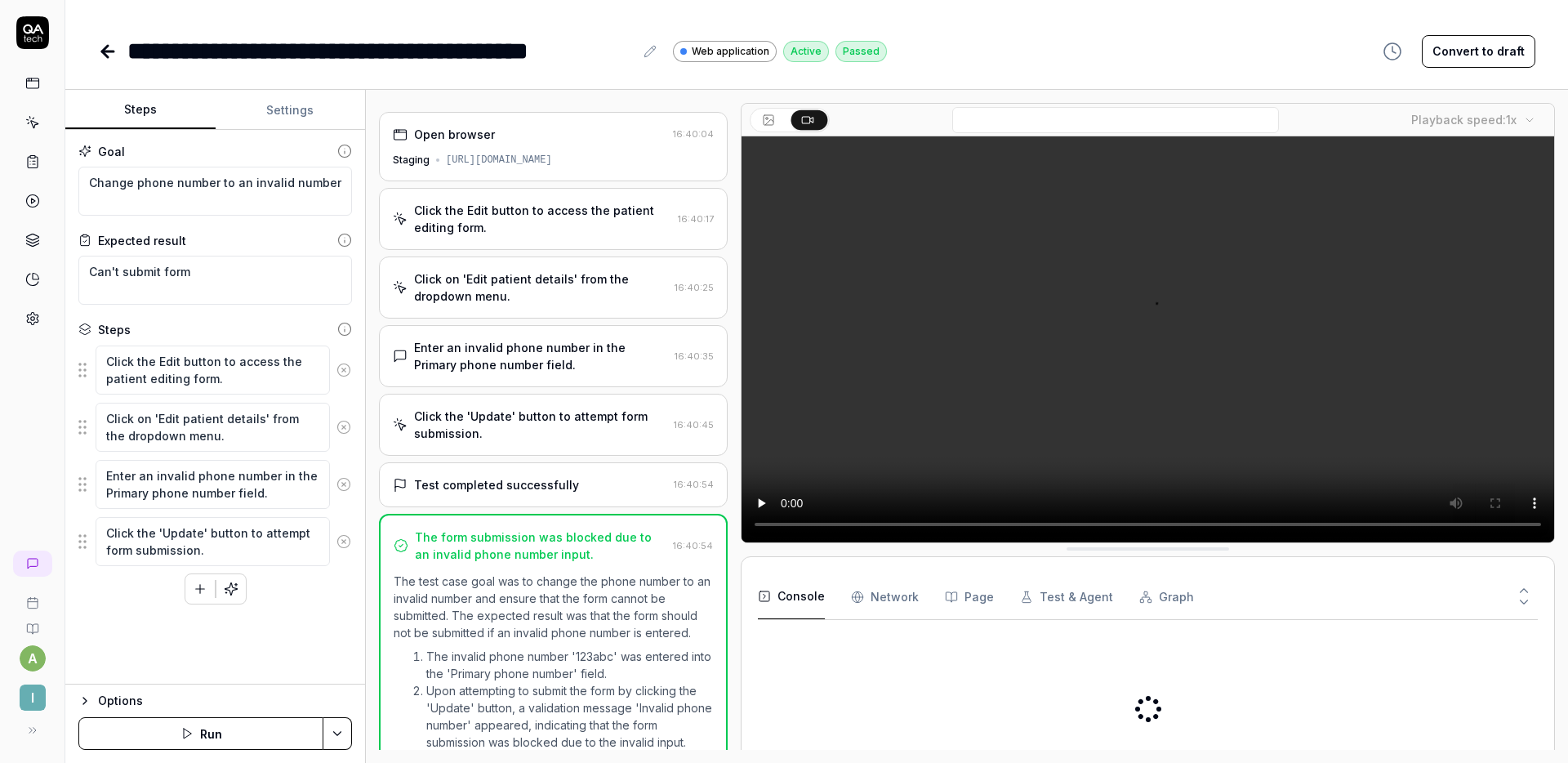
scroll to position [201, 0]
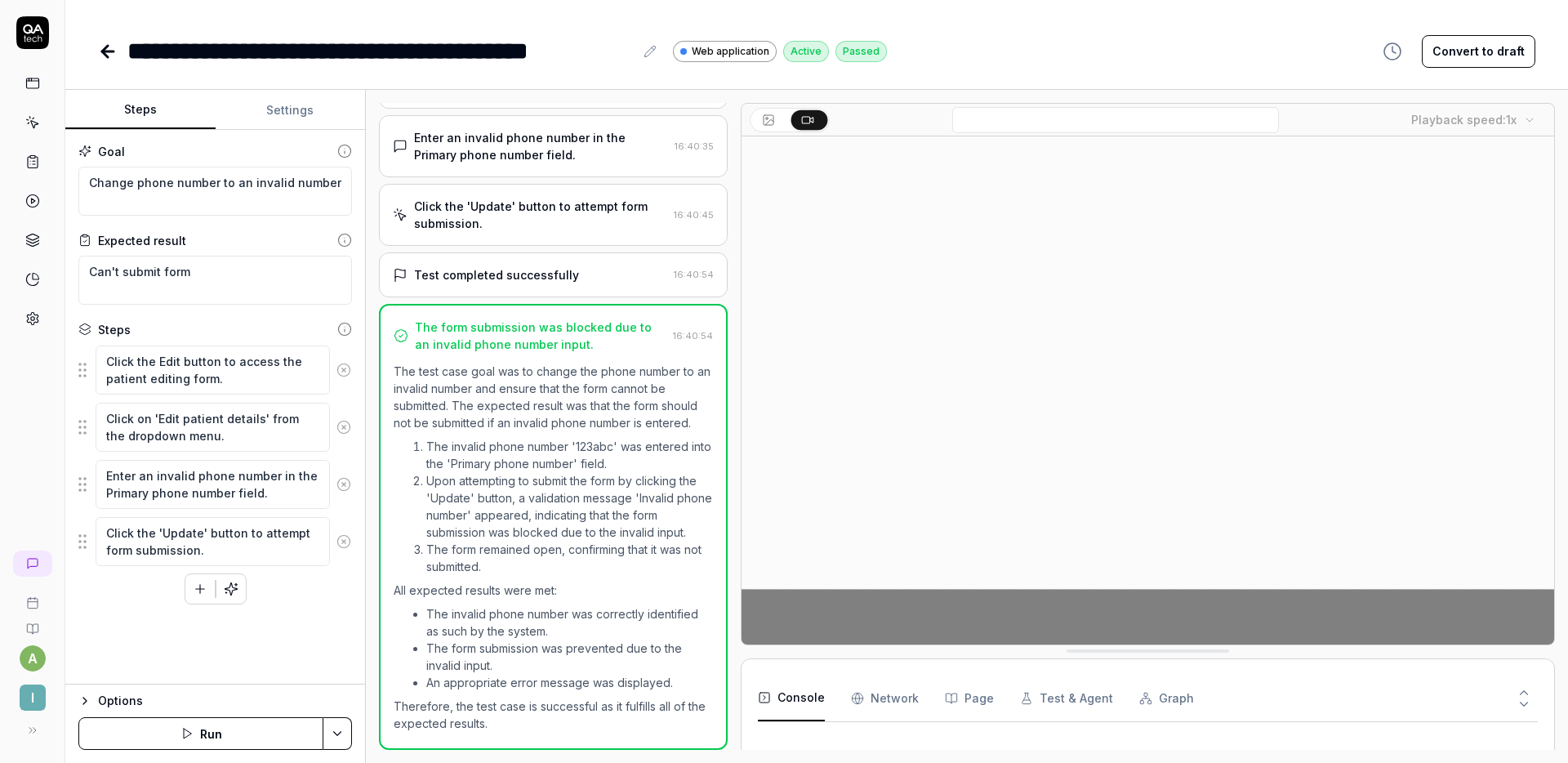
type textarea "*"
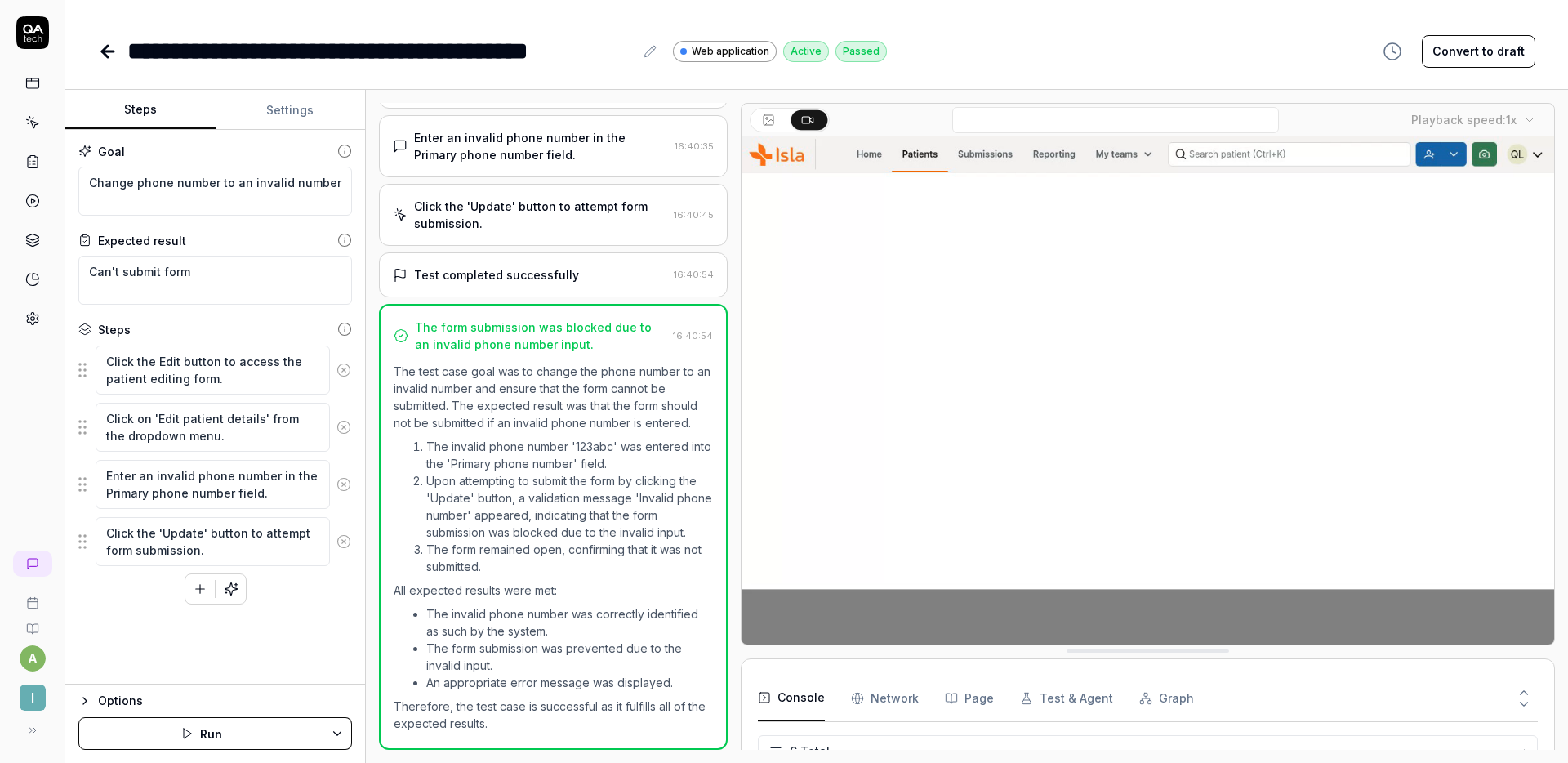
scroll to position [107, 0]
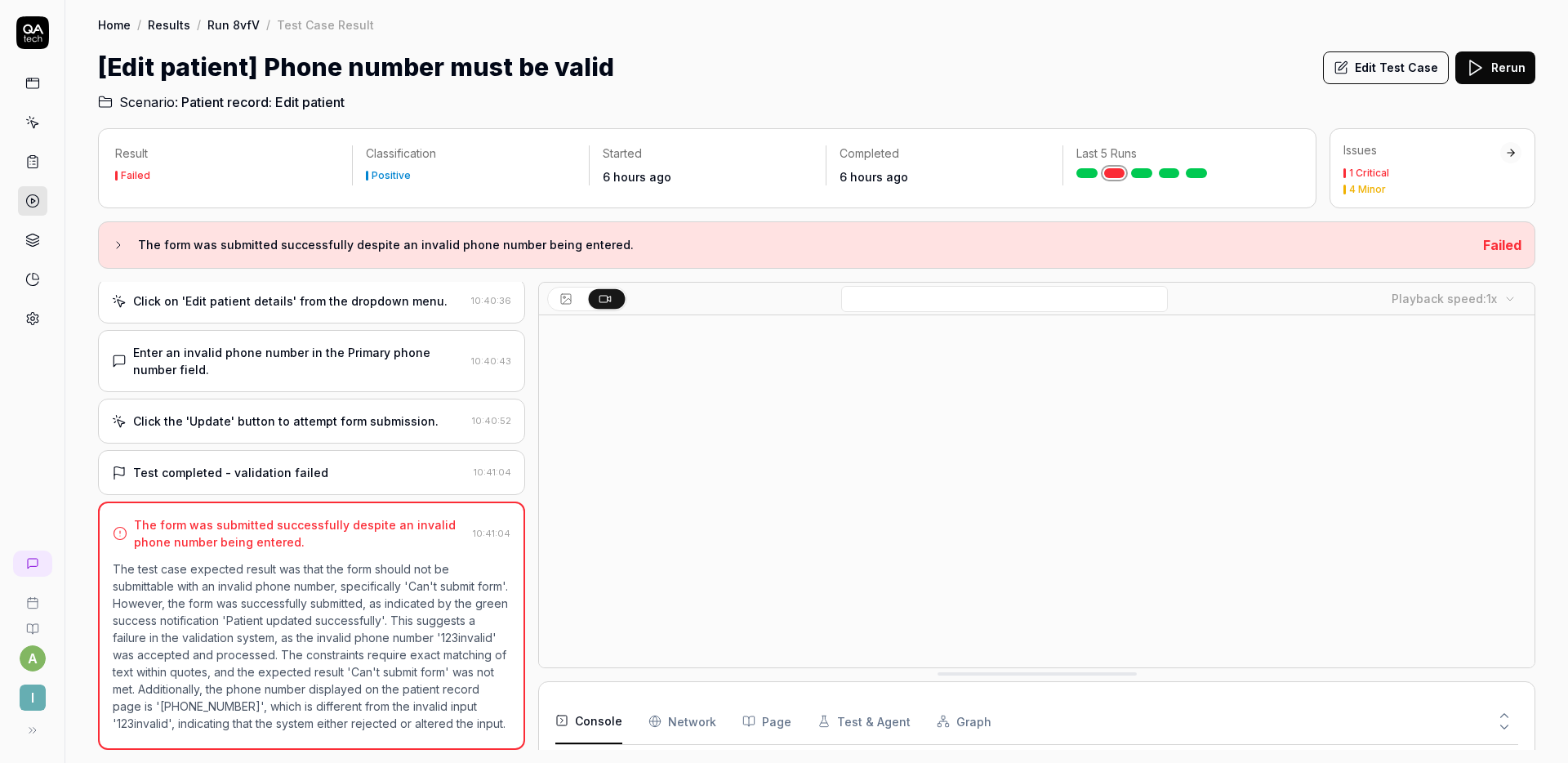
scroll to position [148, 0]
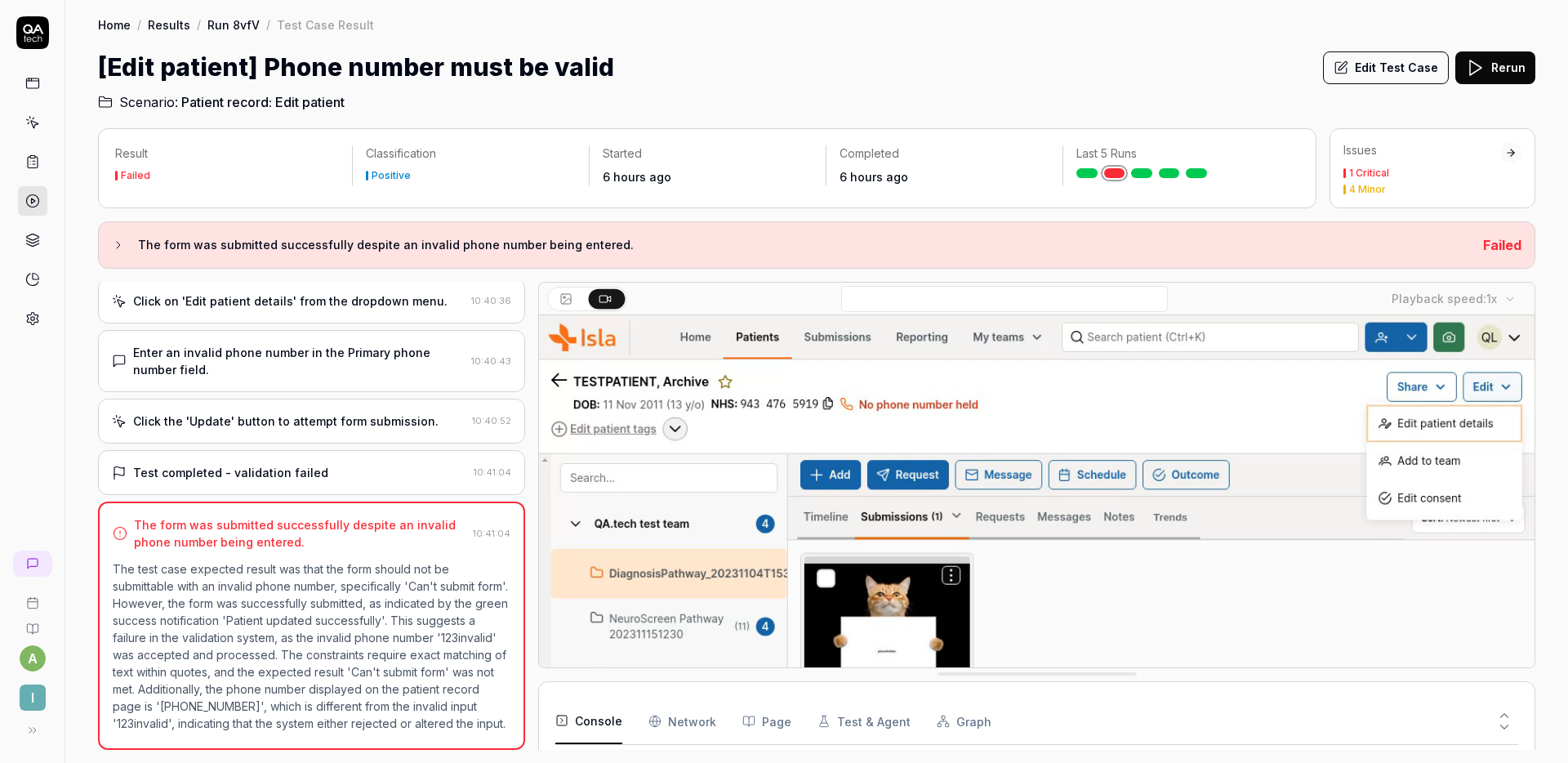
click at [351, 412] on div "Click the 'Update' button to attempt form submission." at bounding box center [286, 421] width 306 height 17
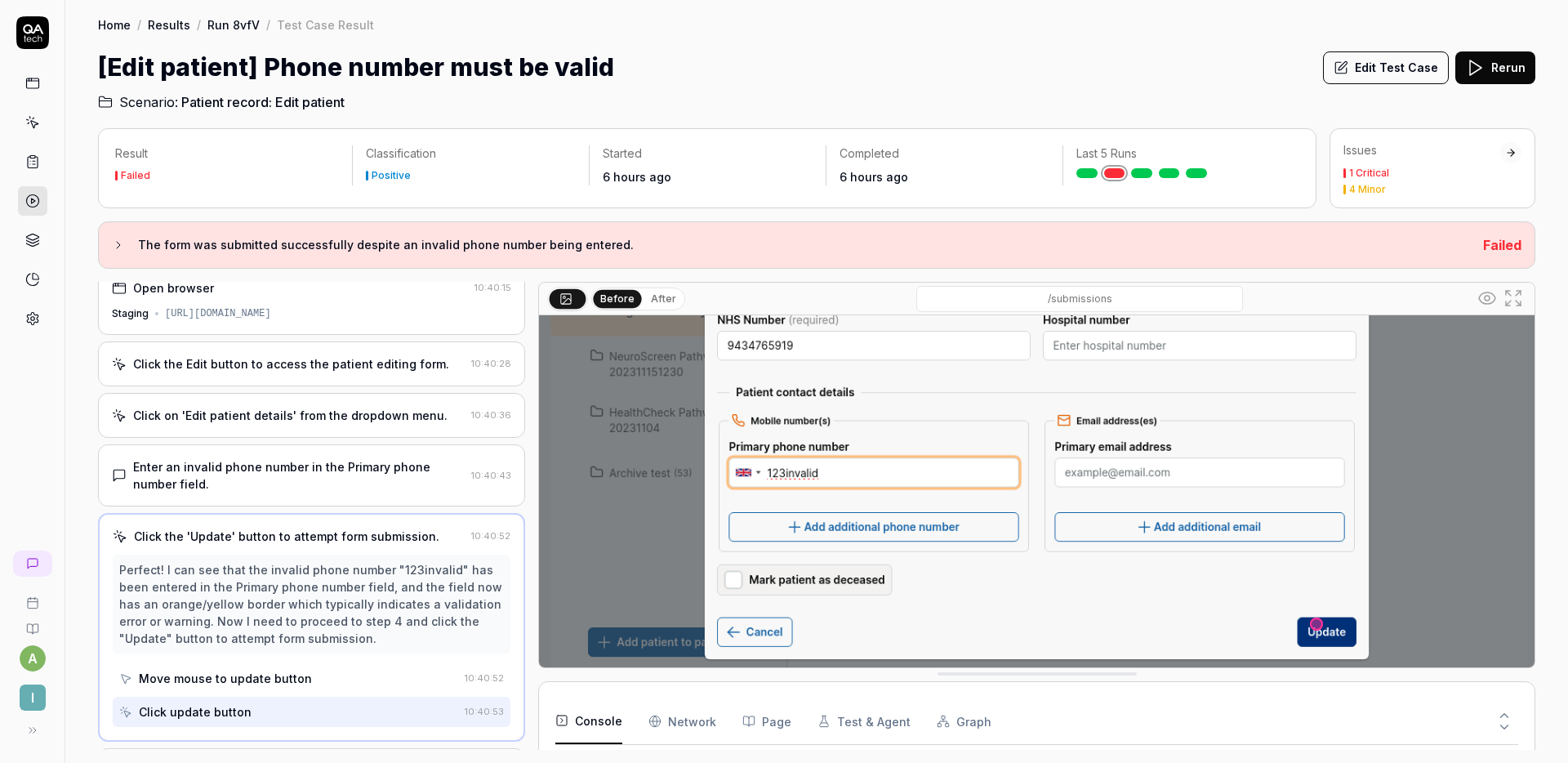
scroll to position [0, 0]
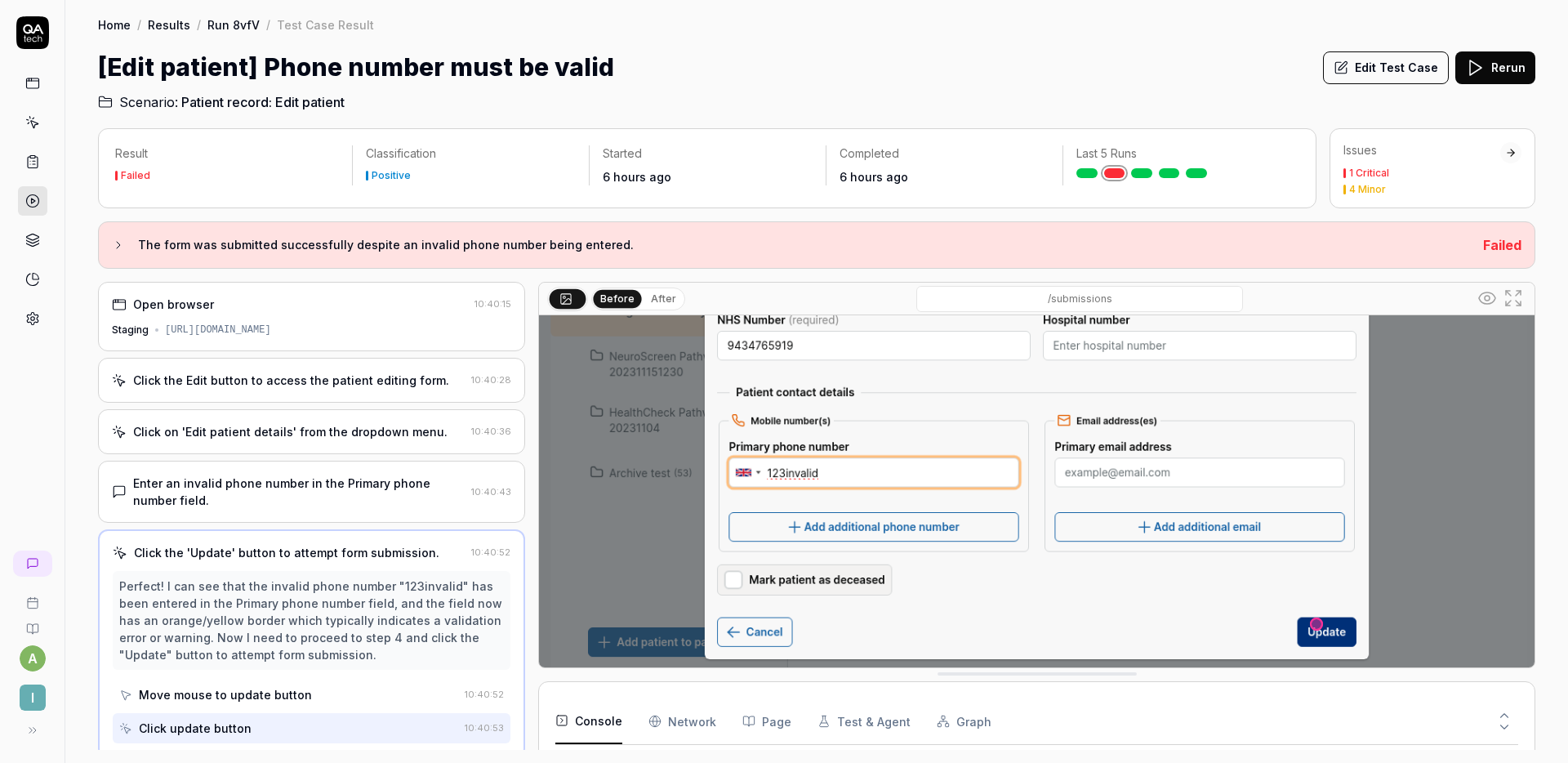
click at [404, 396] on div "Click the Edit button to access the patient editing form. 10:40:28" at bounding box center [312, 380] width 427 height 45
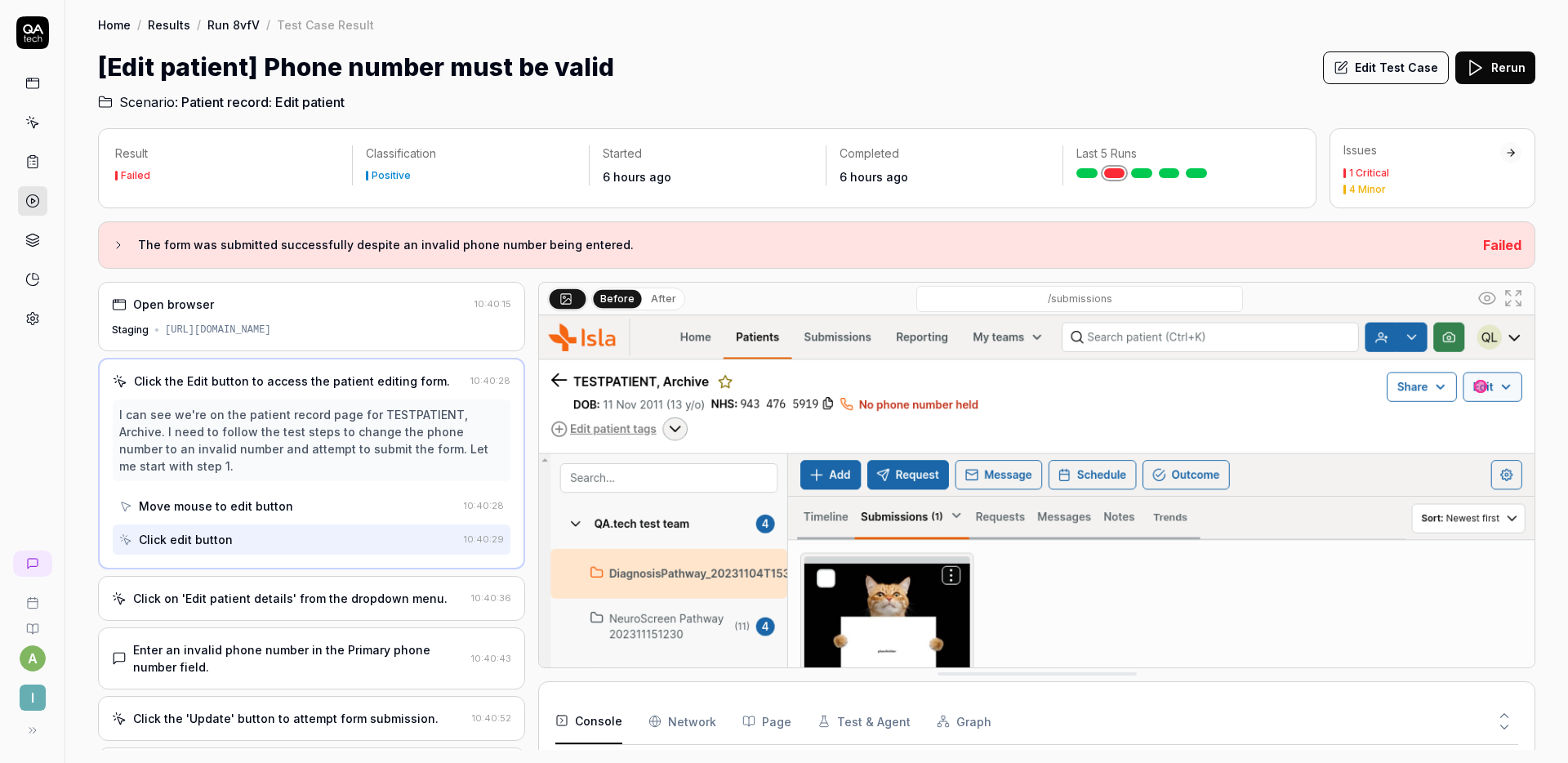
click at [343, 341] on div "Open browser 10:40:15 Staging [URL][DOMAIN_NAME]" at bounding box center [312, 317] width 427 height 69
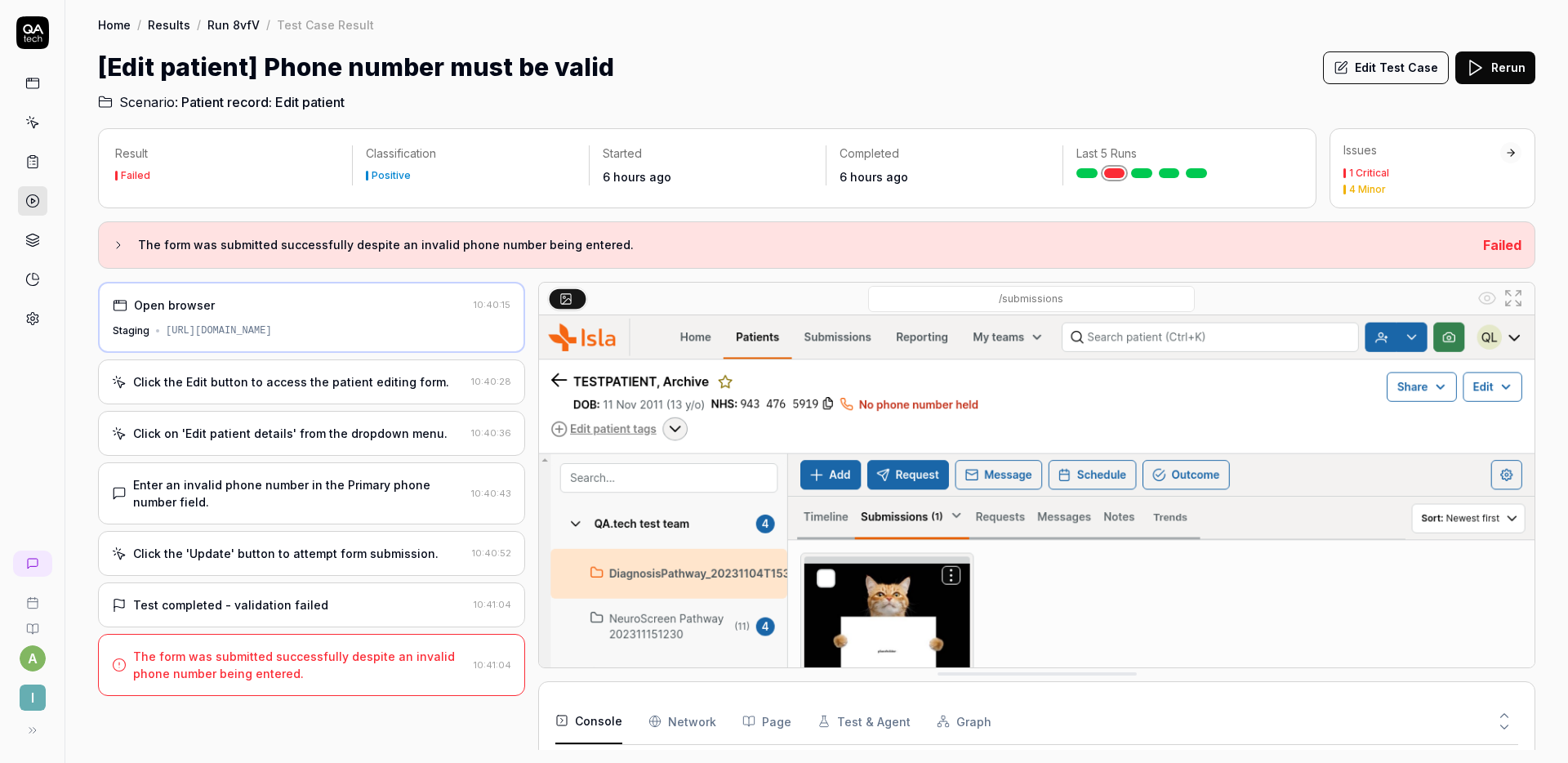
click at [318, 380] on div "Click the Edit button to access the patient editing form." at bounding box center [291, 382] width 316 height 17
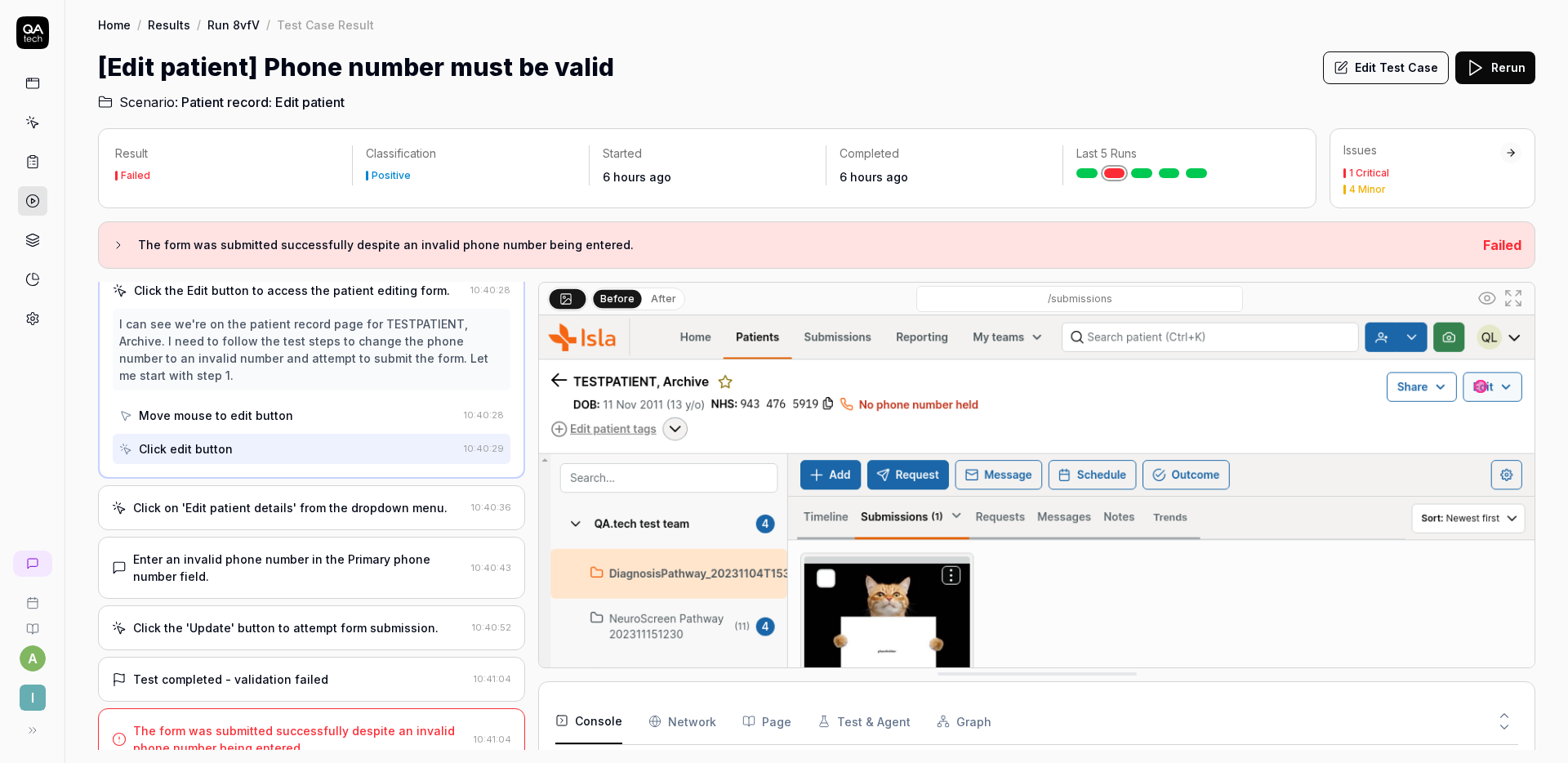
scroll to position [92, 0]
click at [313, 492] on div "Click on 'Edit patient details' from the dropdown menu. 10:40:36" at bounding box center [312, 507] width 427 height 45
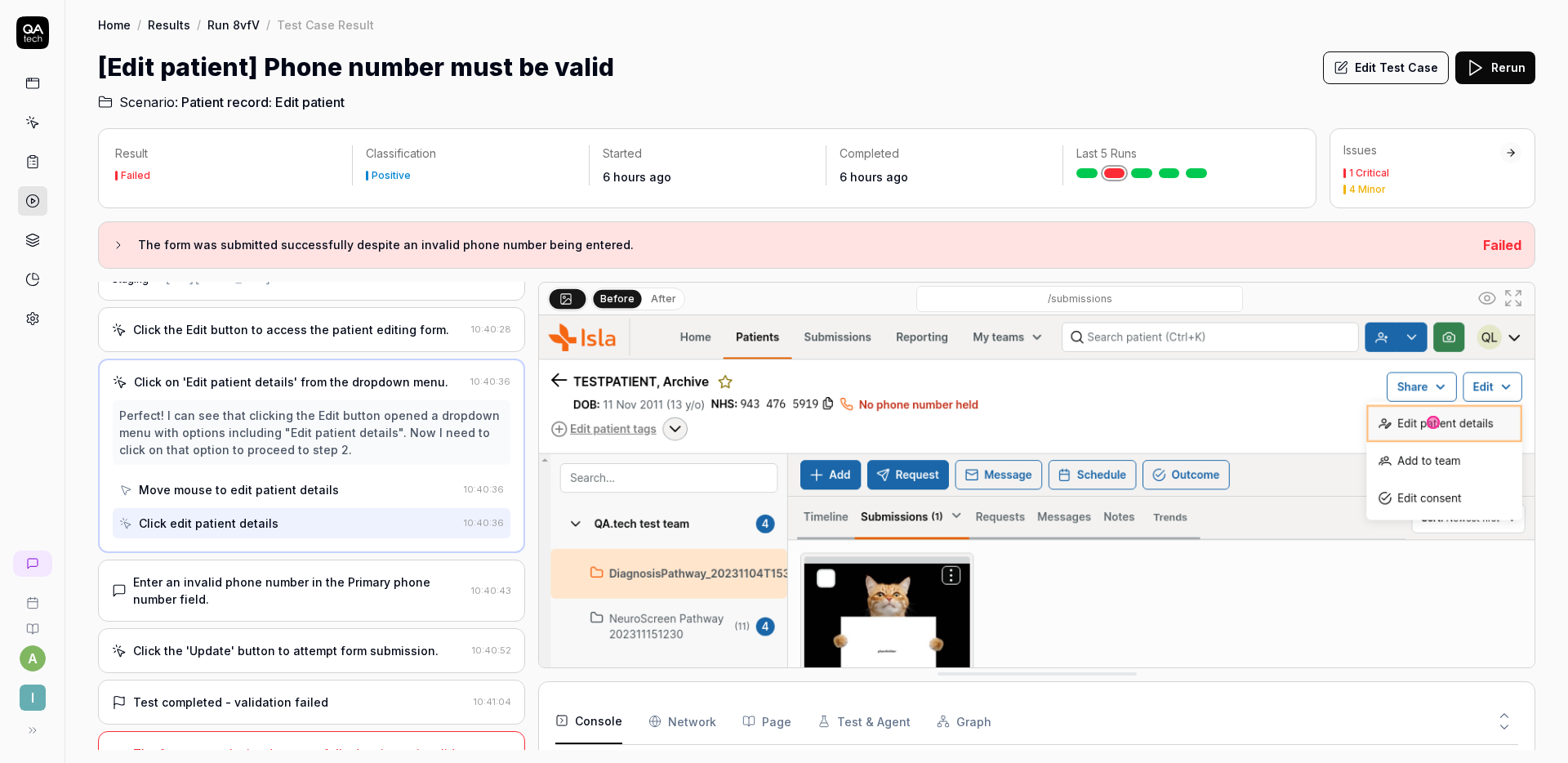
scroll to position [94, 0]
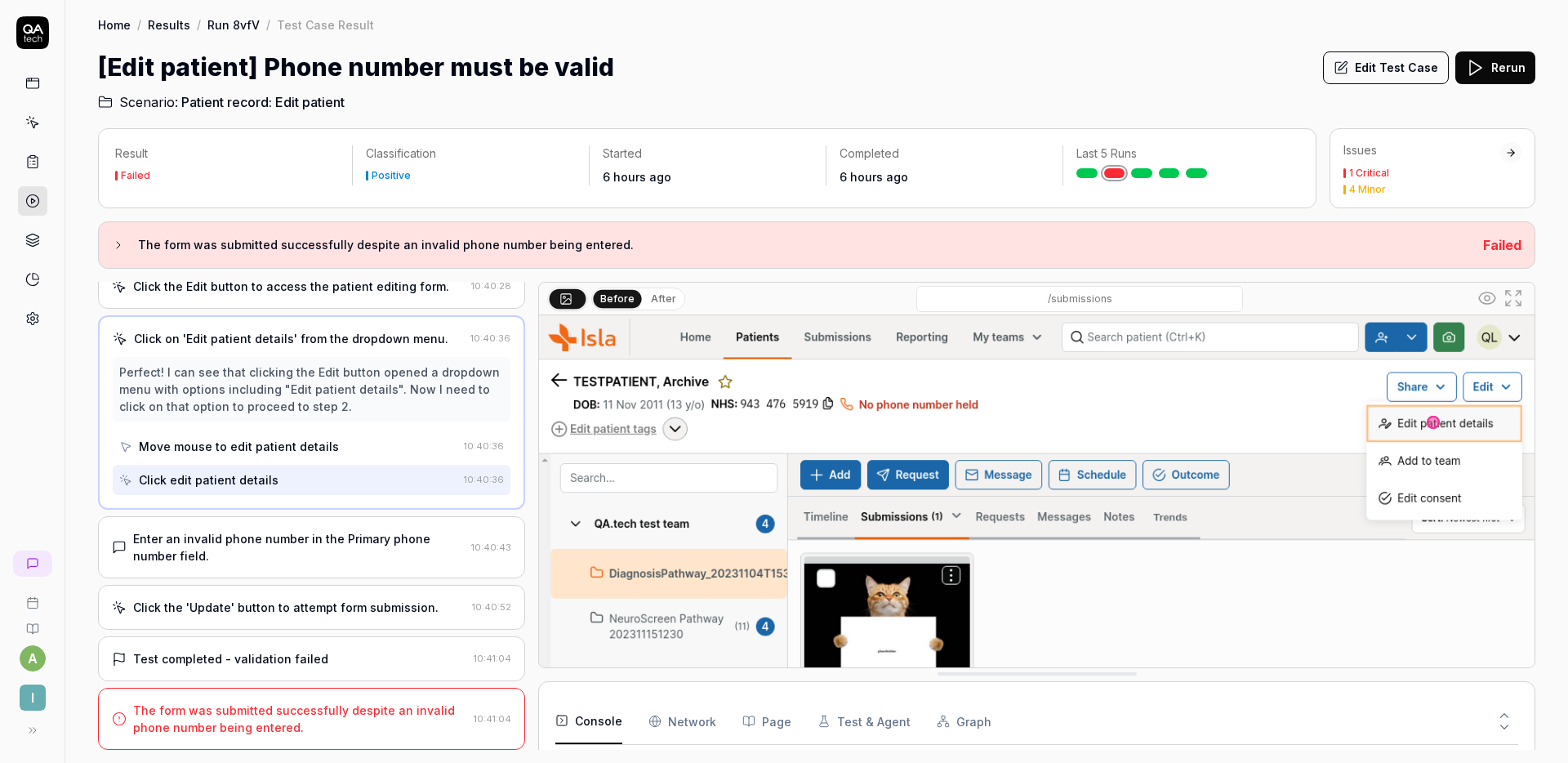
click at [280, 525] on div "Enter an invalid phone number in the Primary phone number field. 10:40:43" at bounding box center [312, 547] width 427 height 62
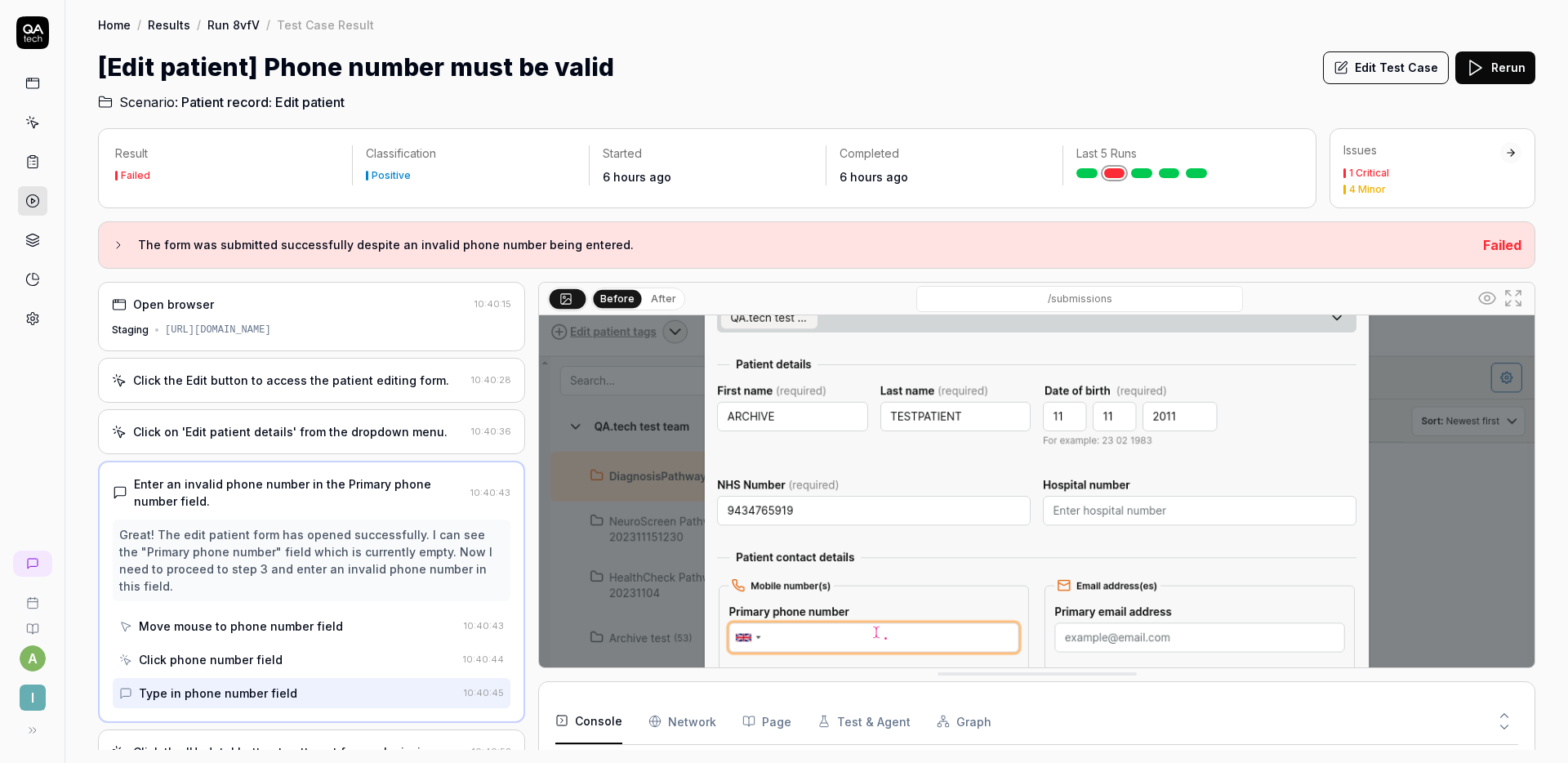
scroll to position [262, 0]
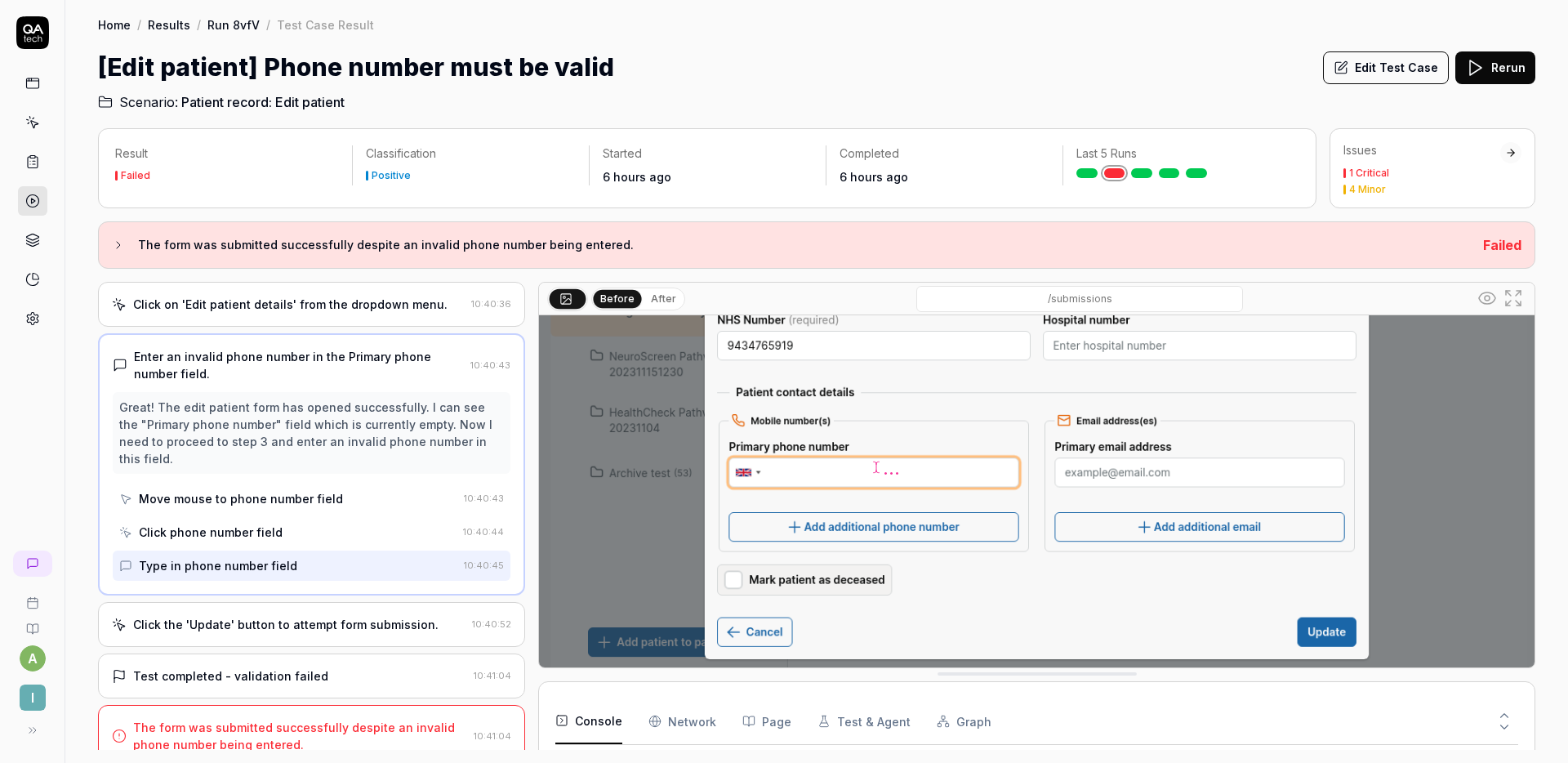
click at [322, 620] on div "Click the 'Update' button to attempt form submission. 10:40:52" at bounding box center [312, 624] width 427 height 45
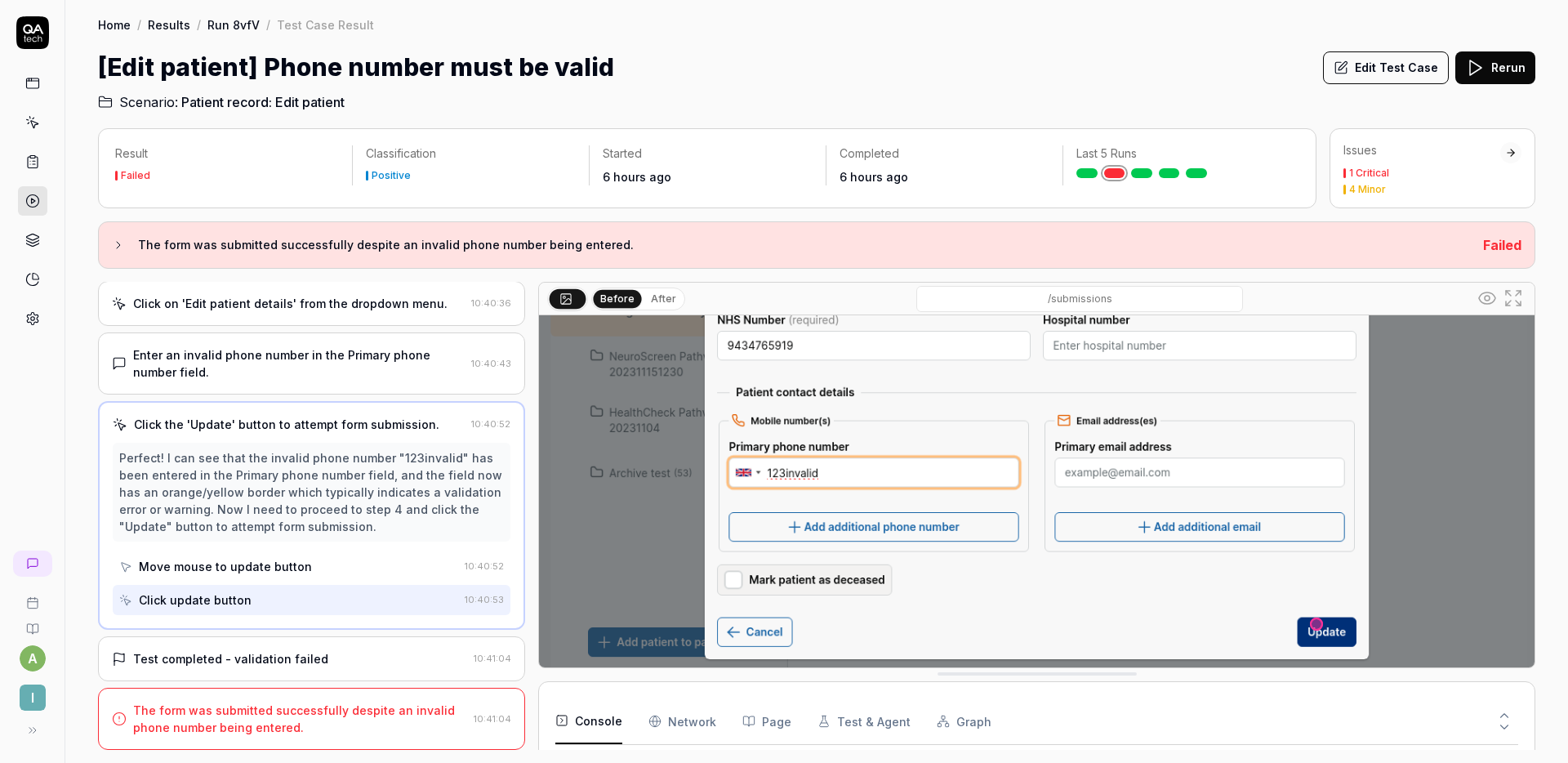
click at [336, 644] on div "Test completed - validation failed 10:41:04" at bounding box center [312, 659] width 427 height 45
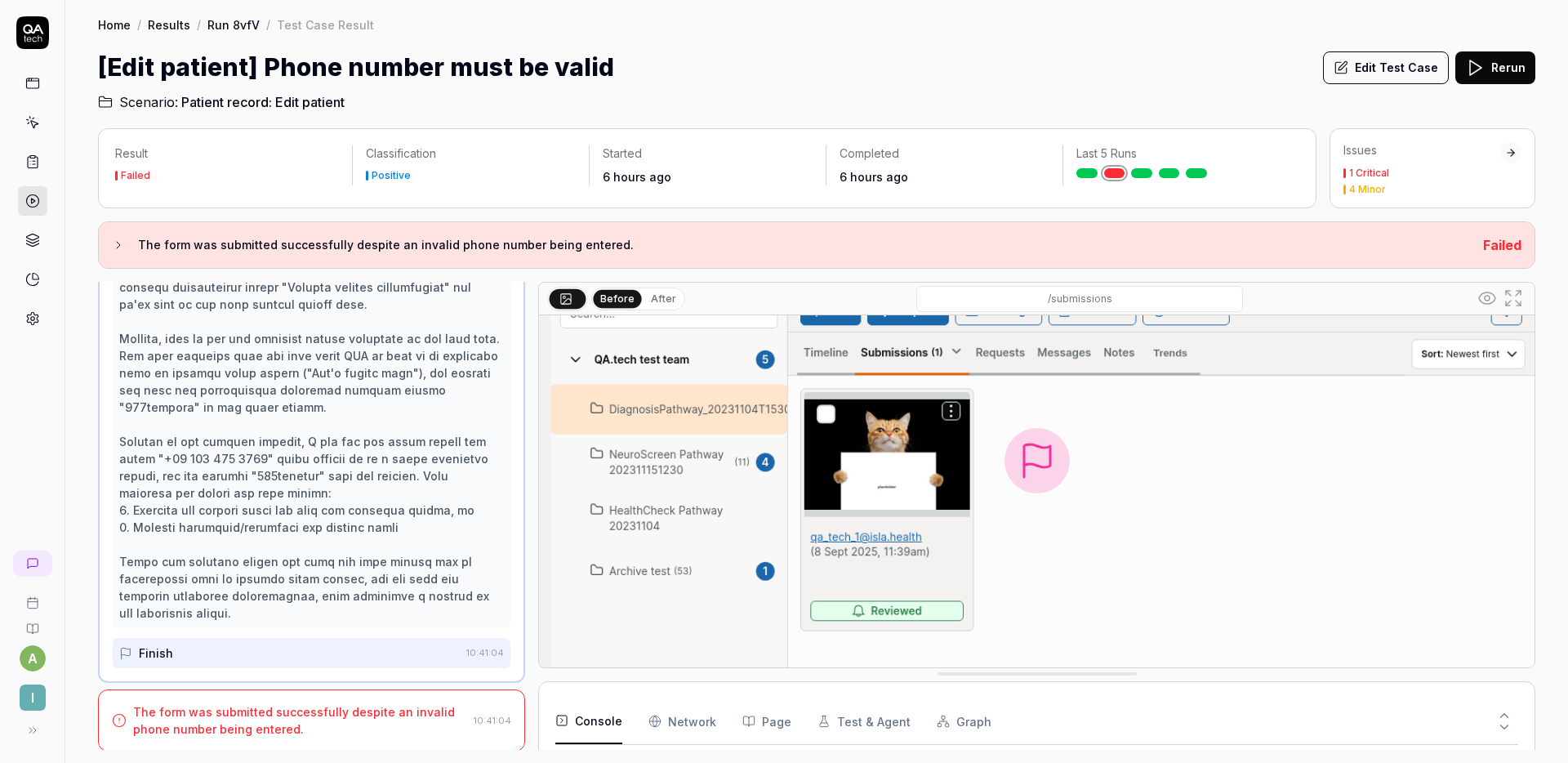
scroll to position [387, 0]
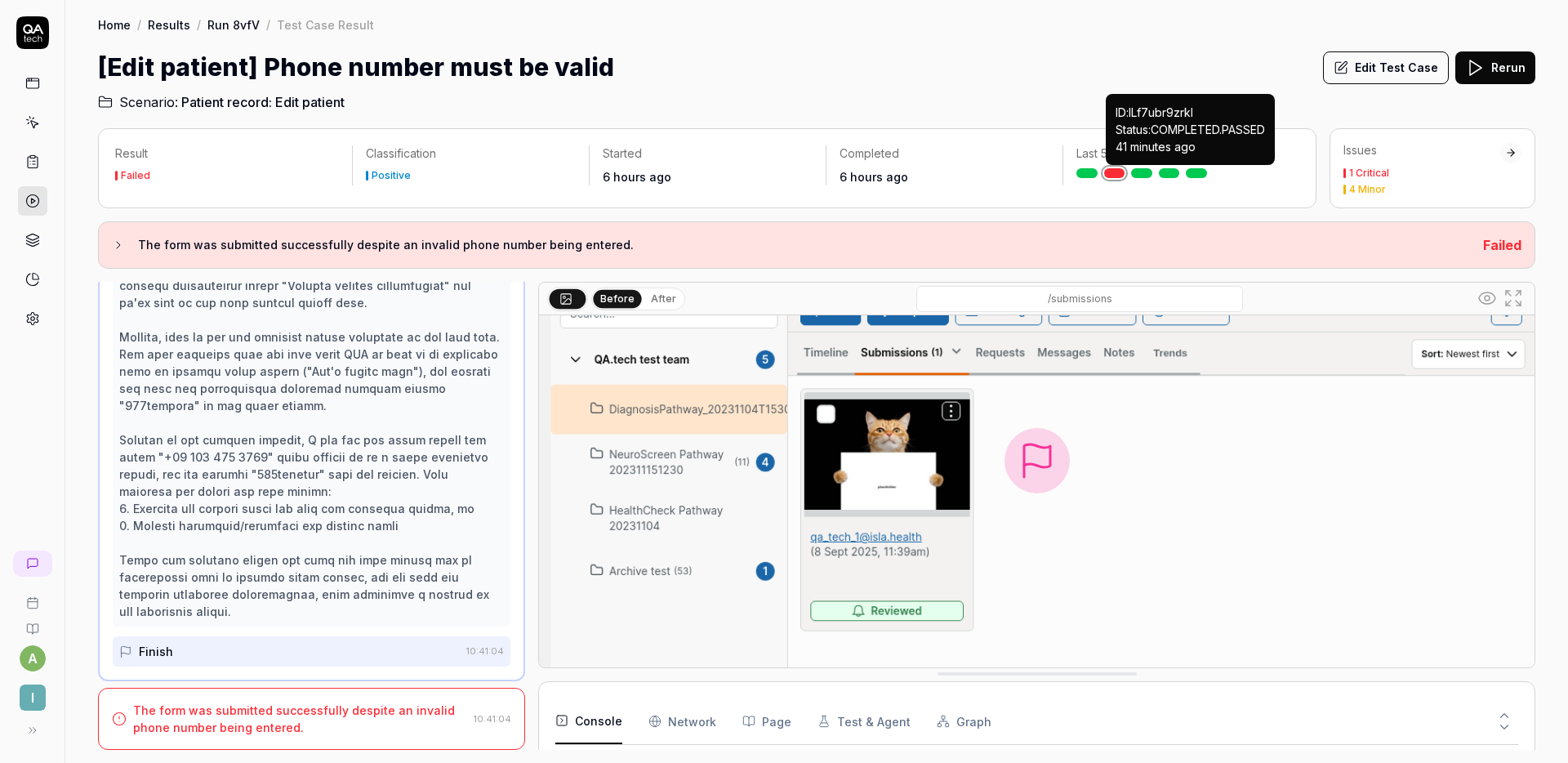
click at [1195, 168] on link at bounding box center [1197, 173] width 21 height 10
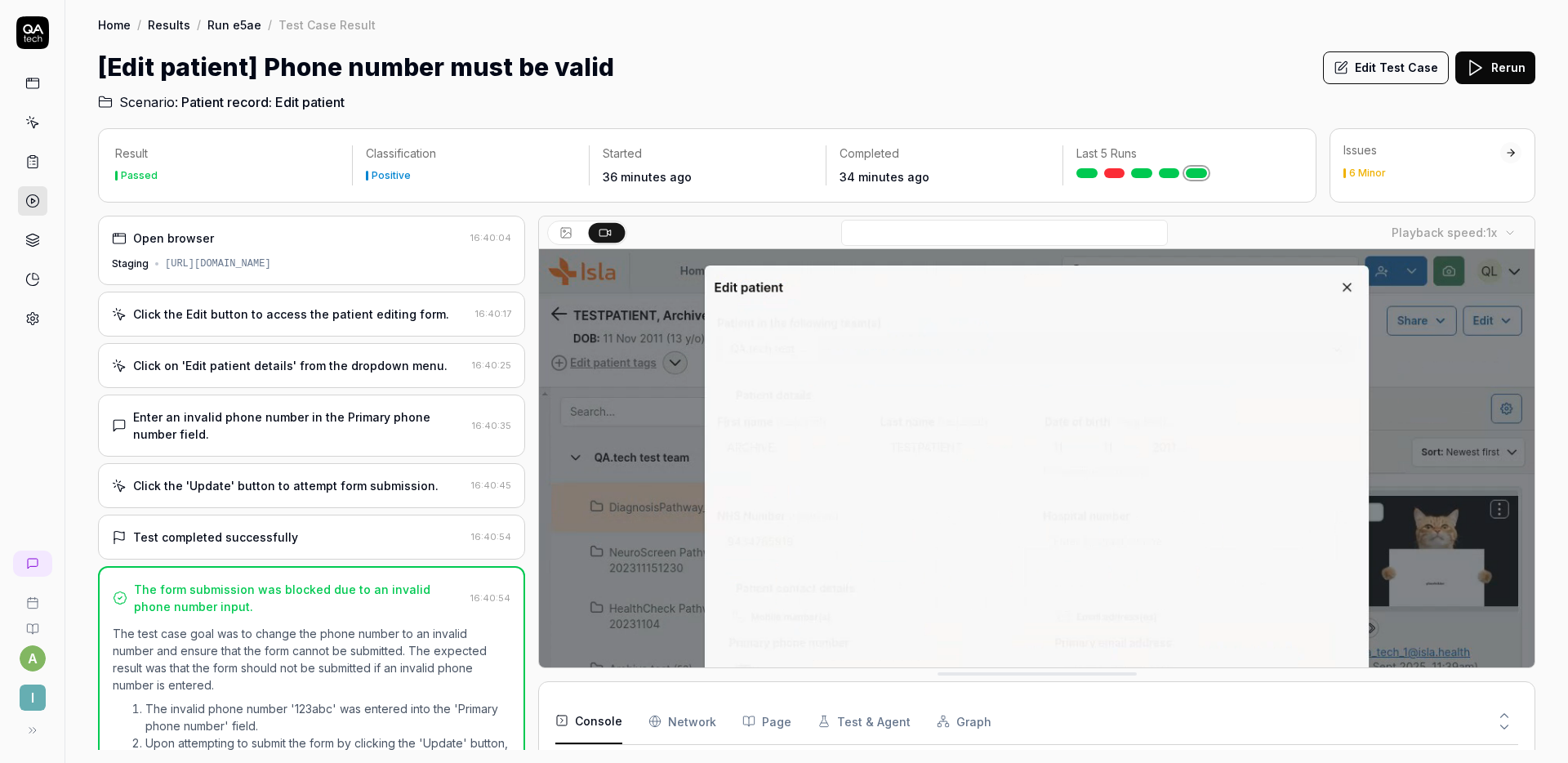
click at [252, 473] on div "Click the 'Update' button to attempt form submission. 16:40:45" at bounding box center [312, 486] width 427 height 45
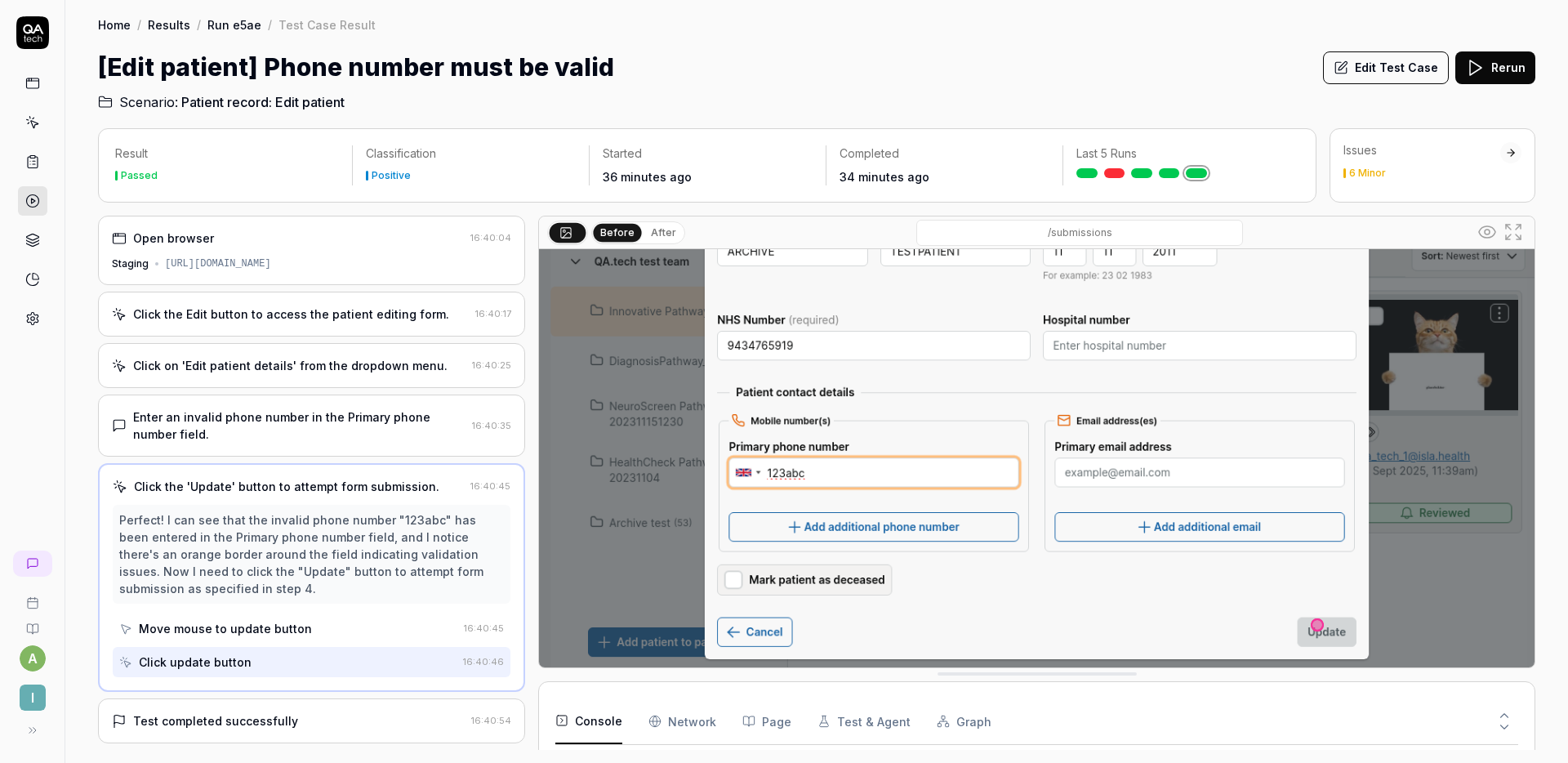
scroll to position [62, 0]
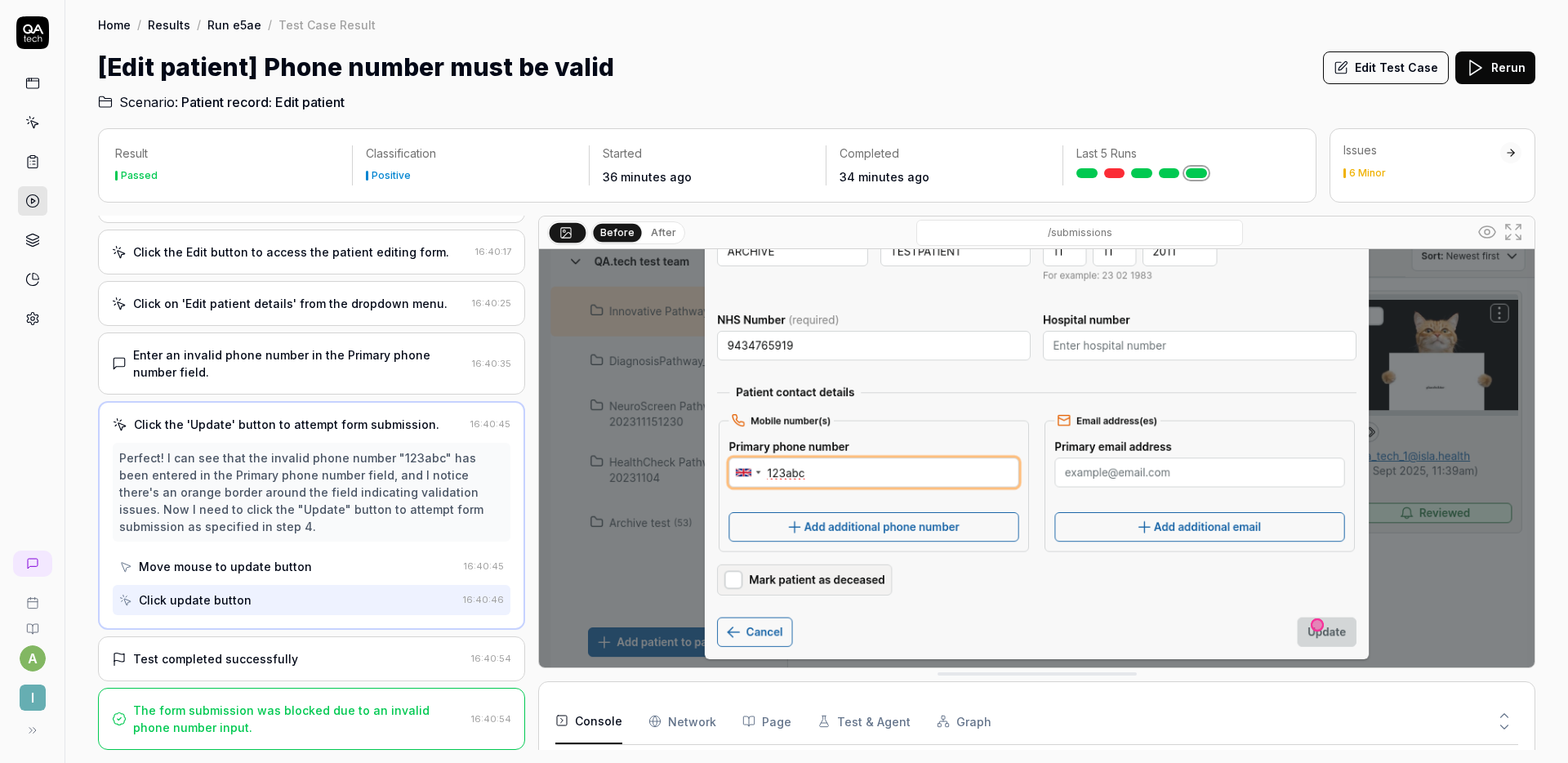
click at [276, 634] on div "Open browser 16:40:04 Staging https://staging.nhs.isla.health/patients/7QoEz7oX…" at bounding box center [312, 483] width 427 height 535
click at [275, 637] on div "Test completed successfully 16:40:54" at bounding box center [312, 659] width 427 height 45
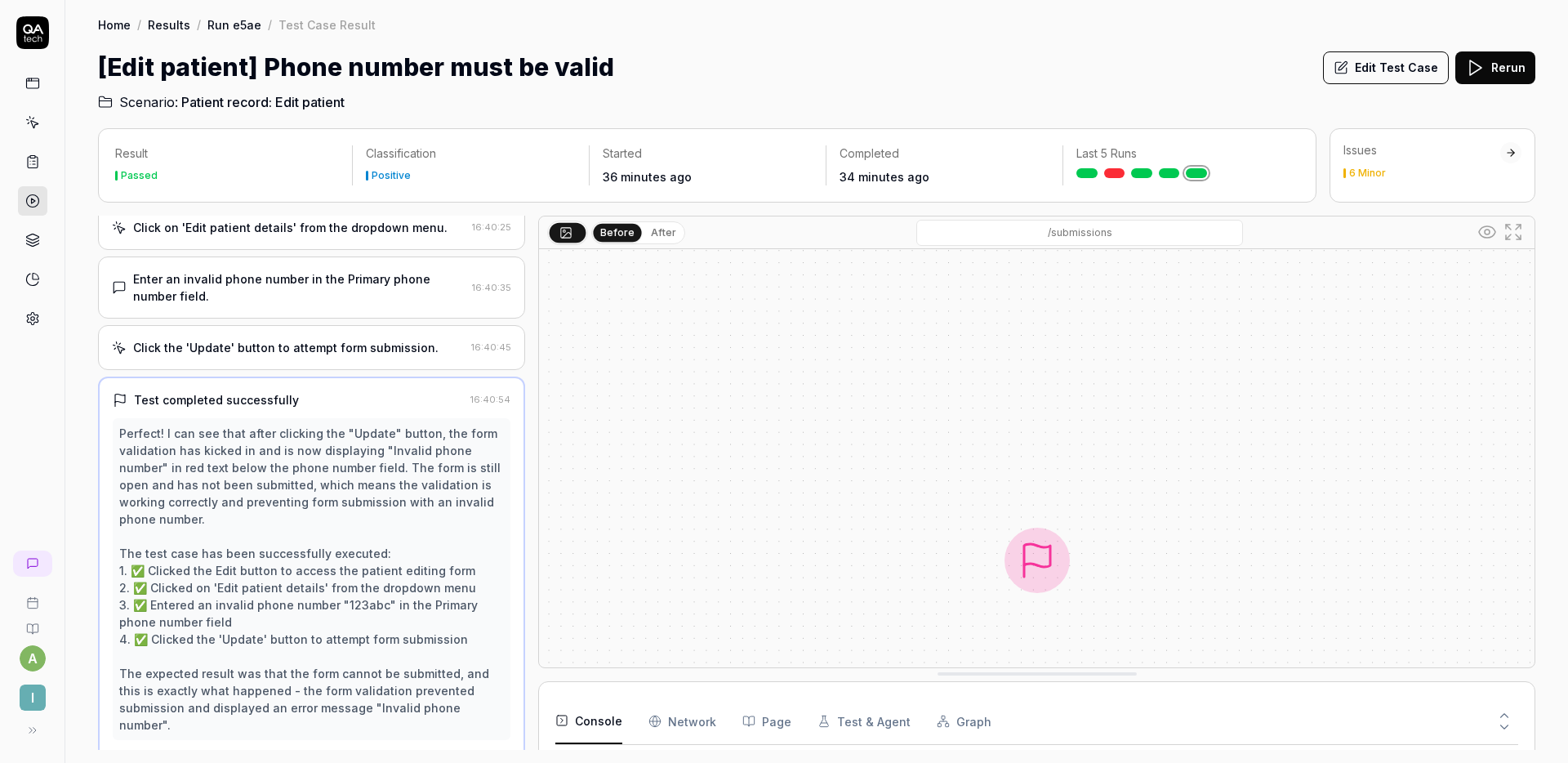
scroll to position [183, 0]
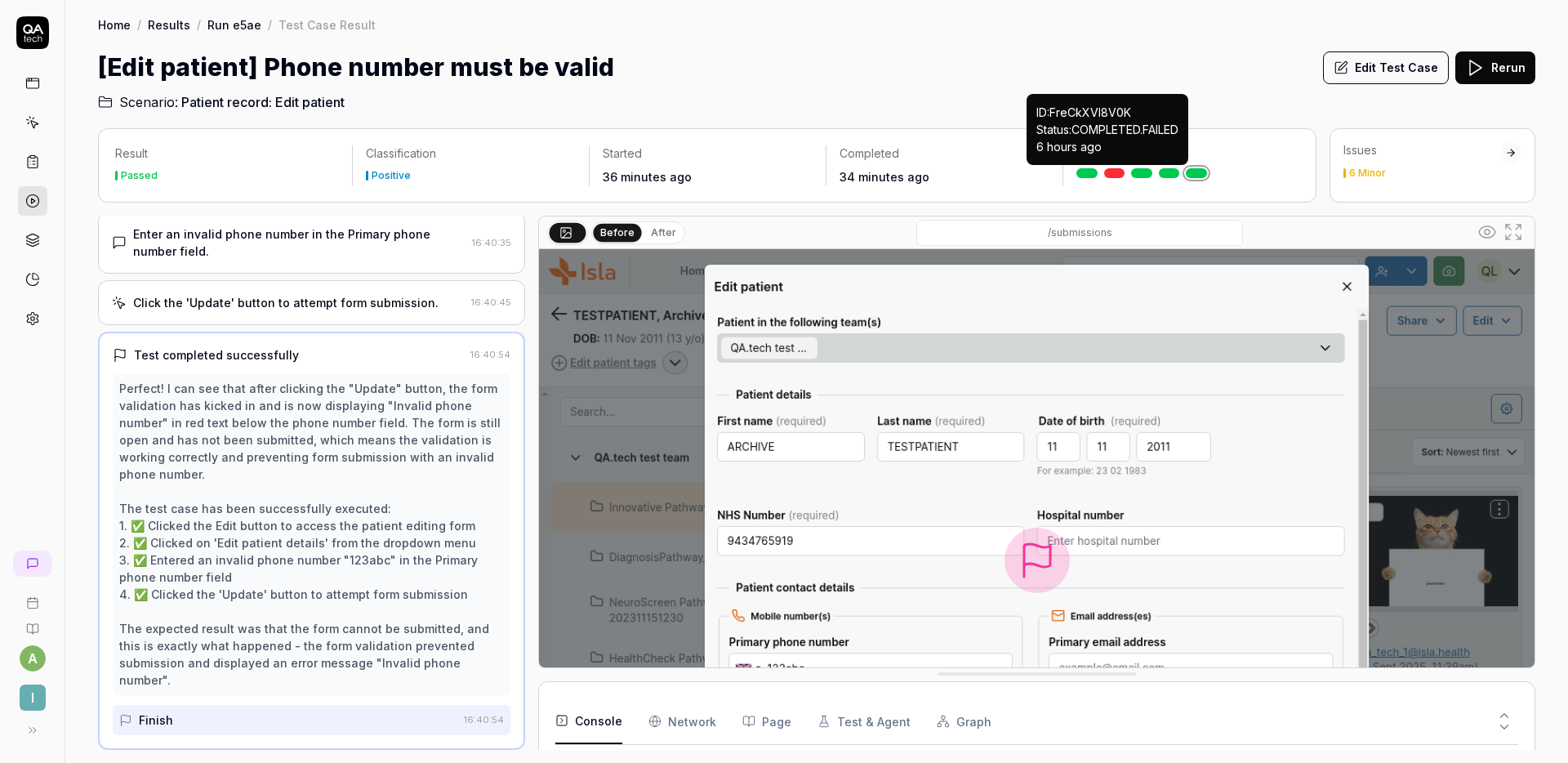
click at [1118, 174] on link at bounding box center [1115, 173] width 21 height 10
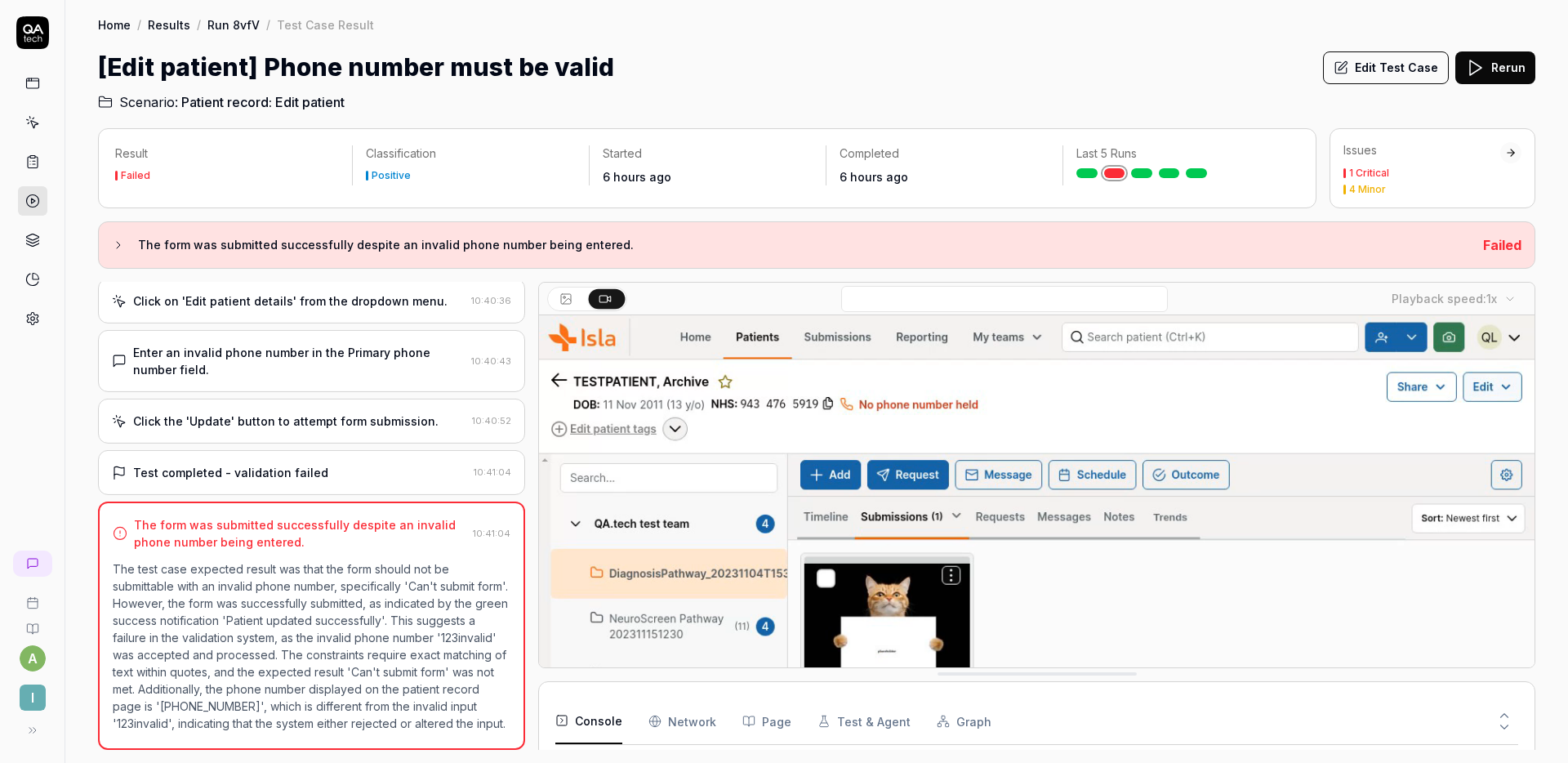
scroll to position [148, 0]
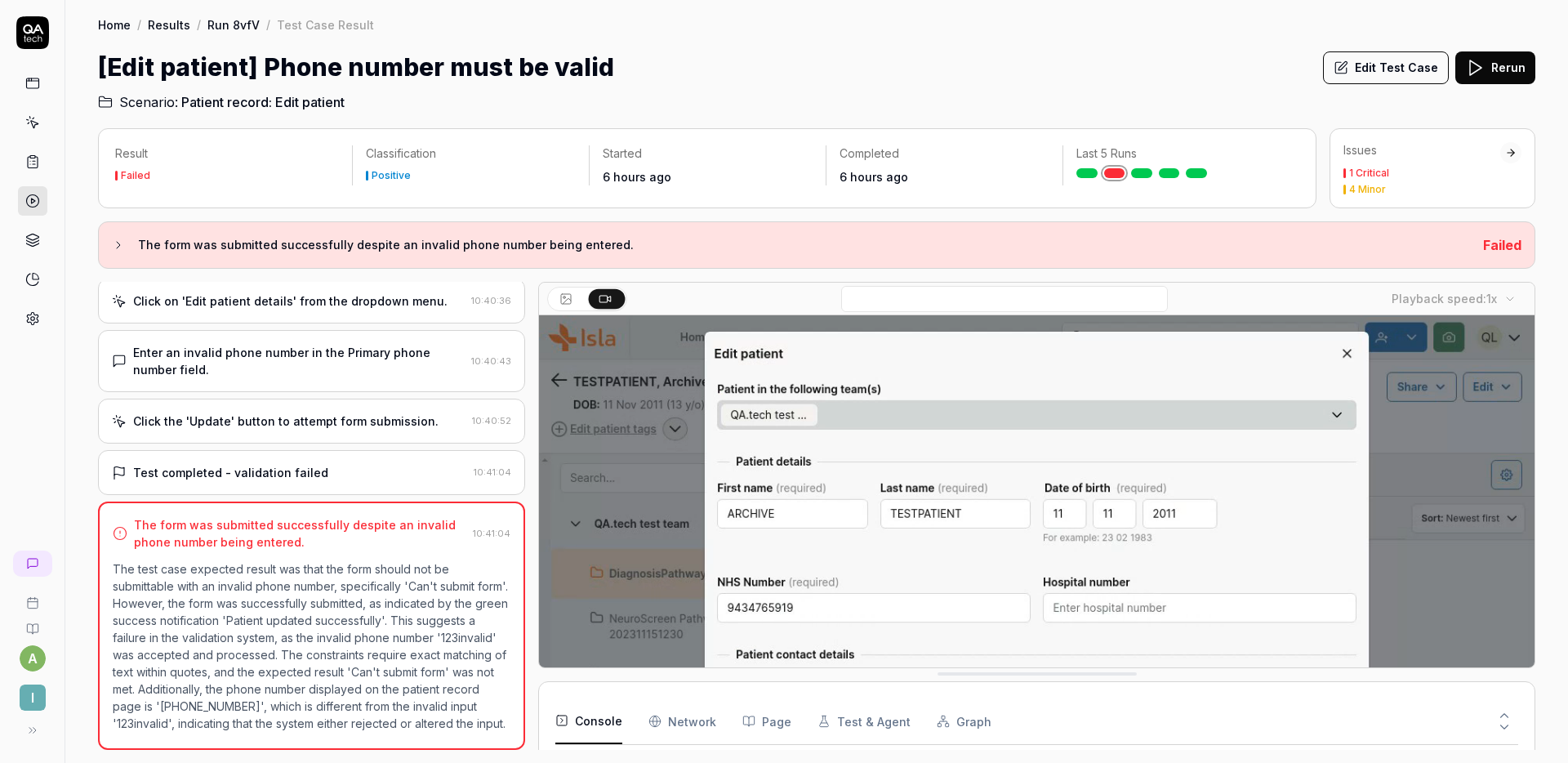
click at [349, 450] on div "Test completed - validation failed 10:41:04" at bounding box center [312, 473] width 427 height 45
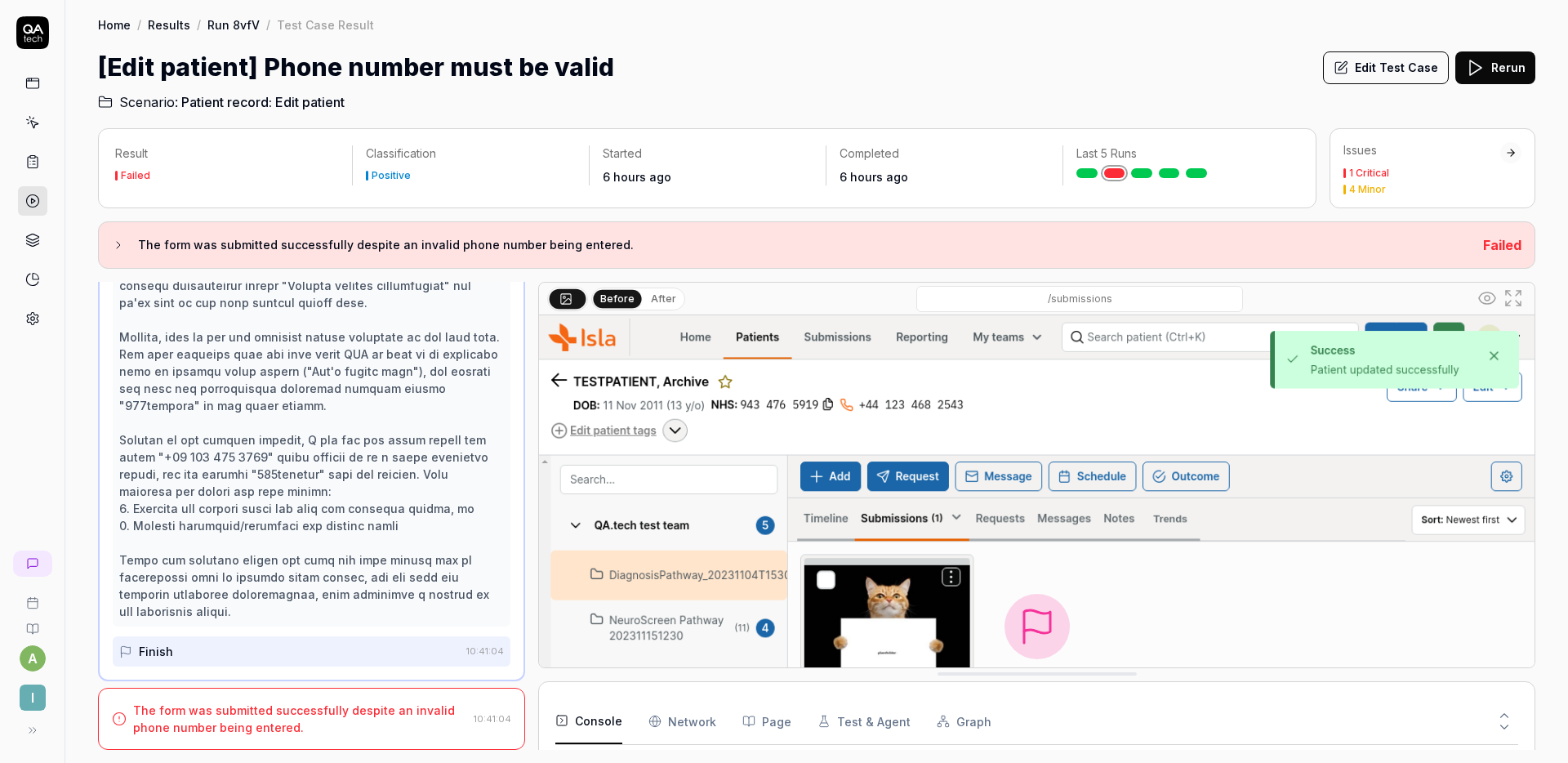
click at [330, 703] on div "The form was submitted successfully despite an invalid phone number being enter…" at bounding box center [300, 719] width 334 height 35
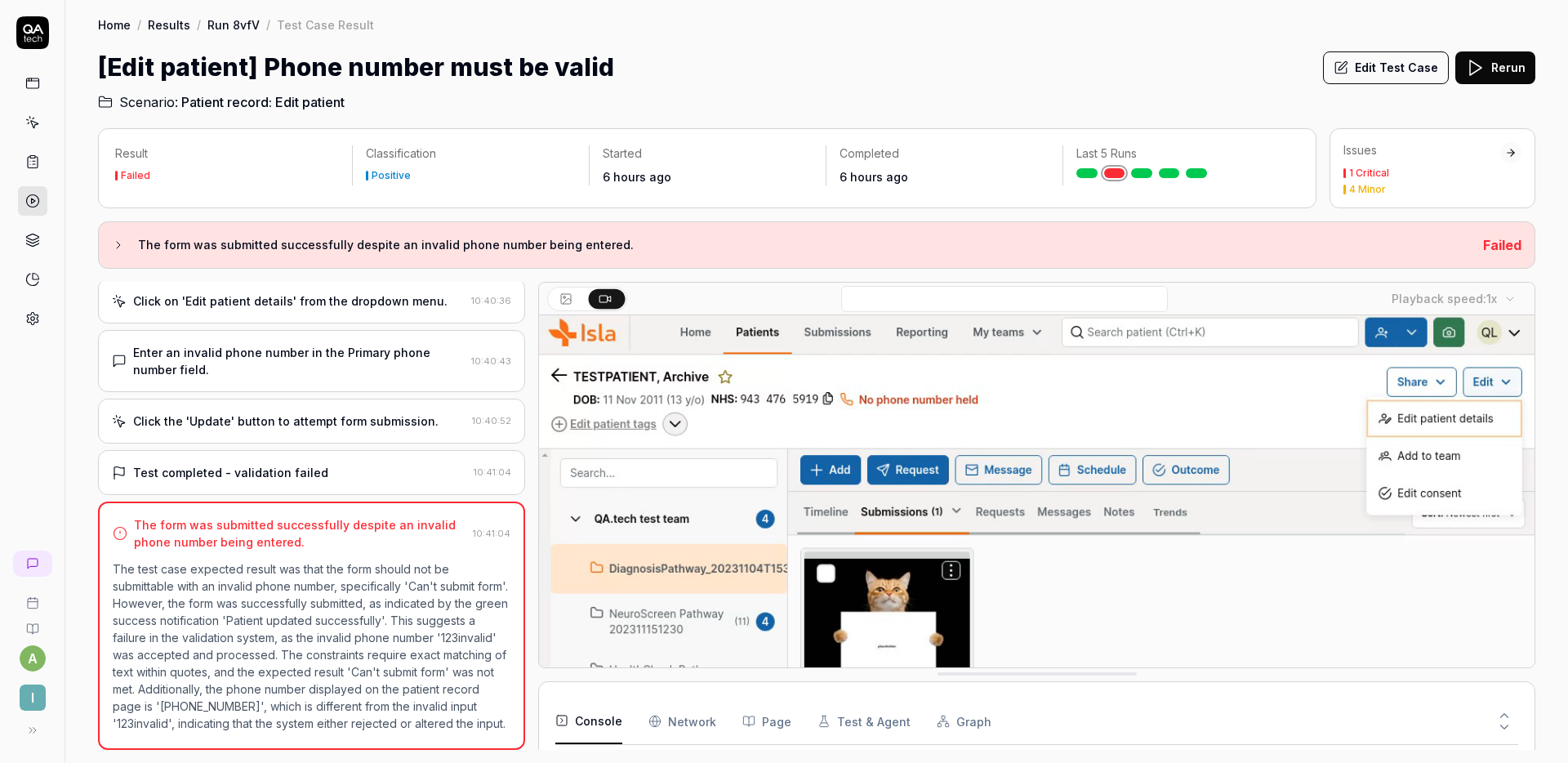
scroll to position [0, 0]
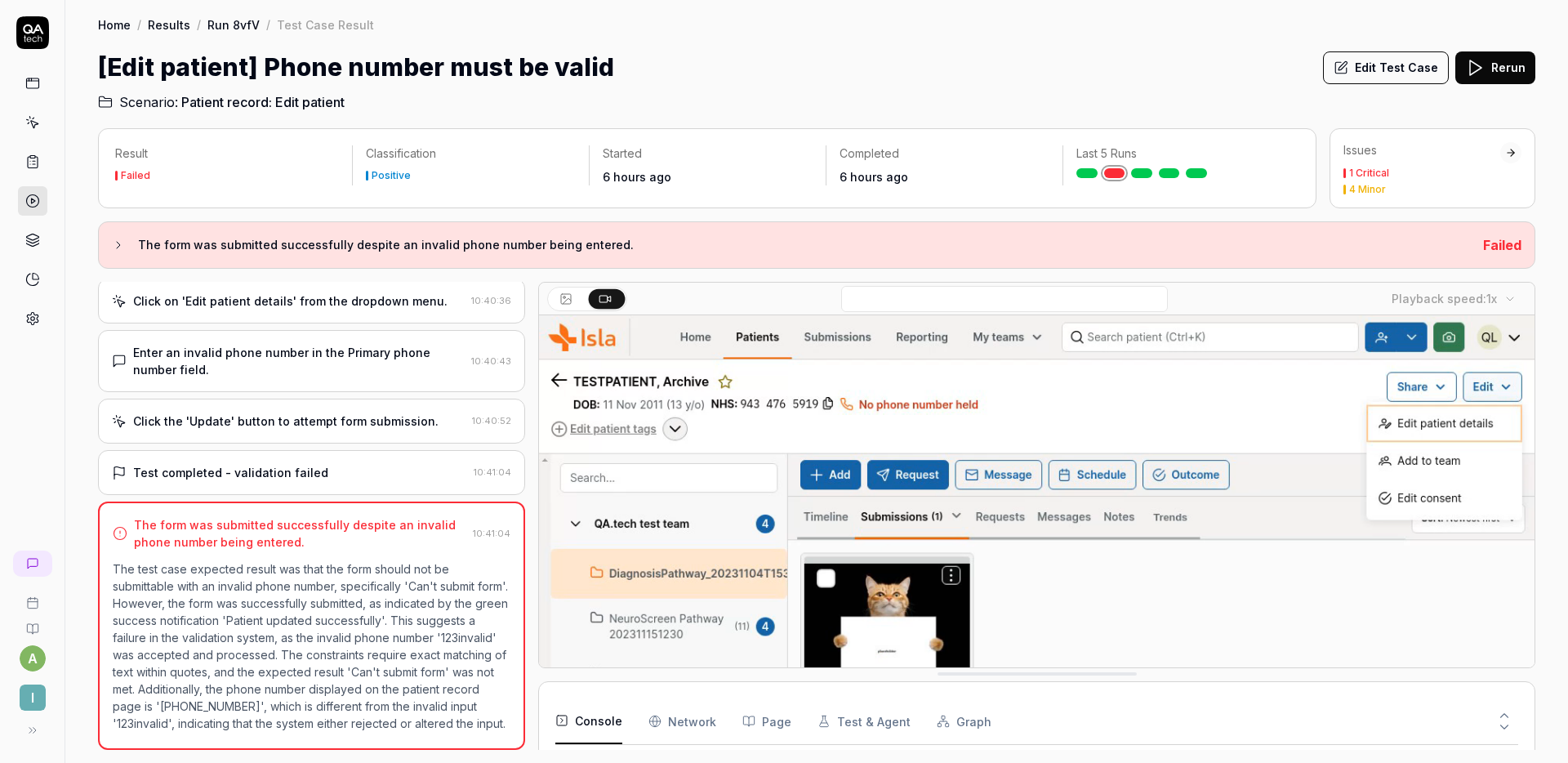
click at [1138, 73] on div "[Edit patient] Phone number must be valid Edit Test Case Rerun" at bounding box center [817, 67] width 1438 height 37
click at [692, 732] on Requests "Network" at bounding box center [683, 721] width 68 height 45
click at [636, 719] on div "Console Network Page Test & Agent Graph" at bounding box center [1037, 722] width 963 height 46
click at [624, 720] on div "Console Network Page Test & Agent Graph" at bounding box center [1037, 722] width 963 height 46
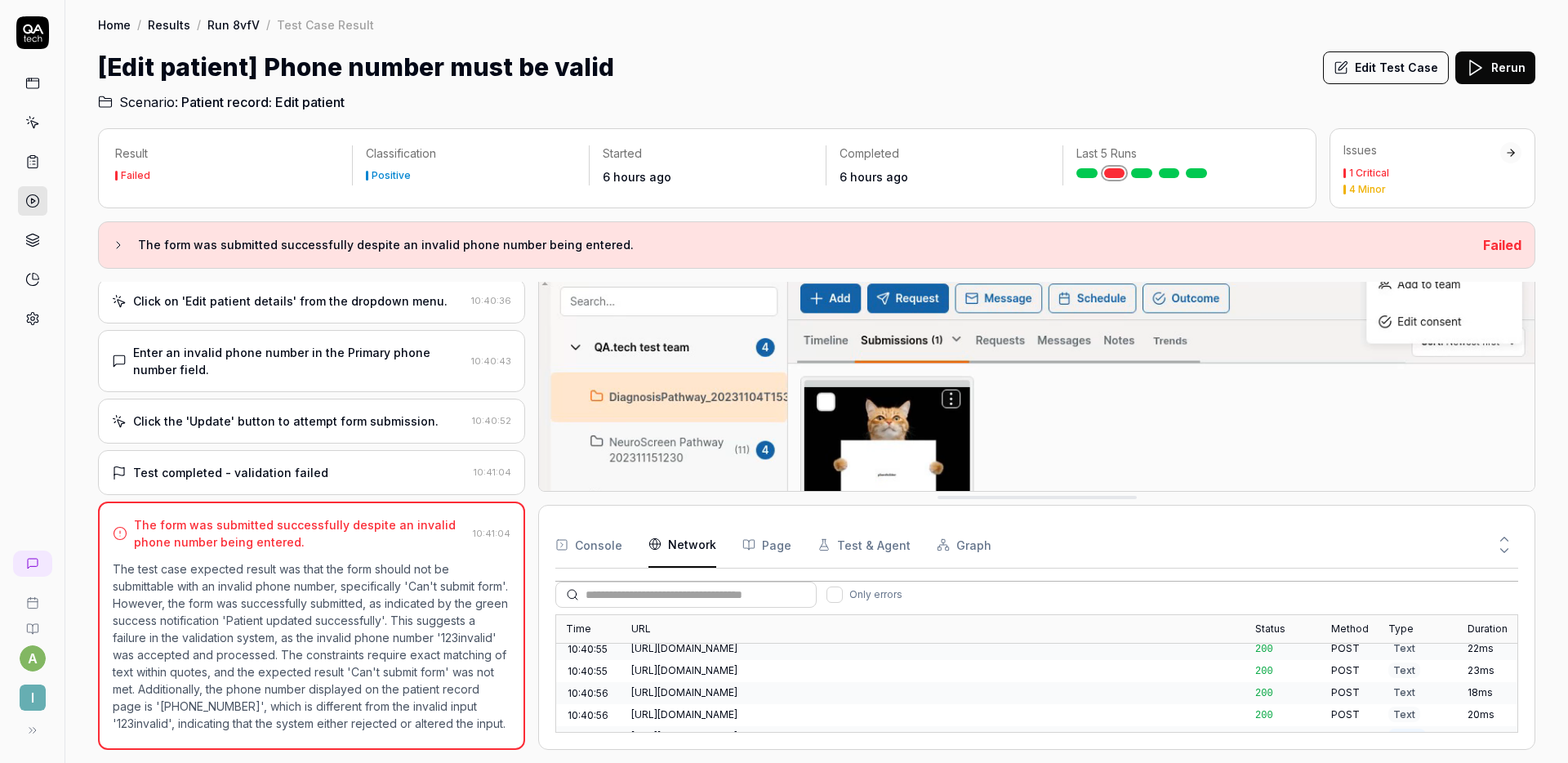
scroll to position [2143, 0]
click at [606, 550] on button "Console" at bounding box center [589, 544] width 67 height 45
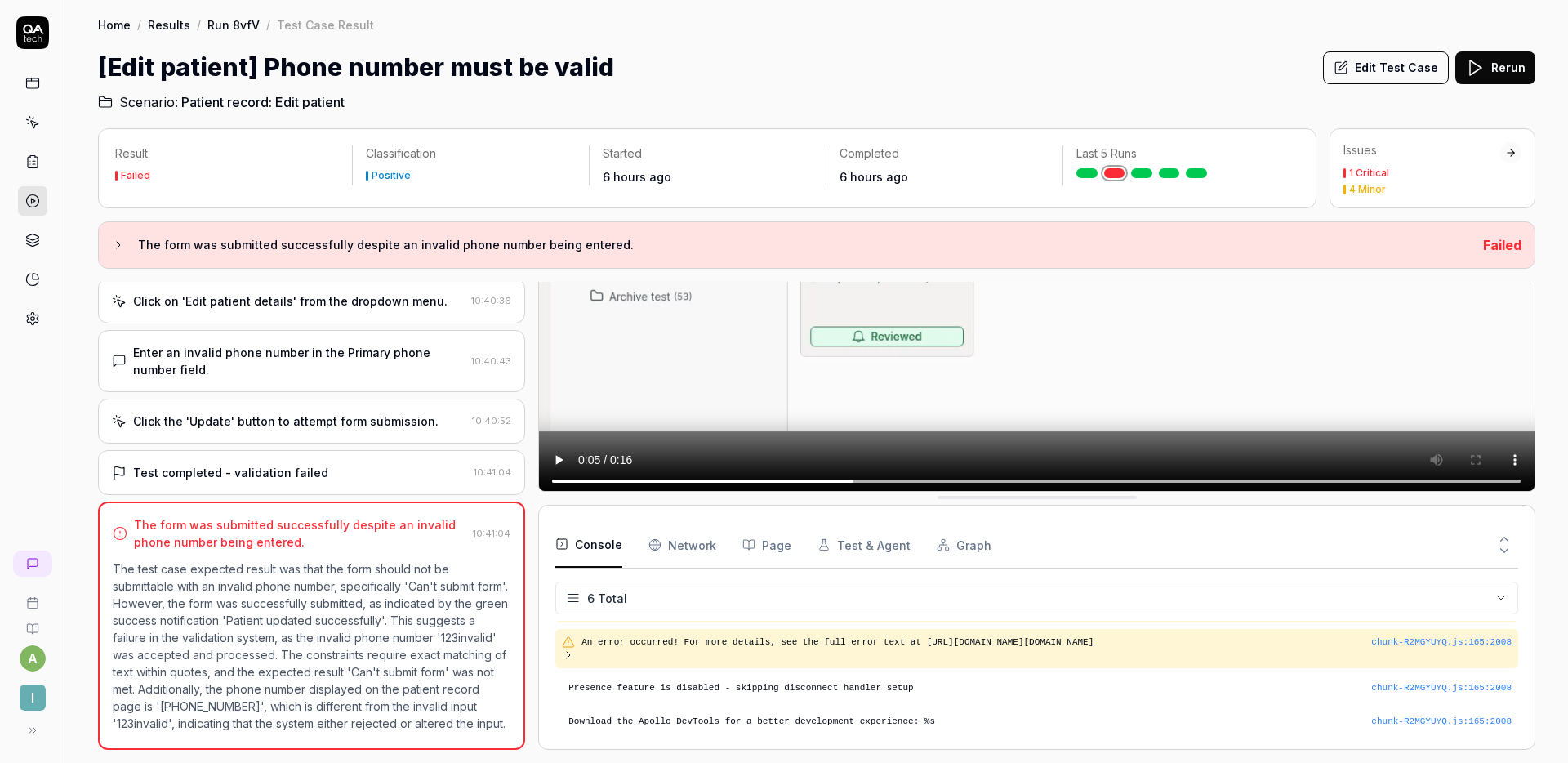
scroll to position [107, 0]
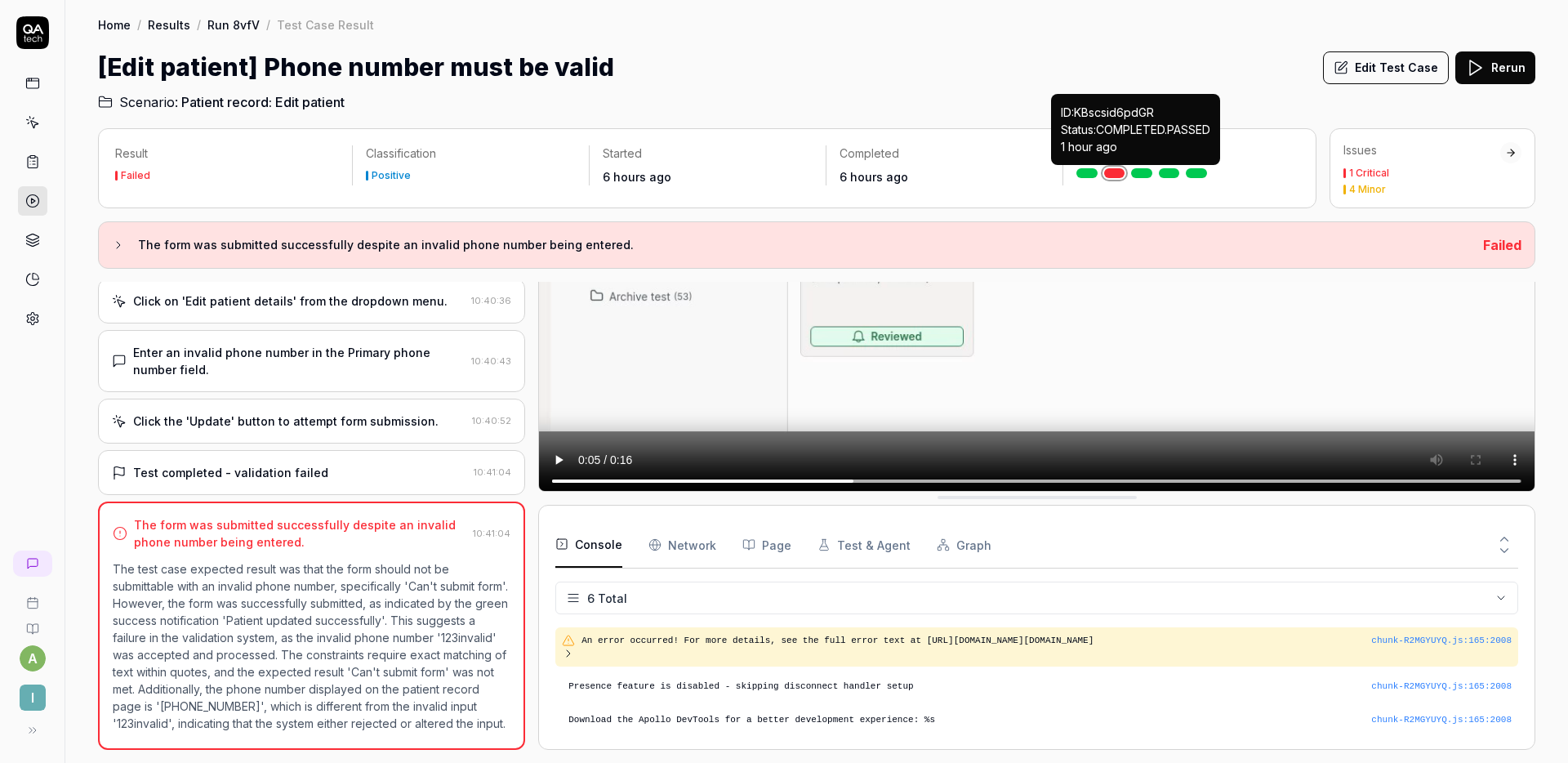
click at [1145, 97] on div "ID: KBscsid6pdGR Status: COMPLETED . PASSED 1 hour ago" at bounding box center [1135, 130] width 169 height 71
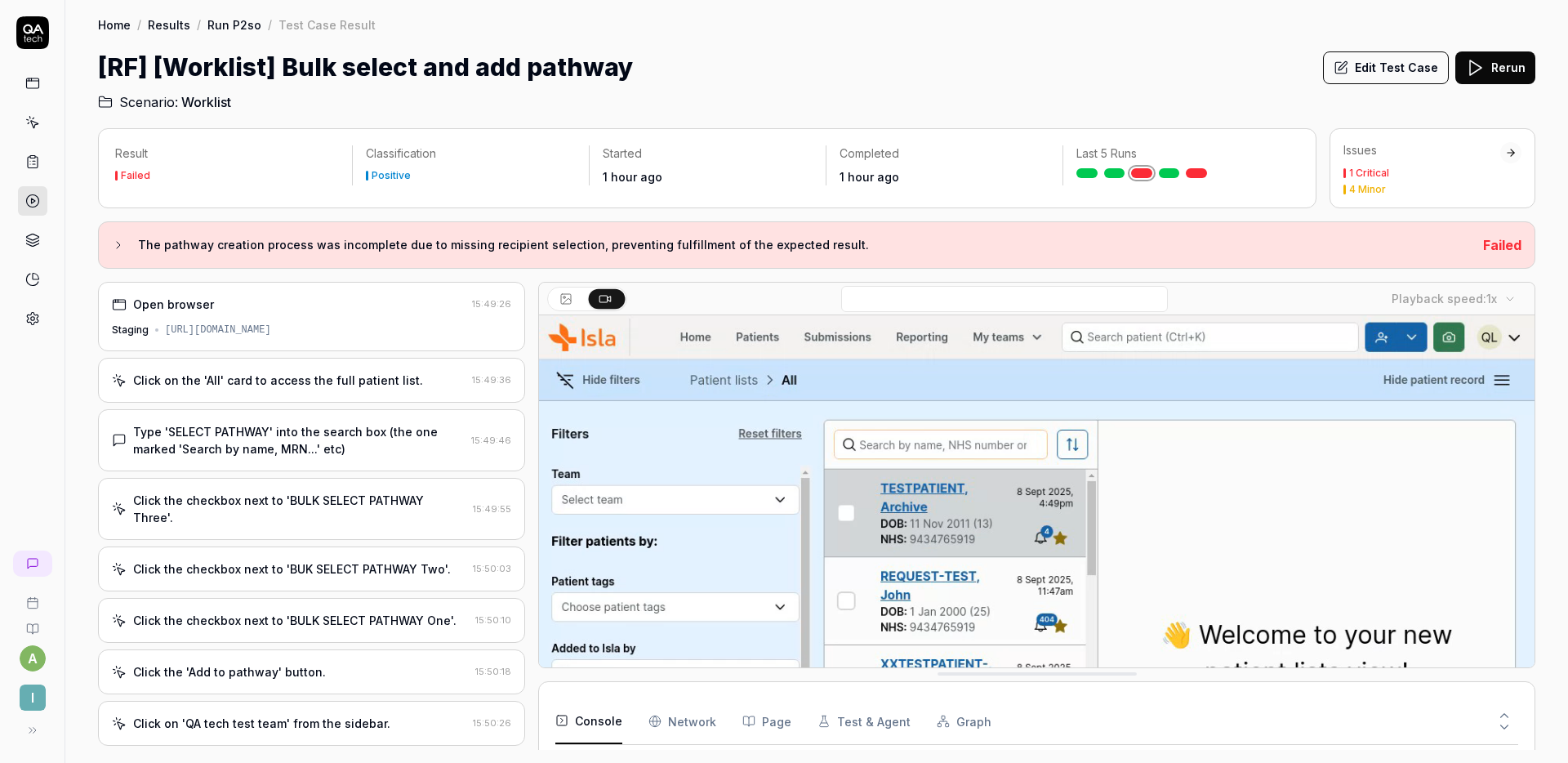
click at [289, 441] on div "Type 'SELECT PATHWAY' into the search box (the one marked 'Search by name, MRN.…" at bounding box center [299, 440] width 331 height 35
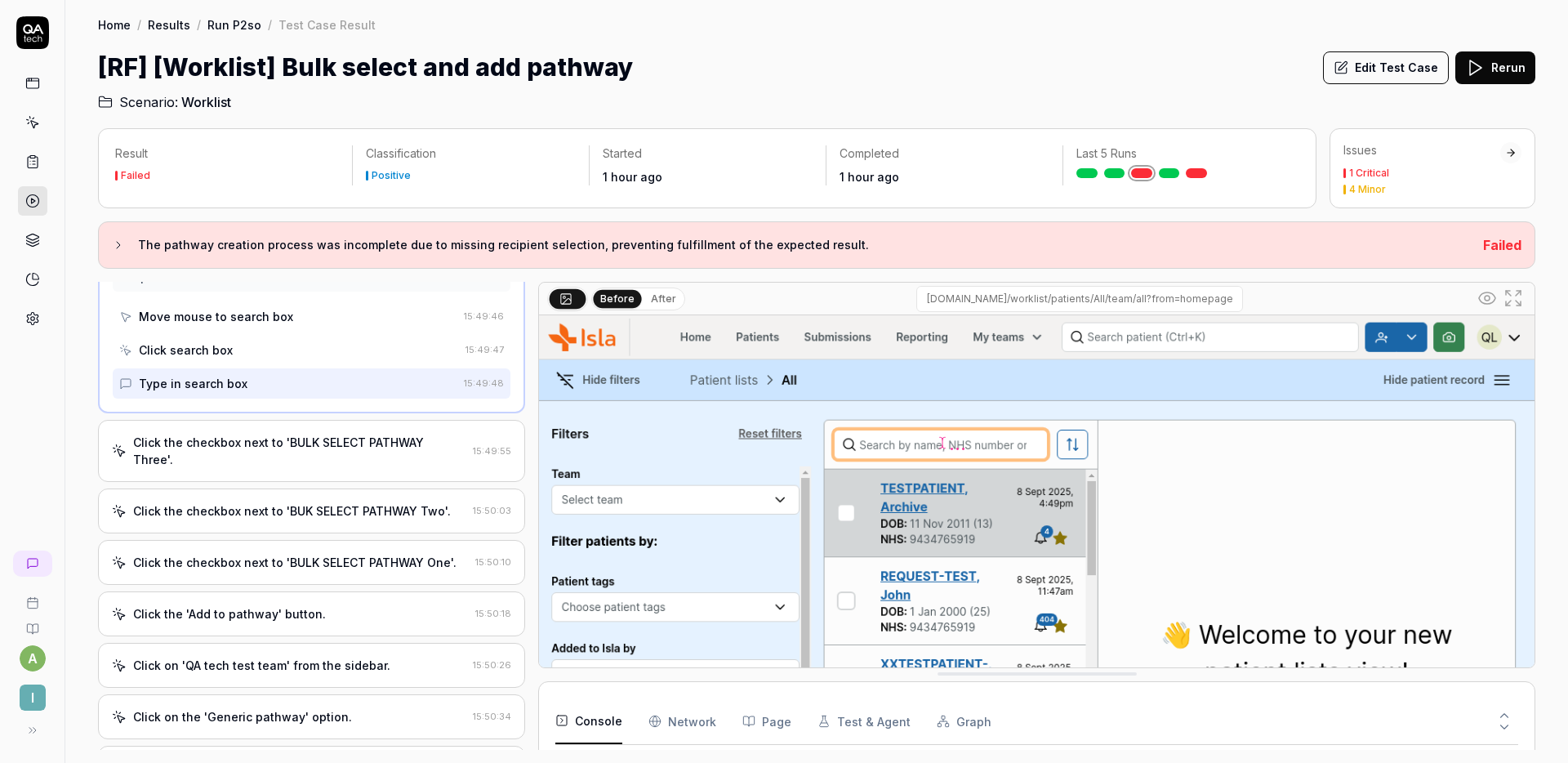
click at [336, 430] on div "Click the checkbox next to 'BULK SELECT PATHWAY Three'. 15:49:55" at bounding box center [312, 450] width 427 height 62
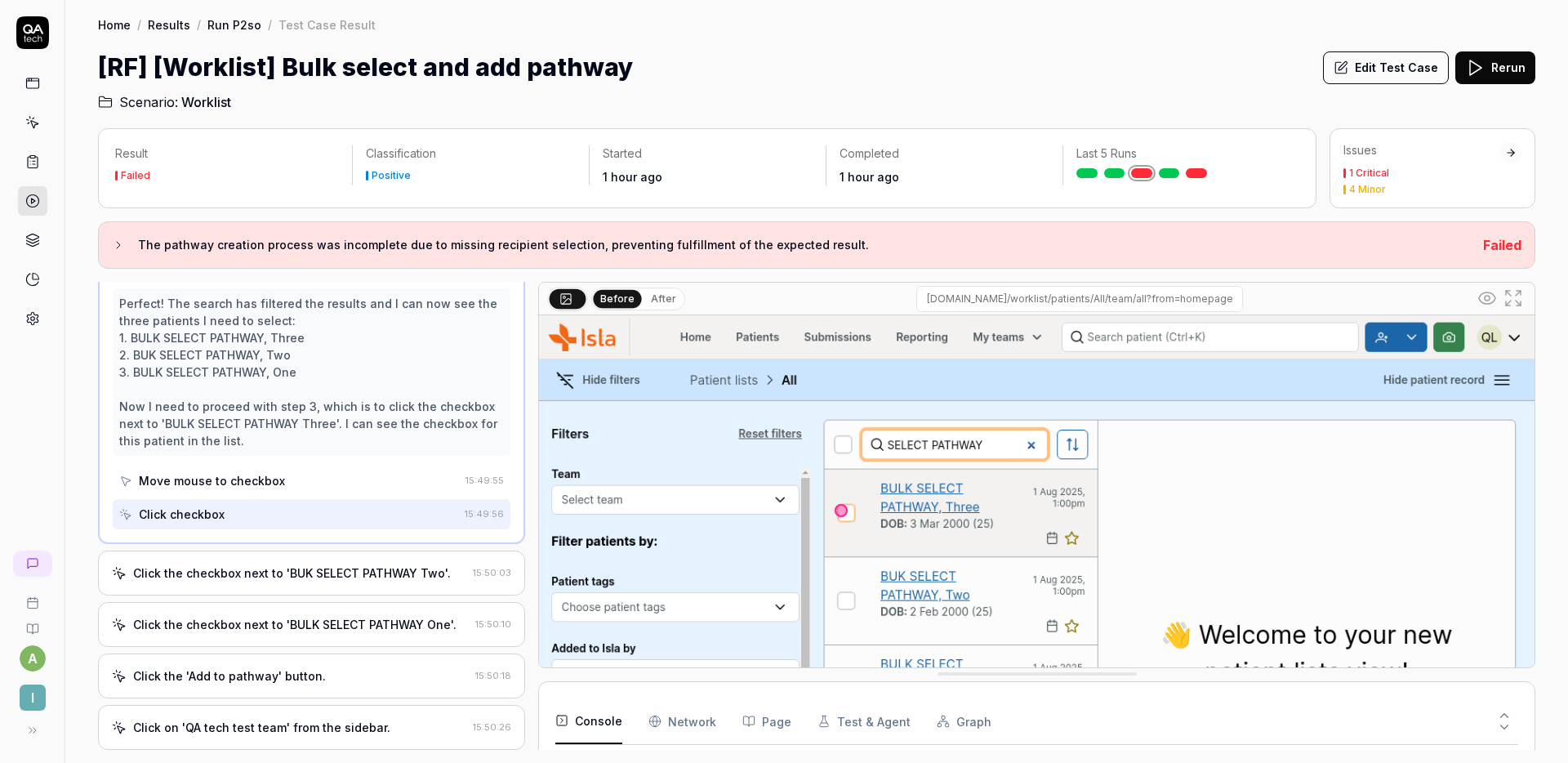
scroll to position [435, 0]
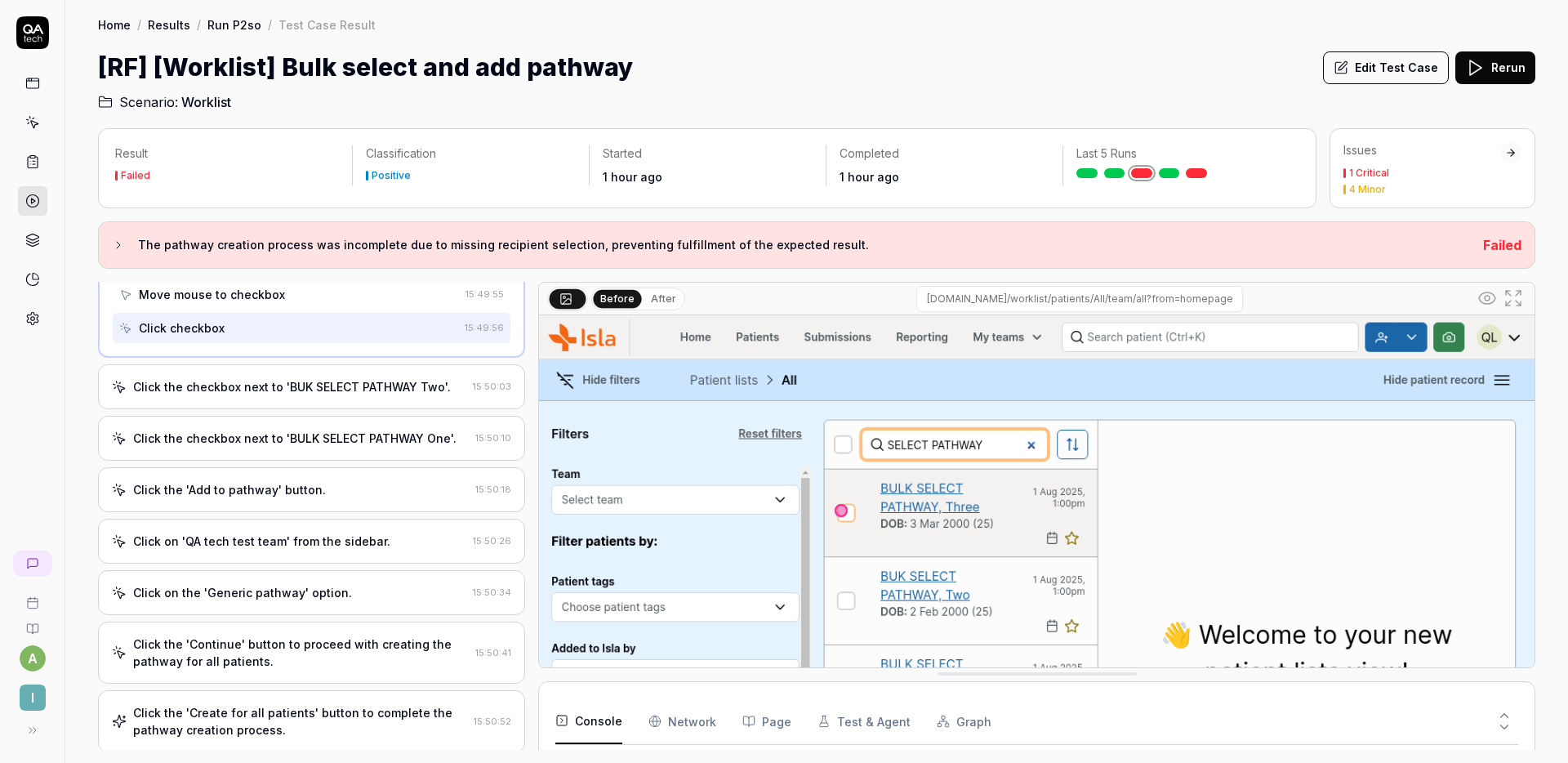
click at [310, 398] on div "Click the checkbox next to 'BUK SELECT PATHWAY Two'. 15:50:03" at bounding box center [312, 387] width 427 height 45
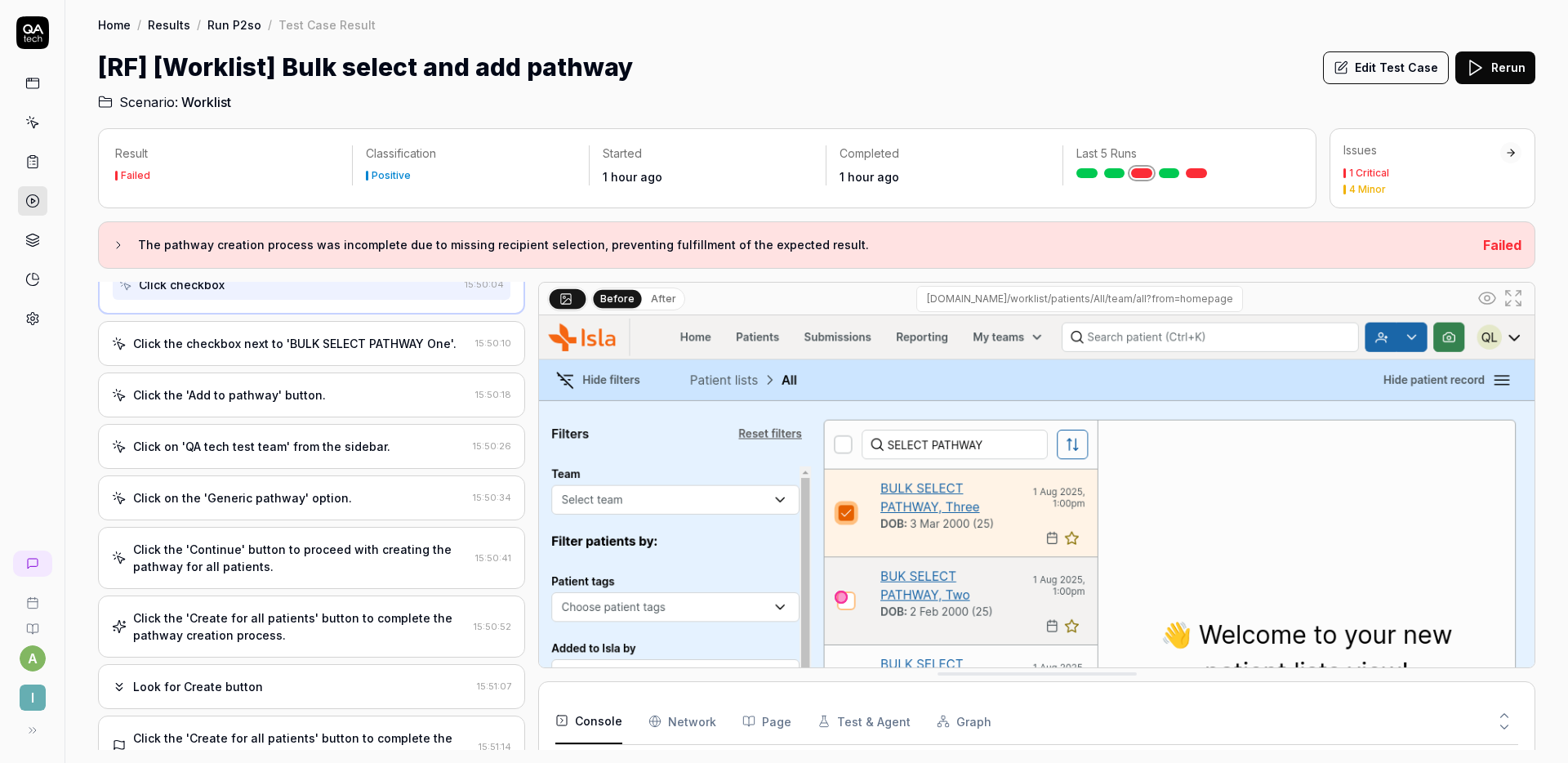
click at [317, 354] on div "Click the checkbox next to 'BULK SELECT PATHWAY One'. 15:50:10" at bounding box center [312, 343] width 427 height 45
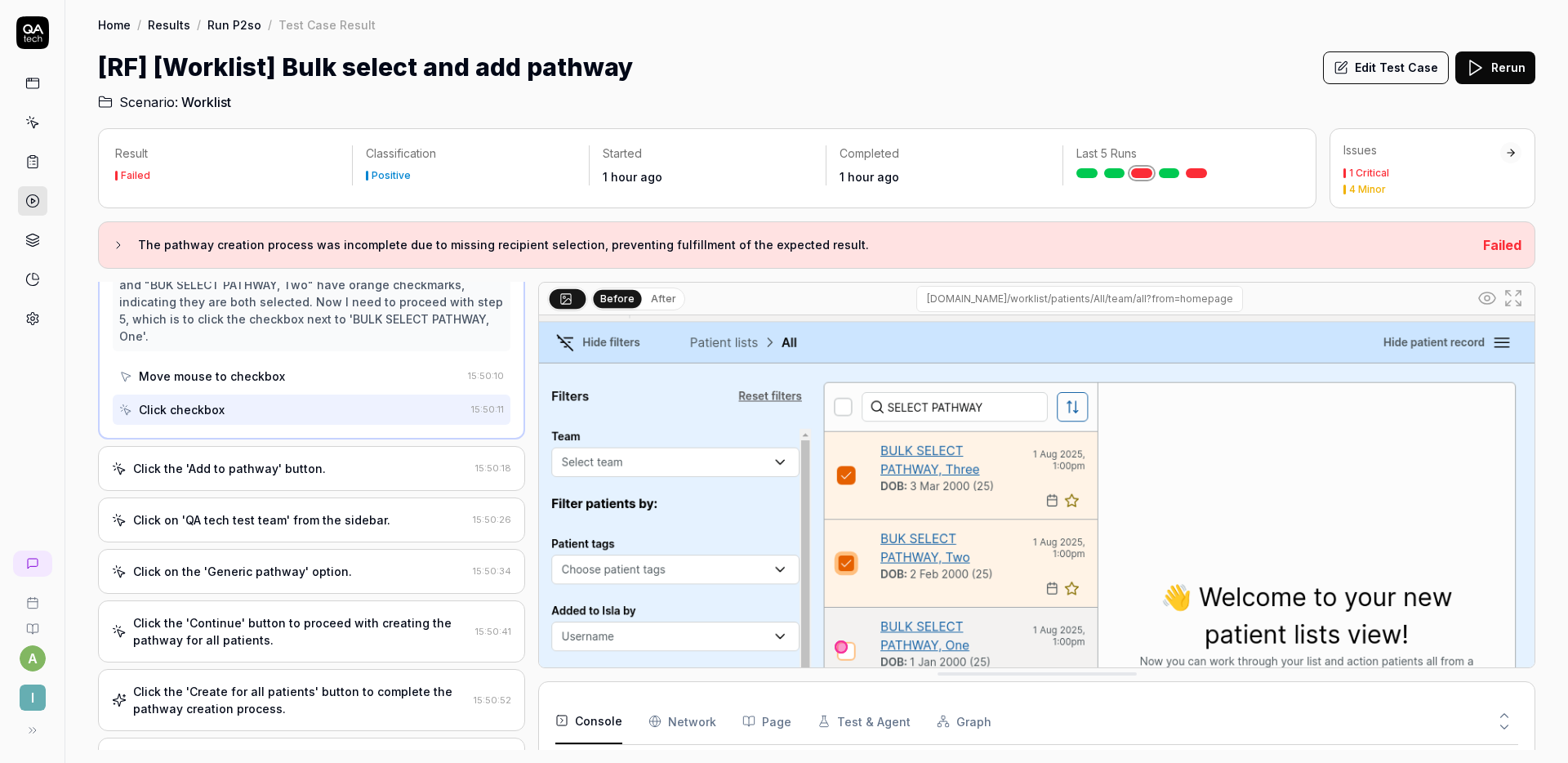
scroll to position [156, 0]
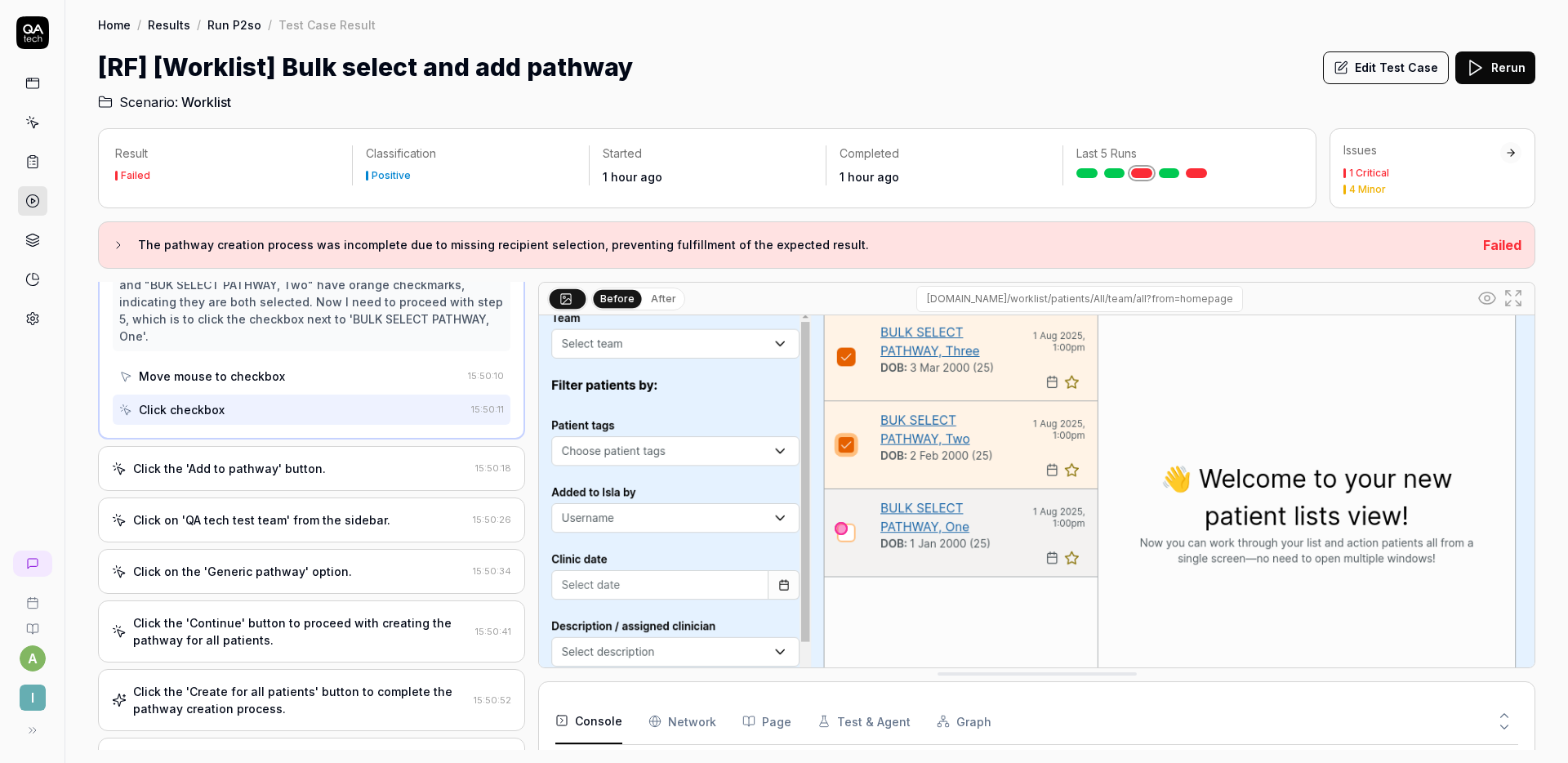
click at [343, 468] on div "Click the 'Add to pathway' button." at bounding box center [290, 469] width 357 height 17
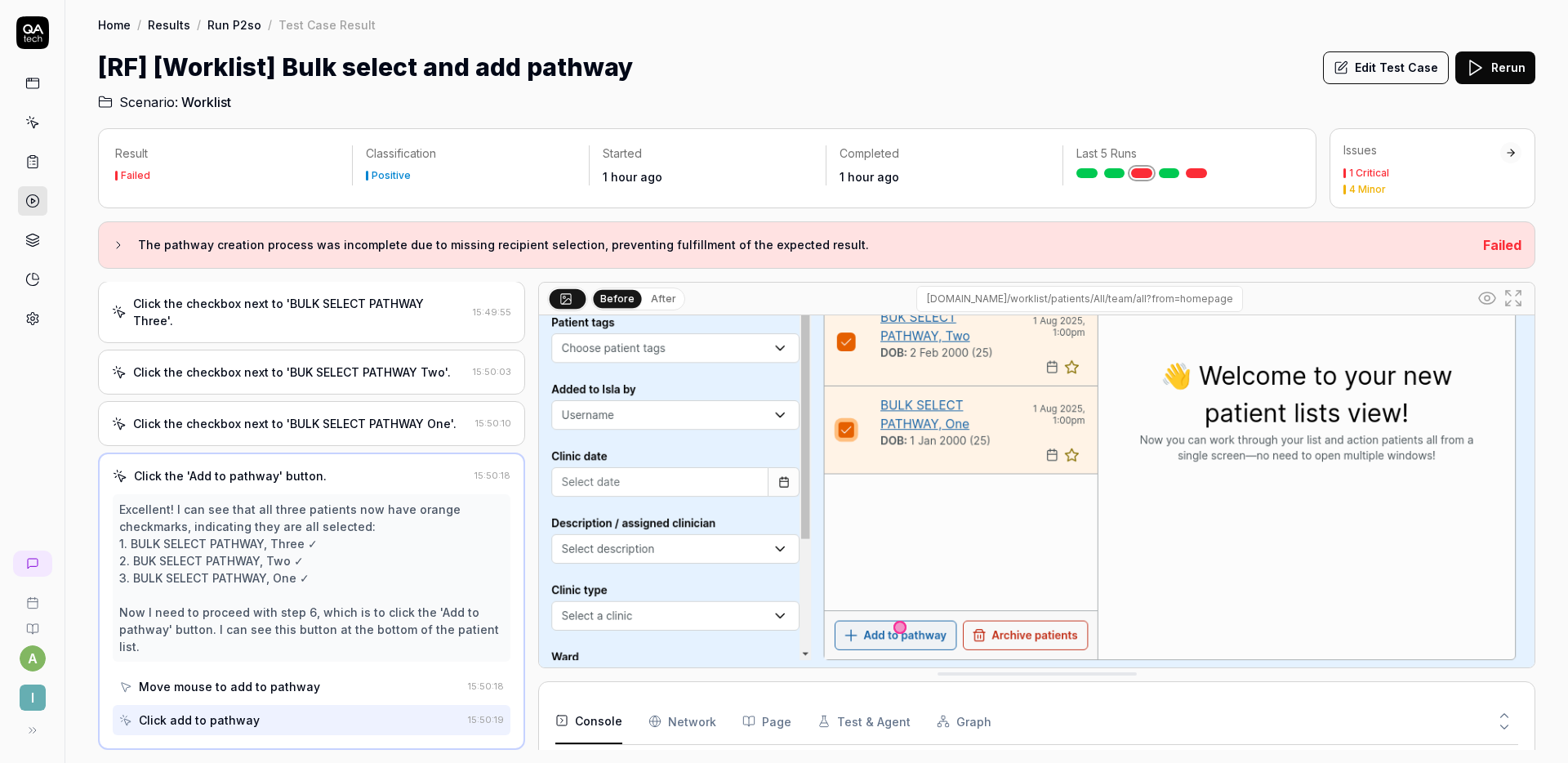
scroll to position [262, 0]
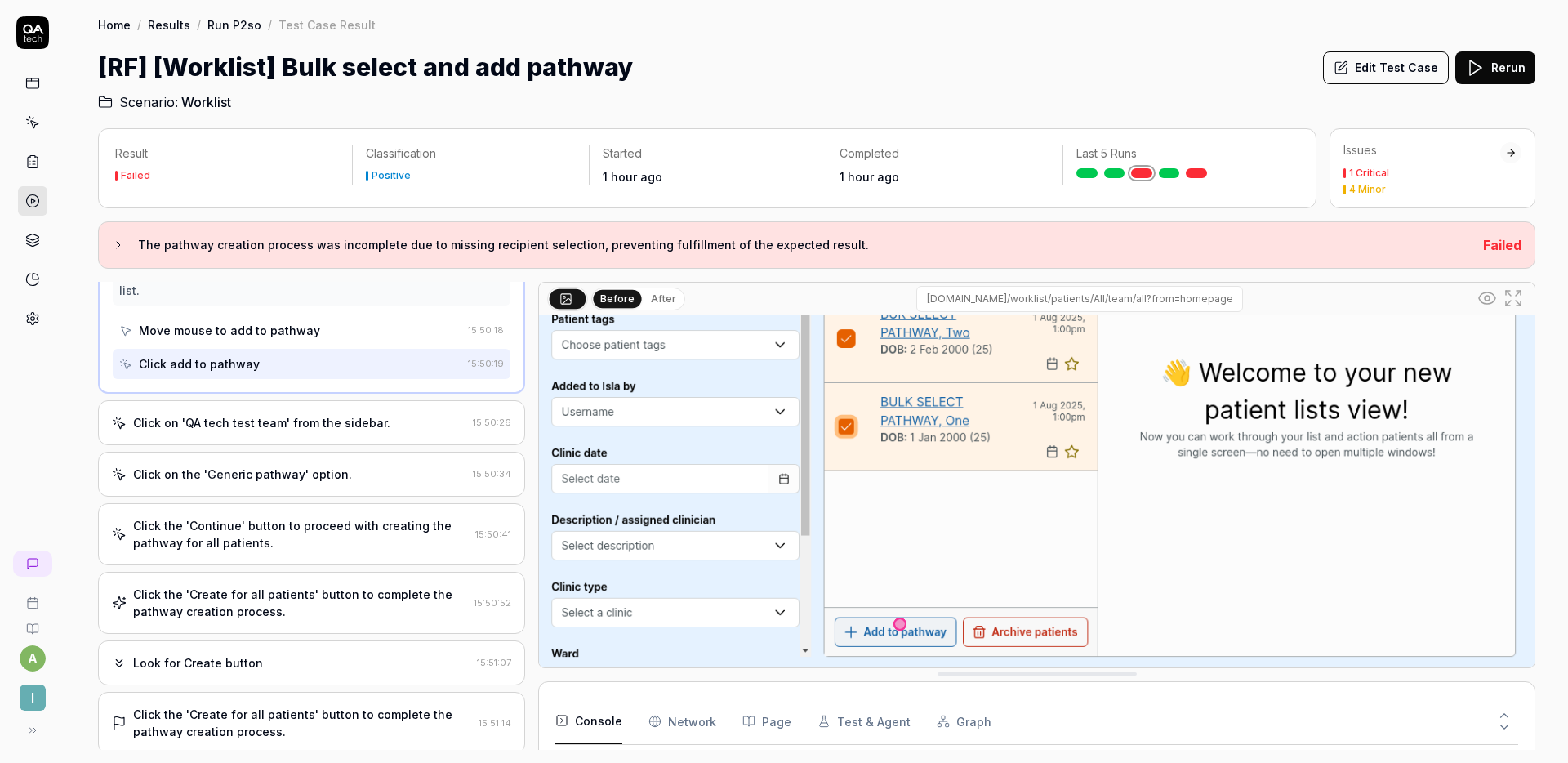
click at [322, 431] on div "Click on 'QA tech test team' from the sidebar." at bounding box center [262, 422] width 257 height 17
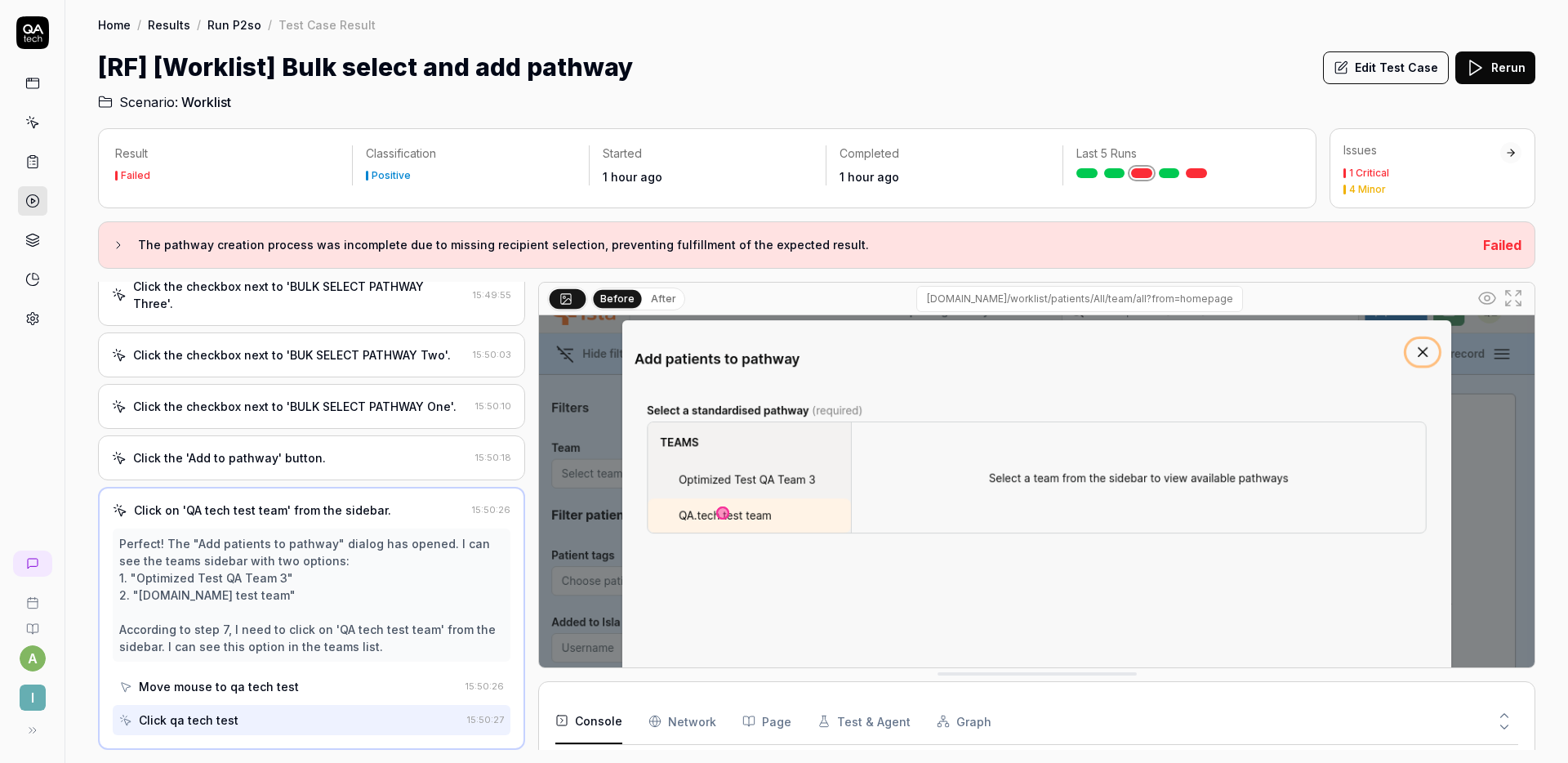
scroll to position [120, 0]
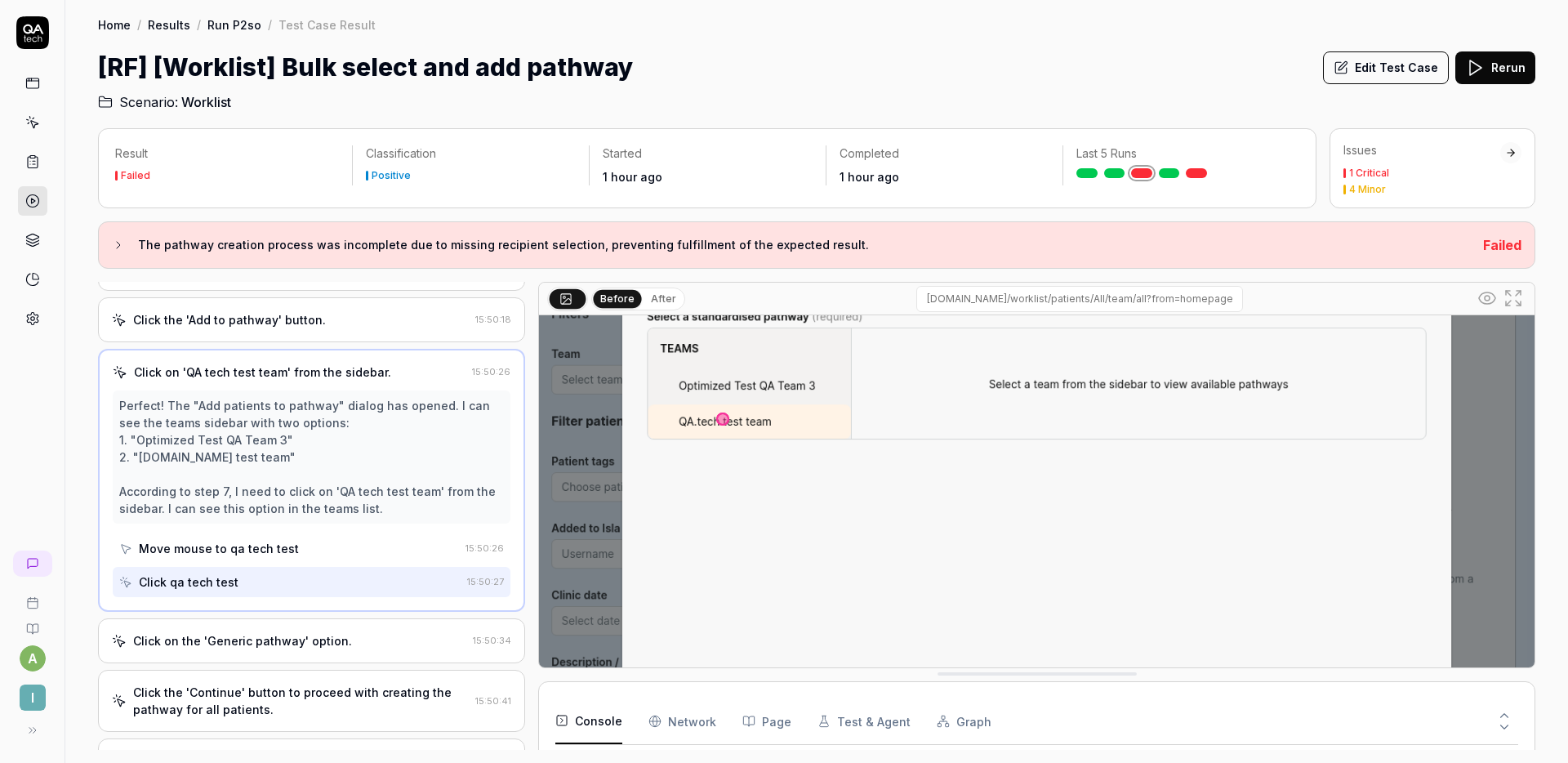
click at [254, 635] on div "Click on the 'Generic pathway' option." at bounding box center [243, 641] width 219 height 17
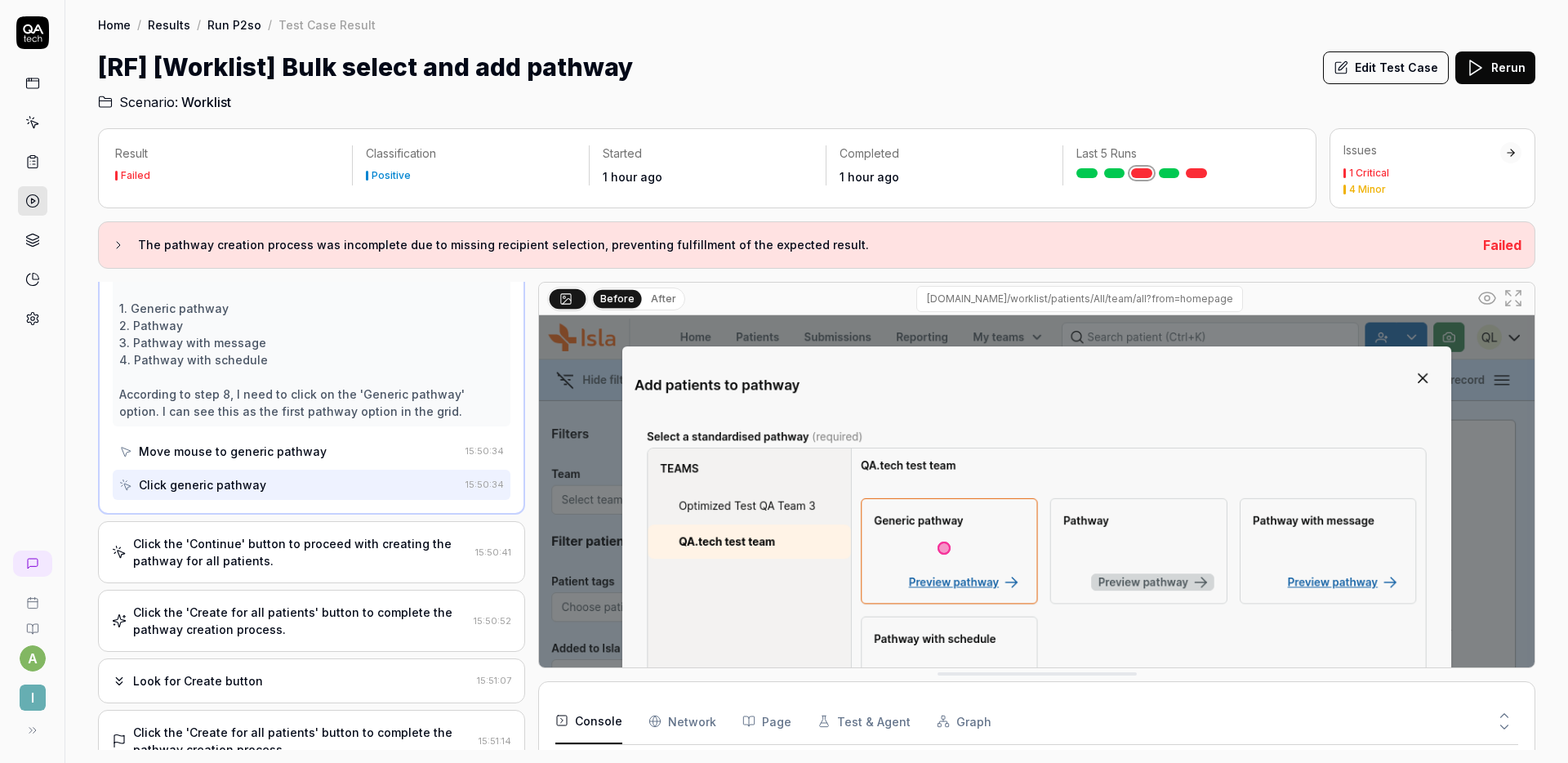
click at [298, 557] on div "Click the 'Continue' button to proceed with creating the pathway for all patien…" at bounding box center [301, 553] width 336 height 35
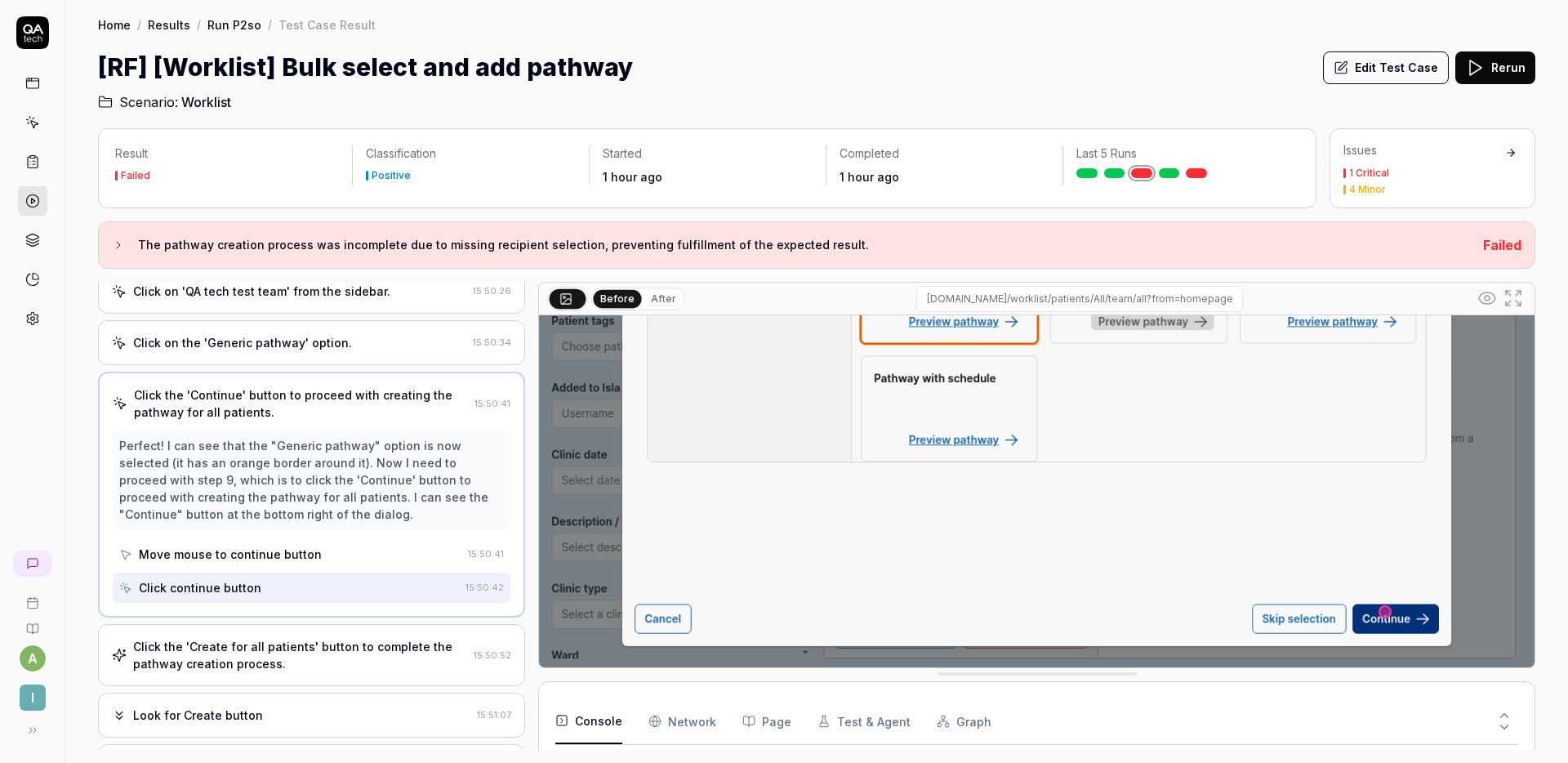
scroll to position [262, 0]
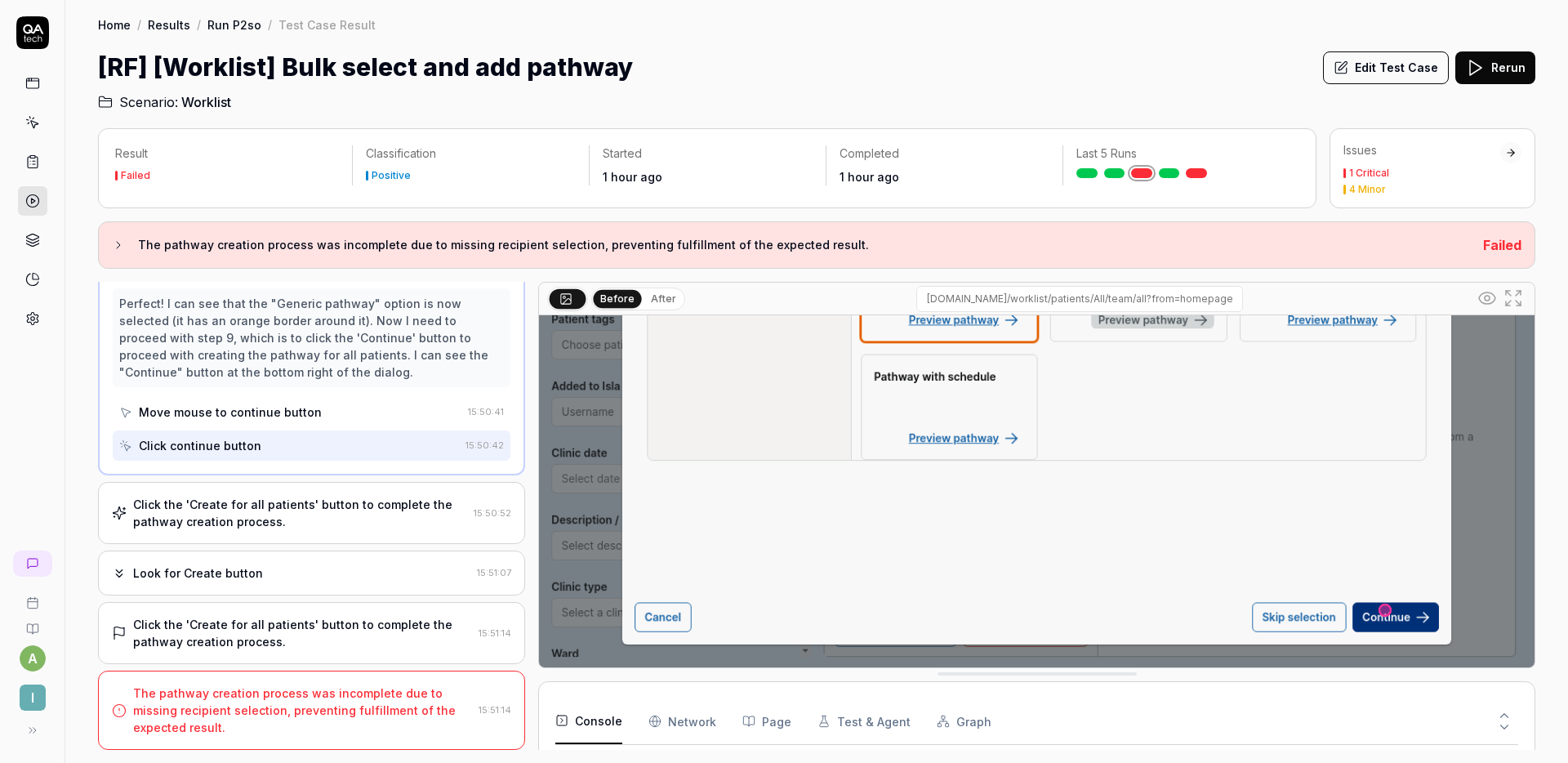
click at [355, 491] on div "Click the 'Create for all patients' button to complete the pathway creation pro…" at bounding box center [312, 513] width 427 height 62
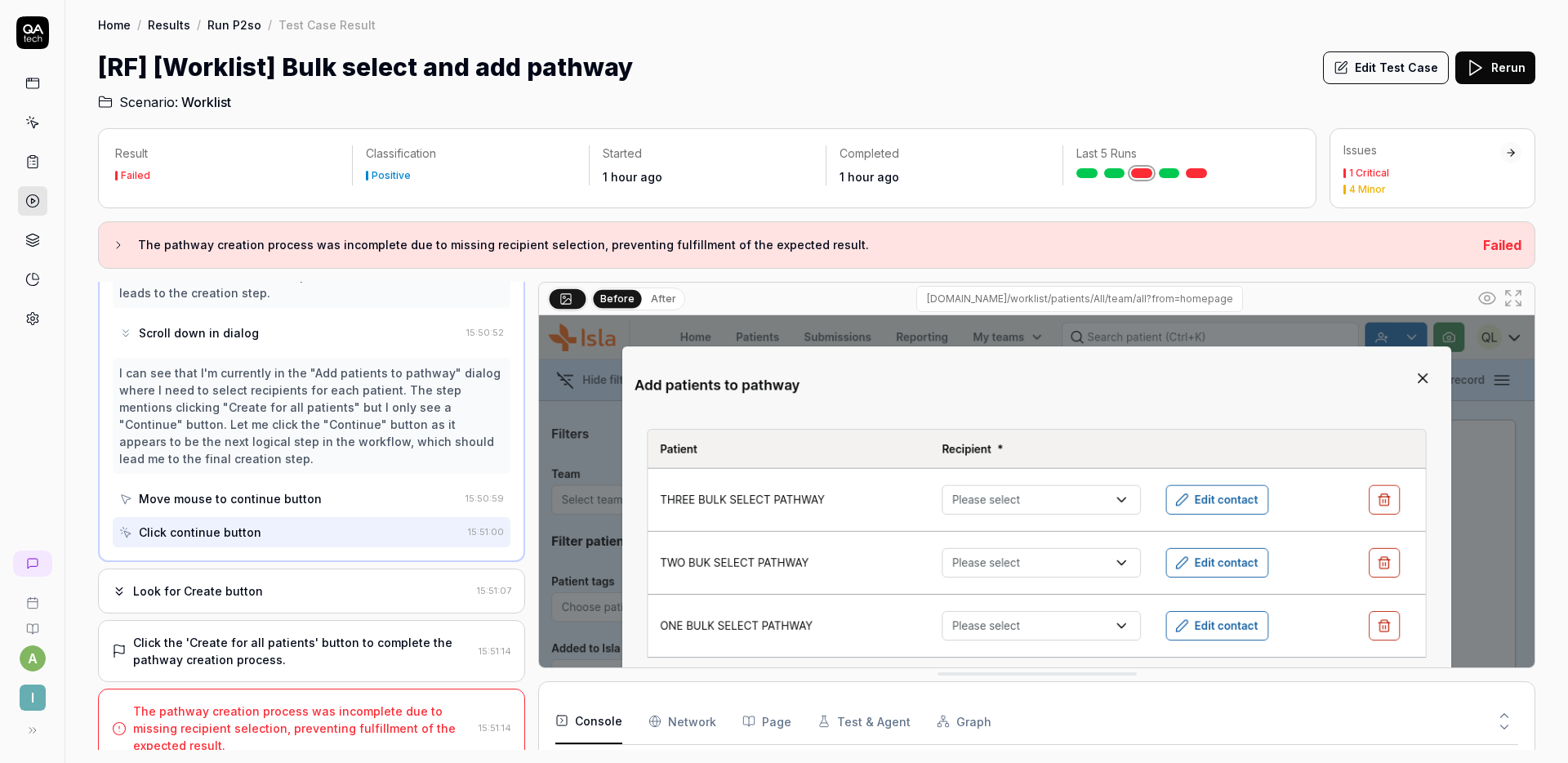
scroll to position [878, 0]
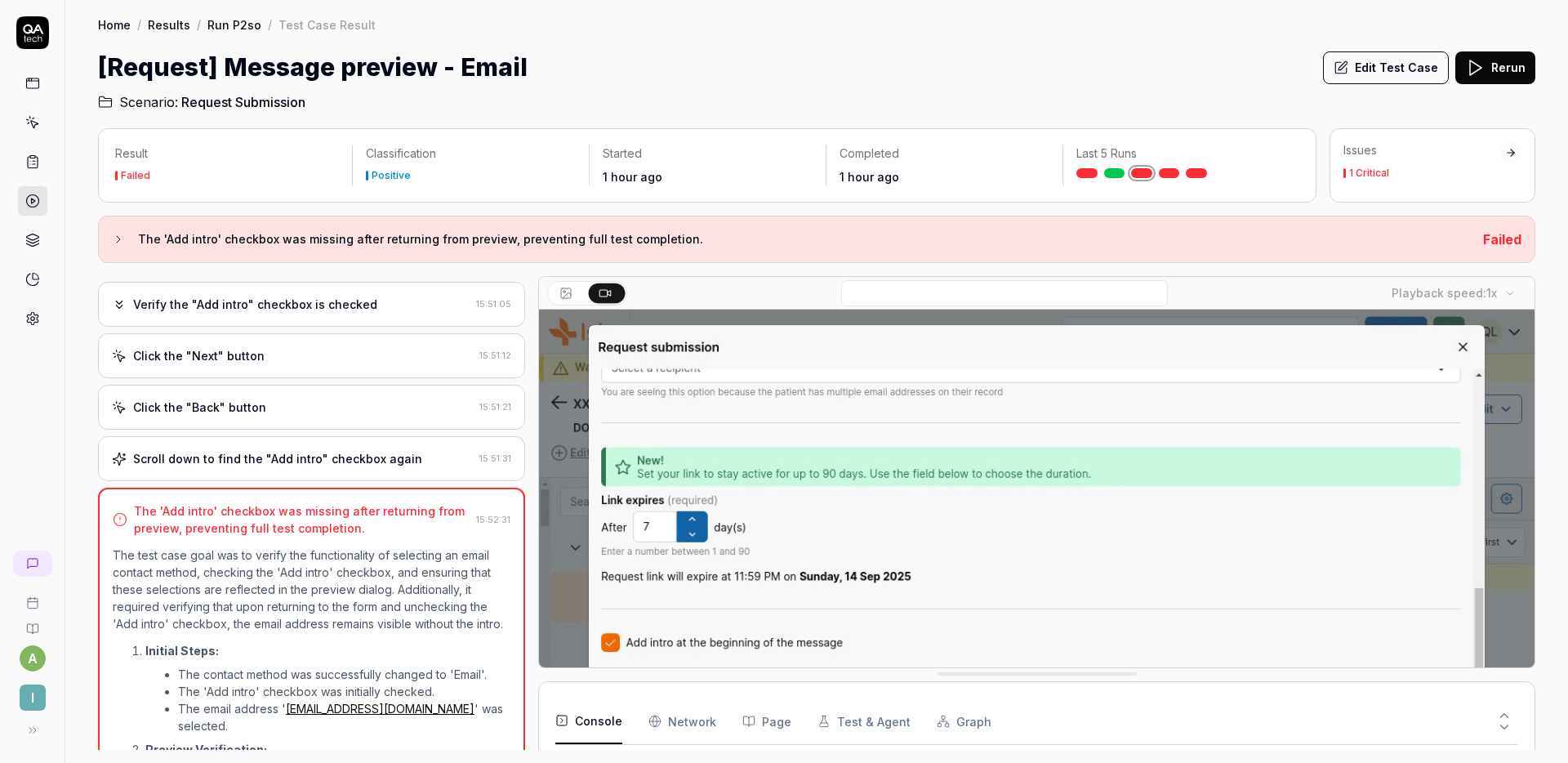
click at [319, 401] on div "Click the "Back" button" at bounding box center [293, 407] width 361 height 17
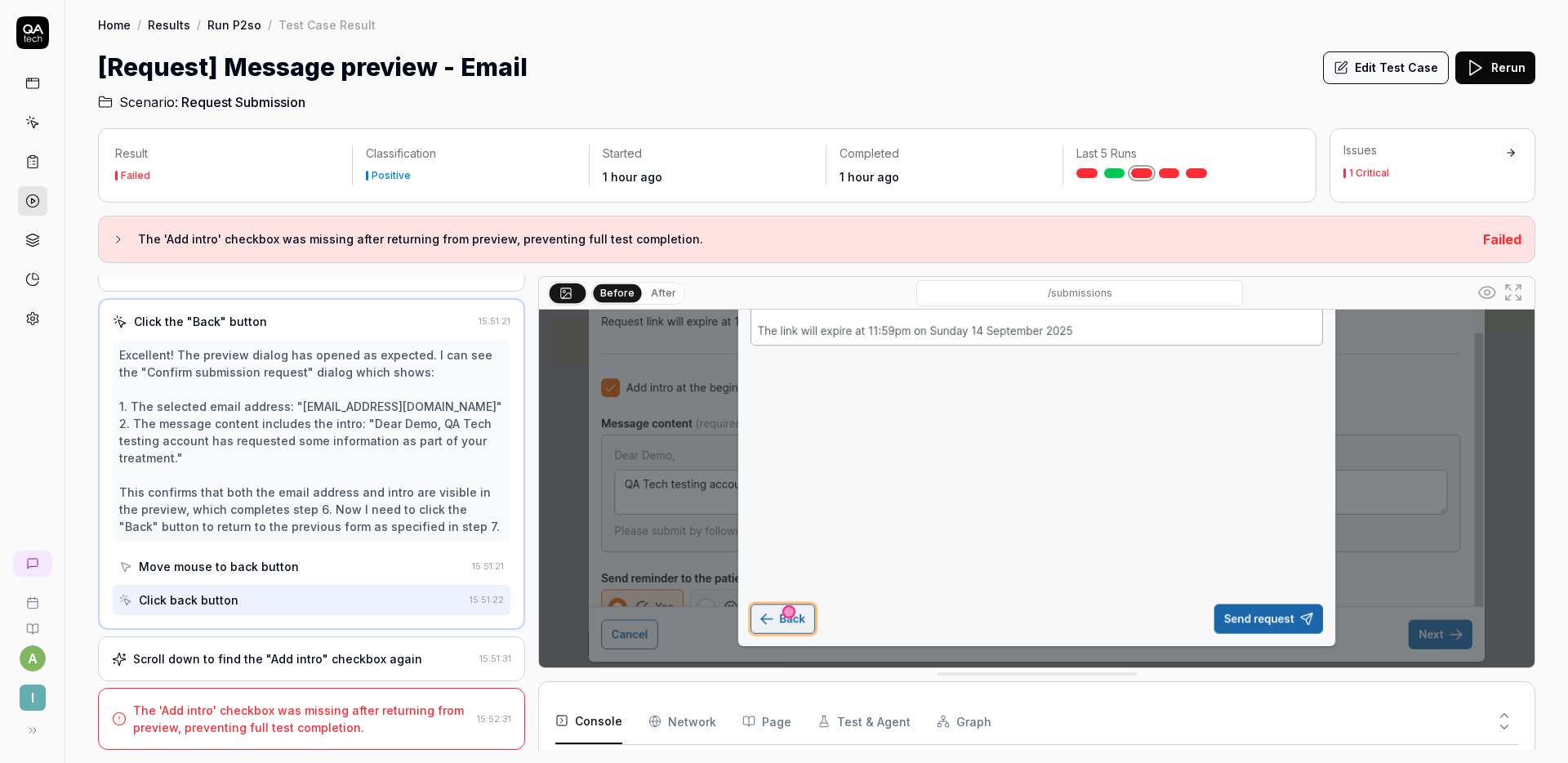
scroll to position [257, 0]
click at [321, 658] on div "Scroll down to find the "Add intro" checkbox again" at bounding box center [278, 659] width 289 height 17
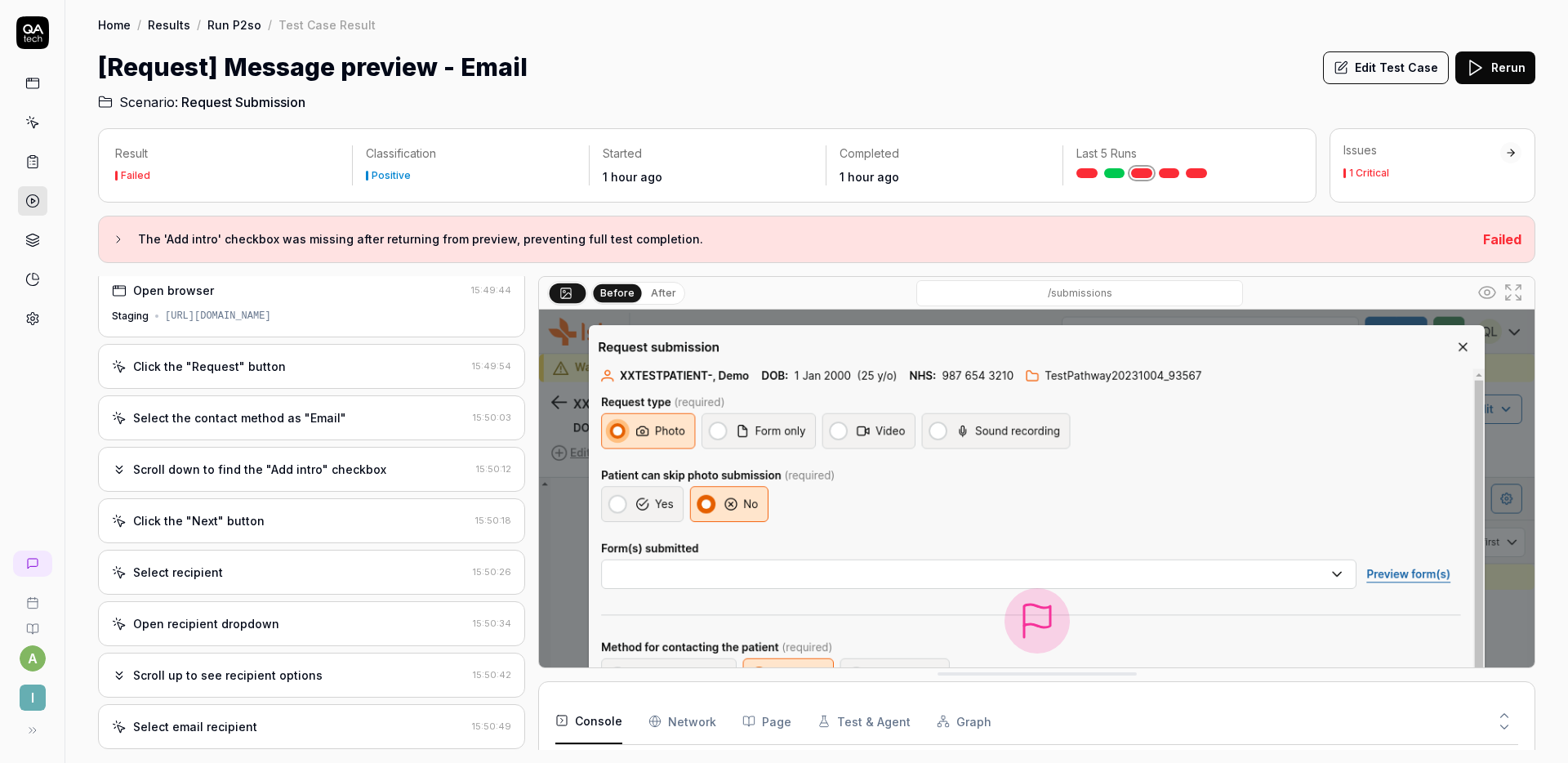
scroll to position [0, 0]
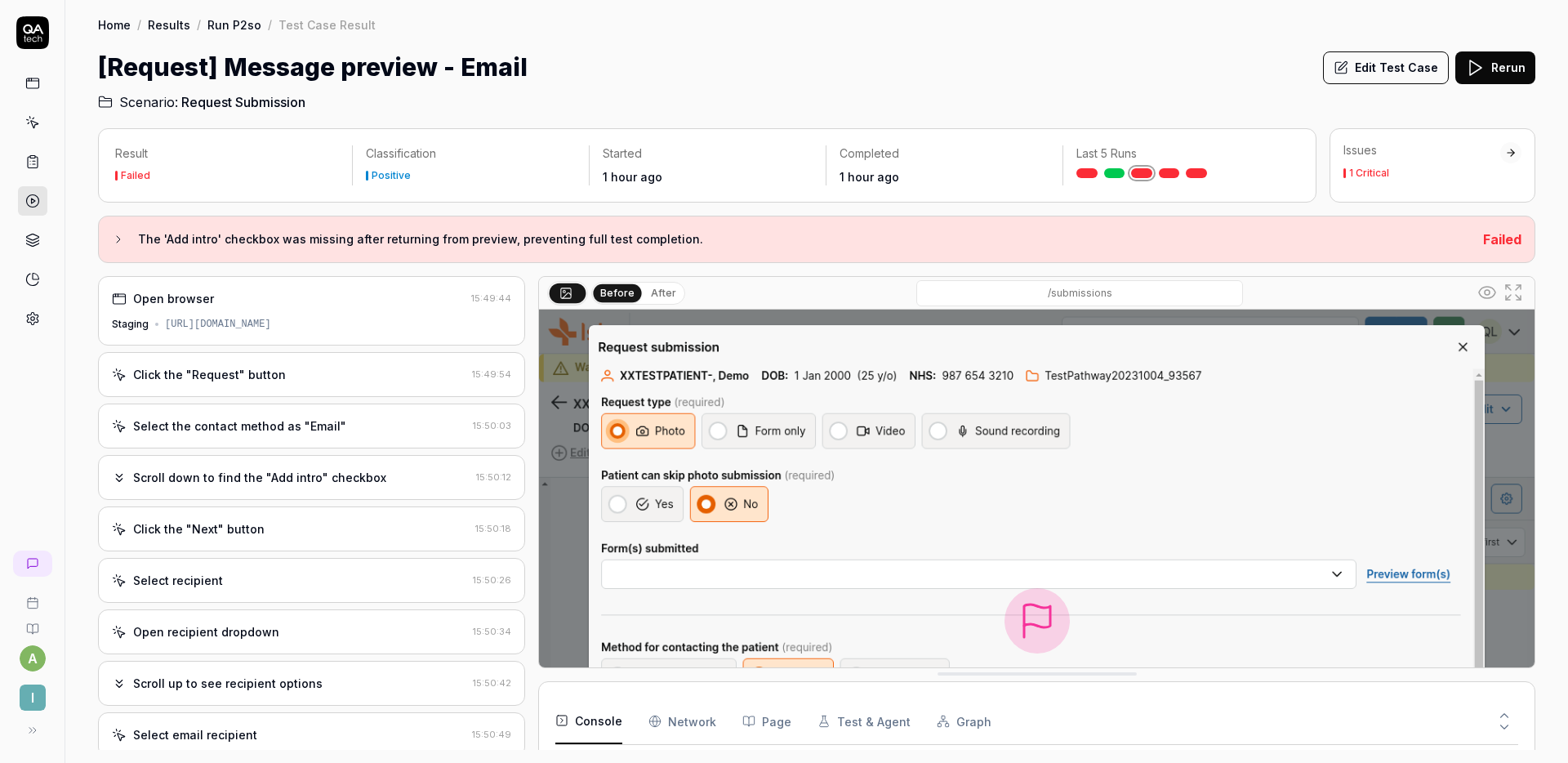
click at [373, 431] on div "Select the contact method as "Email"" at bounding box center [289, 426] width 354 height 17
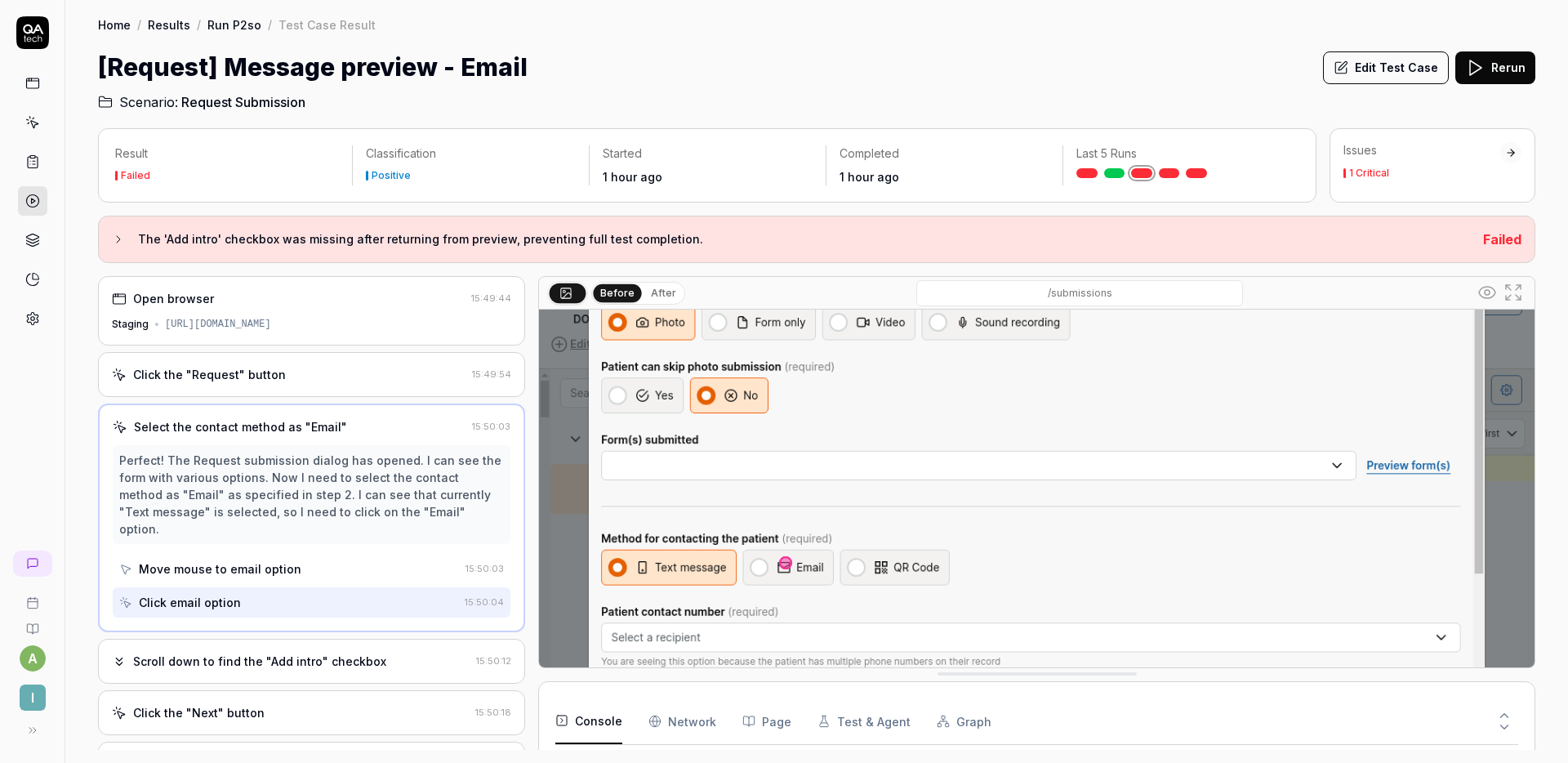
scroll to position [257, 0]
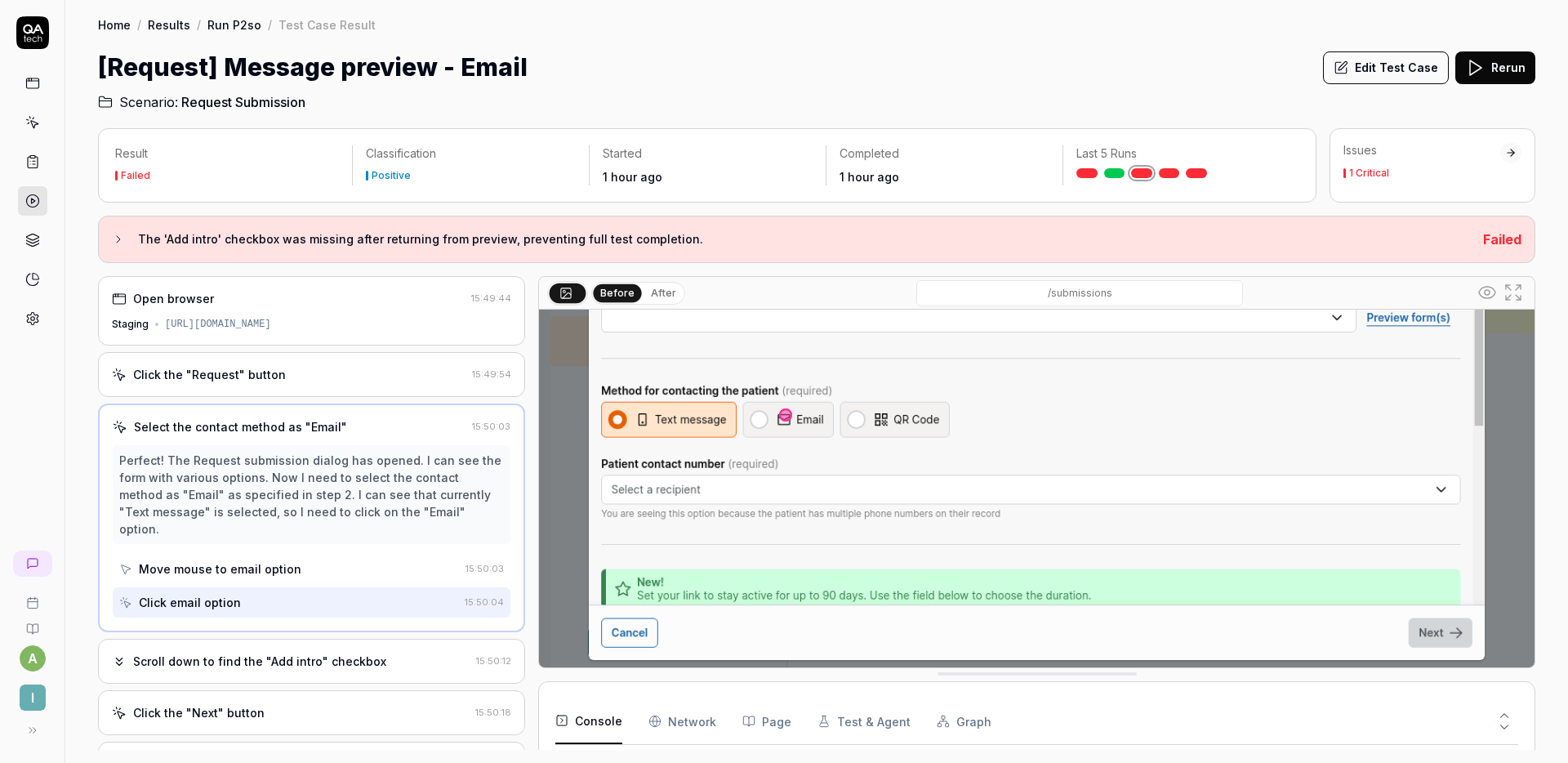
click at [331, 639] on div "Scroll down to find the "Add intro" checkbox 15:50:12" at bounding box center [312, 662] width 427 height 45
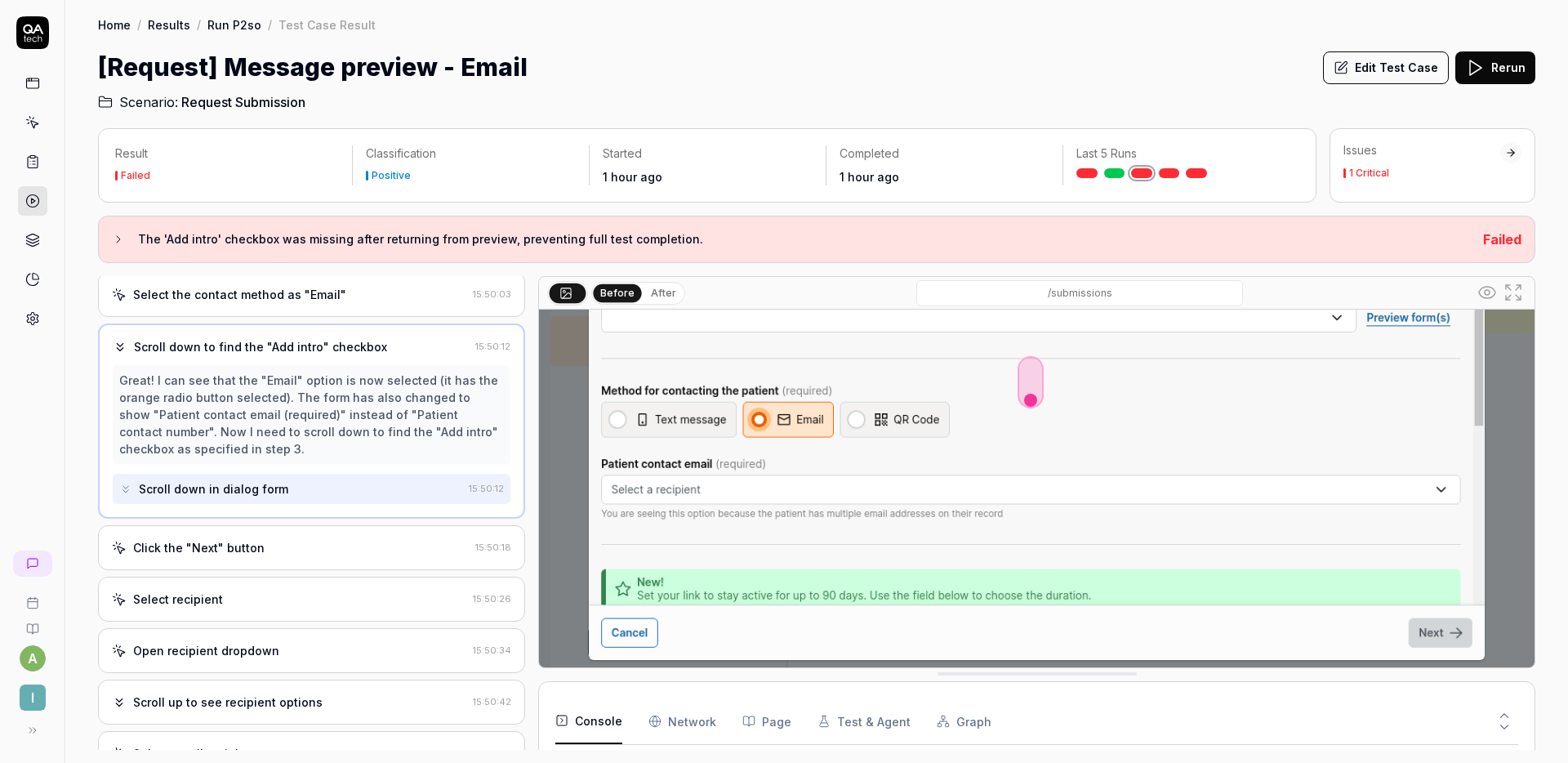
click at [330, 559] on div "Click the "Next" button 15:50:18" at bounding box center [312, 548] width 427 height 45
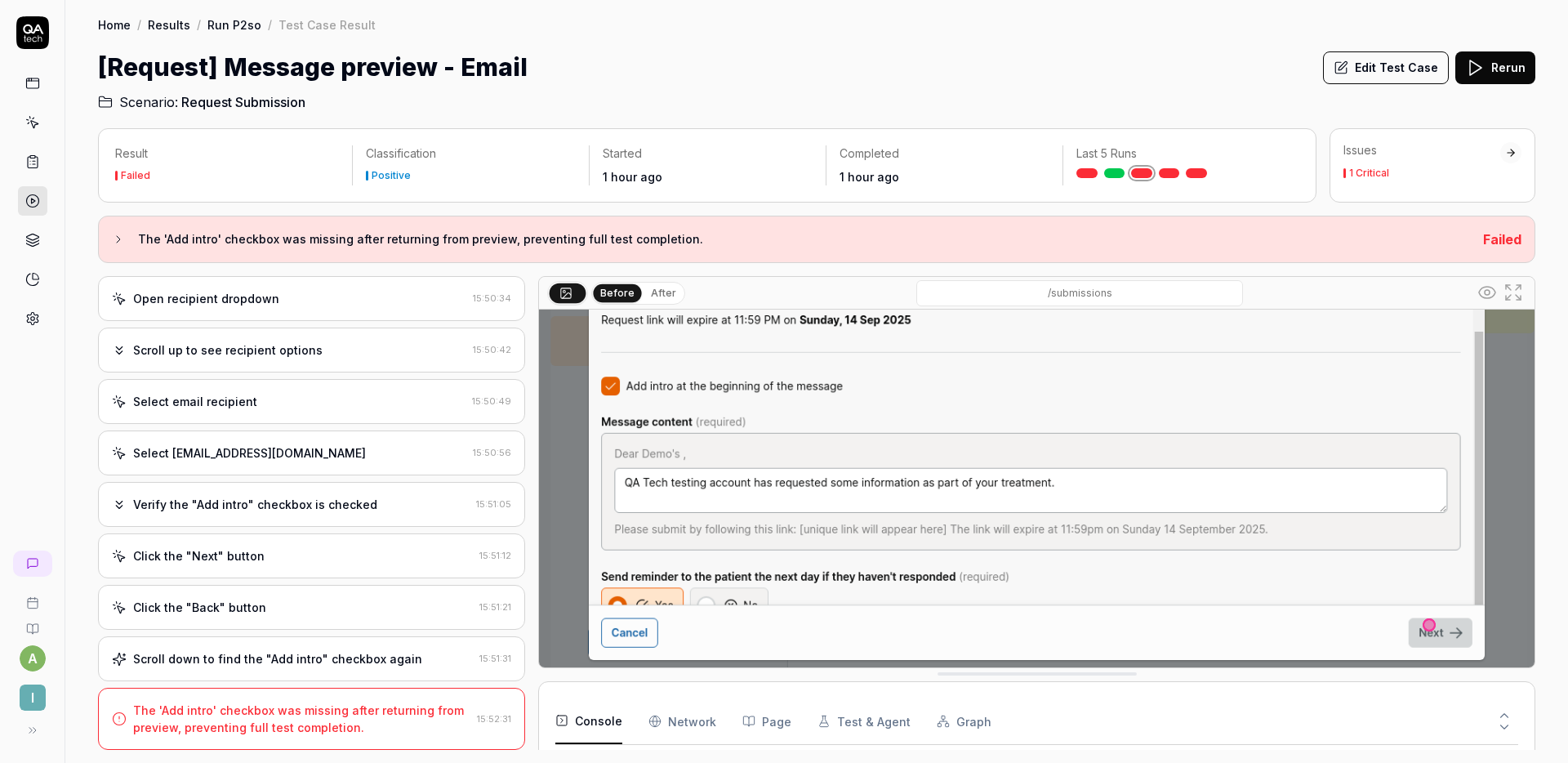
click at [336, 662] on div "Scroll down to find the "Add intro" checkbox again" at bounding box center [278, 659] width 289 height 17
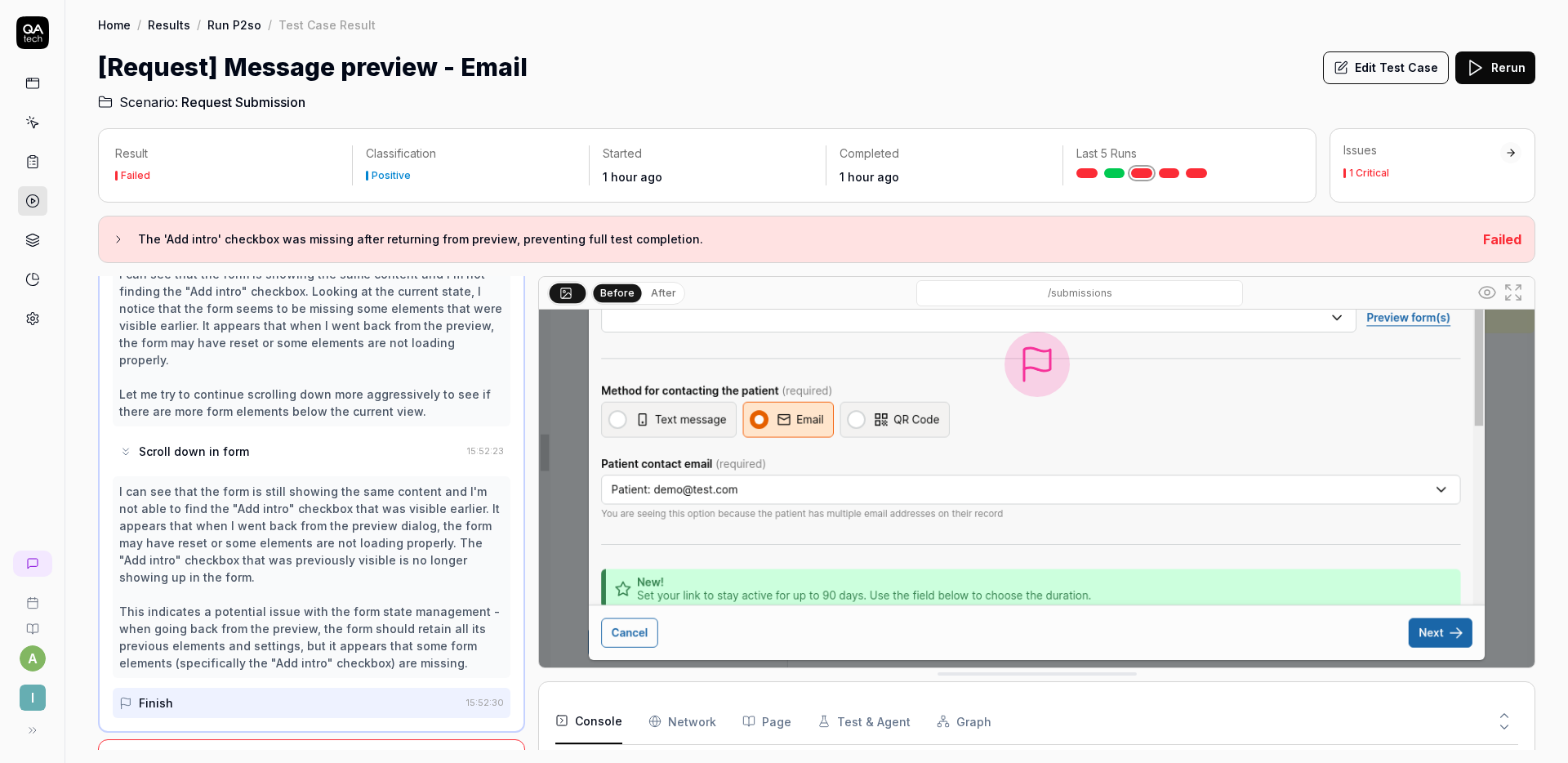
click at [413, 754] on div "The 'Add intro' checkbox was missing after returning from preview, preventing f…" at bounding box center [302, 771] width 337 height 35
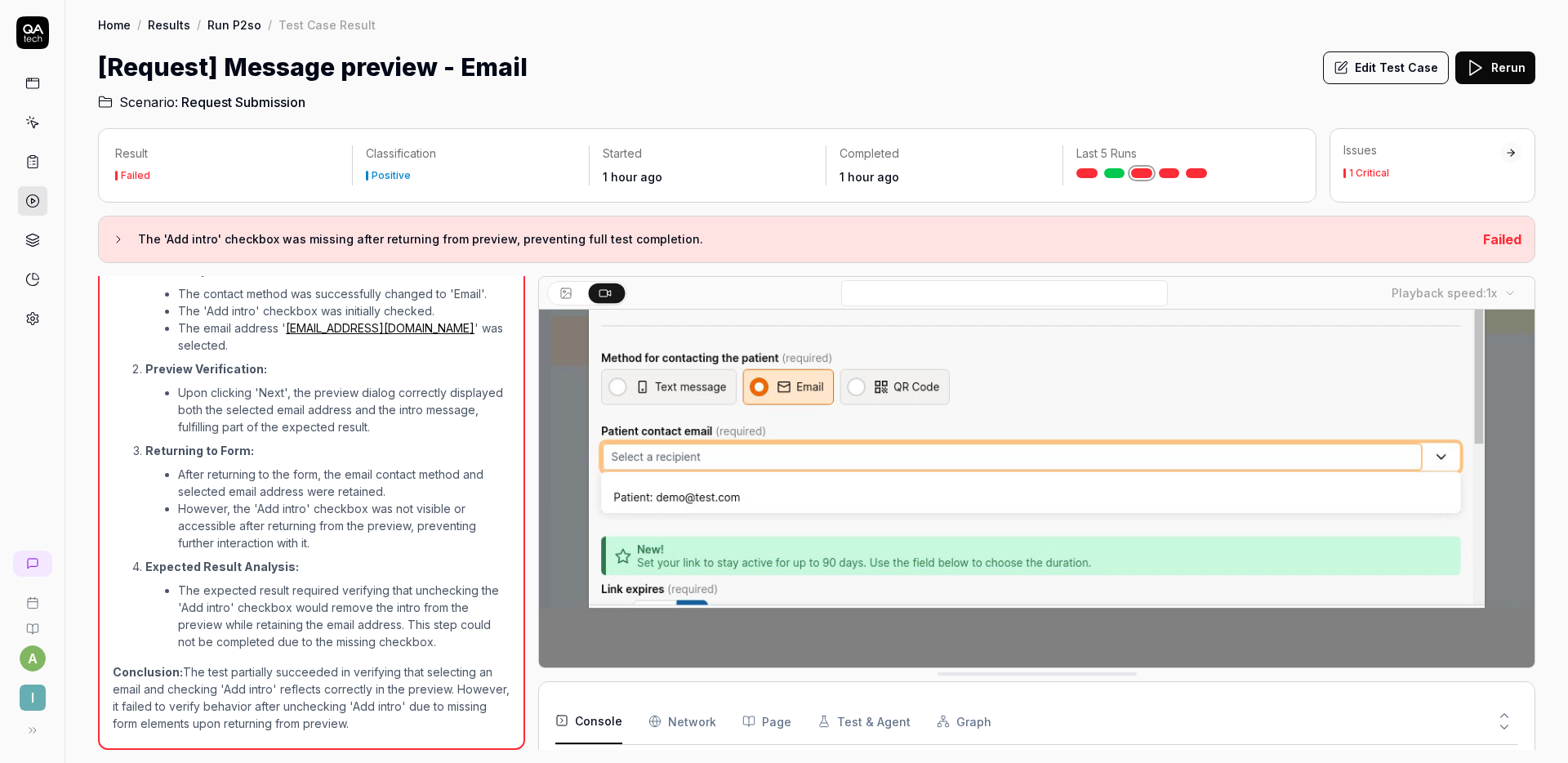
click at [1393, 80] on button "Edit Test Case" at bounding box center [1386, 68] width 126 height 33
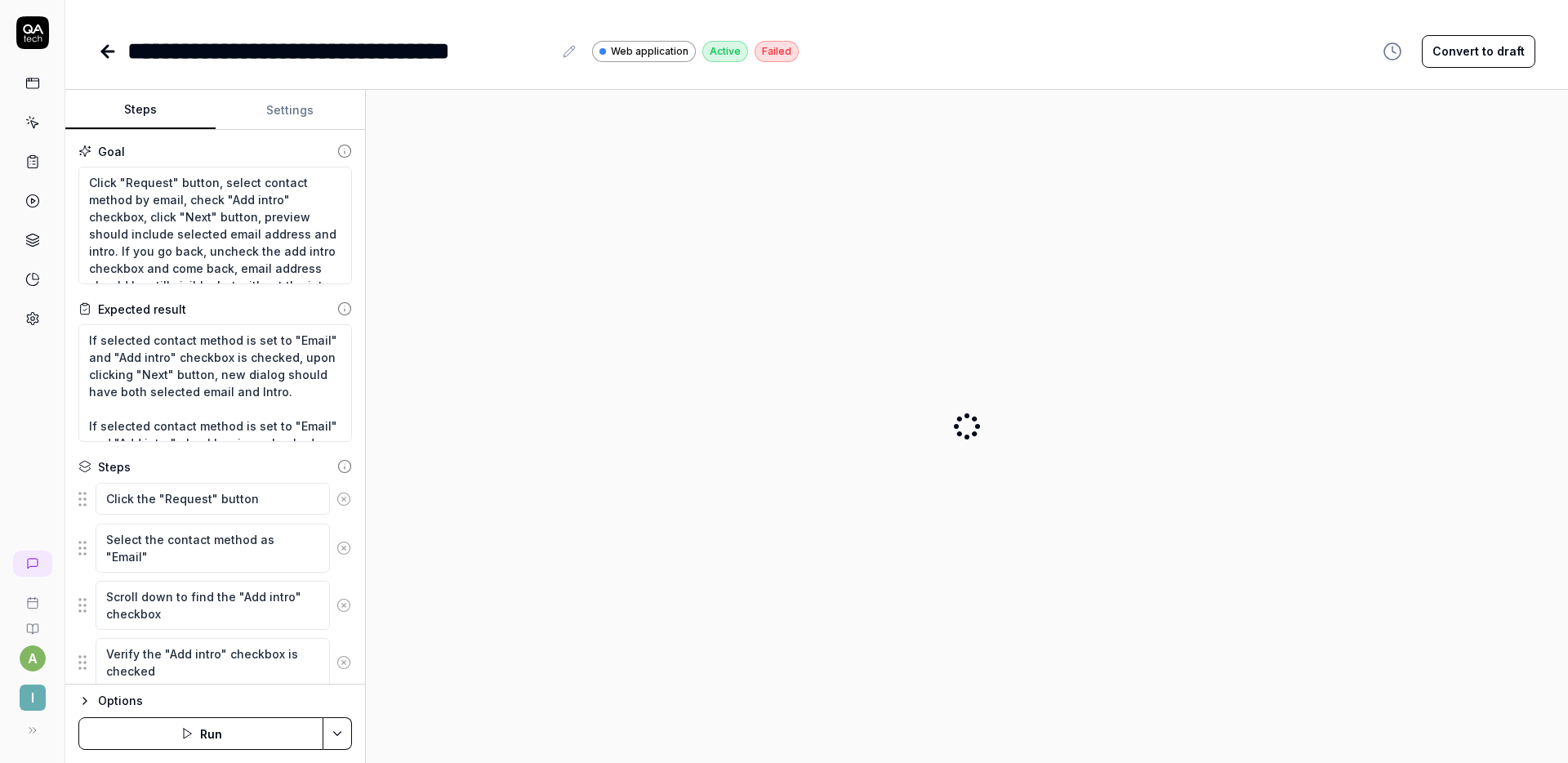
scroll to position [406, 0]
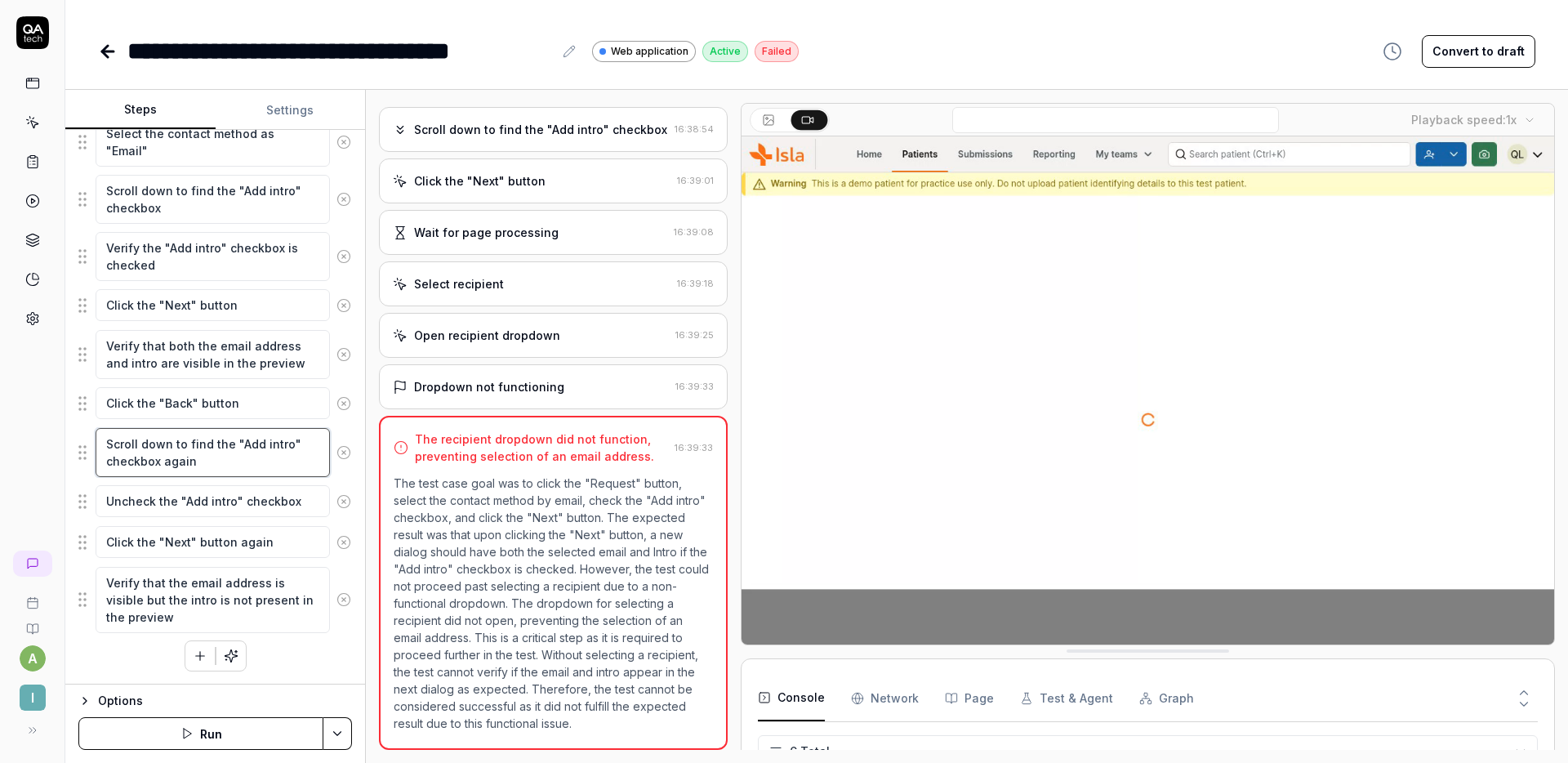
click at [211, 462] on textarea "Scroll down to find the "Add intro" checkbox again" at bounding box center [213, 452] width 234 height 49
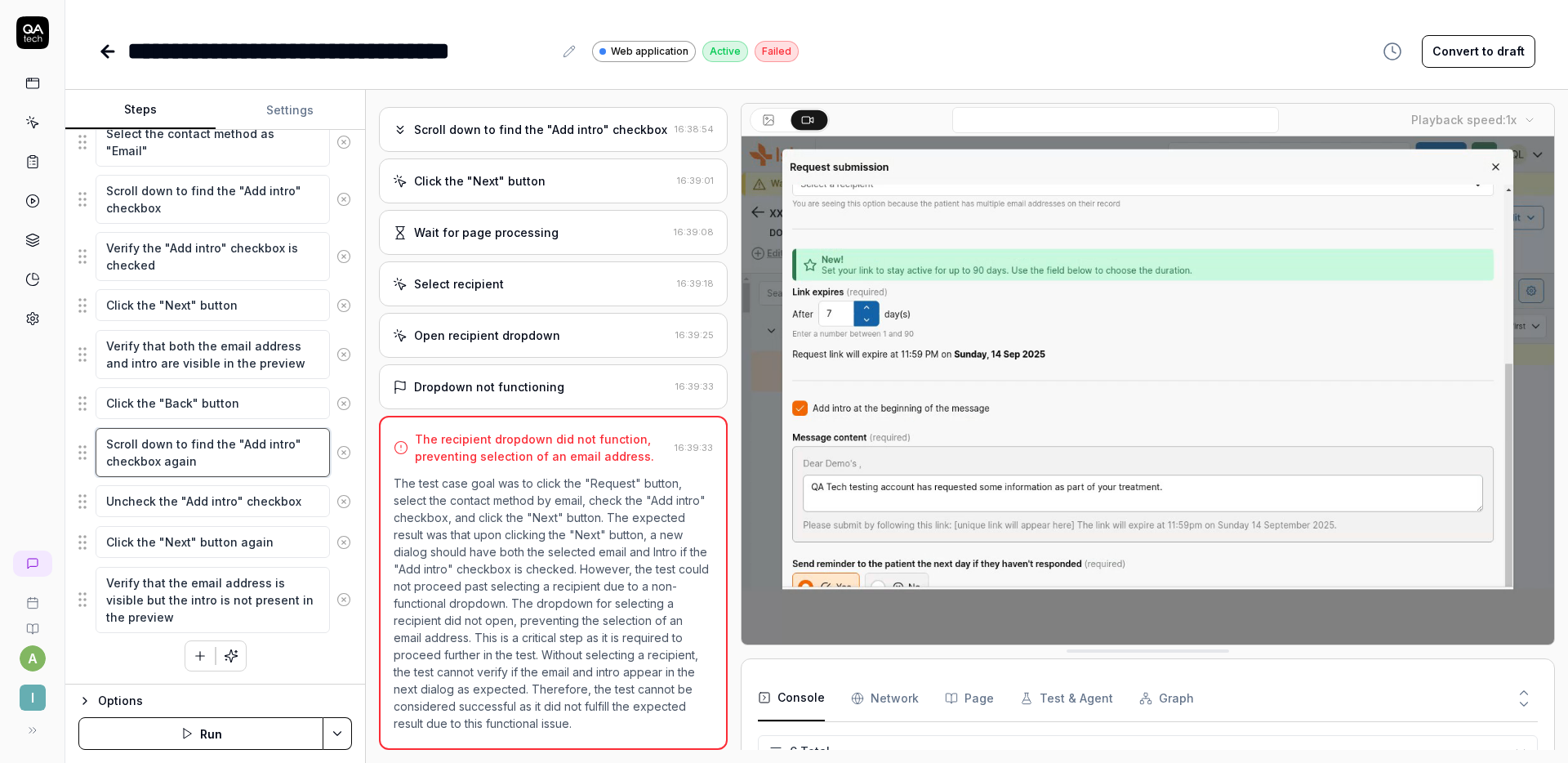
click at [171, 447] on textarea "Scroll down to find the "Add intro" checkbox again" at bounding box center [213, 452] width 234 height 49
type textarea "*"
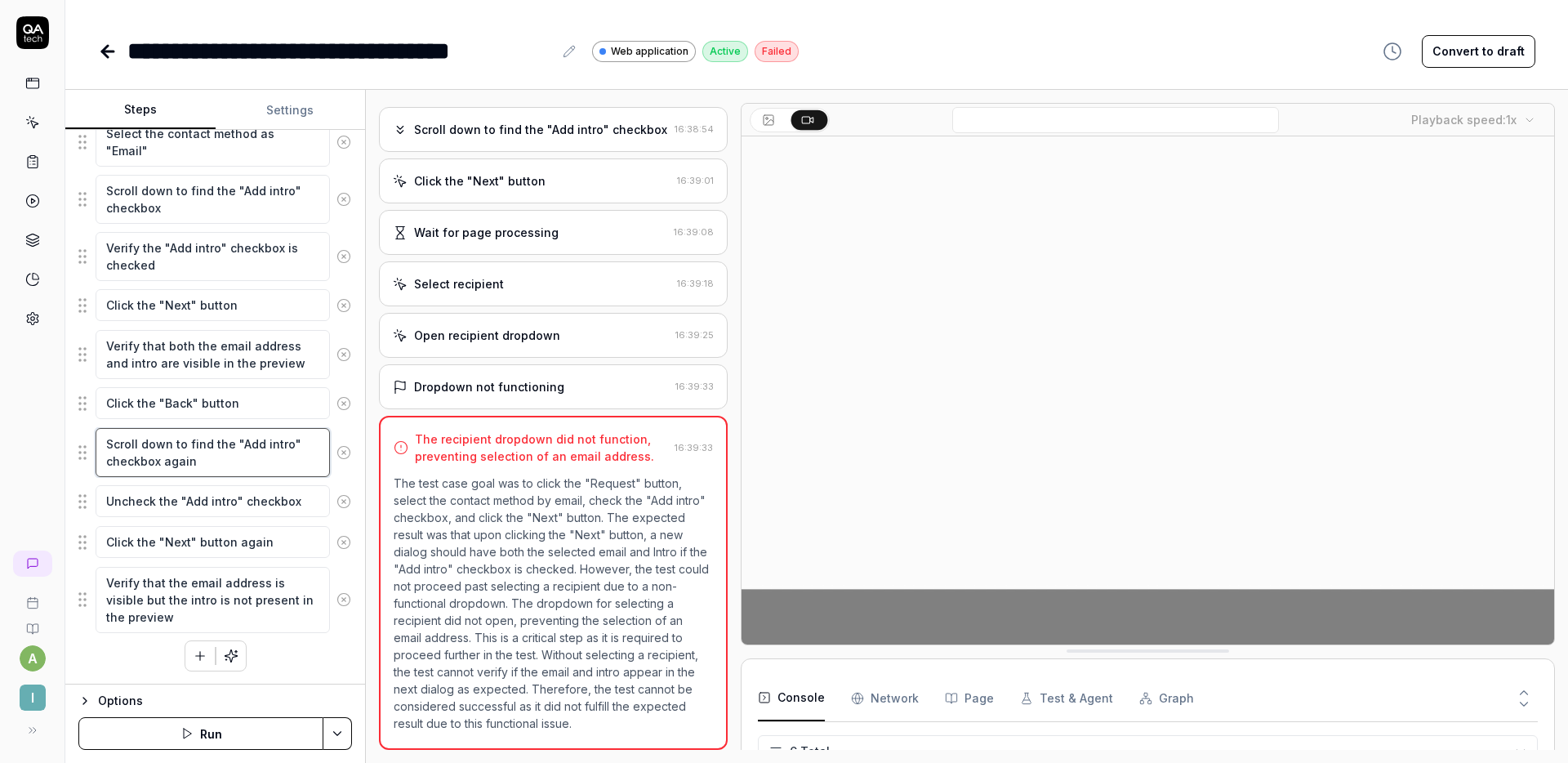
type textarea "Scroll down tto find the "Add intro" checkbox again"
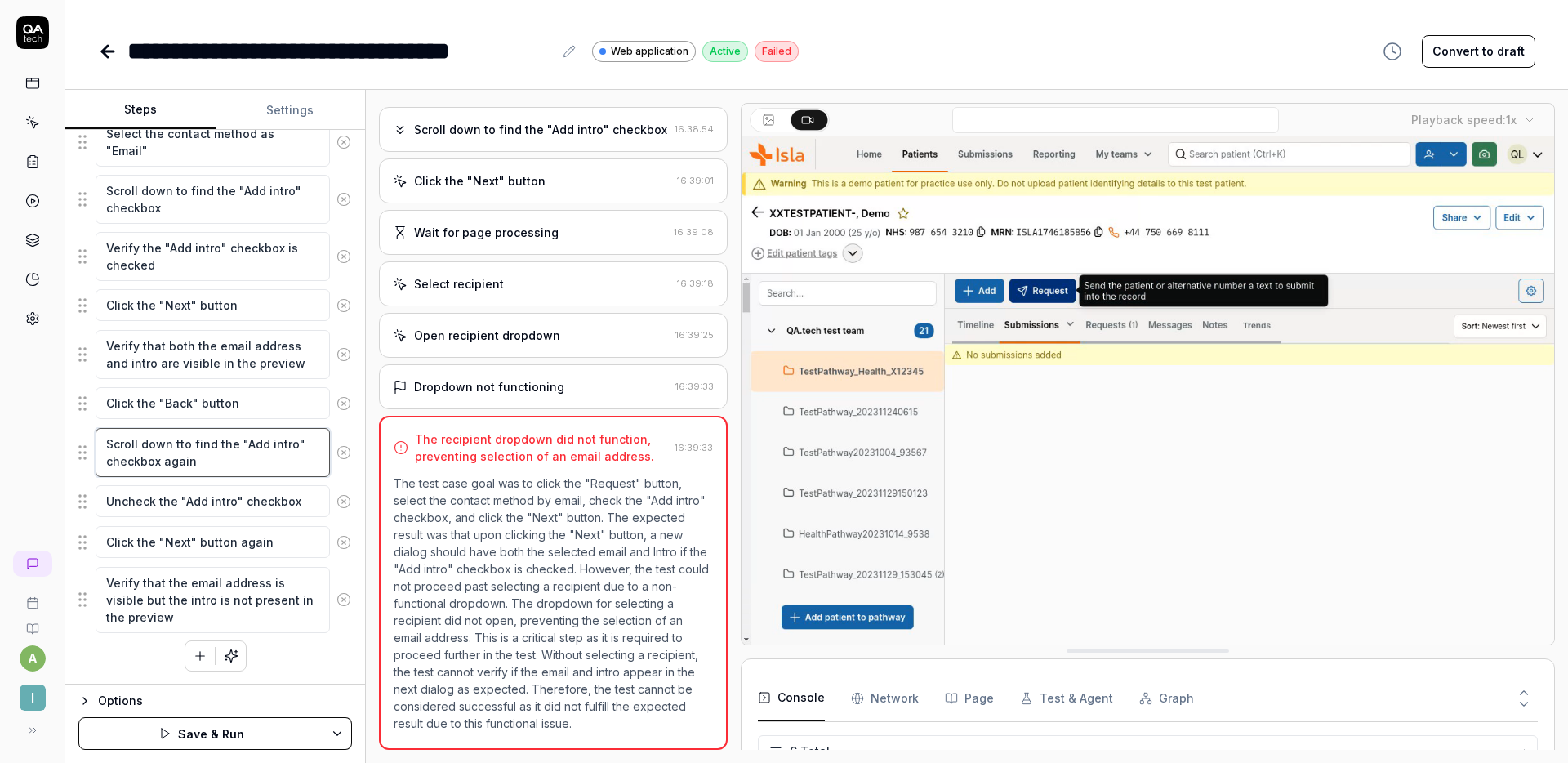
type textarea "*"
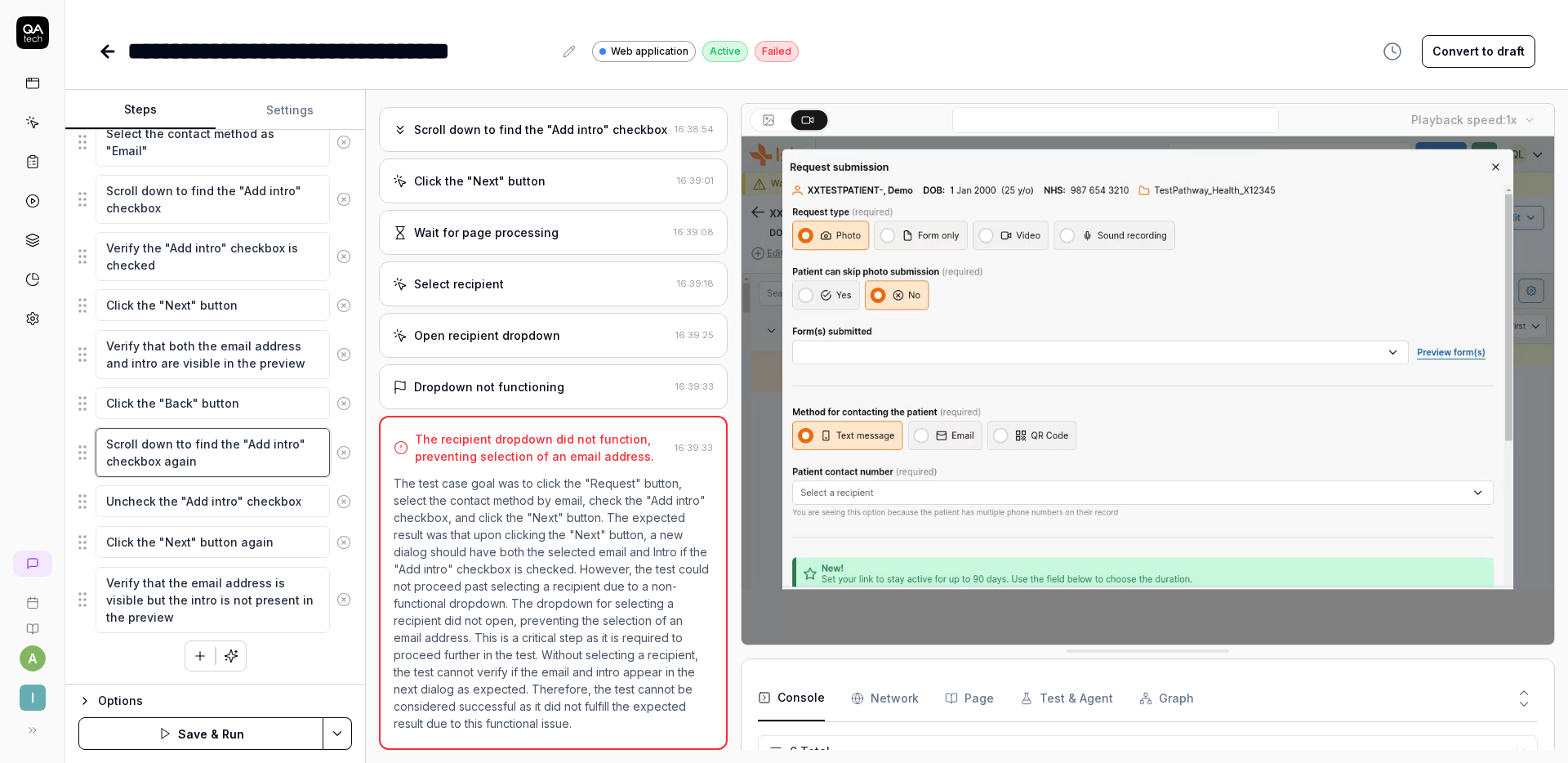
type textarea "Scroll down toto find the "Add intro" checkbox again"
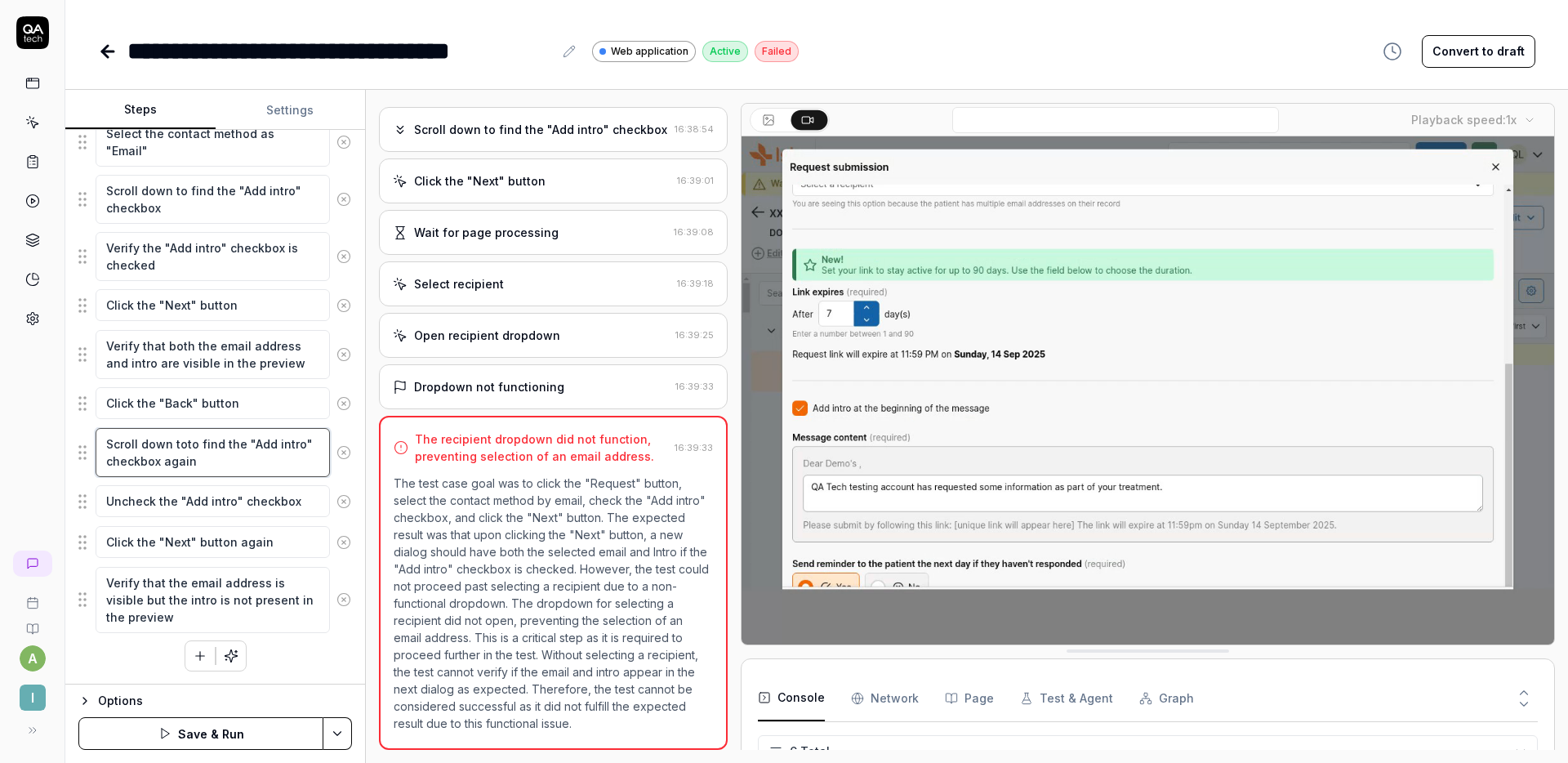
type textarea "*"
type textarea "Scroll down to tto find the "Add intro" checkbox again"
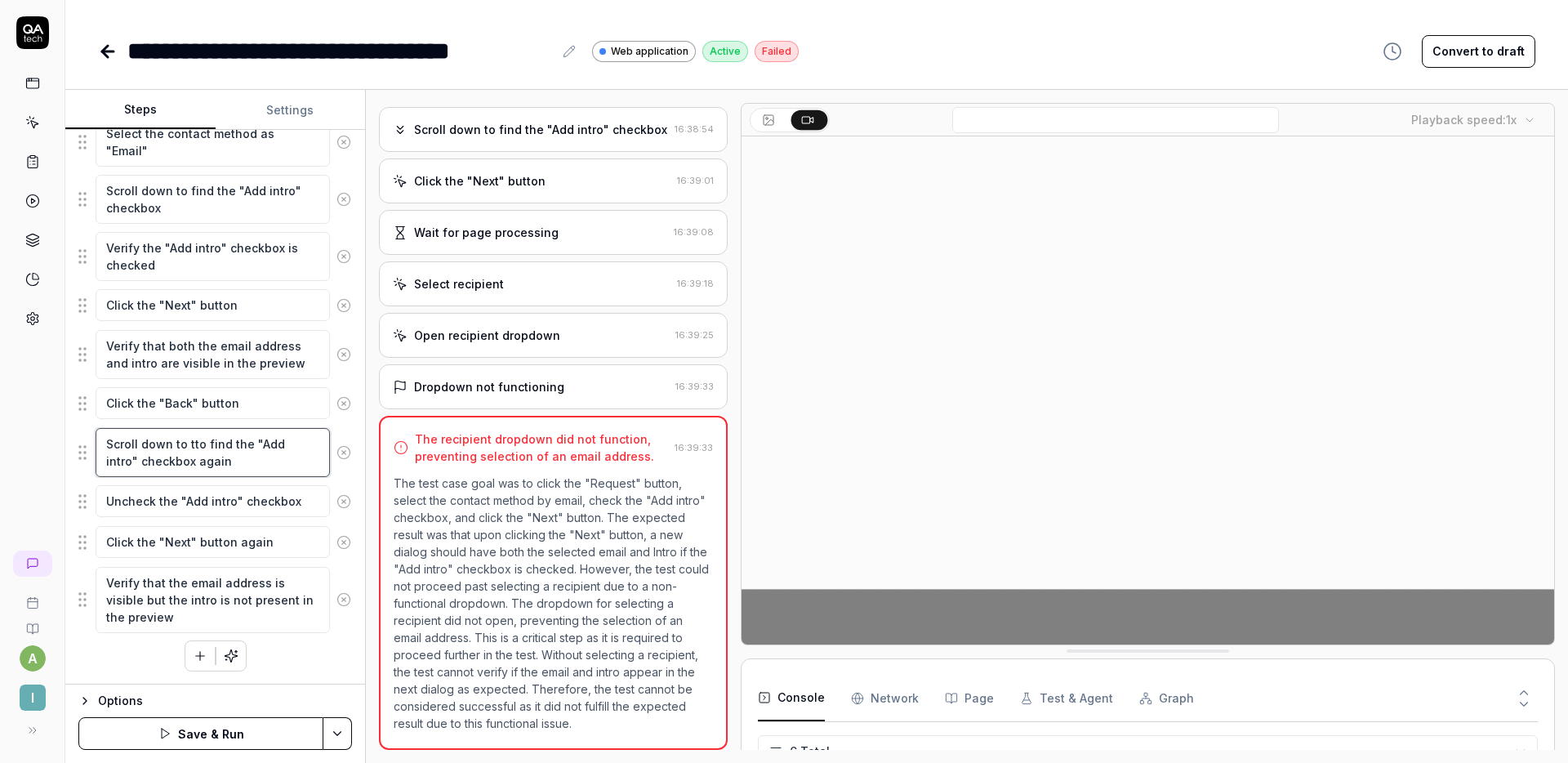
type textarea "*"
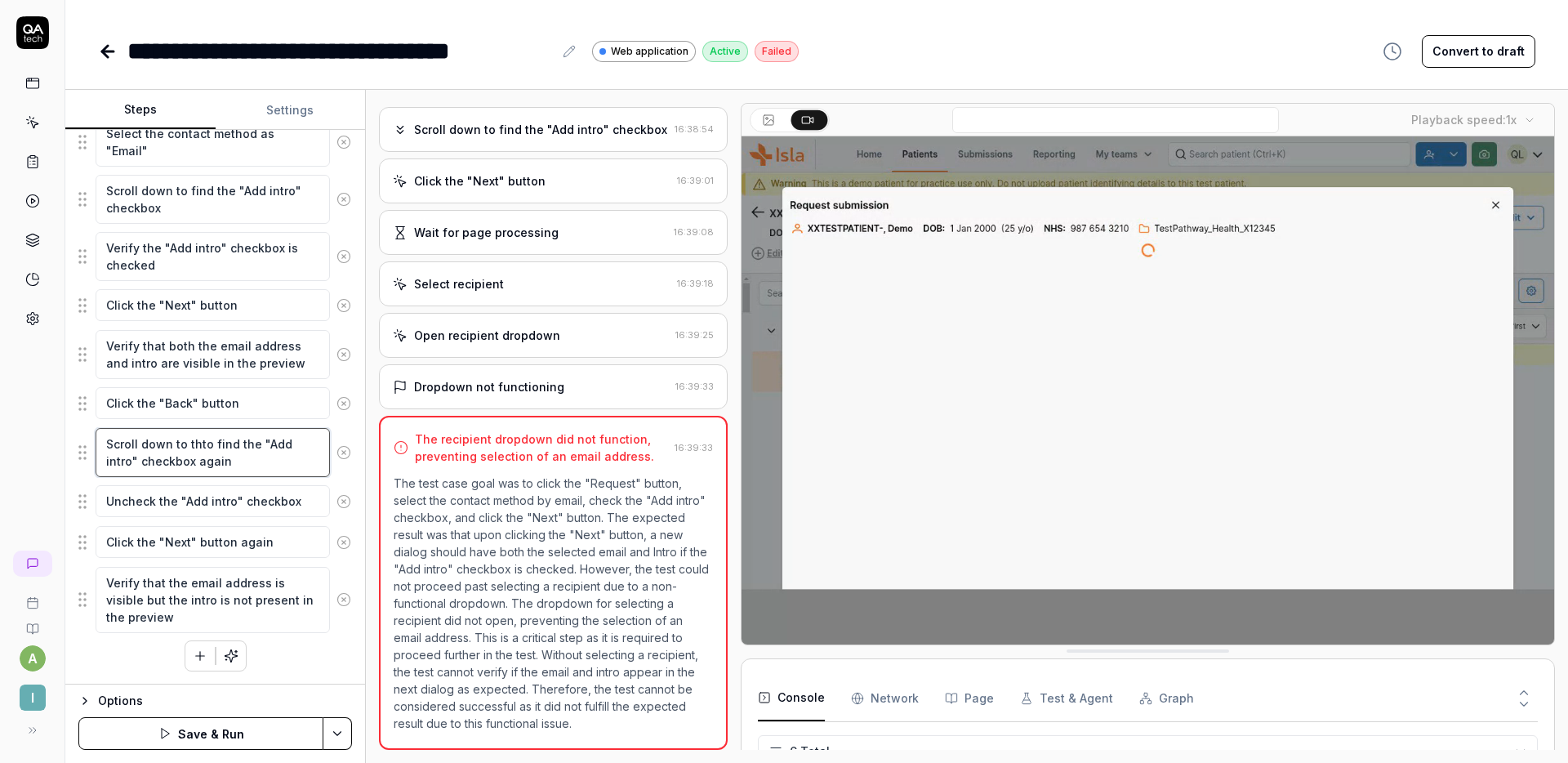
type textarea "Scroll down to theto find the "Add intro" checkbox again"
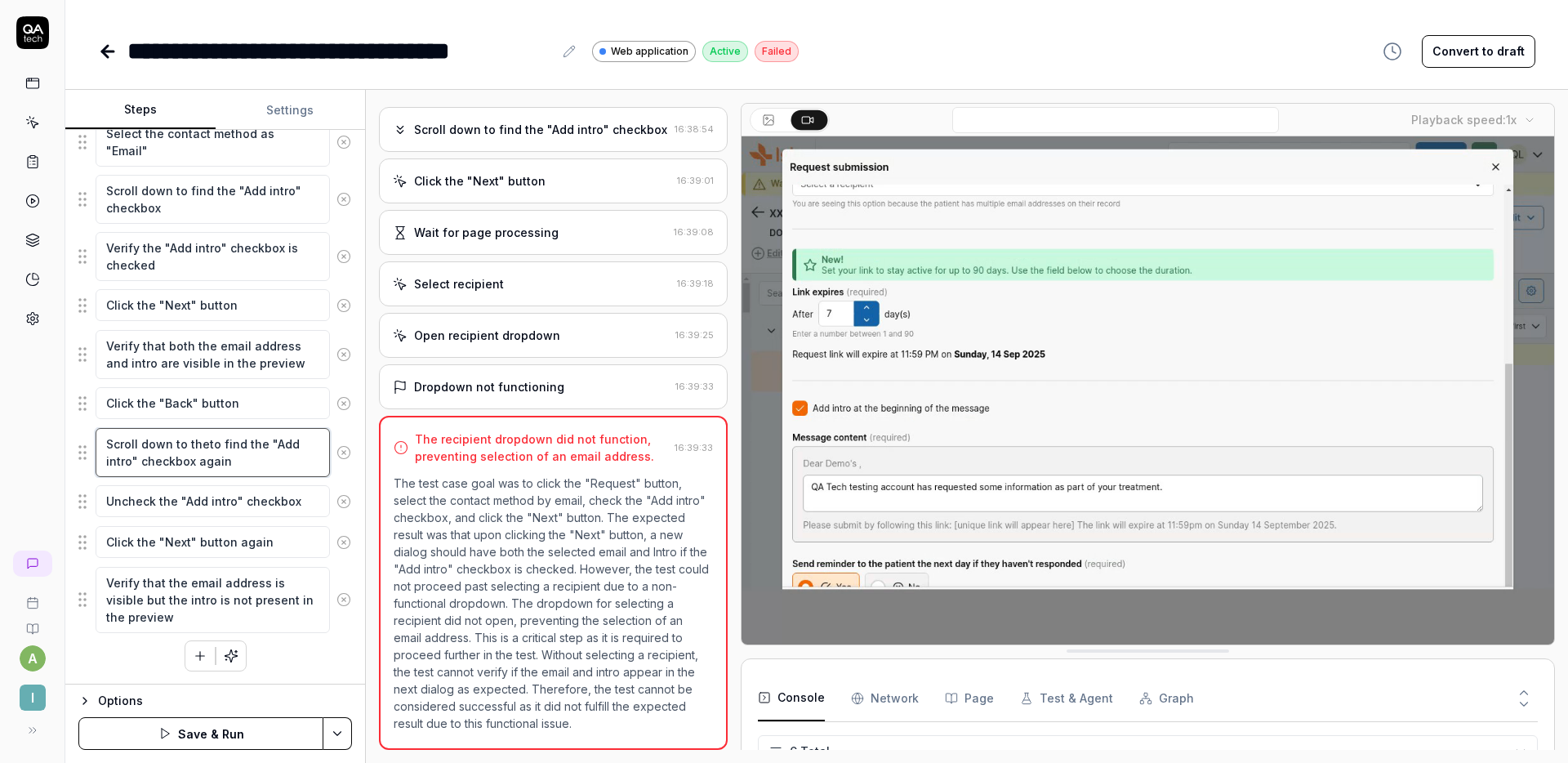
type textarea "*"
type textarea "Scroll down to the to find the "Add intro" checkbox again"
type textarea "*"
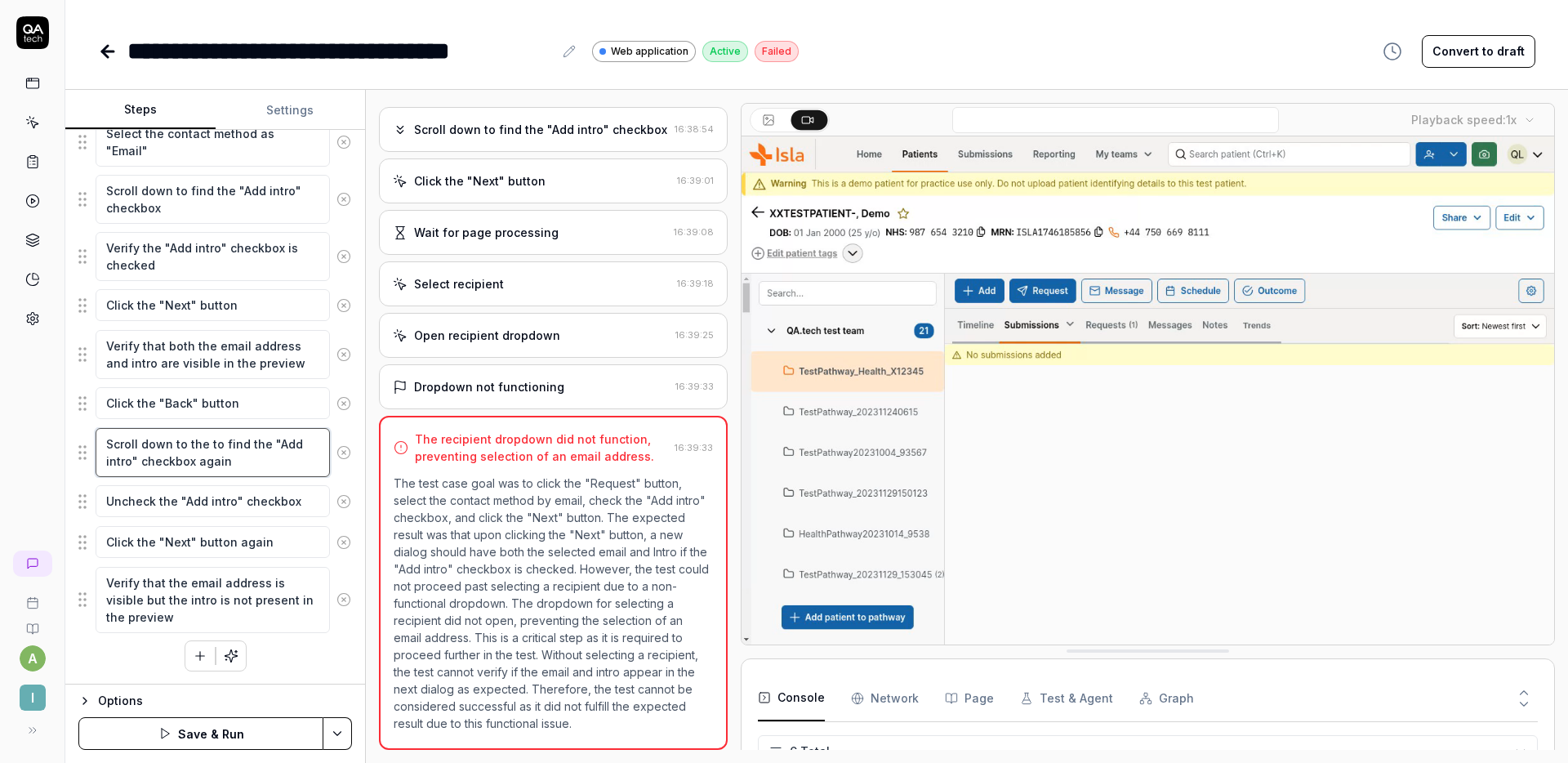
type textarea "Scroll down to the bto find the "Add intro" checkbox again"
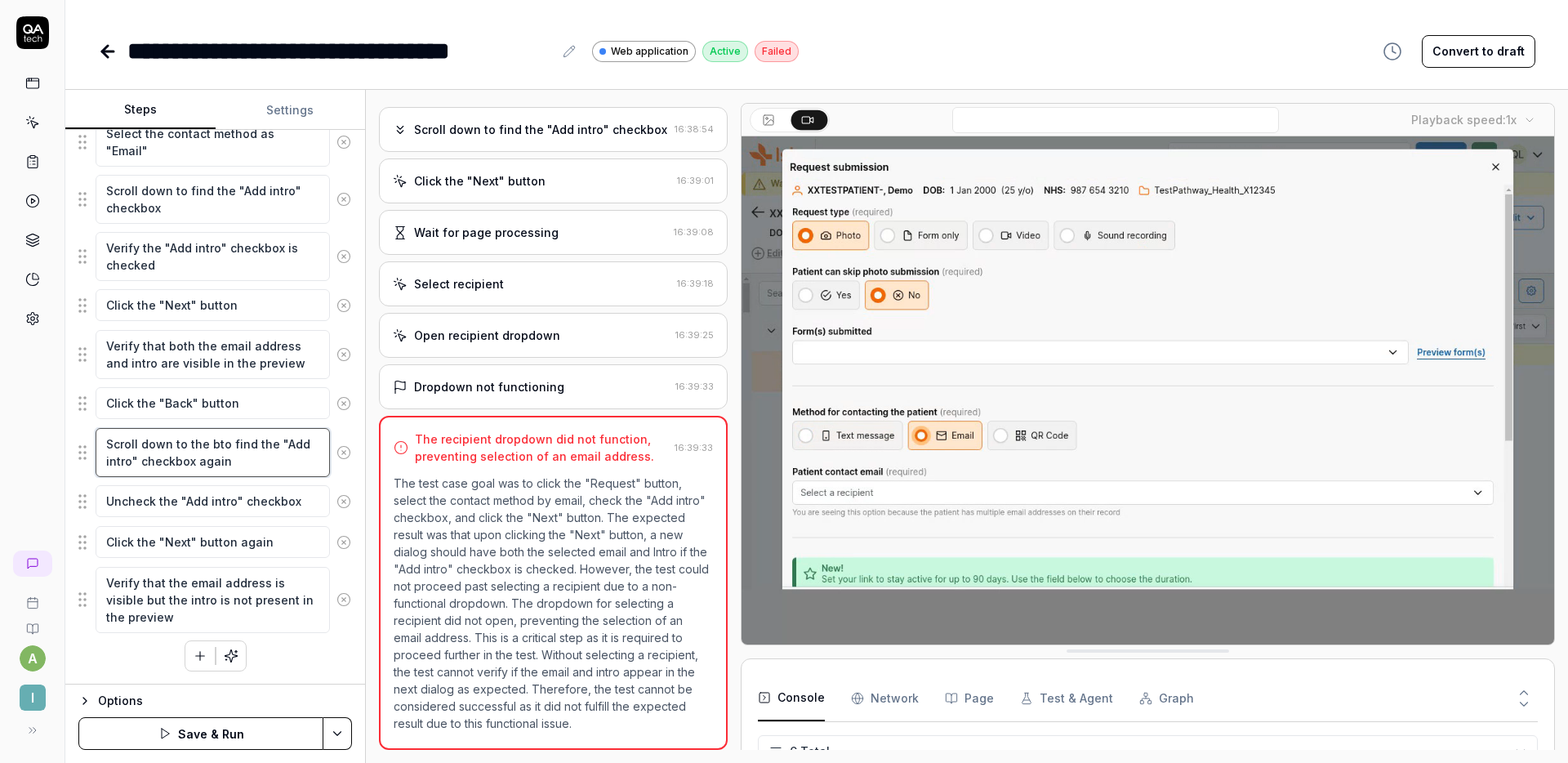
type textarea "*"
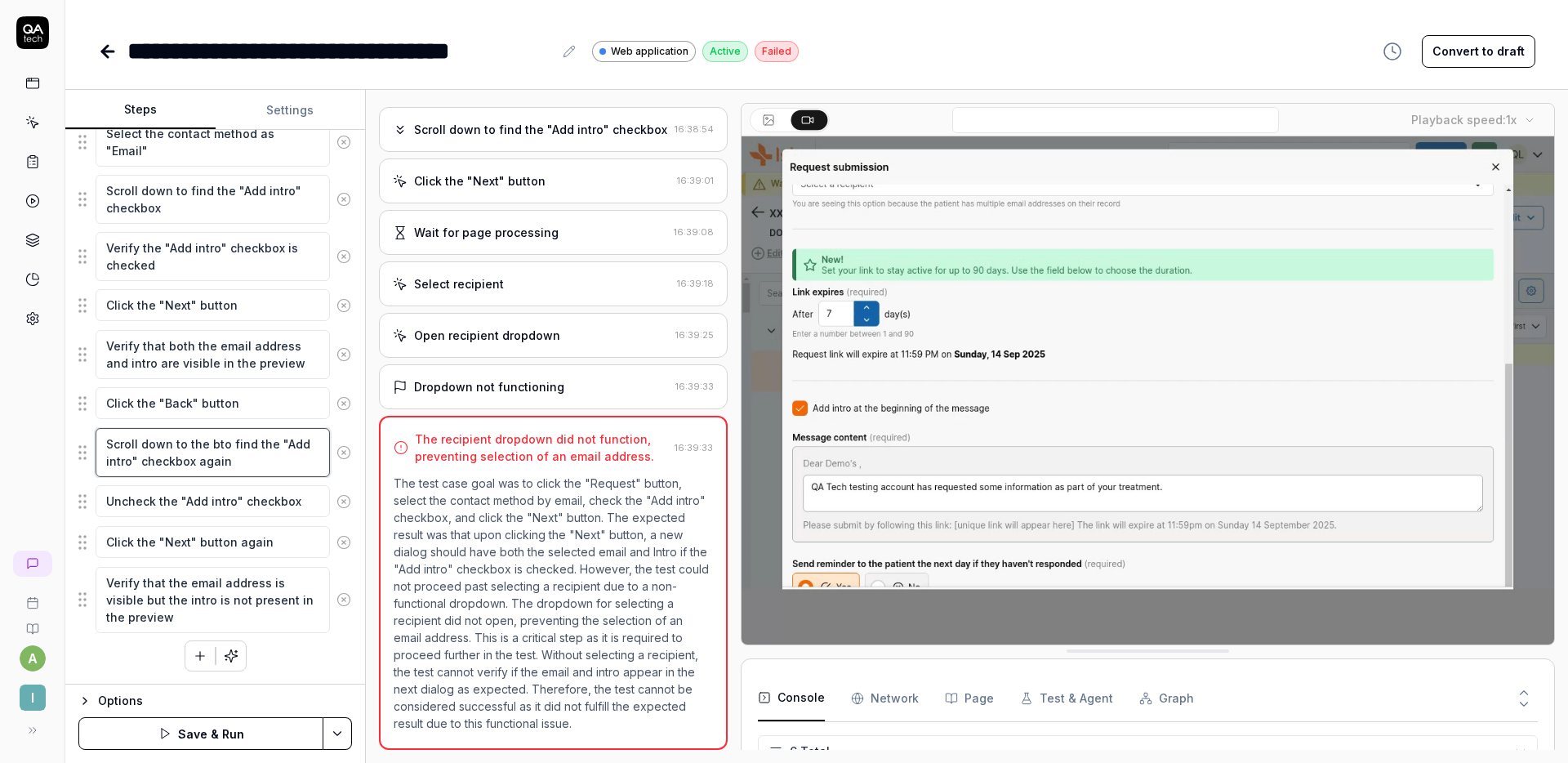
type textarea "Scroll down to the boto find the "Add intro" checkbox again"
type textarea "*"
type textarea "Scroll down to the botto find the "Add intro" checkbox again"
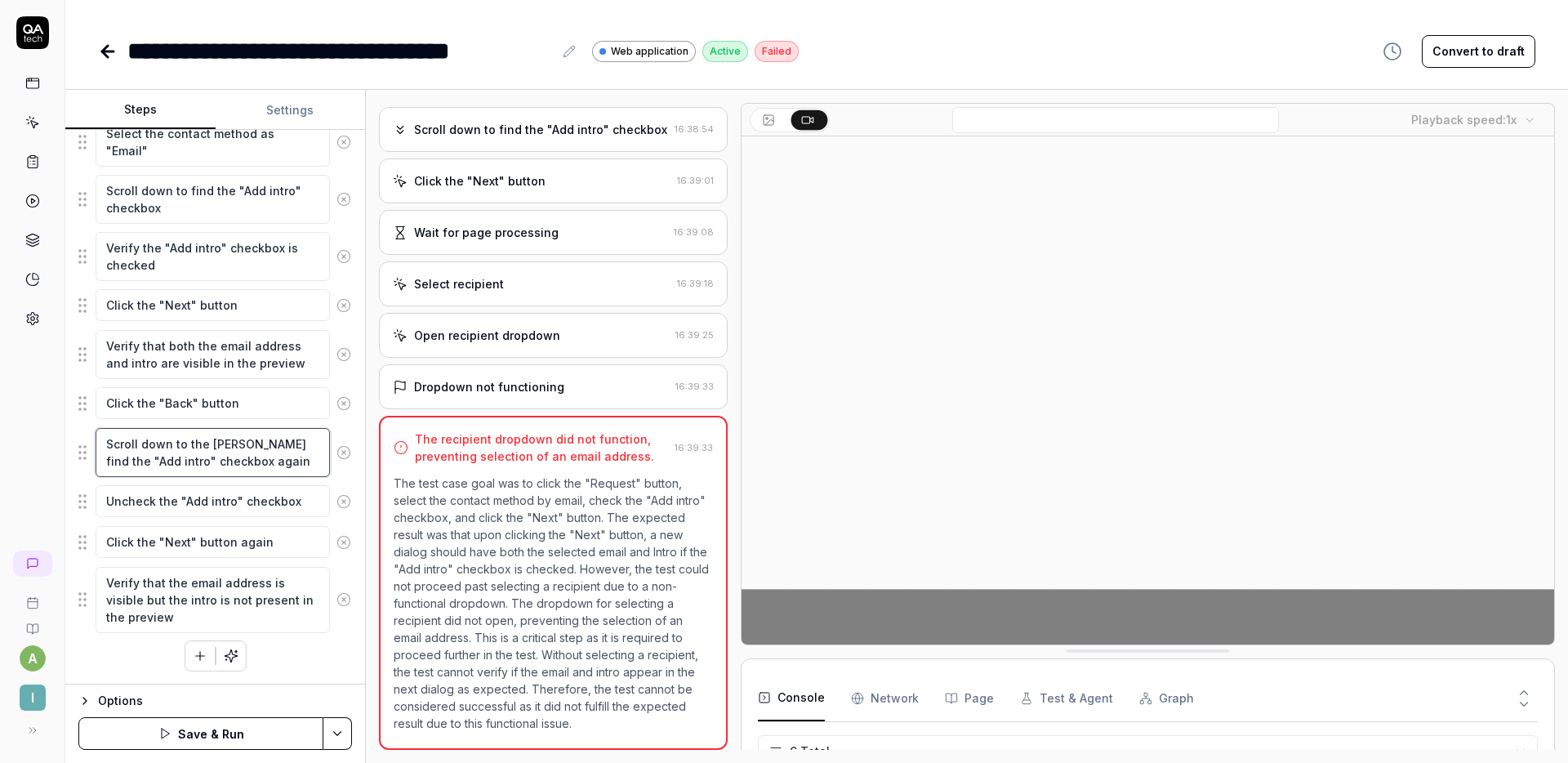
type textarea "*"
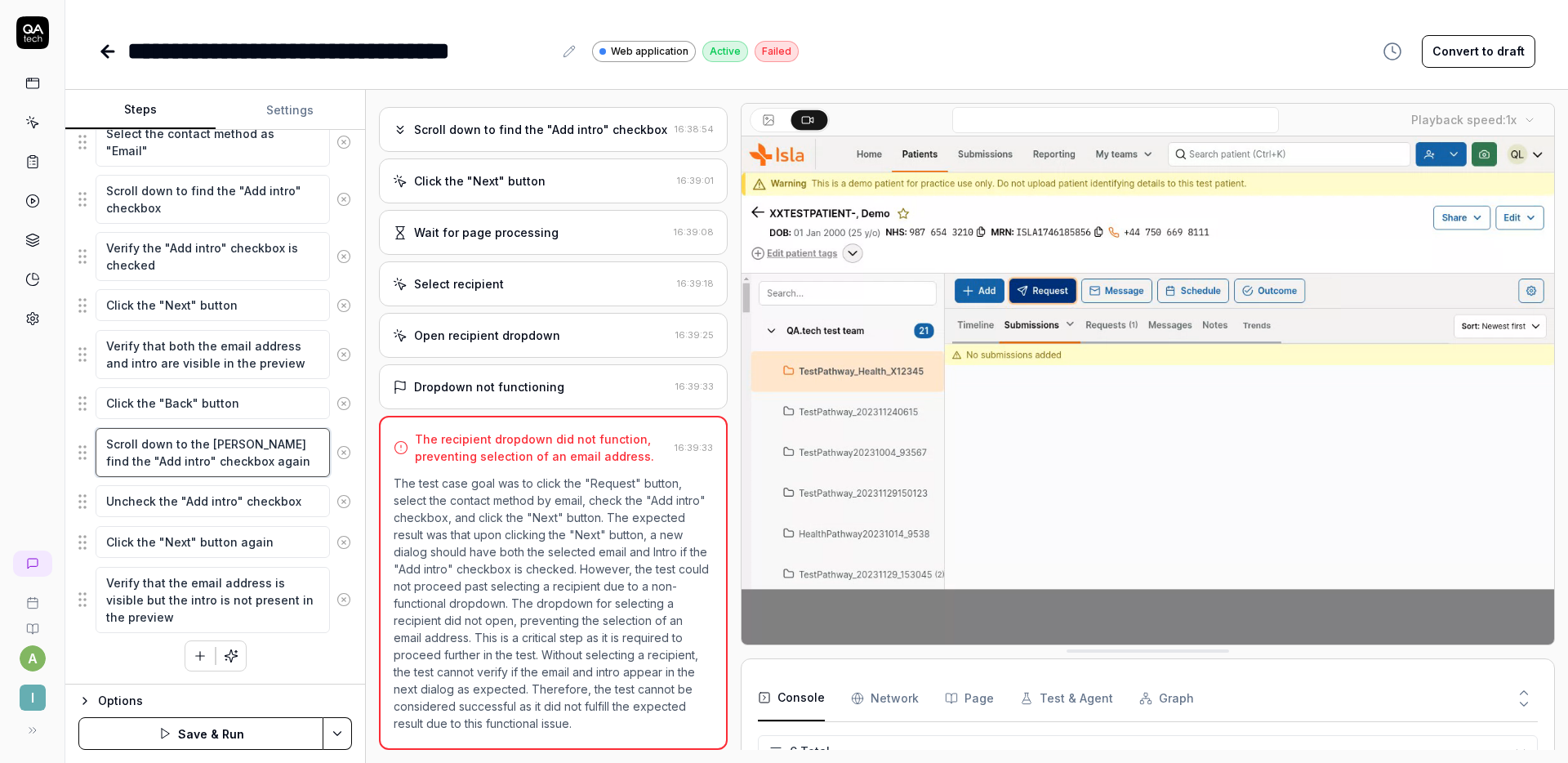
type textarea "Scroll down to the bottto find the "Add intro" checkbox again"
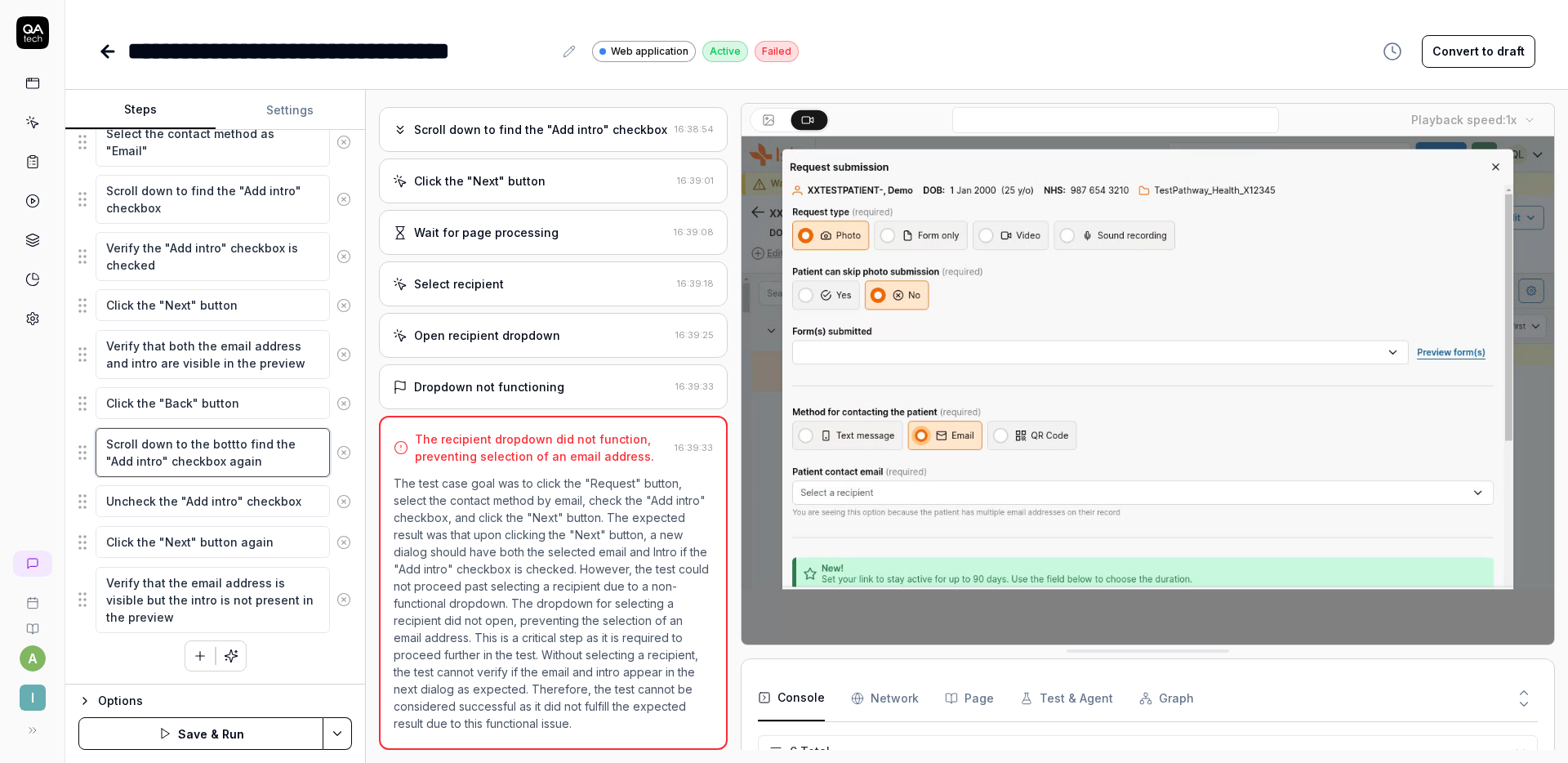
type textarea "*"
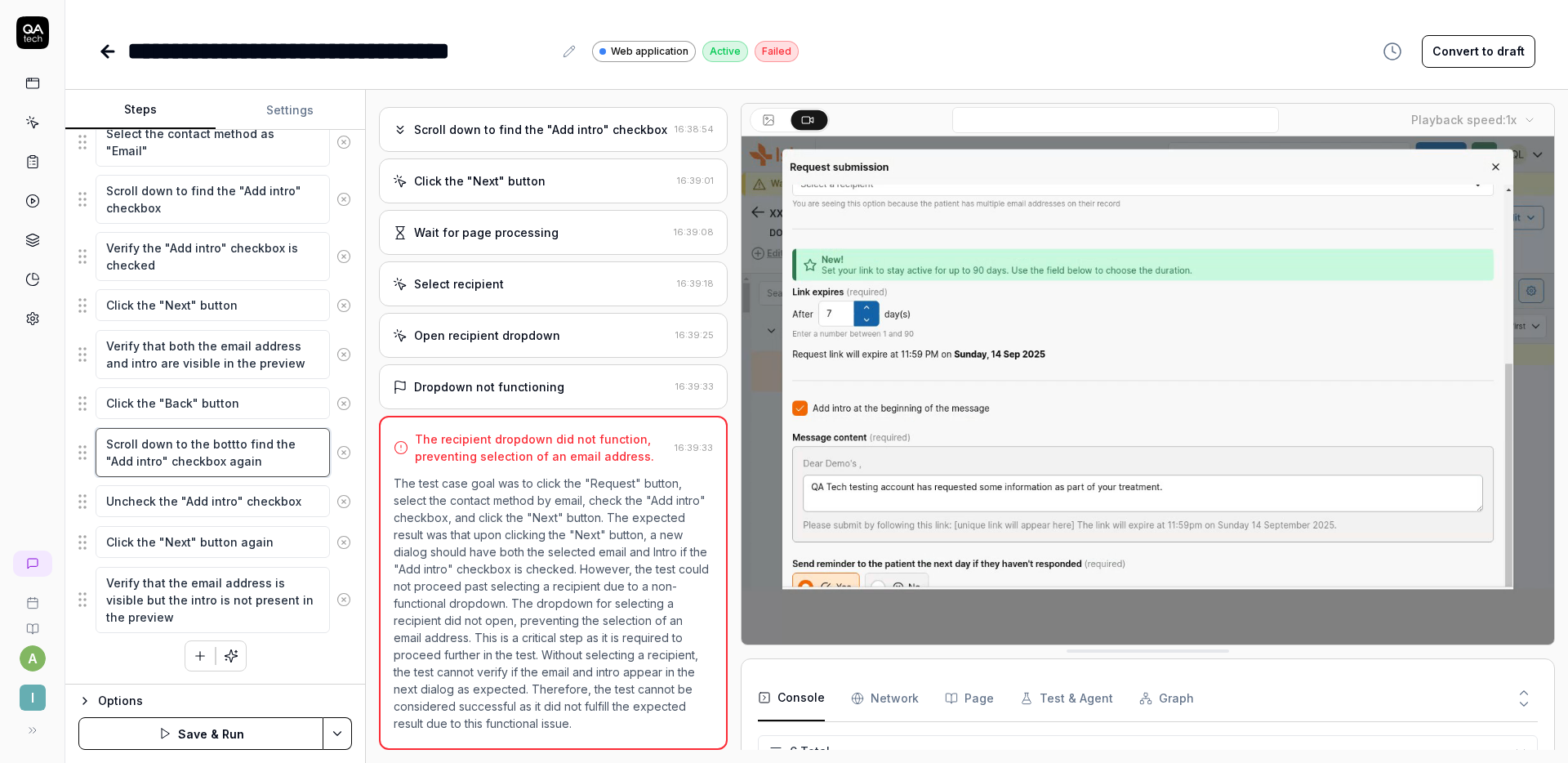
type textarea "Scroll down to the bottoto find the "Add intro" checkbox again"
type textarea "*"
type textarea "Scroll down to the bottomto find the "Add intro" checkbox again"
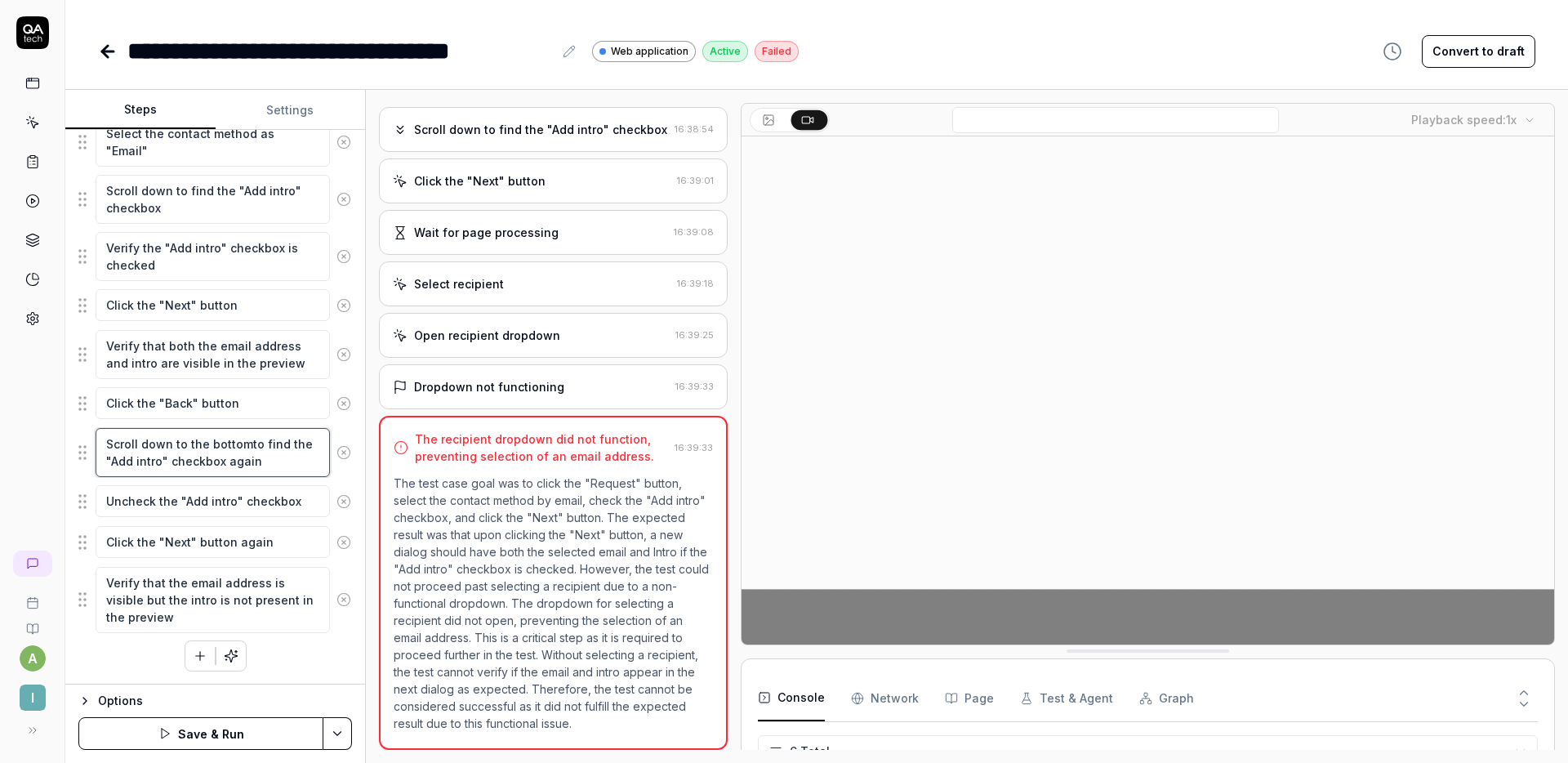
type textarea "*"
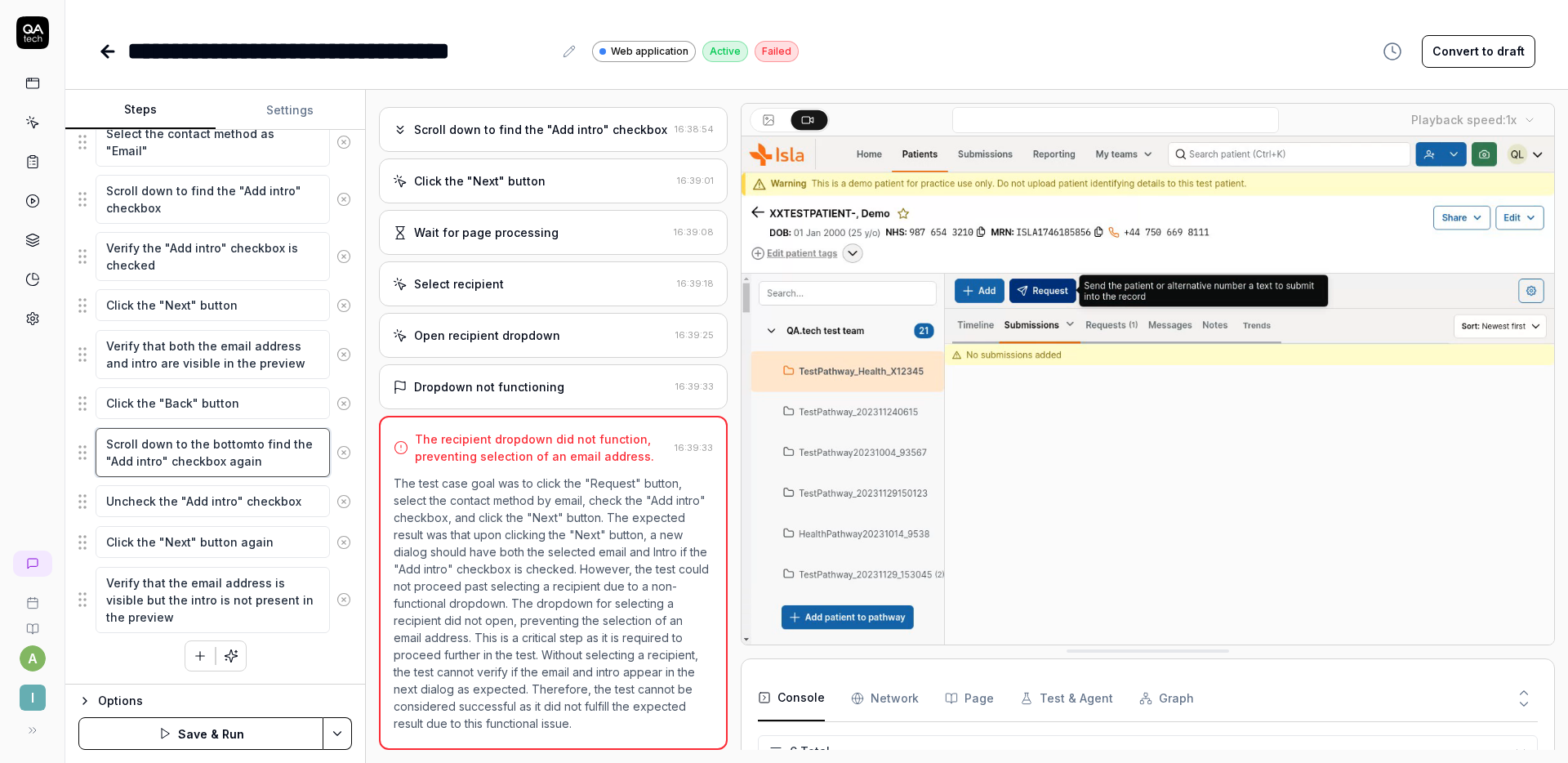
type textarea "Scroll down to the bottom to find the "Add intro" checkbox again"
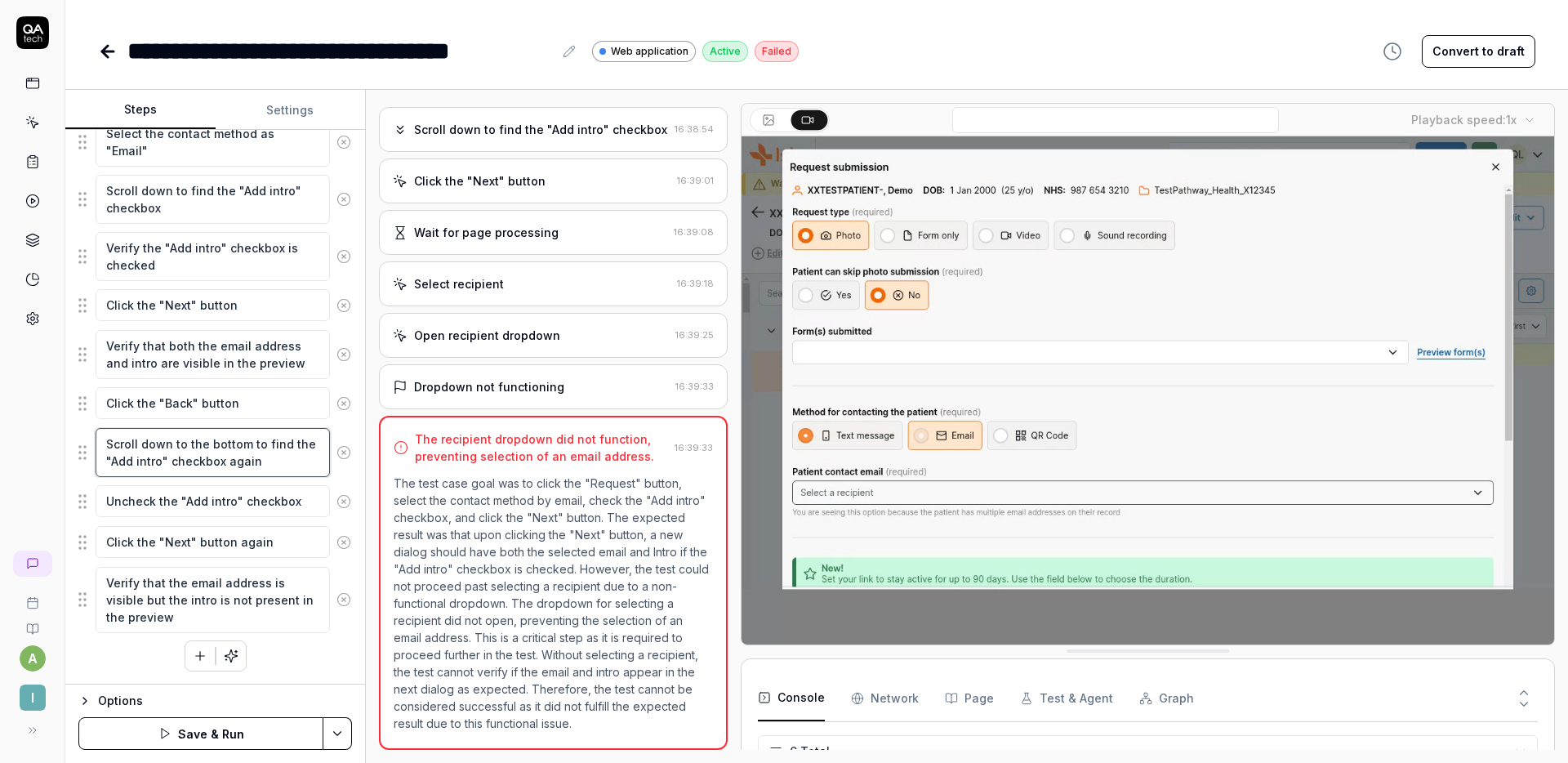
type textarea "*"
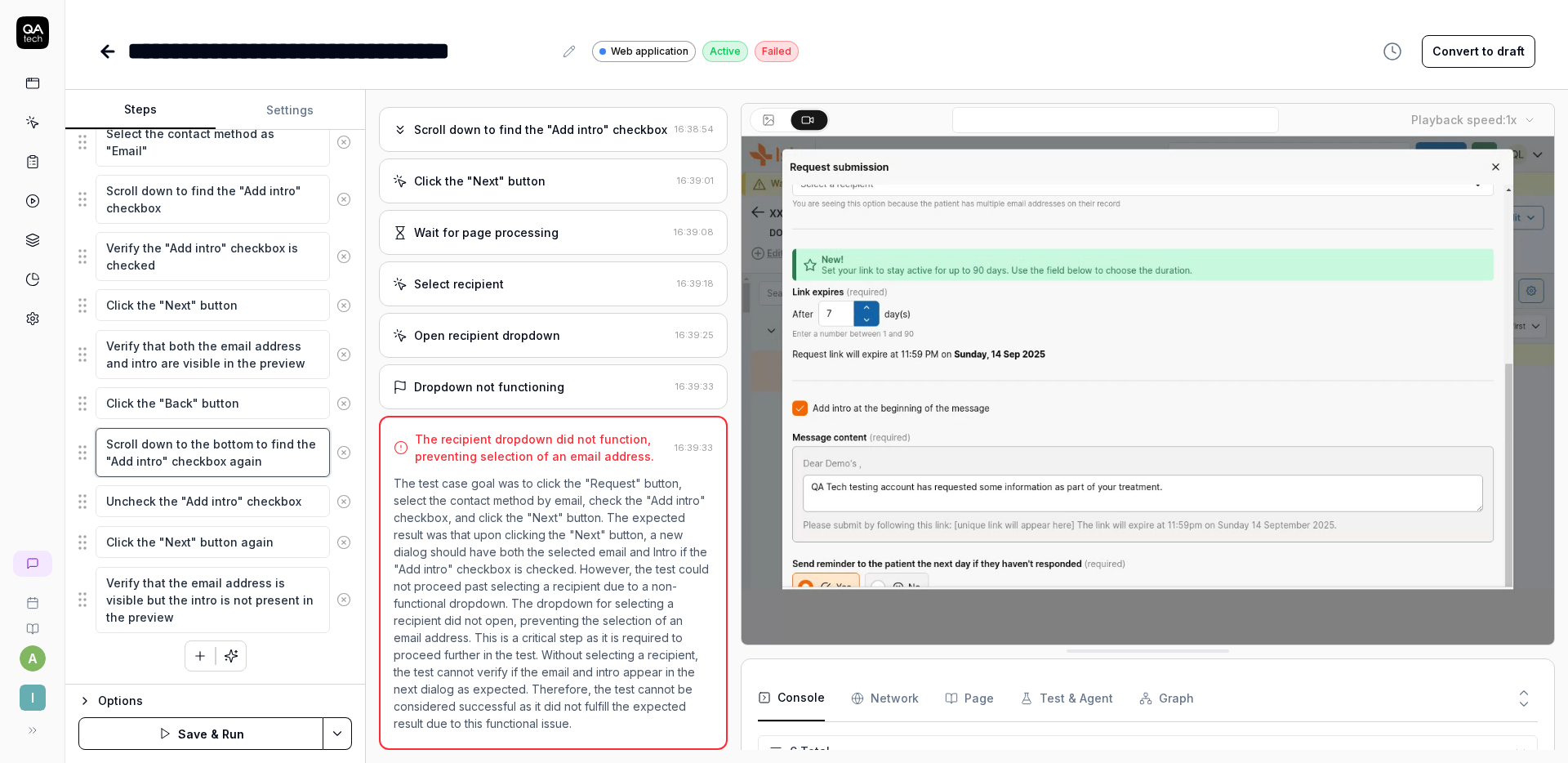
type textarea "Scroll down to the bottom oto find the "Add intro" checkbox again"
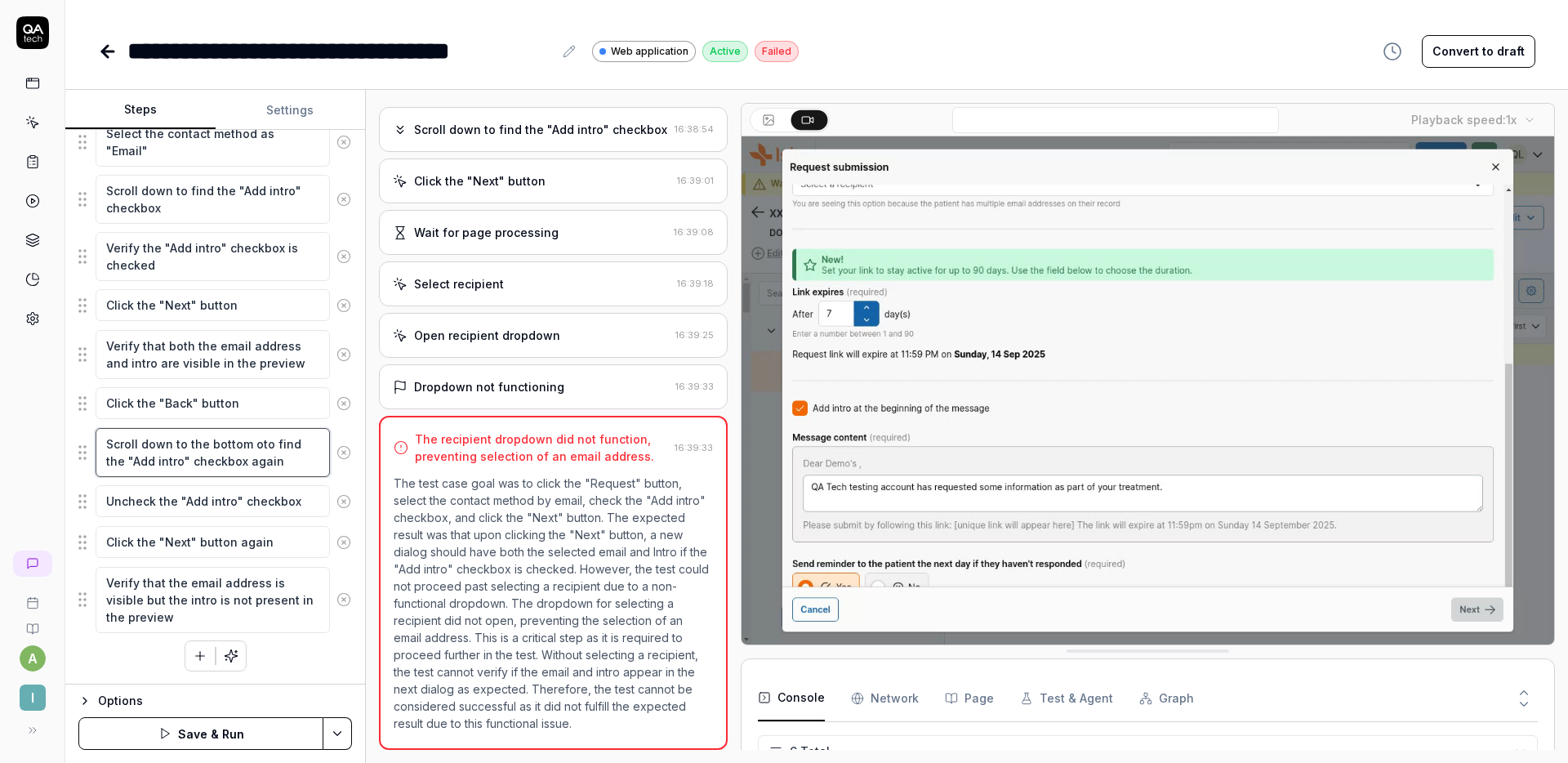
type textarea "*"
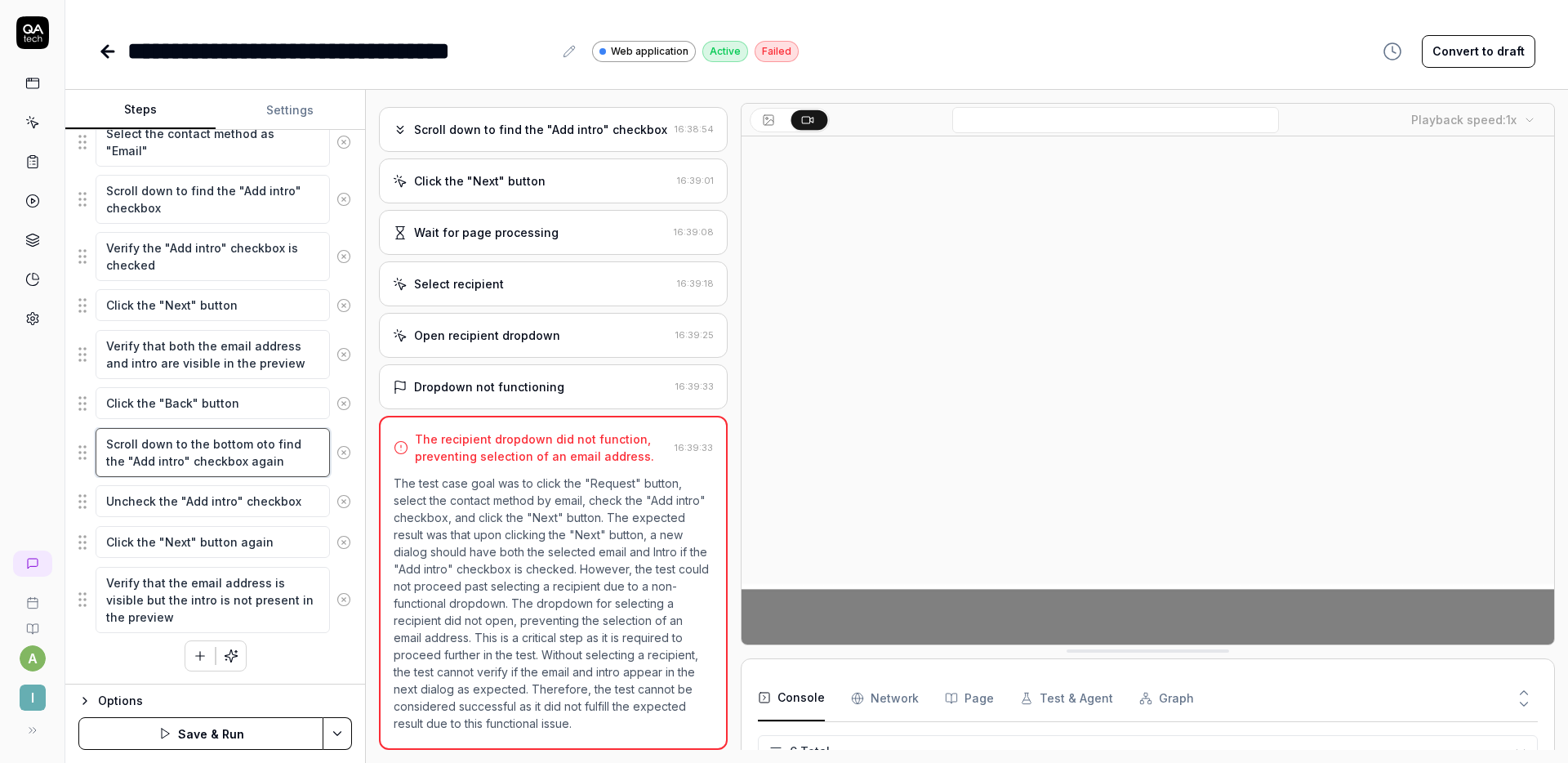
type textarea "Scroll down to the bottom ofto find the "Add intro" checkbox again"
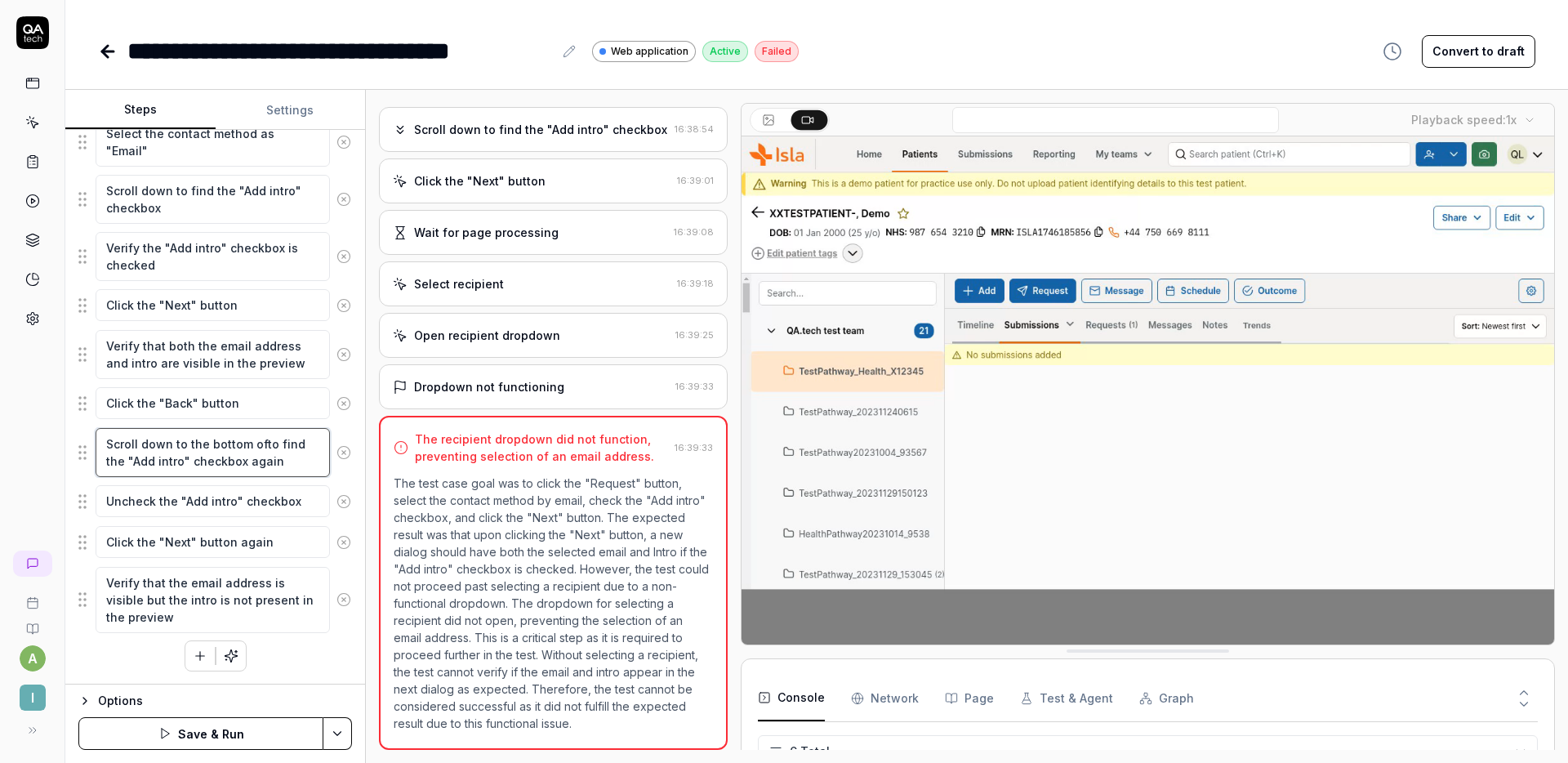
type textarea "*"
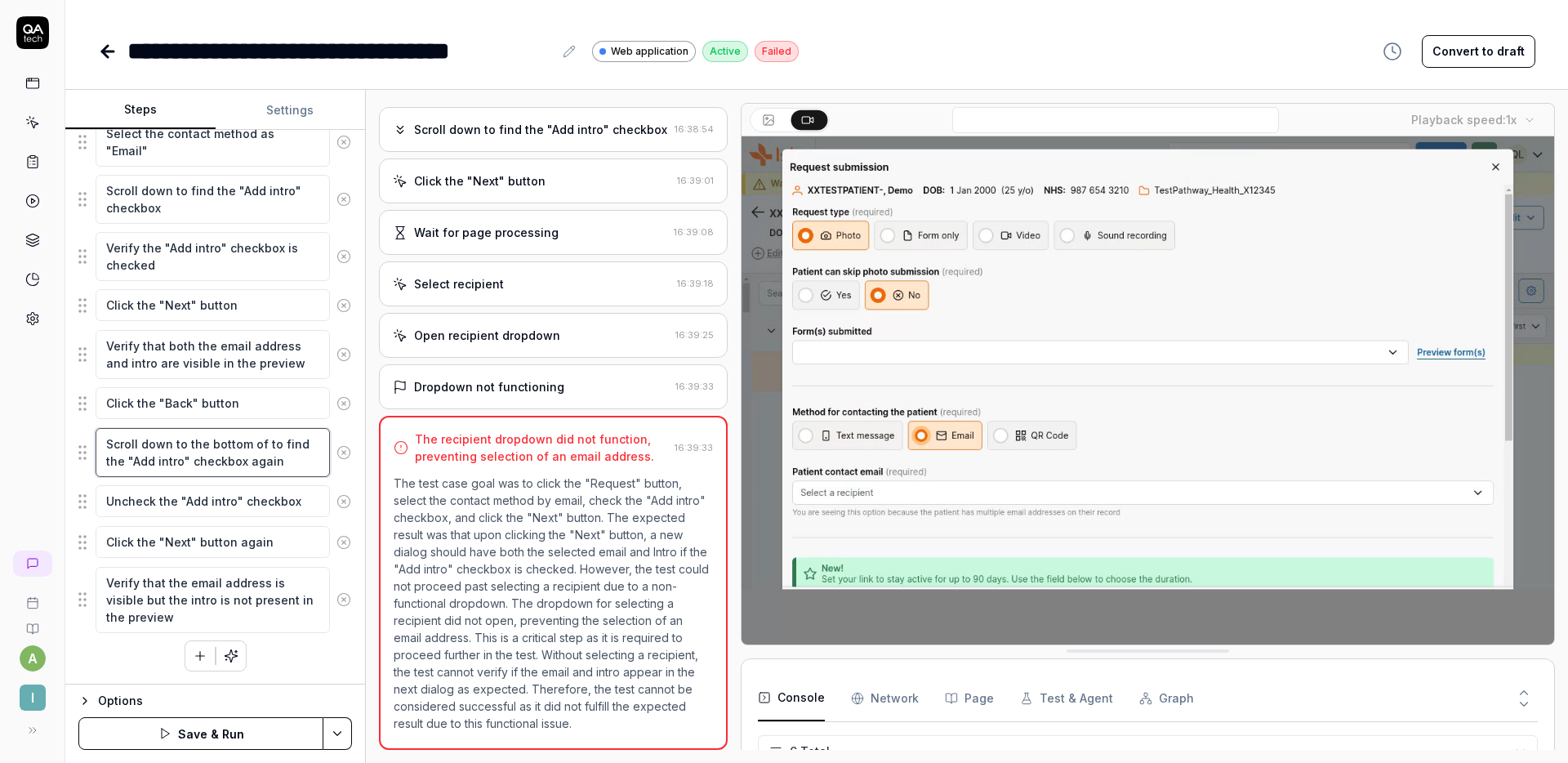
type textarea "Scroll down to the bottom of tto find the "Add intro" checkbox again"
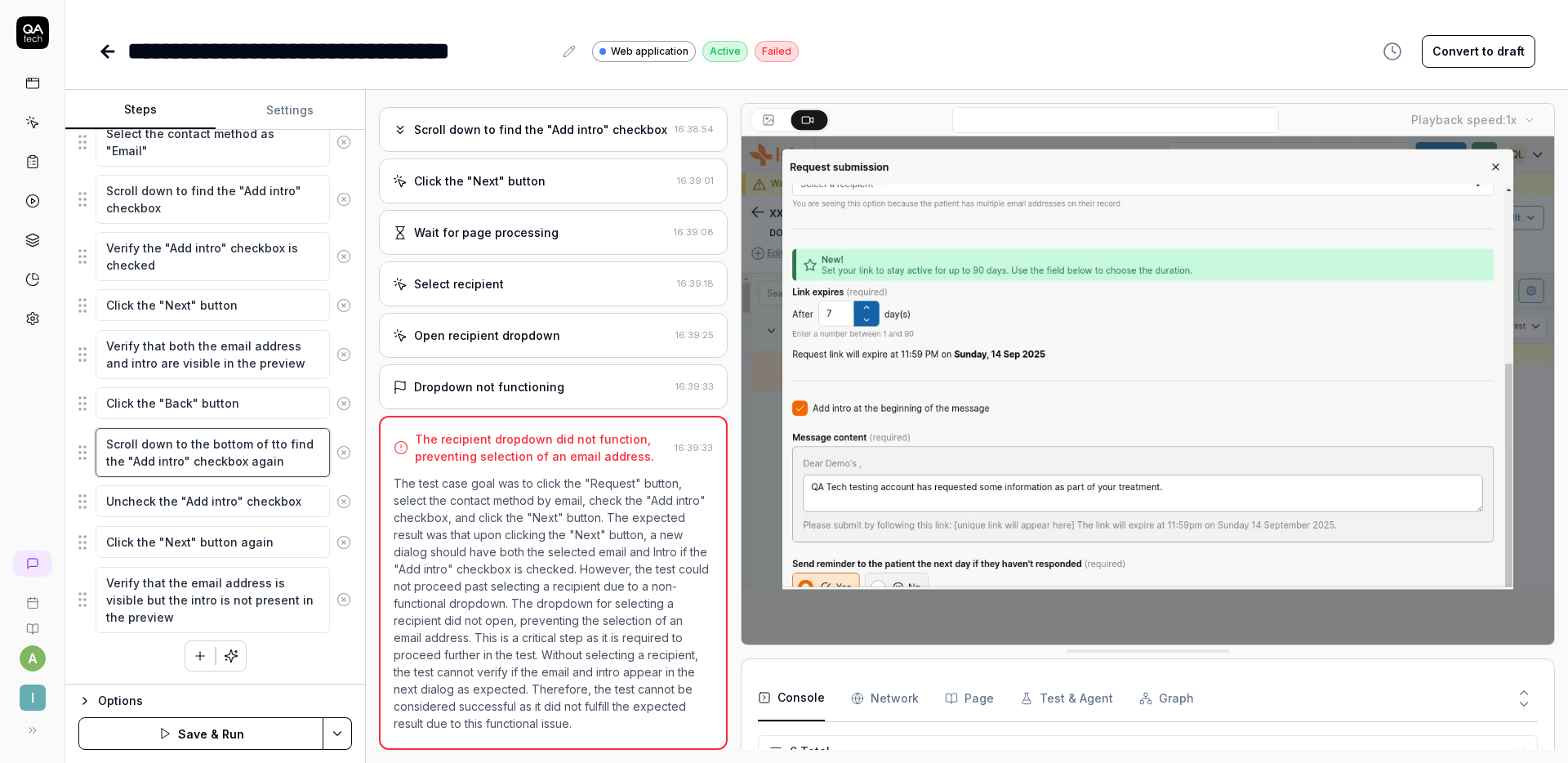
type textarea "*"
type textarea "Scroll down to the bottom of theto find the "Add intro" checkbox again"
type textarea "*"
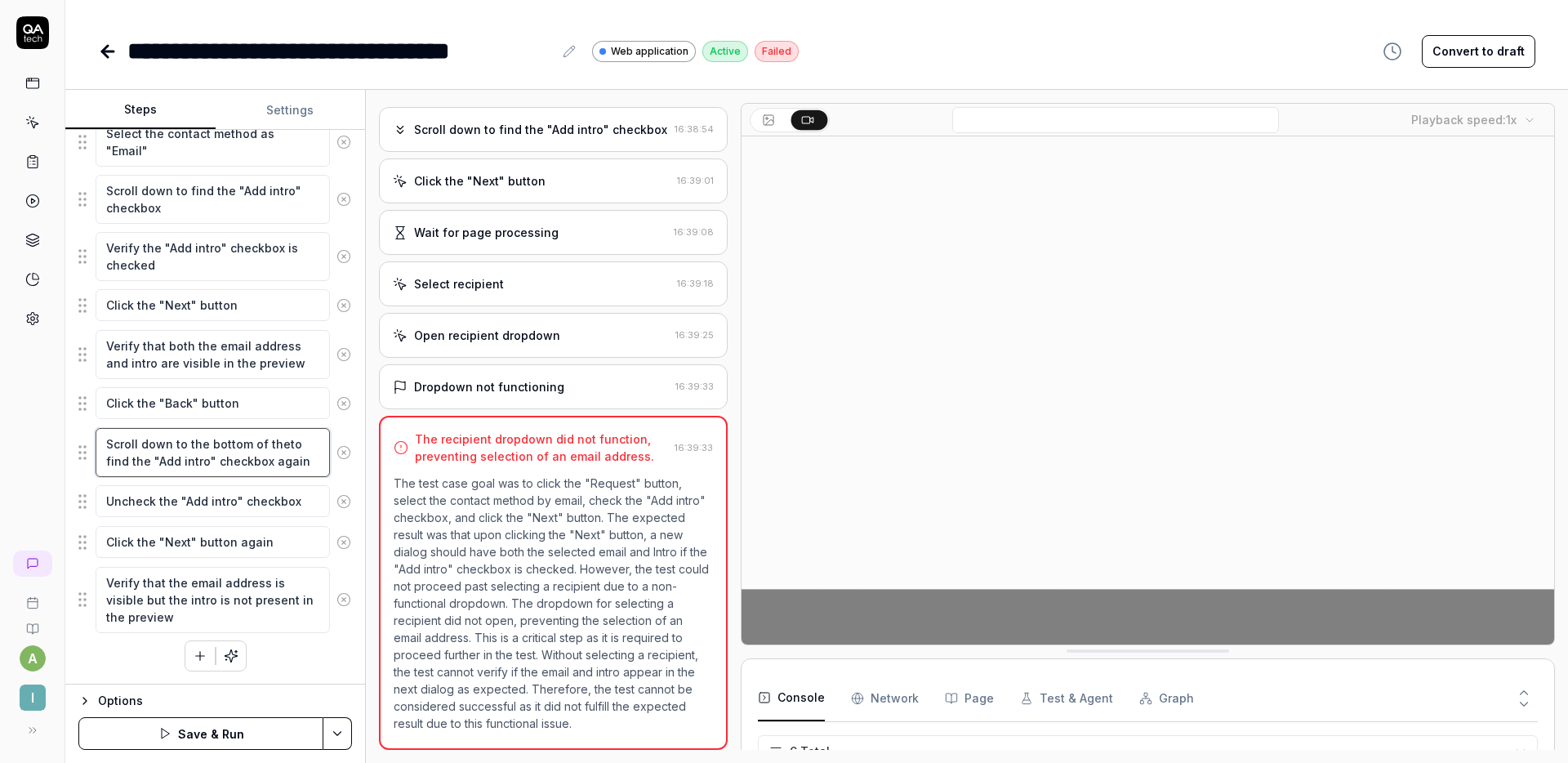
type textarea "Scroll down to the bottom of the to find the "Add intro" checkbox again"
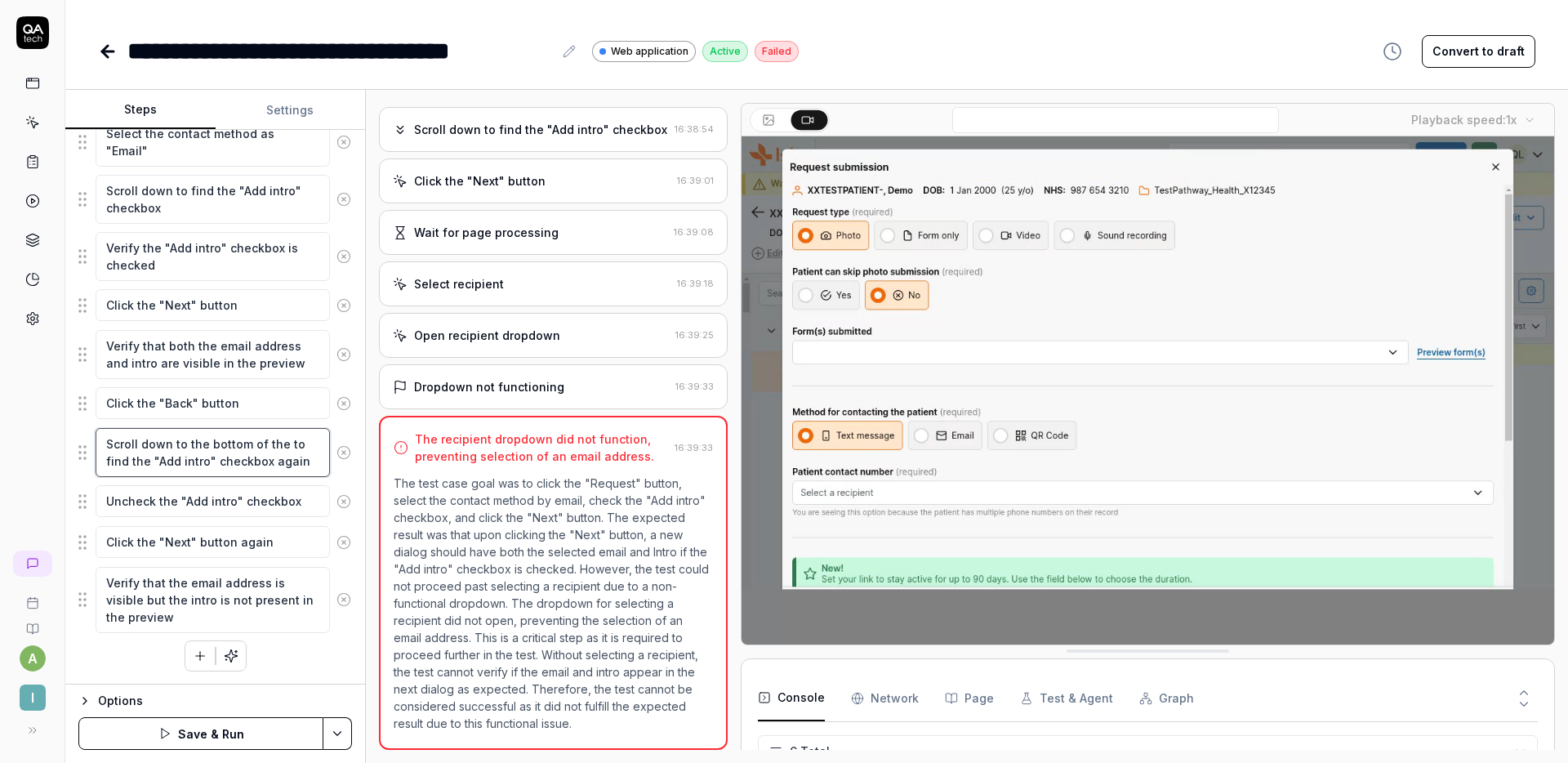
type textarea "*"
type textarea "Scroll down to the bottom of the pto find the "Add intro" checkbox again"
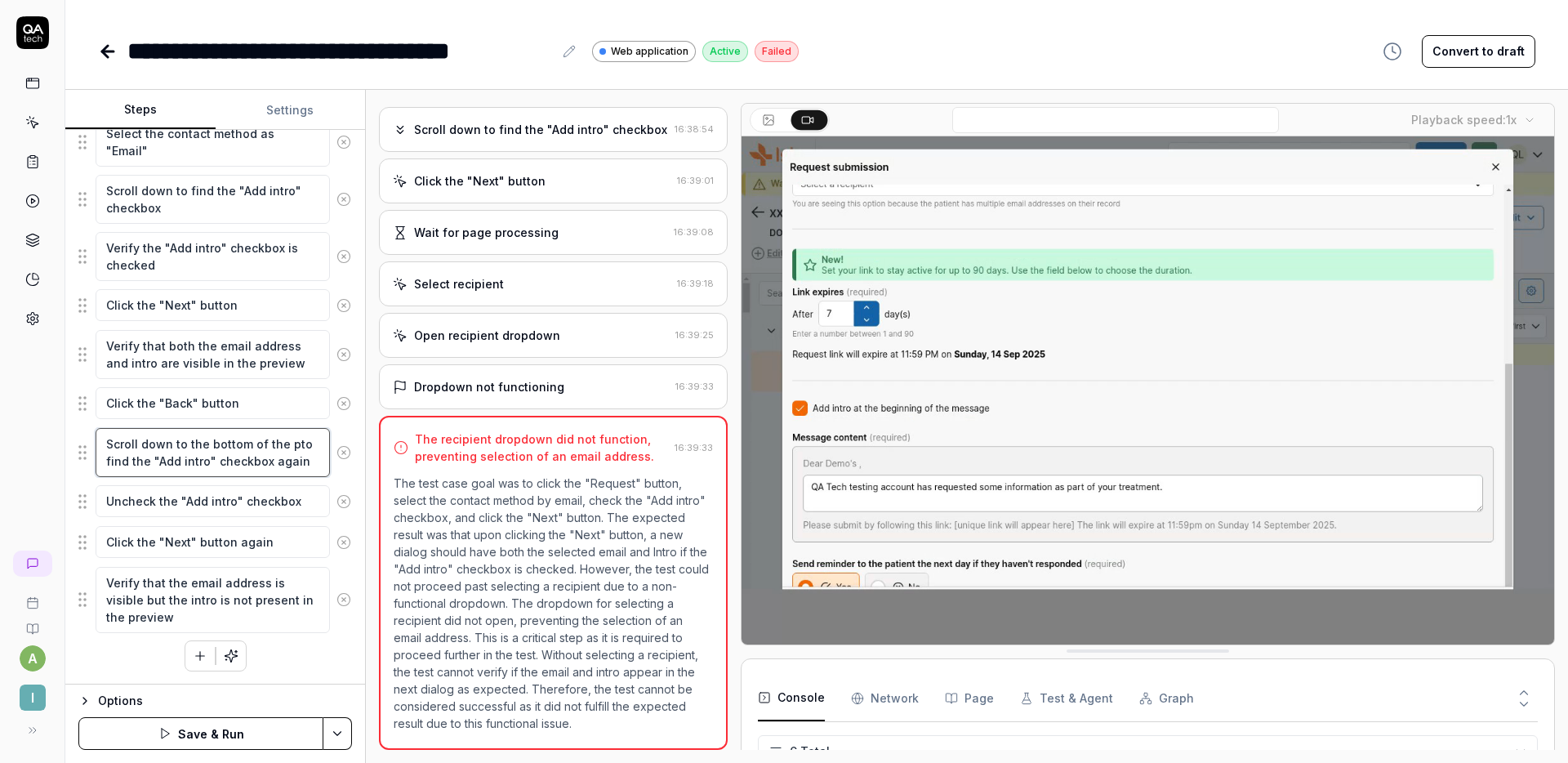
type textarea "*"
type textarea "Scroll down to the bottom of the pagto find the "Add intro" checkbox again"
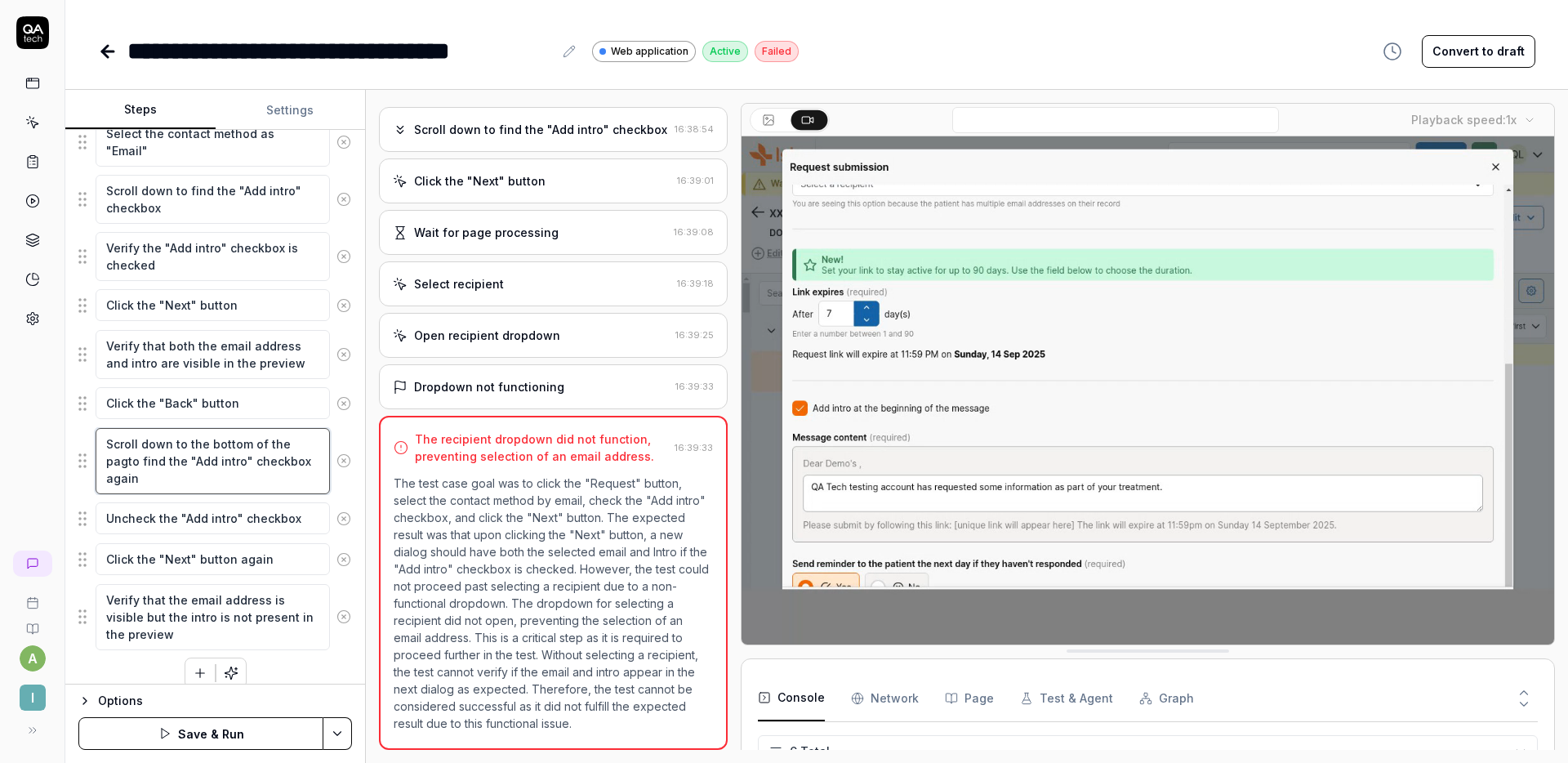
type textarea "*"
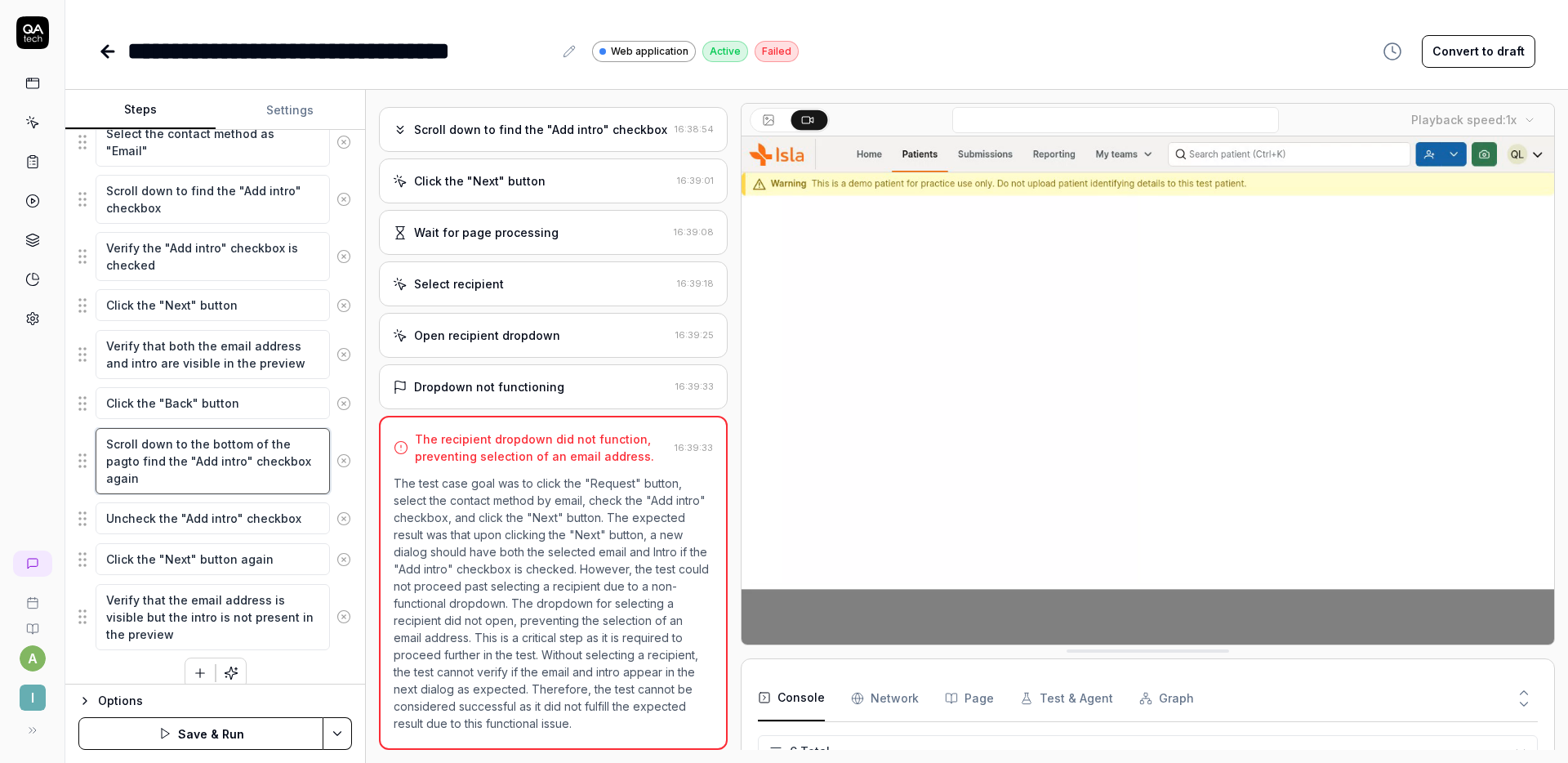
type textarea "Scroll down to the bottom of the pageto find the "Add intro" checkbox again"
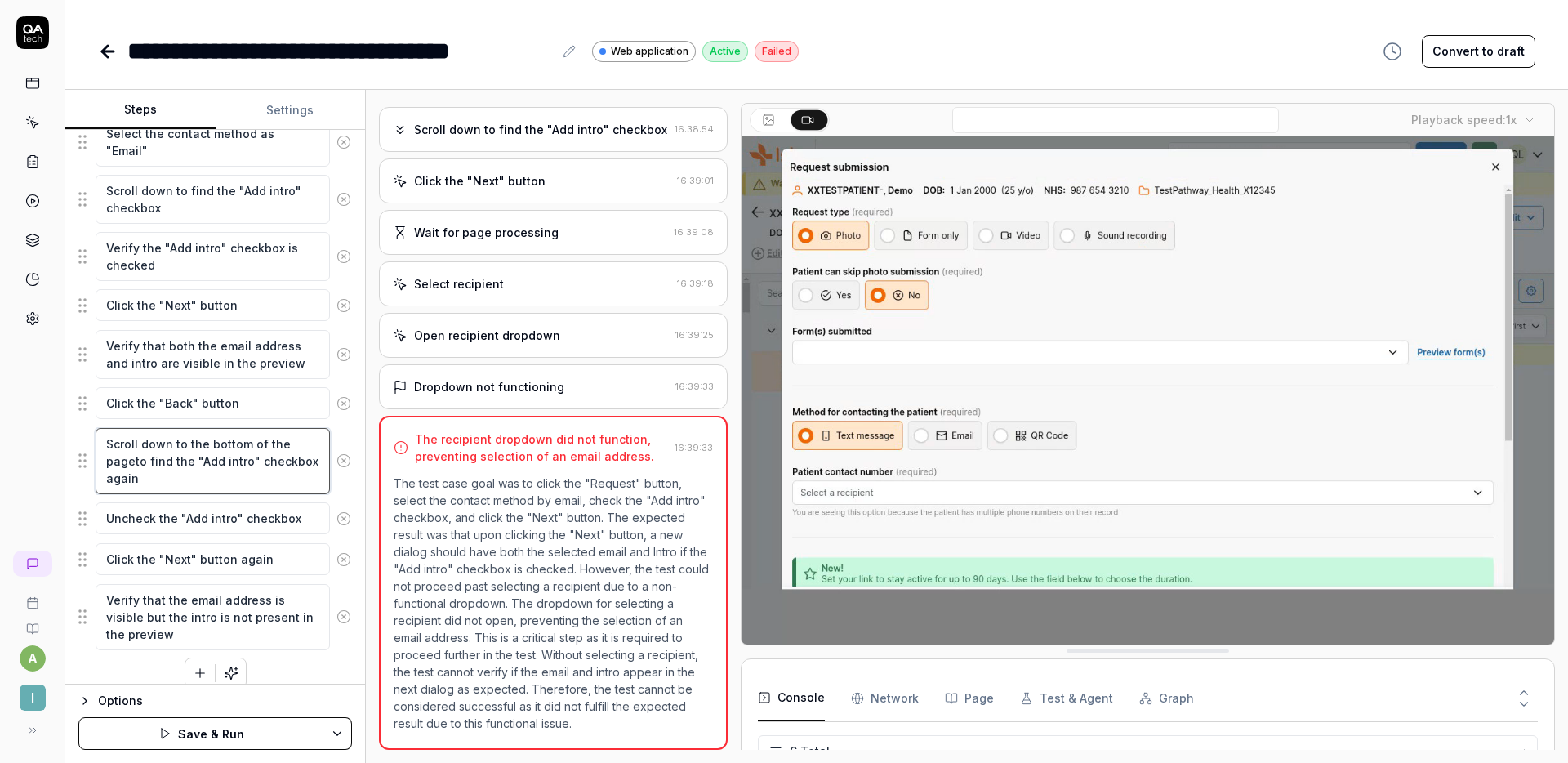
type textarea "*"
type textarea "Scroll down to the bottom of the page.to find the "Add intro" checkbox again"
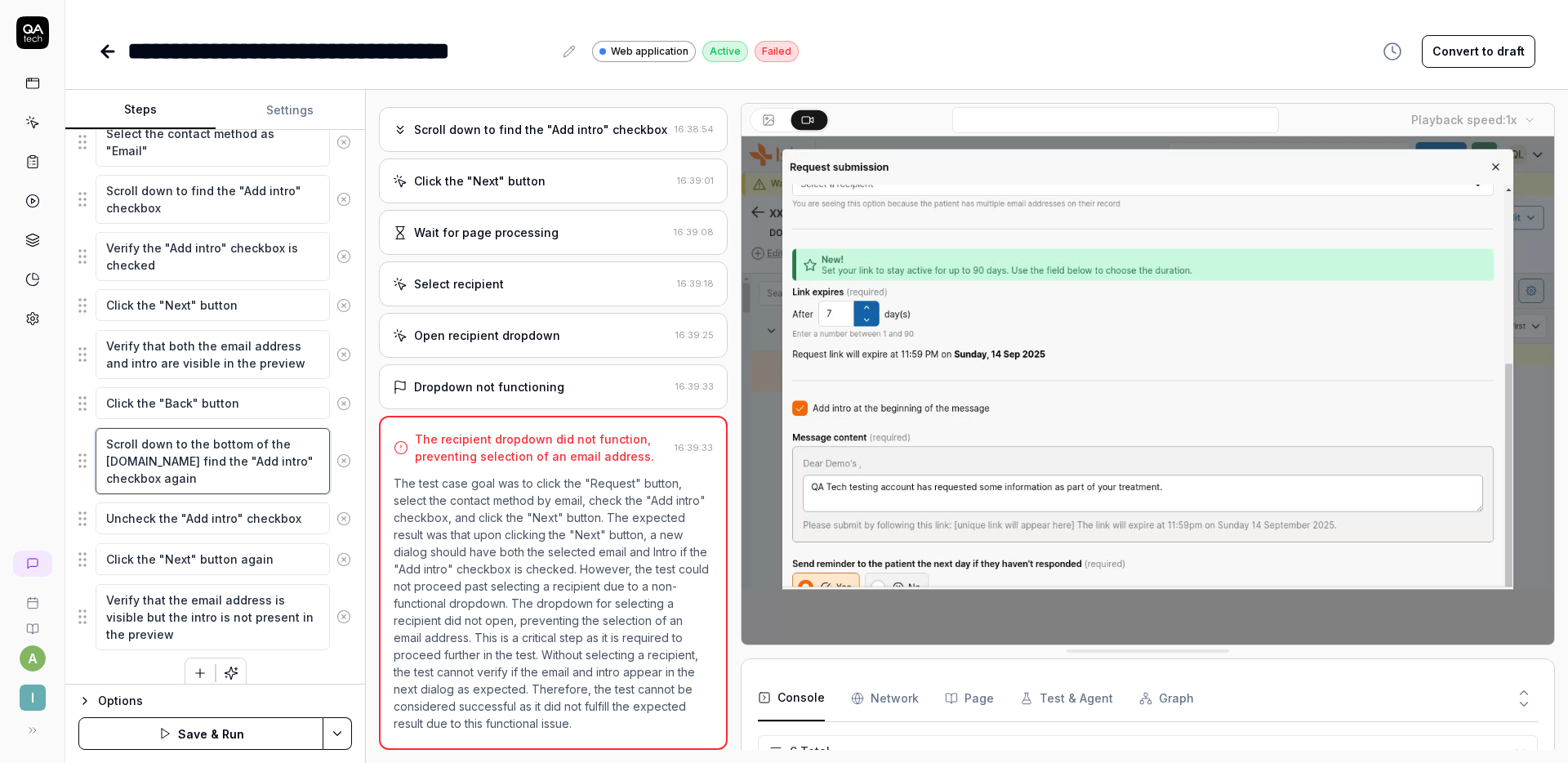
type textarea "*"
type textarea "Scroll down to the bottom of the page. to find the "Add intro" checkbox again"
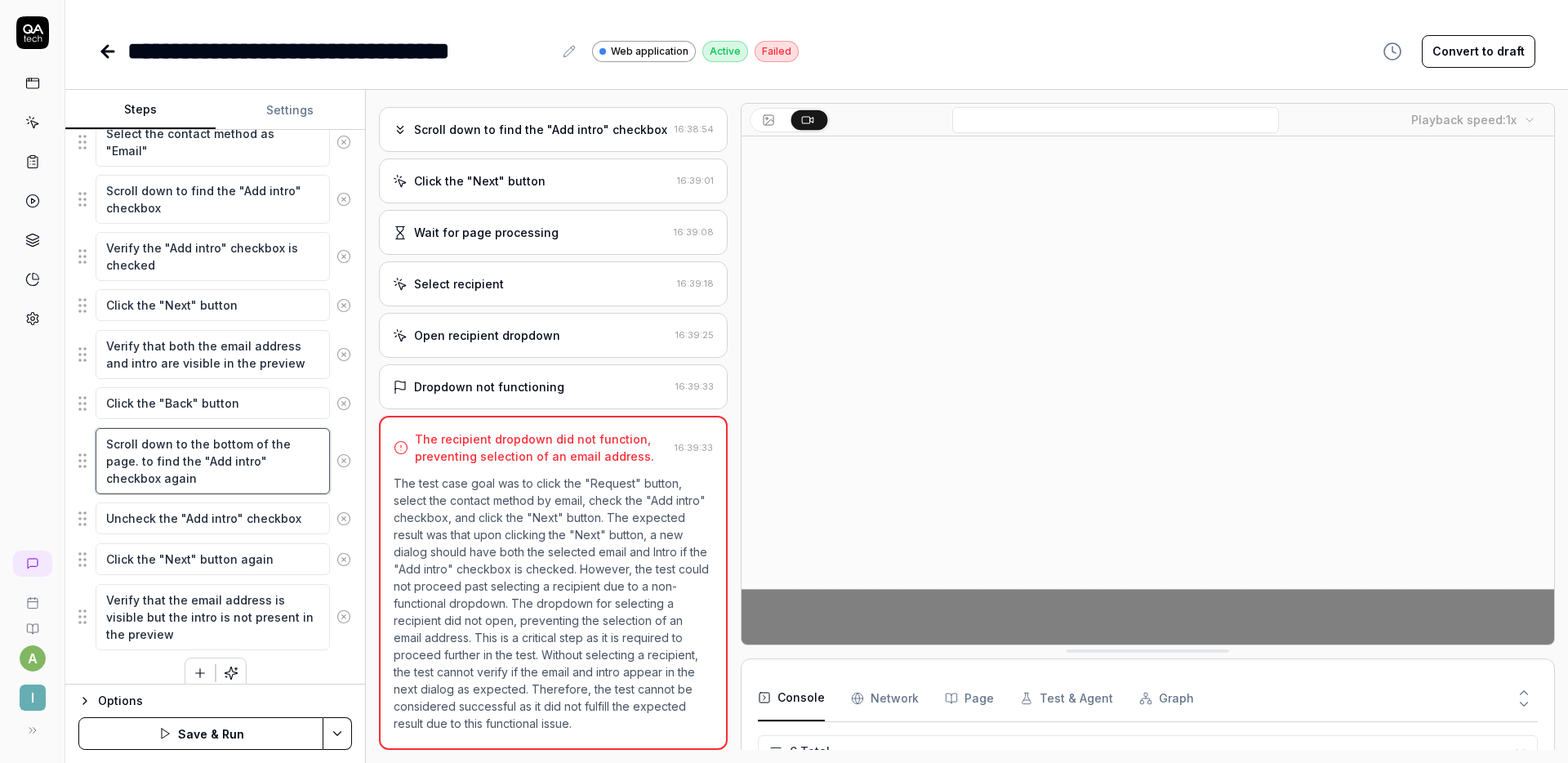
type textarea "*"
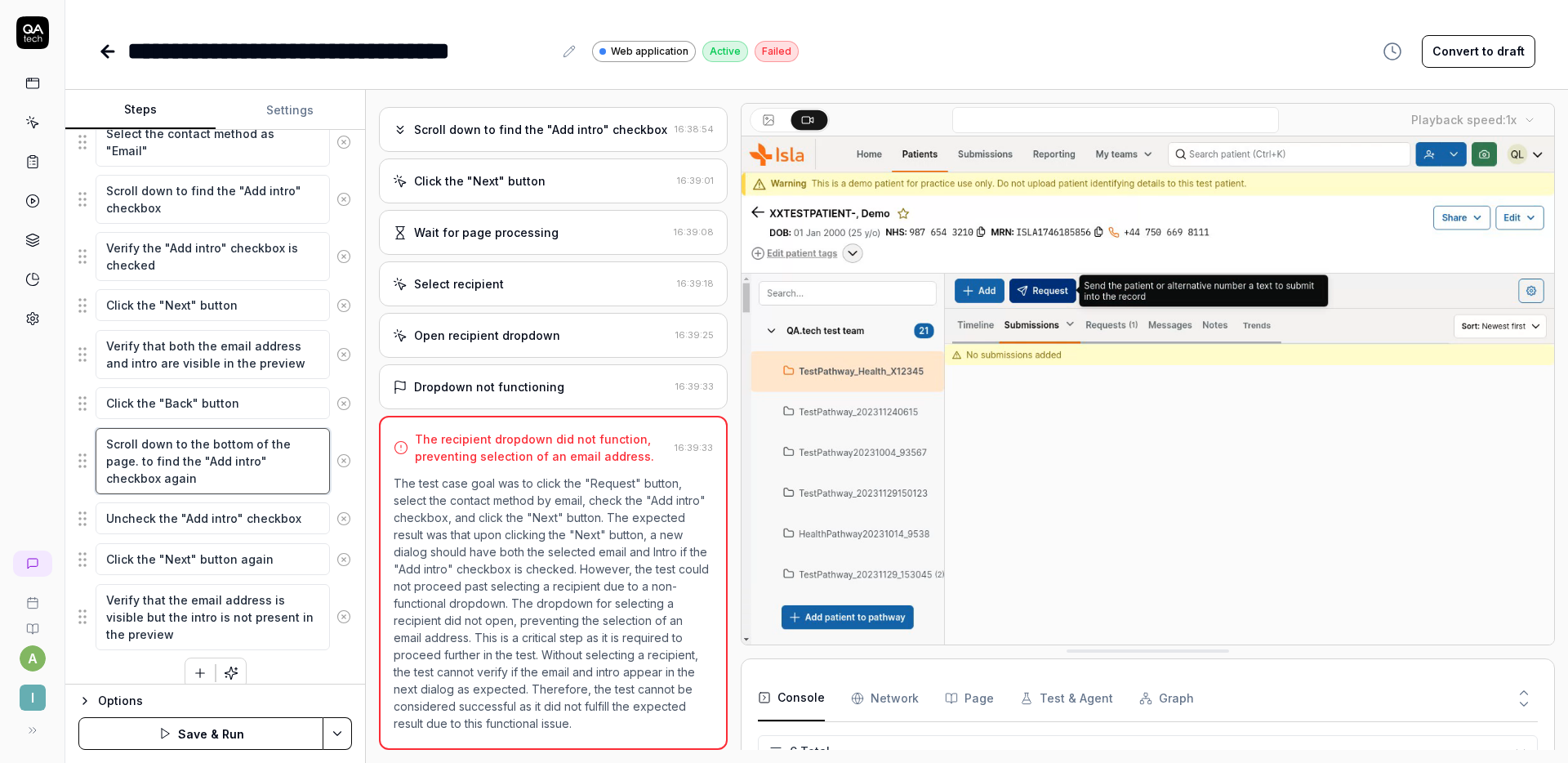
type textarea "Scroll down to the bottom of the page. to ind the "Add intro" checkbox again"
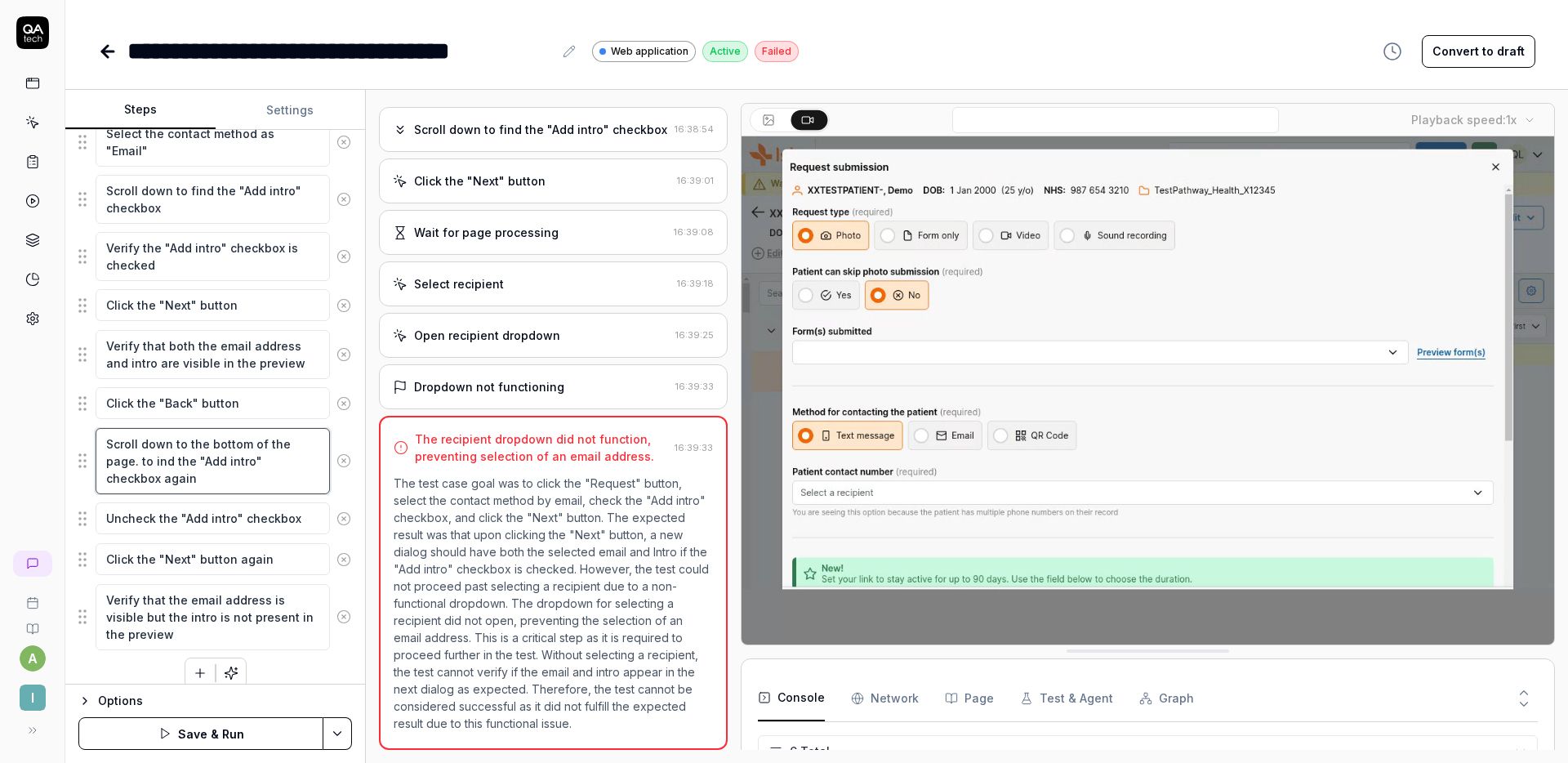
type textarea "*"
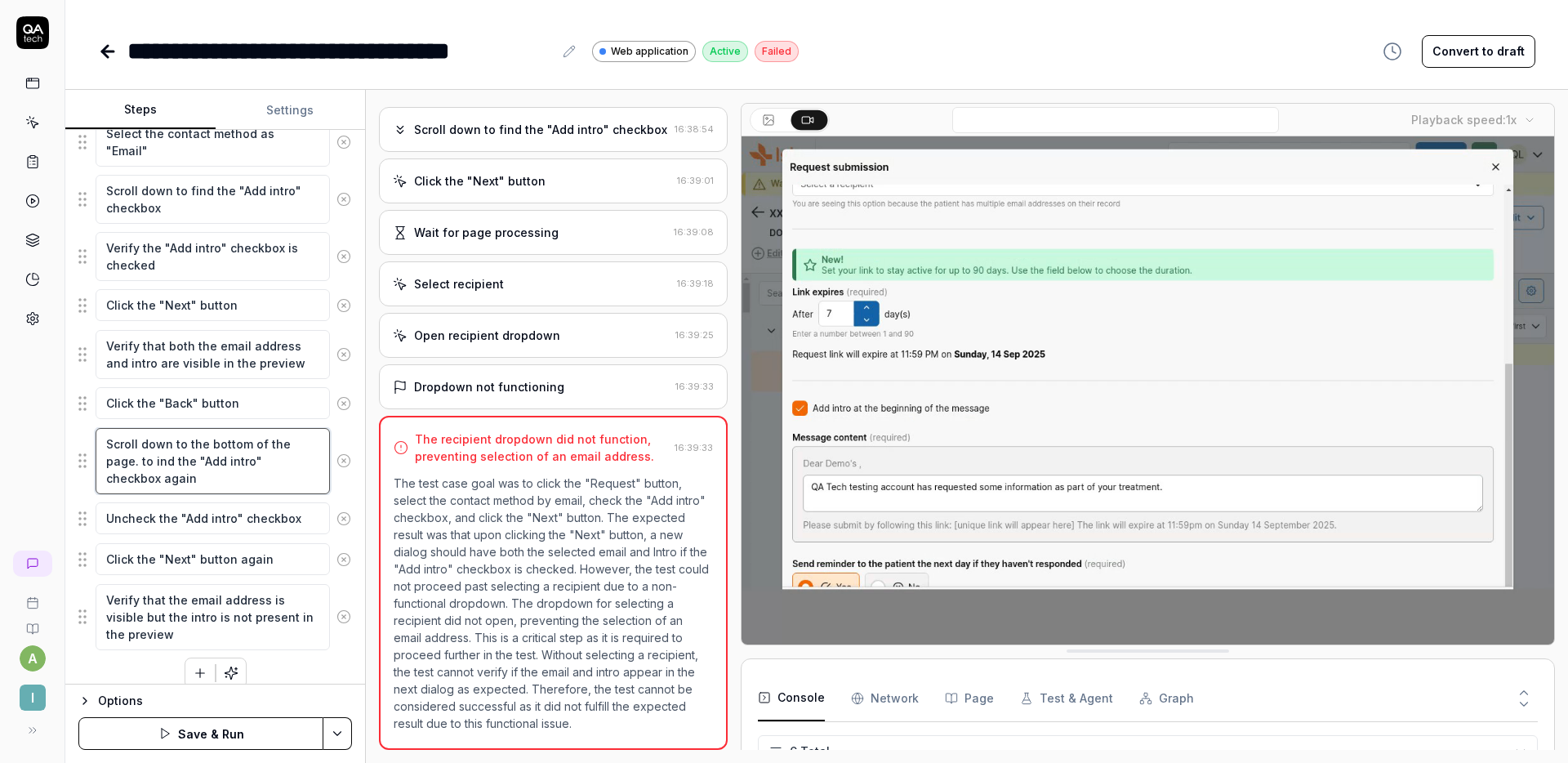
type textarea "Scroll down to the bottom of the page. ind the "Add intro" checkbox again"
type textarea "*"
type textarea "Scroll down to the bottom of the page. Find the "Add intro" checkbox again"
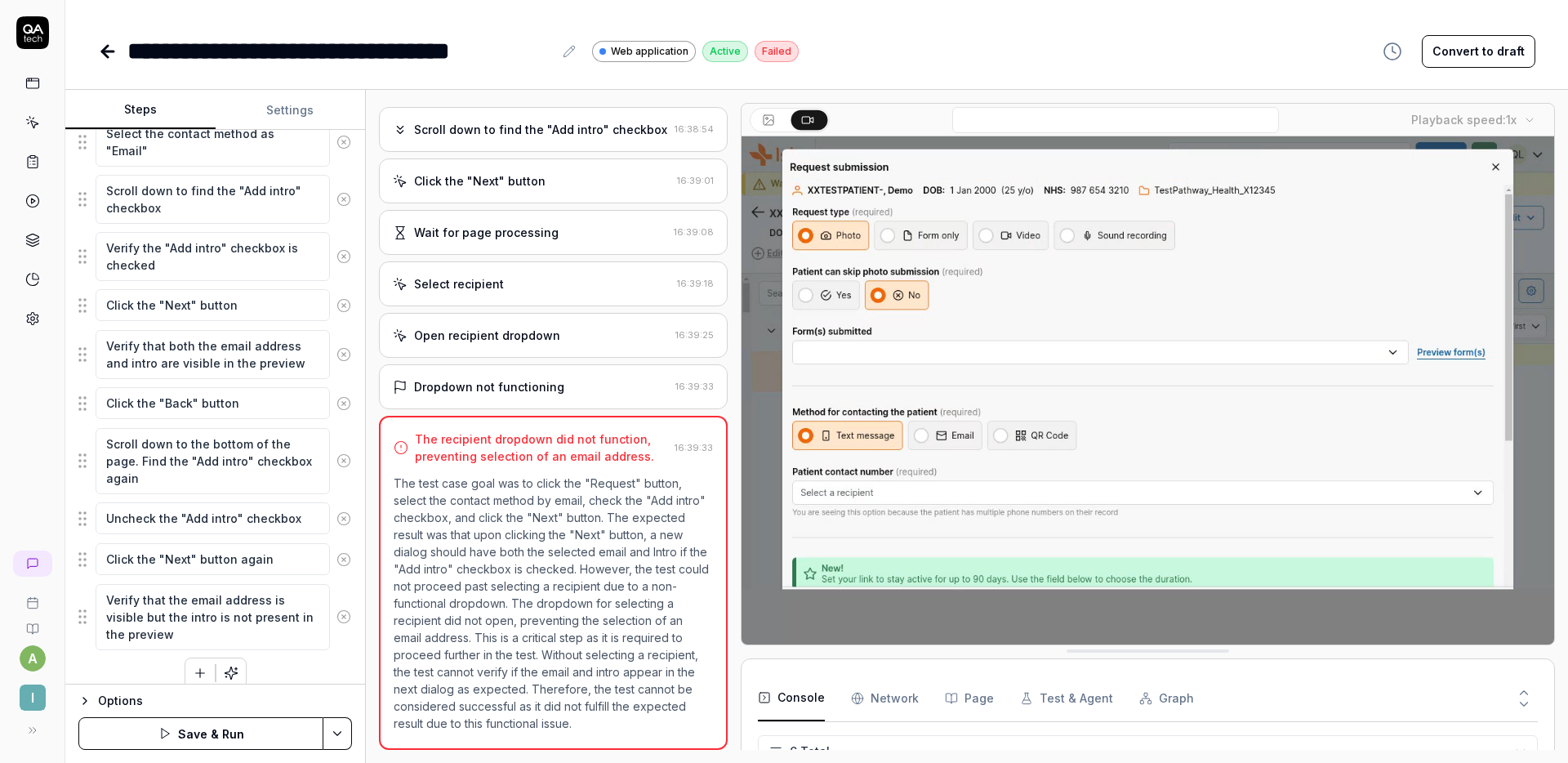
click at [209, 728] on button "Save & Run" at bounding box center [200, 734] width 245 height 33
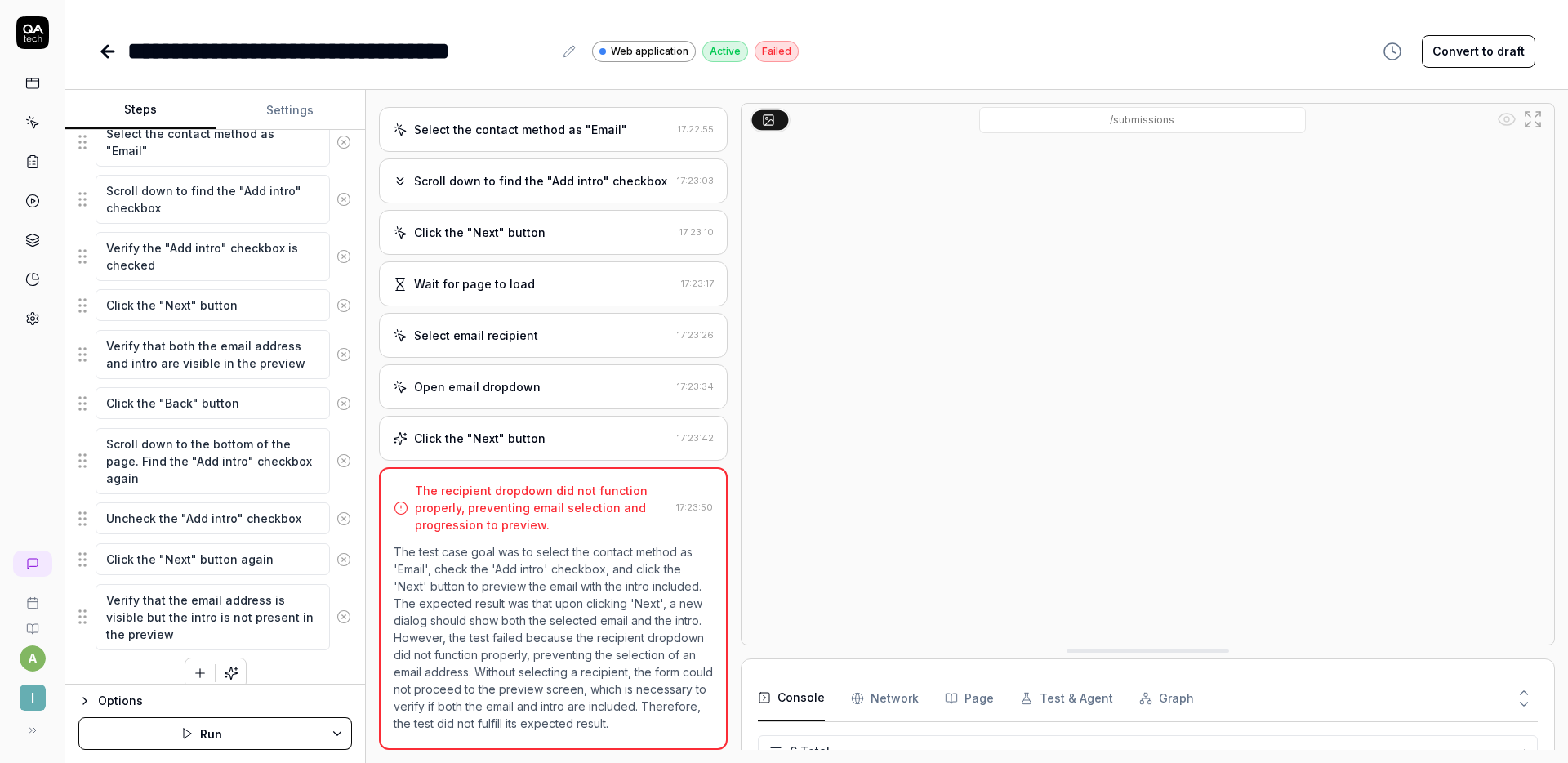
scroll to position [140, 0]
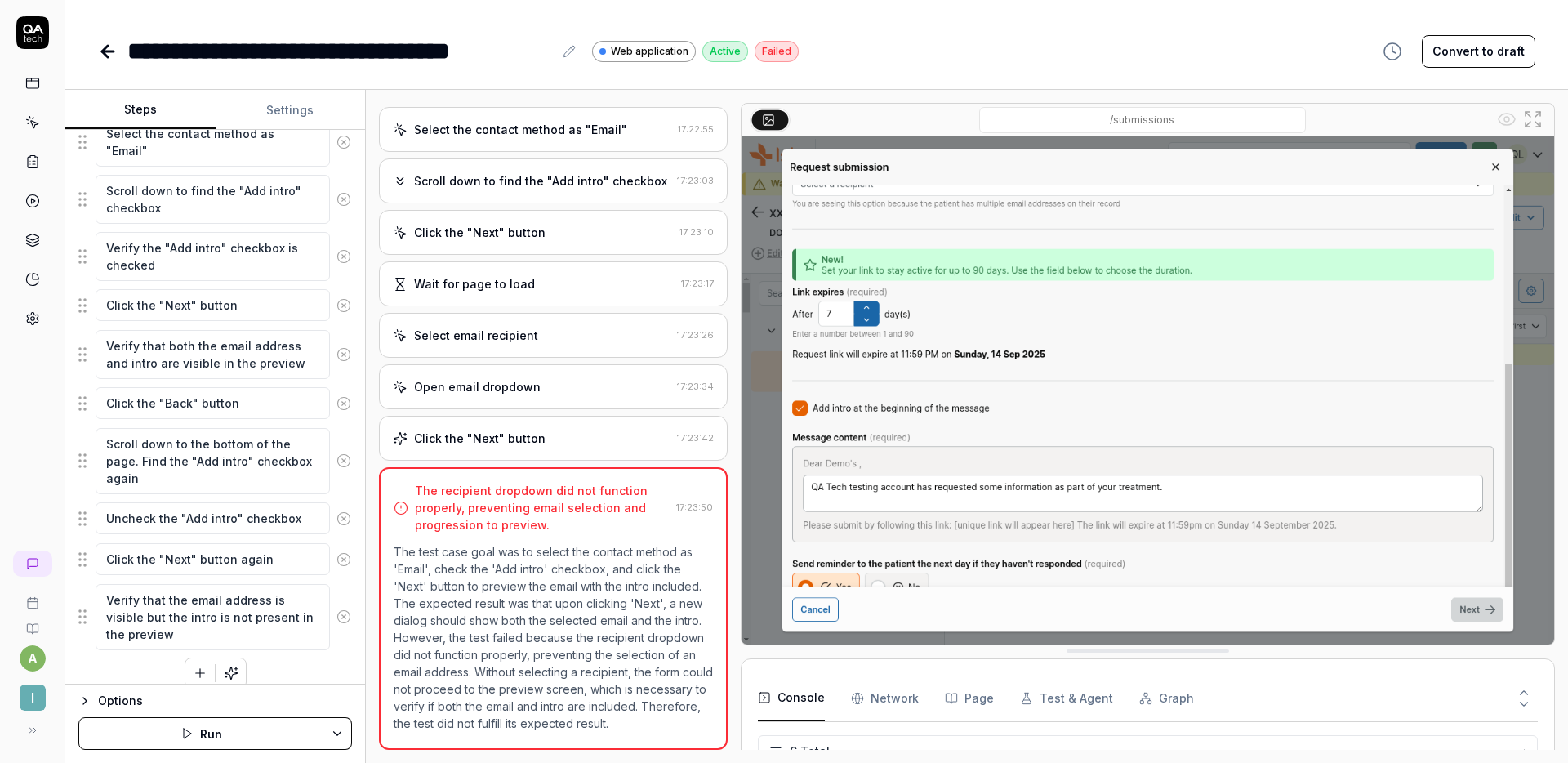
click at [570, 379] on div "Open email dropdown" at bounding box center [532, 387] width 278 height 17
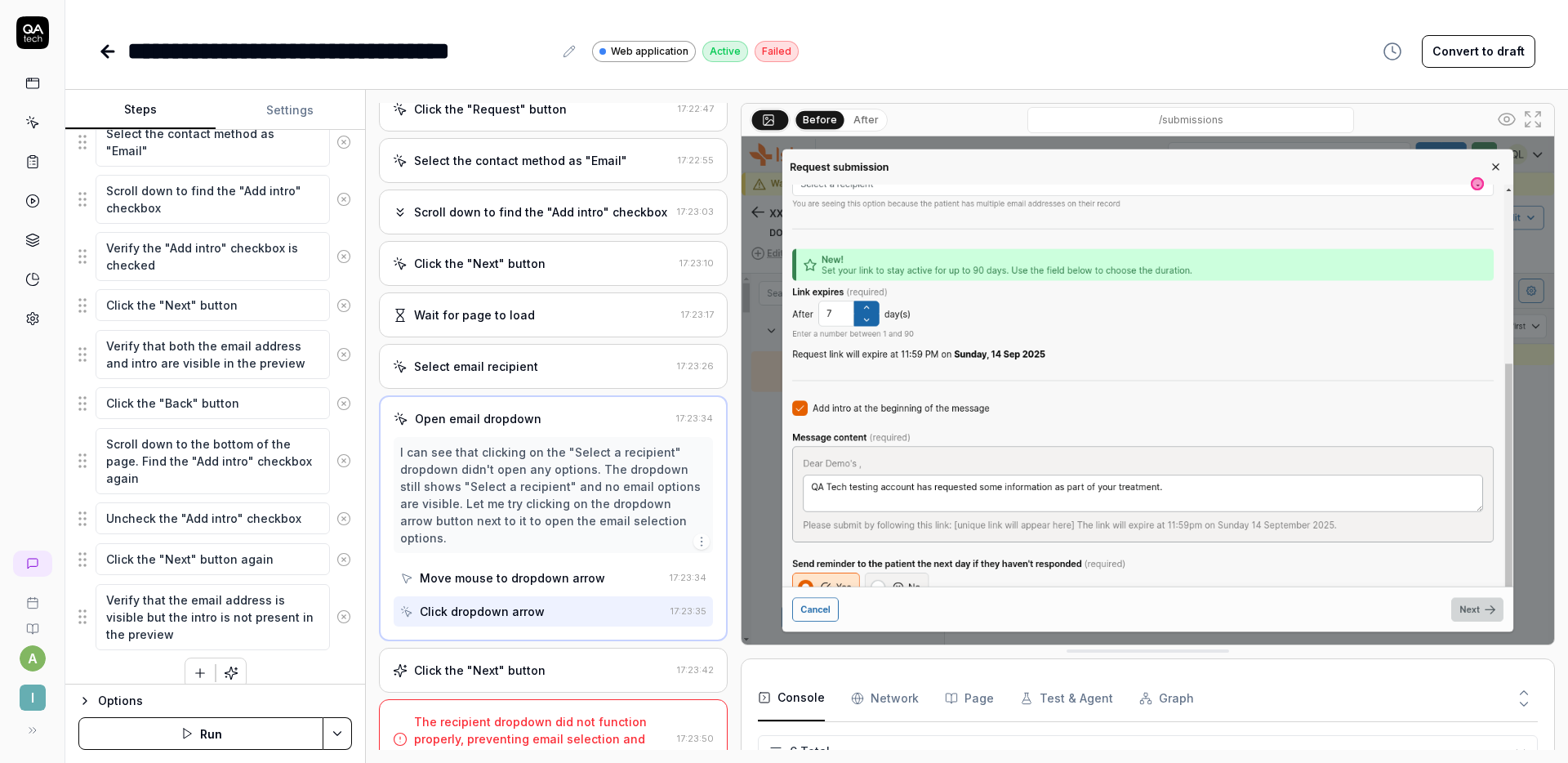
scroll to position [104, 0]
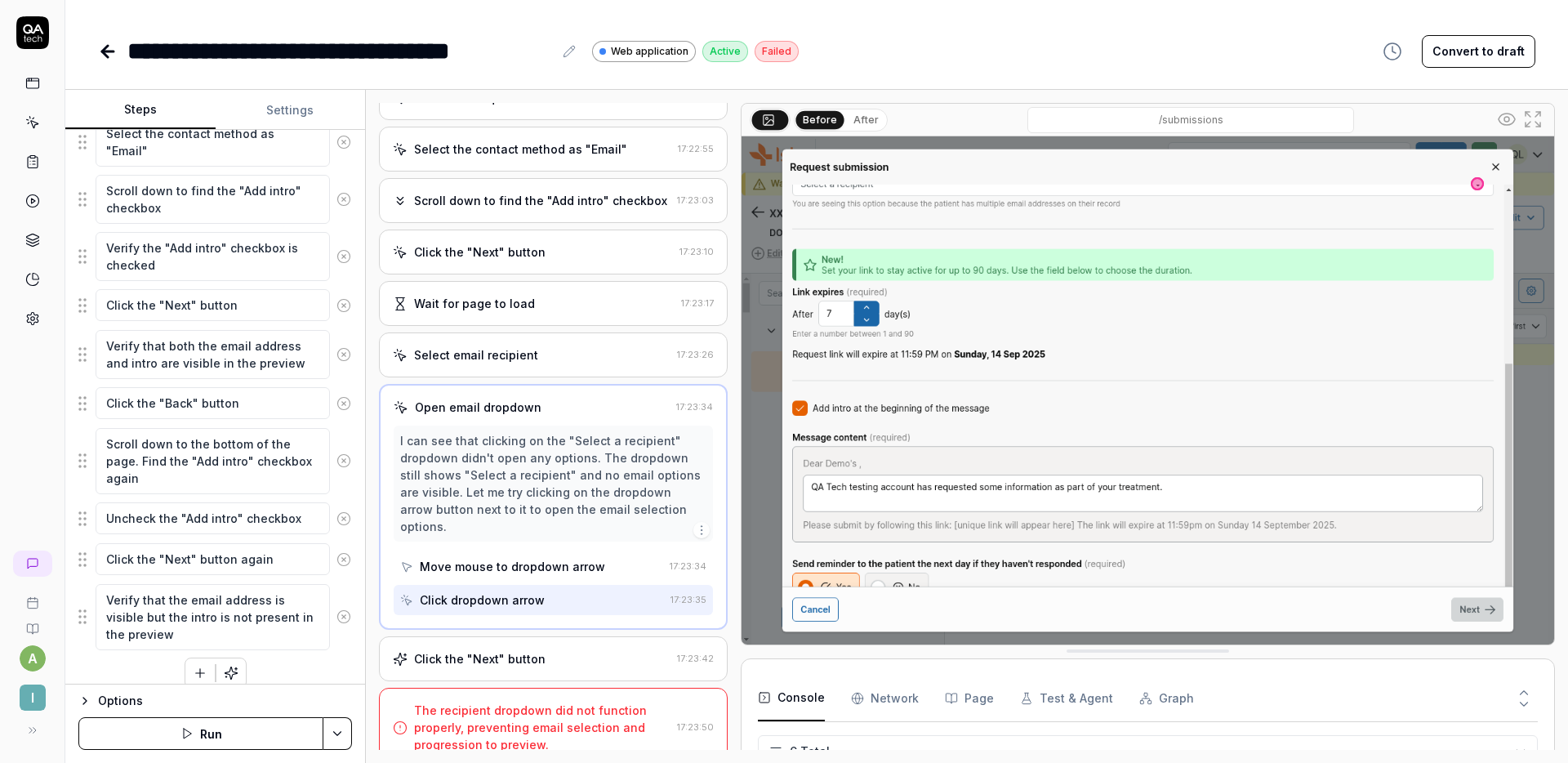
click at [543, 637] on div "Click the "Next" button 17:23:42" at bounding box center [553, 659] width 349 height 45
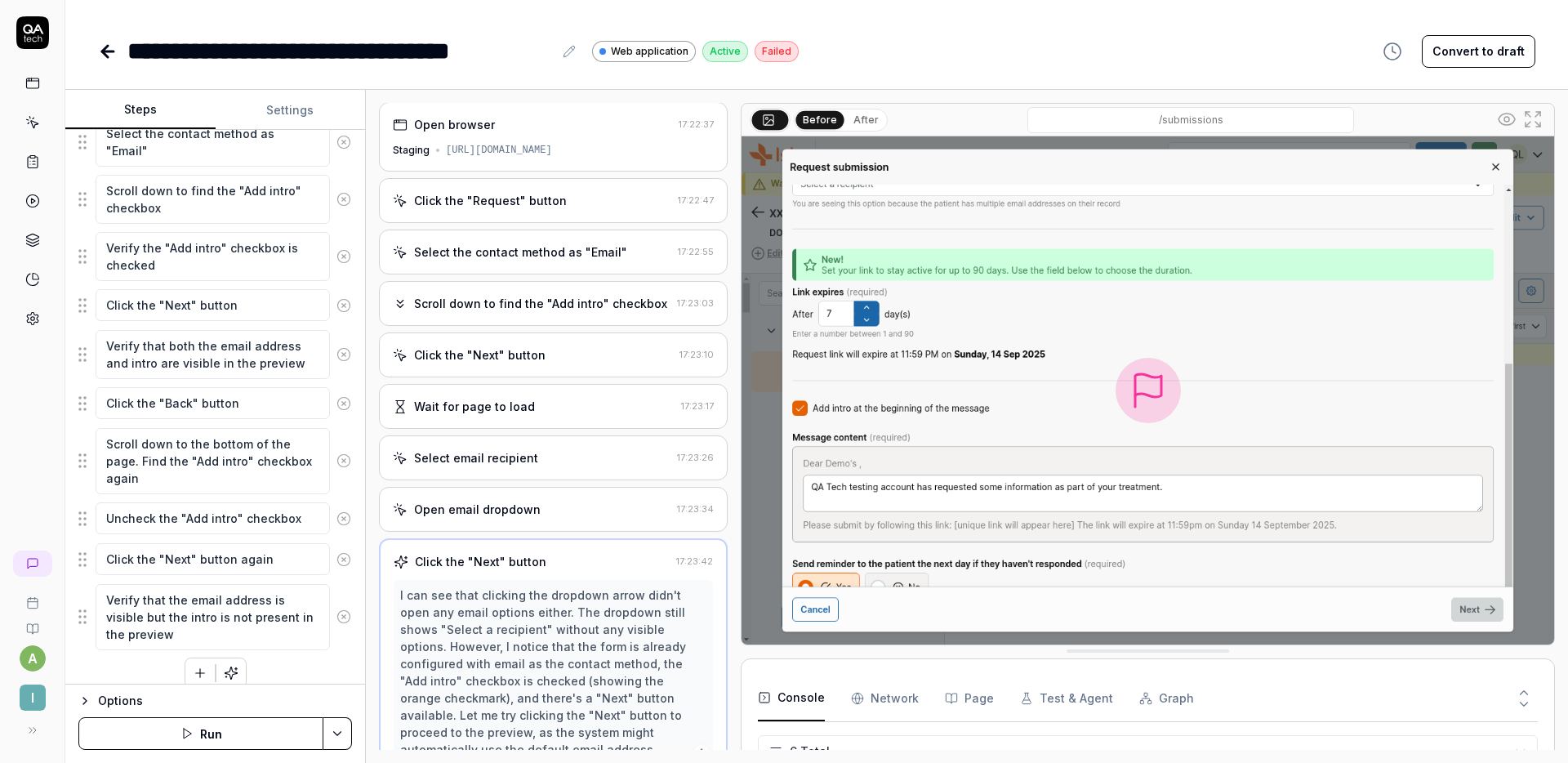
scroll to position [0, 0]
click at [555, 403] on div "Wait for page to load" at bounding box center [534, 407] width 282 height 17
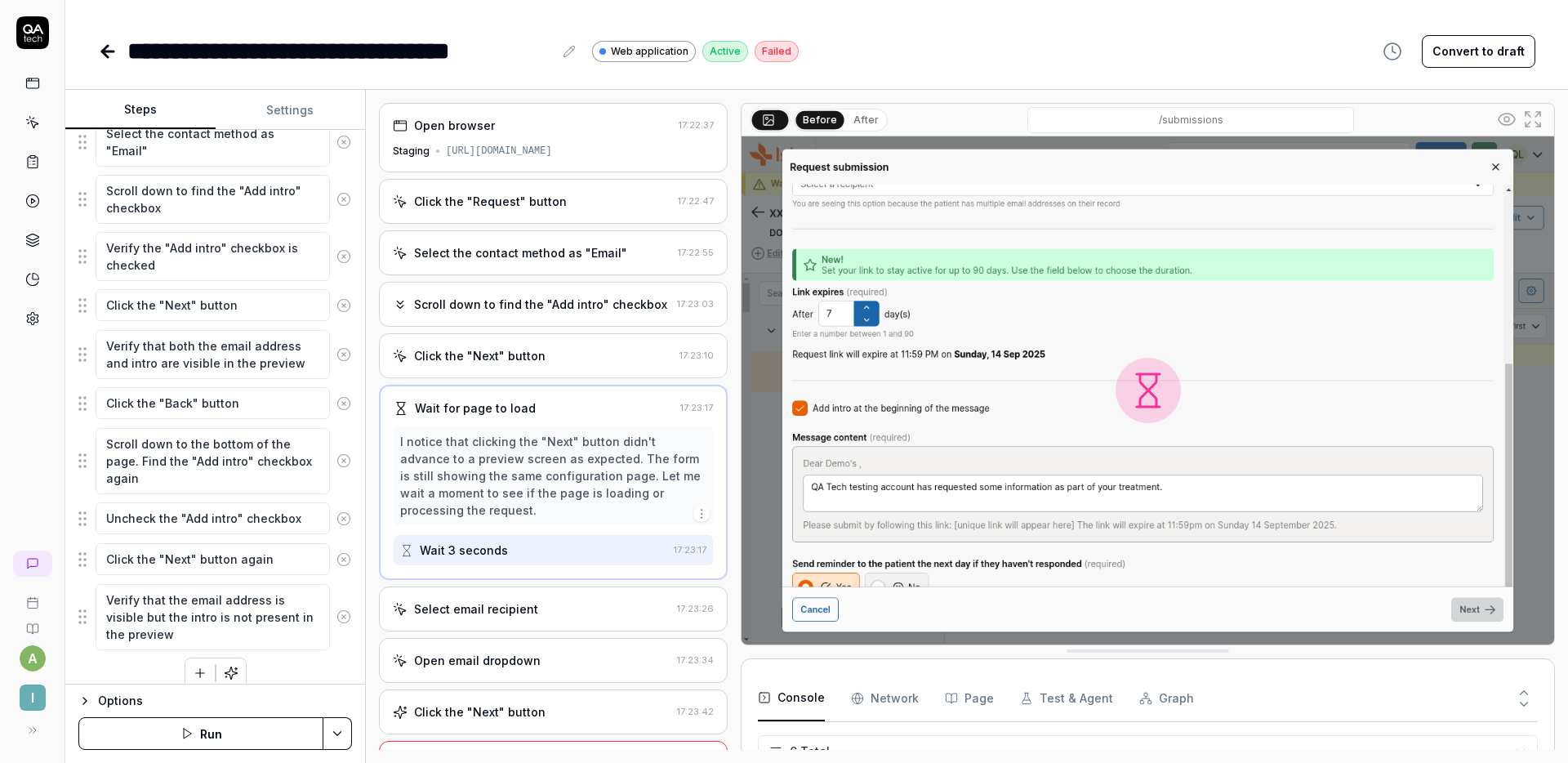
click at [563, 361] on div "Click the "Next" button" at bounding box center [533, 356] width 280 height 17
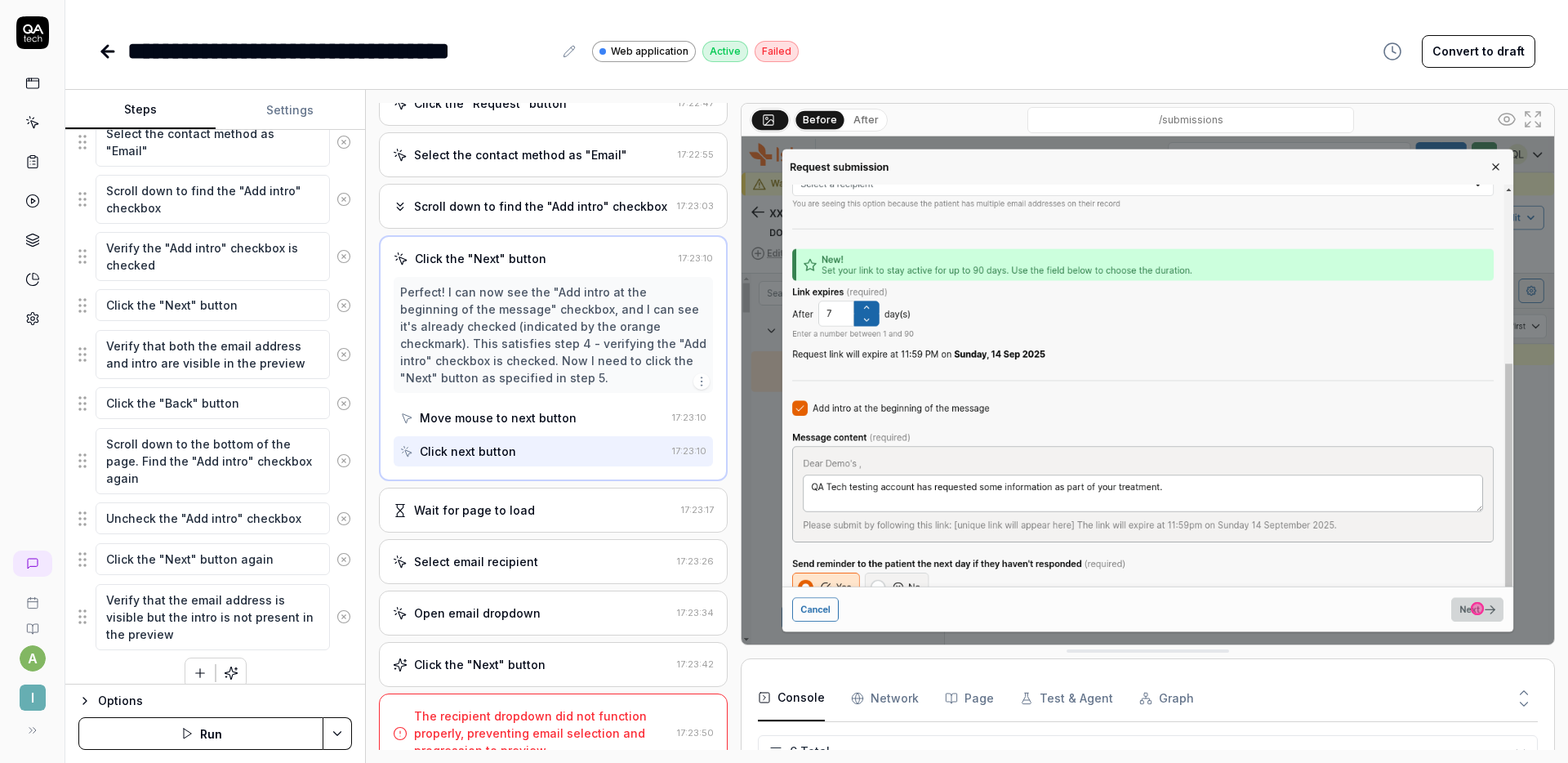
scroll to position [121, 0]
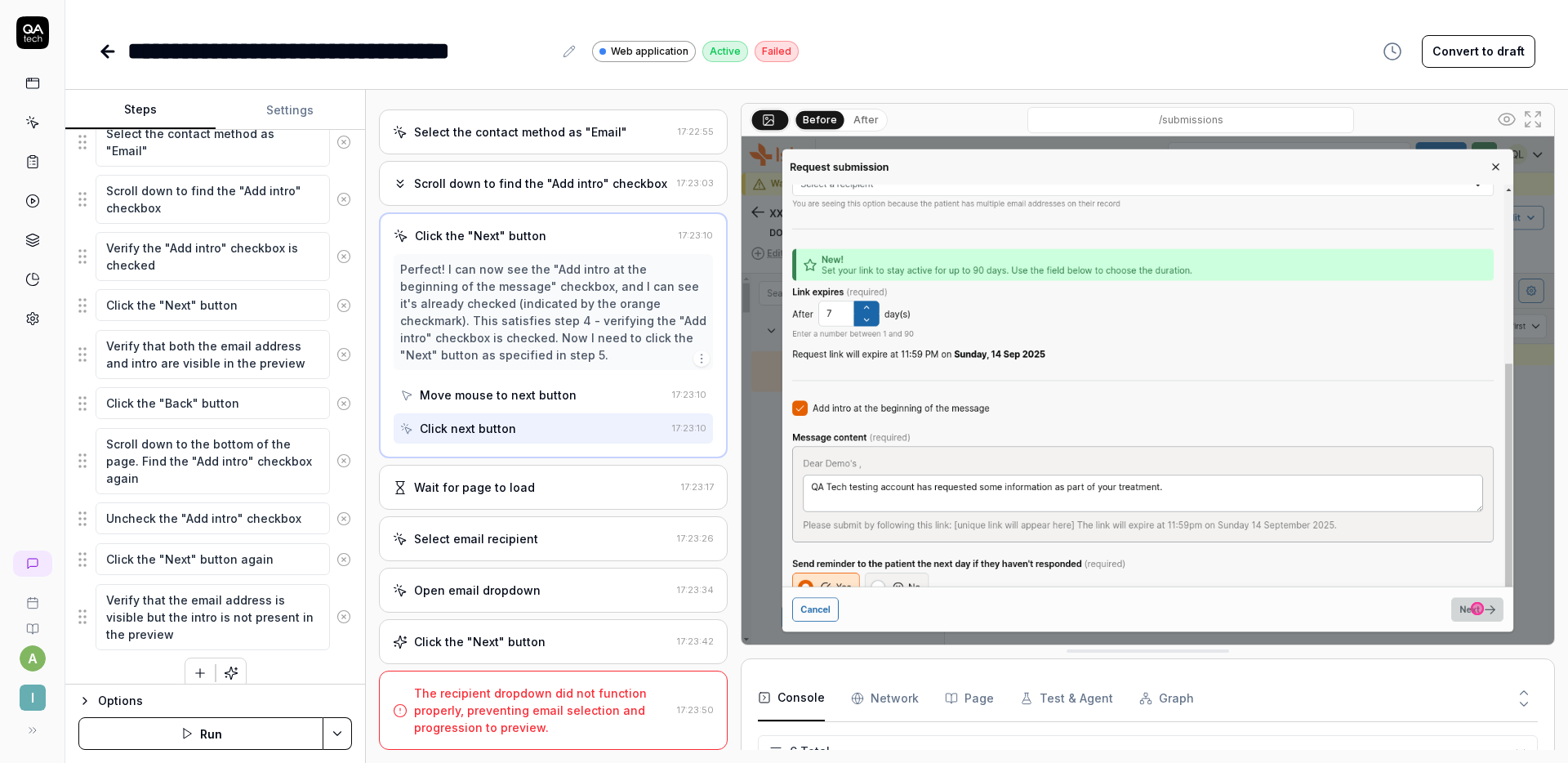
type textarea "*"
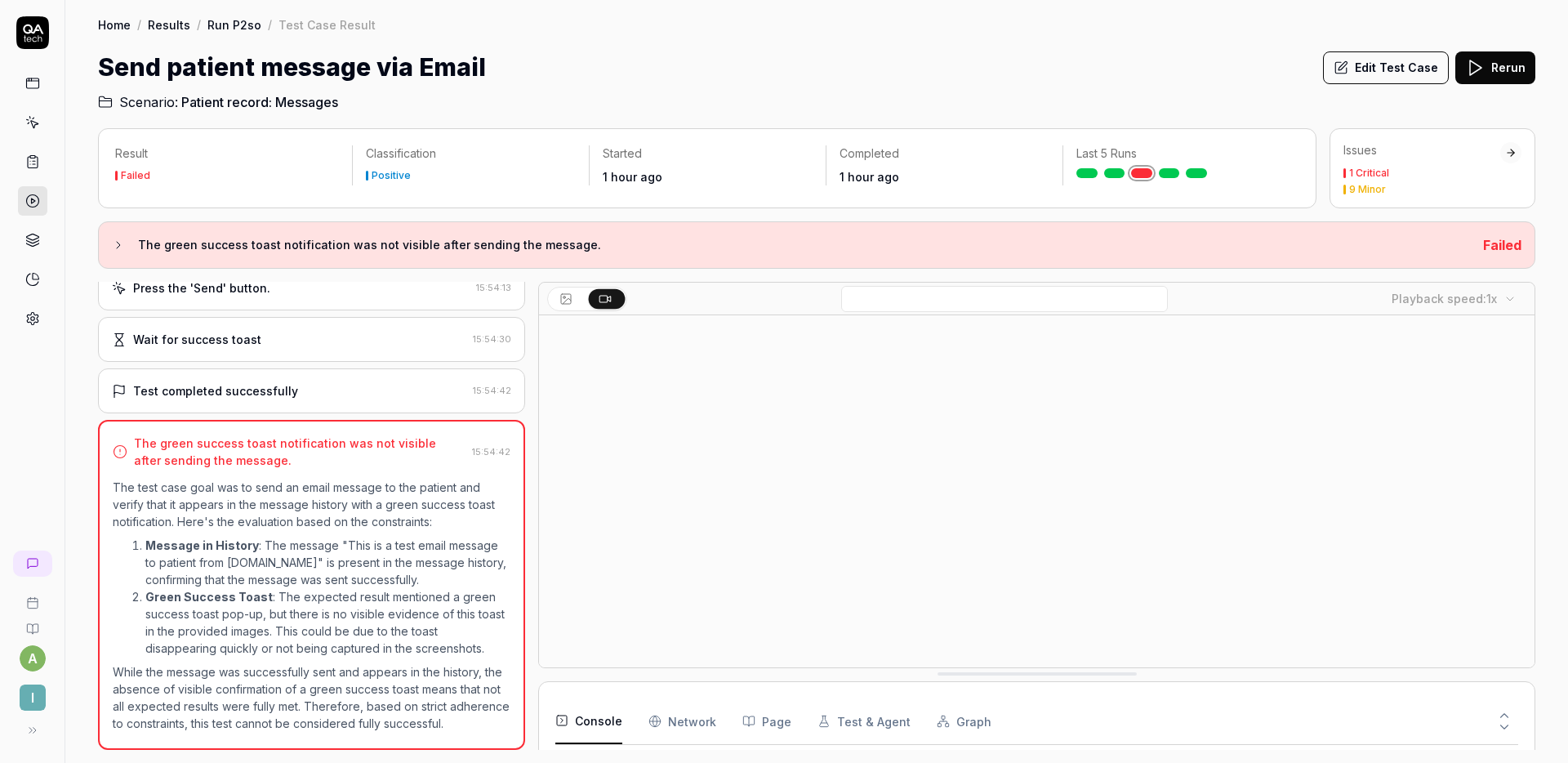
scroll to position [120, 0]
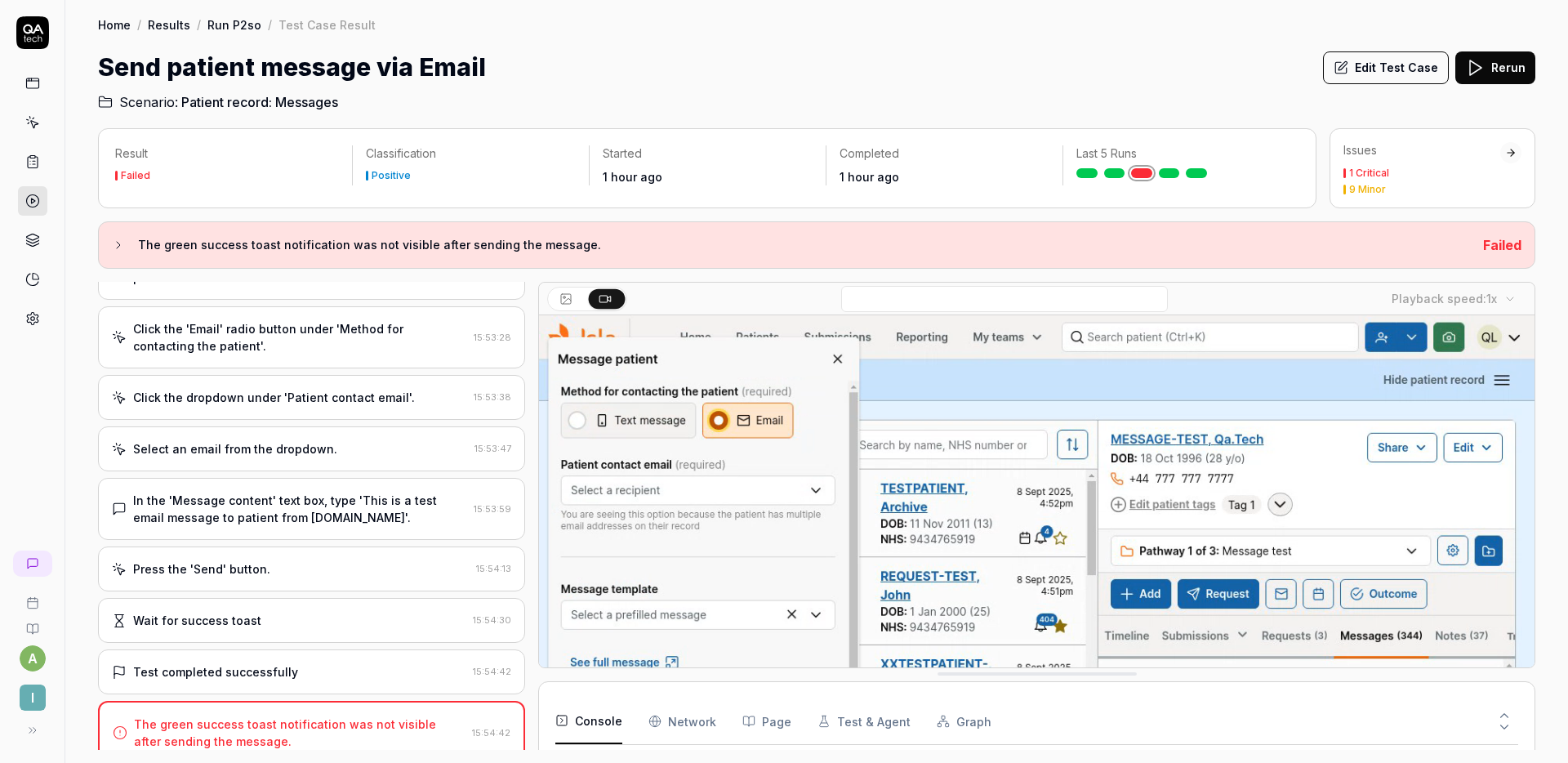
click at [1376, 52] on button "Edit Test Case" at bounding box center [1386, 68] width 126 height 33
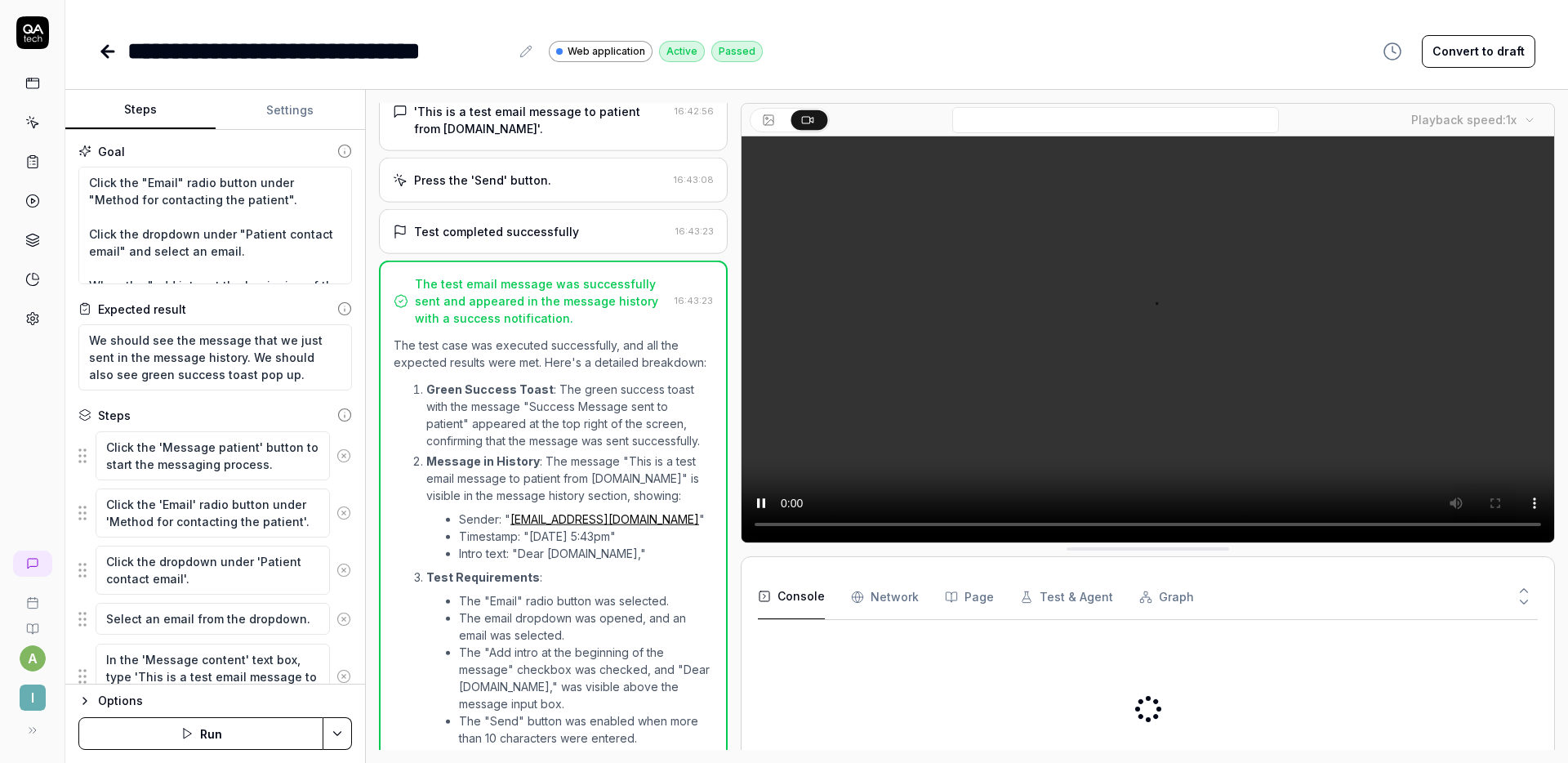
scroll to position [495, 0]
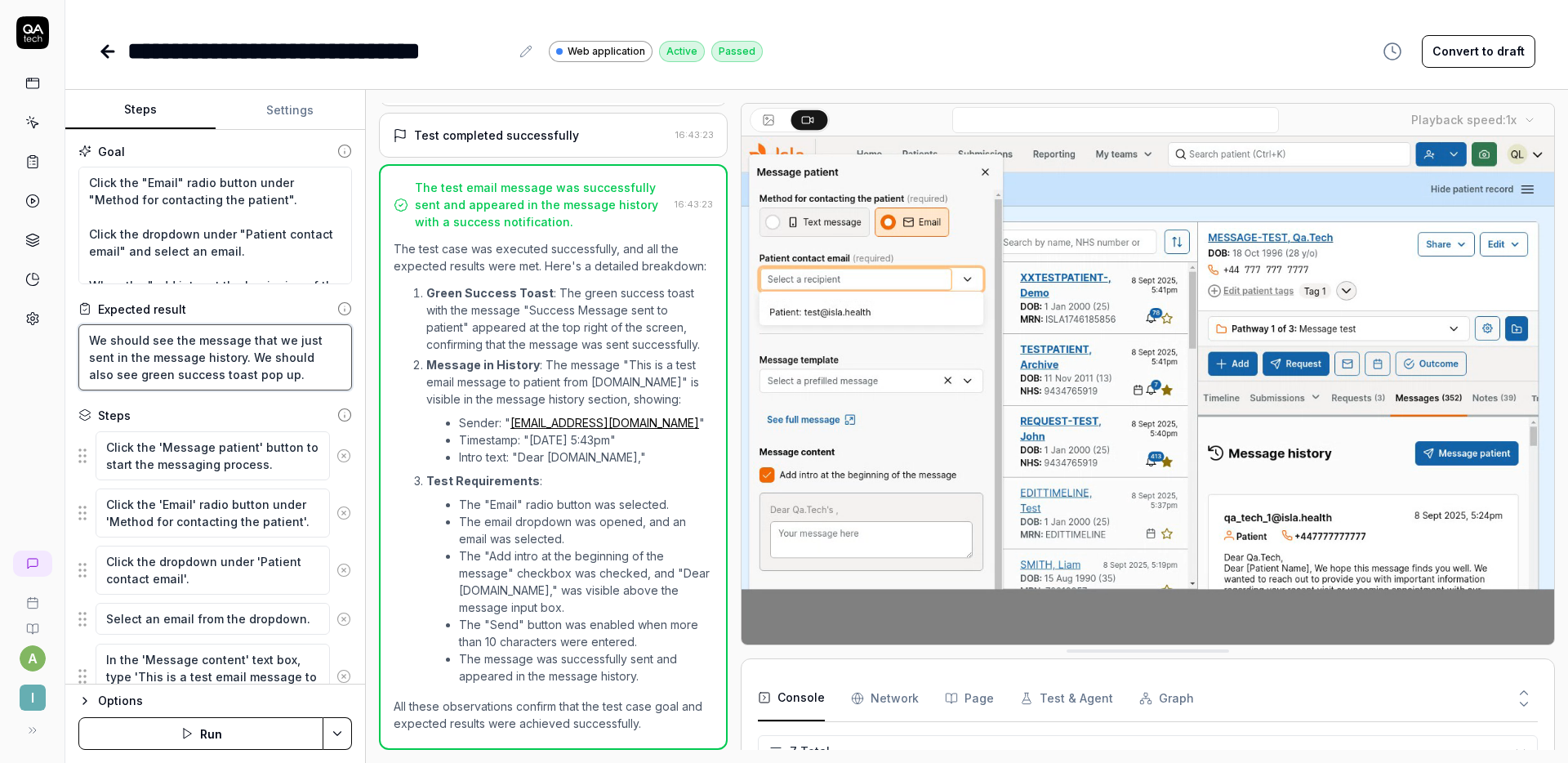
click at [275, 370] on textarea "We should see the message that we just sent in the message history. We should a…" at bounding box center [215, 357] width 274 height 66
type textarea "*"
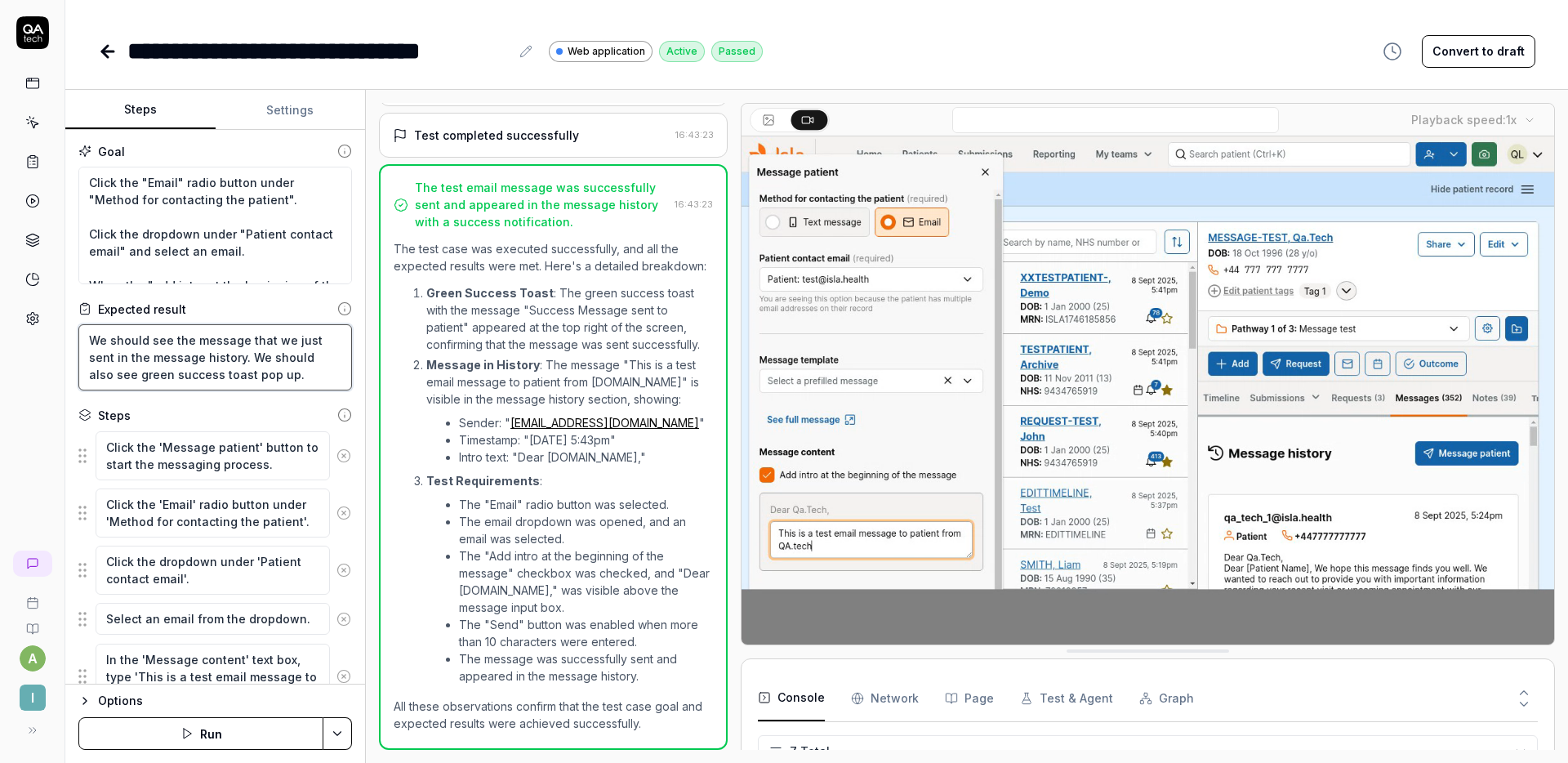
type textarea "We should see the message that we just sent in the message history. We should a…"
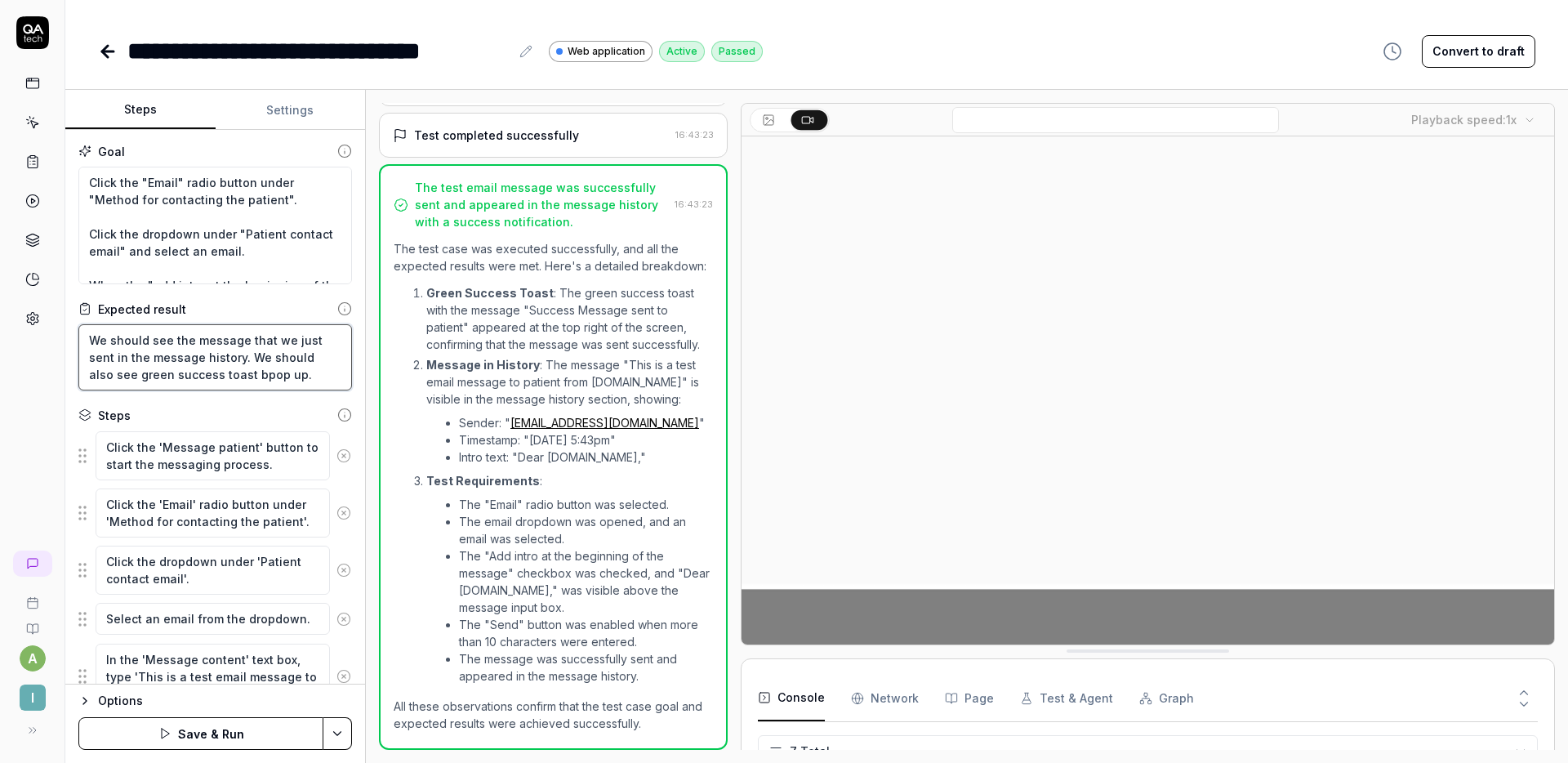
type textarea "*"
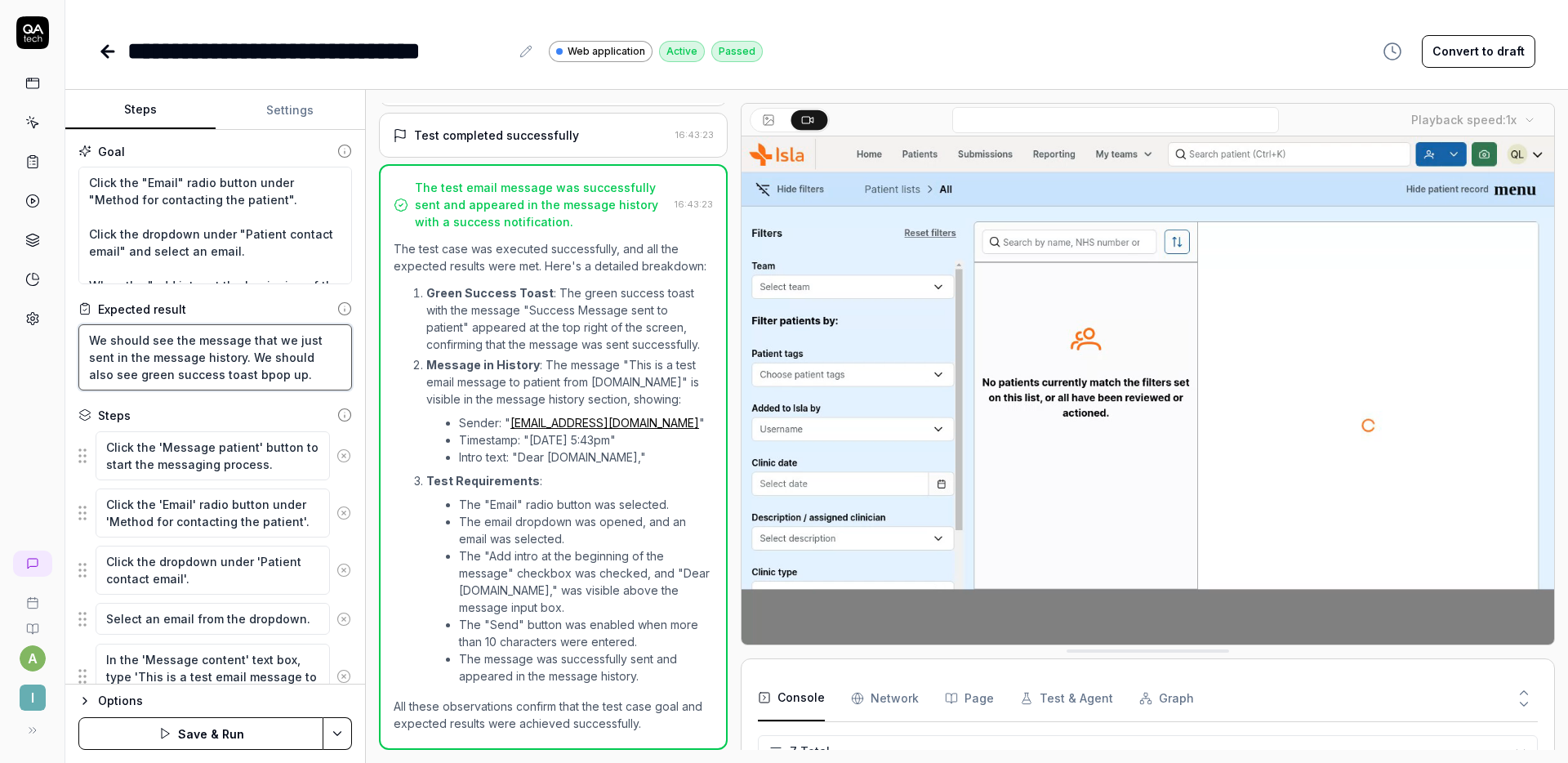
type textarea "We should see the message that we just sent in the message history. We should a…"
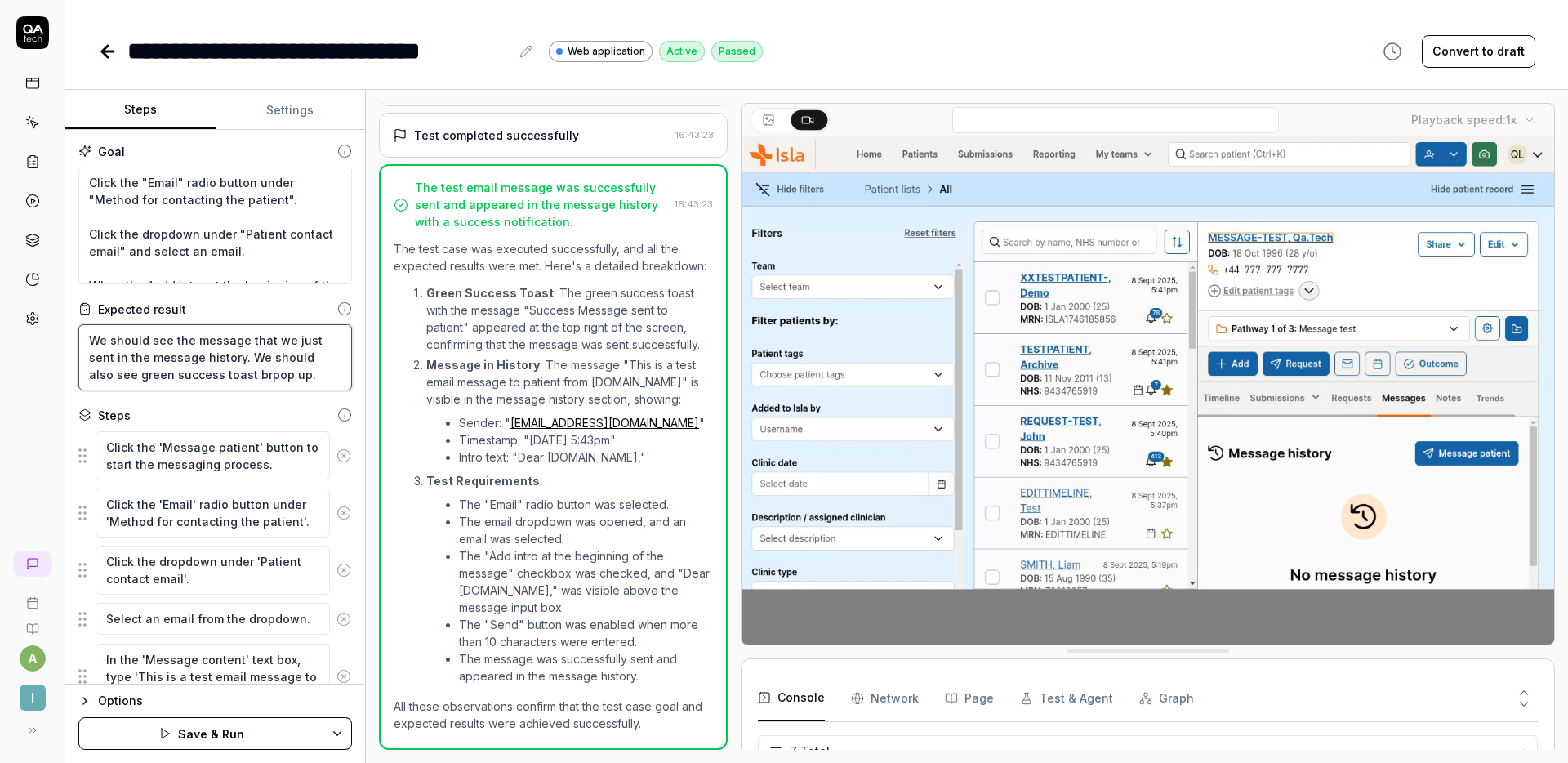
type textarea "*"
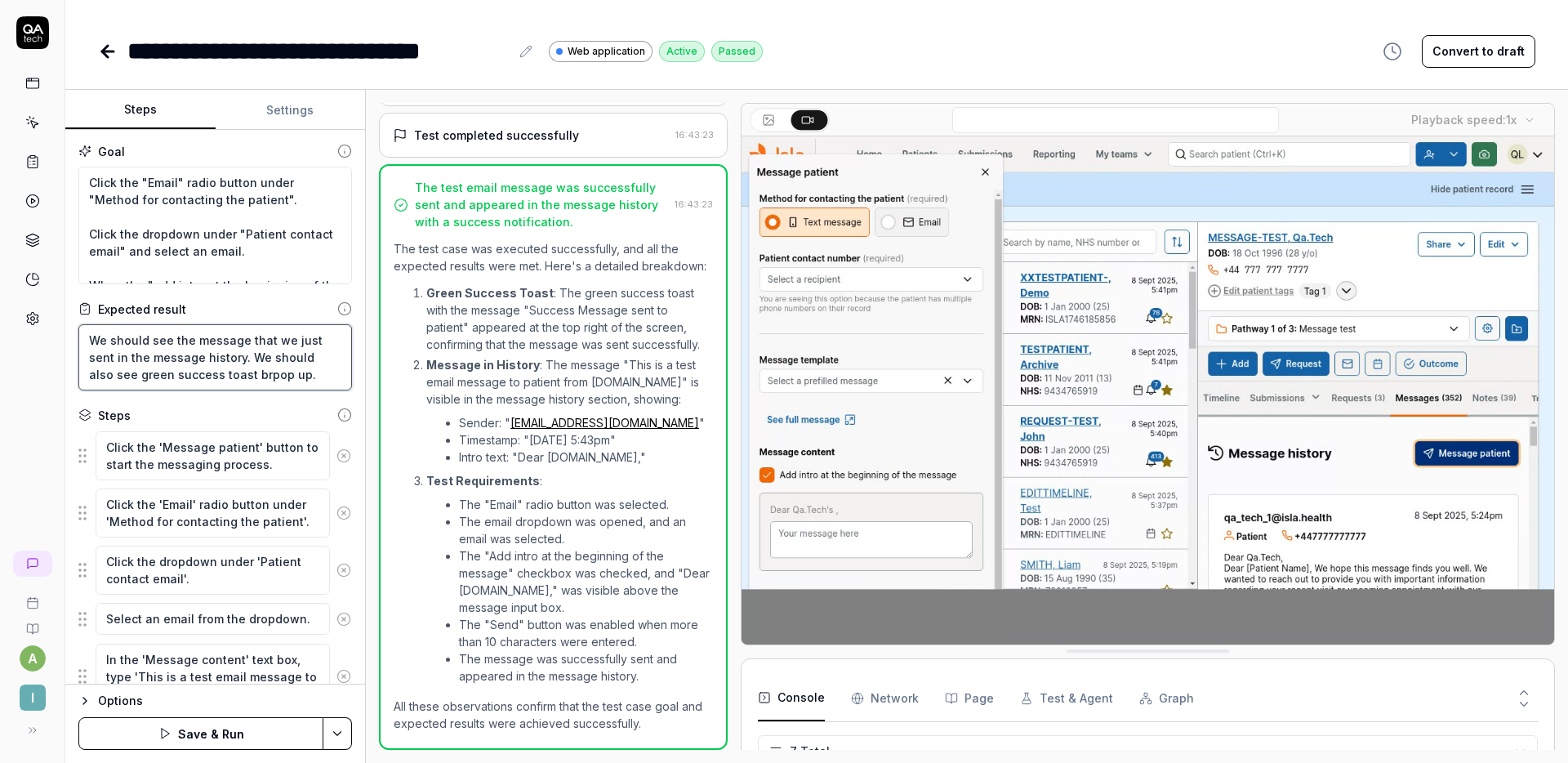
type textarea "We should see the message that we just sent in the message history. We should a…"
type textarea "*"
type textarea "We should see the message that we just sent in the message history. We should a…"
type textarea "*"
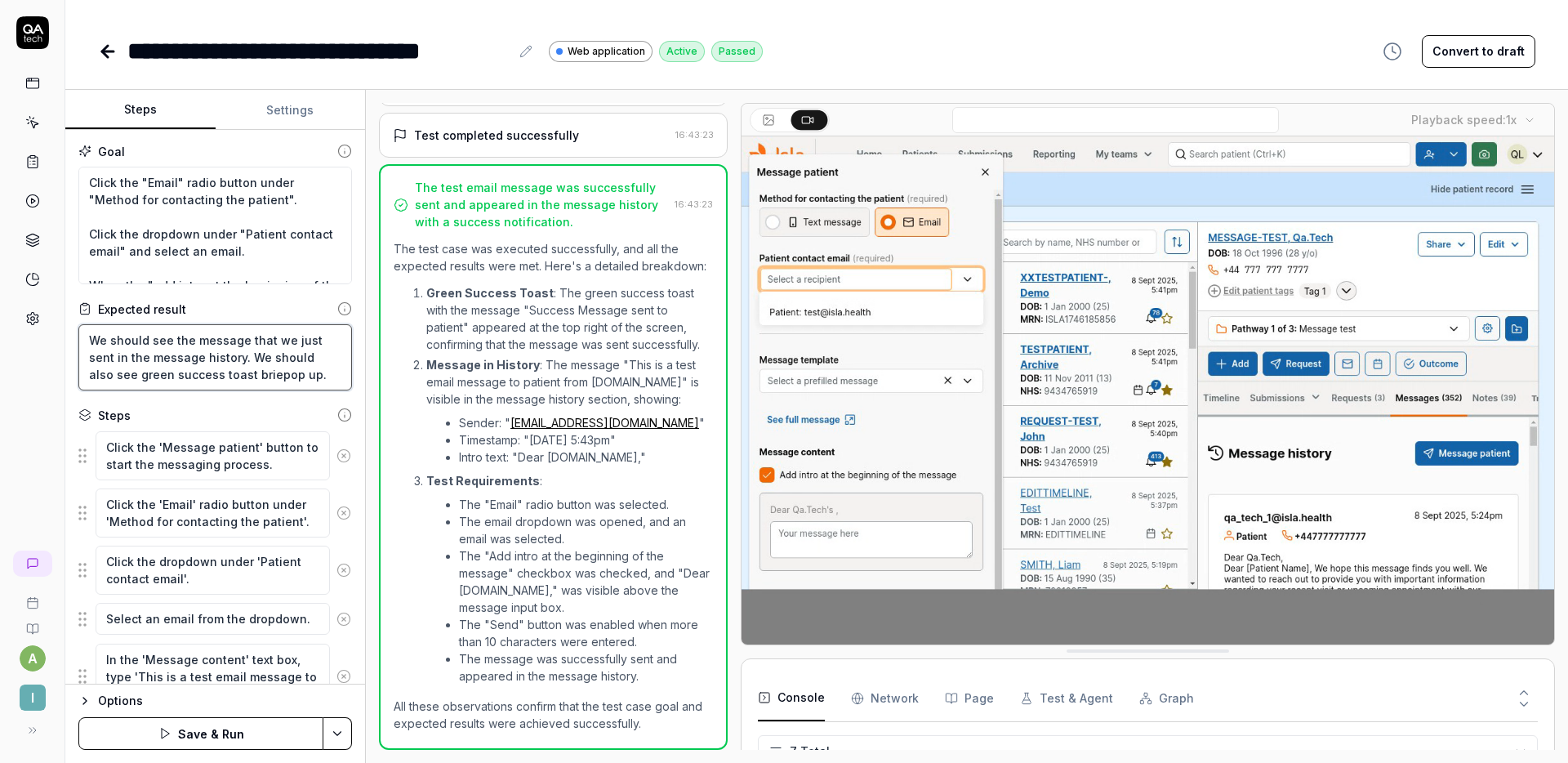
type textarea "We should see the message that we just sent in the message history. We should a…"
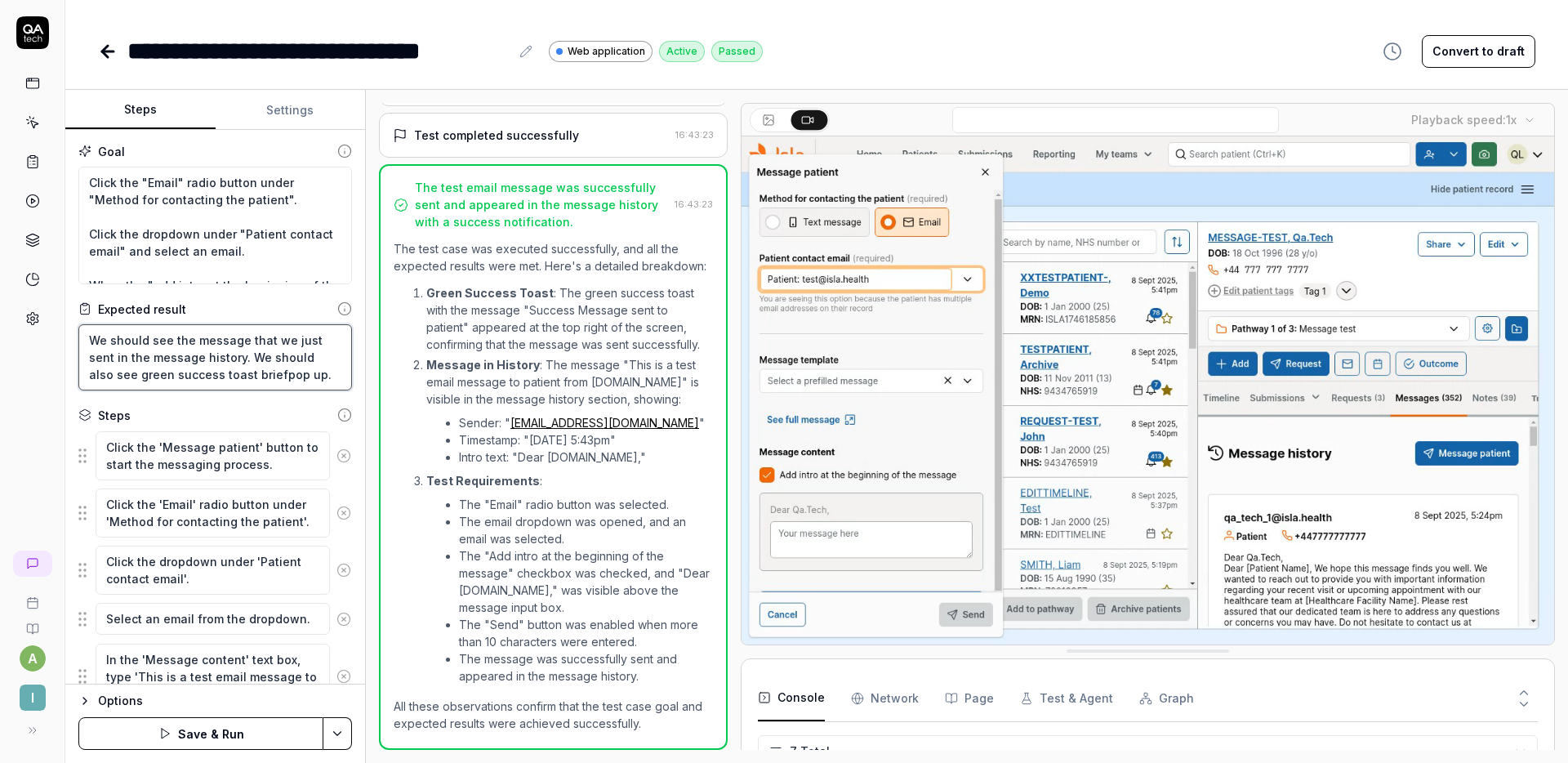
type textarea "*"
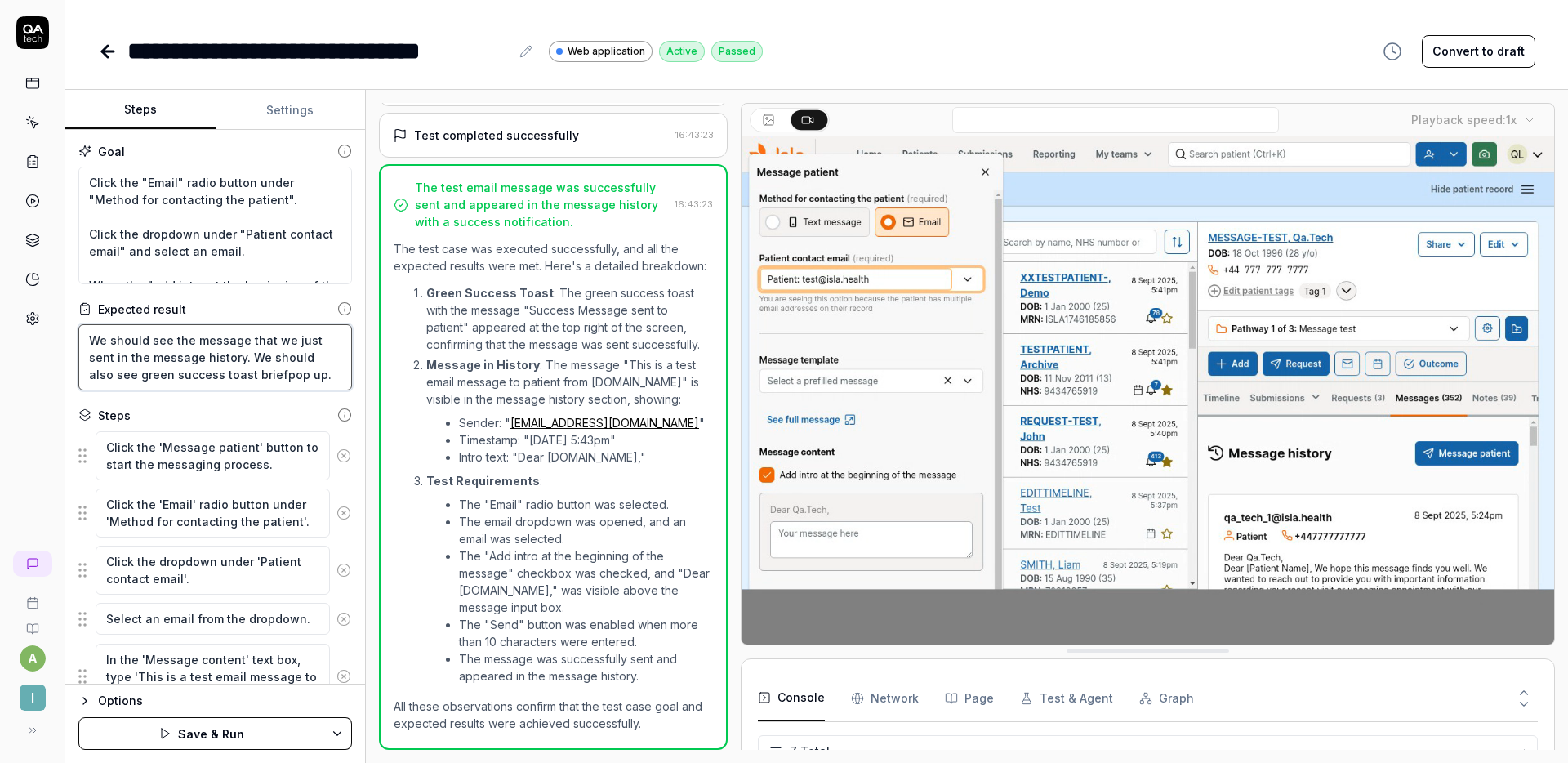
type textarea "We should see the message that we just sent in the message history. We should a…"
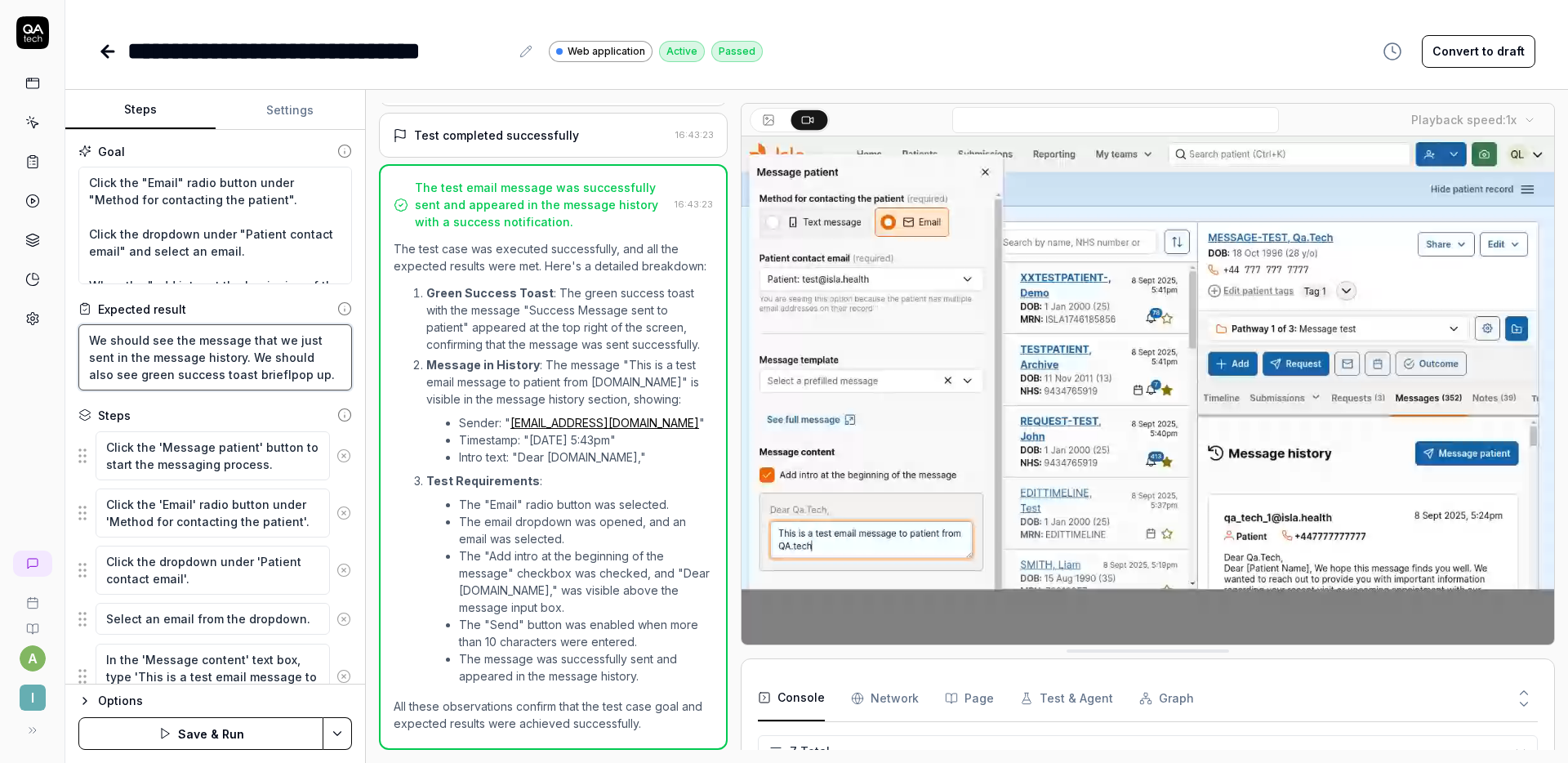
type textarea "*"
type textarea "We should see the message that we just sent in the message history. We should a…"
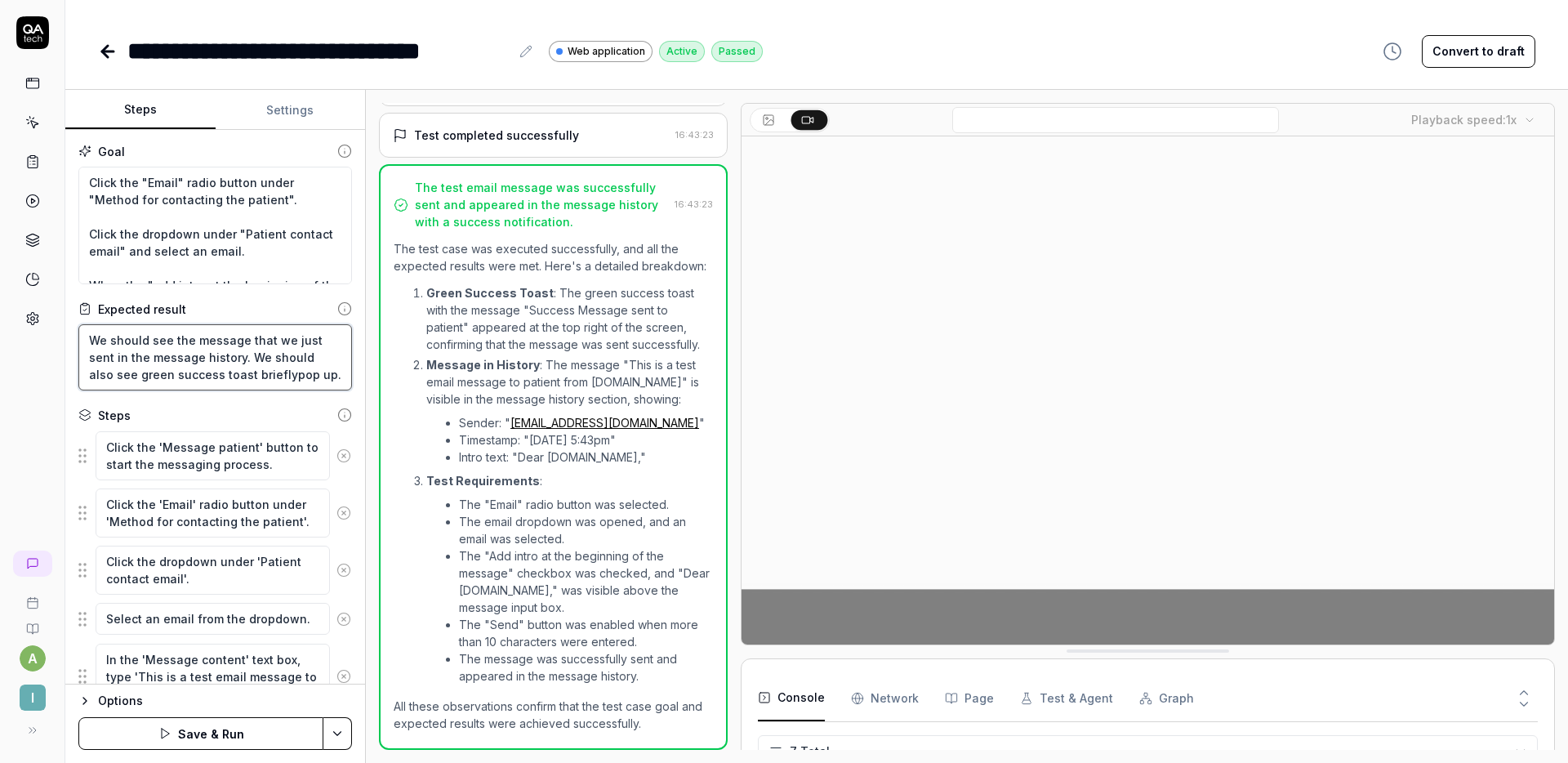
type textarea "*"
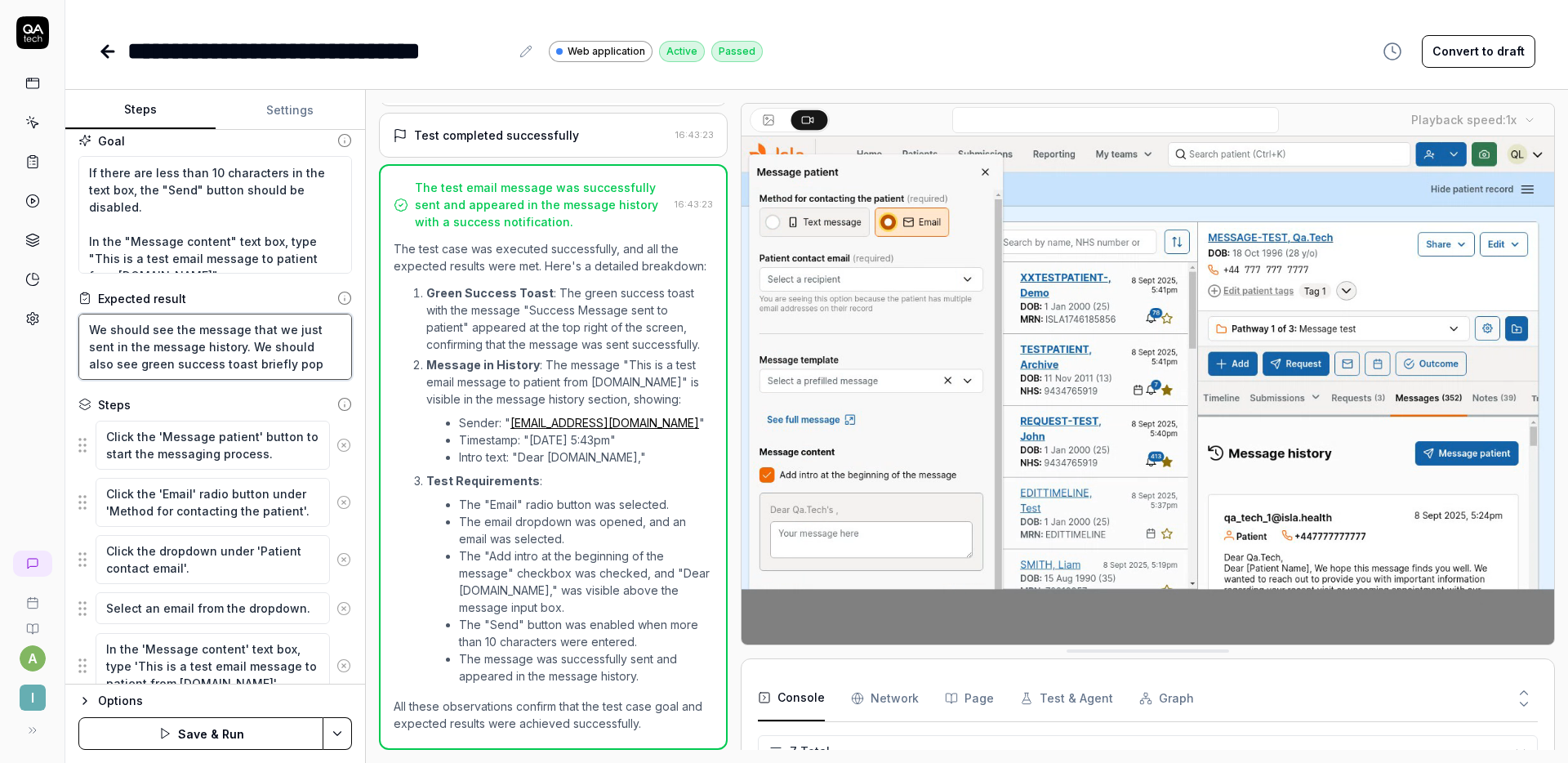
scroll to position [240, 0]
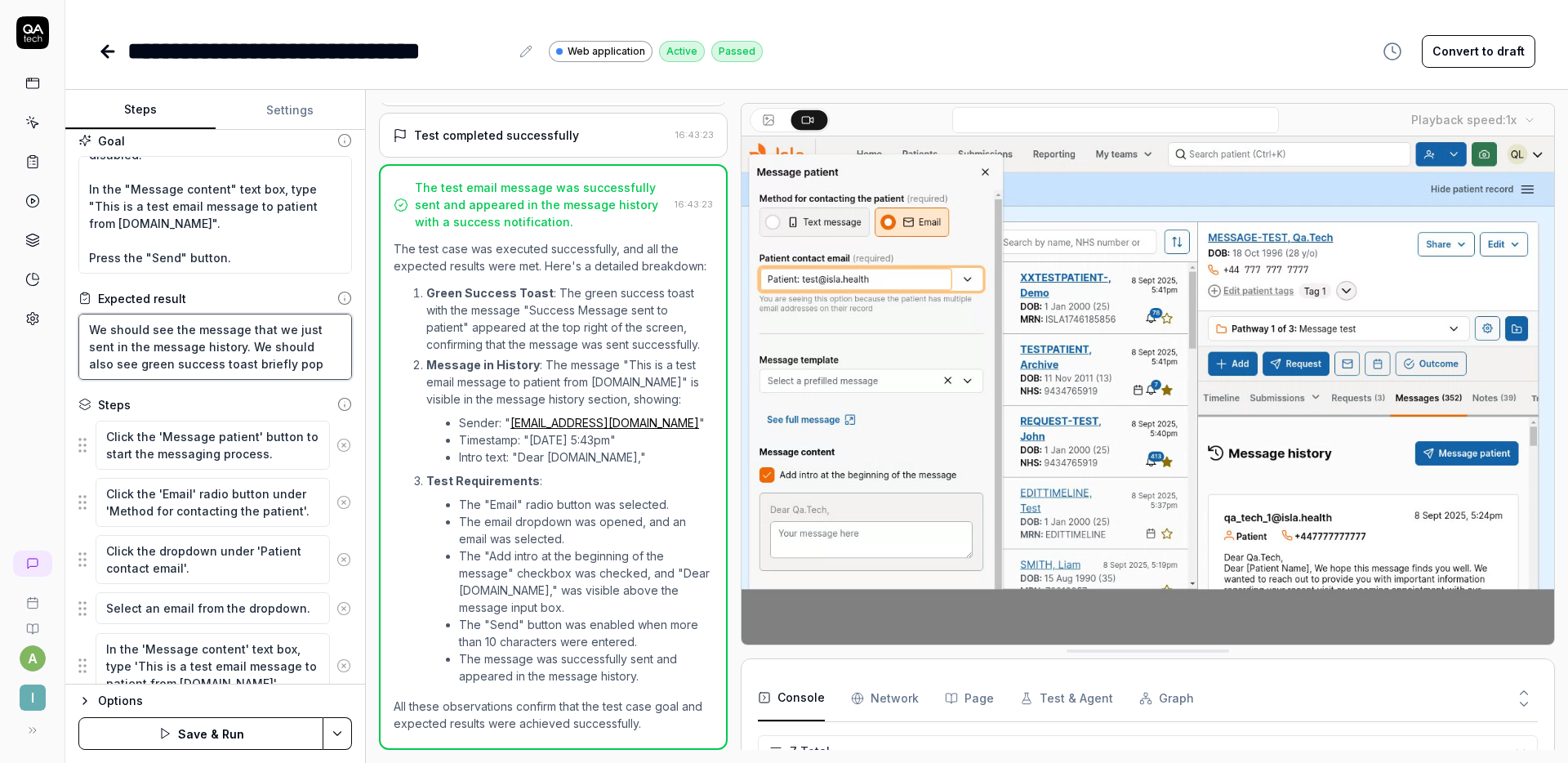
type textarea "We should see the message that we just sent in the message history. We should a…"
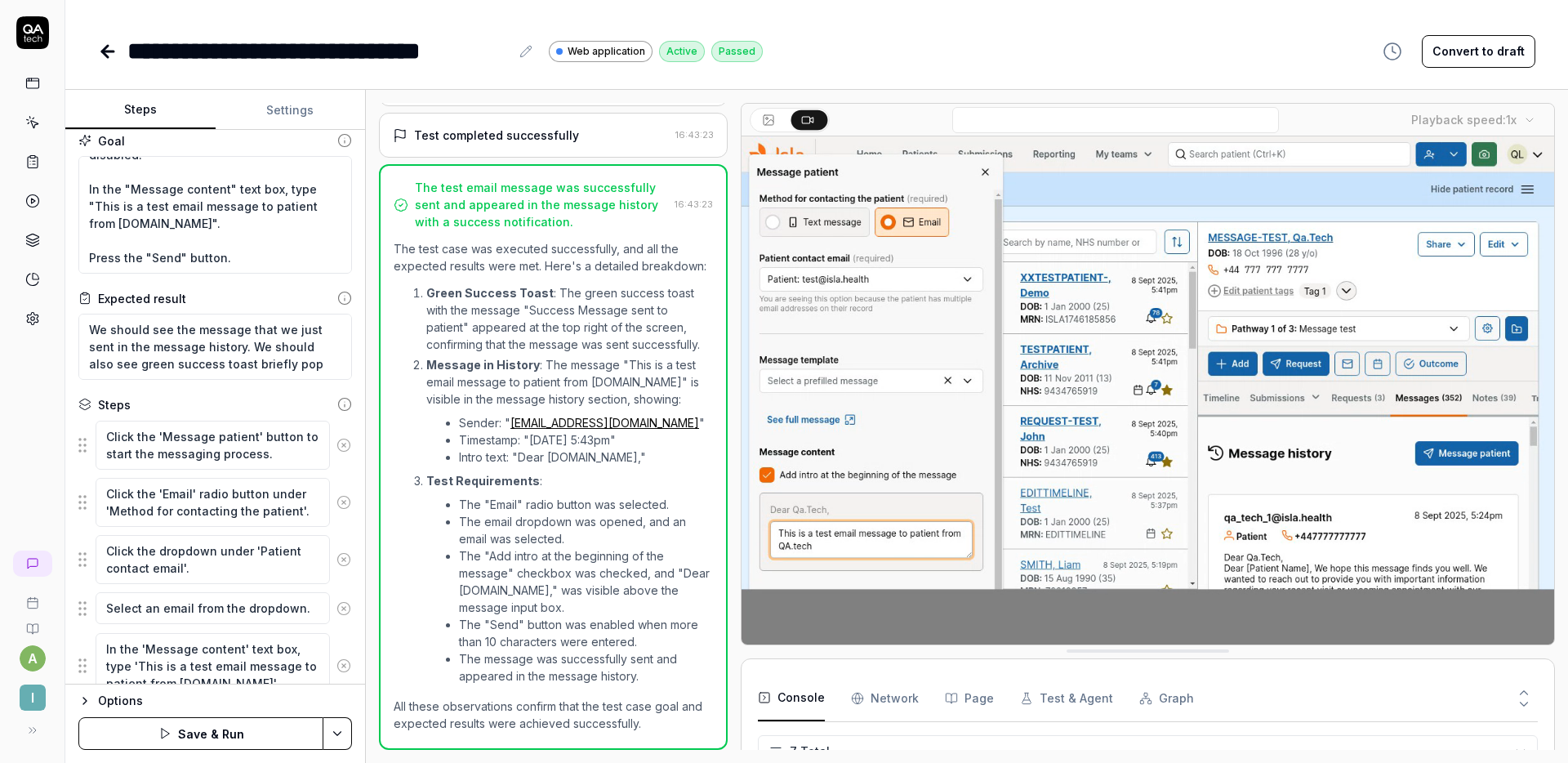
click at [226, 728] on button "Save & Run" at bounding box center [200, 734] width 245 height 33
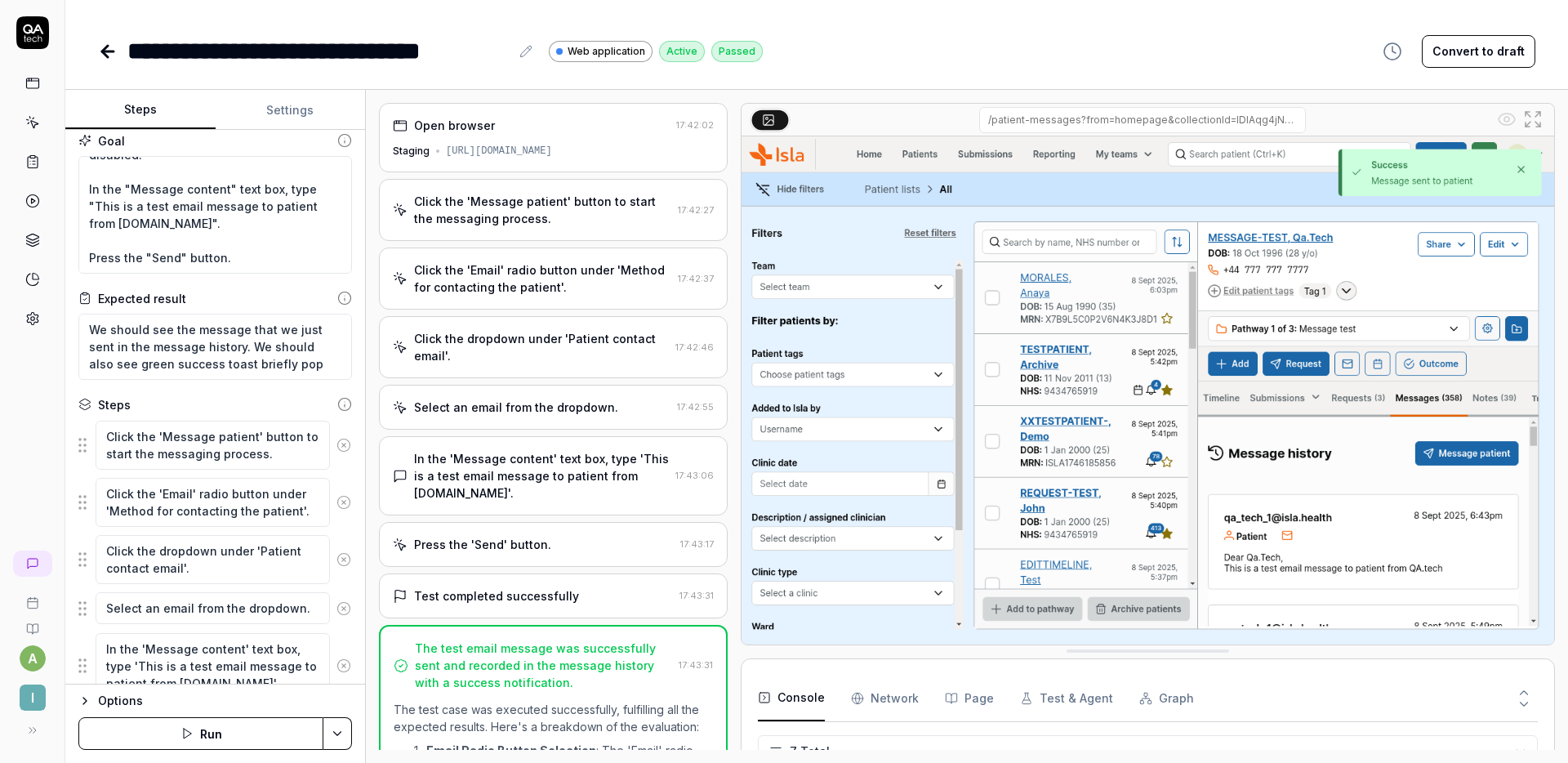
type textarea "*"
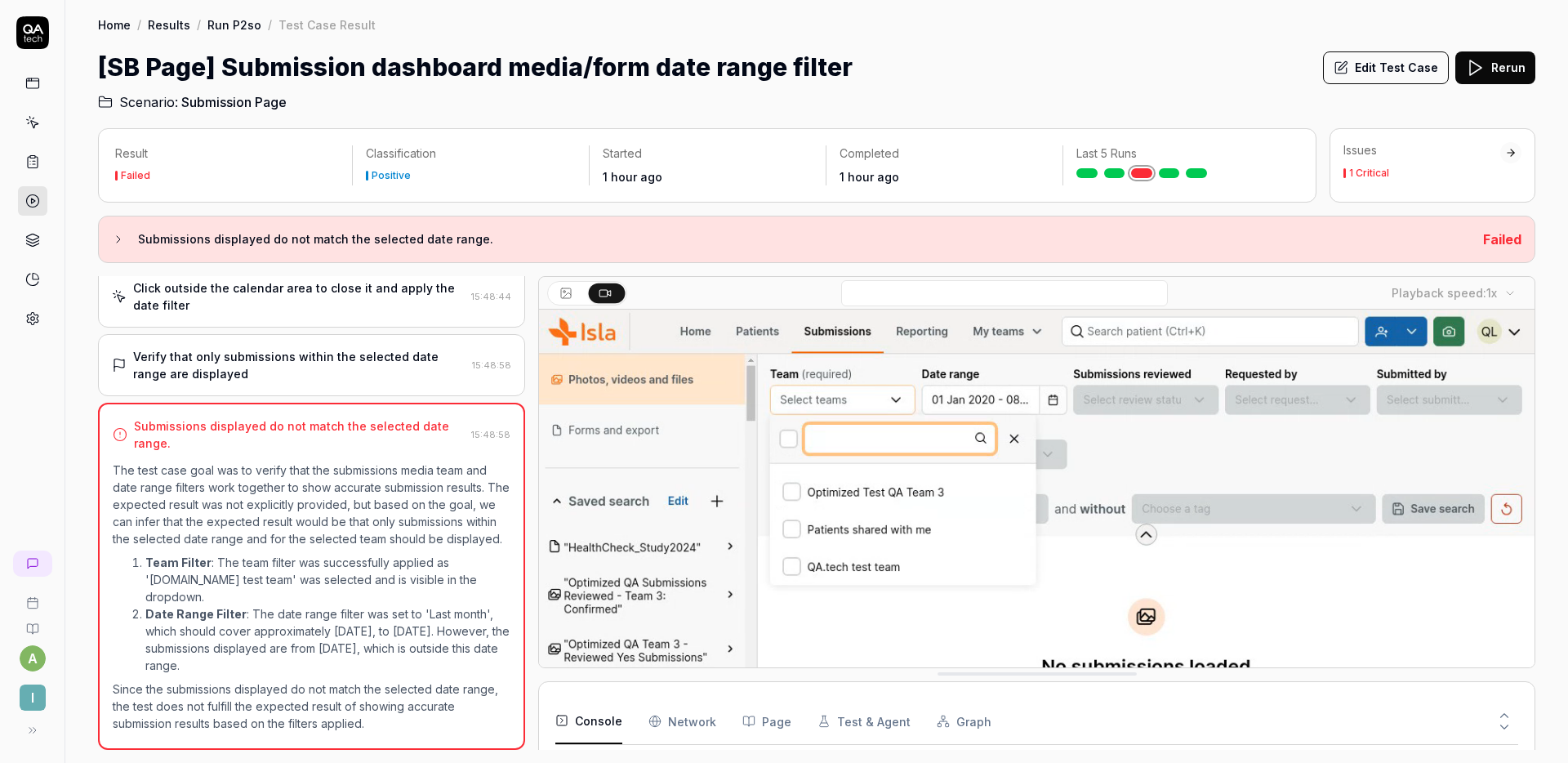
scroll to position [107, 0]
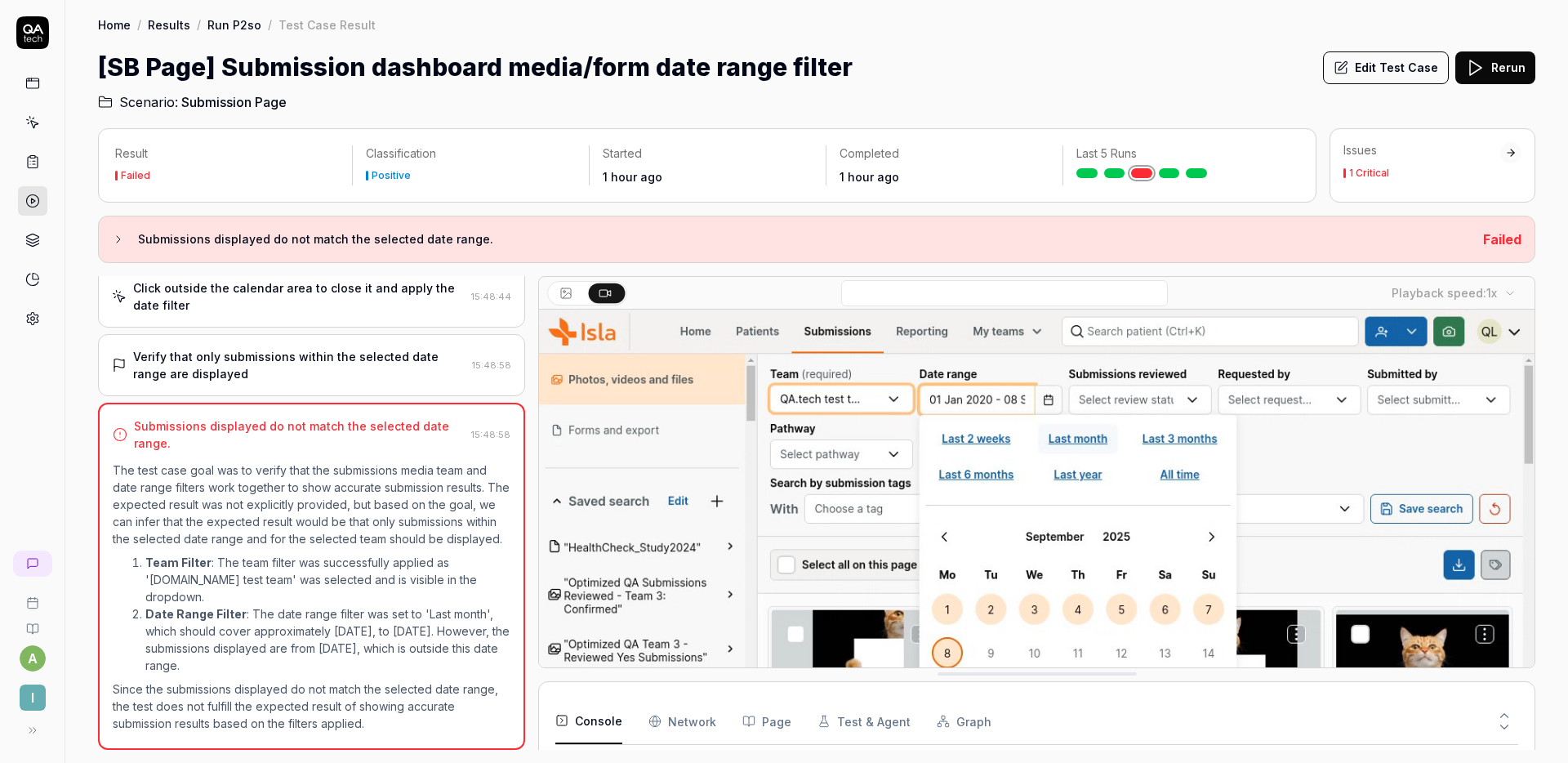
click at [908, 36] on div "Home / Results / Run P2so / Test Case Result Home / Results / Run P2so / Test C…" at bounding box center [816, 56] width 1503 height 112
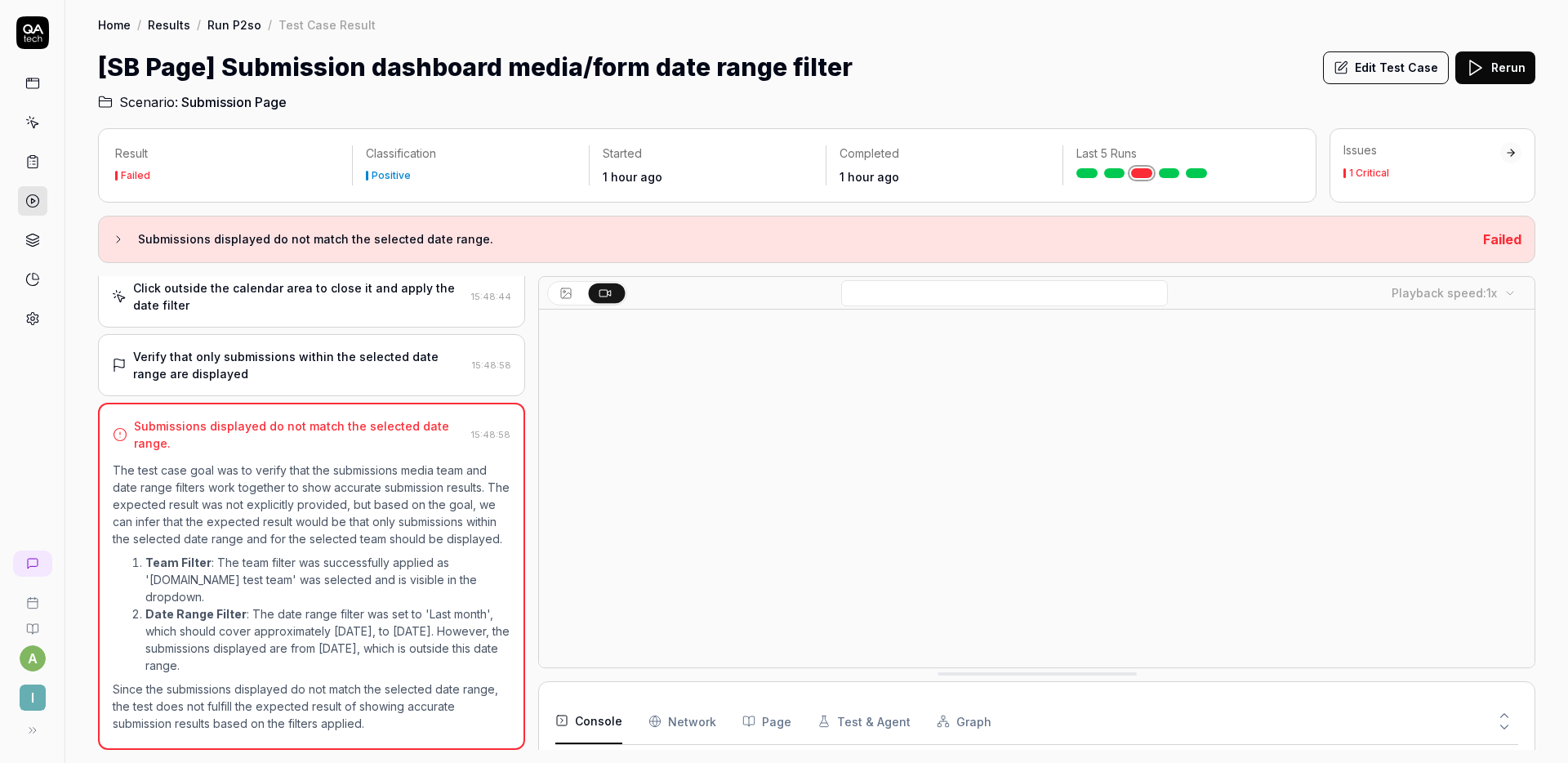
scroll to position [0, 0]
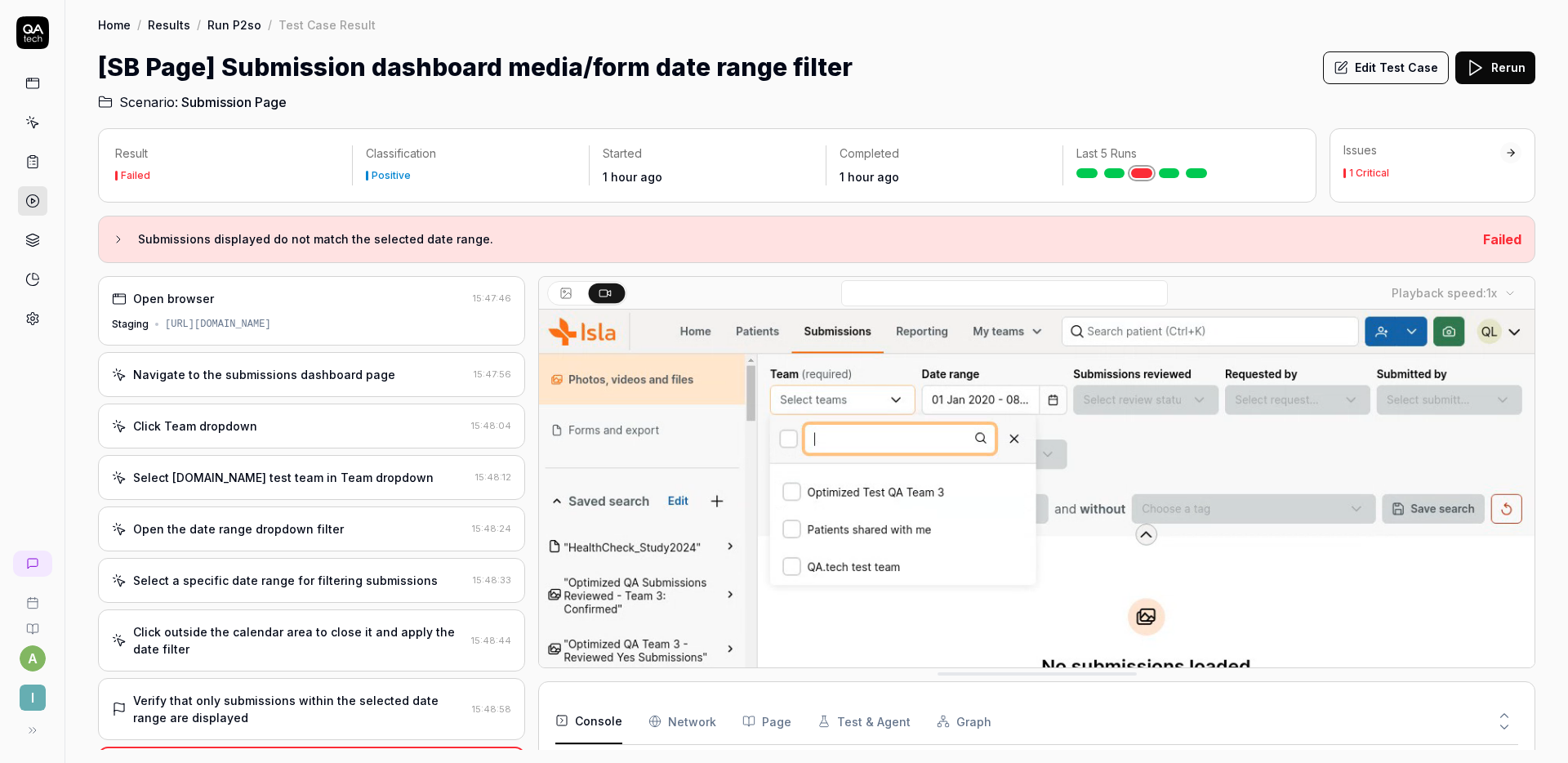
click at [303, 469] on div "Select [DOMAIN_NAME] test team in Team dropdown" at bounding box center [284, 478] width 301 height 17
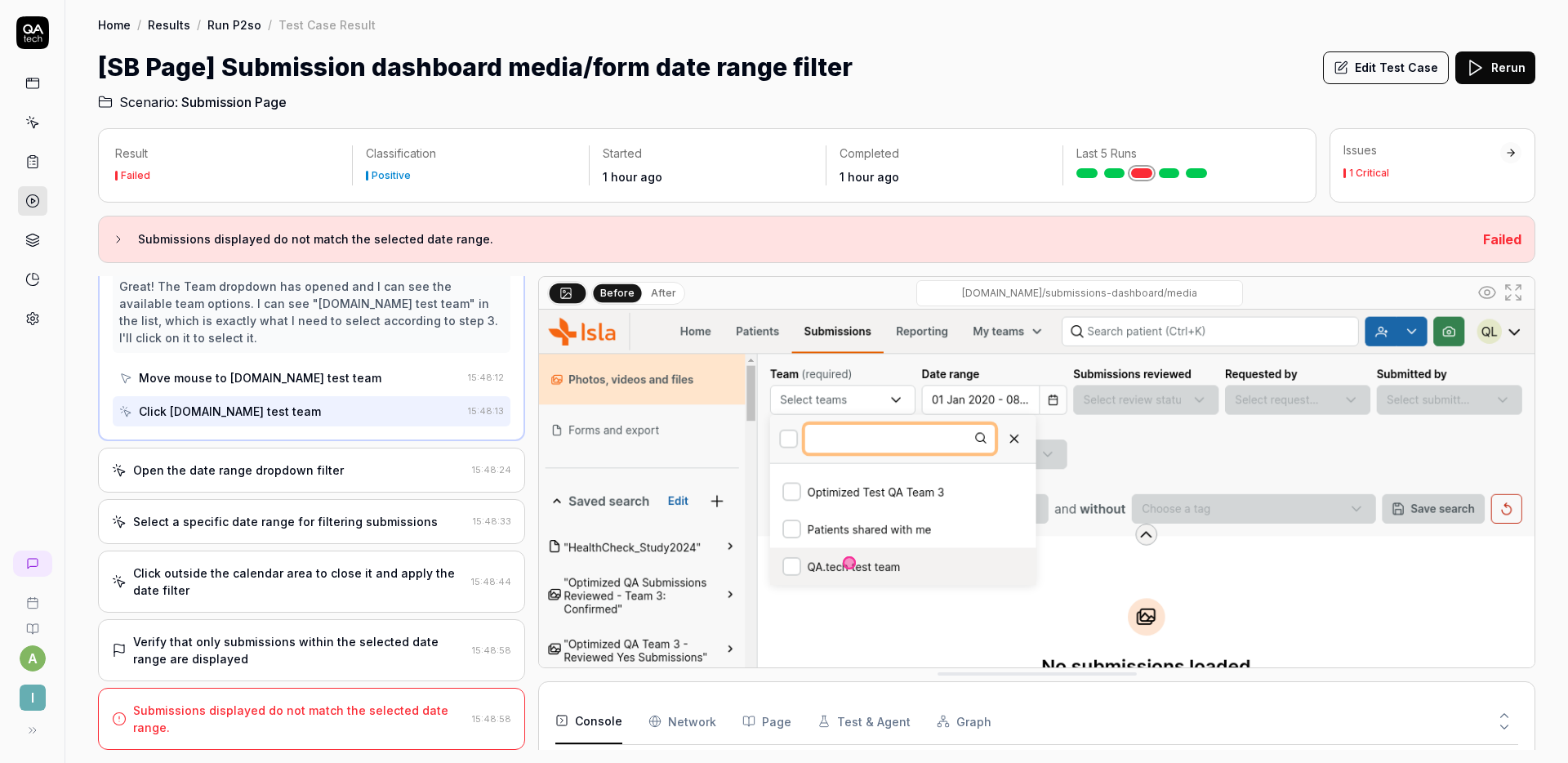
click at [311, 462] on div "Open the date range dropdown filter" at bounding box center [239, 470] width 211 height 17
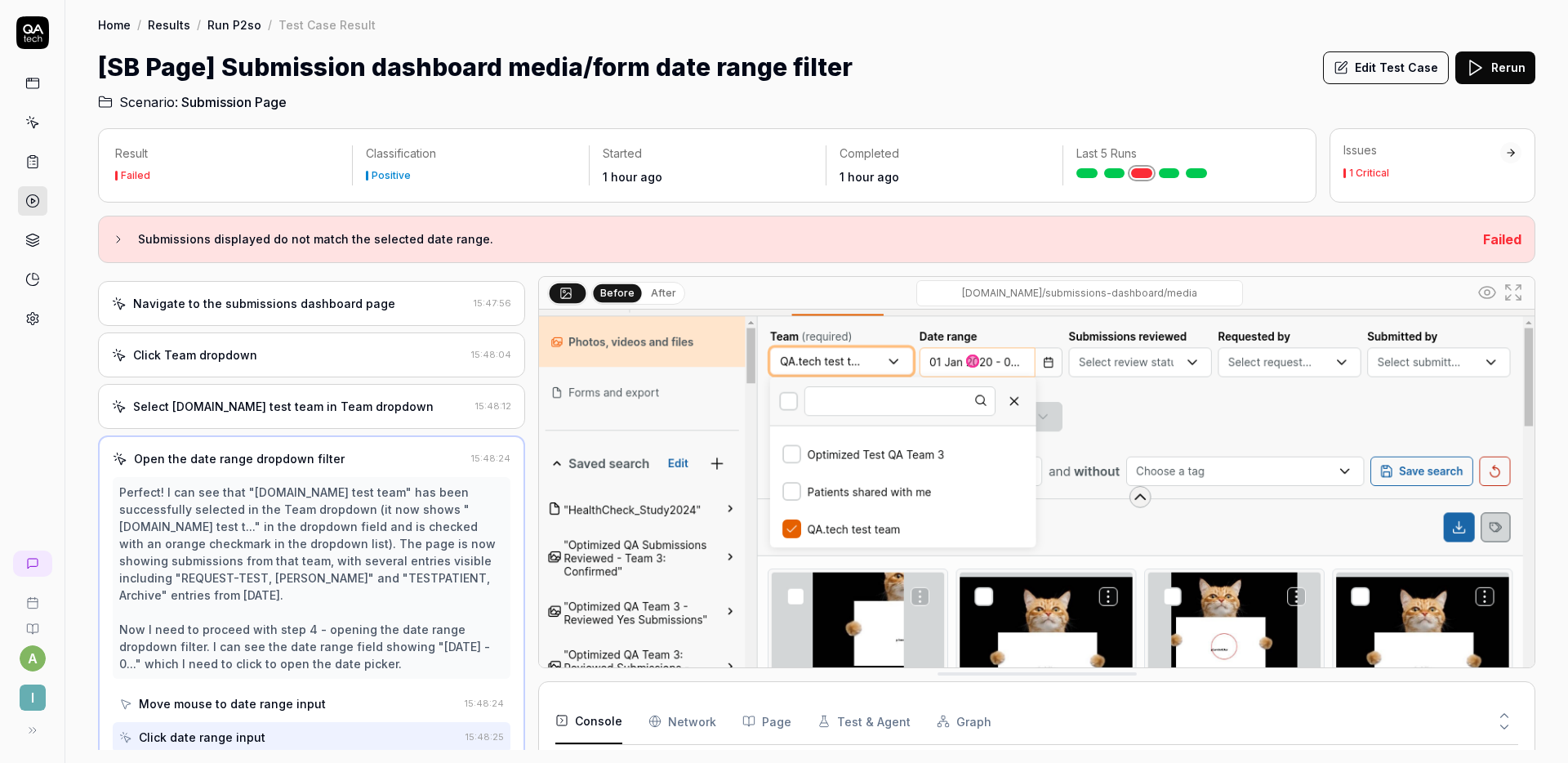
scroll to position [133, 0]
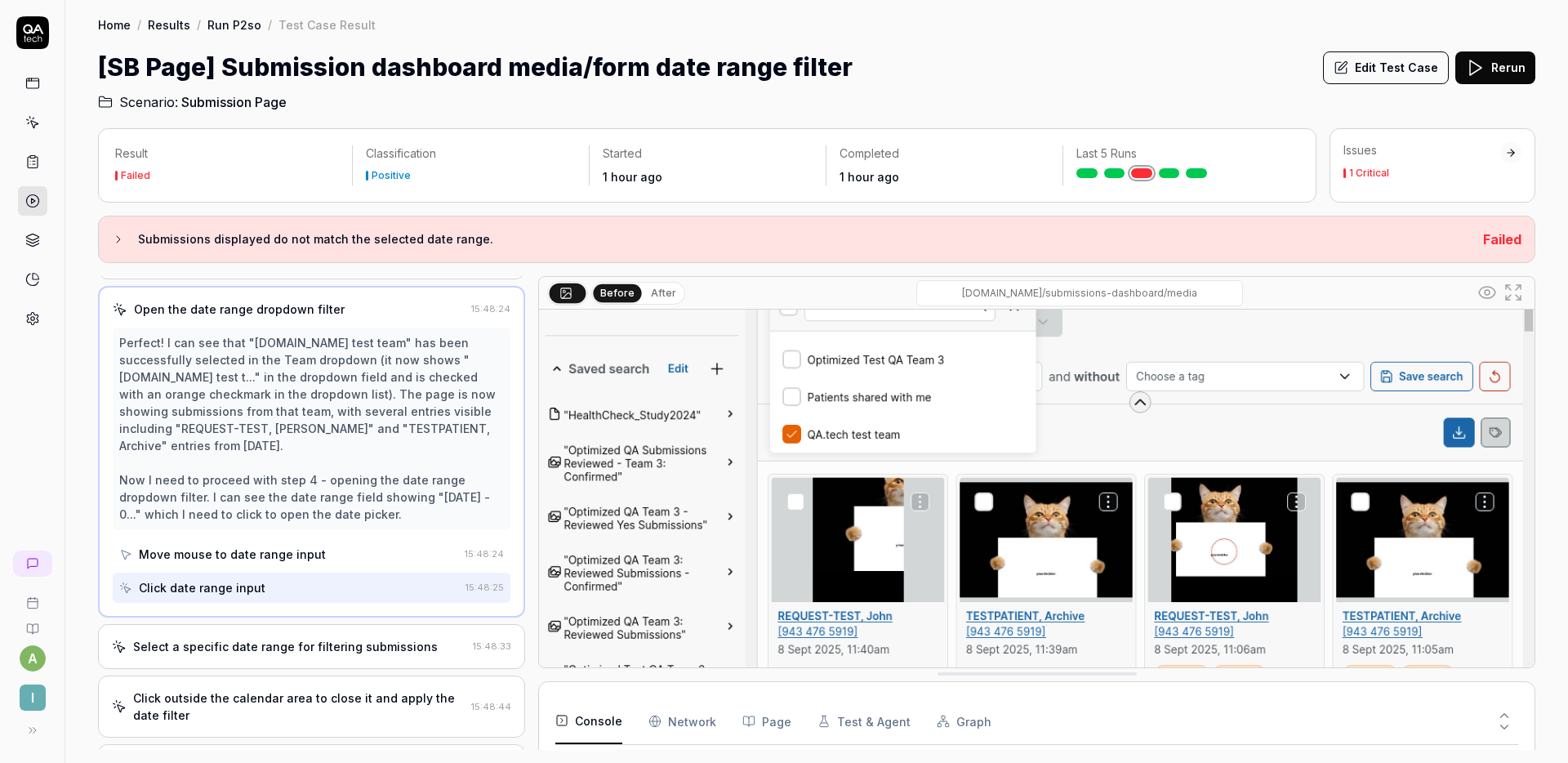
click at [298, 624] on div "Select a specific date range for filtering submissions 15:48:33" at bounding box center [312, 647] width 427 height 45
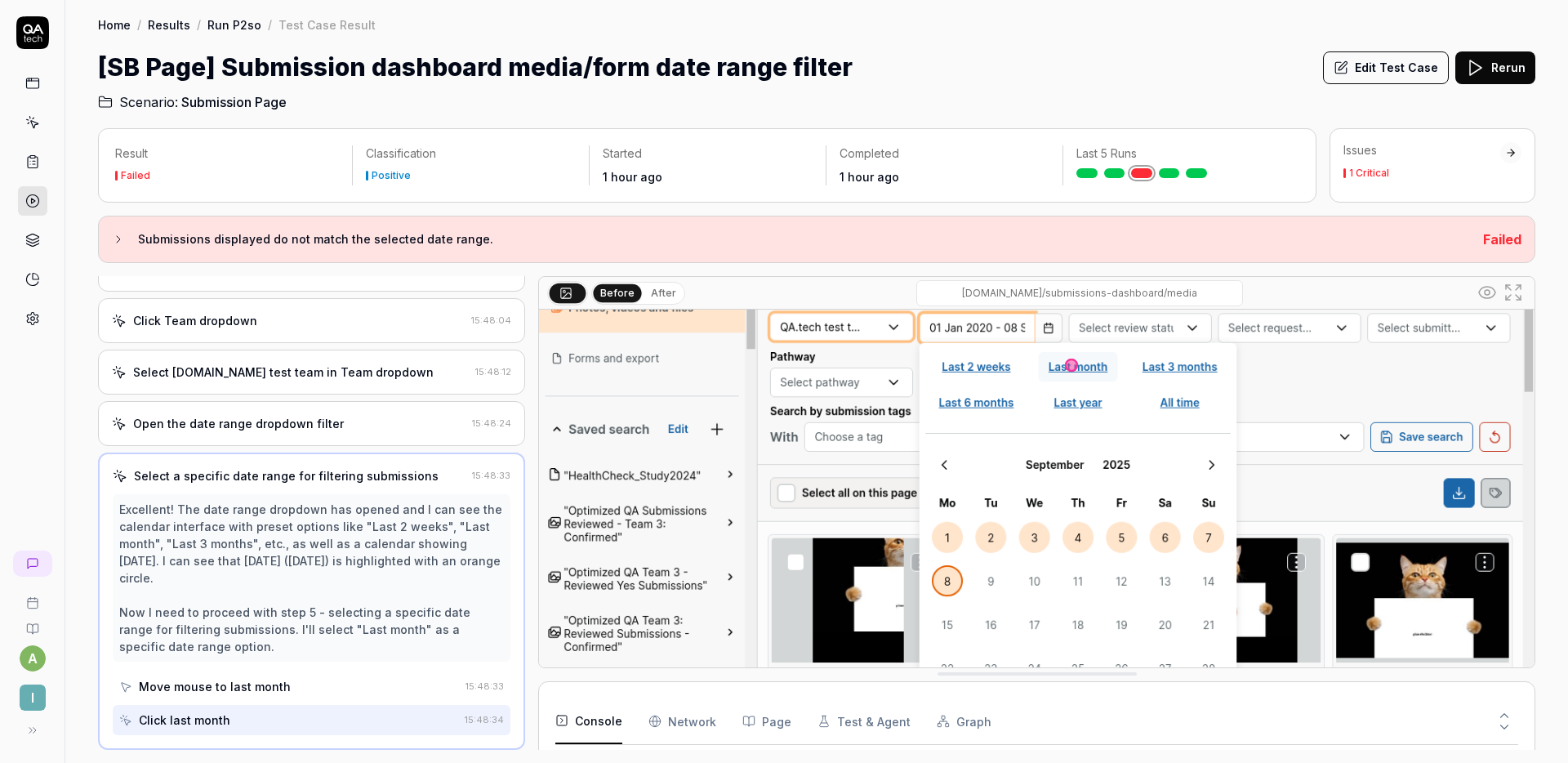
scroll to position [55, 0]
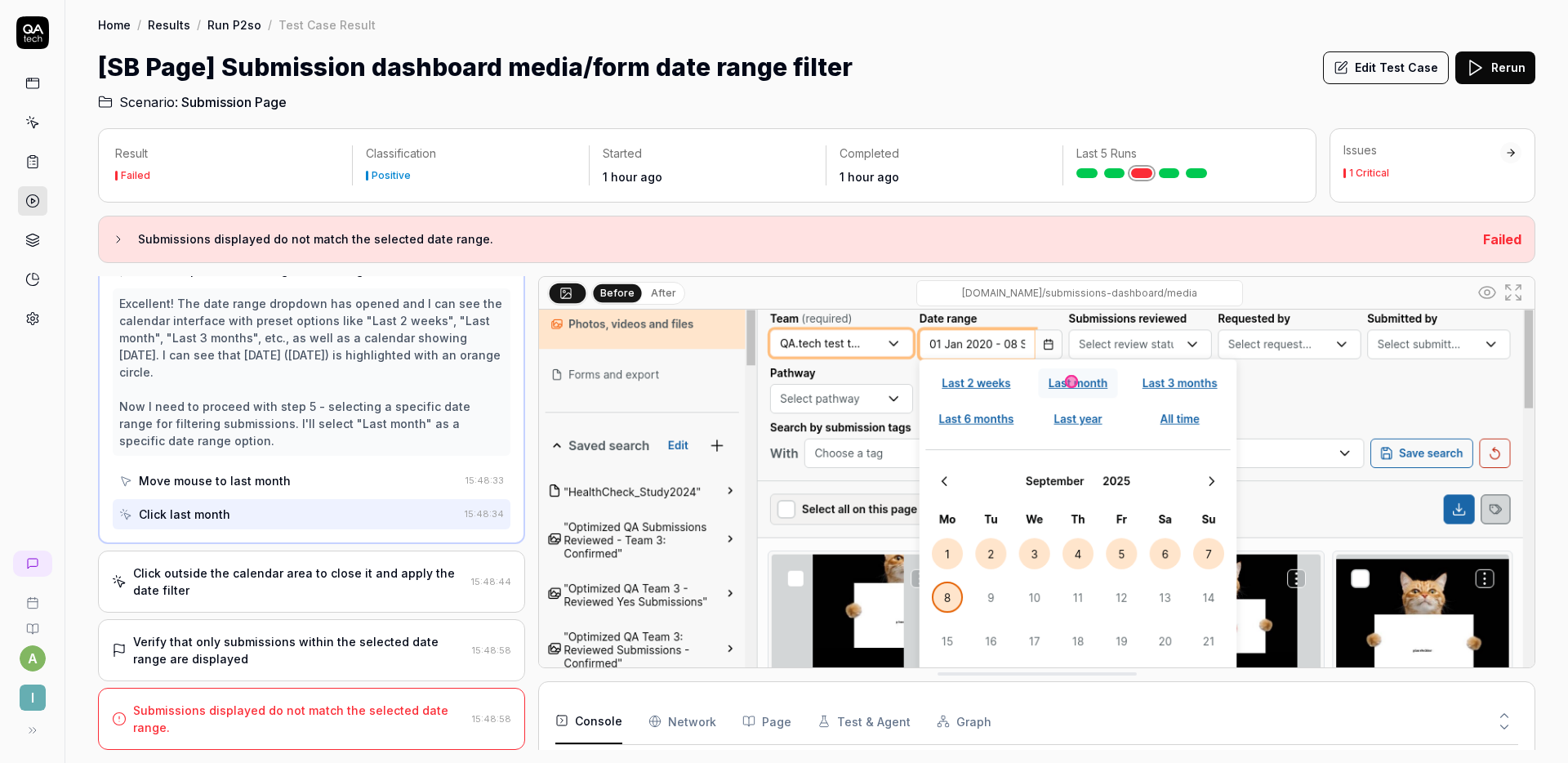
click at [338, 565] on div "Click outside the calendar area to close it and apply the date filter" at bounding box center [299, 582] width 331 height 35
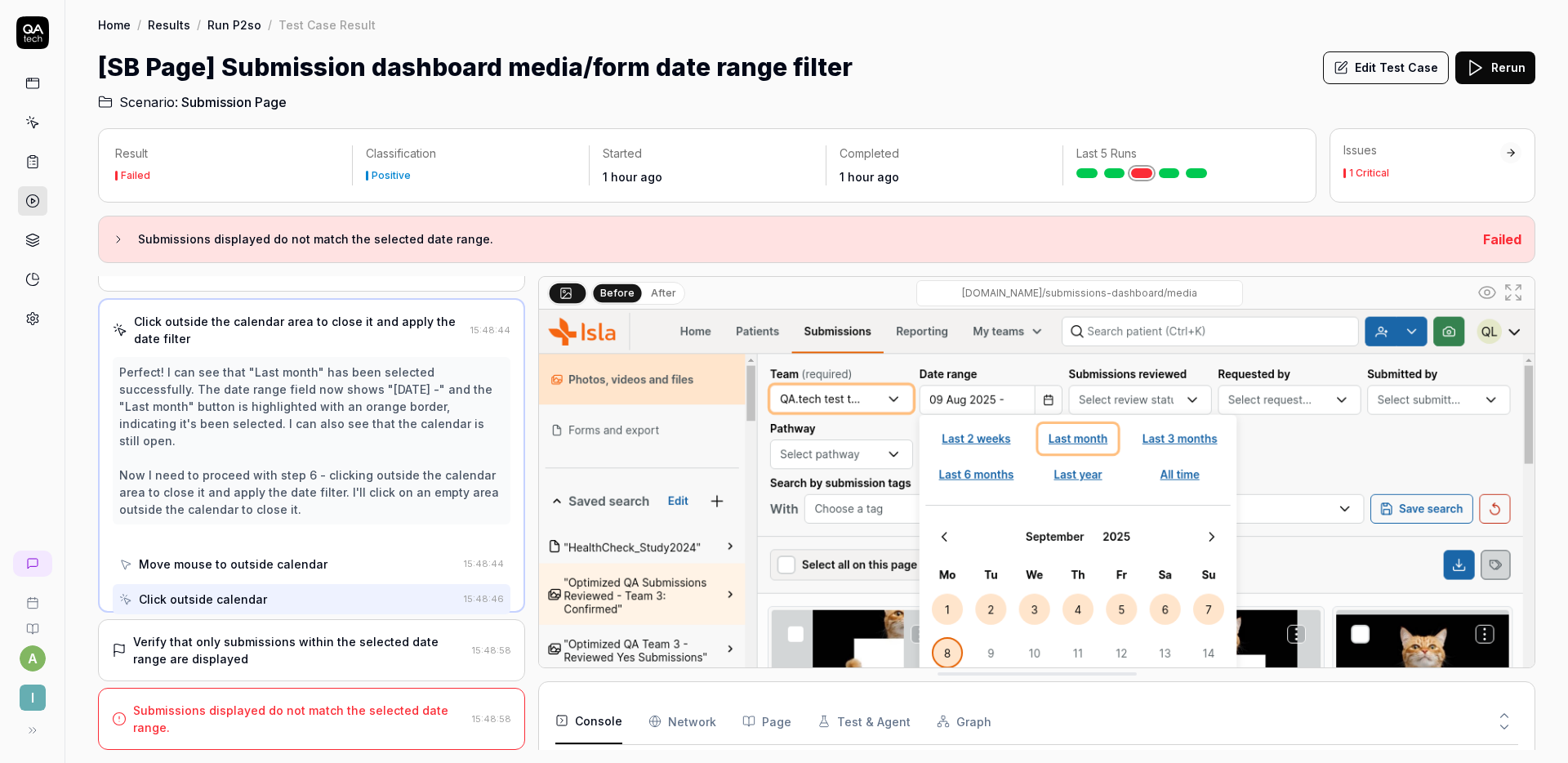
scroll to position [157, 0]
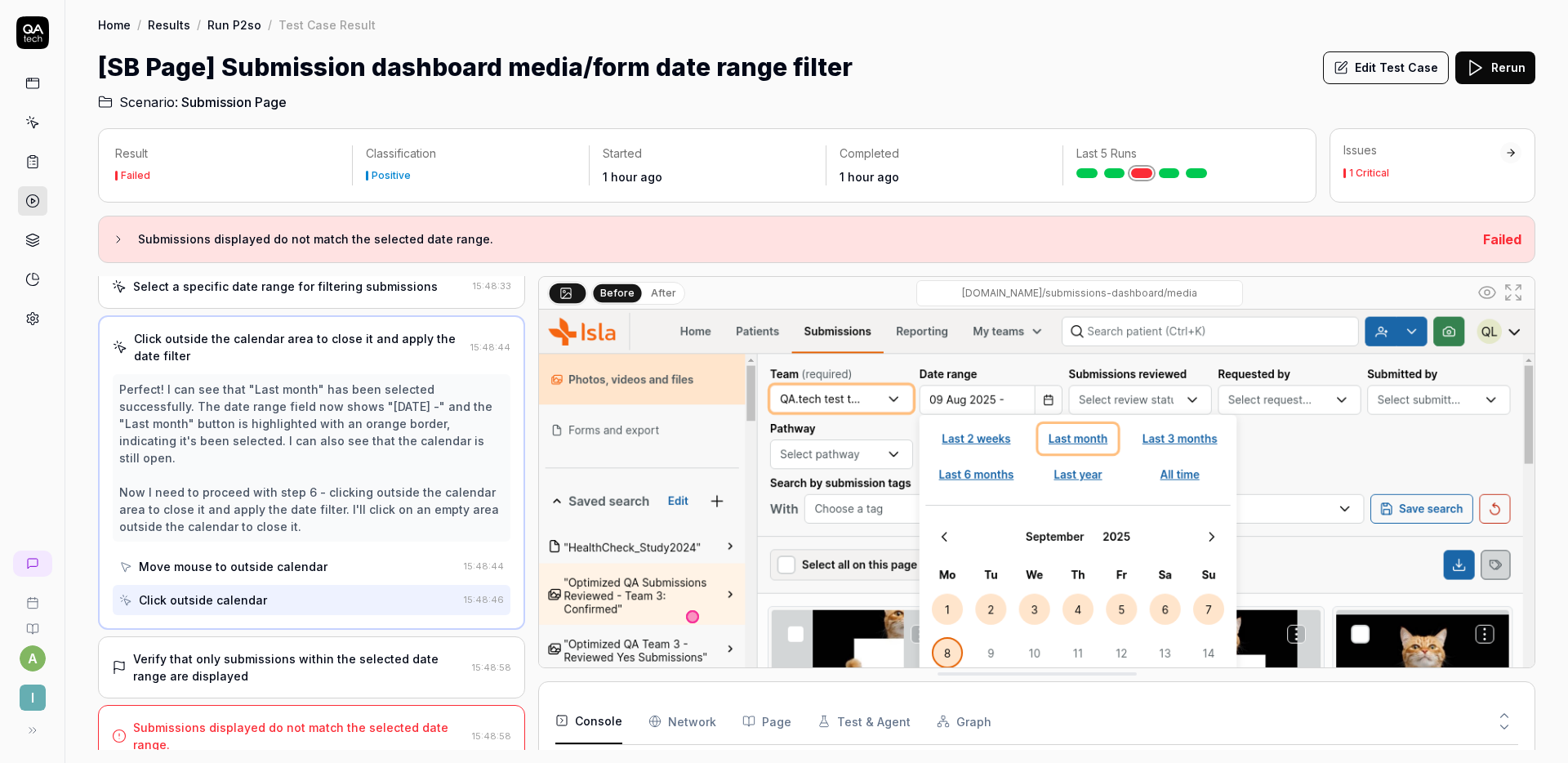
click at [320, 651] on div "Verify that only submissions within the selected date range are displayed" at bounding box center [299, 668] width 332 height 35
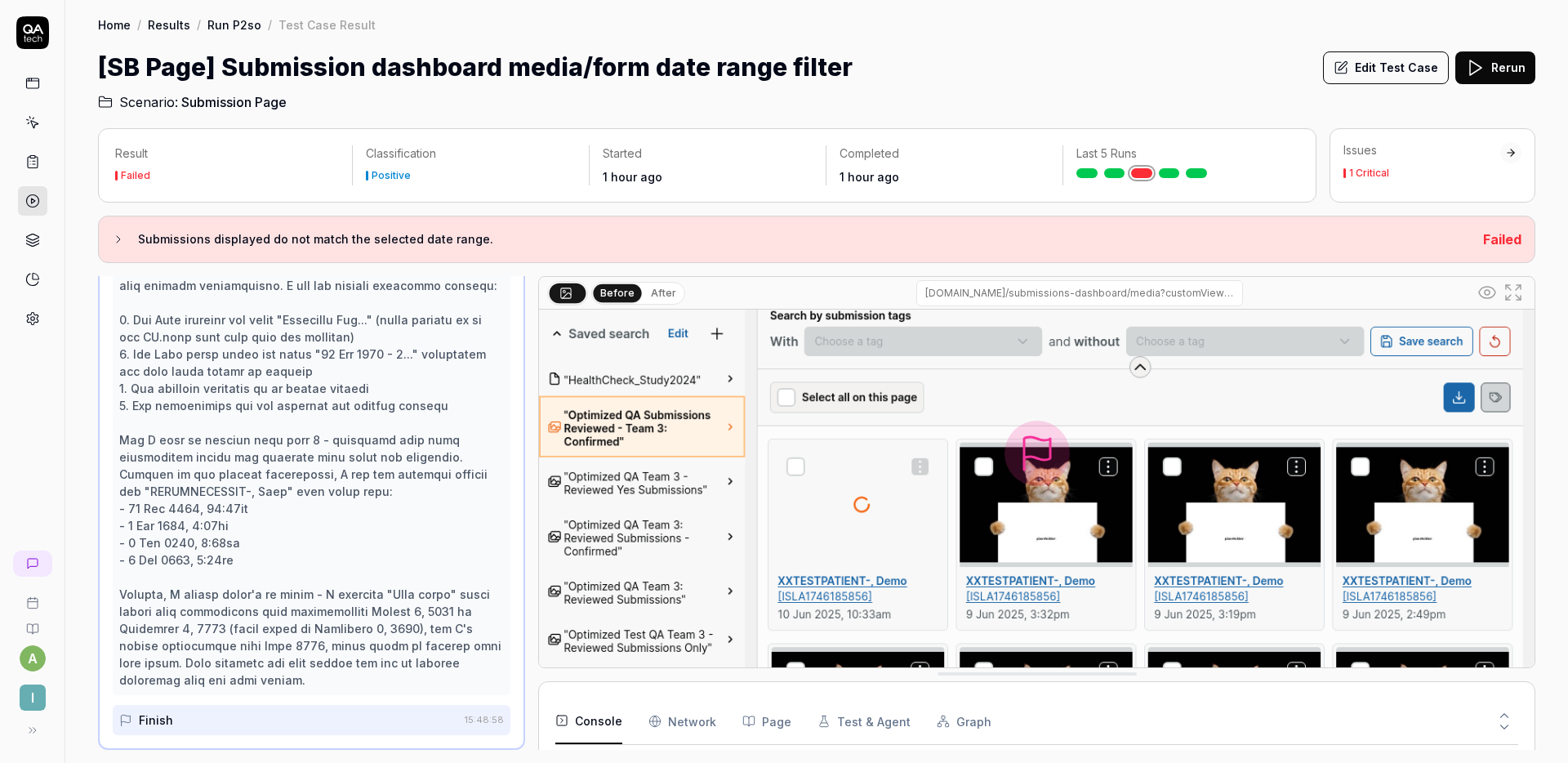
scroll to position [257, 0]
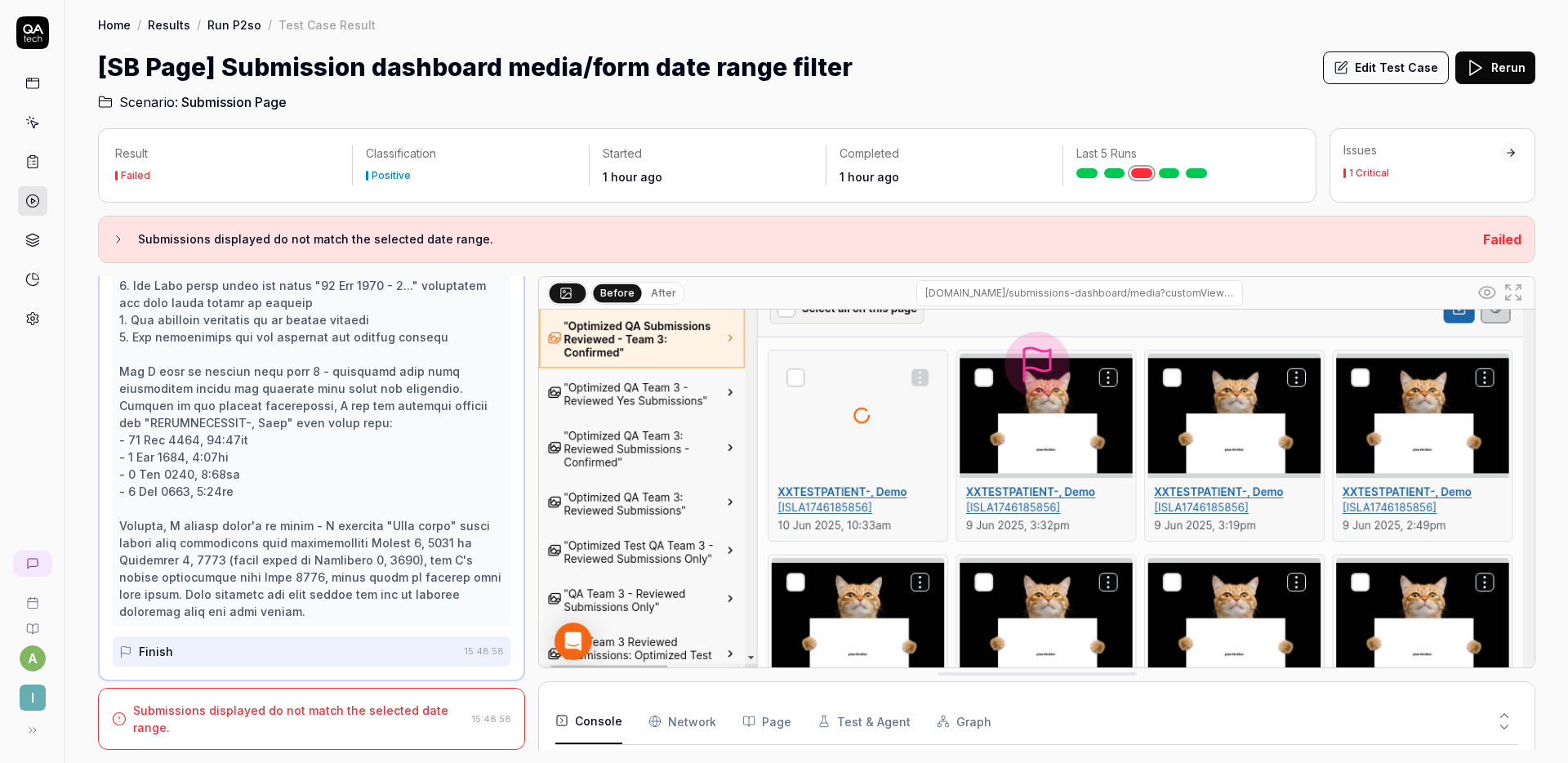
click at [294, 714] on div "Submissions displayed do not match the selected date range." at bounding box center [299, 719] width 332 height 35
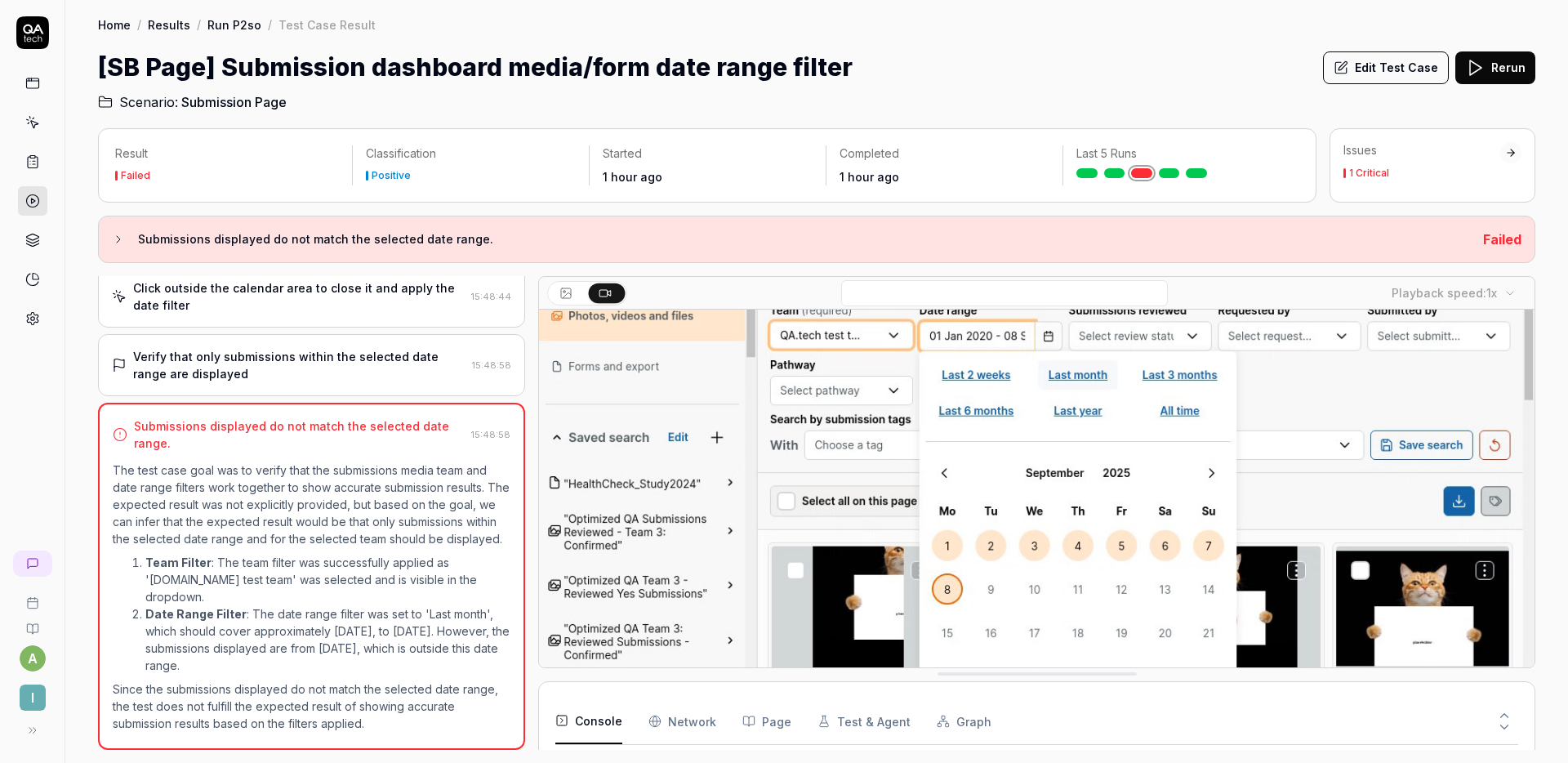
scroll to position [0, 0]
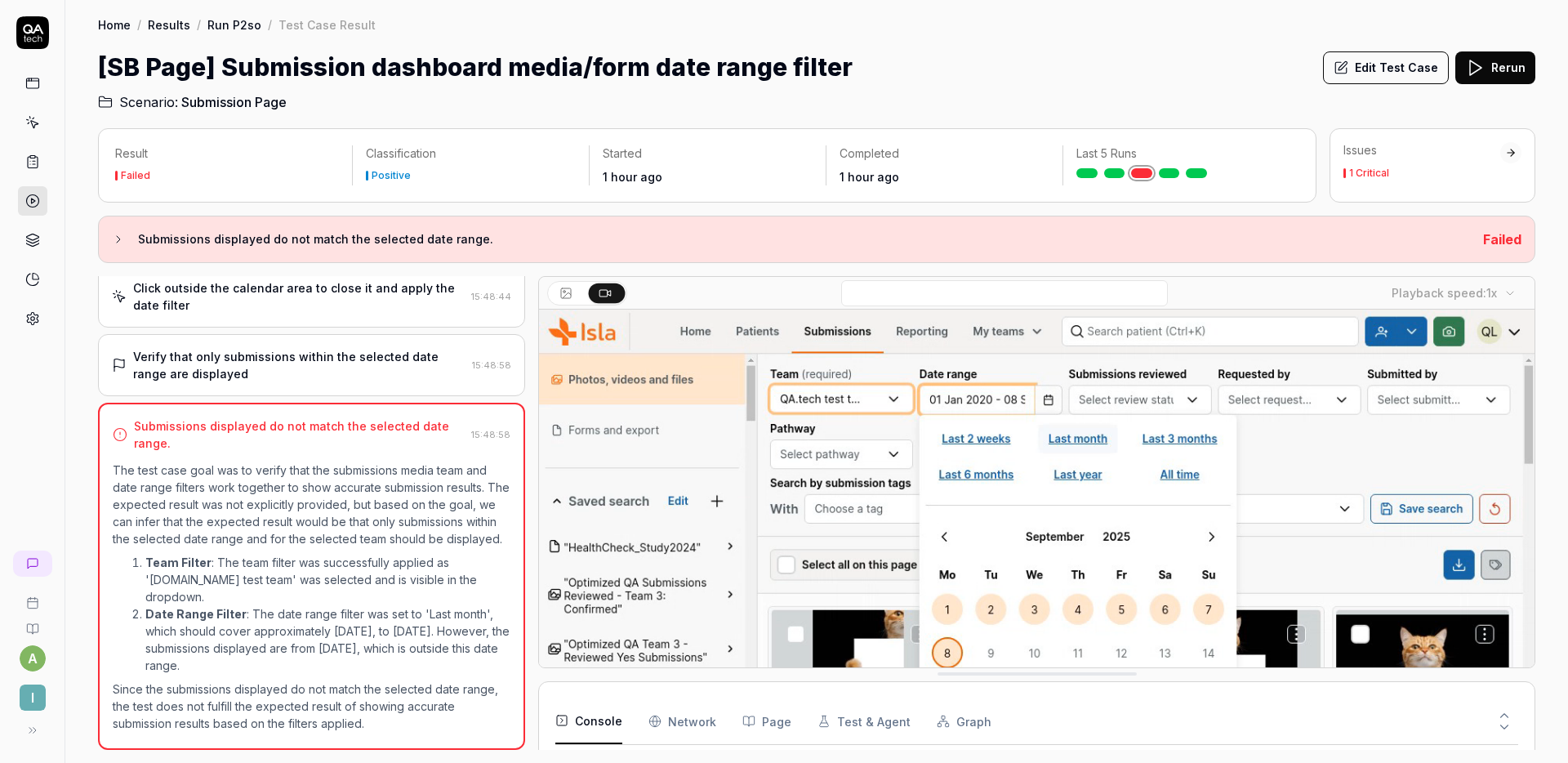
click at [1246, 489] on video at bounding box center [1037, 621] width 996 height 623
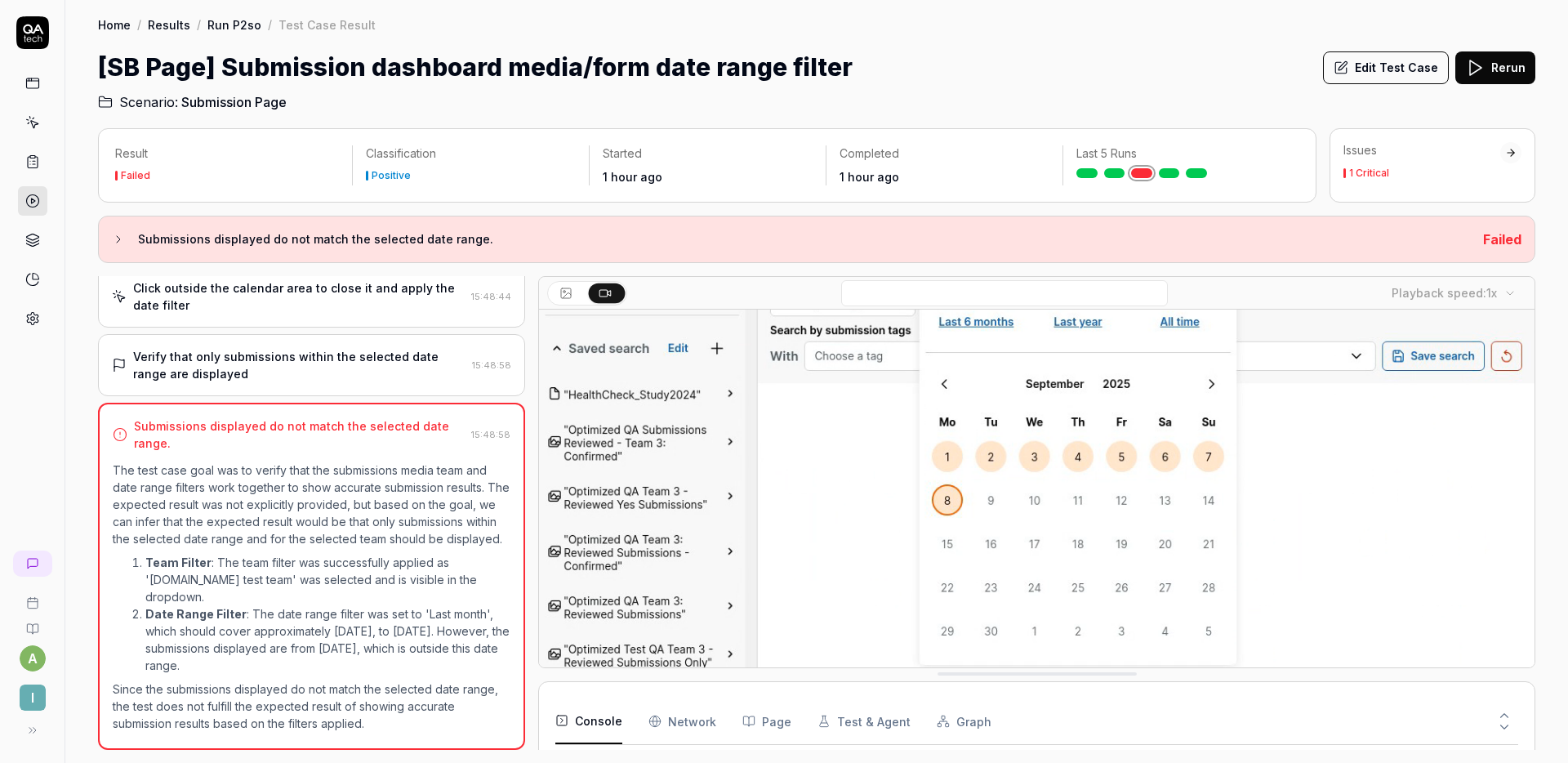
scroll to position [257, 0]
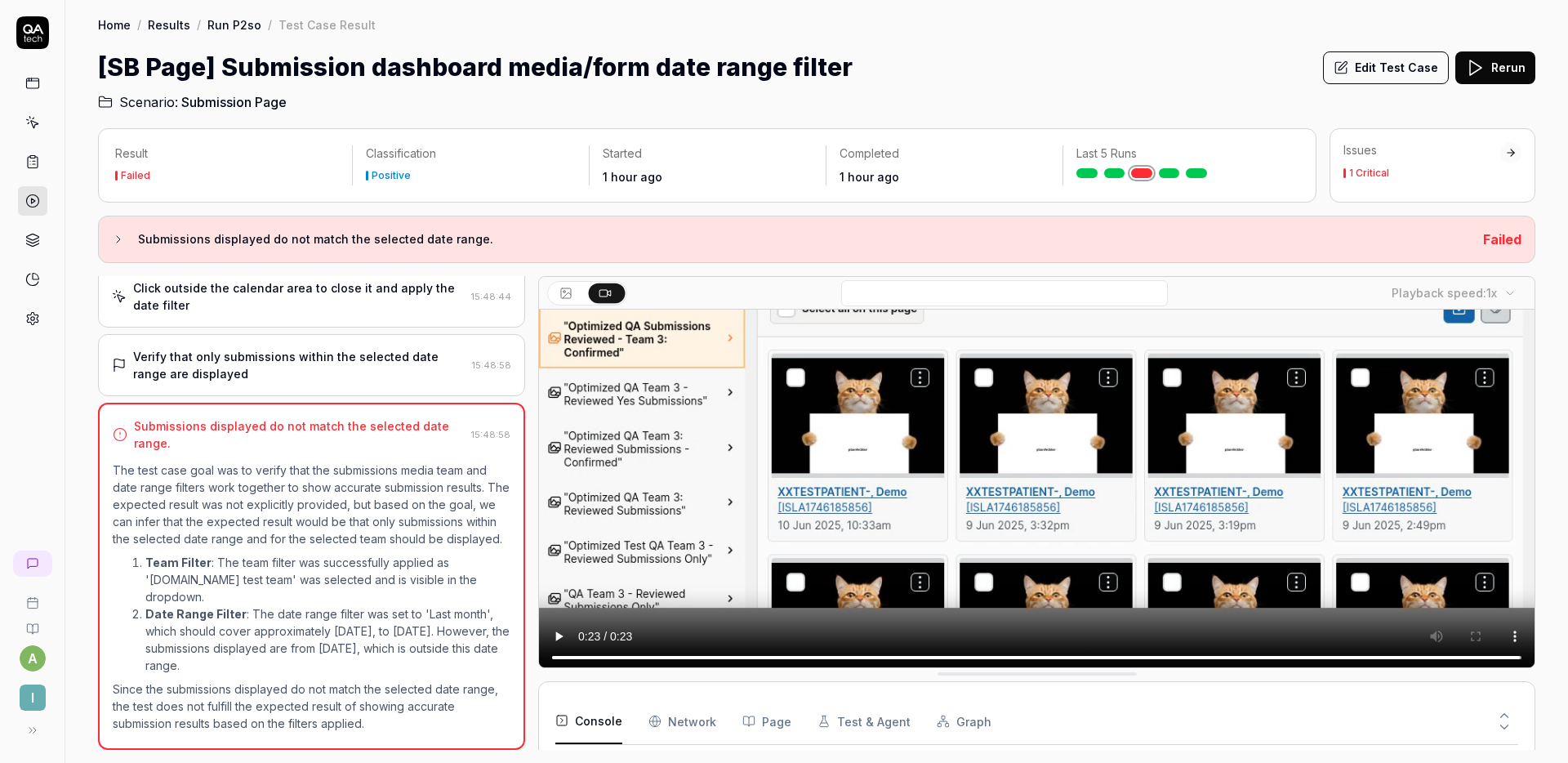
click at [1388, 71] on button "Edit Test Case" at bounding box center [1386, 68] width 126 height 33
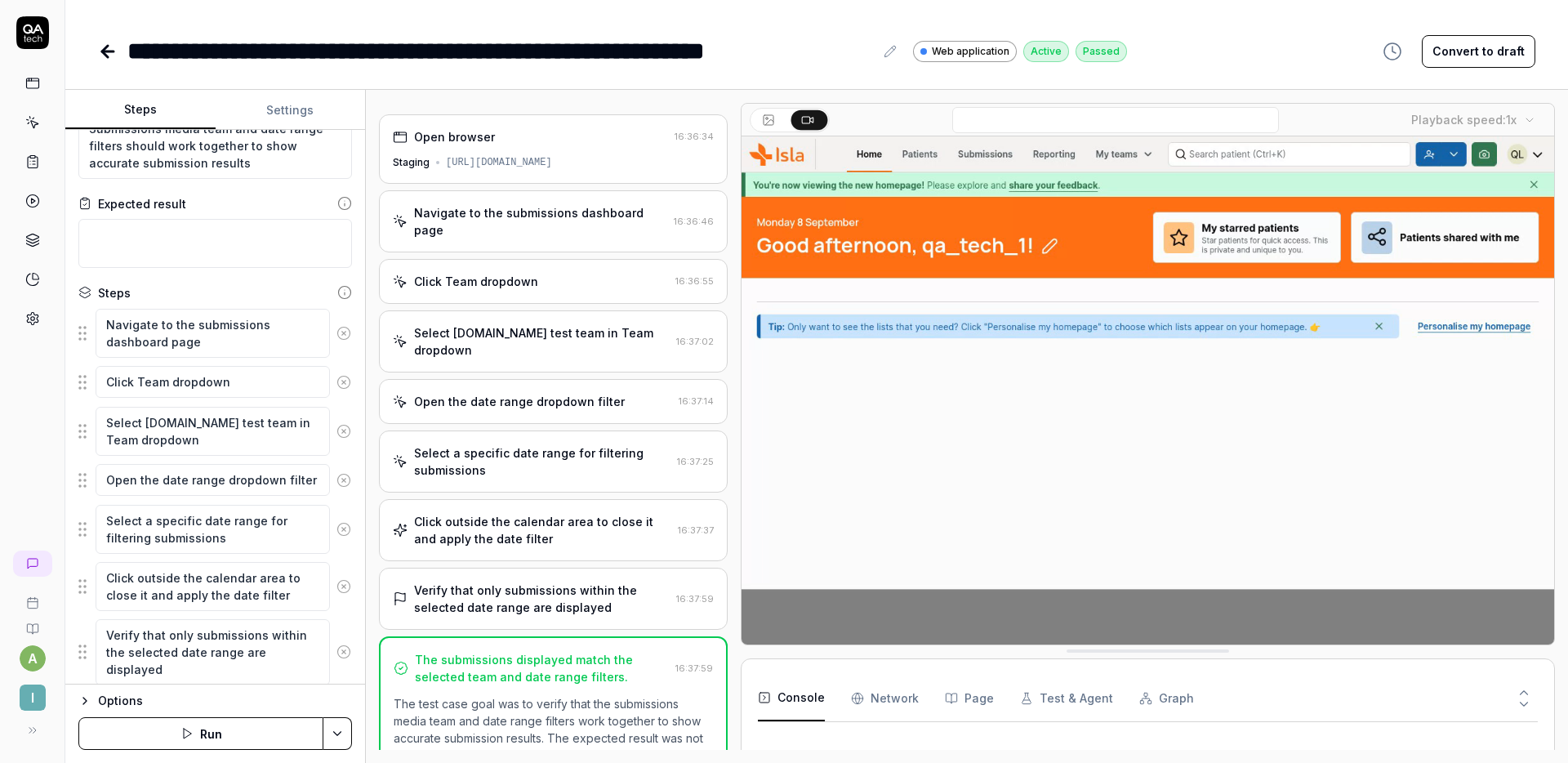
scroll to position [106, 0]
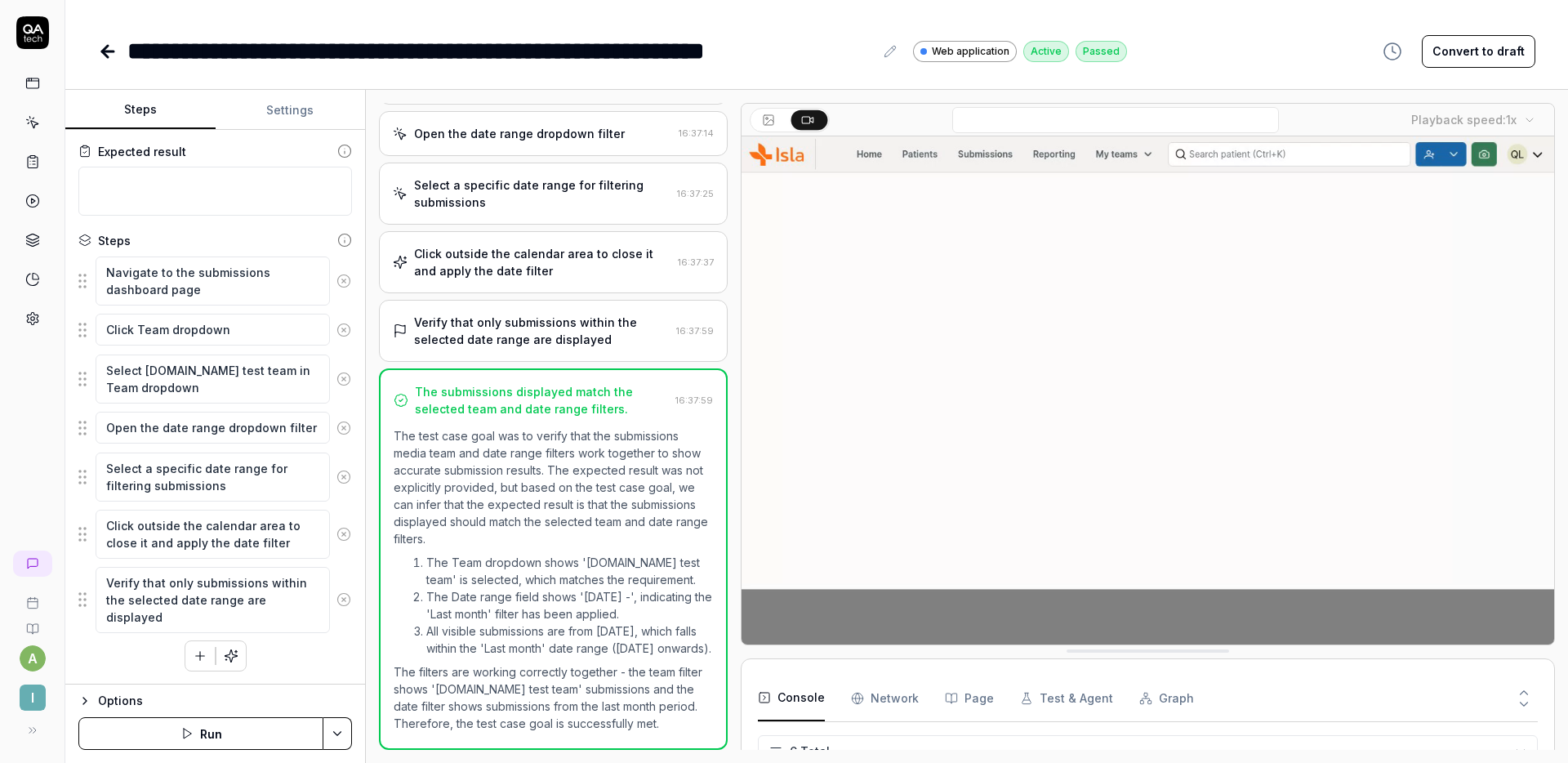
scroll to position [107, 0]
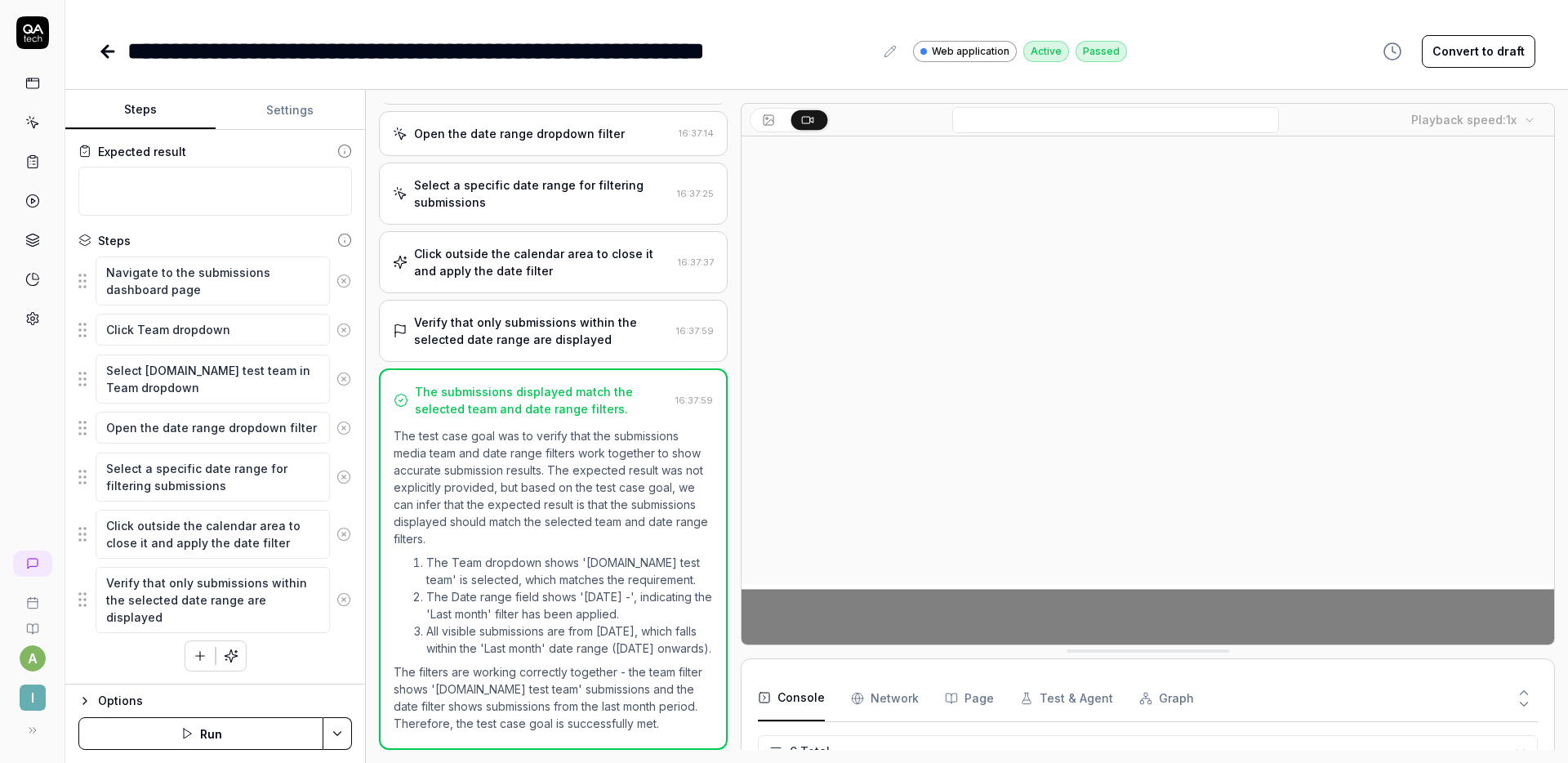
click at [547, 369] on div "The submissions displayed match the selected team and date range filters. 16:37…" at bounding box center [553, 559] width 349 height 382
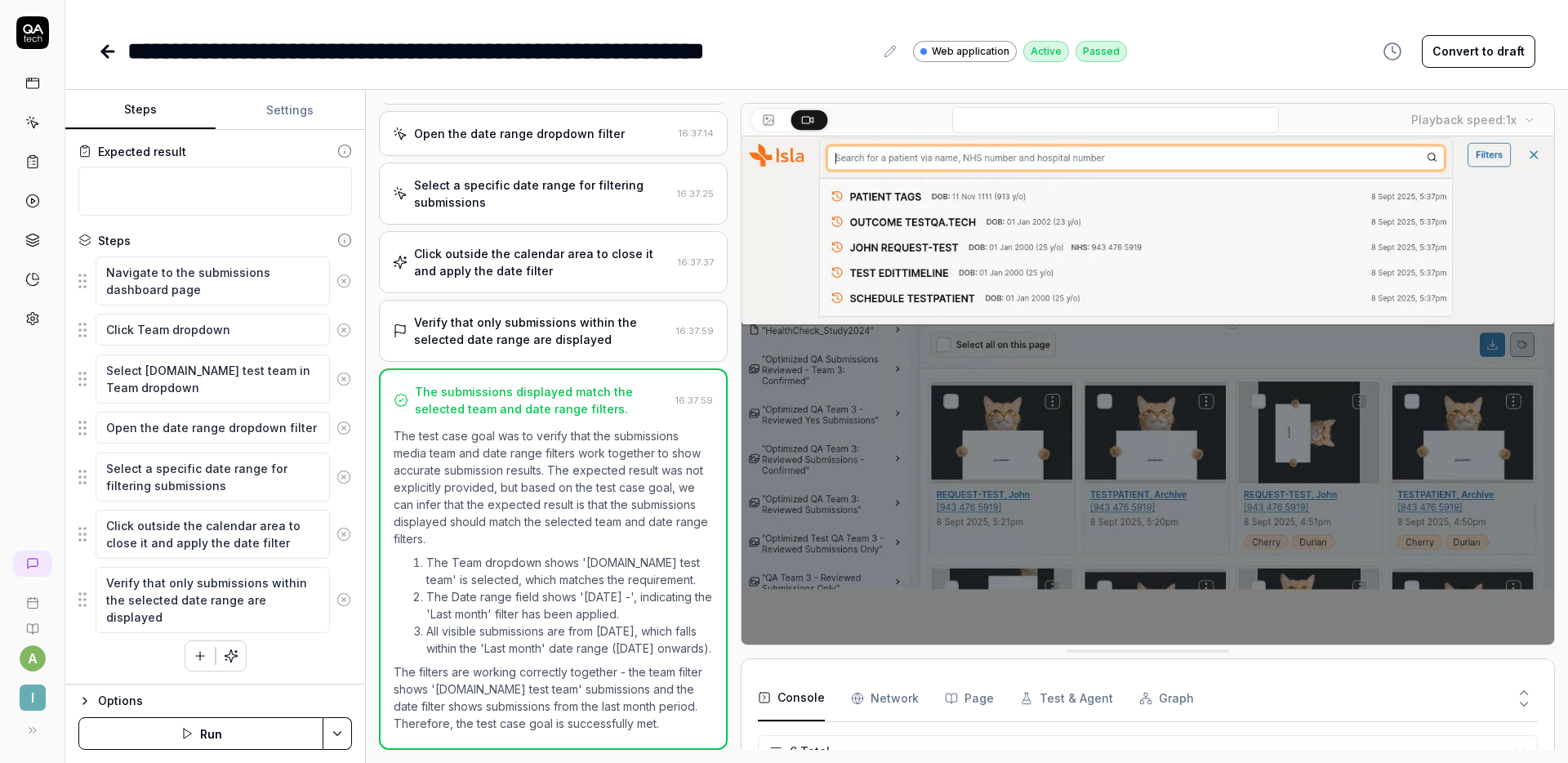
click at [555, 261] on div "Click outside the calendar area to close it and apply the date filter" at bounding box center [542, 262] width 257 height 35
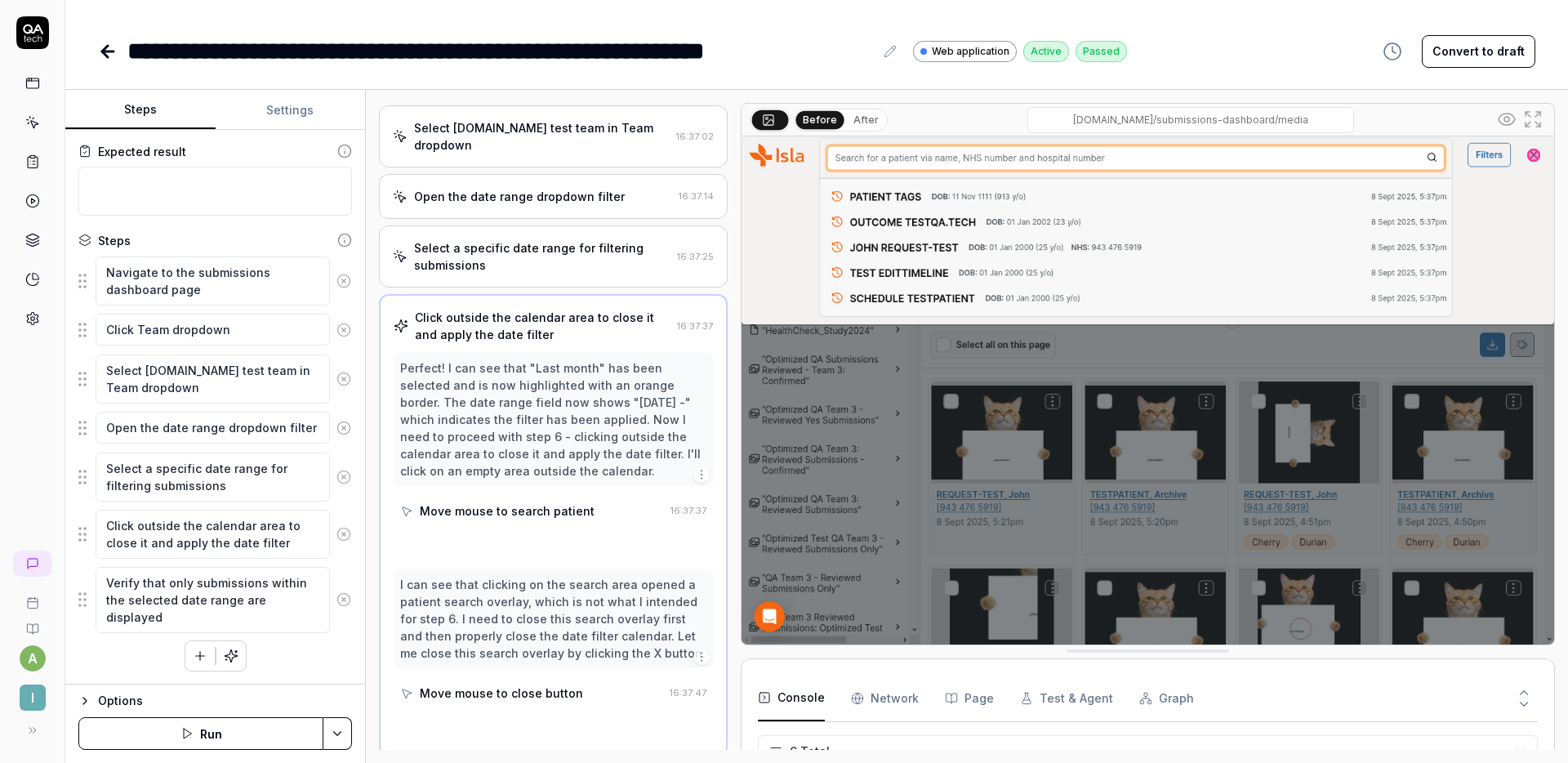
scroll to position [183, 0]
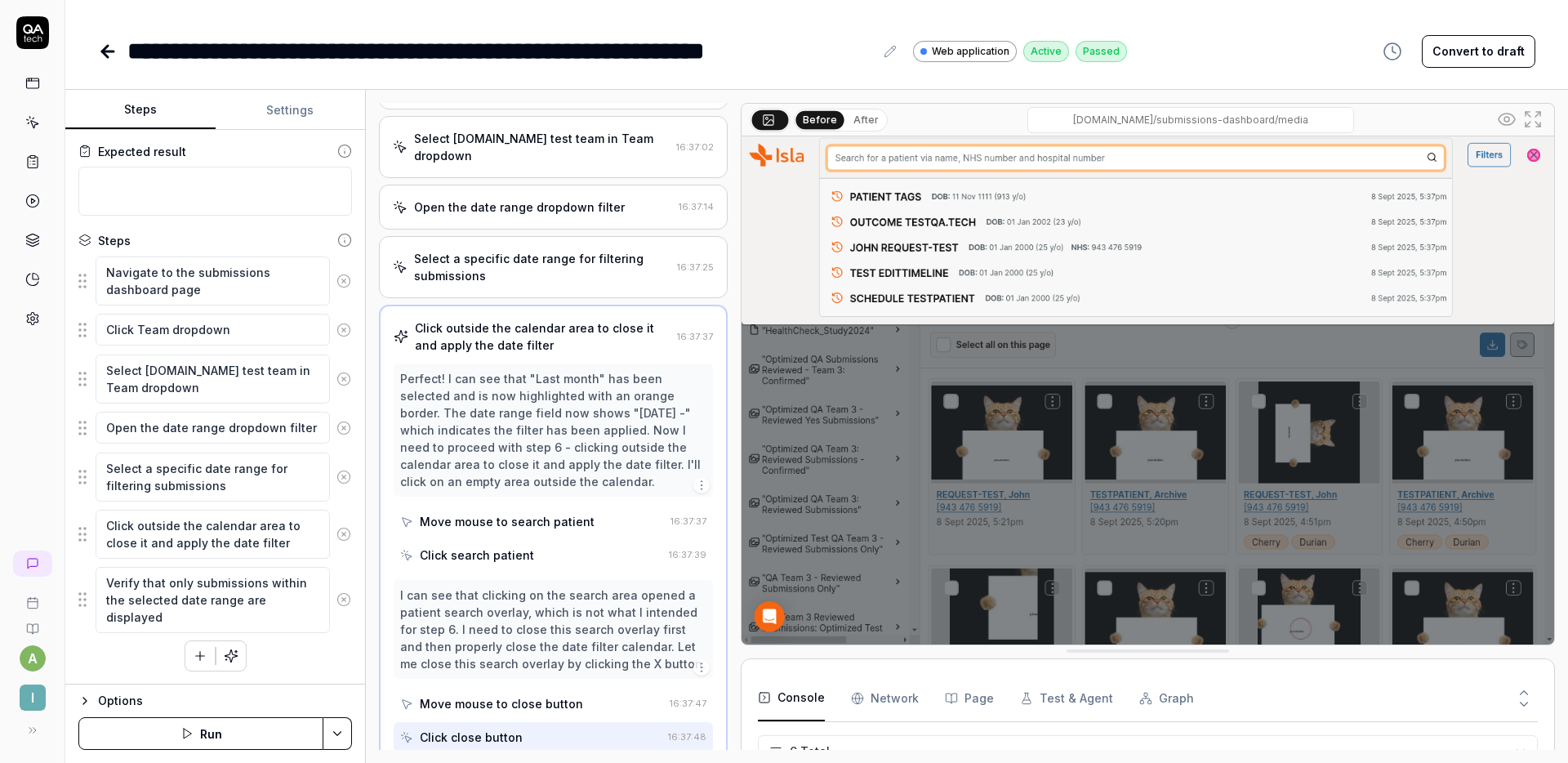
click at [589, 257] on div "Select a specific date range for filtering submissions" at bounding box center [542, 267] width 256 height 35
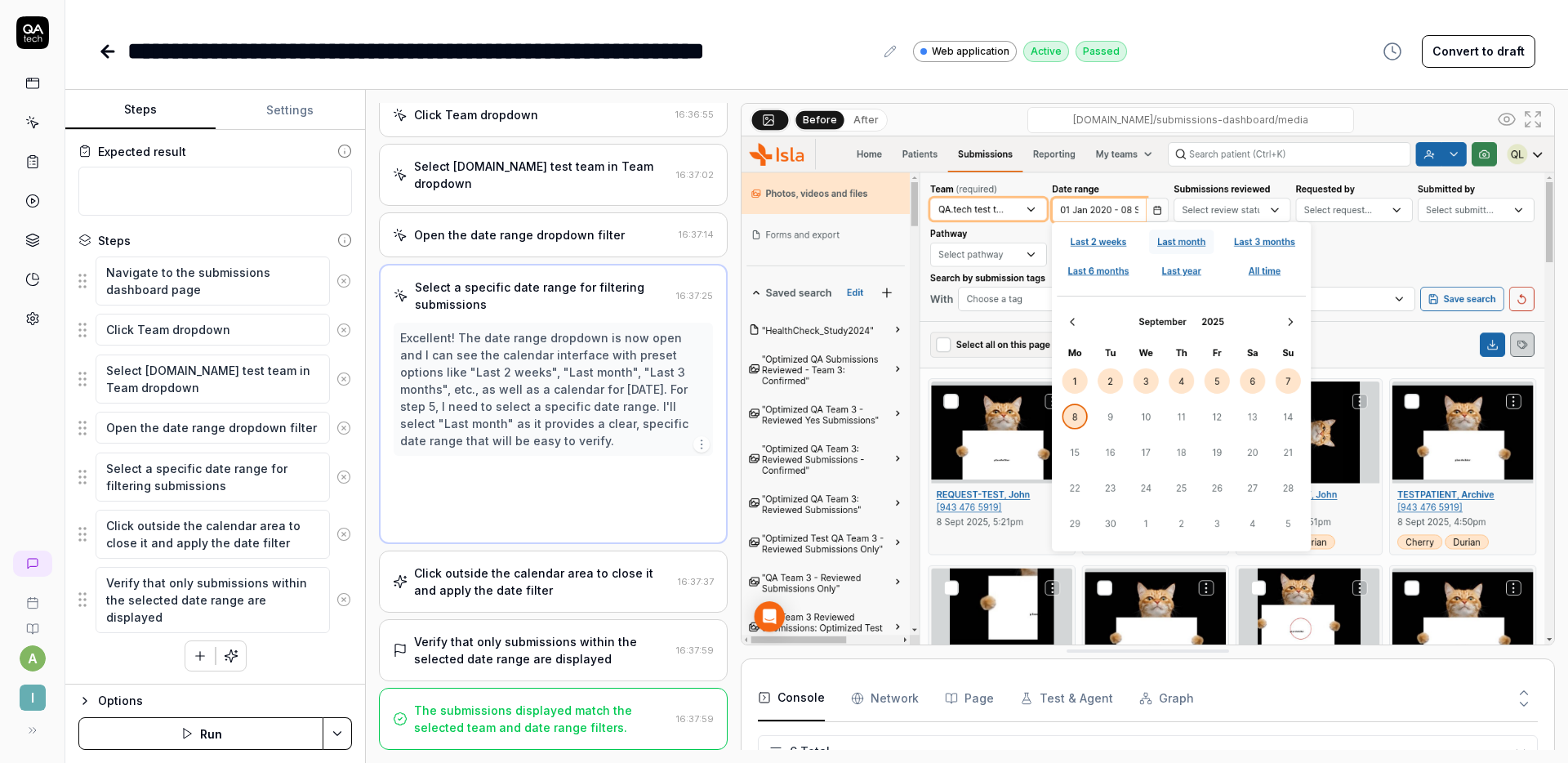
scroll to position [0, 0]
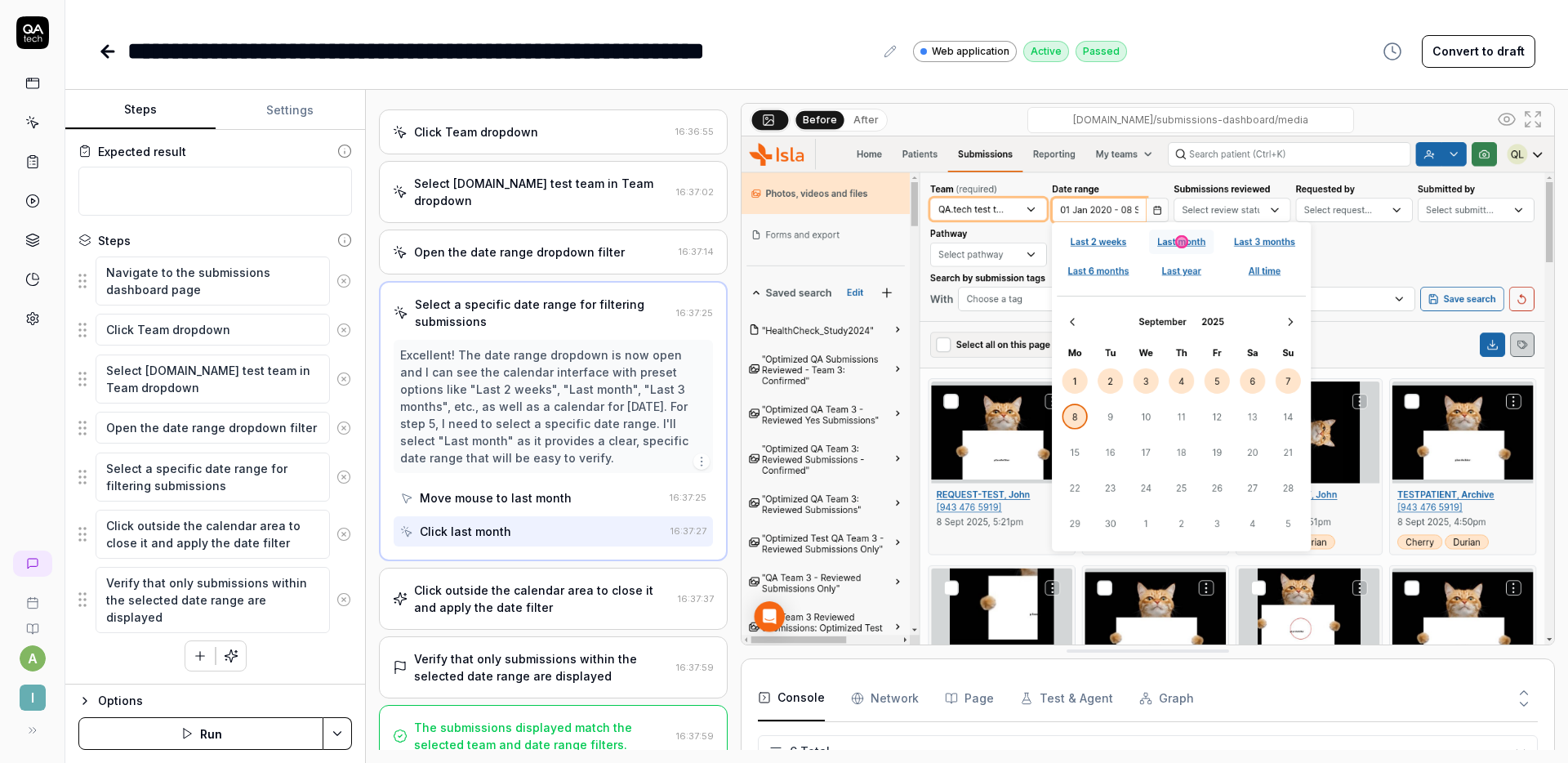
click at [542, 582] on div "Click outside the calendar area to close it and apply the date filter" at bounding box center [542, 600] width 257 height 35
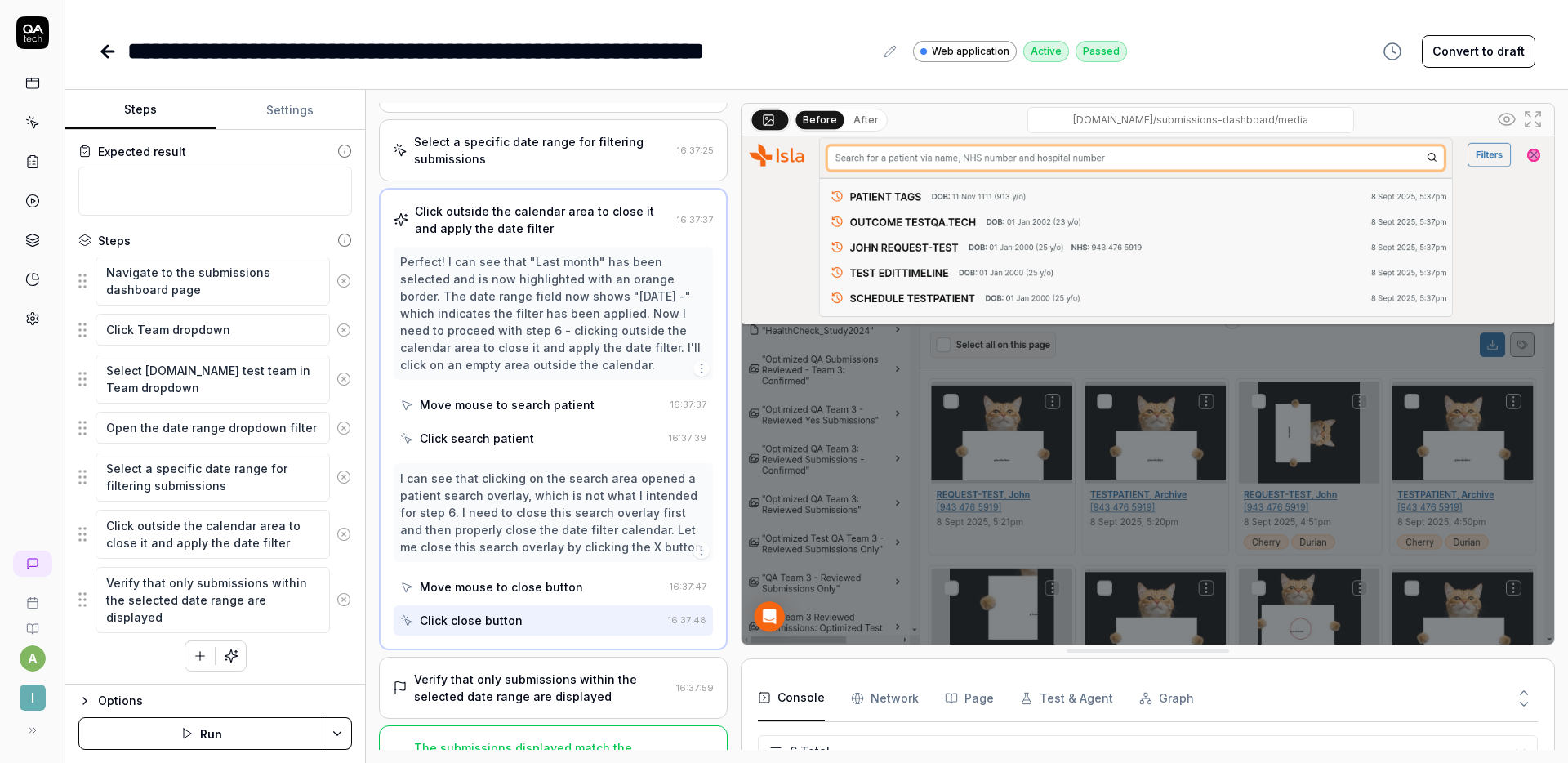
scroll to position [304, 0]
click at [536, 668] on div "Verify that only submissions within the selected date range are displayed" at bounding box center [542, 685] width 256 height 35
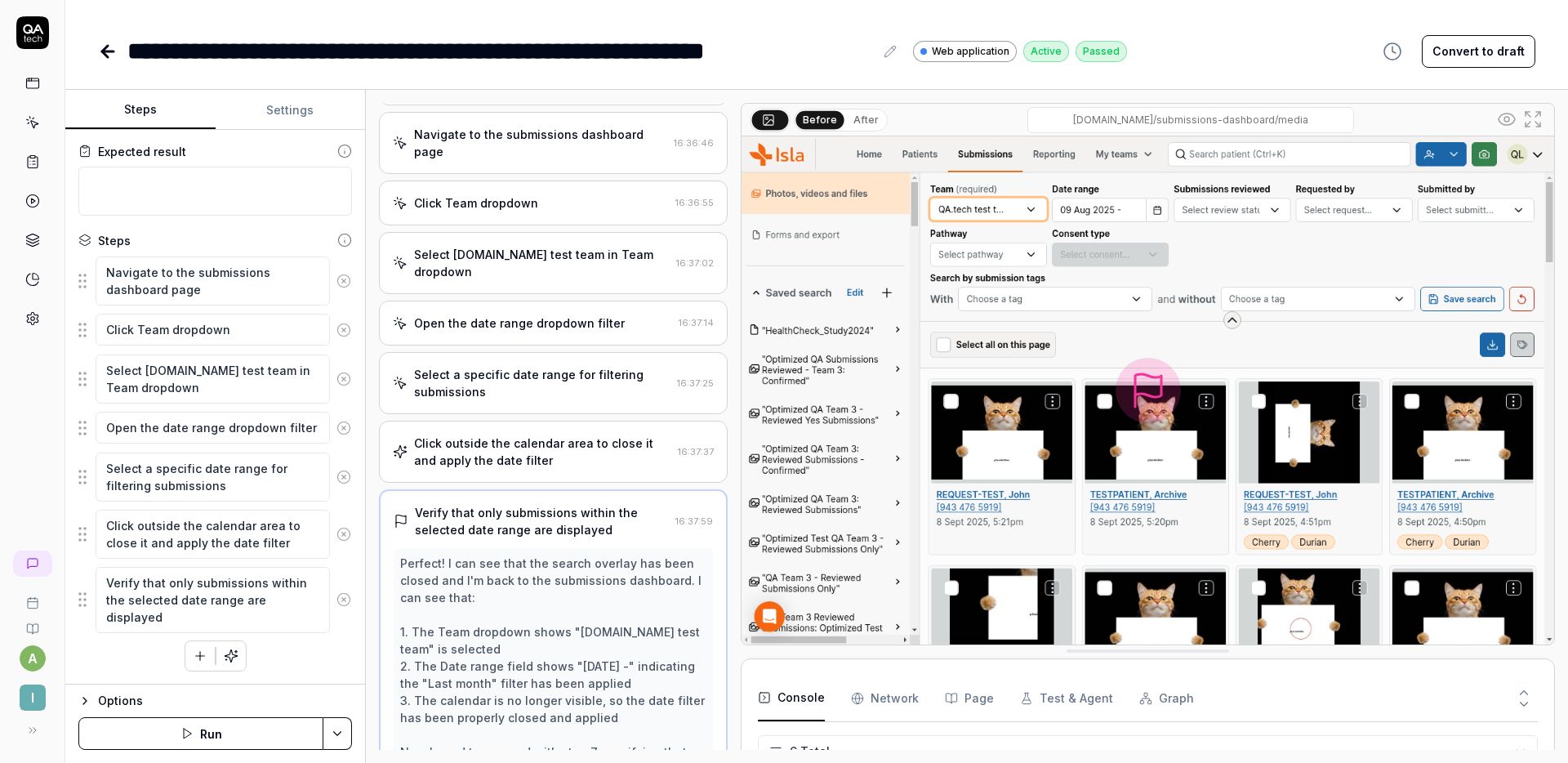
scroll to position [27, 0]
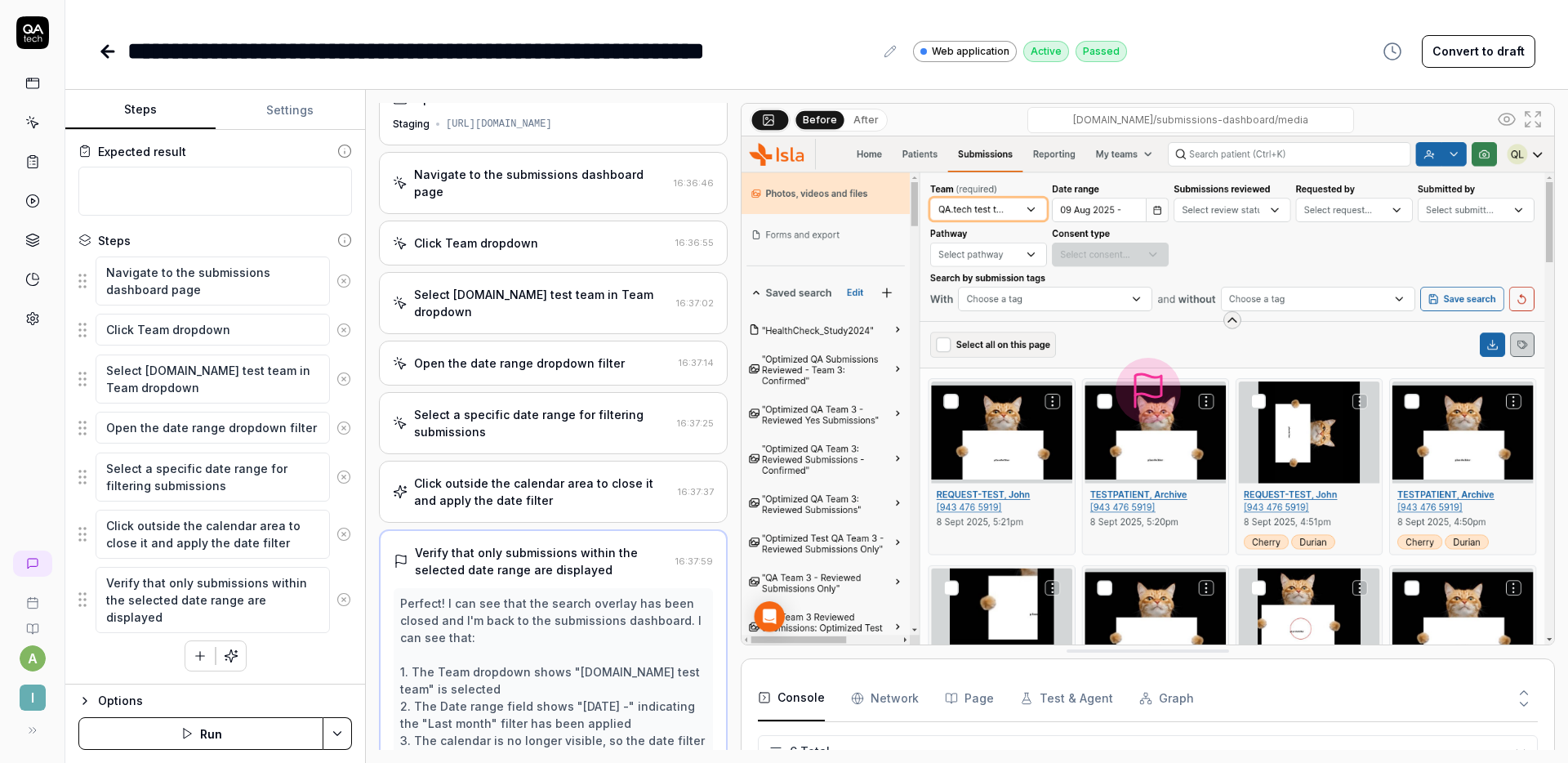
click at [582, 406] on div "Select a specific date range for filtering submissions" at bounding box center [542, 423] width 256 height 35
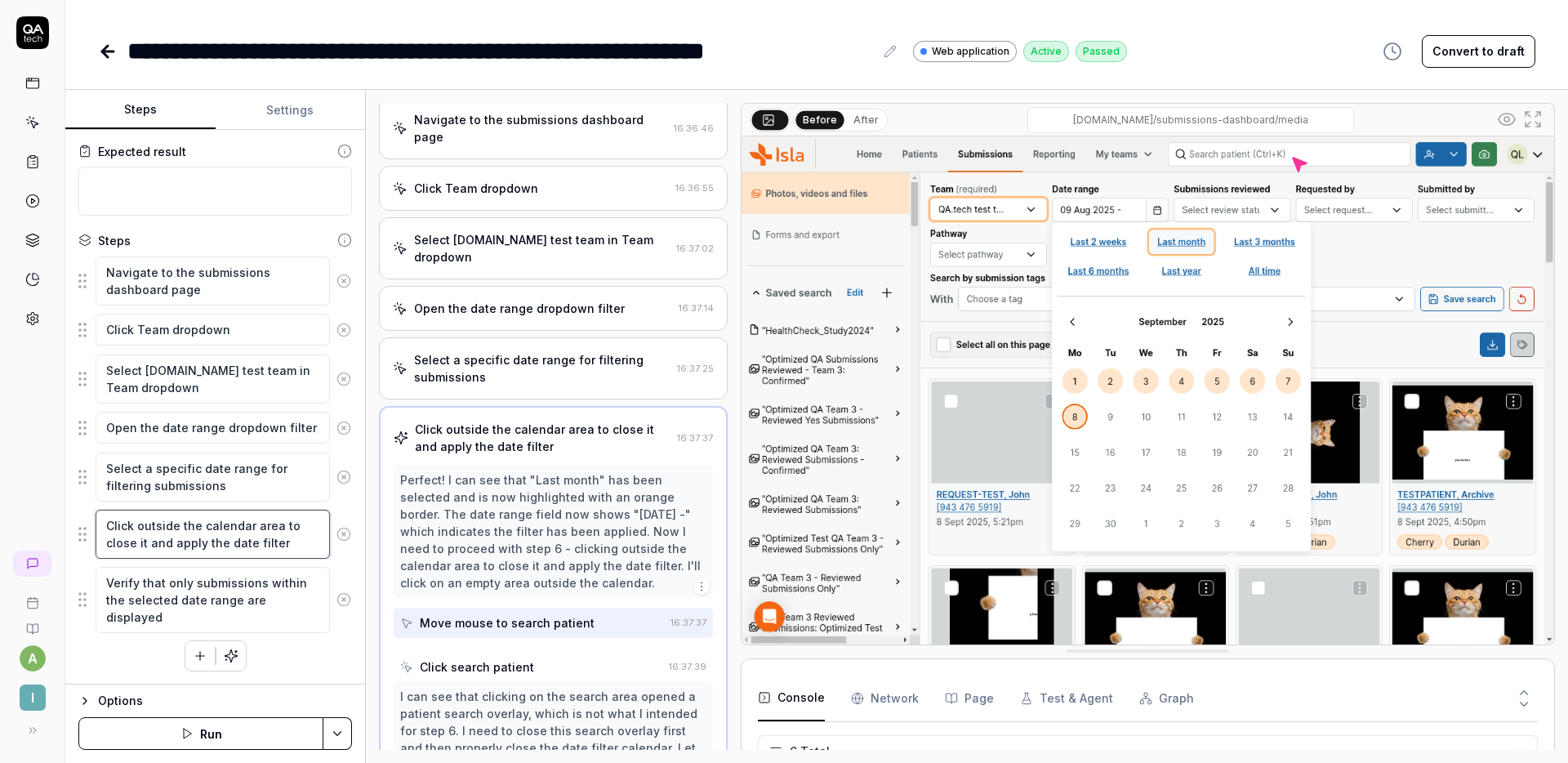
scroll to position [183, 0]
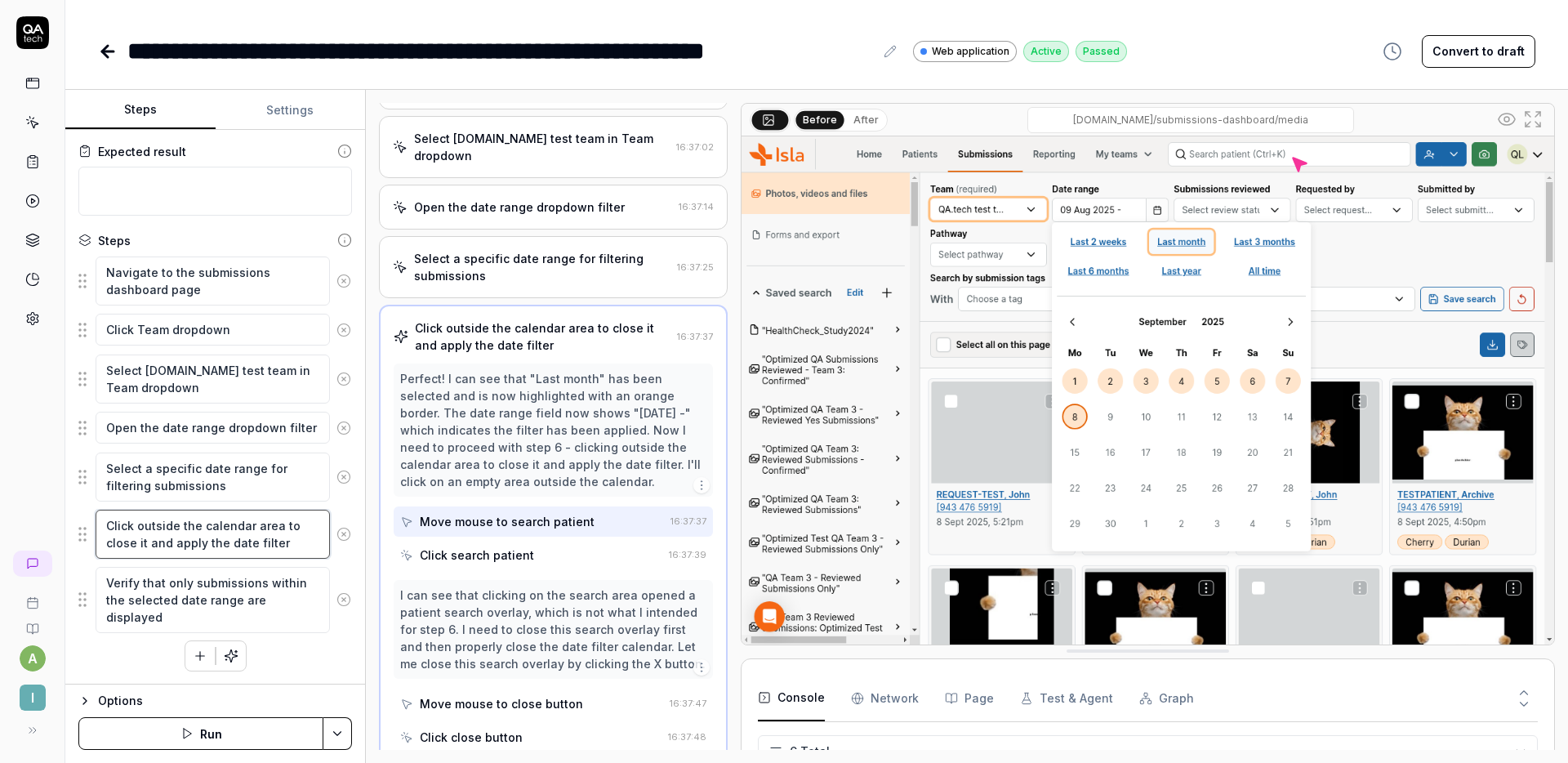
drag, startPoint x: 138, startPoint y: 525, endPoint x: 274, endPoint y: 527, distance: 136.0
click at [274, 527] on textarea "Click outside the calendar area to close it and apply the date filter" at bounding box center [213, 534] width 234 height 49
type textarea "*"
type textarea "Click t to close it and apply the date filter"
type textarea "*"
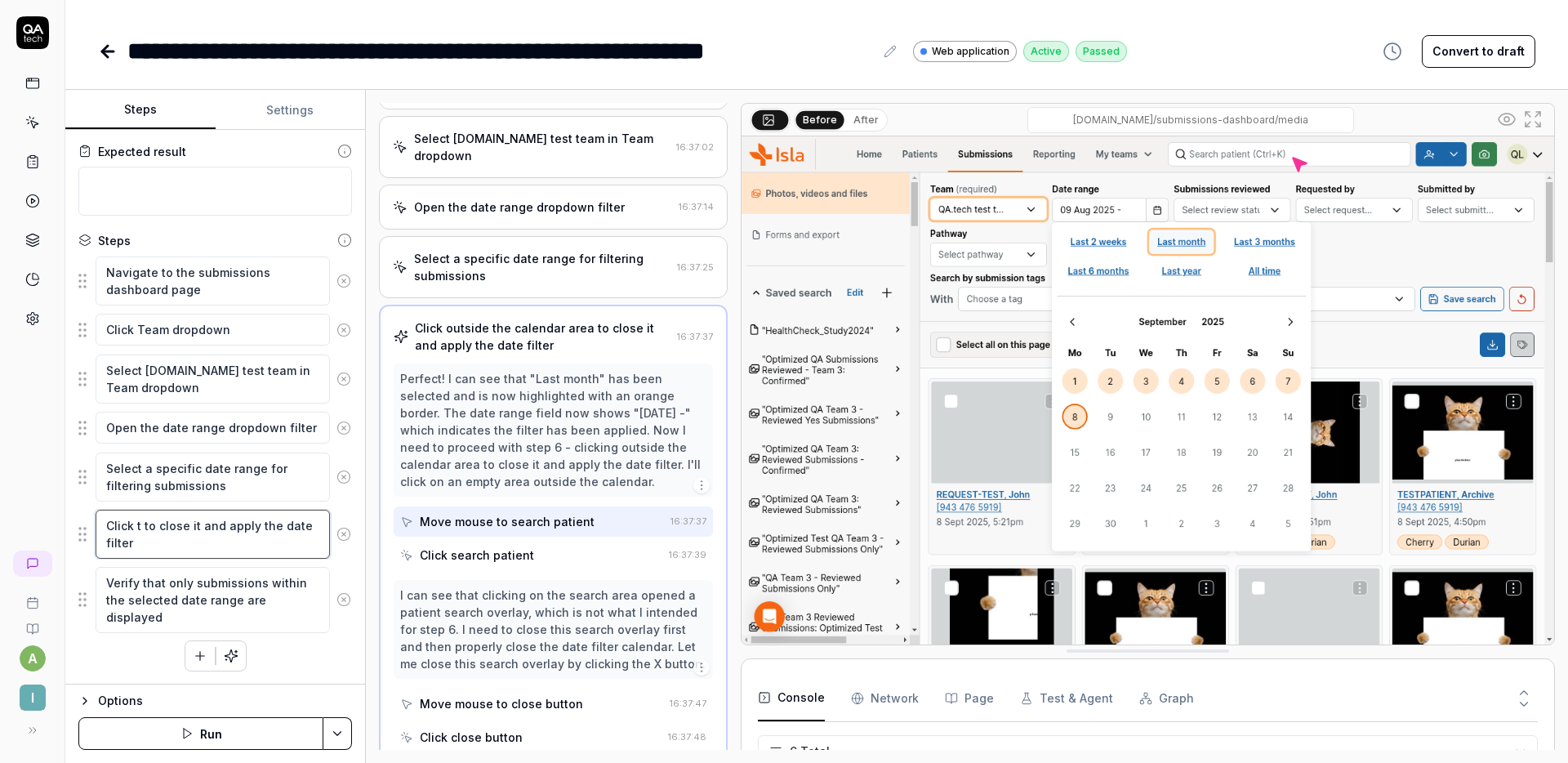
type textarea "Click th to close it and apply the date filter"
type textarea "*"
type textarea "Click the to close it and apply the date filter"
type textarea "*"
type textarea "Click the to close it and apply the date filter"
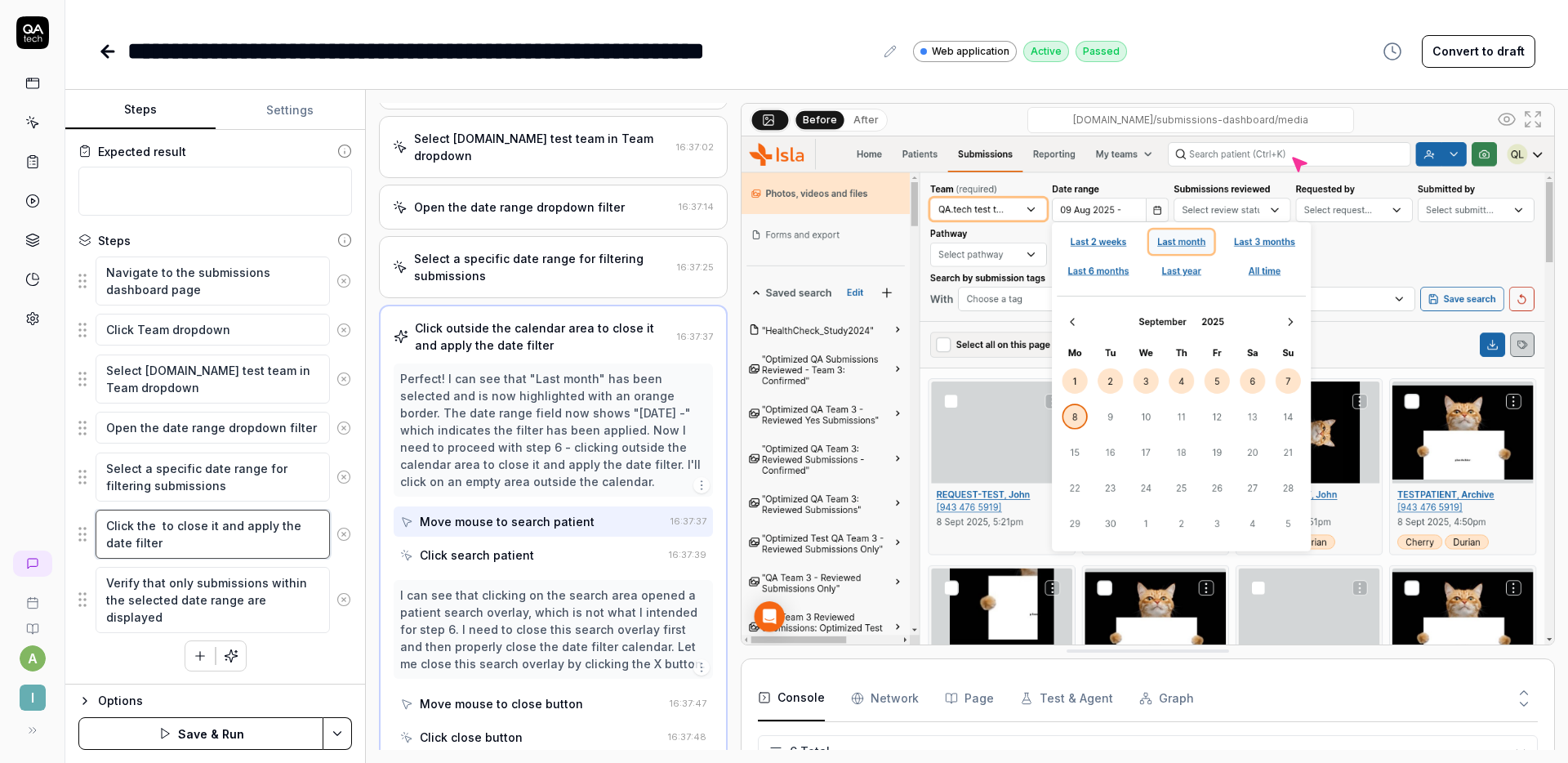
type textarea "*"
type textarea "Click the c to close it and apply the date filter"
type textarea "*"
type textarea "Click the ca to close it and apply the date filter"
type textarea "*"
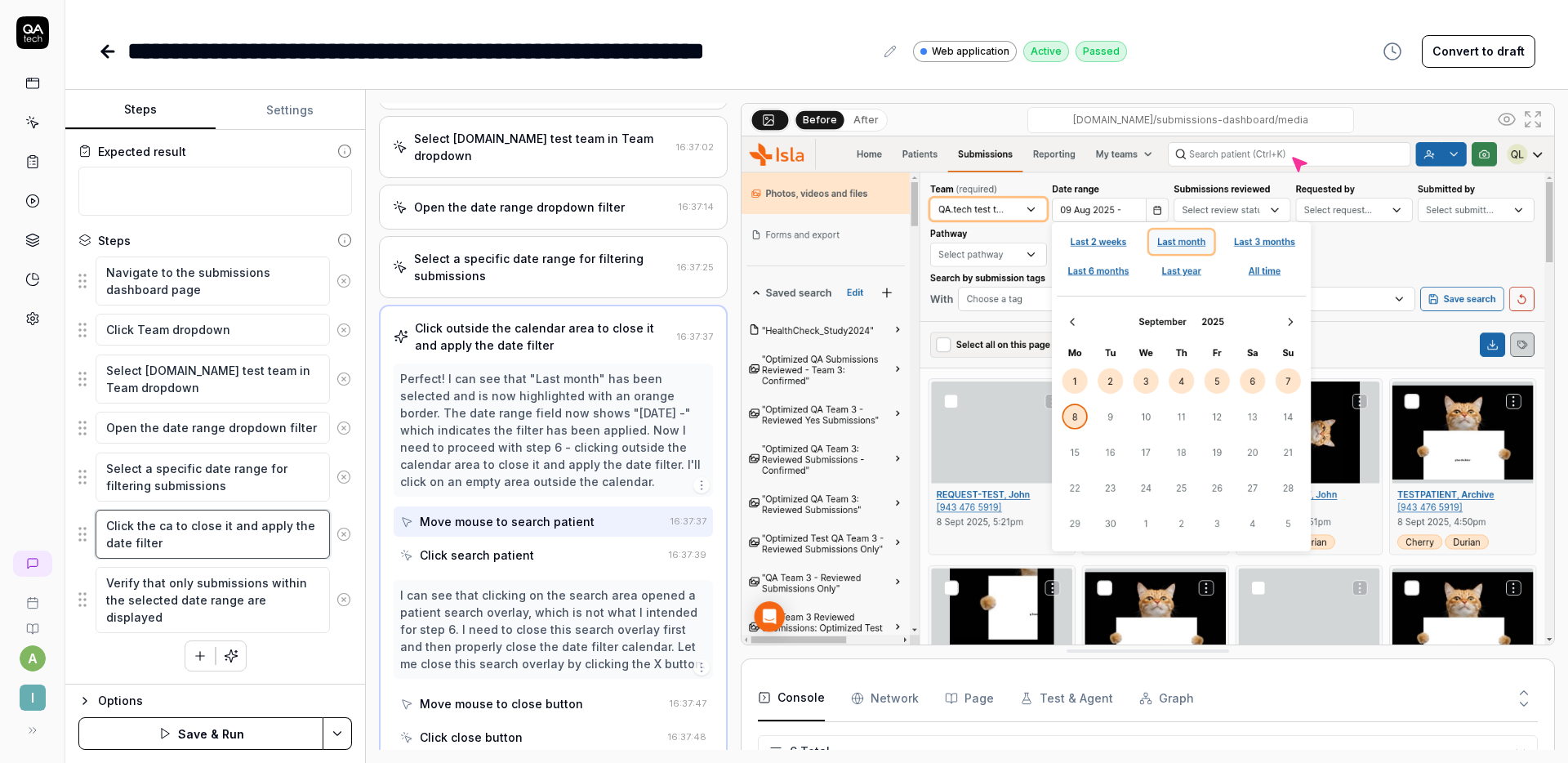
type textarea "Click the cal to close it and apply the date filter"
type textarea "*"
type textarea "Click the cale to close it and apply the date filter"
type textarea "*"
type textarea "Click the calen to close it and apply the date filter"
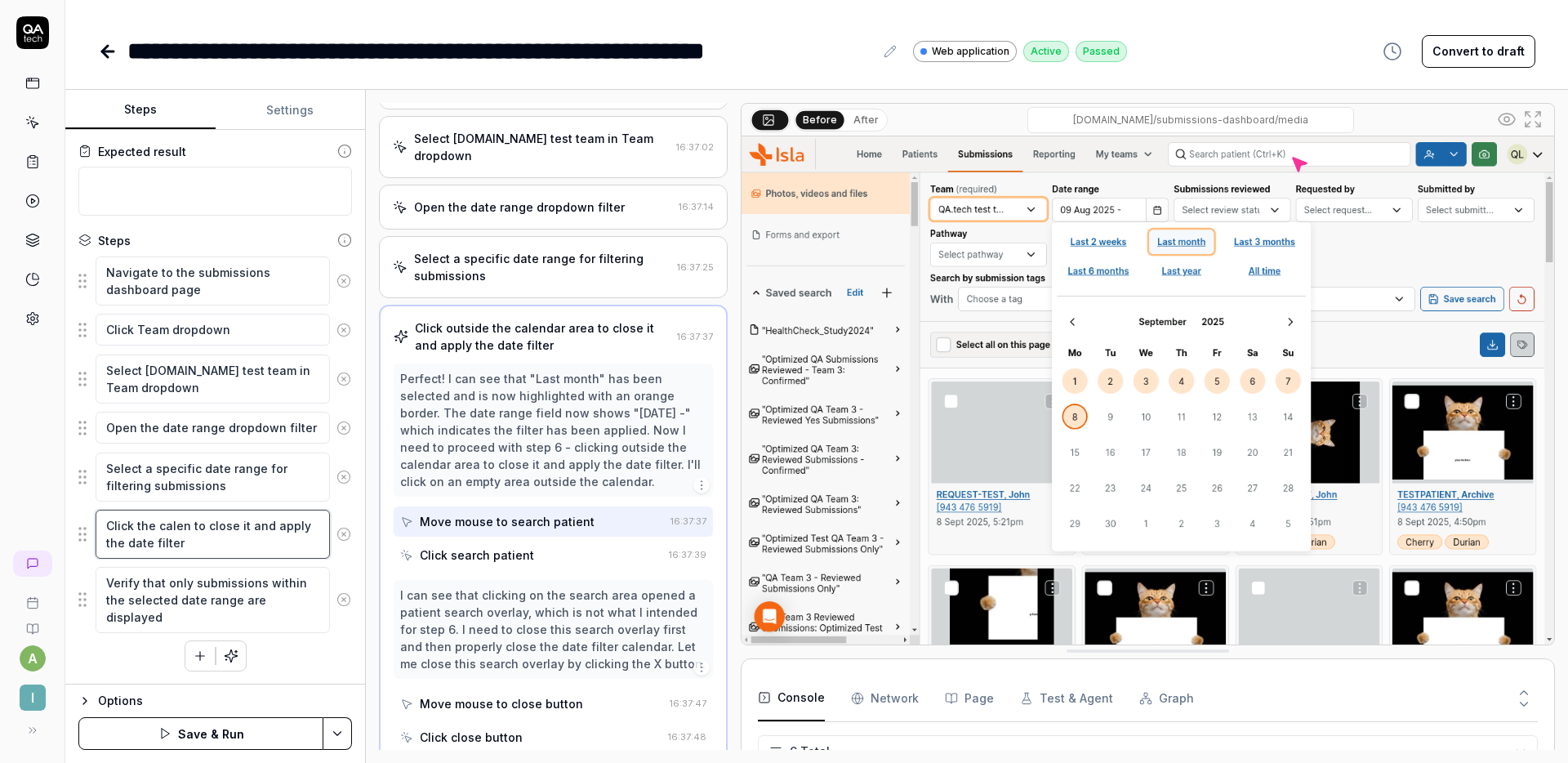
type textarea "*"
type textarea "Click the calend to close it and apply the date filter"
type textarea "*"
type textarea "Click the calenda to close it and apply the date filter"
type textarea "*"
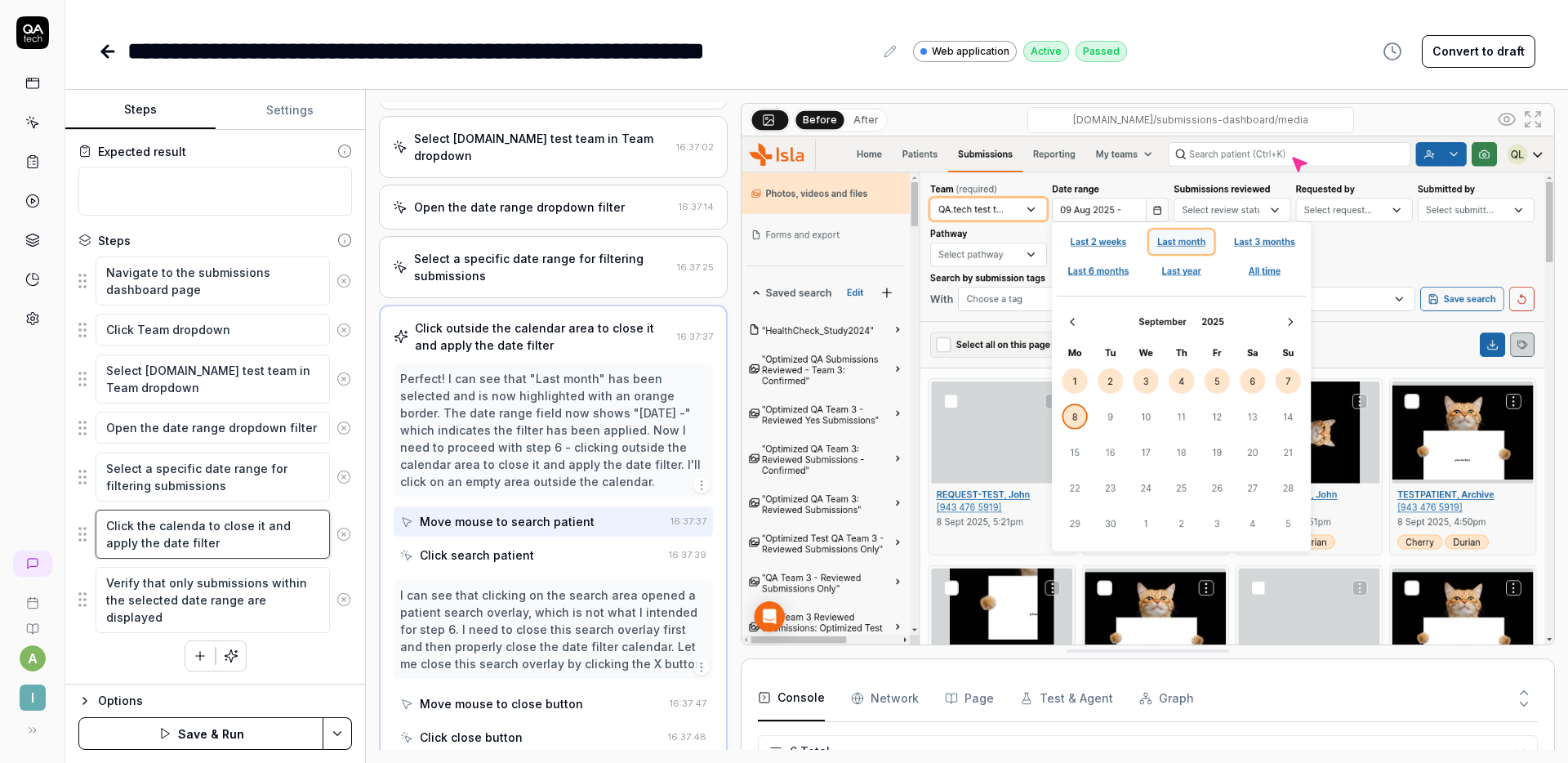
type textarea "Click the calendar to close it and apply the date filter"
type textarea "*"
type textarea "Click the calendar to close it and apply the date filter"
type textarea "*"
type textarea "Click the calendar i to close it and apply the date filter"
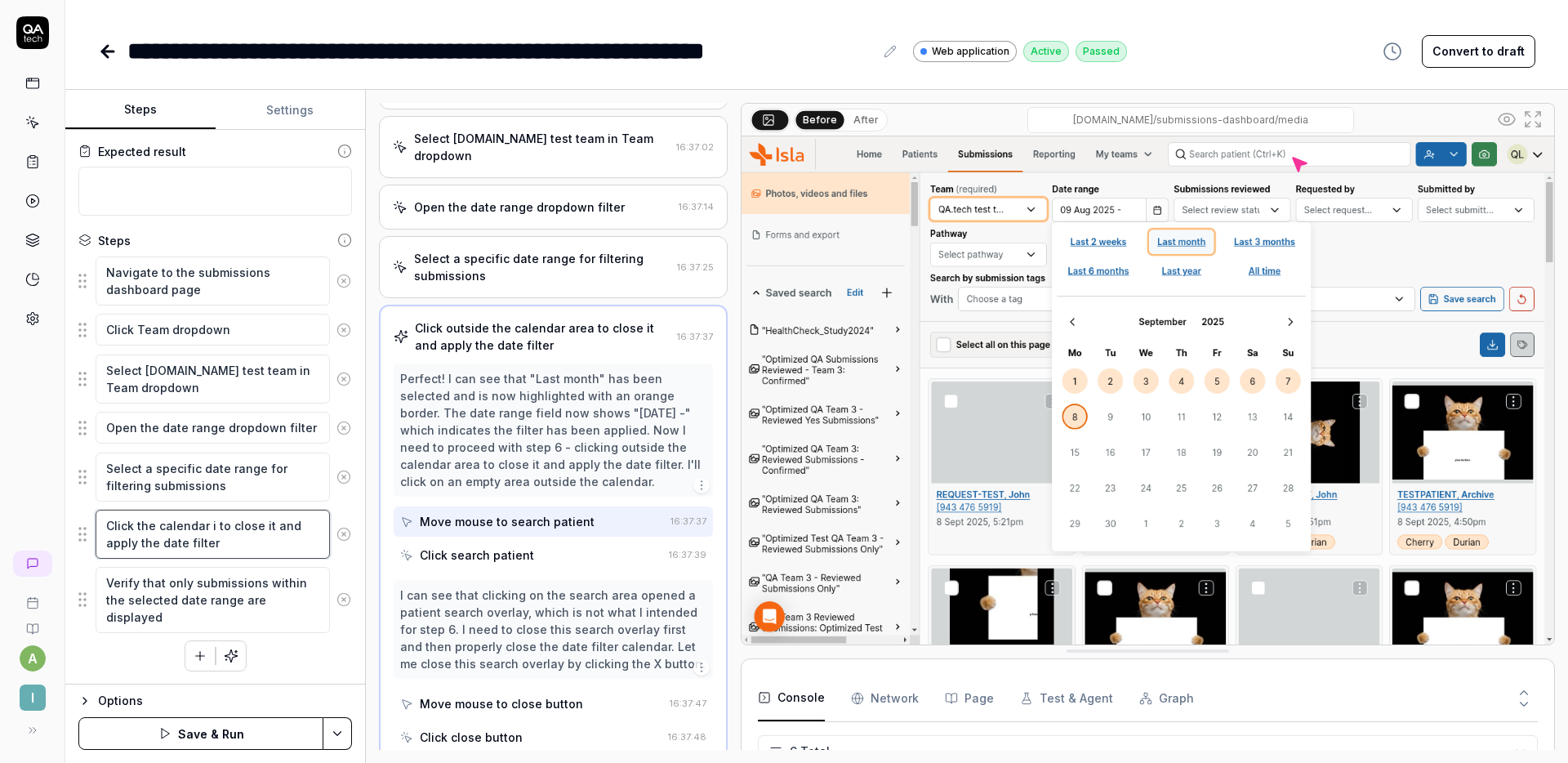
type textarea "*"
type textarea "Click the calendar ic to close it and apply the date filter"
type textarea "*"
type textarea "Click the calendar ico to close it and apply the date filter"
type textarea "*"
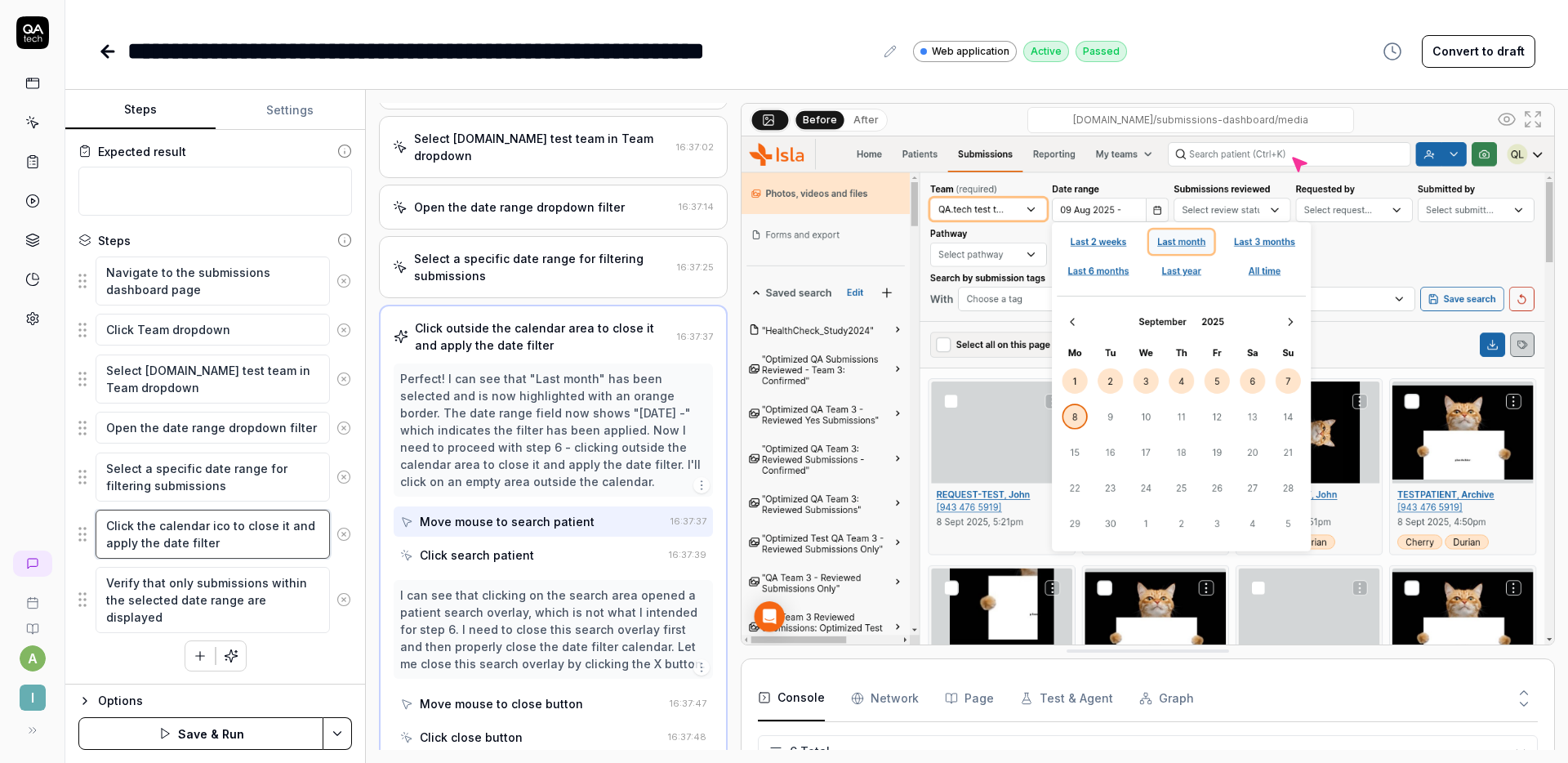
type textarea "Click the calendar icon to close it and apply the date filter"
type textarea "*"
type textarea "Click the calendar icon to close it and apply the date filter"
type textarea "*"
type textarea "Click the calendar icon n to close it and apply the date filter"
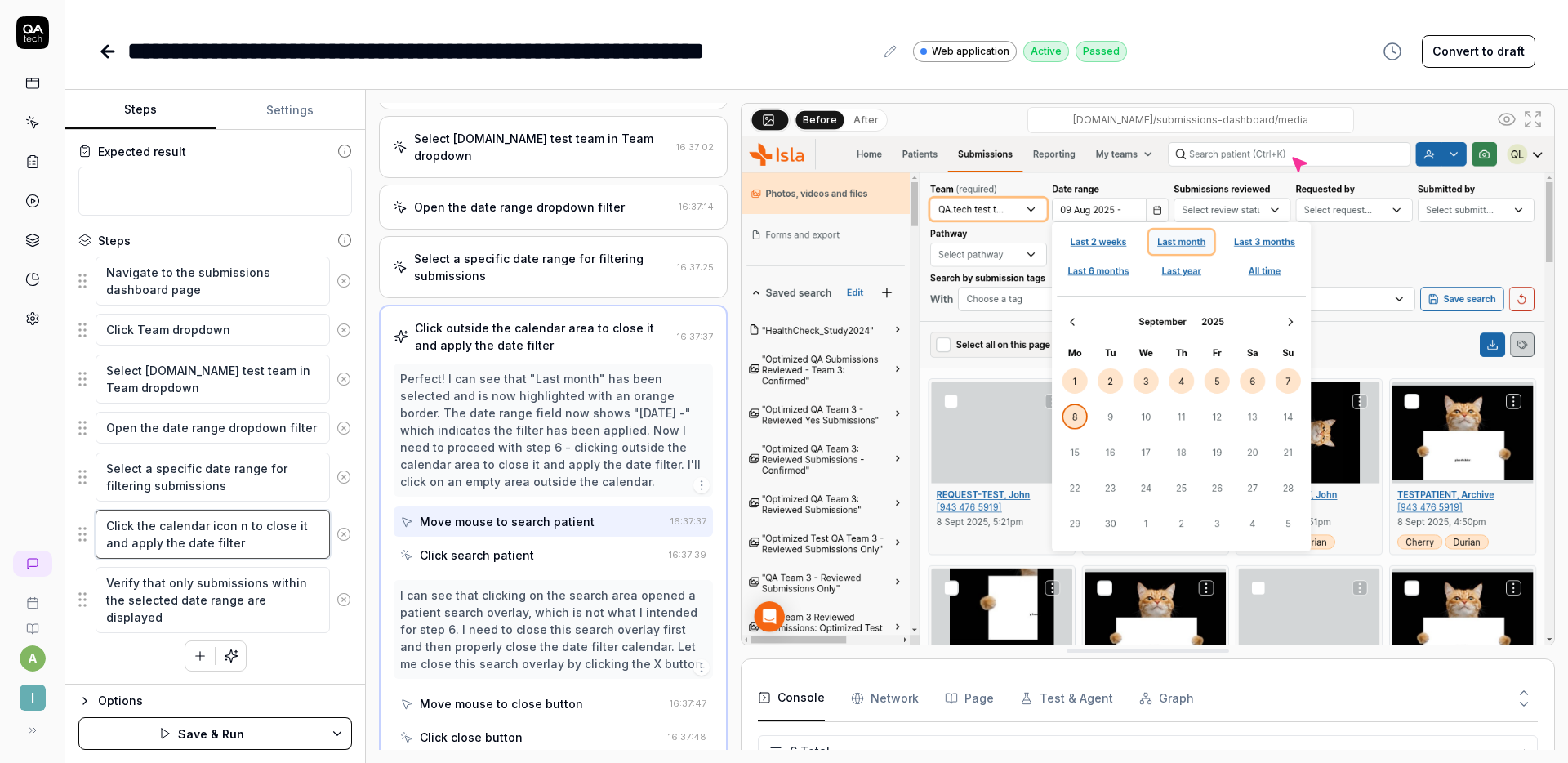
type textarea "*"
type textarea "Click the calendar icon ne to close it and apply the date filter"
type textarea "*"
type textarea "Click the calendar icon nex to close it and apply the date filter"
type textarea "*"
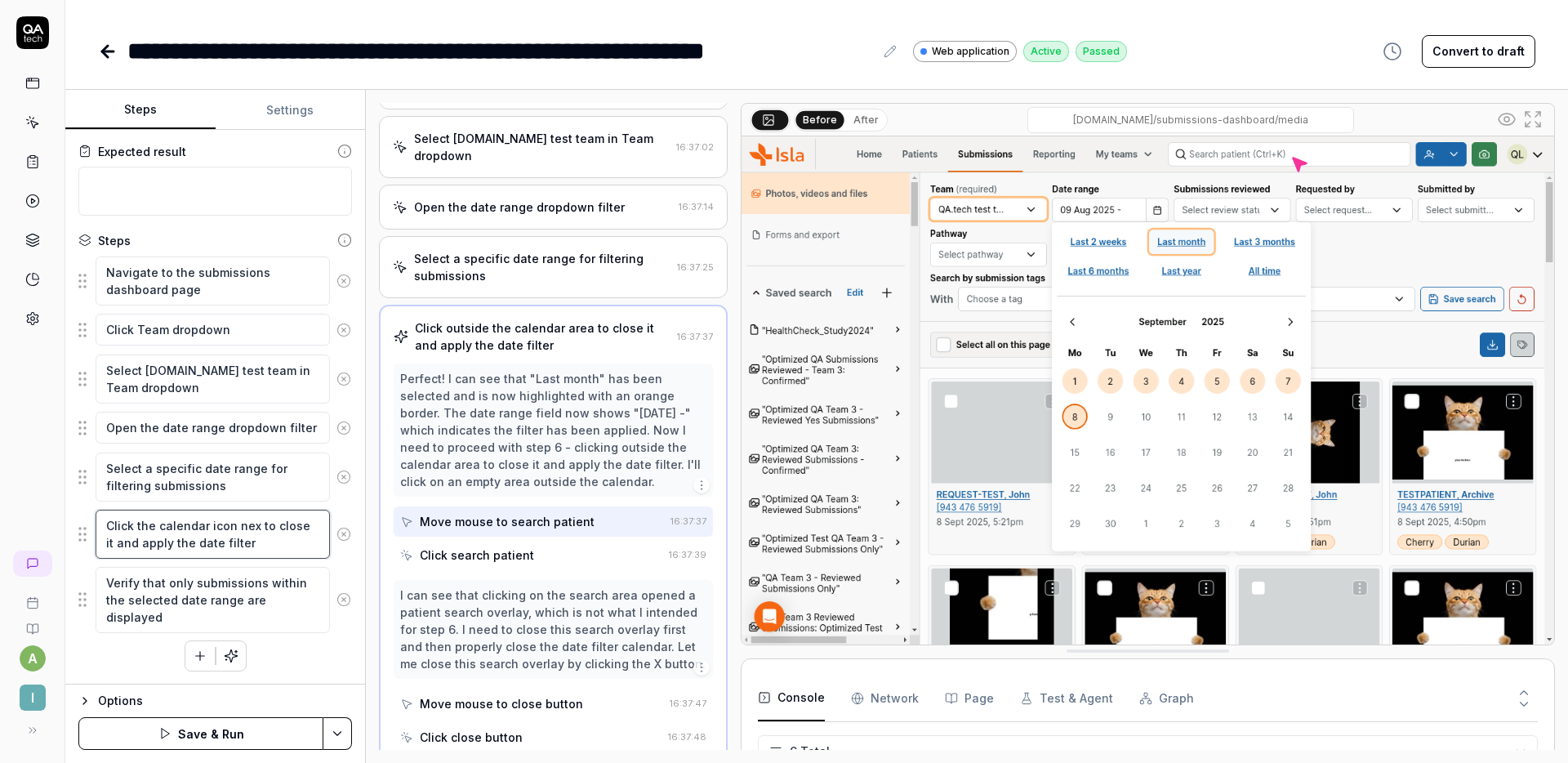
type textarea "Click the calendar icon next to close it and apply the date filter"
type textarea "*"
type textarea "Click the calendar icon next to close it and apply the date filter"
type textarea "*"
type textarea "Click the calendar icon next t to close it and apply the date filter"
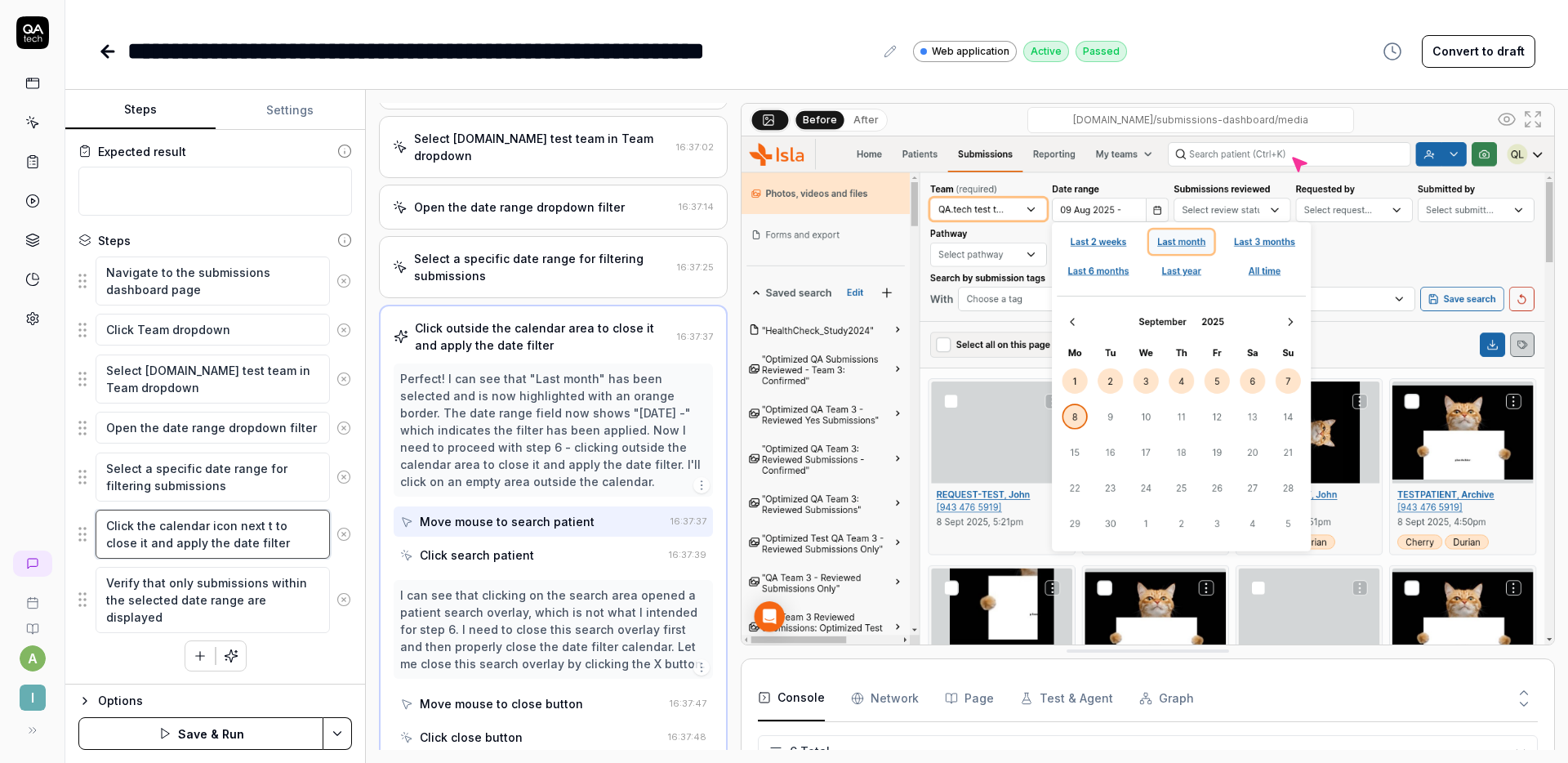
type textarea "*"
type textarea "Click the calendar icon next to to close it and apply the date filter"
type textarea "*"
type textarea "Click the calendar icon next to t to close it and apply the date filter"
type textarea "*"
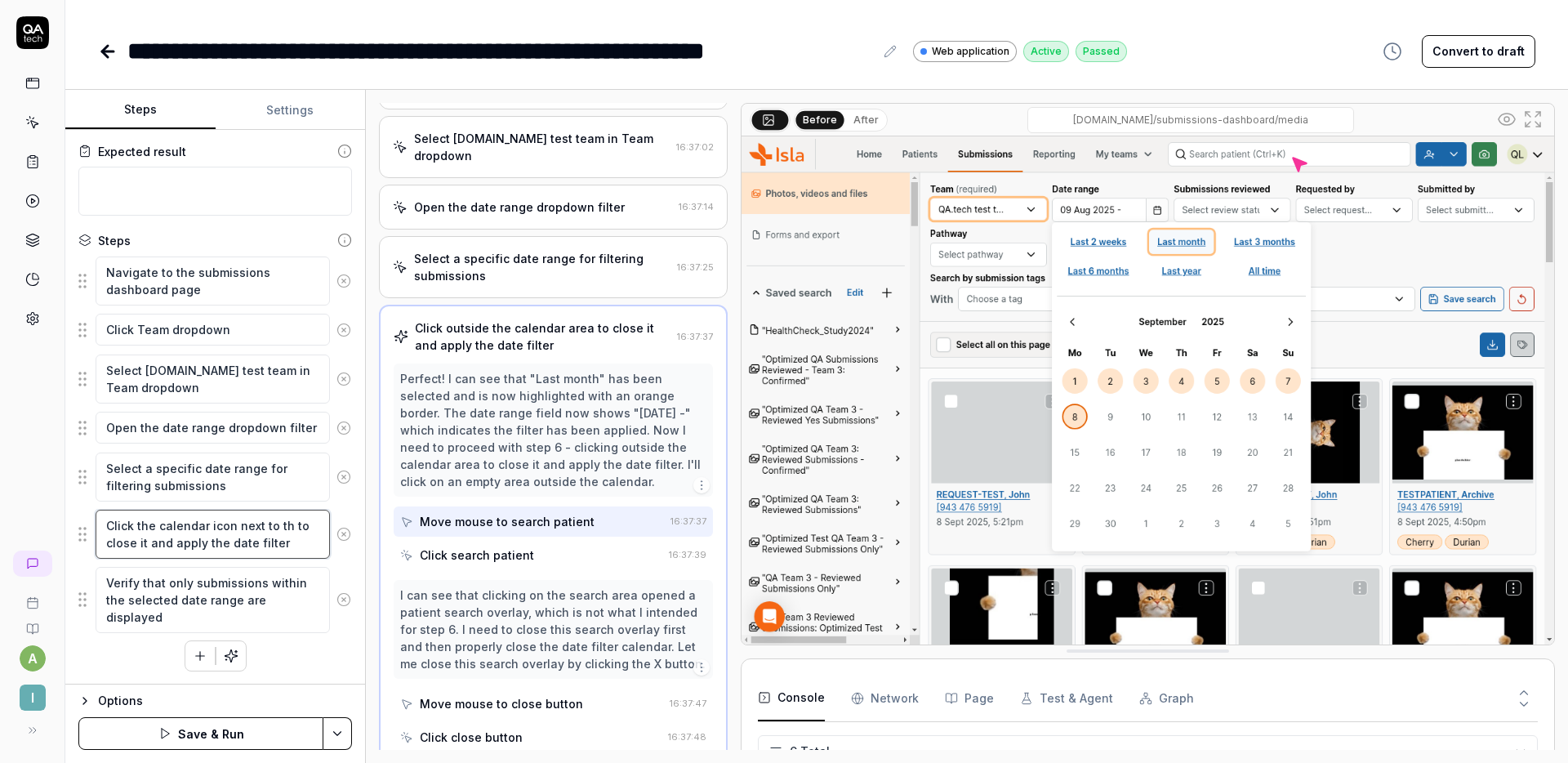
type textarea "Click the calendar icon next to the to close it and apply the date filter"
type textarea "*"
type textarea "Click the calendar icon next to the to close it and apply the date filter"
type textarea "*"
type textarea "Click the calendar icon next to the d to close it and apply the date filter"
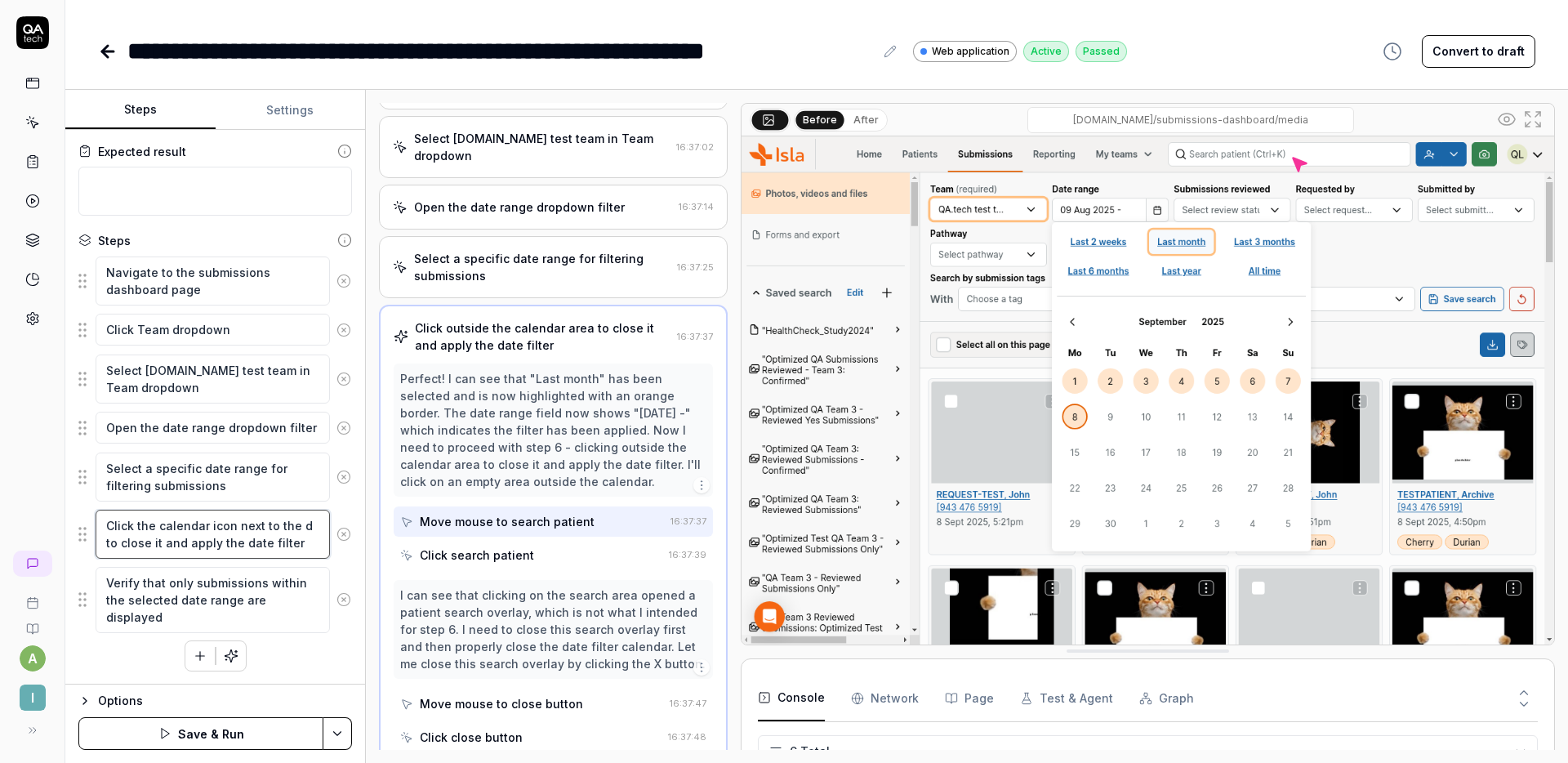
type textarea "*"
type textarea "Click the calendar icon next to the dat to close it and apply the date filter"
type textarea "*"
type textarea "Click the calendar icon next to the date to close it and apply the date filter"
type textarea "*"
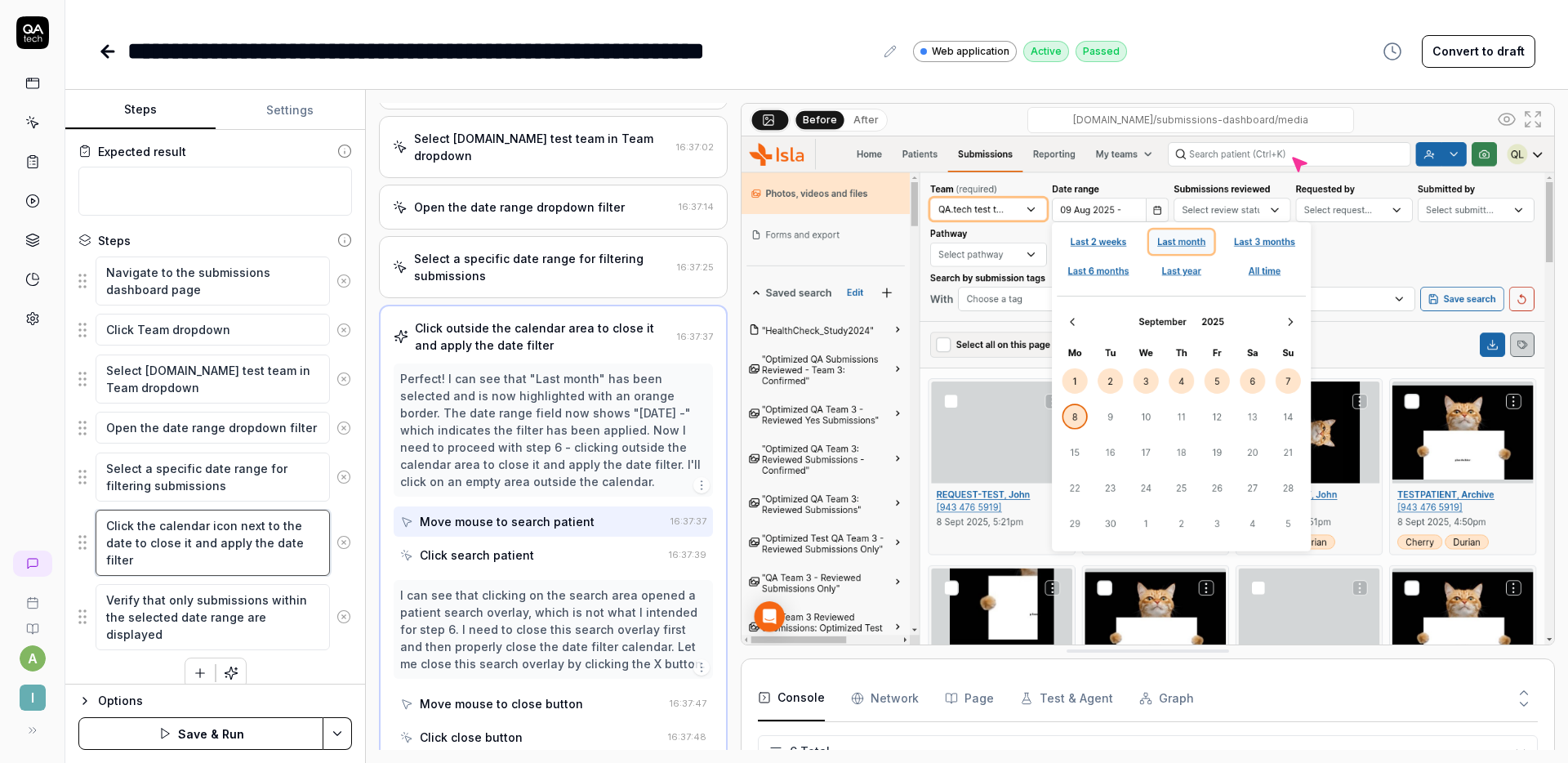
type textarea "Click the calendar icon next to the date to close it and apply the date filter"
type textarea "*"
type textarea "Click the calendar icon next to the date r to close it and apply the date filter"
type textarea "*"
type textarea "Click the calendar icon next to the date ra to close it and apply the date filt…"
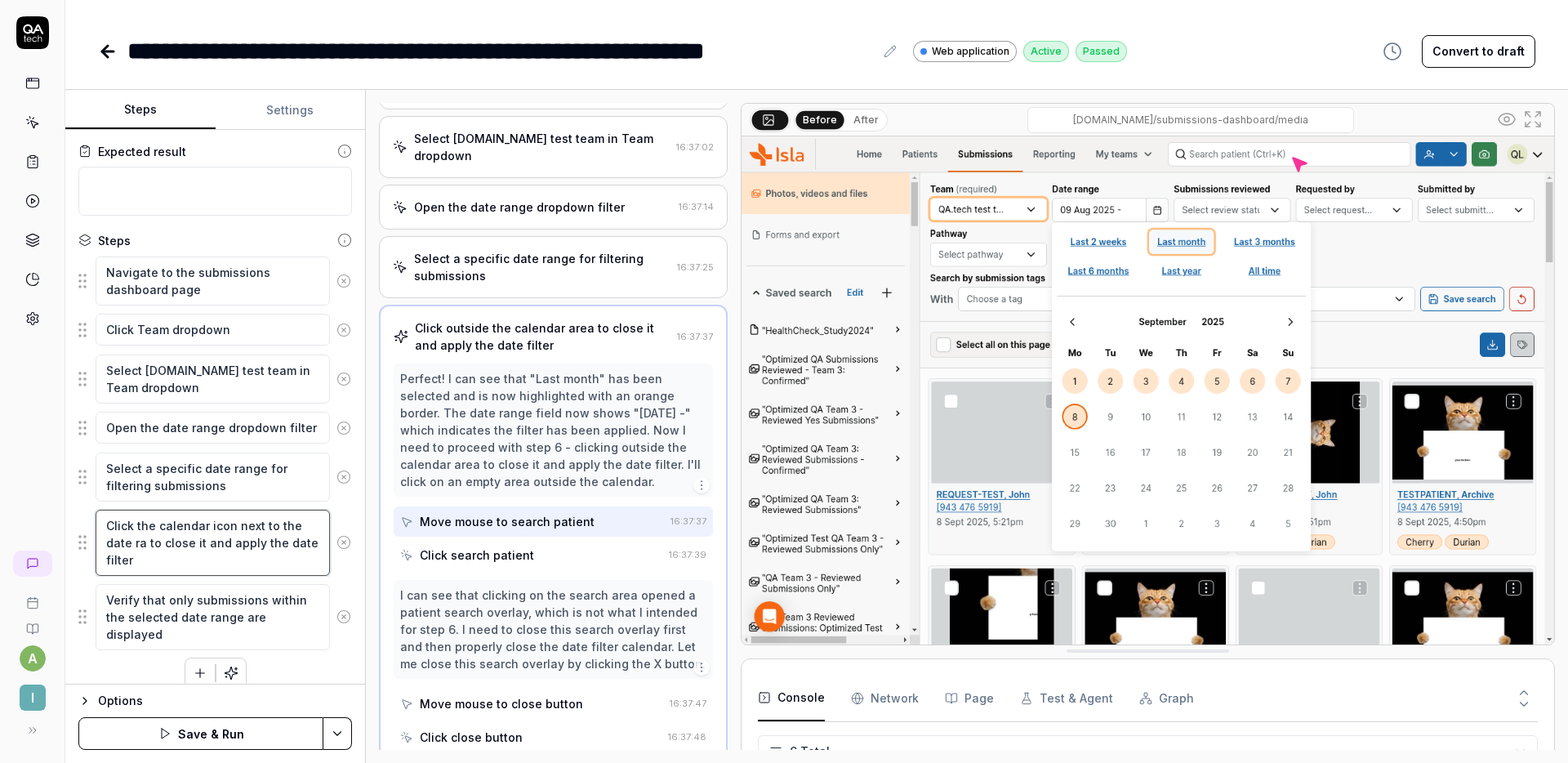
type textarea "*"
type textarea "Click the calendar icon next to the date ran to close it and apply the date fil…"
type textarea "*"
type textarea "Click the calendar icon next to the date rang to close it and apply the date fi…"
type textarea "*"
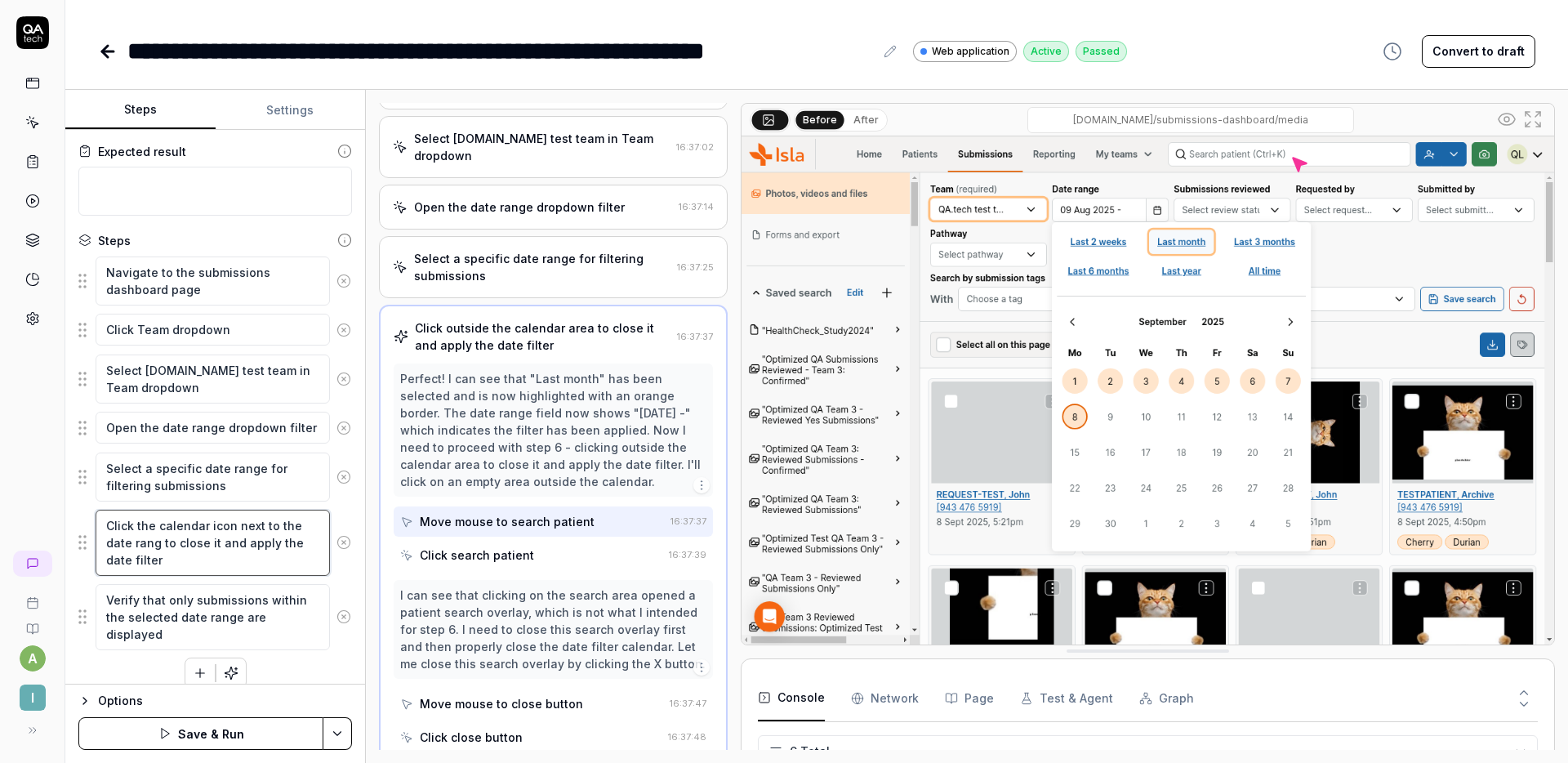
type textarea "Click the calendar icon next to the date range to close it and apply the date f…"
type textarea "*"
type textarea "Click the calendar icon next to the date range to close it and apply the date f…"
type textarea "*"
type textarea "Click the calendar icon next to the date range f to close it and apply the date…"
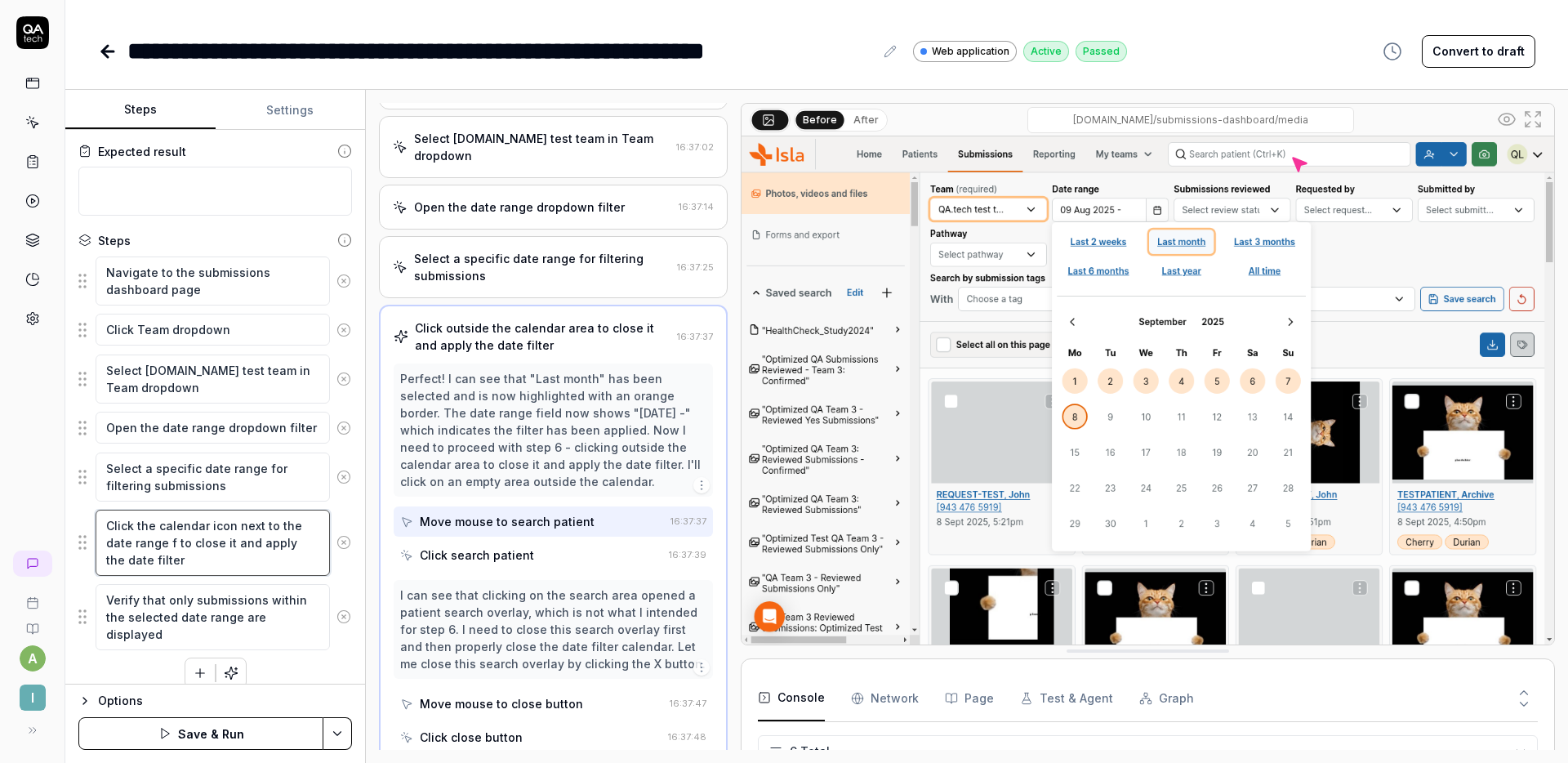
type textarea "*"
type textarea "Click the calendar icon next to the date range fl to close it and apply the dat…"
type textarea "*"
type textarea "Click the calendar icon next to the date range f to close it and apply the date…"
type textarea "*"
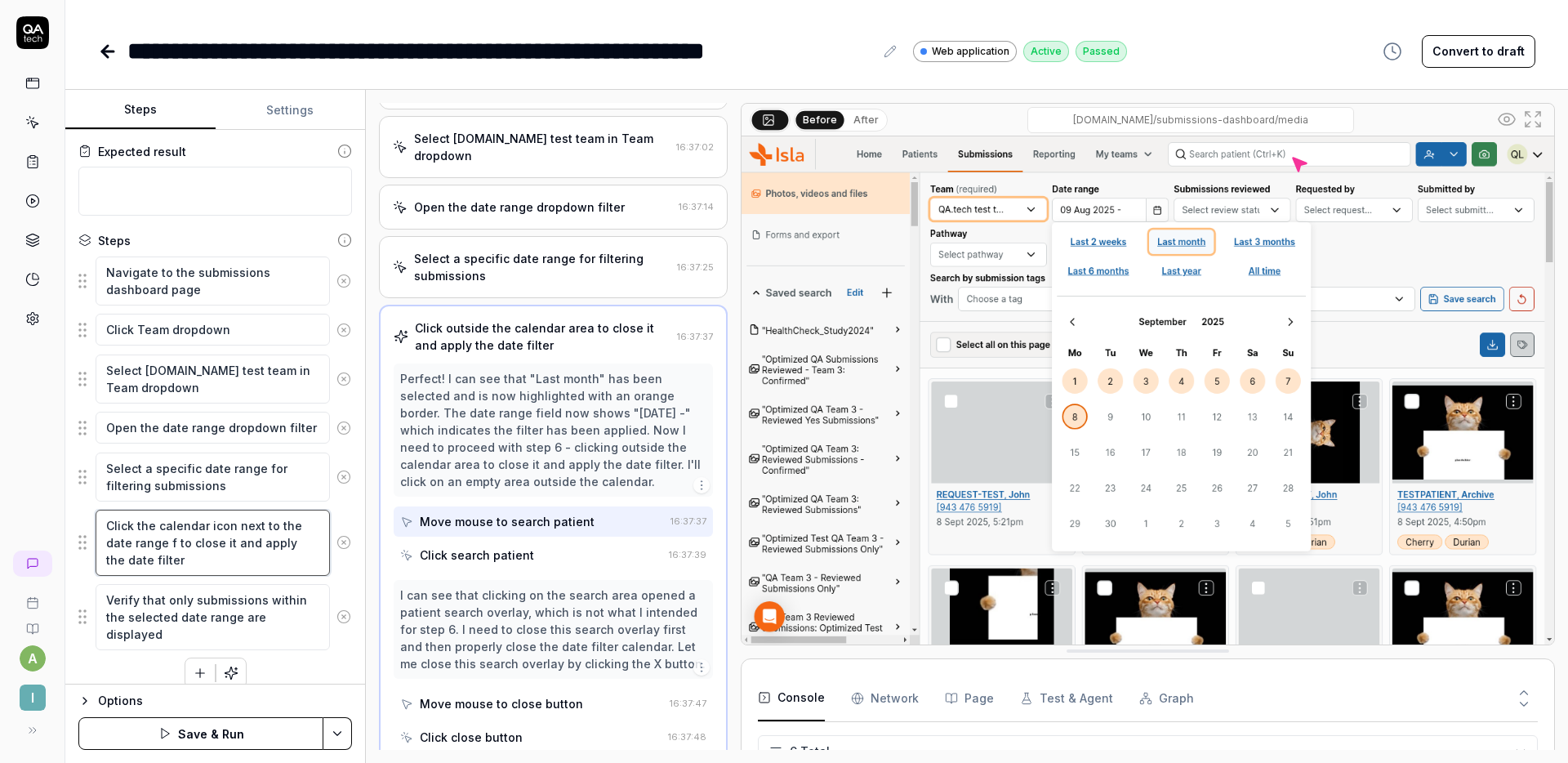
type textarea "Click the calendar icon next to the date range fi to close it and apply the dat…"
type textarea "*"
type textarea "Click the calendar icon next to the date range f to close it and apply the date…"
type textarea "*"
type textarea "Click the calendar icon next to the date range to close it and apply the date f…"
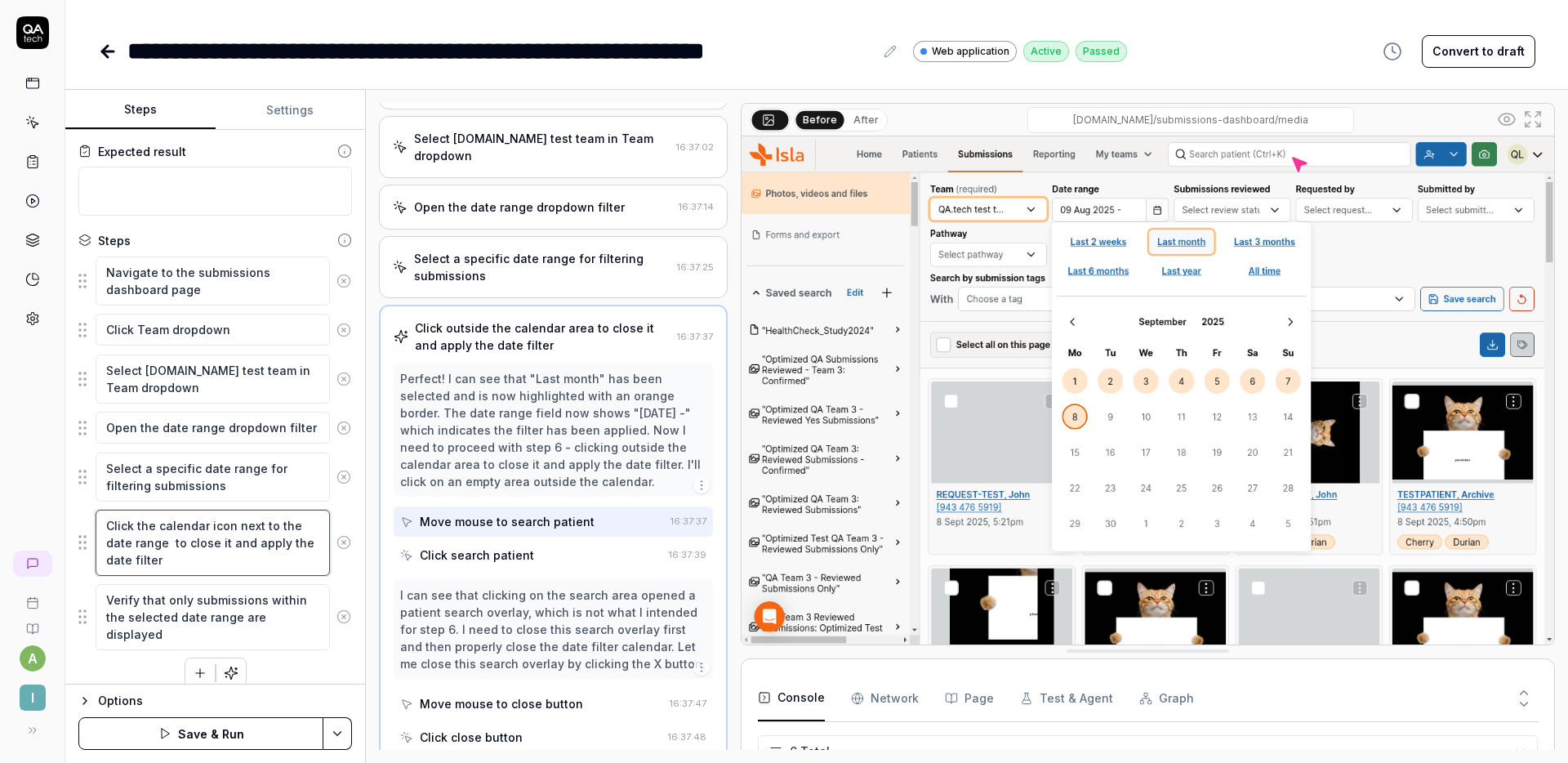
type textarea "*"
type textarea "Click the calendar icon next to the date range b to close it and apply the date…"
type textarea "*"
type textarea "Click the calendar icon next to the date range bo to close it and apply the dat…"
type textarea "*"
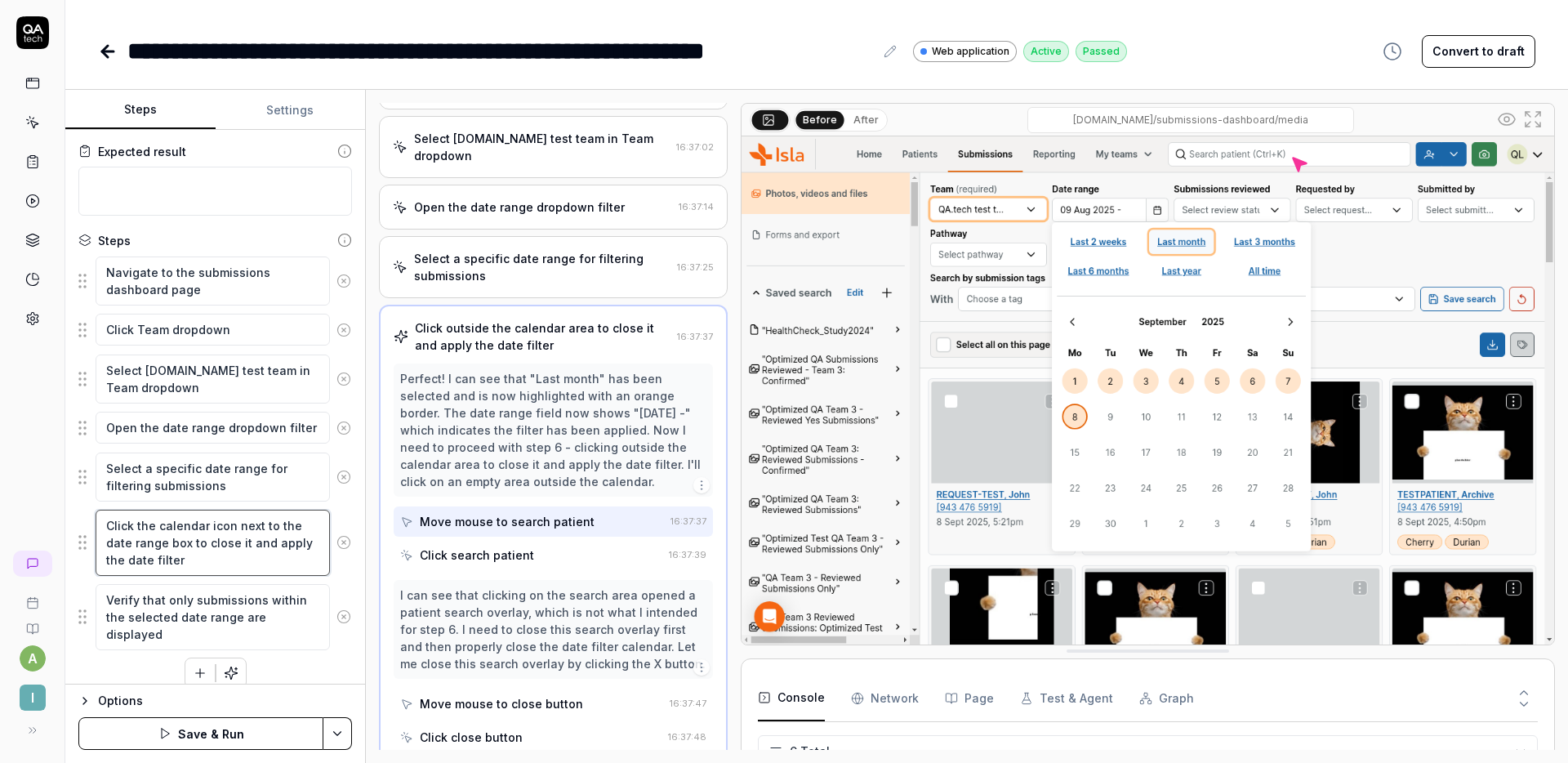
type textarea "Click the calendar icon next to the date range box to close it and apply the da…"
click at [230, 735] on button "Save & Run" at bounding box center [200, 734] width 245 height 33
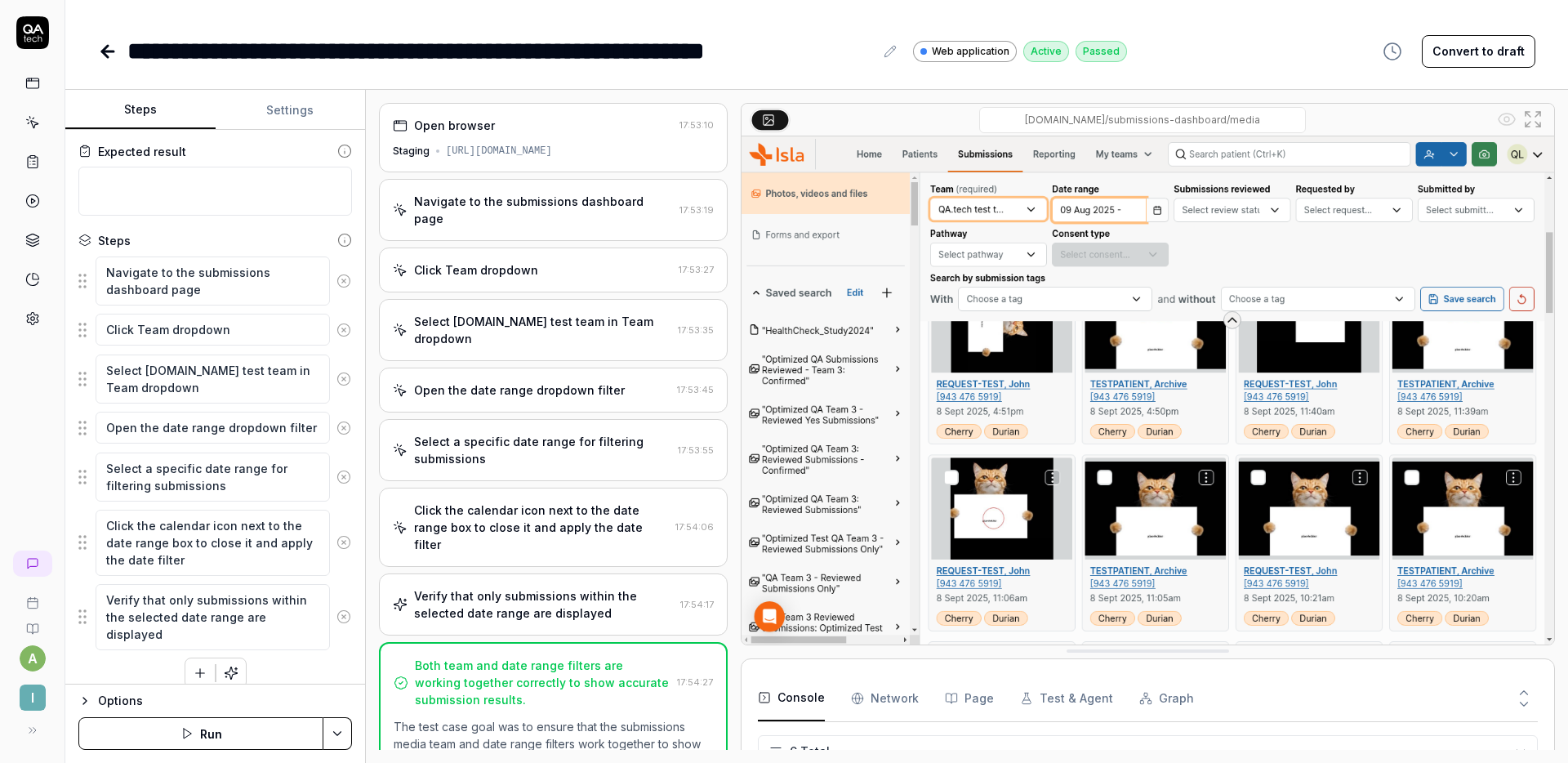
scroll to position [107, 0]
type textarea "*"
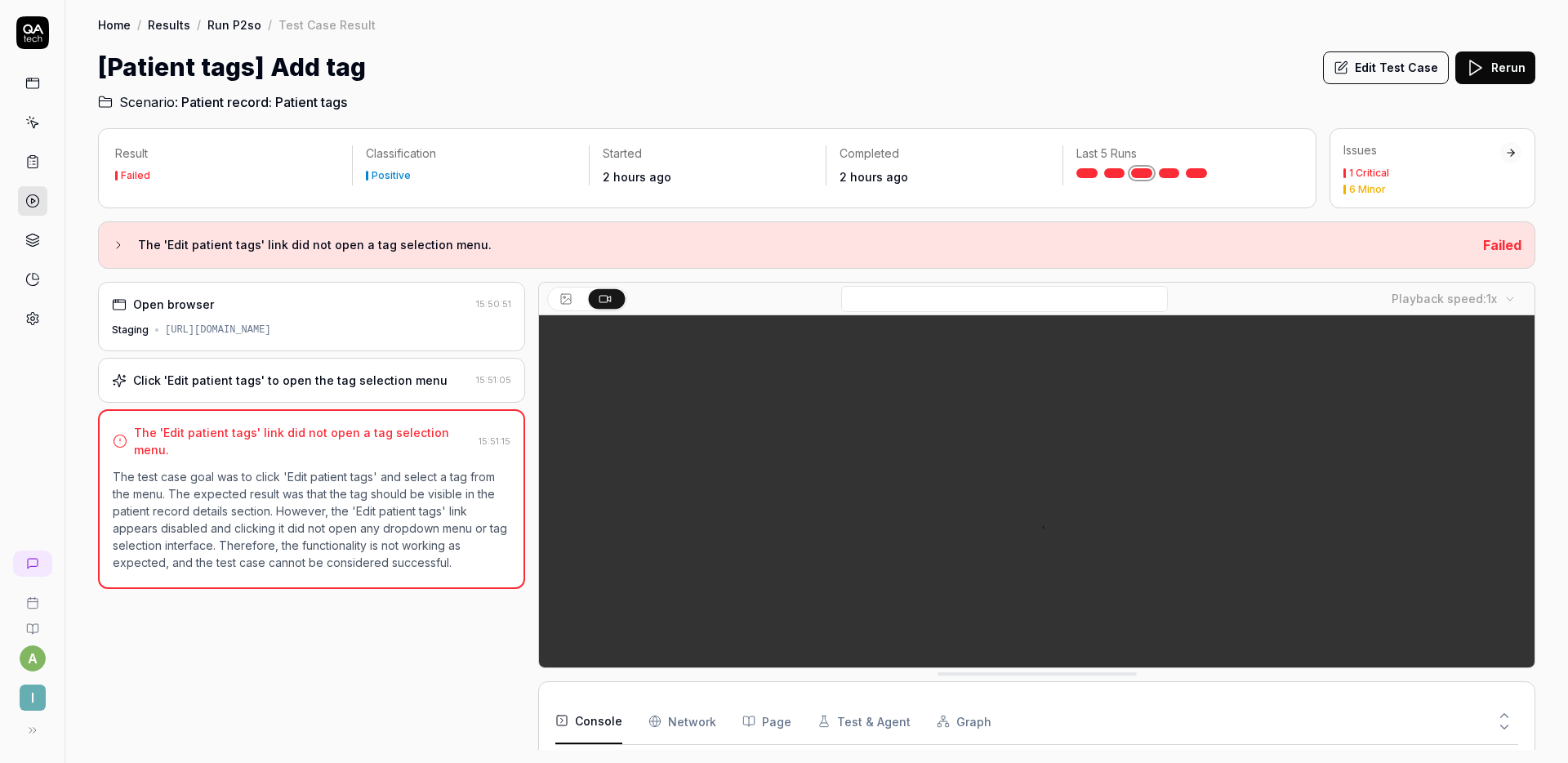
scroll to position [107, 0]
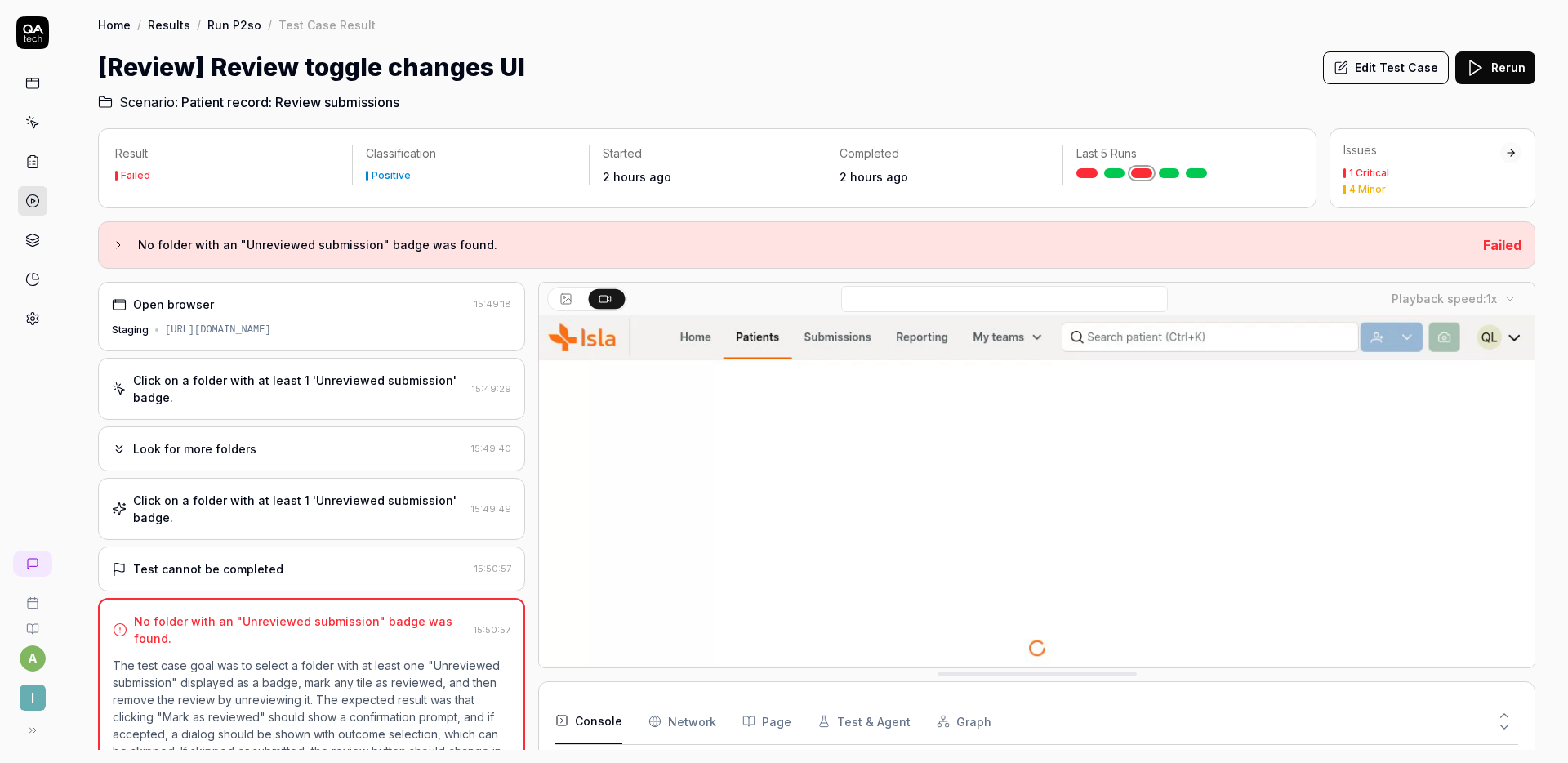
click at [305, 389] on div "Click on a folder with at least 1 'Unreviewed submission' badge." at bounding box center [299, 389] width 332 height 35
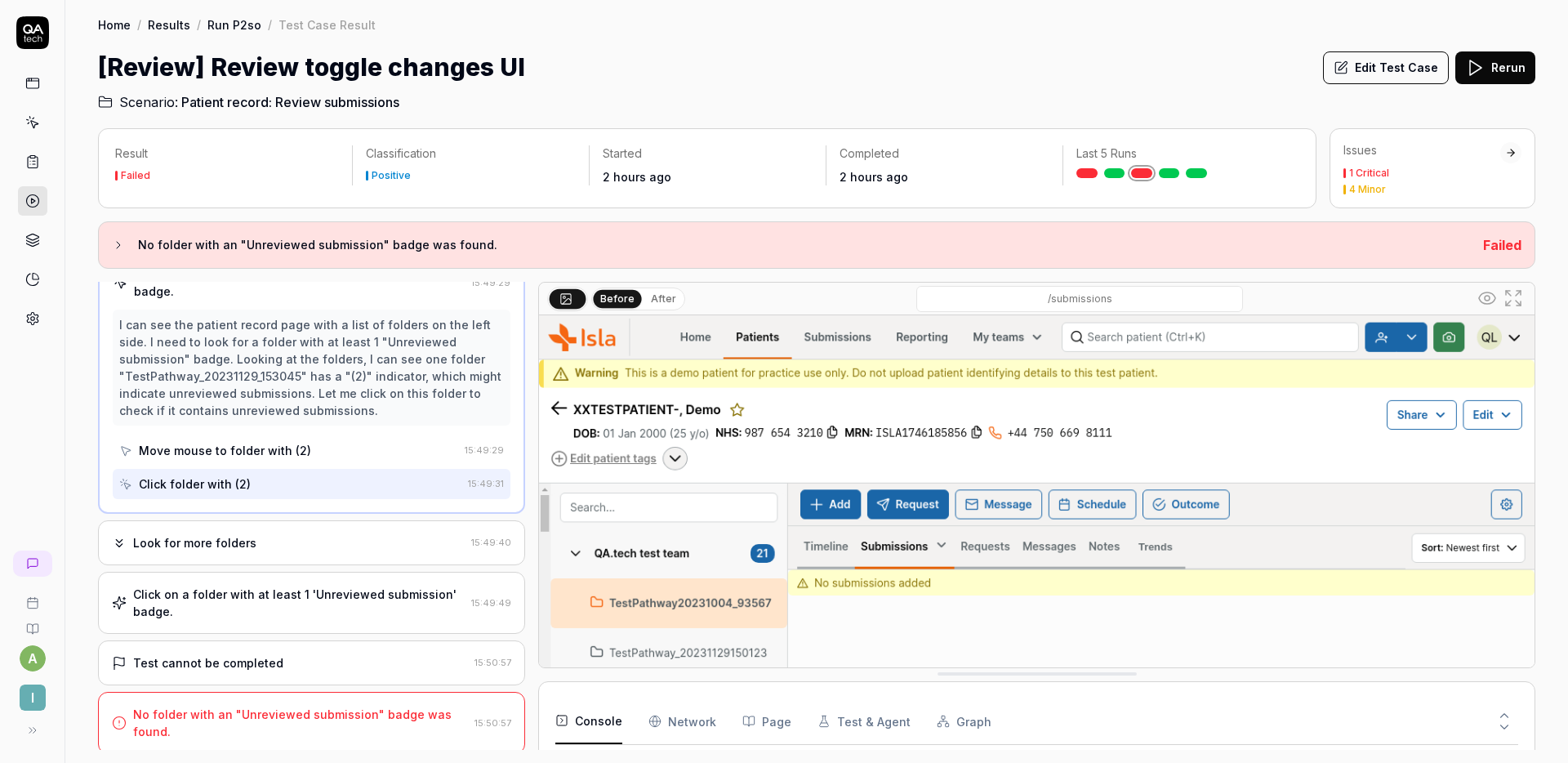
scroll to position [111, 0]
click at [361, 521] on div "Look for more folders 15:49:40" at bounding box center [312, 539] width 427 height 45
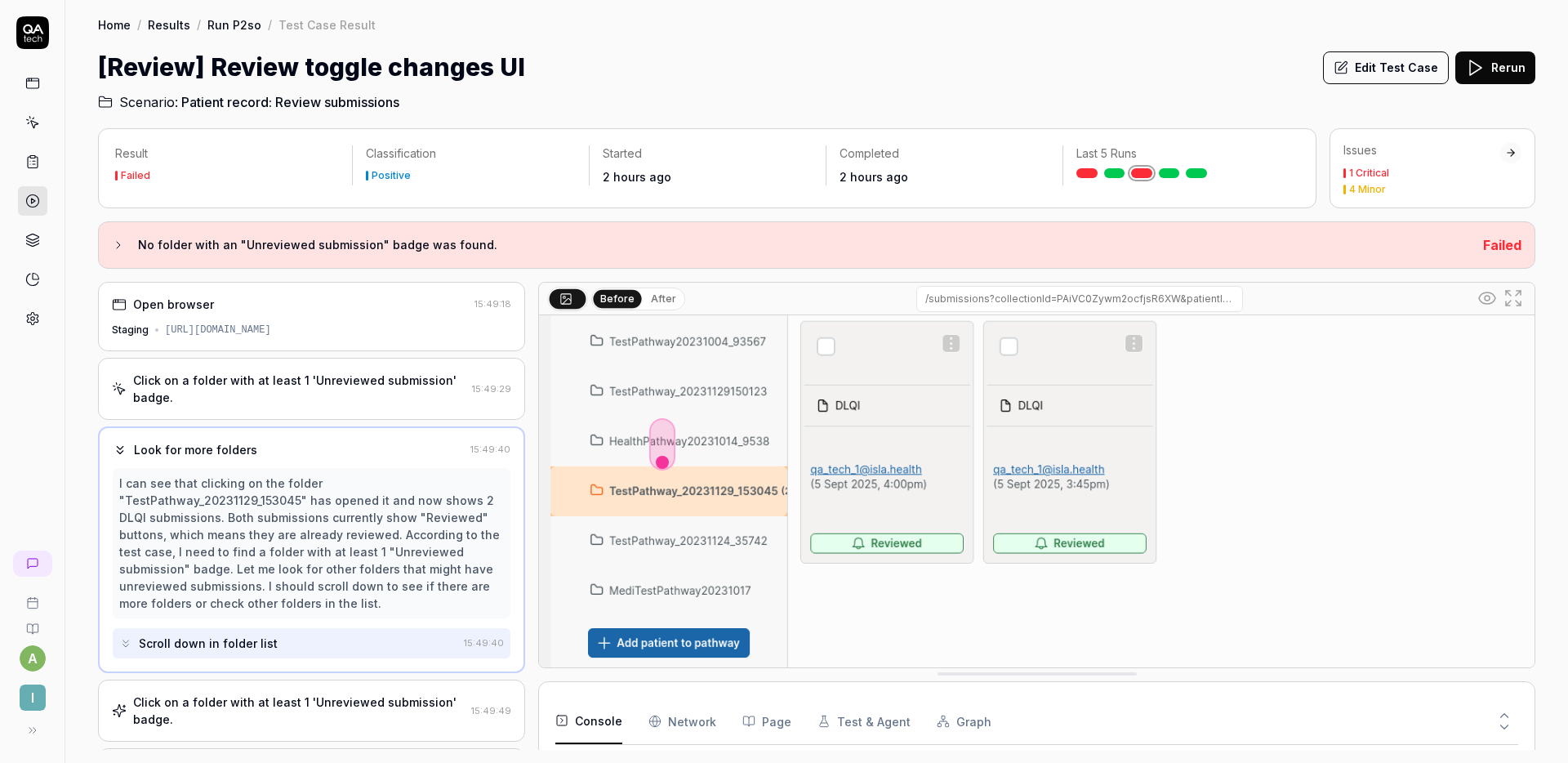
scroll to position [262, 0]
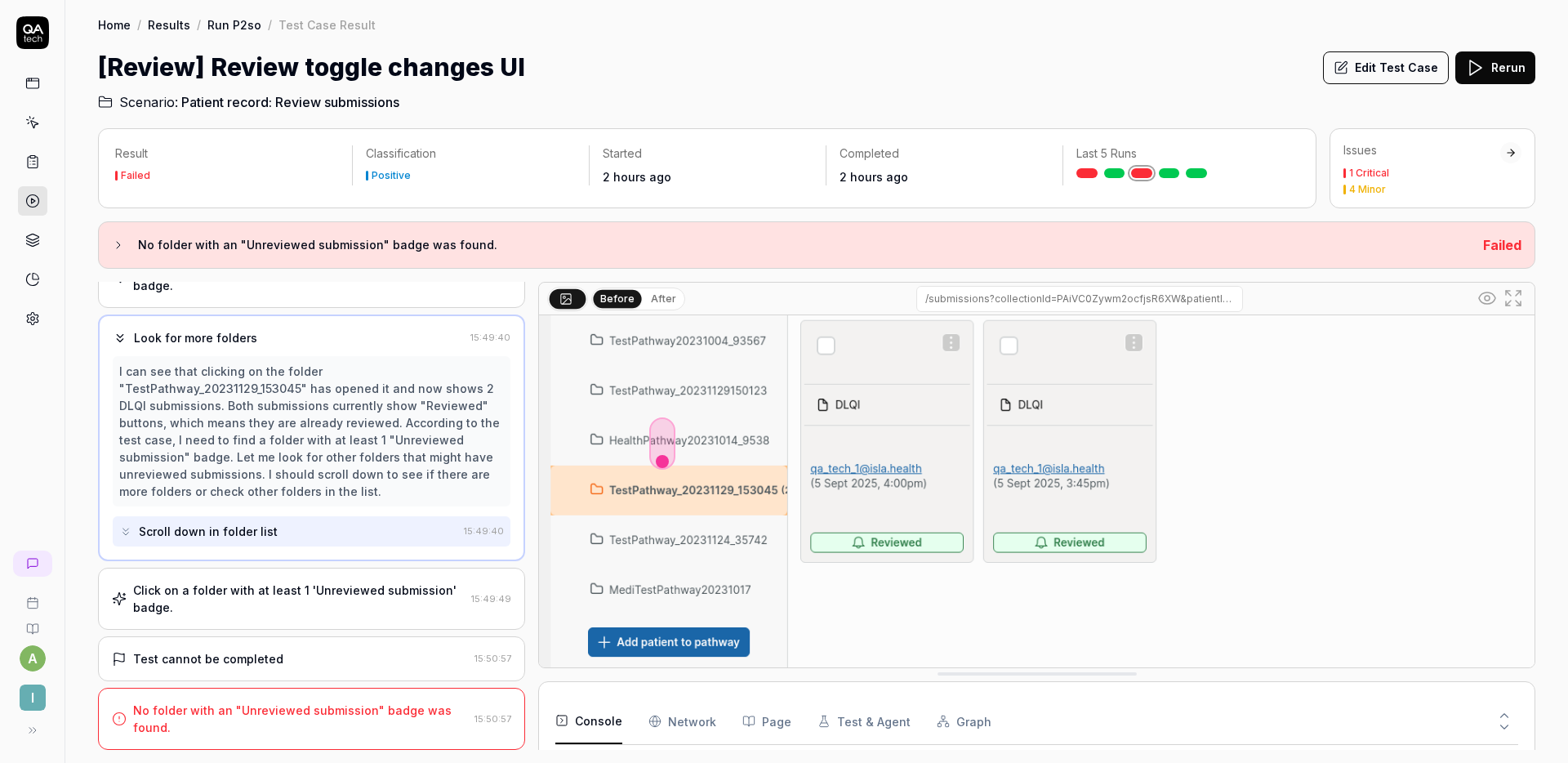
click at [303, 568] on div "Click on a folder with at least 1 'Unreviewed submission' badge. 15:49:49" at bounding box center [312, 599] width 427 height 62
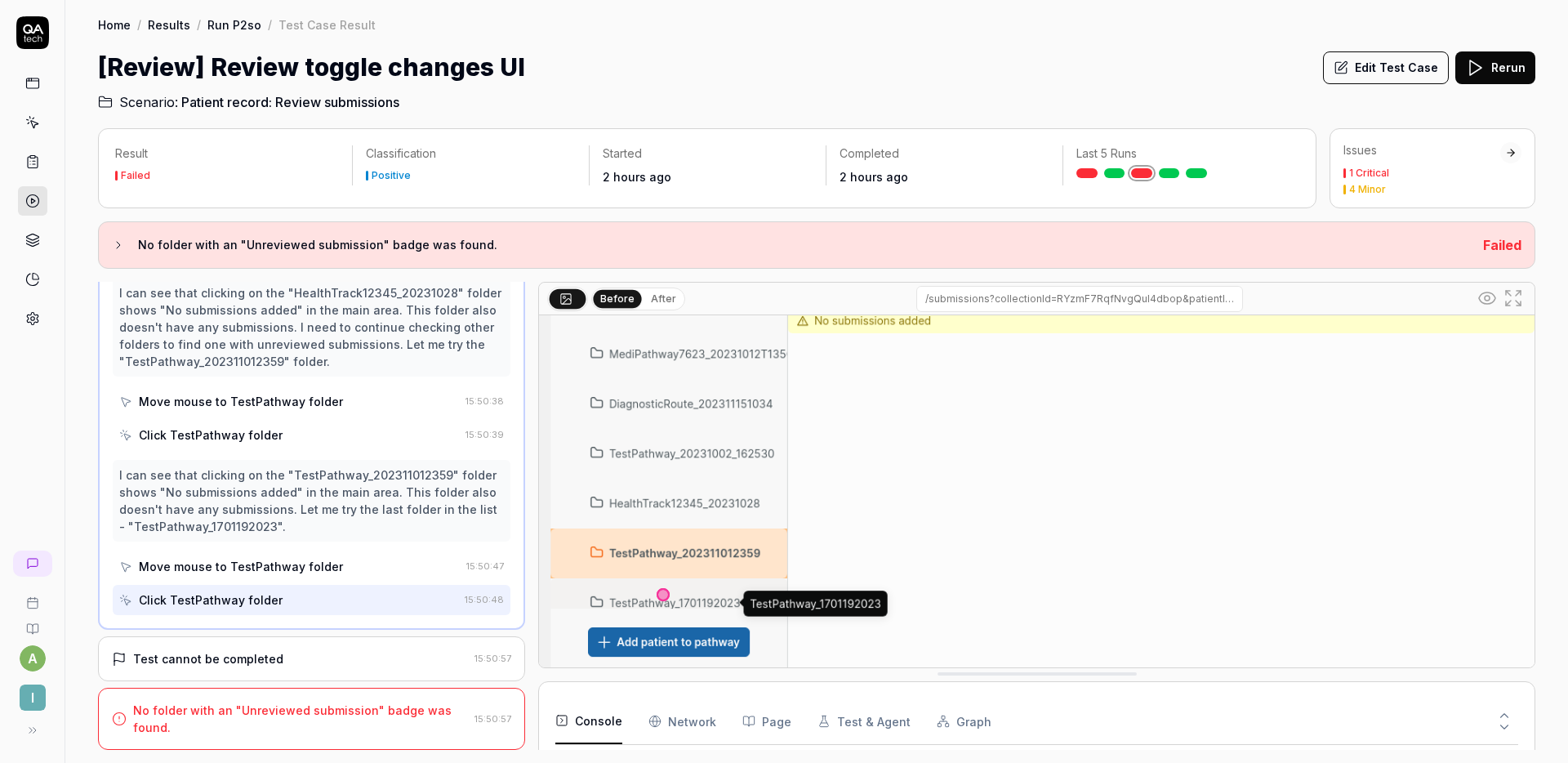
click at [281, 647] on div "Test cannot be completed 15:50:57" at bounding box center [312, 659] width 427 height 45
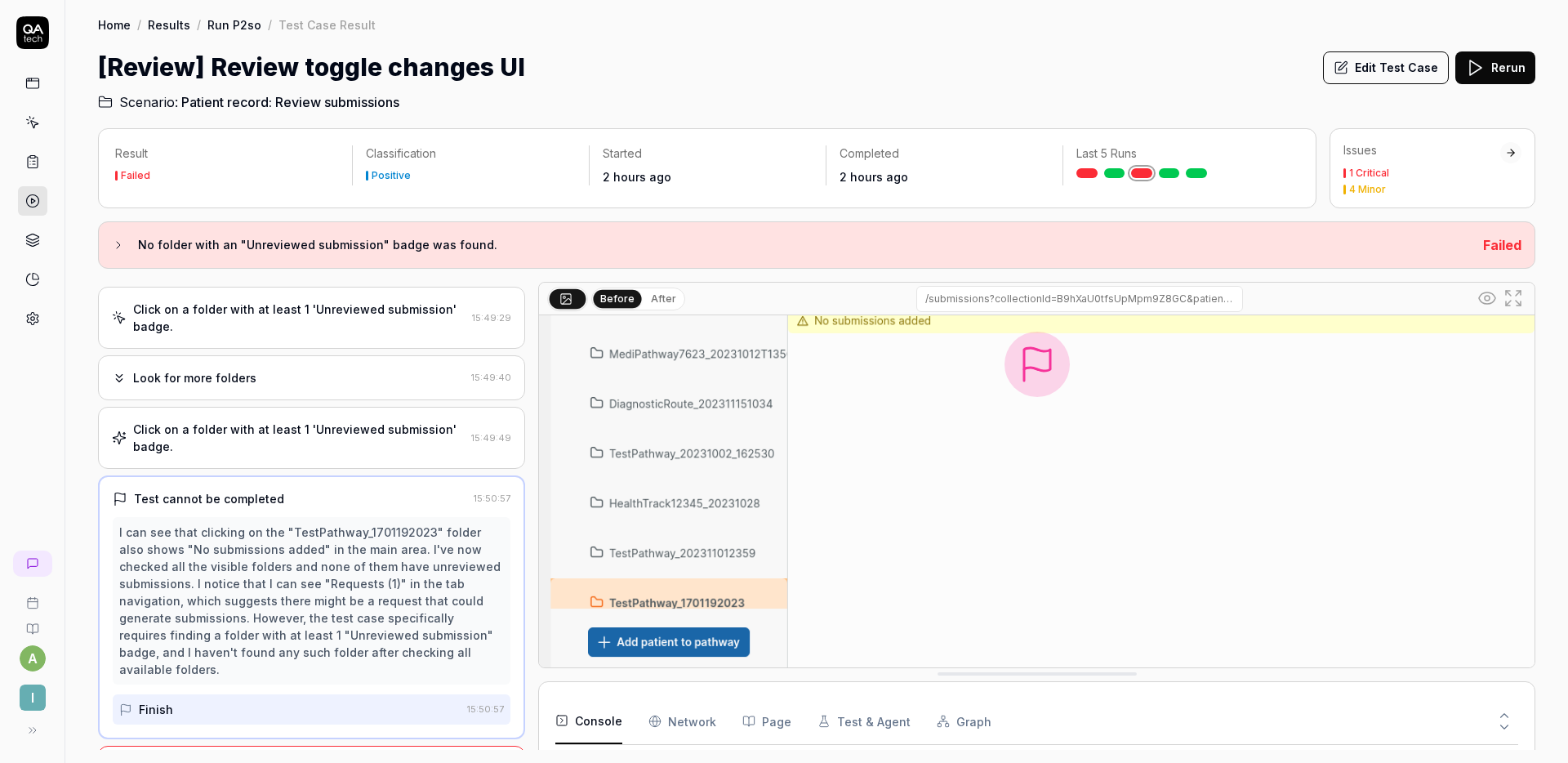
scroll to position [112, 0]
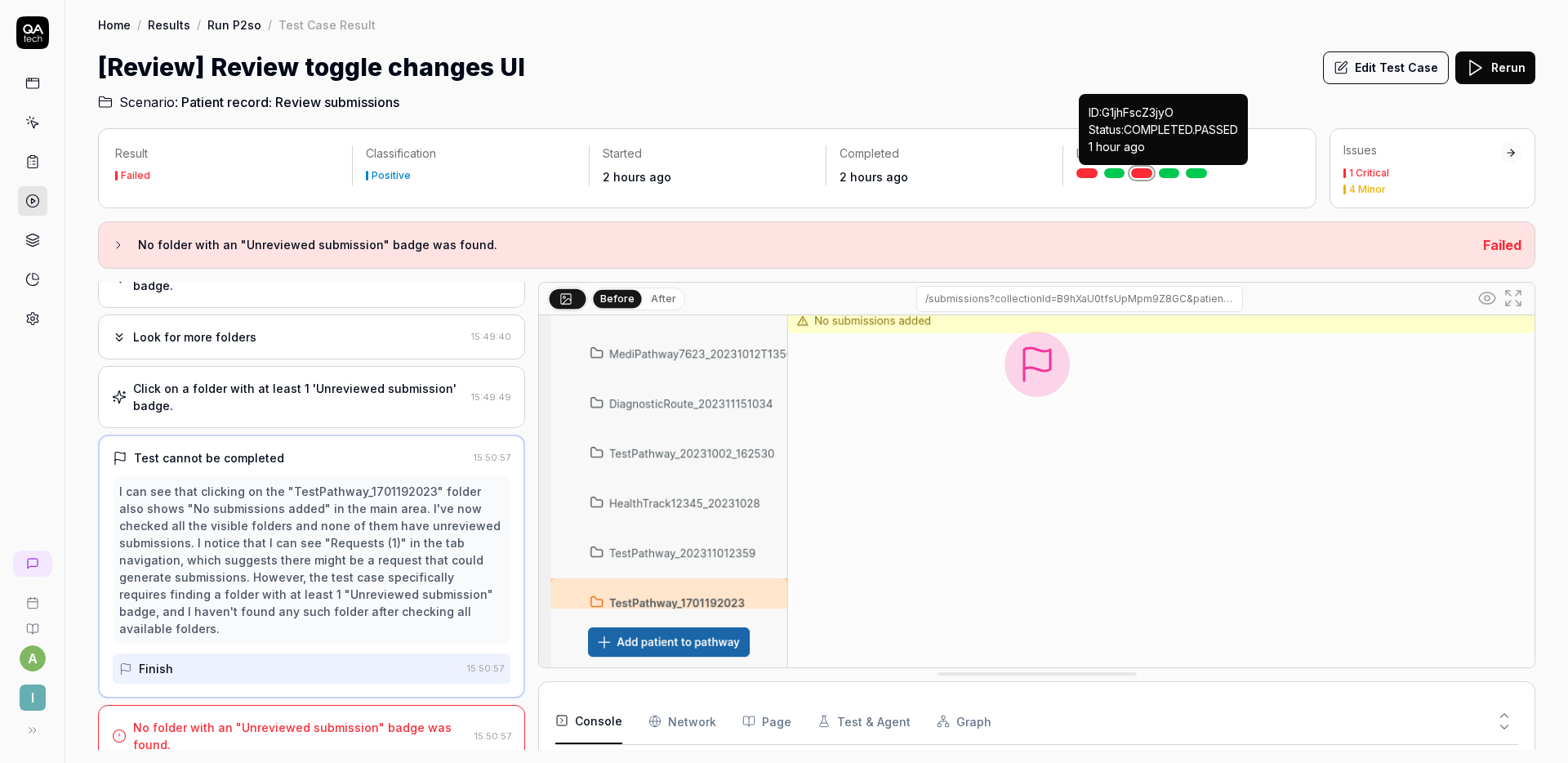
click at [1175, 173] on link at bounding box center [1170, 173] width 21 height 10
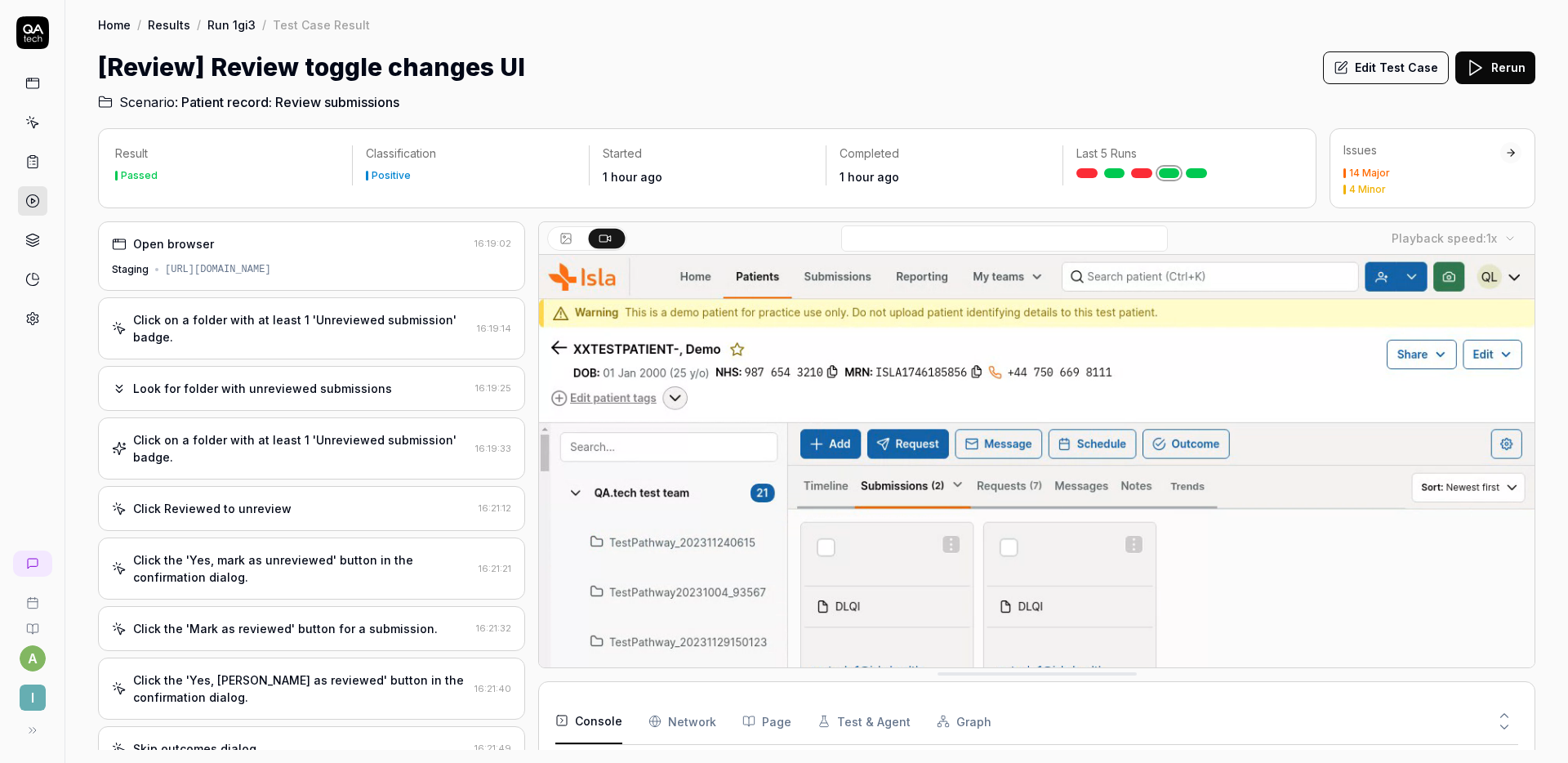
click at [298, 437] on div "Click on a folder with at least 1 'Unreviewed submission' badge." at bounding box center [301, 449] width 336 height 35
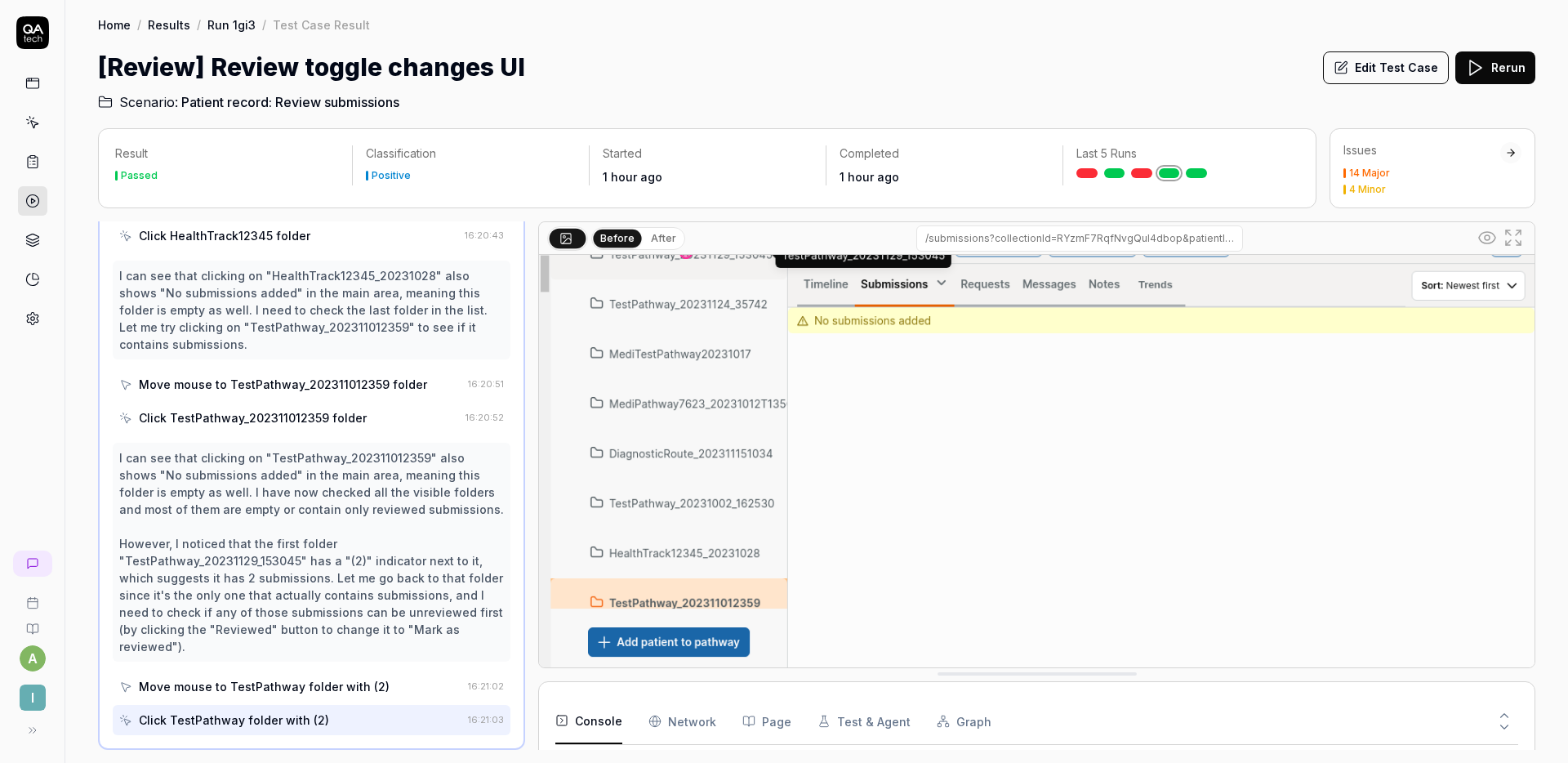
scroll to position [1719, 0]
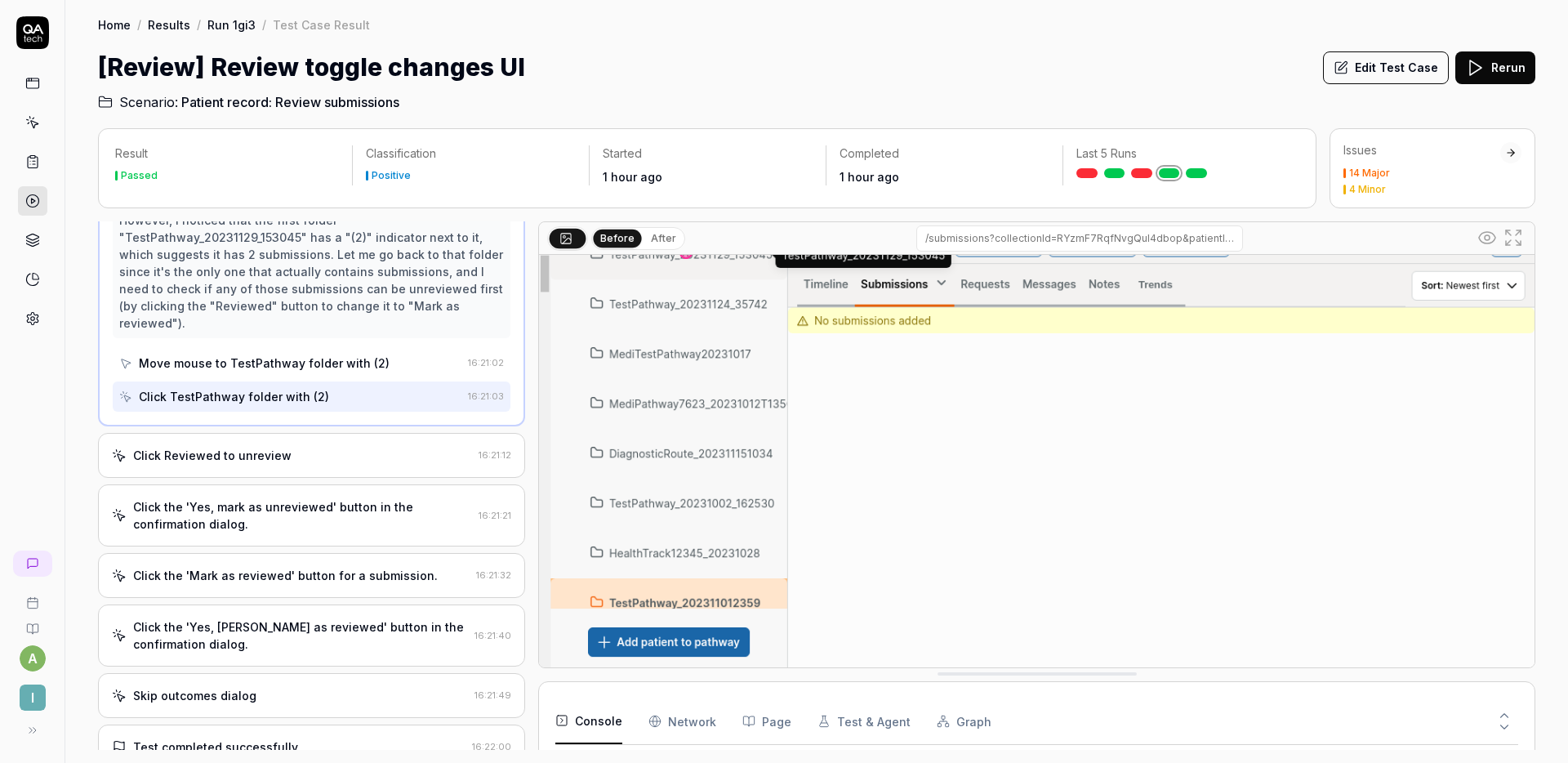
click at [300, 449] on div "Click Reviewed to unreview" at bounding box center [292, 455] width 360 height 17
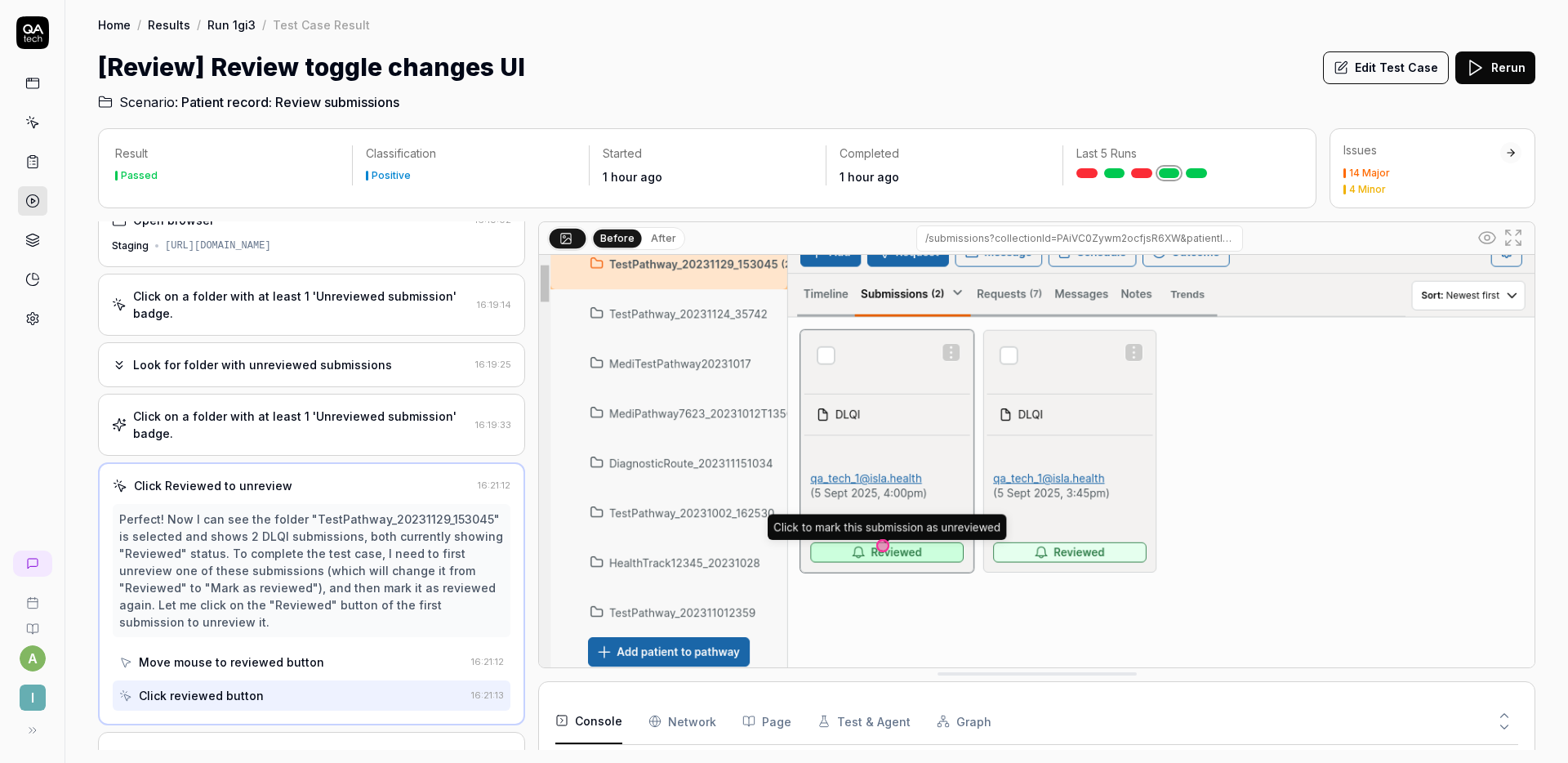
scroll to position [0, 0]
click at [1374, 64] on button "Edit Test Case" at bounding box center [1386, 68] width 126 height 33
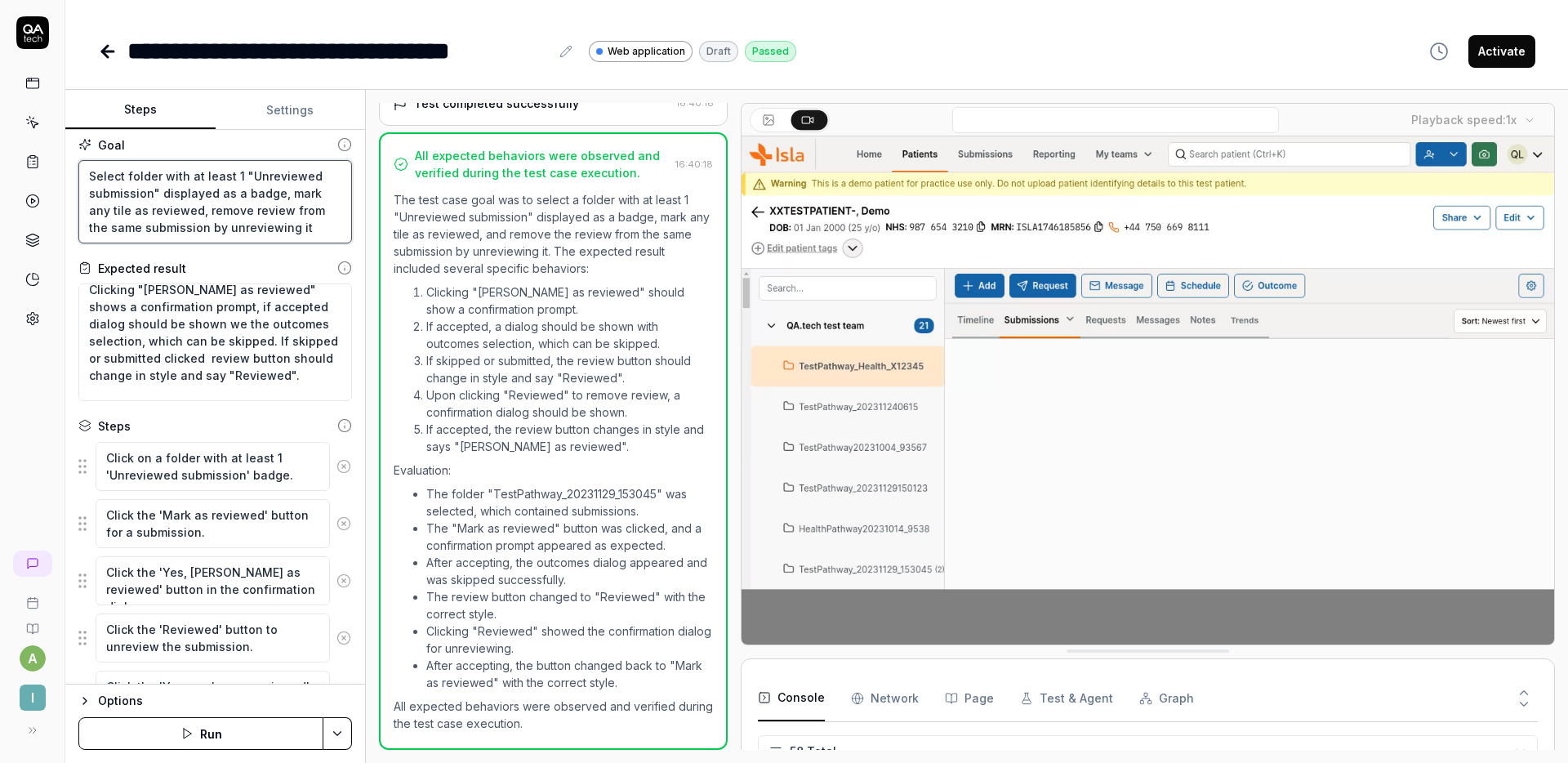
click at [313, 225] on textarea "Select folder with at least 1 "Unreviewed submission" displayed as a badge, mar…" at bounding box center [215, 201] width 274 height 83
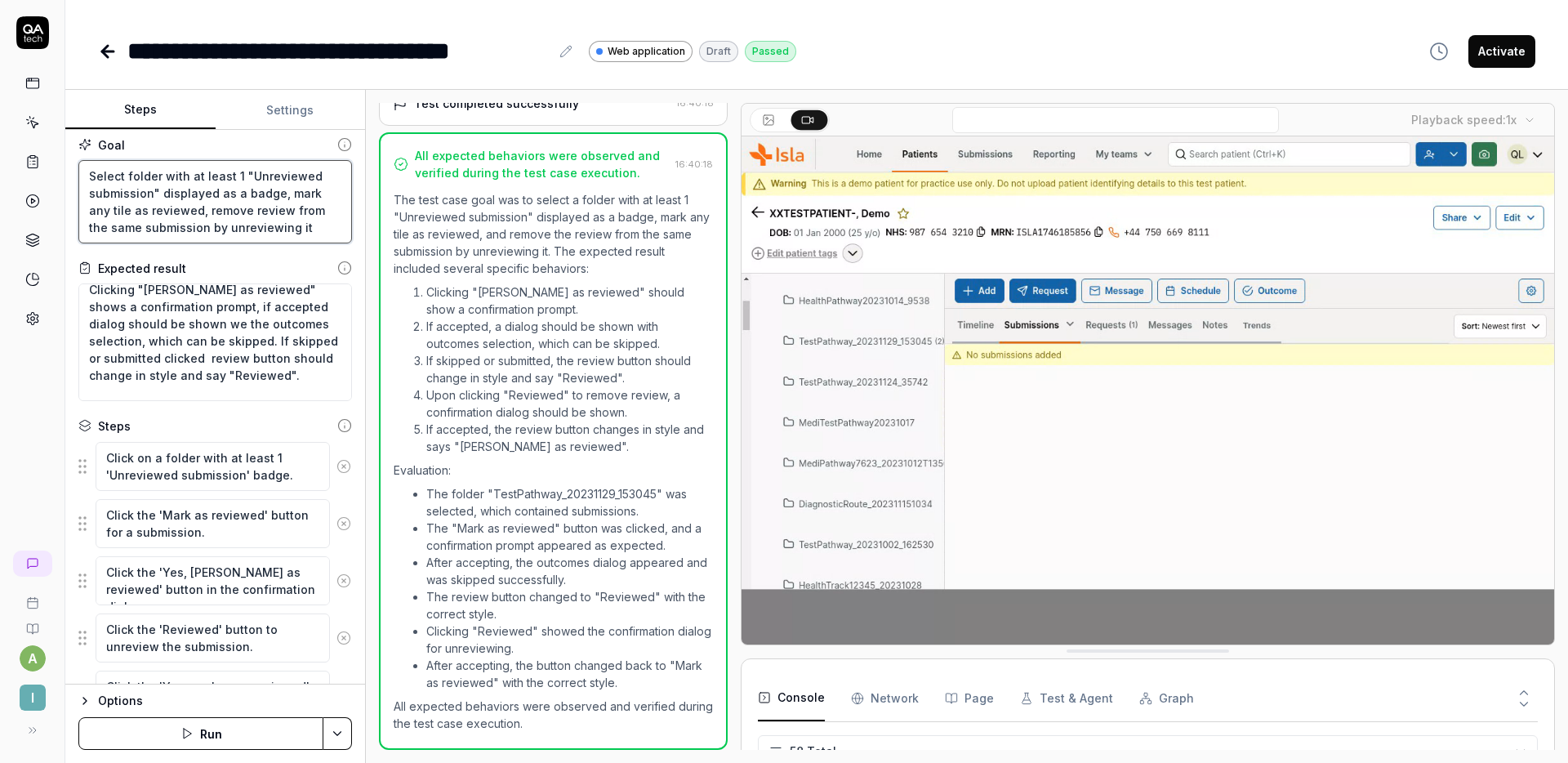
type textarea "*"
type textarea "Select folder with at least 1 "Unreviewed submission" displayed as a badge, mar…"
type textarea "*"
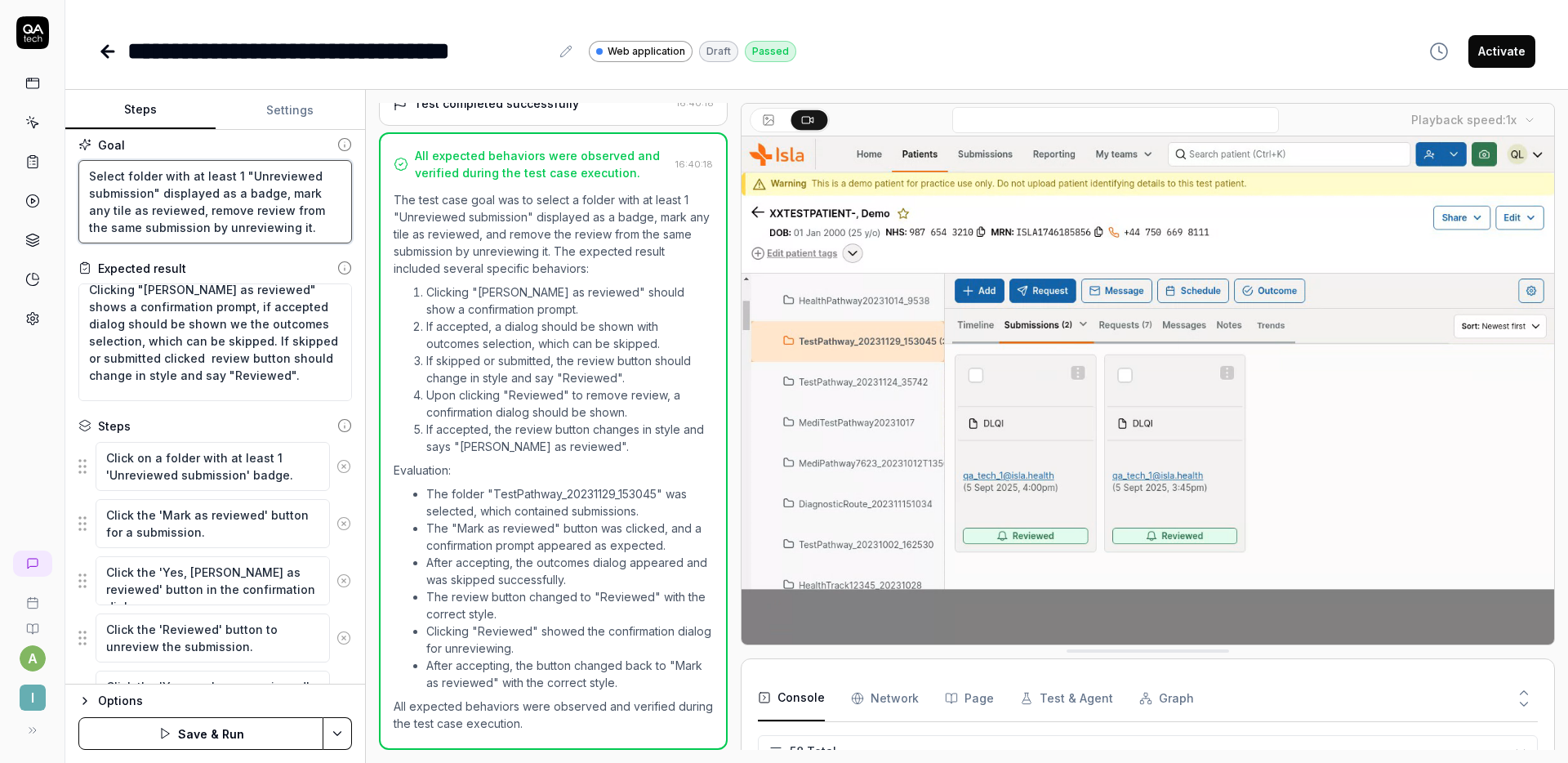
type textarea "Select folder with at least 1 "Unreviewed submission" displayed as a badge, mar…"
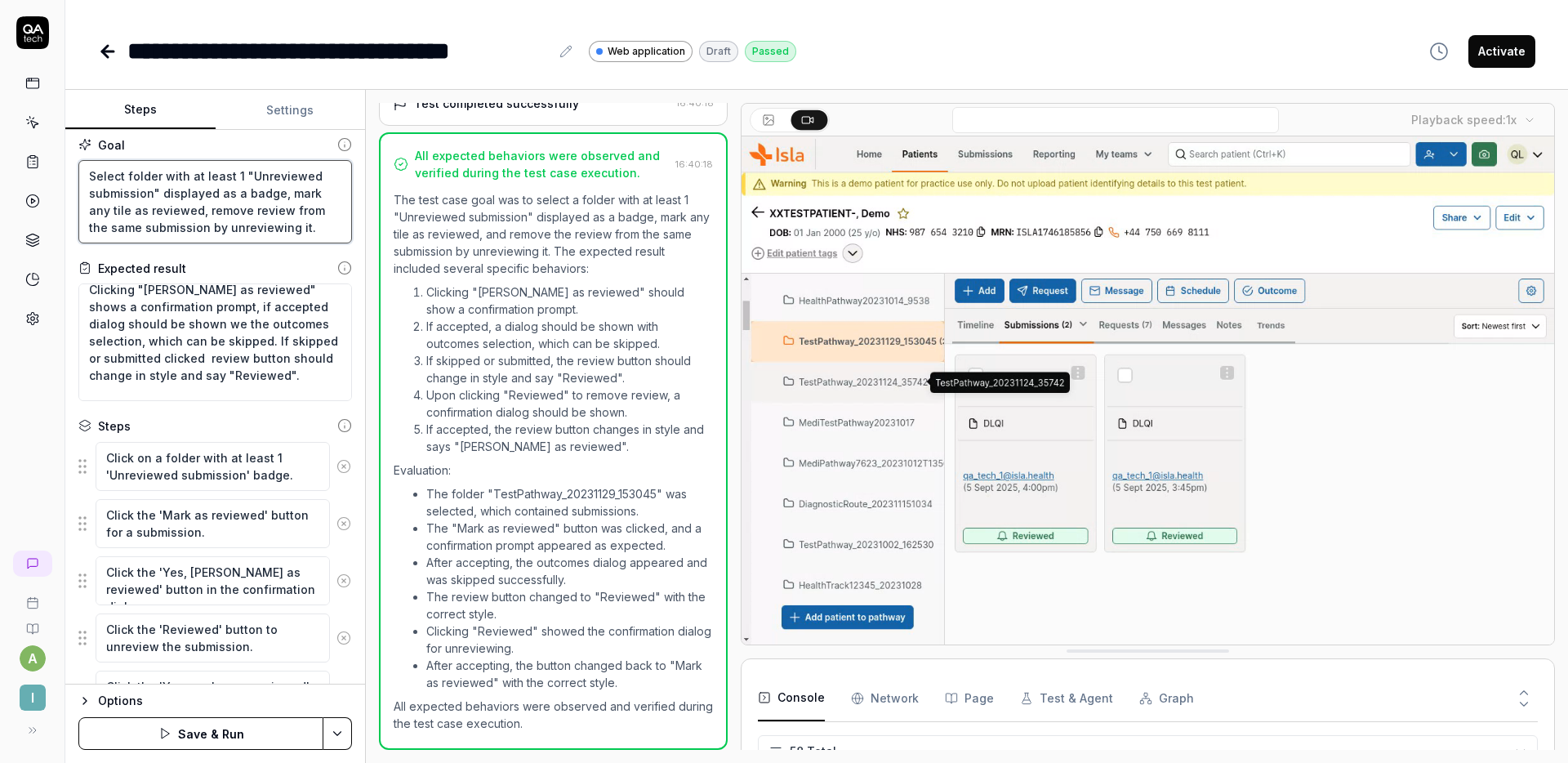
type textarea "*"
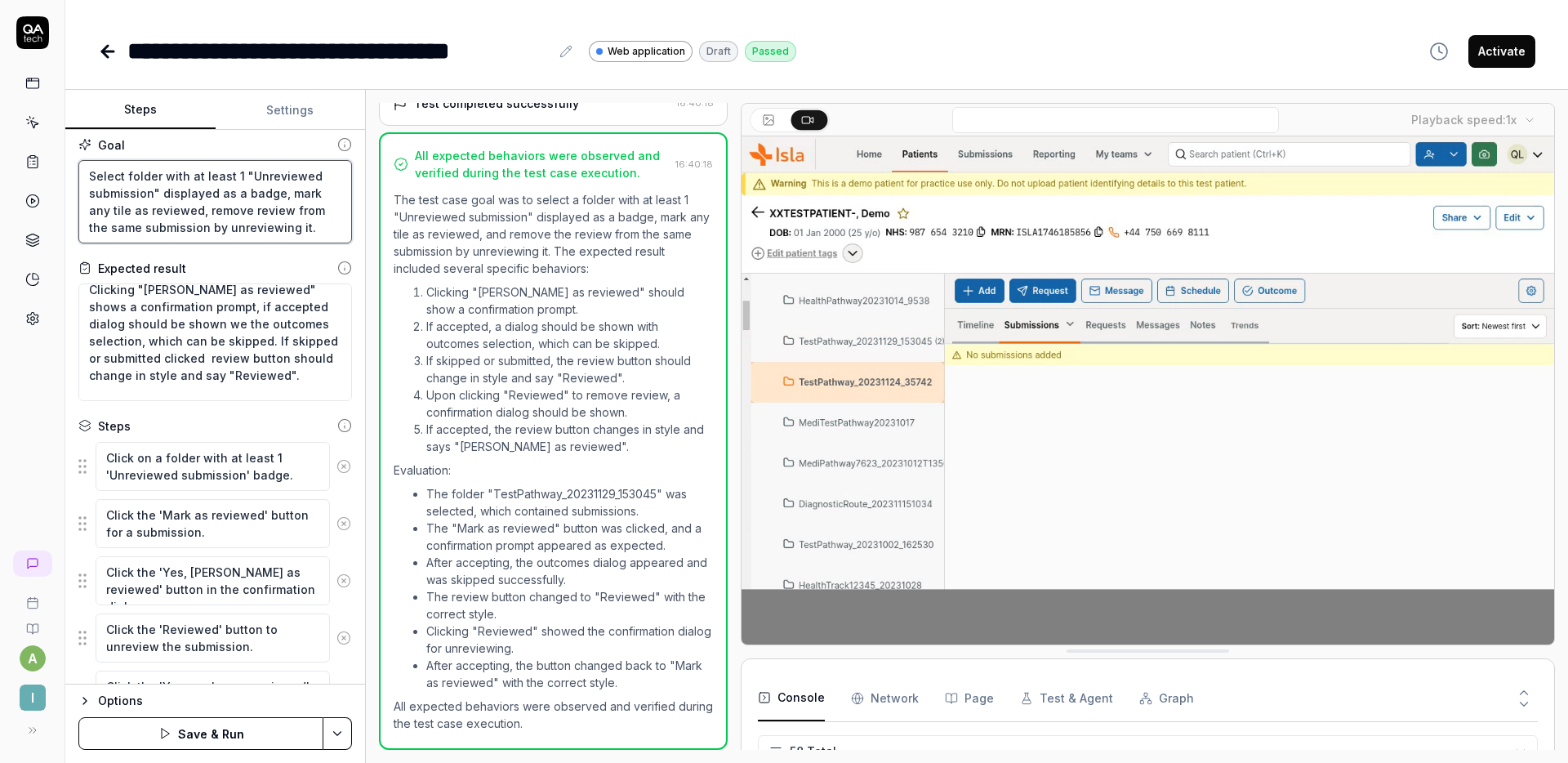
type textarea "Select folder with at least 1 "Unreviewed submission" displayed as a badge, mar…"
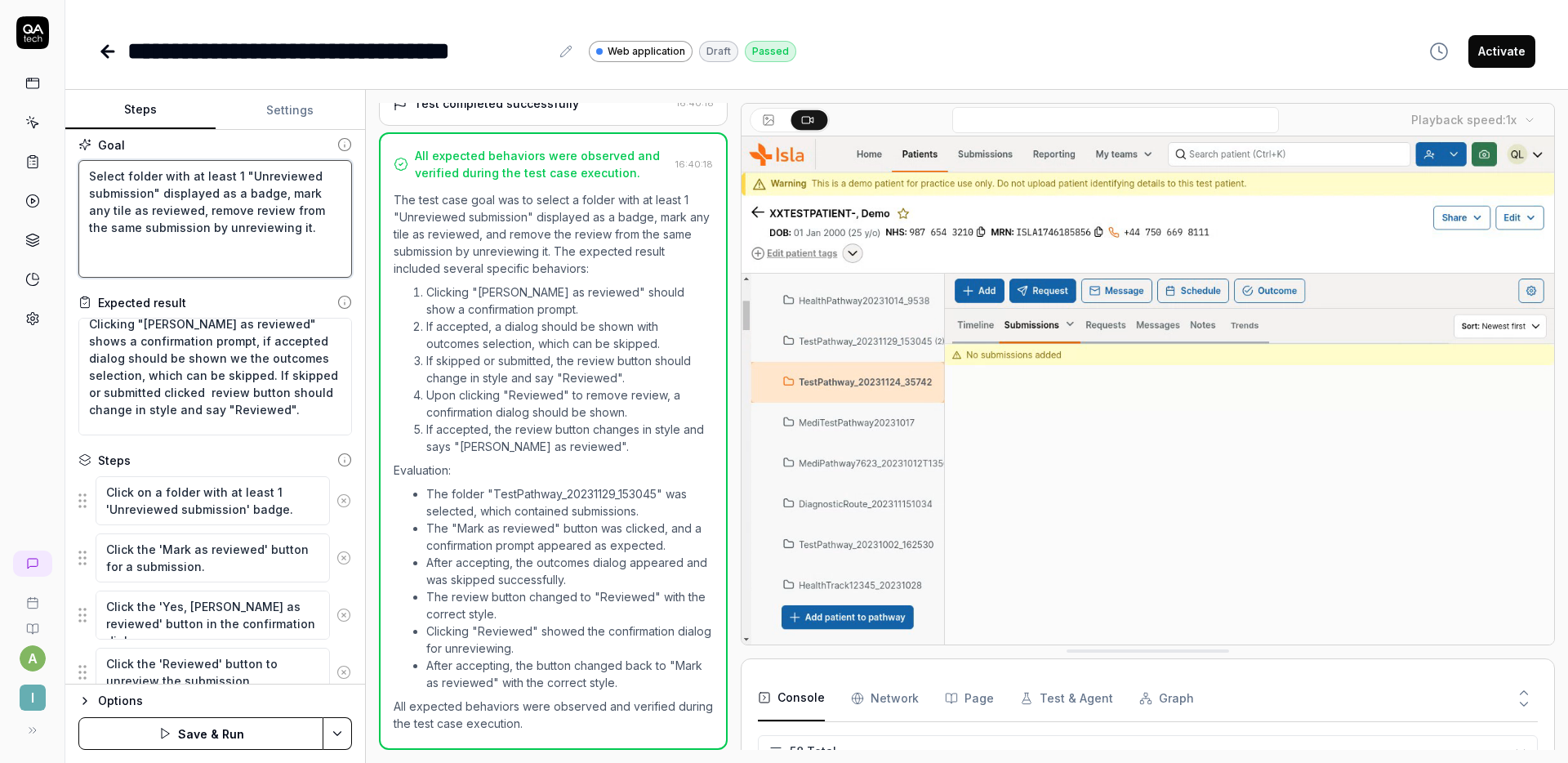
type textarea "*"
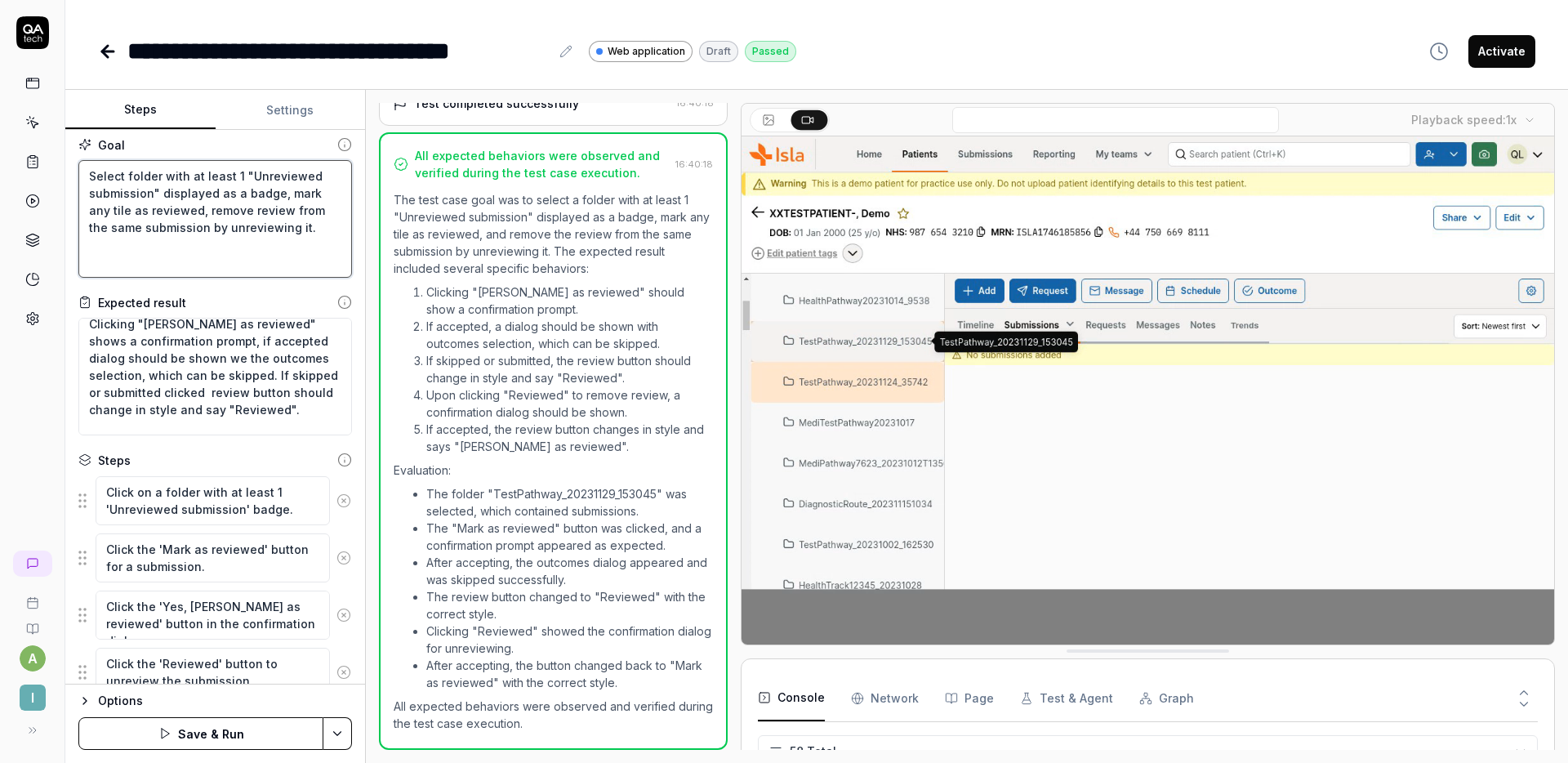
type textarea "Select folder with at least 1 "Unreviewed submission" displayed as a badge, mar…"
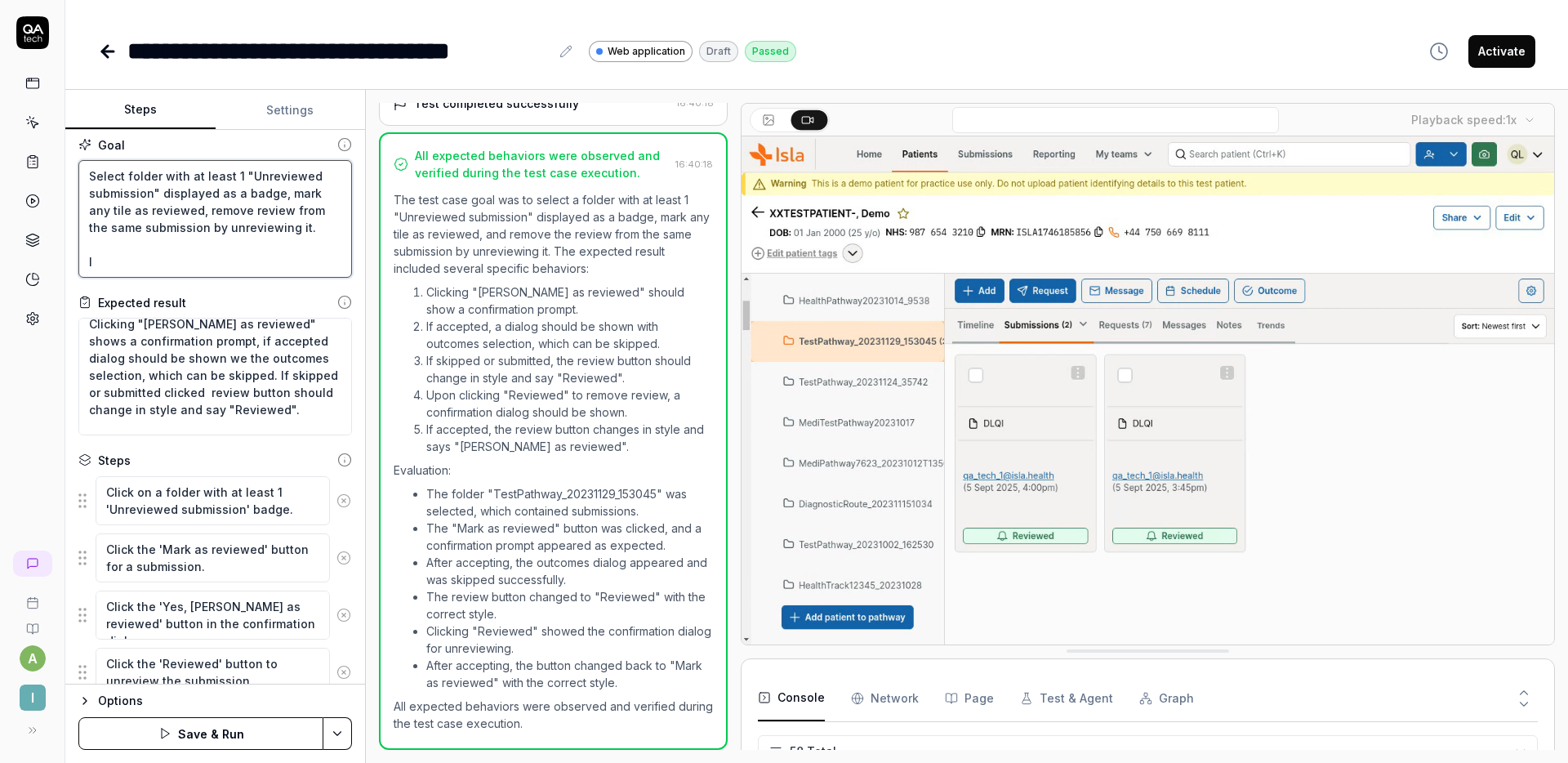
type textarea "*"
type textarea "Select folder with at least 1 "Unreviewed submission" displayed as a badge, mar…"
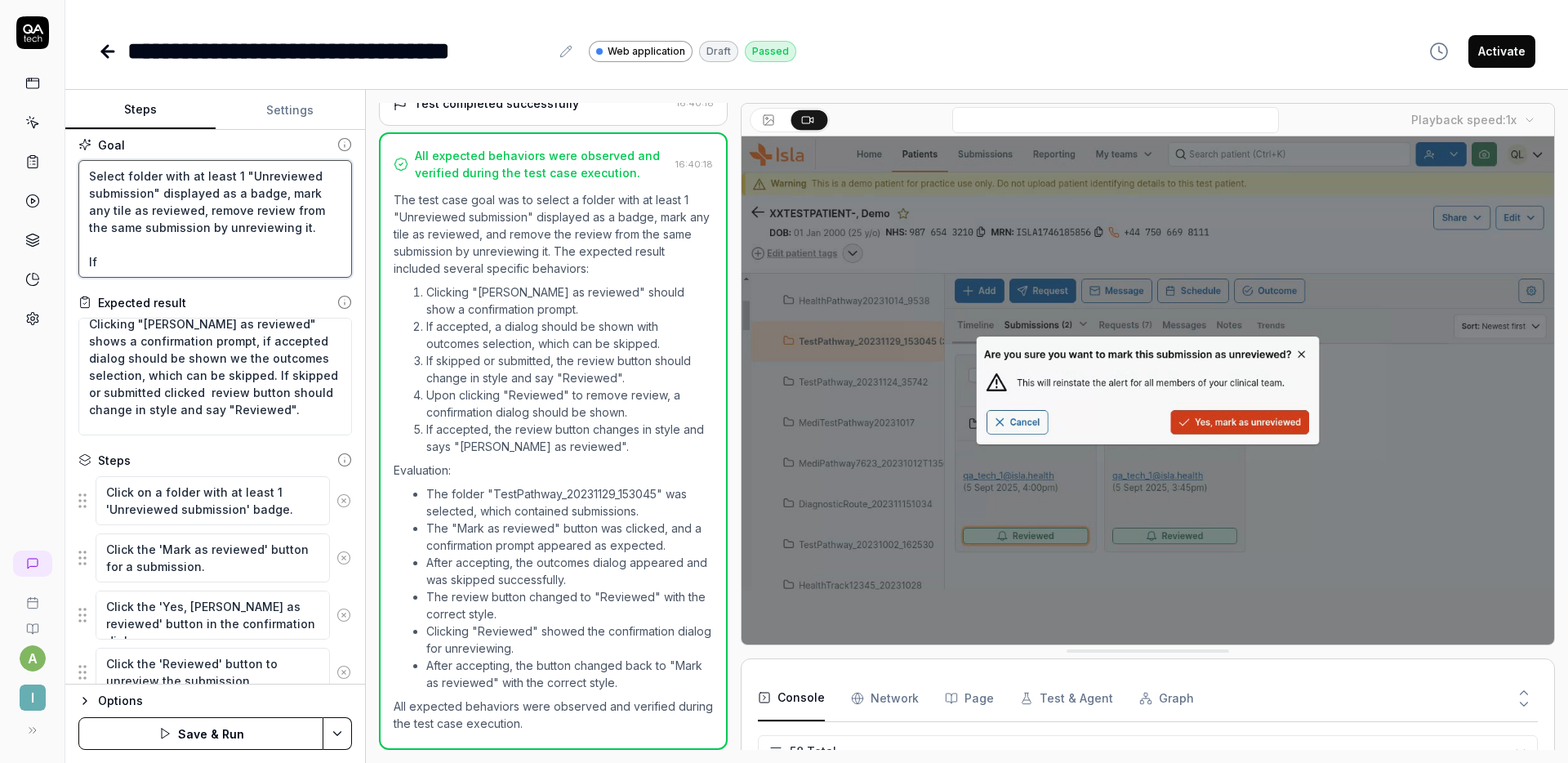
type textarea "*"
type textarea "Select folder with at least 1 "Unreviewed submission" displayed as a badge, mar…"
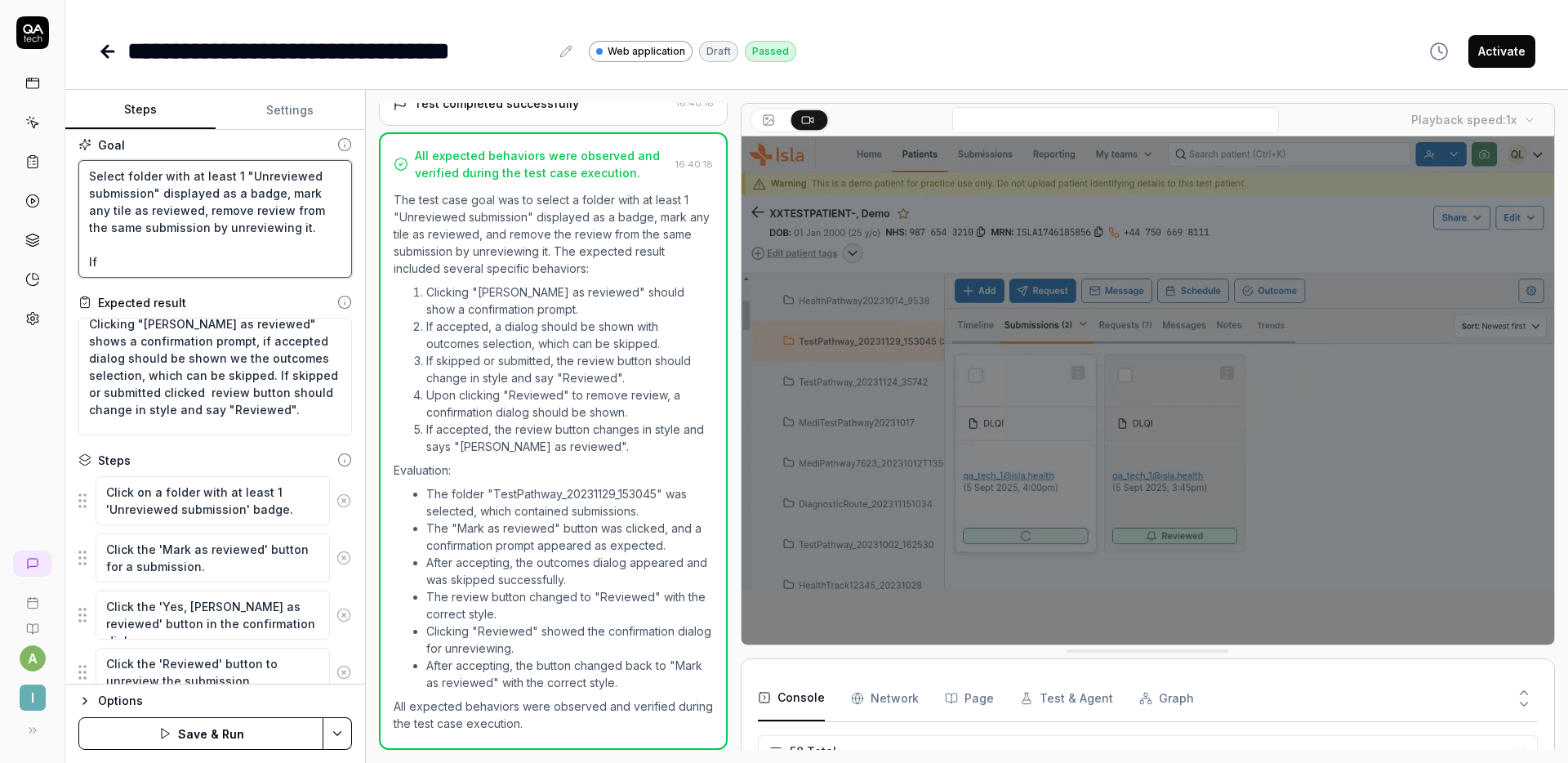
type textarea "*"
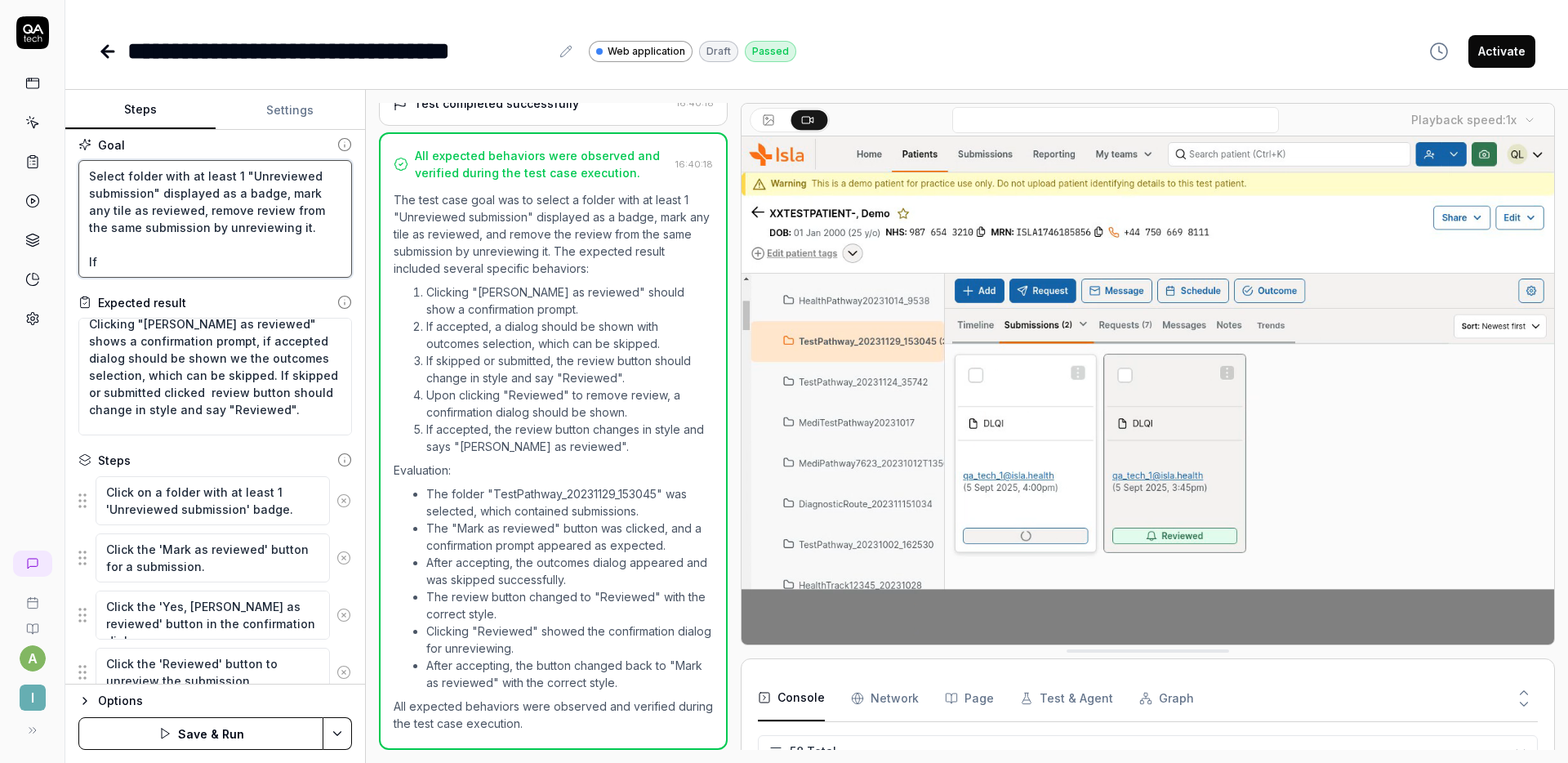
type textarea "Select folder with at least 1 "Unreviewed submission" displayed as a badge, mar…"
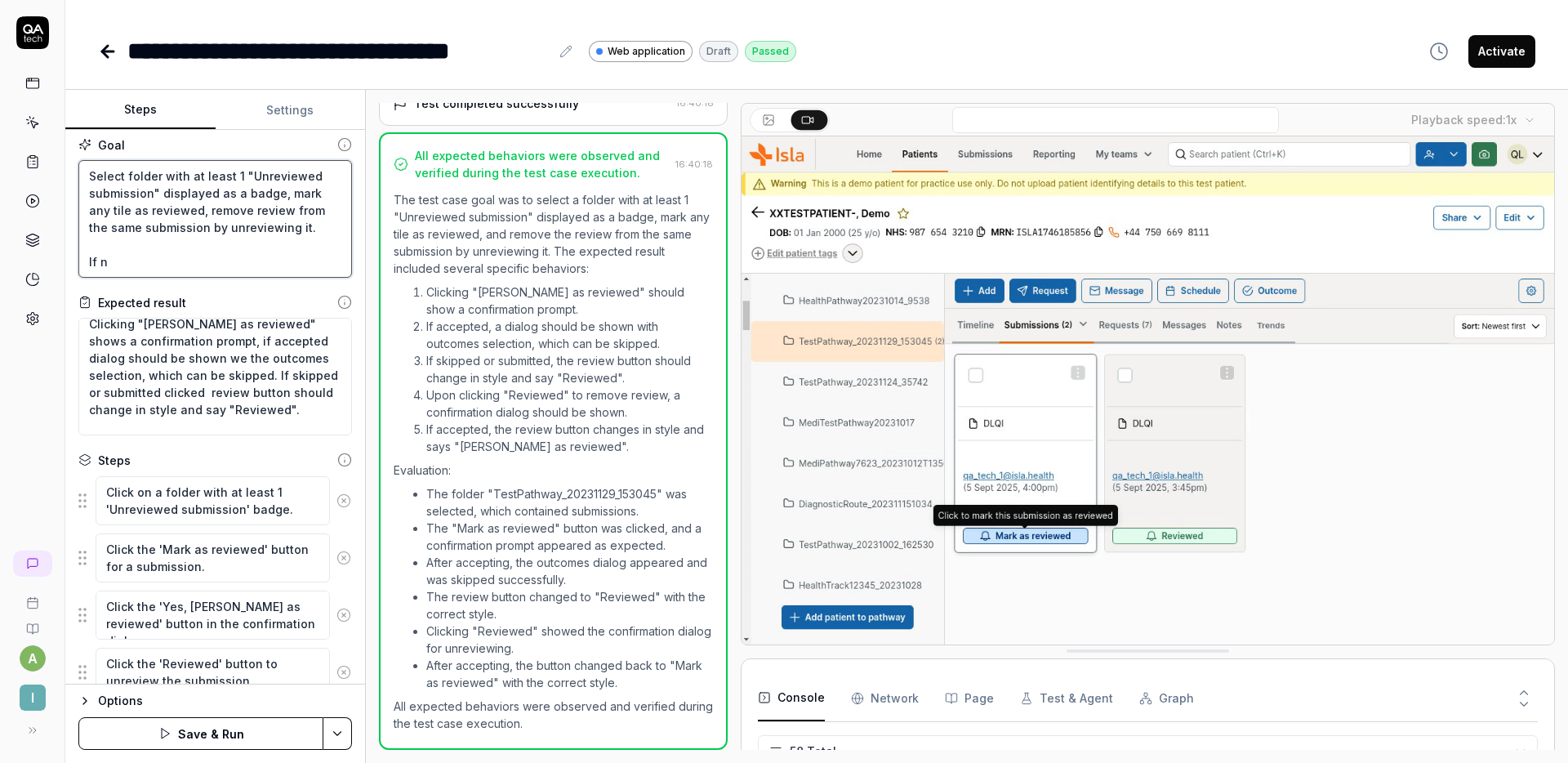
type textarea "*"
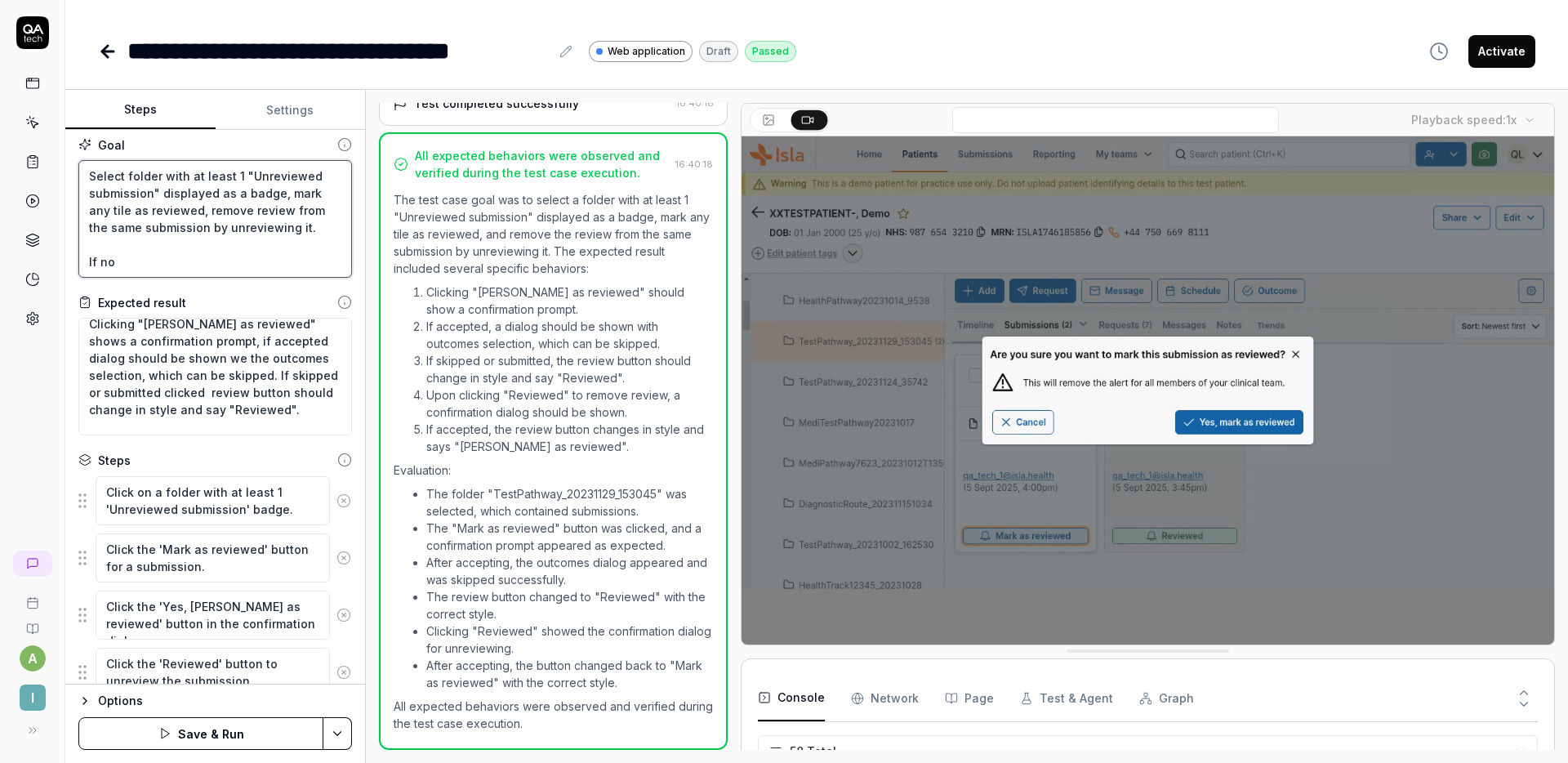
type textarea "Select folder with at least 1 "Unreviewed submission" displayed as a badge, mar…"
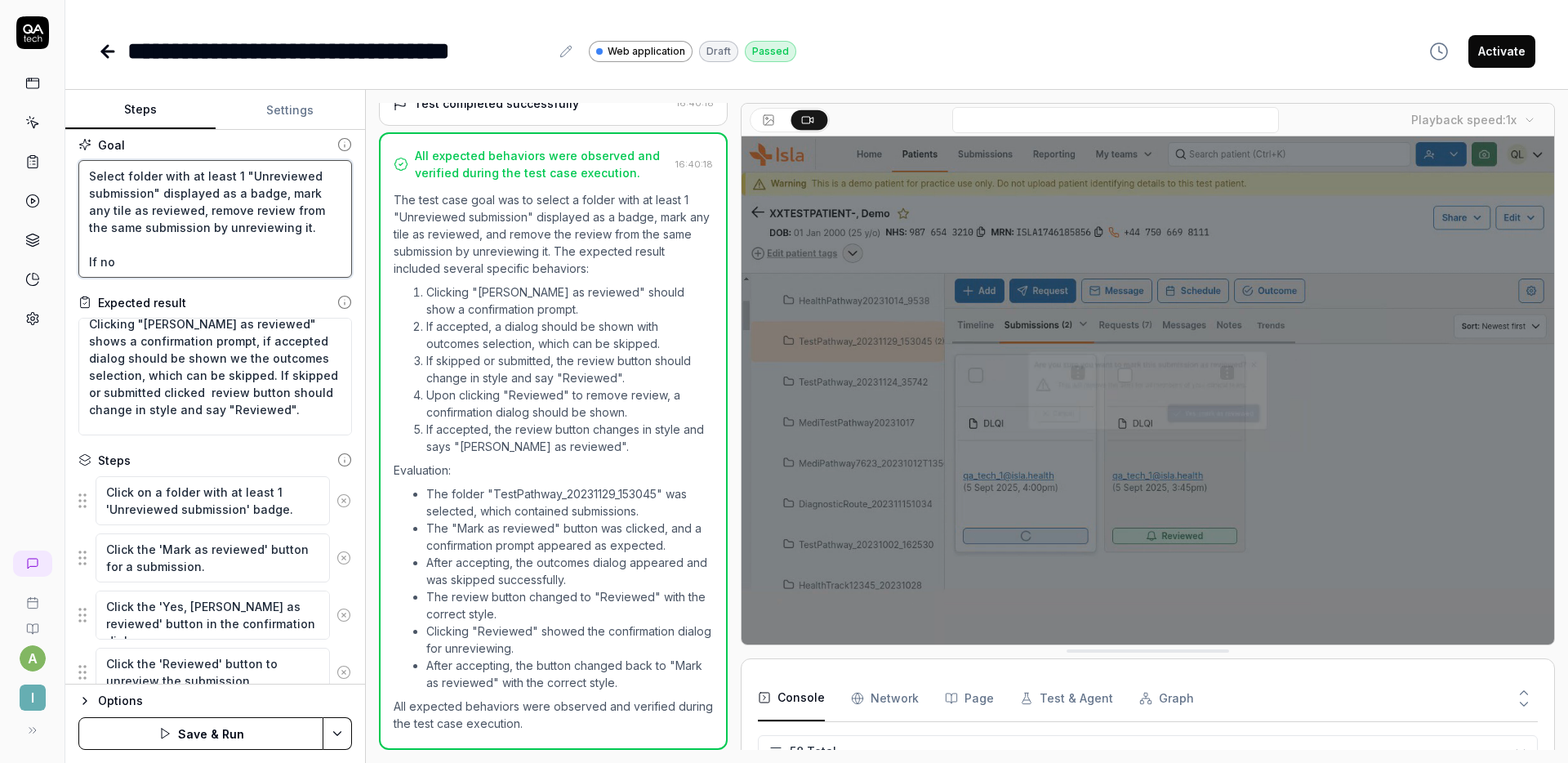
type textarea "*"
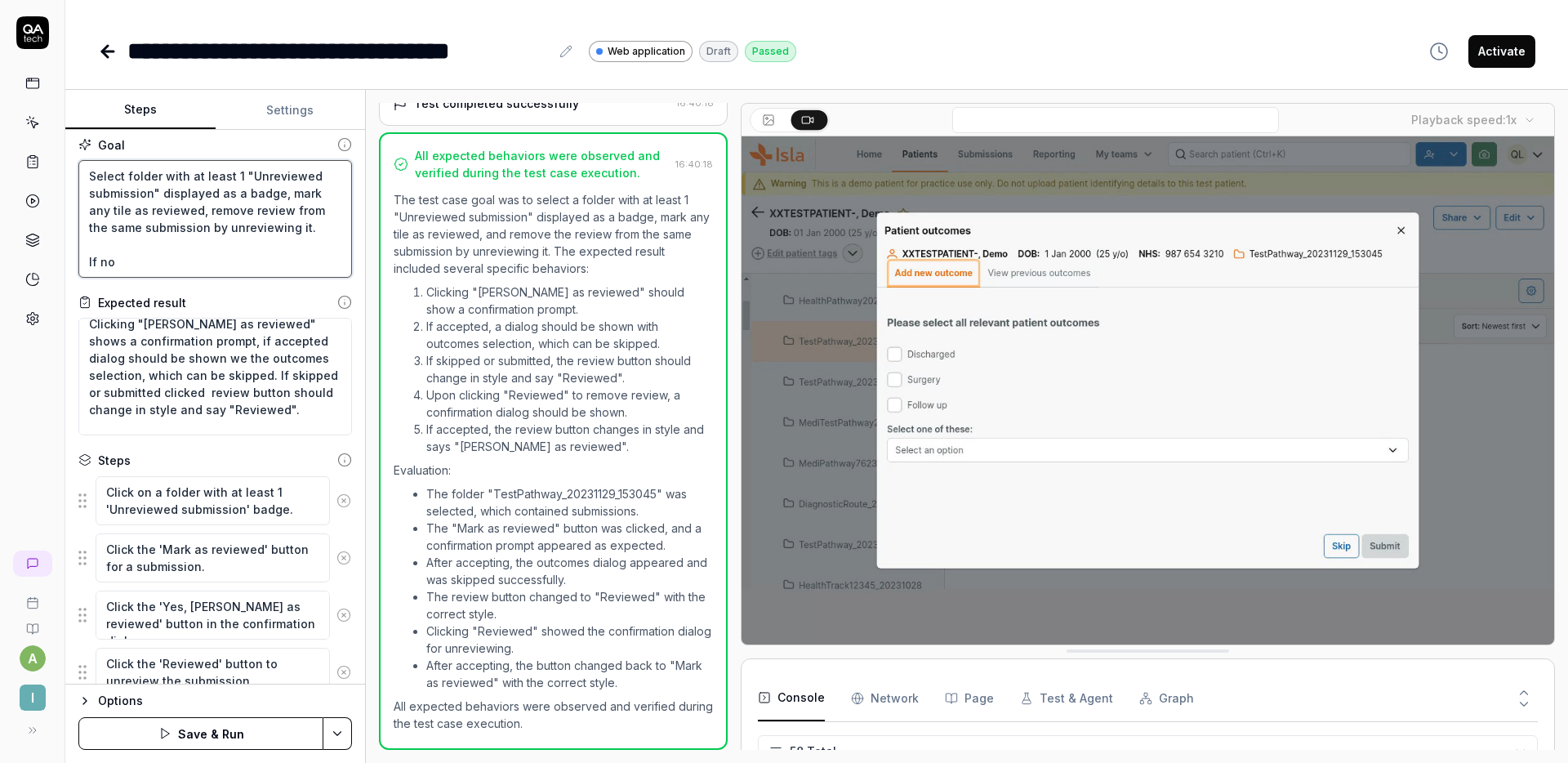
type textarea "Select folder with at least 1 "Unreviewed submission" displayed as a badge, mar…"
type textarea "*"
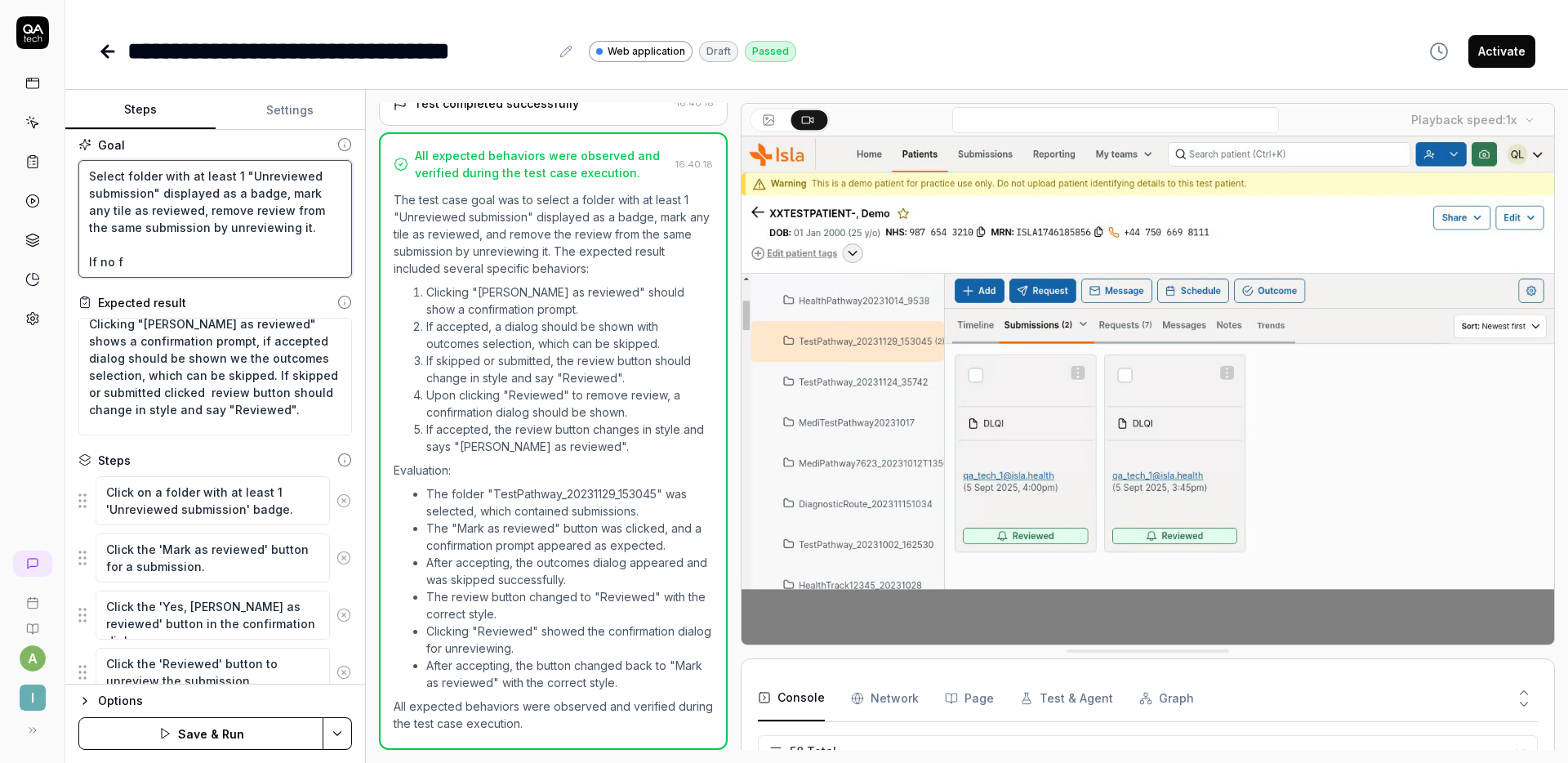
type textarea "Select folder with at least 1 "Unreviewed submission" displayed as a badge, mar…"
type textarea "*"
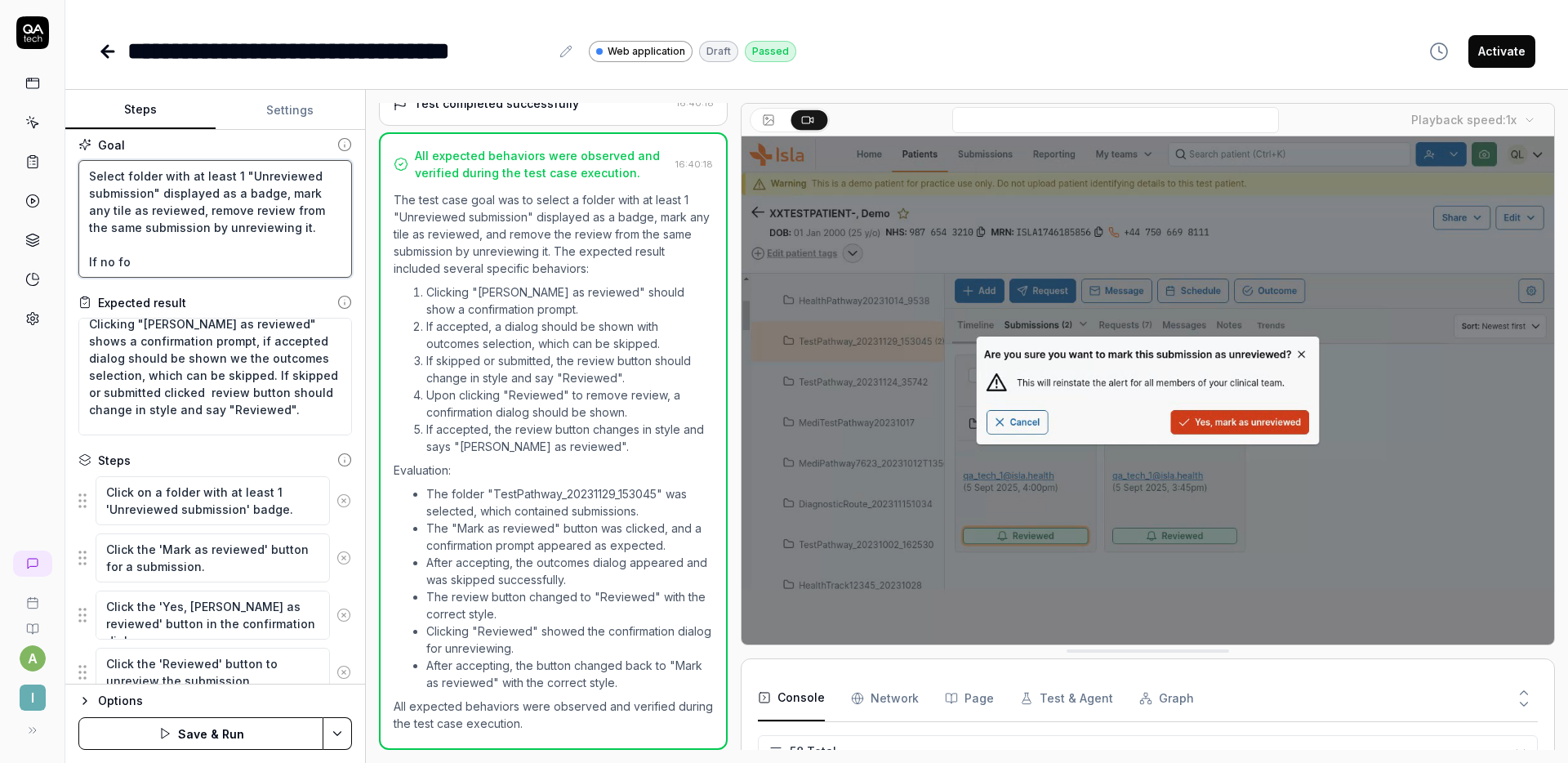
type textarea "Select folder with at least 1 "Unreviewed submission" displayed as a badge, mar…"
type textarea "*"
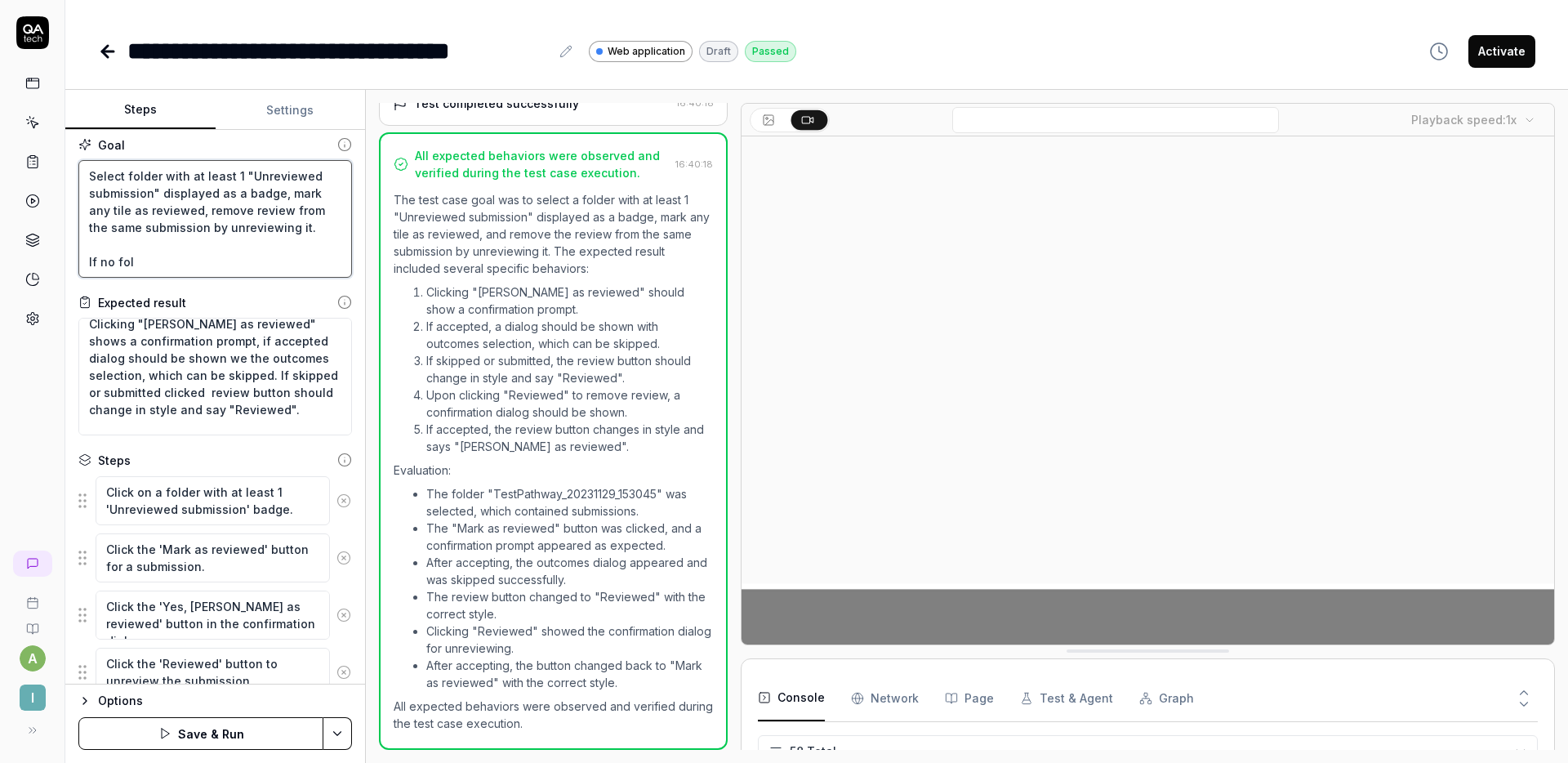
type textarea "Select folder with at least 1 "Unreviewed submission" displayed as a badge, mar…"
type textarea "*"
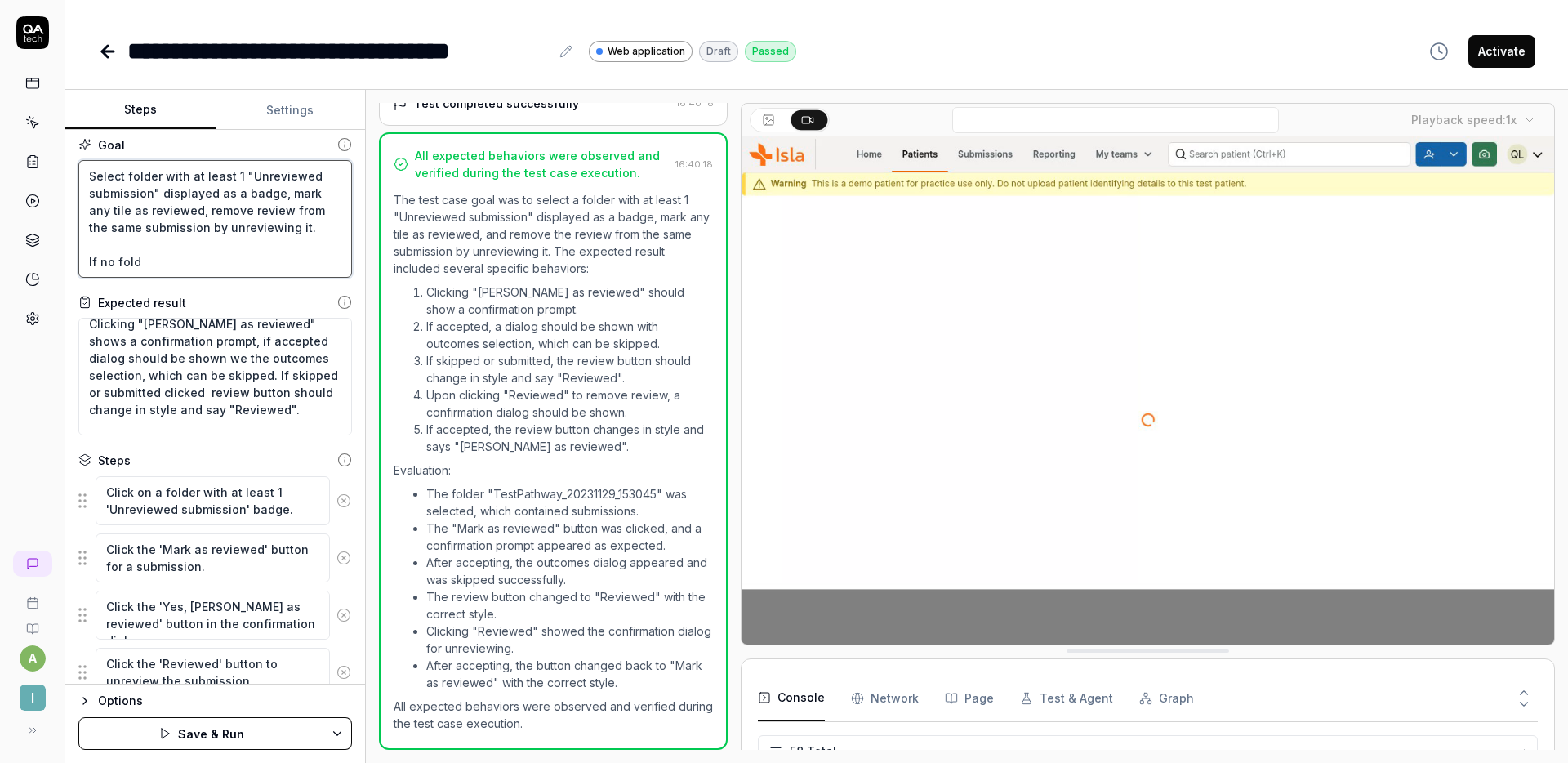
type textarea "Select folder with at least 1 "Unreviewed submission" displayed as a badge, mar…"
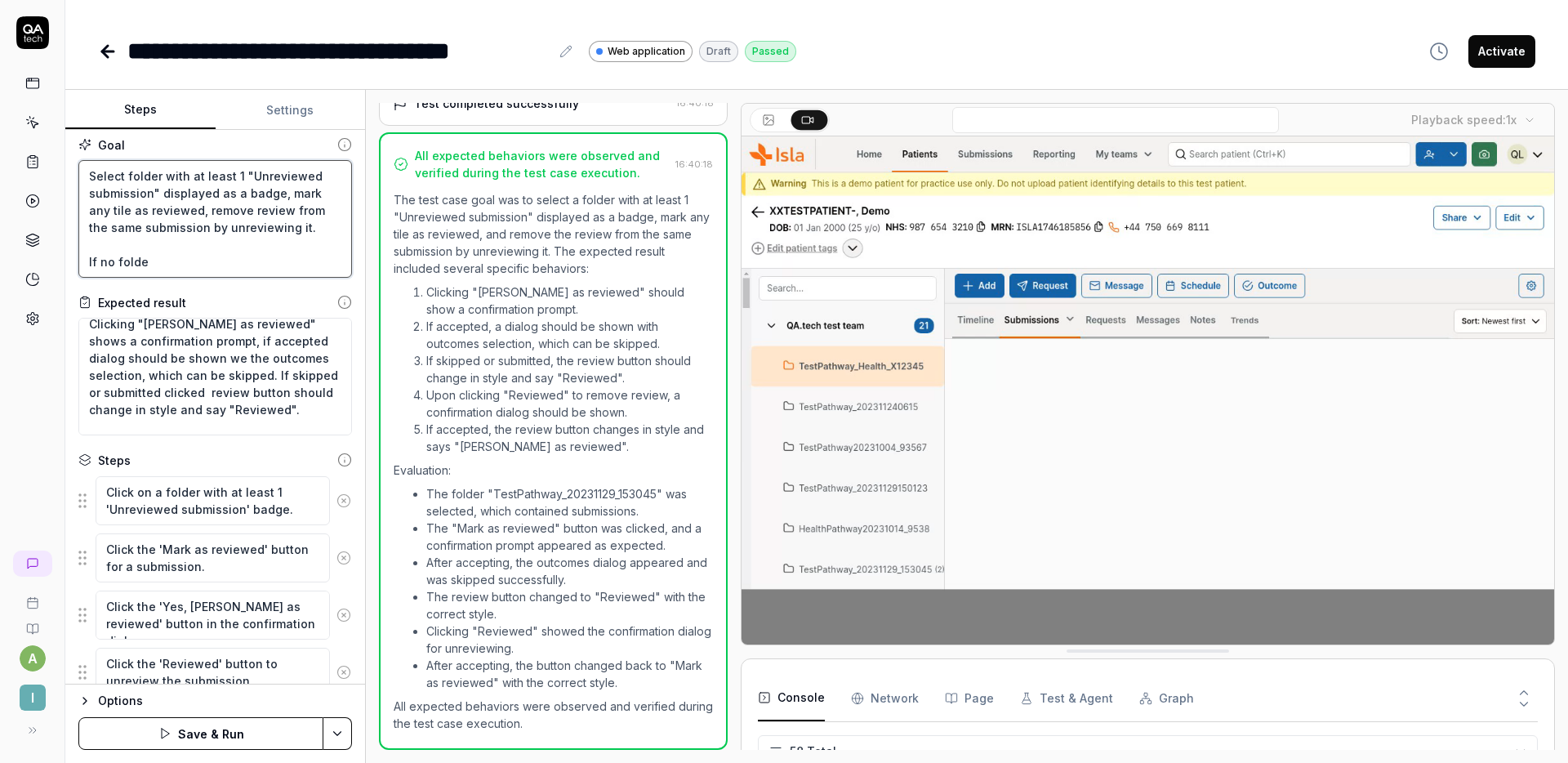
type textarea "*"
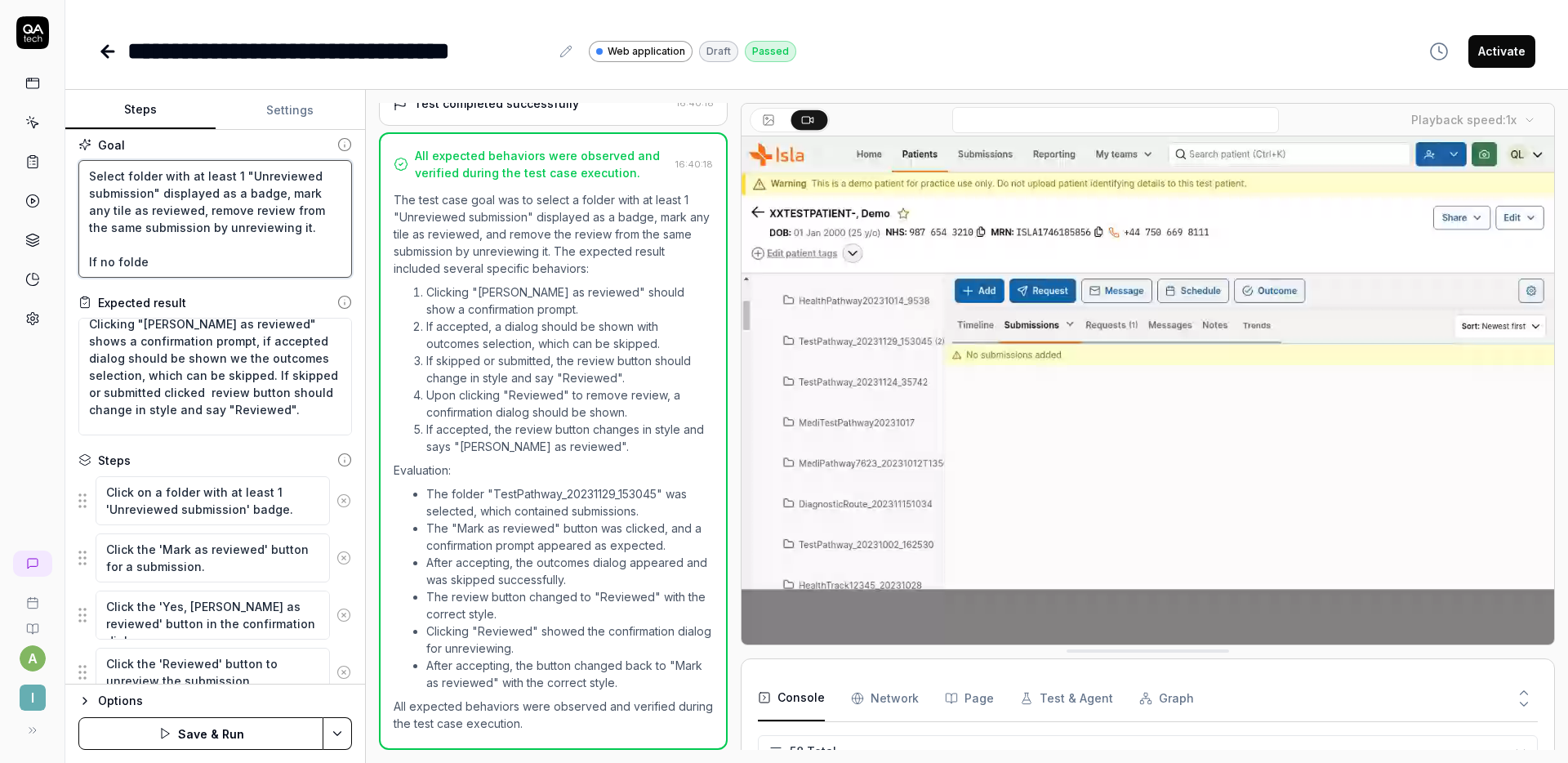
type textarea "Select folder with at least 1 "Unreviewed submission" displayed as a badge, mar…"
type textarea "*"
type textarea "Select folder with at least 1 "Unreviewed submission" displayed as a badge, mar…"
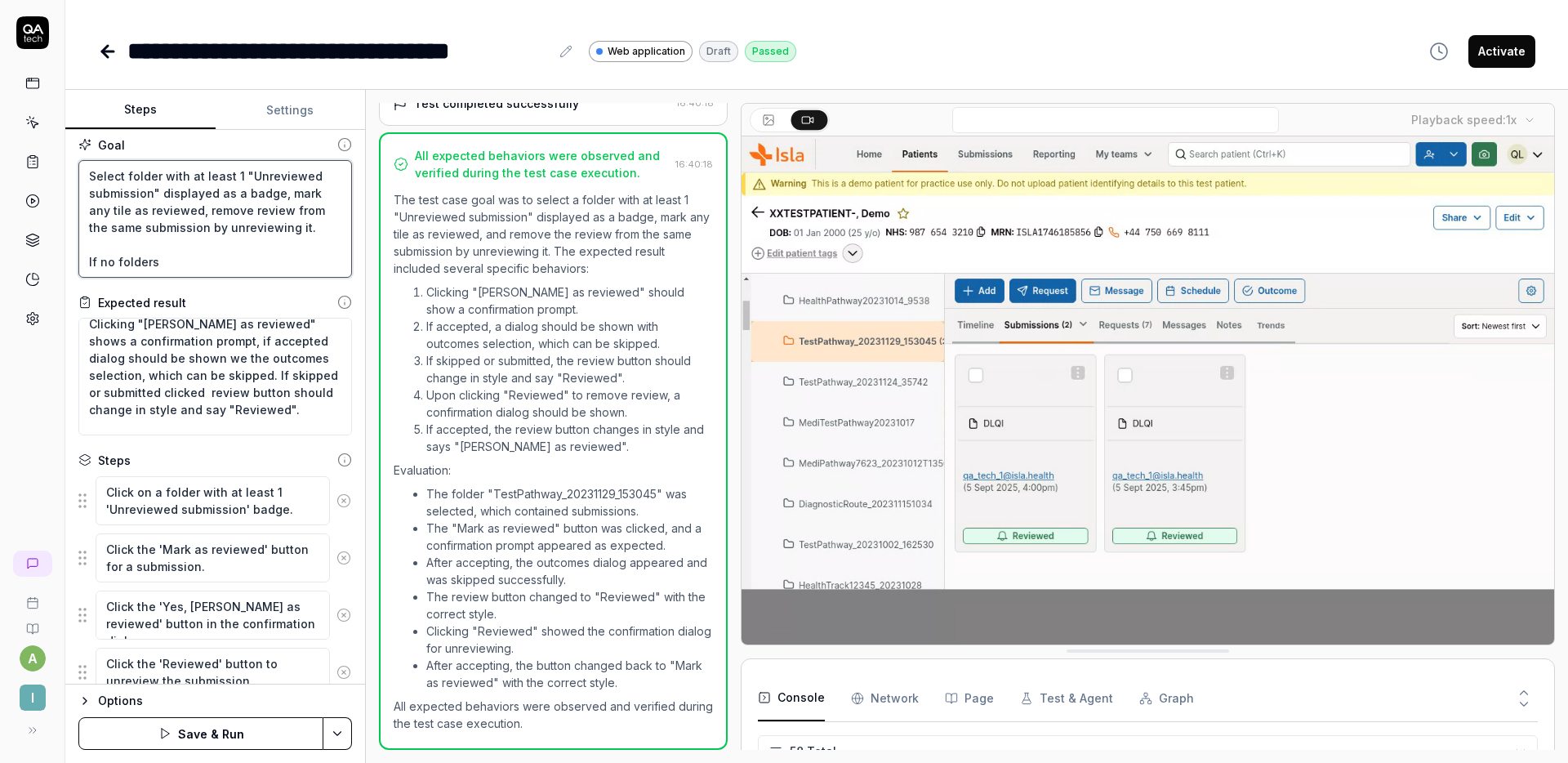
type textarea "*"
type textarea "Select folder with at least 1 "Unreviewed submission" displayed as a badge, mar…"
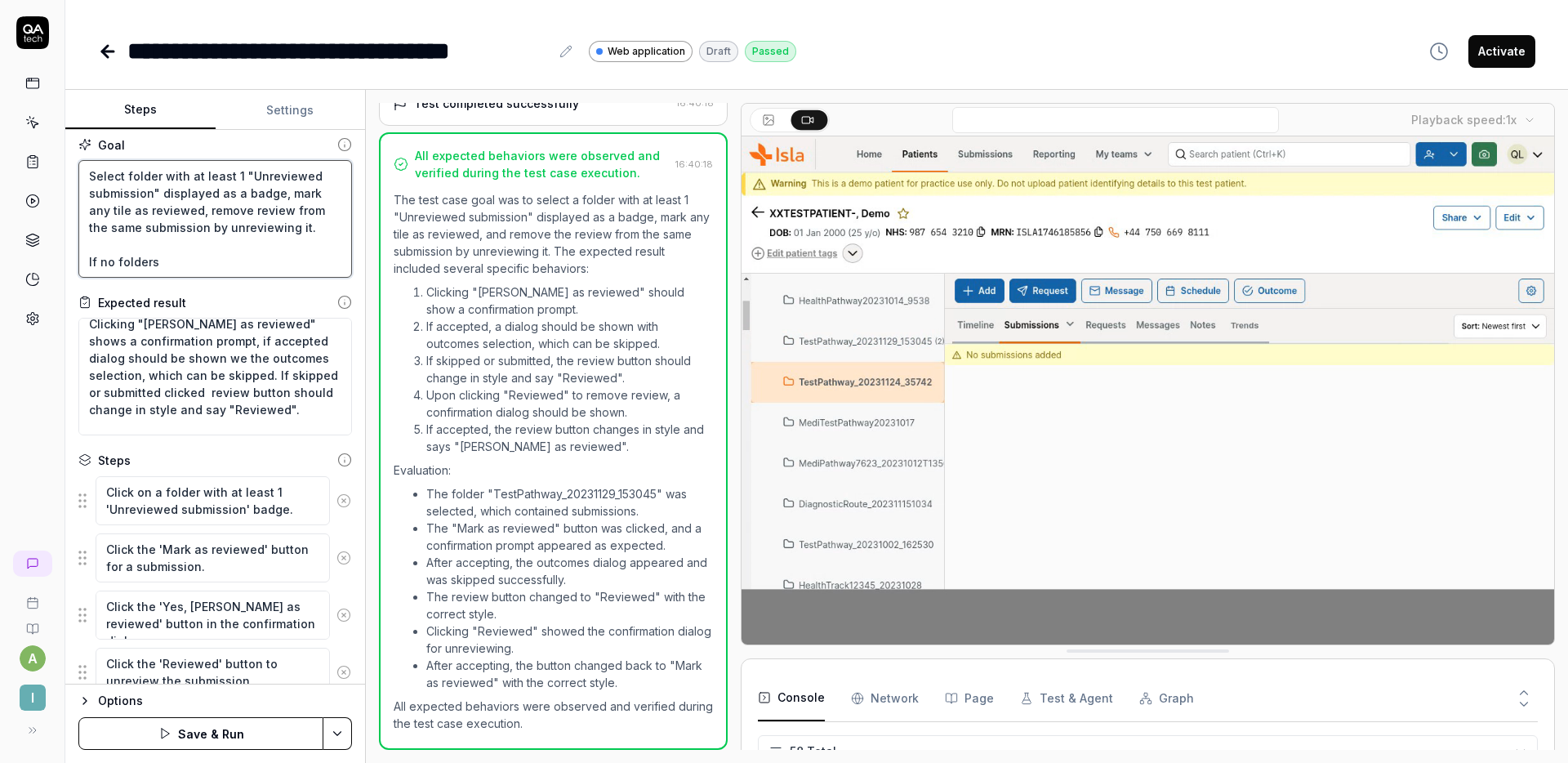
type textarea "*"
type textarea "Select folder with at least 1 "Unreviewed submission" displayed as a badge, mar…"
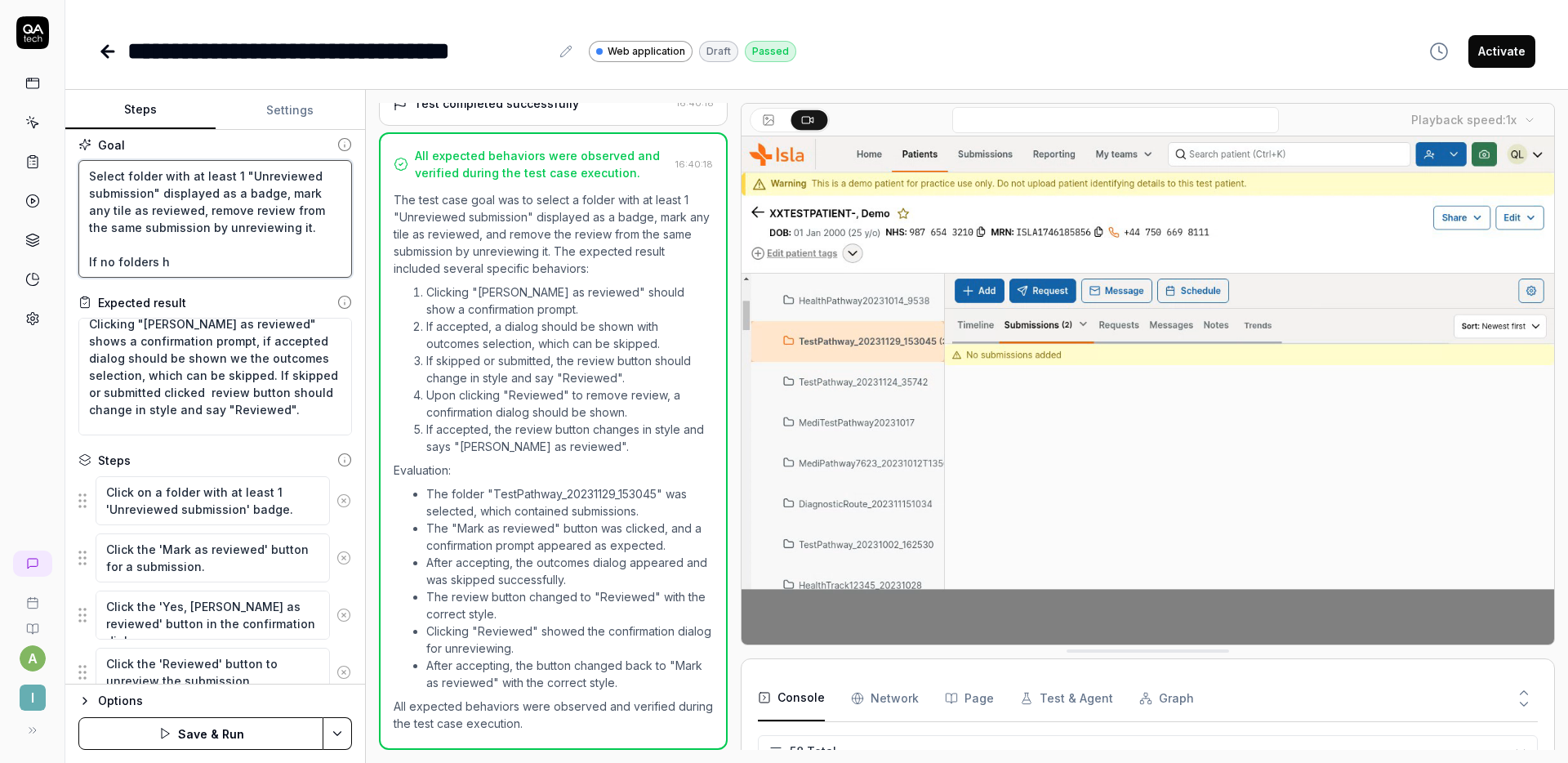
type textarea "*"
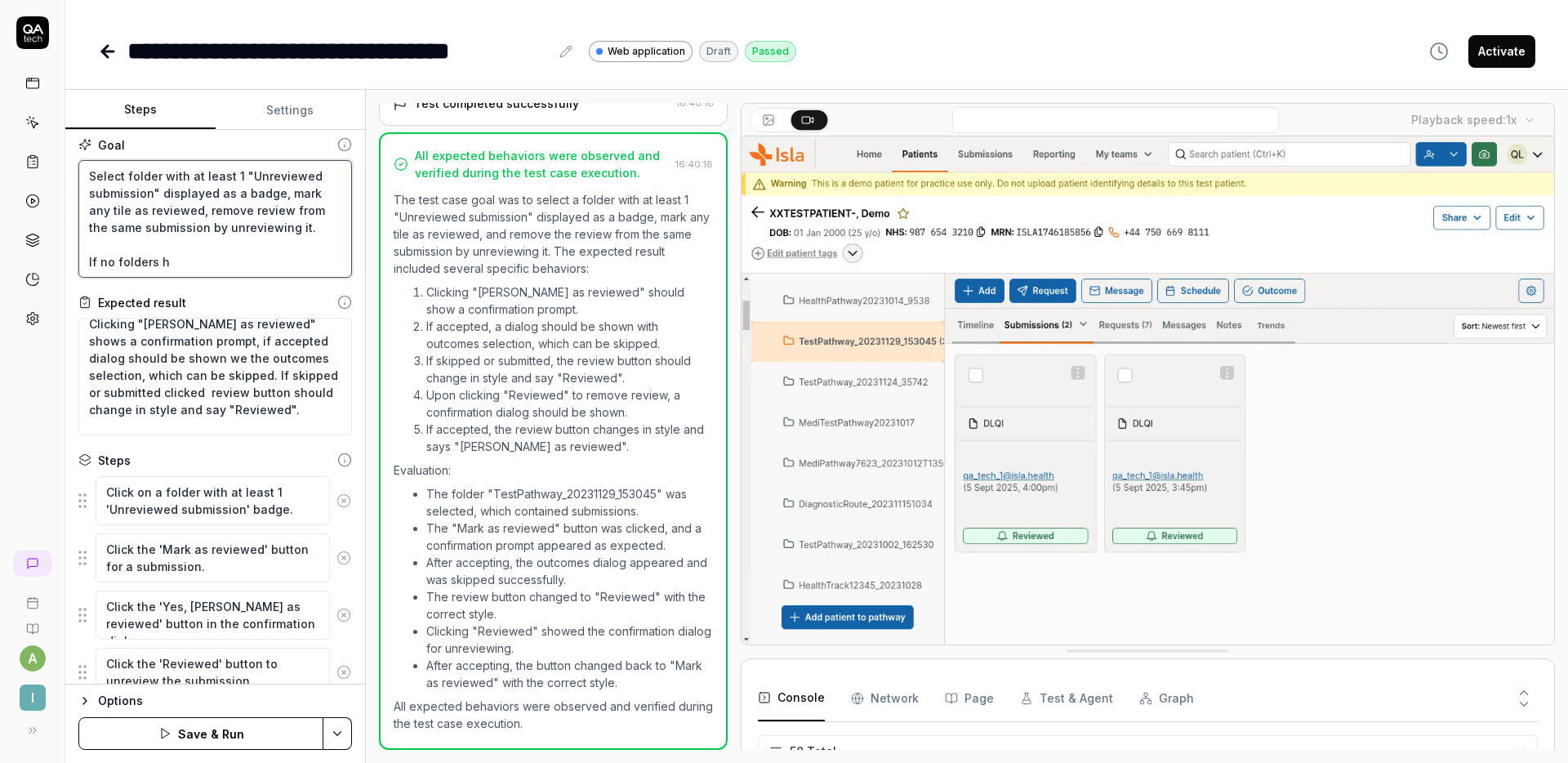
type textarea "Select folder with at least 1 "Unreviewed submission" displayed as a badge, mar…"
type textarea "*"
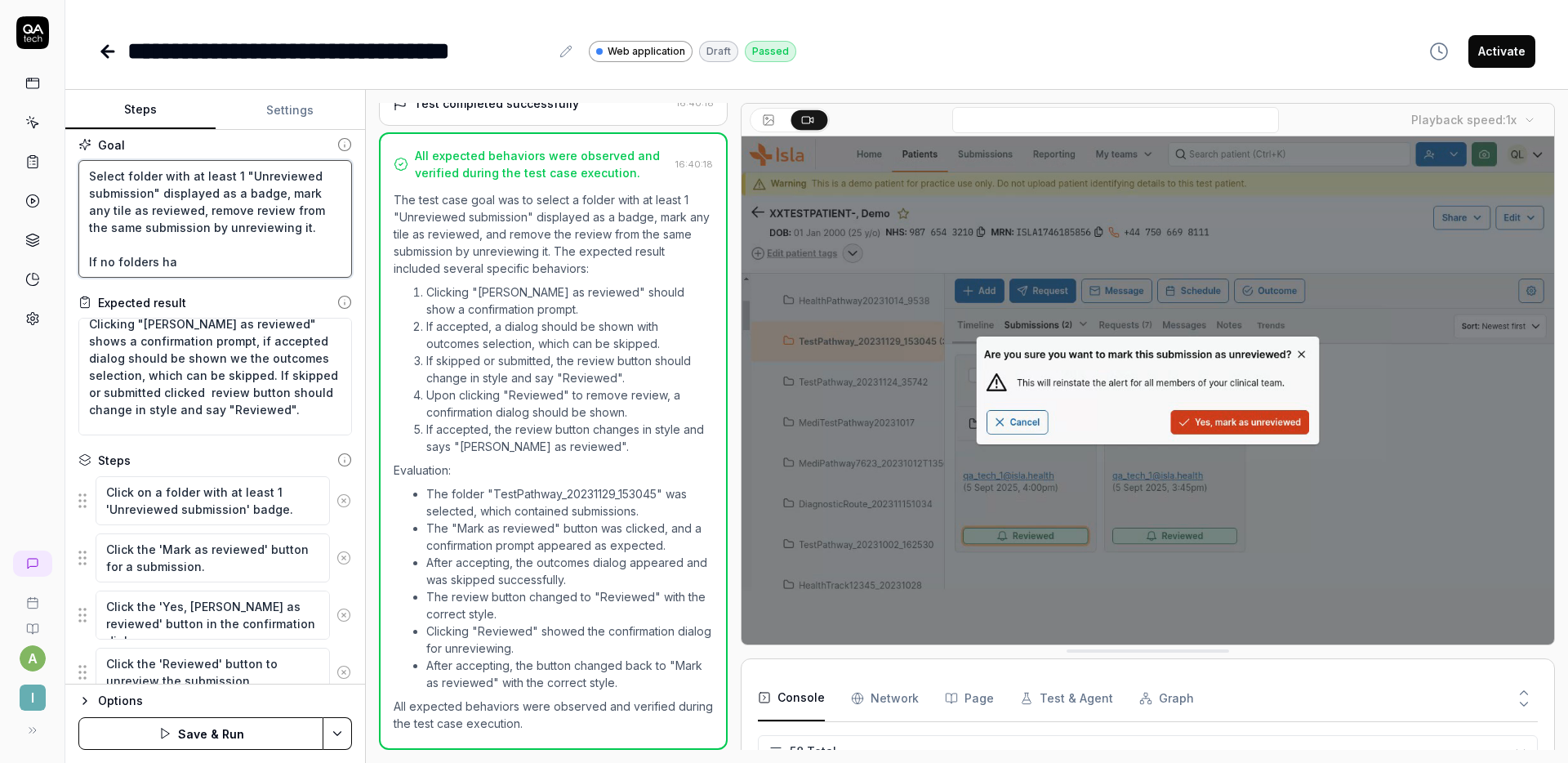
type textarea "Select folder with at least 1 "Unreviewed submission" displayed as a badge, mar…"
type textarea "*"
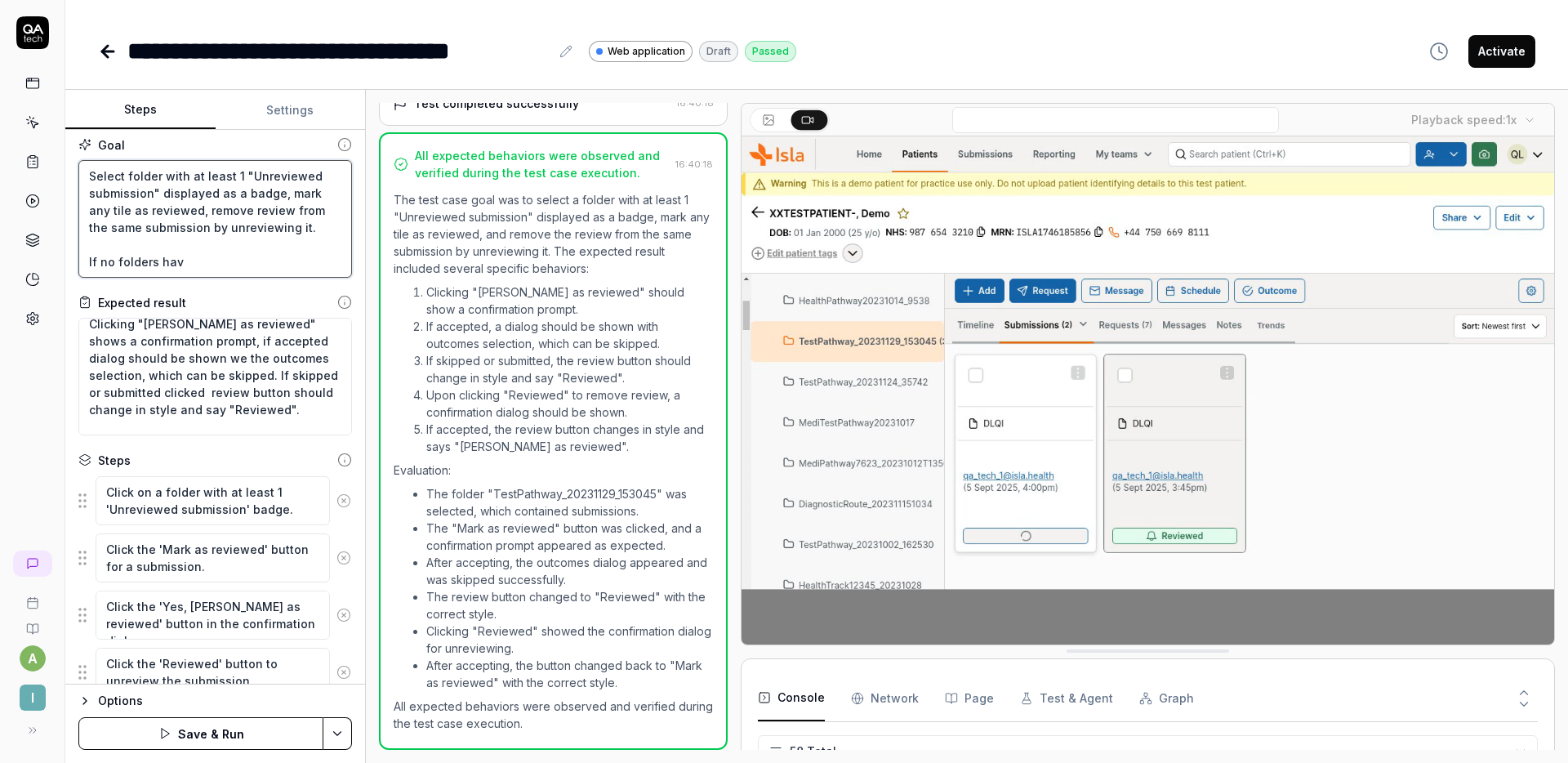
type textarea "Select folder with at least 1 "Unreviewed submission" displayed as a badge, mar…"
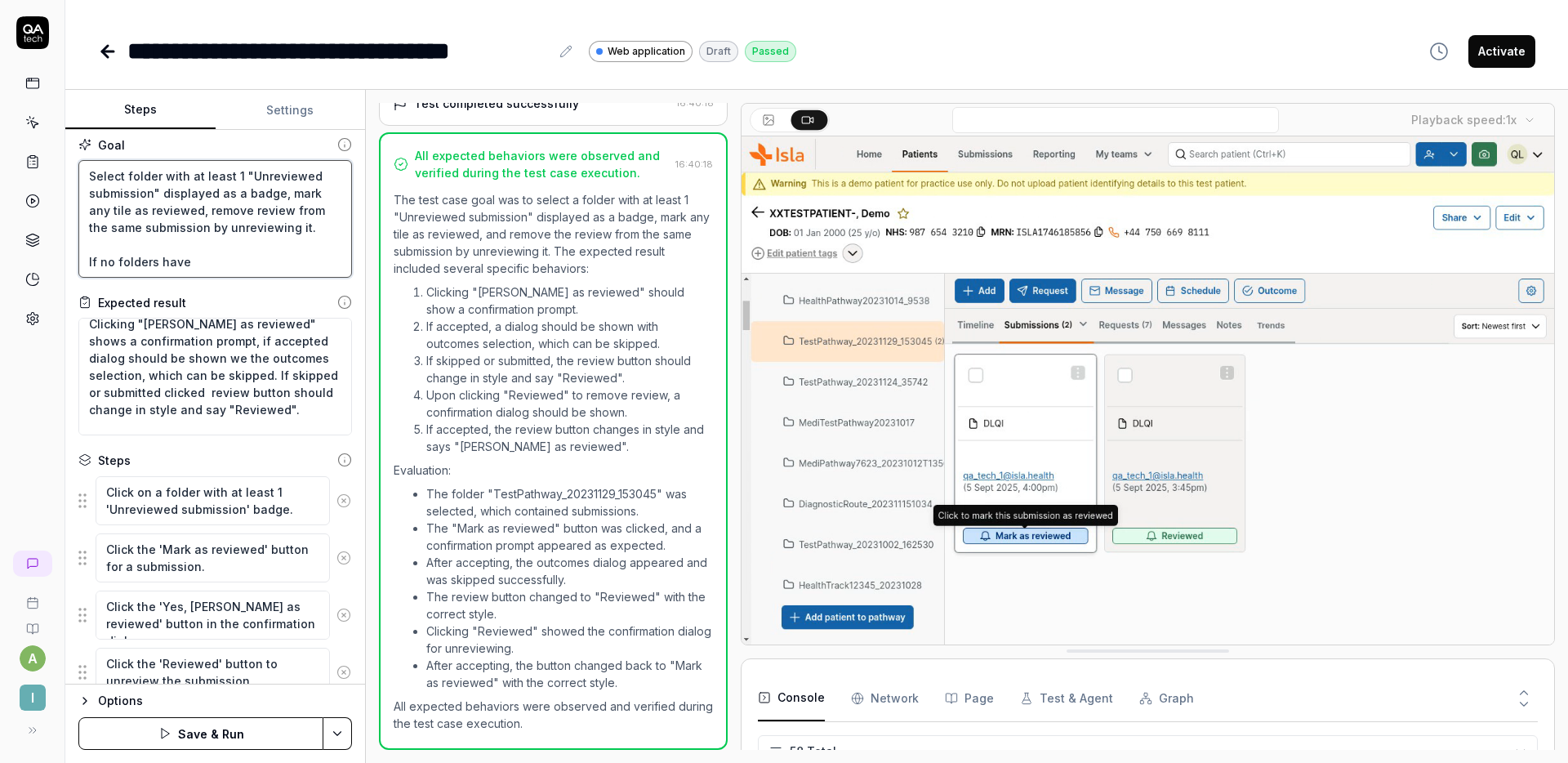
type textarea "*"
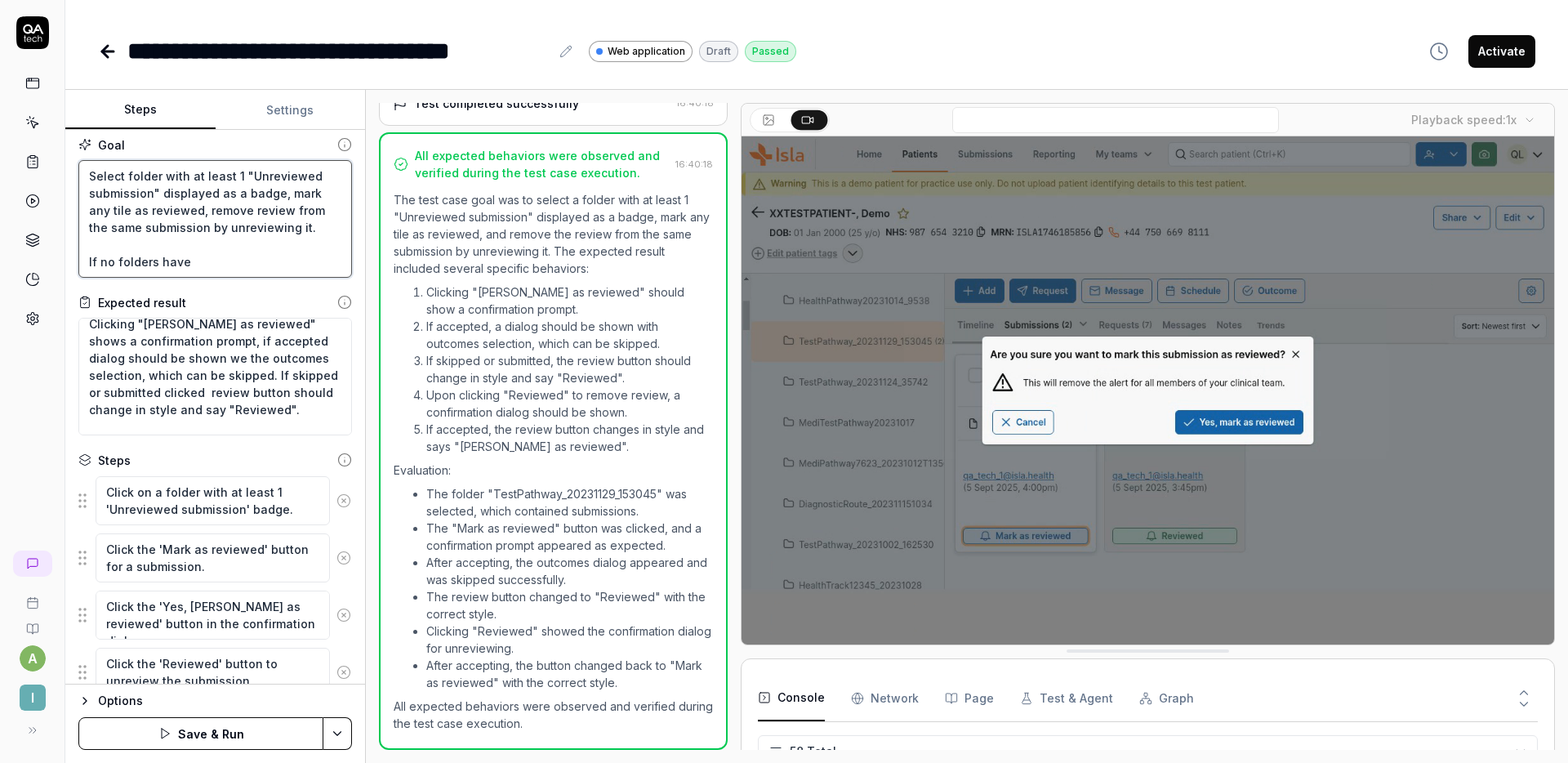
type textarea "Select folder with at least 1 "Unreviewed submission" displayed as a badge, mar…"
type textarea "*"
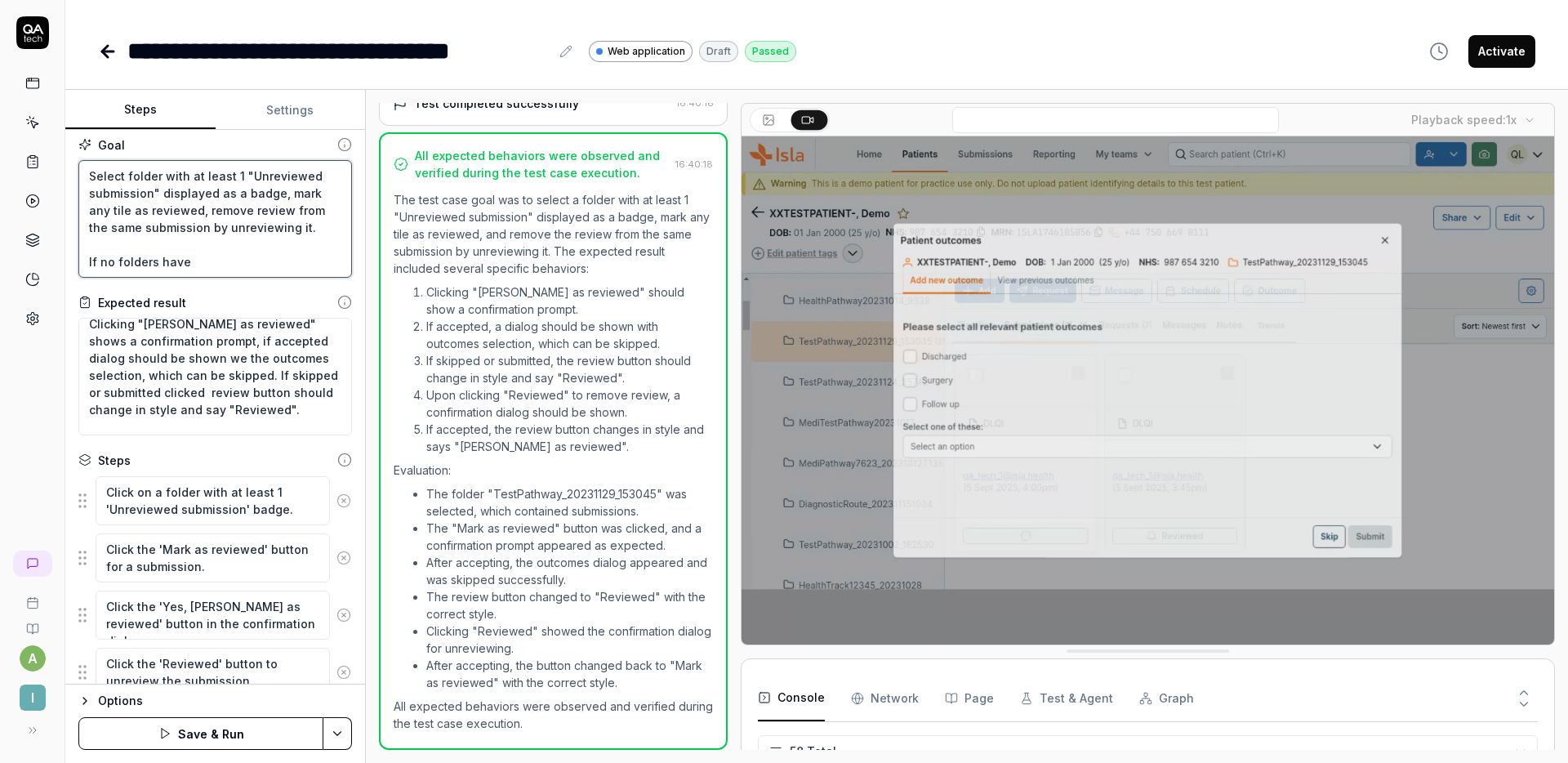
type textarea "Select folder with at least 1 "Unreviewed submission" displayed as a badge, mar…"
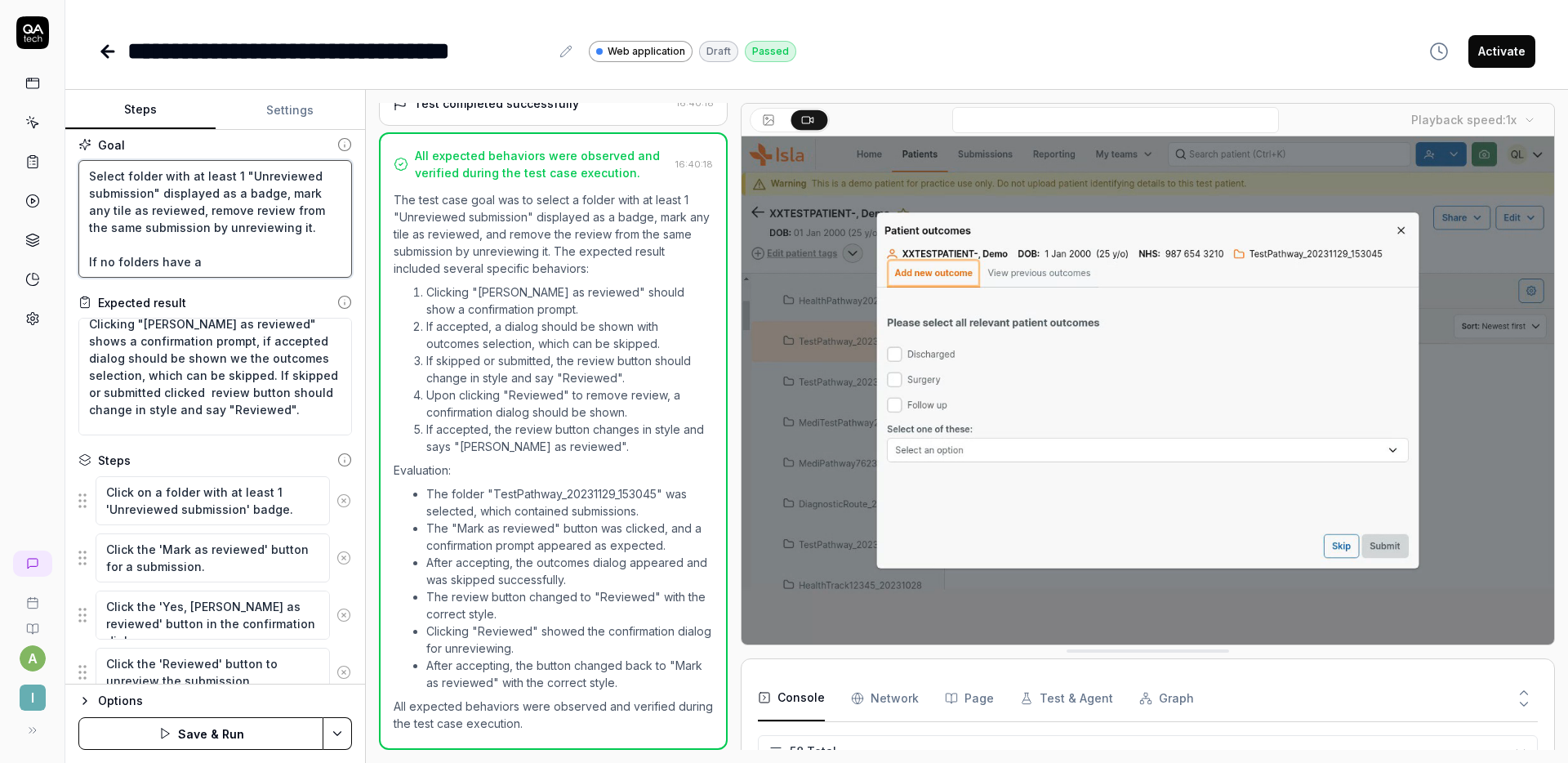
type textarea "*"
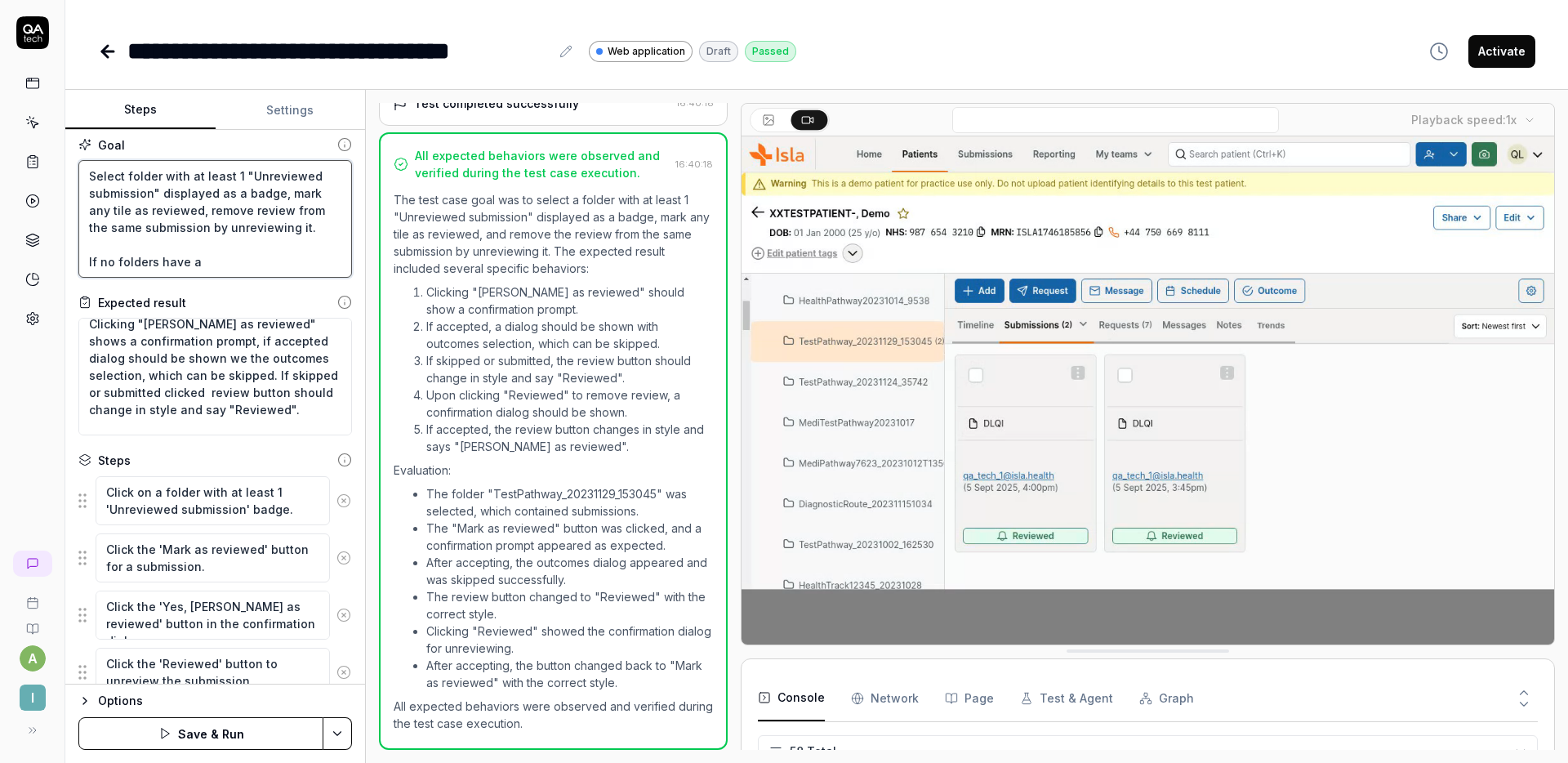
type textarea "Select folder with at least 1 "Unreviewed submission" displayed as a badge, mar…"
type textarea "*"
type textarea "Select folder with at least 1 "Unreviewed submission" displayed as a badge, mar…"
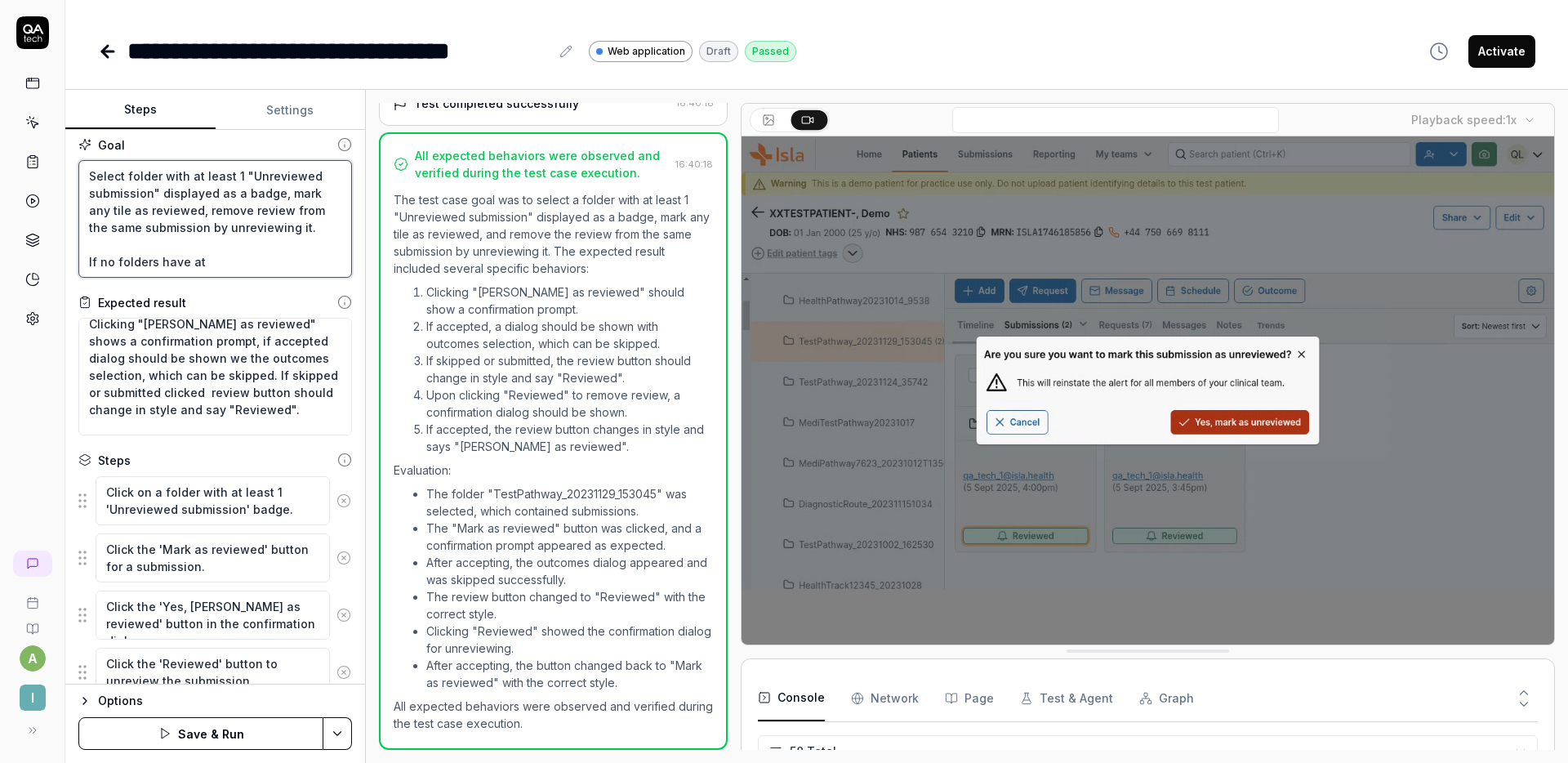
drag, startPoint x: 275, startPoint y: 196, endPoint x: 186, endPoint y: 173, distance: 91.9
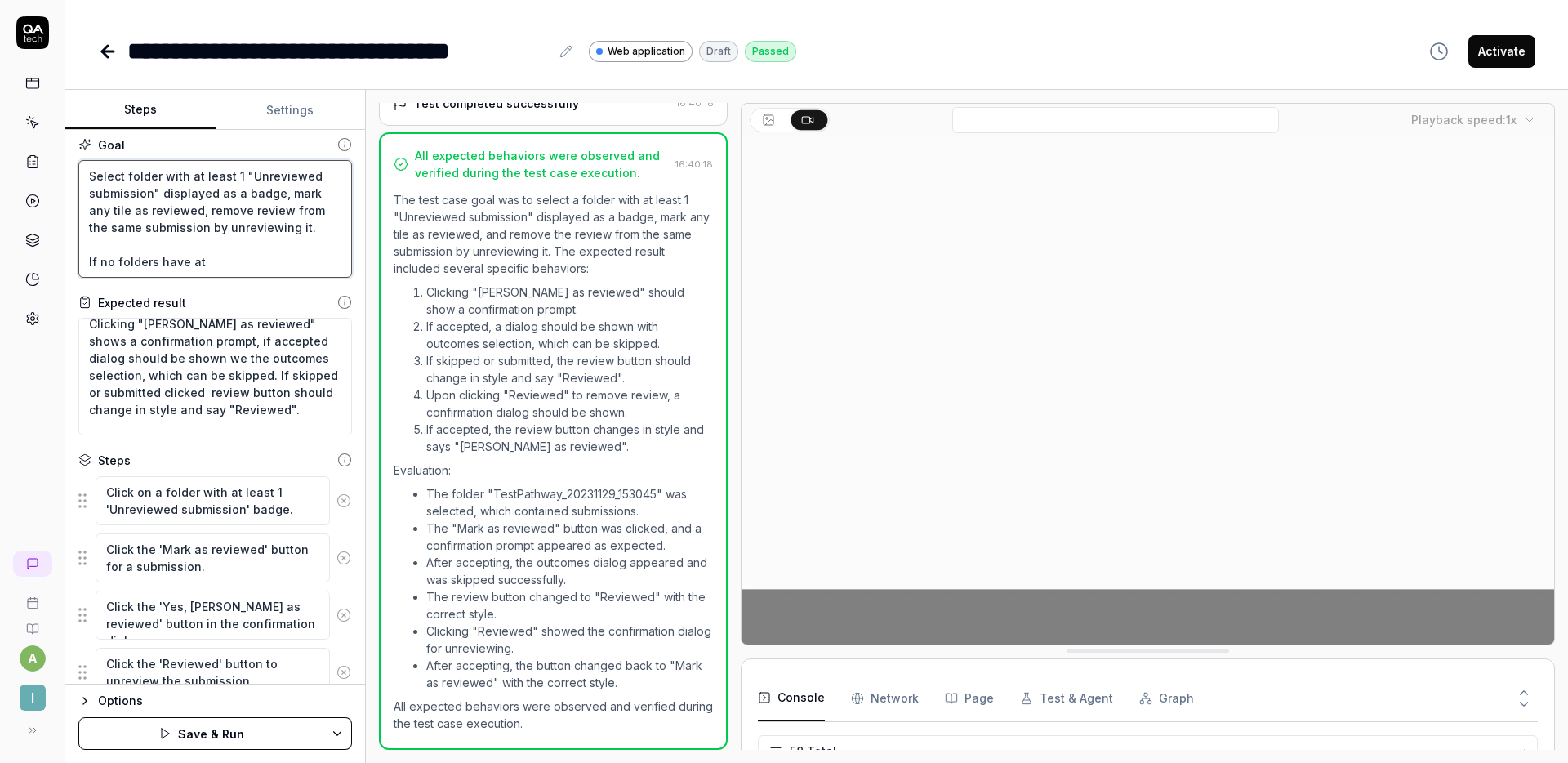
click at [186, 173] on textarea "Select folder with at least 1 "Unreviewed submission" displayed as a badge, mar…" at bounding box center [215, 219] width 274 height 118
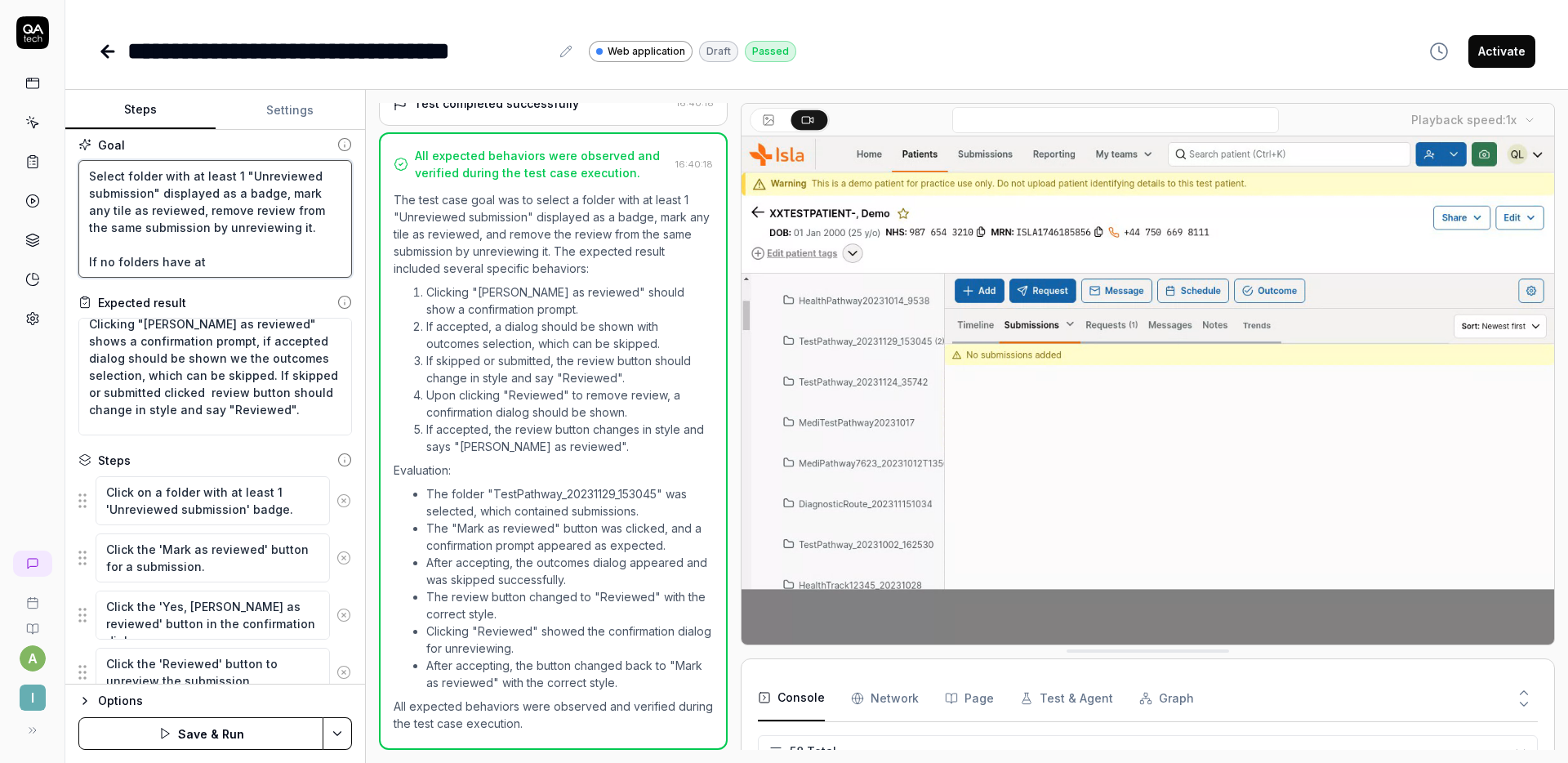
click at [221, 258] on textarea "Select folder with at least 1 "Unreviewed submission" displayed as a badge, mar…" at bounding box center [215, 219] width 274 height 118
type textarea "*"
type textarea "Select folder with at least 1 "Unreviewed submission" displayed as a badge, mar…"
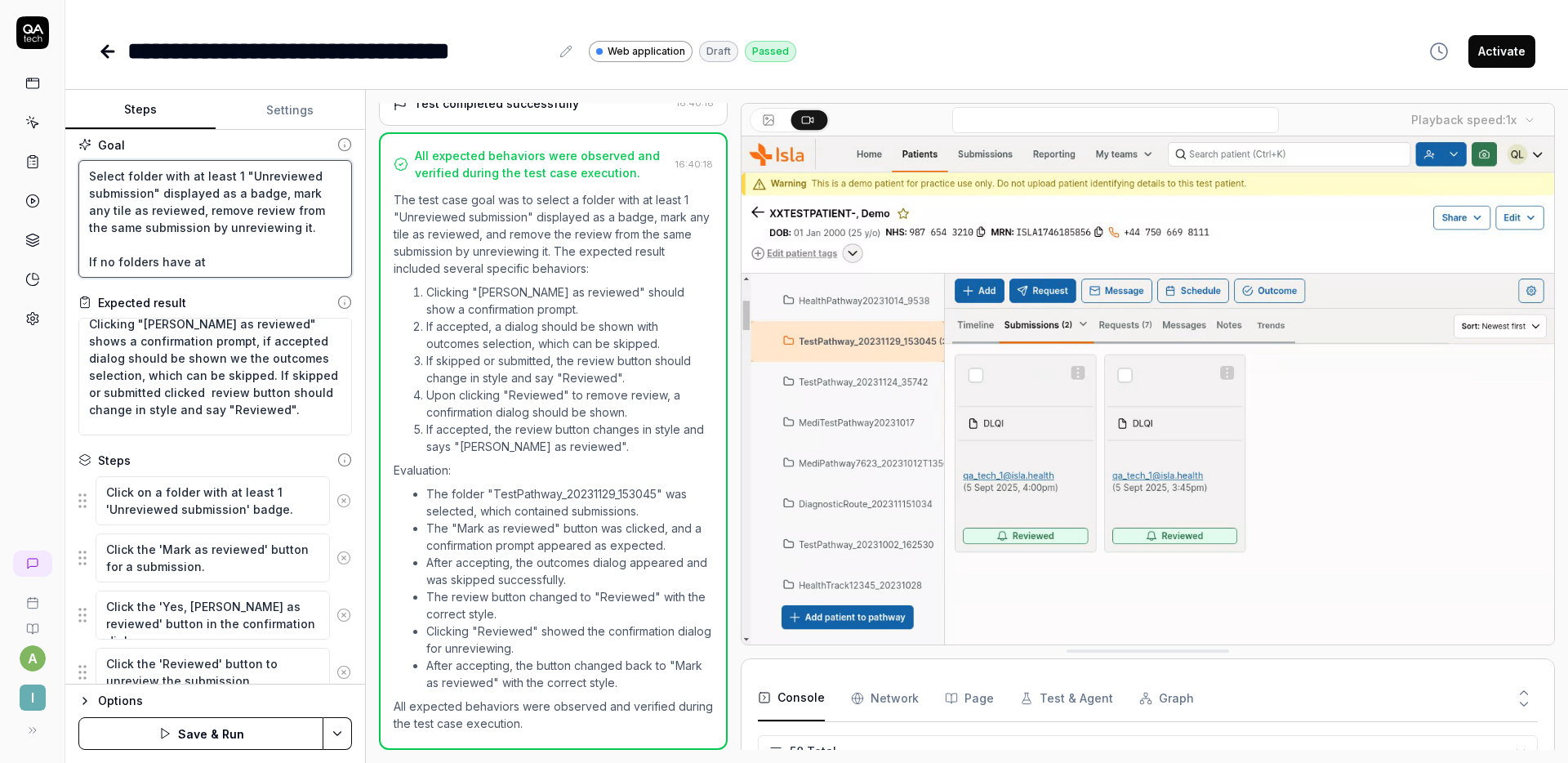
type textarea "*"
type textarea "Select folder with at least 1 "Unreviewed submission" displayed as a badge, mar…"
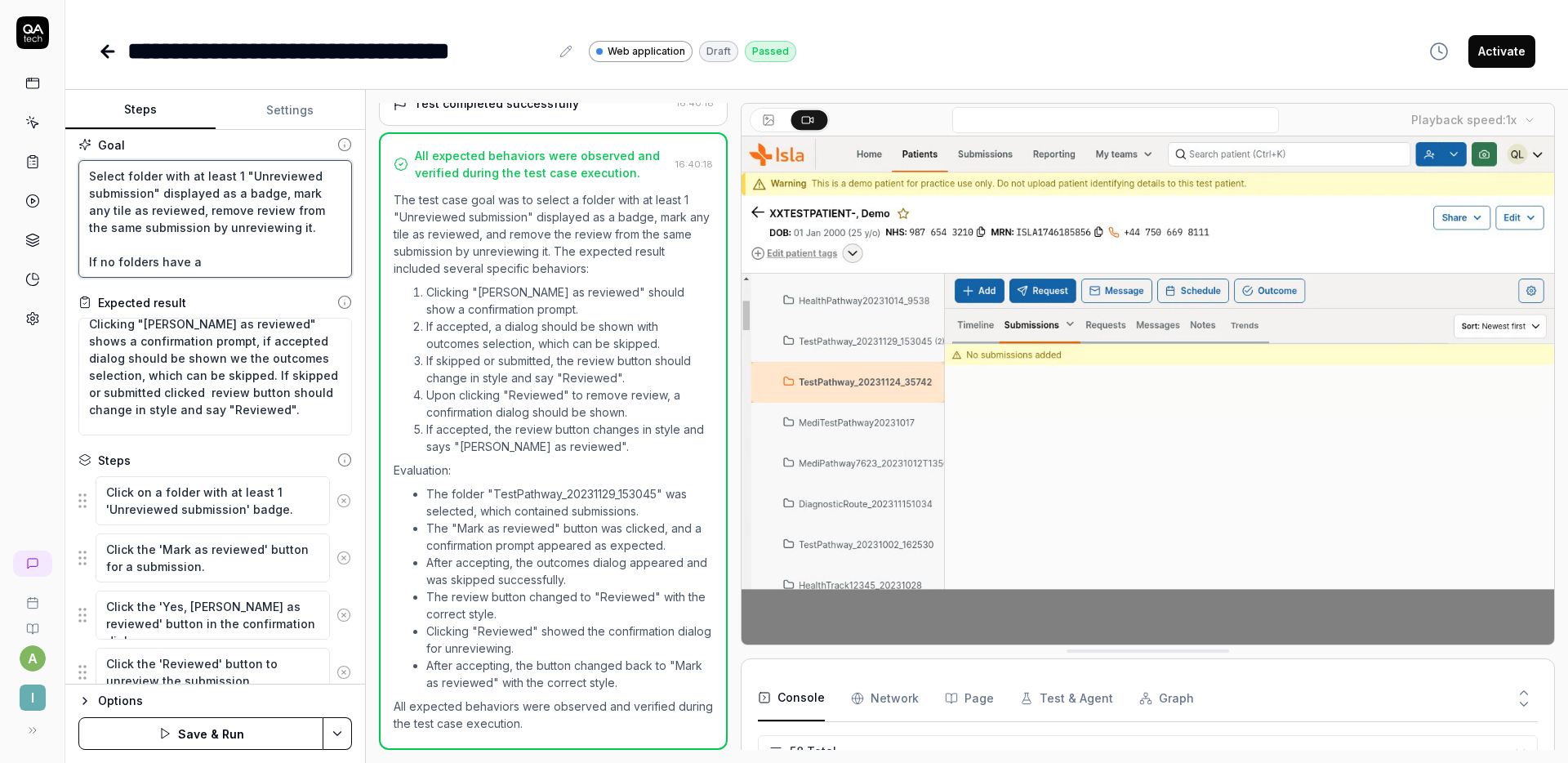
type textarea "*"
type textarea "Select folder with at least 1 "Unreviewed submission" displayed as a badge, mar…"
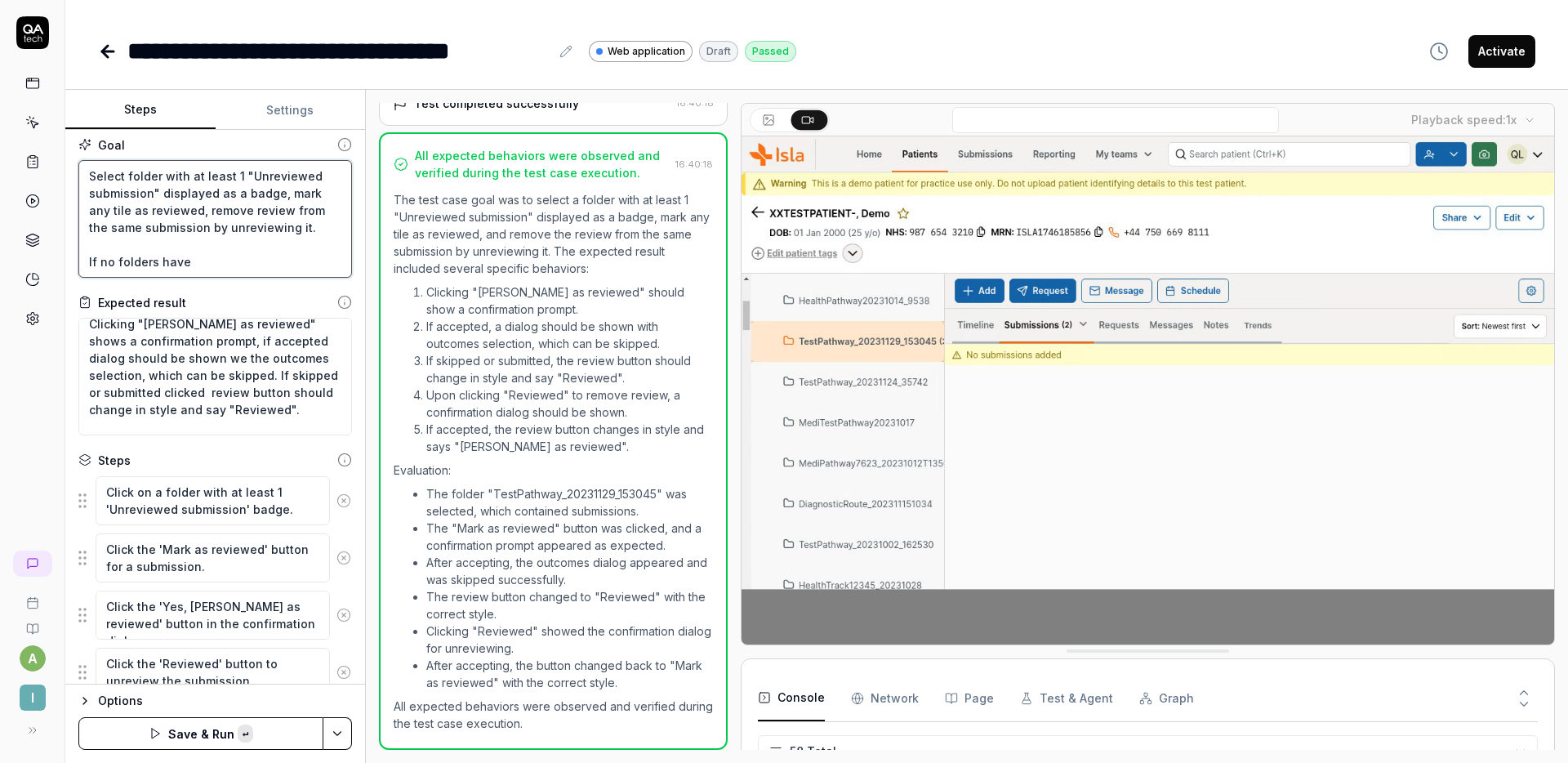
paste textarea "at least 1 "Unreviewed submission" displayed as a badge"
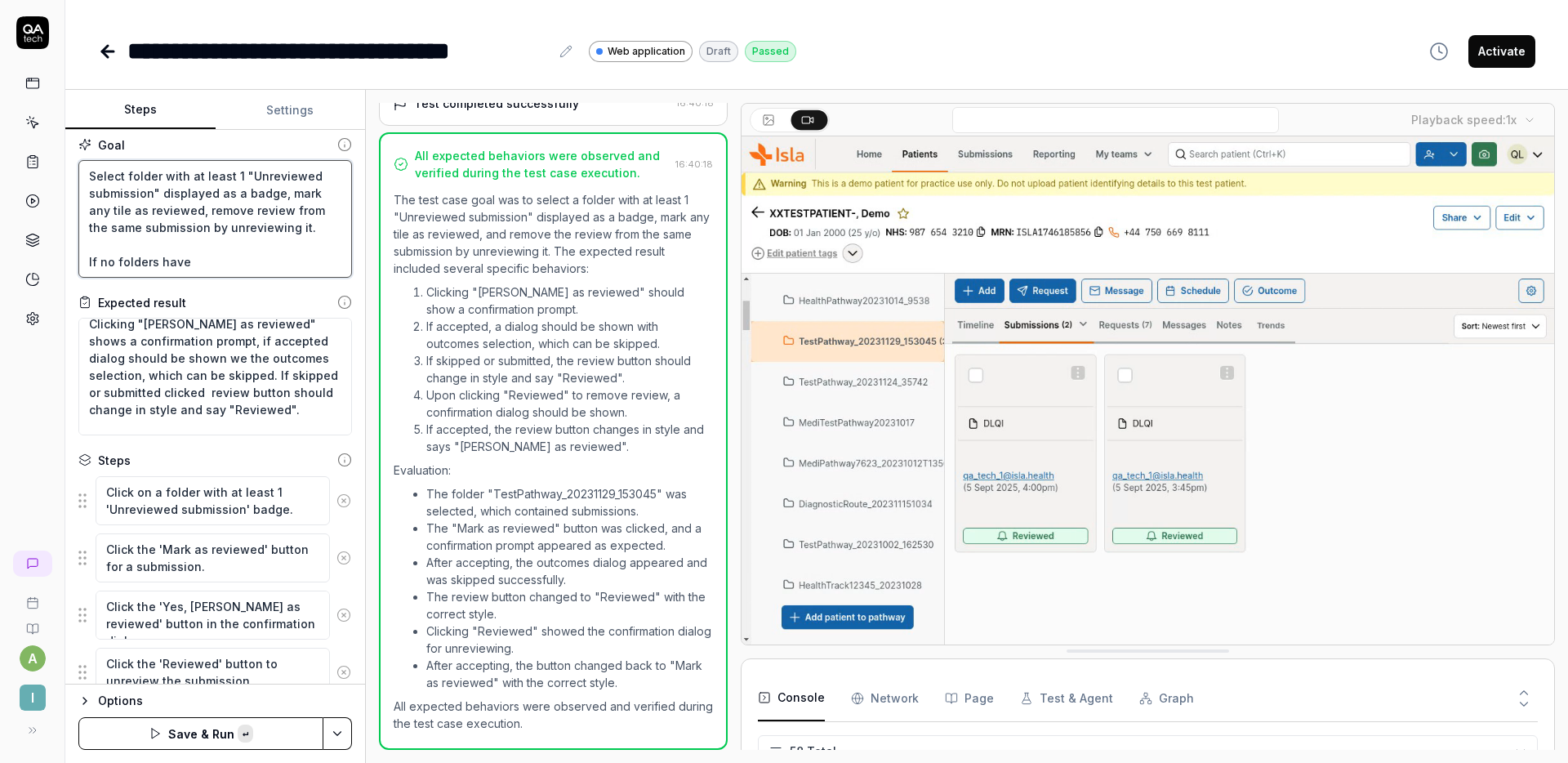
type textarea "*"
type textarea "Select folder with at least 1 "Unreviewed submission" displayed as a badge, mar…"
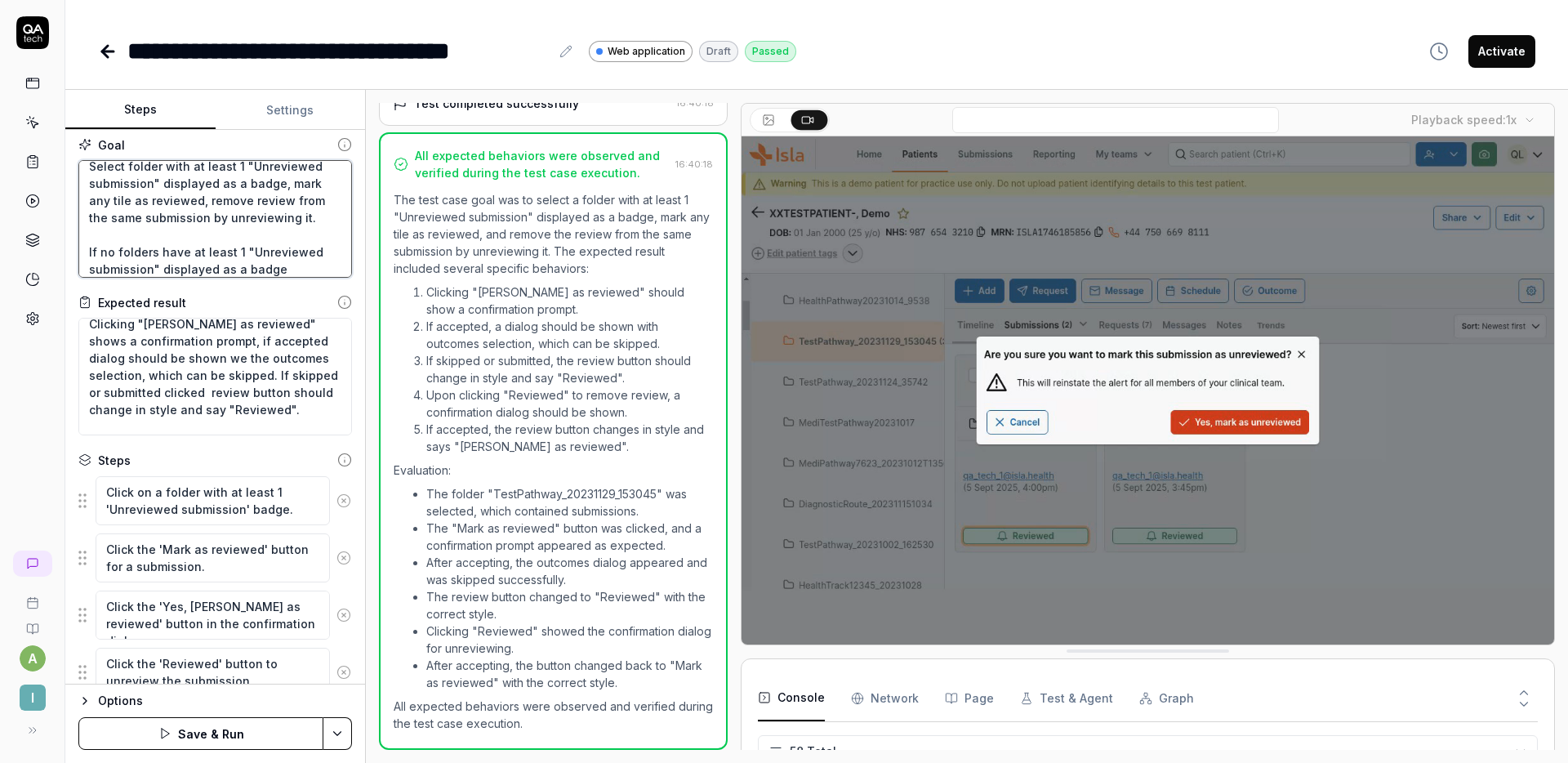
type textarea "*"
type textarea "Select folder with at least 1 "Unreviewed submission" displayed as a badge, mar…"
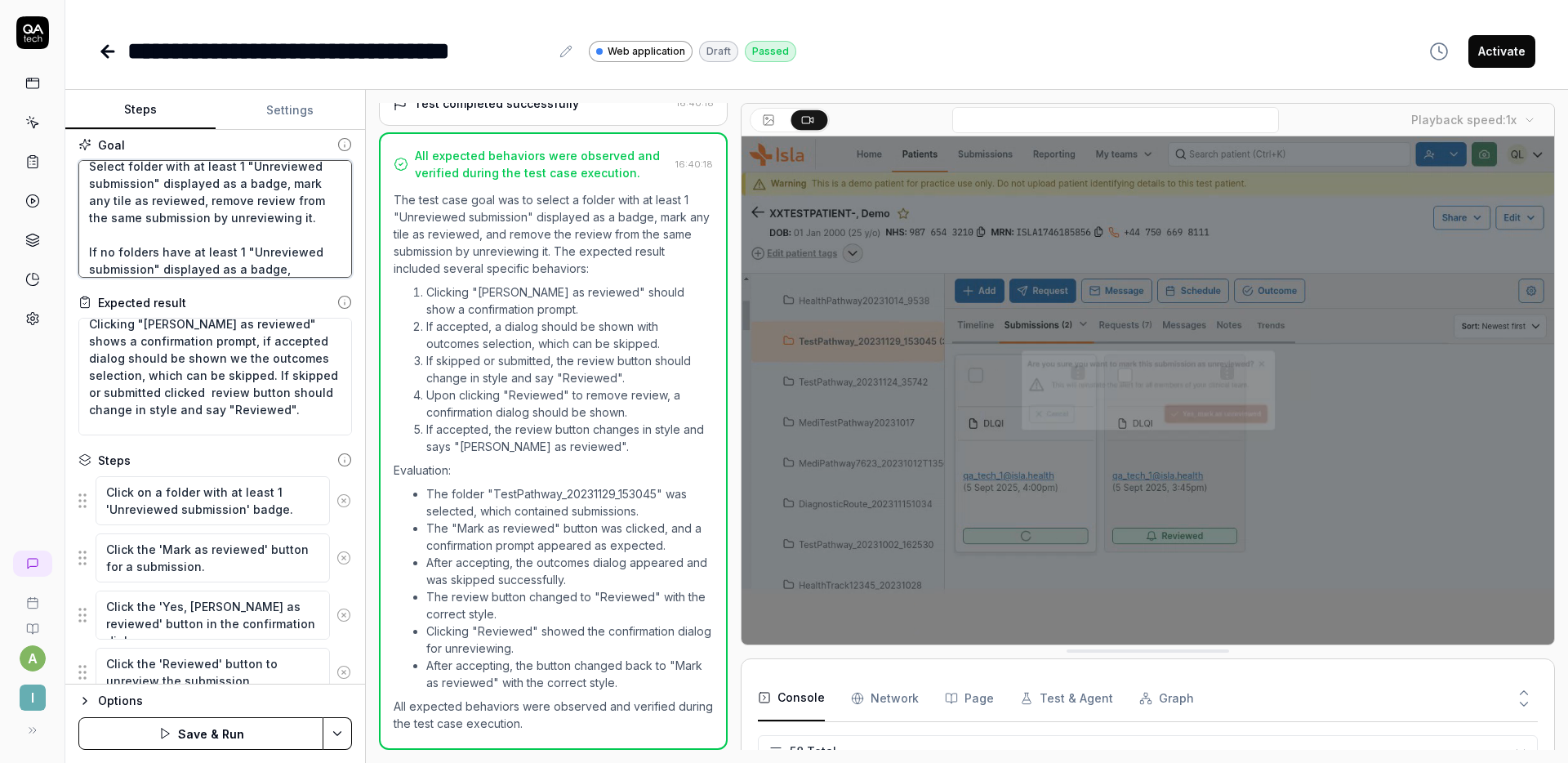
type textarea "*"
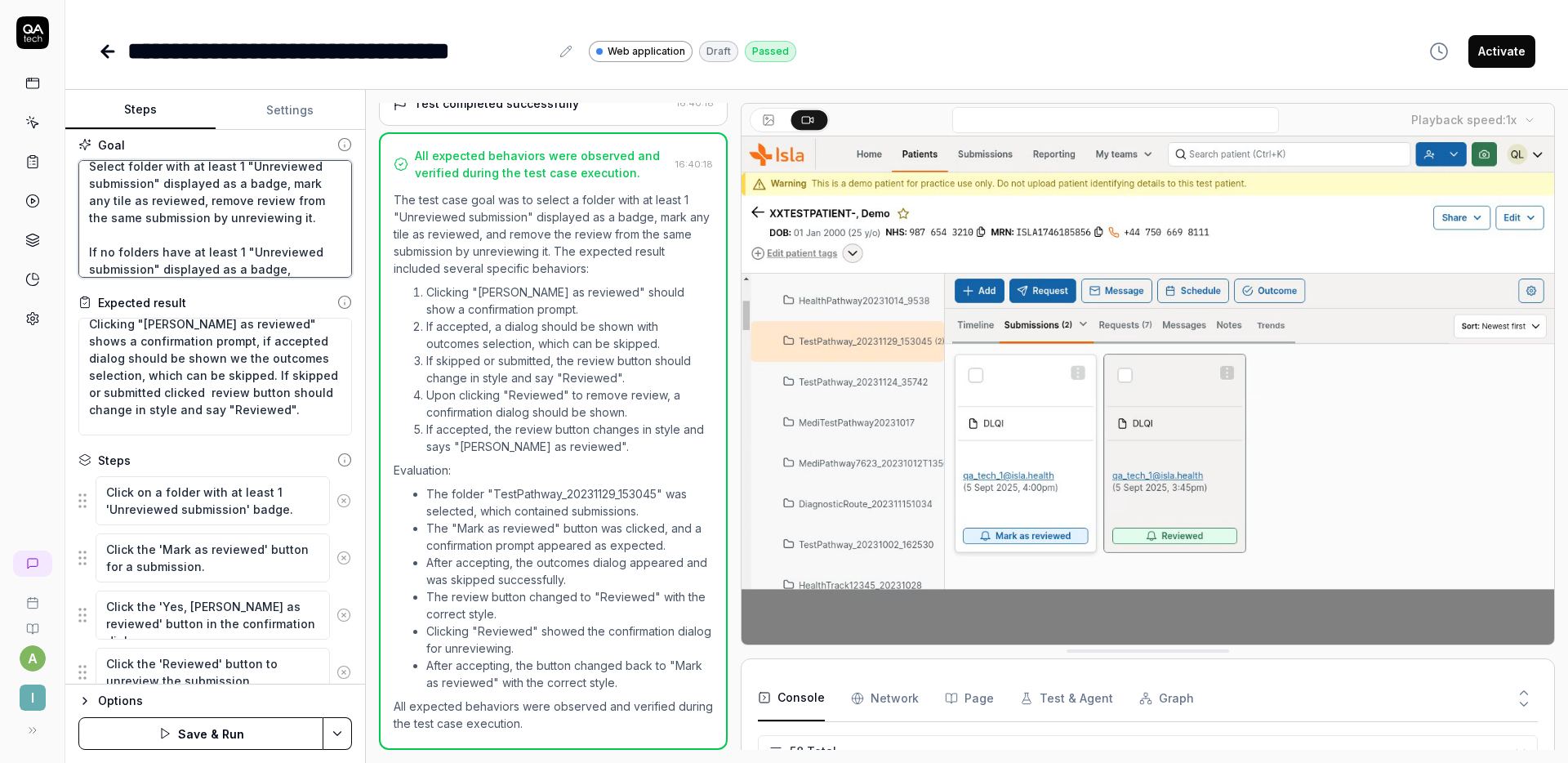
type textarea "Select folder with at least 1 "Unreviewed submission" displayed as a badge, mar…"
type textarea "*"
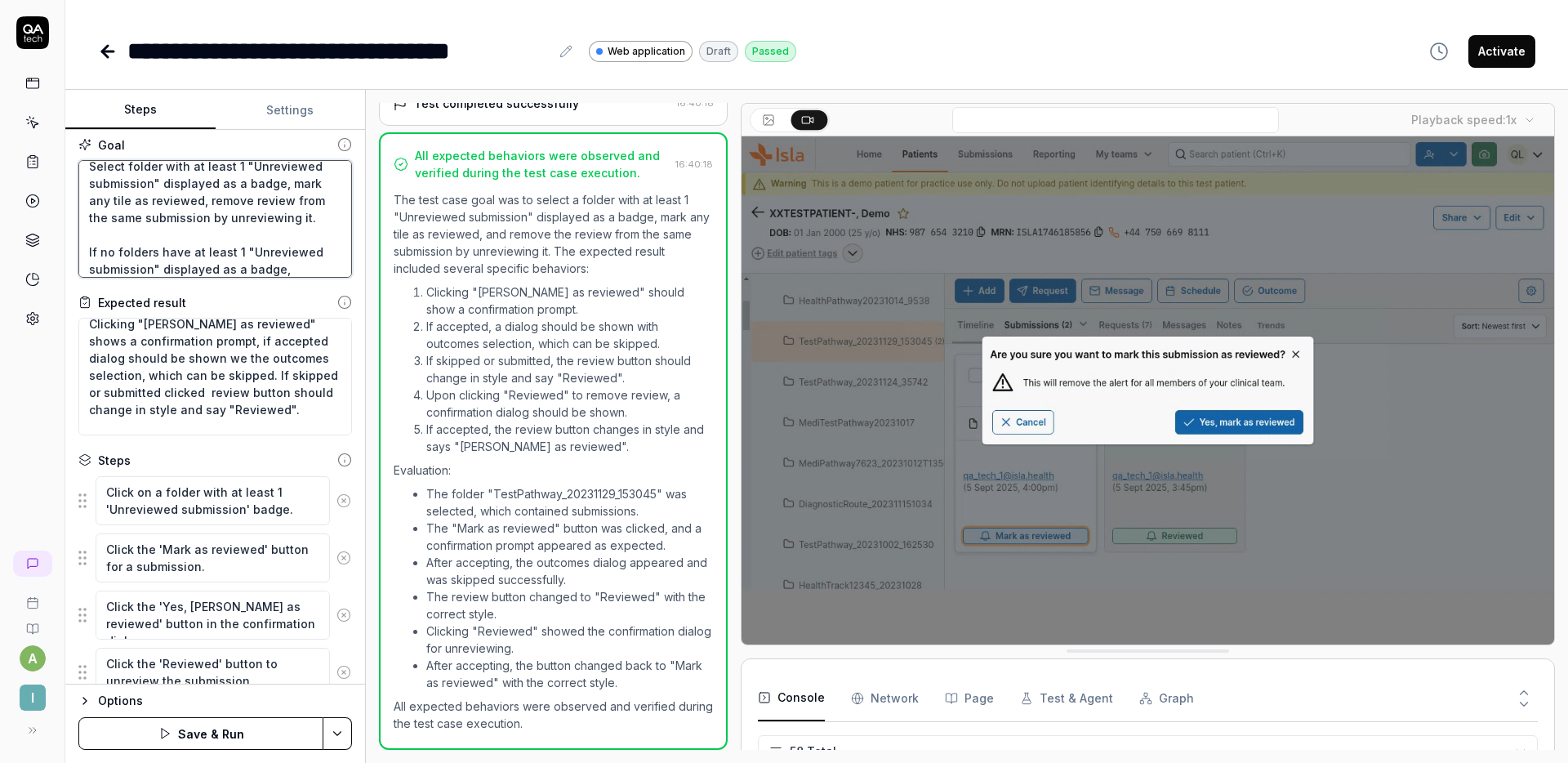
type textarea "Select folder with at least 1 "Unreviewed submission" displayed as a badge, mar…"
type textarea "*"
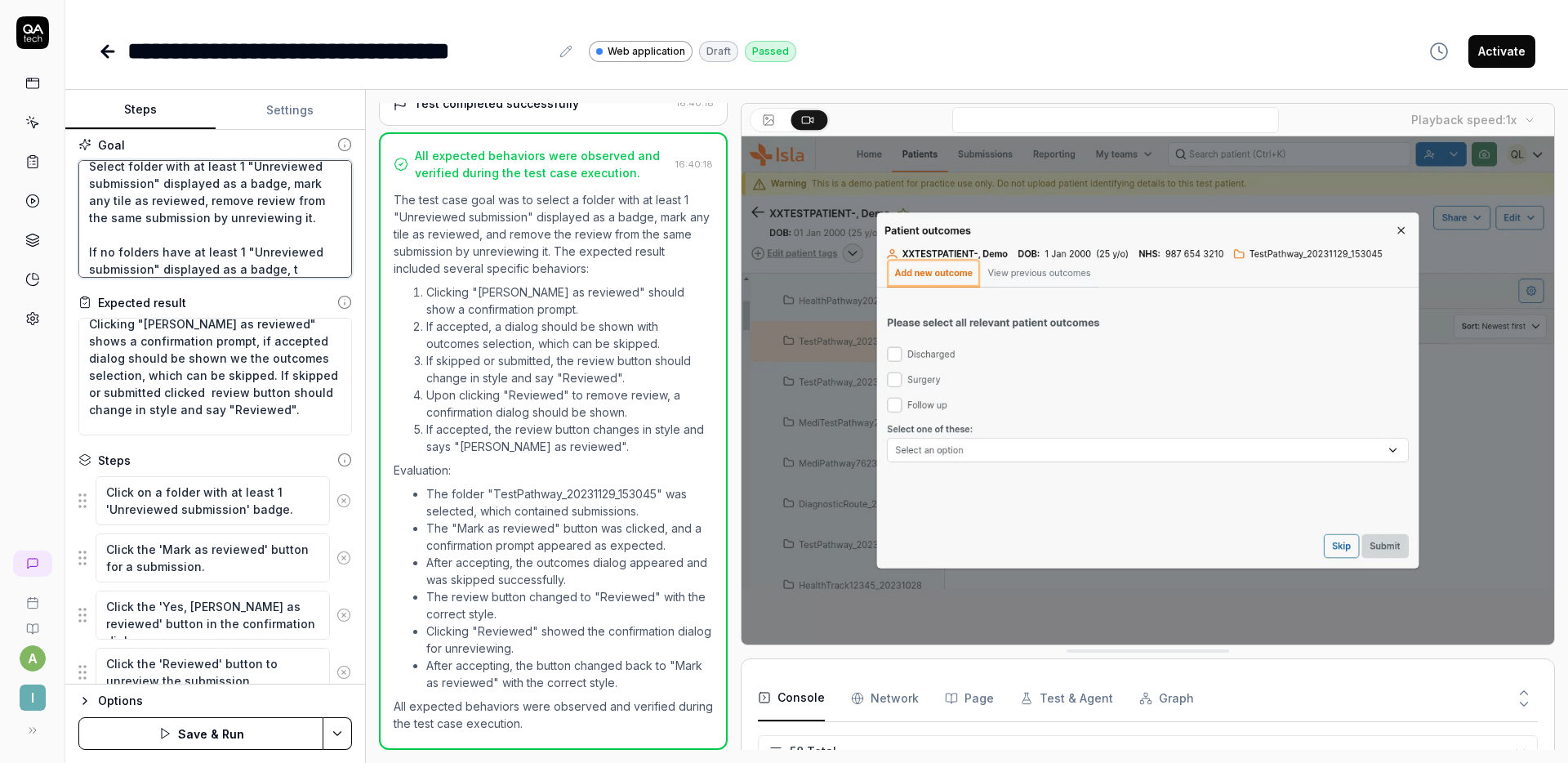
type textarea "Select folder with at least 1 "Unreviewed submission" displayed as a badge, mar…"
type textarea "*"
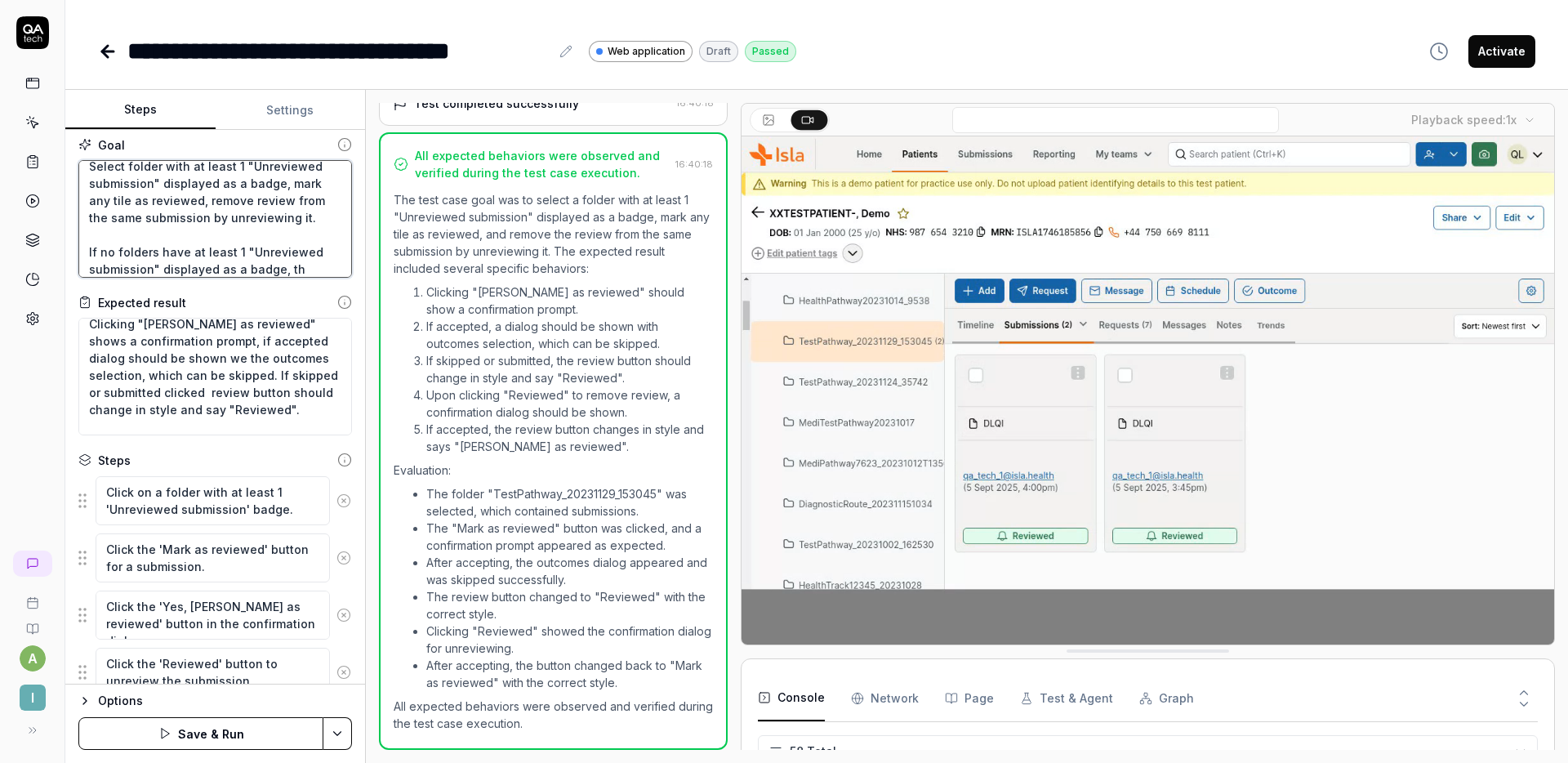
type textarea "Select folder with at least 1 "Unreviewed submission" displayed as a badge, mar…"
type textarea "*"
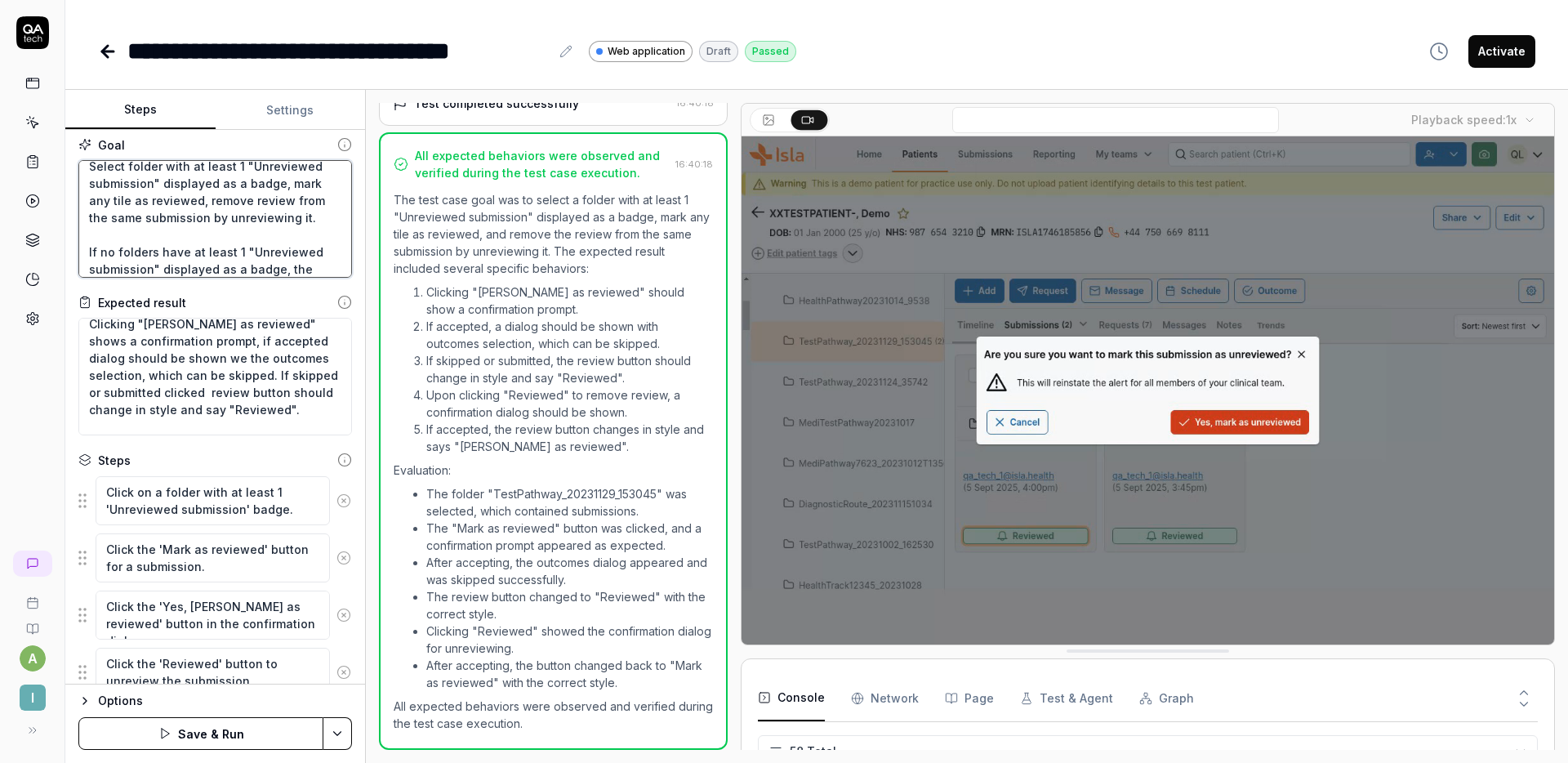
type textarea "Select folder with at least 1 "Unreviewed submission" displayed as a badge, mar…"
type textarea "*"
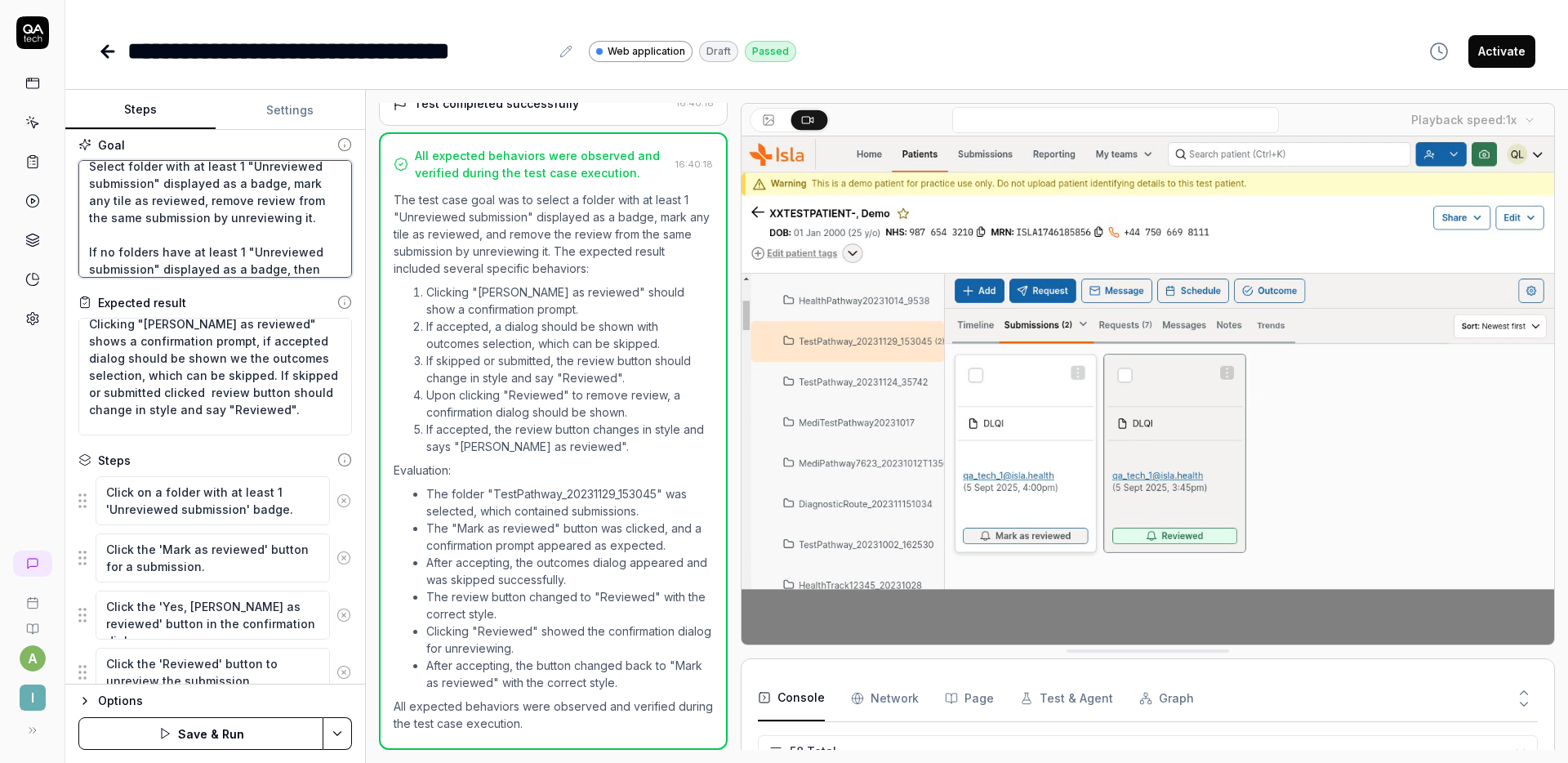
type textarea "Select folder with at least 1 "Unreviewed submission" displayed as a badge, mar…"
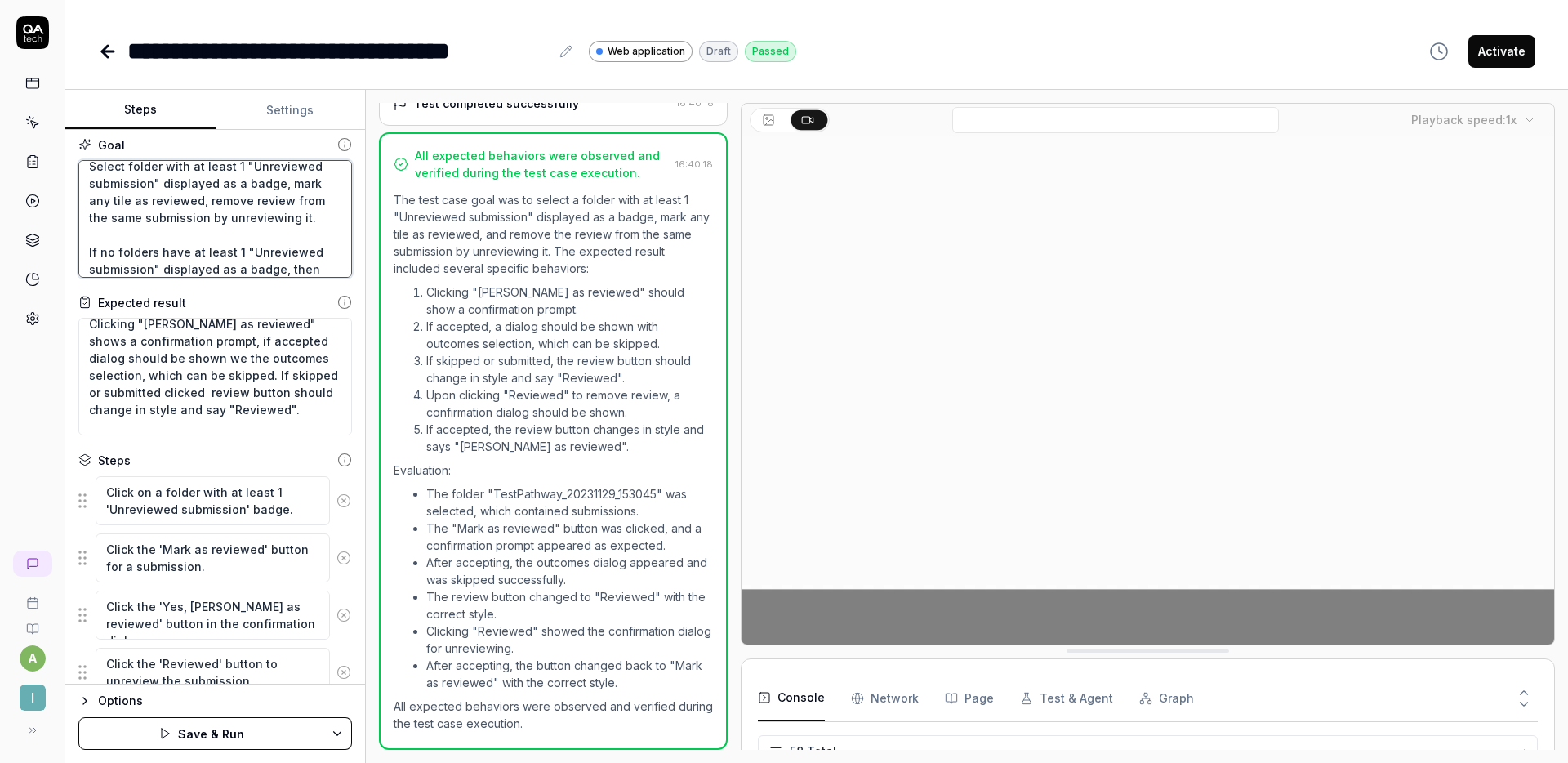
type textarea "*"
type textarea "Select folder with at least 1 "Unreviewed submission" displayed as a badge, mar…"
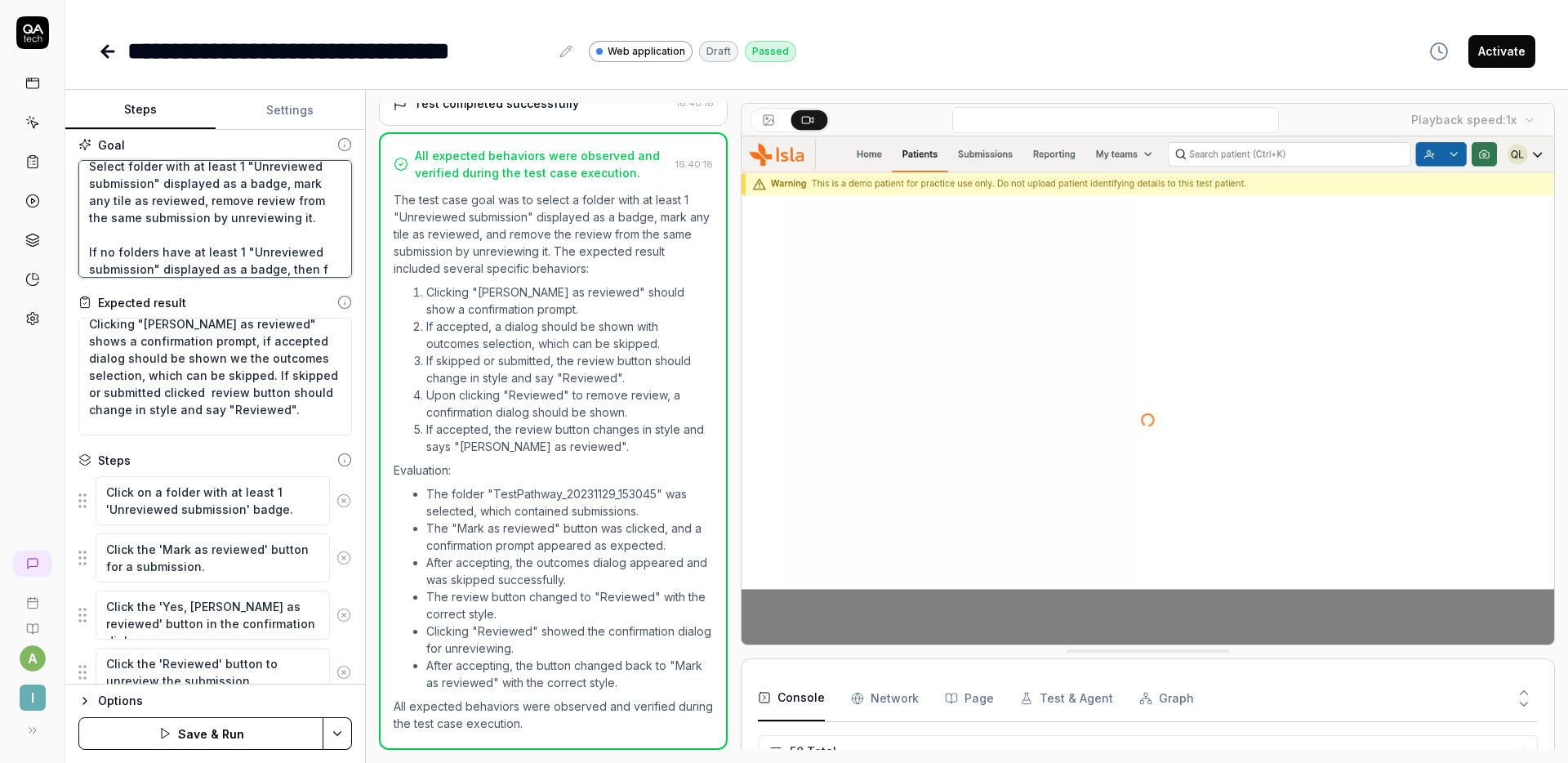
type textarea "*"
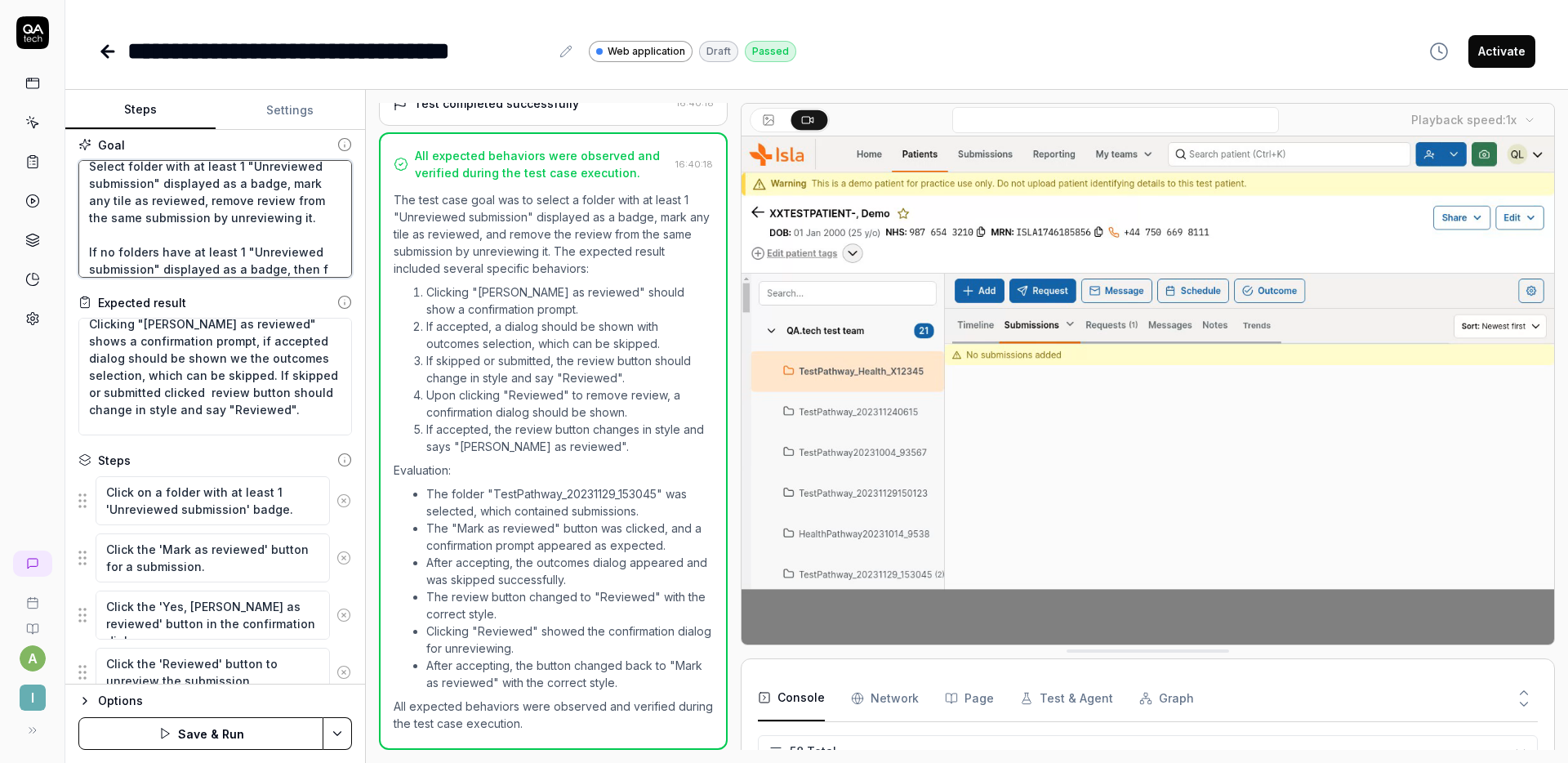
type textarea "Select folder with at least 1 "Unreviewed submission" displayed as a badge, mar…"
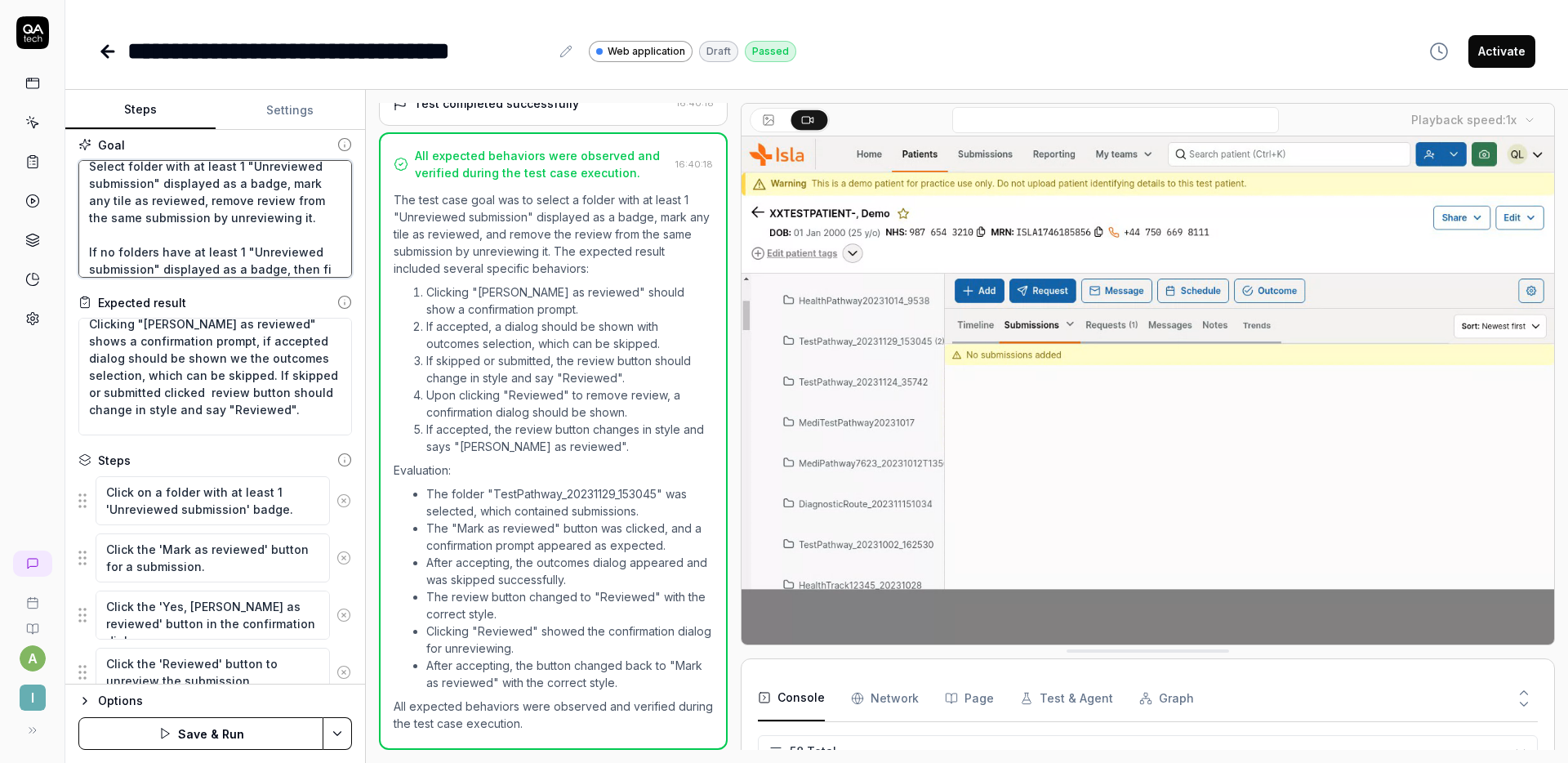
type textarea "*"
type textarea "Select folder with at least 1 "Unreviewed submission" displayed as a badge, mar…"
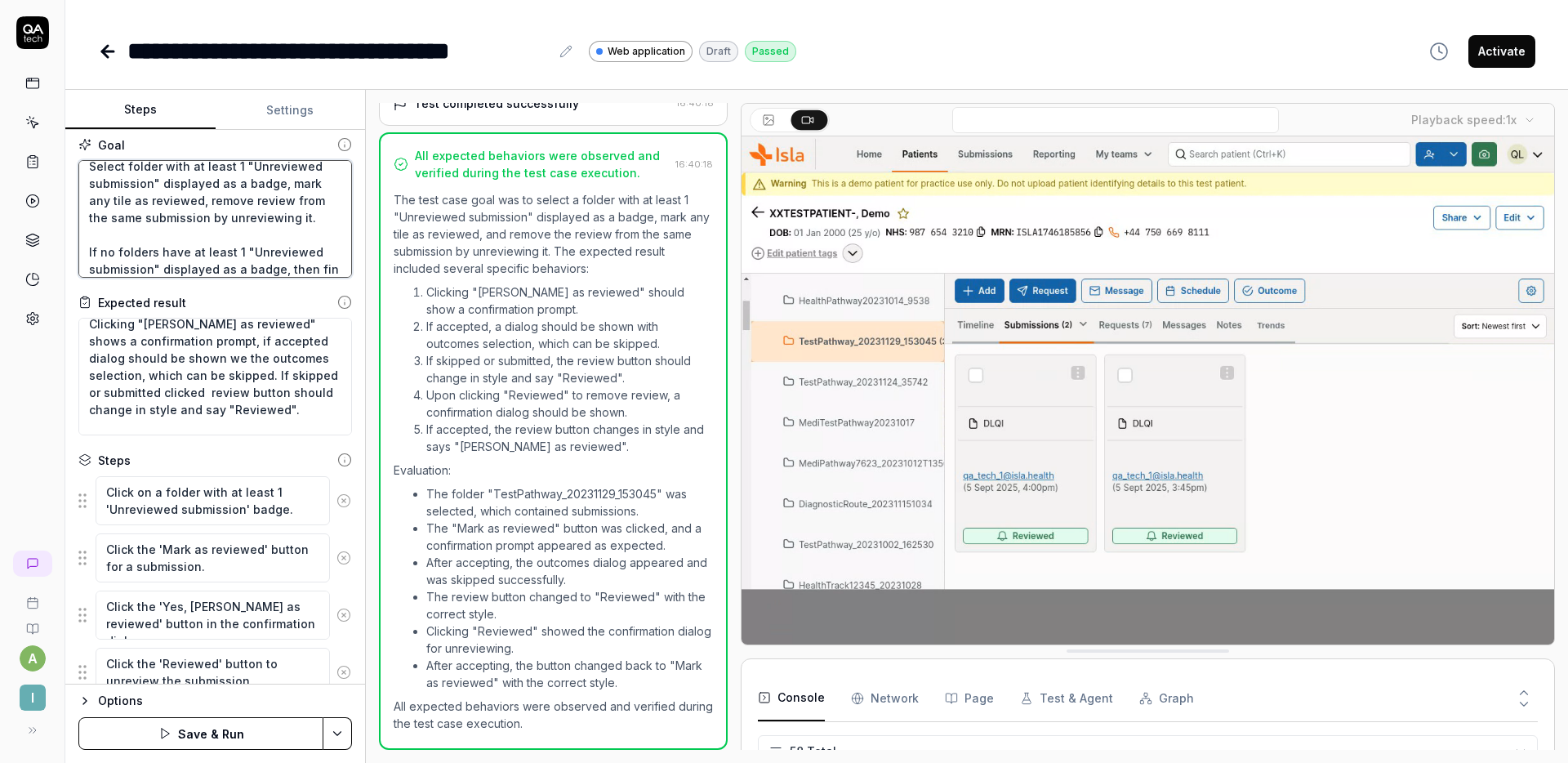
type textarea "*"
type textarea "Select folder with at least 1 "Unreviewed submission" displayed as a badge, mar…"
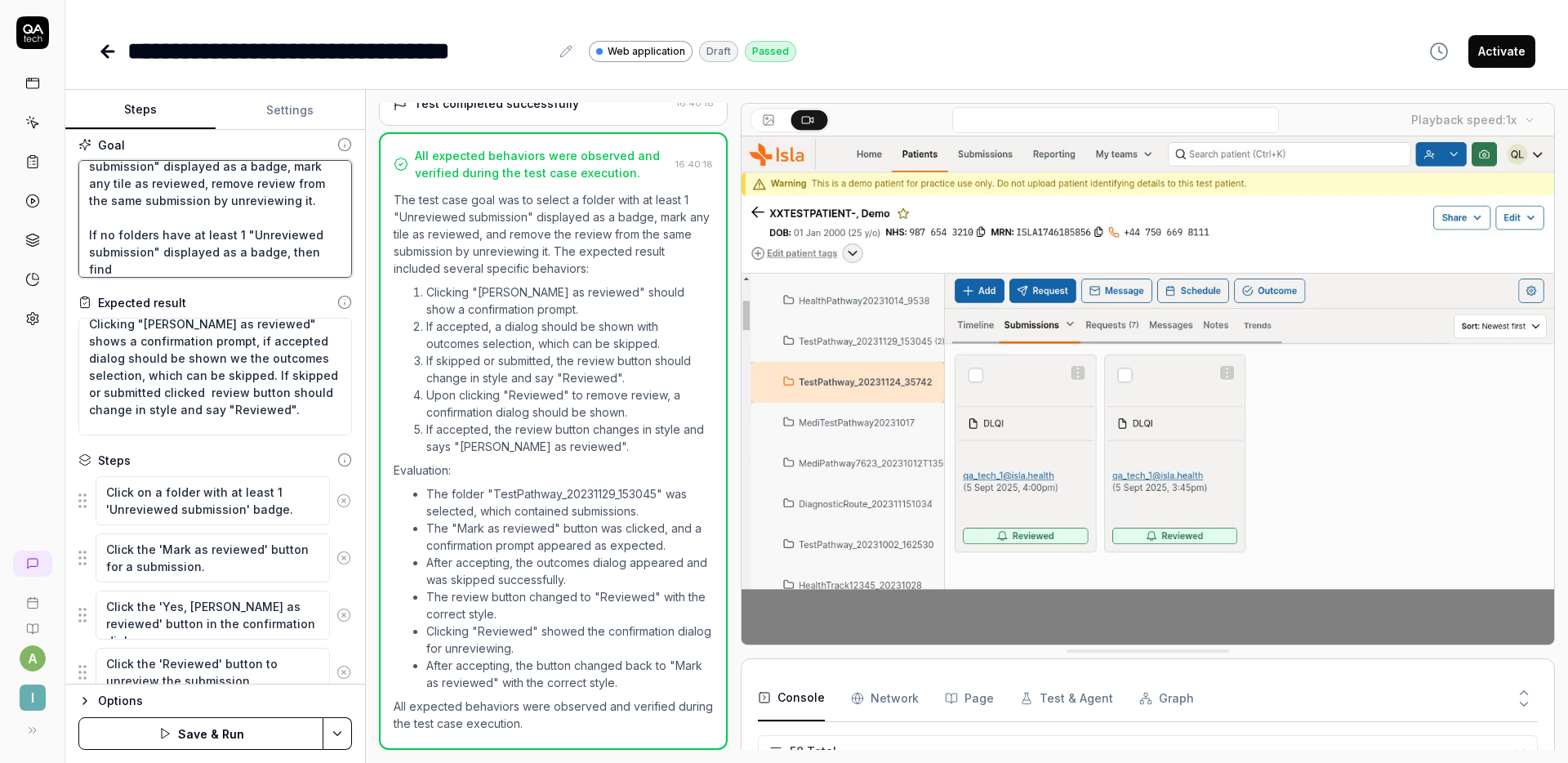
type textarea "*"
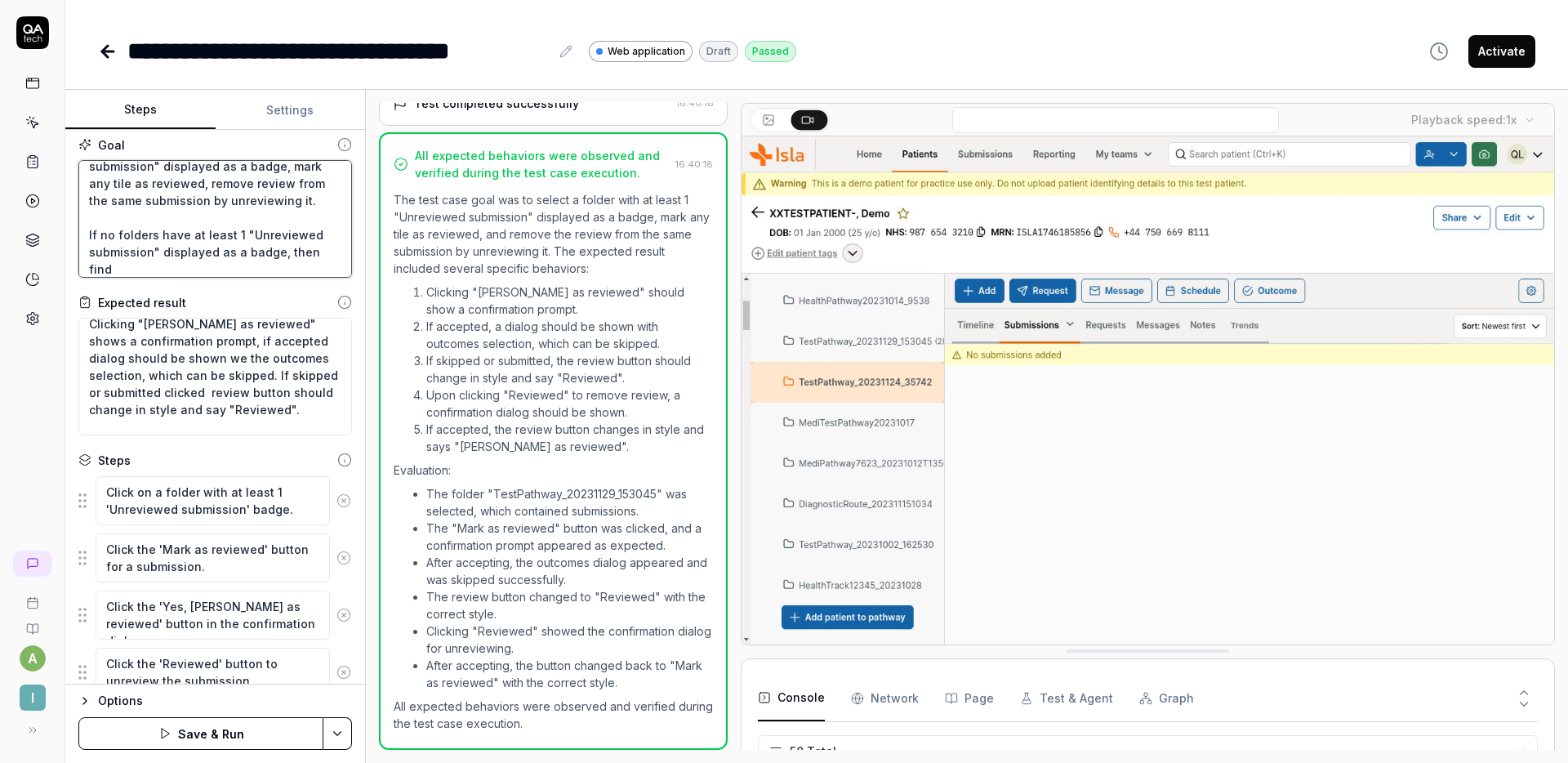
type textarea "Select folder with at least 1 "Unreviewed submission" displayed as a badge, mar…"
type textarea "*"
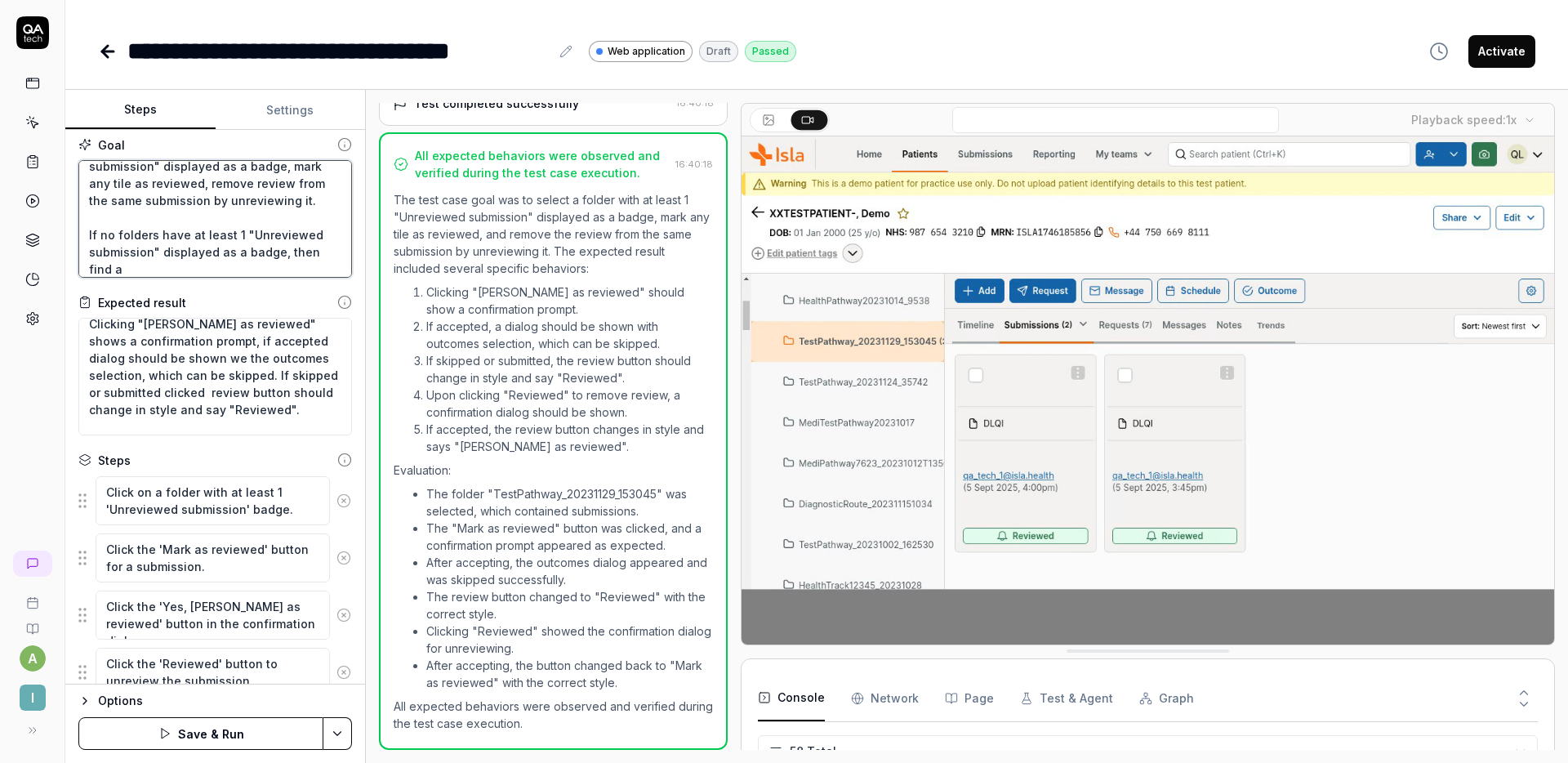
type textarea "Select folder with at least 1 "Unreviewed submission" displayed as a badge, mar…"
type textarea "*"
type textarea "Select folder with at least 1 "Unreviewed submission" displayed as a badge, mar…"
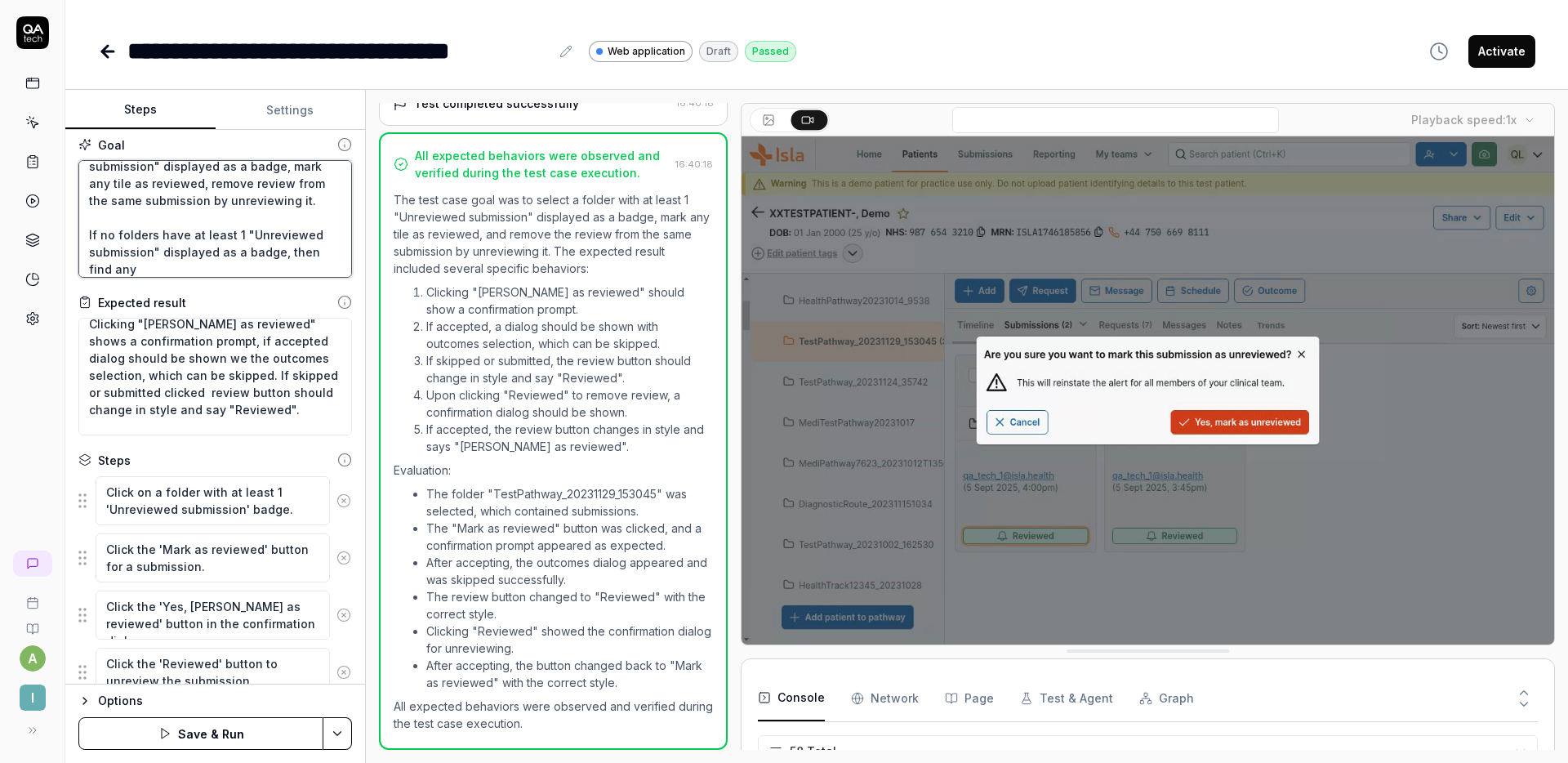
type textarea "*"
type textarea "Select folder with at least 1 "Unreviewed submission" displayed as a badge, mar…"
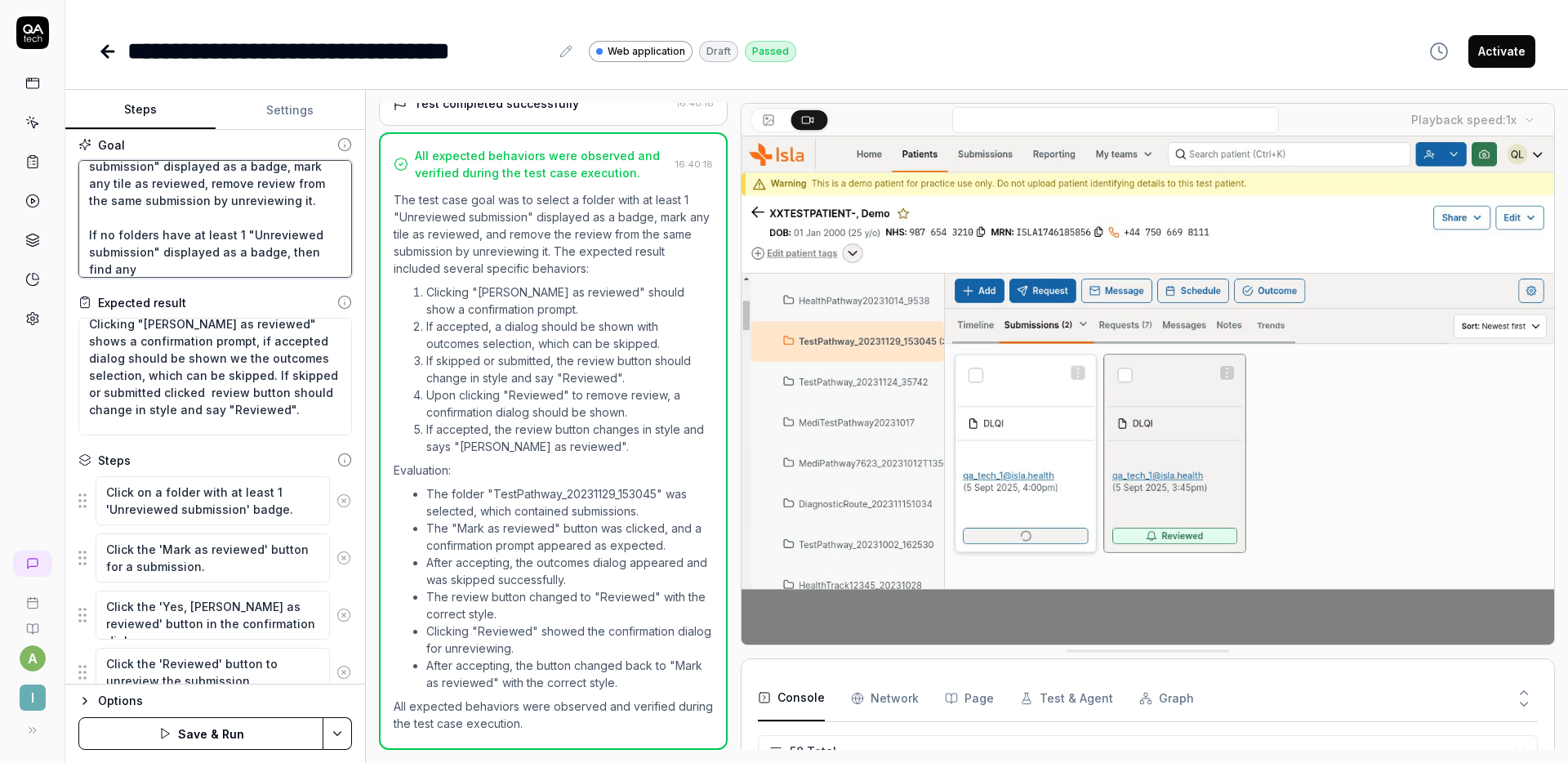
type textarea "*"
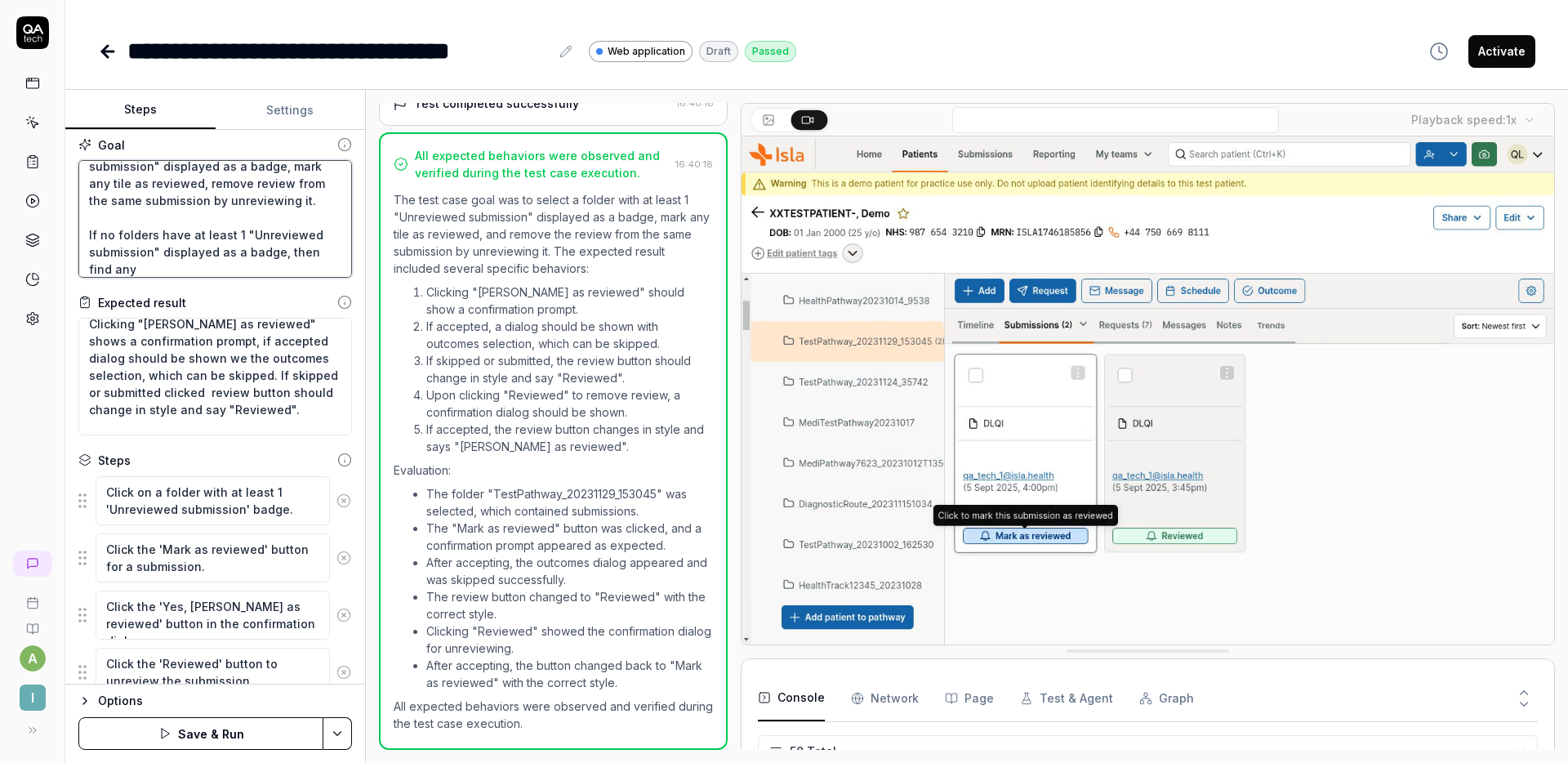
type textarea "Select folder with at least 1 "Unreviewed submission" displayed as a badge, mar…"
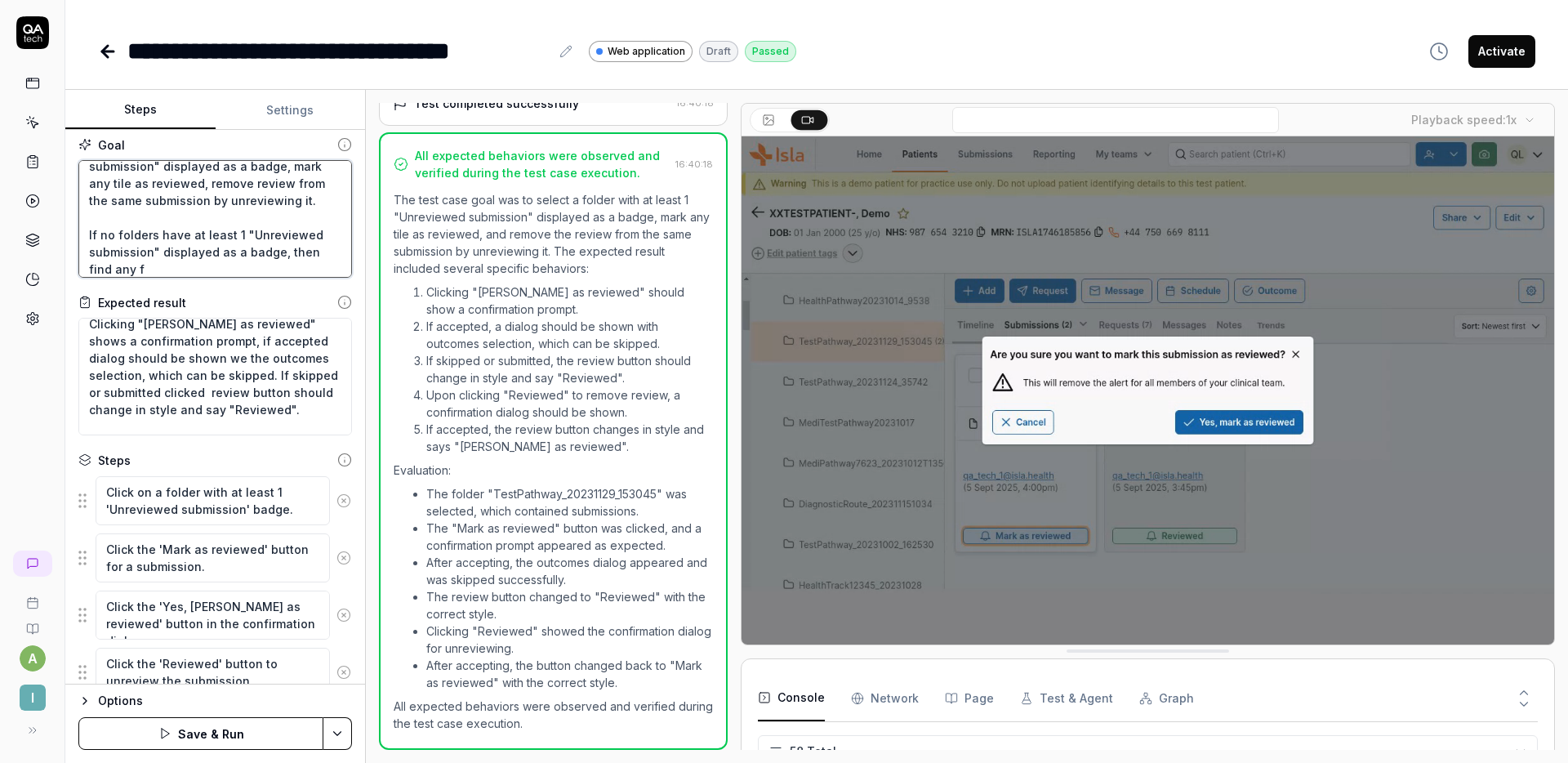
type textarea "*"
type textarea "Select folder with at least 1 "Unreviewed submission" displayed as a badge, mar…"
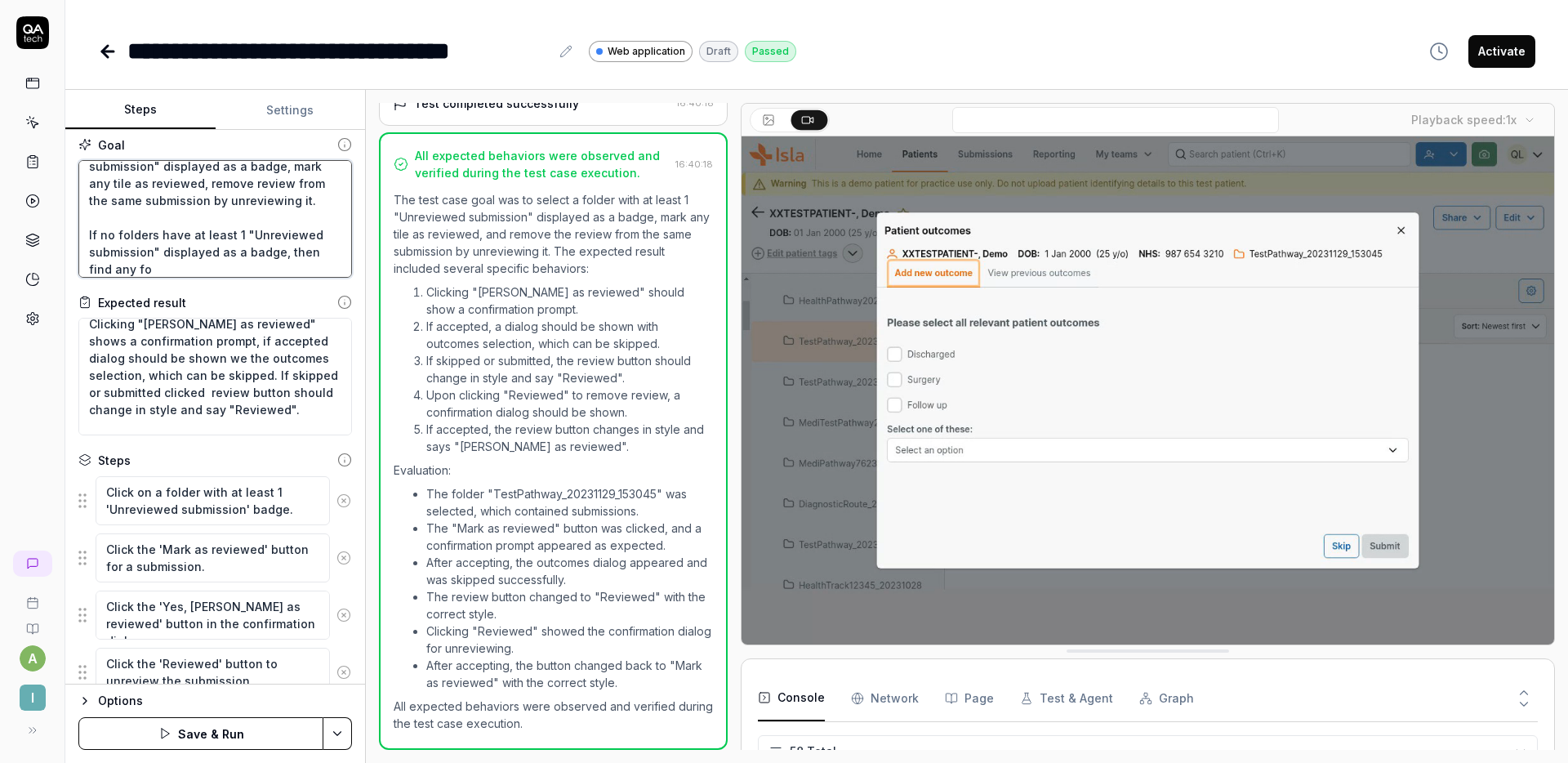
type textarea "*"
type textarea "Select folder with at least 1 "Unreviewed submission" displayed as a badge, mar…"
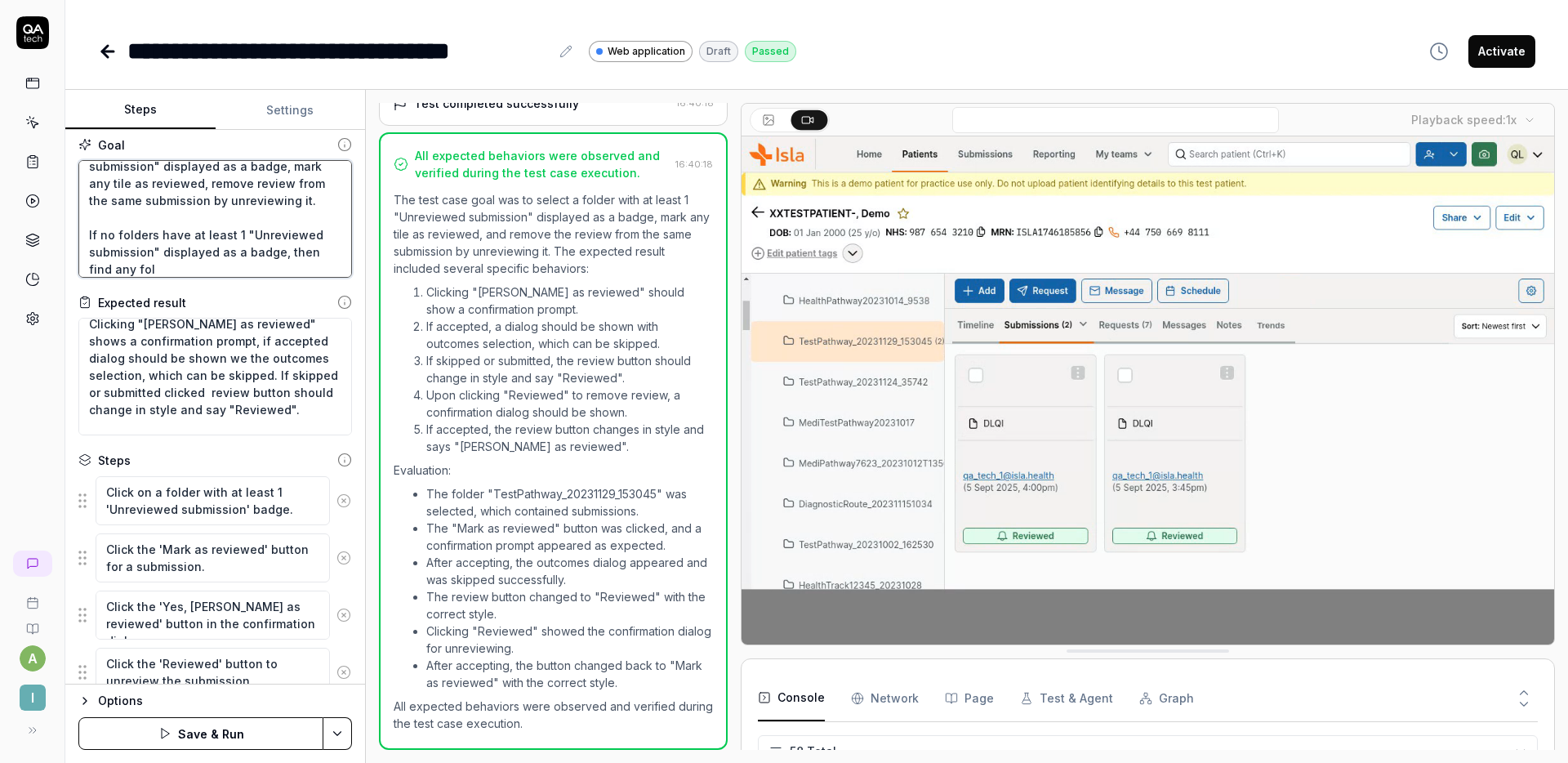
type textarea "*"
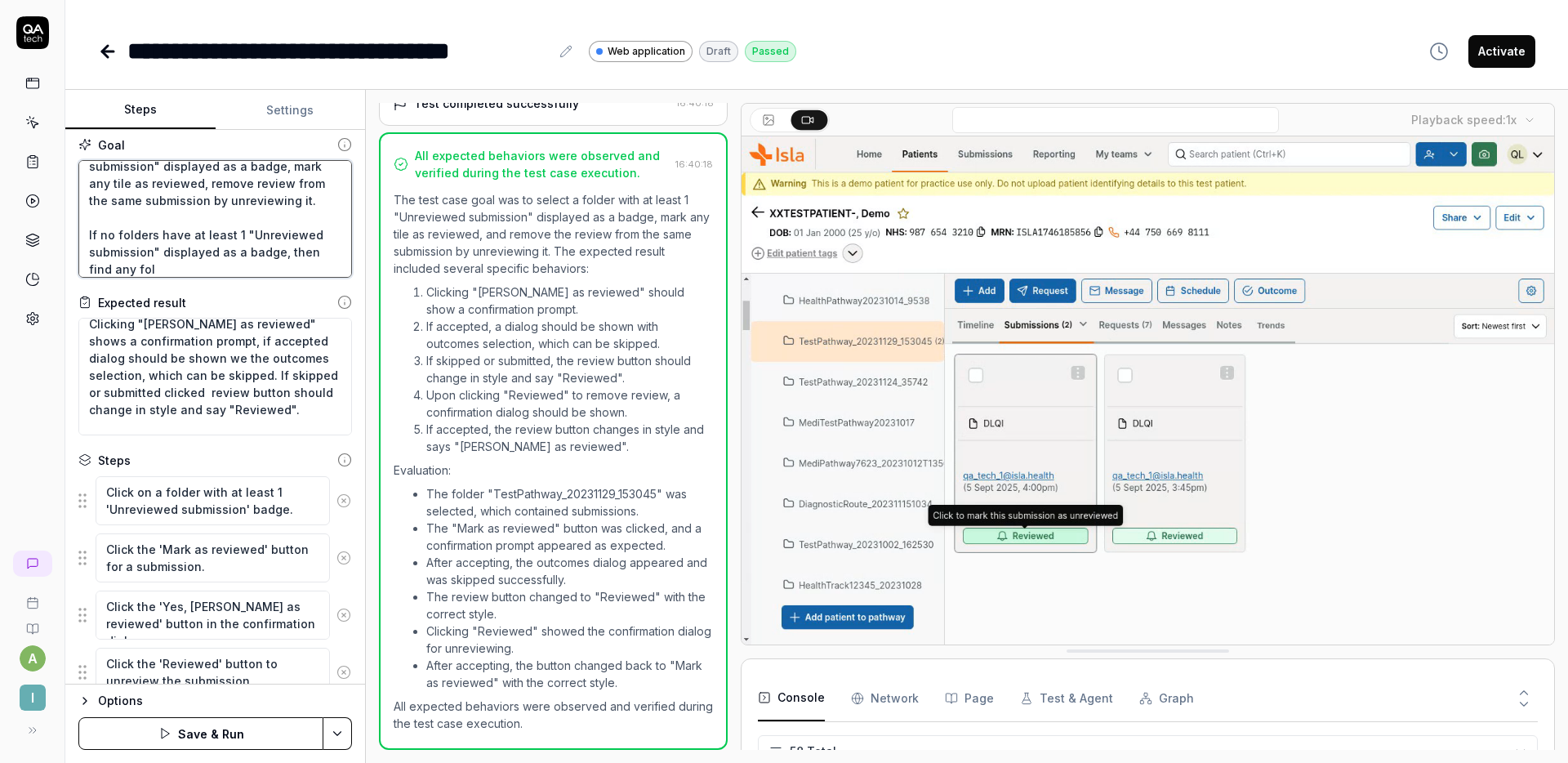
type textarea "Select folder with at least 1 "Unreviewed submission" displayed as a badge, mar…"
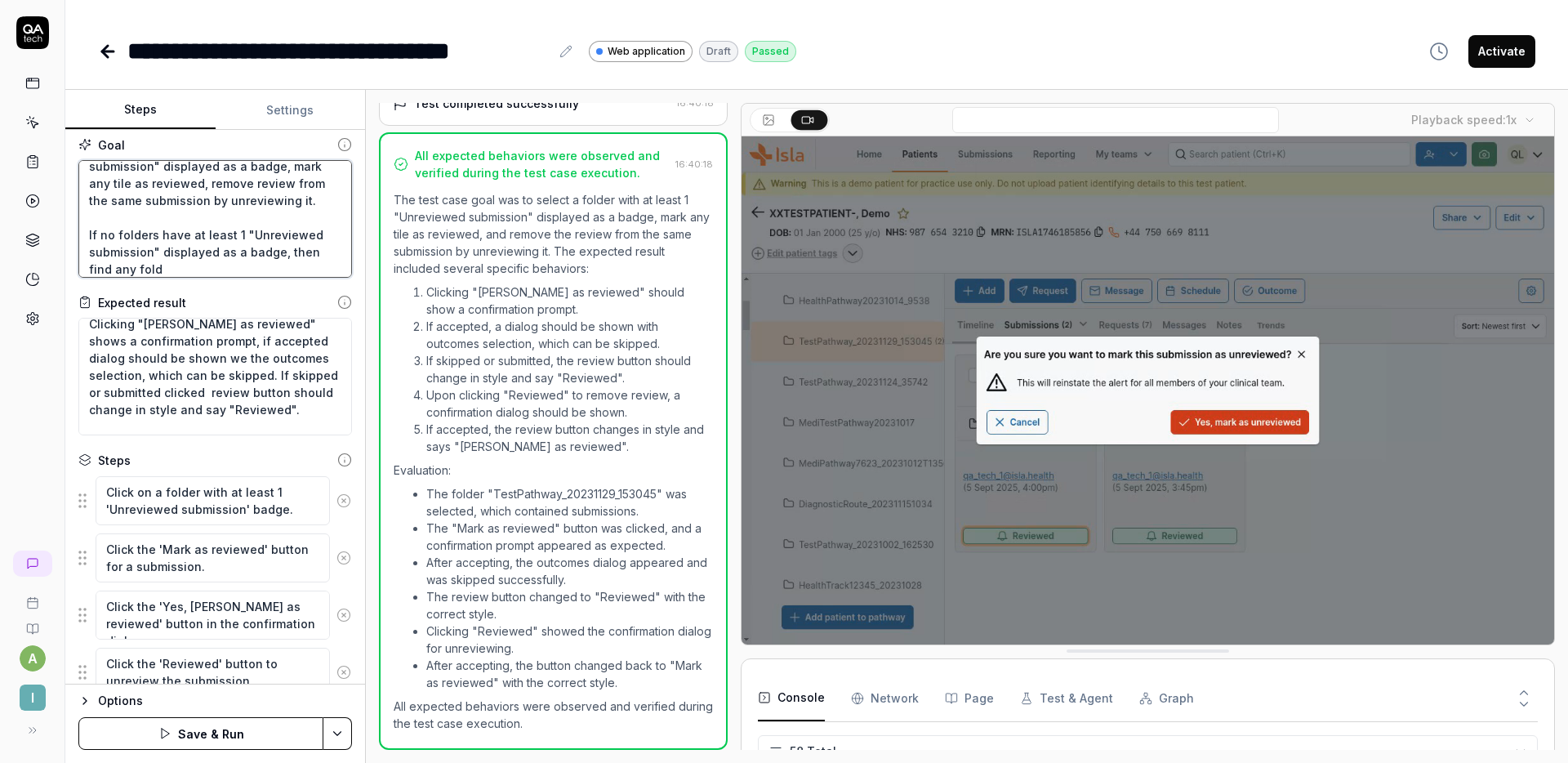
type textarea "*"
type textarea "Select folder with at least 1 "Unreviewed submission" displayed as a badge, mar…"
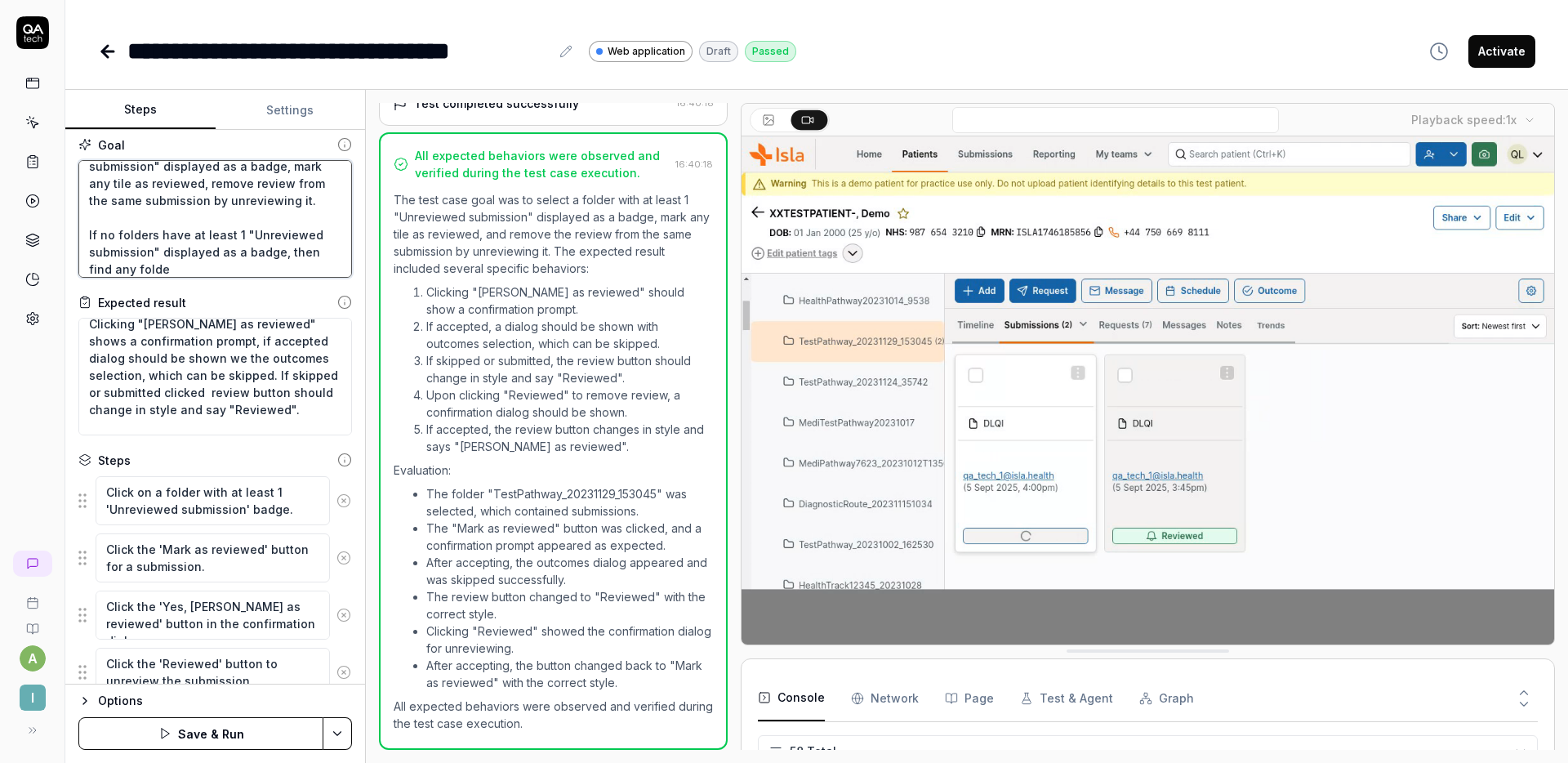
type textarea "*"
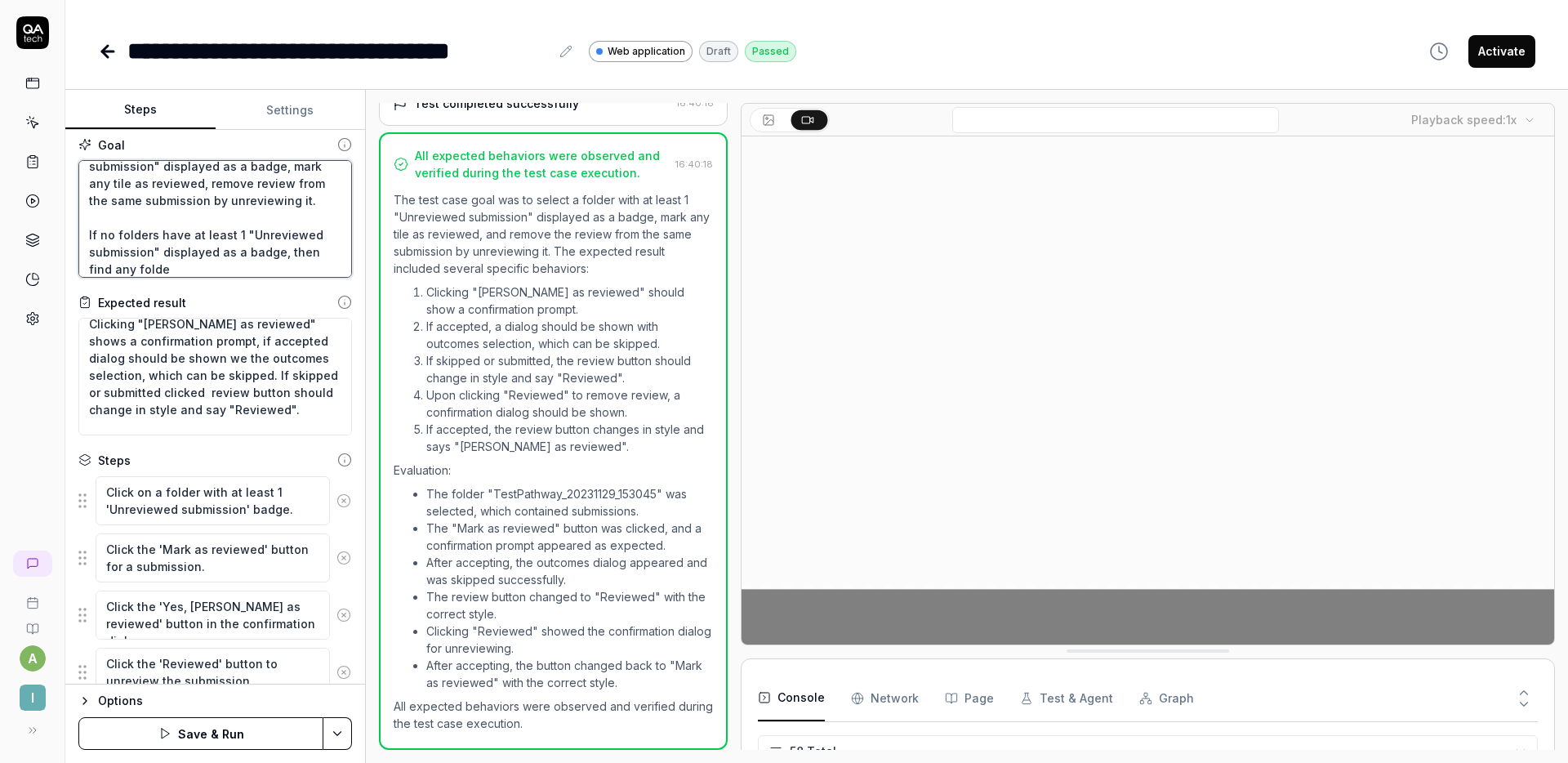
type textarea "Select folder with at least 1 "Unreviewed submission" displayed as a badge, mar…"
type textarea "*"
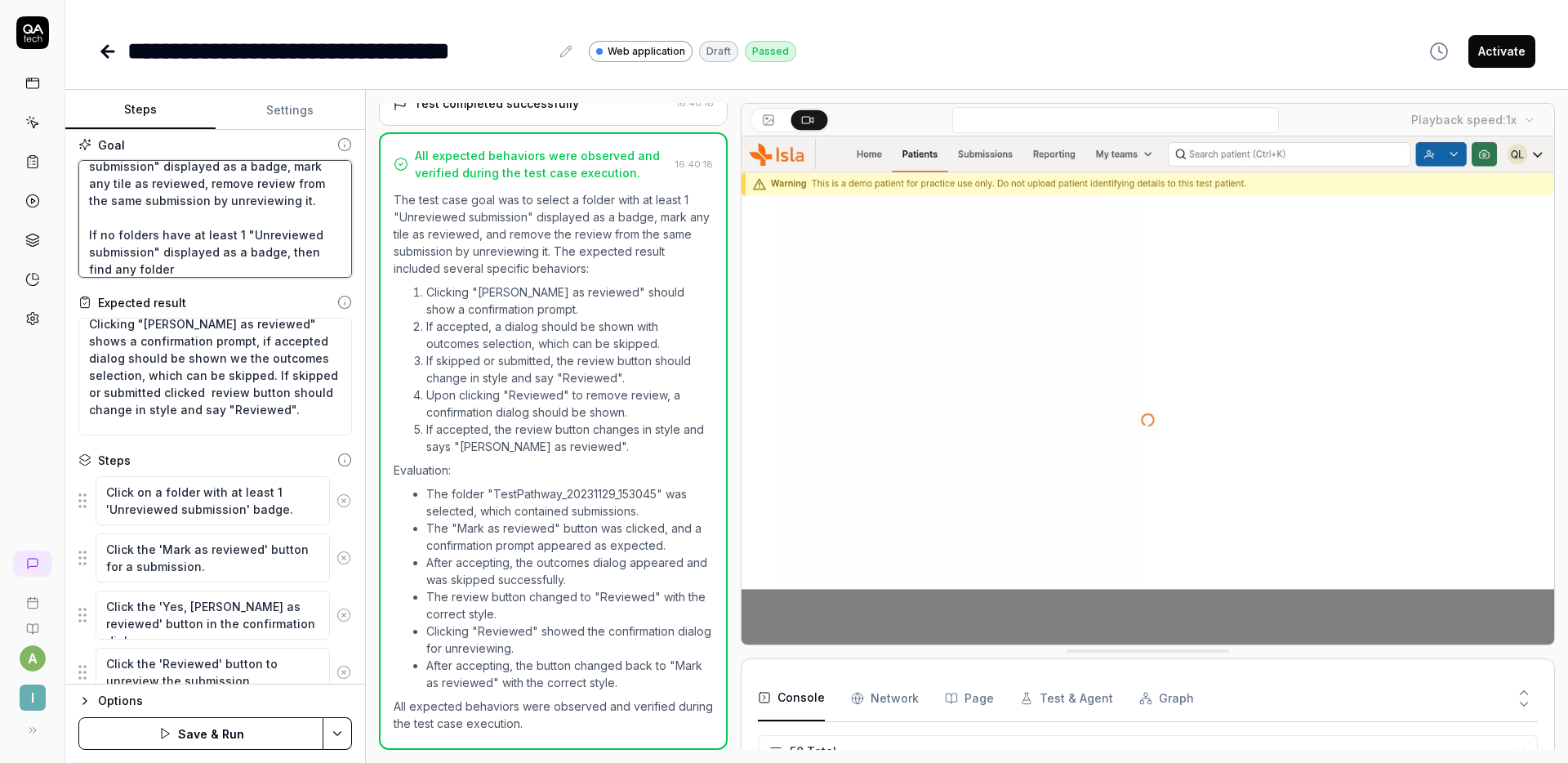
type textarea "Select folder with at least 1 "Unreviewed submission" displayed as a badge, mar…"
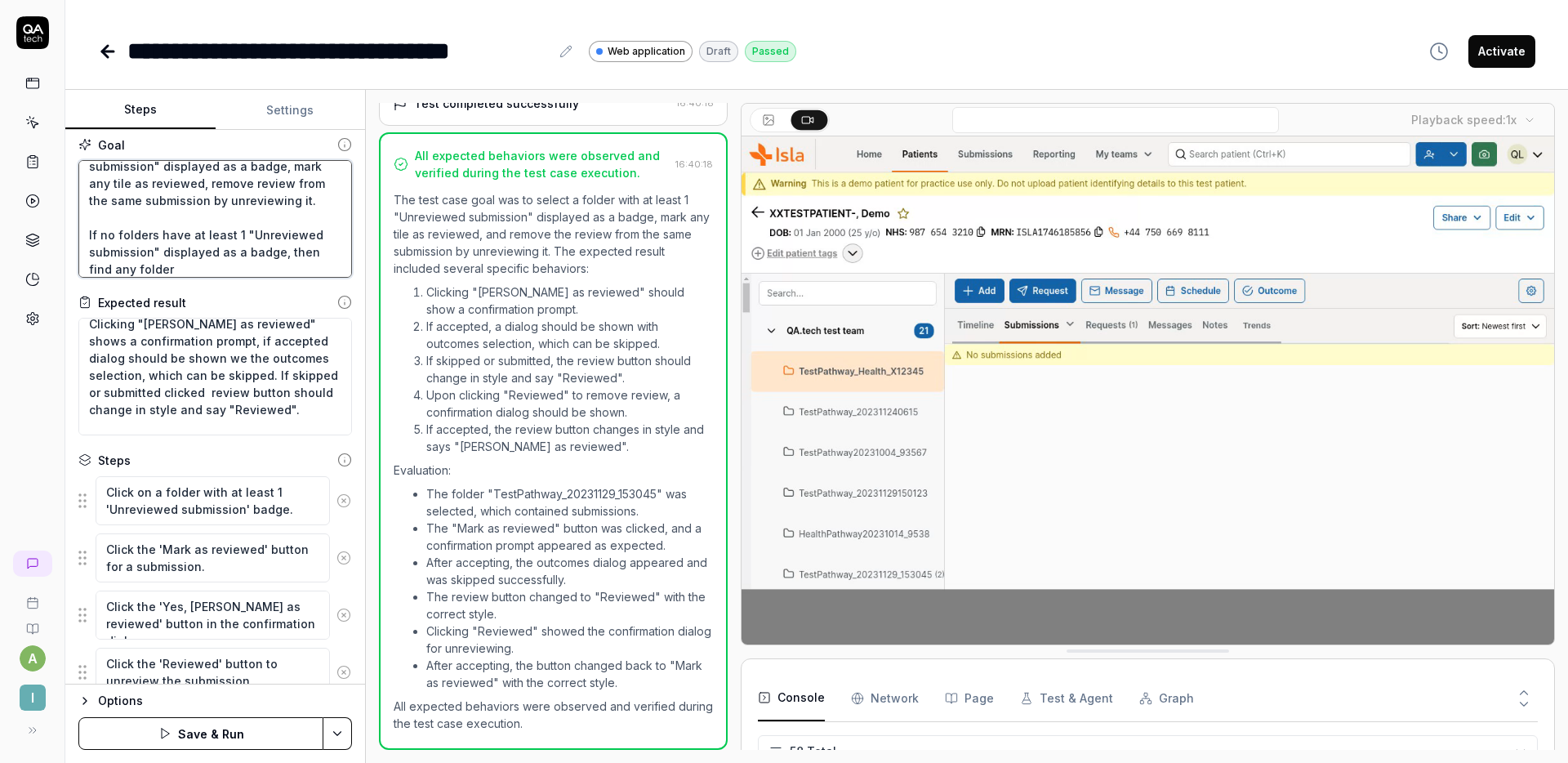
type textarea "*"
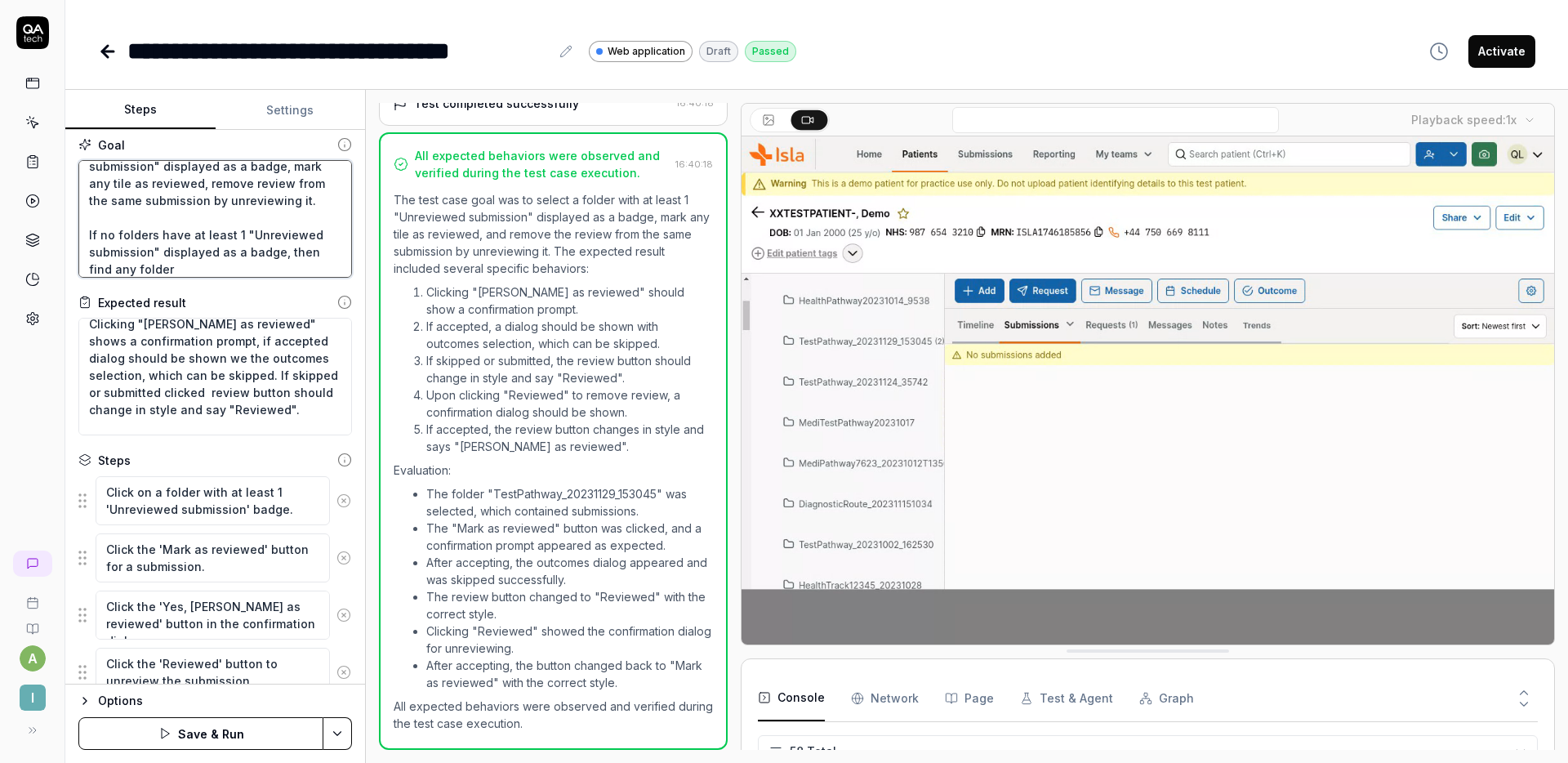
type textarea "Select folder with at least 1 "Unreviewed submission" displayed as a badge, mar…"
type textarea "*"
type textarea "Select folder with at least 1 "Unreviewed submission" displayed as a badge, mar…"
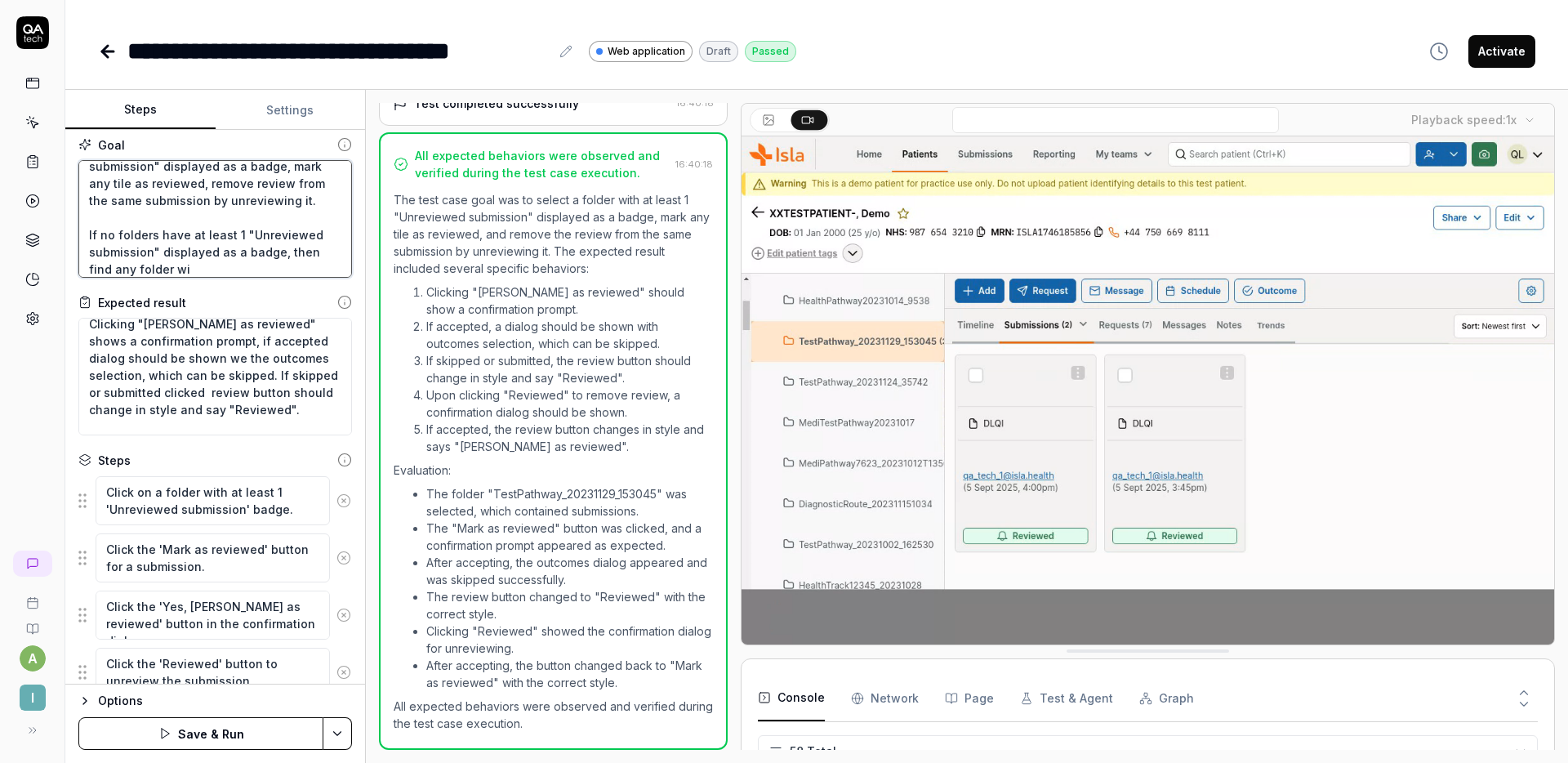
type textarea "*"
type textarea "Select folder with at least 1 "Unreviewed submission" displayed as a badge, mar…"
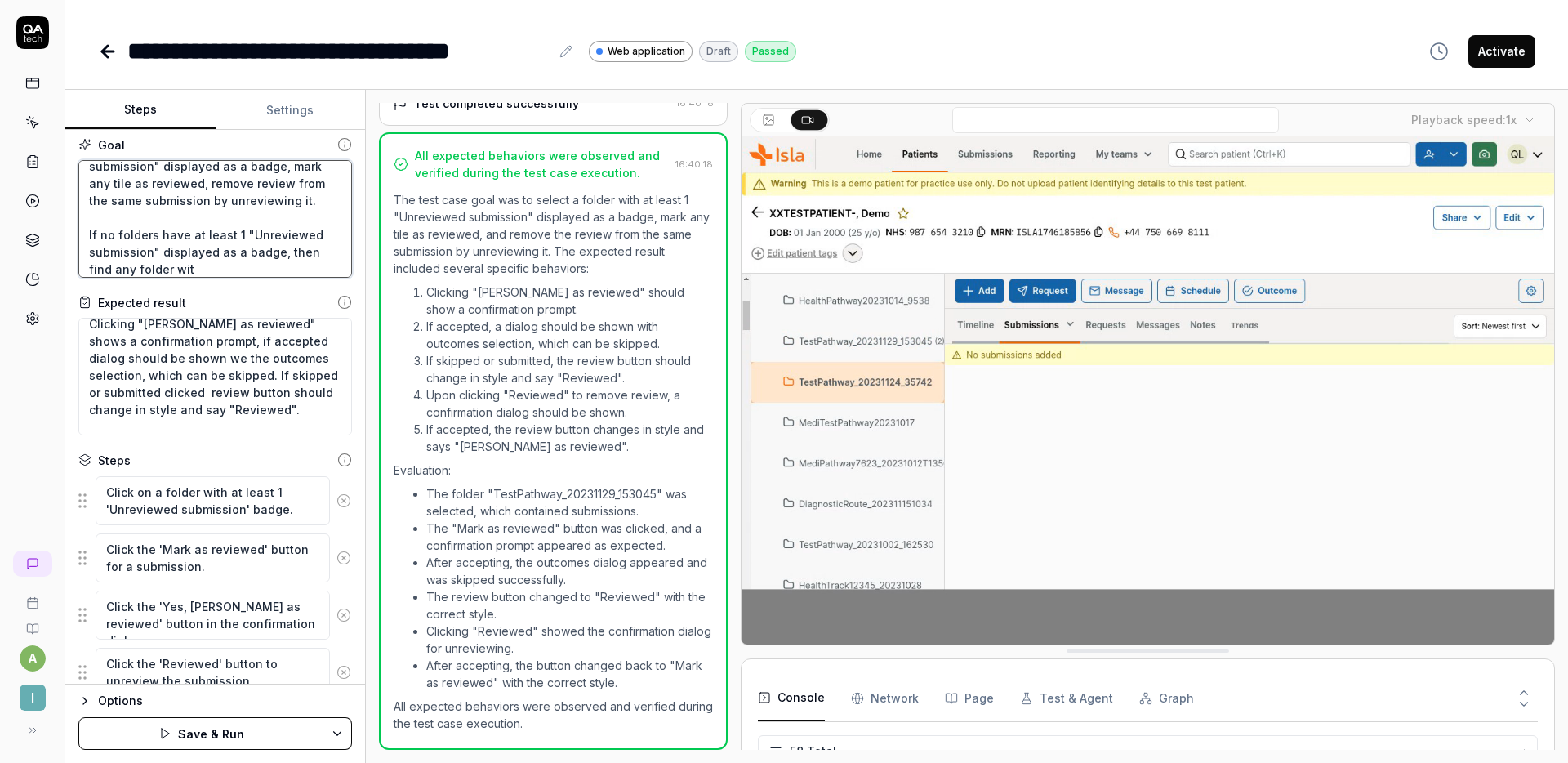
type textarea "*"
type textarea "Select folder with at least 1 "Unreviewed submission" displayed as a badge, mar…"
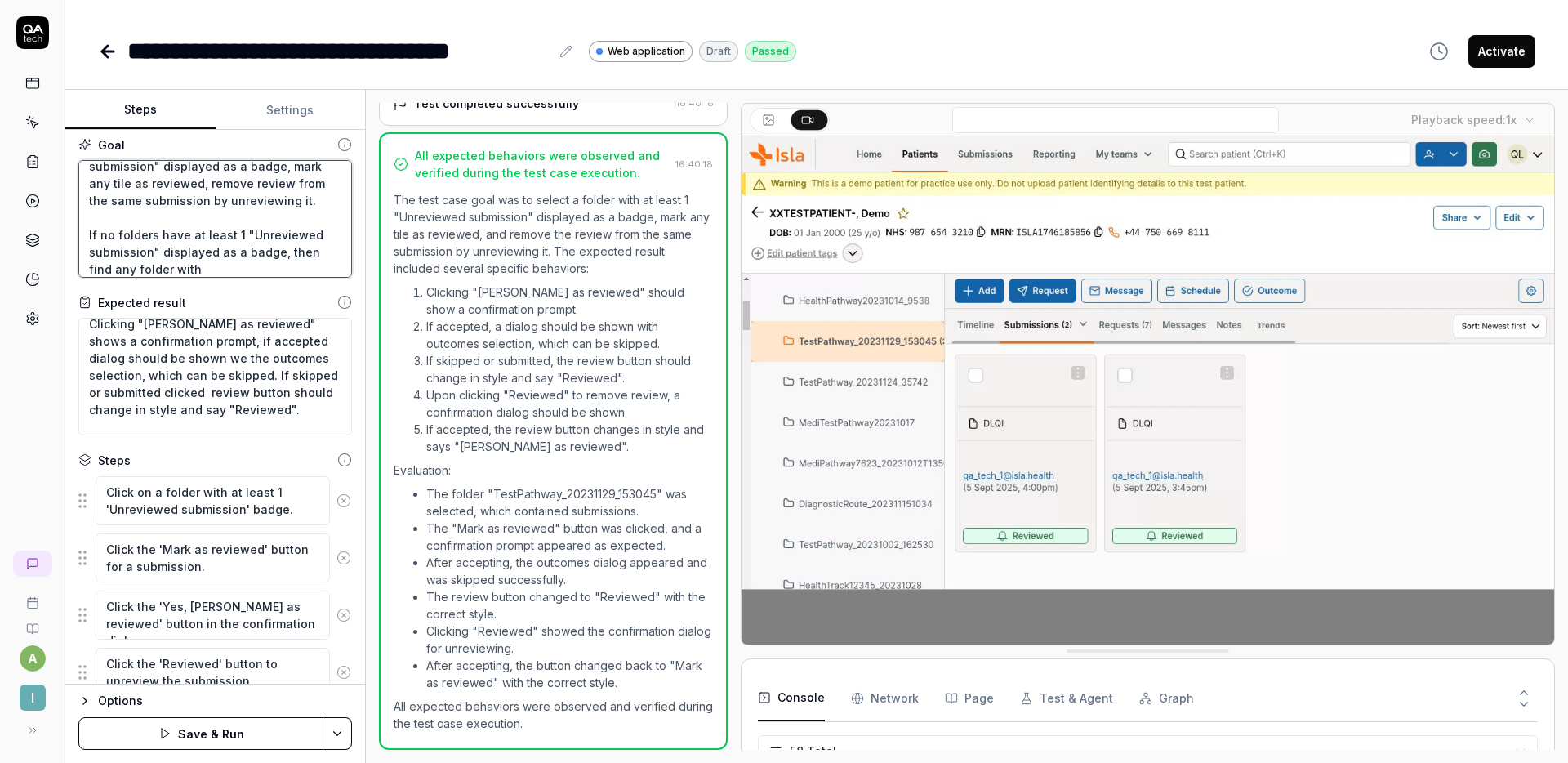
type textarea "*"
type textarea "Select folder with at least 1 "Unreviewed submission" displayed as a badge, mar…"
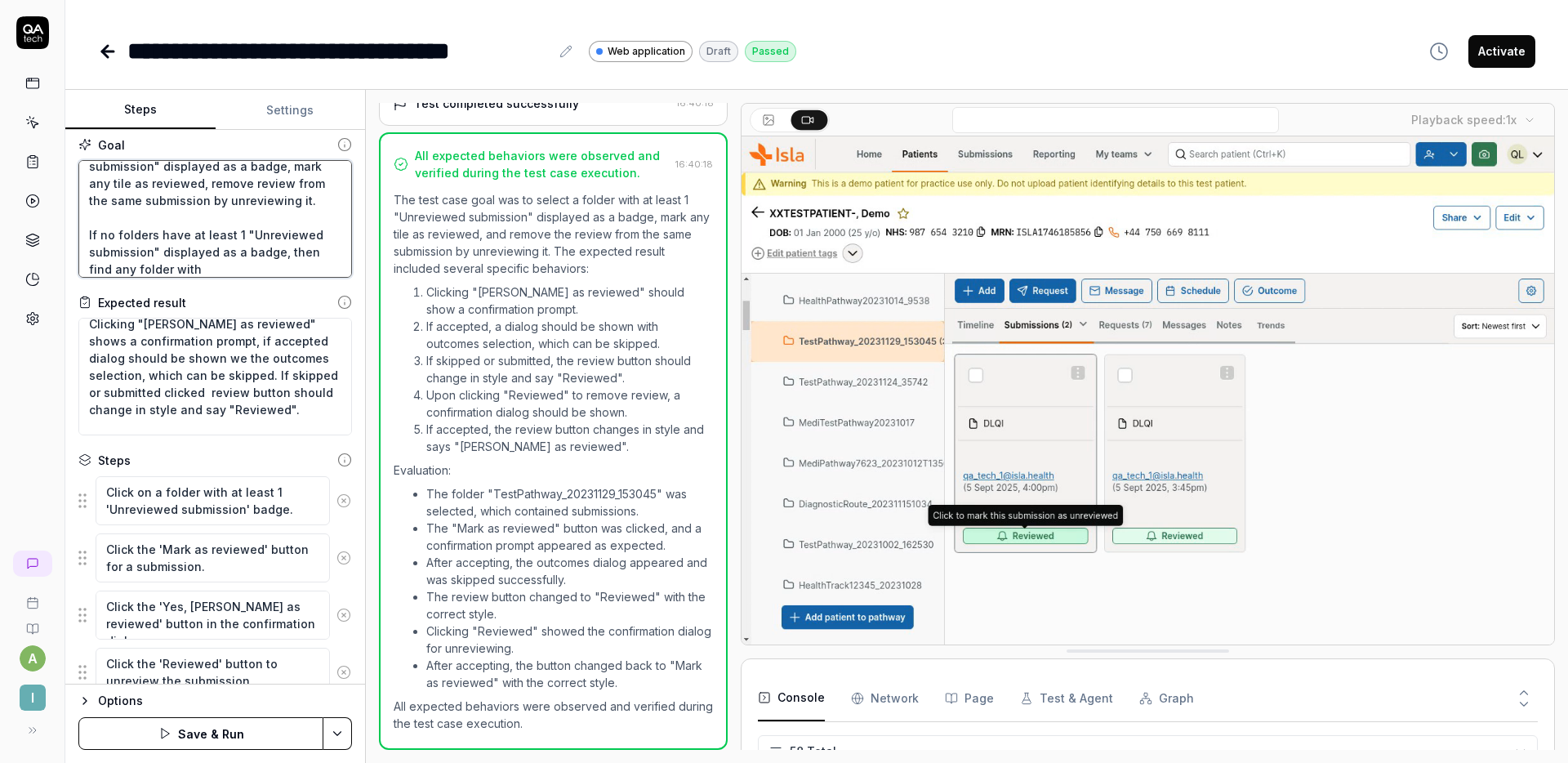
type textarea "*"
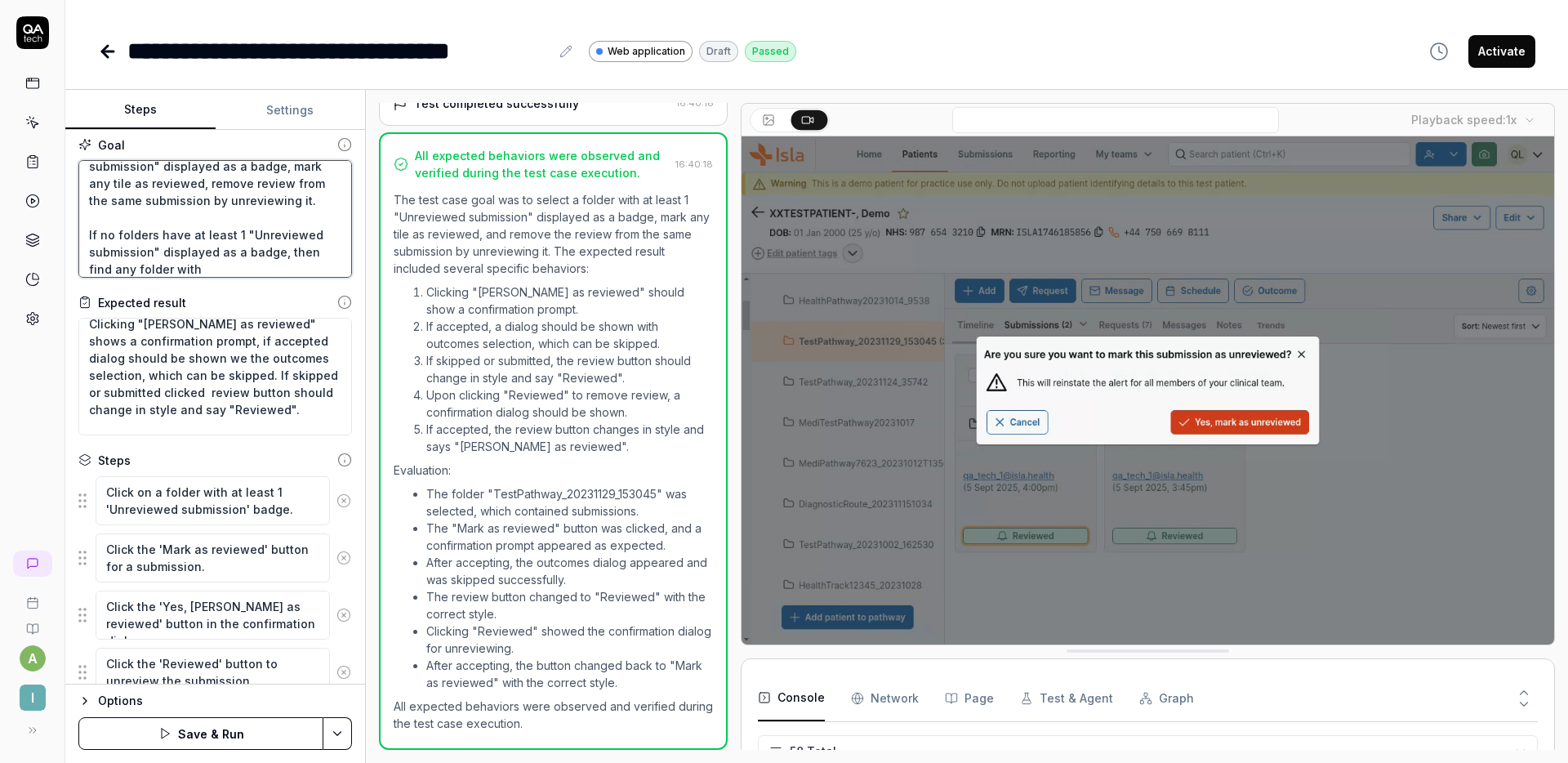
type textarea "Select folder with at least 1 "Unreviewed submission" displayed as a badge, mar…"
type textarea "*"
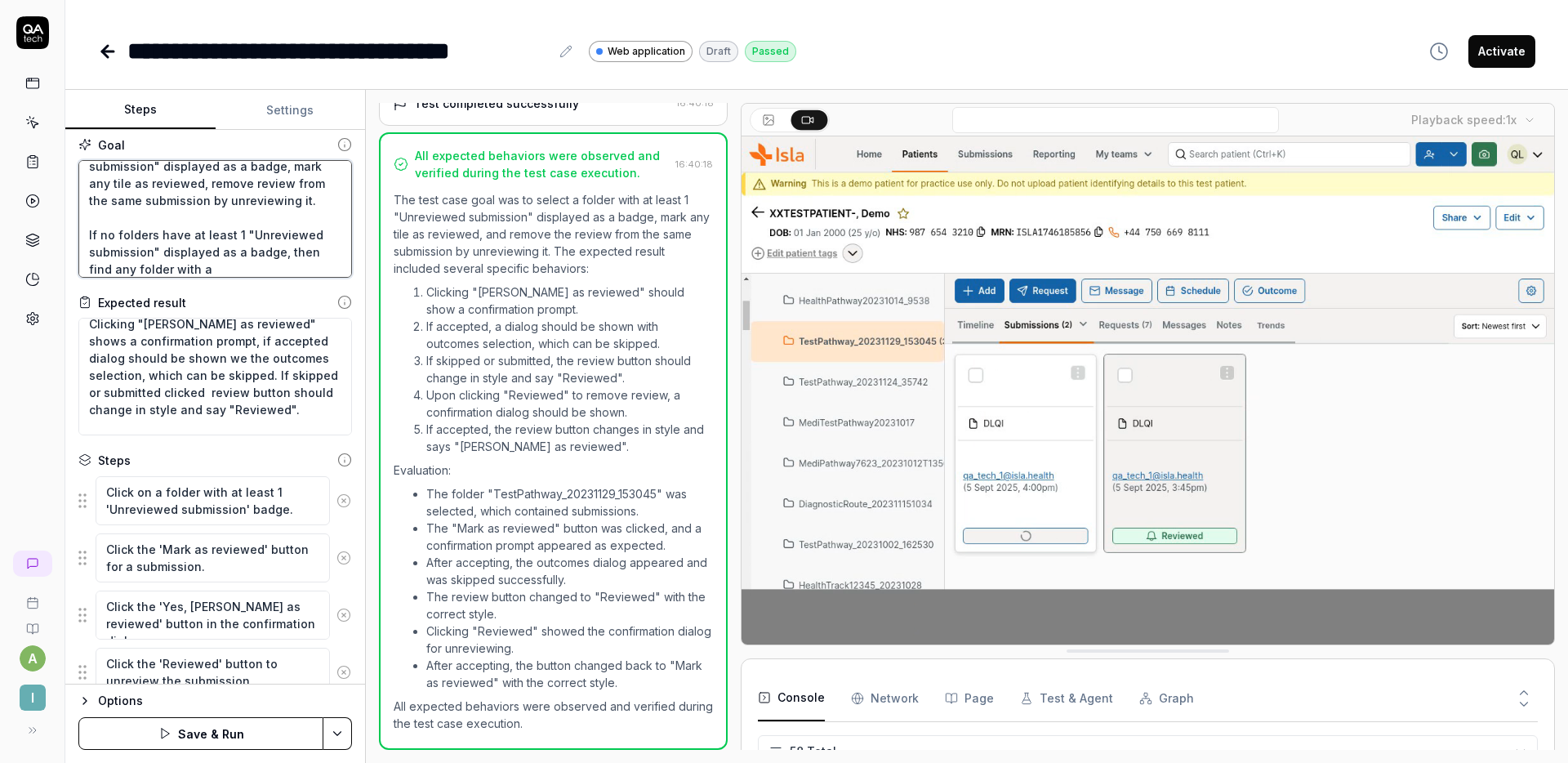
type textarea "Select folder with at least 1 "Unreviewed submission" displayed as a badge, mar…"
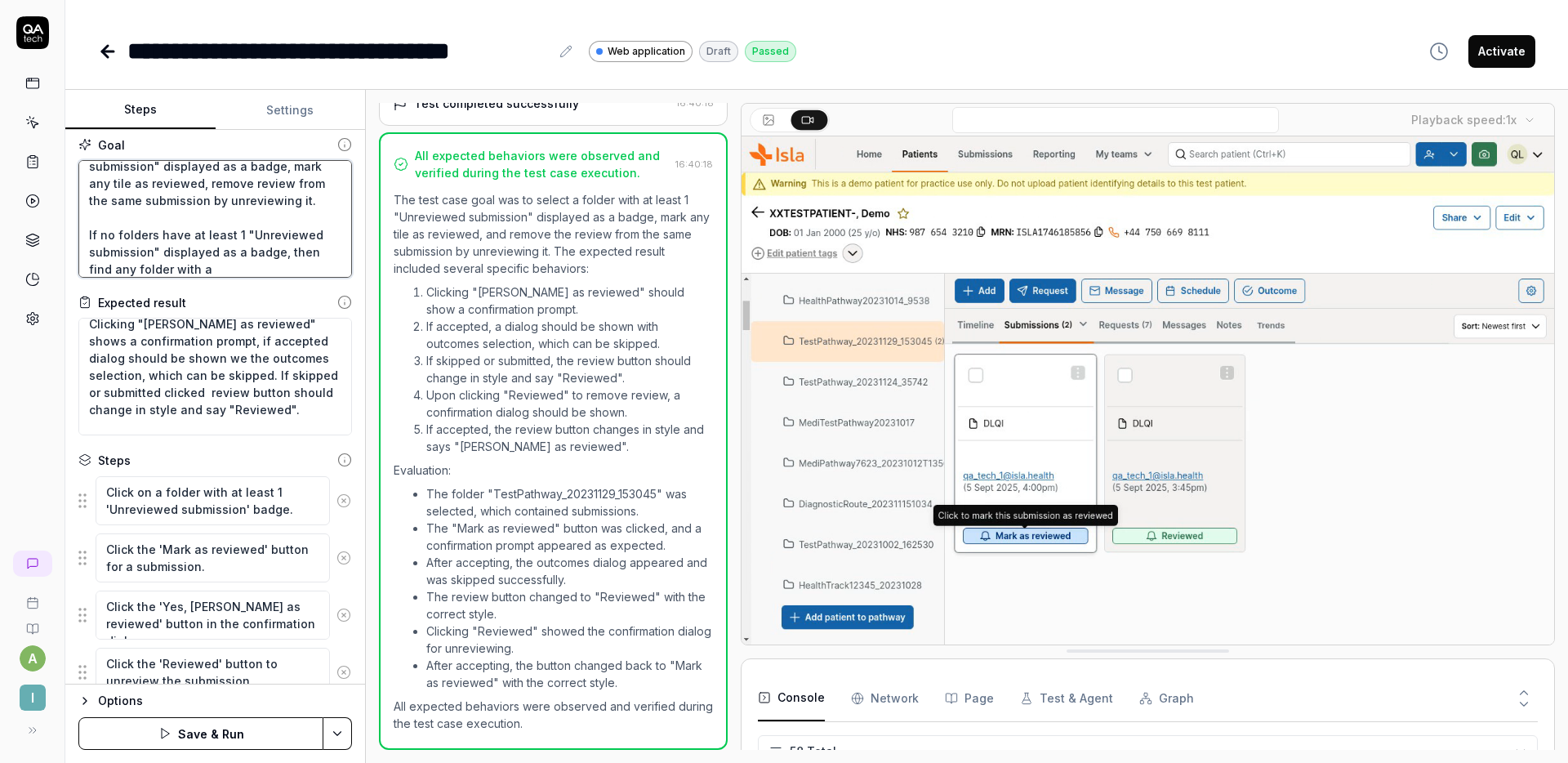
type textarea "*"
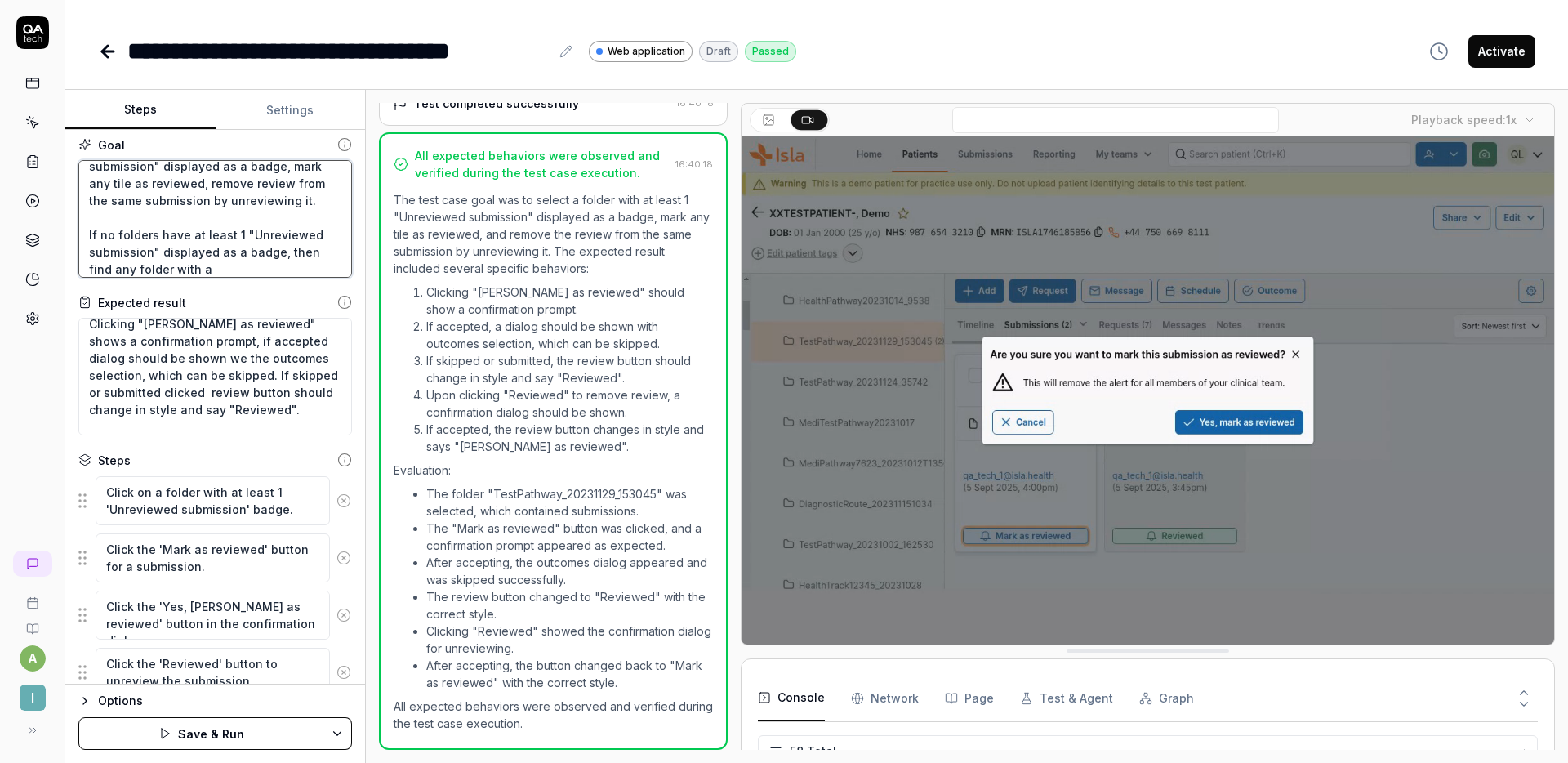
type textarea "Select folder with at least 1 "Unreviewed submission" displayed as a badge, mar…"
type textarea "*"
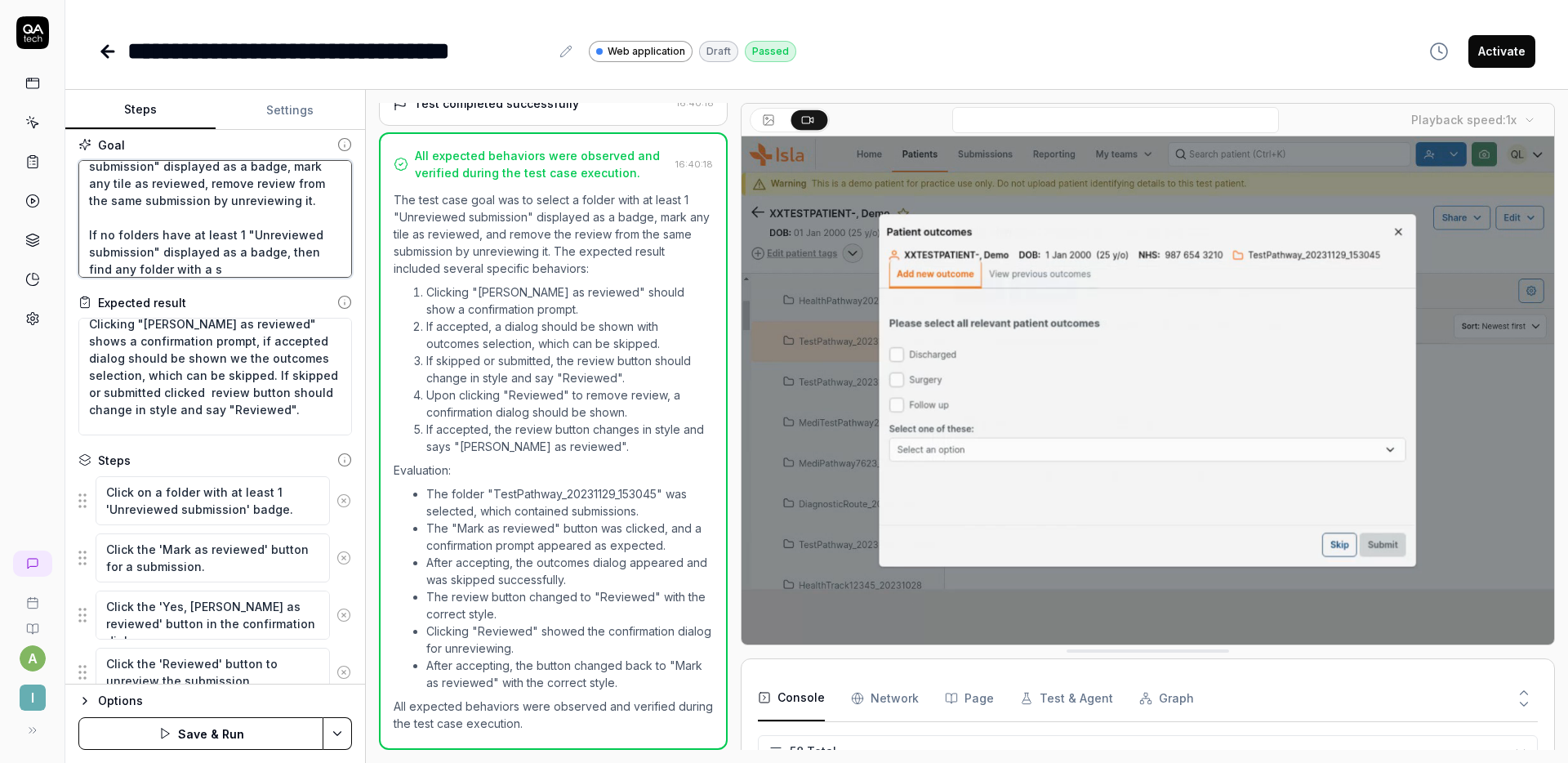
type textarea "Select folder with at least 1 "Unreviewed submission" displayed as a badge, mar…"
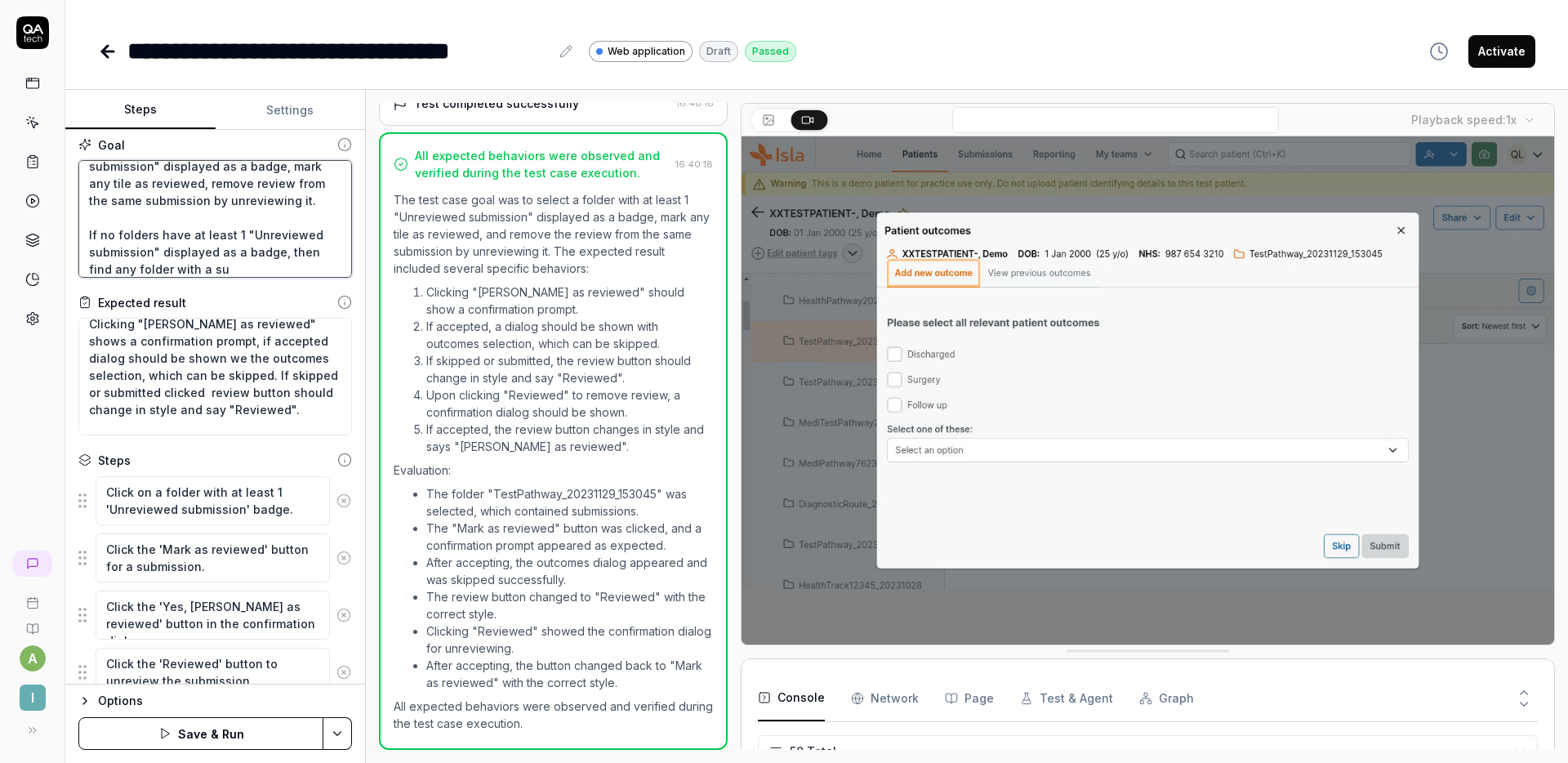
type textarea "*"
type textarea "Select folder with at least 1 "Unreviewed submission" displayed as a badge, mar…"
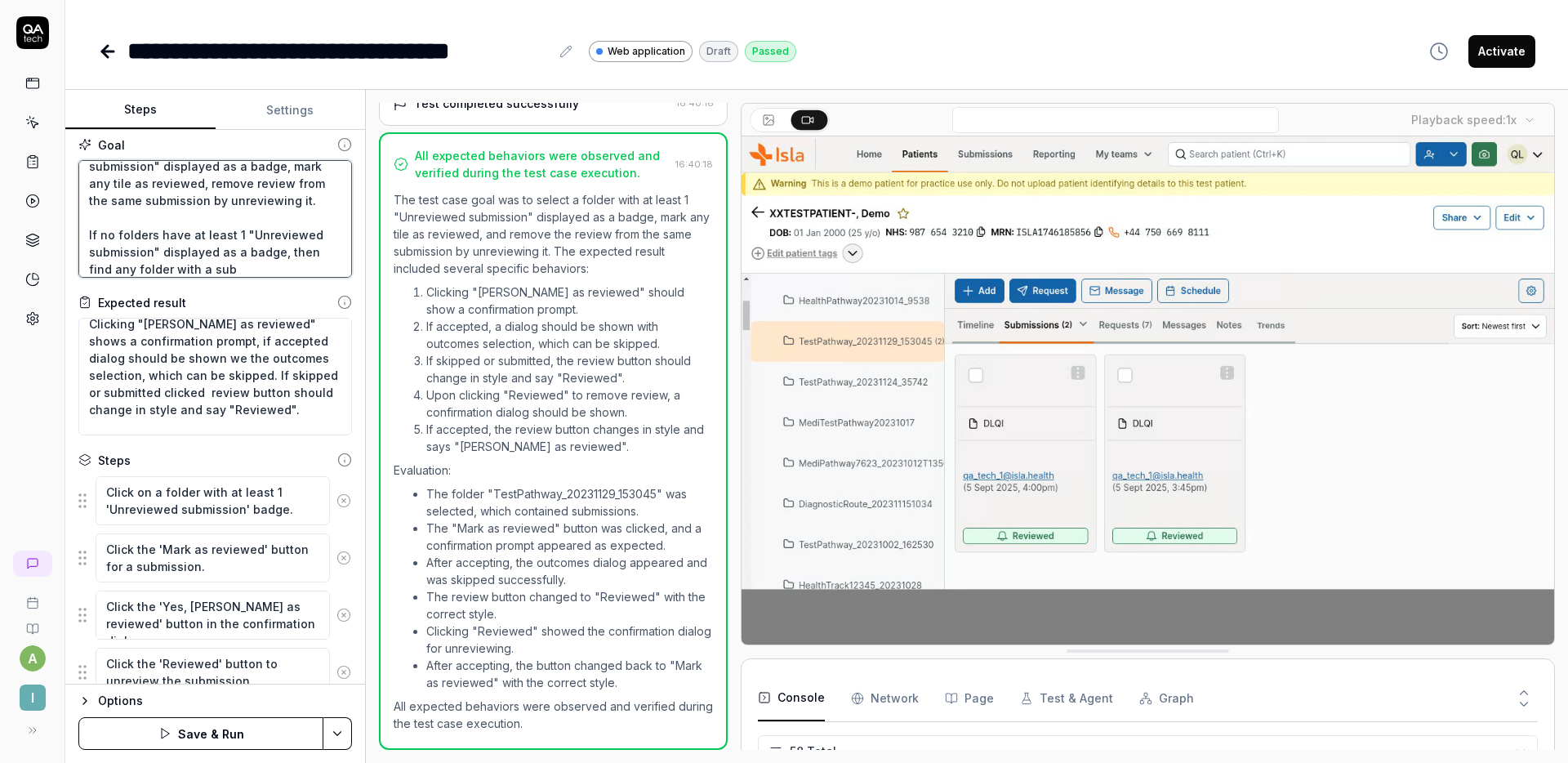
type textarea "*"
type textarea "Select folder with at least 1 "Unreviewed submission" displayed as a badge, mar…"
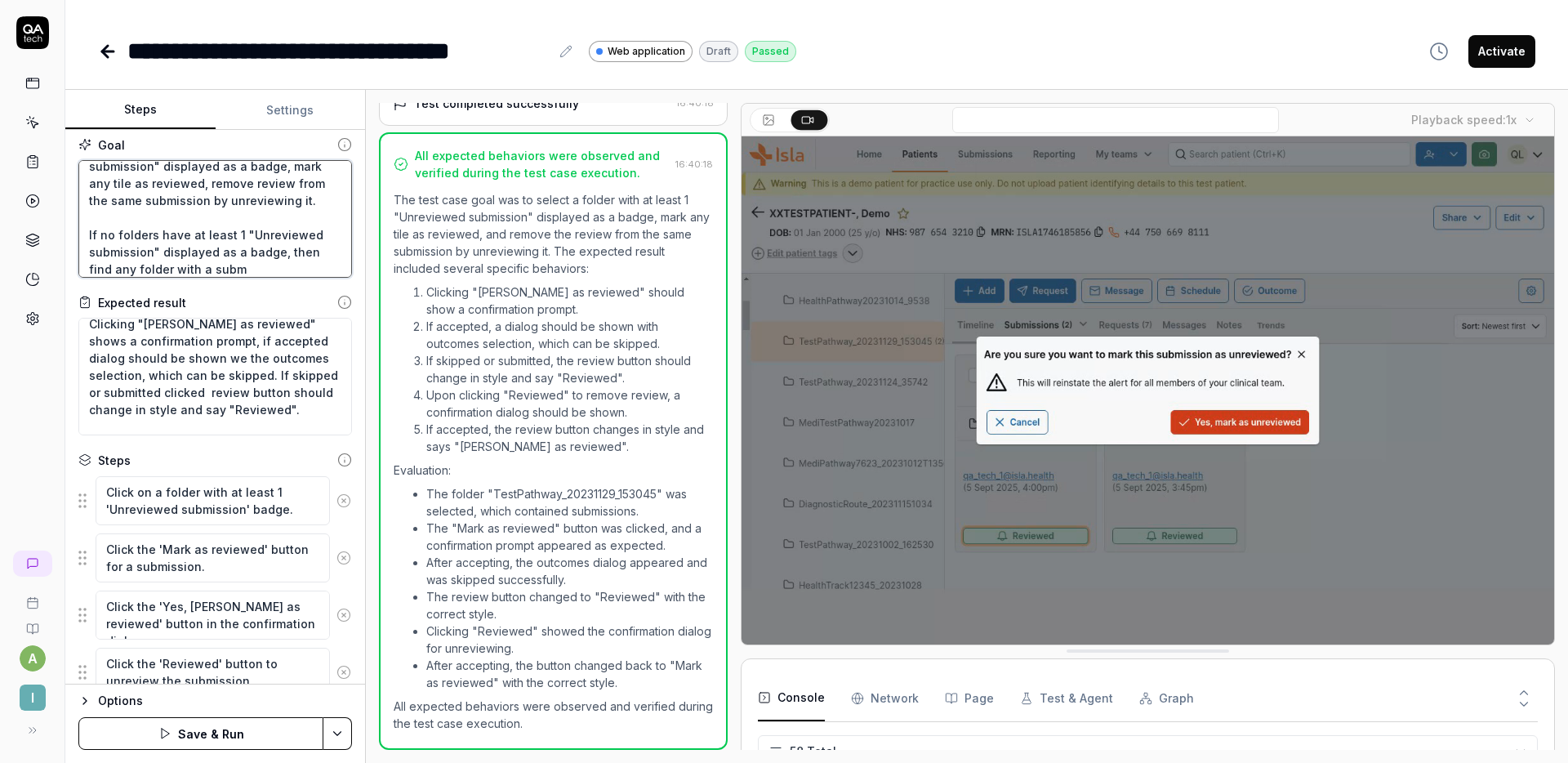
type textarea "*"
type textarea "Select folder with at least 1 "Unreviewed submission" displayed as a badge, mar…"
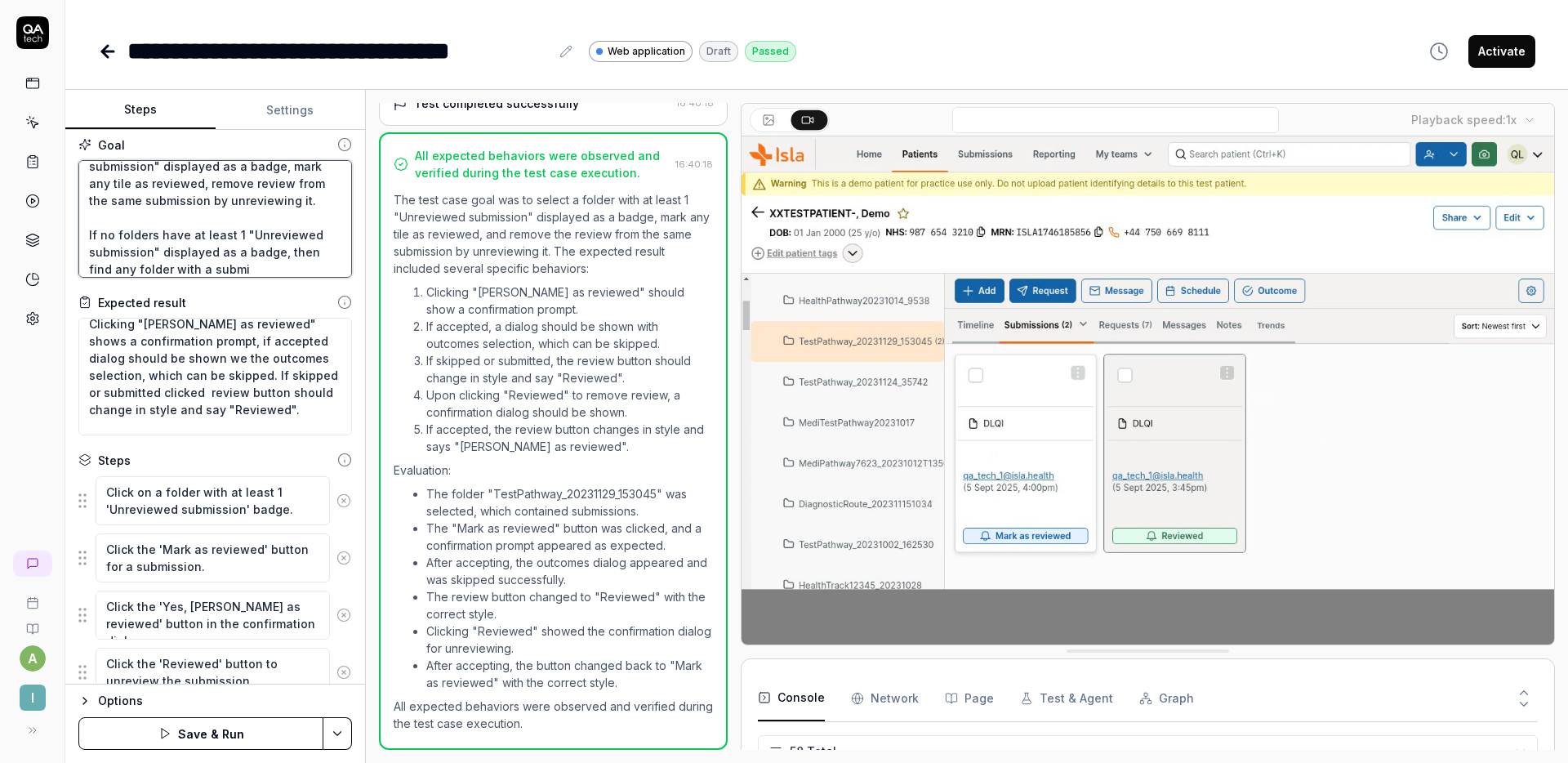
type textarea "*"
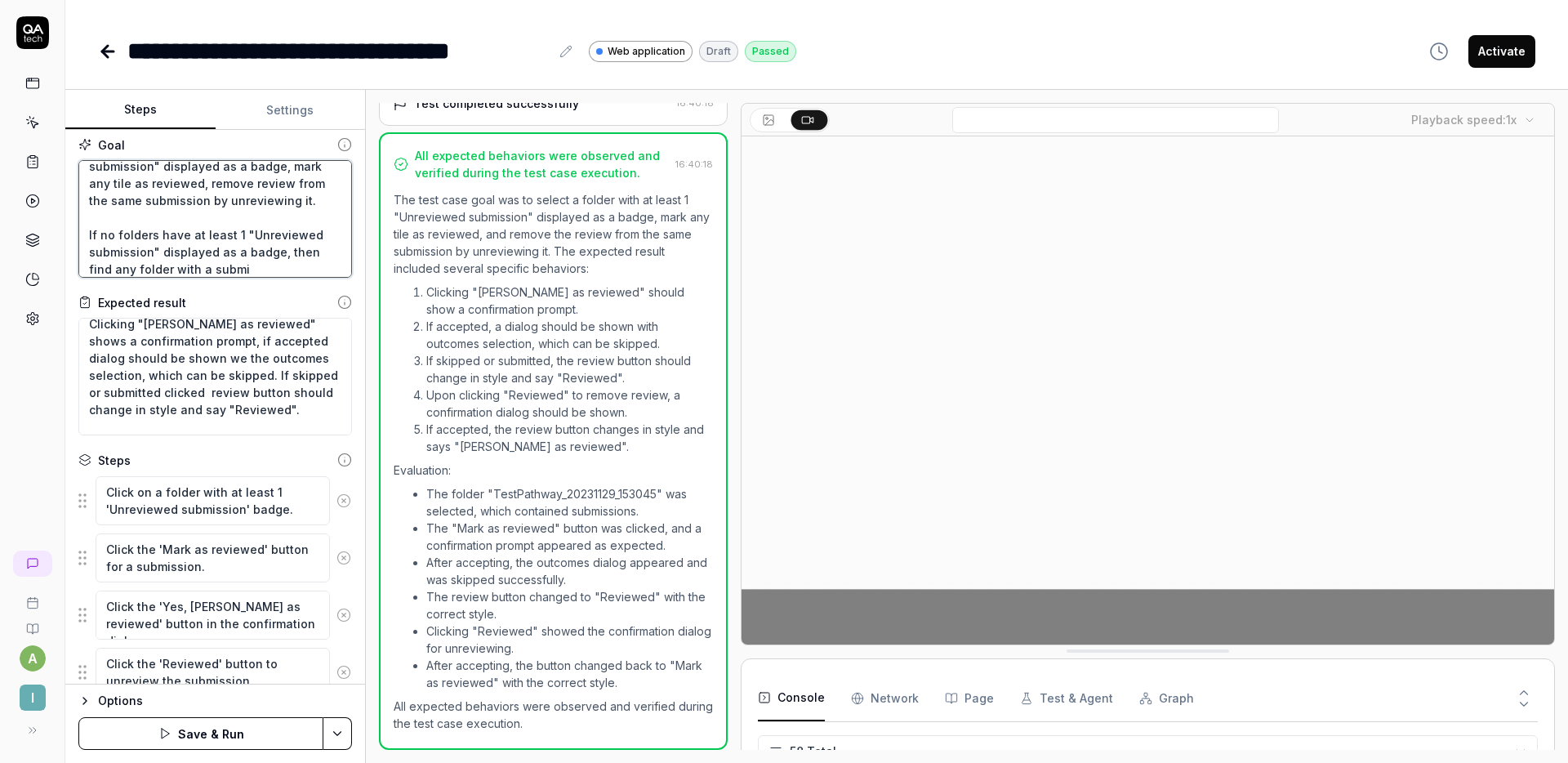
type textarea "Select folder with at least 1 "Unreviewed submission" displayed as a badge, mar…"
type textarea "*"
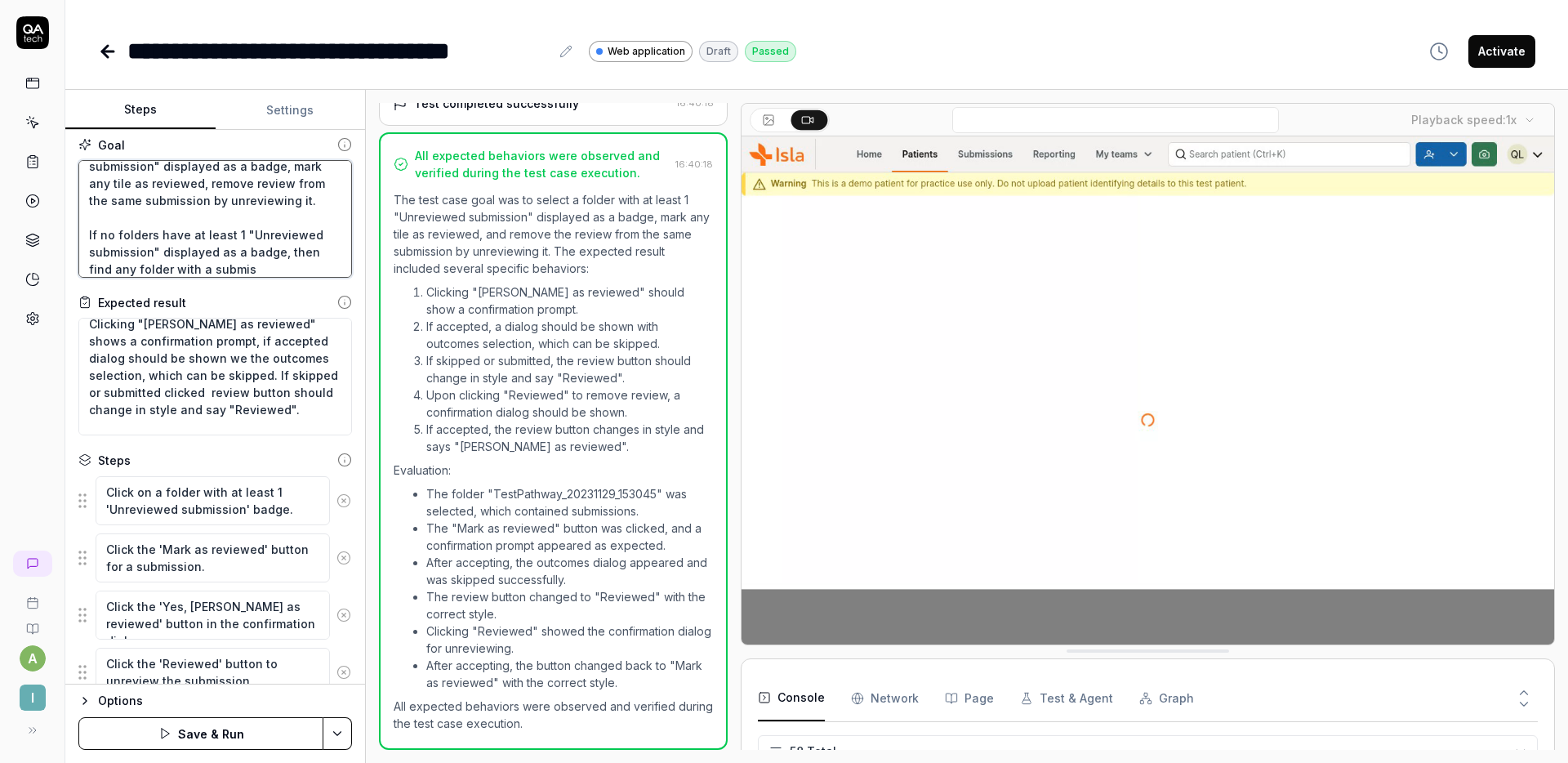
type textarea "Select folder with at least 1 "Unreviewed submission" displayed as a badge, mar…"
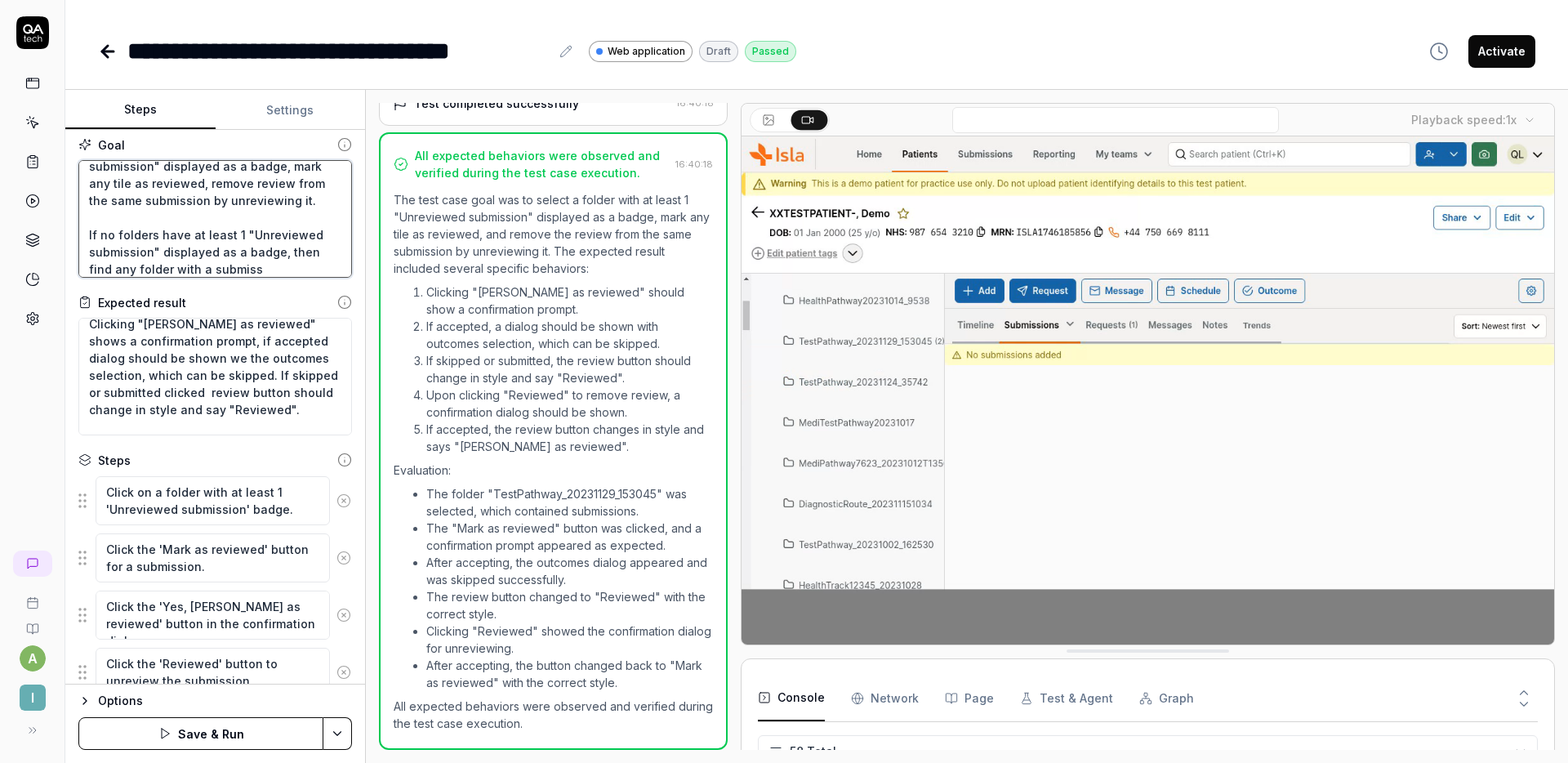
type textarea "*"
type textarea "Select folder with at least 1 "Unreviewed submission" displayed as a badge, mar…"
type textarea "*"
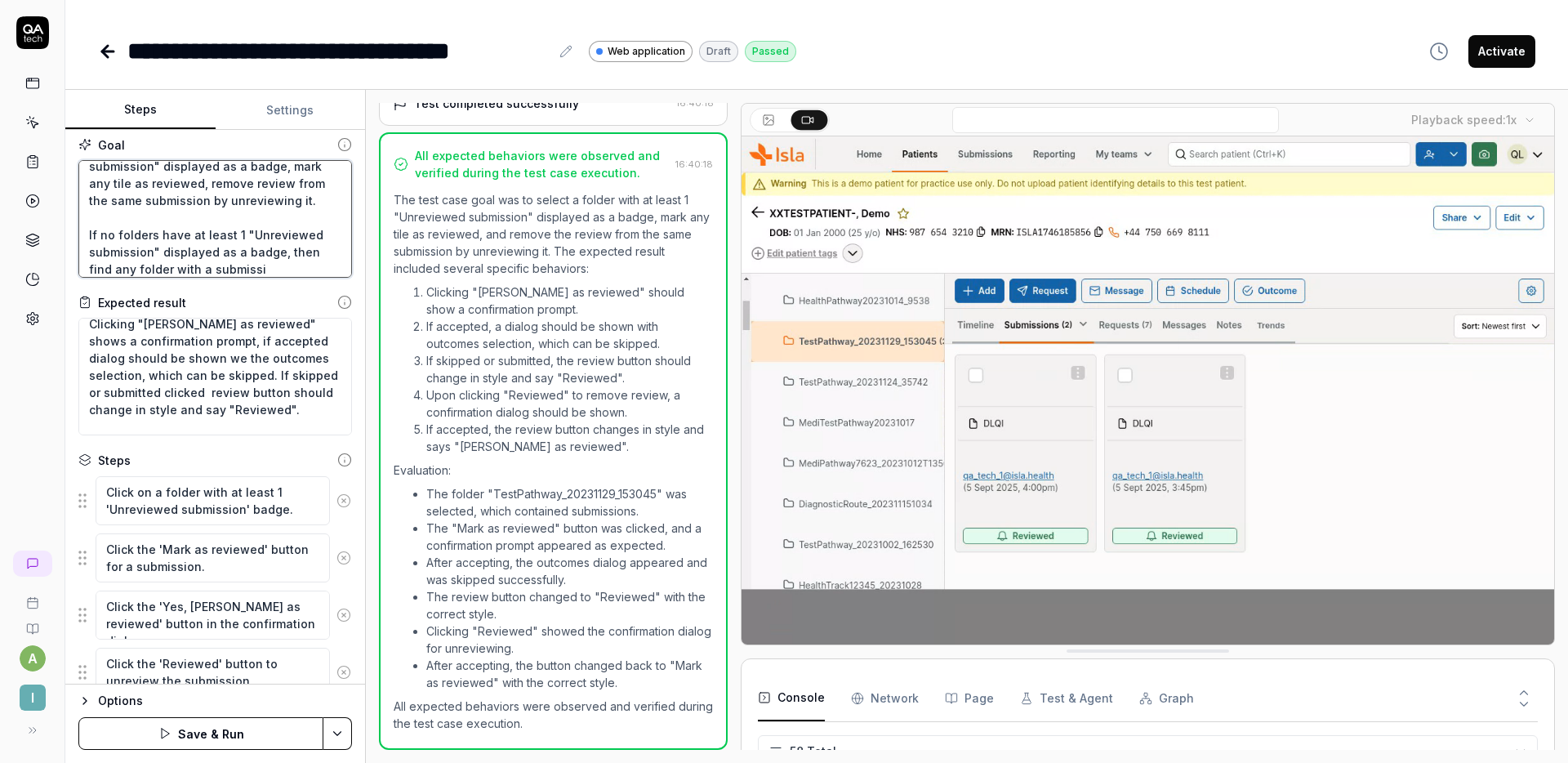
type textarea "Select folder with at least 1 "Unreviewed submission" displayed as a badge, mar…"
type textarea "*"
type textarea "Select folder with at least 1 "Unreviewed submission" displayed as a badge, mar…"
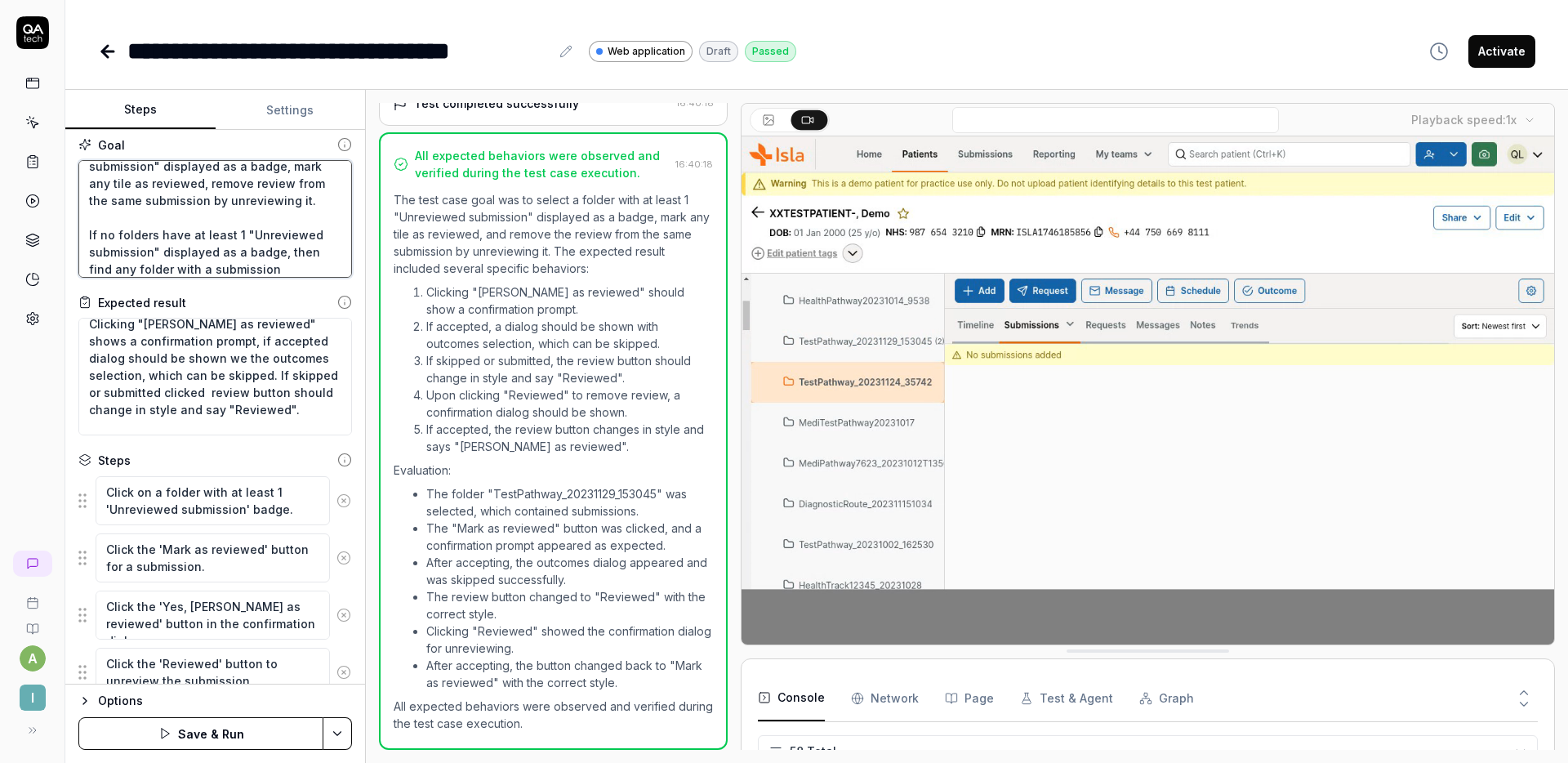
type textarea "*"
type textarea "Select folder with at least 1 "Unreviewed submission" displayed as a badge, mar…"
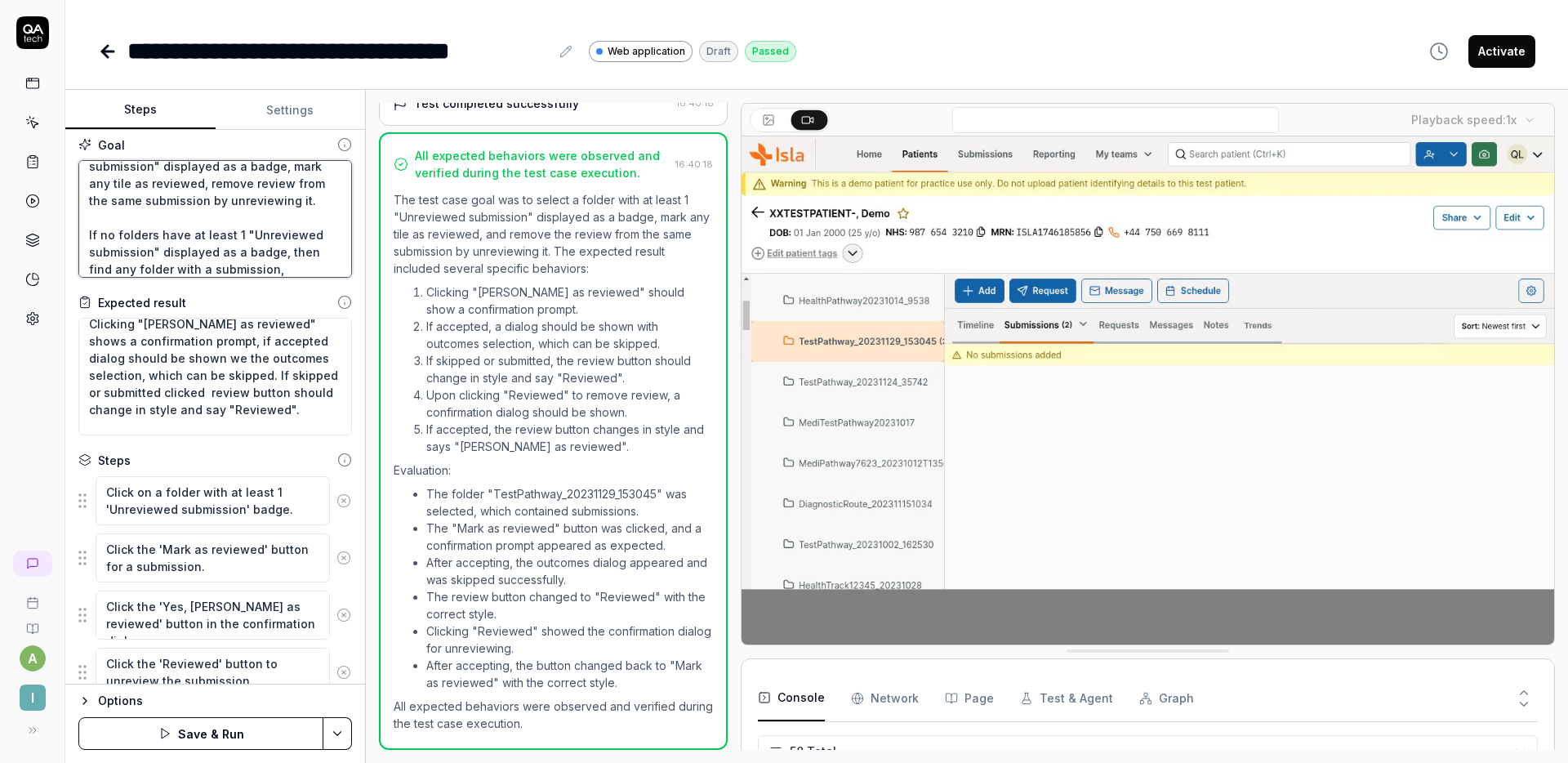
type textarea "*"
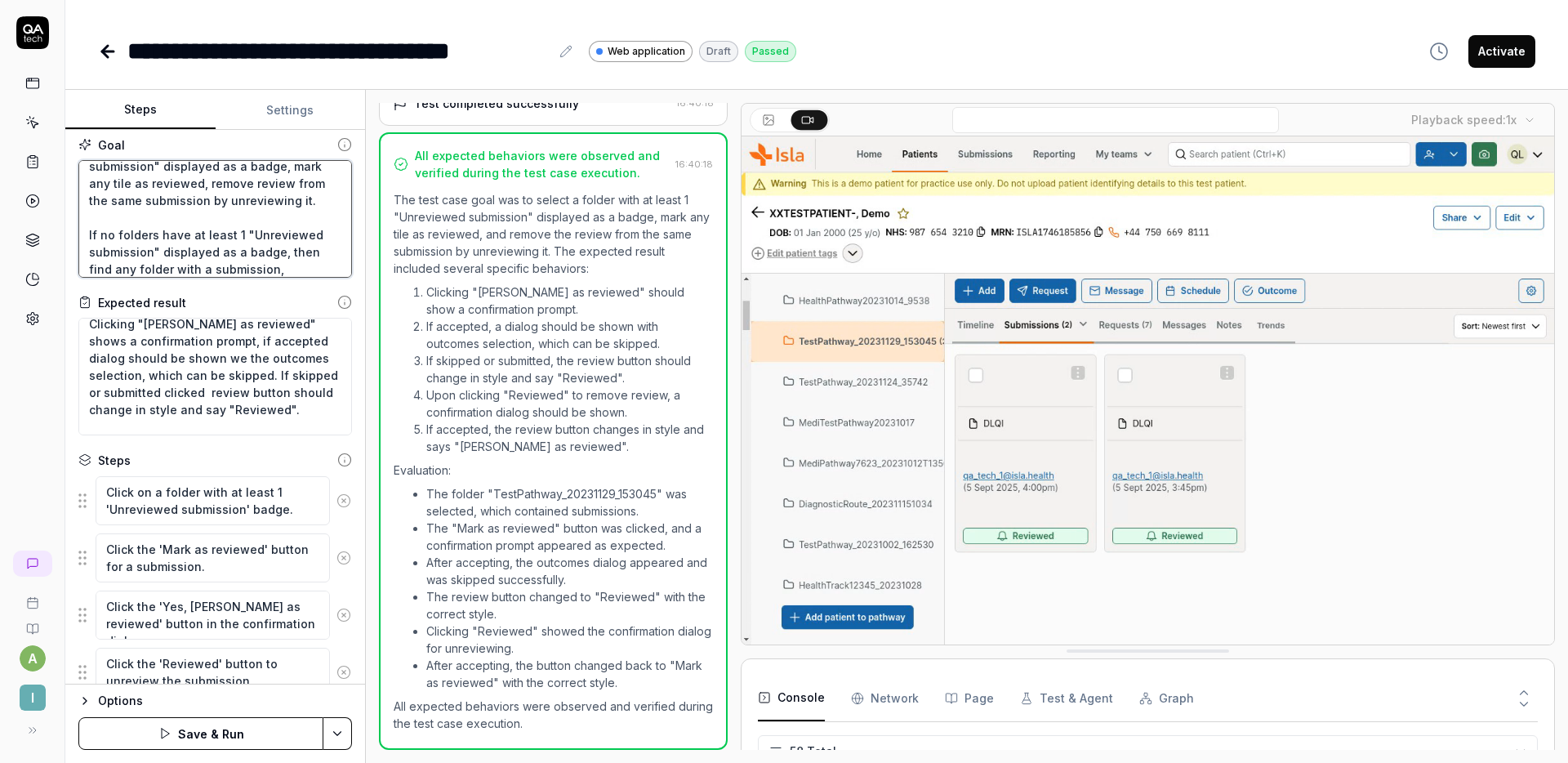
type textarea "Select folder with at least 1 "Unreviewed submission" displayed as a badge, mar…"
type textarea "*"
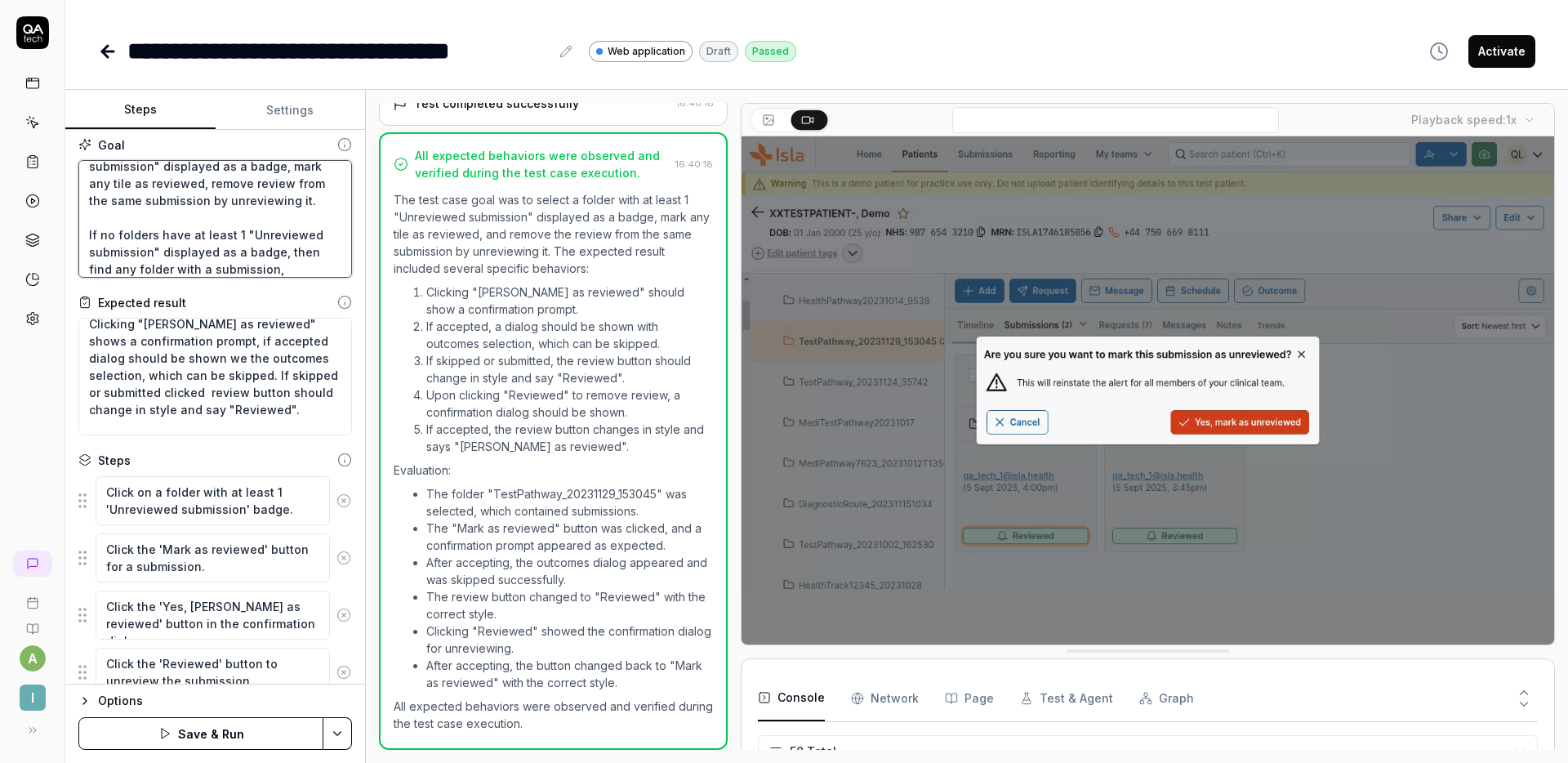
type textarea "Select folder with at least 1 "Unreviewed submission" displayed as a badge, mar…"
type textarea "*"
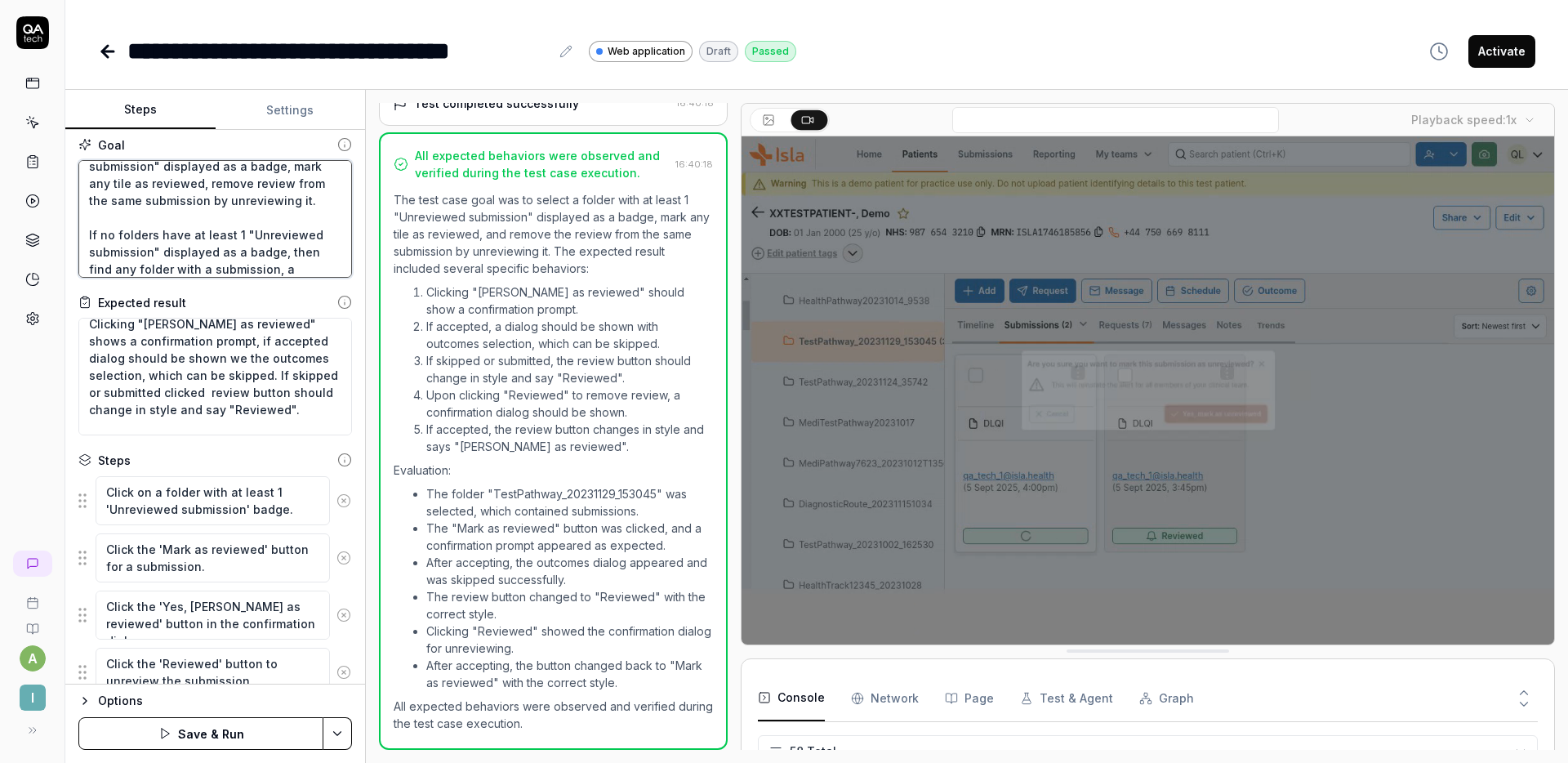
type textarea "Select folder with at least 1 "Unreviewed submission" displayed as a badge, mar…"
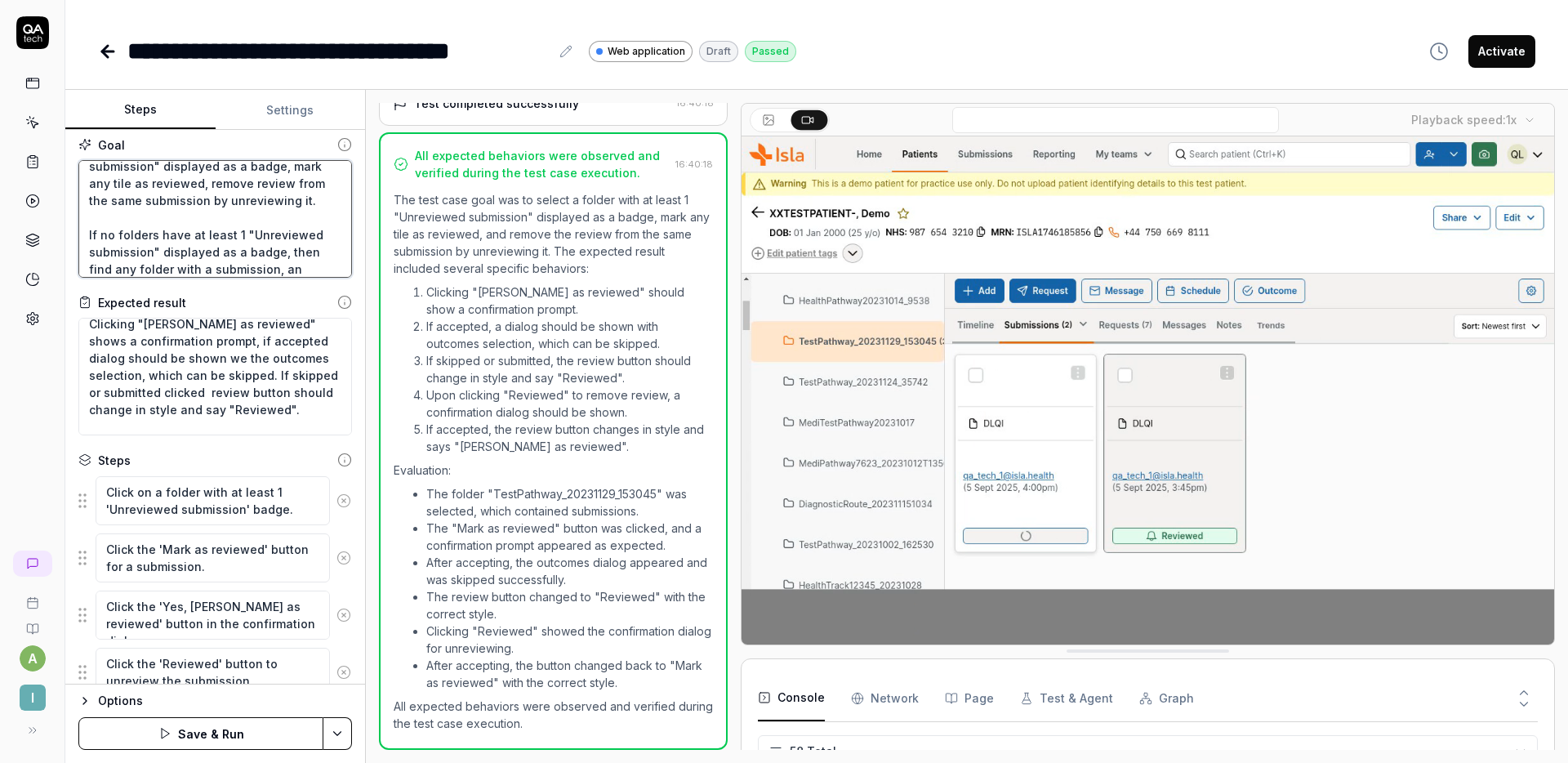
type textarea "*"
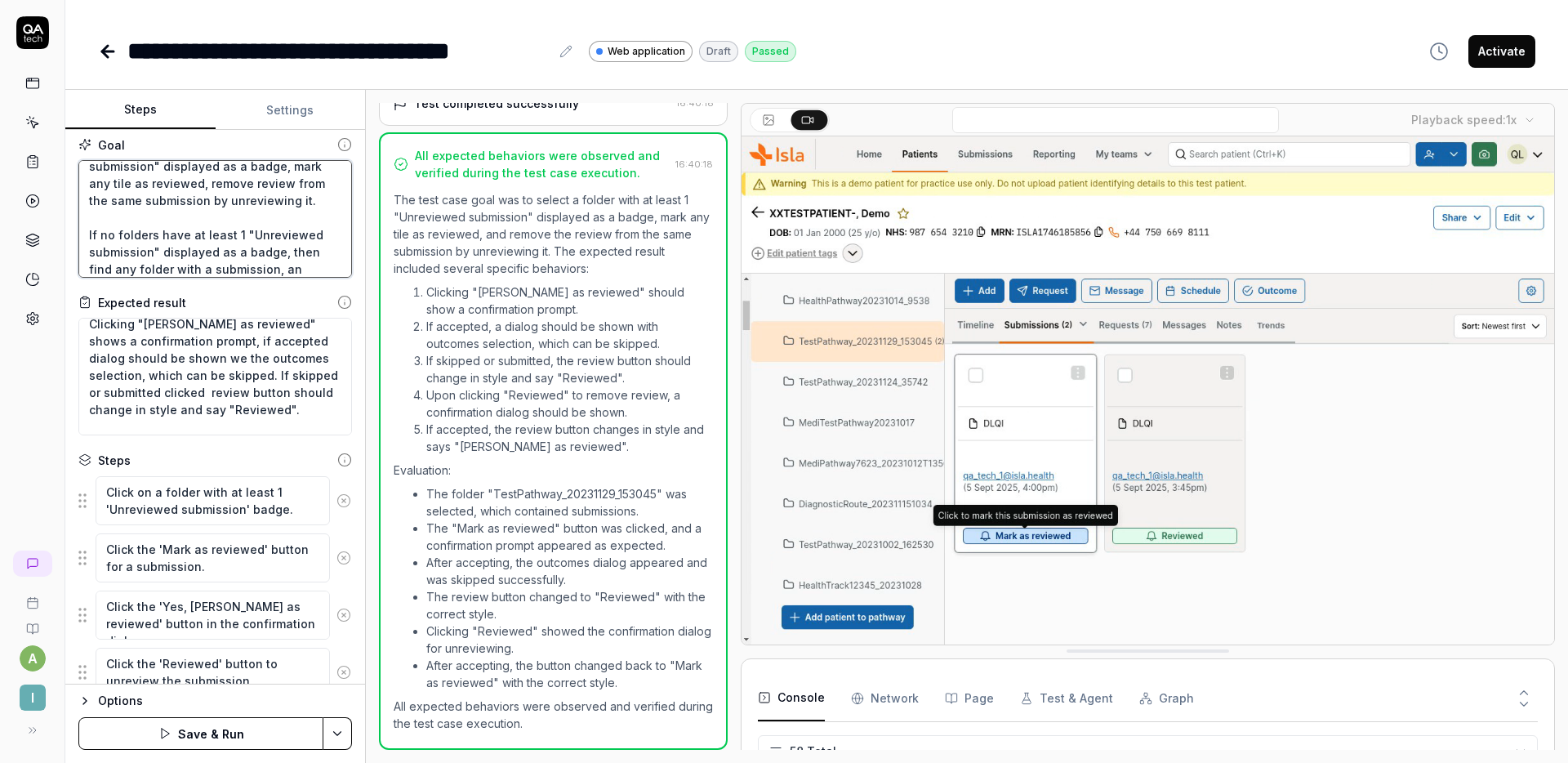
type textarea "Select folder with at least 1 "Unreviewed submission" displayed as a badge, mar…"
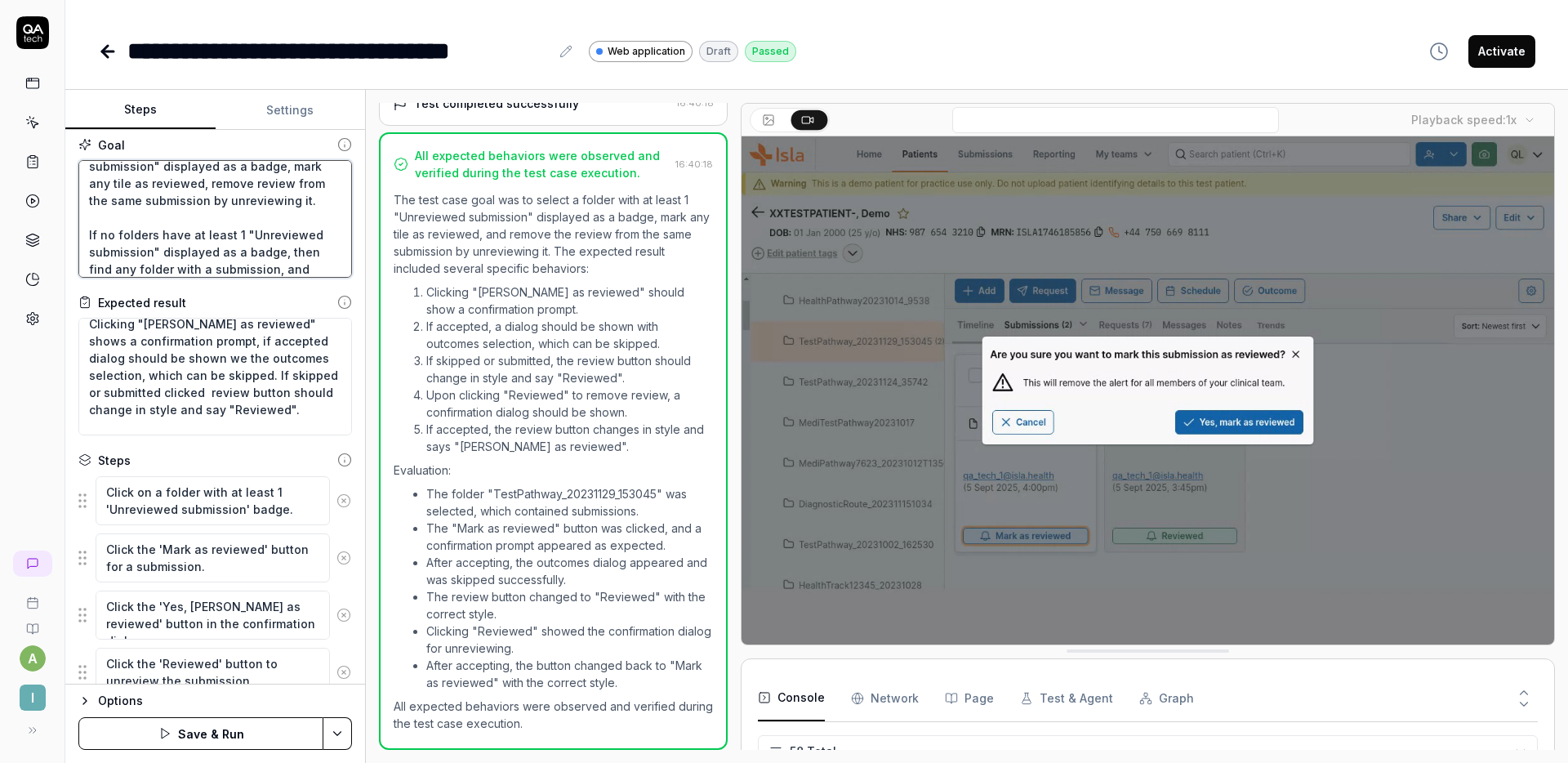
type textarea "*"
type textarea "Select folder with at least 1 "Unreviewed submission" displayed as a badge, mar…"
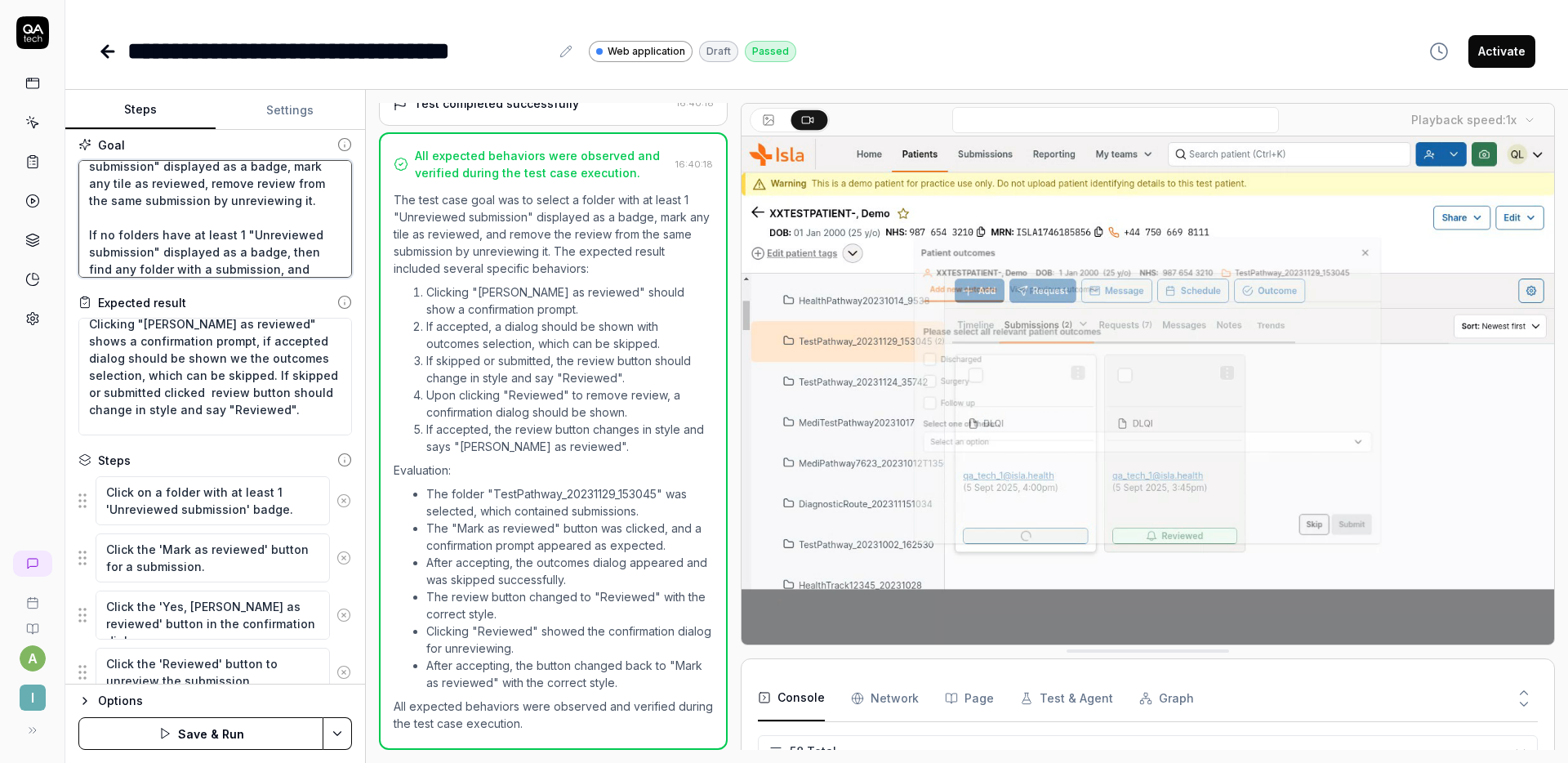
type textarea "*"
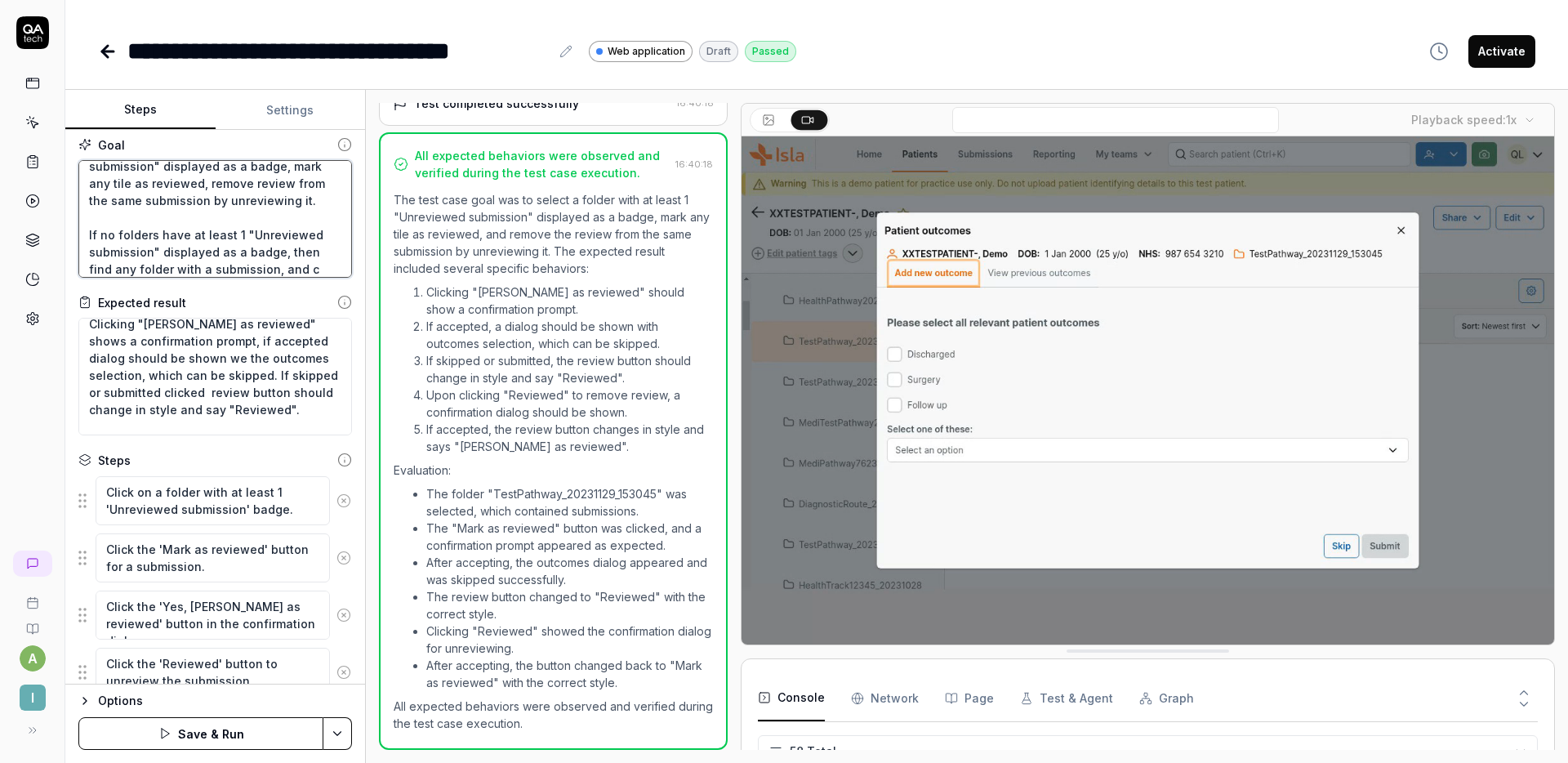
type textarea "Select folder with at least 1 "Unreviewed submission" displayed as a badge, mar…"
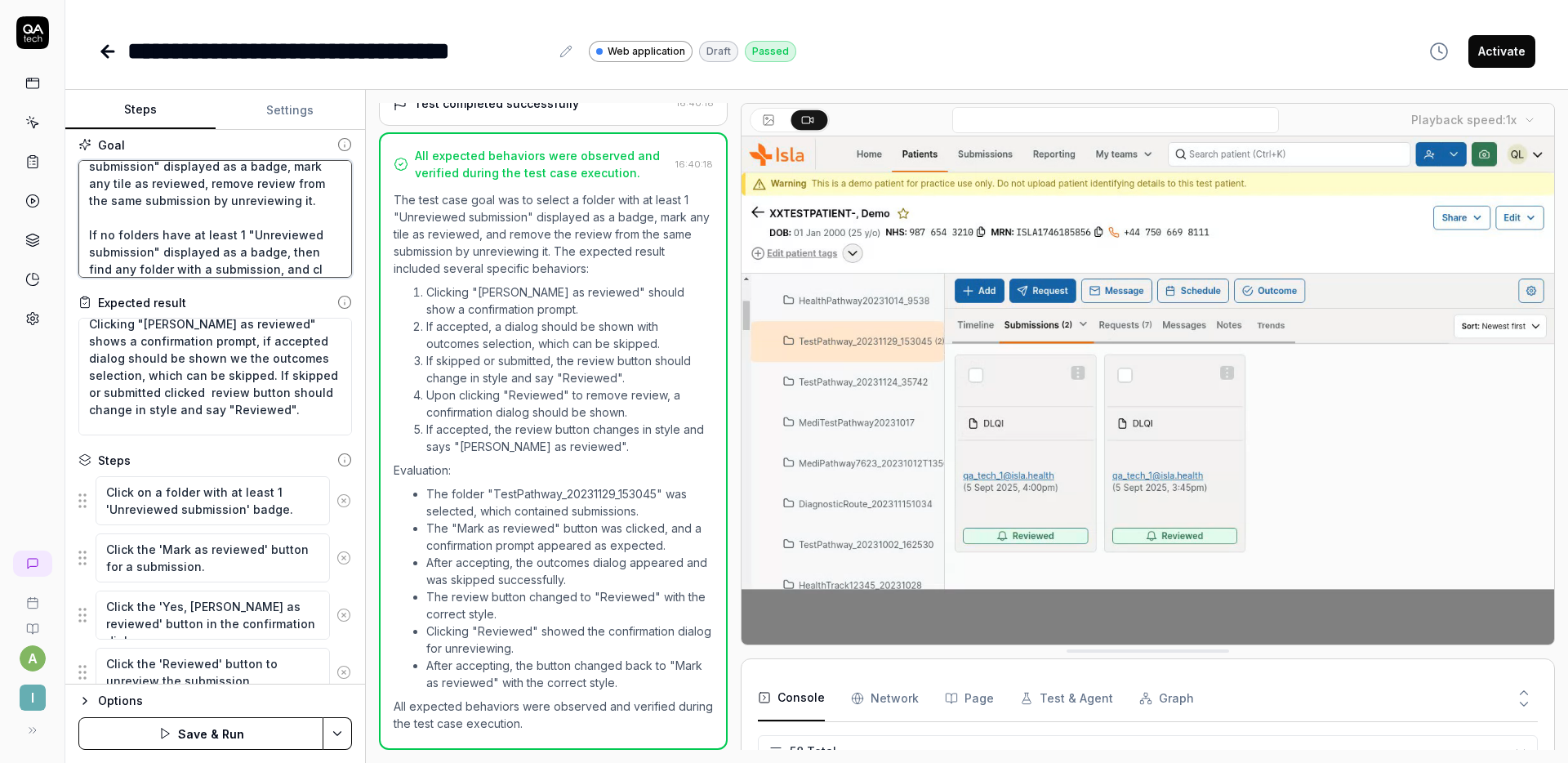
type textarea "*"
type textarea "Select folder with at least 1 "Unreviewed submission" displayed as a badge, mar…"
type textarea "*"
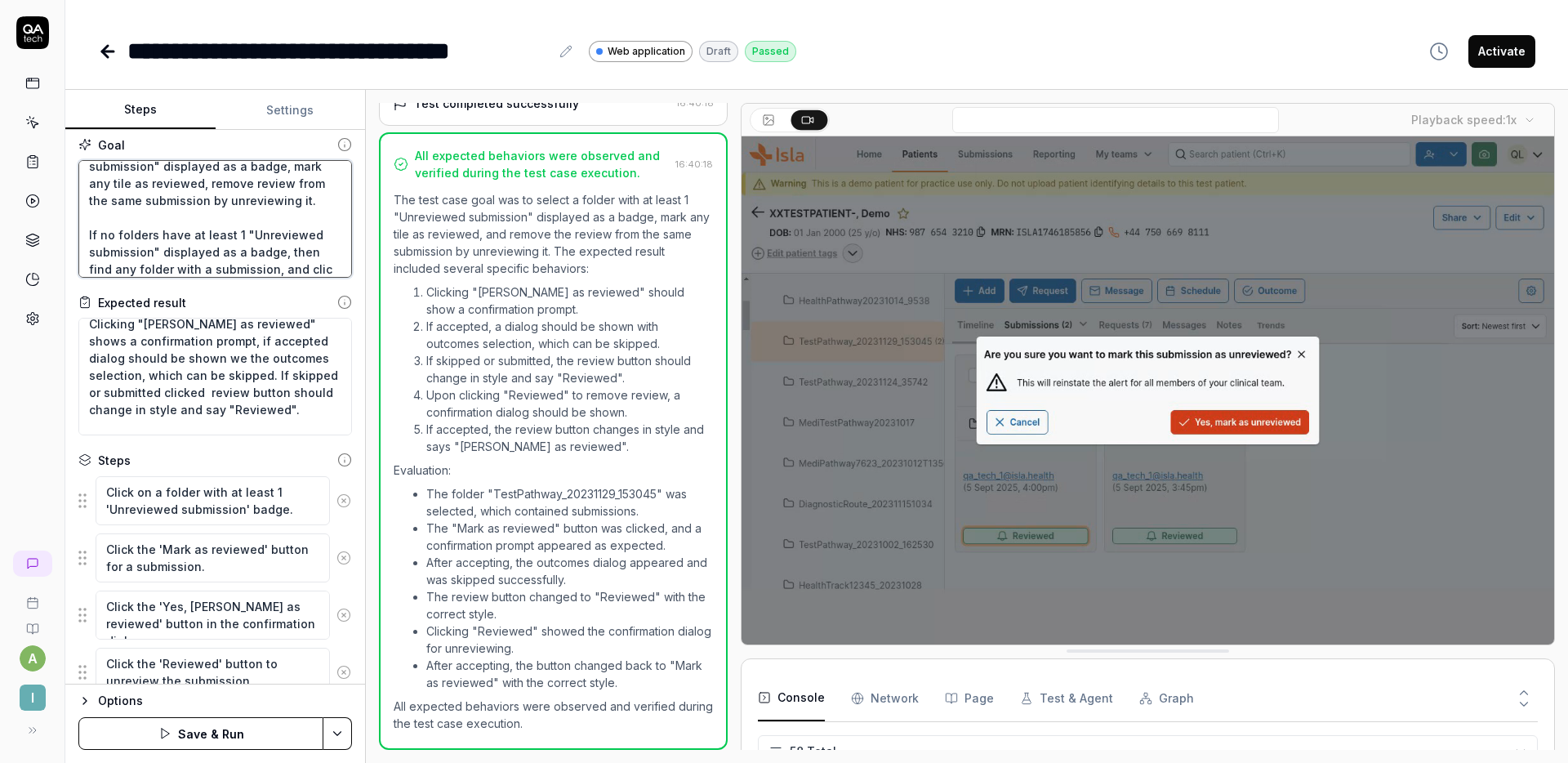
scroll to position [45, 0]
type textarea "Select folder with at least 1 "Unreviewed submission" displayed as a badge, mar…"
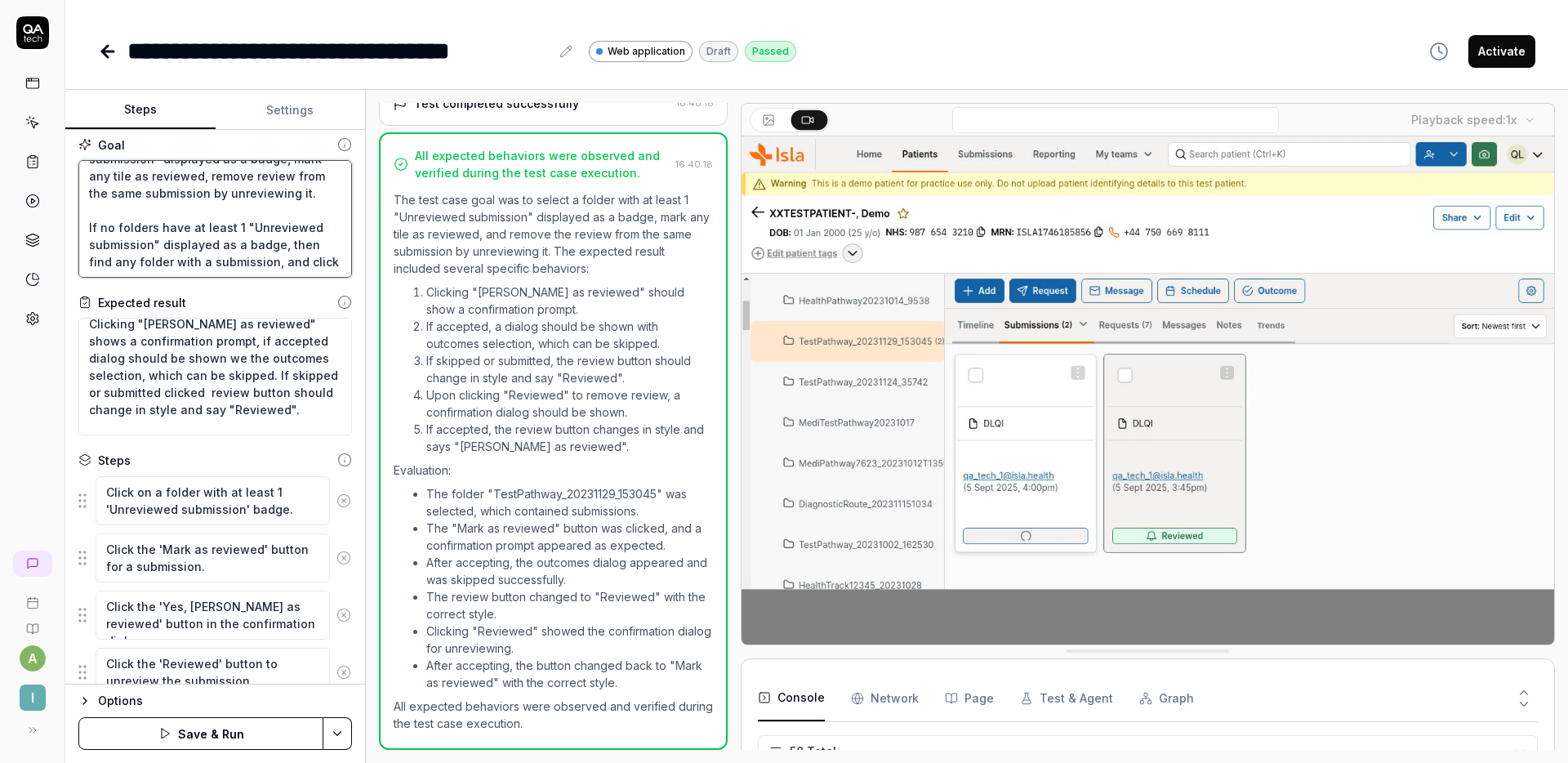
type textarea "*"
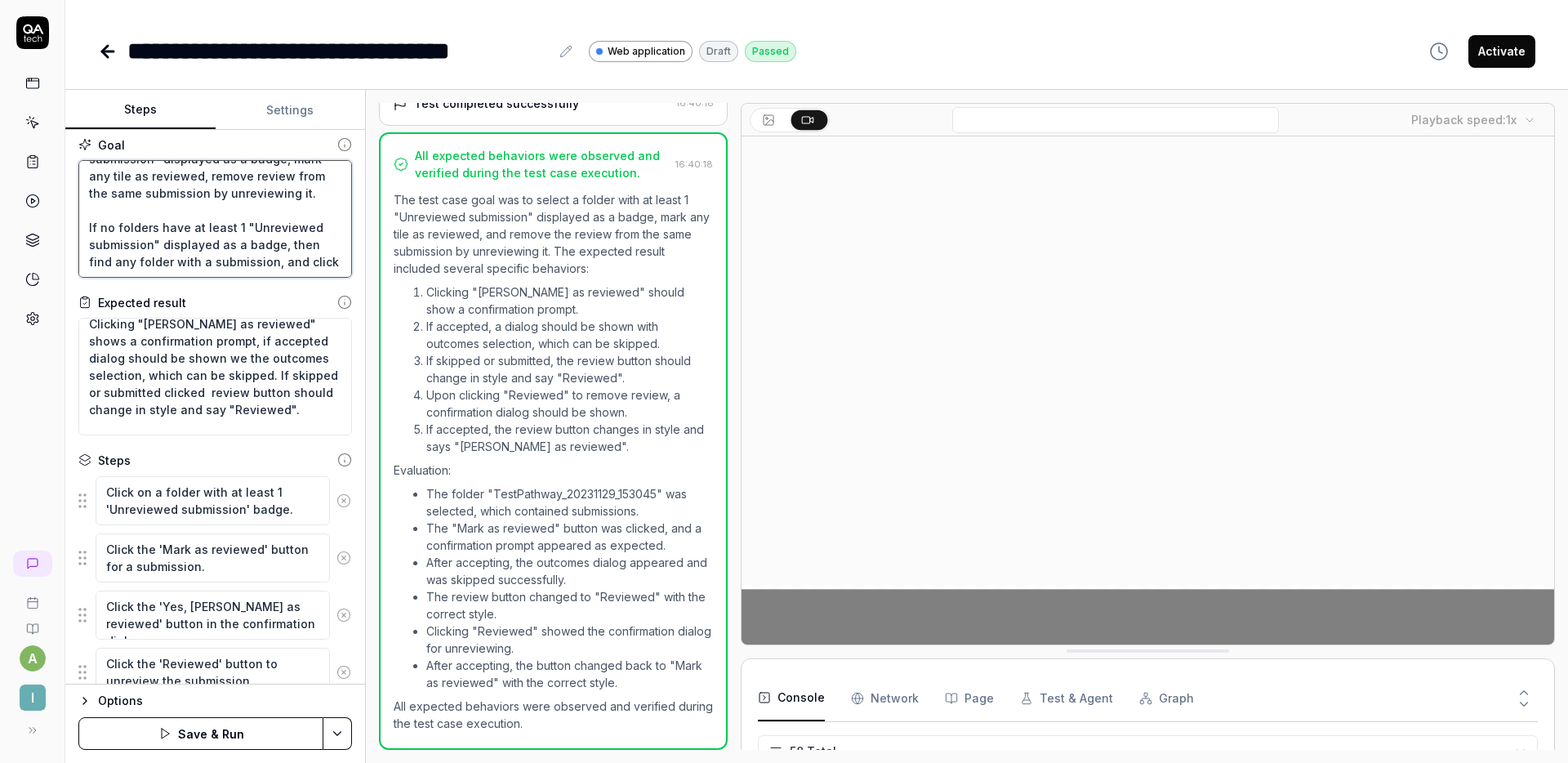
type textarea "Select folder with at least 1 "Unreviewed submission" displayed as a badge, mar…"
type textarea "*"
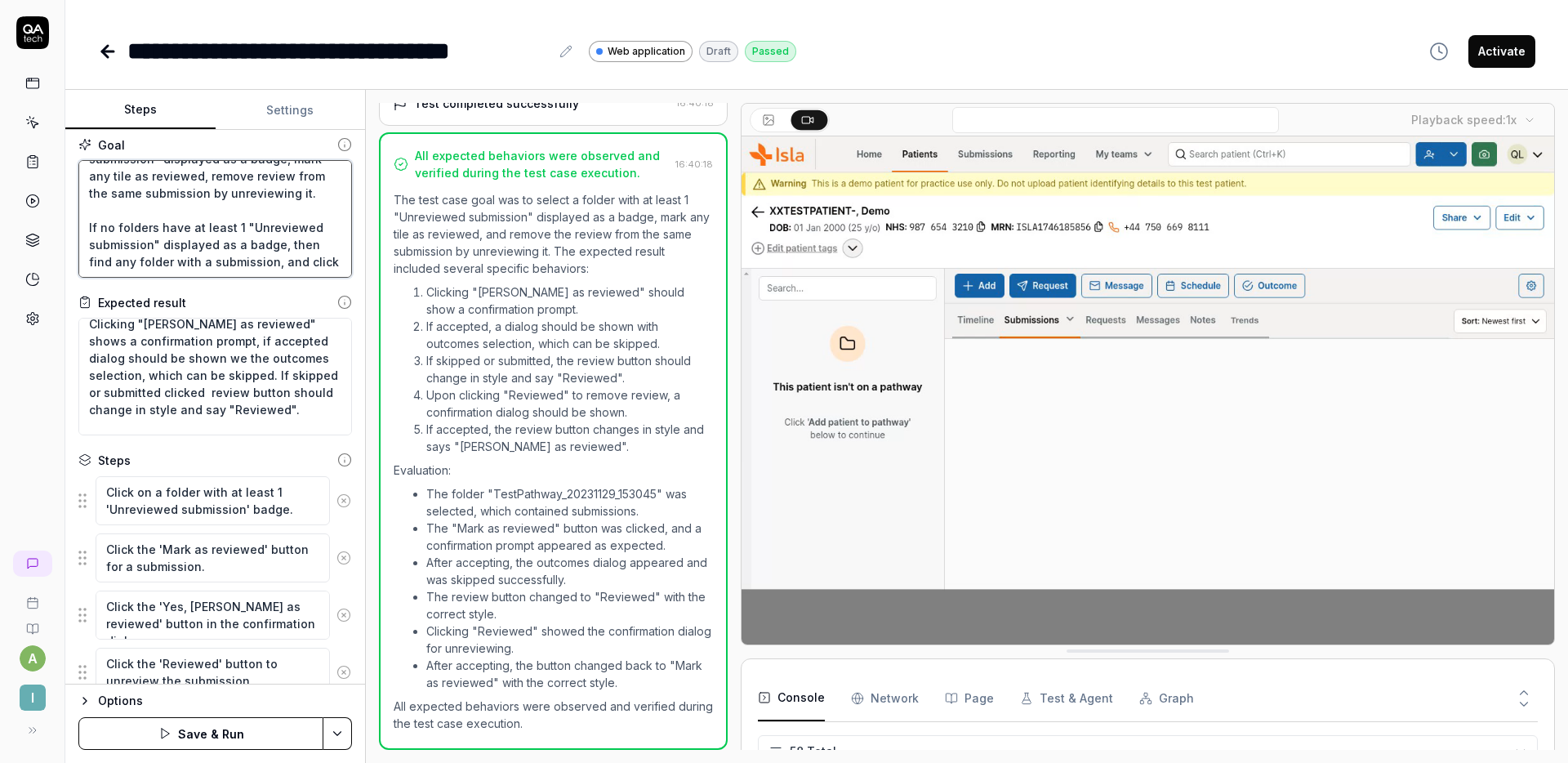
type textarea "Select folder with at least 1 "Unreviewed submission" displayed as a badge, mar…"
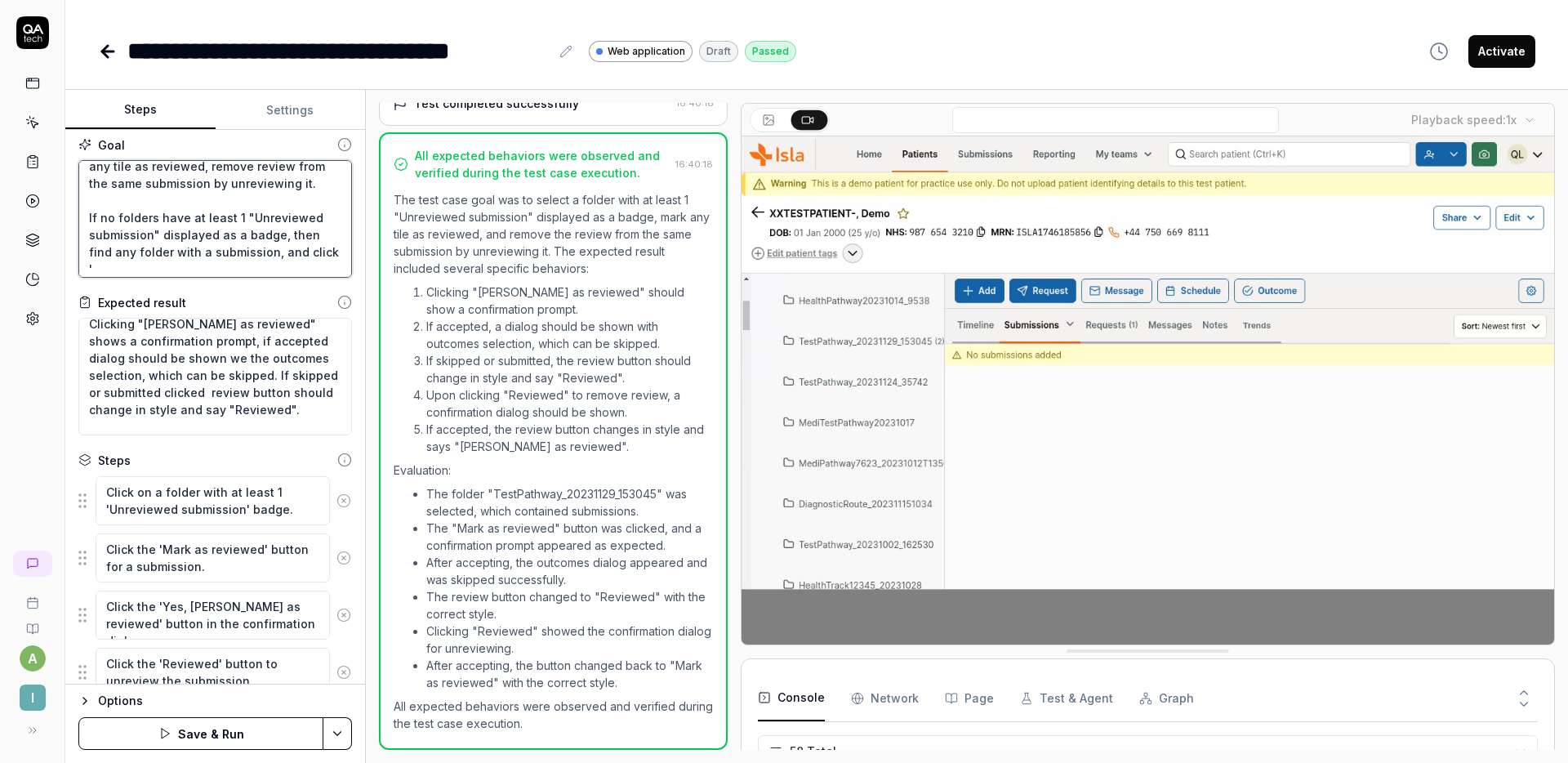
type textarea "*"
type textarea "Select folder with at least 1 "Unreviewed submission" displayed as a badge, mar…"
type textarea "*"
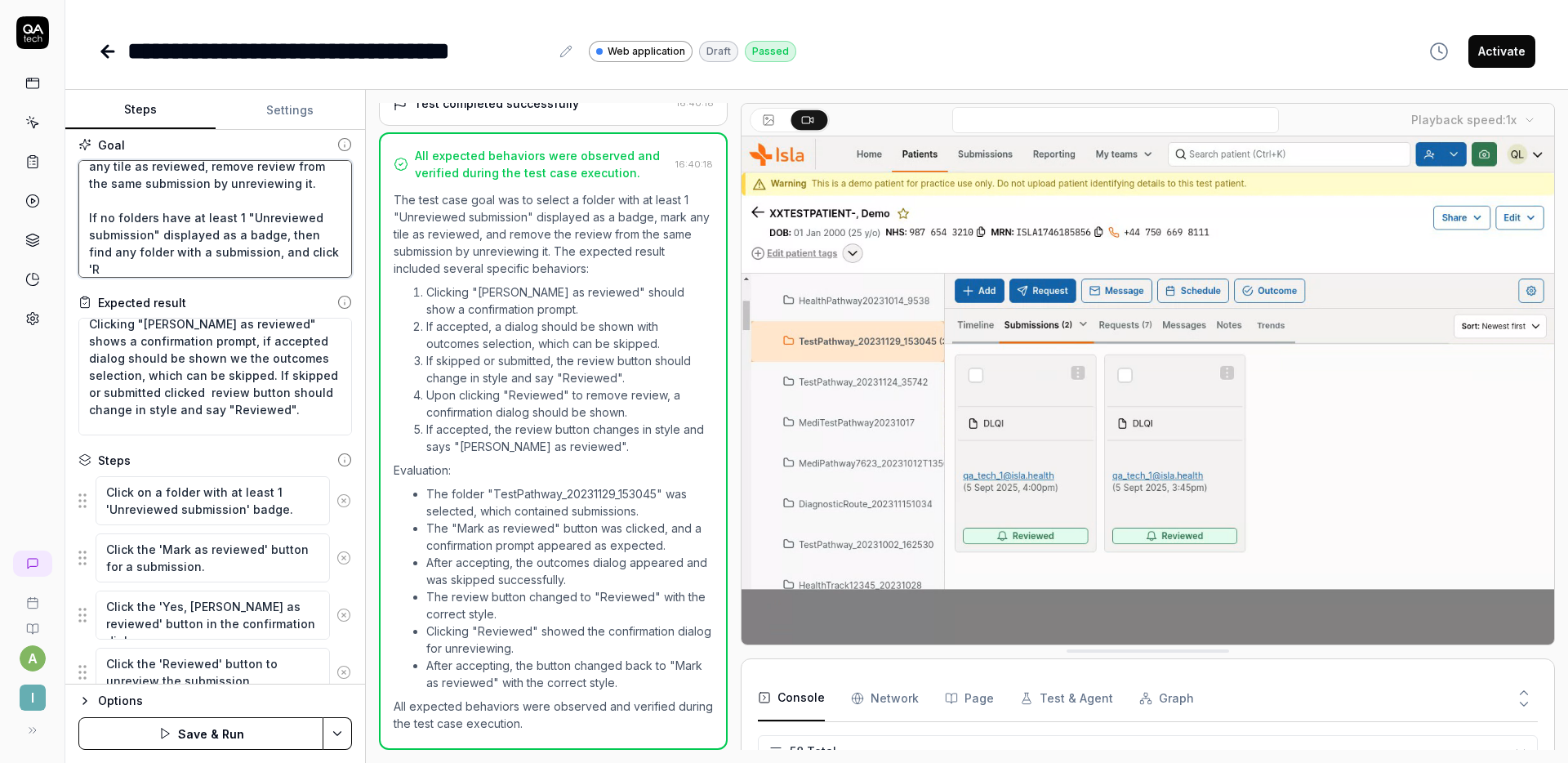
type textarea "Select folder with at least 1 "Unreviewed submission" displayed as a badge, mar…"
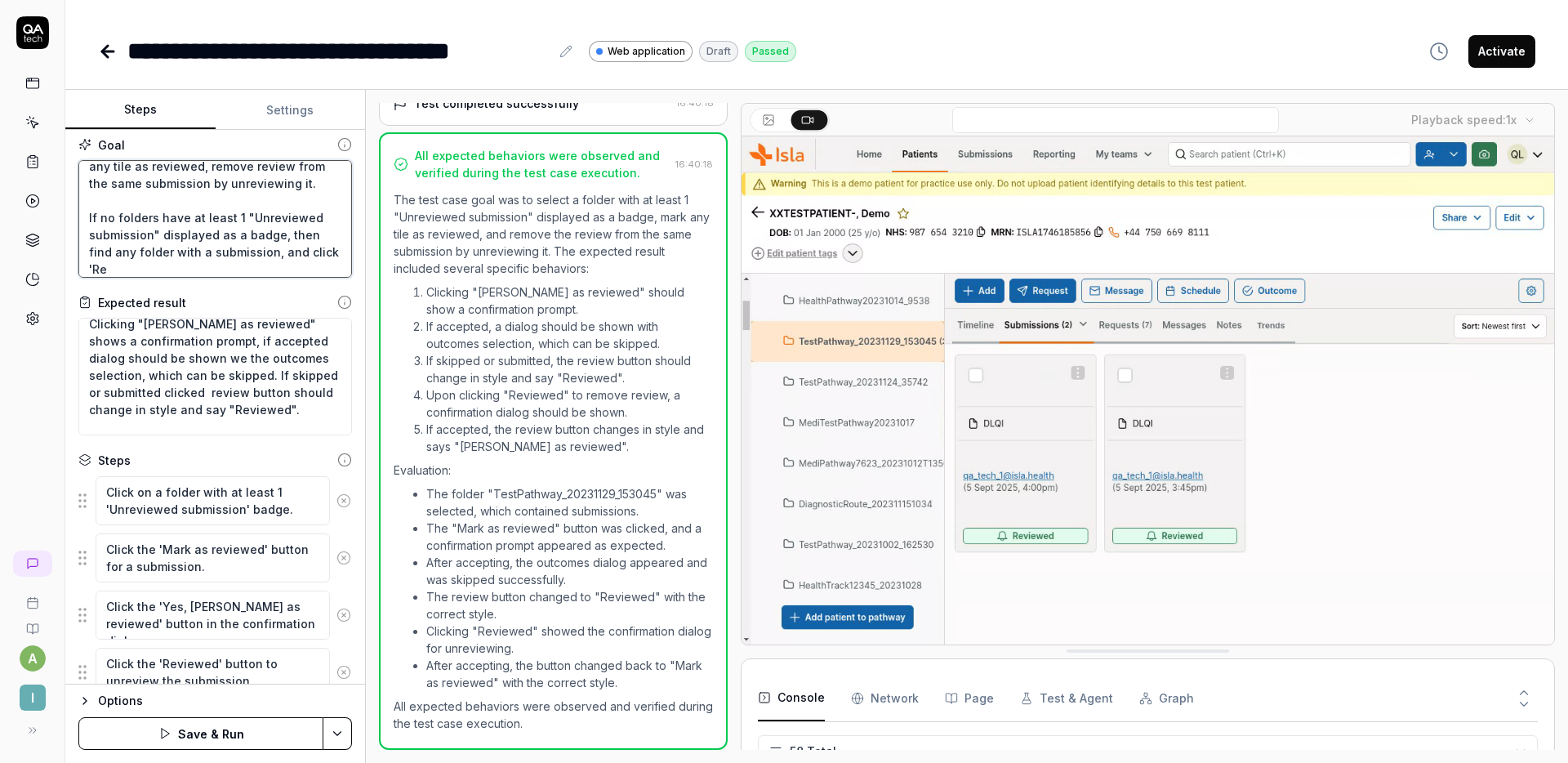
type textarea "*"
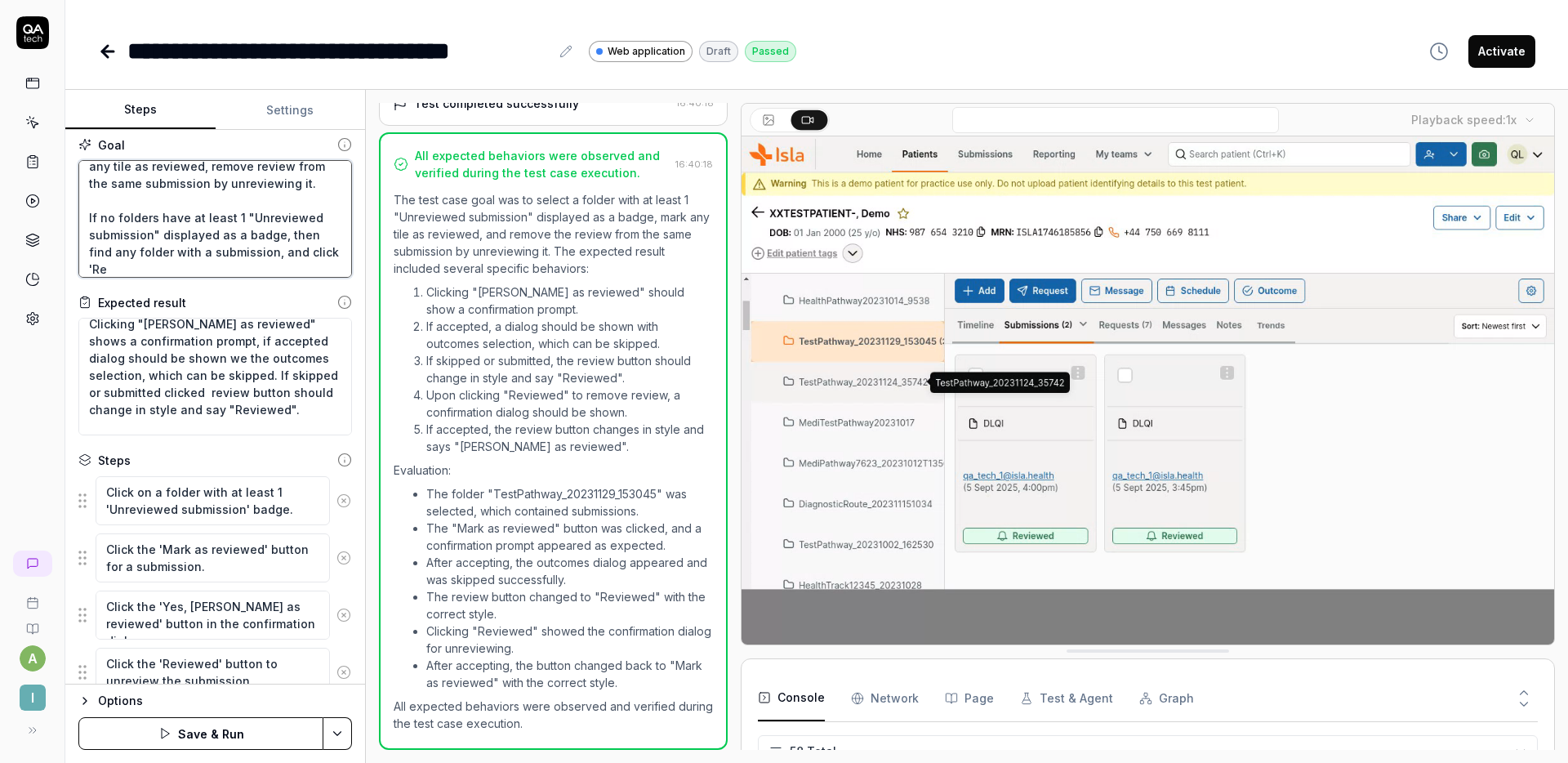
type textarea "Select folder with at least 1 "Unreviewed submission" displayed as a badge, mar…"
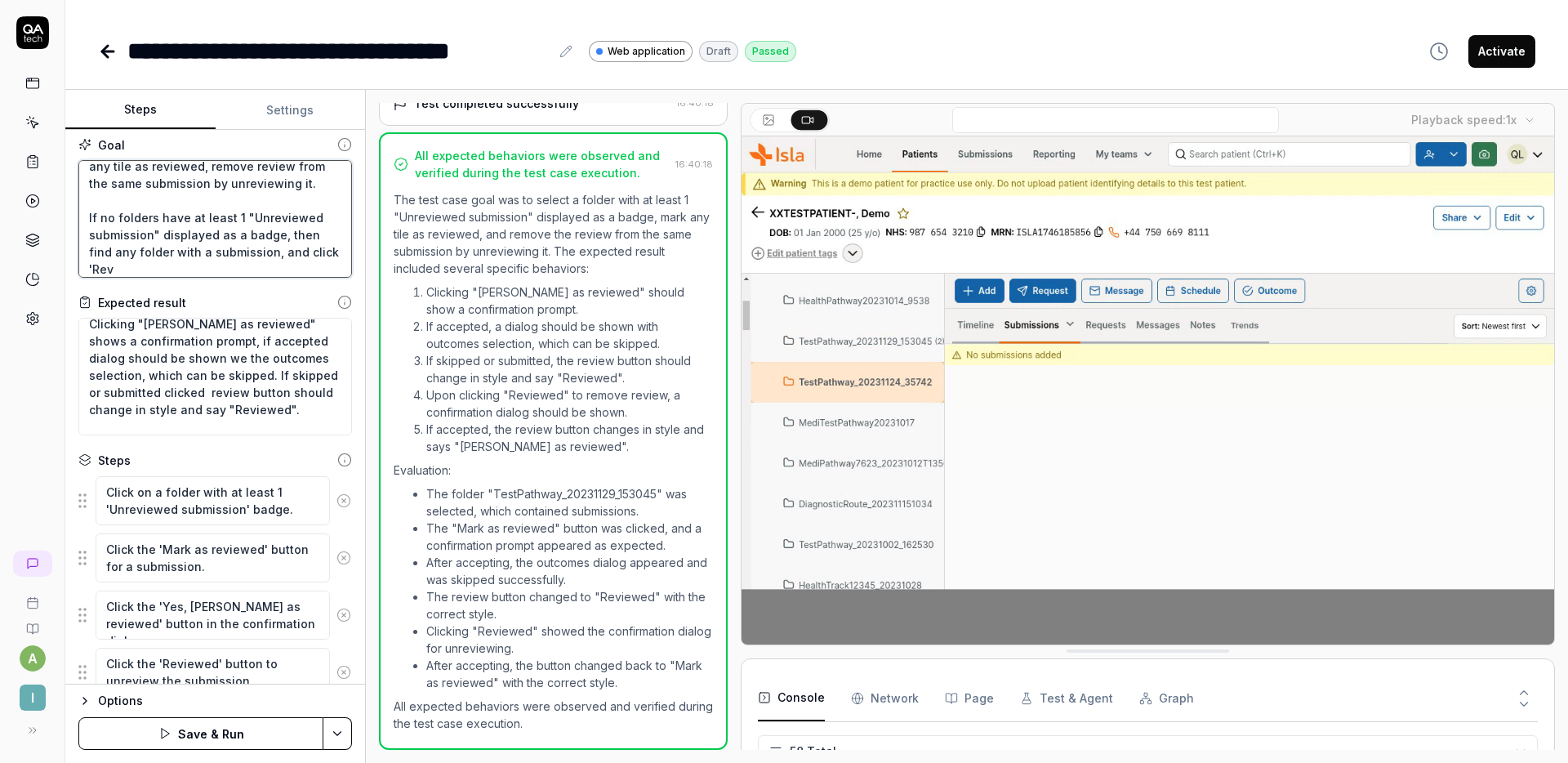
type textarea "*"
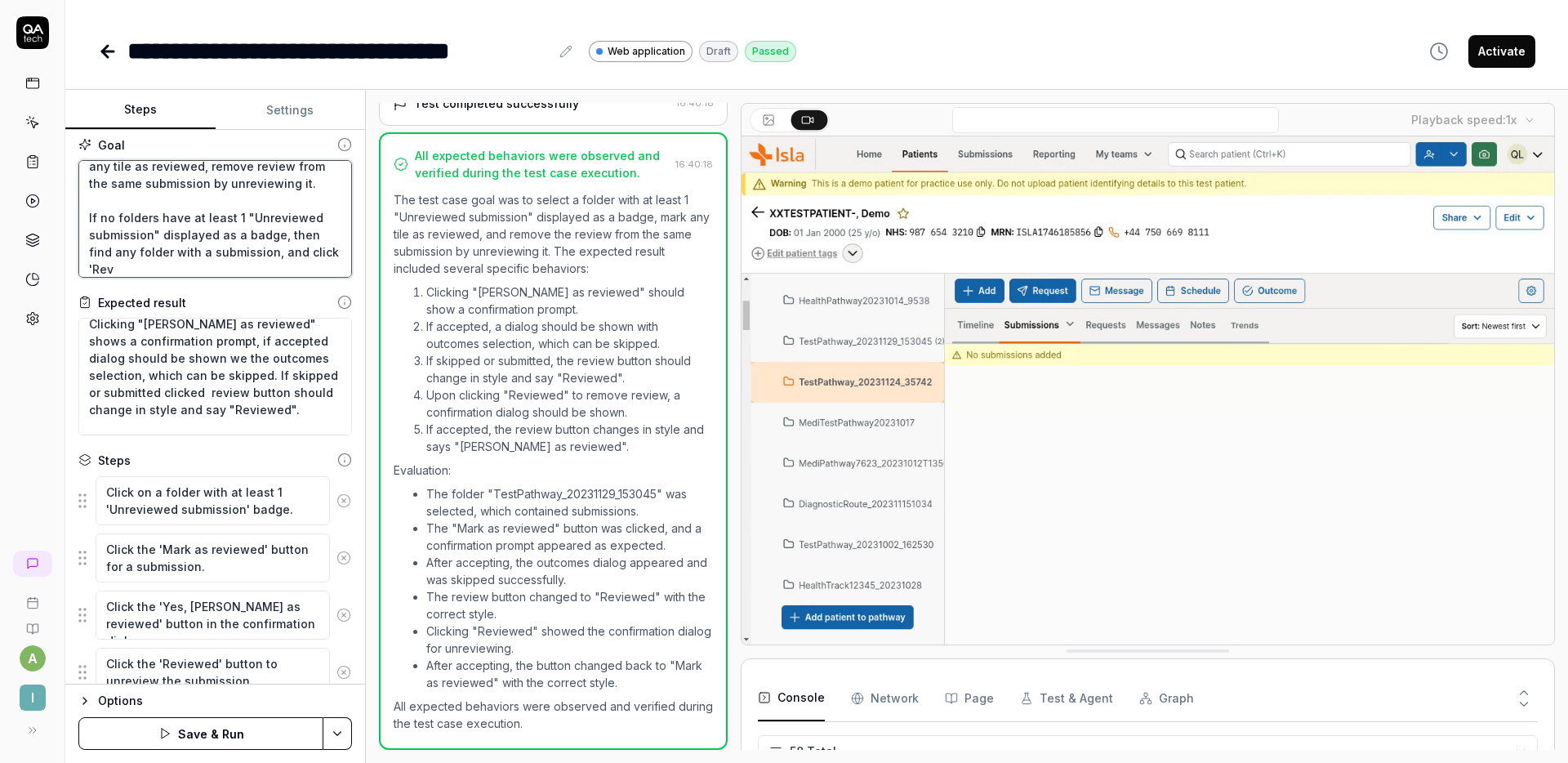
type textarea "Select folder with at least 1 "Unreviewed submission" displayed as a badge, mar…"
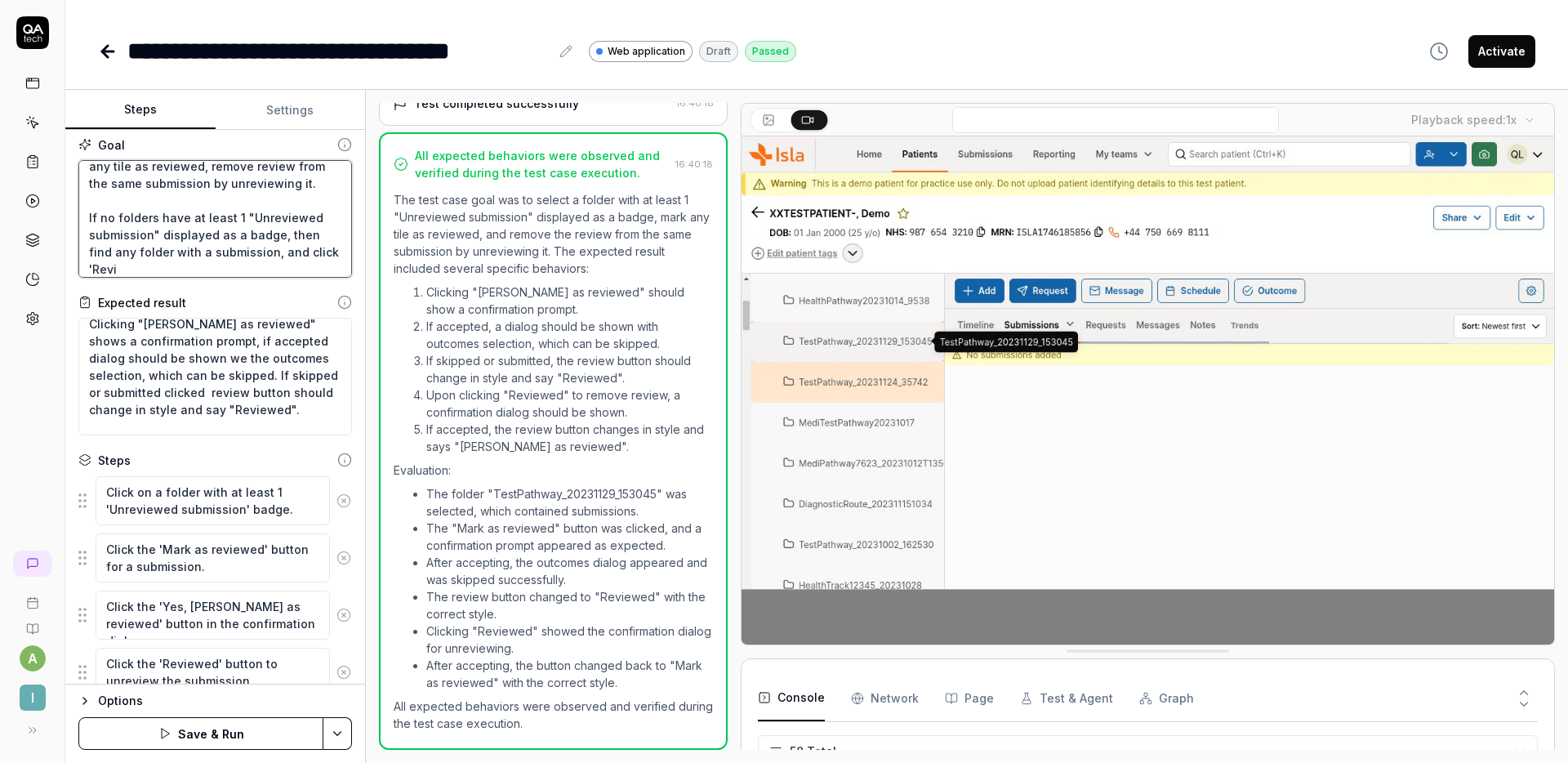
type textarea "*"
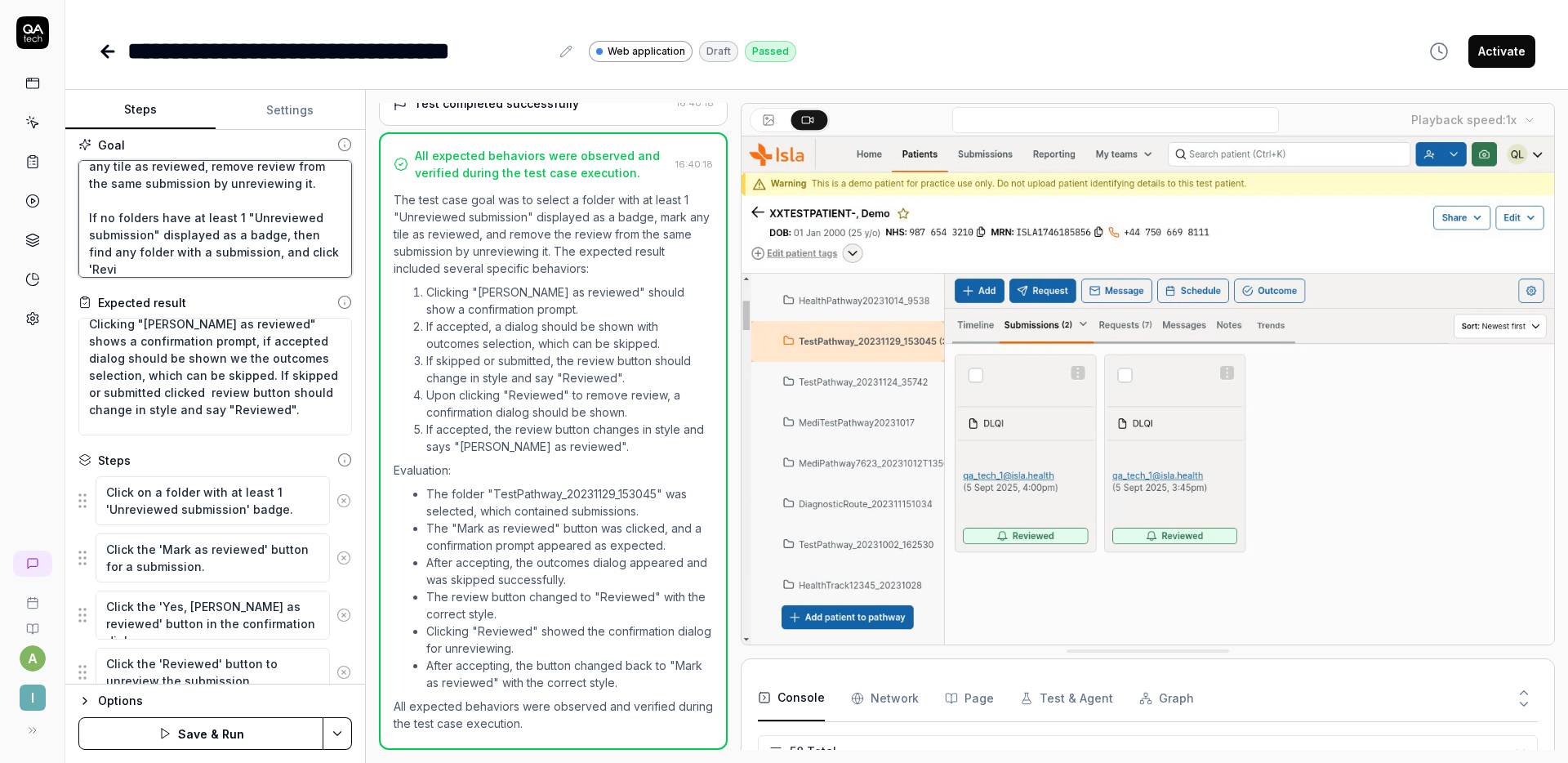
type textarea "Select folder with at least 1 "Unreviewed submission" displayed as a badge, mar…"
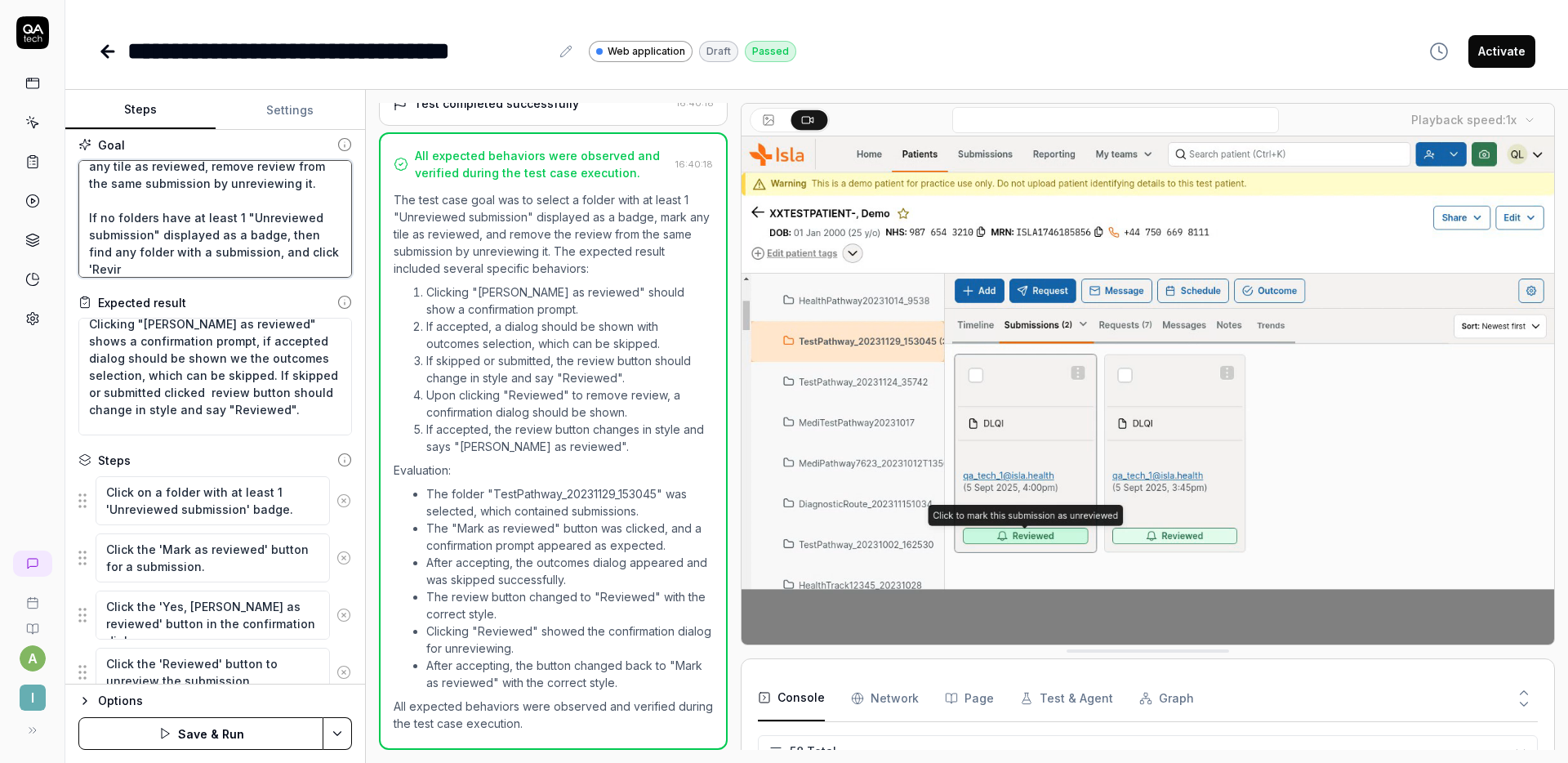
type textarea "*"
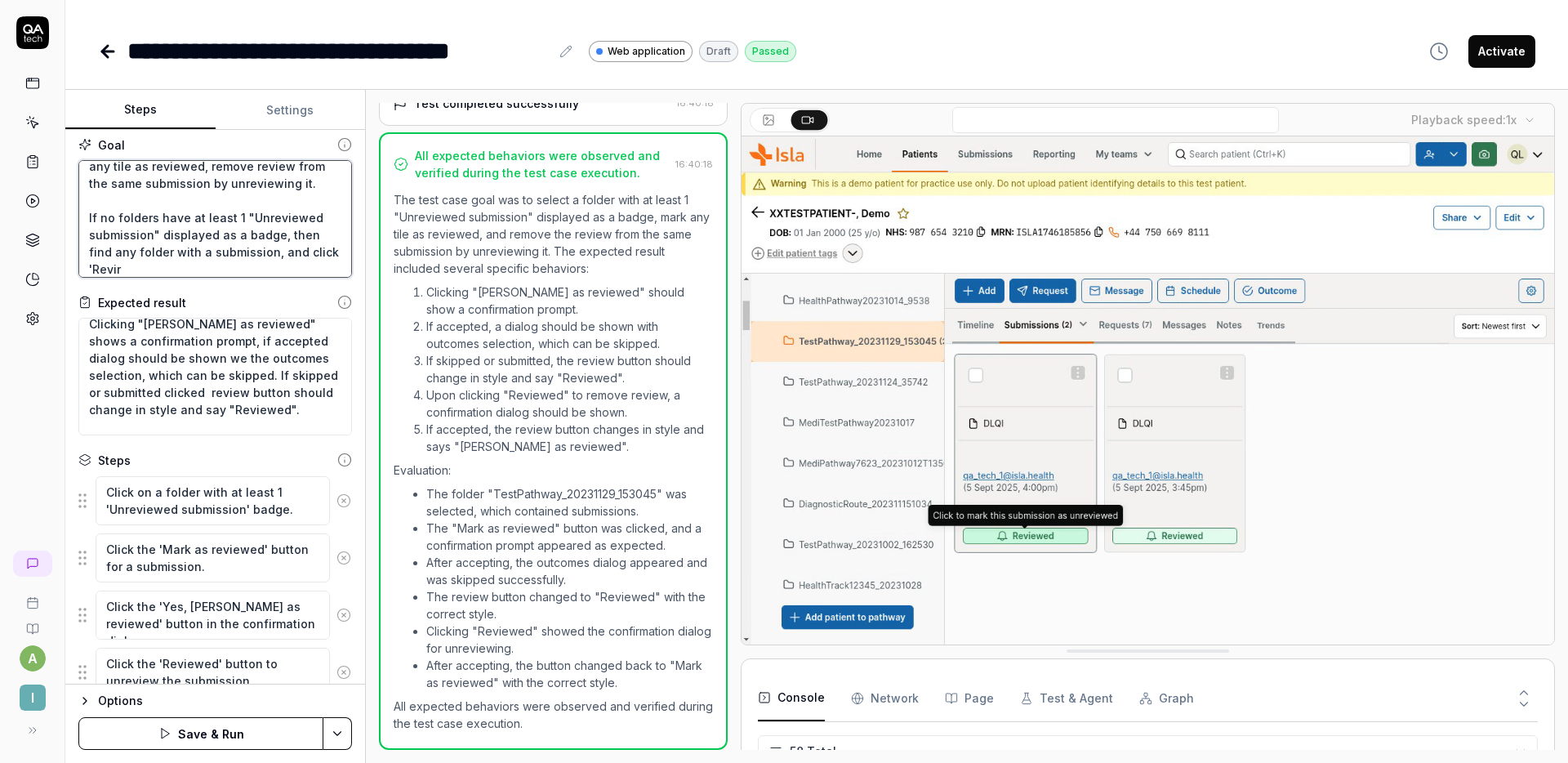
type textarea "Select folder with at least 1 "Unreviewed submission" displayed as a badge, mar…"
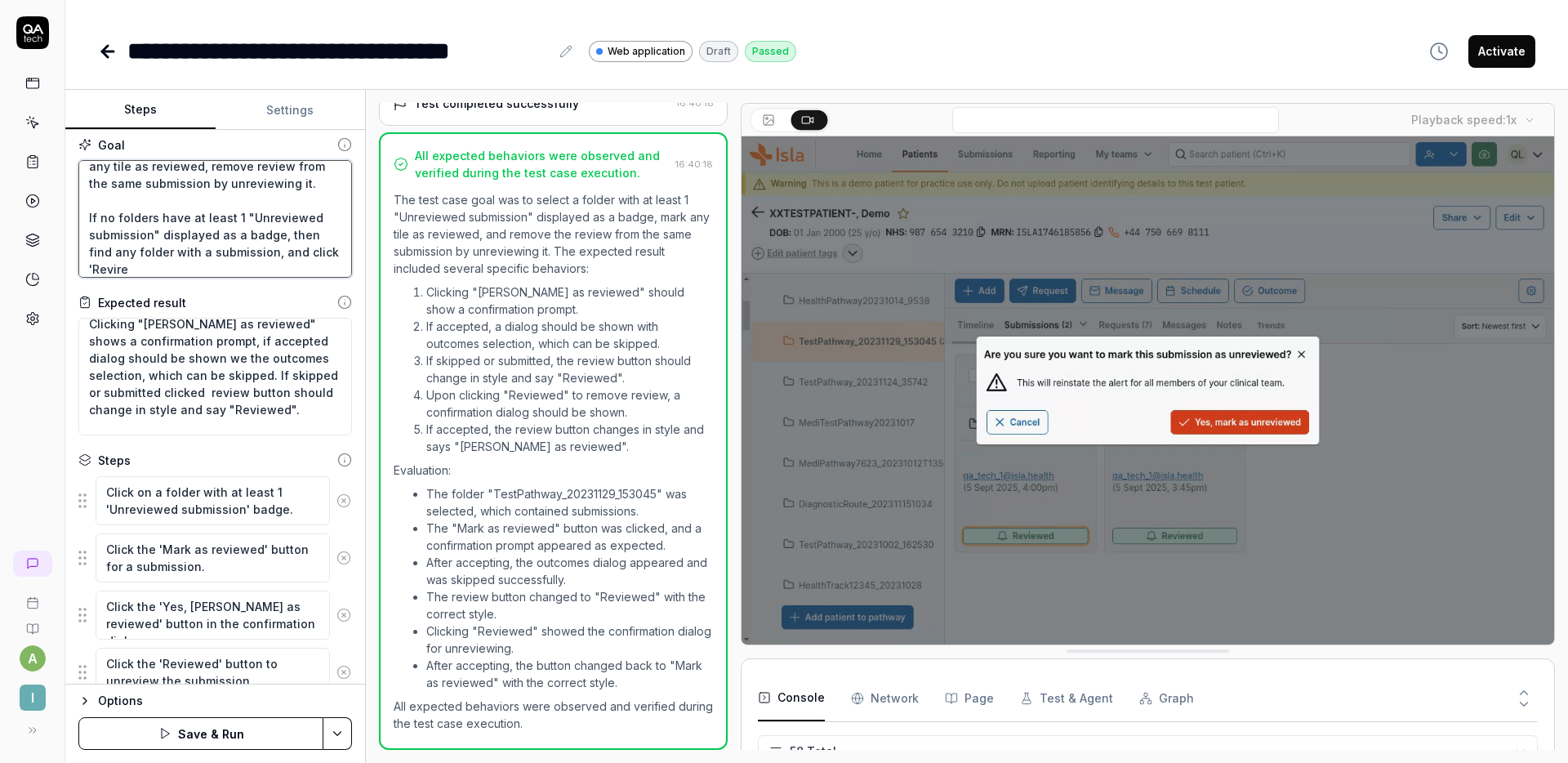
type textarea "*"
type textarea "Select folder with at least 1 "Unreviewed submission" displayed as a badge, mar…"
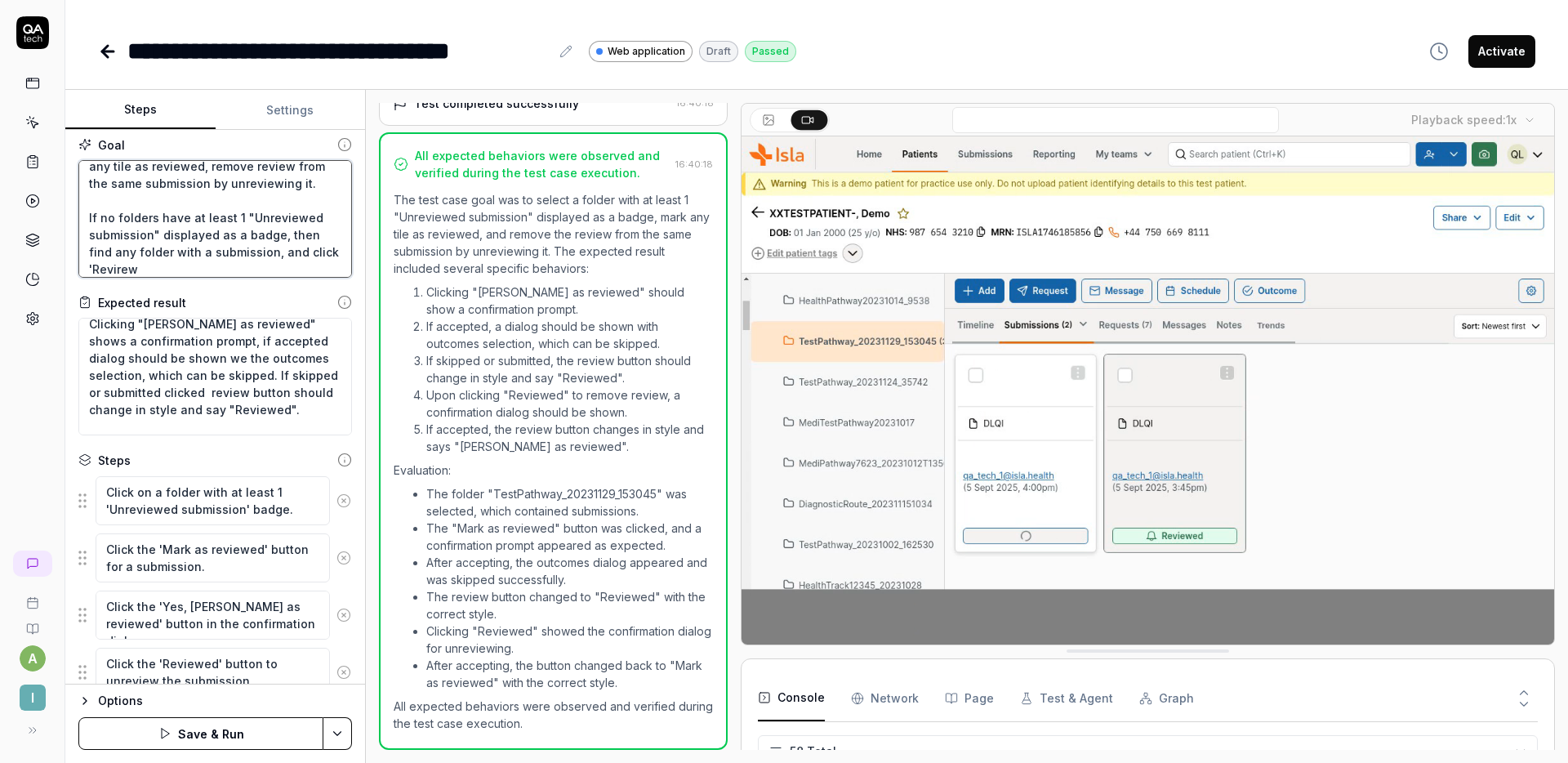
type textarea "*"
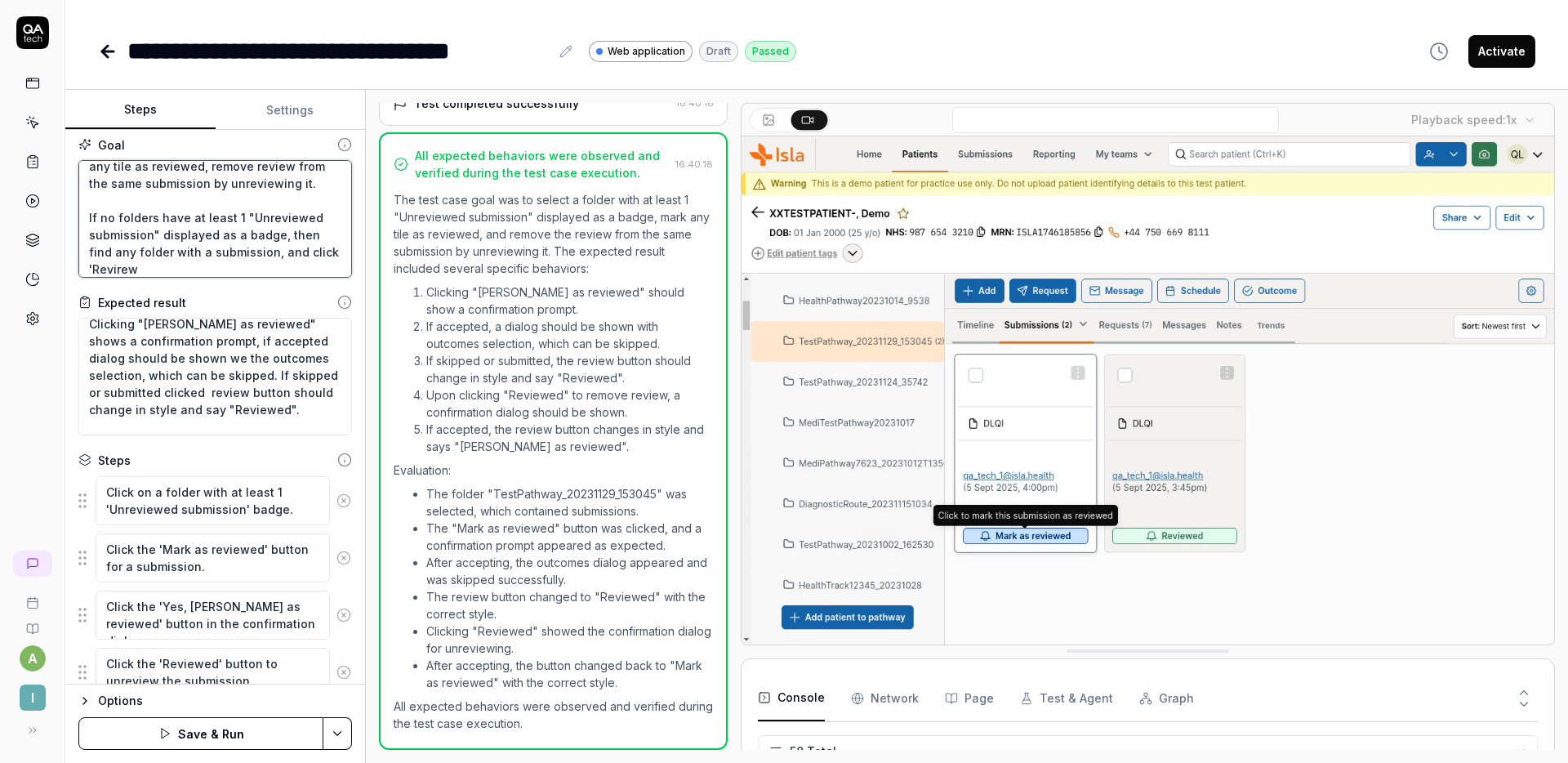
type textarea "Select folder with at least 1 "Unreviewed submission" displayed as a badge, mar…"
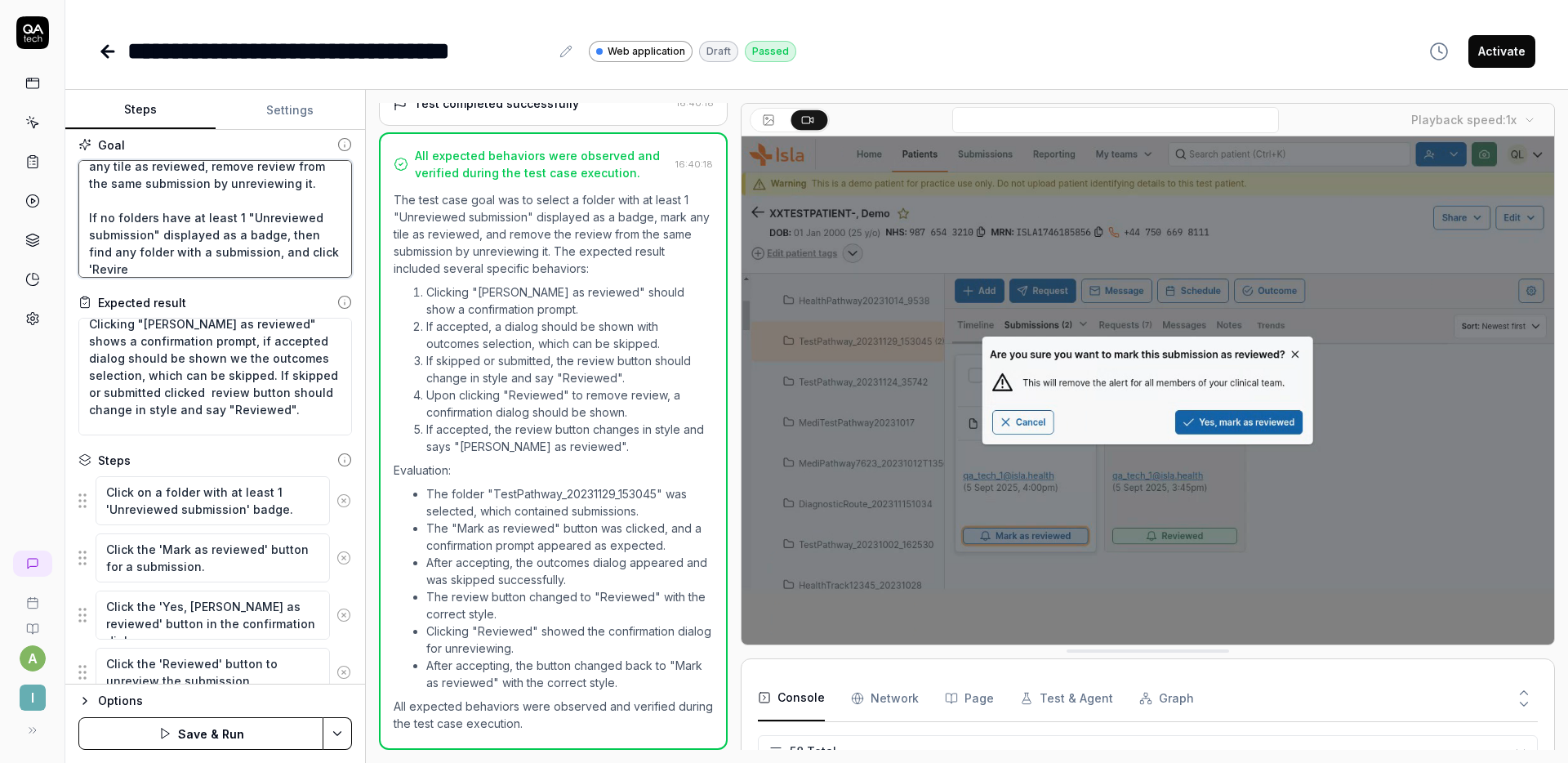
type textarea "*"
type textarea "Select folder with at least 1 "Unreviewed submission" displayed as a badge, mar…"
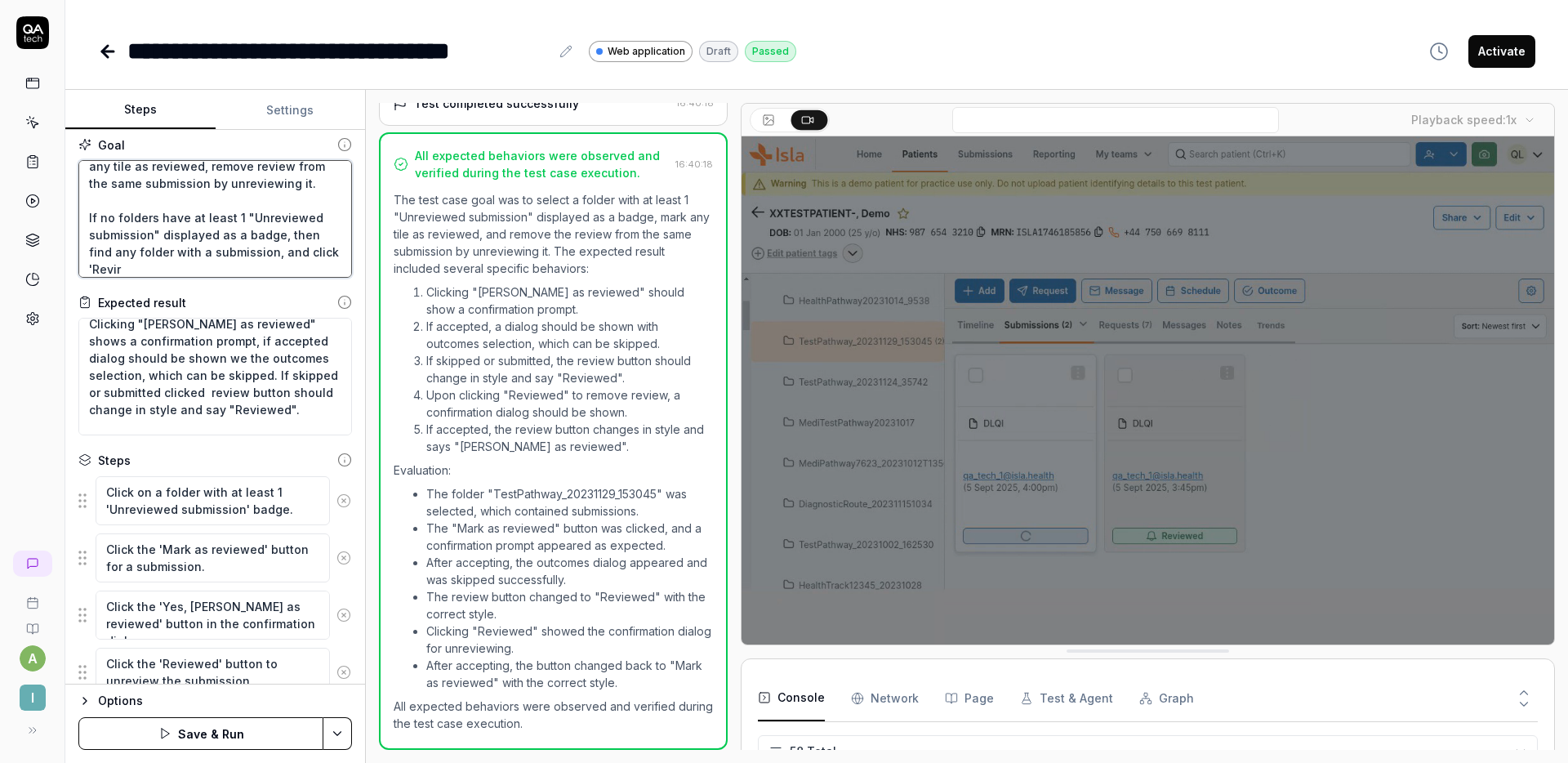
type textarea "*"
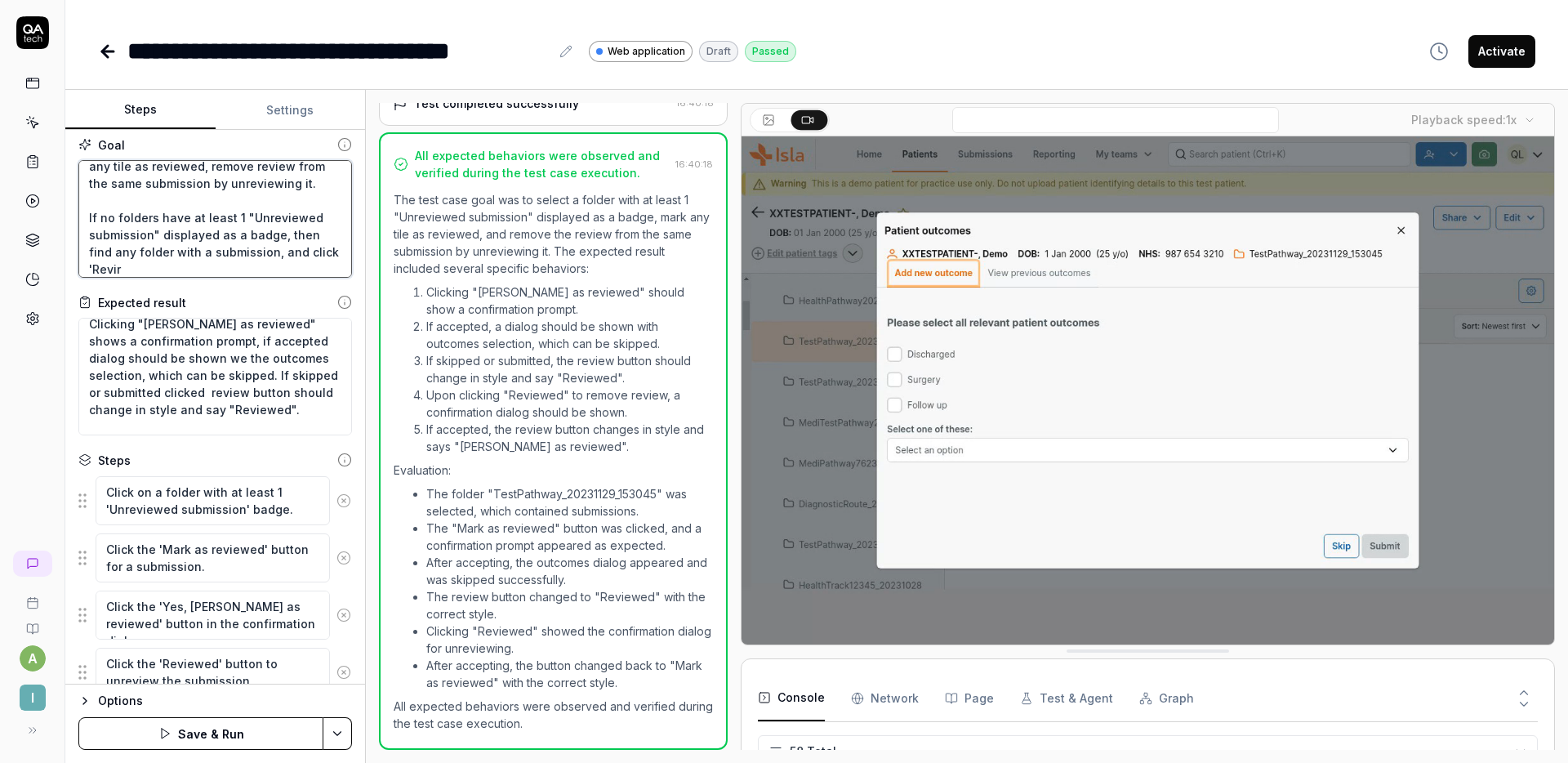
type textarea "Select folder with at least 1 "Unreviewed submission" displayed as a badge, mar…"
type textarea "*"
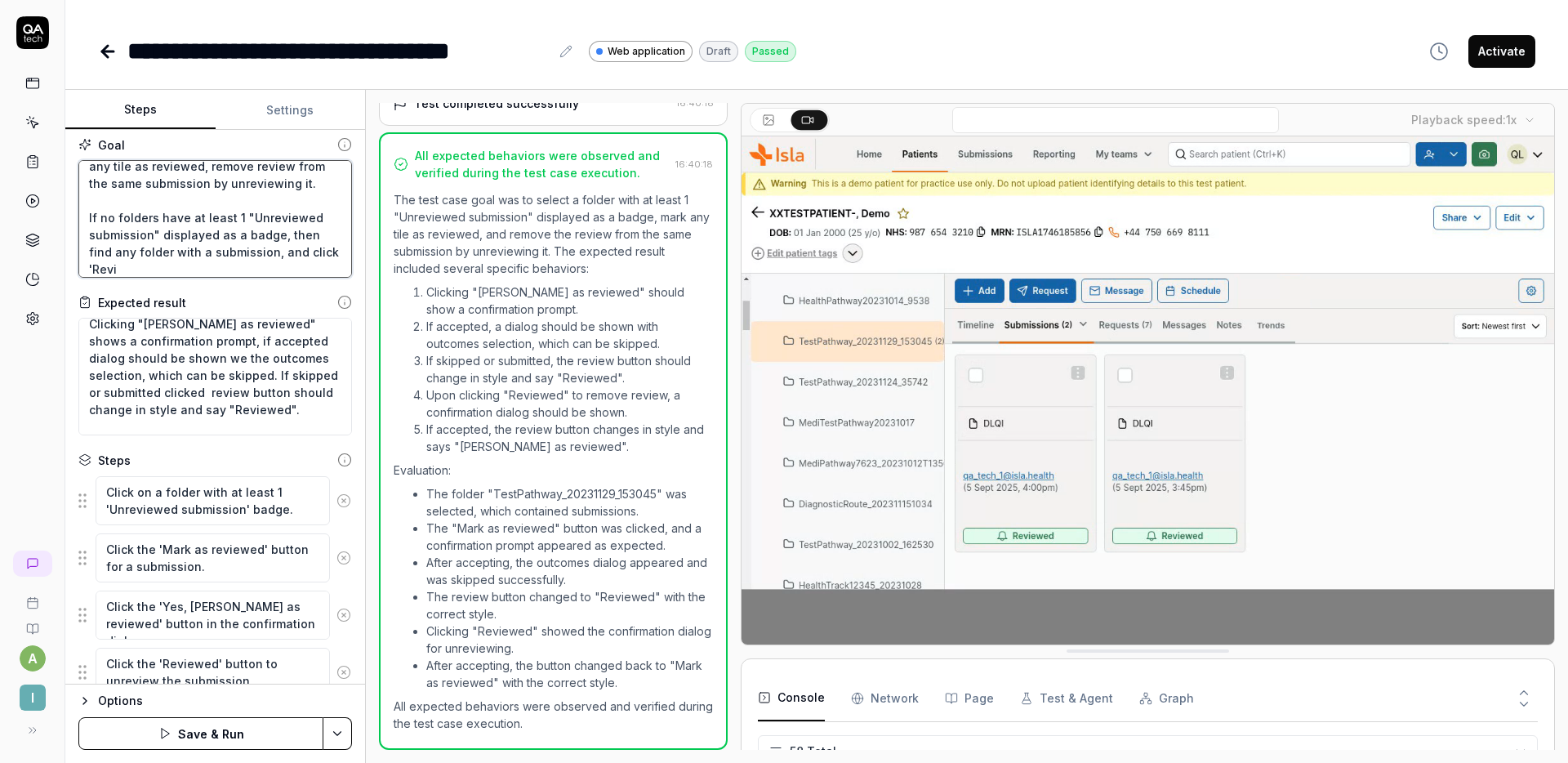
type textarea "Select folder with at least 1 "Unreviewed submission" displayed as a badge, mar…"
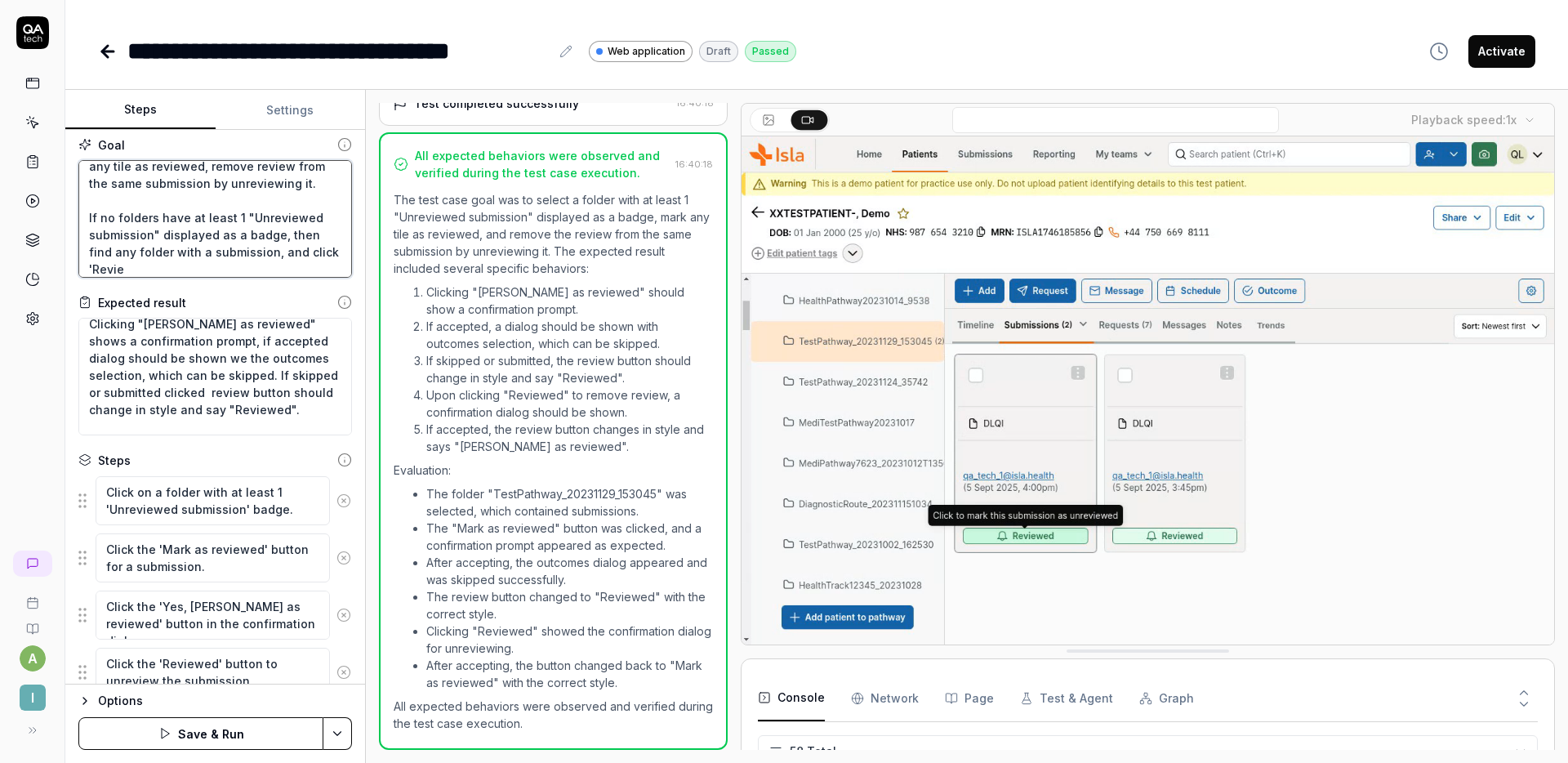
type textarea "*"
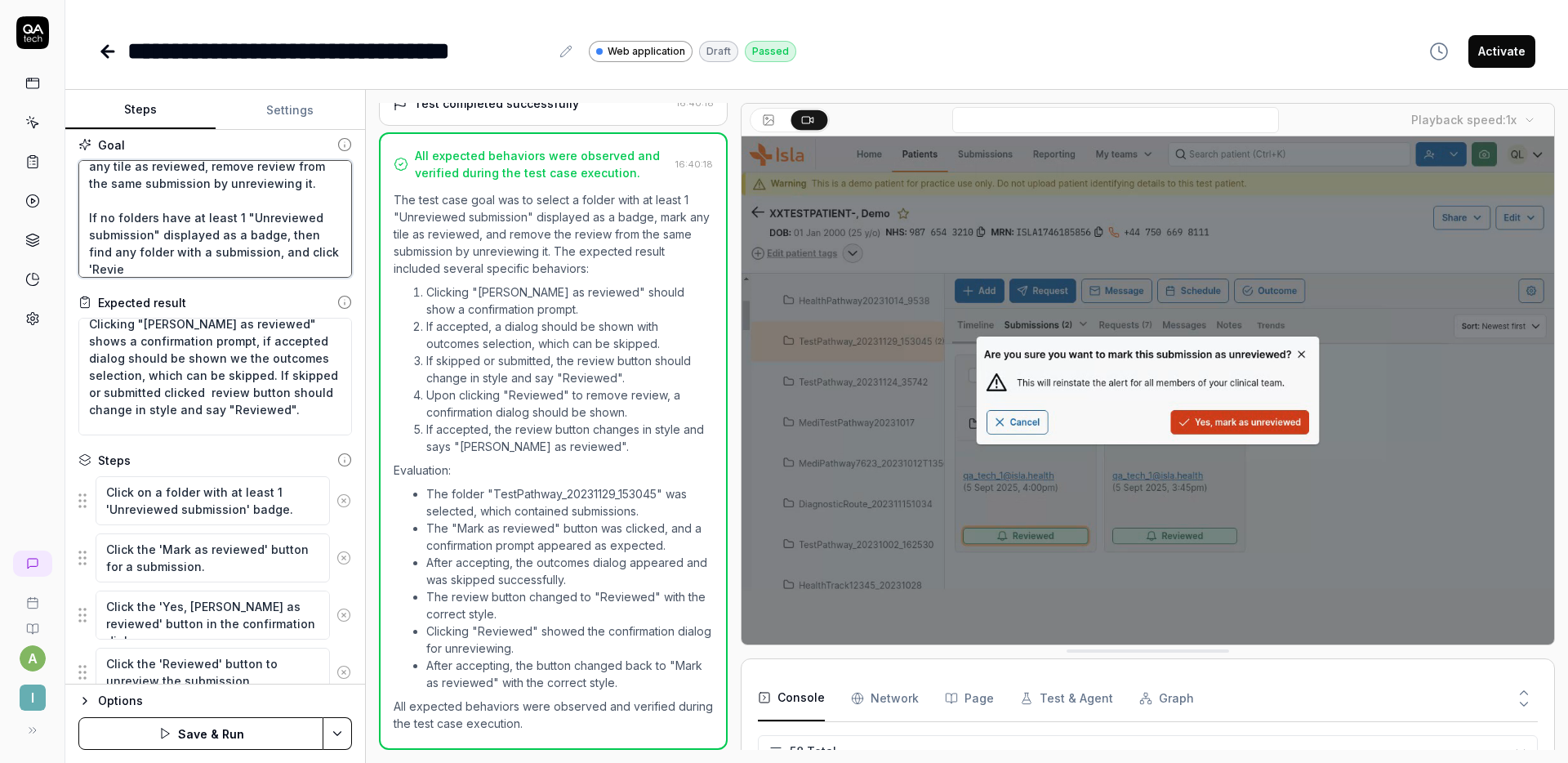
type textarea "Select folder with at least 1 "Unreviewed submission" displayed as a badge, mar…"
type textarea "*"
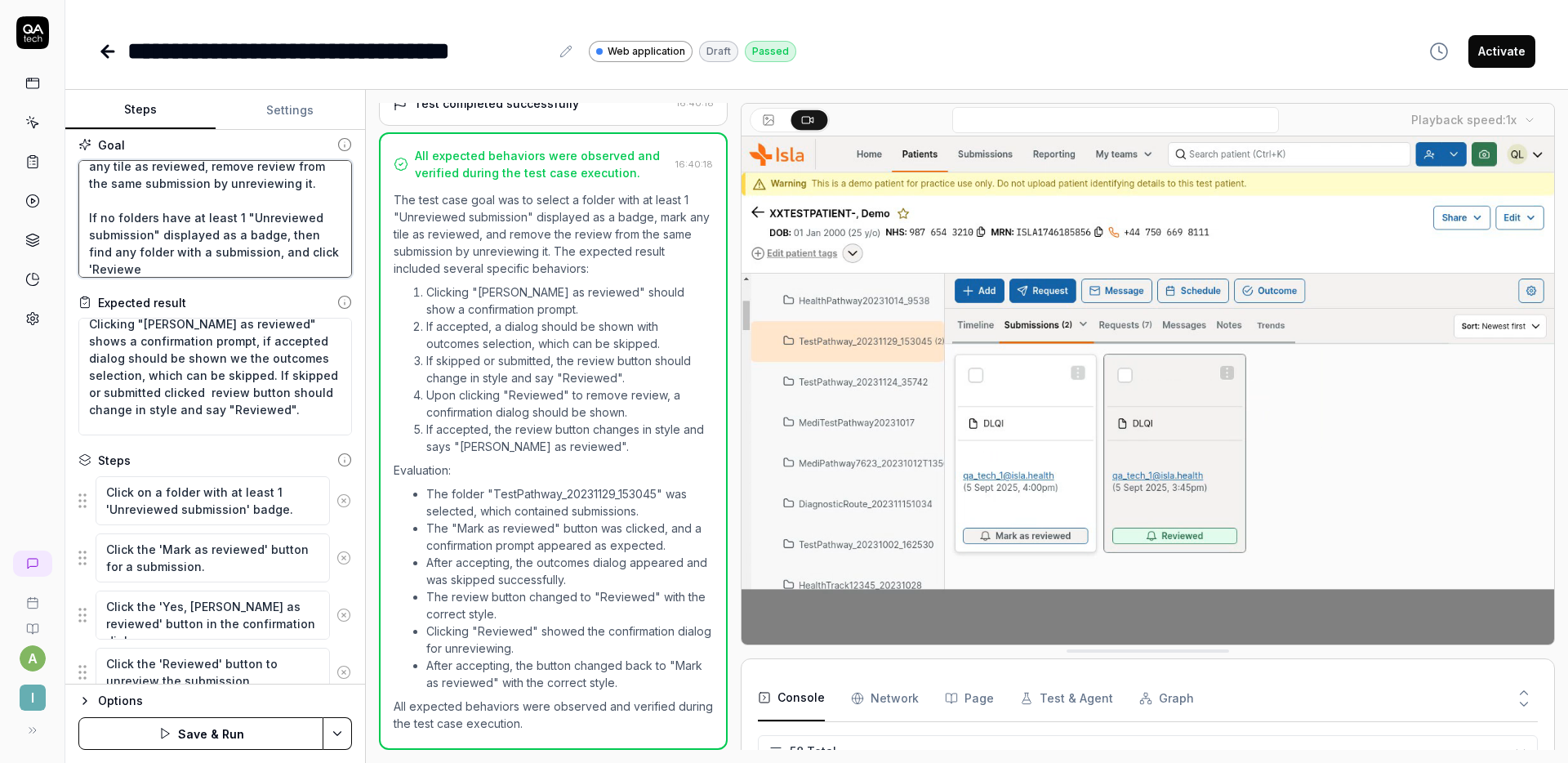
type textarea "Select folder with at least 1 "Unreviewed submission" displayed as a badge, mar…"
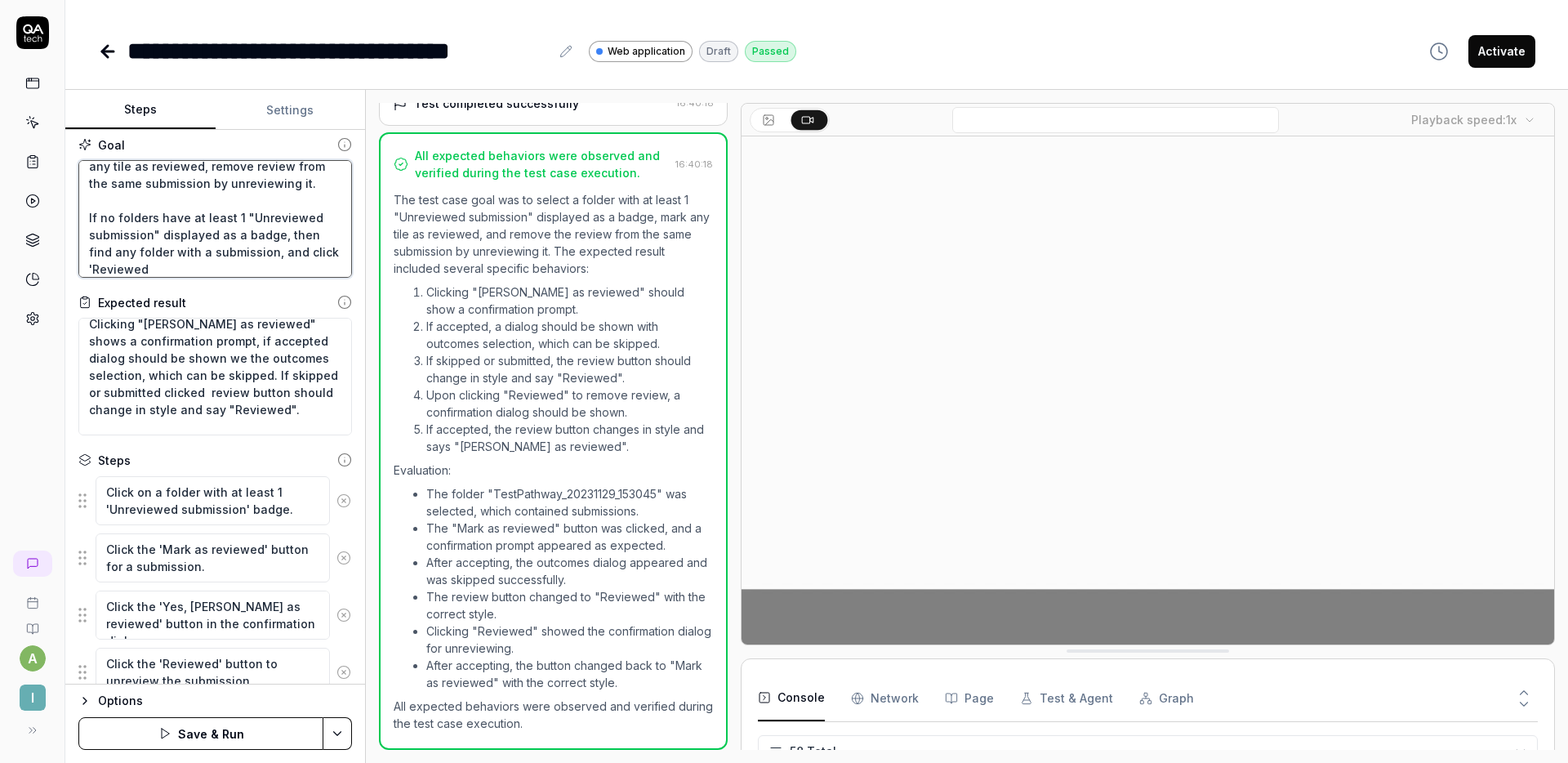
type textarea "*"
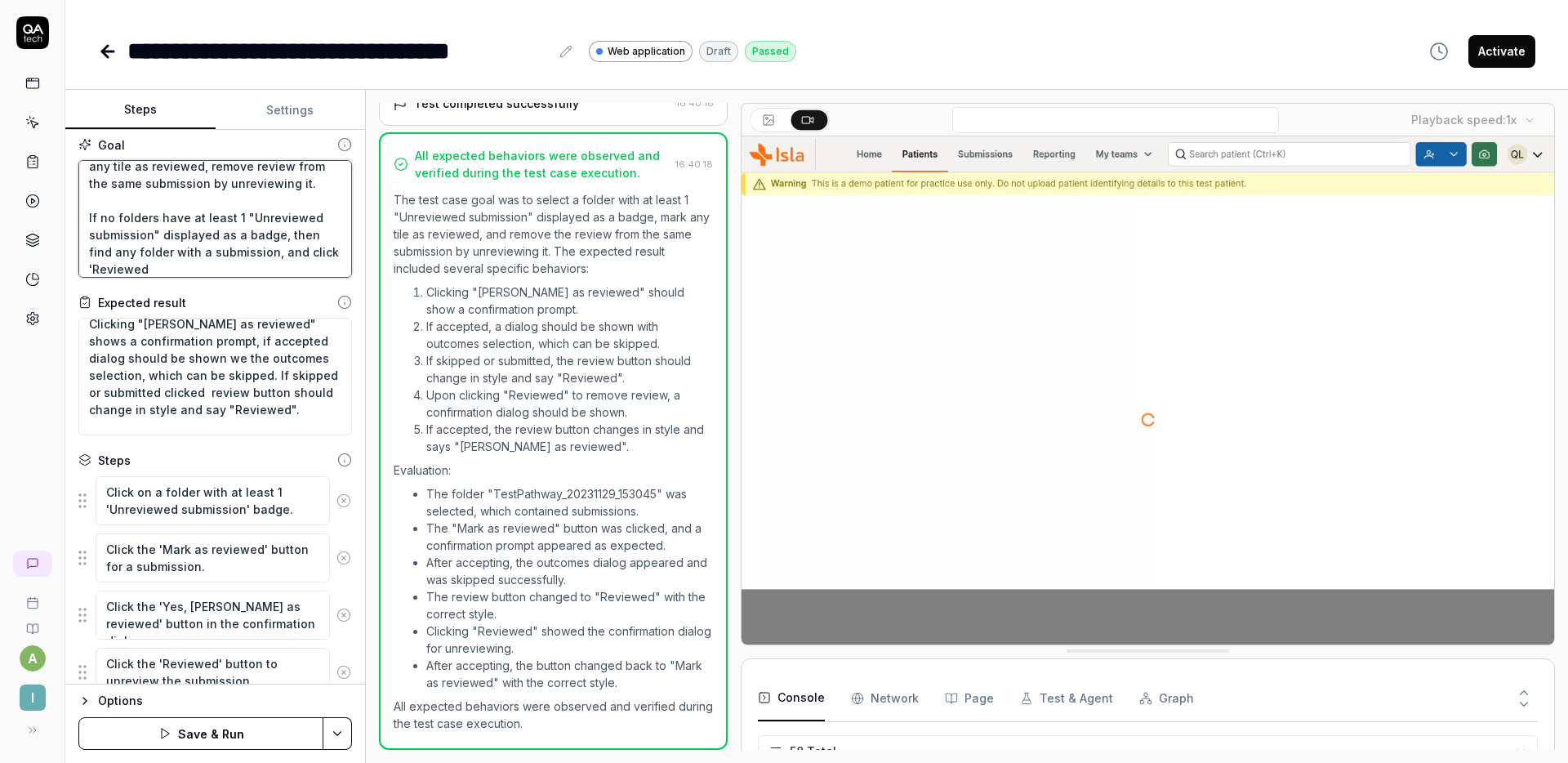
type textarea "Select folder with at least 1 "Unreviewed submission" displayed as a badge, mar…"
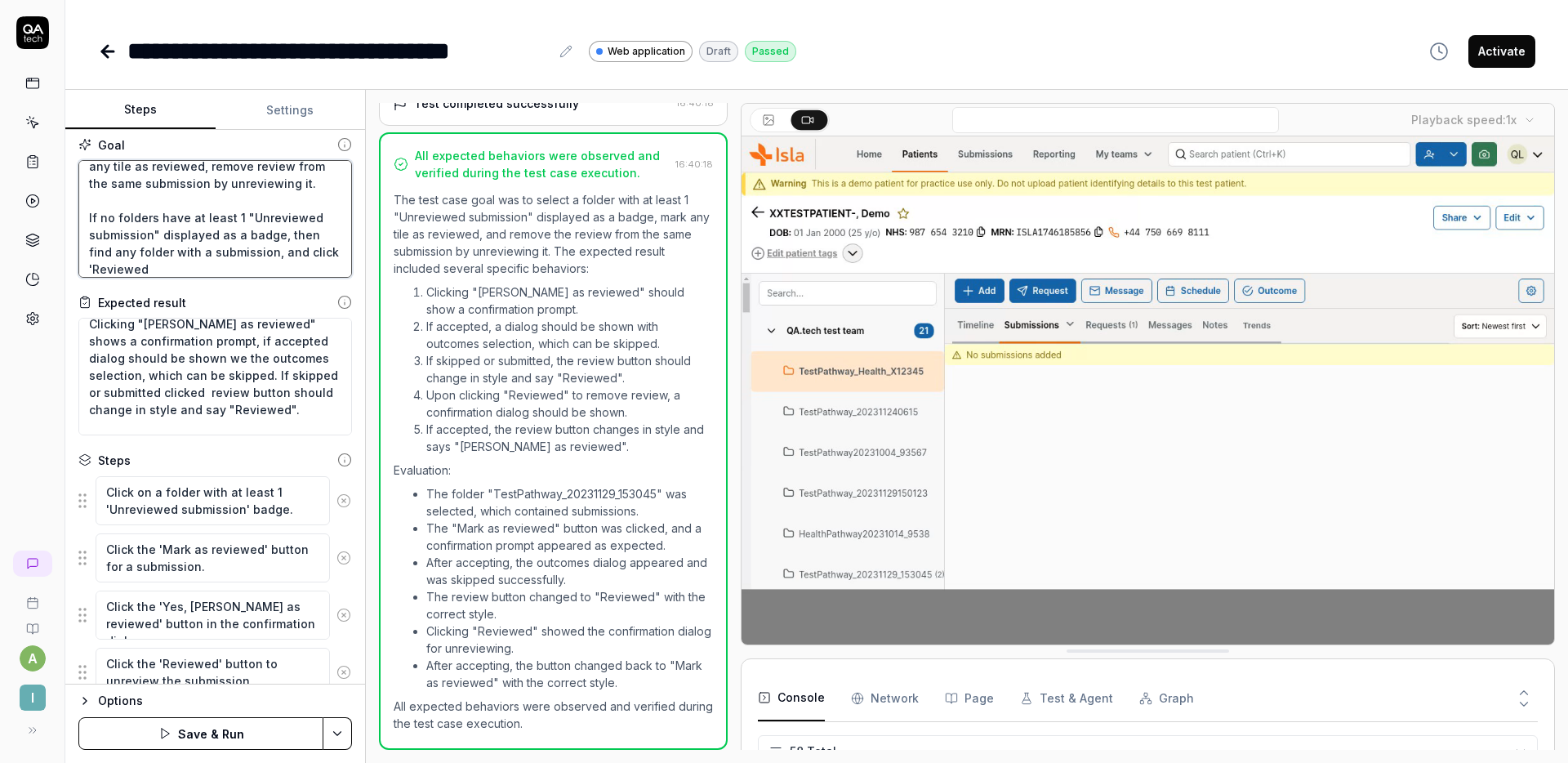
type textarea "*"
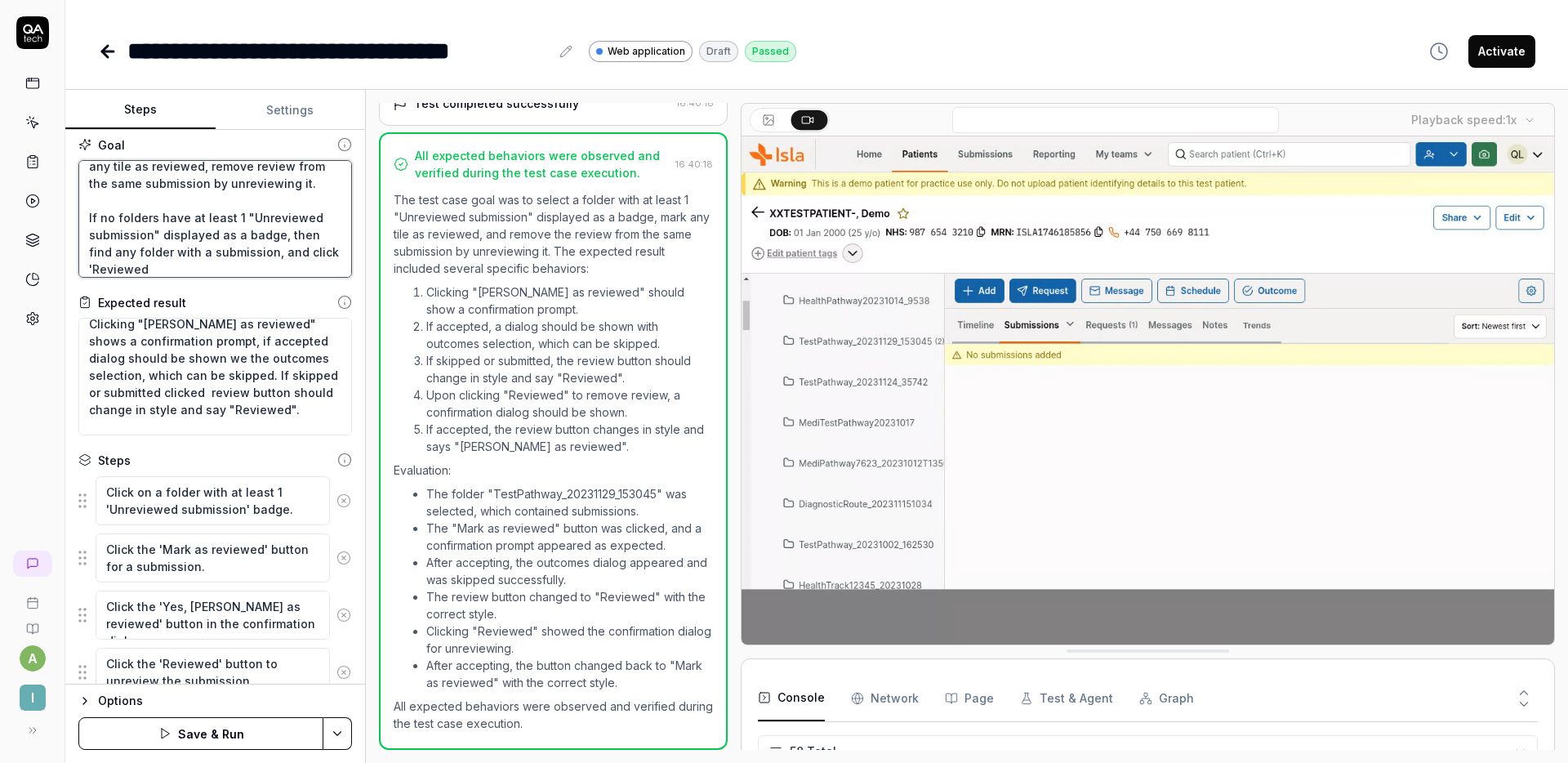
type textarea "Select folder with at least 1 "Unreviewed submission" displayed as a badge, mar…"
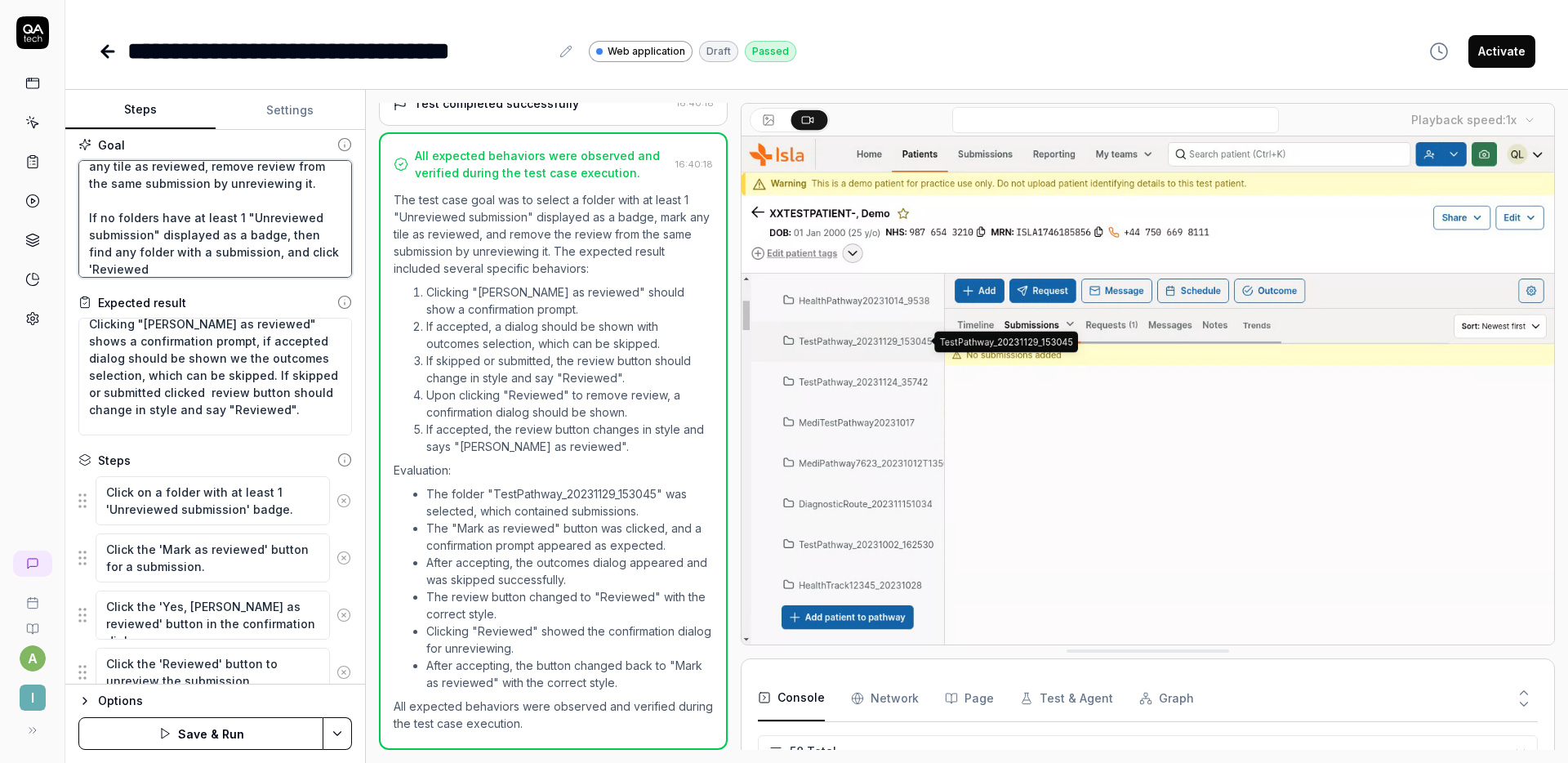
type textarea "*"
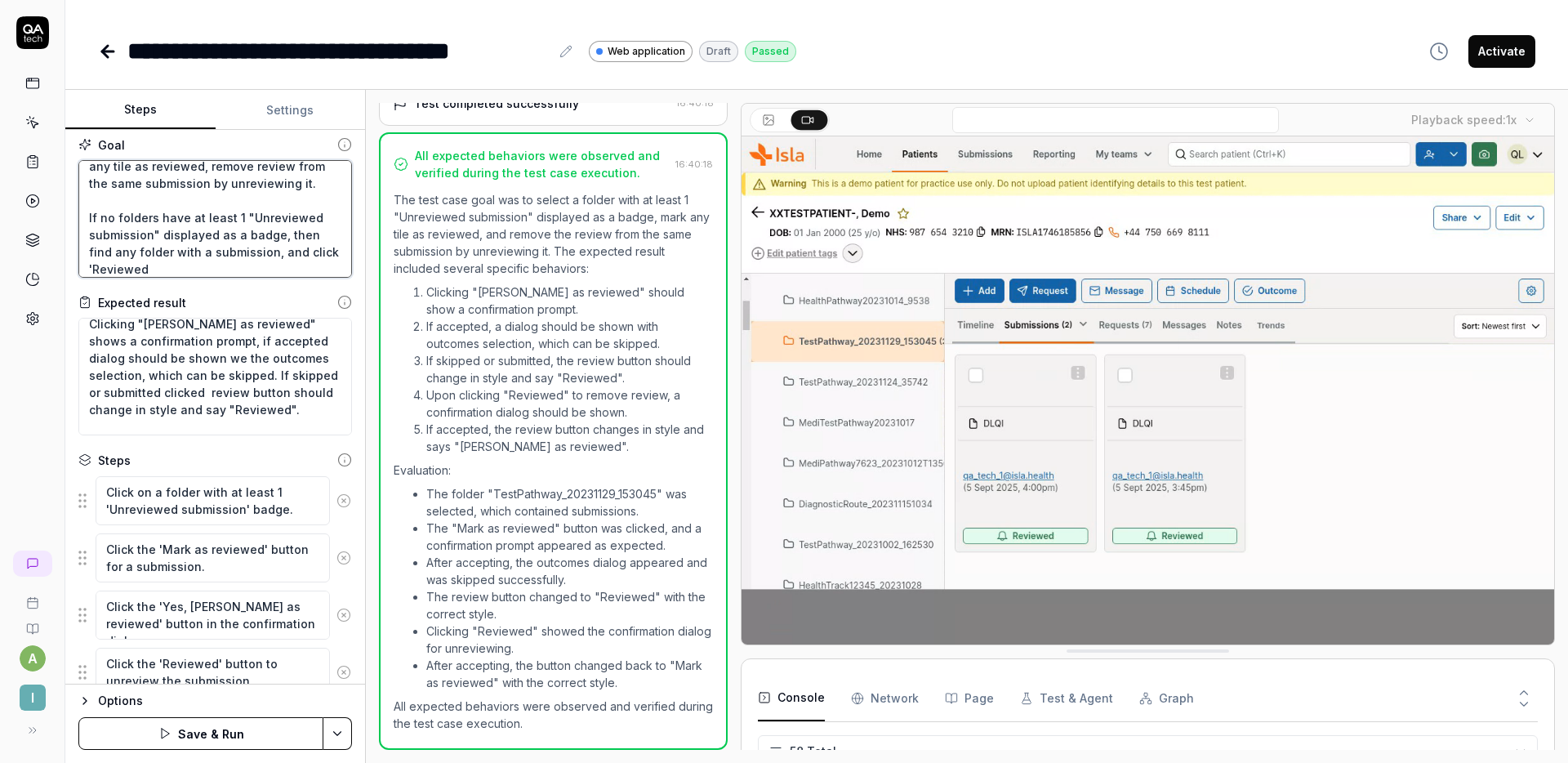
type textarea "Select folder with at least 1 "Unreviewed submission" displayed as a badge, mar…"
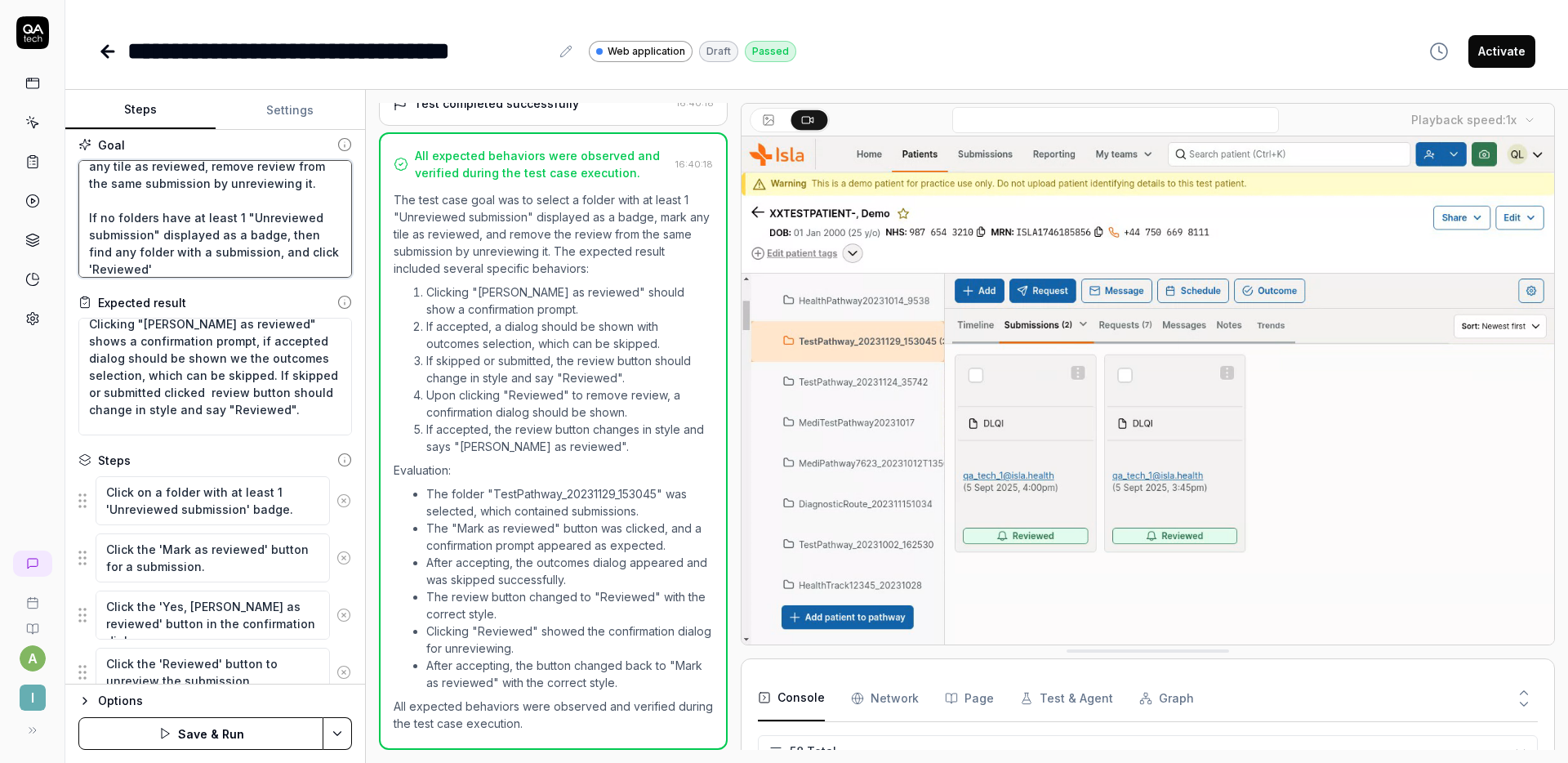
type textarea "*"
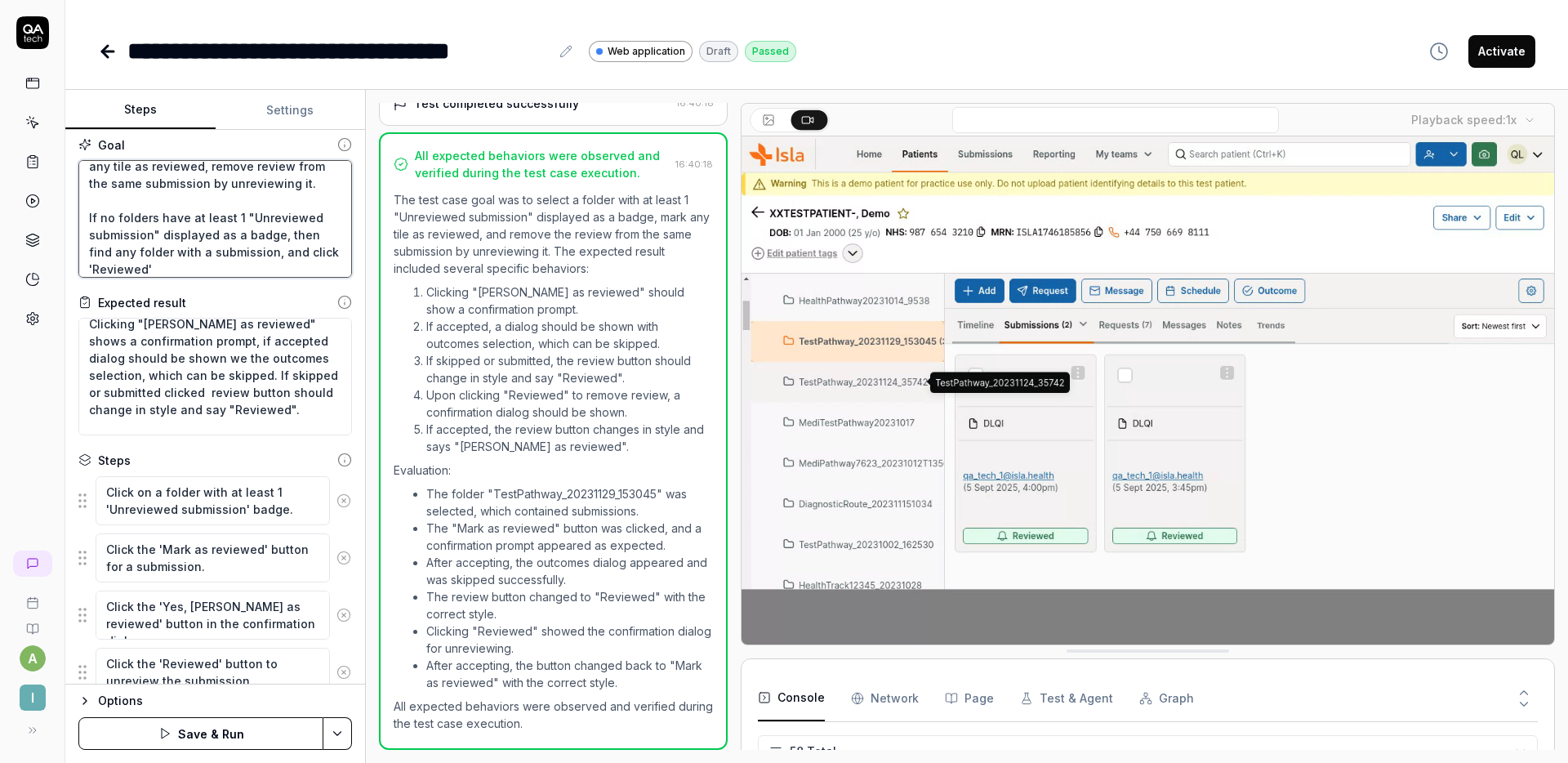
type textarea "Select folder with at least 1 "Unreviewed submission" displayed as a badge, mar…"
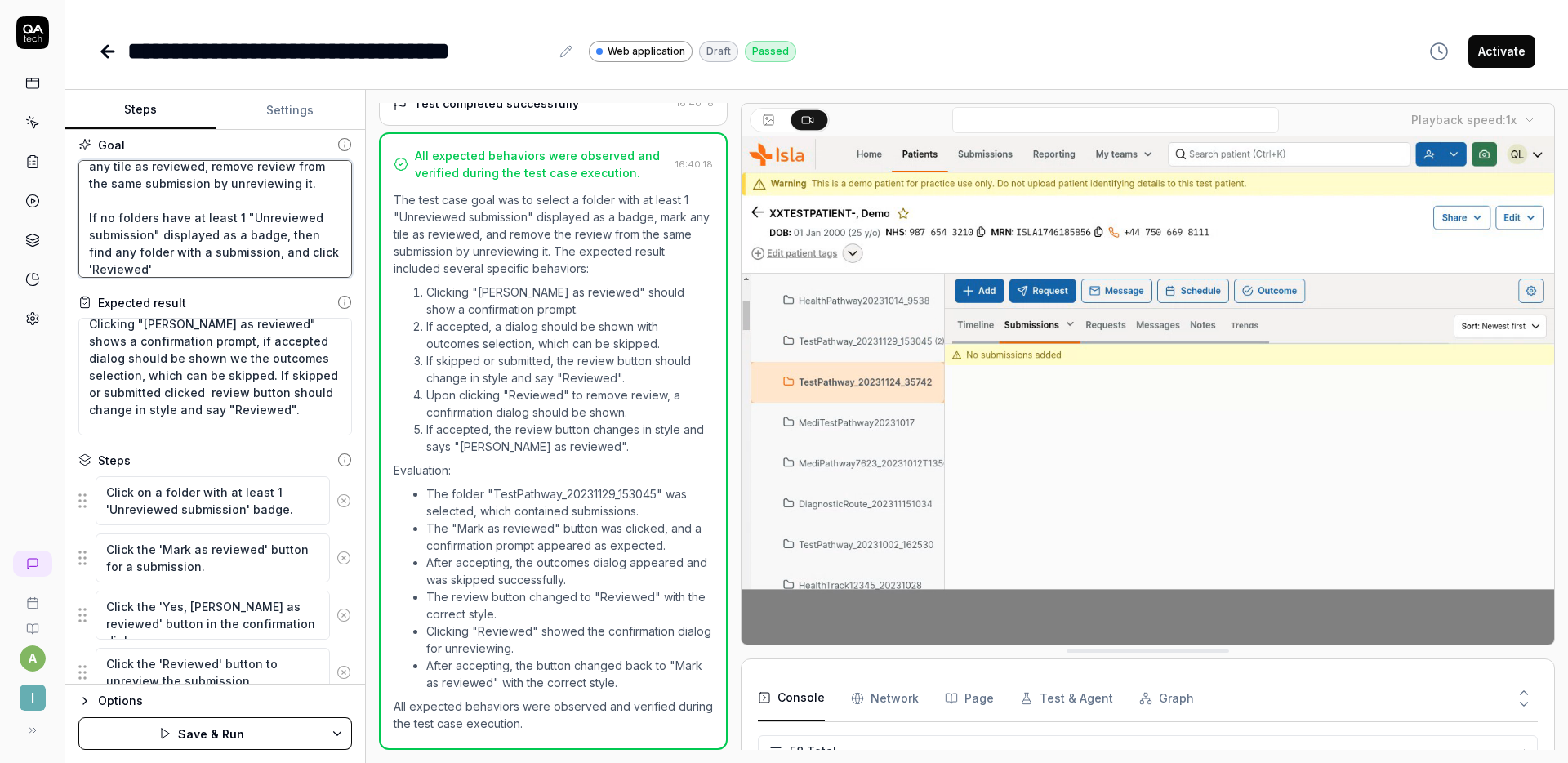
type textarea "*"
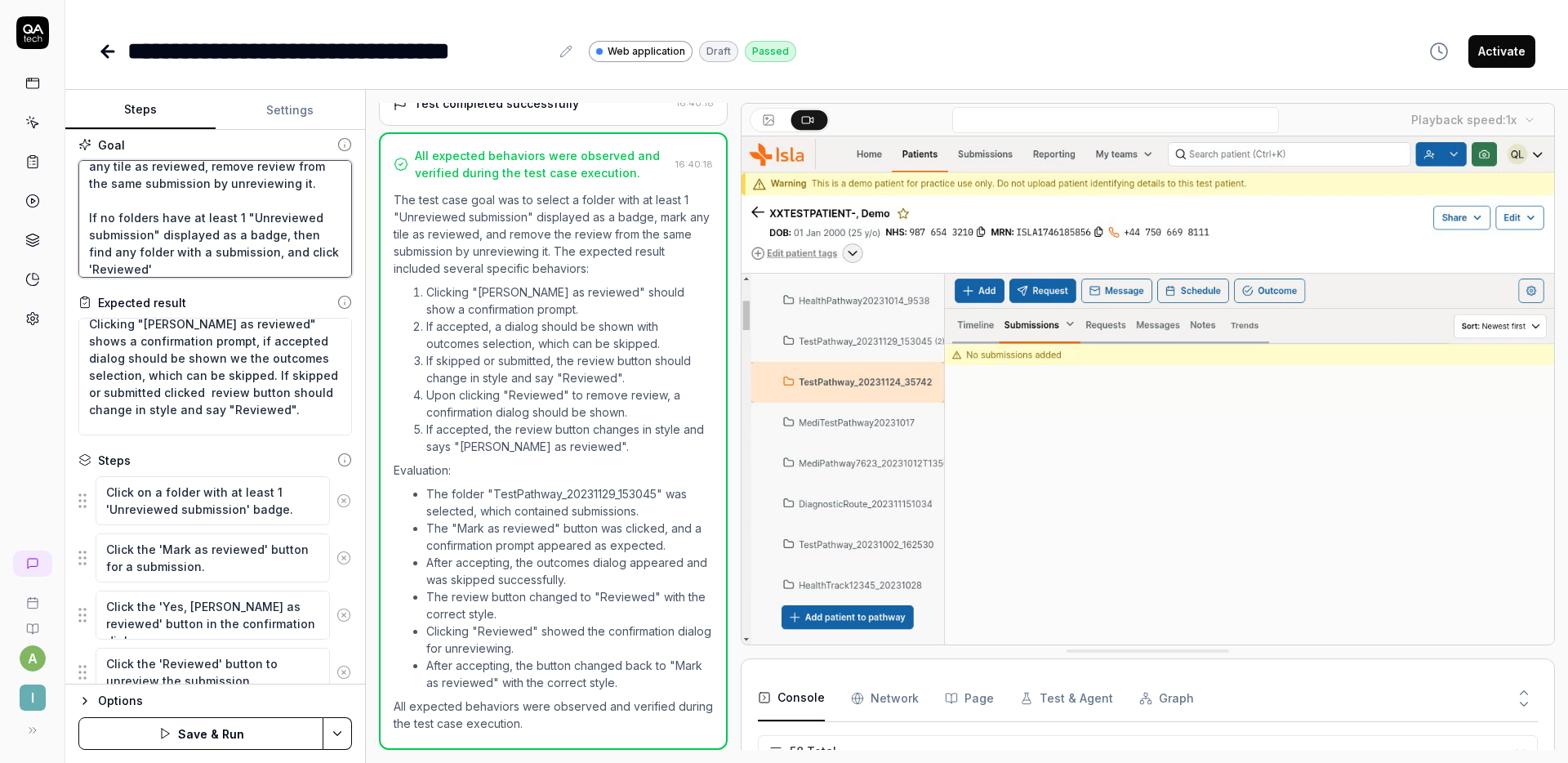
type textarea "Select folder with at least 1 "Unreviewed submission" displayed as a badge, mar…"
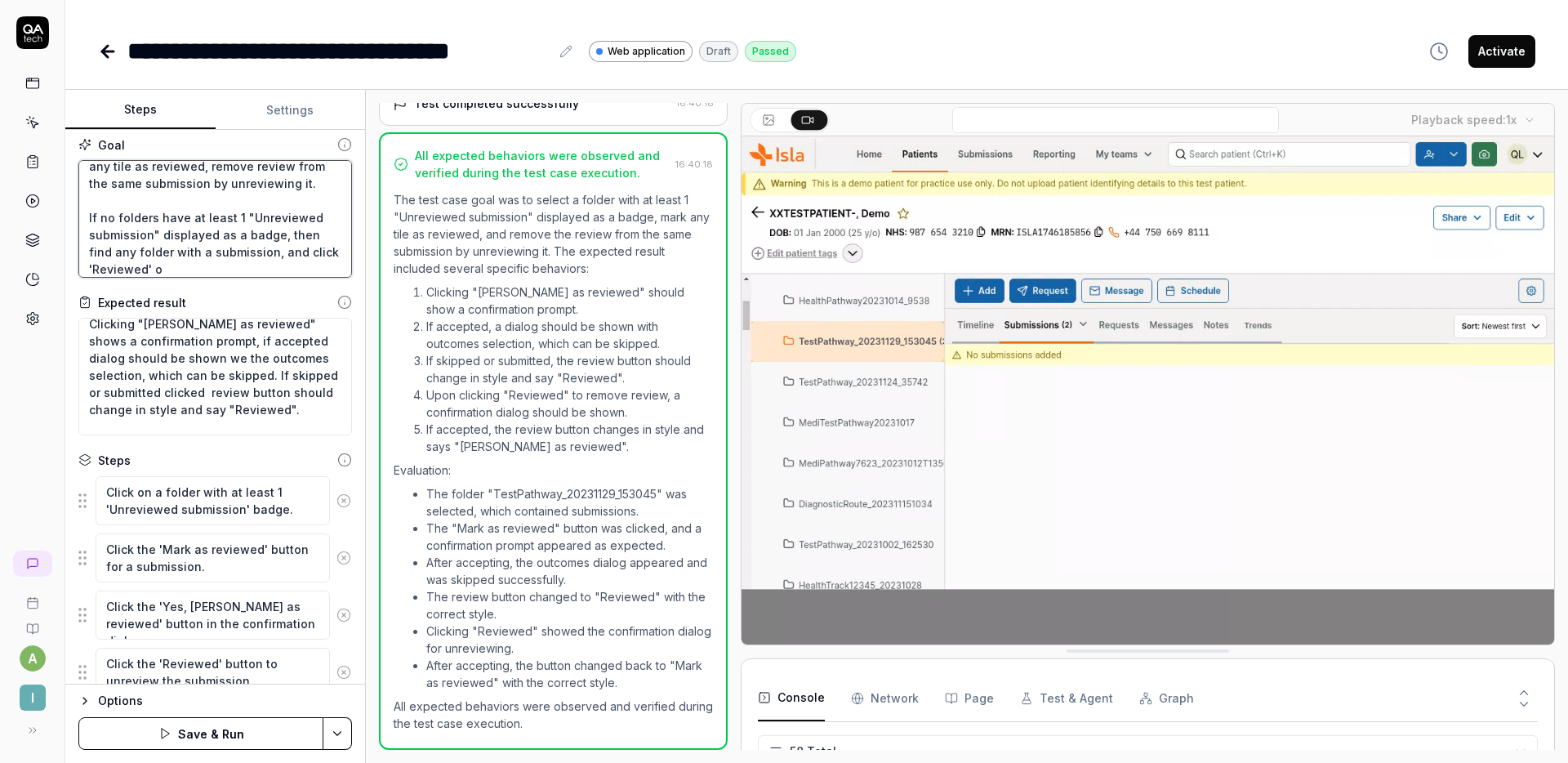
type textarea "*"
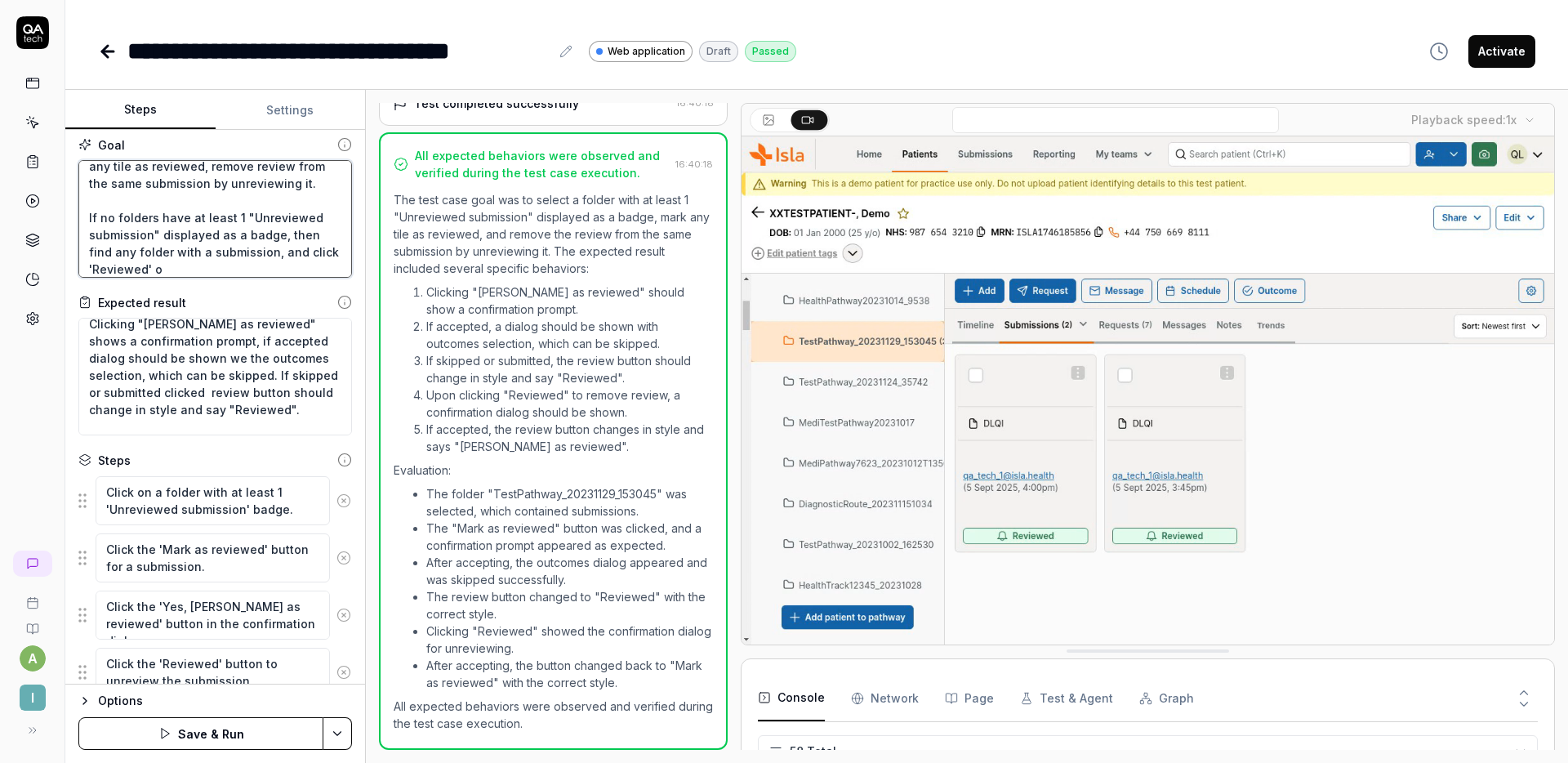
type textarea "Select folder with at least 1 "Unreviewed submission" displayed as a badge, mar…"
type textarea "*"
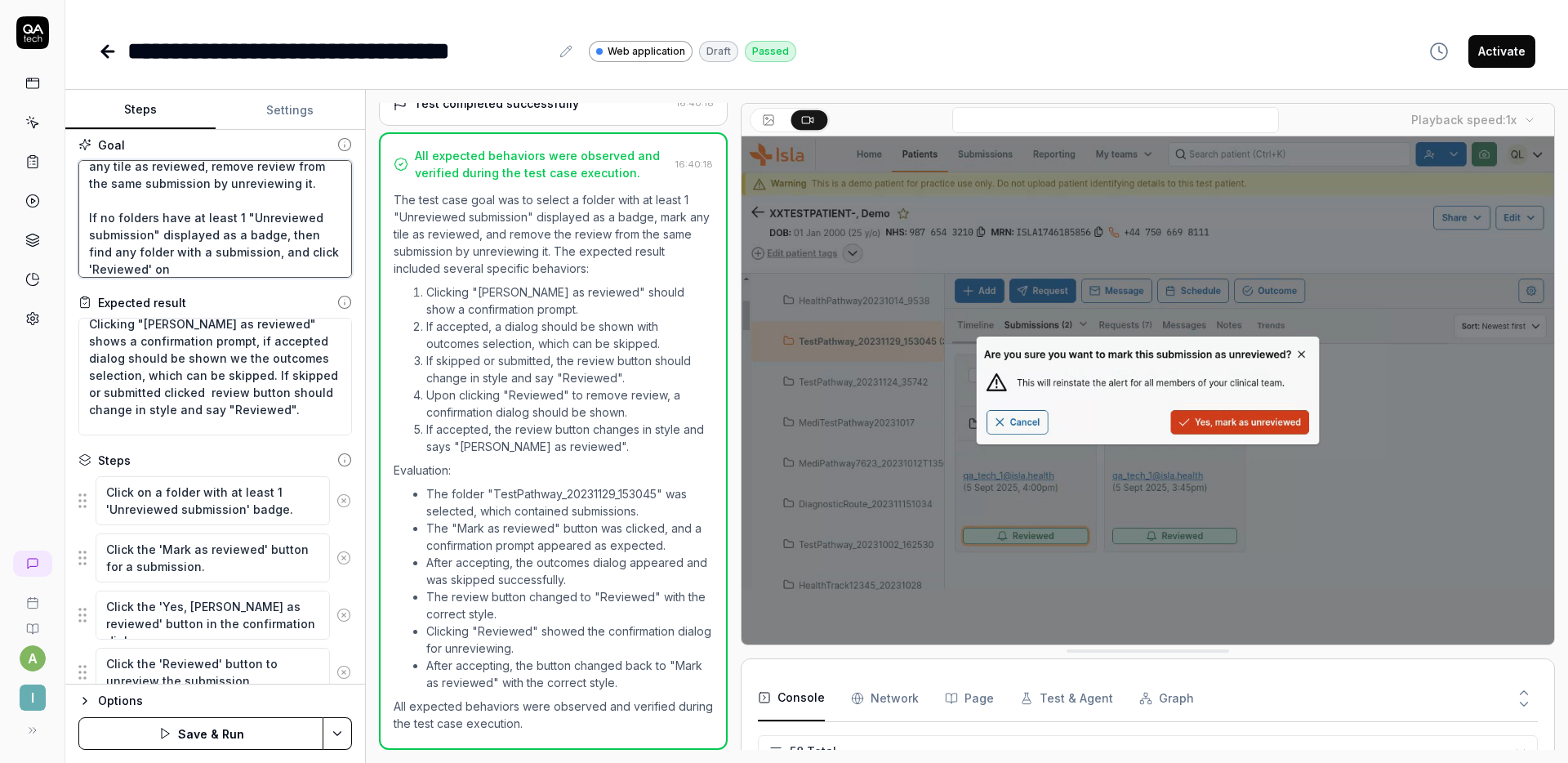
type textarea "Select folder with at least 1 "Unreviewed submission" displayed as a badge, mar…"
type textarea "*"
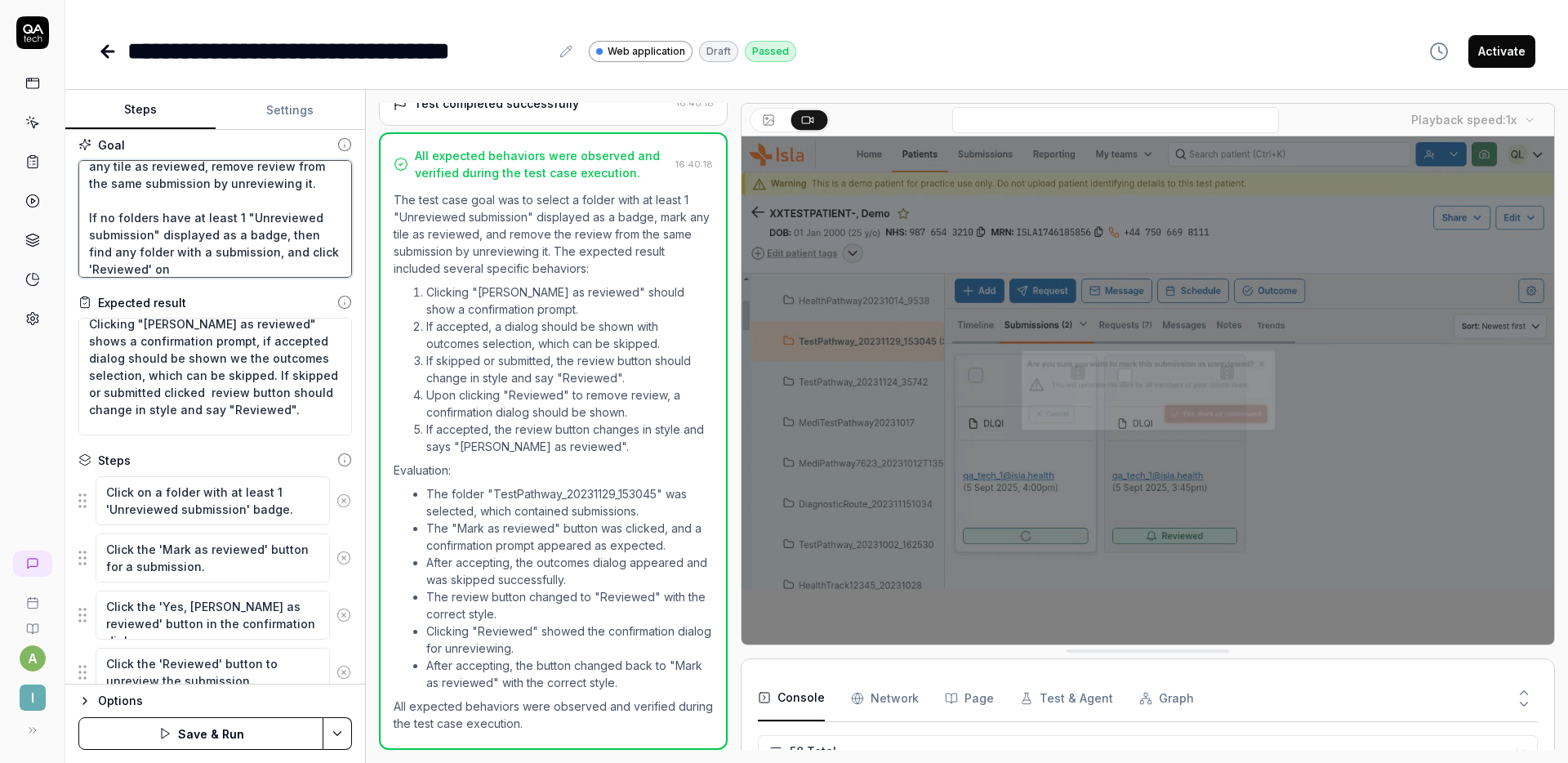
type textarea "Select folder with at least 1 "Unreviewed submission" displayed as a badge, mar…"
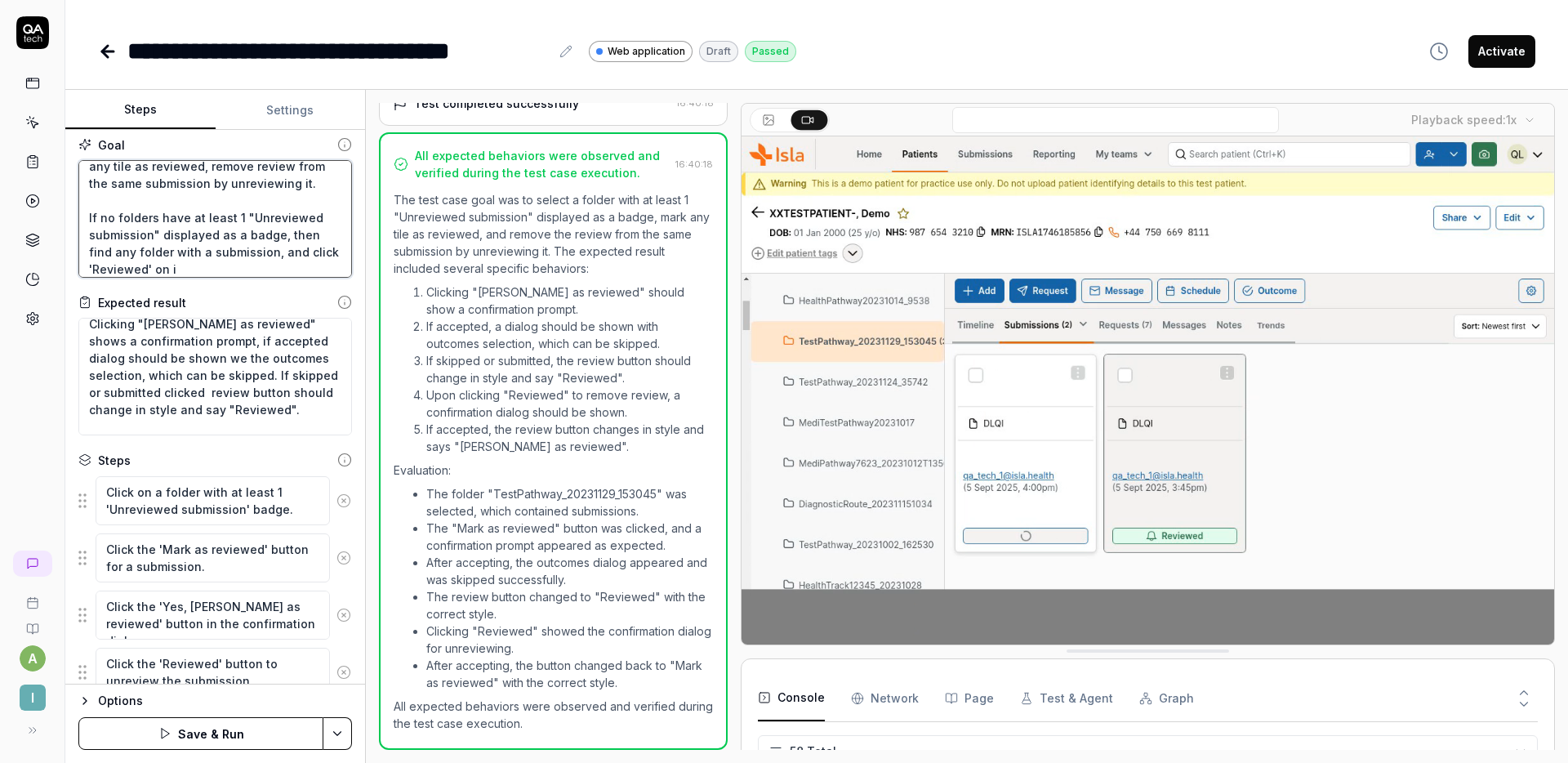
type textarea "*"
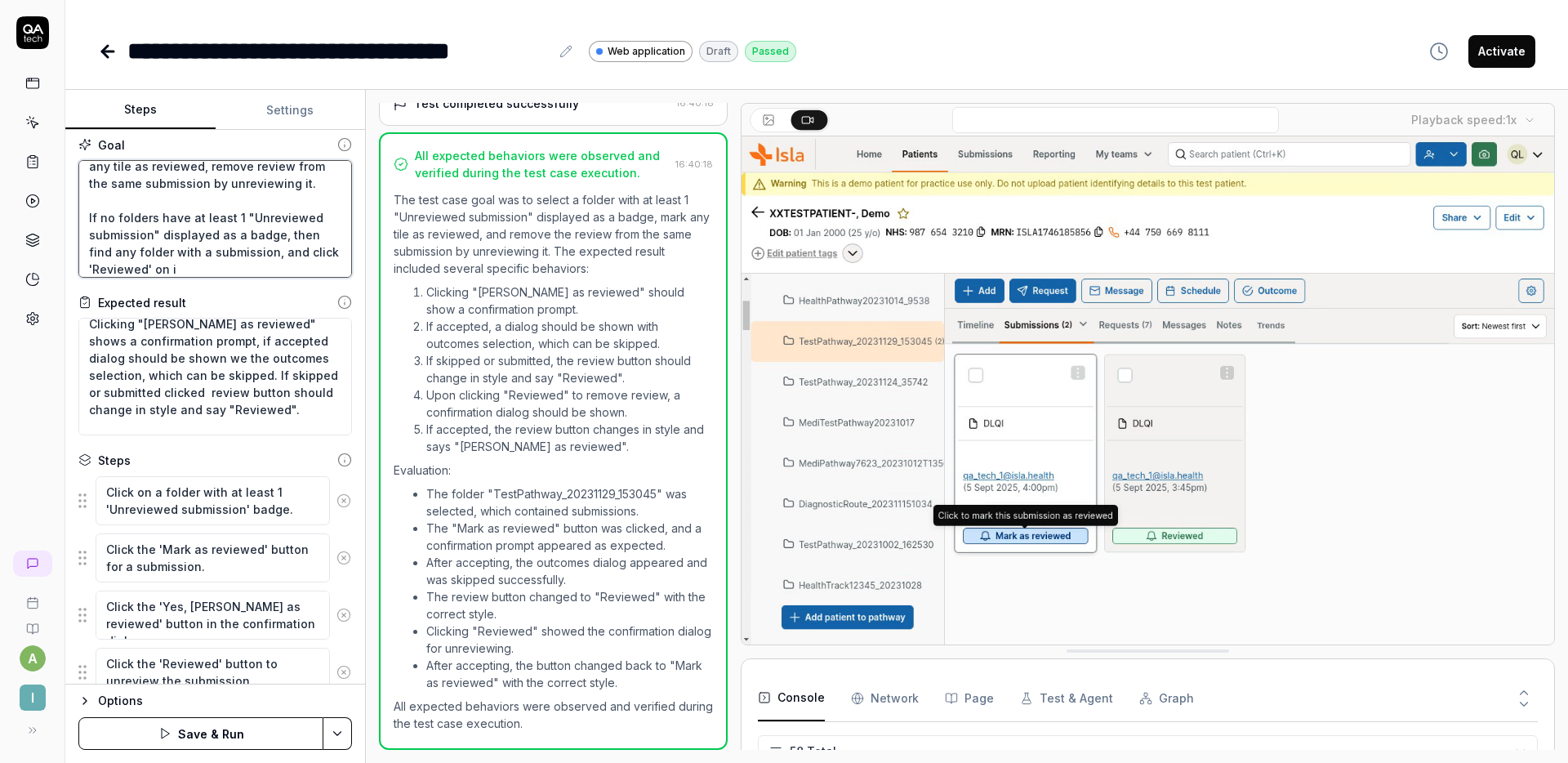
type textarea "Select folder with at least 1 "Unreviewed submission" displayed as a badge, mar…"
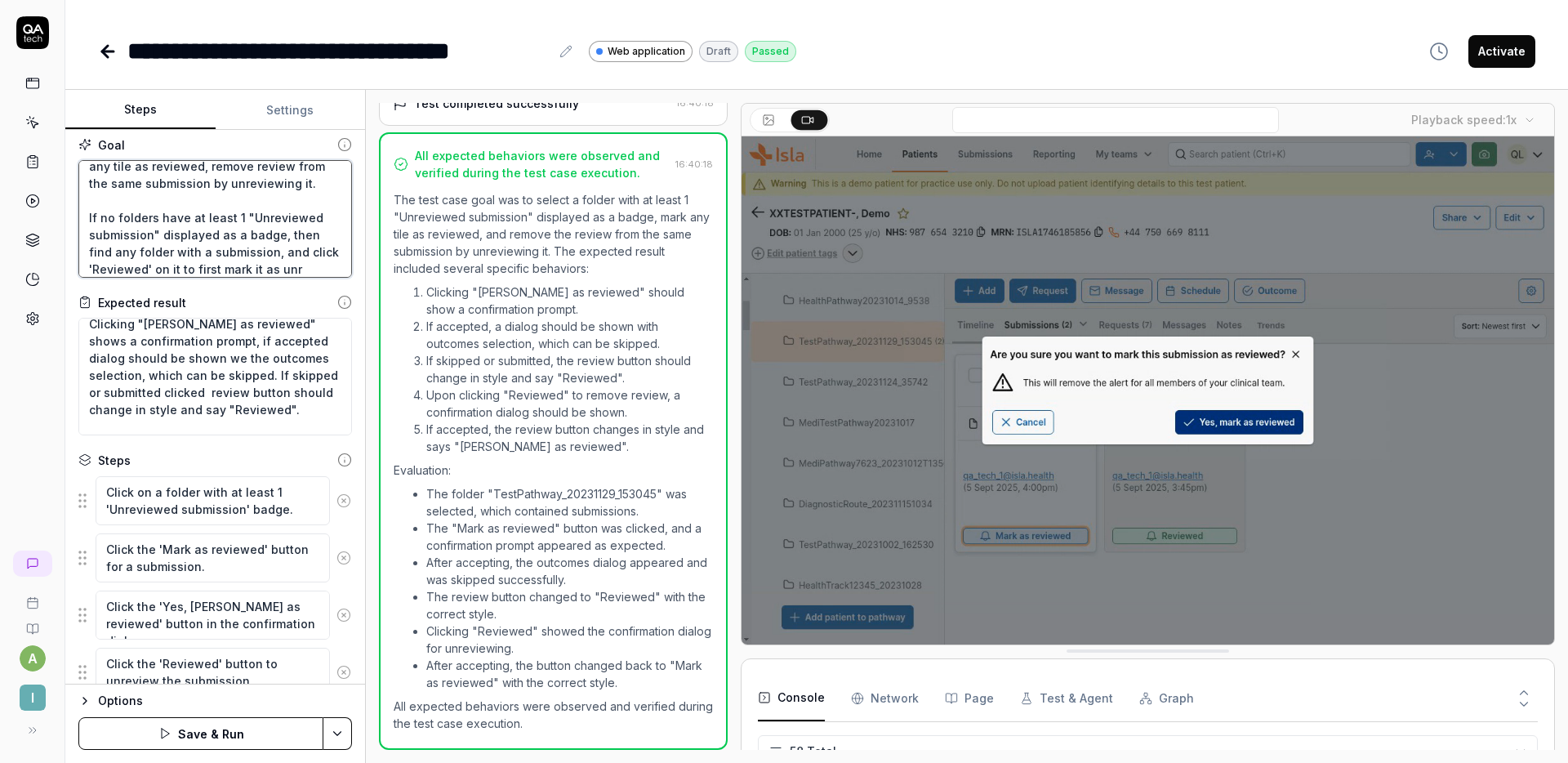
scroll to position [61, 0]
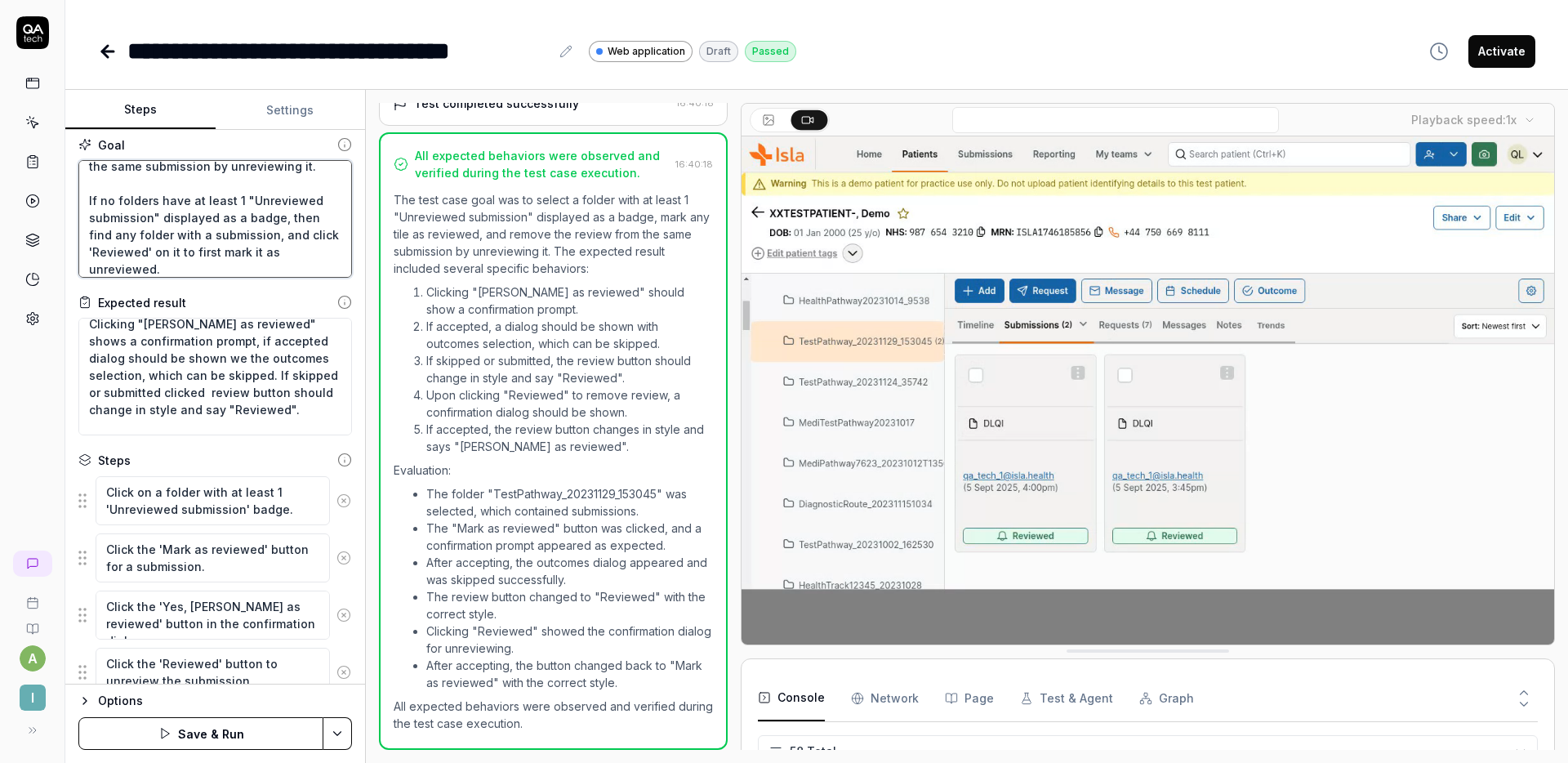
click at [192, 273] on textarea "Select folder with at least 1 "Unreviewed submission" displayed as a badge, mar…" at bounding box center [215, 219] width 274 height 118
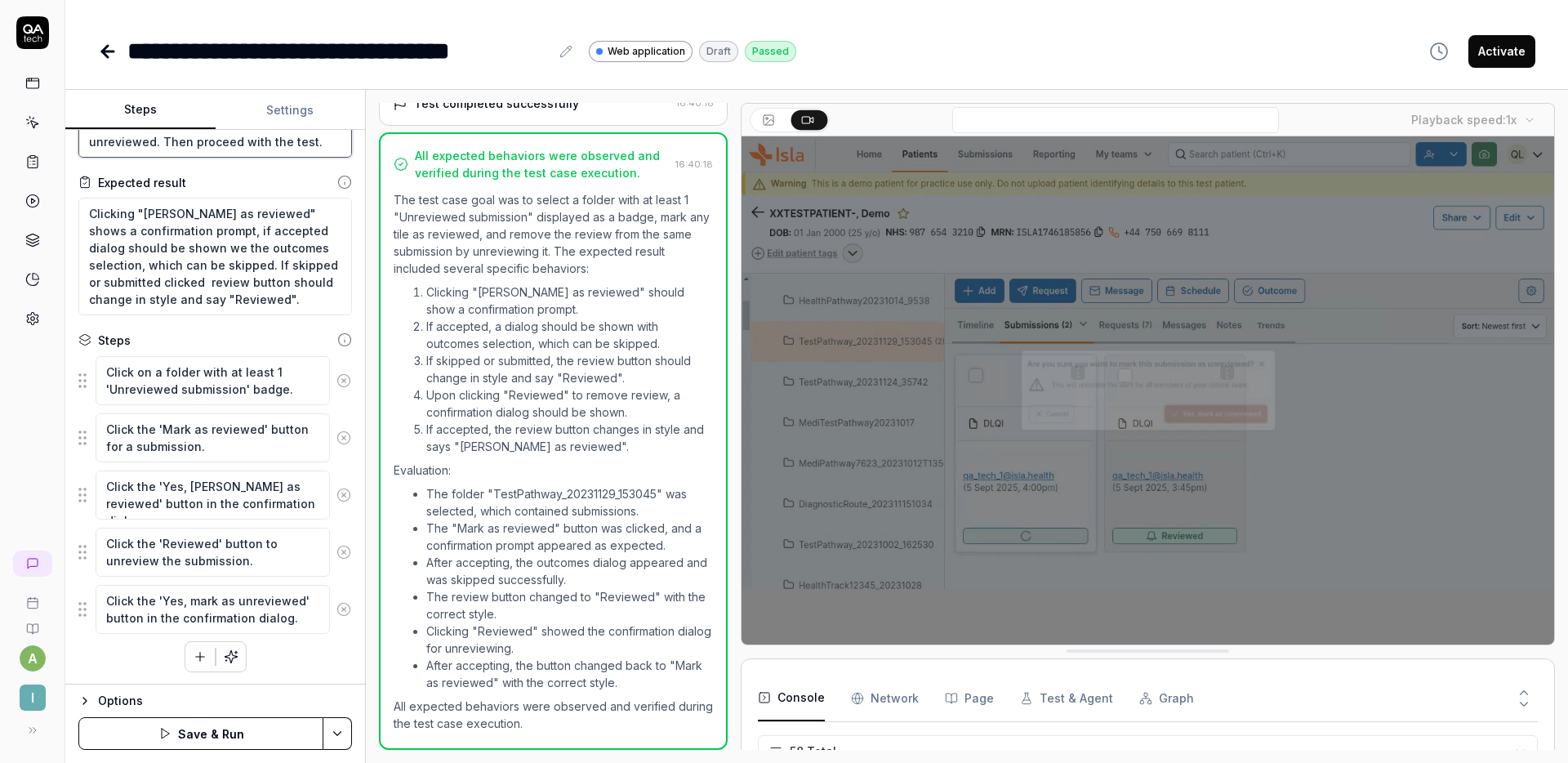
scroll to position [128, 0]
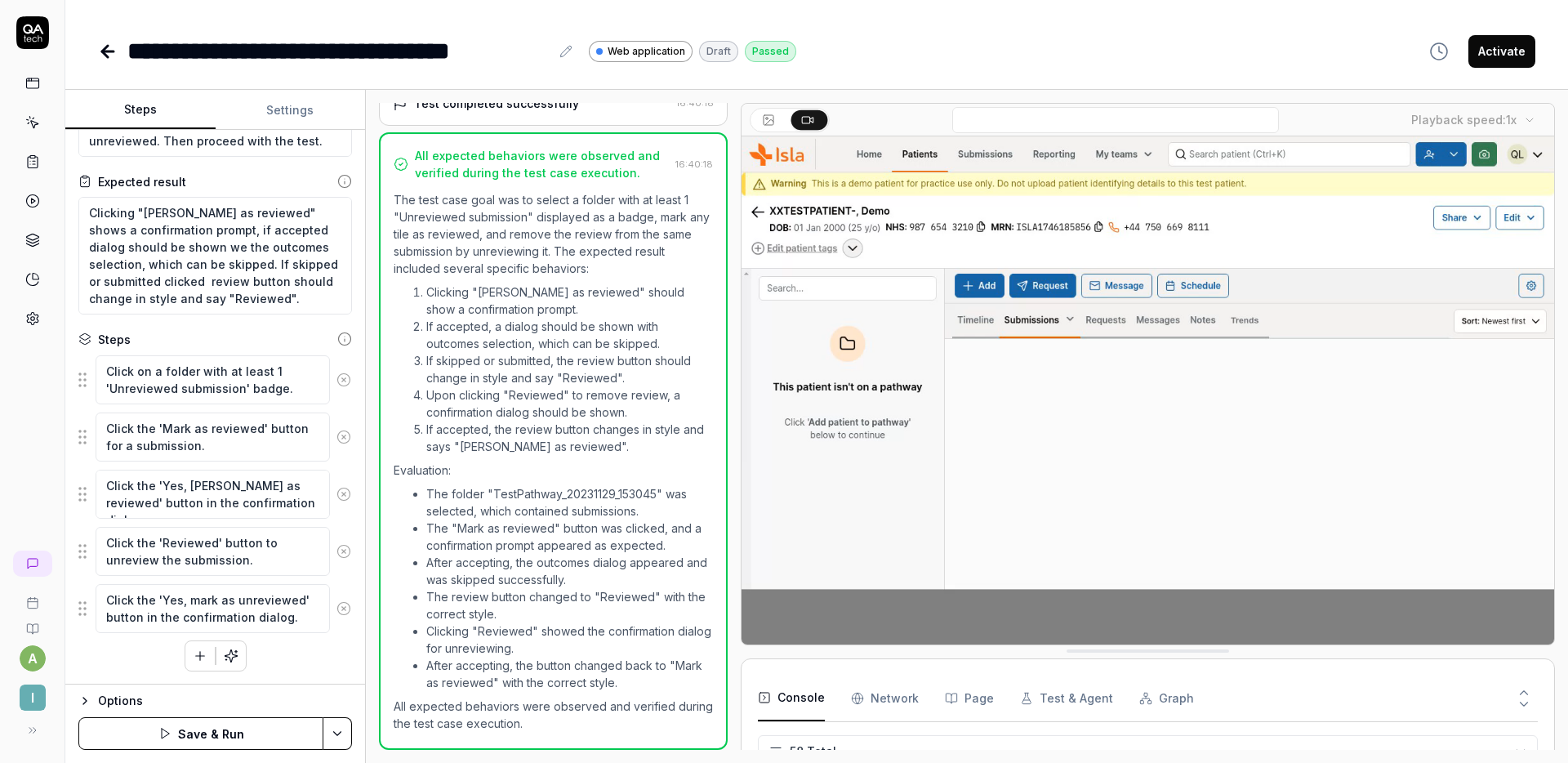
click at [336, 607] on icon at bounding box center [344, 609] width 15 height 15
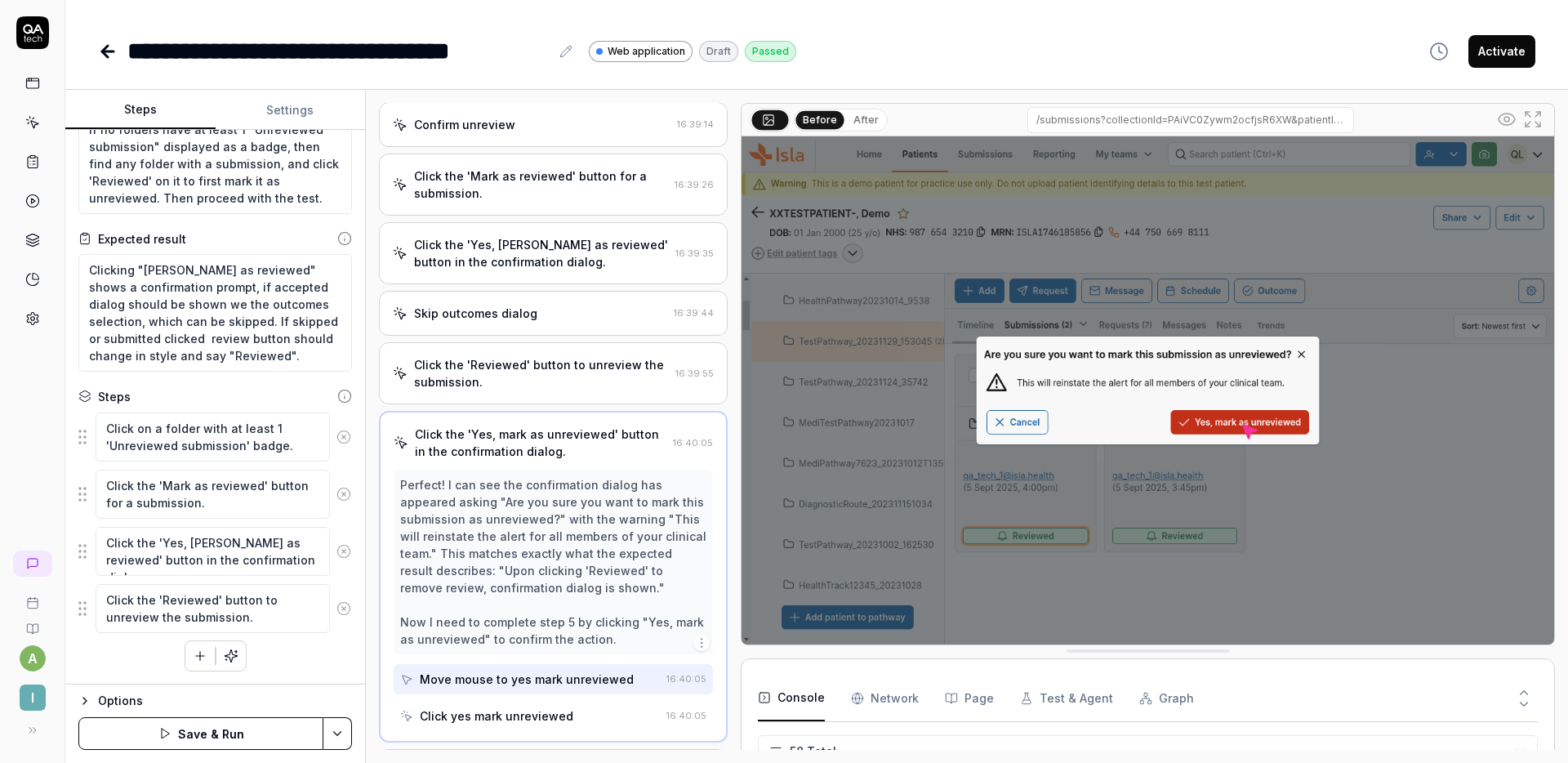
scroll to position [190, 0]
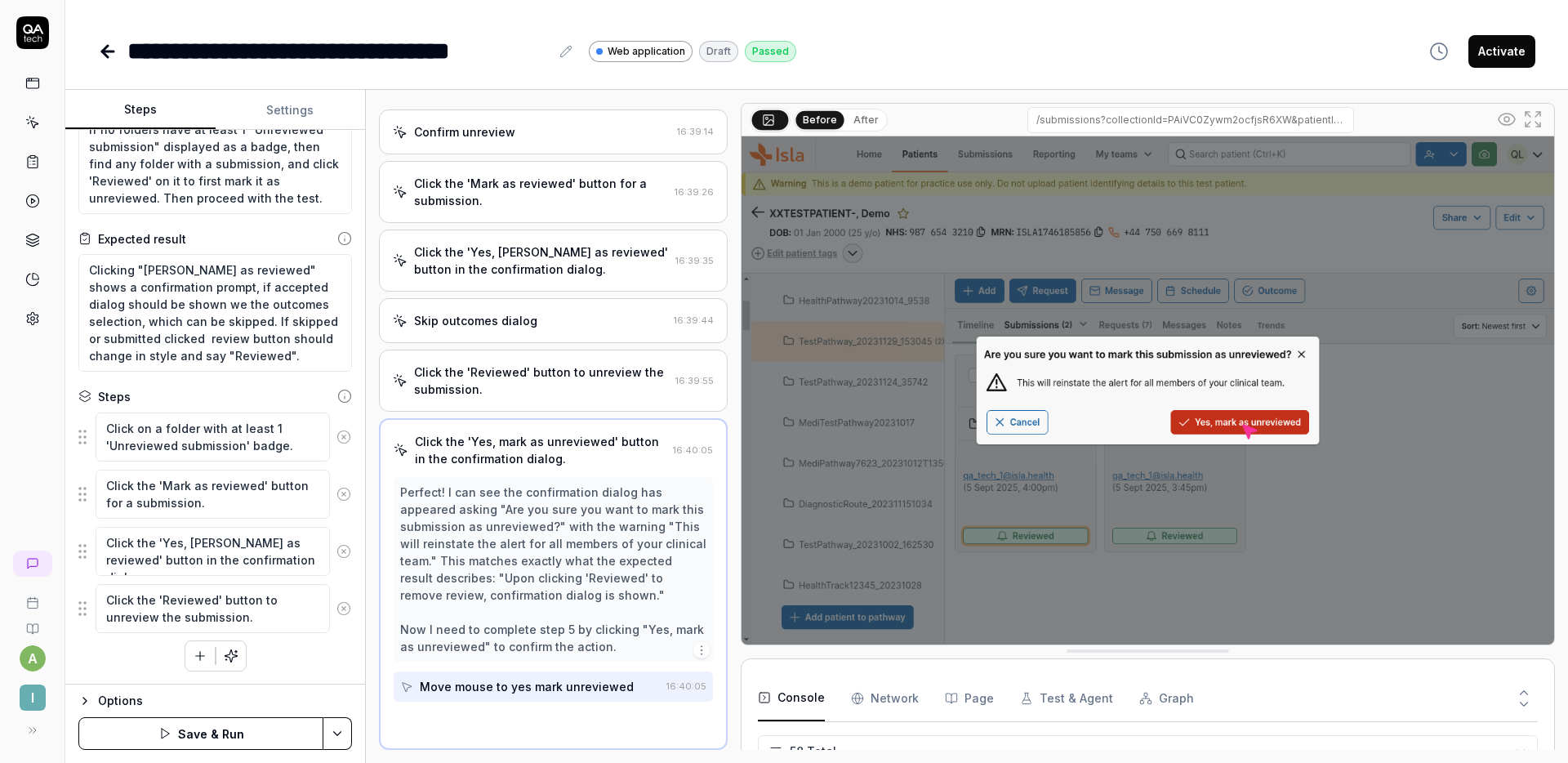
click at [336, 607] on icon at bounding box center [344, 609] width 15 height 15
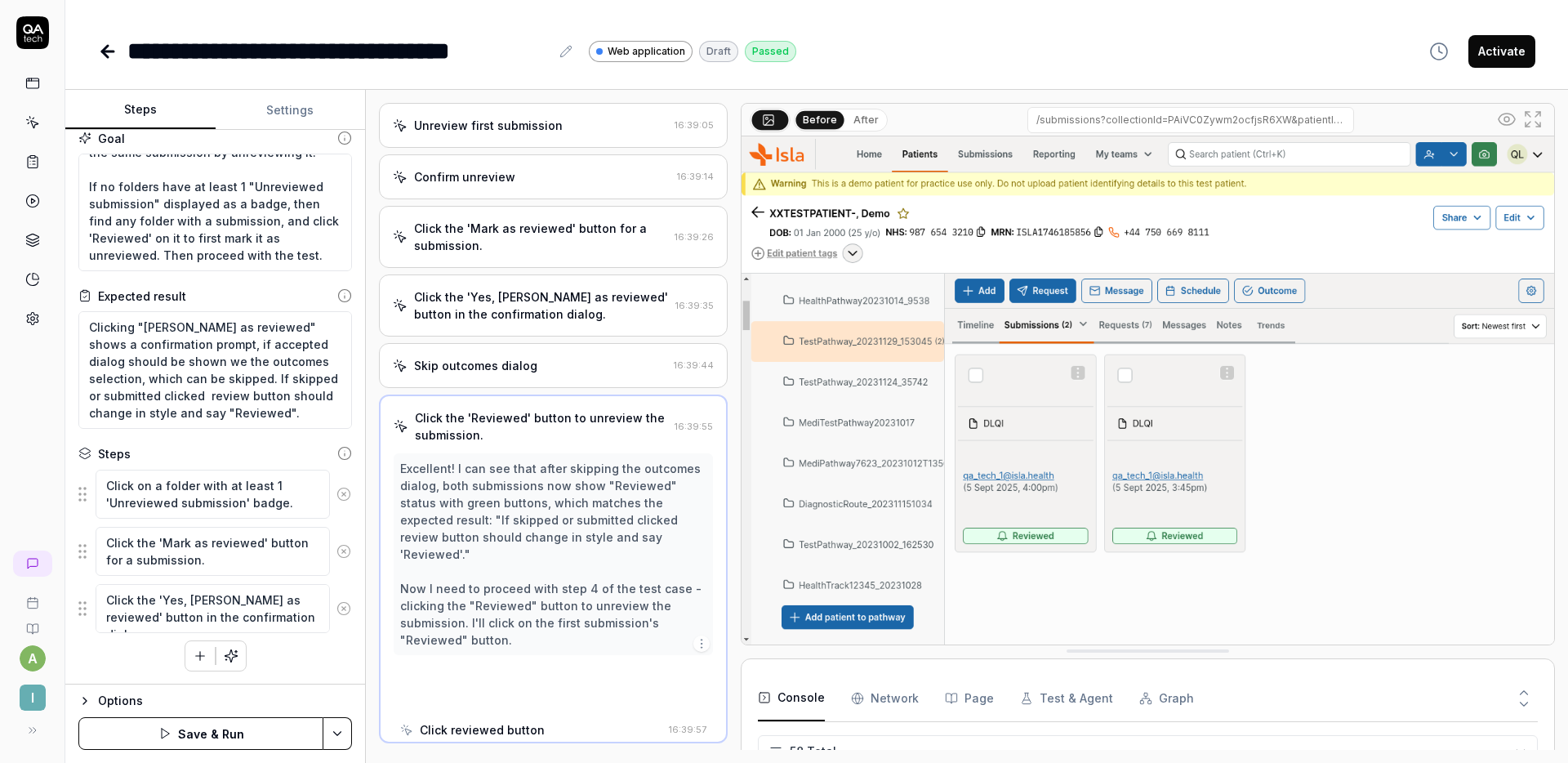
scroll to position [138, 0]
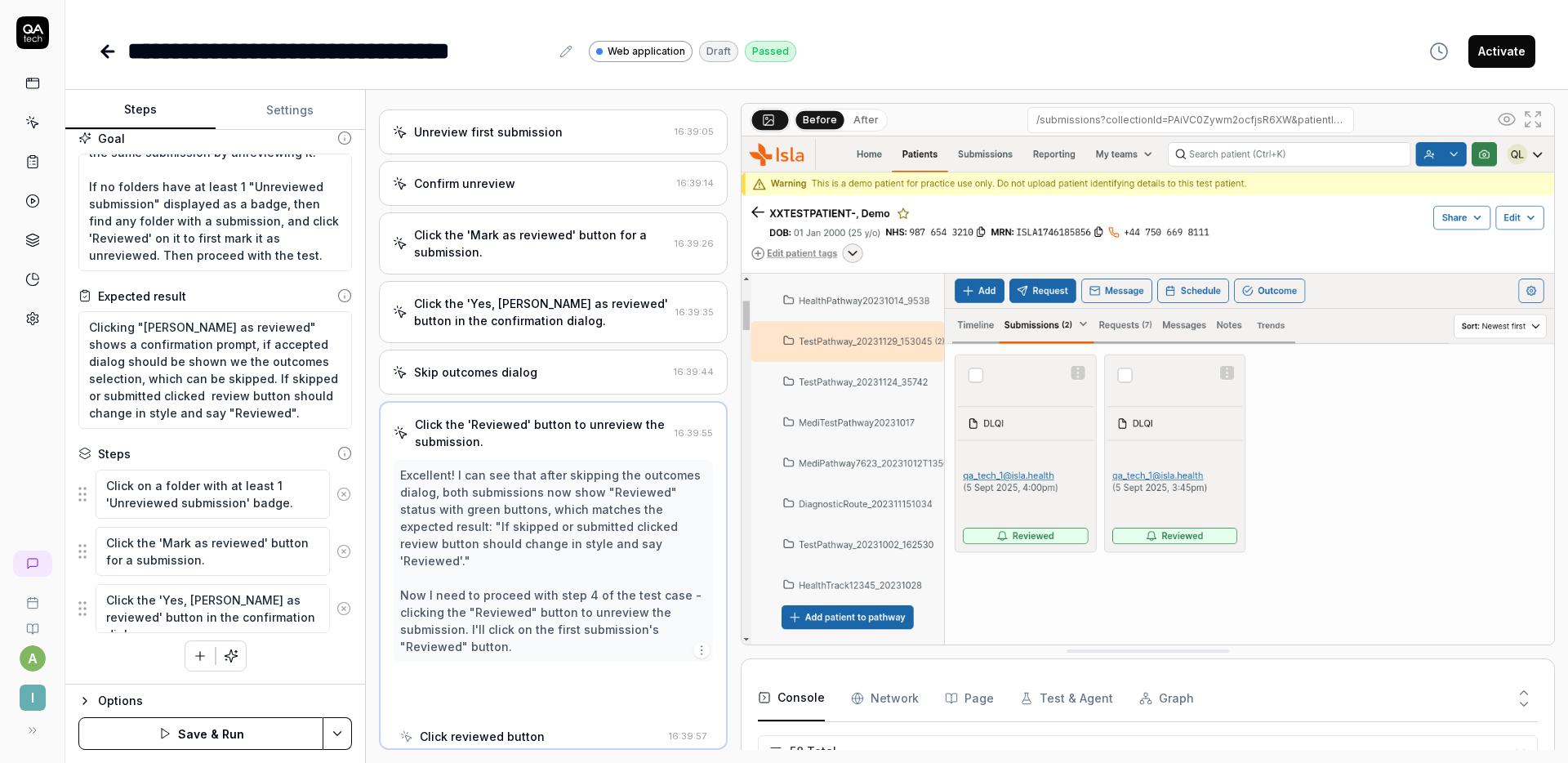
click at [336, 607] on icon at bounding box center [344, 609] width 15 height 15
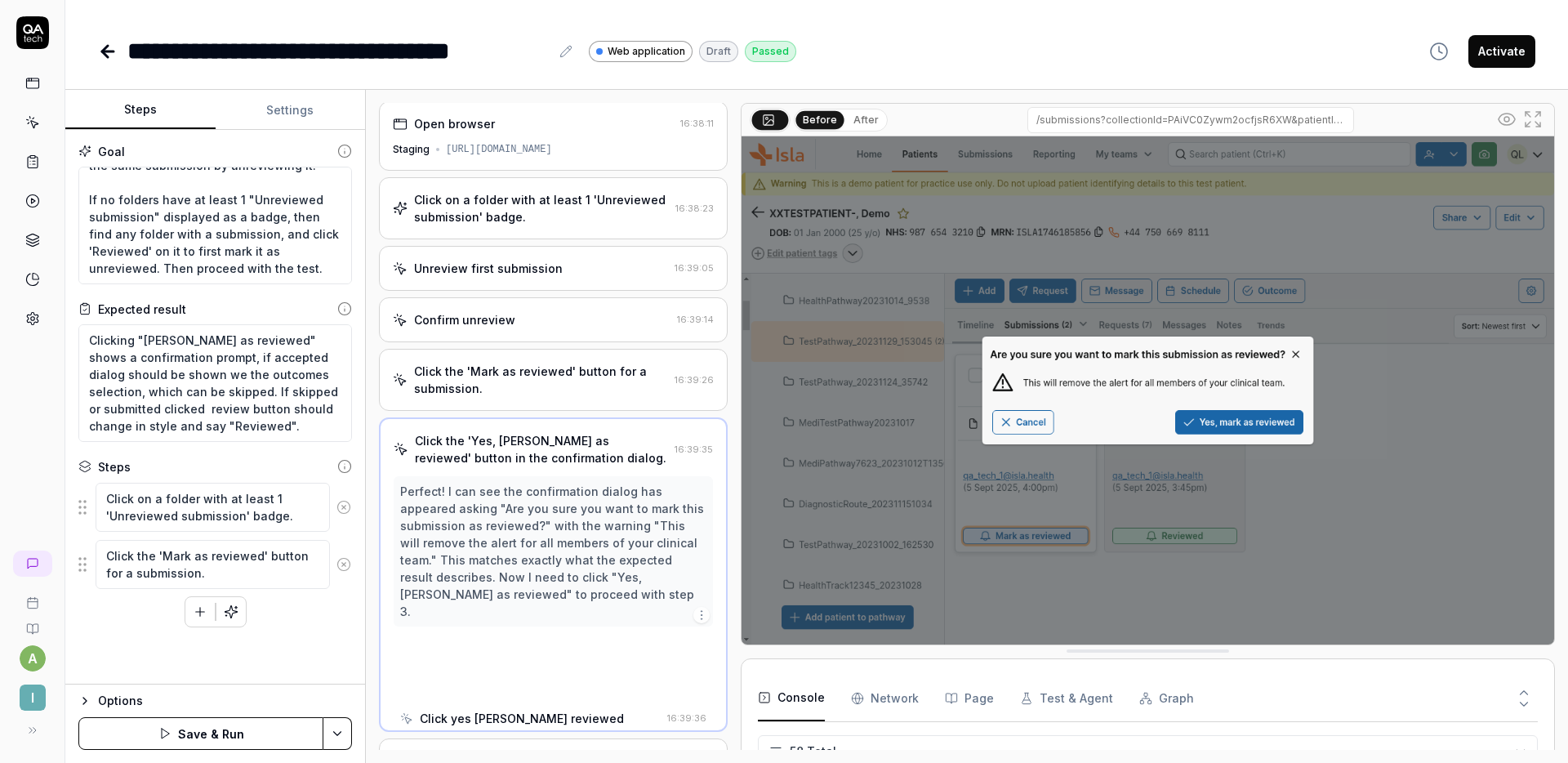
scroll to position [0, 0]
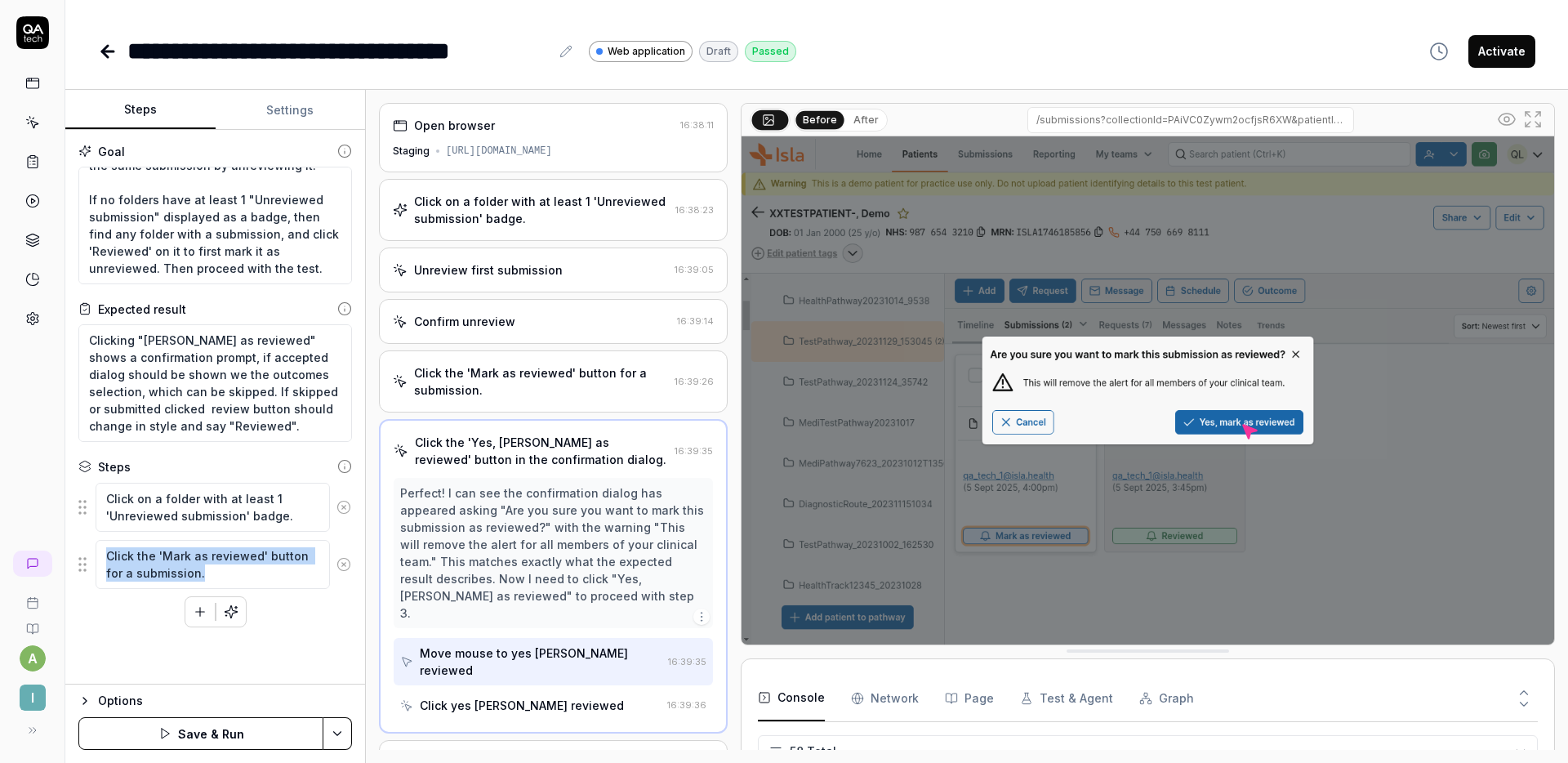
click at [333, 607] on div "Click on a folder with at least 1 'Unreviewed submission' badge. Click the 'Mar…" at bounding box center [215, 555] width 274 height 145
click at [336, 565] on icon at bounding box center [344, 565] width 15 height 15
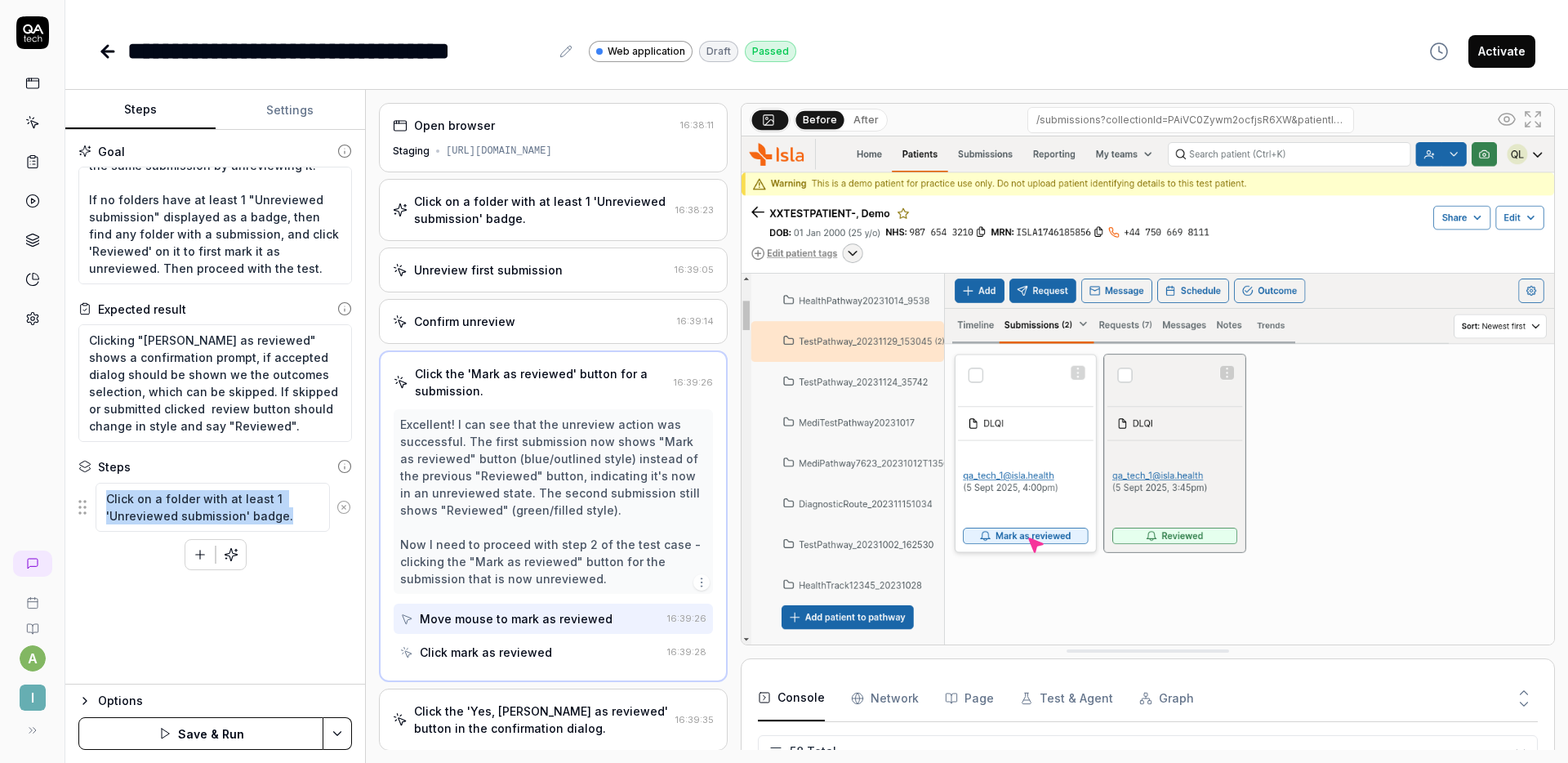
click at [350, 510] on icon at bounding box center [344, 507] width 15 height 15
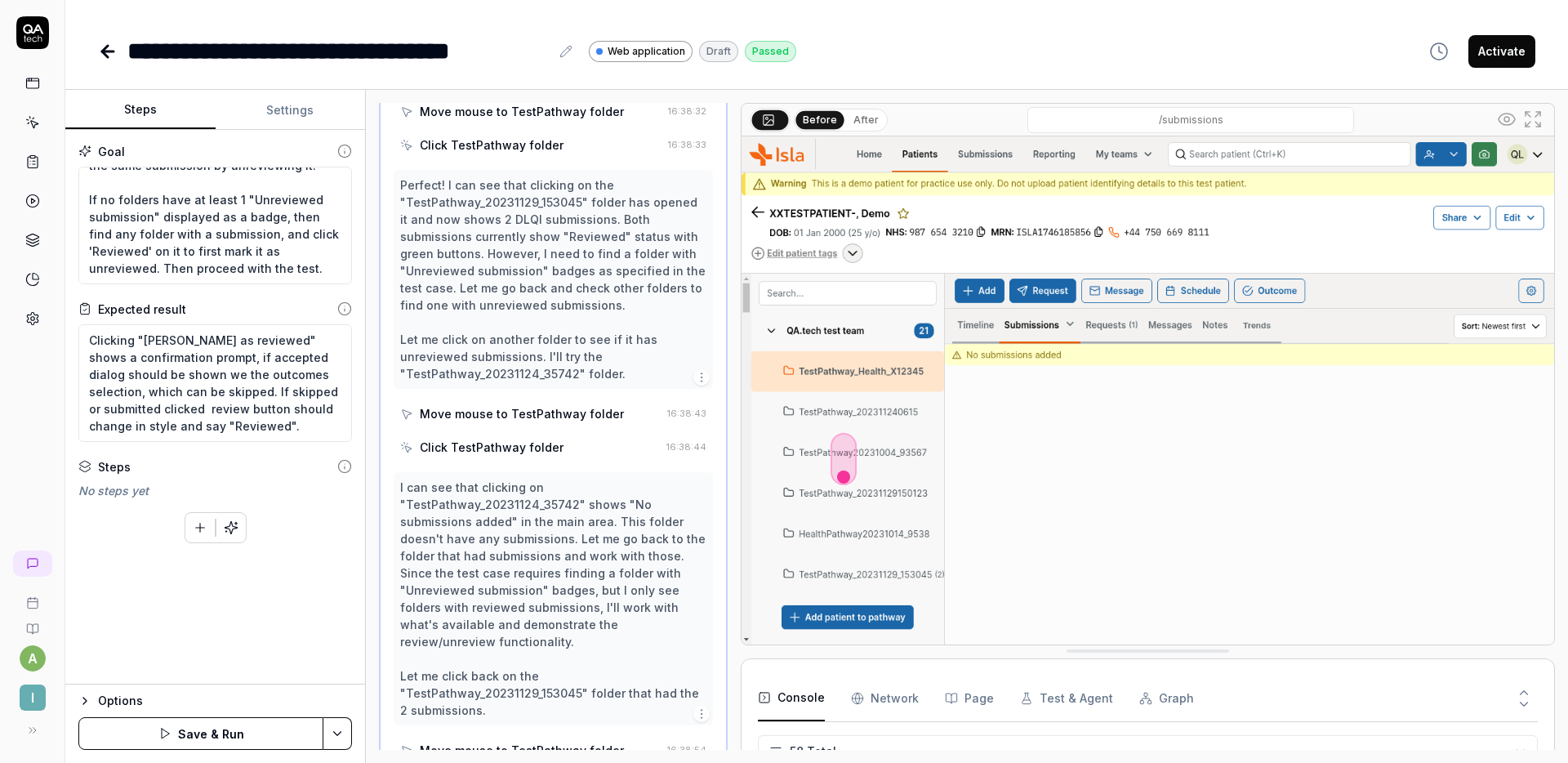
scroll to position [566, 0]
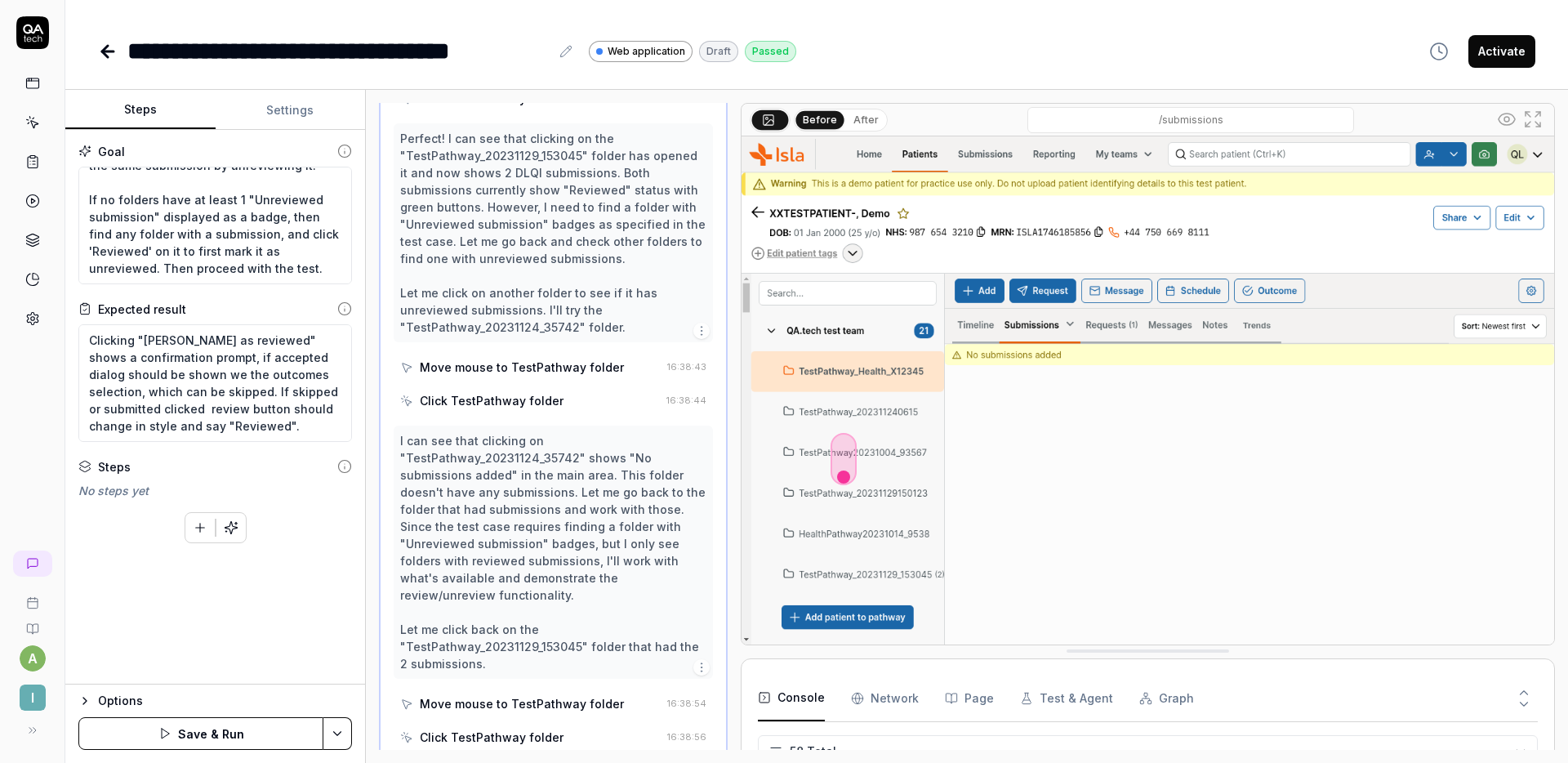
click at [239, 723] on button "Save & Run" at bounding box center [200, 734] width 245 height 33
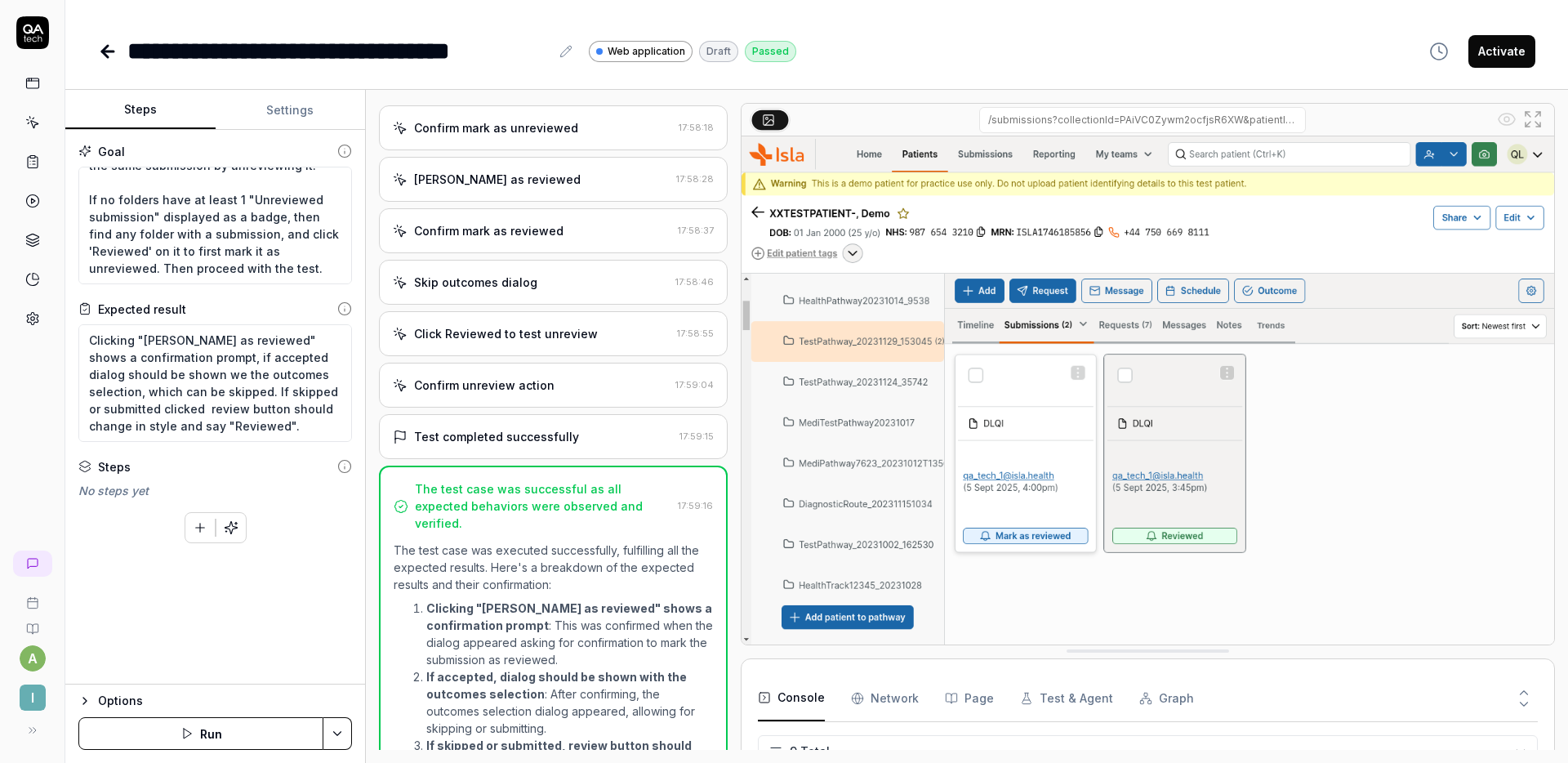
scroll to position [347, 0]
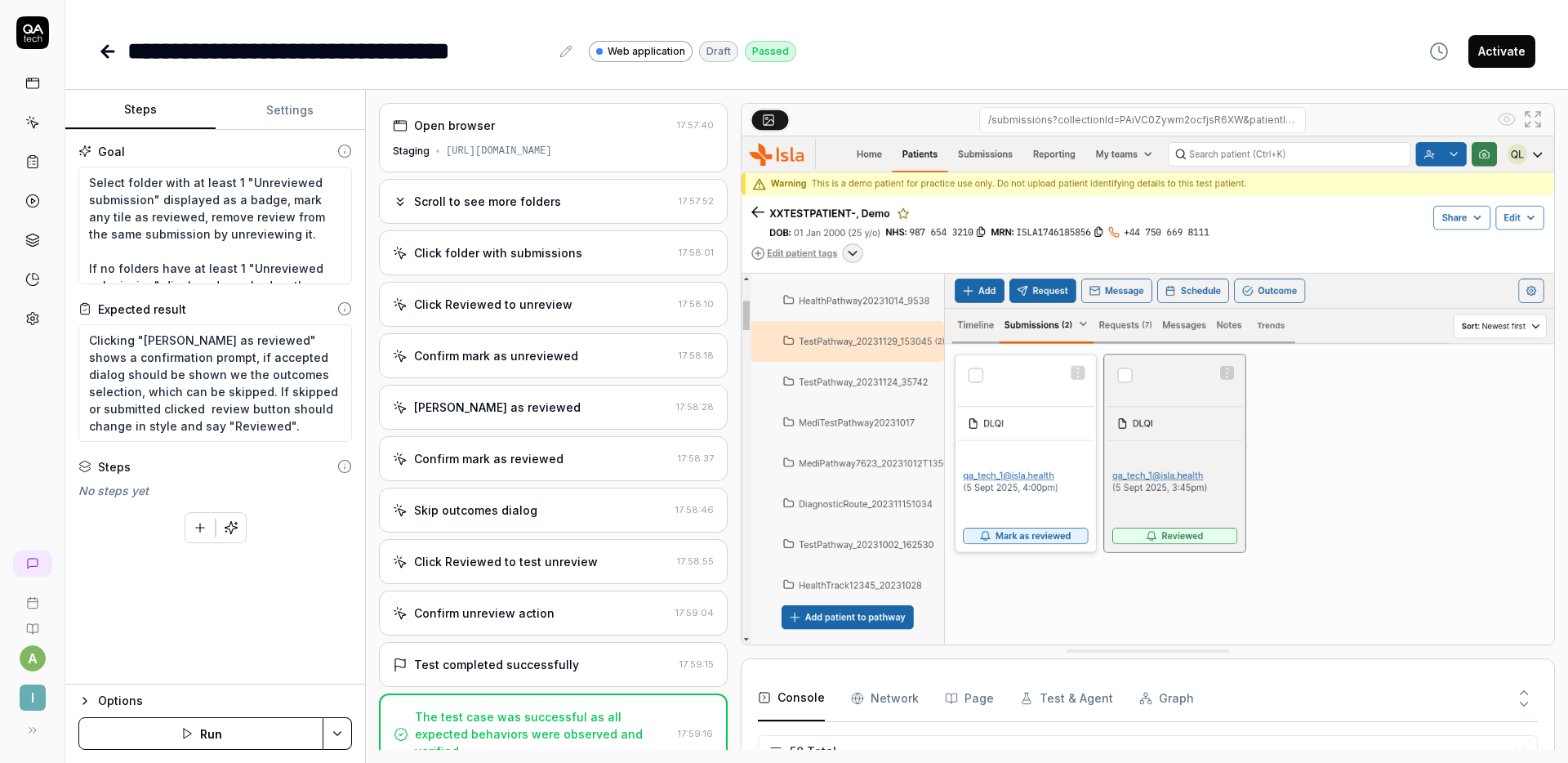
scroll to position [2179, 0]
click at [579, 252] on div "Click folder with submissions" at bounding box center [533, 252] width 279 height 17
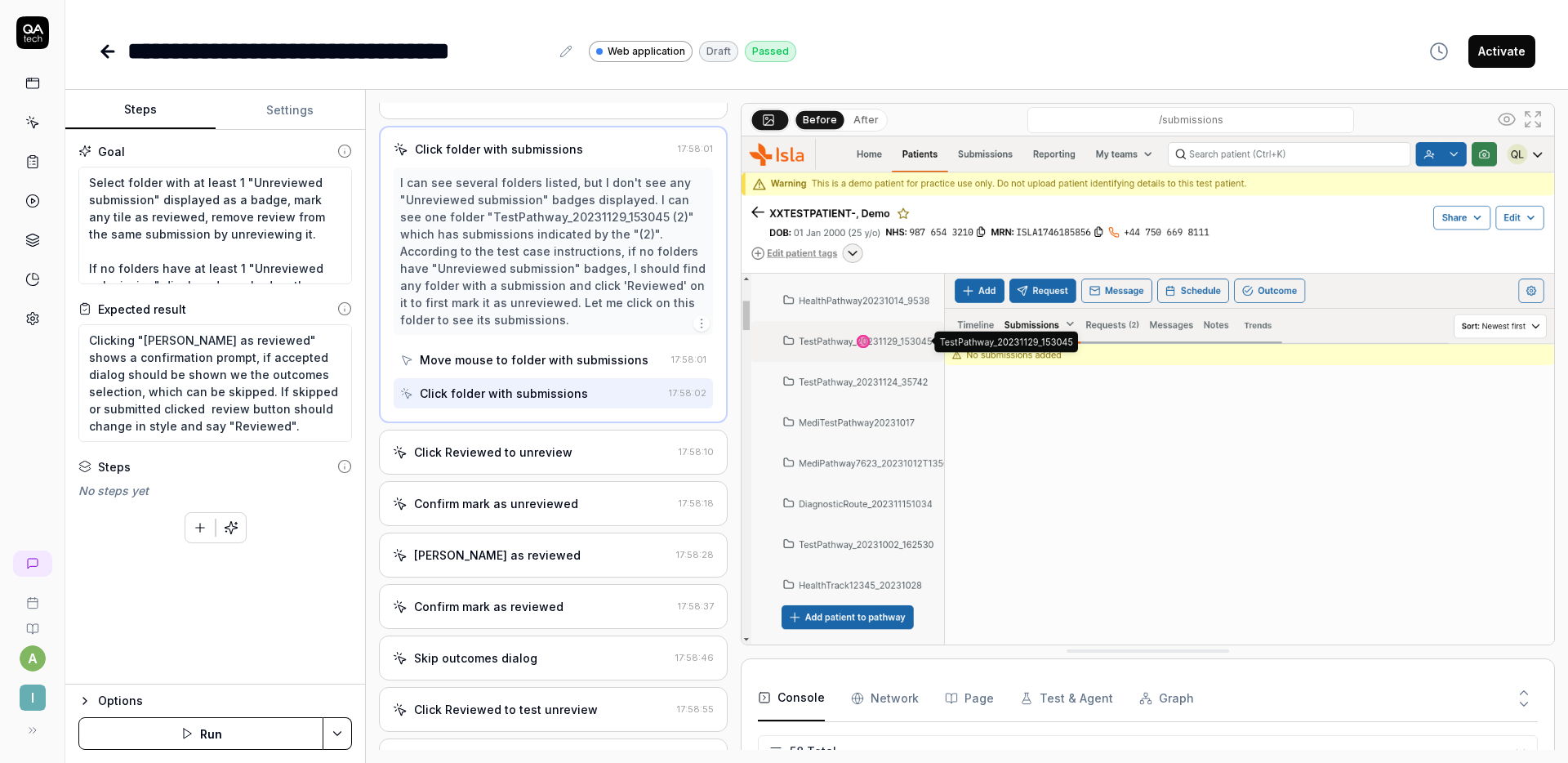
click at [565, 453] on div "Click Reviewed to unreview" at bounding box center [533, 452] width 279 height 17
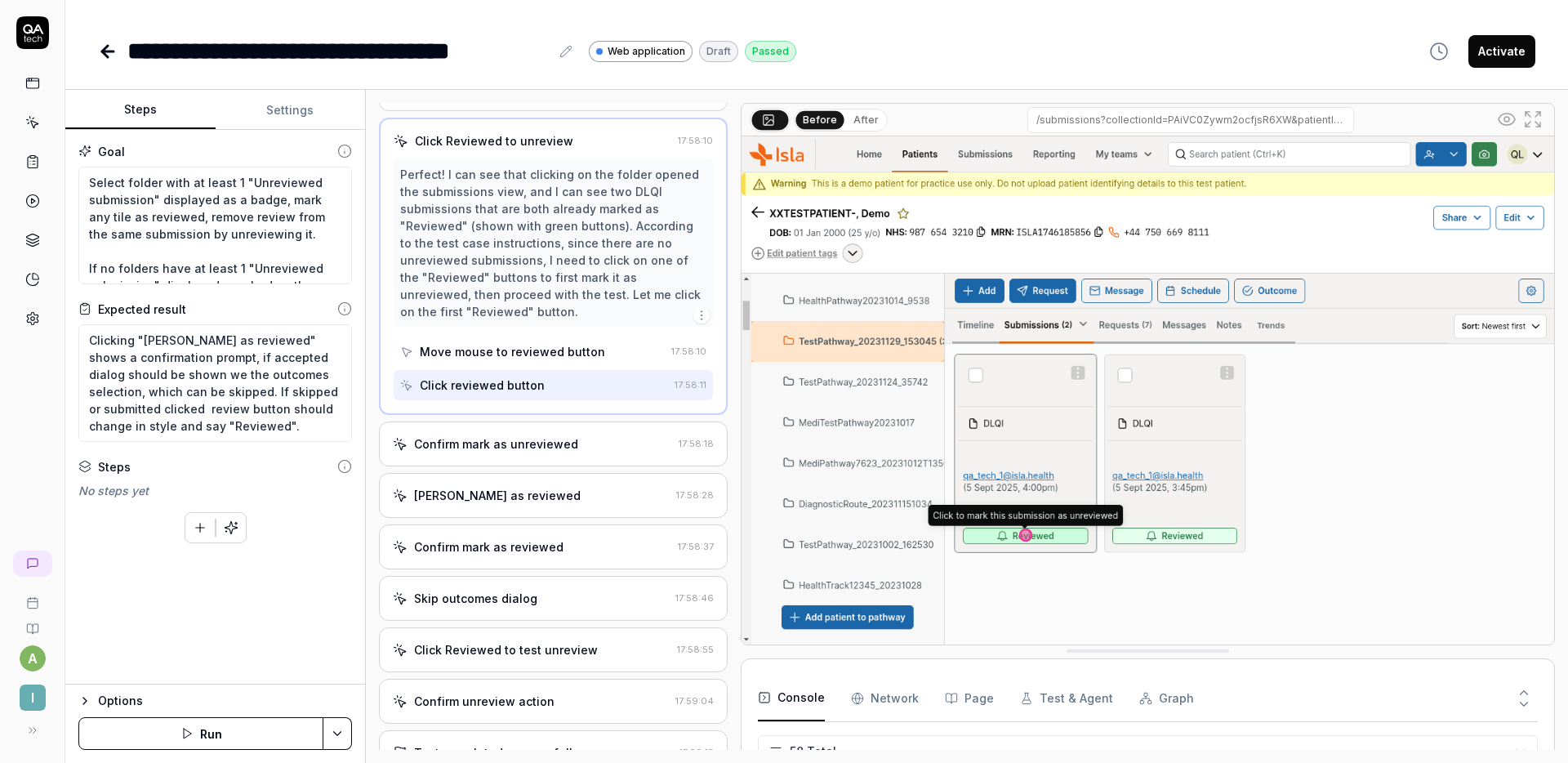
scroll to position [228, 0]
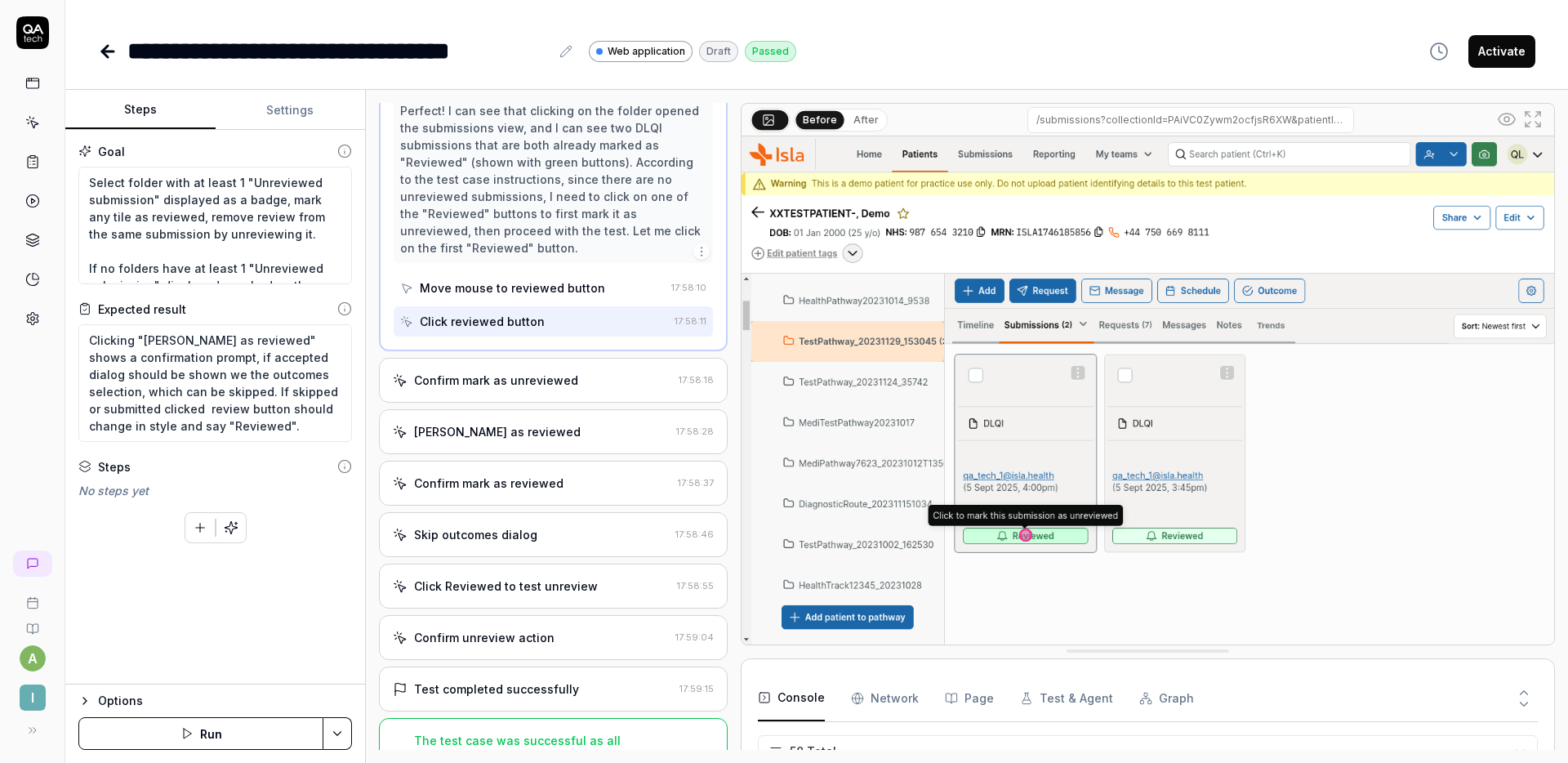
click at [571, 382] on div "Confirm mark as unreviewed" at bounding box center [533, 380] width 279 height 17
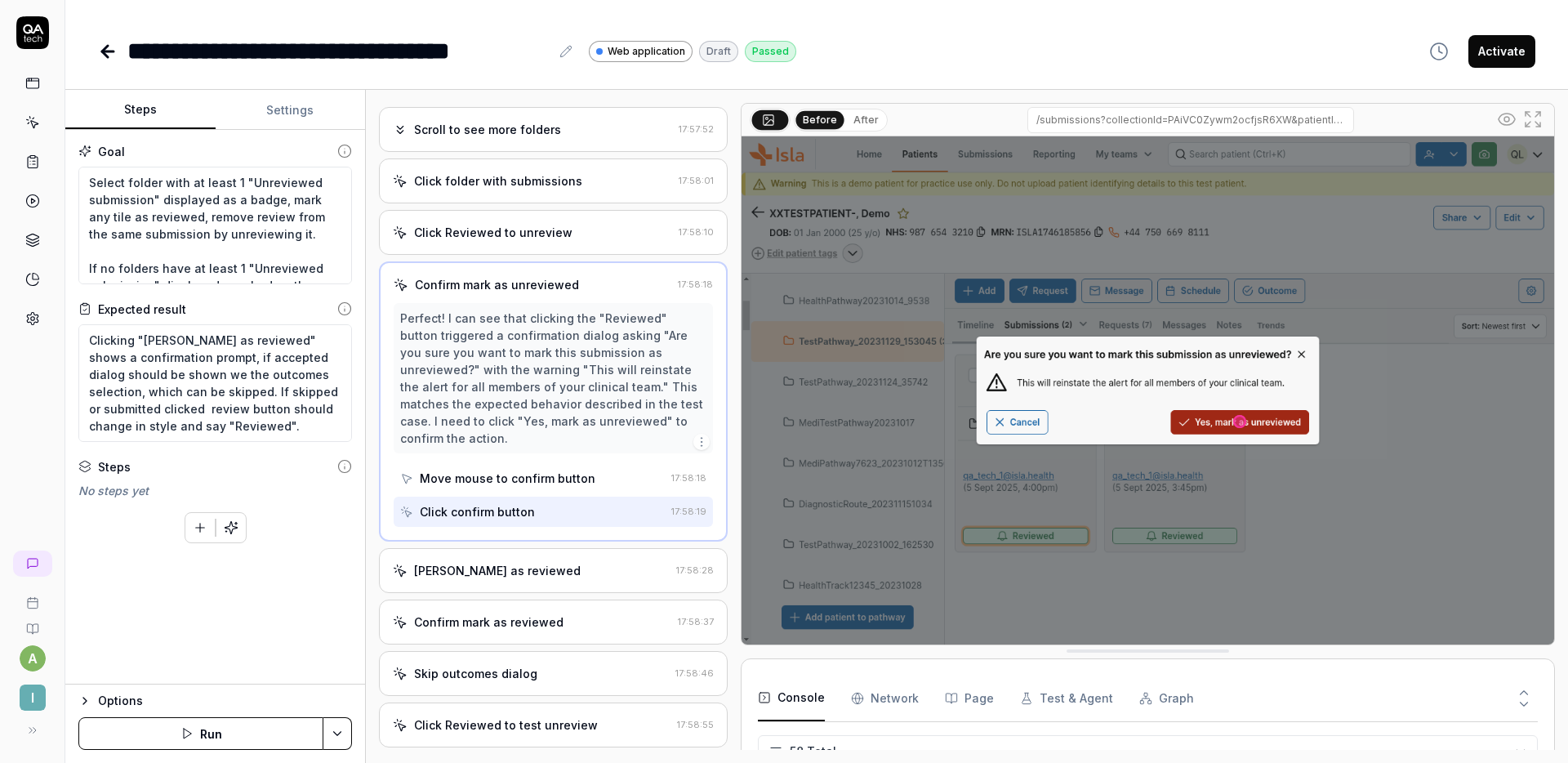
scroll to position [241, 0]
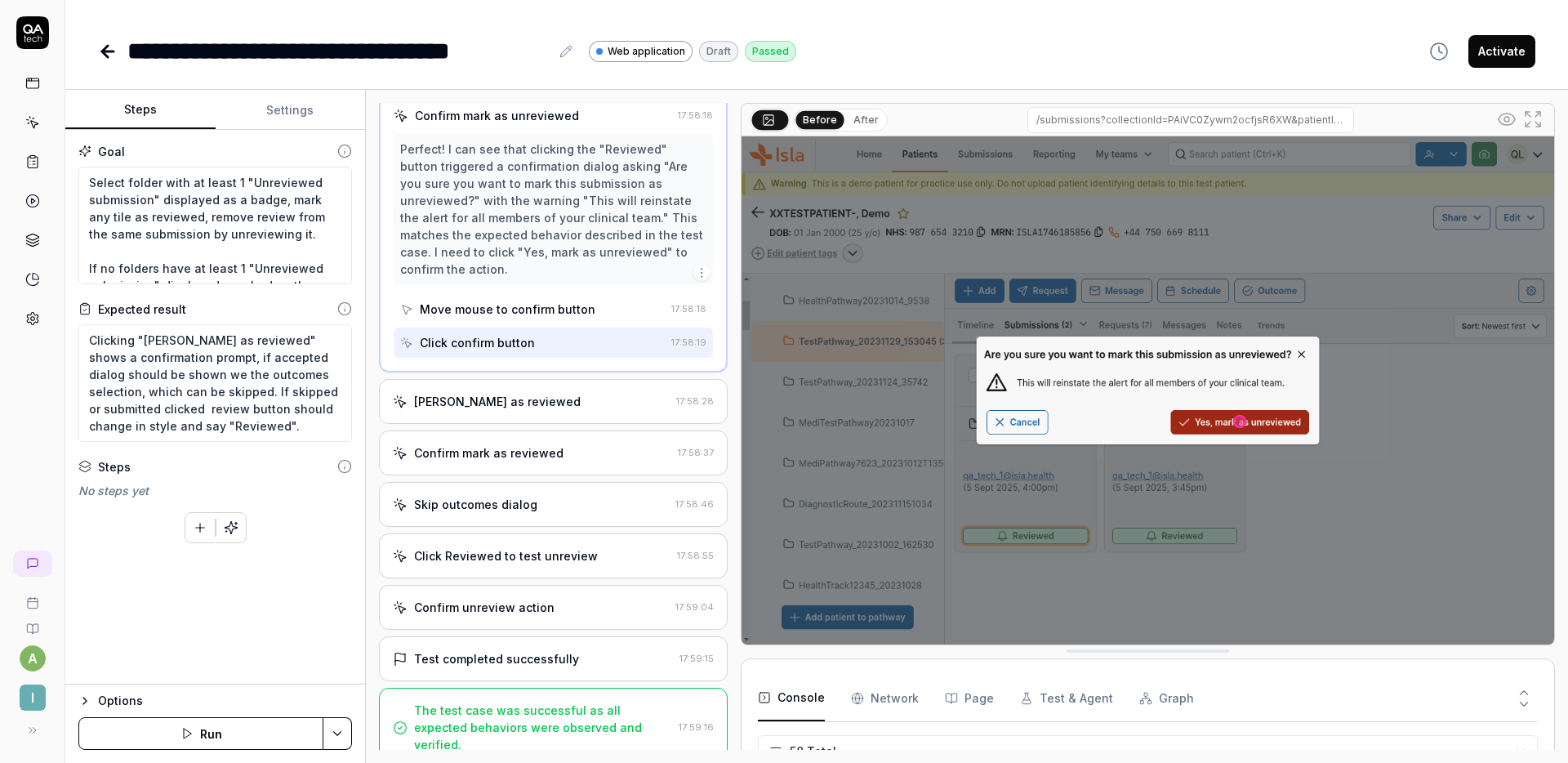
click at [577, 391] on div "[PERSON_NAME] as reviewed 17:58:28" at bounding box center [553, 402] width 349 height 45
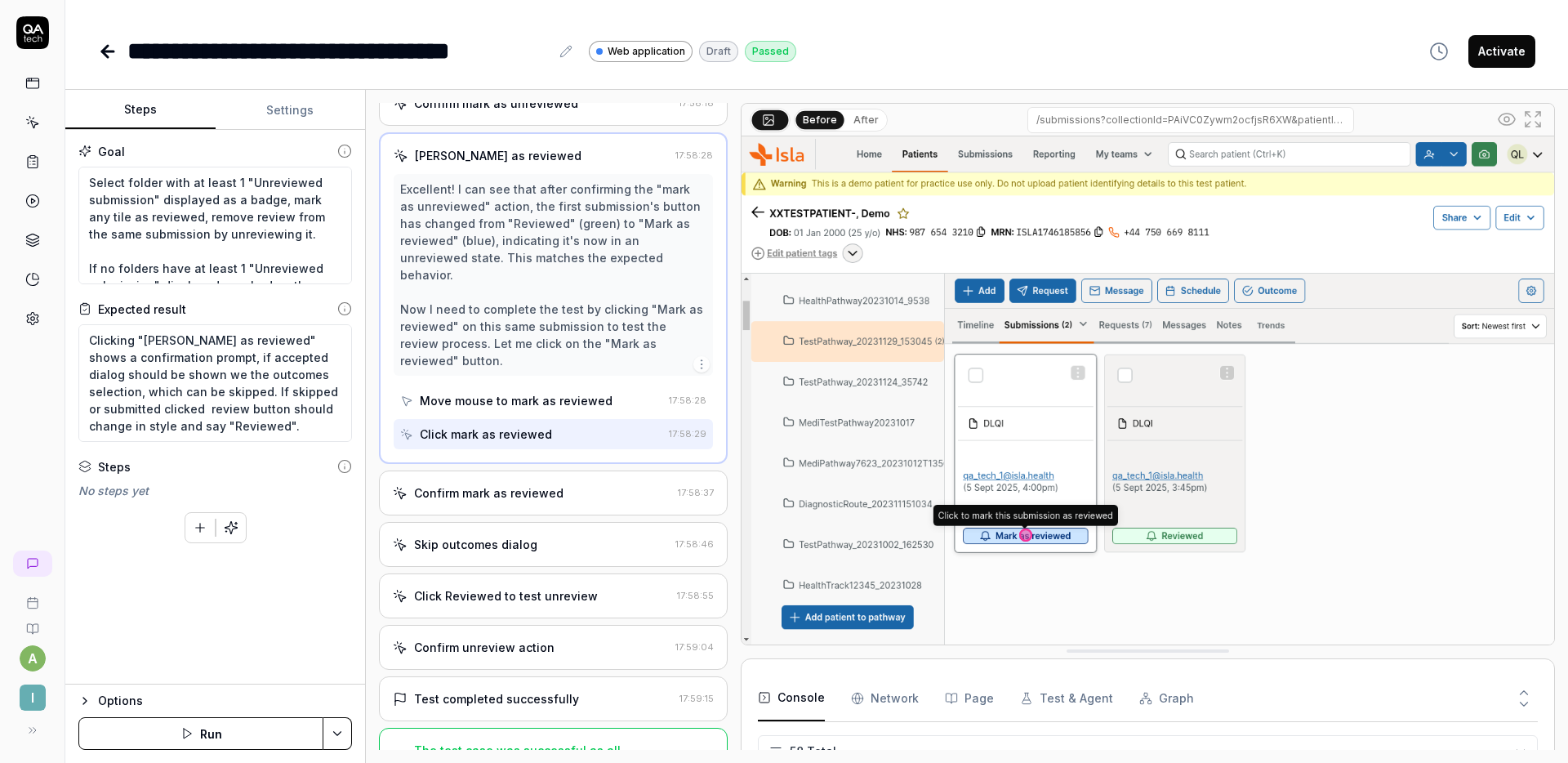
scroll to position [257, 0]
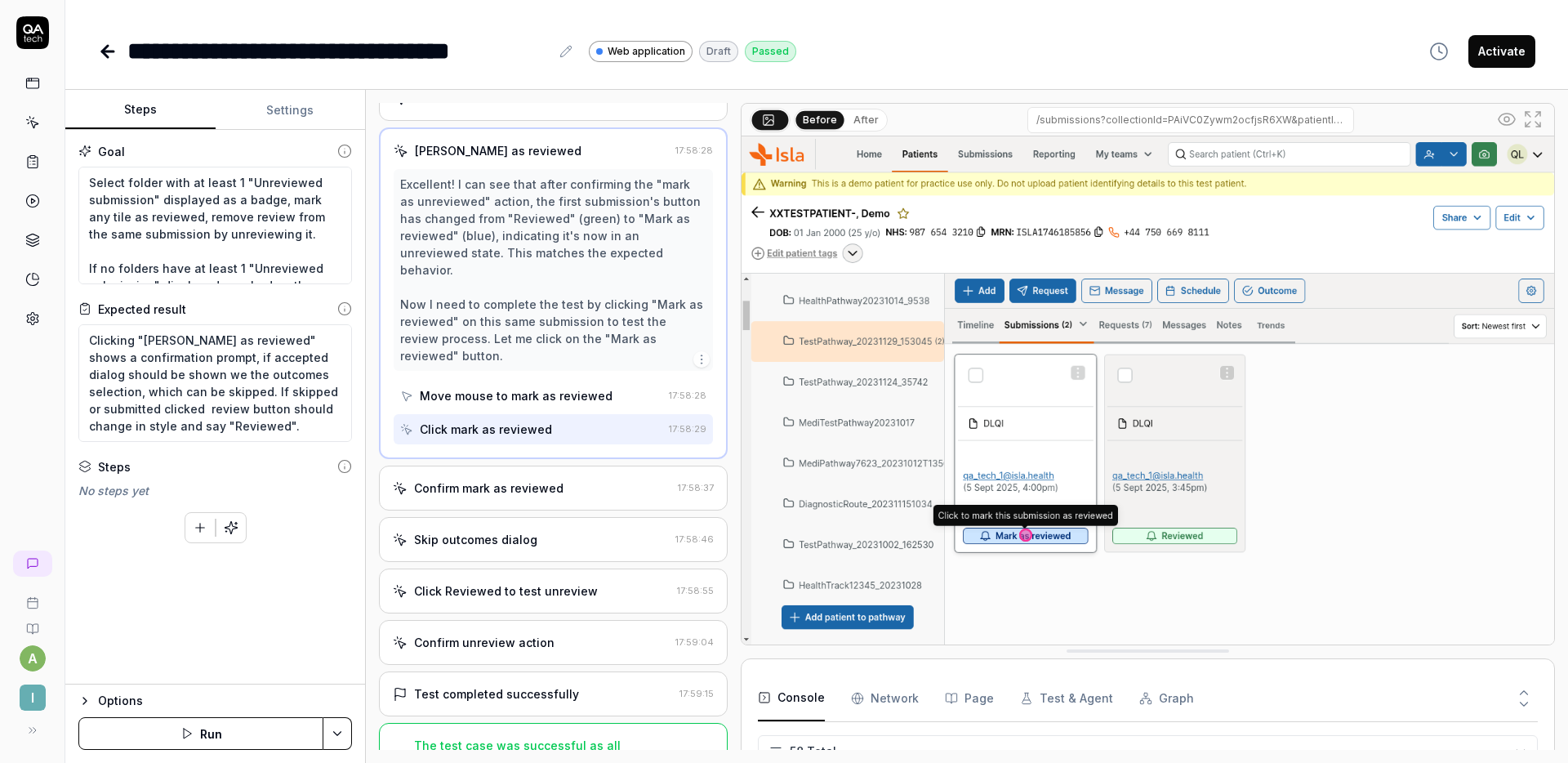
click at [583, 480] on div "Confirm mark as reviewed" at bounding box center [533, 488] width 279 height 17
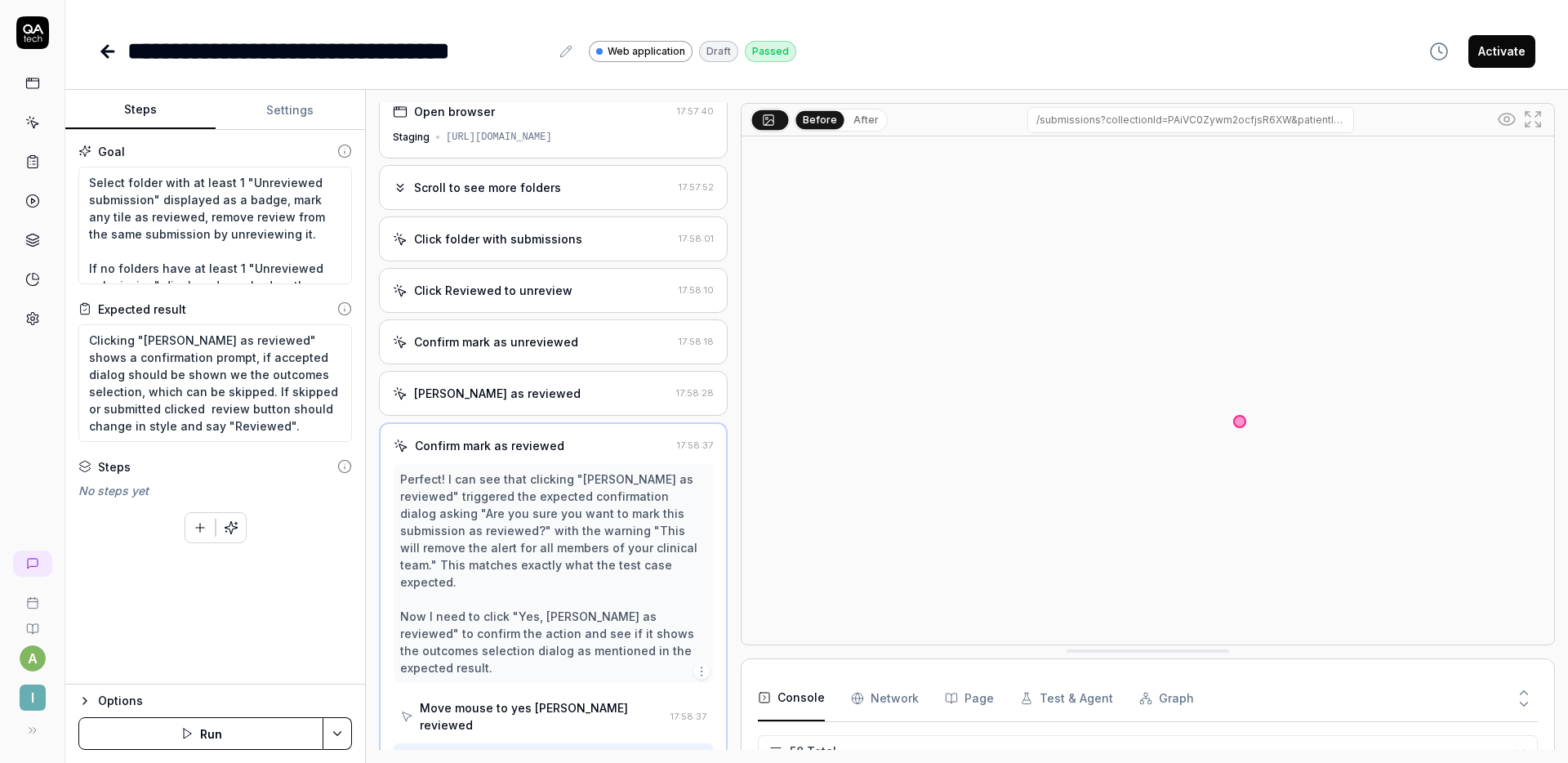
scroll to position [276, 0]
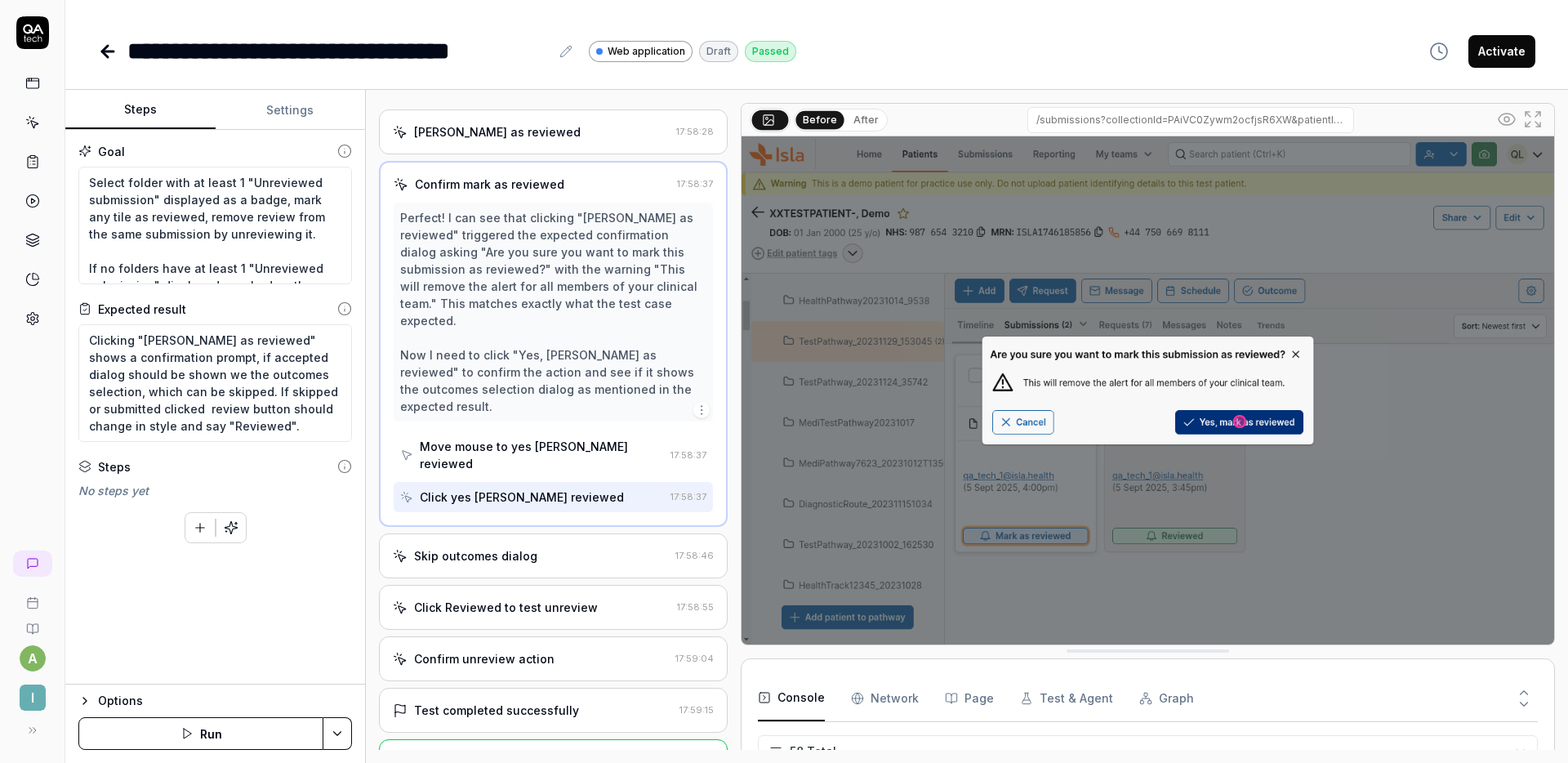
click at [581, 534] on div "Skip outcomes dialog 17:58:46" at bounding box center [553, 556] width 349 height 45
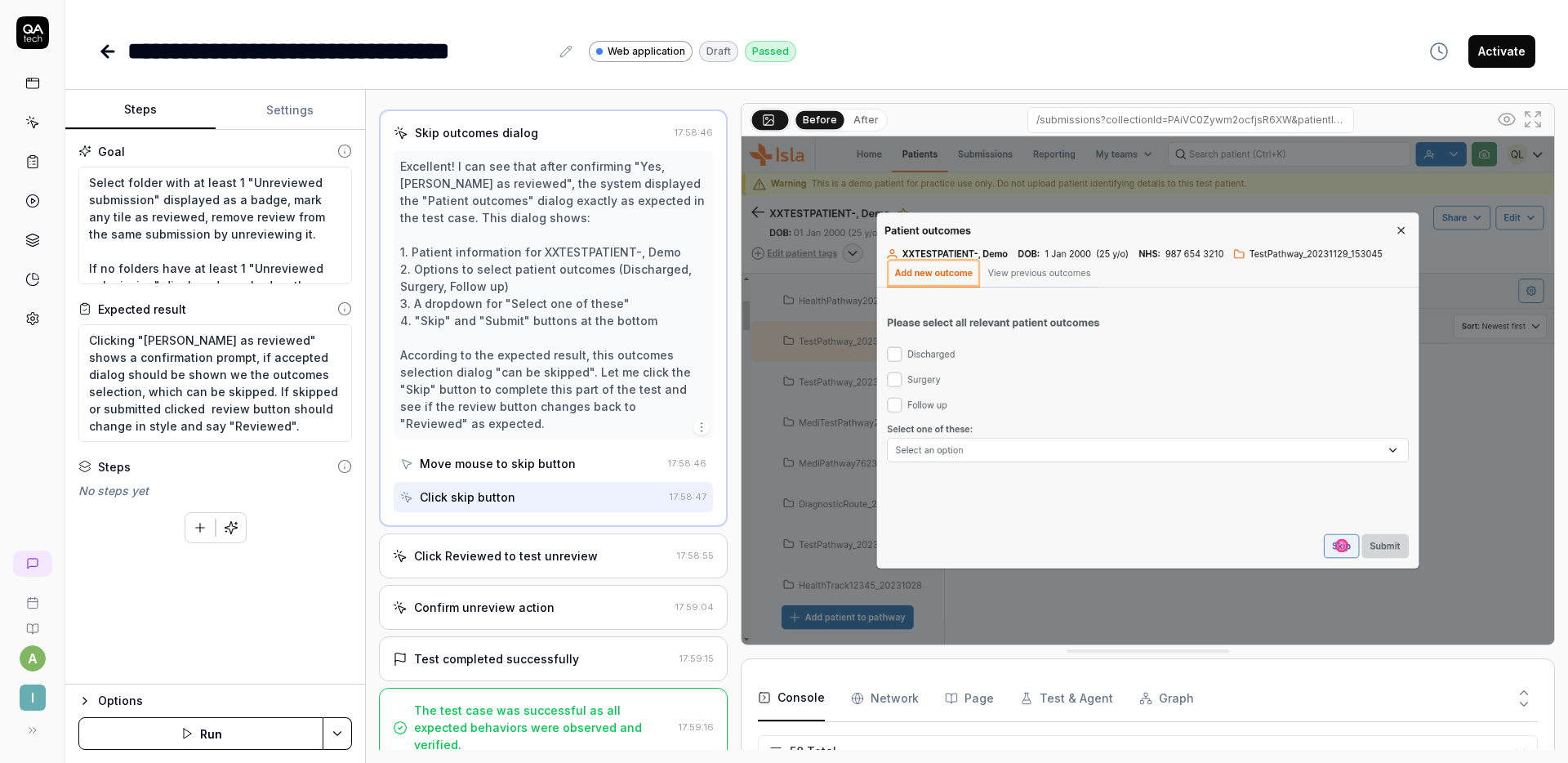
click at [570, 557] on div "Click Reviewed to test unreview" at bounding box center [505, 556] width 184 height 17
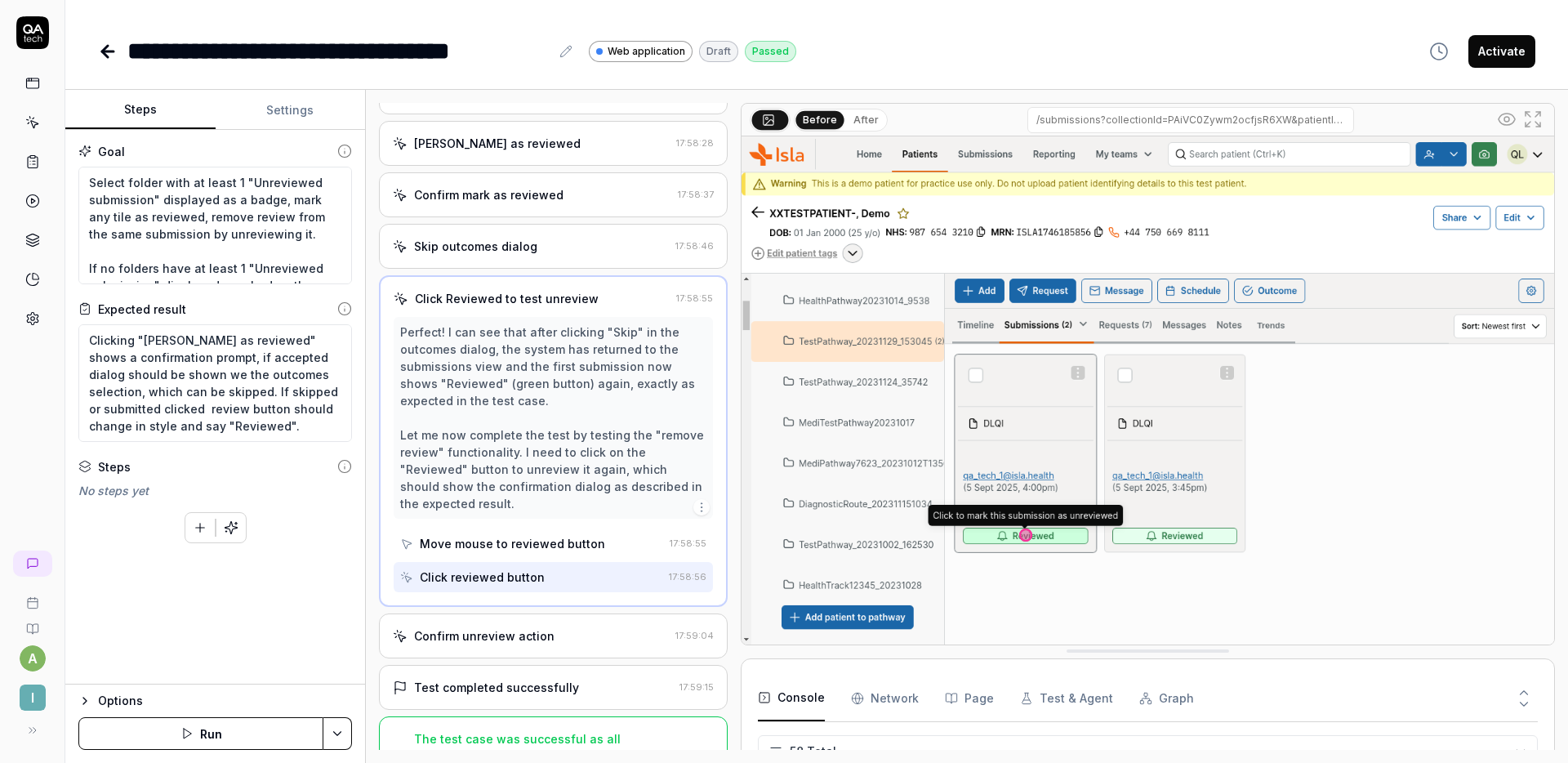
scroll to position [293, 0]
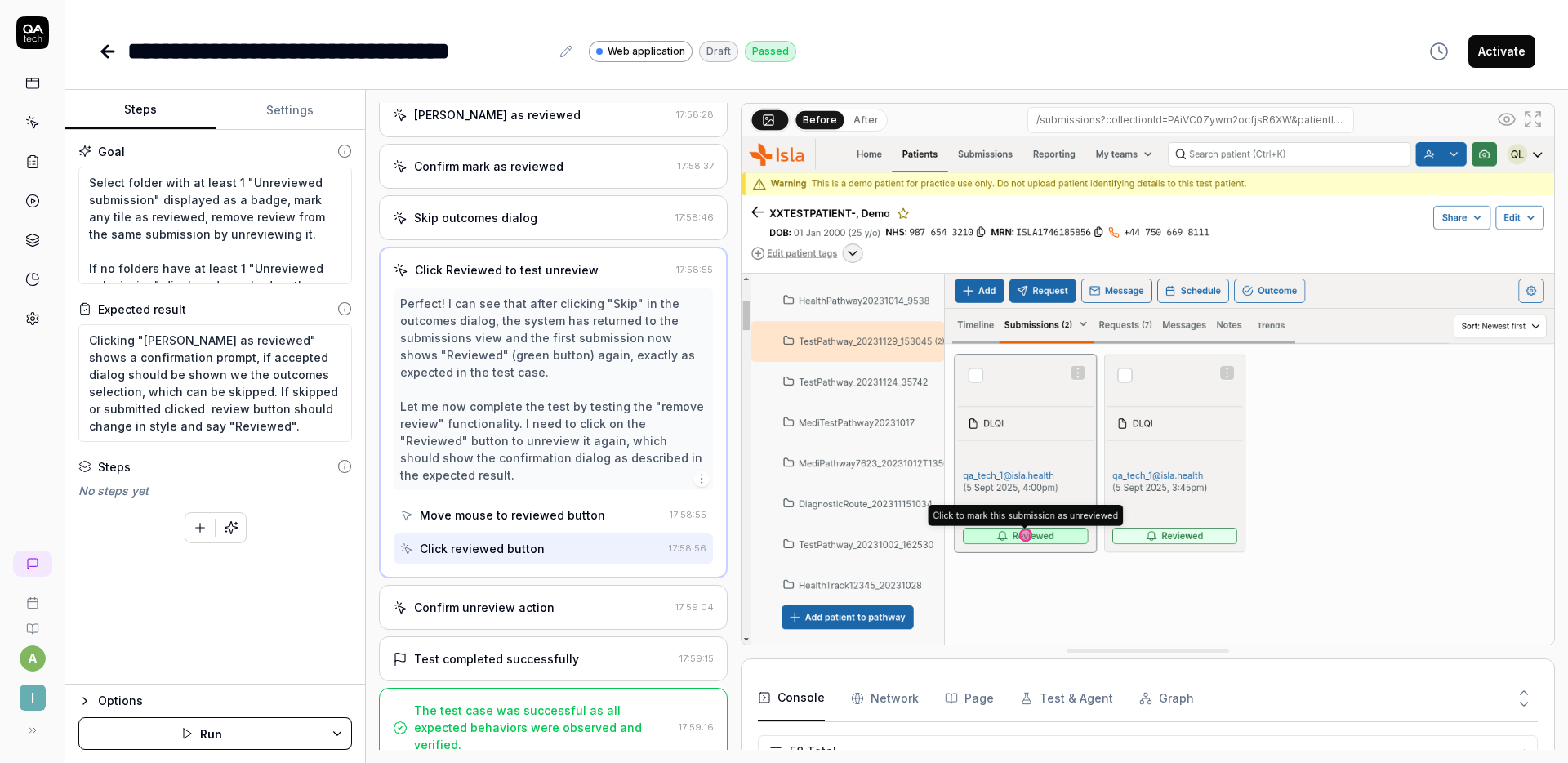
click at [635, 604] on div "Confirm unreview action" at bounding box center [531, 607] width 276 height 17
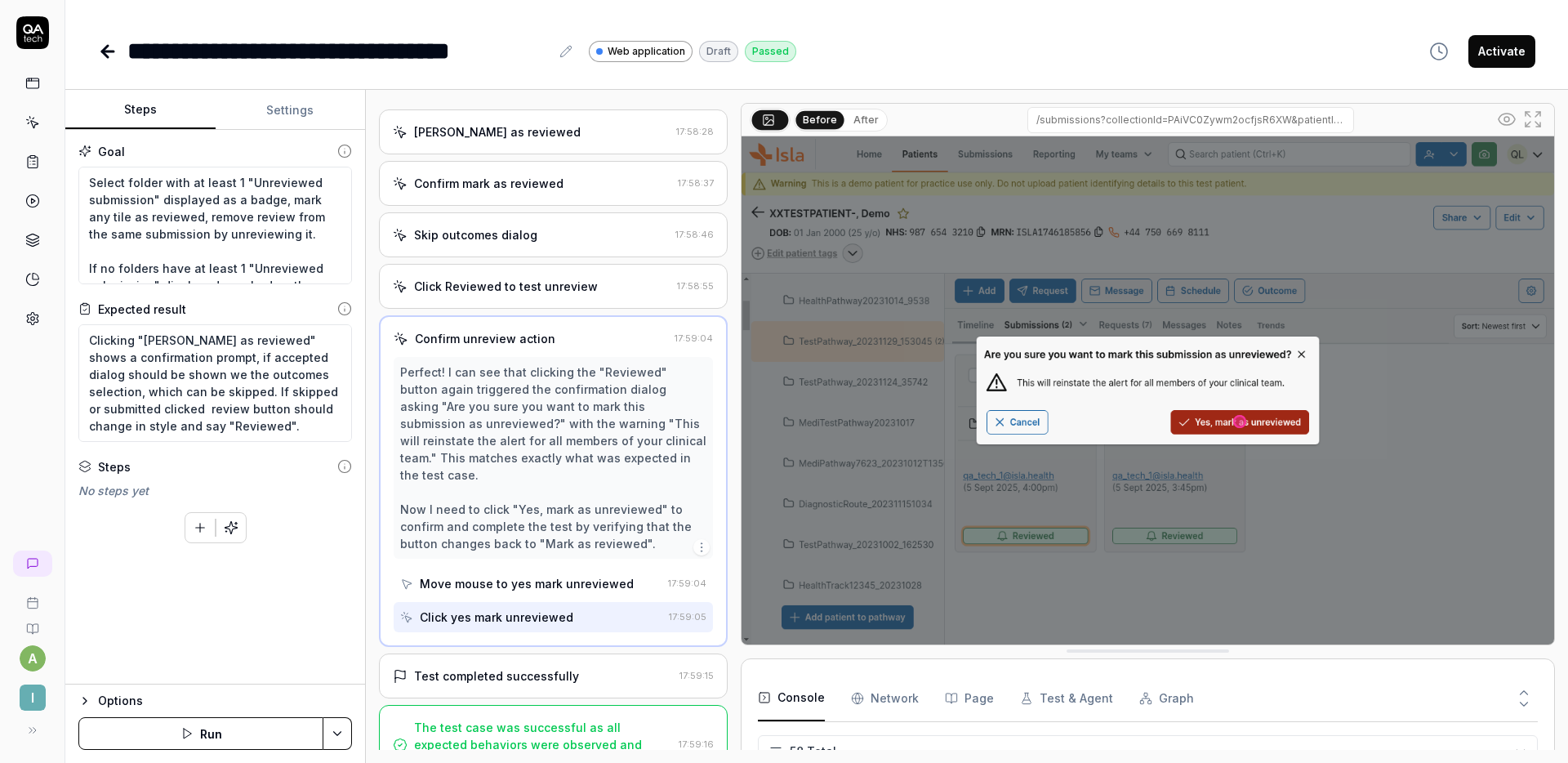
click at [599, 668] on div "Test completed successfully" at bounding box center [533, 676] width 280 height 17
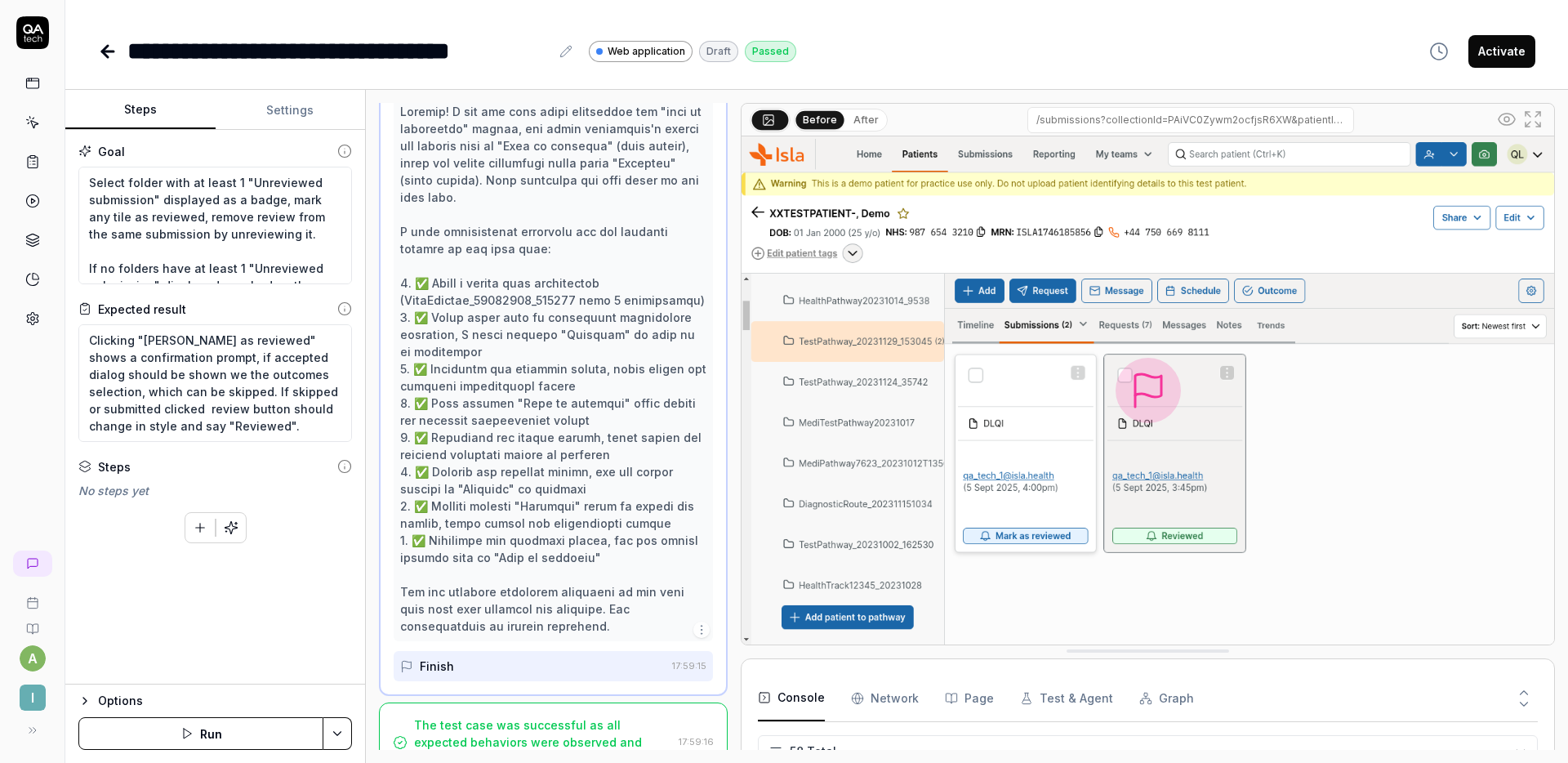
scroll to position [602, 0]
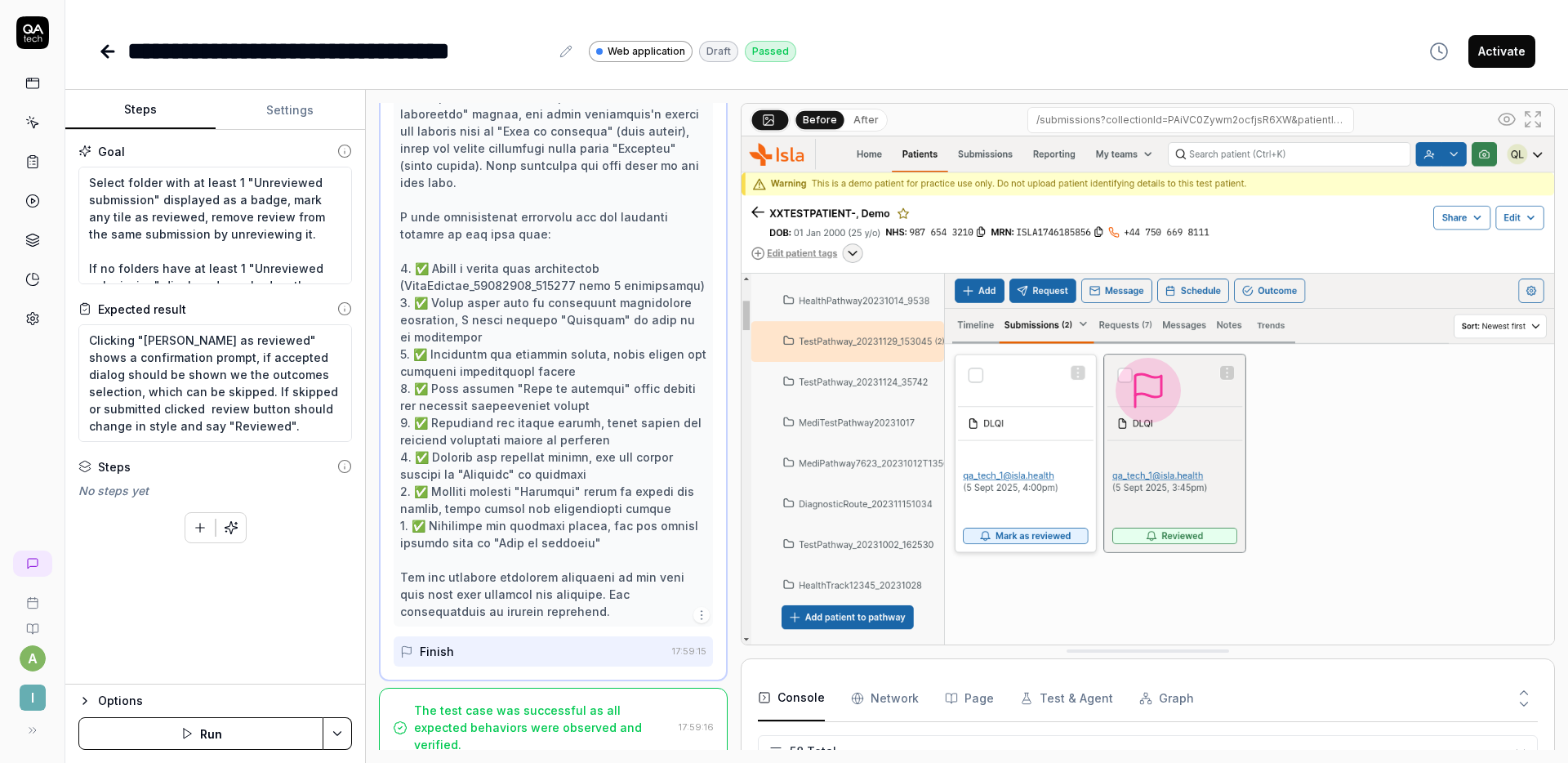
type textarea "*"
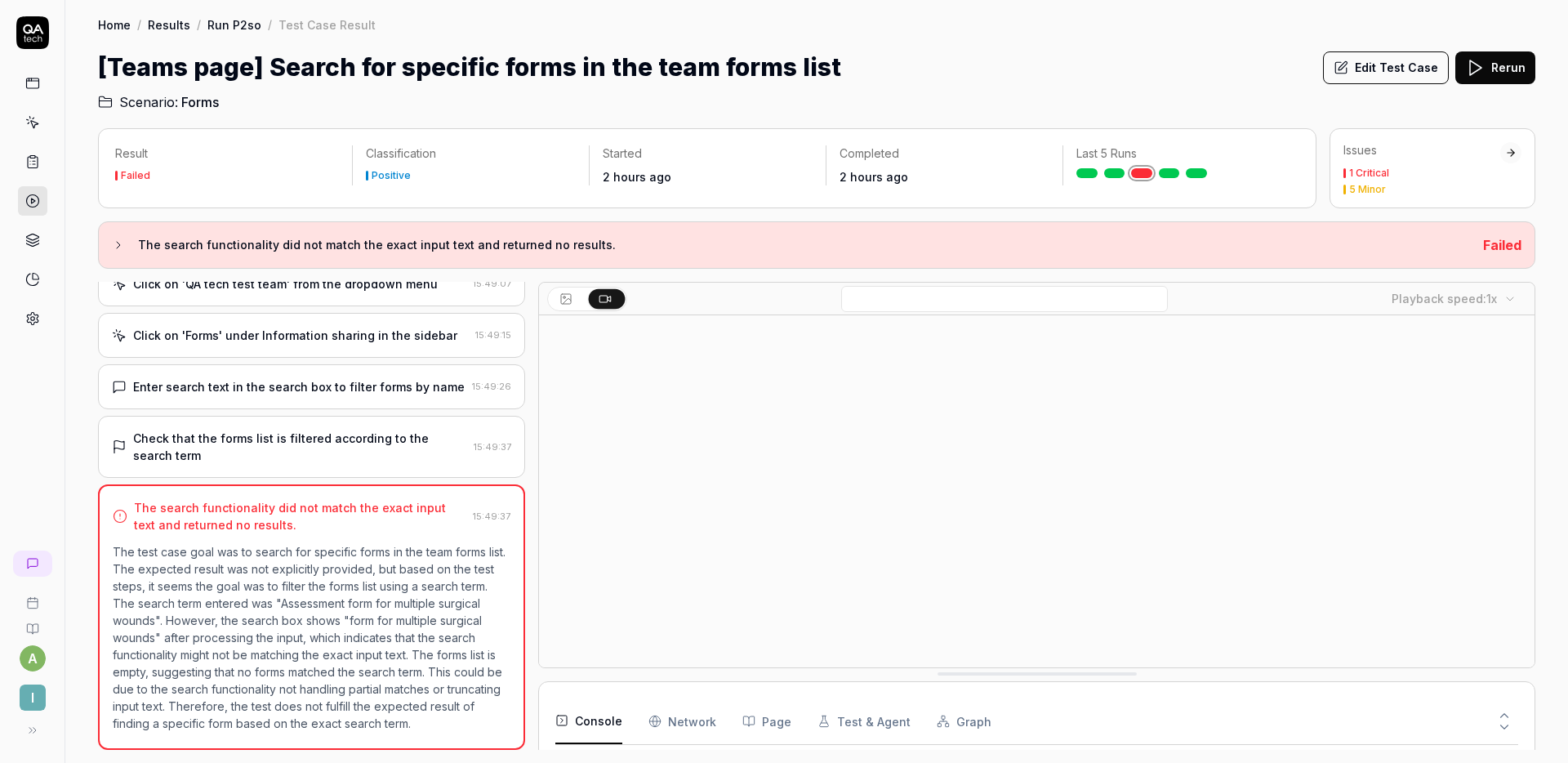
scroll to position [217, 0]
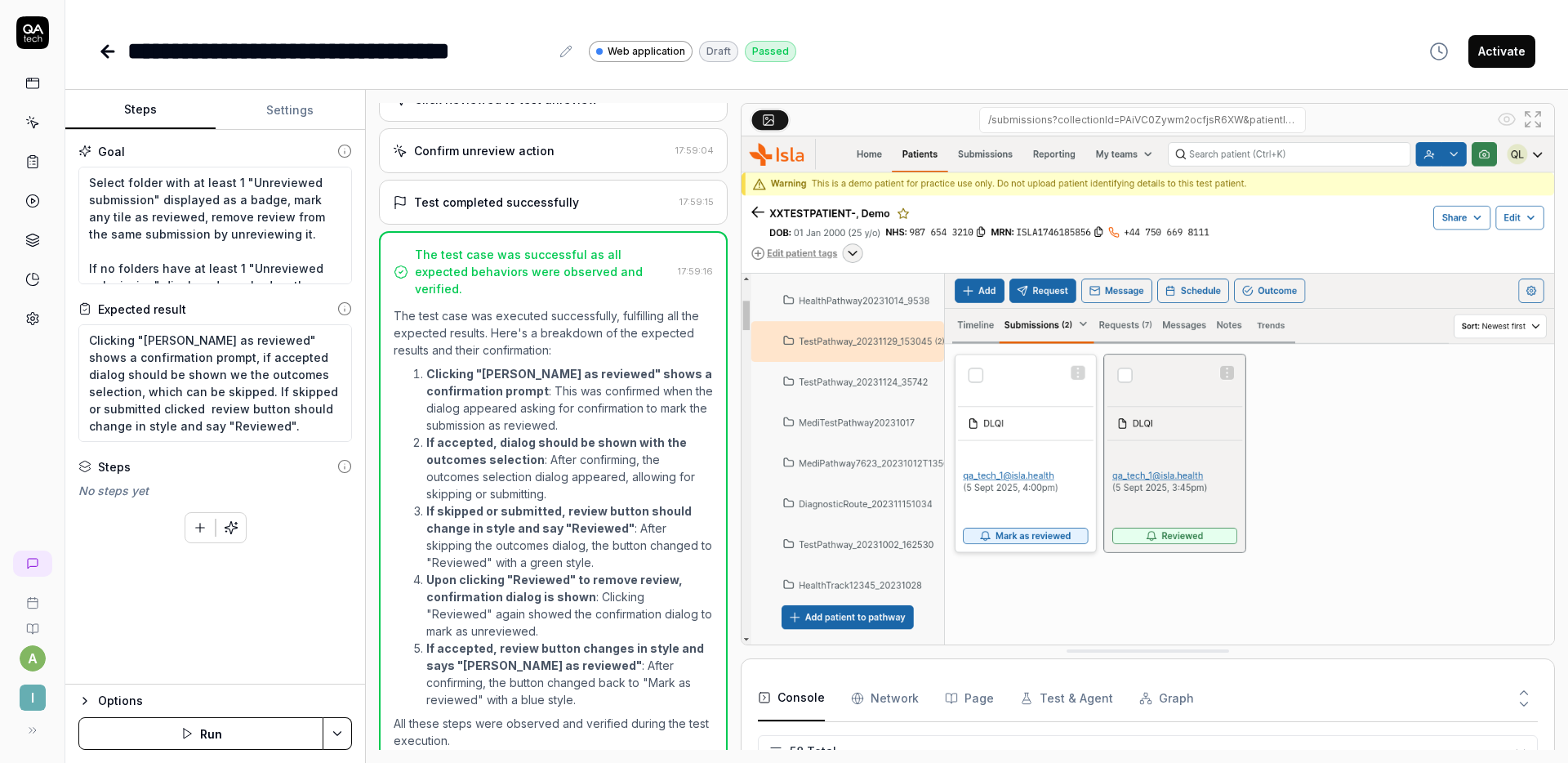
scroll to position [2179, 0]
type textarea "*"
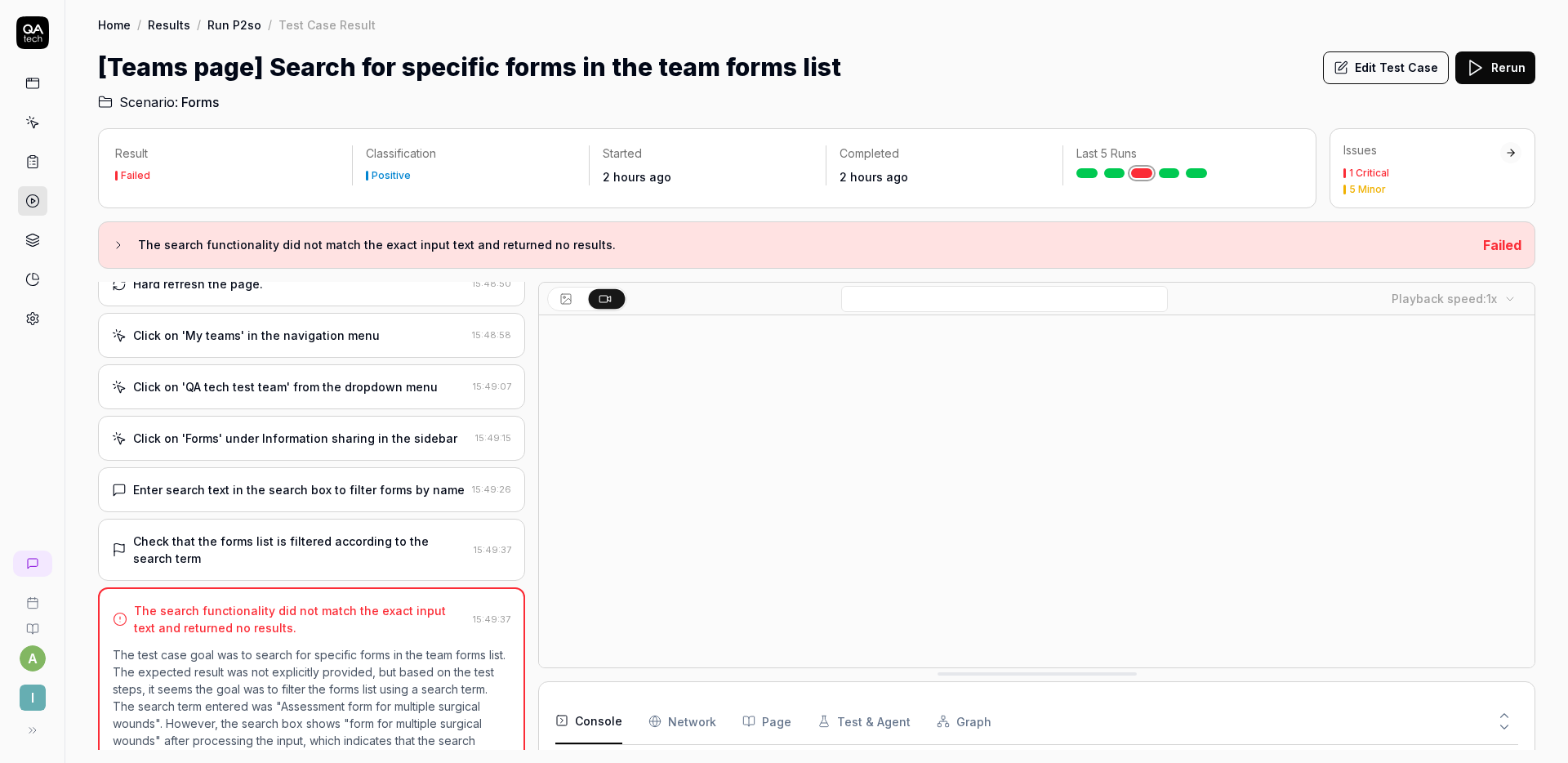
scroll to position [35, 0]
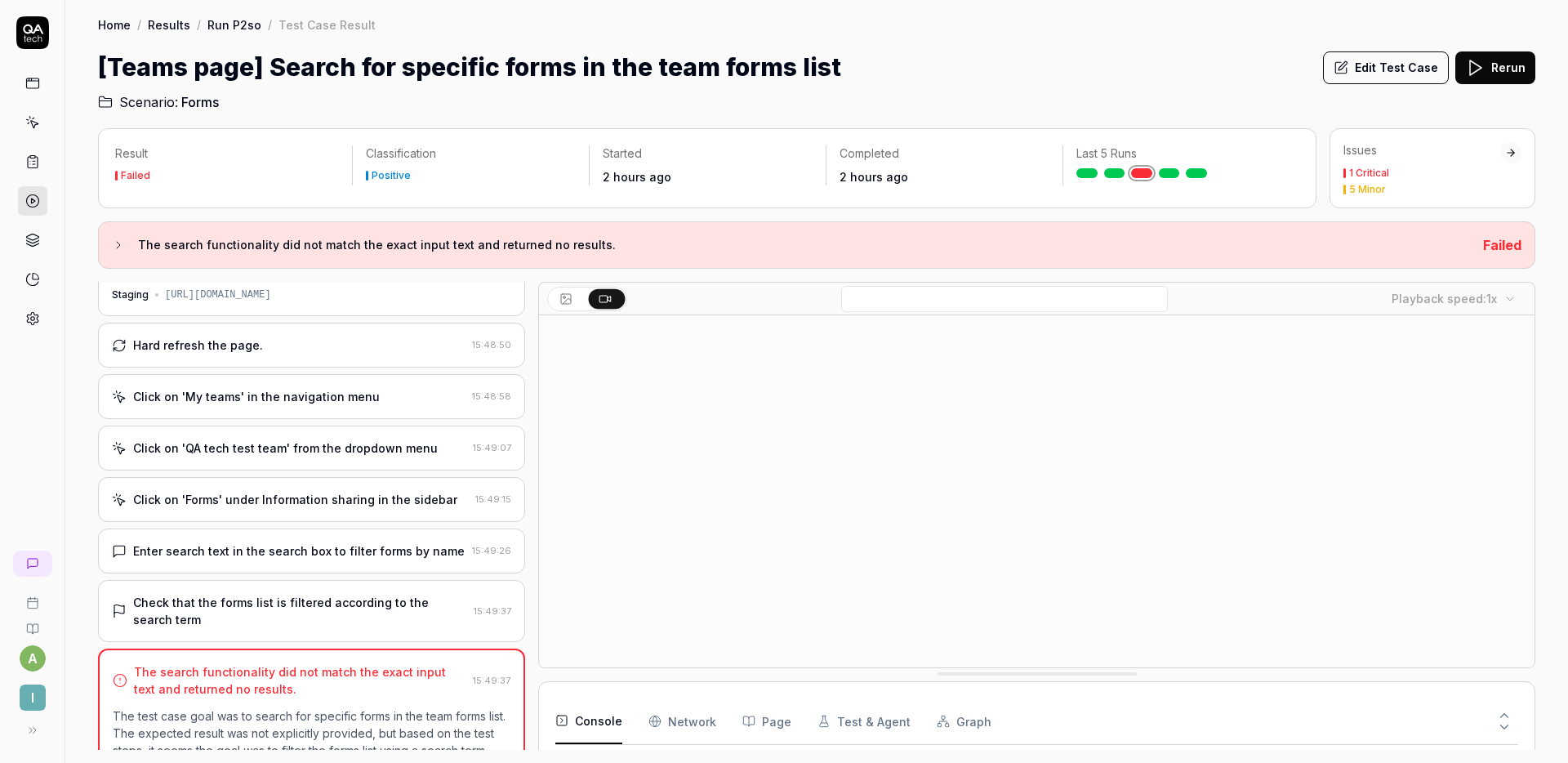
click at [324, 487] on div "Click on 'Forms' under Information sharing in the sidebar 15:49:15" at bounding box center [312, 500] width 427 height 45
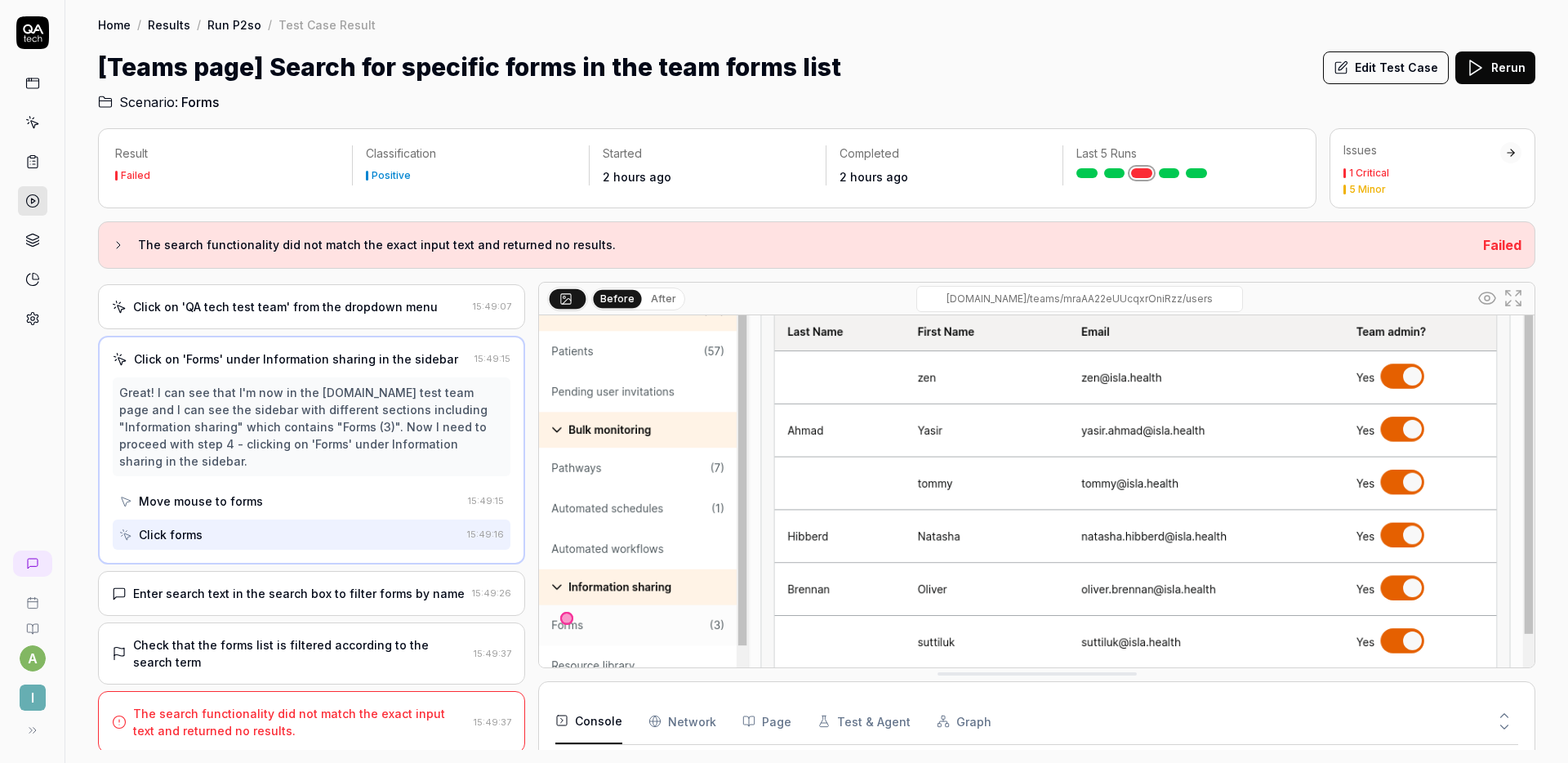
scroll to position [180, 0]
click at [331, 596] on div "Enter search text in the search box to filter forms by name" at bounding box center [299, 591] width 331 height 17
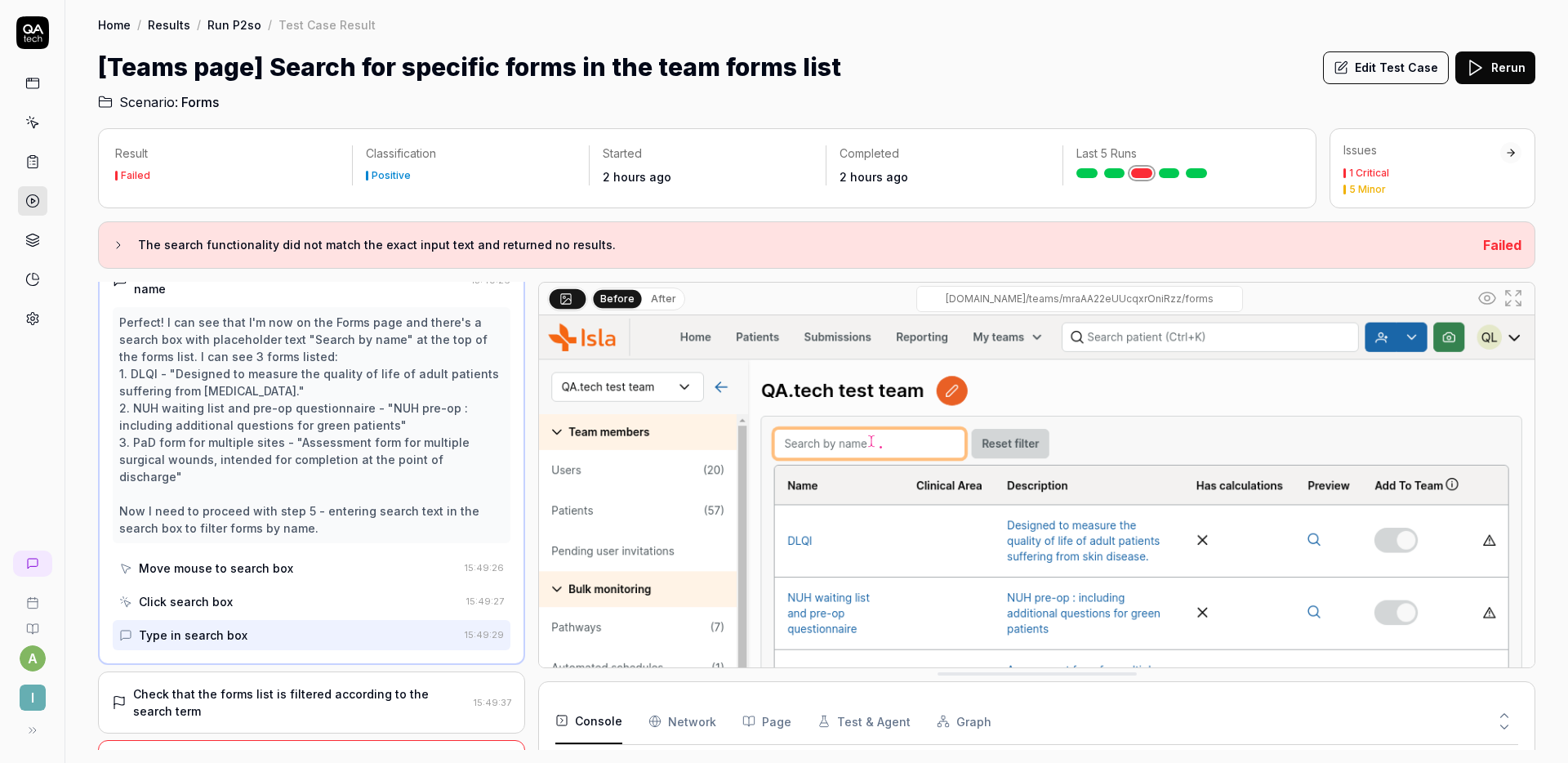
scroll to position [333, 0]
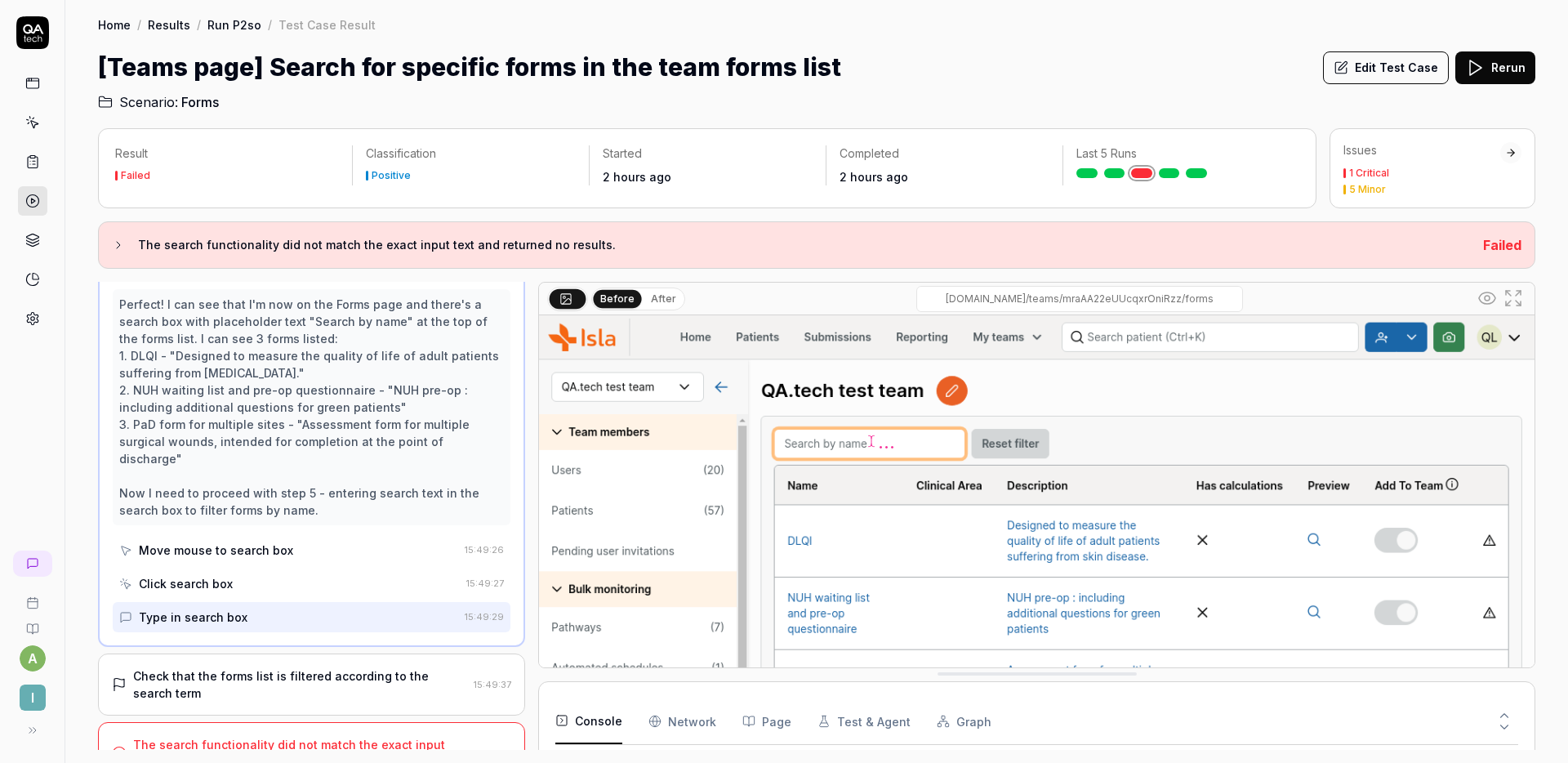
click at [332, 654] on div "Check that the forms list is filtered according to the search term 15:49:37" at bounding box center [312, 685] width 427 height 62
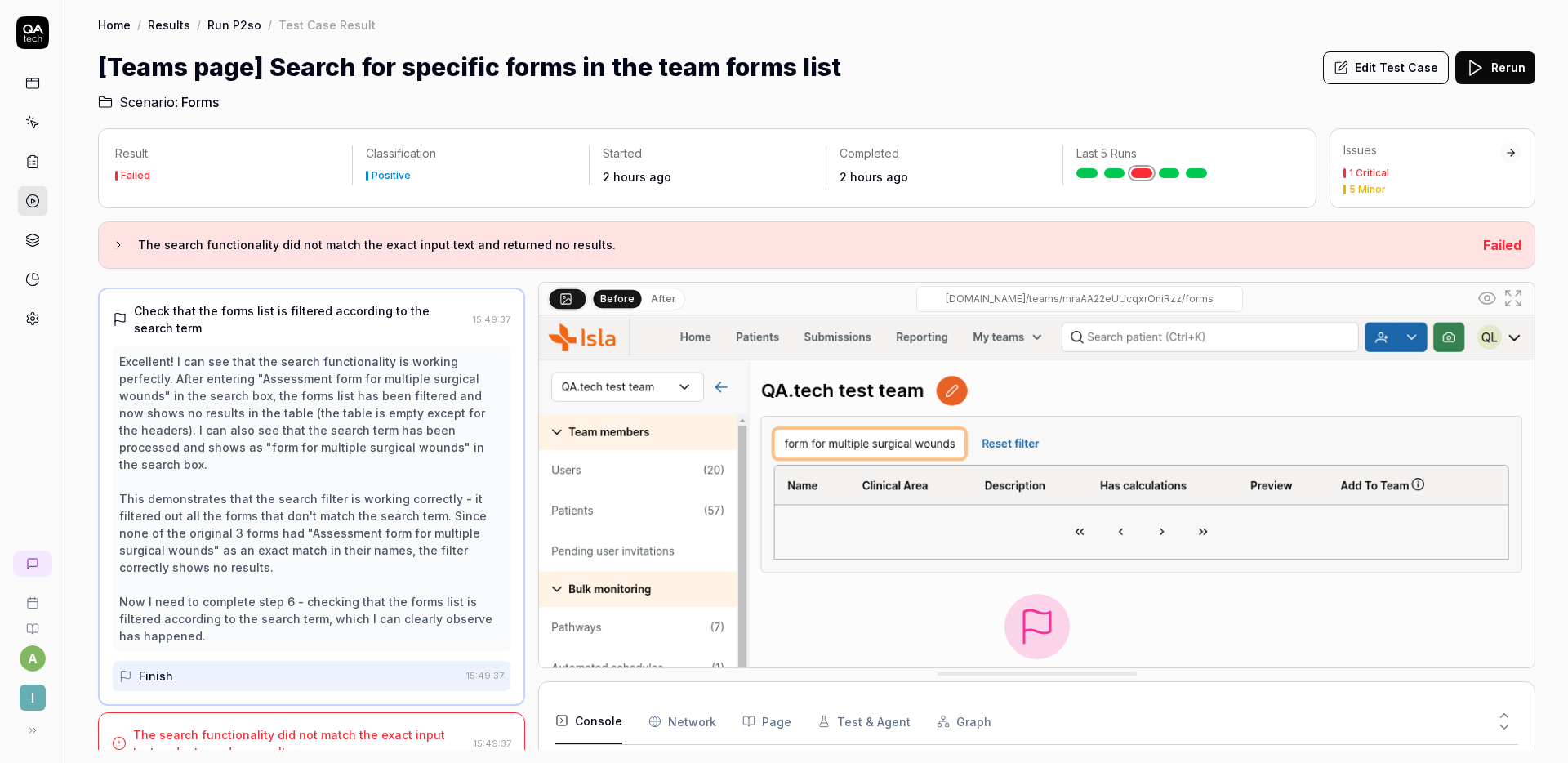
scroll to position [335, 0]
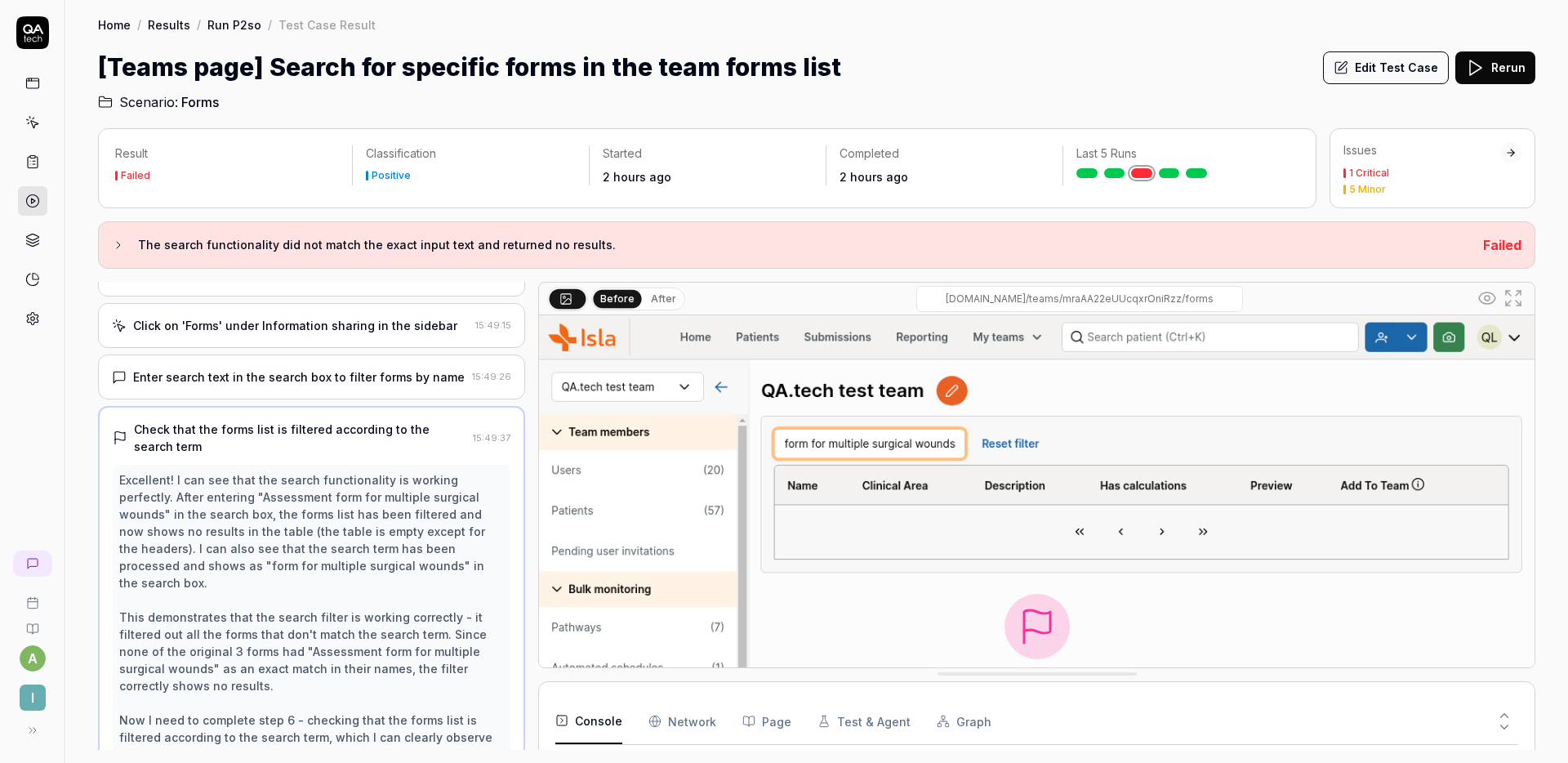
click at [318, 383] on div "Enter search text in the search box to filter forms by name" at bounding box center [299, 377] width 331 height 17
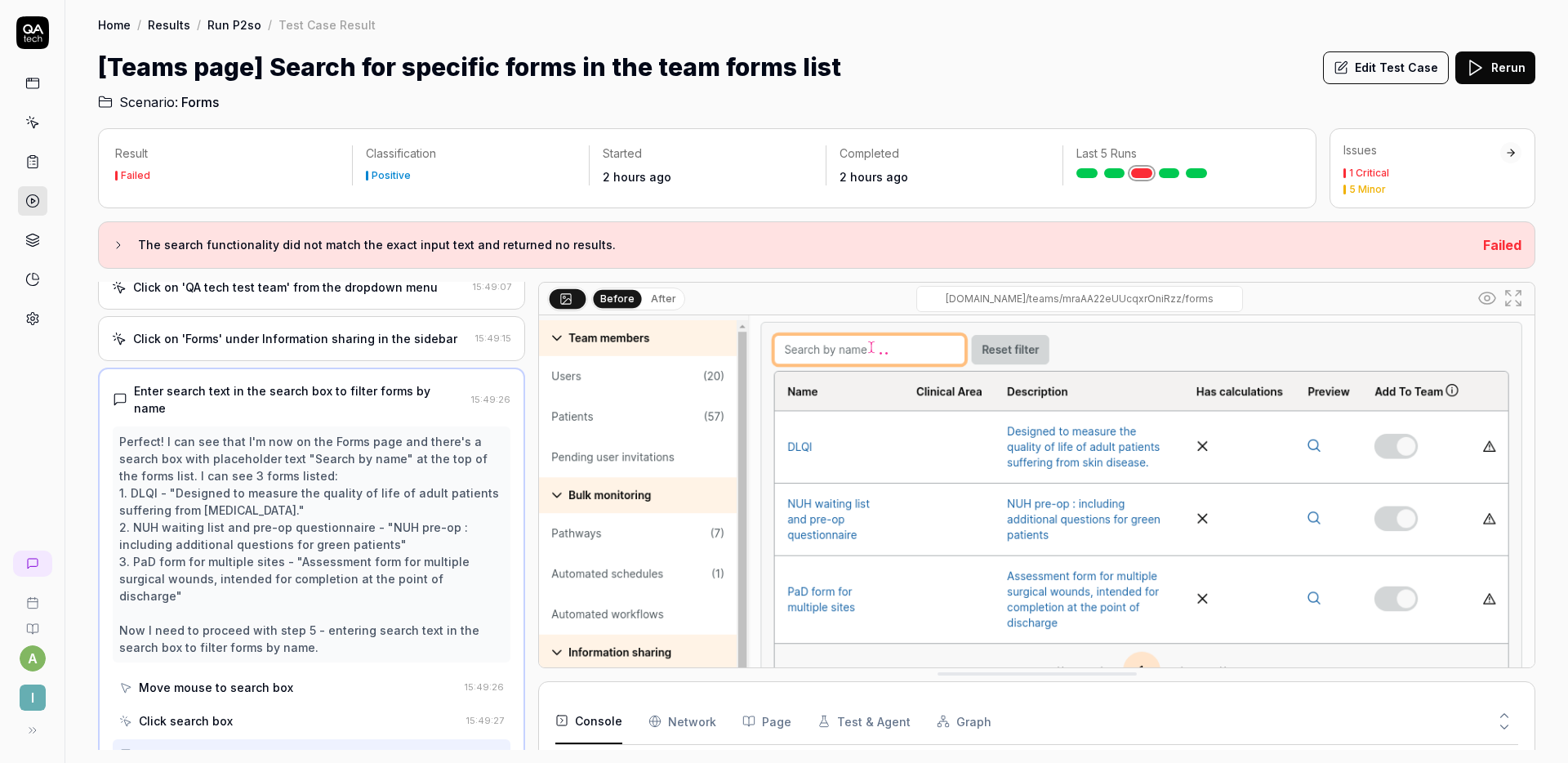
scroll to position [91, 0]
click at [1378, 73] on button "Edit Test Case" at bounding box center [1386, 68] width 126 height 33
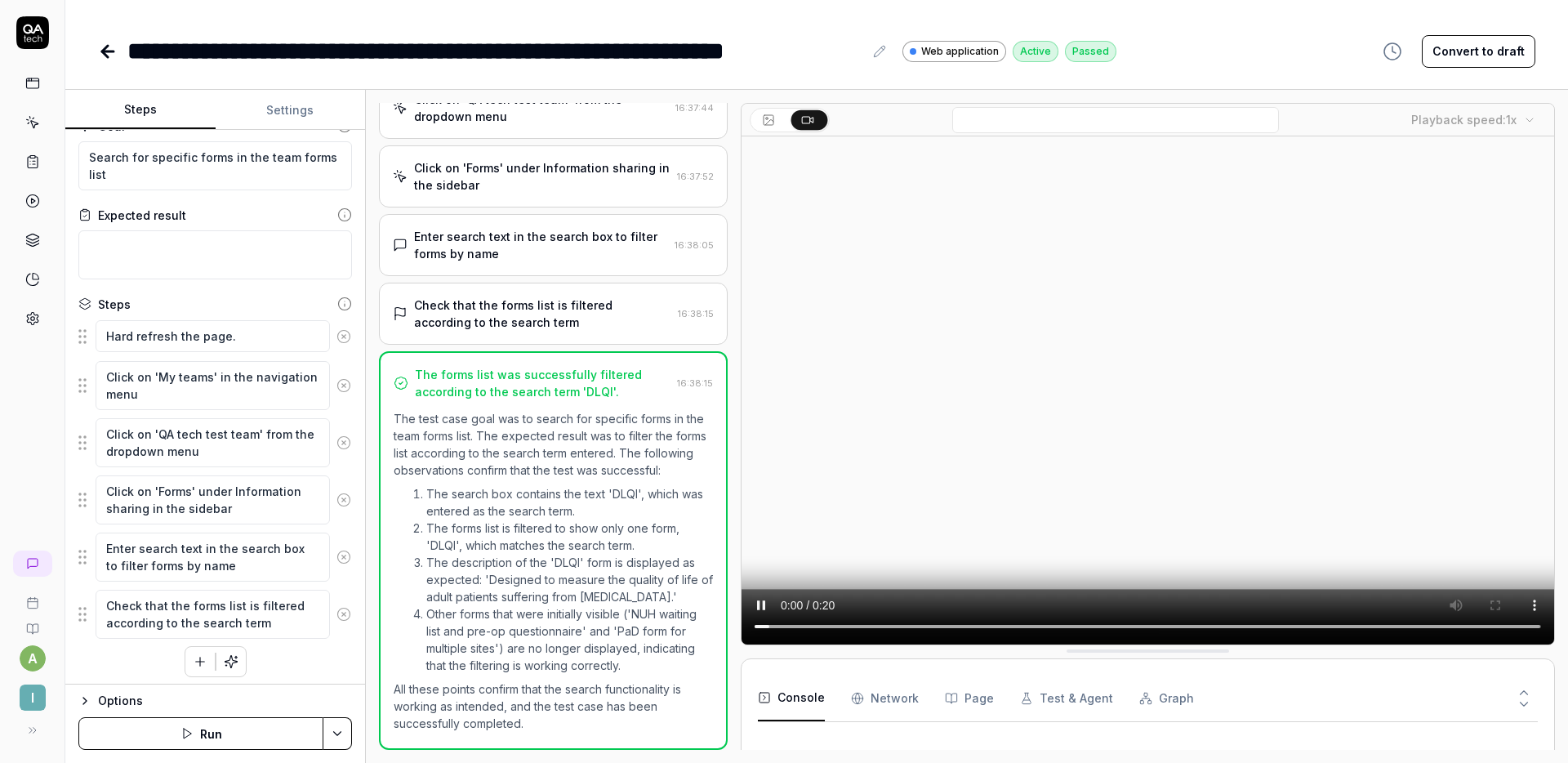
scroll to position [223, 0]
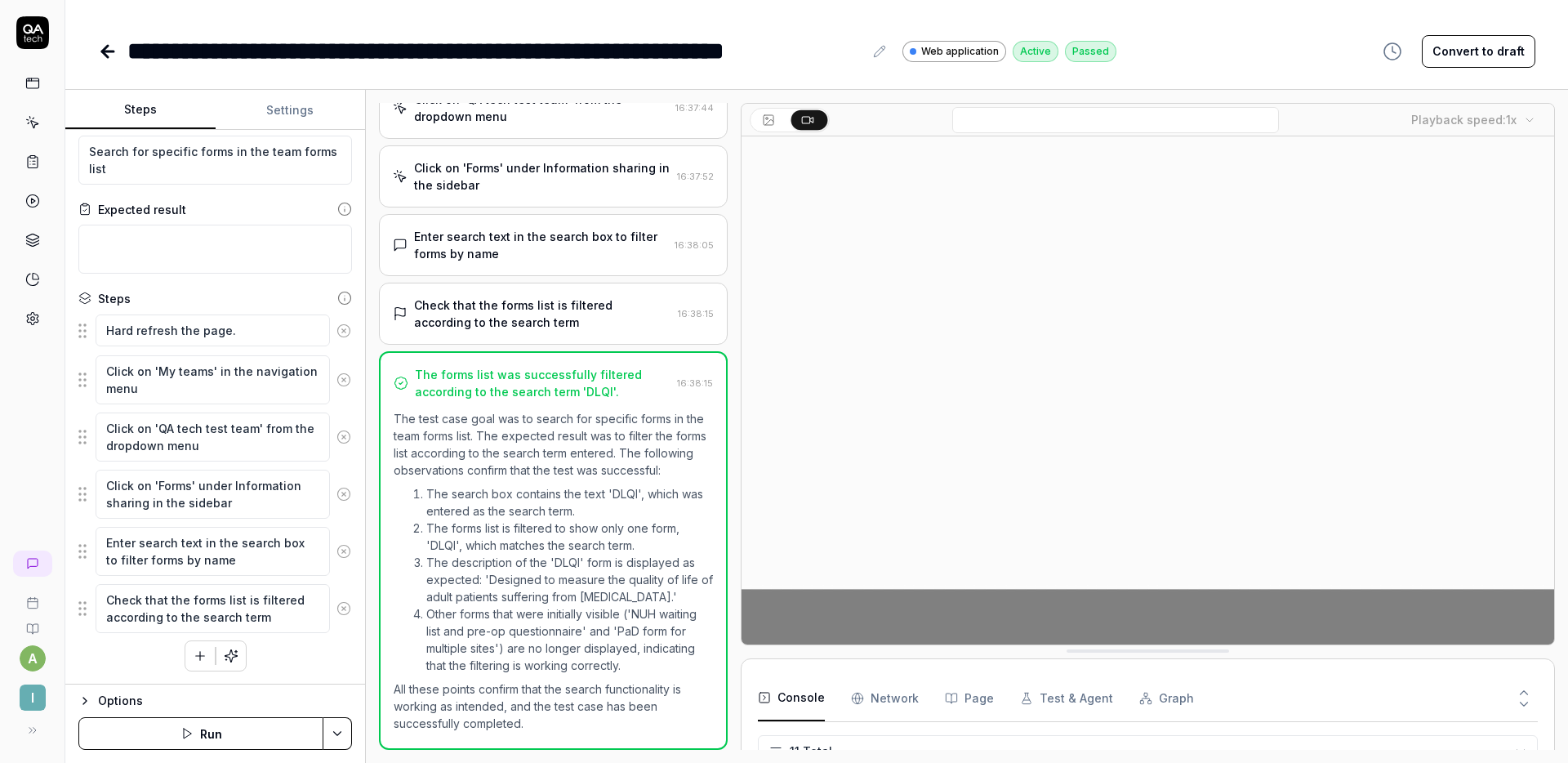
scroll to position [299, 0]
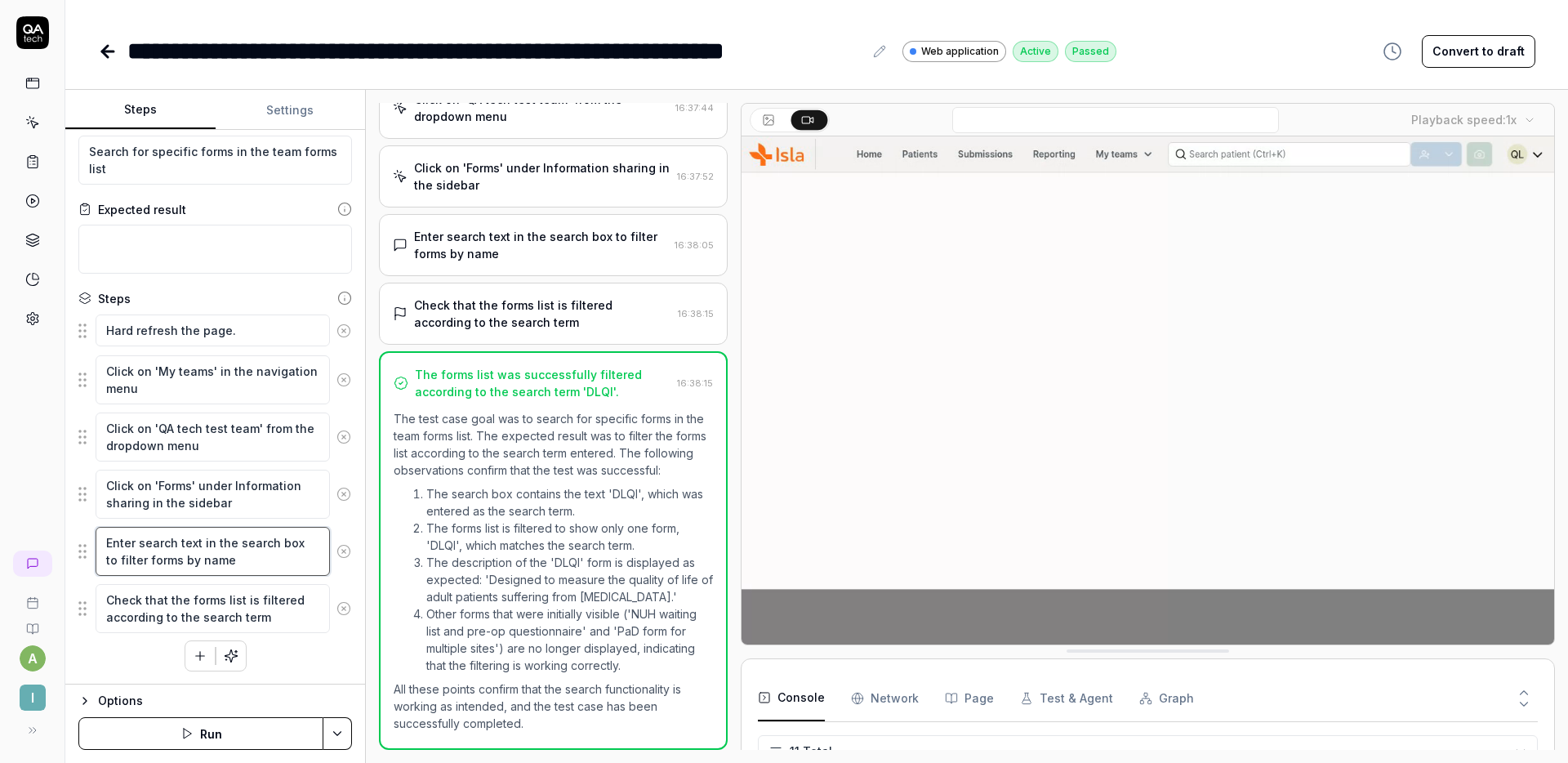
click at [199, 541] on textarea "Enter search text in the search box to filter forms by name" at bounding box center [213, 551] width 234 height 49
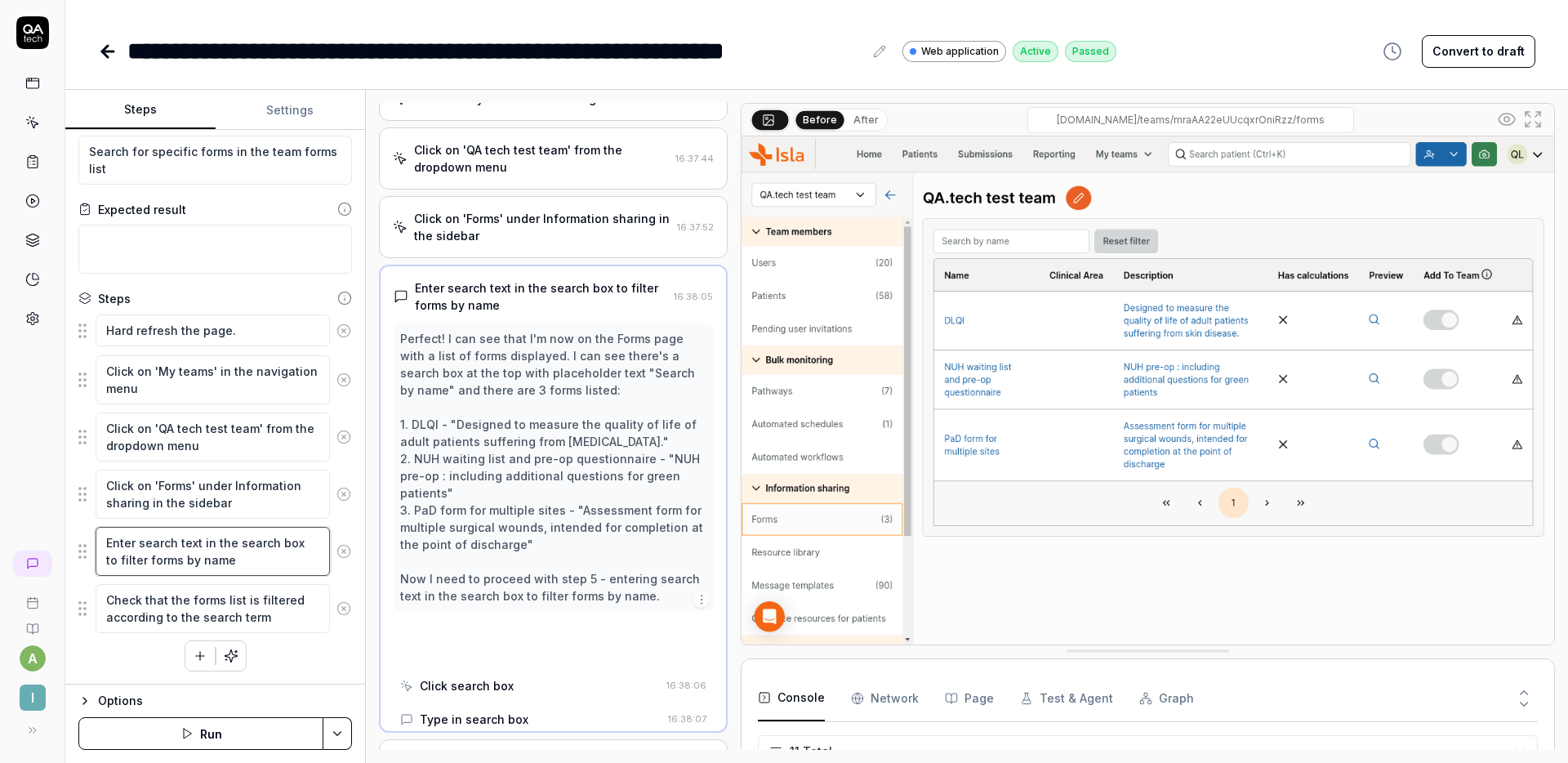
scroll to position [137, 0]
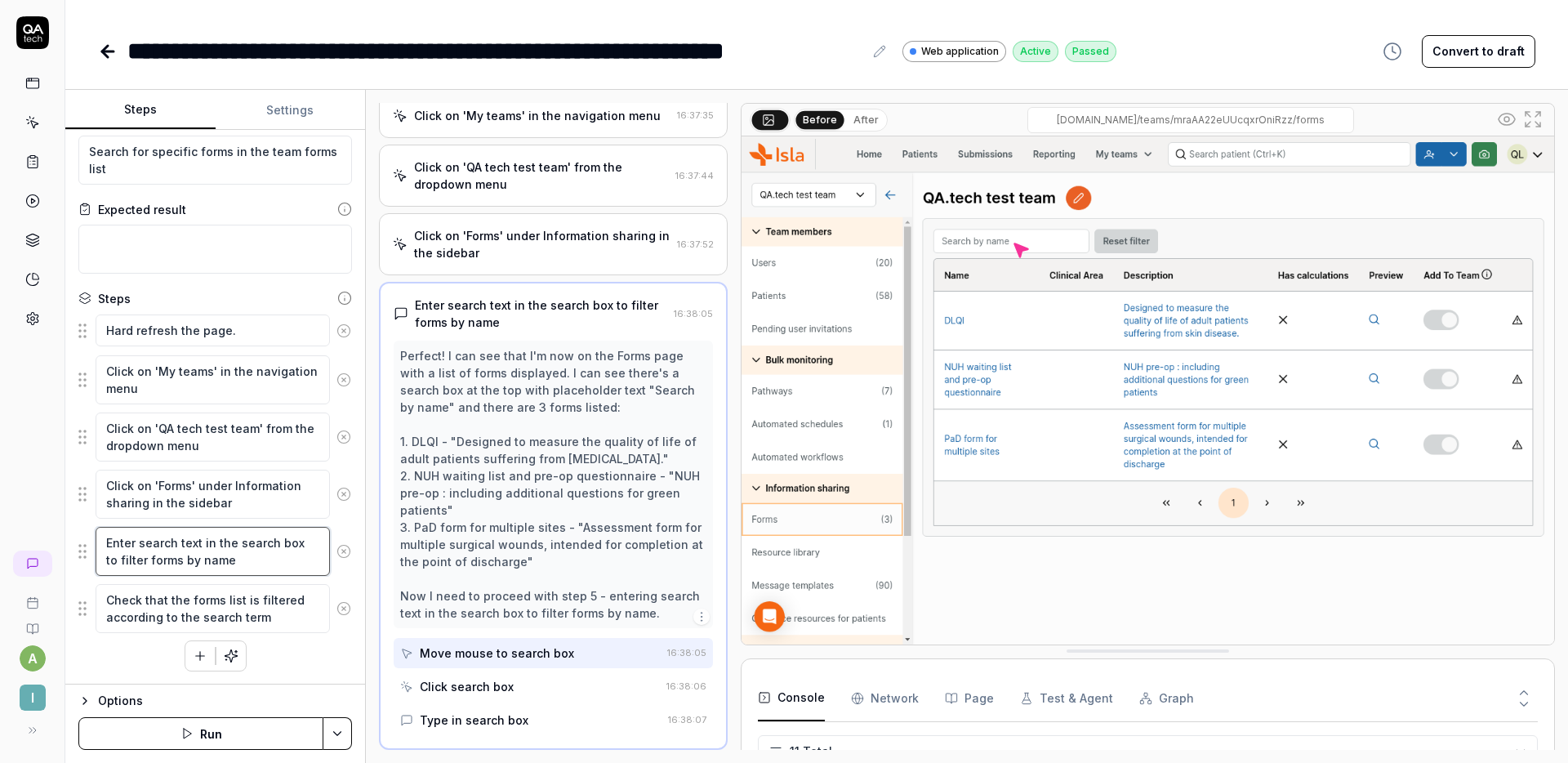
type textarea "*"
type textarea "Enter search in the search box to filter forms by name"
type textarea "*"
type textarea "Enter in the search box to filter forms by name"
type textarea "*"
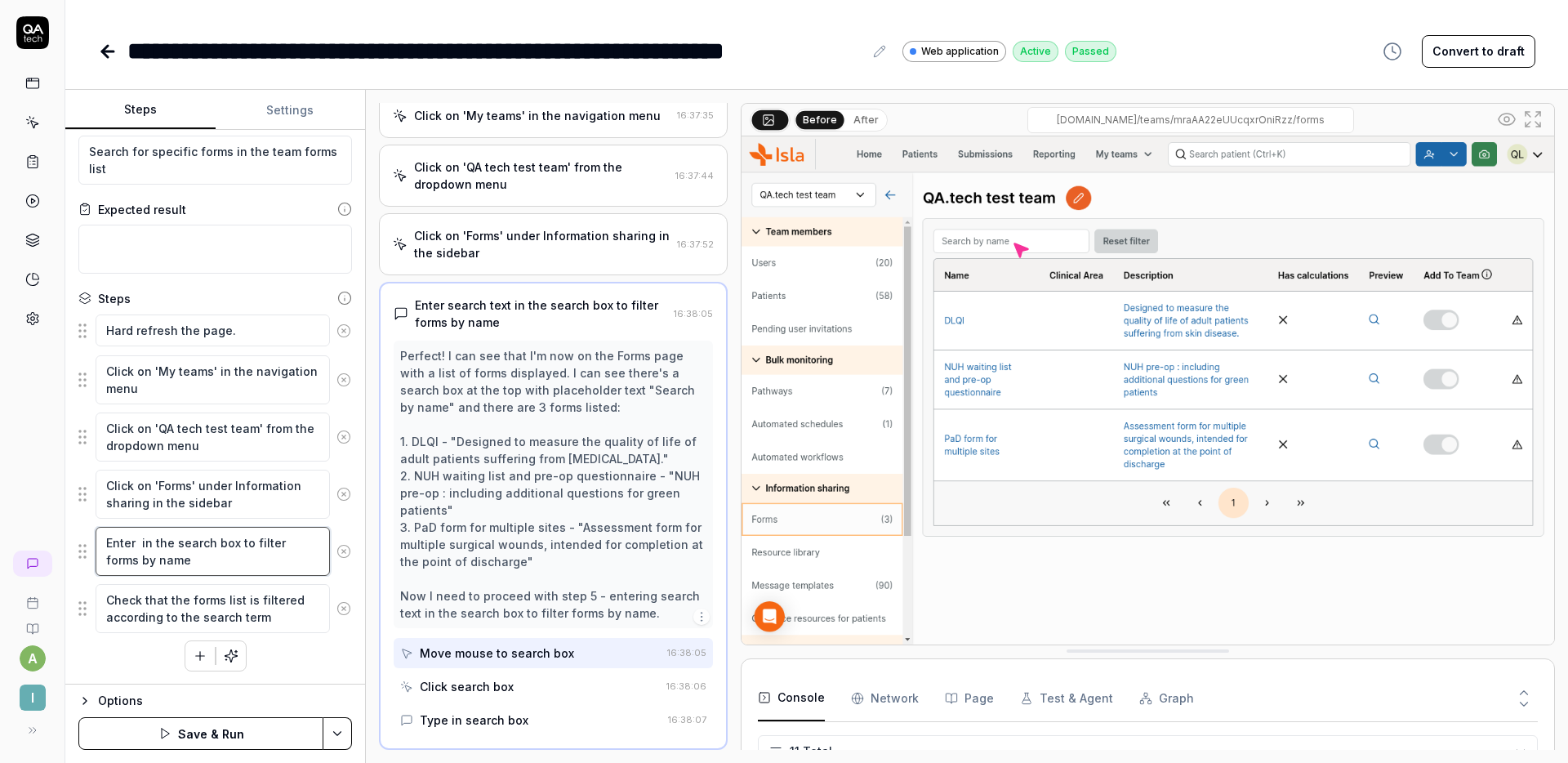
type textarea "Enter ' in the search box to filter forms by name"
type textarea "*"
type textarea "Enter 'D in the search box to filter forms by name"
type textarea "*"
type textarea "Enter 'DL in the search box to filter forms by name"
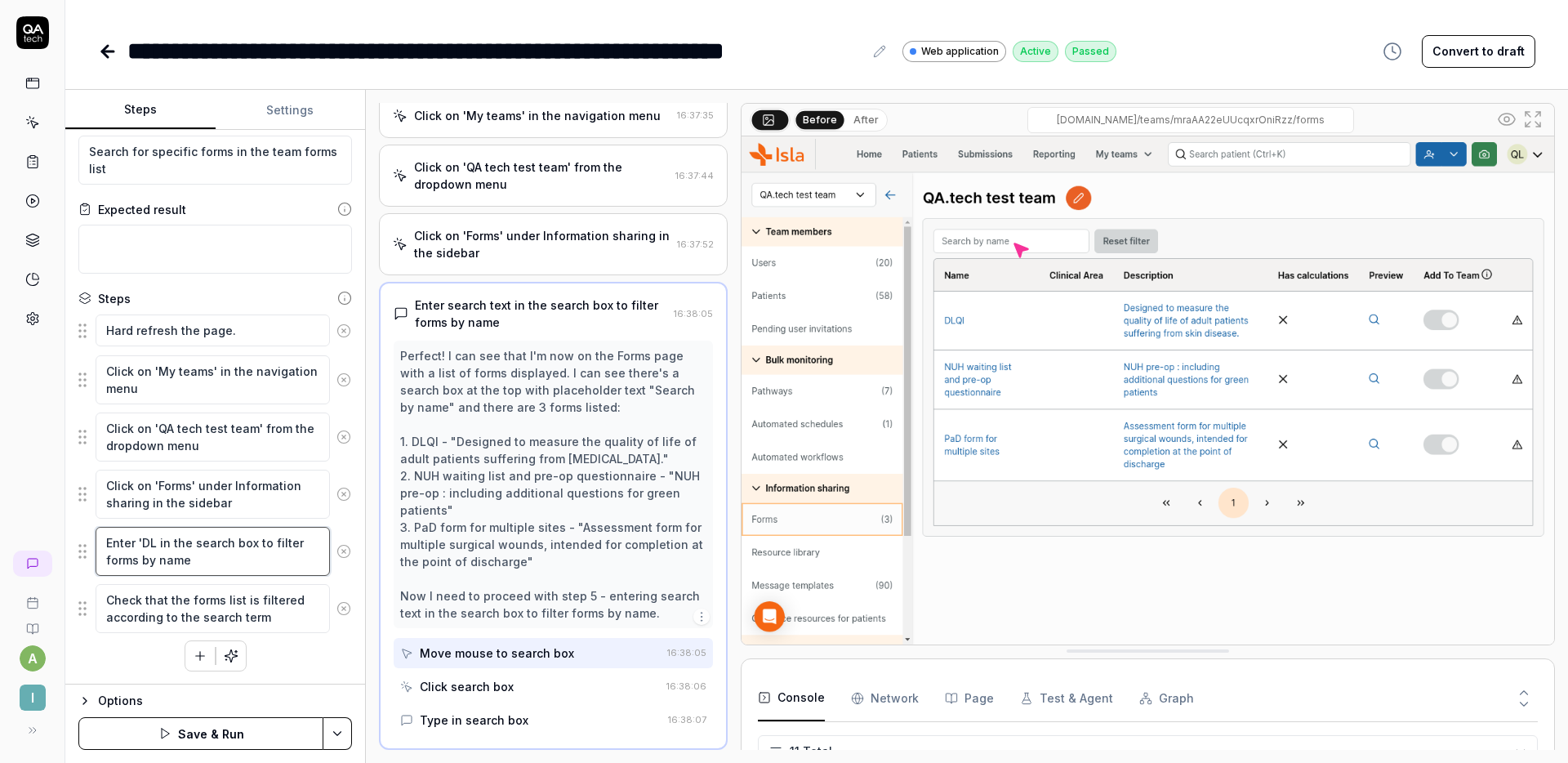
type textarea "*"
type textarea "Enter 'DLQ in the search box to filter forms by name"
type textarea "*"
type textarea "Enter 'DLQI in the search box to filter forms by name"
type textarea "*"
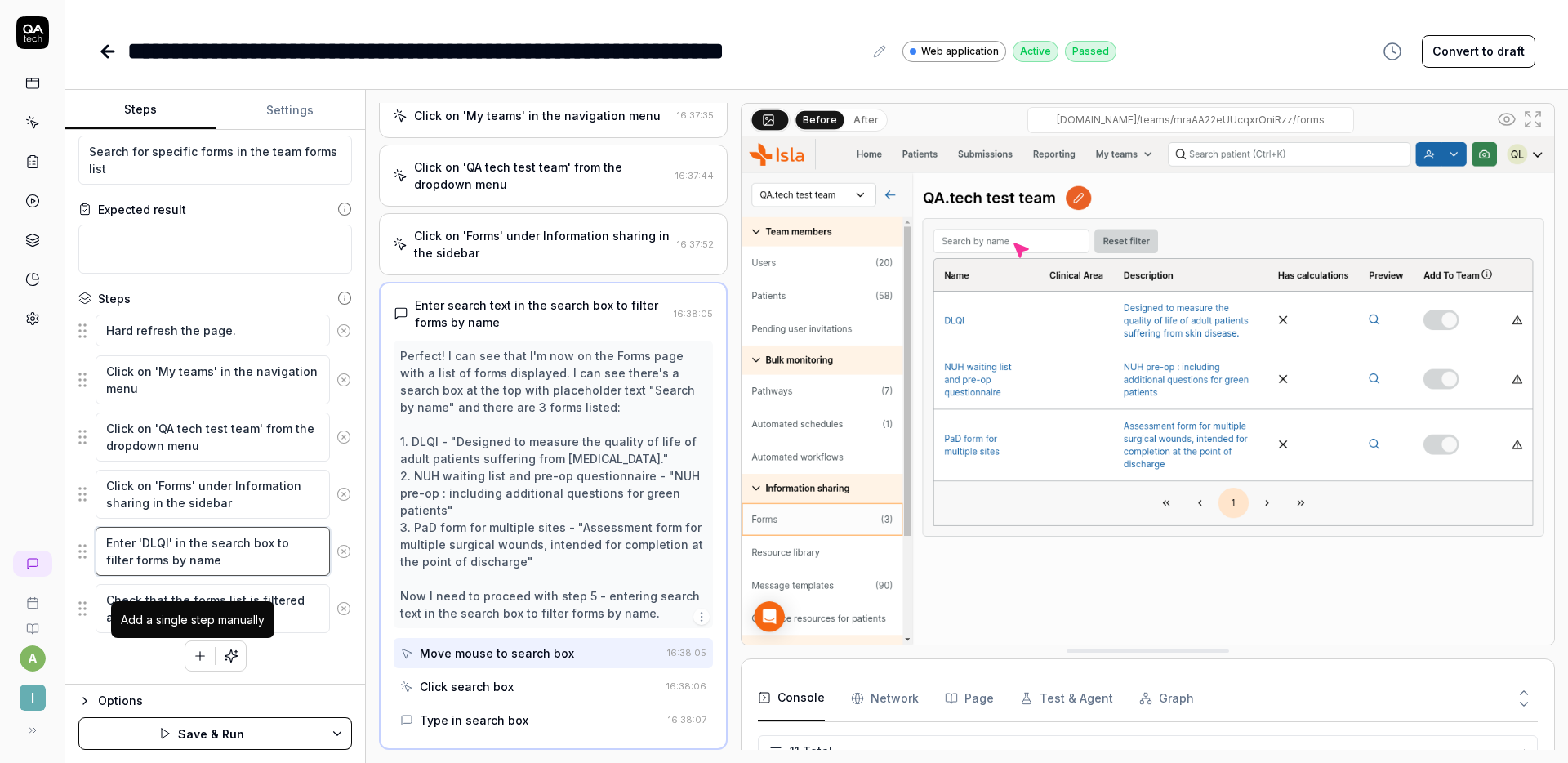
type textarea "Enter 'DLQI' in the search box to filter forms by name"
click at [196, 651] on icon "button" at bounding box center [200, 657] width 15 height 15
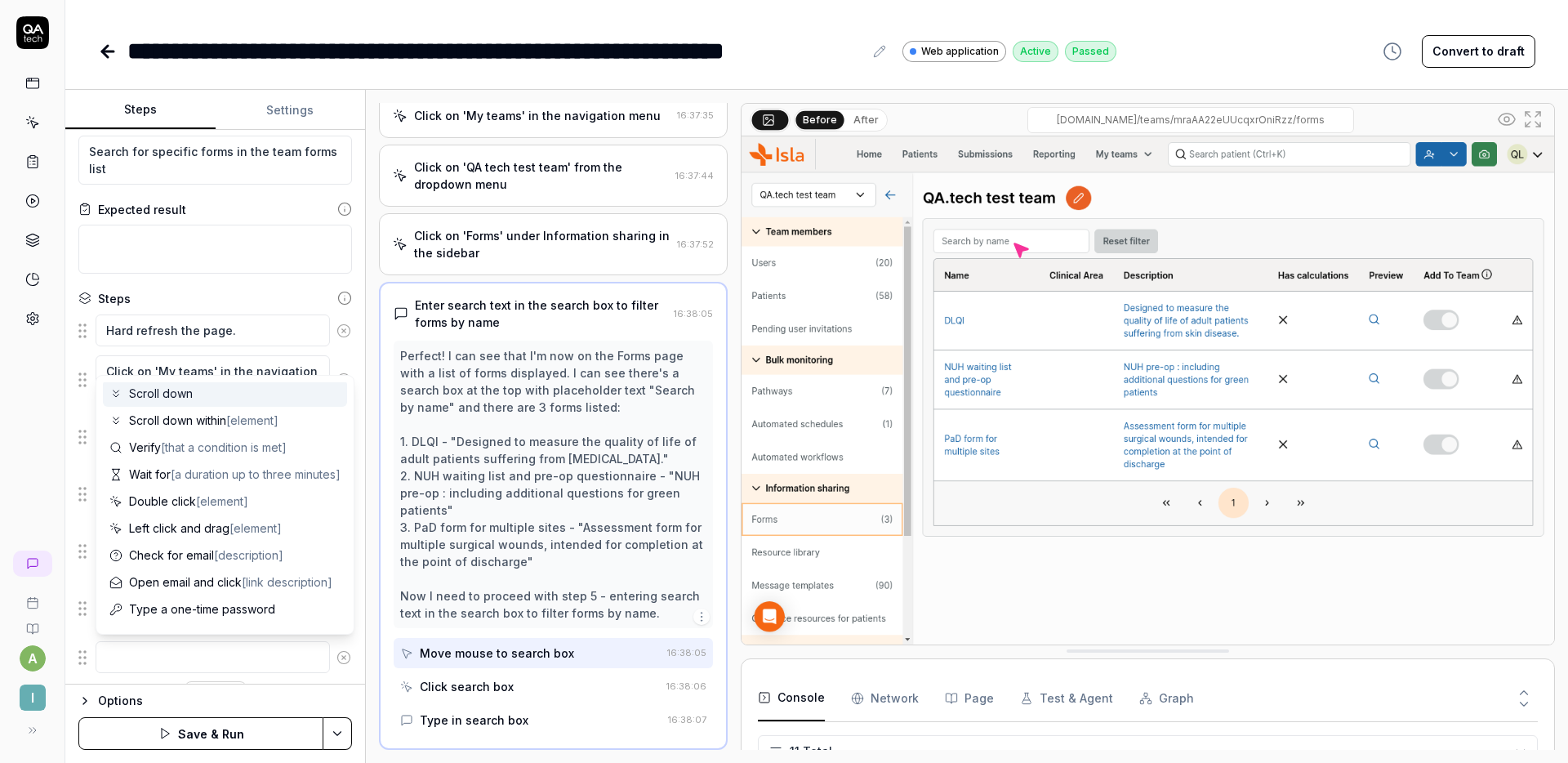
scroll to position [159, 0]
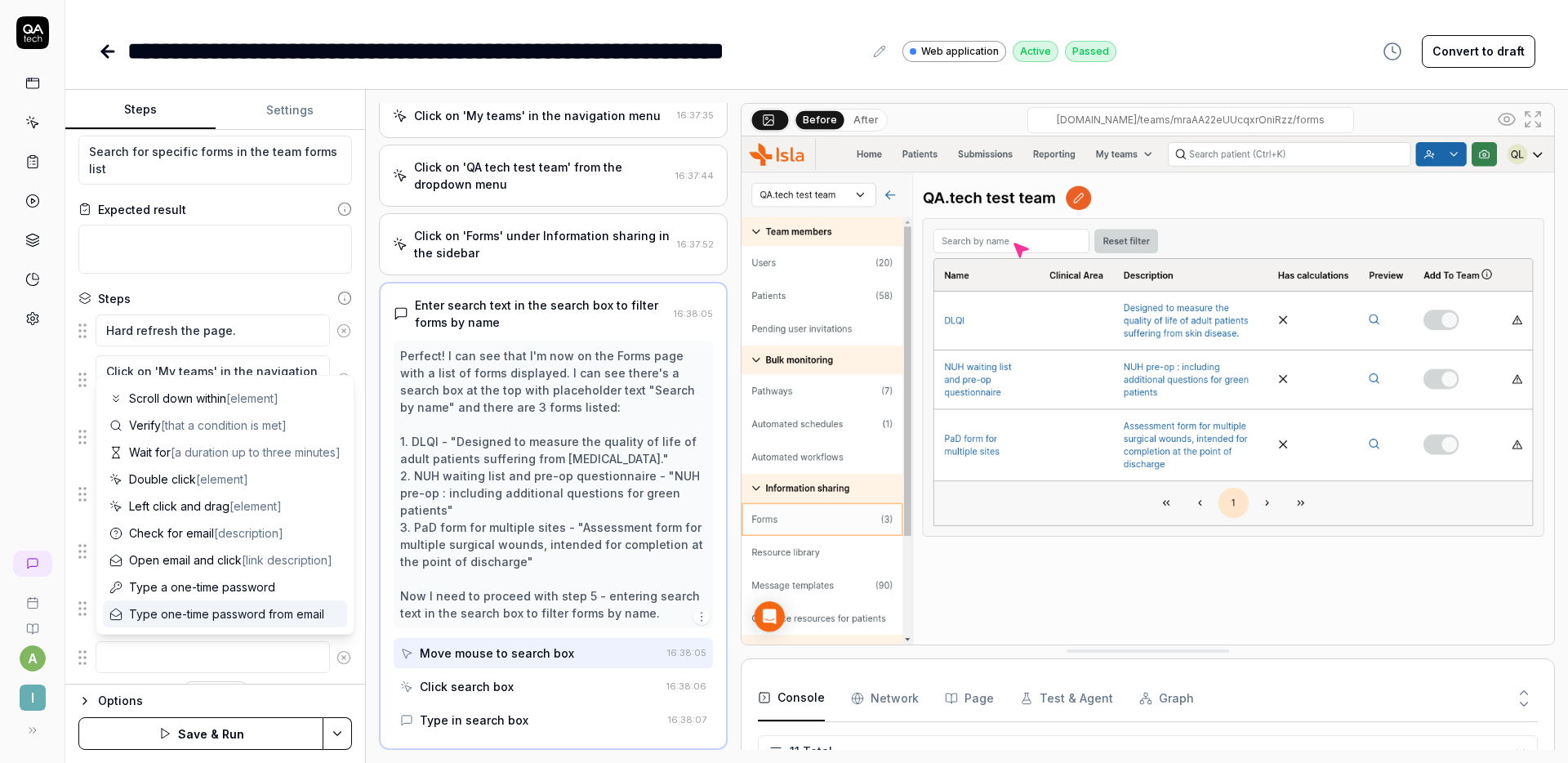
click at [187, 645] on textarea at bounding box center [213, 657] width 234 height 32
click at [187, 651] on textarea at bounding box center [213, 657] width 234 height 32
click at [330, 672] on button at bounding box center [344, 658] width 28 height 33
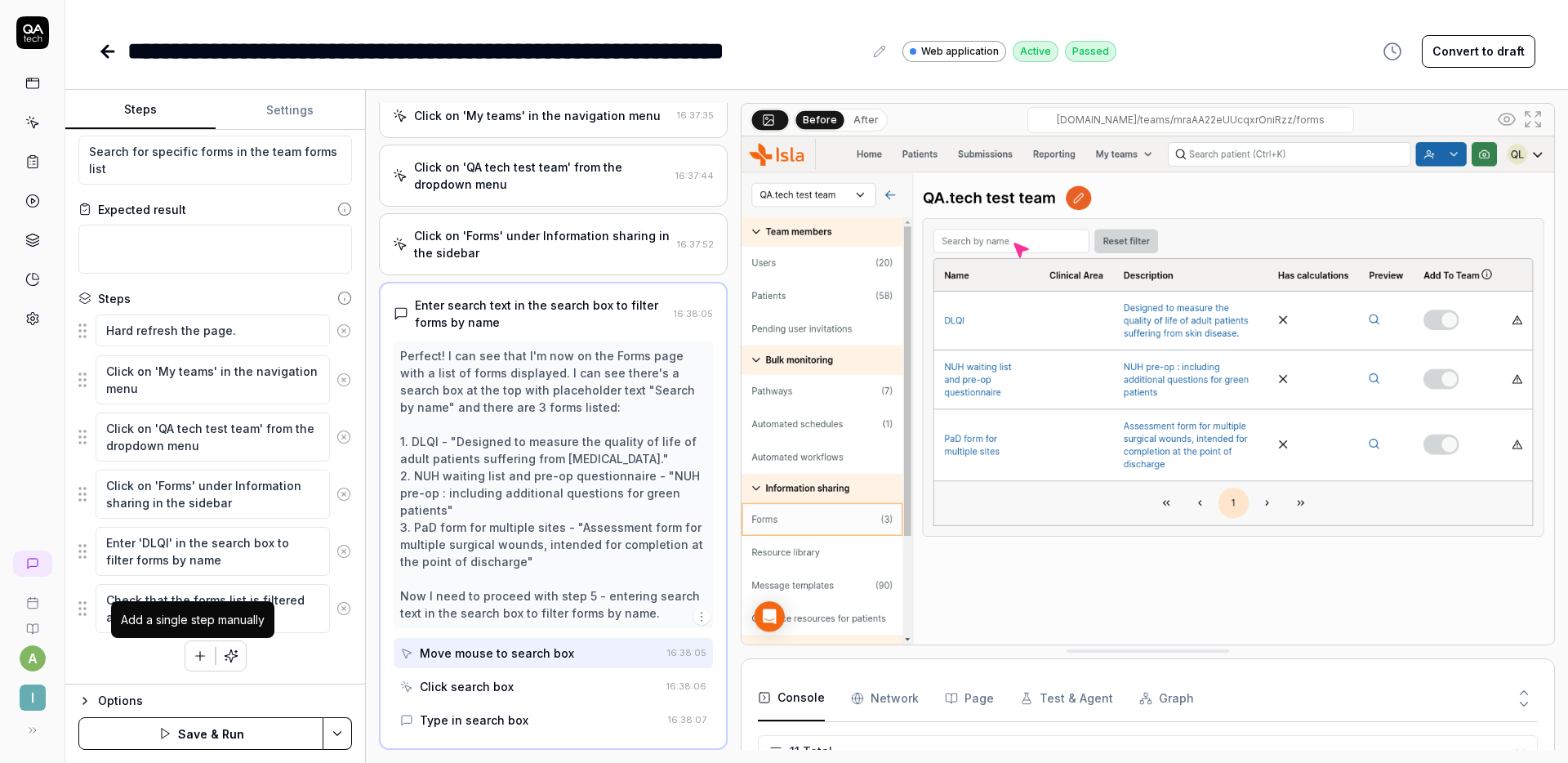
click at [194, 651] on icon "button" at bounding box center [200, 657] width 15 height 15
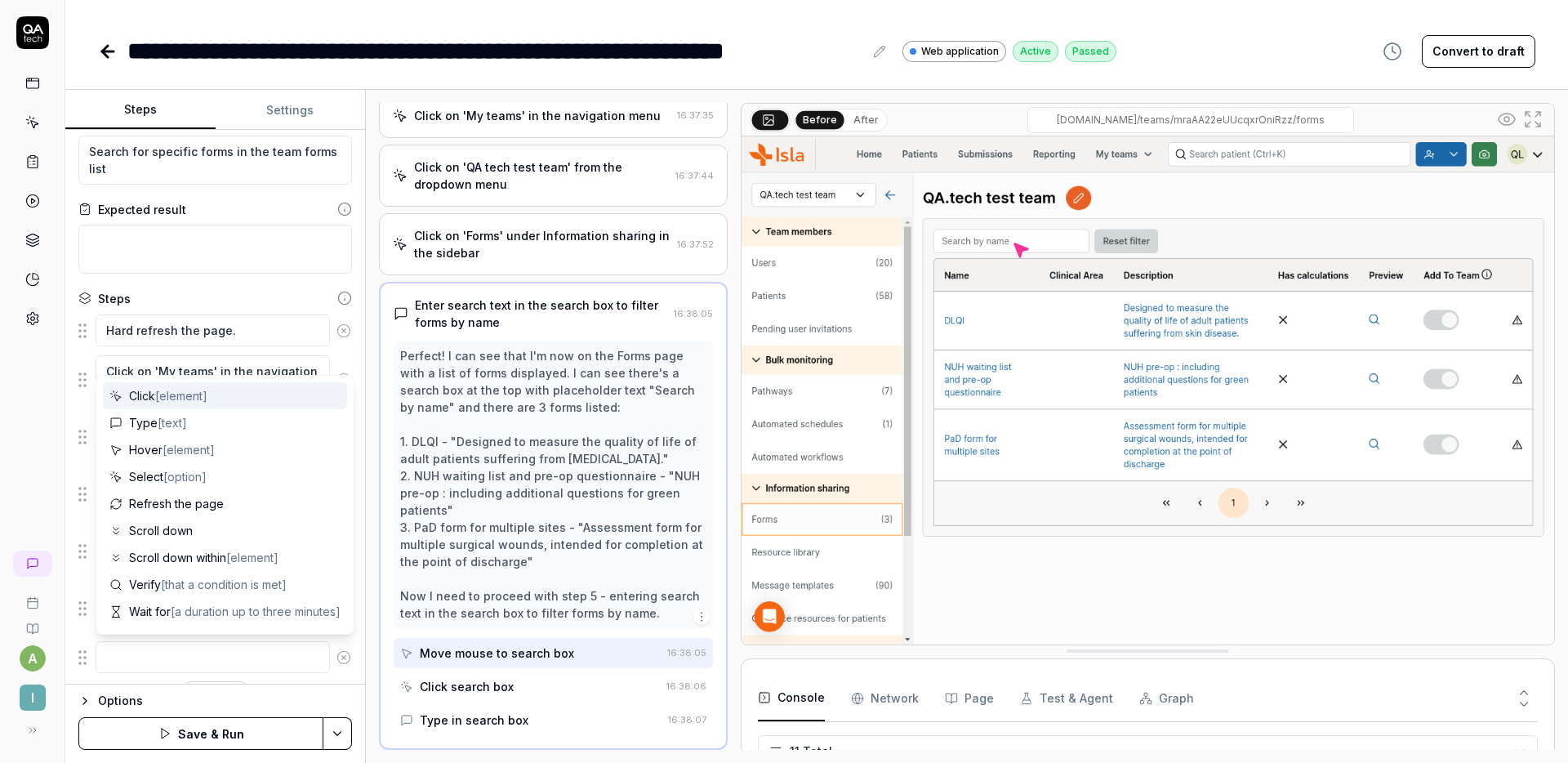
click at [207, 642] on textarea at bounding box center [213, 657] width 234 height 32
type textarea "*"
type textarea "E"
type textarea "*"
type textarea "En"
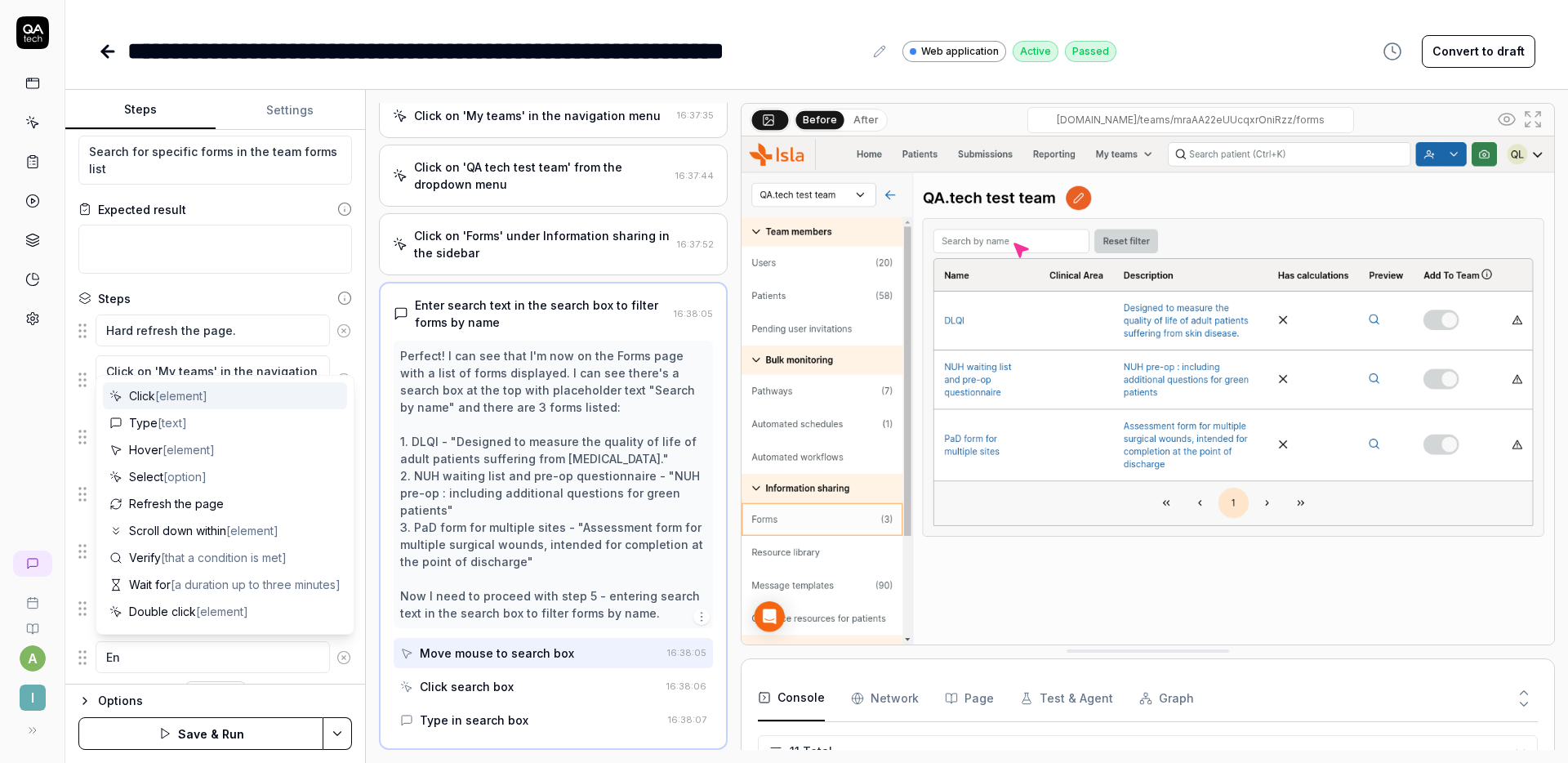
type textarea "*"
type textarea "Ent"
type textarea "*"
type textarea "Ente"
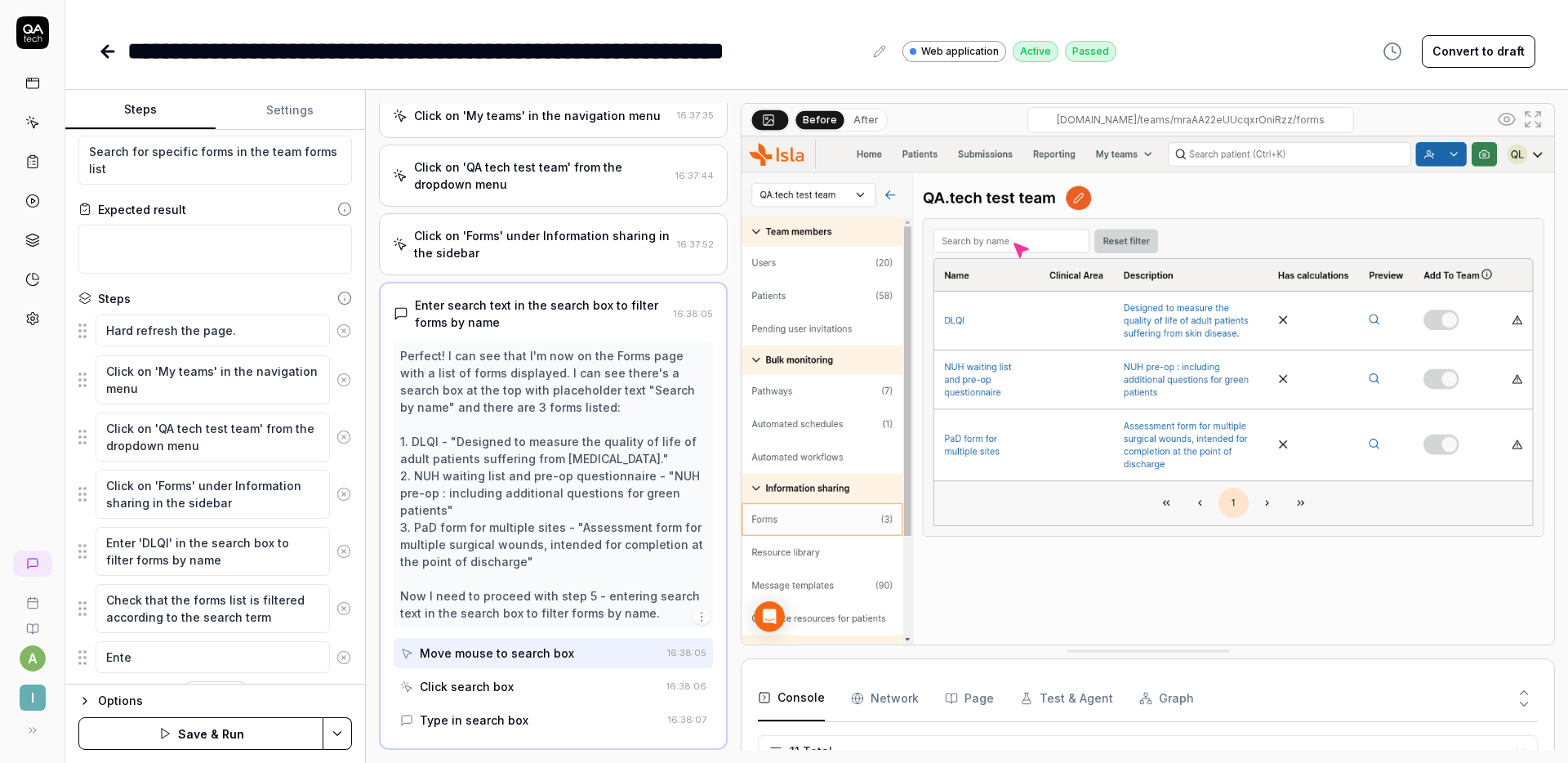
type textarea "*"
type textarea "Enter"
type textarea "*"
type textarea "Enter'"
type textarea "*"
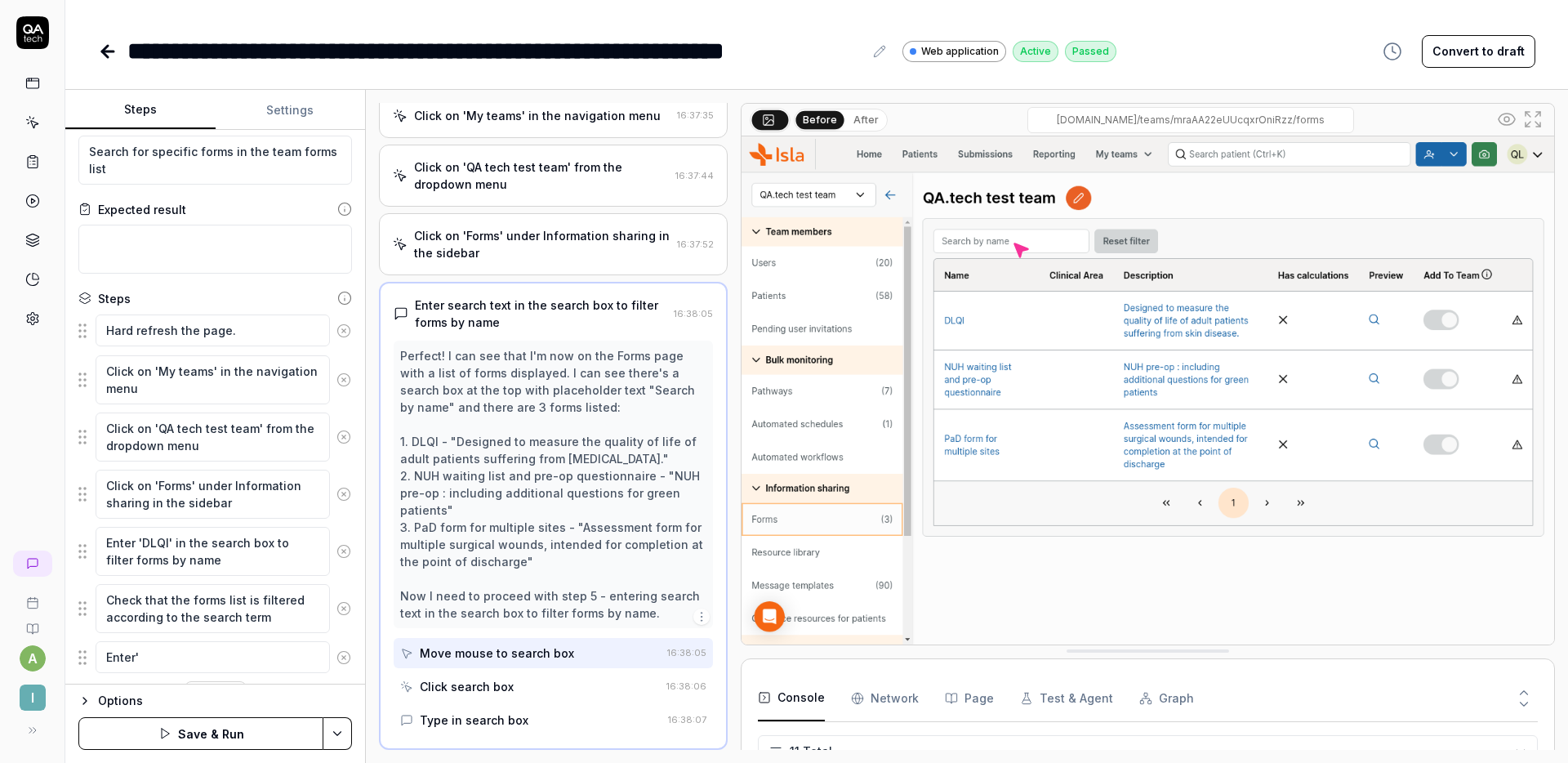
type textarea "Enter"
type textarea "*"
type textarea "Enter"
type textarea "*"
type textarea "Enter '"
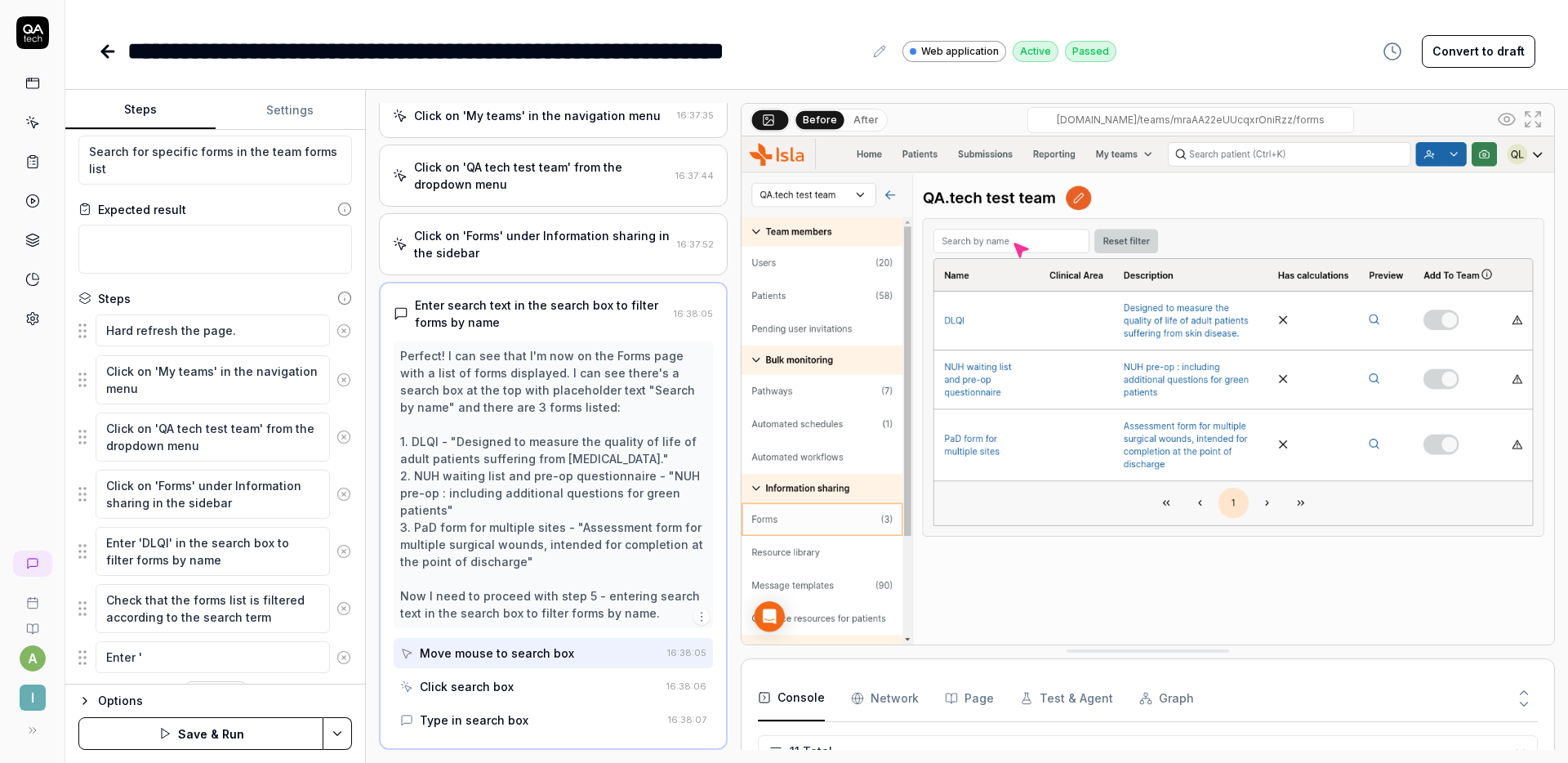
type textarea "*"
type textarea "Enter 'N"
type textarea "*"
type textarea "Enter 'NUH"
type textarea "*"
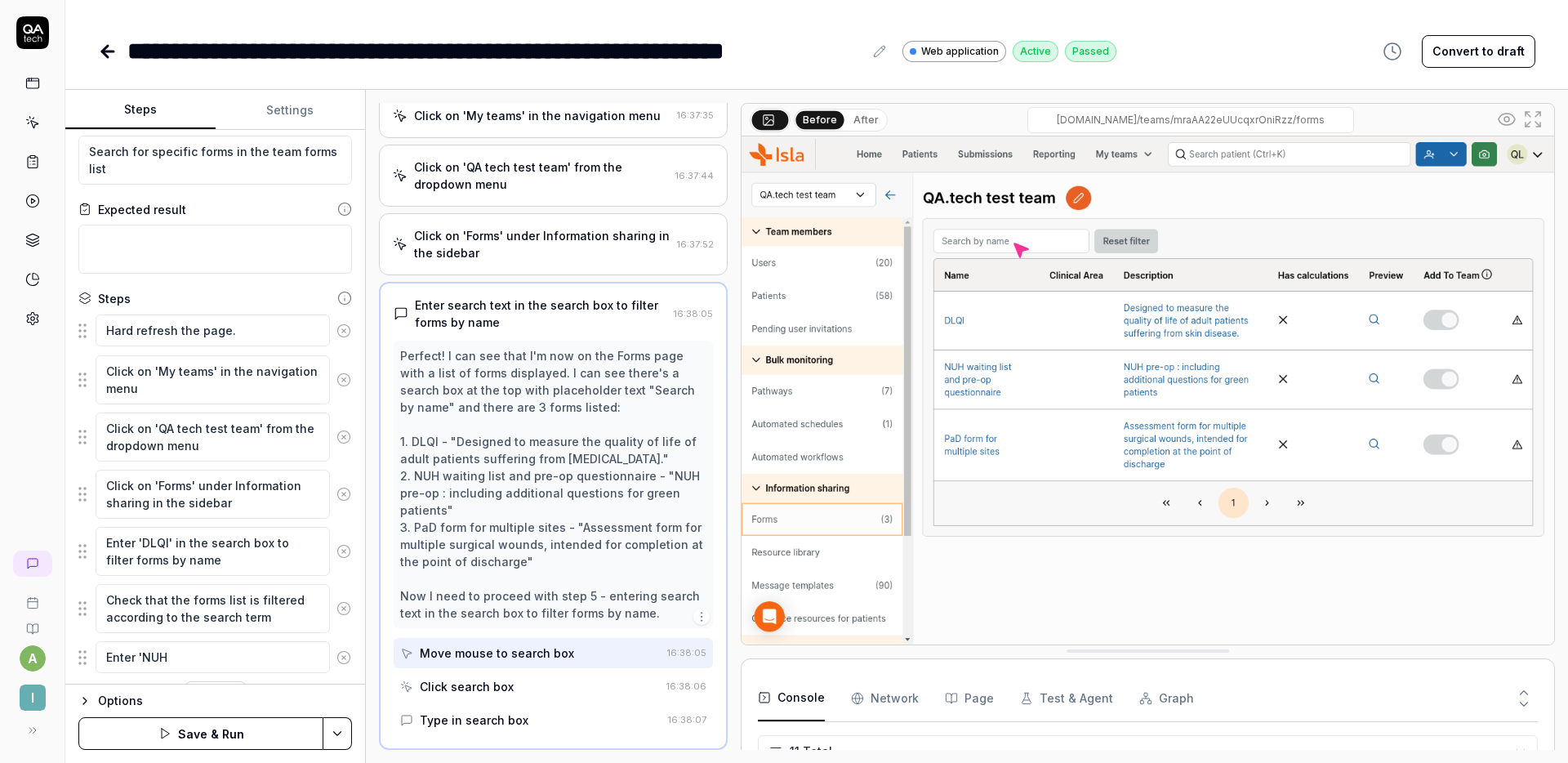
type textarea "Enter 'NUH"
type textarea "*"
type textarea "Enter 'NUH wa"
type textarea "*"
type textarea "Enter 'NUH wai"
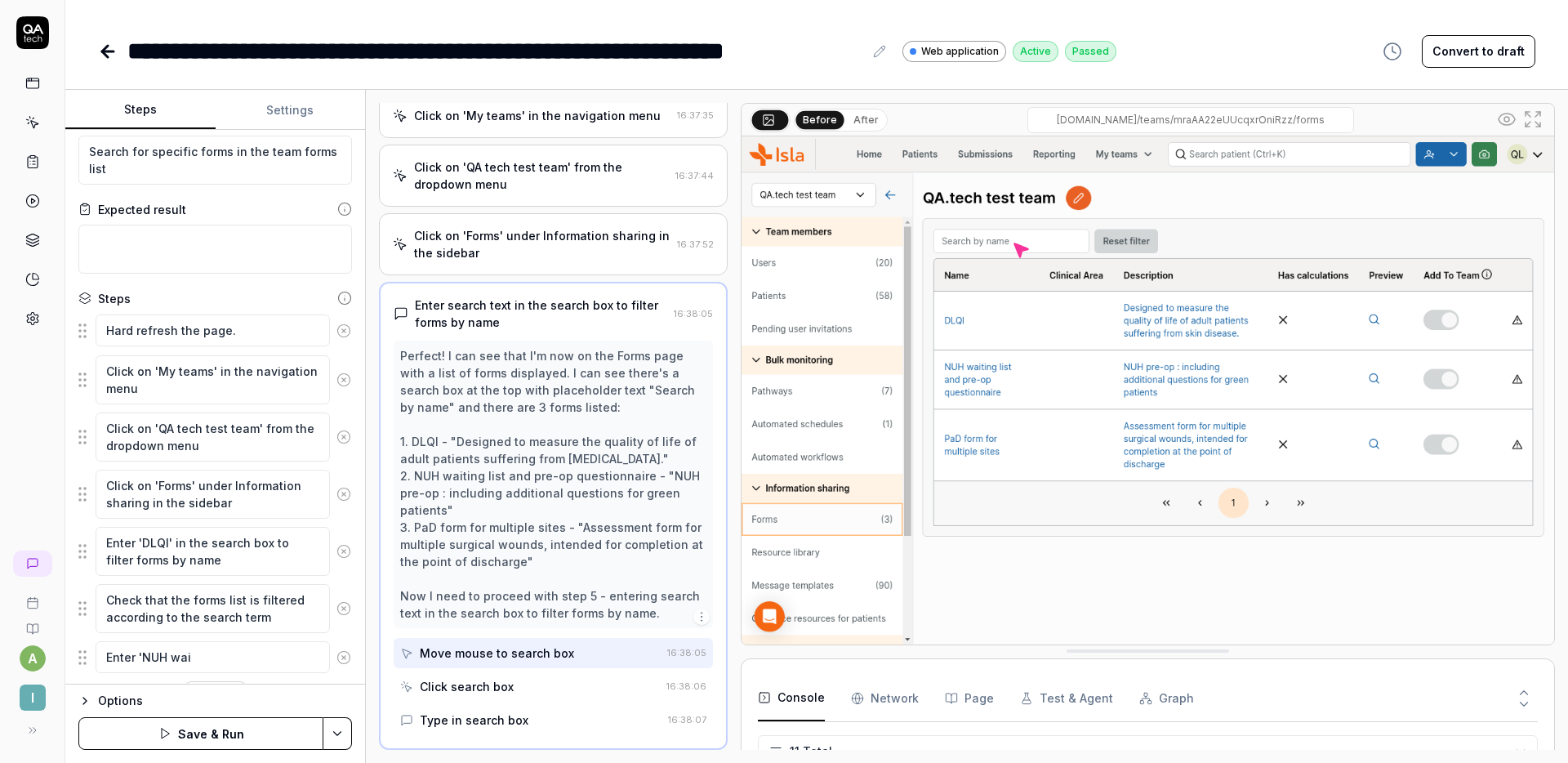
type textarea "*"
type textarea "Enter 'NUH waiti"
type textarea "*"
type textarea "Enter 'NUH waitin"
type textarea "*"
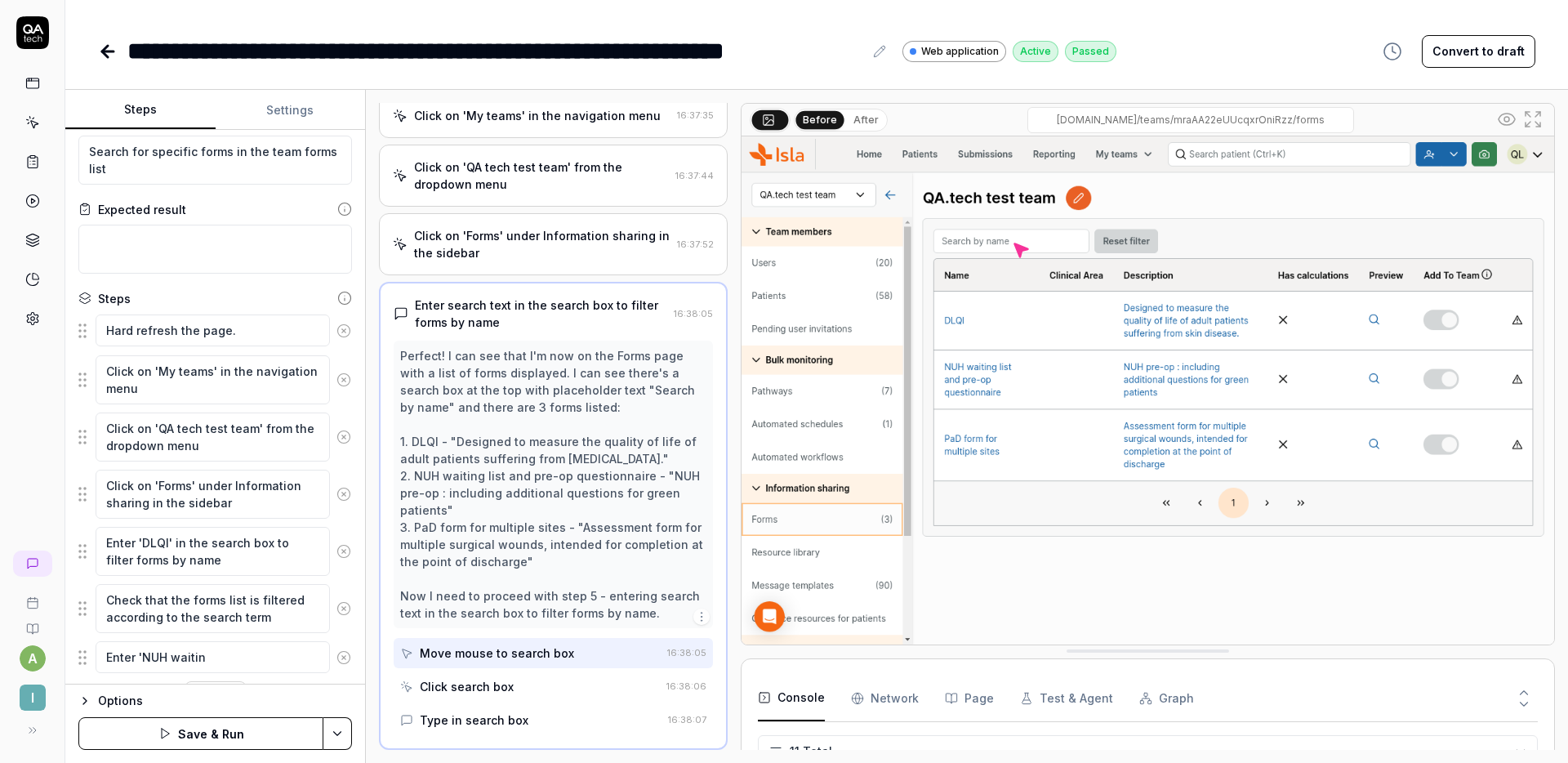
type textarea "Enter 'NUH waiting"
type textarea "*"
type textarea "Enter 'NUH"
type textarea "*"
type textarea "Enter 'NUH"
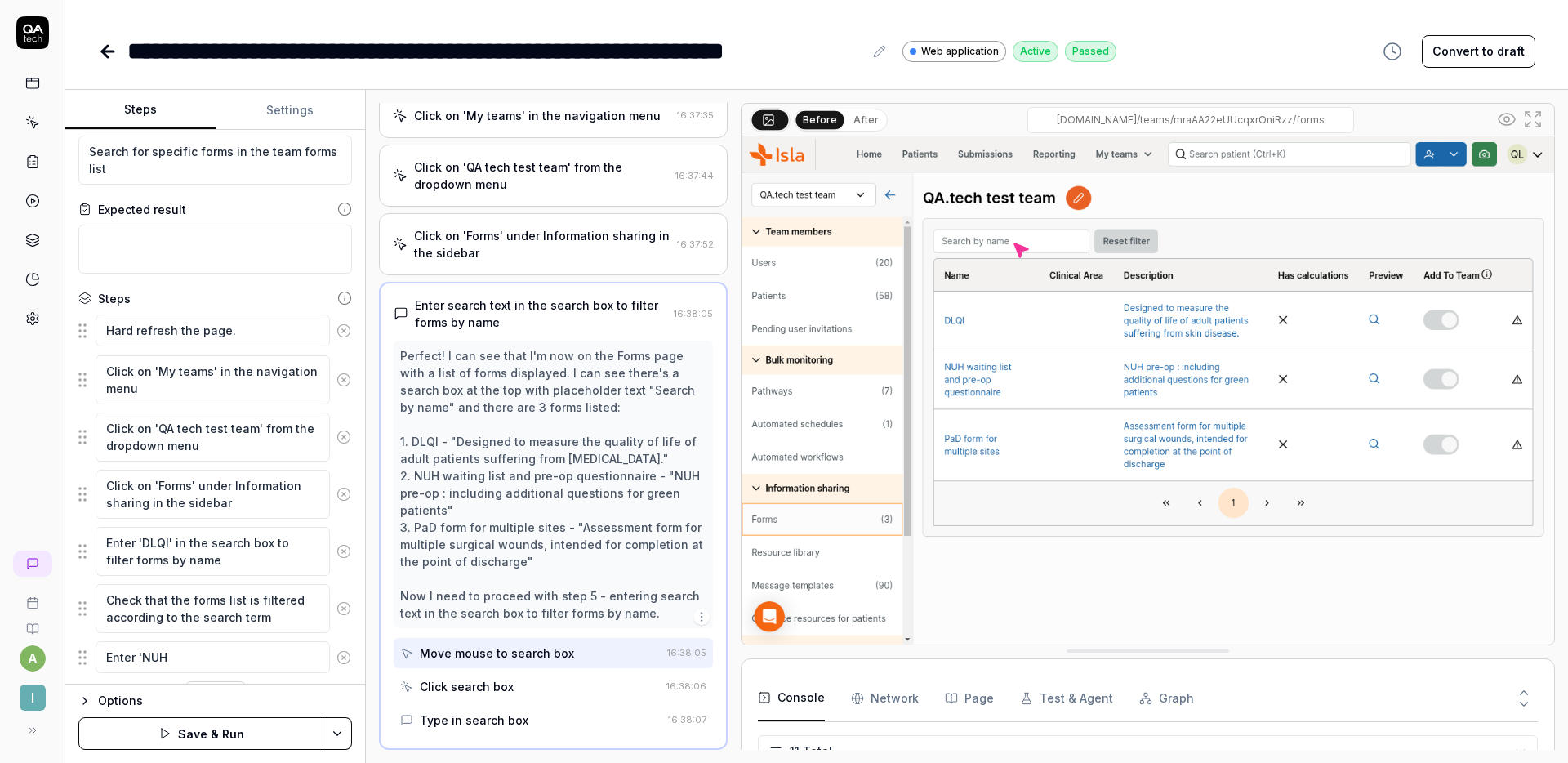
type textarea "*"
type textarea "Enter 'NUH'"
type textarea "*"
type textarea "Enter 'NUH'"
type textarea "*"
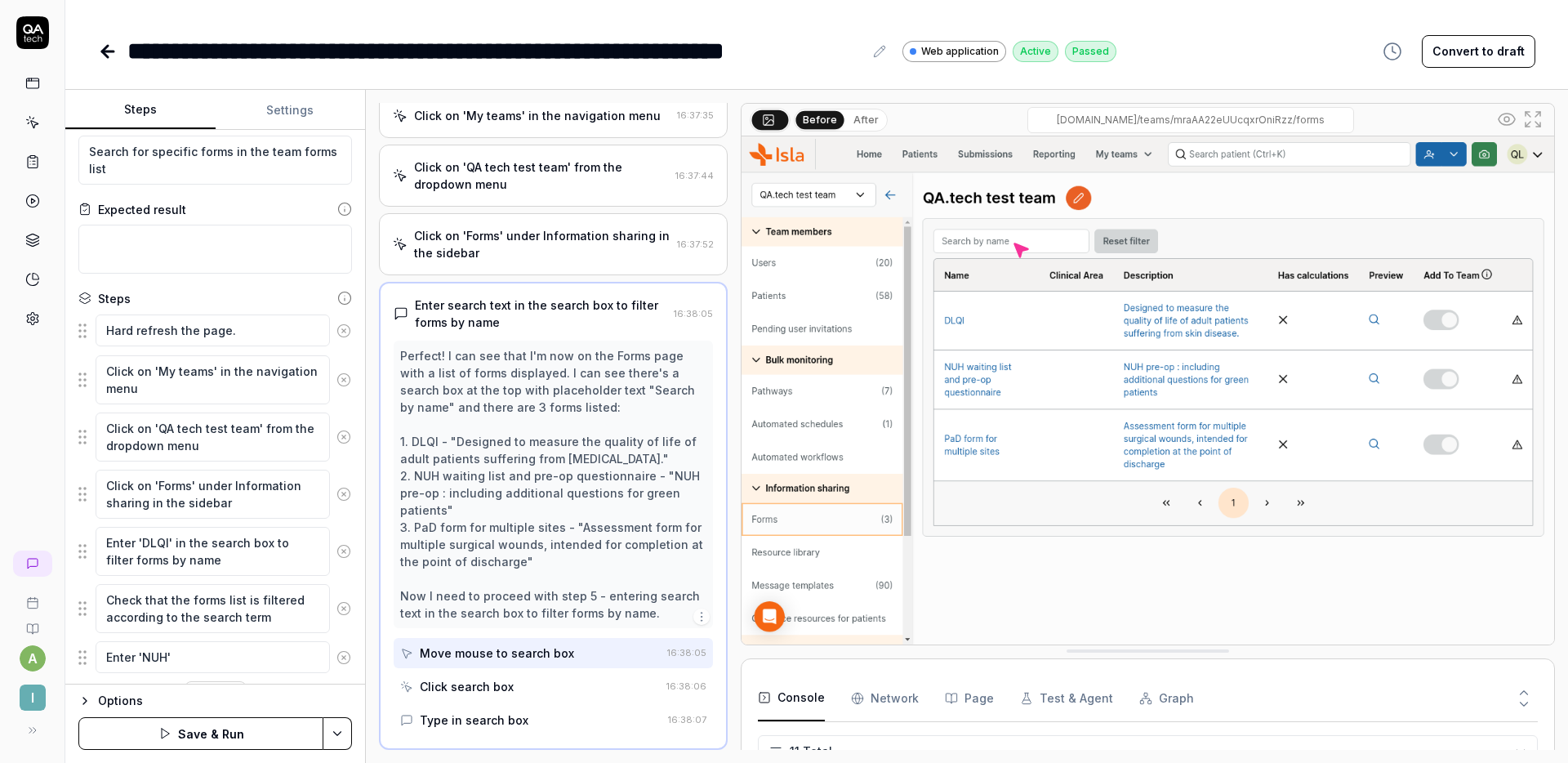
type textarea "Enter 'NUH' i"
type textarea "*"
type textarea "Enter 'NUH' in"
type textarea "*"
type textarea "Enter 'NUH' in"
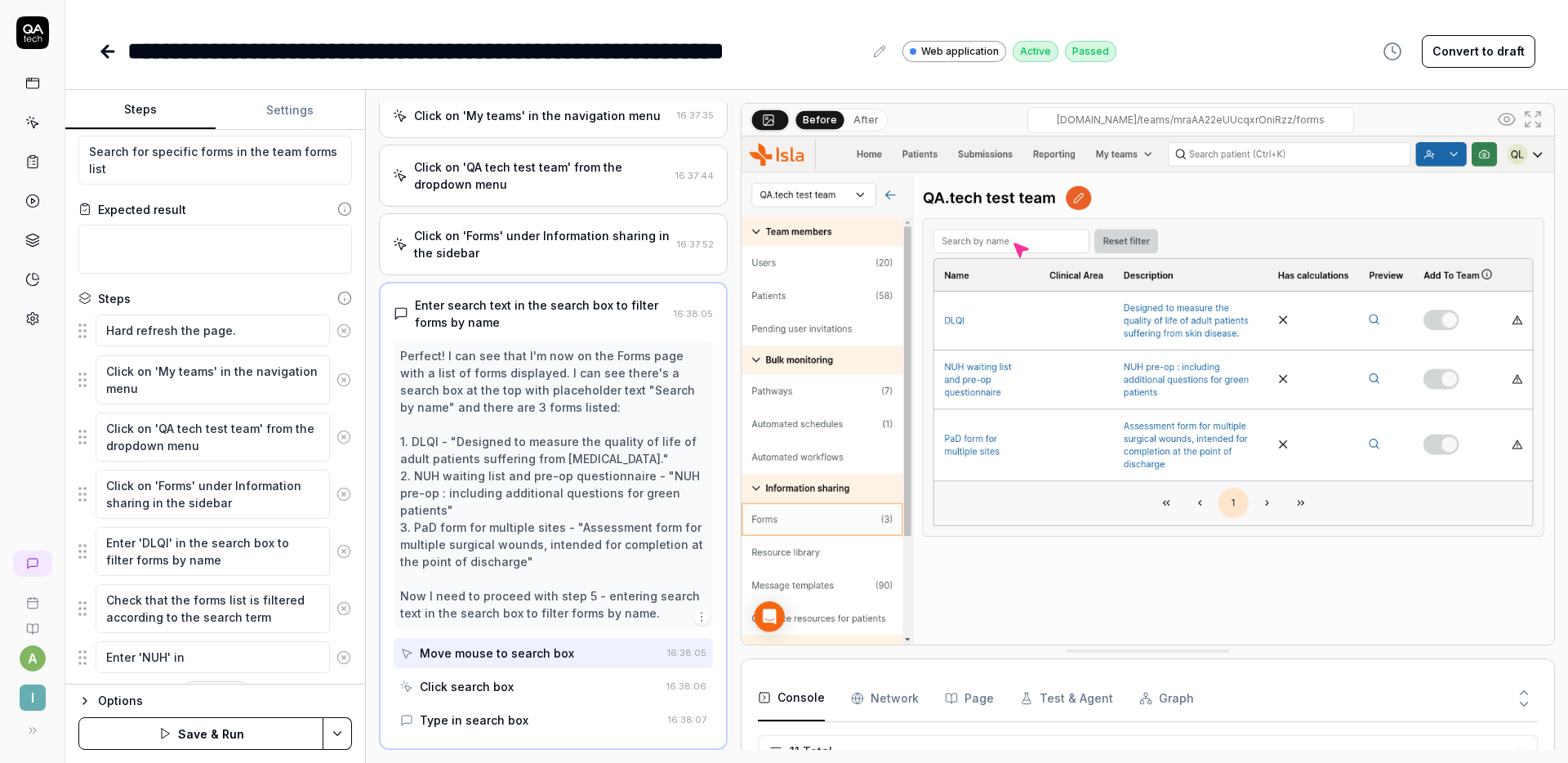
type textarea "*"
type textarea "Enter 'NUH' in th"
type textarea "*"
type textarea "Enter 'NUH' in the"
type textarea "*"
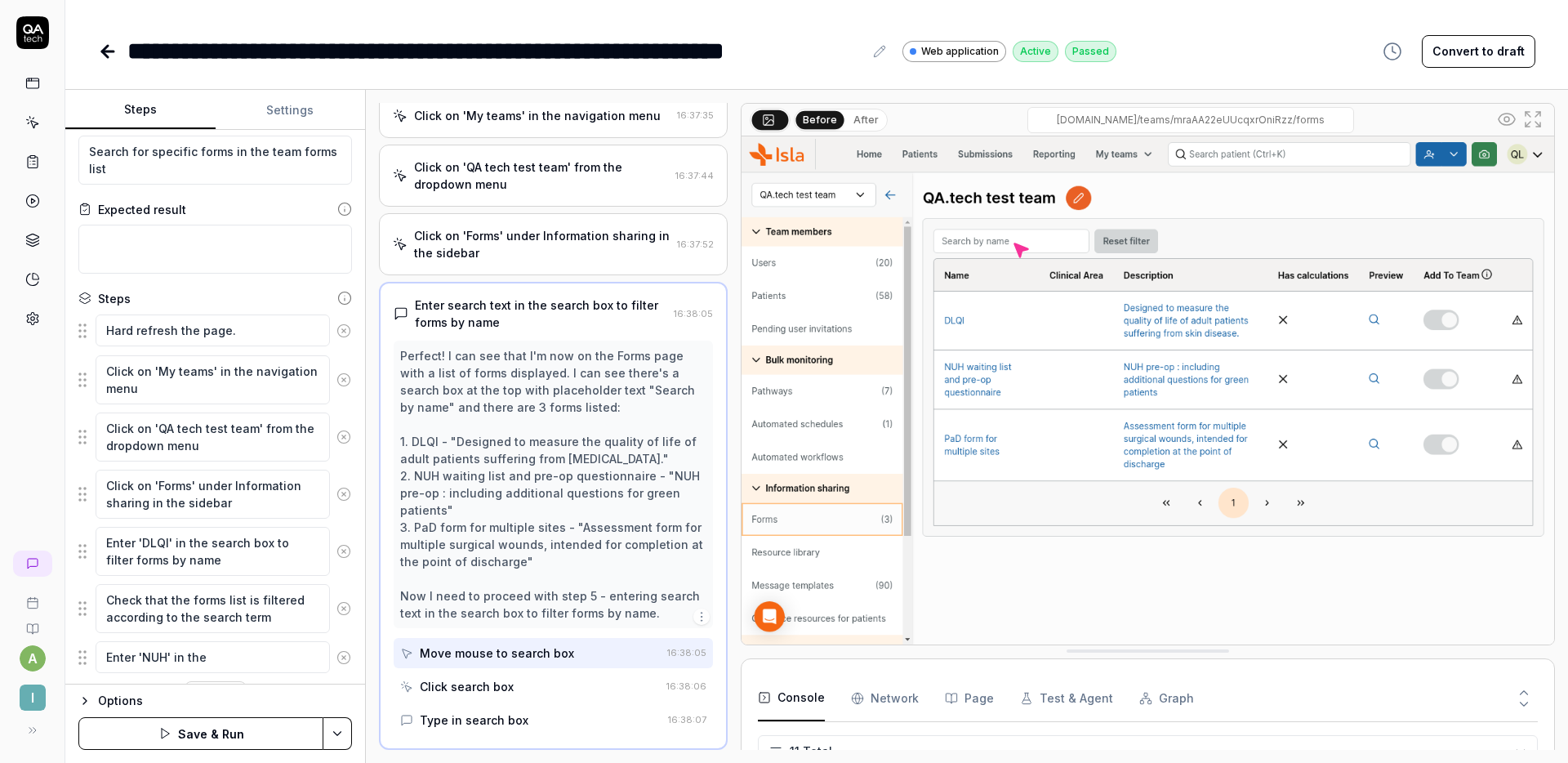
type textarea "Enter 'NUH' in the"
type textarea "*"
type textarea "Enter 'NUH' in the s"
type textarea "*"
type textarea "Enter 'NUH' in the se"
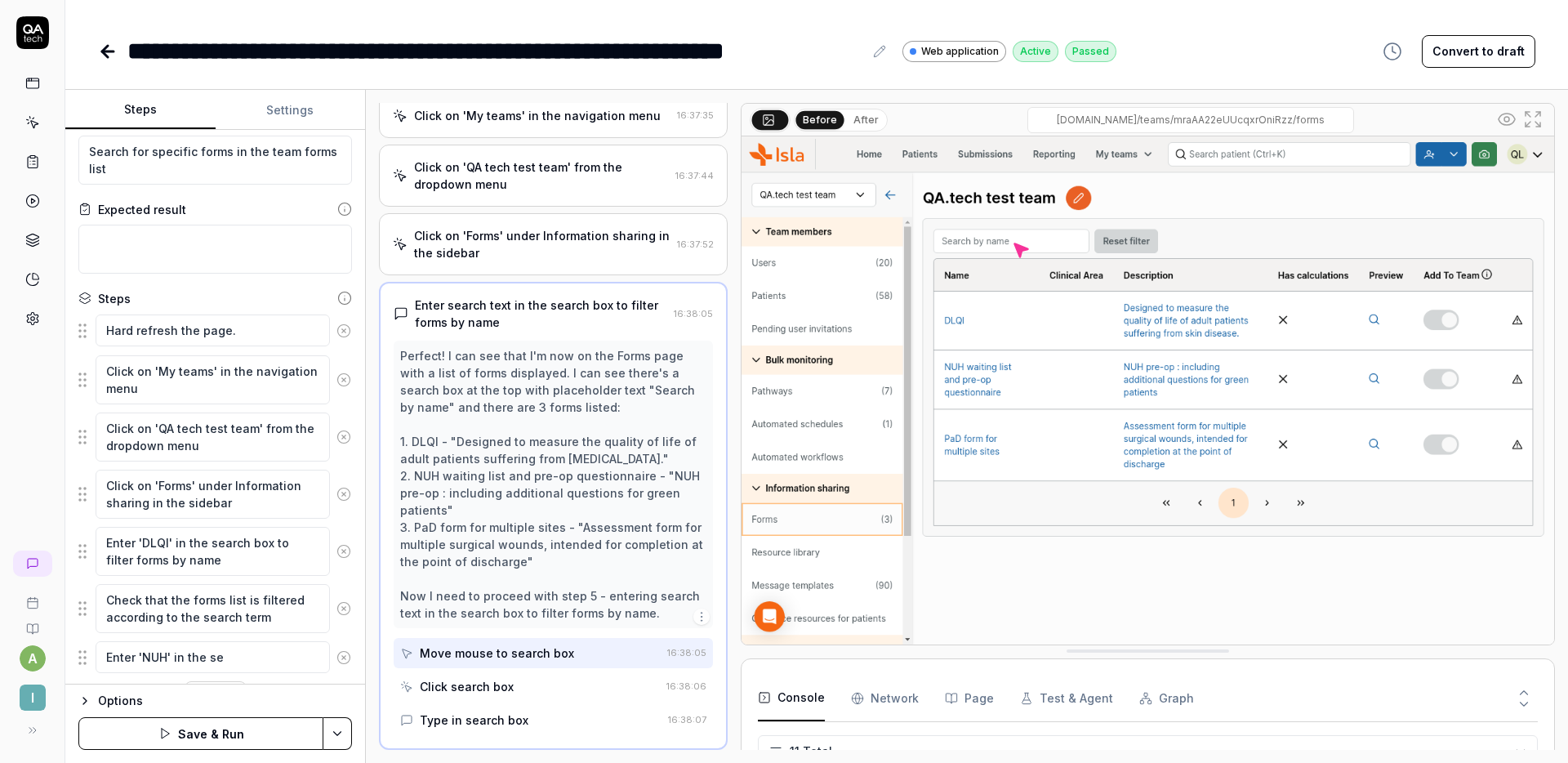
type textarea "*"
type textarea "Enter 'NUH' in the sea"
type textarea "*"
type textarea "Enter 'NUH' in the sear"
type textarea "*"
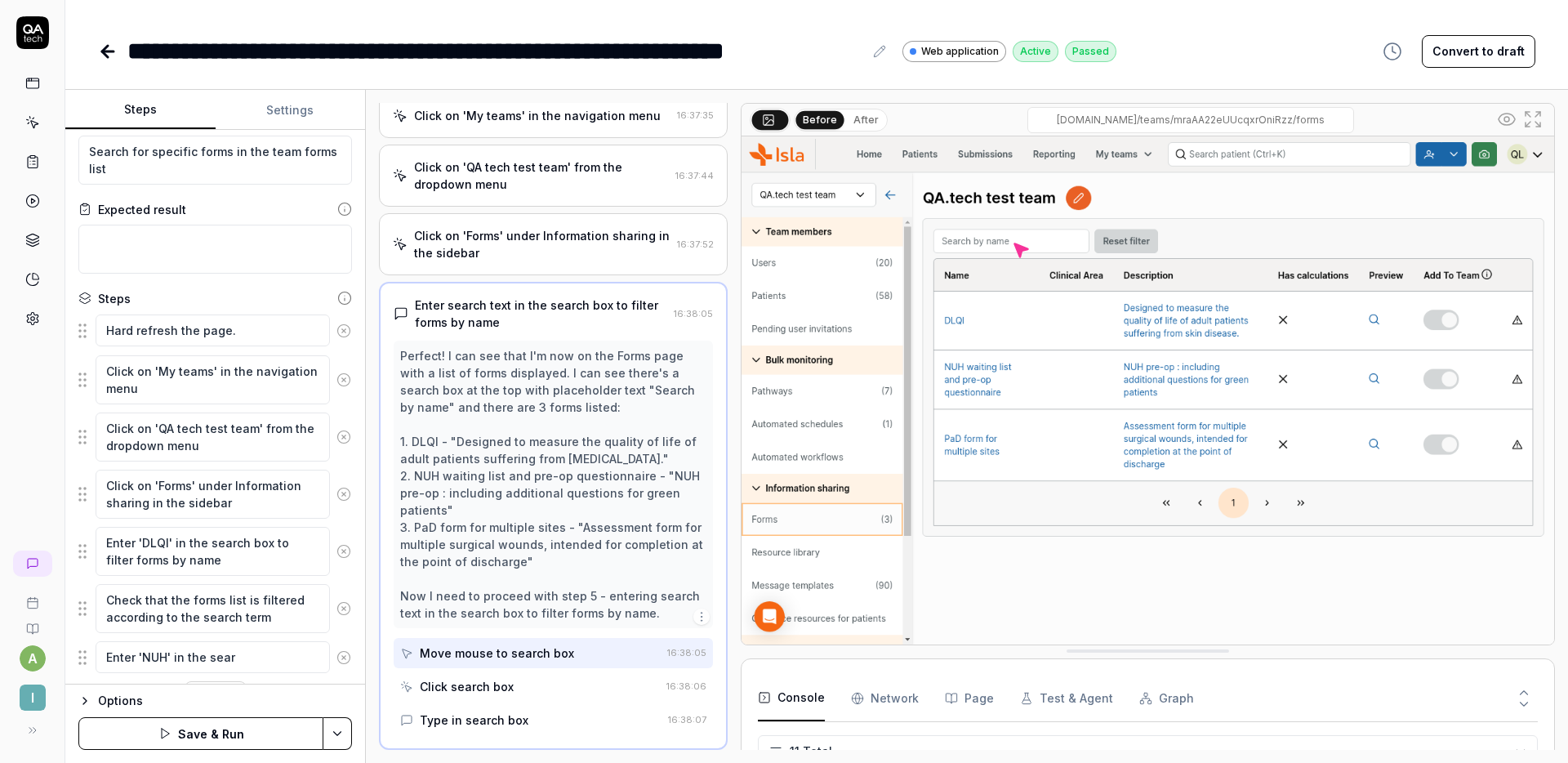
type textarea "Enter 'NUH' in the searc"
type textarea "*"
type textarea "Enter 'NUH' in the search"
type textarea "*"
type textarea "Enter 'NUH' in the search"
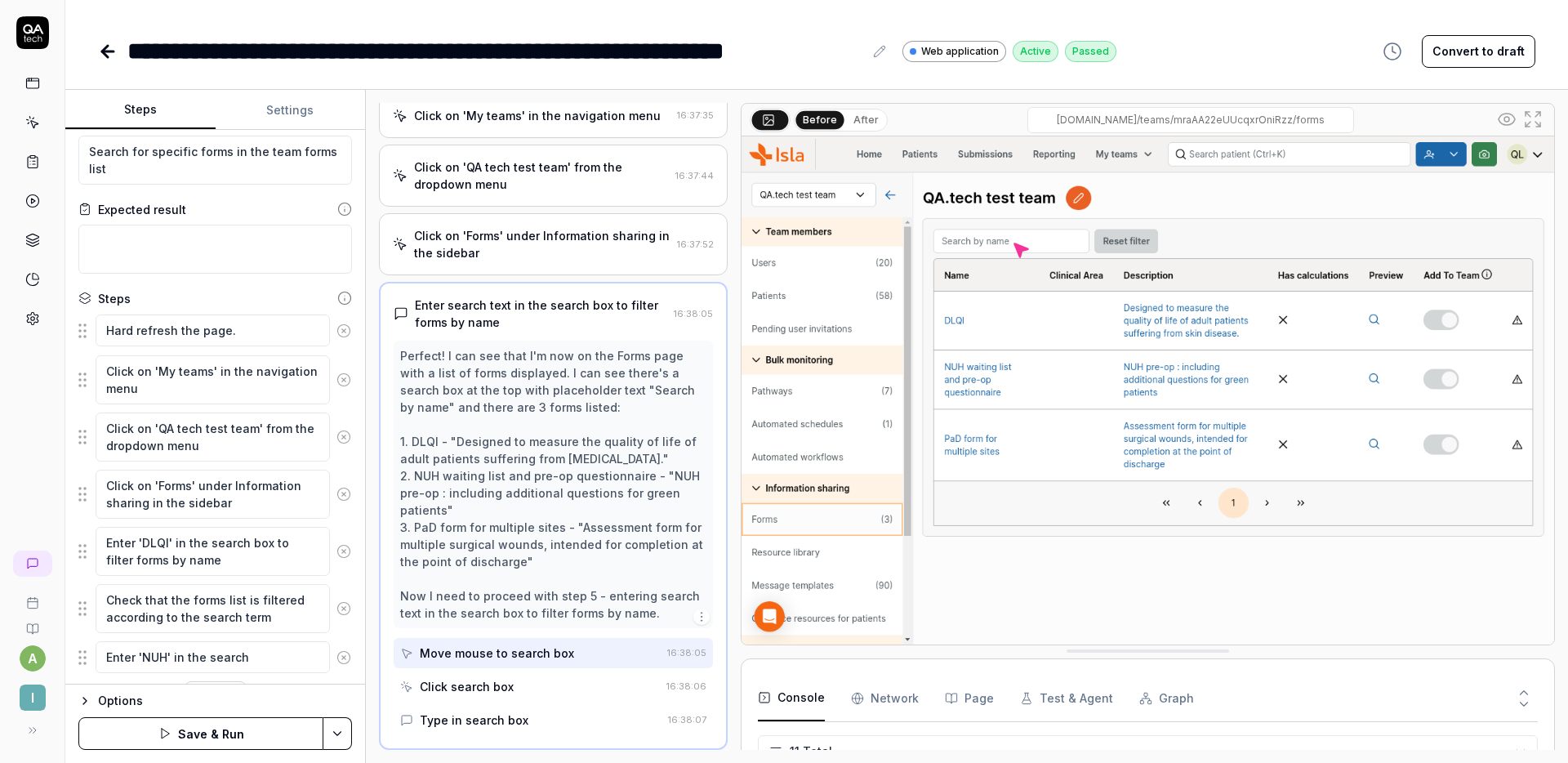
type textarea "*"
type textarea "Enter 'NUH' in the search b"
type textarea "*"
type textarea "Enter 'NUH' in the search bo"
type textarea "*"
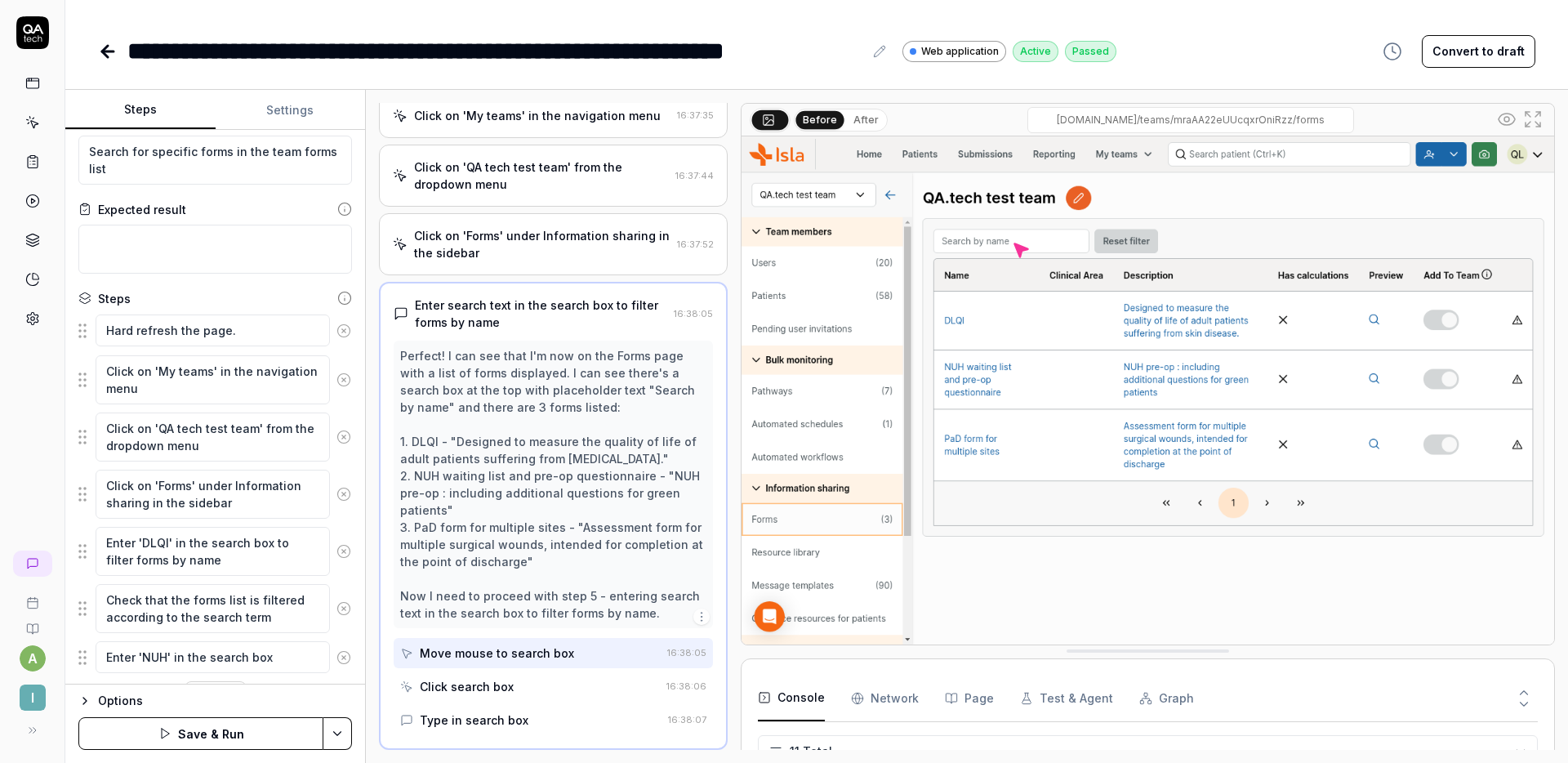
scroll to position [72, 0]
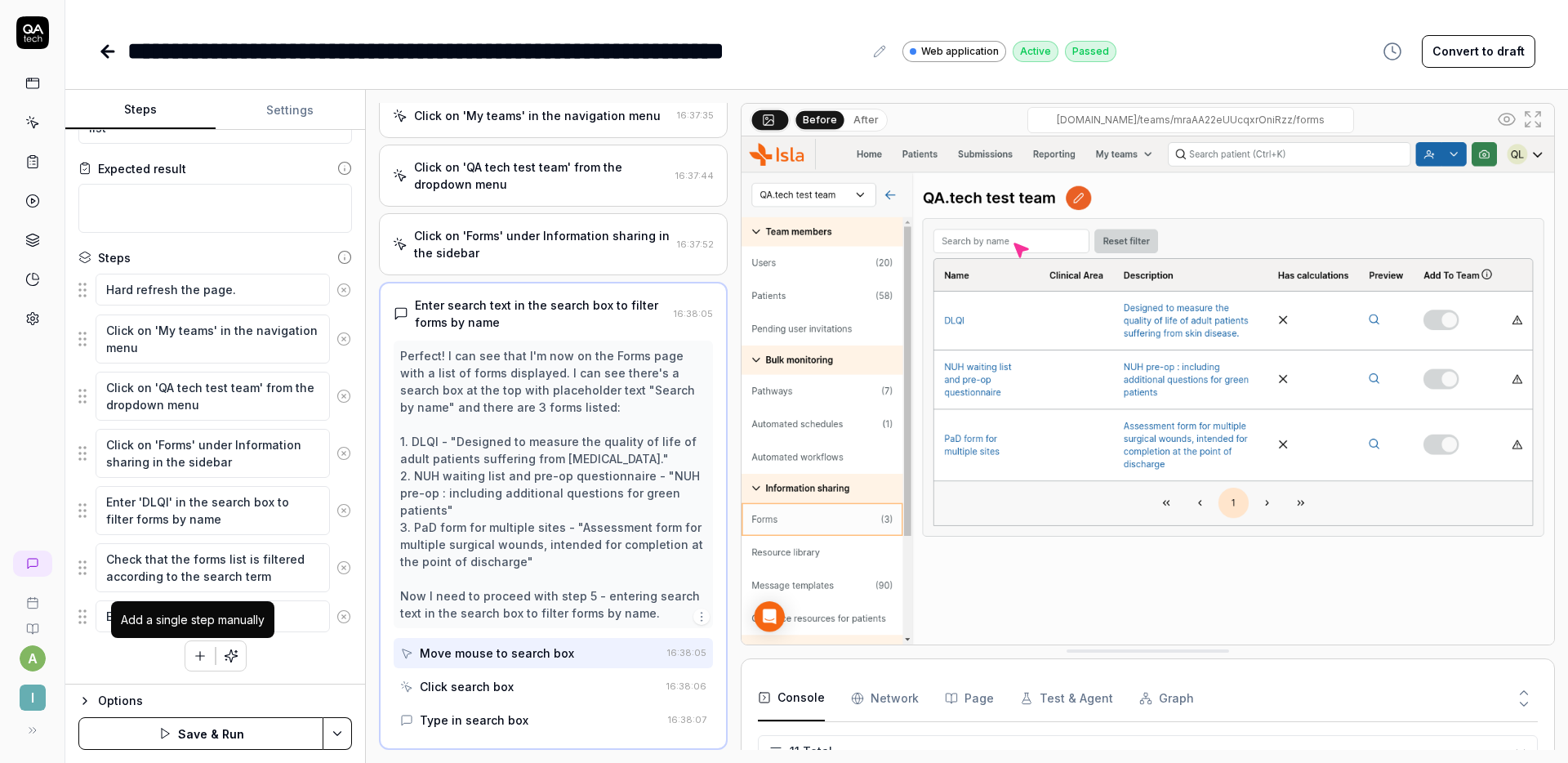
type textarea "Enter 'NUH' in the search box"
click at [195, 652] on icon "button" at bounding box center [200, 657] width 15 height 15
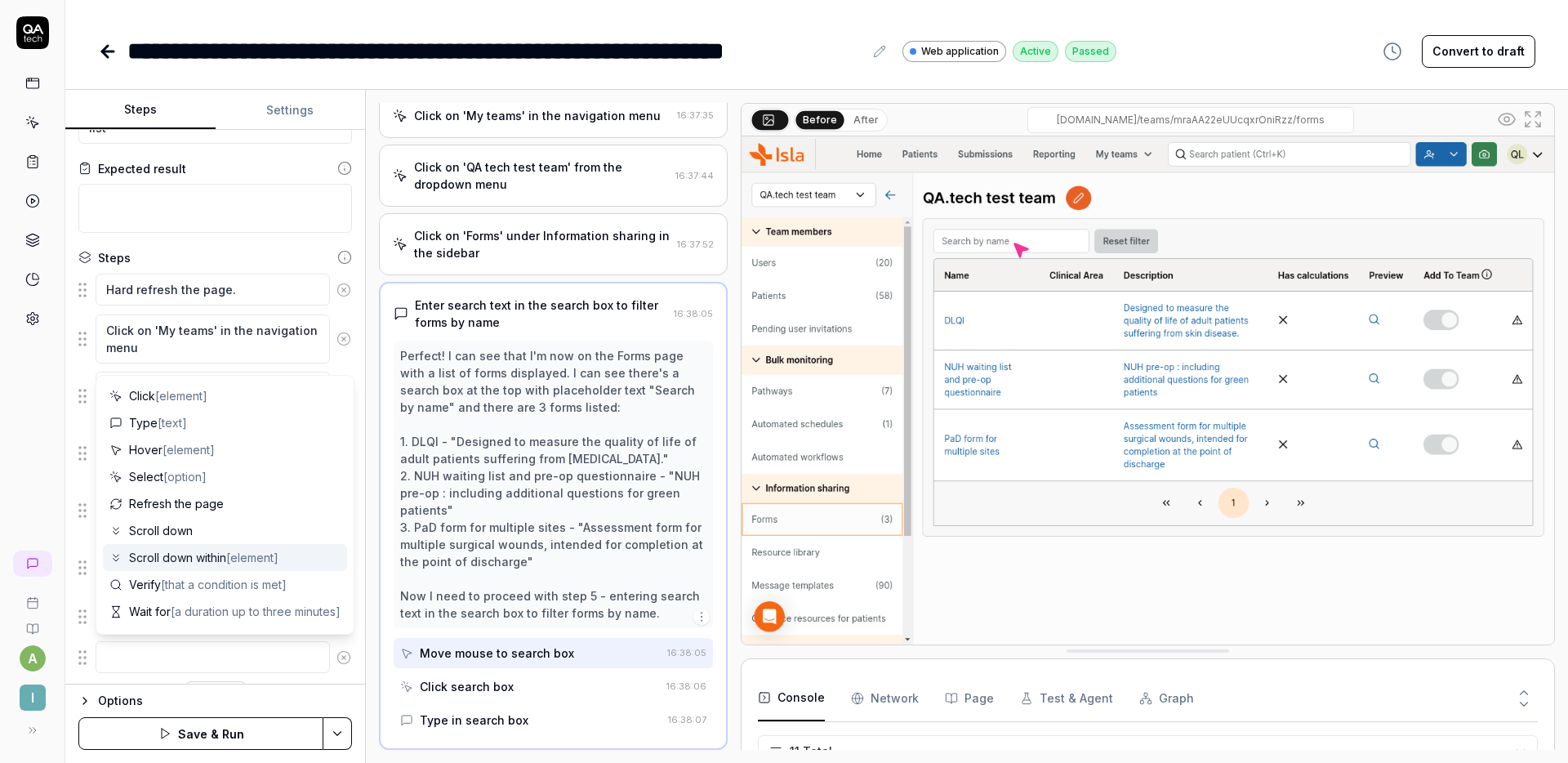
click at [387, 558] on div "Enter search text in the search box to filter forms by name 16:38:05 Perfect! I…" at bounding box center [553, 516] width 349 height 469
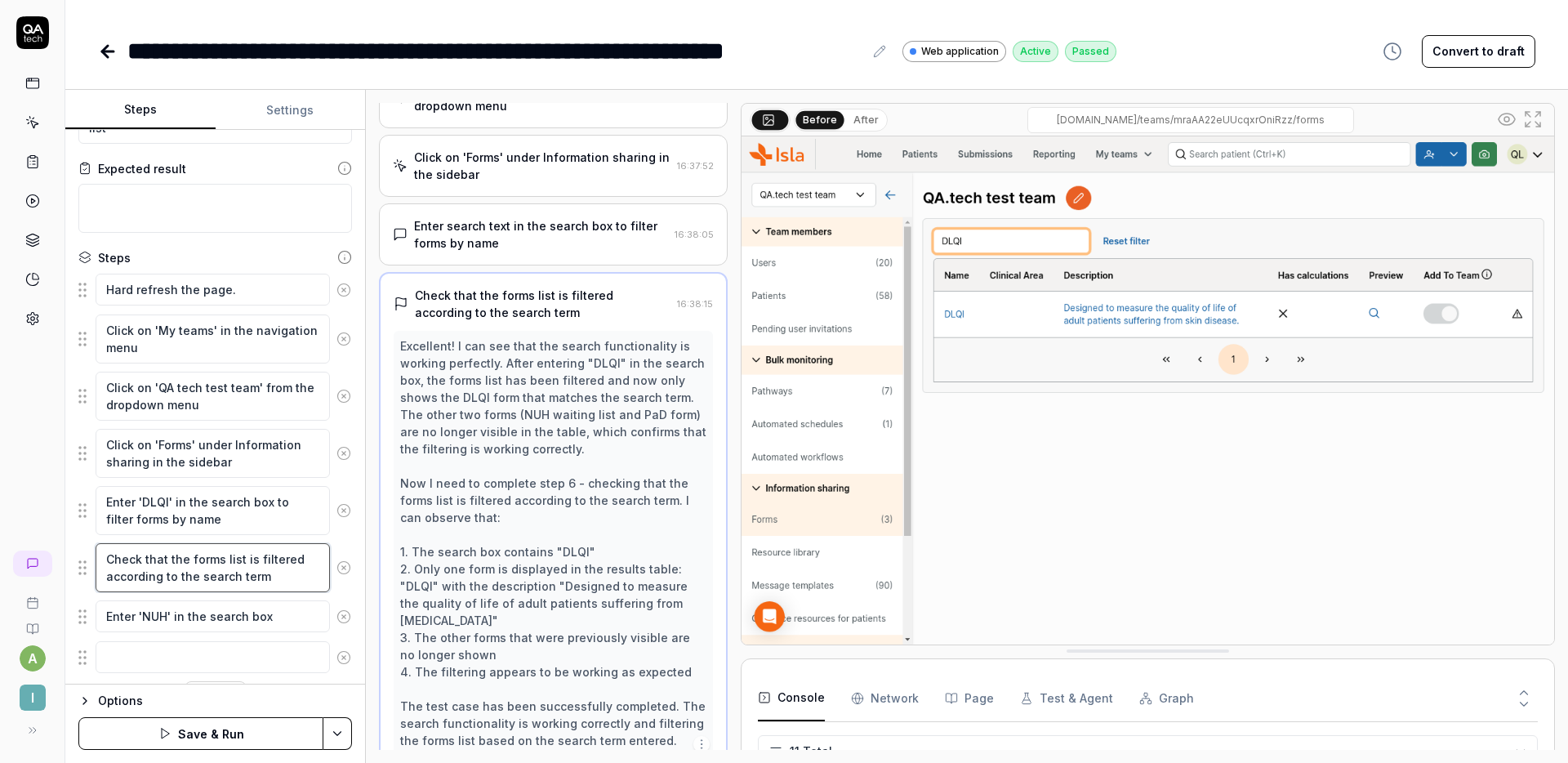
scroll to position [276, 0]
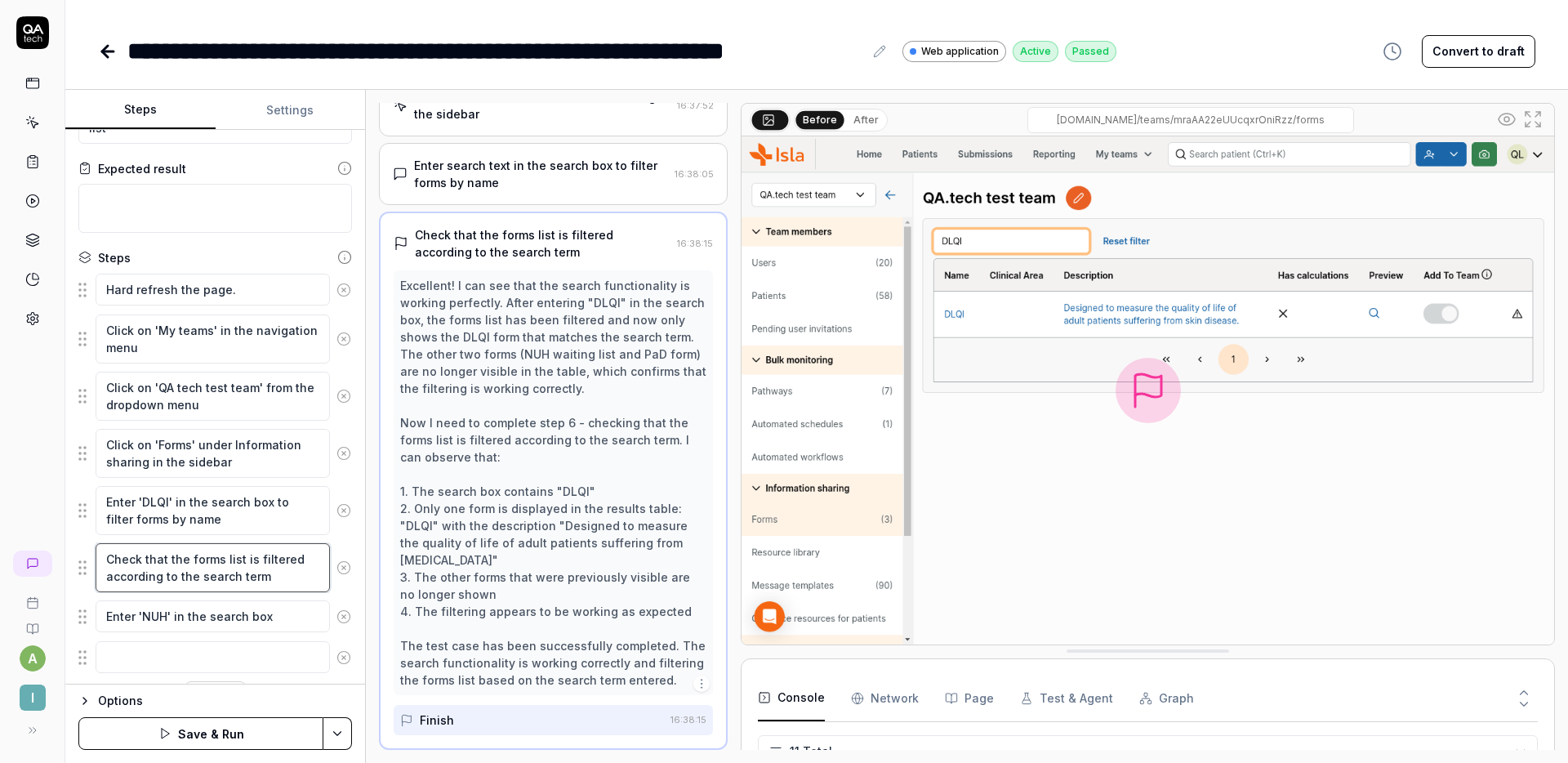
drag, startPoint x: 275, startPoint y: 578, endPoint x: 2, endPoint y: 537, distance: 276.1
click at [2, 537] on div "**********" at bounding box center [784, 381] width 1568 height 763
click at [159, 658] on textarea at bounding box center [213, 657] width 234 height 32
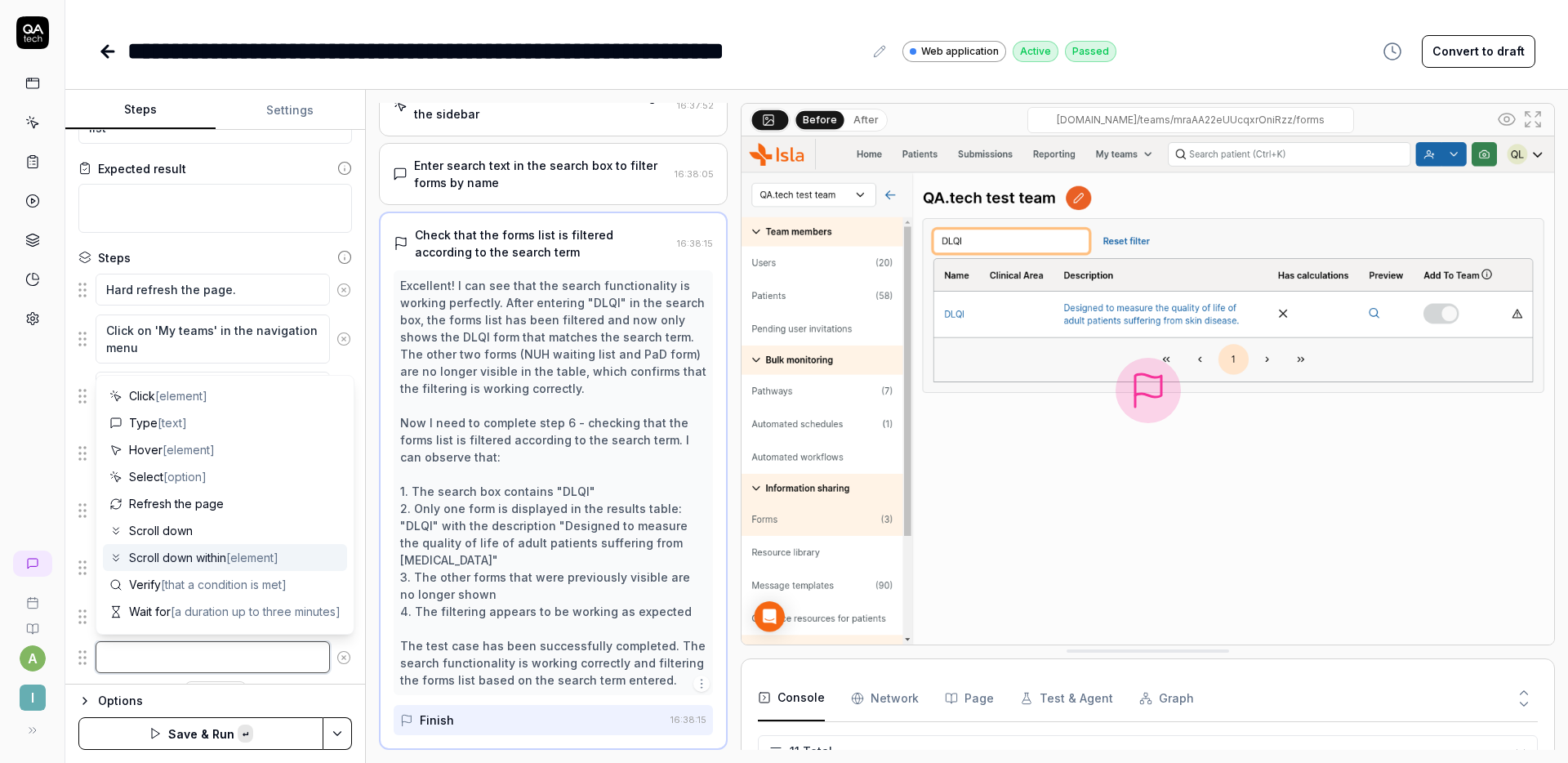
paste textarea "Check that the forms list is filtered according to the search term"
type textarea "*"
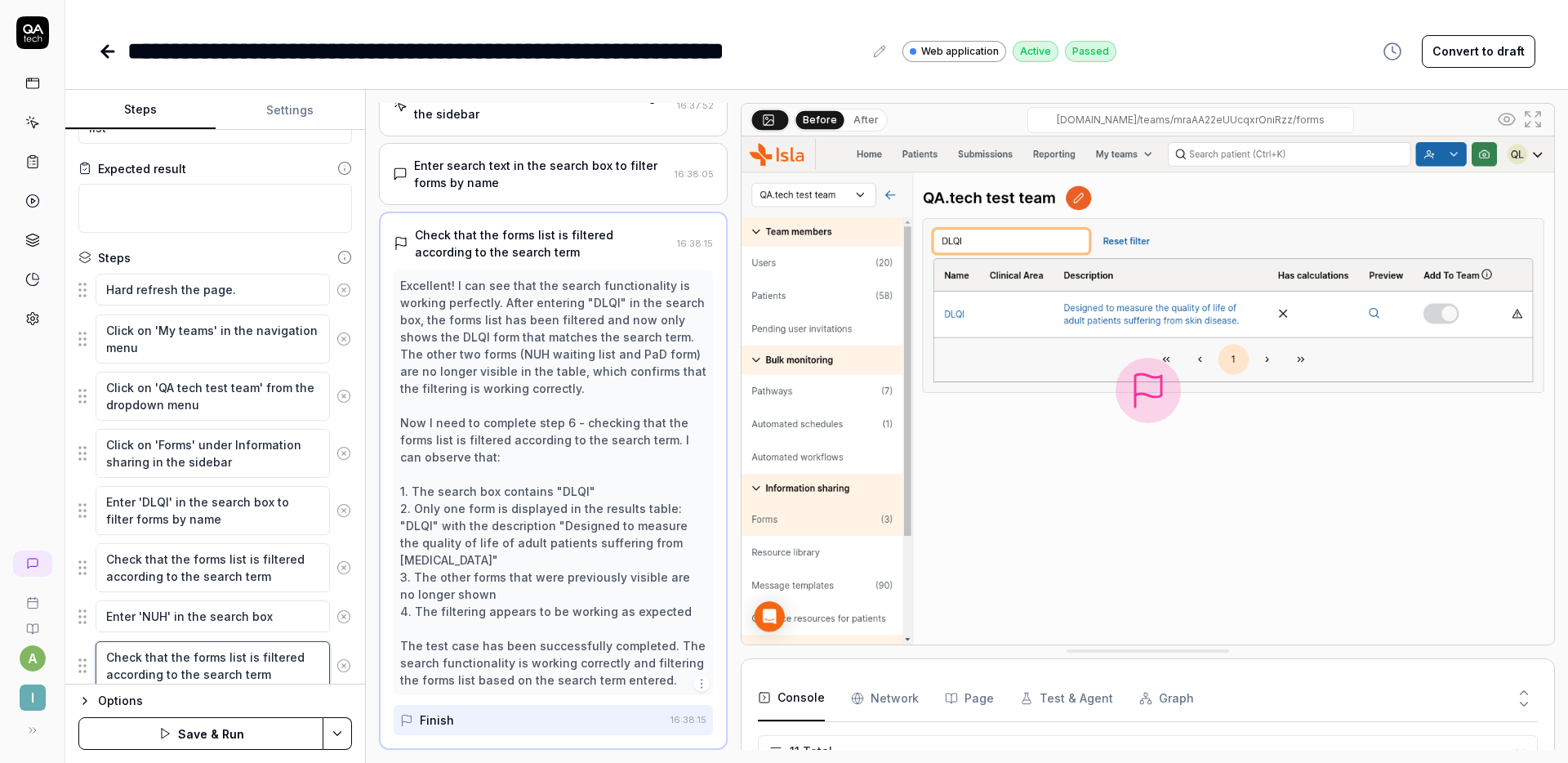
scroll to position [130, 0]
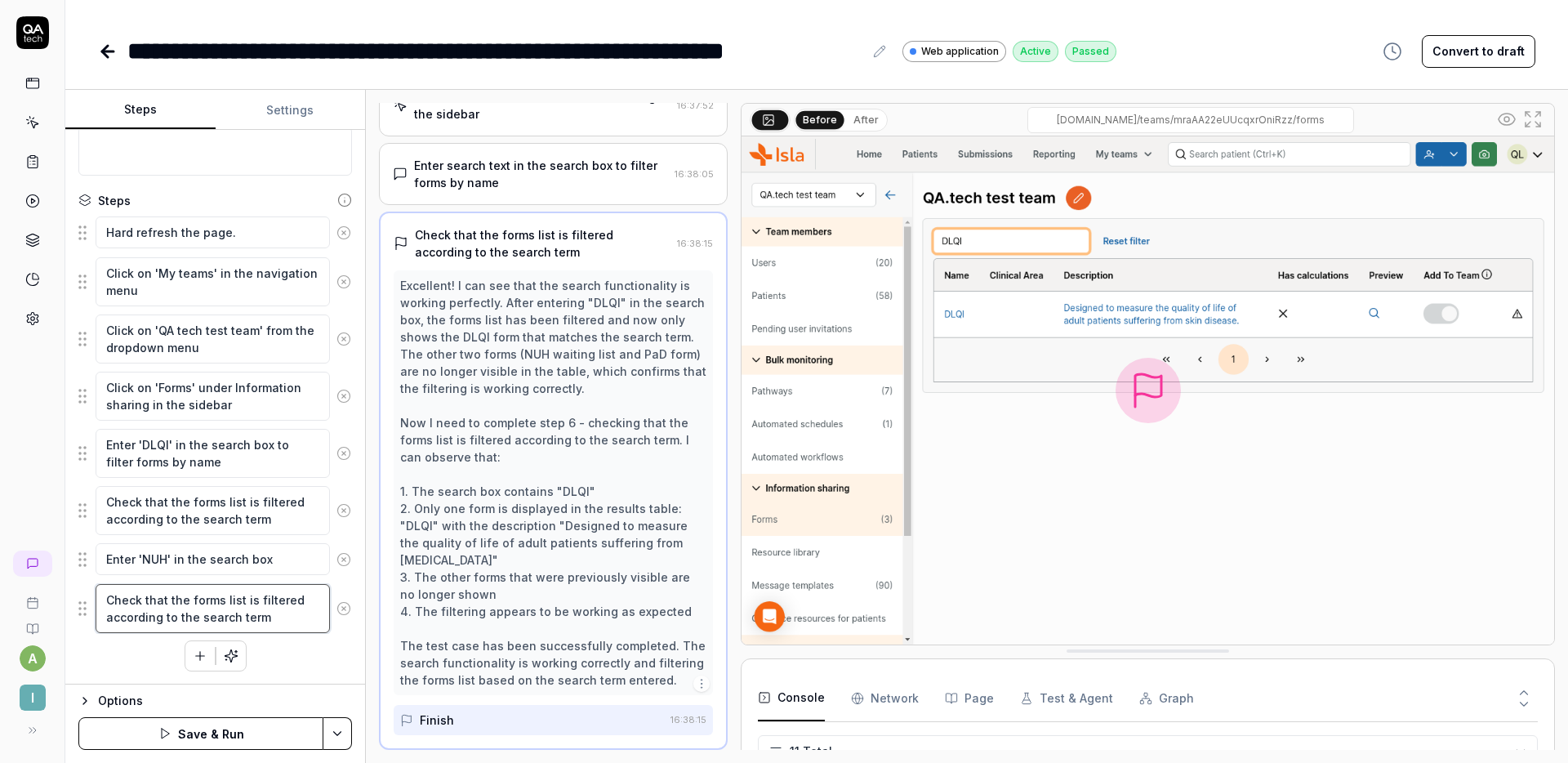
type textarea "Check that the forms list is filtered according to the search term"
click at [209, 730] on button "Save & Run" at bounding box center [200, 734] width 245 height 33
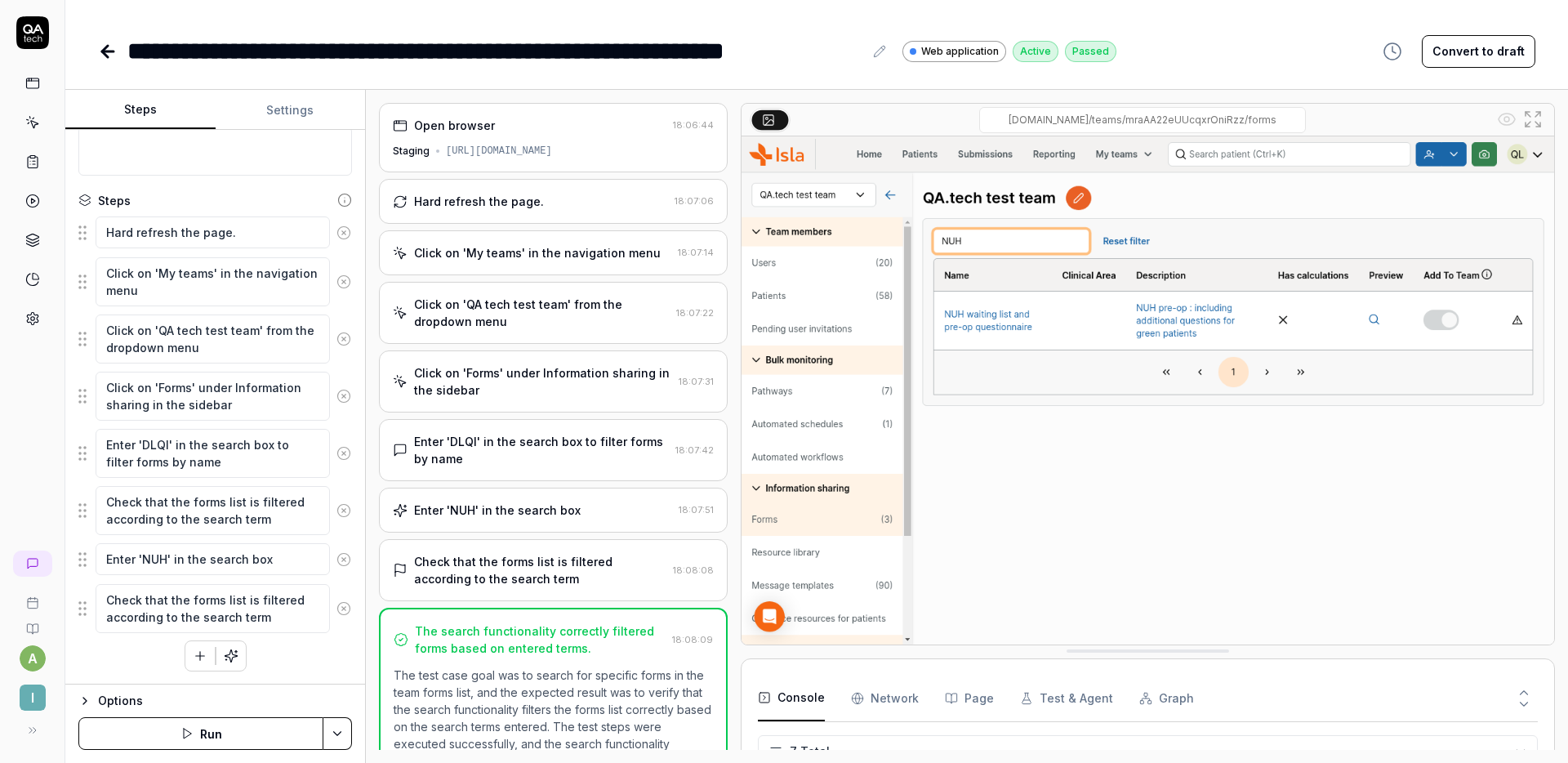
type textarea "*"
